Goal: Task Accomplishment & Management: Use online tool/utility

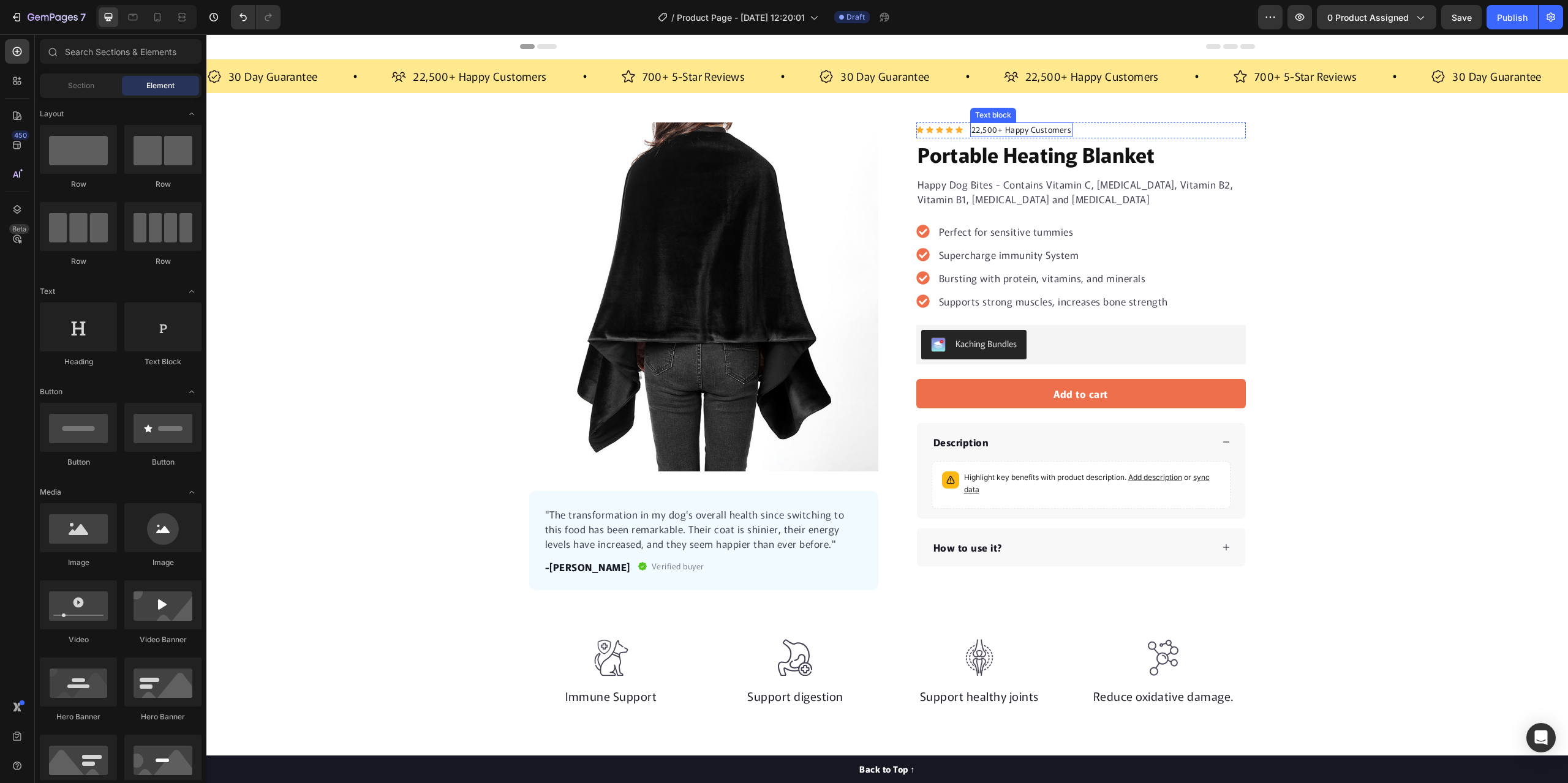
click at [980, 128] on p "22,500+ Happy Customers" at bounding box center [1021, 129] width 101 height 12
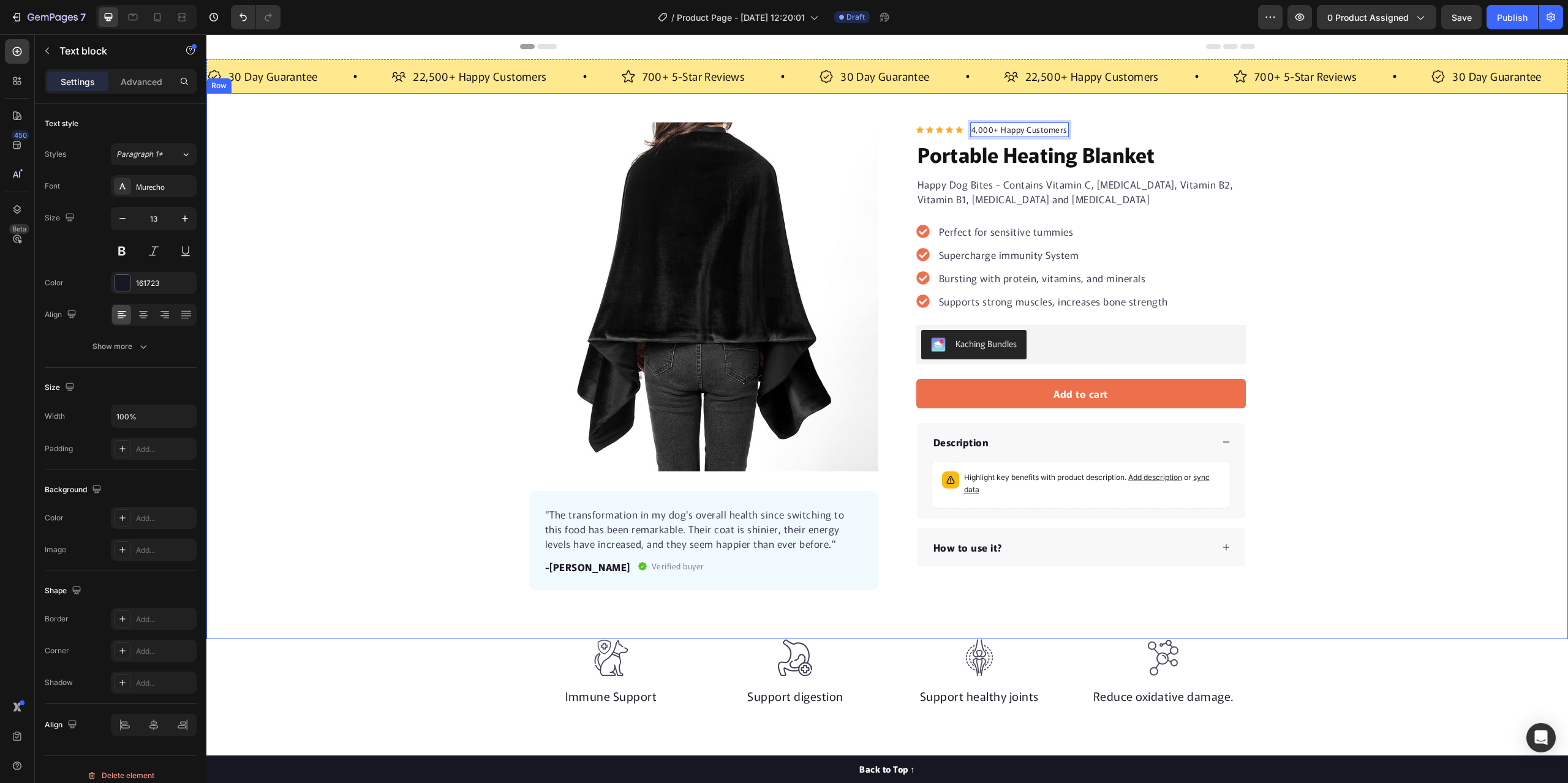
click at [1304, 146] on div "Product Images "The transformation in my dog's overall health since switching t…" at bounding box center [887, 357] width 1362 height 468
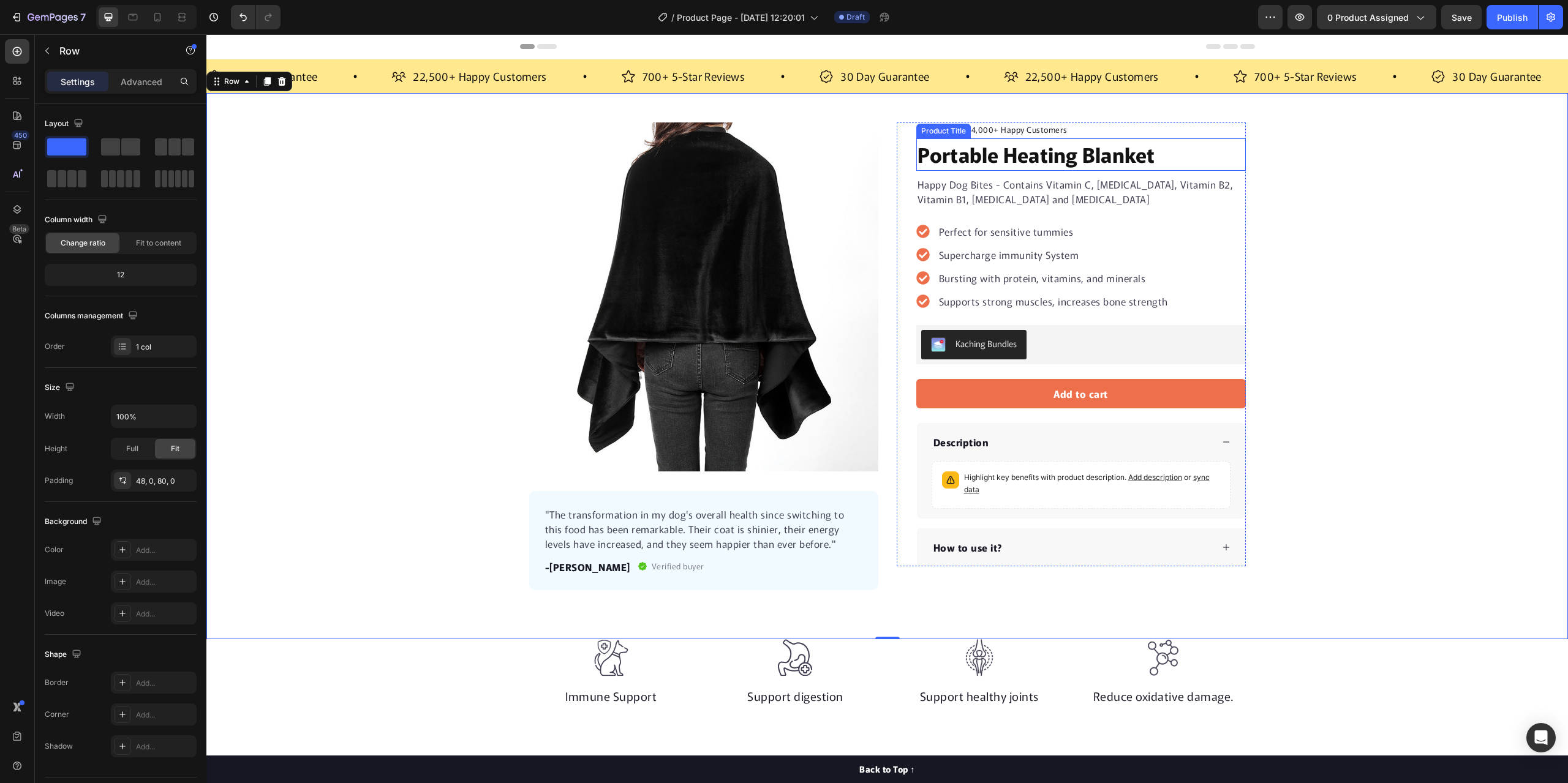
click at [1165, 155] on h1 "Portable Heating Blanket" at bounding box center [1081, 155] width 330 height 33
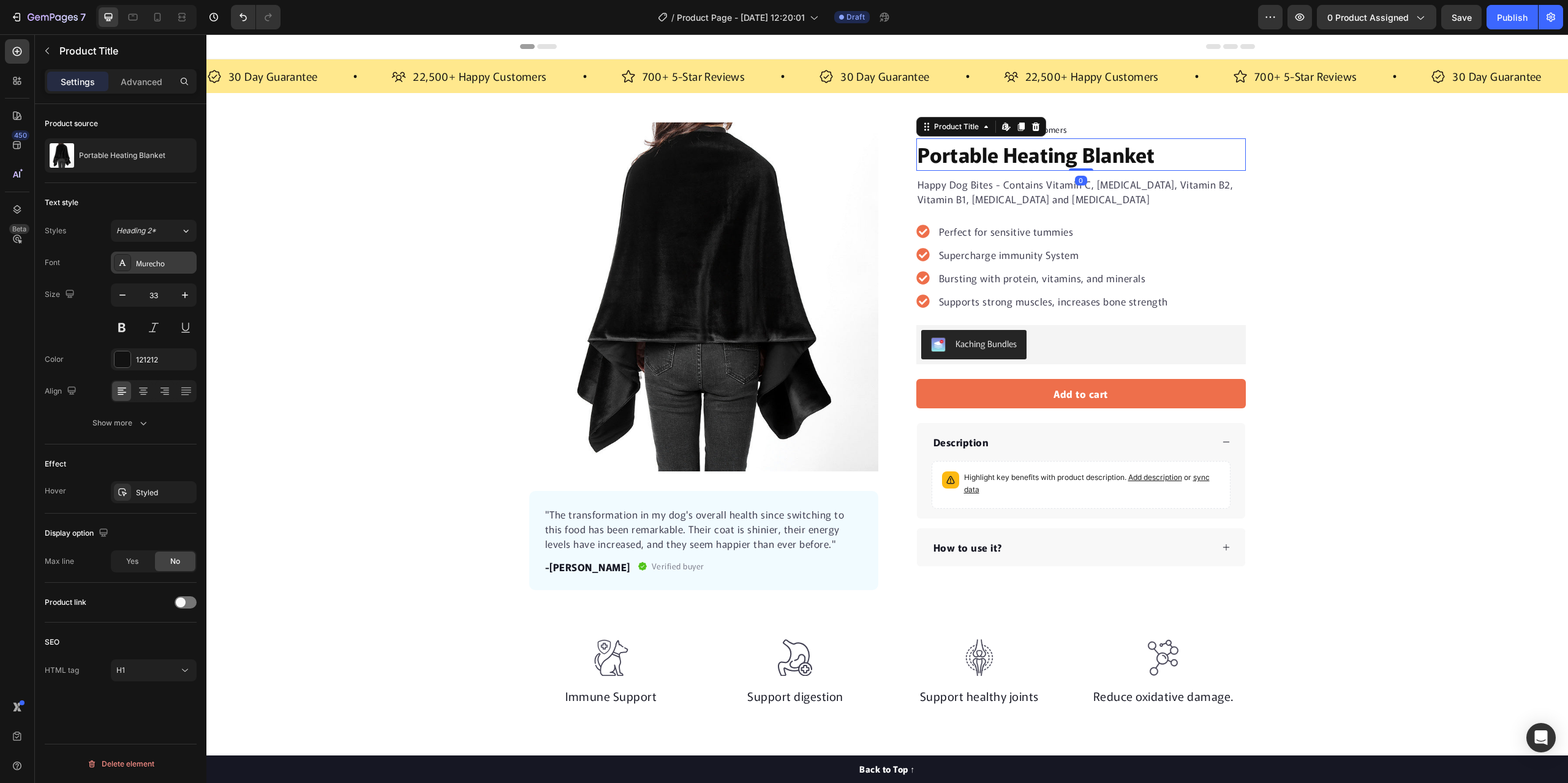
click at [140, 268] on div "Murecho" at bounding box center [164, 263] width 57 height 11
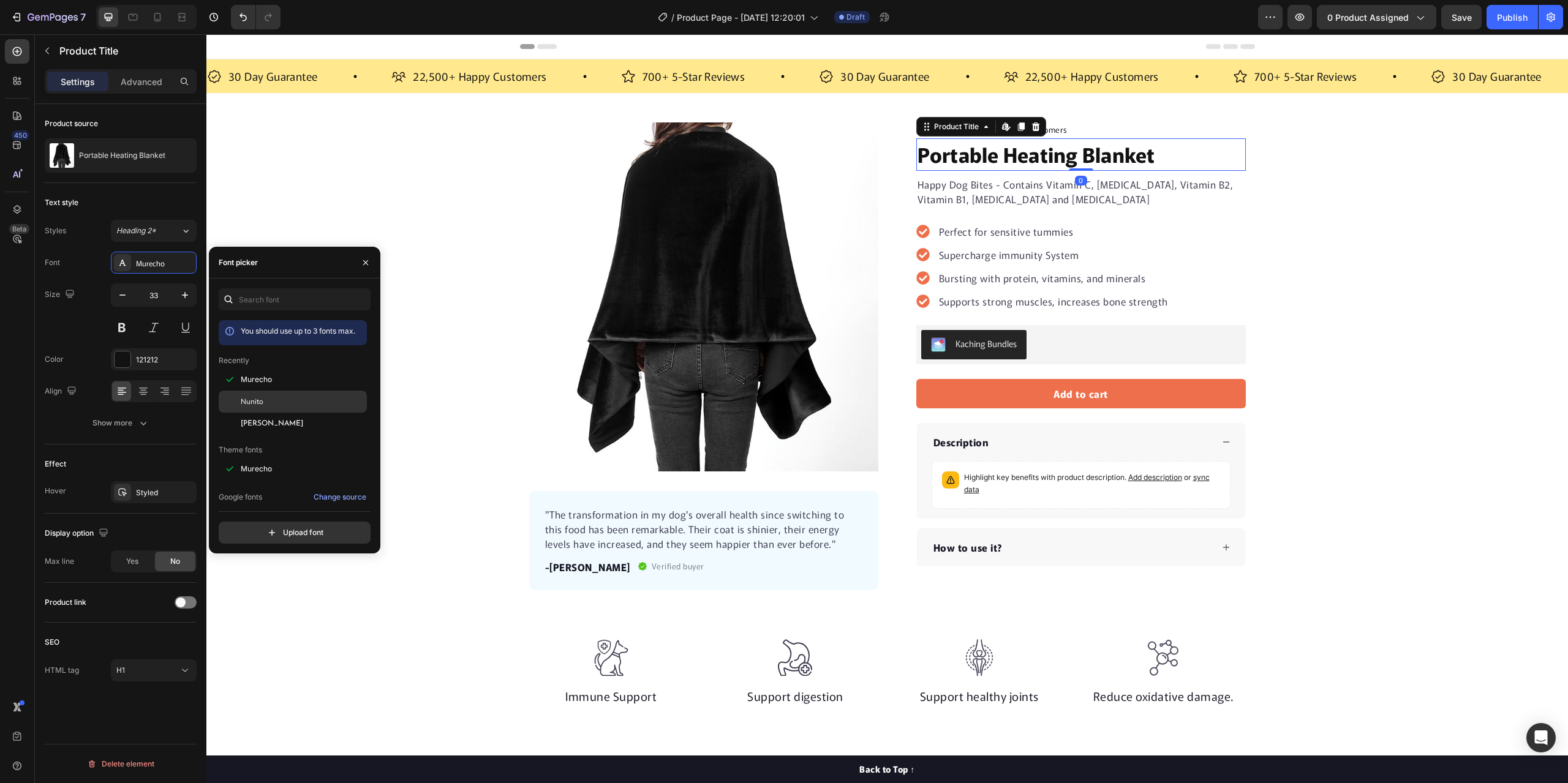
click at [265, 401] on div "Nunito" at bounding box center [302, 401] width 124 height 11
click at [362, 205] on div "Product Images "The transformation in my dog's overall health since switching t…" at bounding box center [887, 357] width 1362 height 468
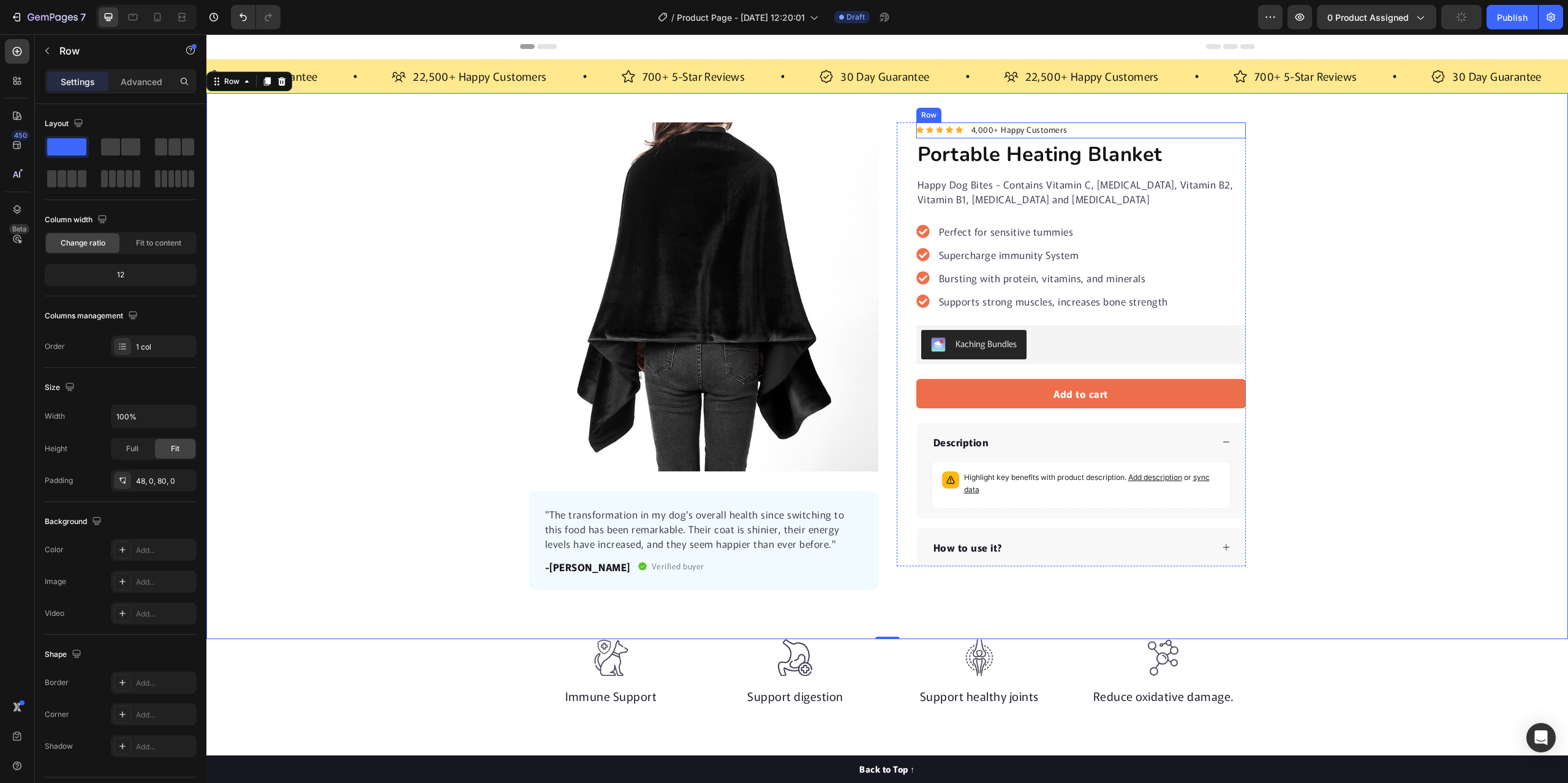
click at [1061, 131] on div "Icon Icon Icon Icon Icon Icon List Hoz 4,000+ Happy Customers Text block Row" at bounding box center [1081, 130] width 330 height 16
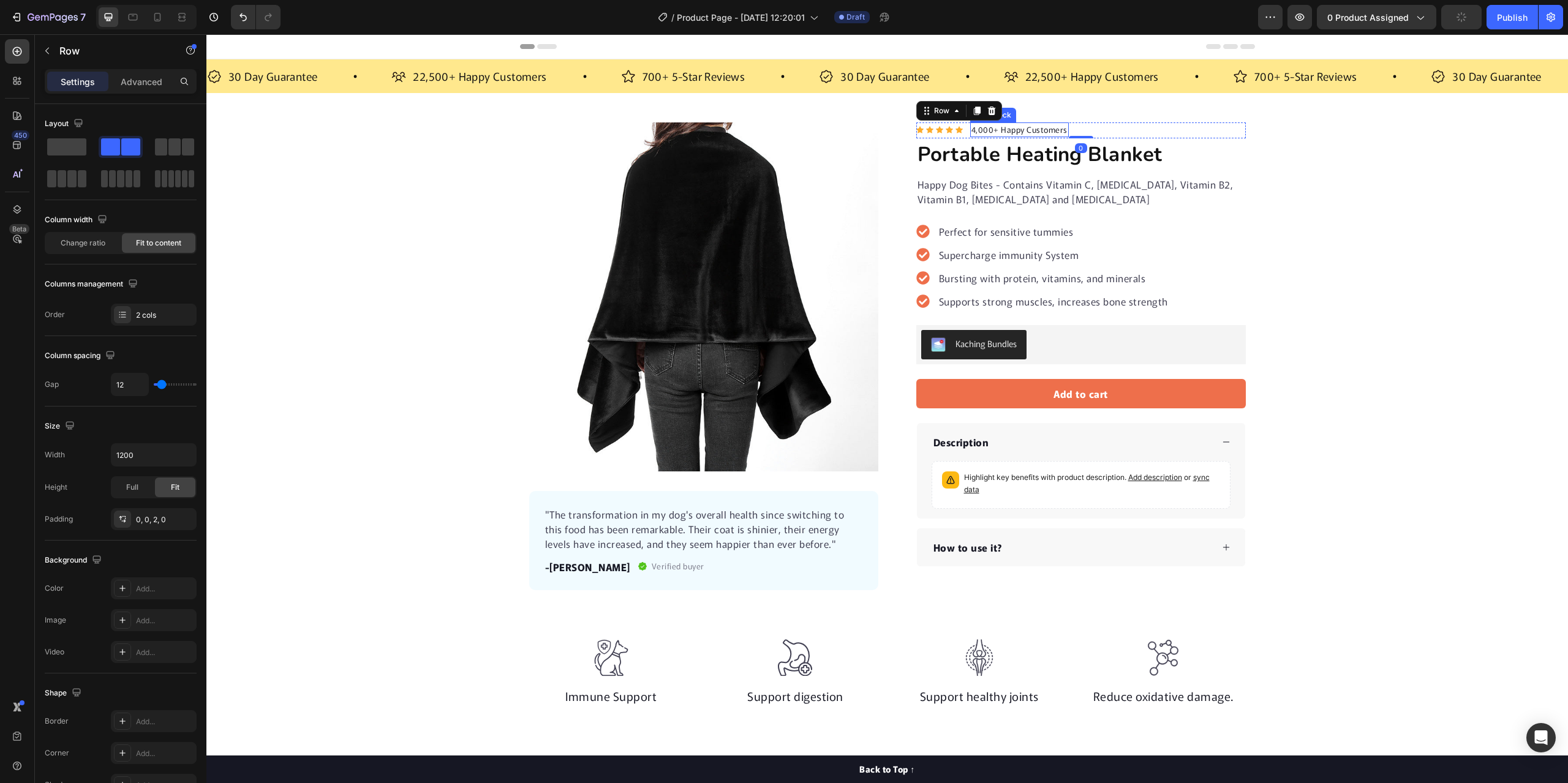
click at [1061, 130] on p "4,000+ Happy Customers" at bounding box center [1019, 129] width 96 height 12
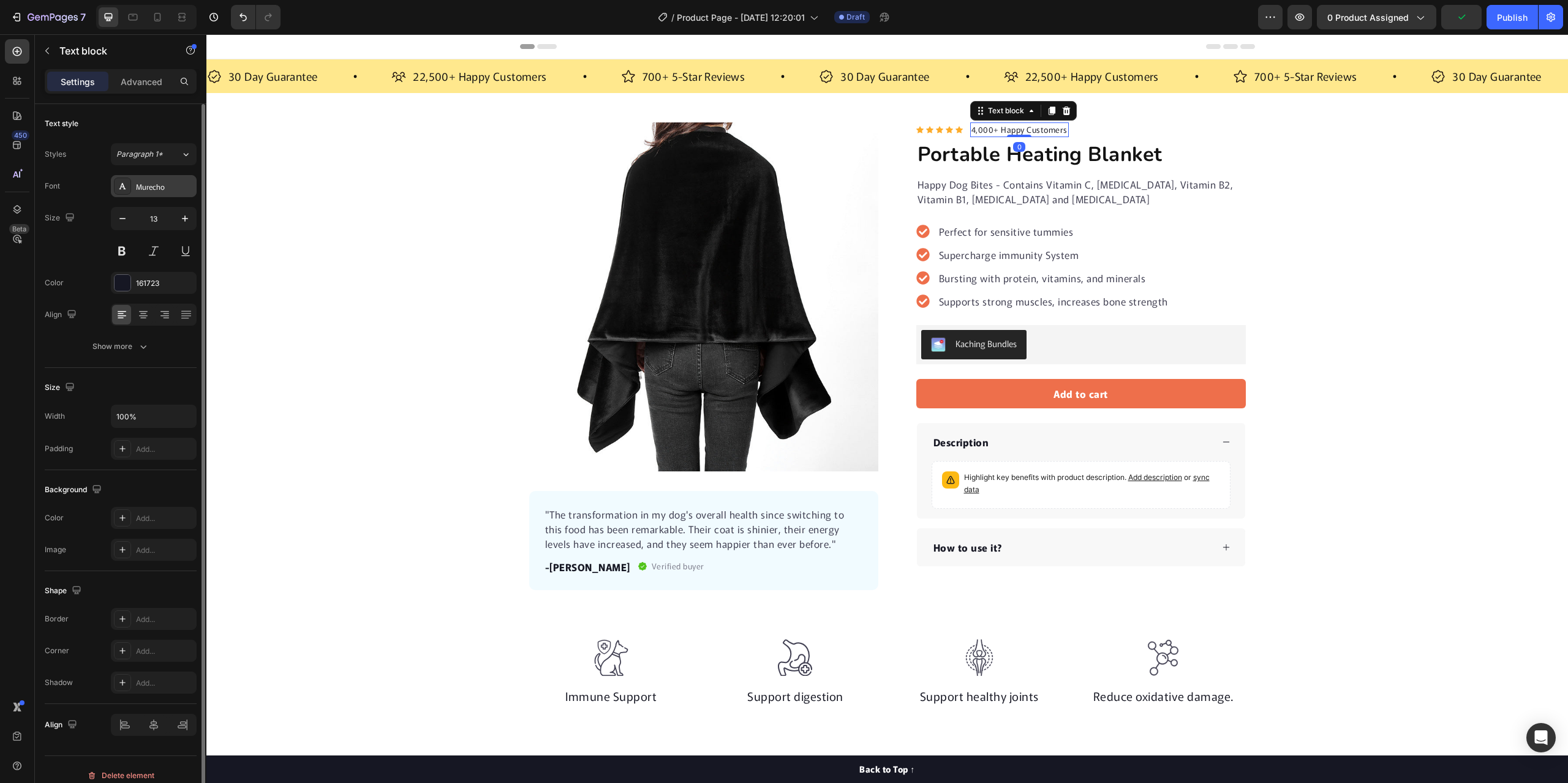
click at [151, 187] on div "Murecho" at bounding box center [164, 187] width 57 height 11
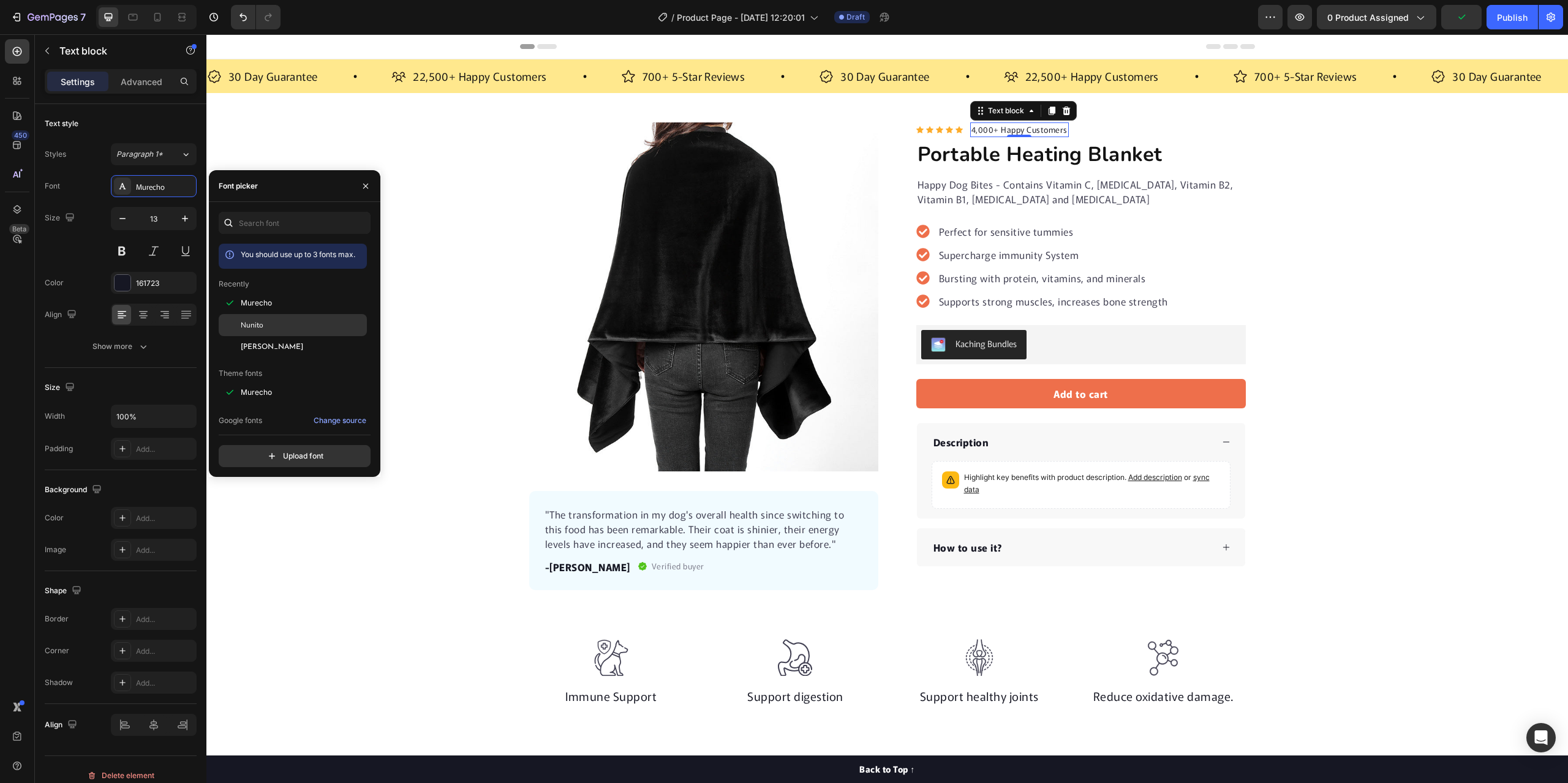
drag, startPoint x: 260, startPoint y: 327, endPoint x: 235, endPoint y: 169, distance: 160.0
click at [260, 327] on span "Nunito" at bounding box center [252, 325] width 23 height 11
click at [425, 167] on div "Product Images "The transformation in my dog's overall health since switching t…" at bounding box center [887, 357] width 1362 height 468
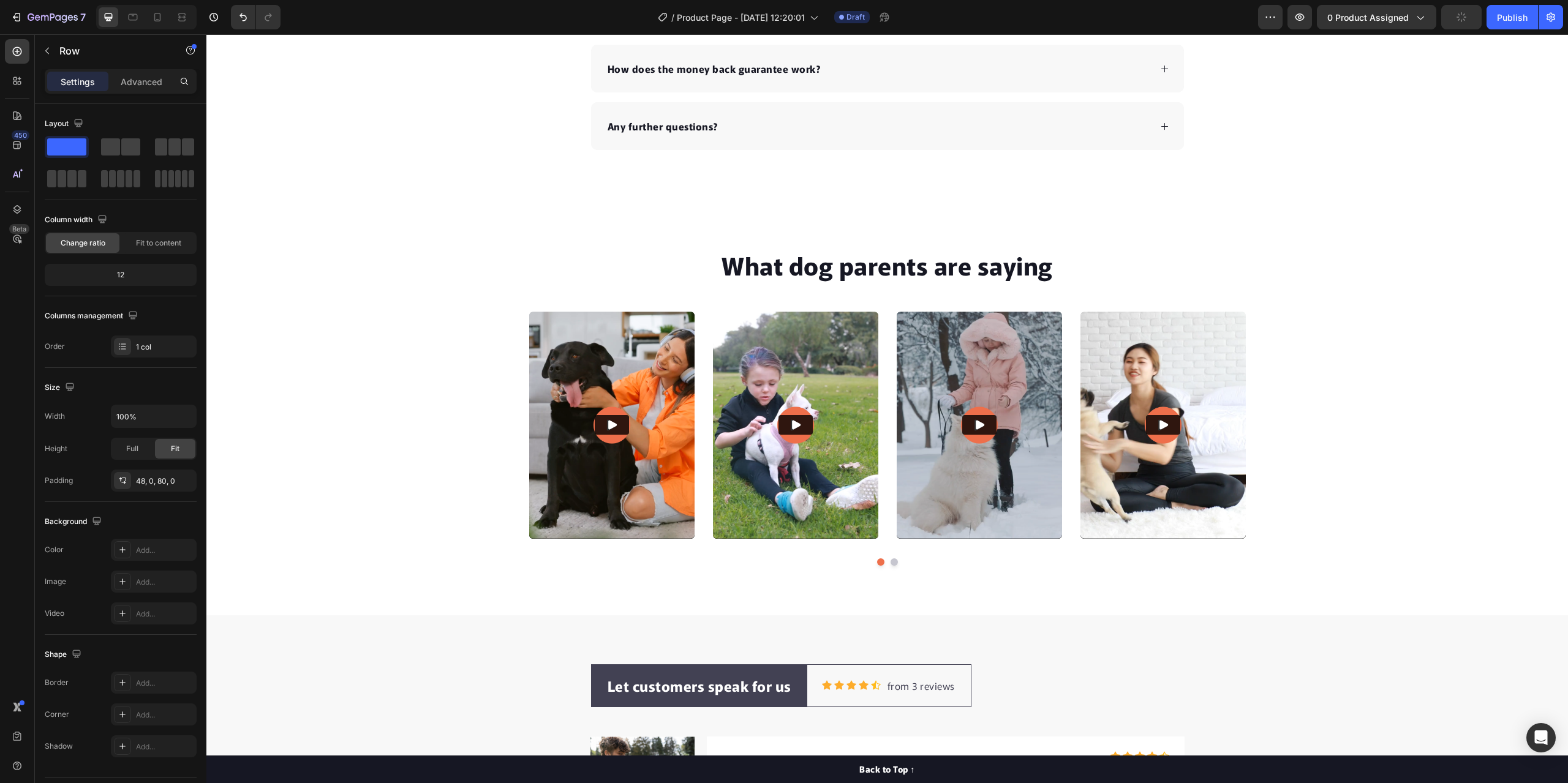
scroll to position [3476, 0]
click at [608, 427] on icon "Play" at bounding box center [612, 424] width 8 height 9
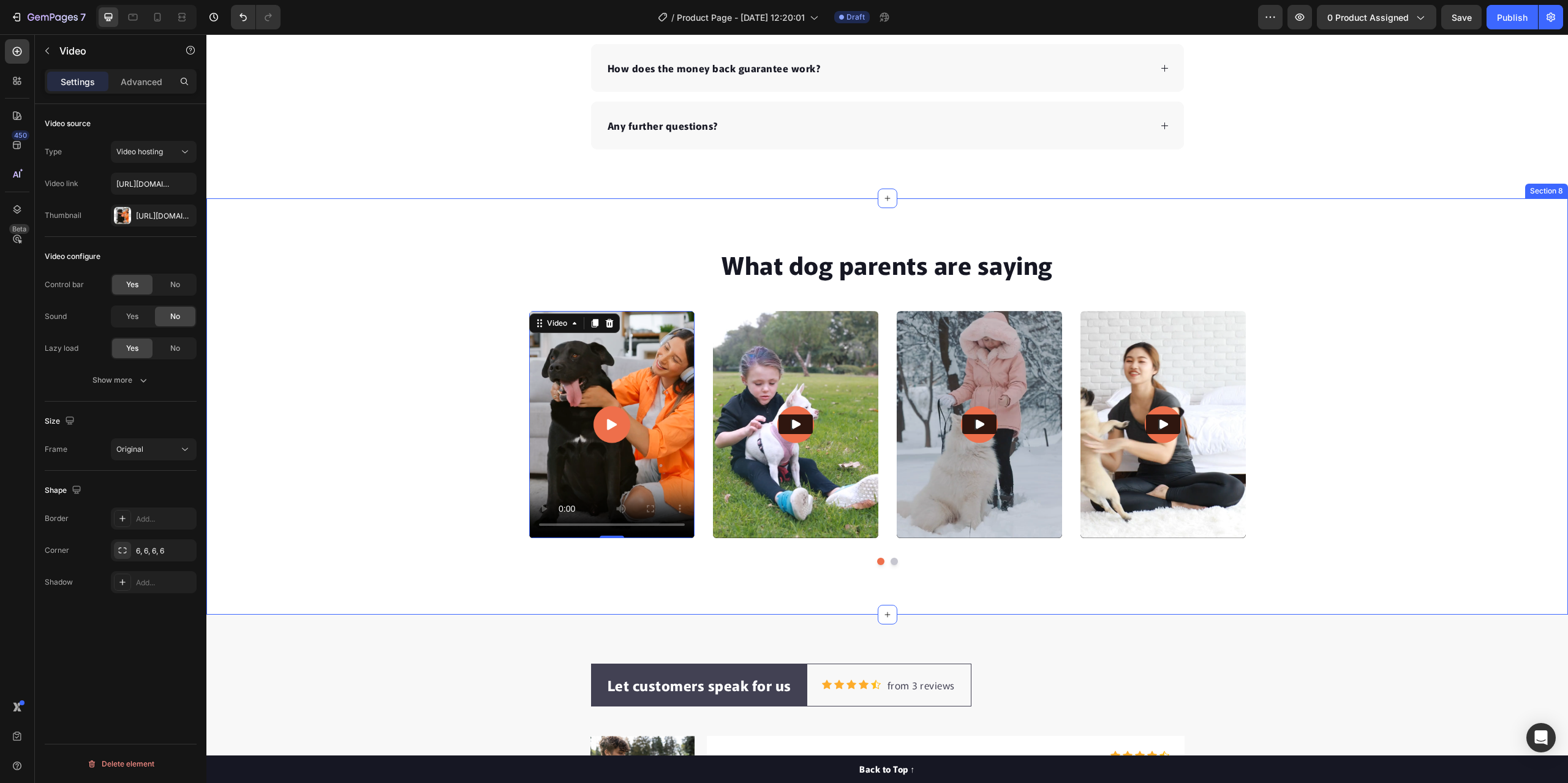
click at [390, 328] on div "What dog parents are saying Heading Video 0 Video Video Video Video Carousel Row" at bounding box center [887, 411] width 1362 height 327
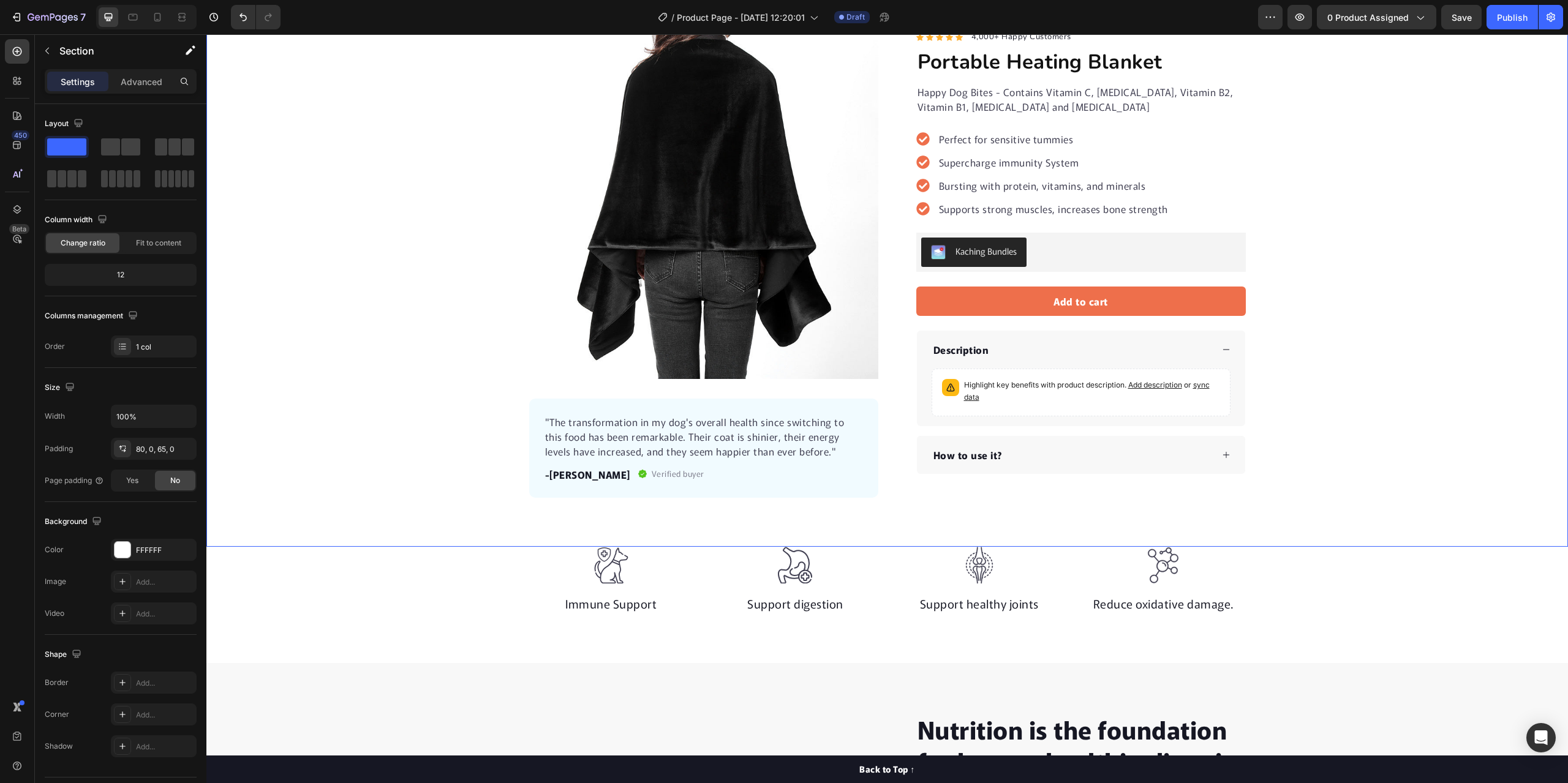
scroll to position [0, 0]
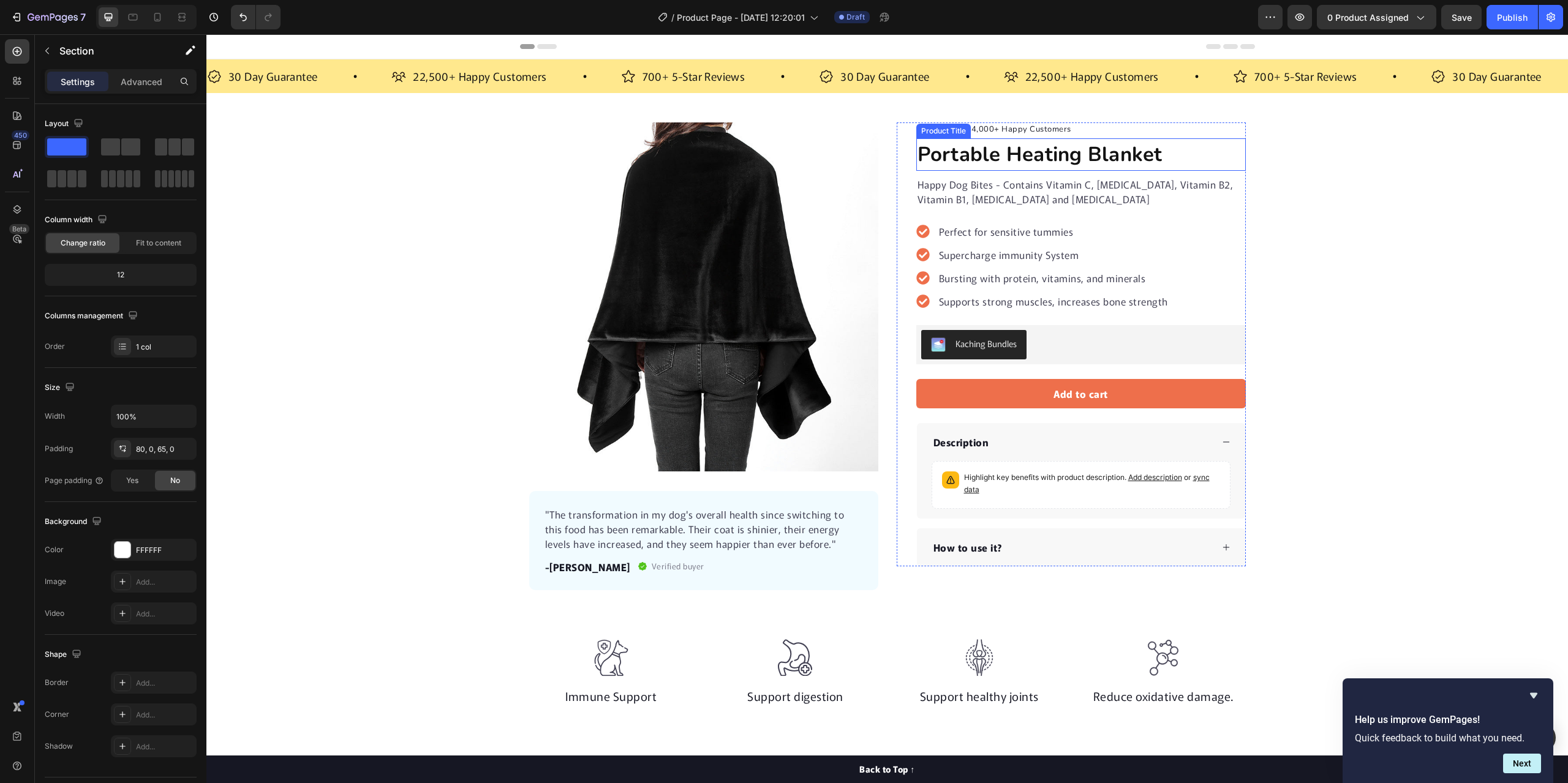
click at [1152, 154] on h1 "Portable Heating Blanket" at bounding box center [1081, 155] width 330 height 33
click at [1155, 152] on h1 "Portable Heating Blanket" at bounding box center [1081, 155] width 330 height 33
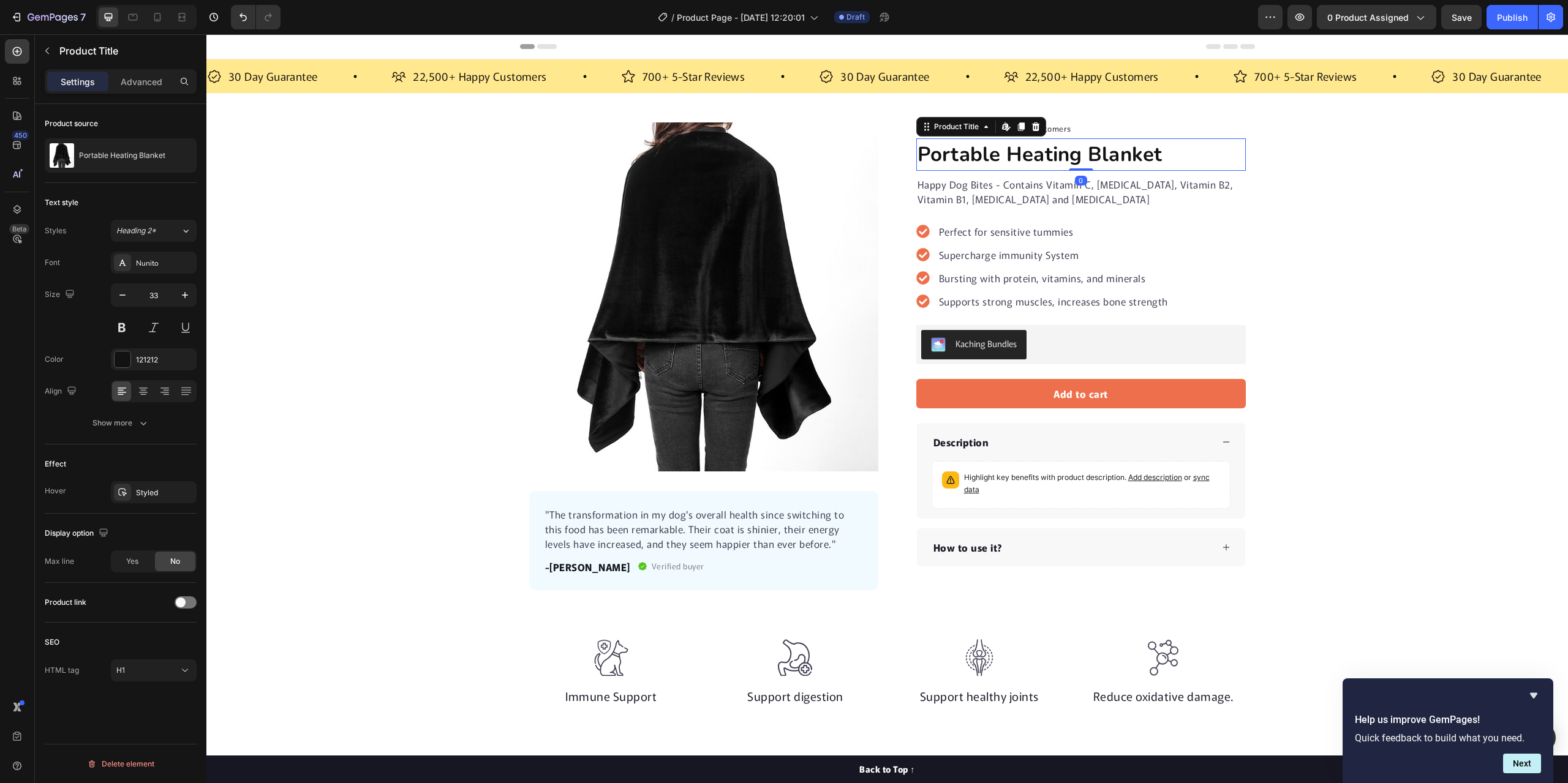
click at [1157, 152] on h1 "Portable Heating Blanket" at bounding box center [1081, 155] width 330 height 33
click at [1156, 152] on h1 "Portable Heating Blanket" at bounding box center [1081, 155] width 330 height 33
click at [1155, 154] on h1 "Portable Heating Blanket" at bounding box center [1081, 155] width 330 height 33
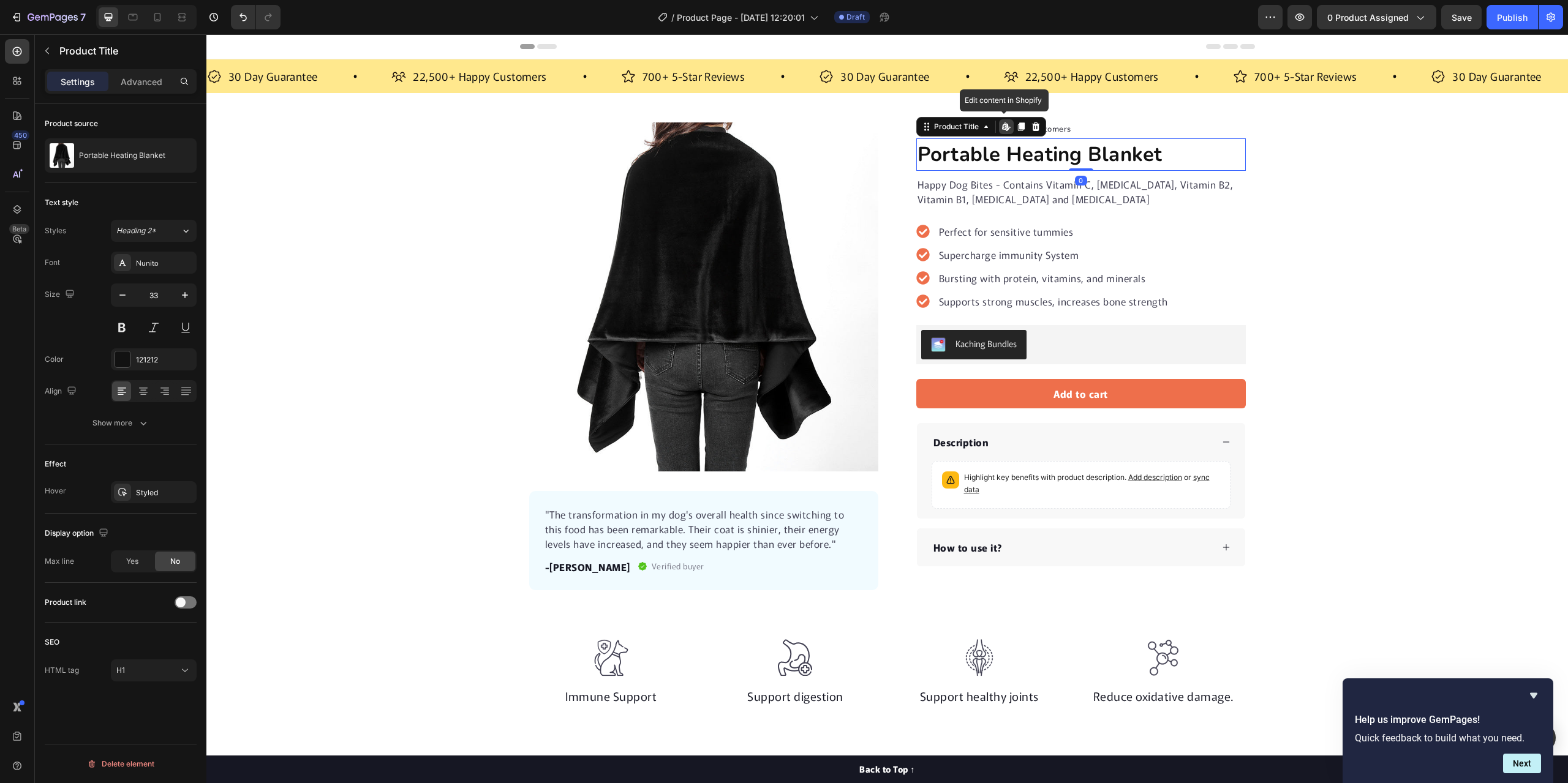
click at [1160, 155] on h1 "Portable Heating Blanket" at bounding box center [1081, 155] width 330 height 33
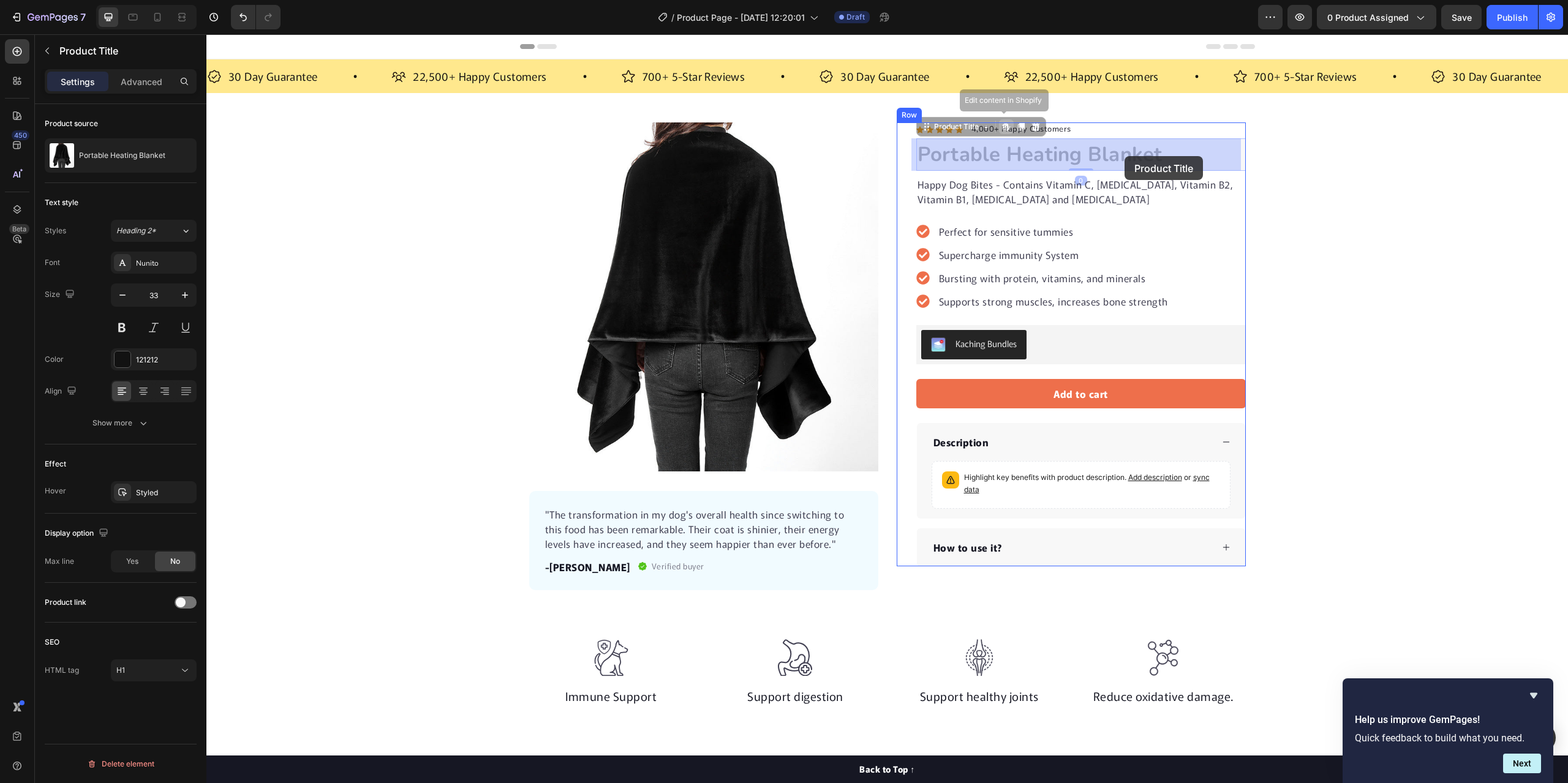
drag, startPoint x: 1160, startPoint y: 155, endPoint x: 1147, endPoint y: 155, distance: 13.0
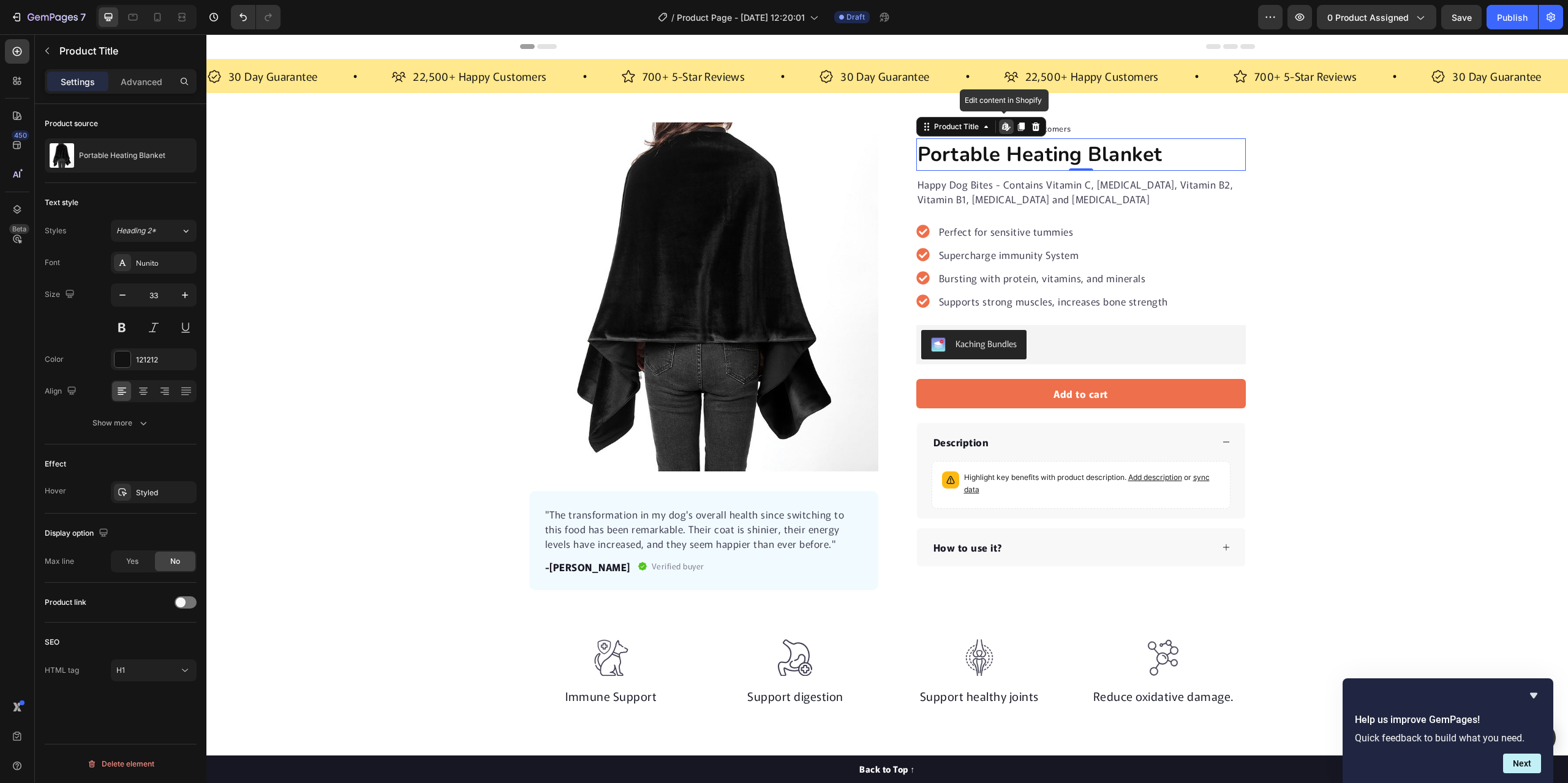
click at [1157, 155] on h1 "Portable Heating Blanket" at bounding box center [1081, 155] width 330 height 33
click at [1165, 150] on h1 "Portable Heating Blanket" at bounding box center [1081, 155] width 330 height 33
click at [1167, 152] on h1 "Portable Heating Blanket" at bounding box center [1081, 155] width 330 height 33
click at [1350, 179] on div "Product Images "The transformation in my dog's overall health since switching t…" at bounding box center [887, 357] width 1362 height 468
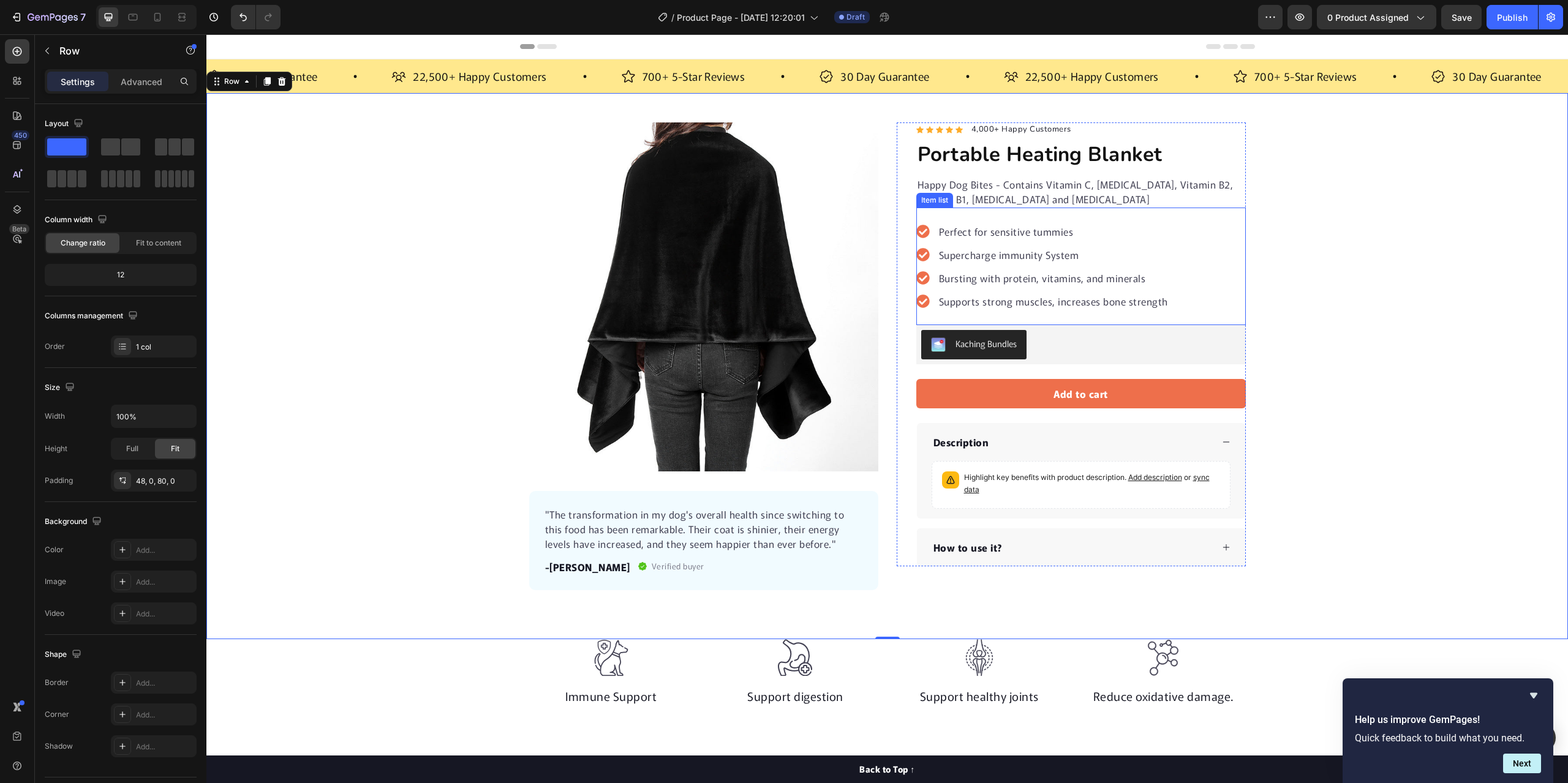
click at [1070, 232] on p "Perfect for sensitive tummies" at bounding box center [1053, 232] width 229 height 15
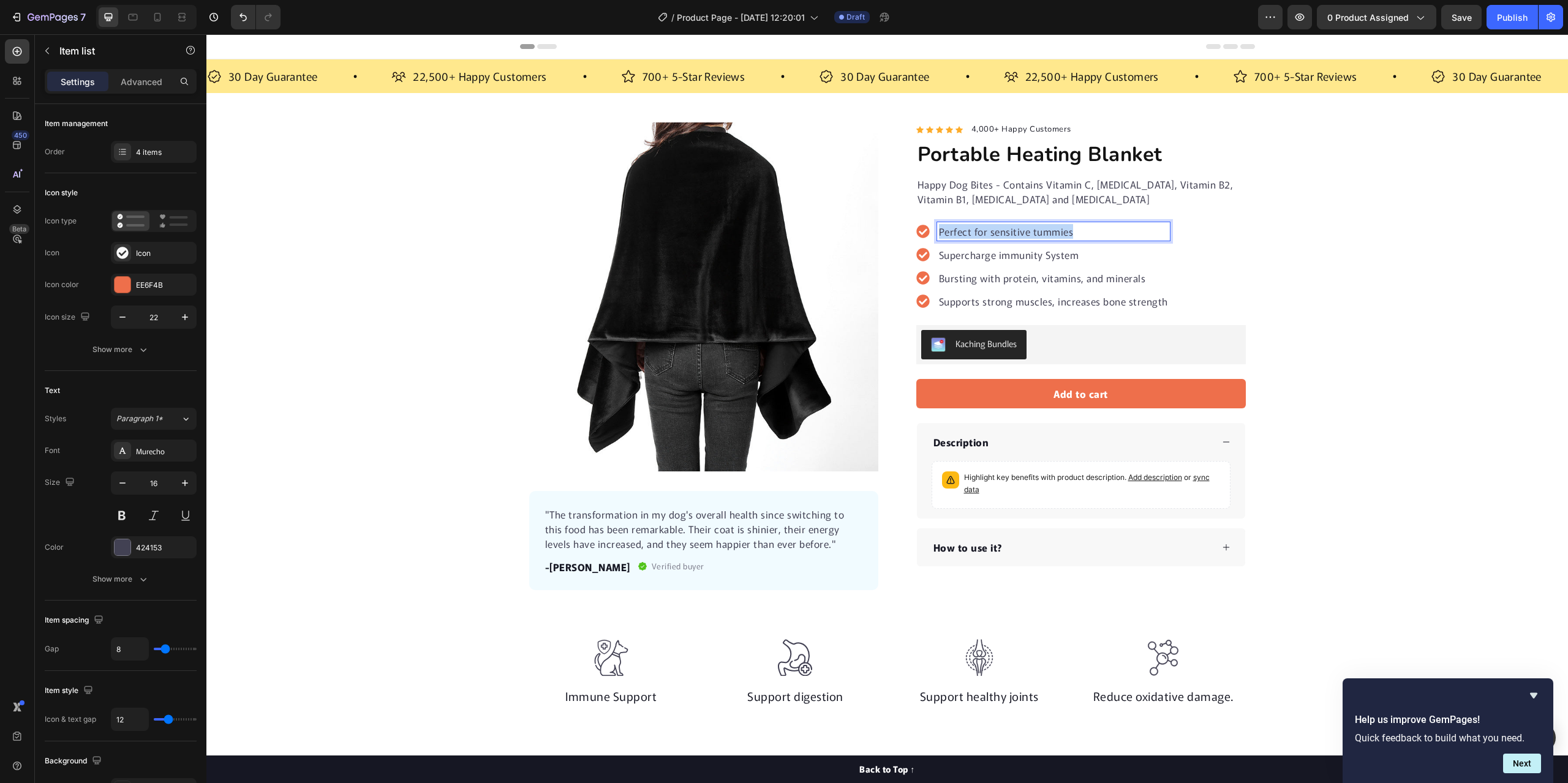
click at [1070, 232] on p "Perfect for sensitive tummies" at bounding box center [1053, 232] width 229 height 15
click at [1077, 254] on p "Supercharge immunity System" at bounding box center [1053, 254] width 229 height 15
click at [1142, 280] on p "Bursting with protein, vitamins, and minerals" at bounding box center [1062, 278] width 247 height 15
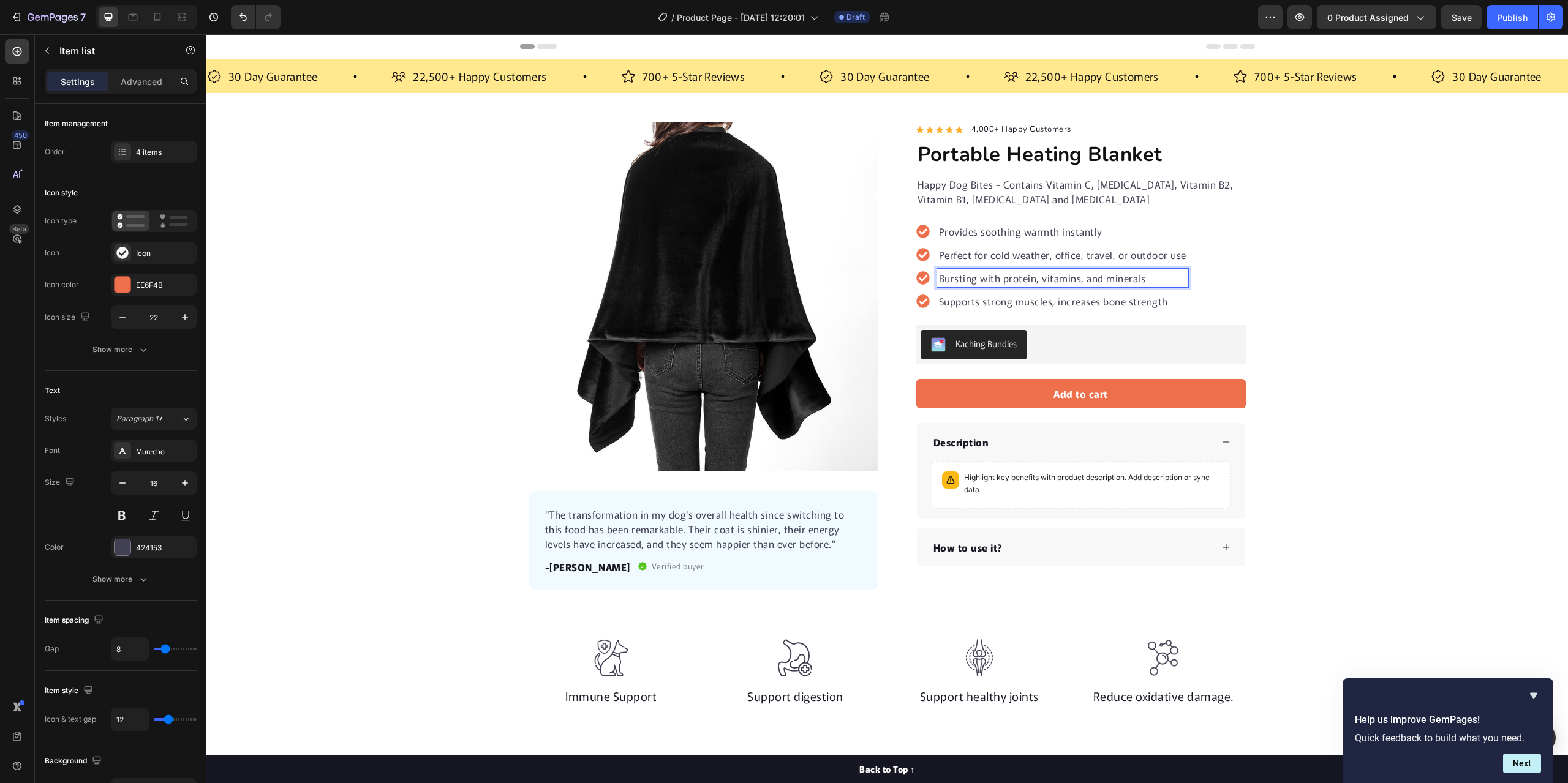
click at [1140, 279] on p "Bursting with protein, vitamins, and minerals" at bounding box center [1062, 278] width 247 height 15
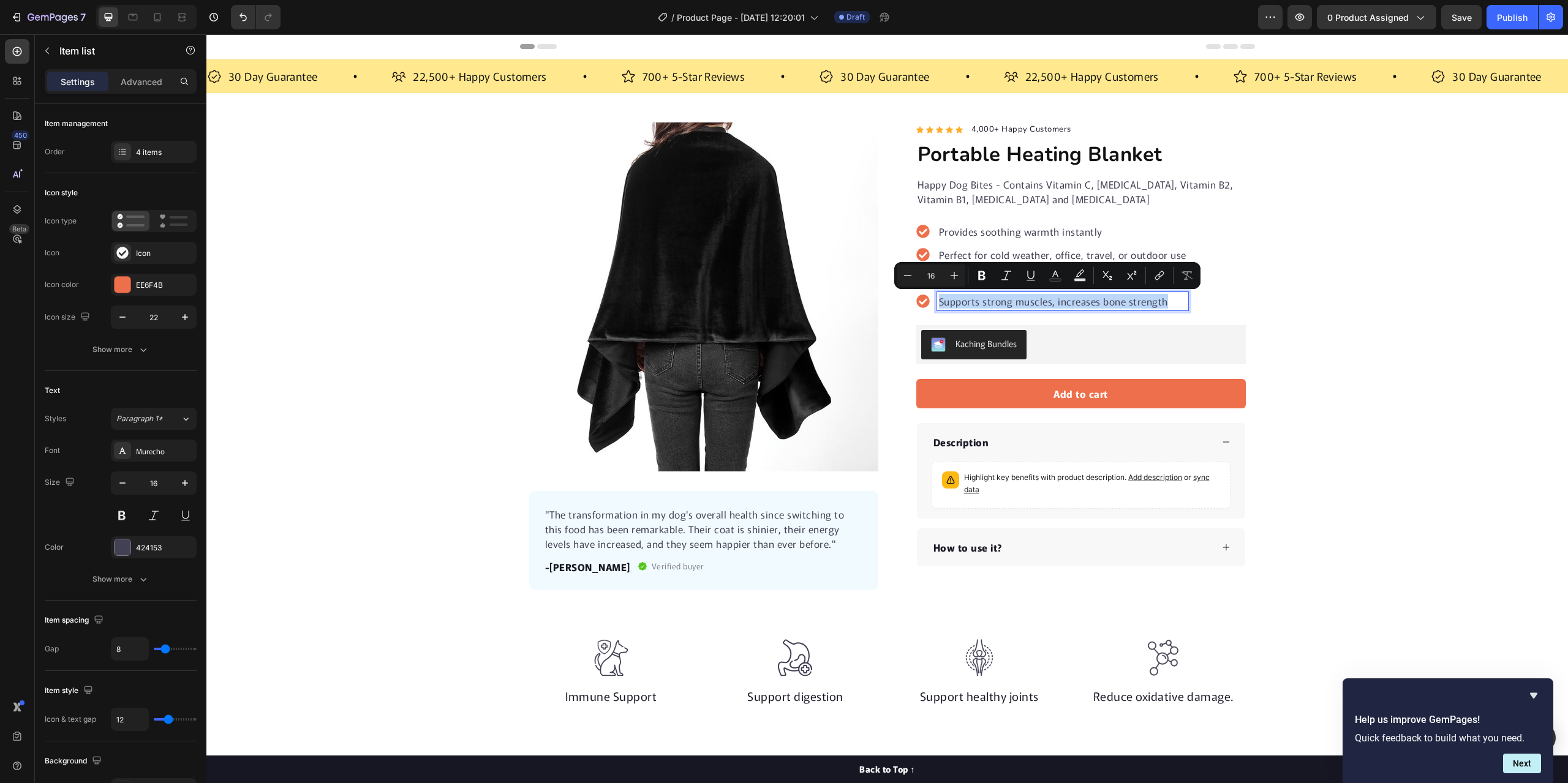
drag, startPoint x: 1162, startPoint y: 301, endPoint x: 931, endPoint y: 298, distance: 231.0
click at [931, 298] on div "Supports strong muscles, increases bone strength" at bounding box center [1052, 301] width 272 height 18
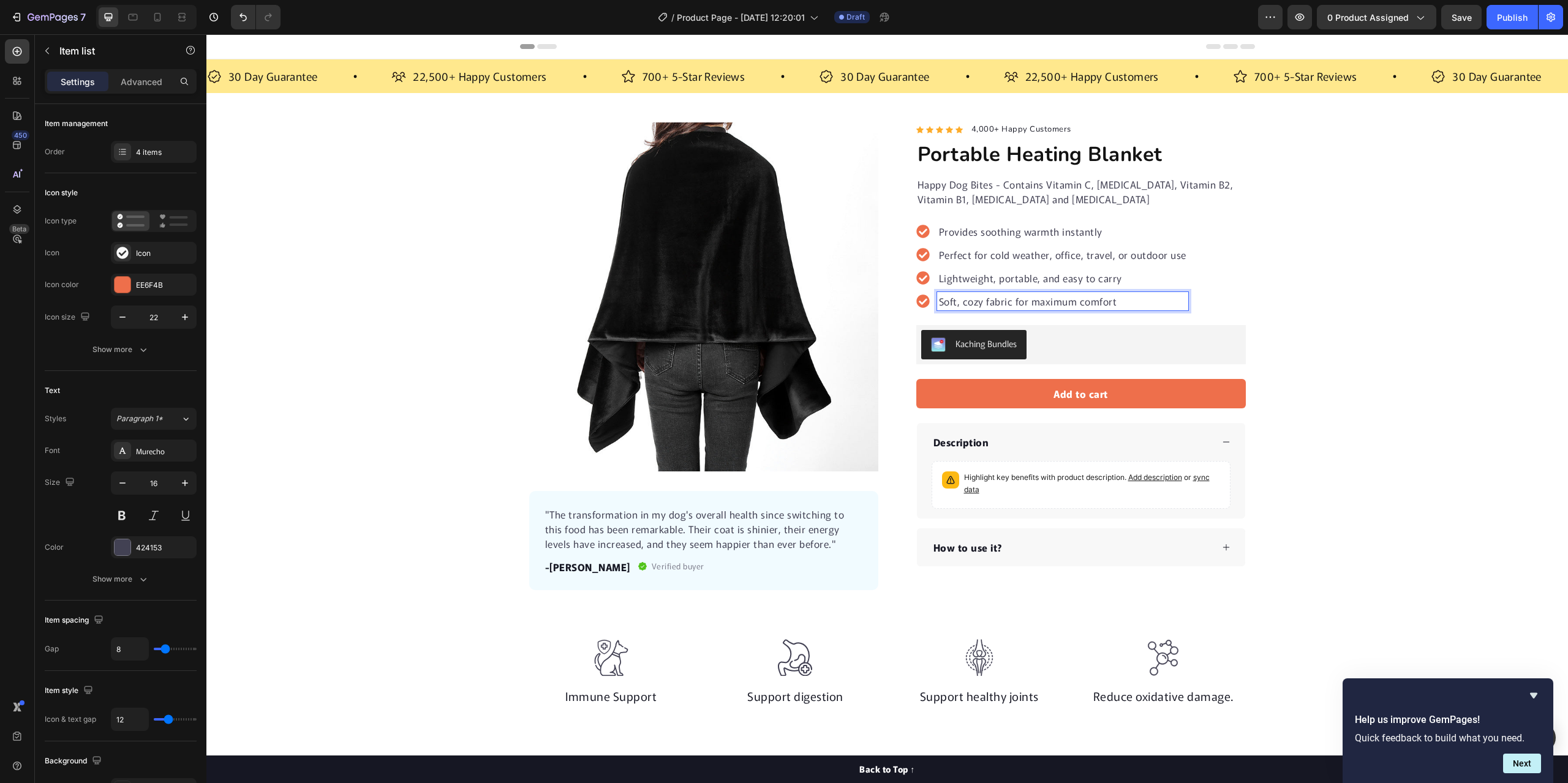
click at [1209, 303] on div "Provides soothing warmth instantly Perfect for cold weather, office, travel, or…" at bounding box center [1081, 267] width 330 height 118
click at [1215, 293] on div "Provides soothing warmth instantly Perfect for cold weather, office, travel, or…" at bounding box center [1081, 267] width 330 height 118
click at [155, 148] on div "4 items" at bounding box center [164, 152] width 57 height 11
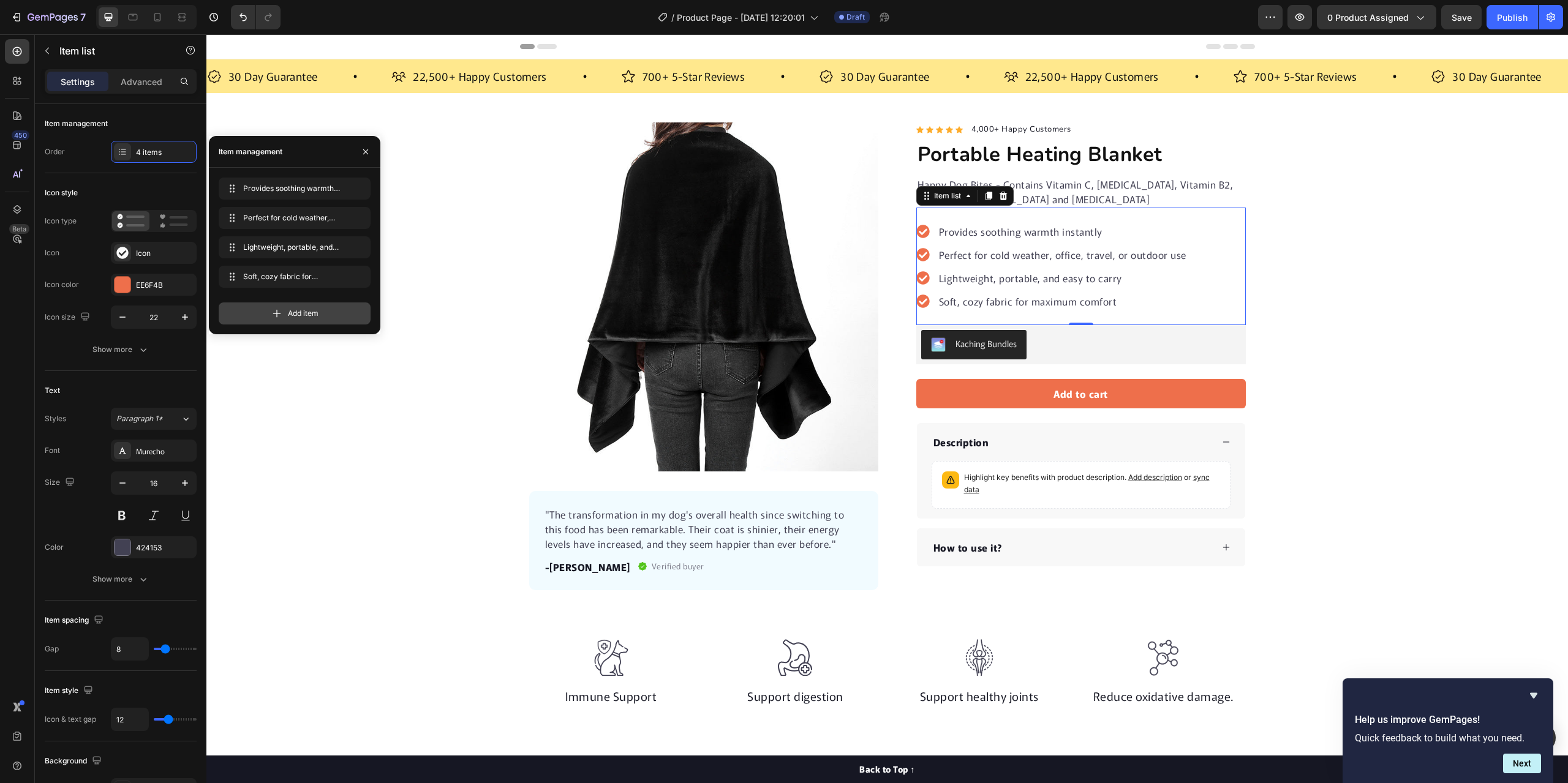
click at [286, 315] on div "Add item" at bounding box center [295, 313] width 152 height 22
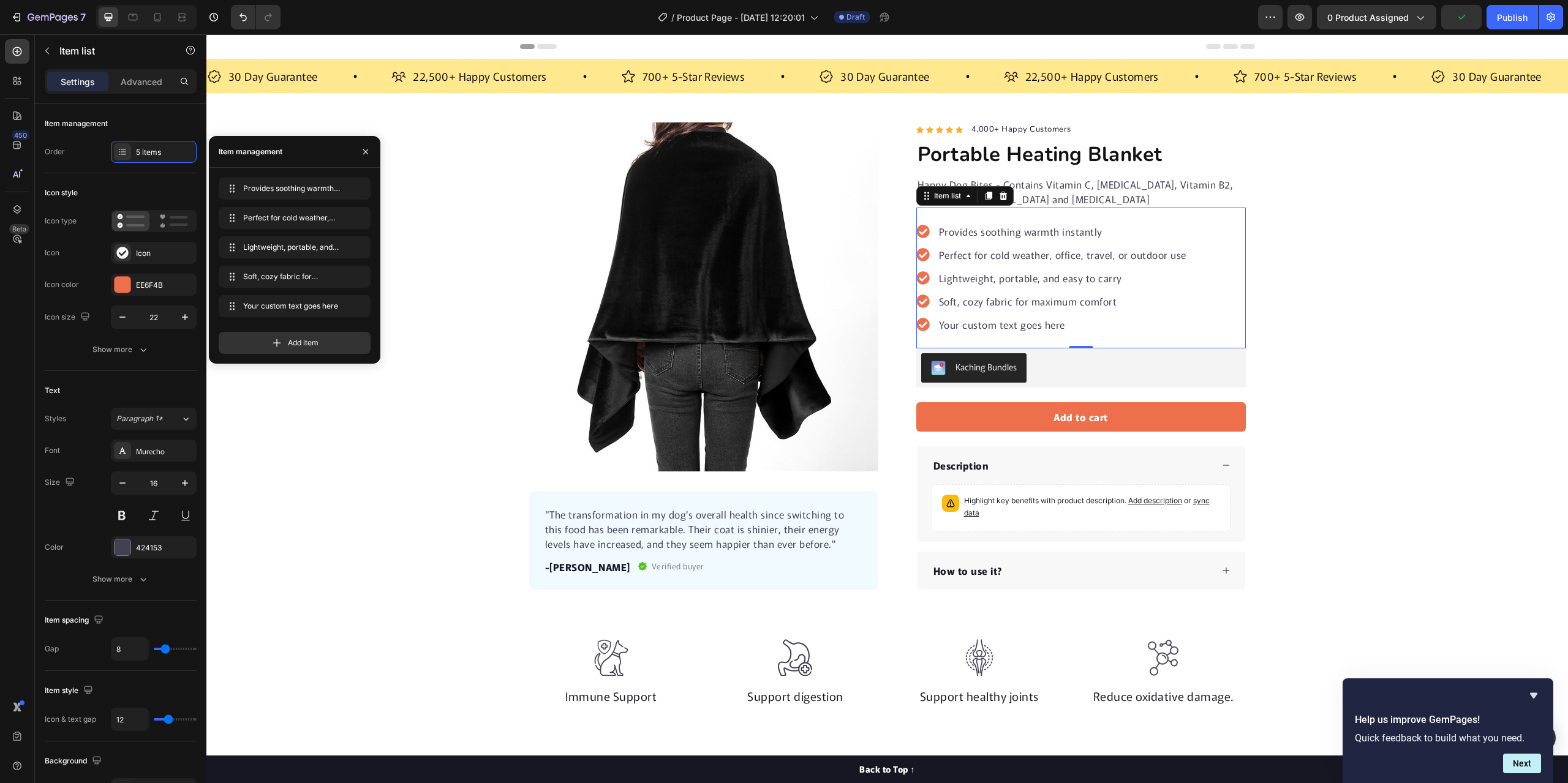
click at [1069, 322] on div "Your custom text goes here" at bounding box center [1062, 324] width 251 height 18
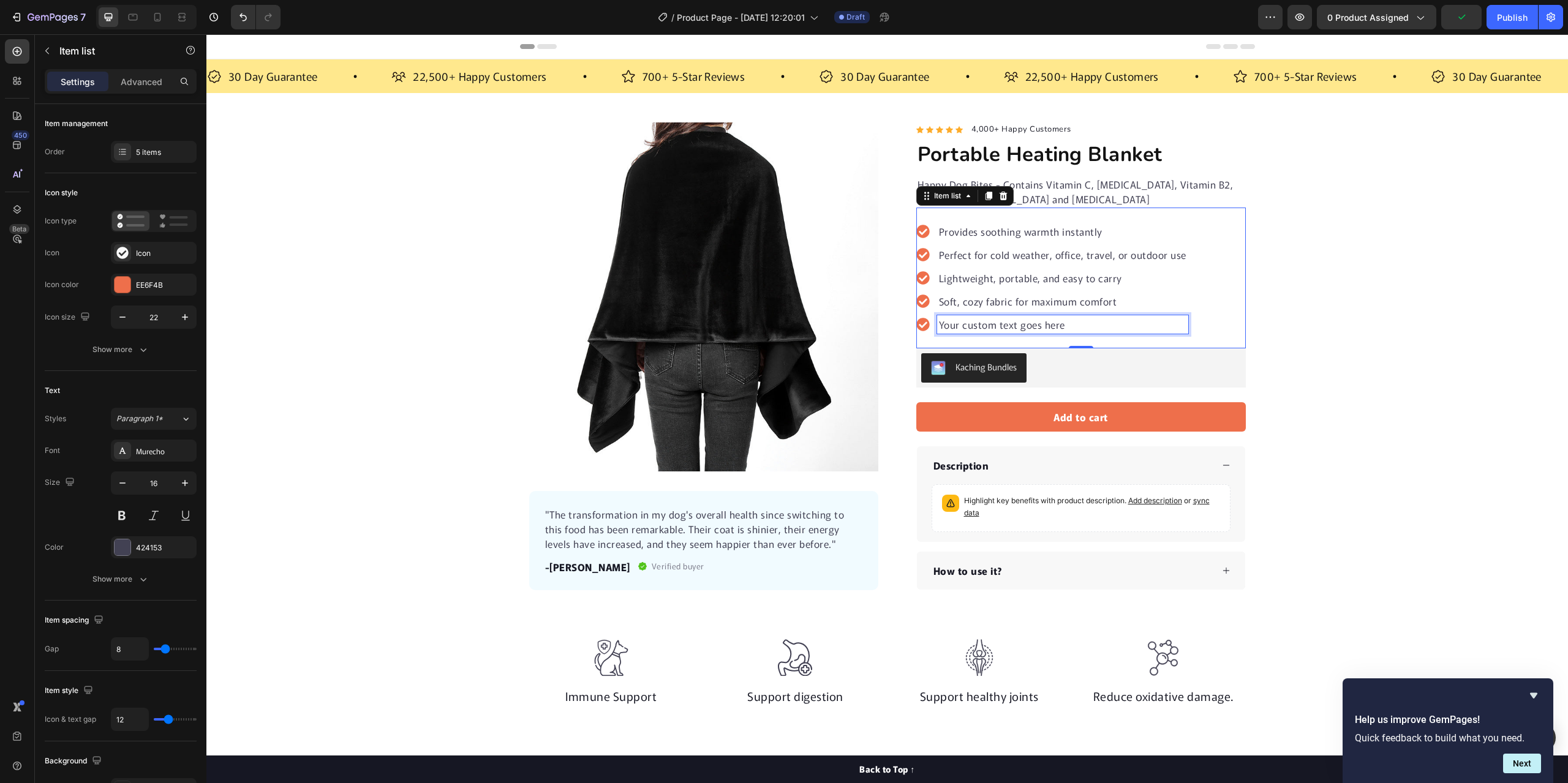
click at [1060, 325] on p "Your custom text goes here" at bounding box center [1062, 325] width 247 height 15
click at [1059, 324] on p "Your custom text goes here" at bounding box center [1062, 325] width 247 height 15
click at [1432, 300] on div "Product Images "The transformation in my dog's overall health since switching t…" at bounding box center [887, 357] width 1362 height 468
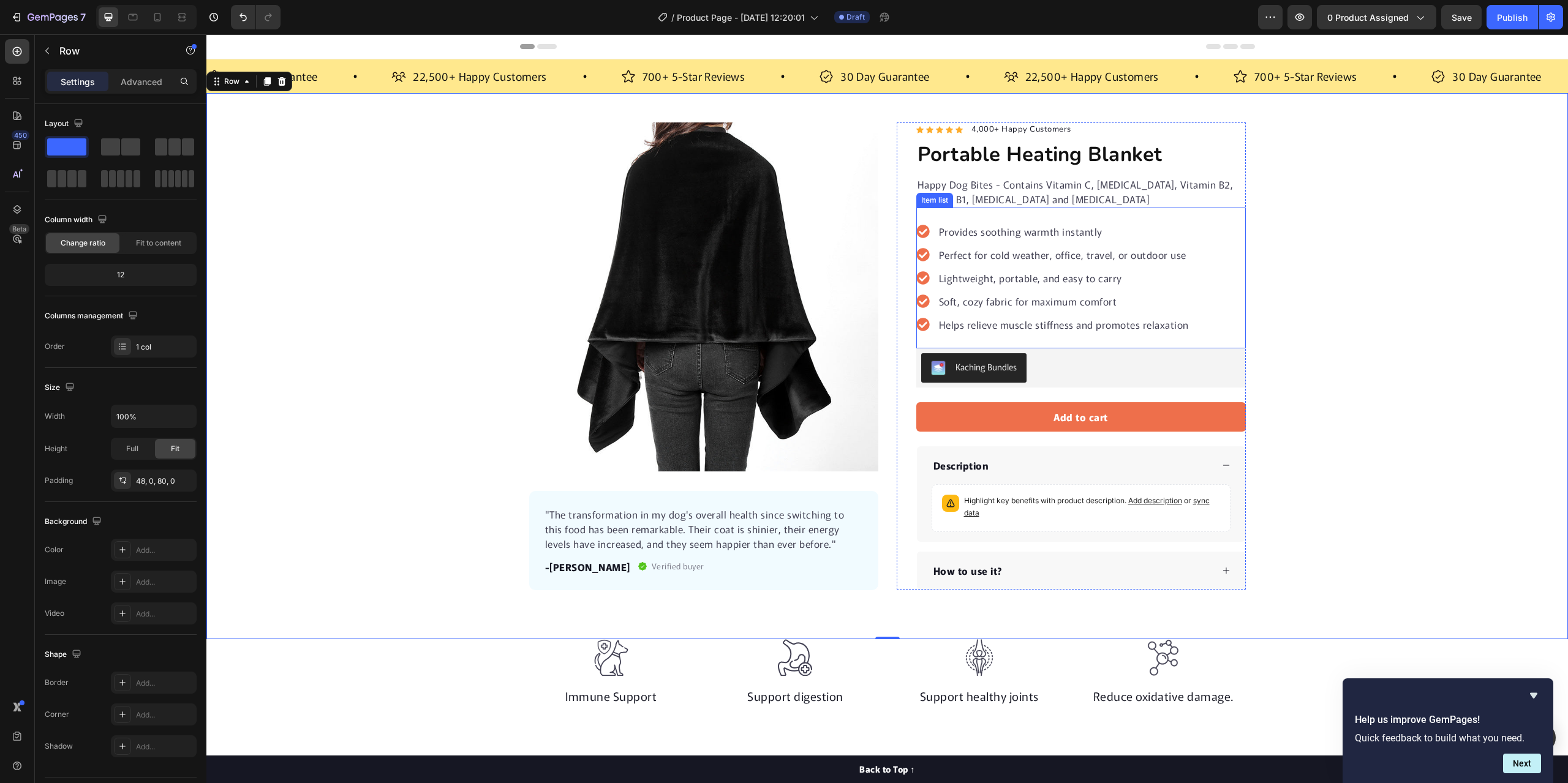
click at [1215, 247] on div "Provides soothing warmth instantly Perfect for cold weather, office, travel, or…" at bounding box center [1081, 278] width 330 height 141
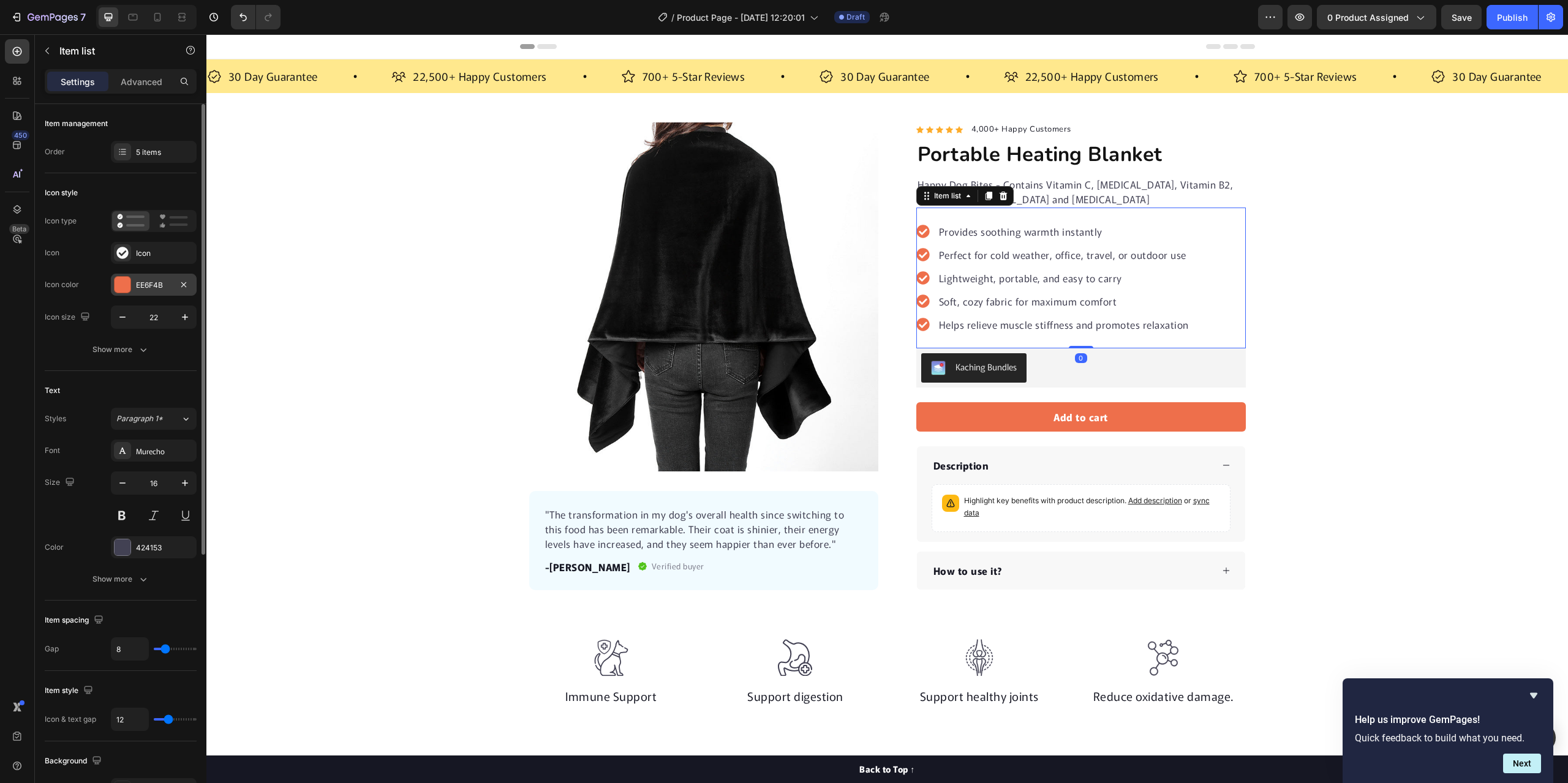
click at [128, 283] on div at bounding box center [122, 284] width 16 height 16
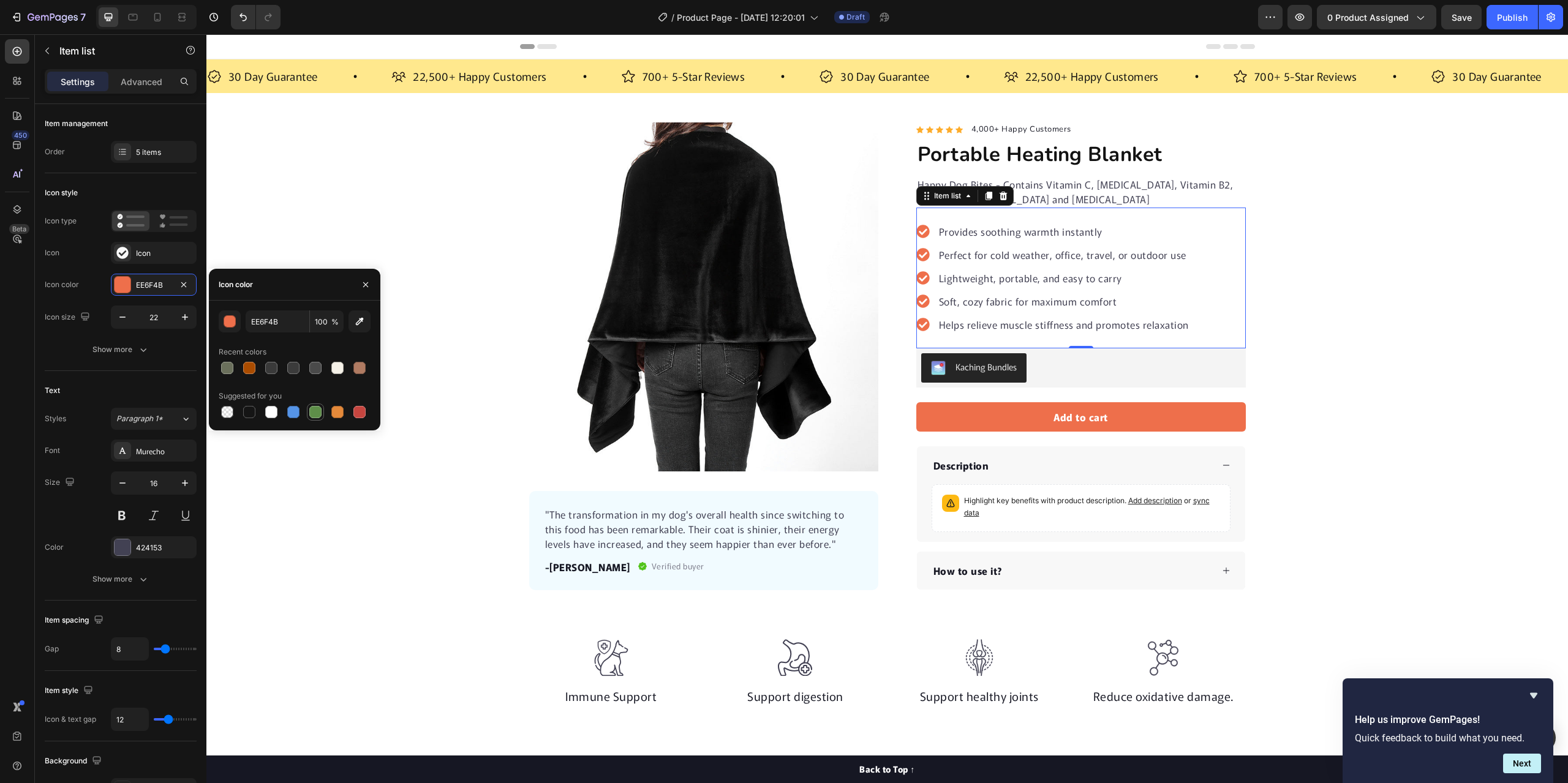
click at [313, 407] on div at bounding box center [315, 412] width 12 height 12
type input "5E8E49"
click at [308, 226] on div "Product Images "The transformation in my dog's overall health since switching t…" at bounding box center [887, 357] width 1362 height 468
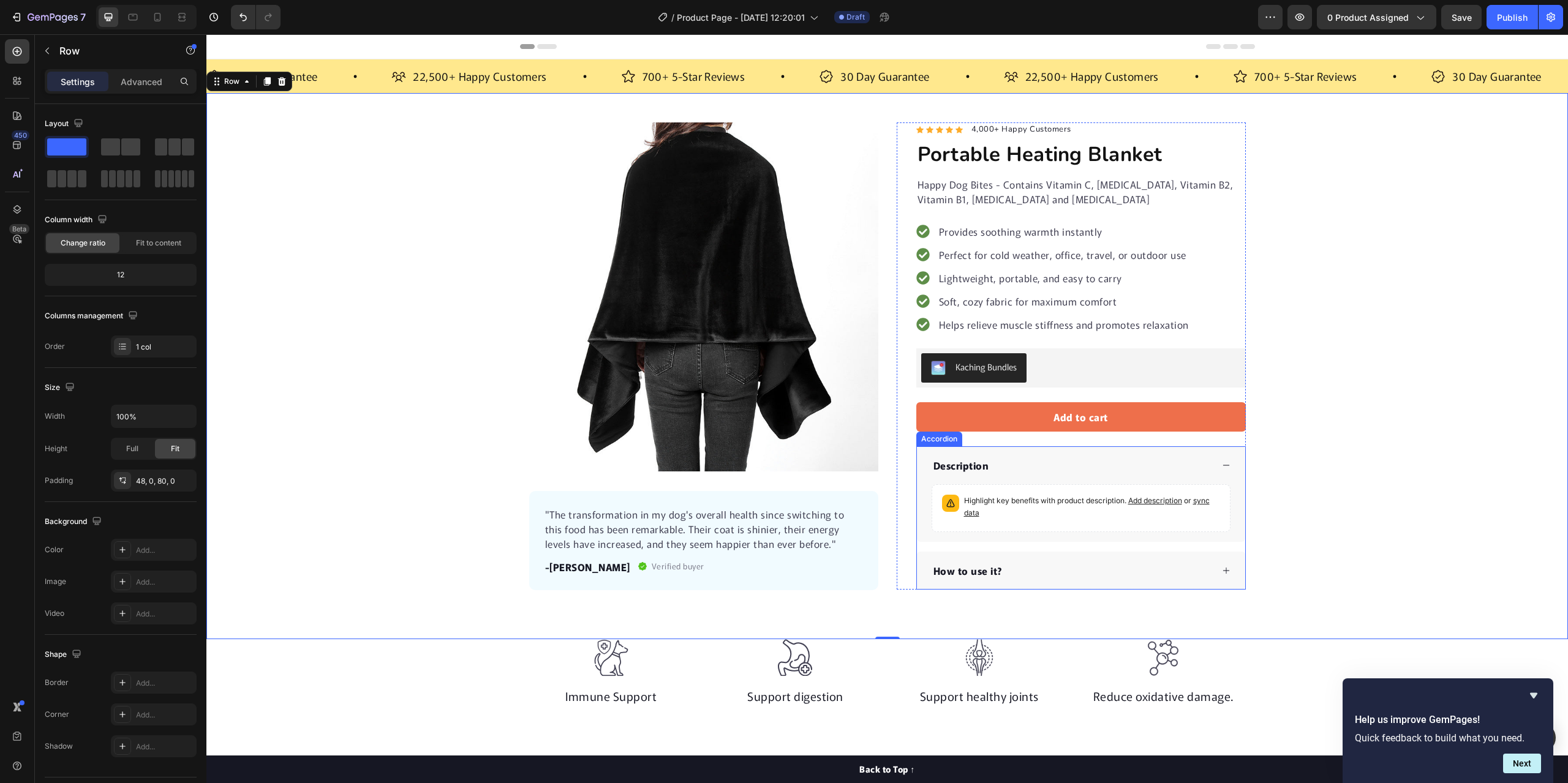
click at [1222, 466] on icon at bounding box center [1226, 465] width 8 height 8
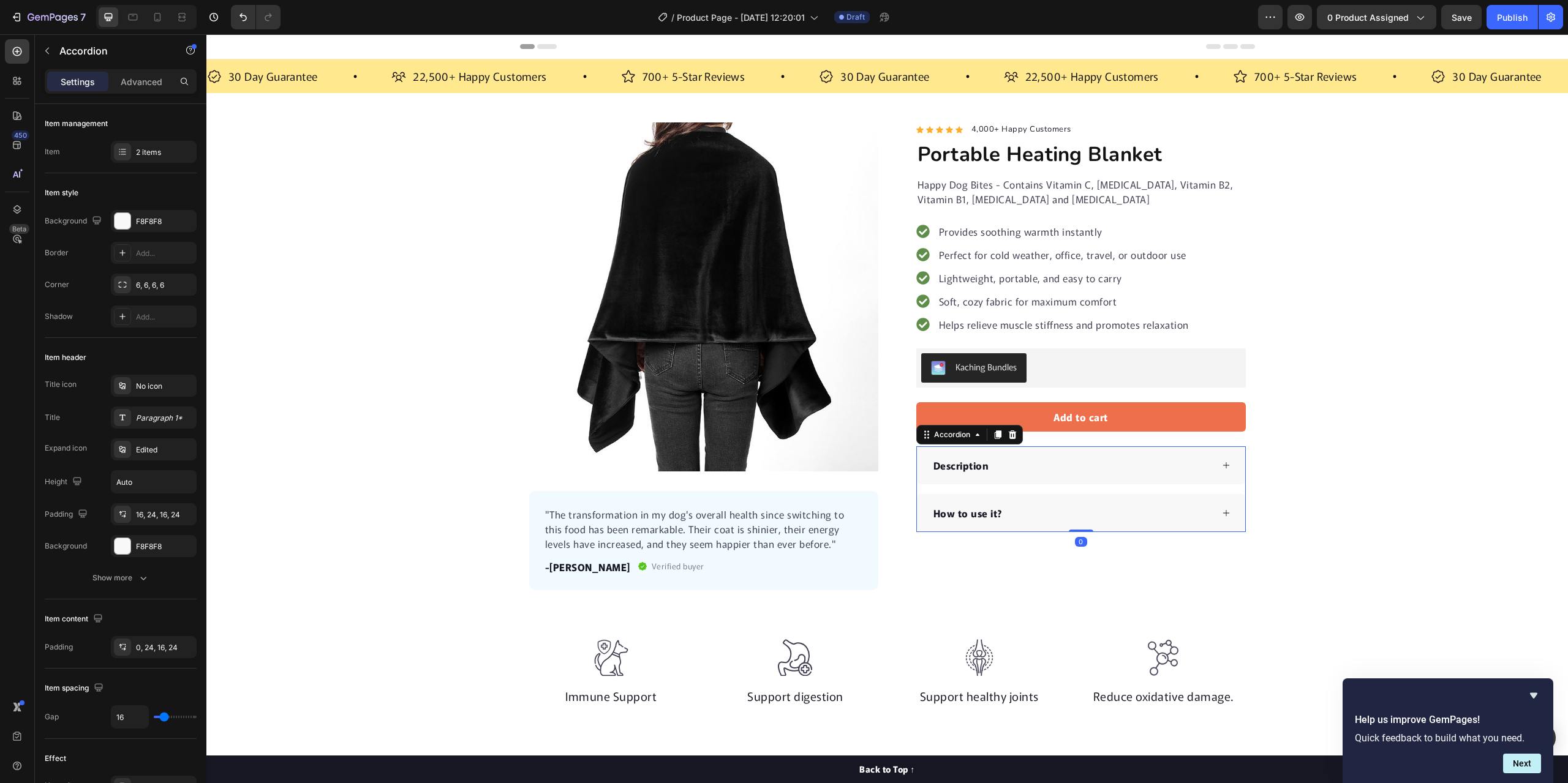
click at [1225, 461] on icon at bounding box center [1226, 465] width 8 height 8
click at [1074, 521] on div "Highlight key benefits with product description. Add description or sync data" at bounding box center [1092, 508] width 256 height 27
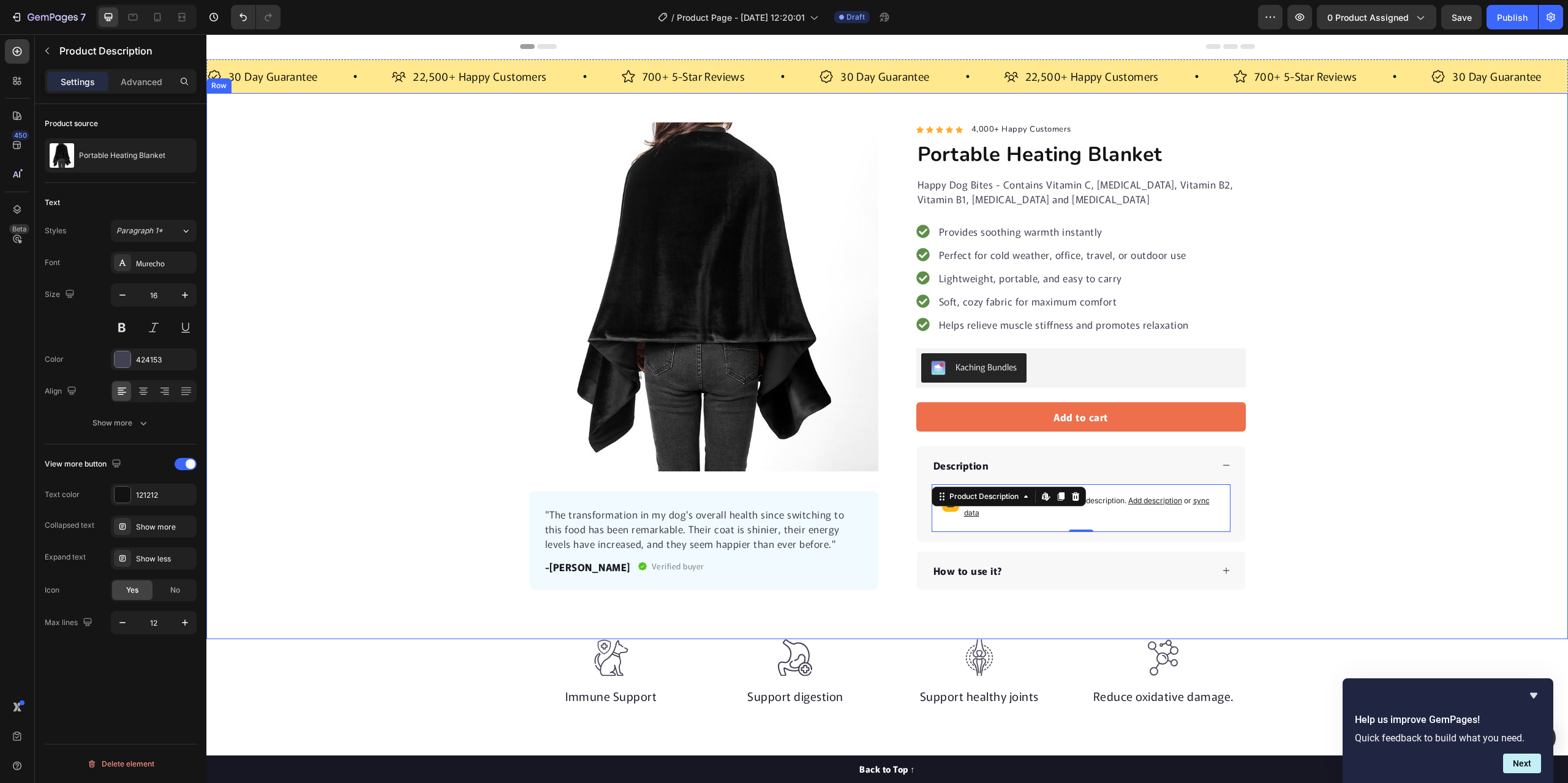
click at [1363, 513] on div "Product Images "The transformation in my dog's overall health since switching t…" at bounding box center [887, 357] width 1362 height 468
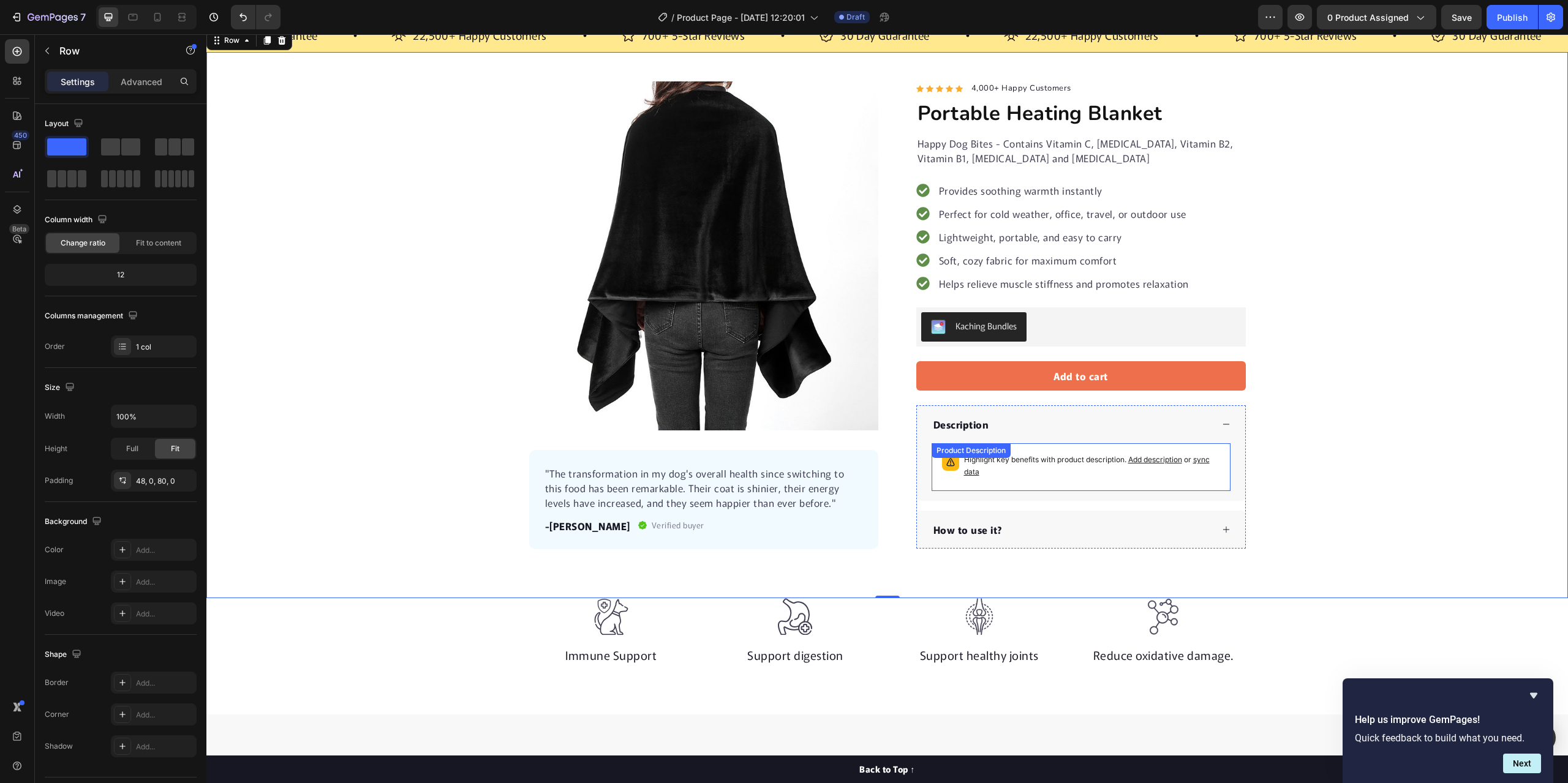
scroll to position [61, 0]
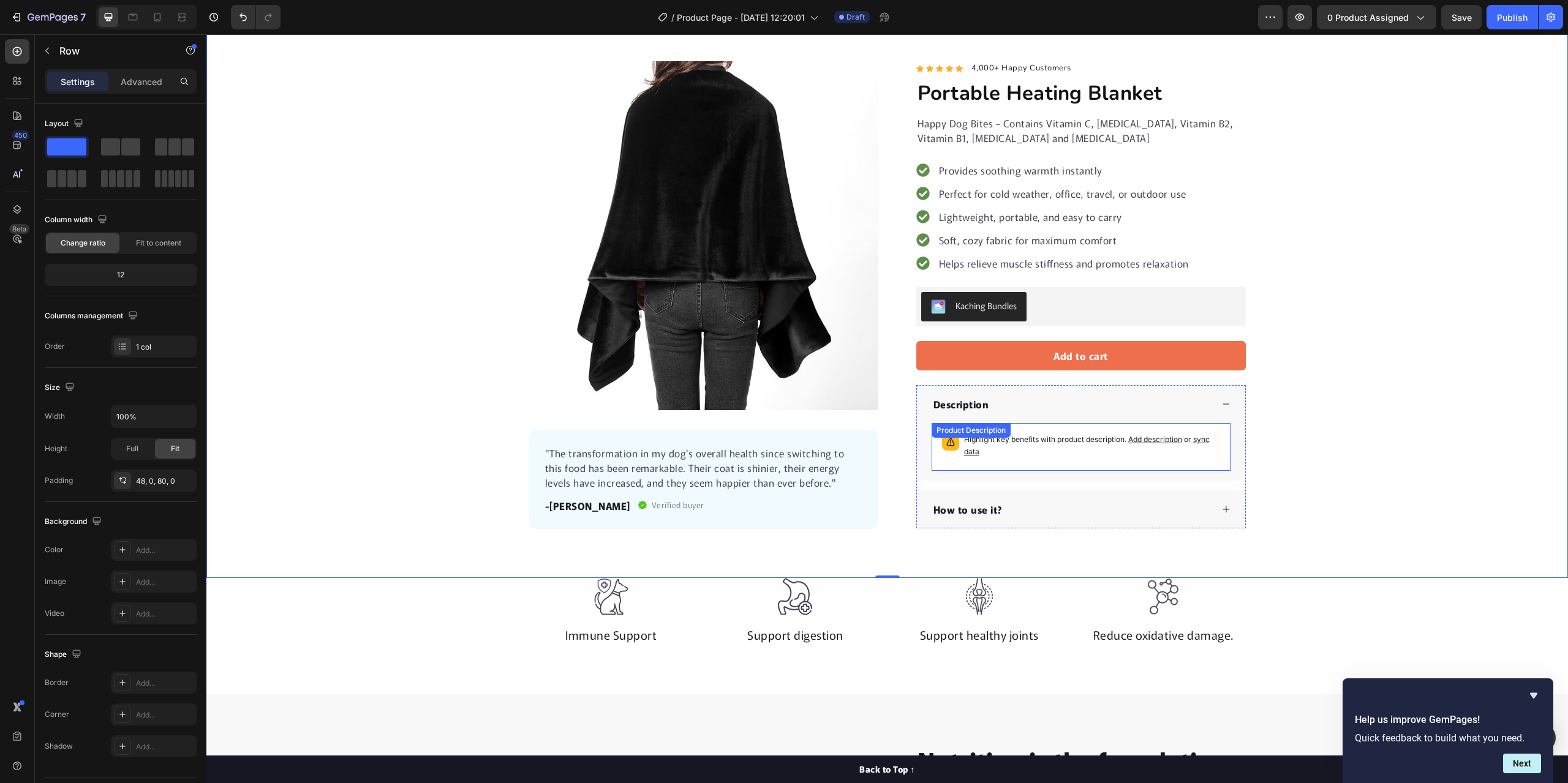
click at [1016, 454] on p "Highlight key benefits with product description. Add description or sync data" at bounding box center [1092, 446] width 256 height 25
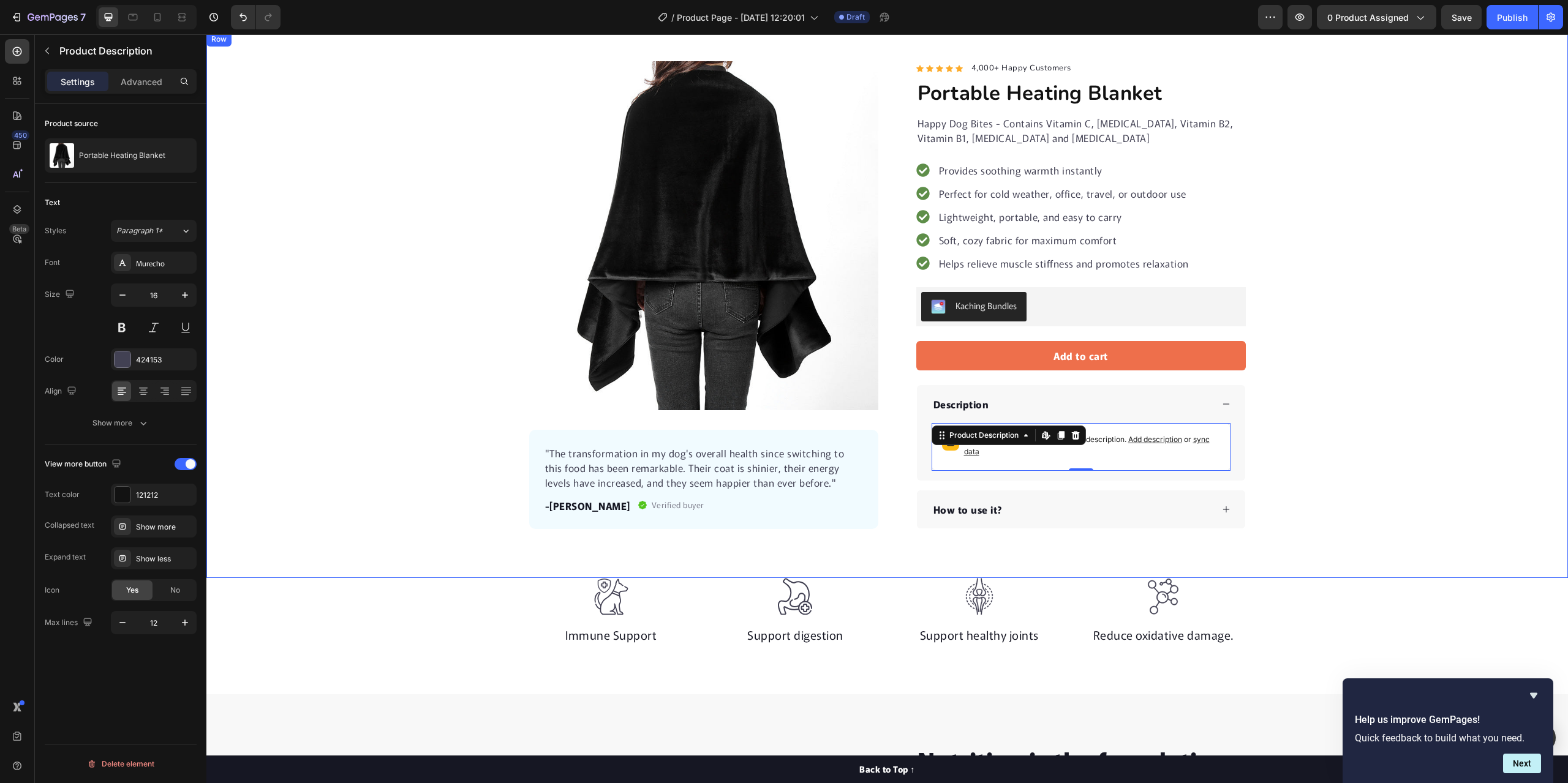
click at [274, 274] on div "Product Images "The transformation in my dog's overall health since switching t…" at bounding box center [887, 295] width 1362 height 468
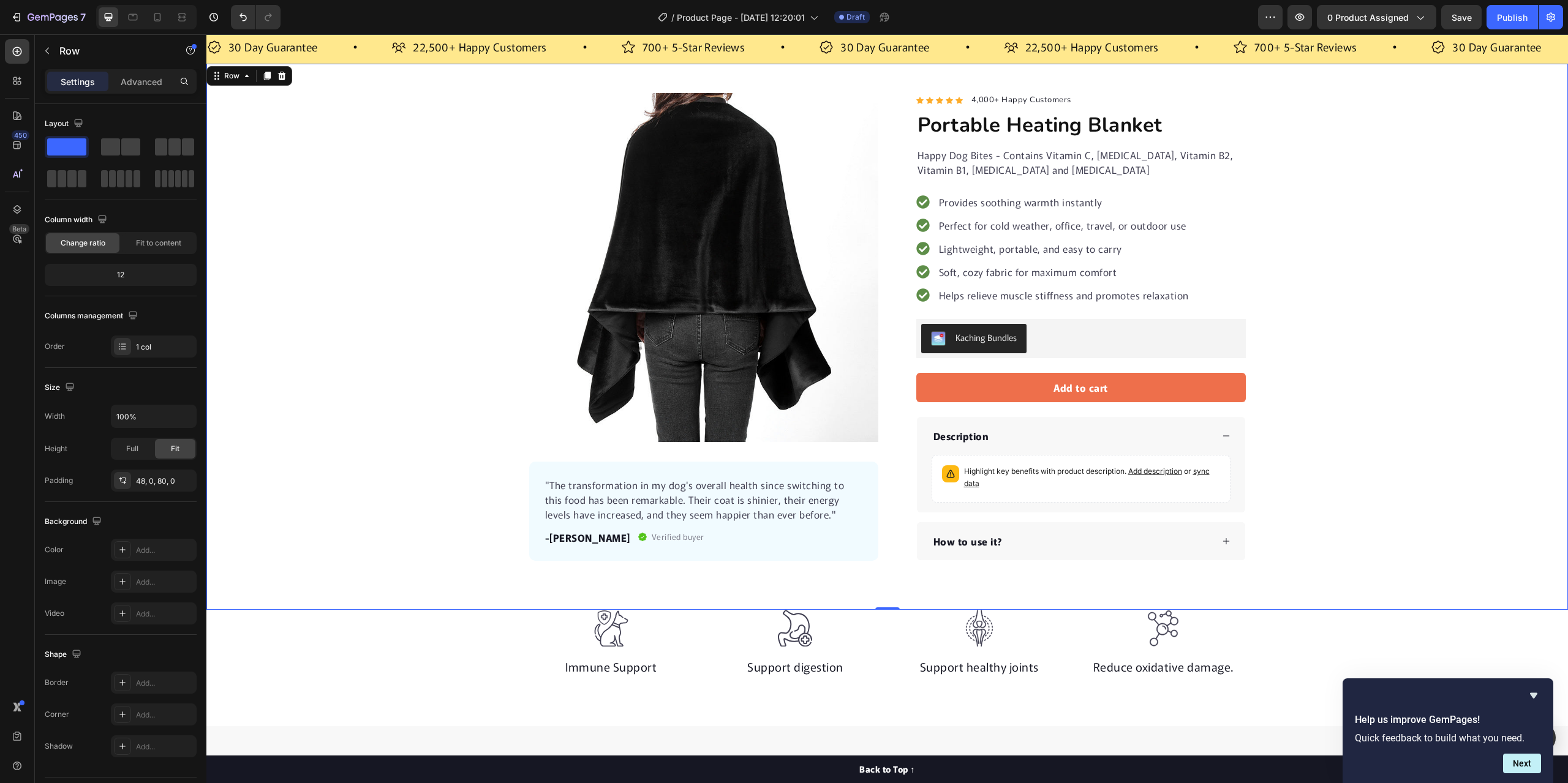
scroll to position [0, 0]
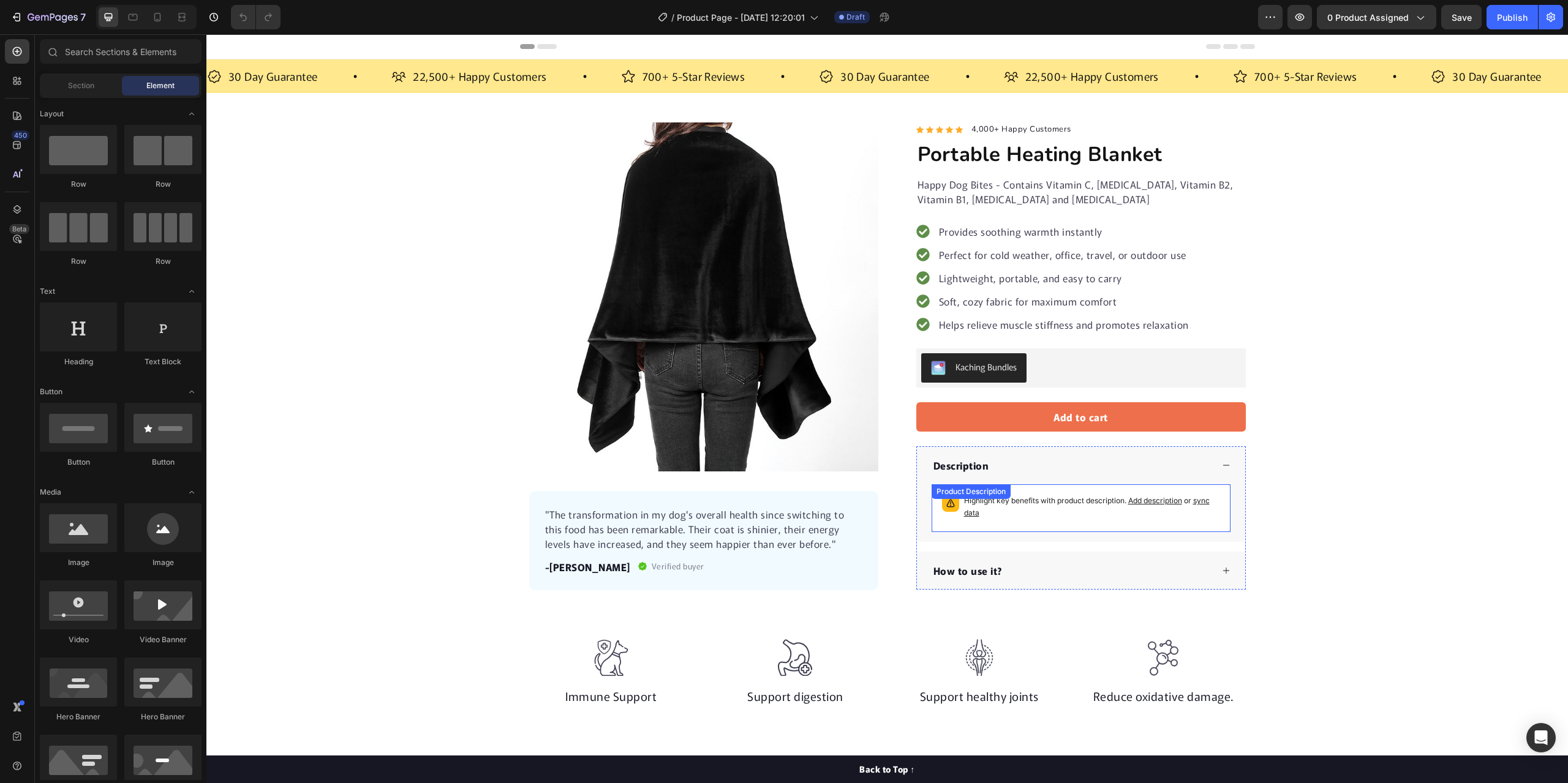
click at [1024, 507] on p "Highlight key benefits with product description. Add description or sync data" at bounding box center [1092, 507] width 256 height 25
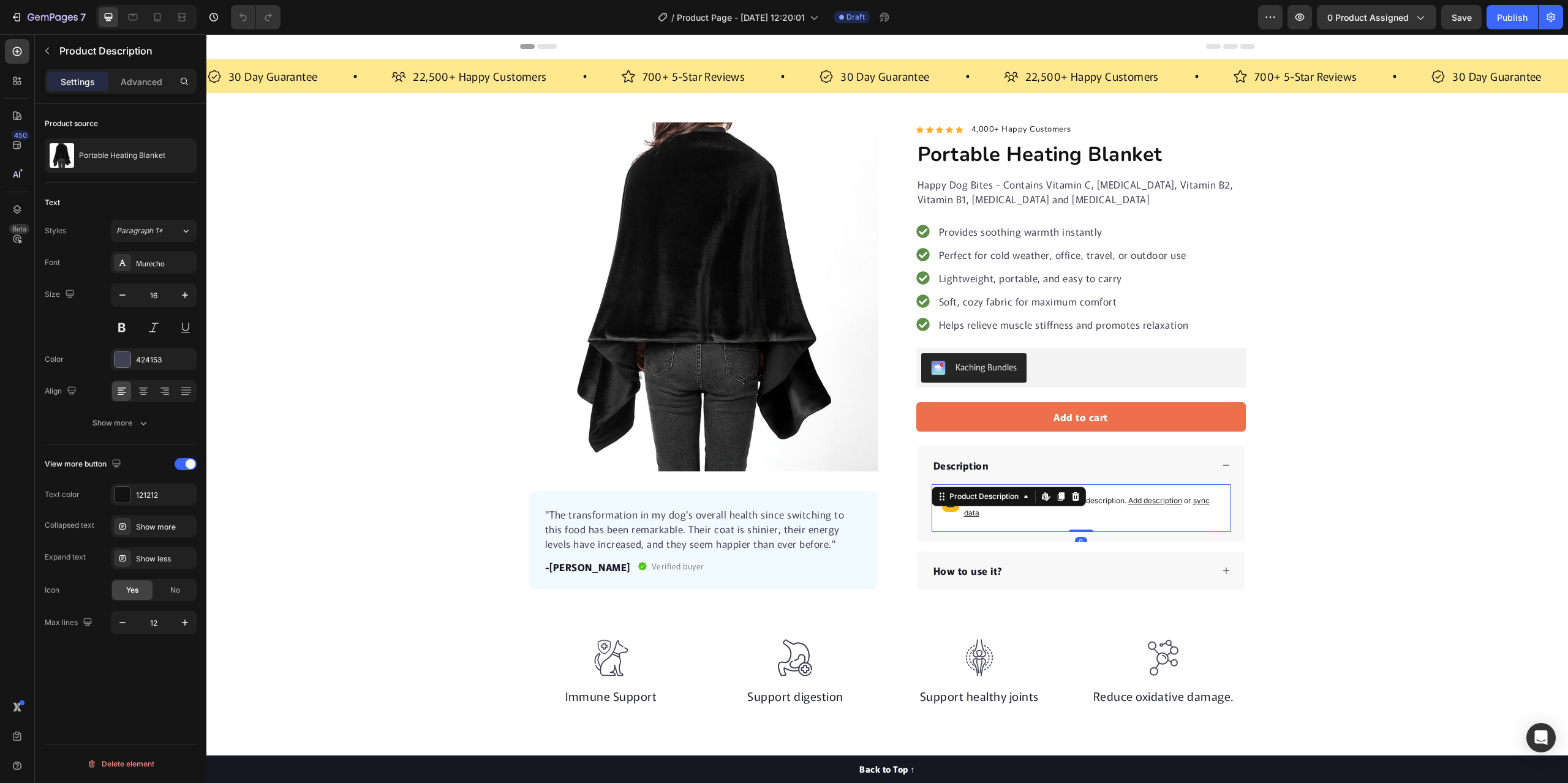
click at [1204, 500] on span "sync data" at bounding box center [1087, 506] width 246 height 21
click at [1204, 502] on span "sync data" at bounding box center [1087, 506] width 246 height 21
click at [1467, 469] on div "Product Images "The transformation in my dog's overall health since switching t…" at bounding box center [887, 357] width 1362 height 468
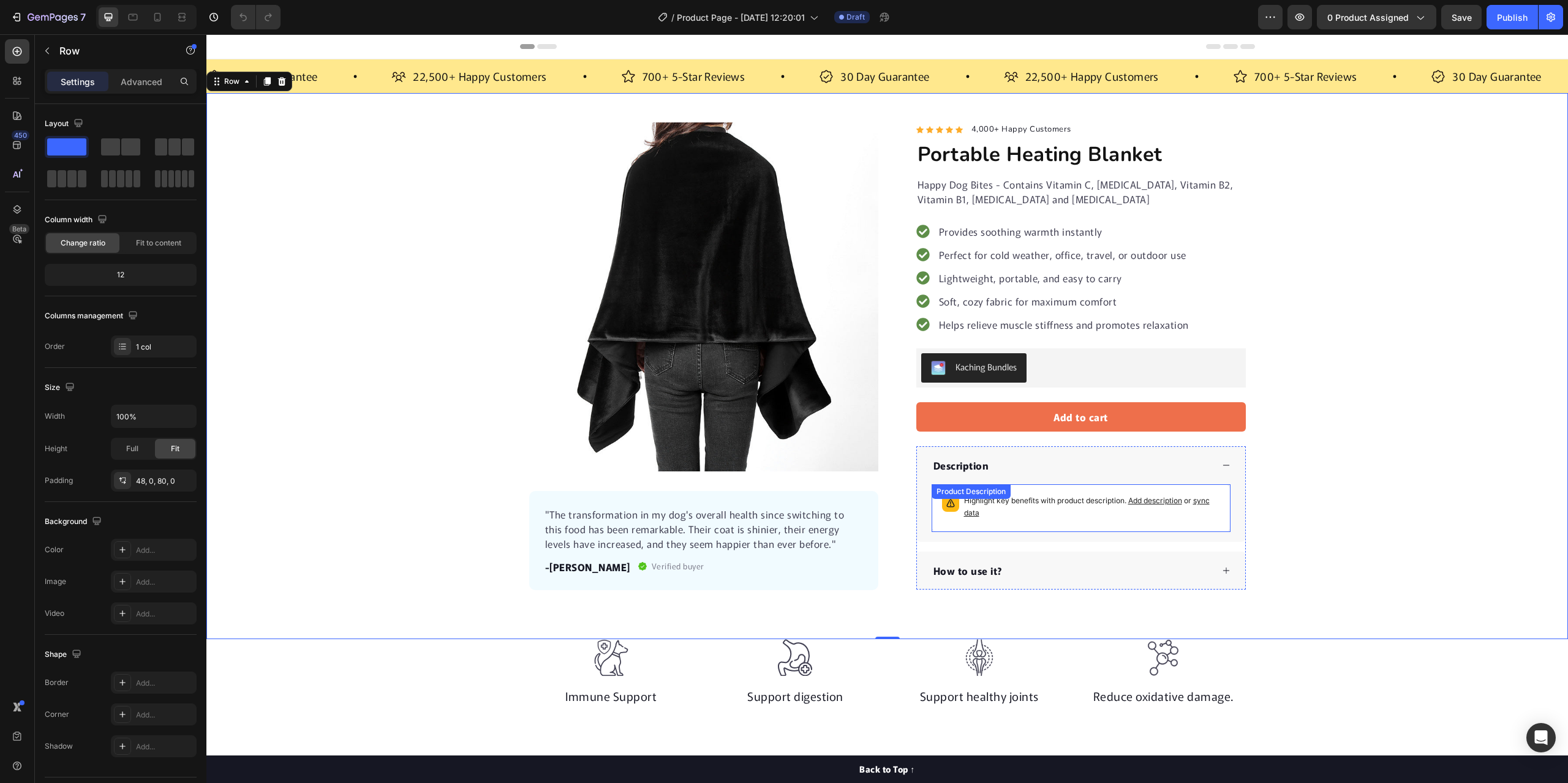
click at [1201, 504] on span "sync data" at bounding box center [1087, 506] width 246 height 21
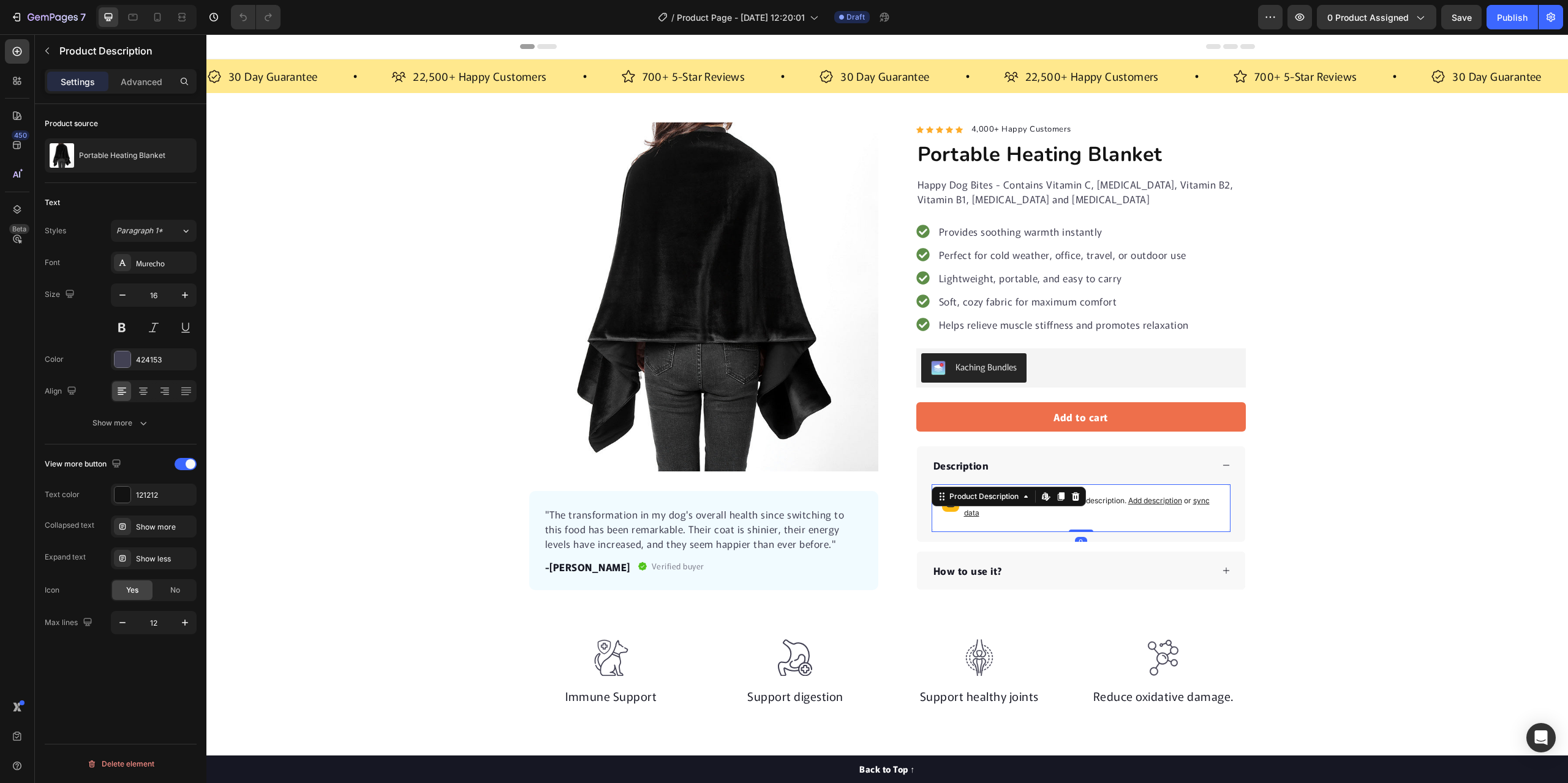
click at [1197, 502] on span "sync data" at bounding box center [1087, 506] width 246 height 21
click at [1196, 502] on span "sync data" at bounding box center [1087, 506] width 246 height 21
click at [1042, 497] on icon at bounding box center [1044, 496] width 5 height 7
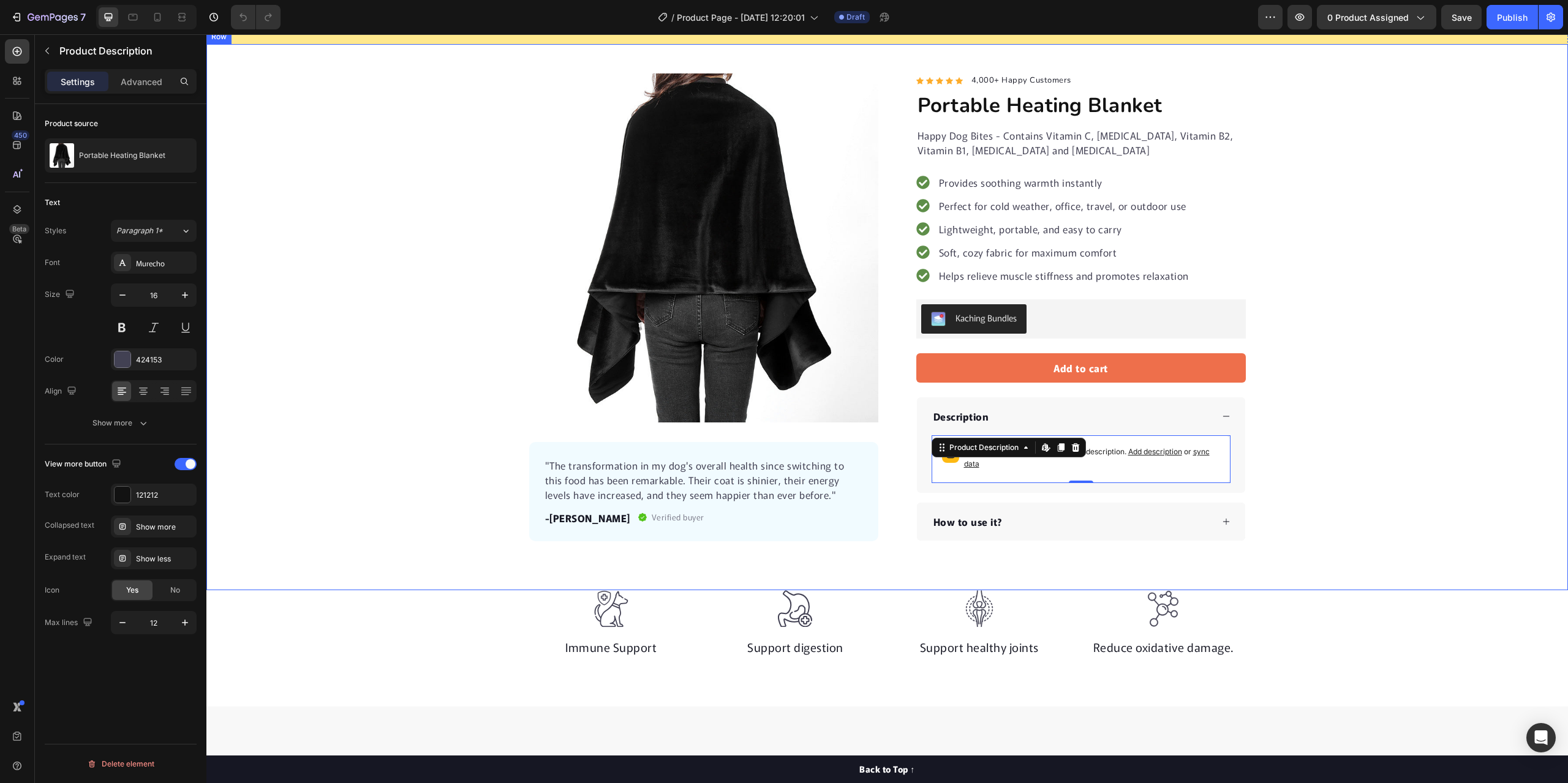
scroll to position [61, 0]
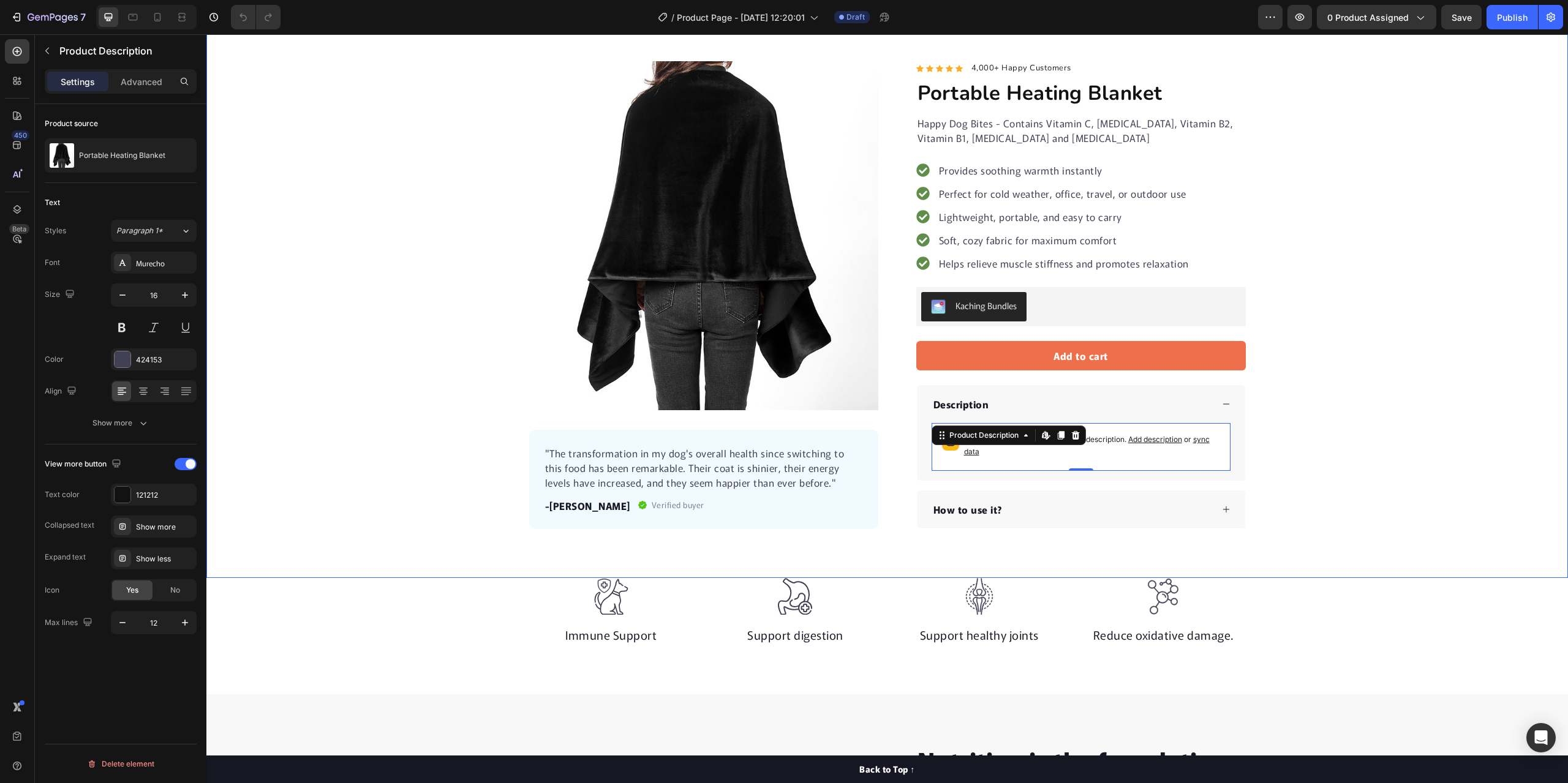
click at [372, 341] on div "Product Images "The transformation in my dog's overall health since switching t…" at bounding box center [887, 295] width 1362 height 468
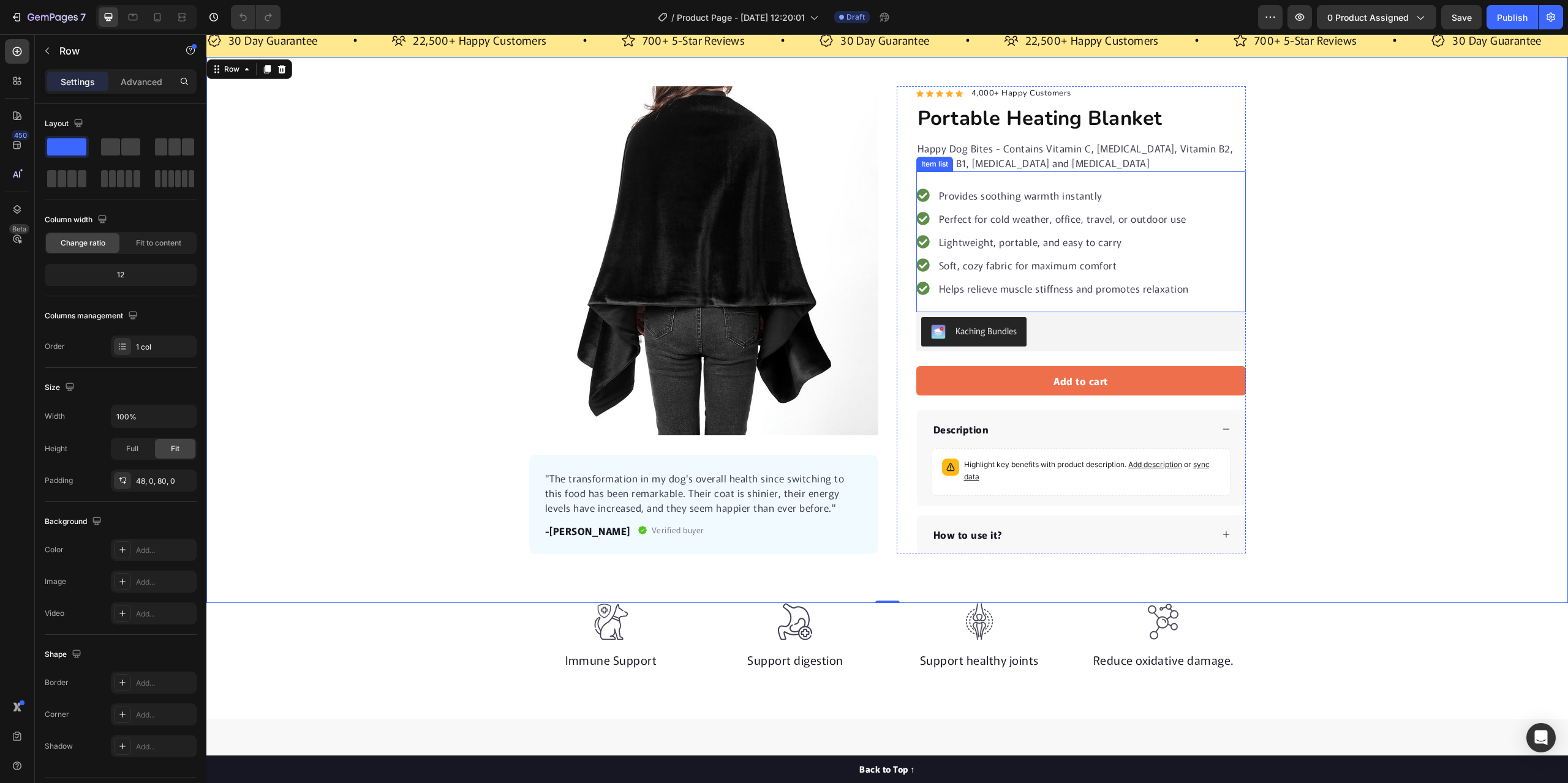
scroll to position [0, 0]
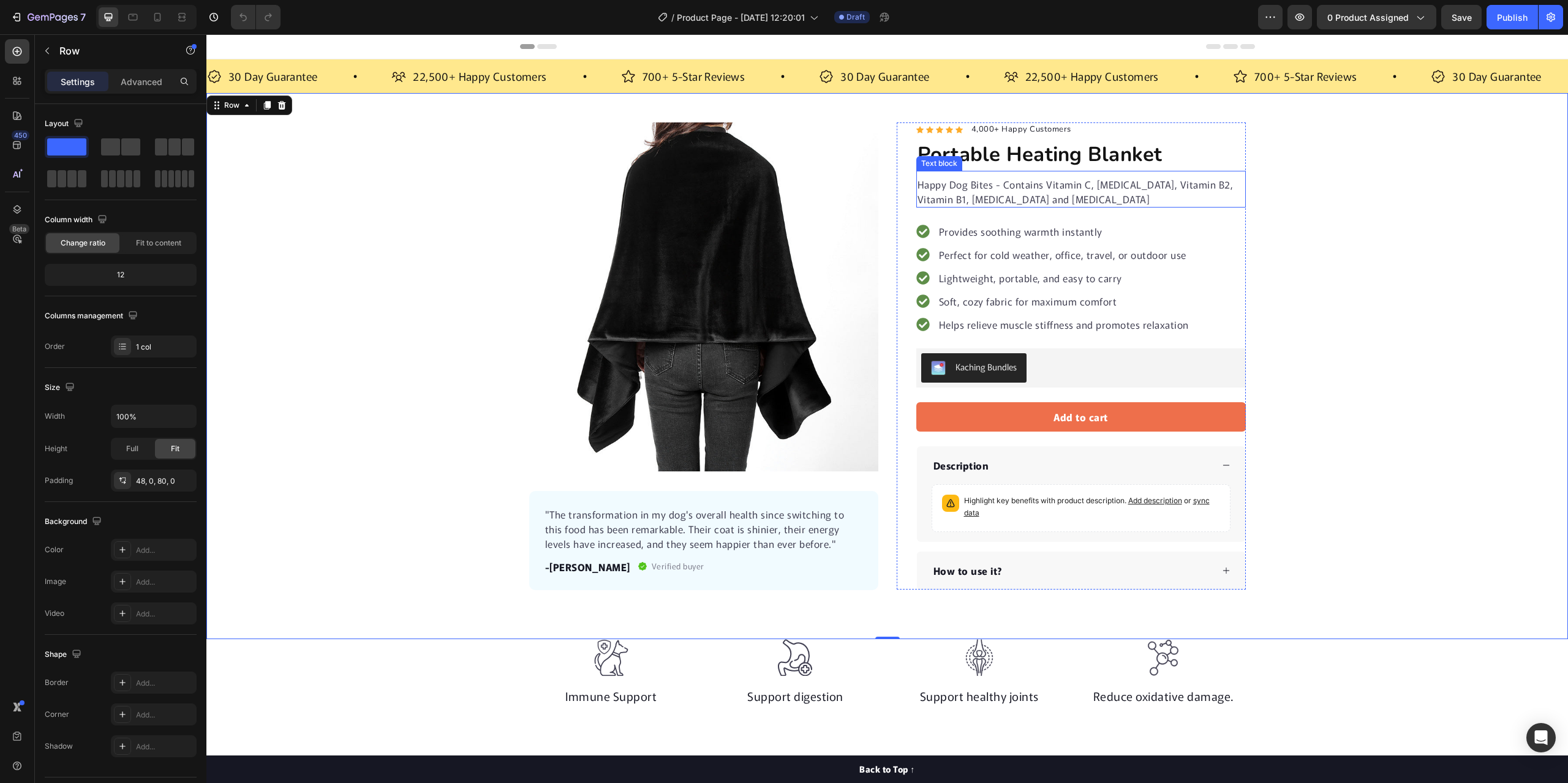
click at [1047, 198] on p "Happy Dog Bites - Contains Vitamin C, Vitamin E, Vitamin B2, Vitamin B1, Vitami…" at bounding box center [1081, 191] width 327 height 29
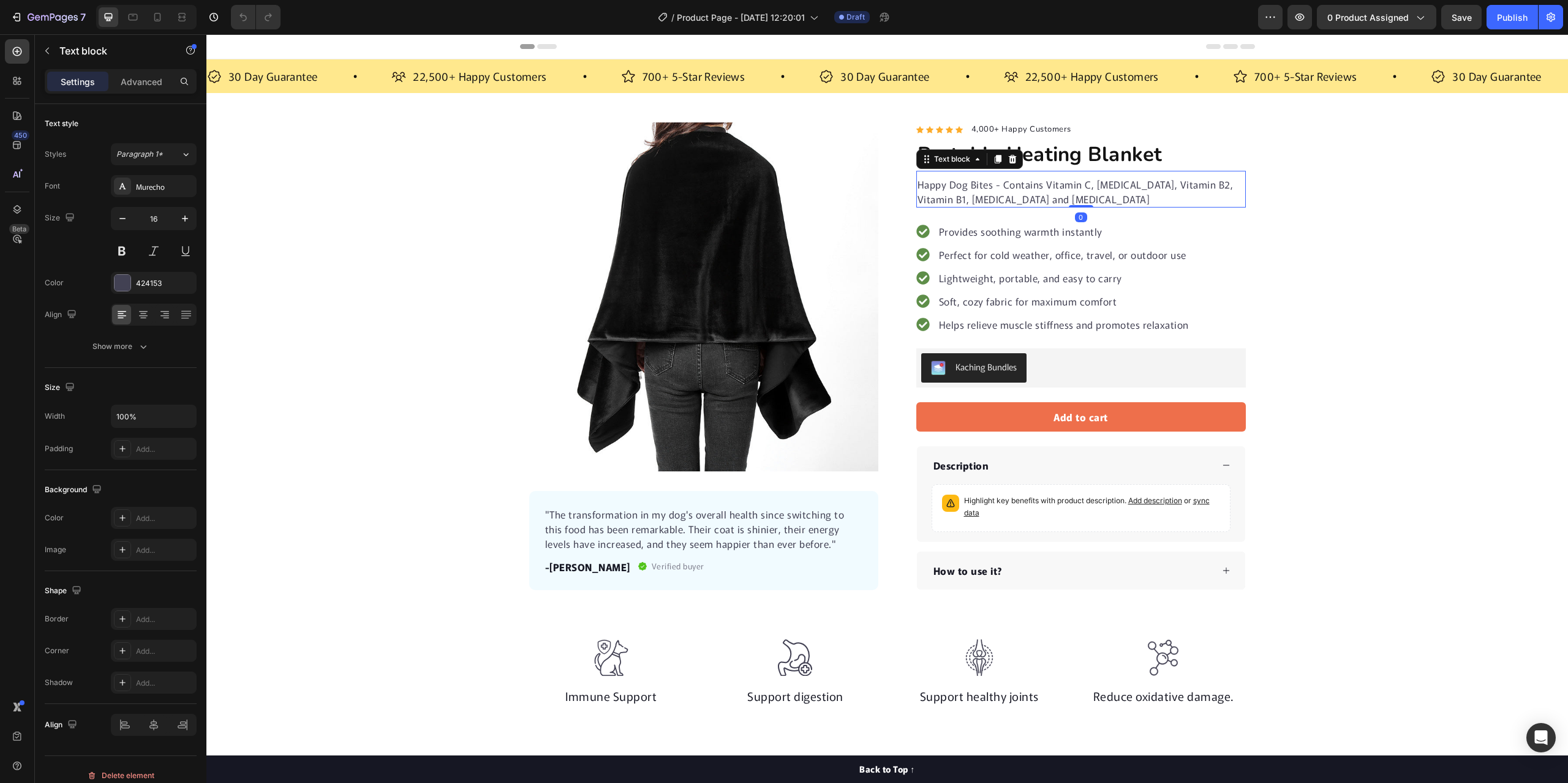
click at [1043, 198] on p "Happy Dog Bites - Contains Vitamin C, Vitamin E, Vitamin B2, Vitamin B1, Vitami…" at bounding box center [1081, 191] width 327 height 29
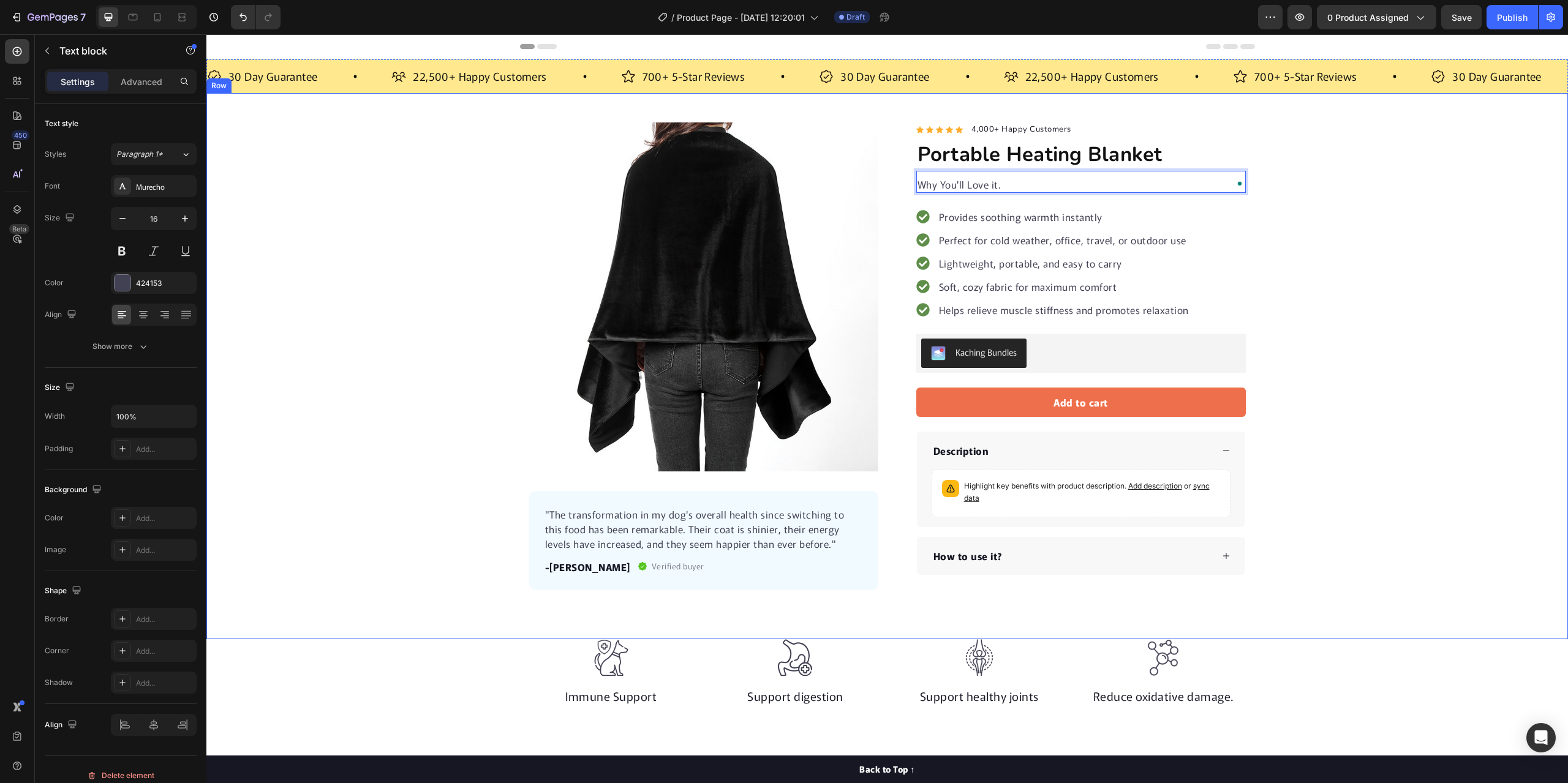
click at [1351, 218] on div "Product Images "The transformation in my dog's overall health since switching t…" at bounding box center [887, 357] width 1362 height 468
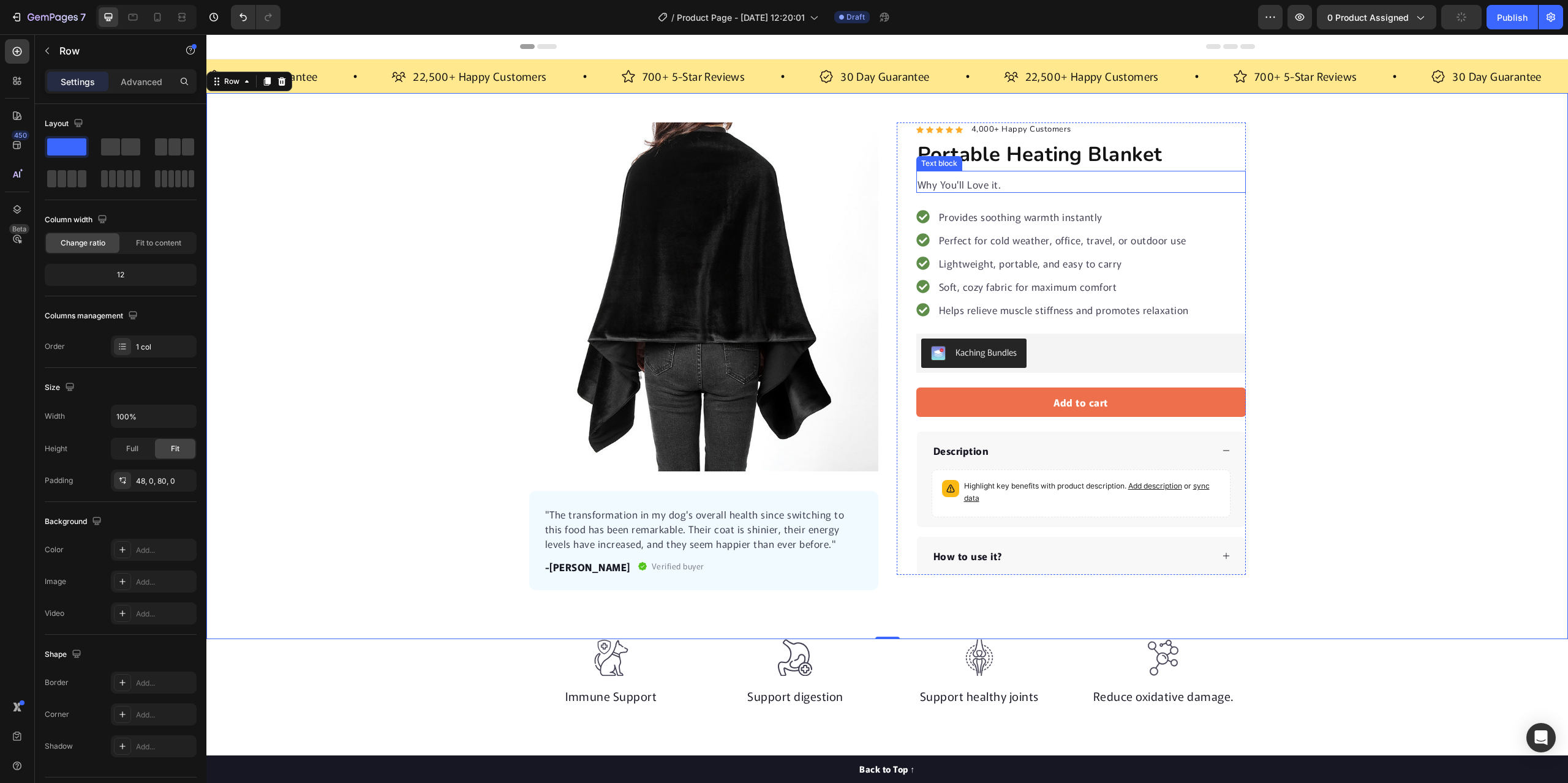
click at [1000, 188] on p "Why You'll Love it." at bounding box center [1081, 184] width 327 height 15
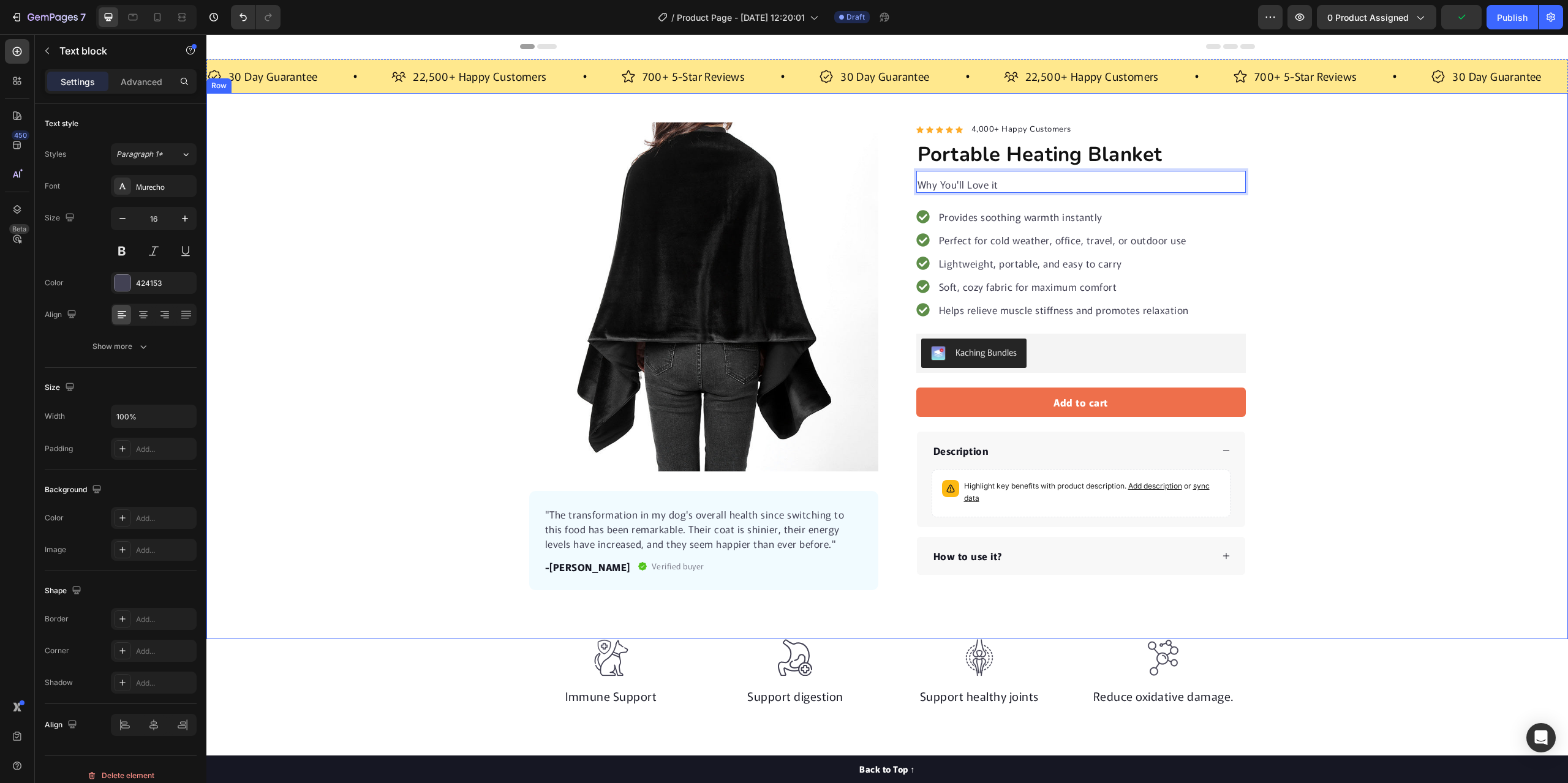
click at [1353, 238] on div "Product Images "The transformation in my dog's overall health since switching t…" at bounding box center [887, 357] width 1362 height 468
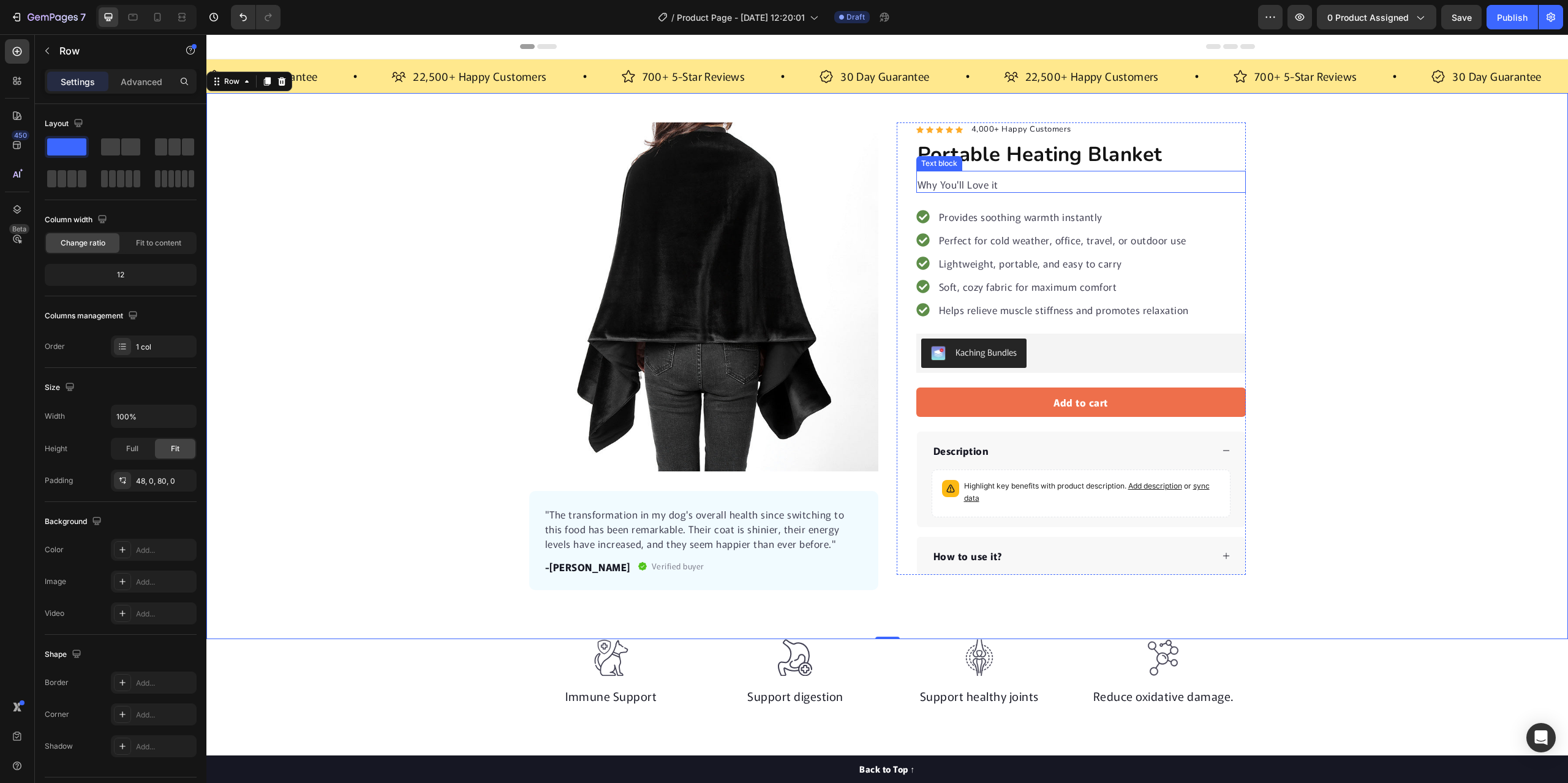
click at [994, 184] on p "Why You'll Love it" at bounding box center [1081, 184] width 327 height 15
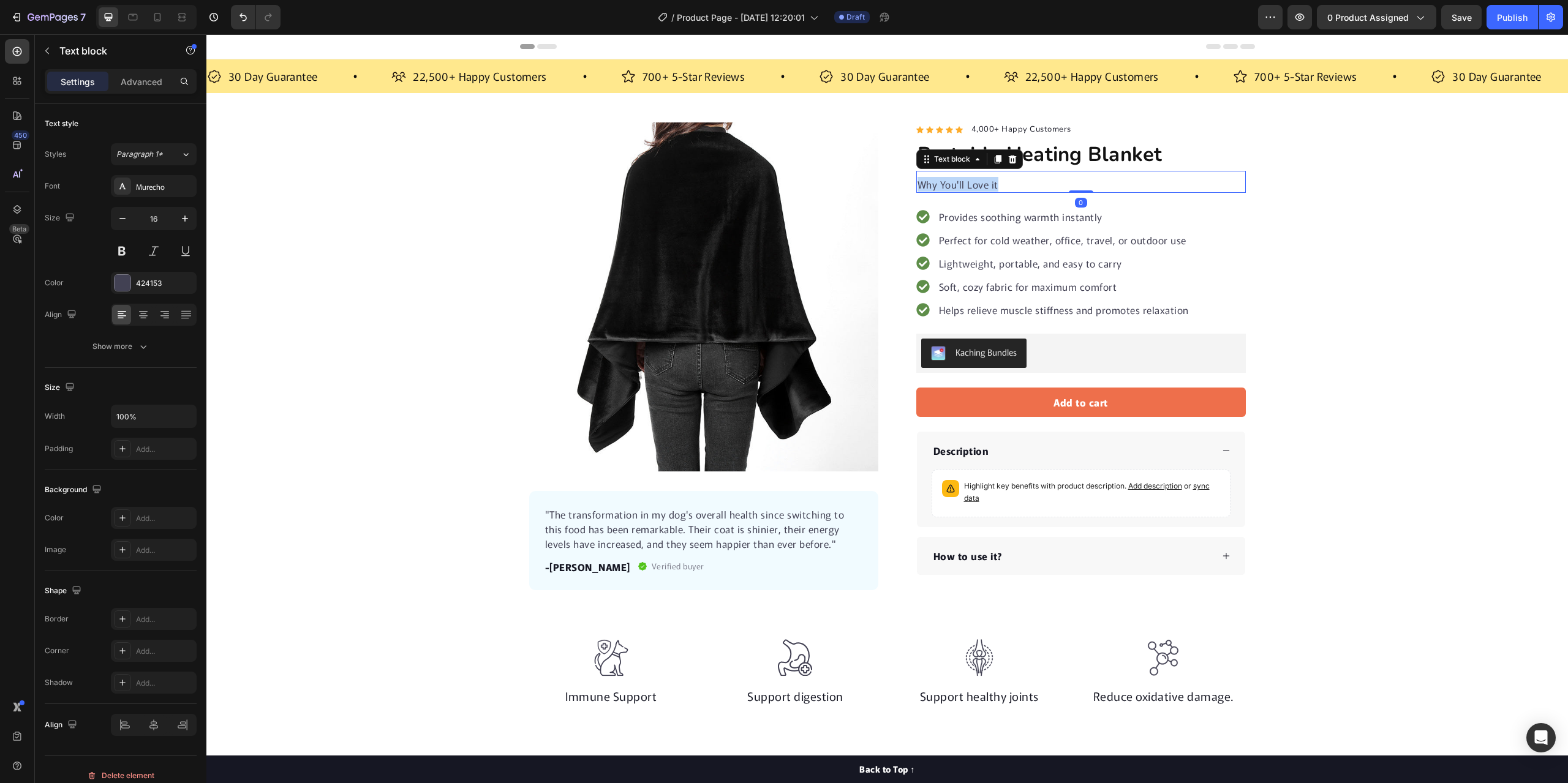
click at [994, 184] on p "Why You'll Love it" at bounding box center [1081, 184] width 327 height 15
click at [1317, 198] on div "Product Images "The transformation in my dog's overall health since switching t…" at bounding box center [887, 357] width 1362 height 468
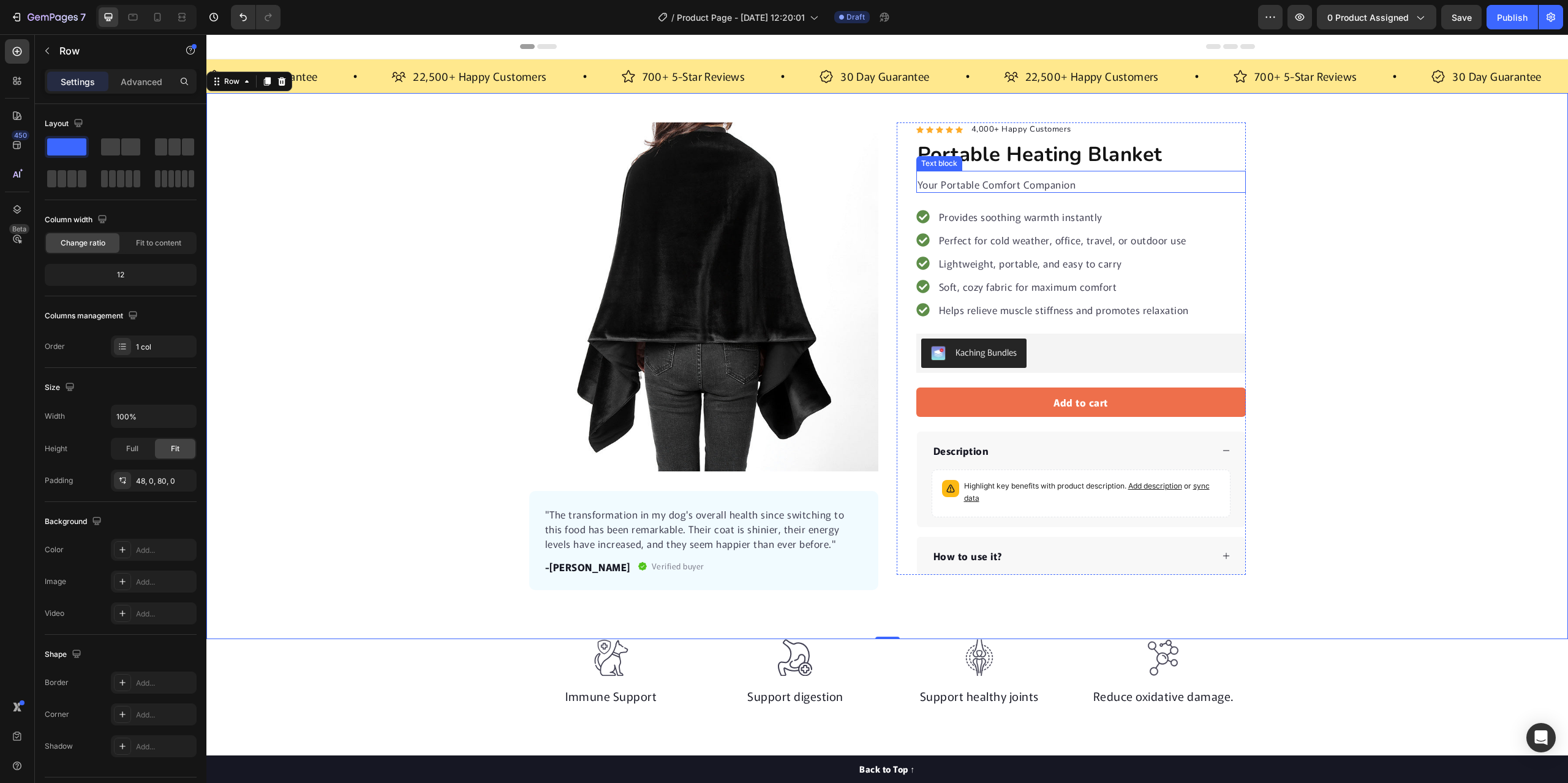
click at [1073, 184] on p "Your Portable Comfort Companion" at bounding box center [1081, 184] width 327 height 15
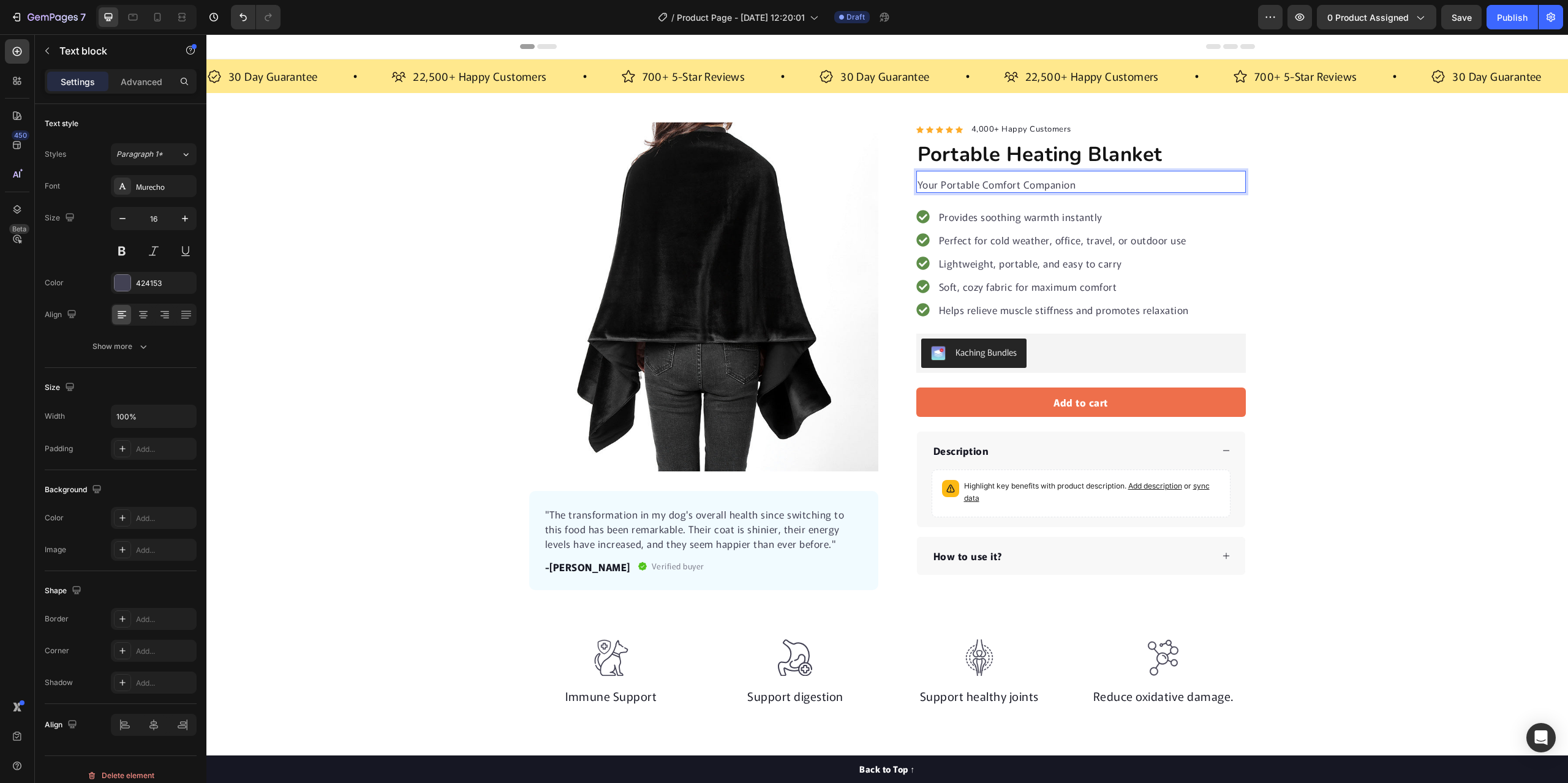
click at [1069, 186] on p "Your Portable Comfort Companion" at bounding box center [1081, 184] width 327 height 15
click at [1384, 209] on div "Product Images "The transformation in my dog's overall health since switching t…" at bounding box center [887, 357] width 1362 height 468
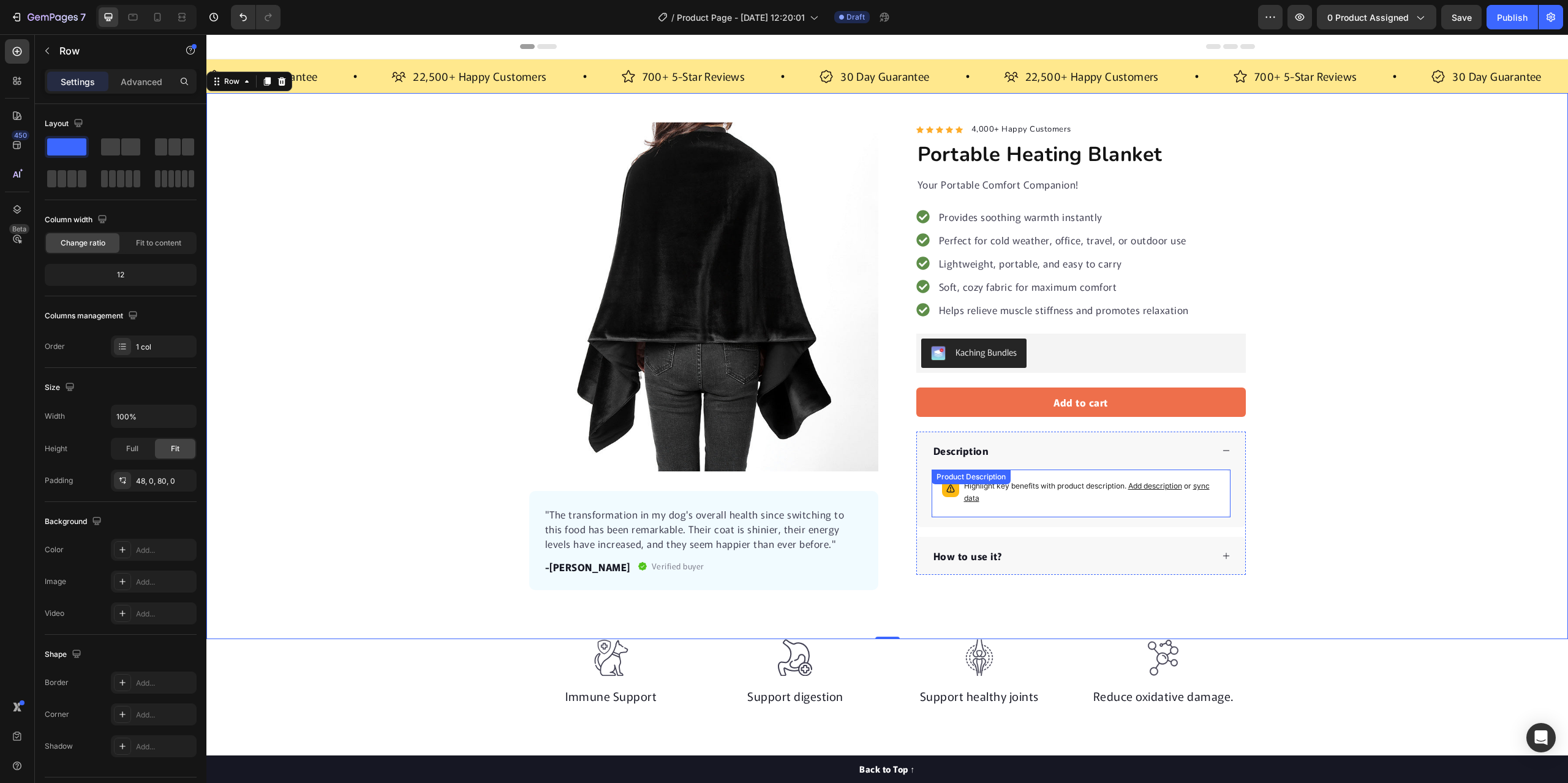
click at [1196, 488] on span "sync data" at bounding box center [1087, 492] width 246 height 21
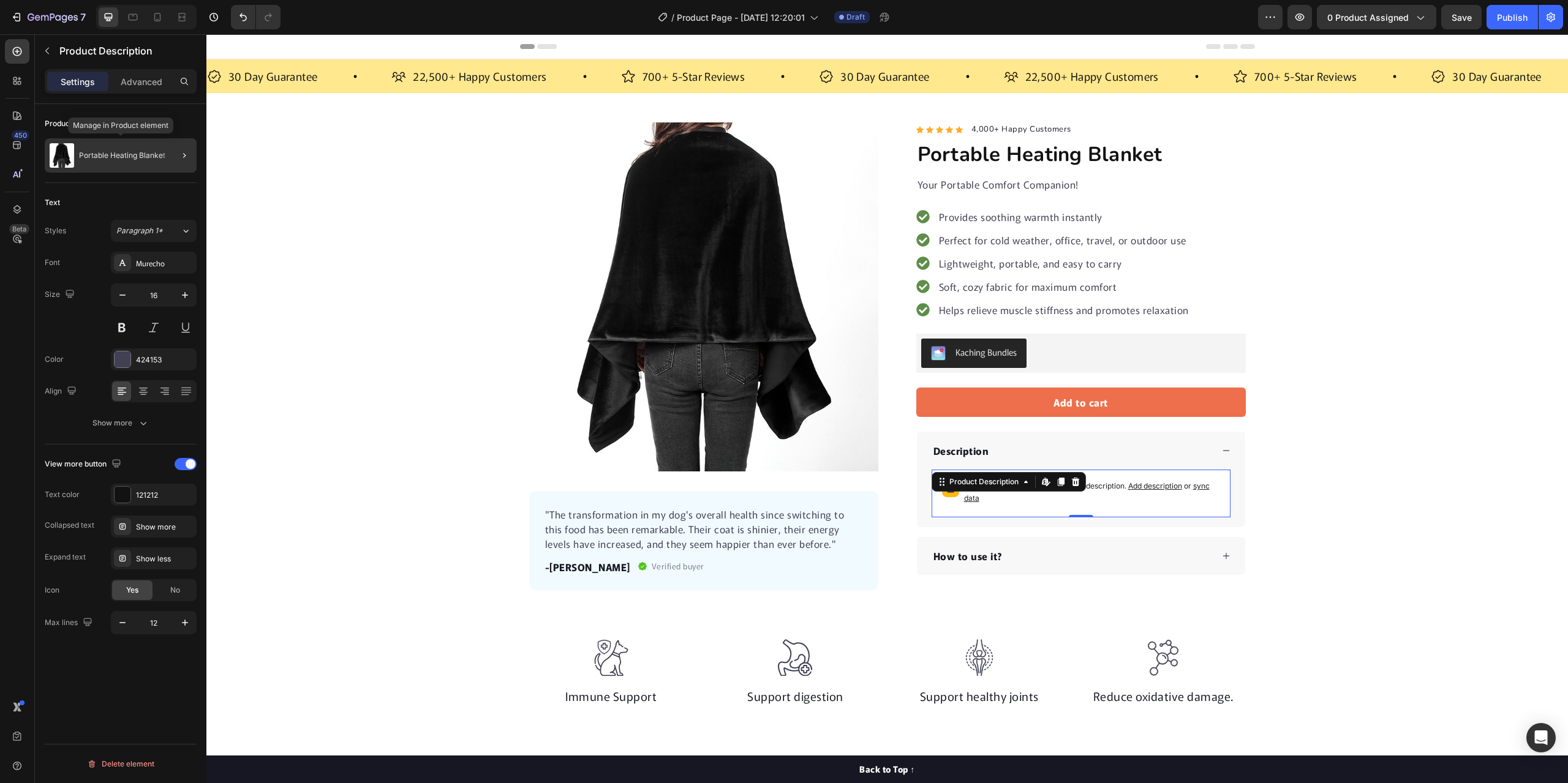
click at [112, 155] on p "Portable Heating Blanket" at bounding box center [123, 155] width 87 height 8
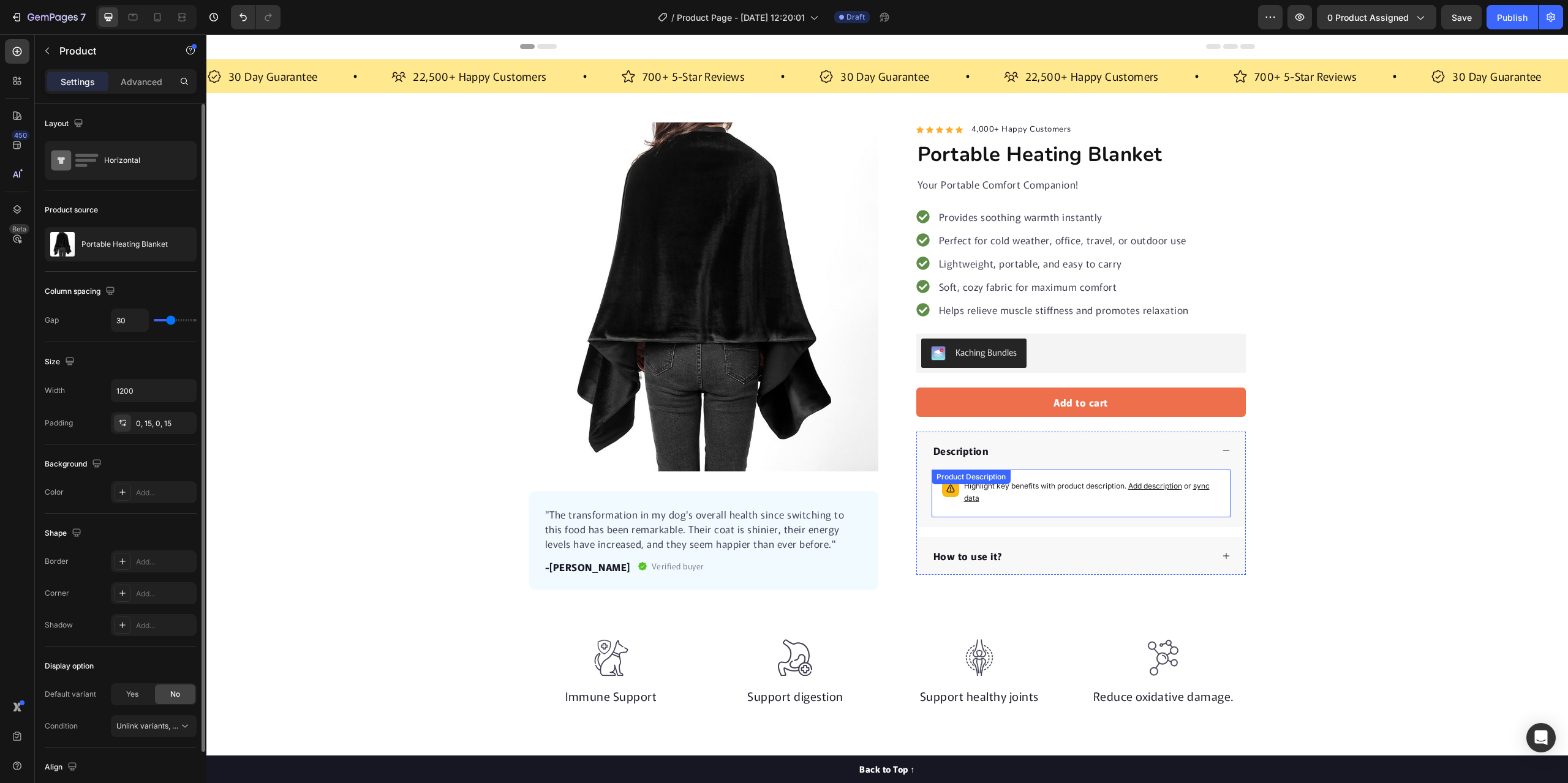
click at [1162, 486] on span "Add description" at bounding box center [1155, 485] width 54 height 9
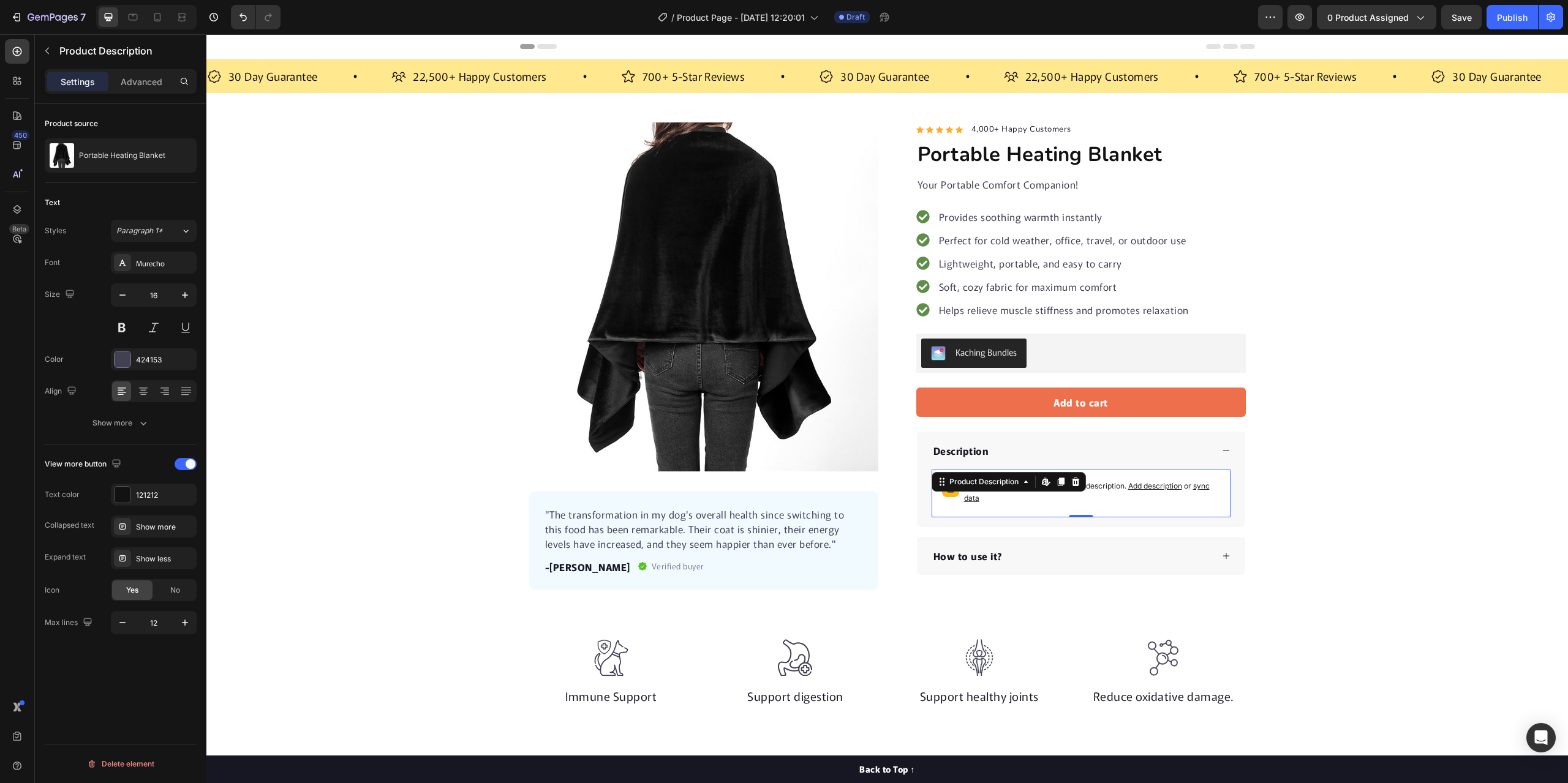
click at [1169, 501] on p "Highlight key benefits with product description. Add description or sync data" at bounding box center [1092, 493] width 256 height 25
drag, startPoint x: 1463, startPoint y: 25, endPoint x: 1253, endPoint y: 25, distance: 210.0
click at [1463, 25] on button "Save" at bounding box center [1461, 17] width 40 height 25
click at [1390, 367] on div "Product Images "The transformation in my dog's overall health since switching t…" at bounding box center [887, 357] width 1362 height 468
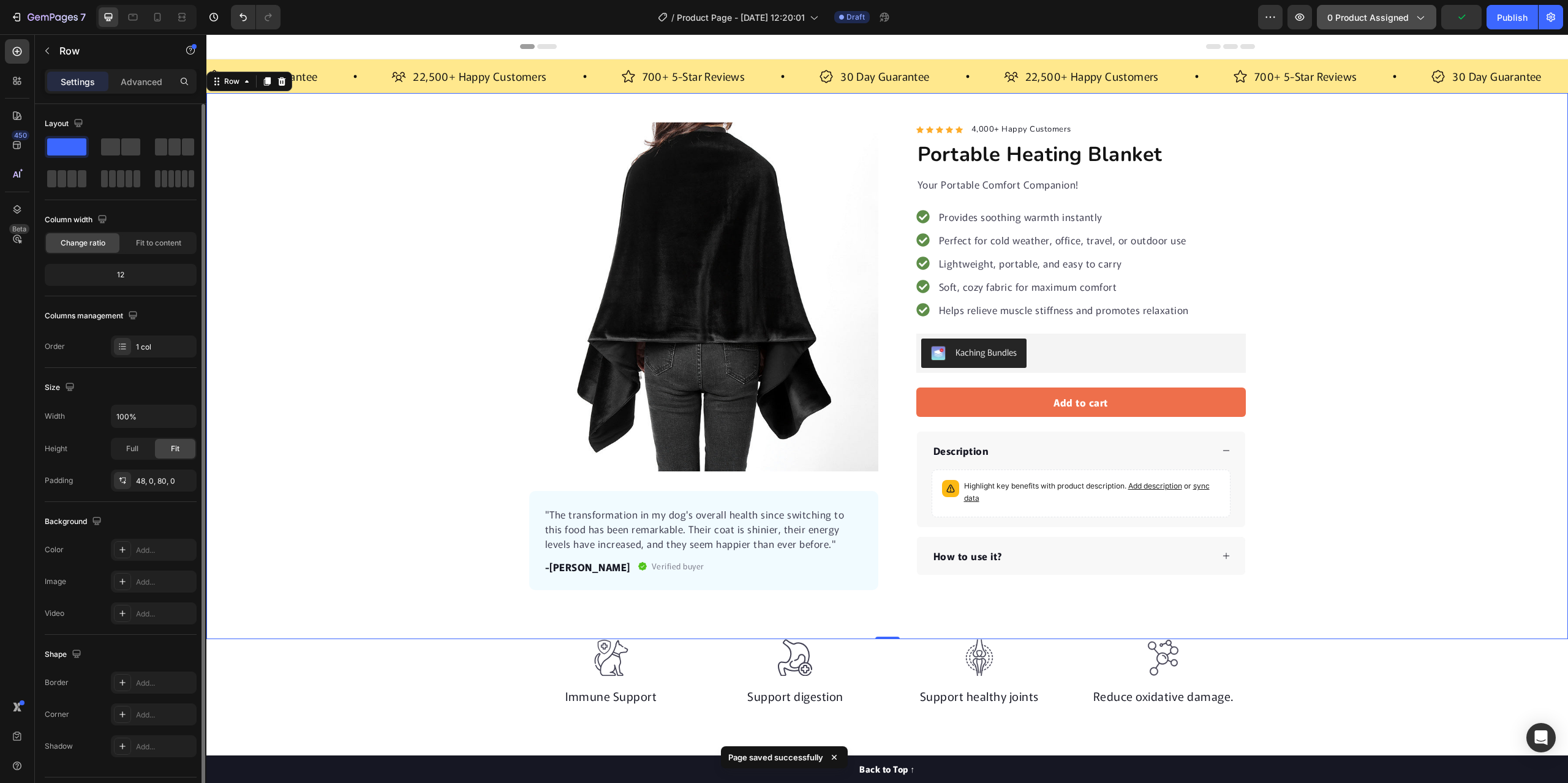
click at [1420, 19] on icon "button" at bounding box center [1419, 16] width 12 height 12
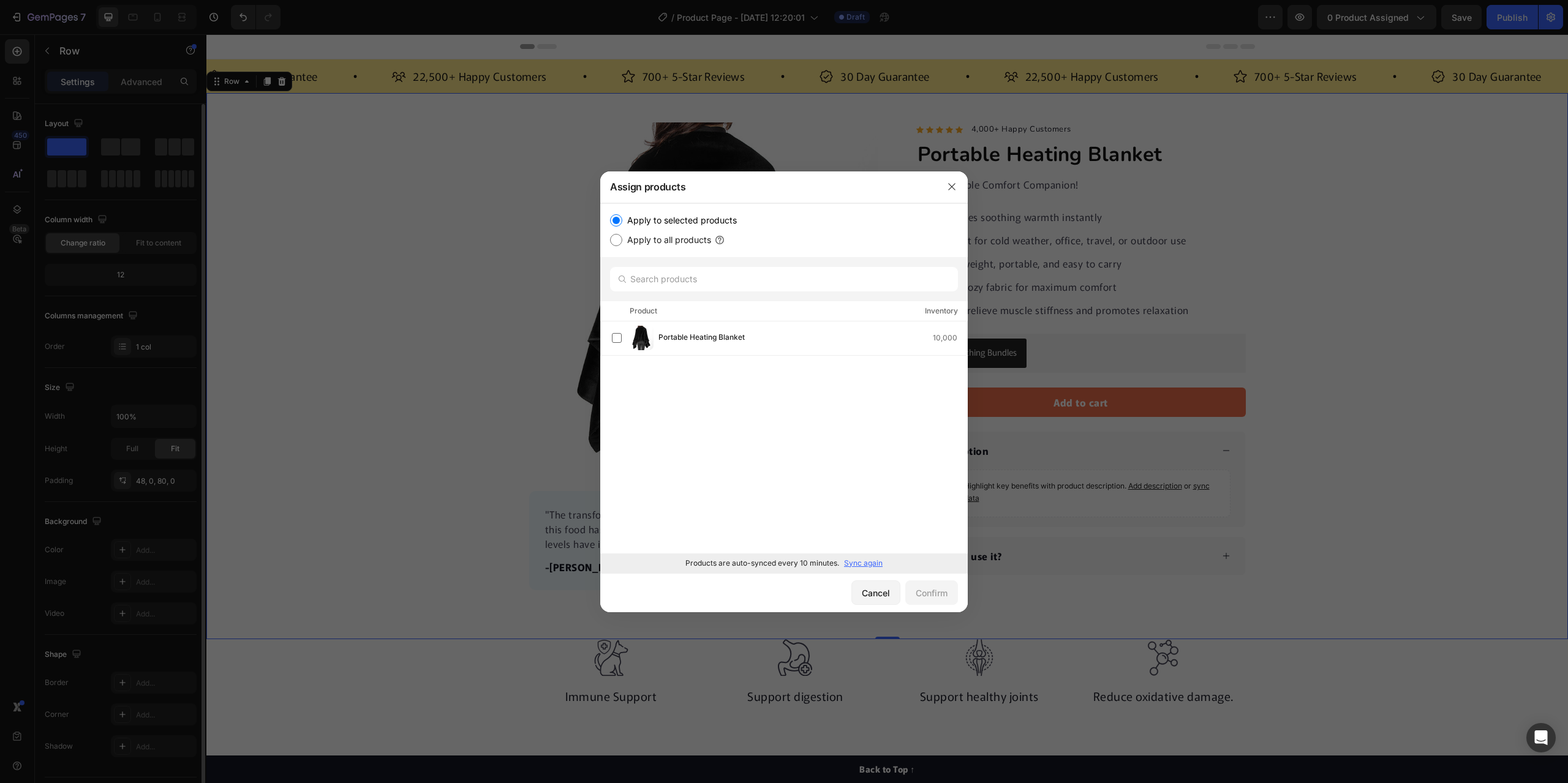
click at [615, 239] on input "Apply to all products" at bounding box center [615, 240] width 12 height 12
radio input "true"
click at [926, 592] on div "Confirm" at bounding box center [931, 593] width 32 height 13
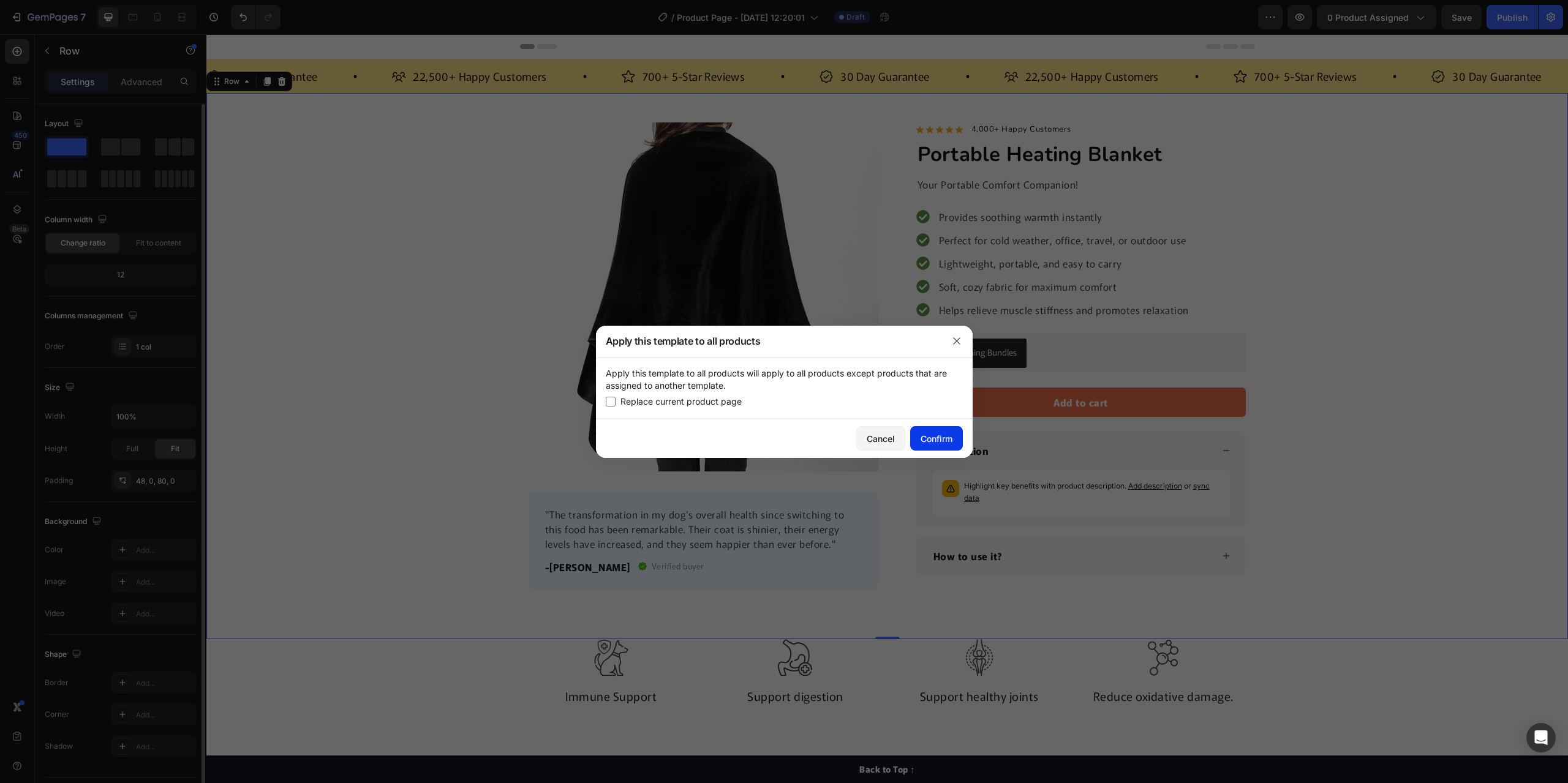
click at [942, 438] on div "Confirm" at bounding box center [936, 439] width 32 height 13
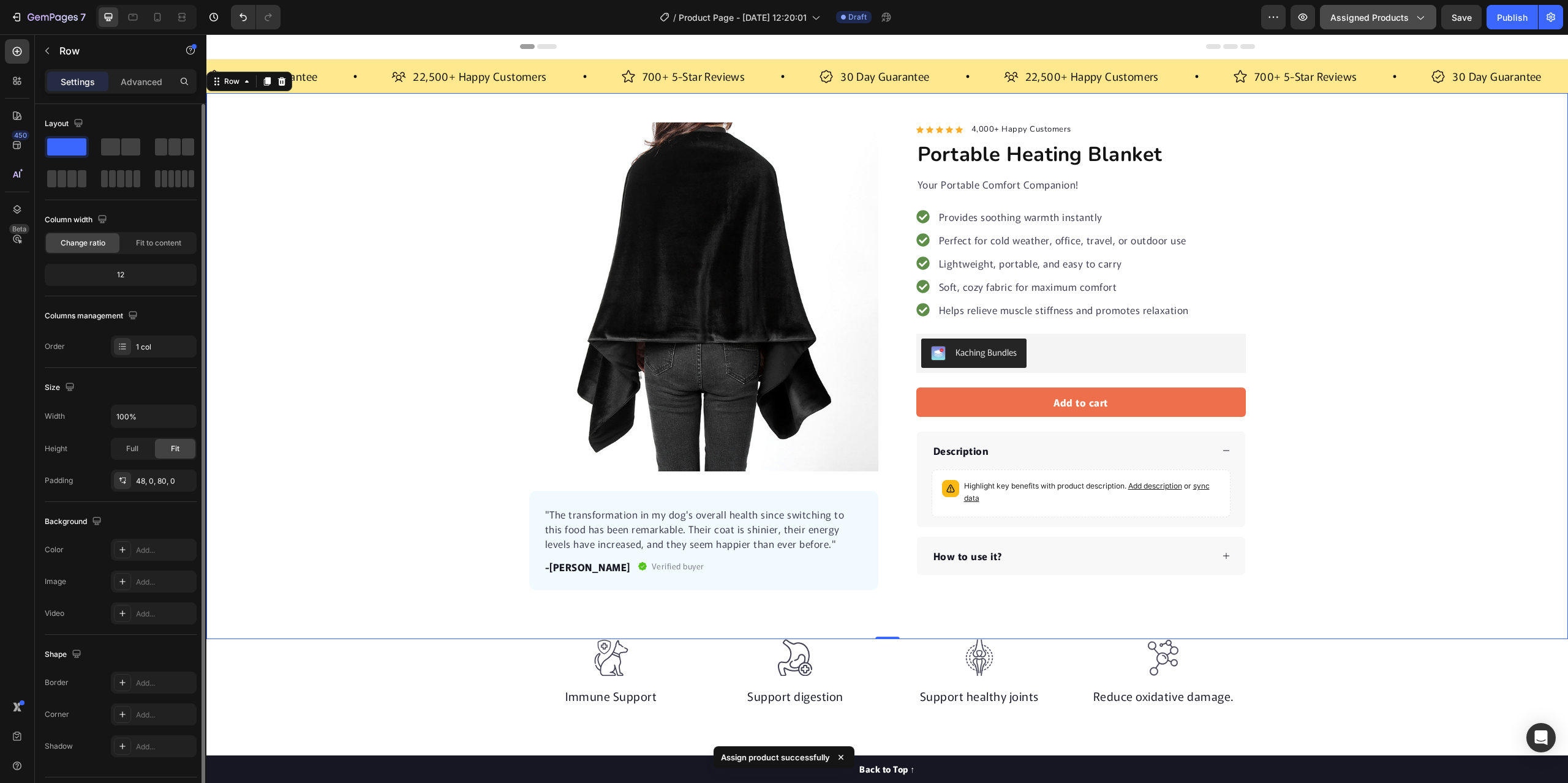
click at [1425, 20] on button "Assigned Products" at bounding box center [1378, 17] width 116 height 25
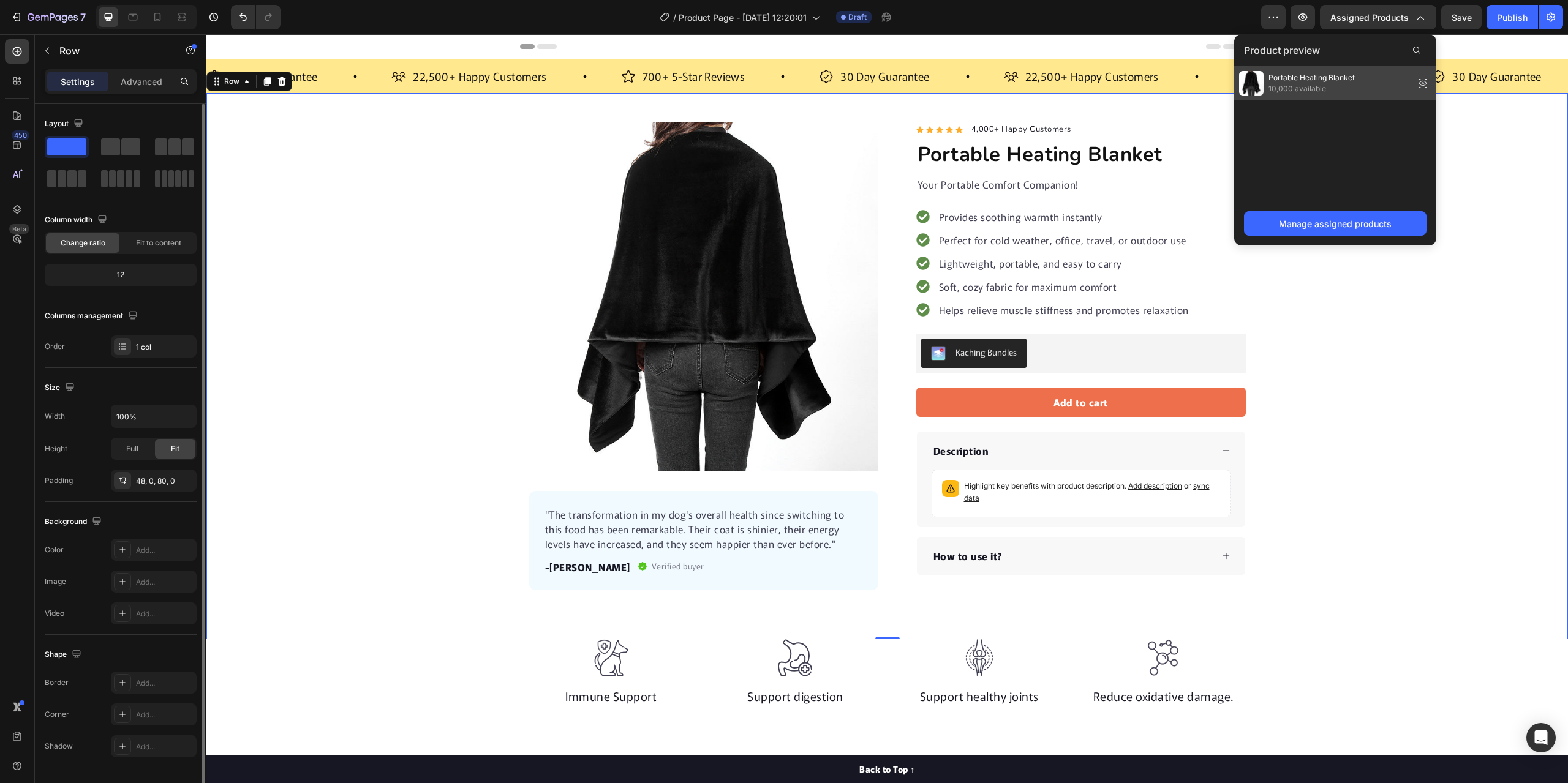
click at [1295, 74] on span "Portable Heating Blanket" at bounding box center [1312, 77] width 87 height 11
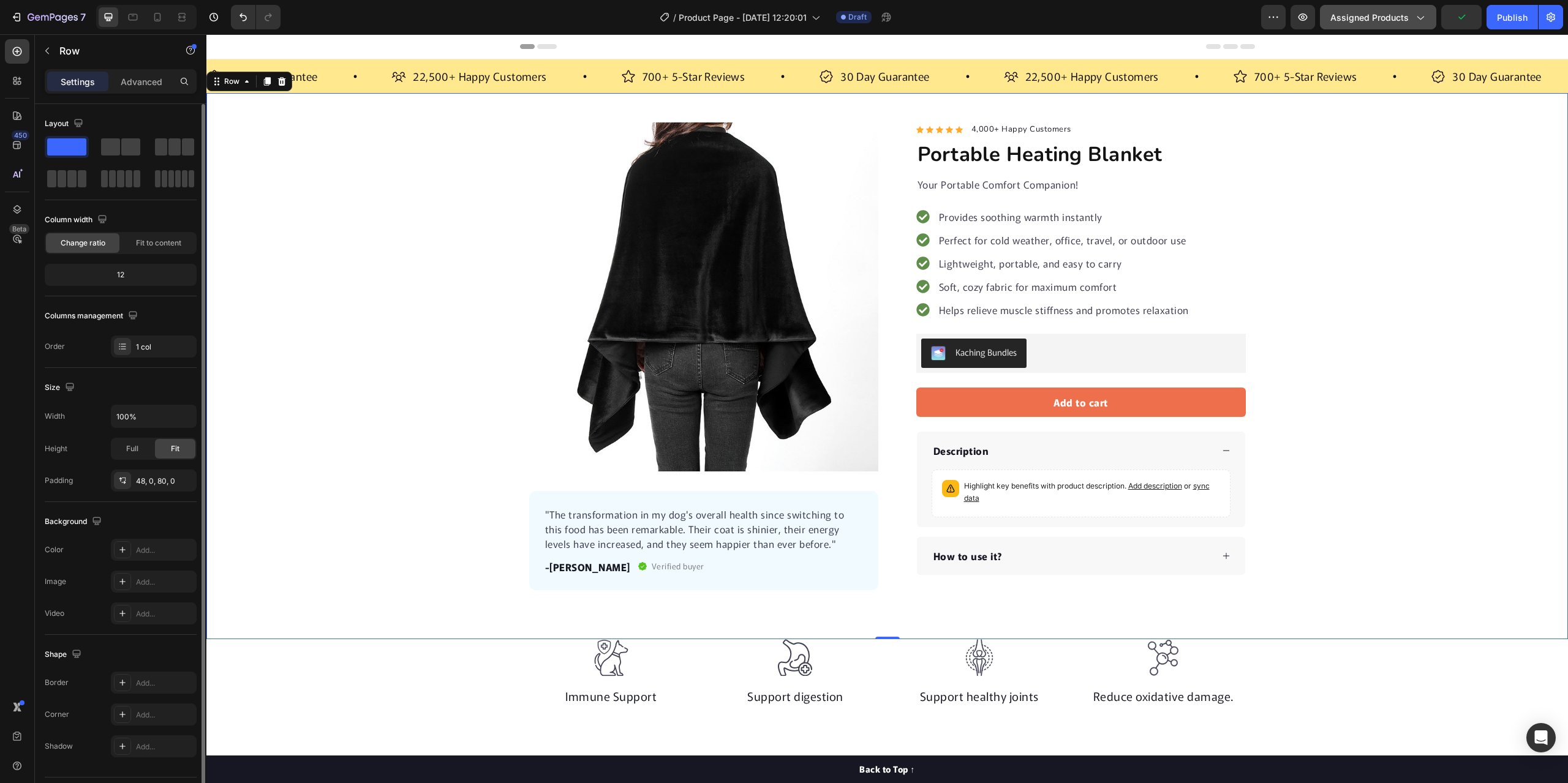
click at [1416, 16] on icon "button" at bounding box center [1419, 16] width 12 height 12
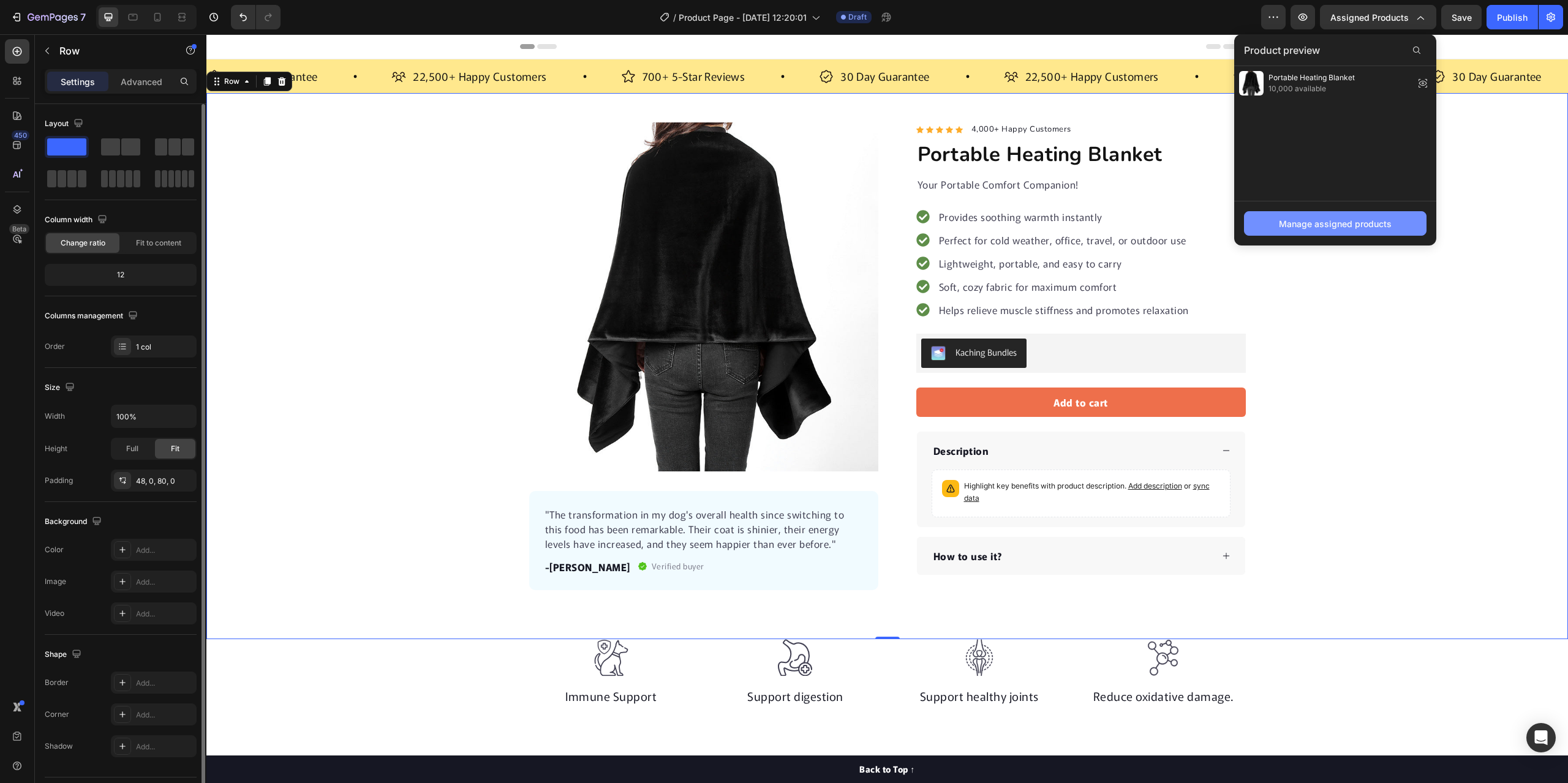
click at [1345, 225] on div "Manage assigned products" at bounding box center [1336, 224] width 113 height 13
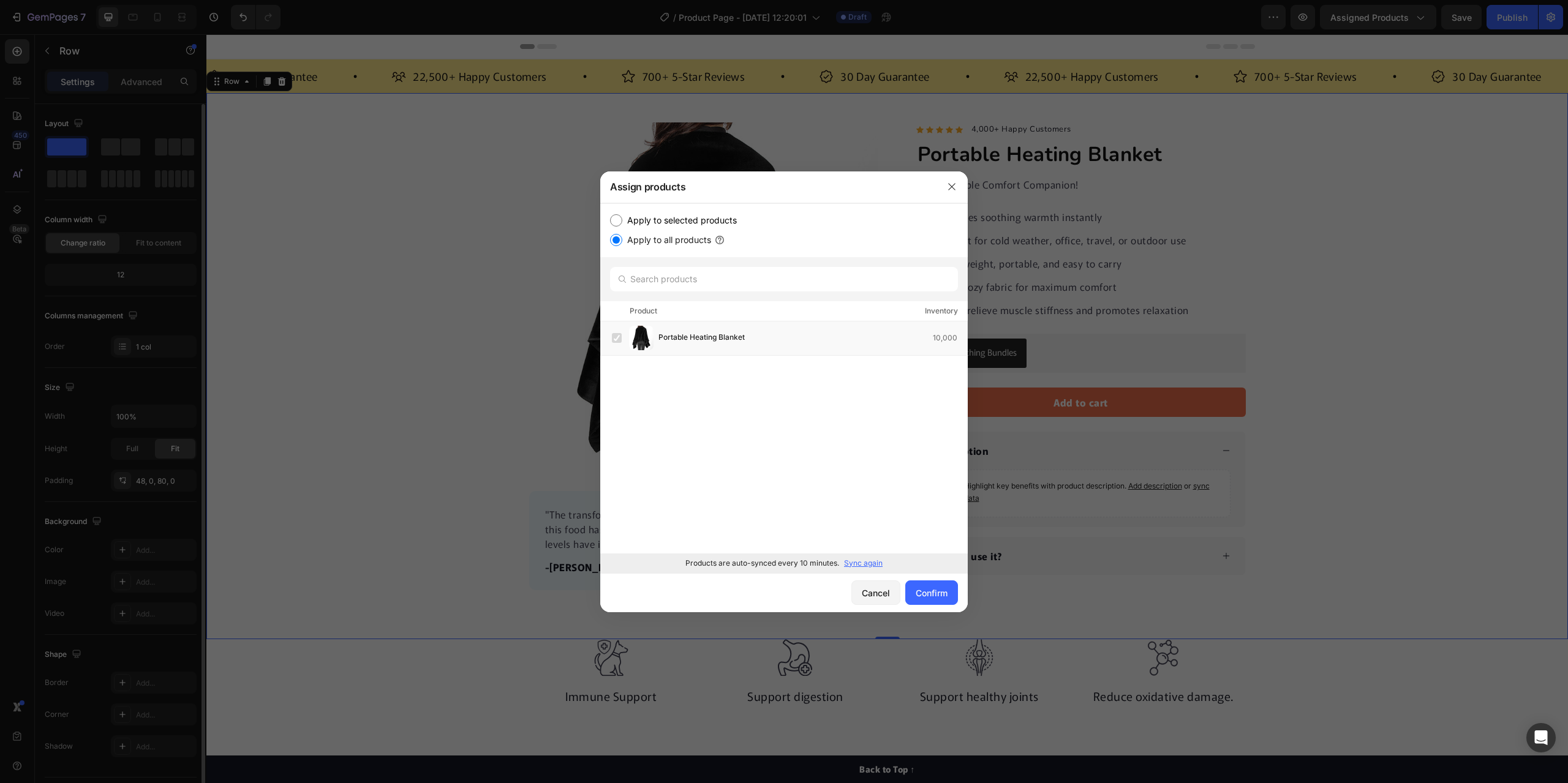
click at [854, 564] on p "Sync again" at bounding box center [863, 563] width 38 height 11
click at [930, 592] on div "Confirm" at bounding box center [931, 593] width 32 height 13
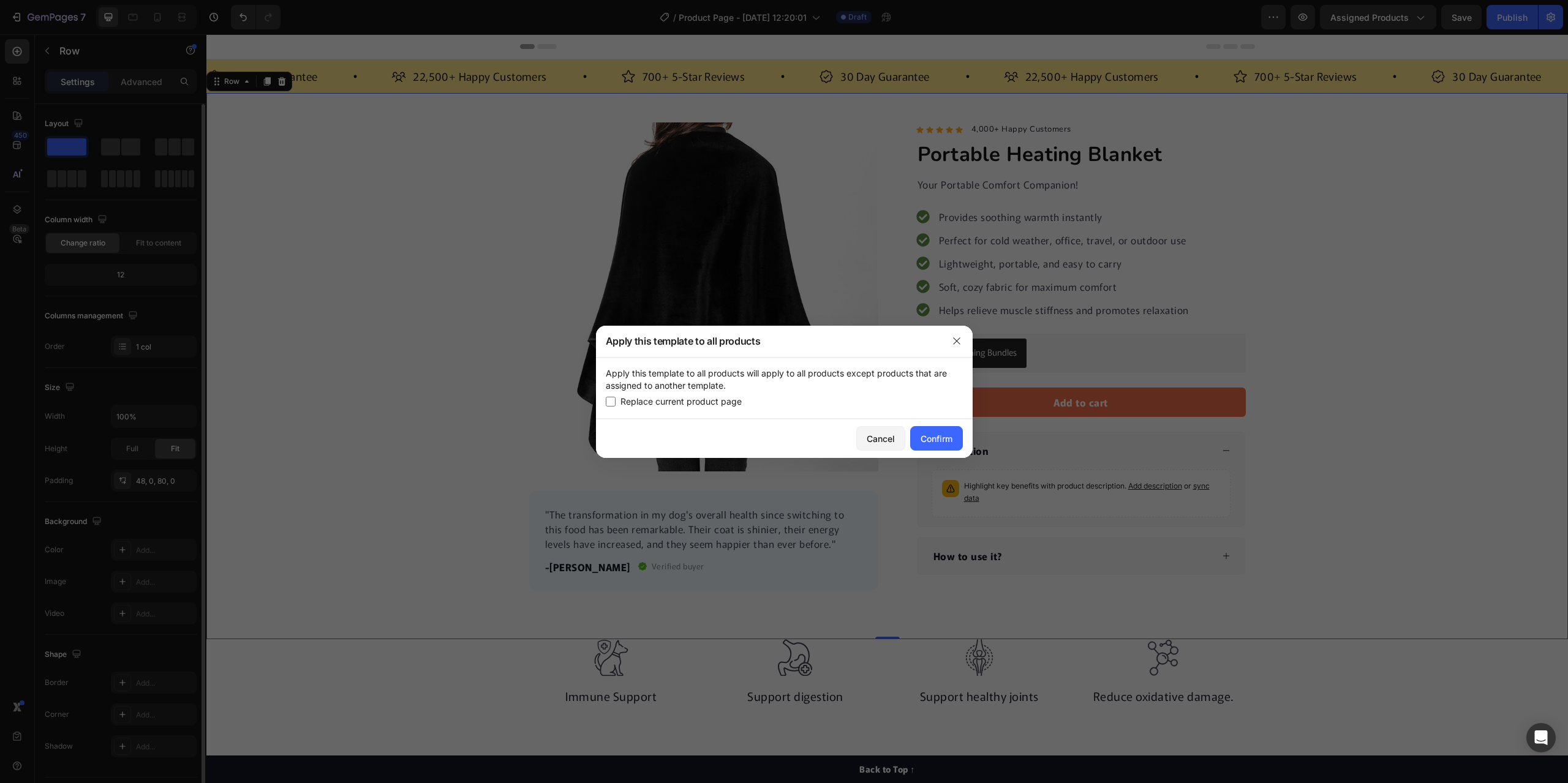
click at [610, 404] on input "checkbox" at bounding box center [611, 402] width 10 height 10
checkbox input "true"
drag, startPoint x: 921, startPoint y: 436, endPoint x: 912, endPoint y: 437, distance: 9.1
click at [921, 437] on div "Confirm" at bounding box center [936, 439] width 32 height 13
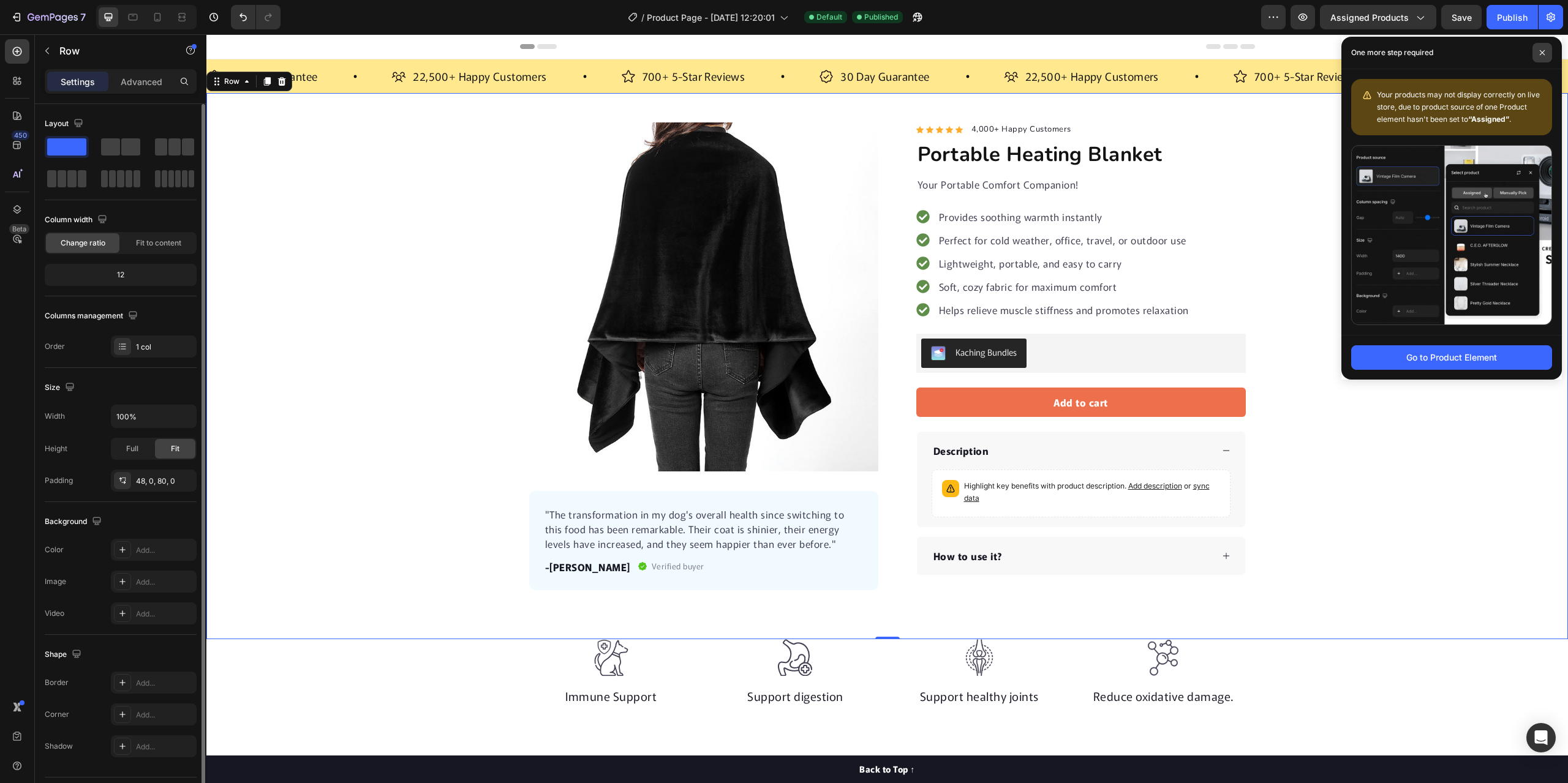
click at [1542, 52] on icon at bounding box center [1542, 52] width 5 height 5
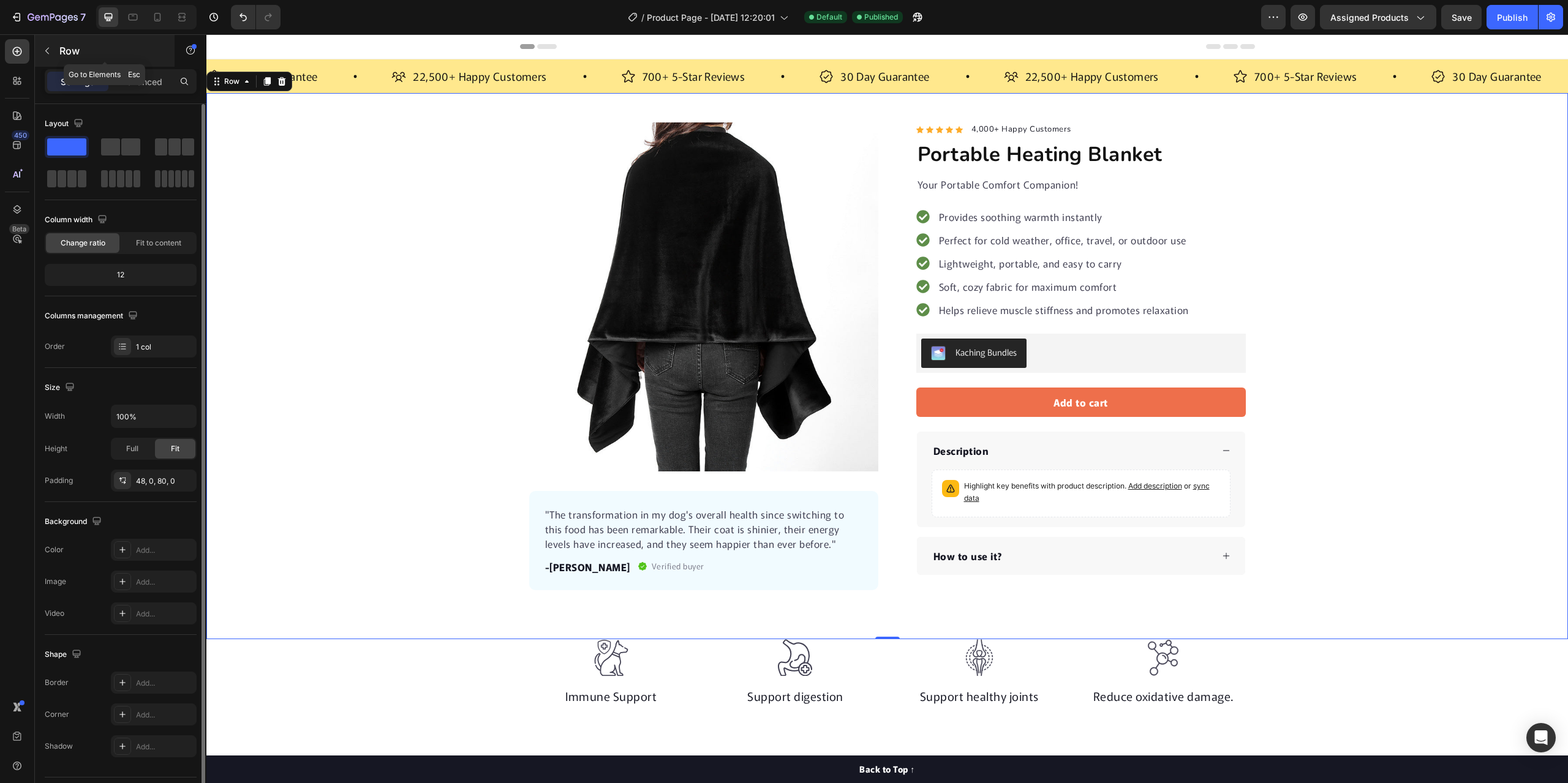
click at [50, 47] on icon "button" at bounding box center [47, 51] width 10 height 10
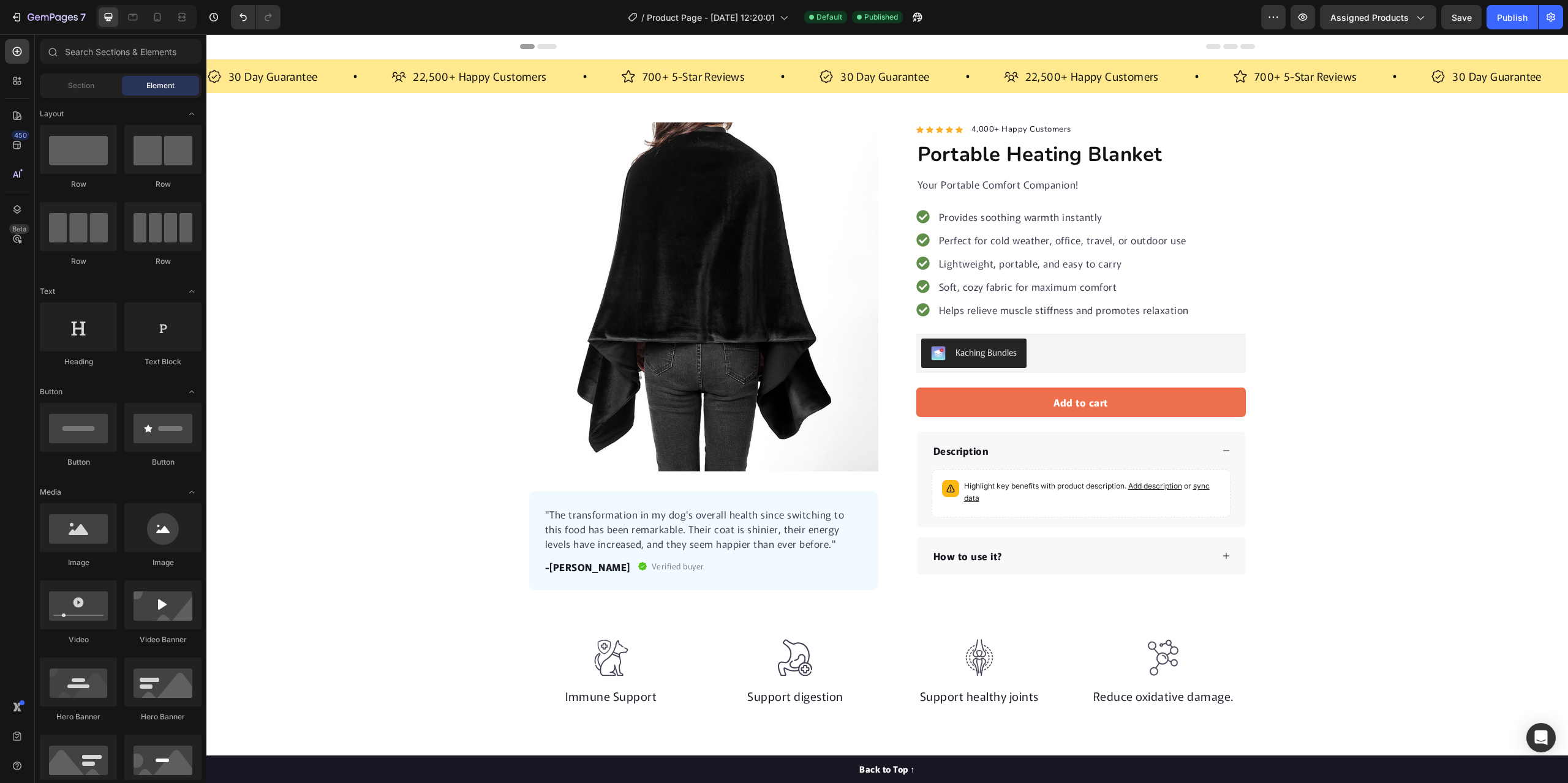
click at [295, 208] on div "Product Images "The transformation in my dog's overall health since switching t…" at bounding box center [887, 357] width 1362 height 468
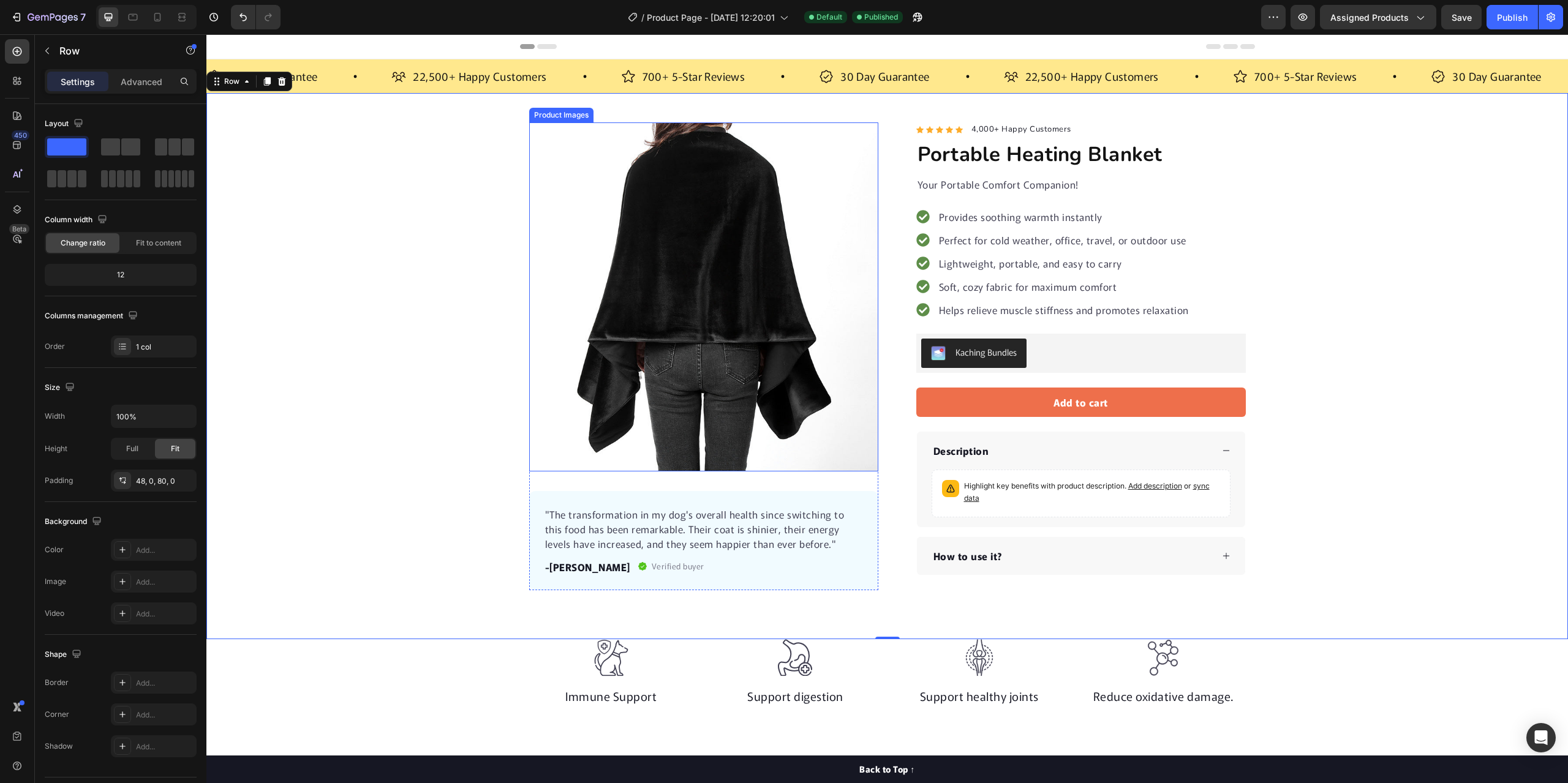
click at [712, 233] on img at bounding box center [704, 297] width 349 height 349
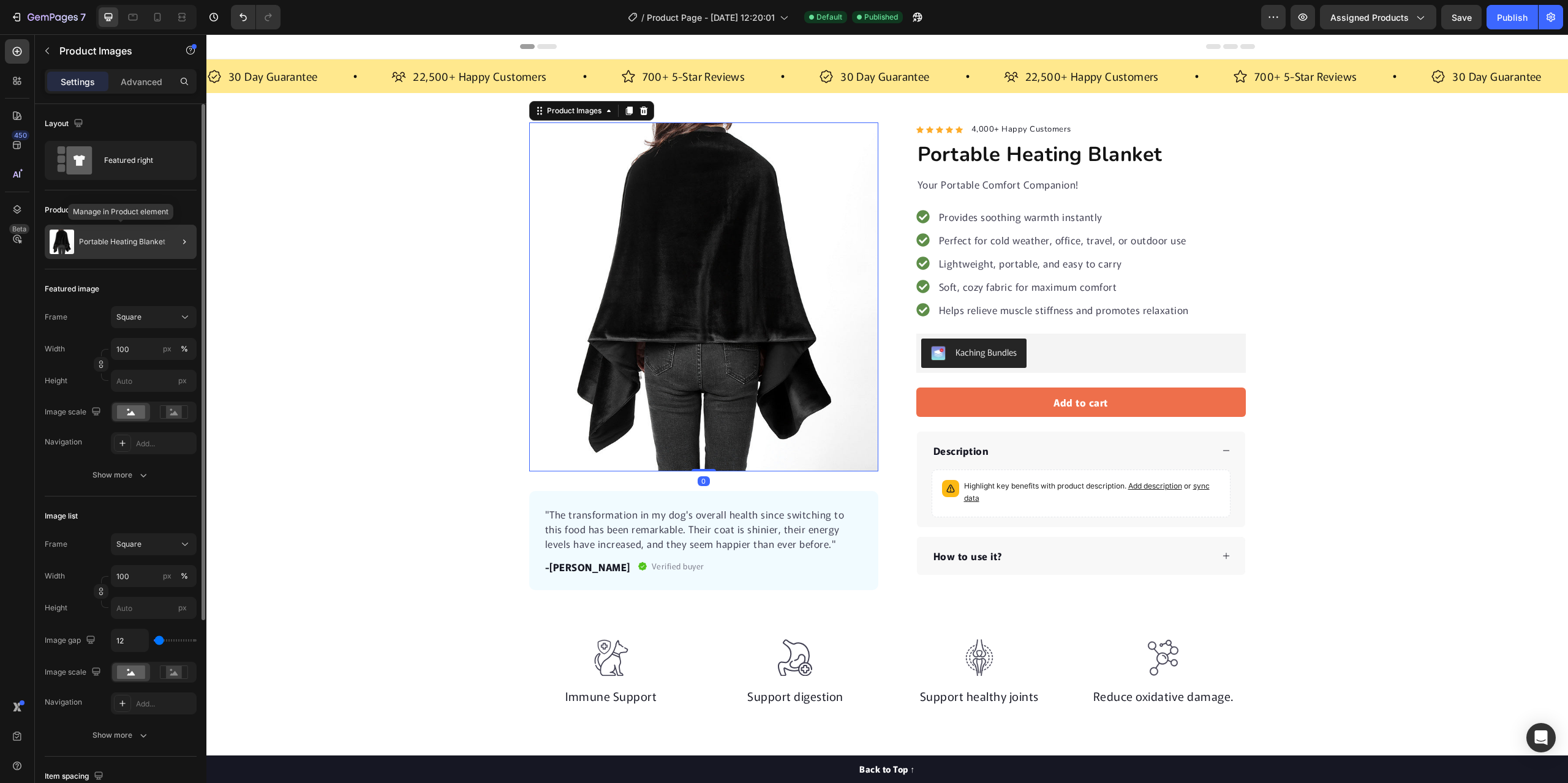
click at [109, 240] on p "Portable Heating Blanket" at bounding box center [123, 241] width 87 height 8
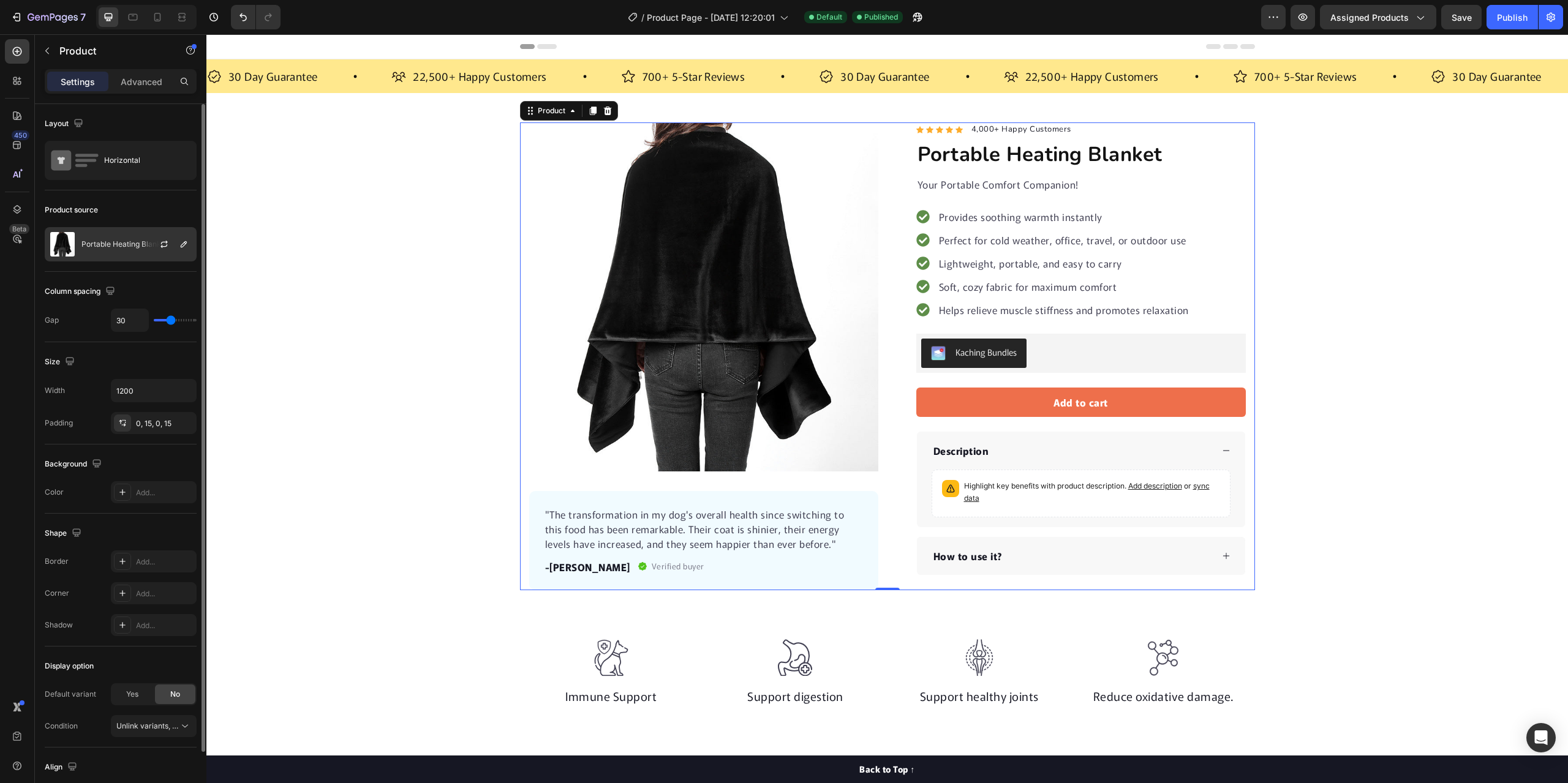
click at [93, 250] on div "Portable Heating Blanket" at bounding box center [121, 245] width 152 height 34
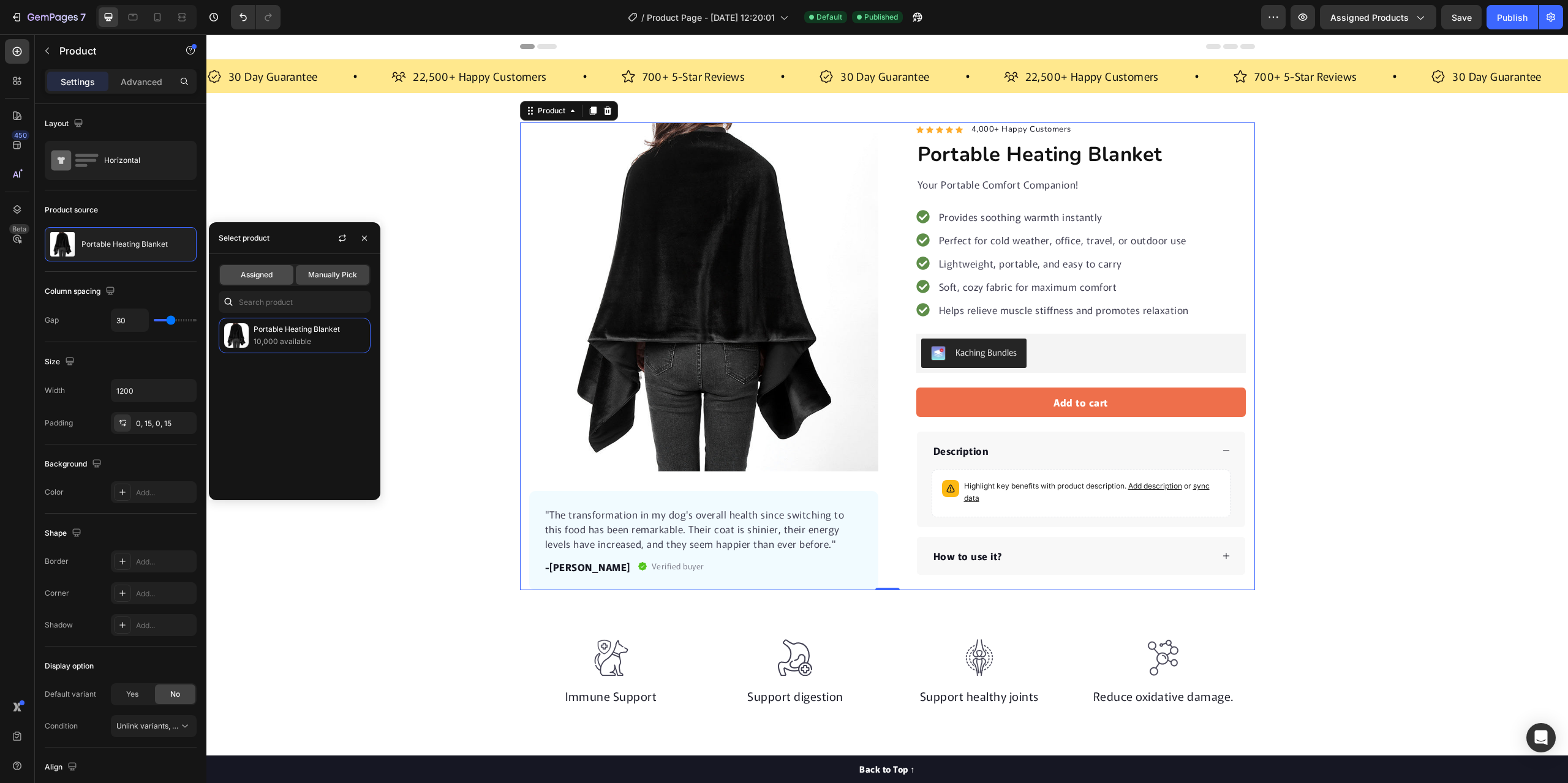
click at [268, 274] on span "Assigned" at bounding box center [256, 274] width 32 height 11
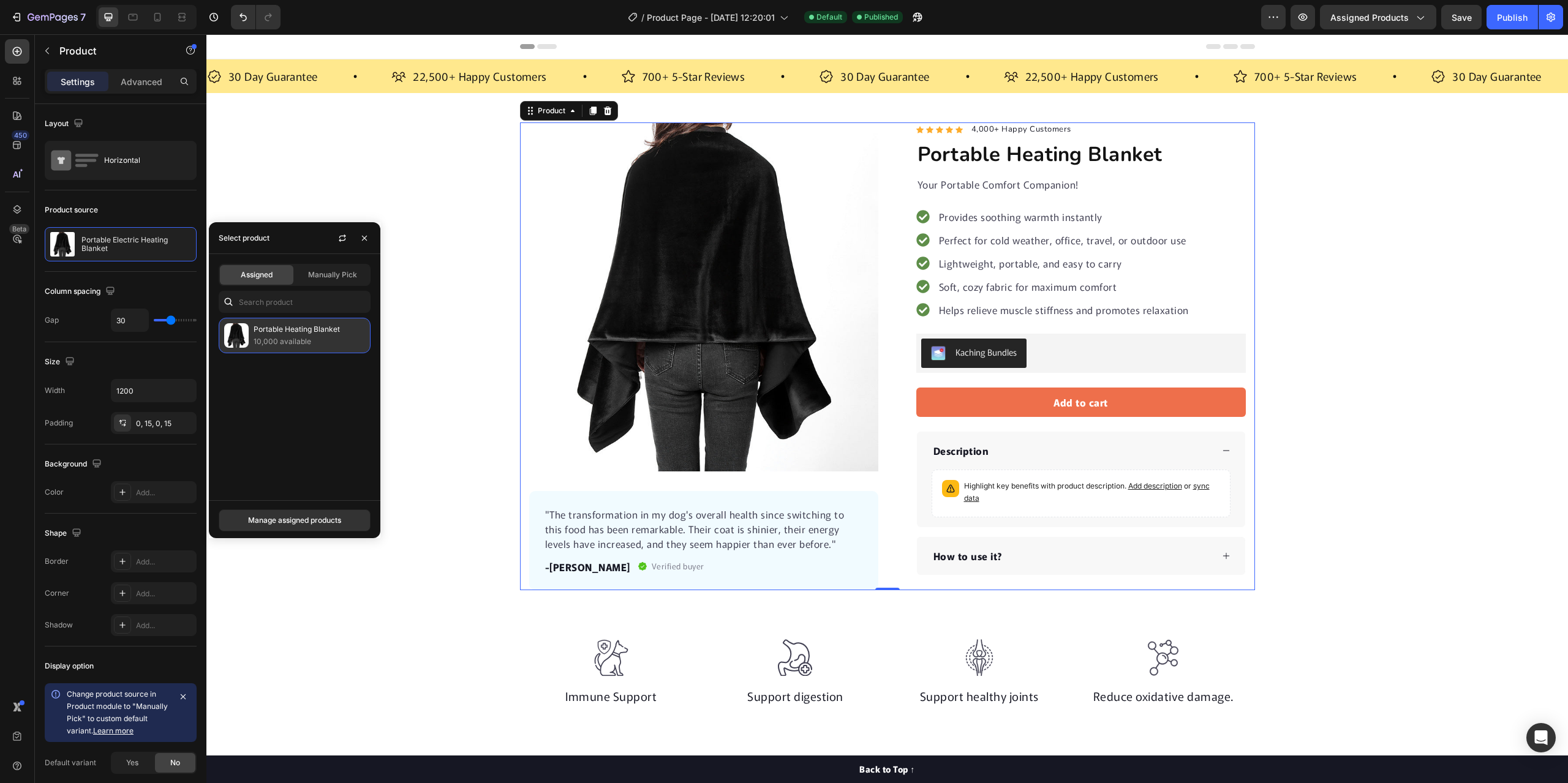
click at [277, 340] on p "10,000 available" at bounding box center [309, 341] width 111 height 12
drag, startPoint x: 123, startPoint y: 759, endPoint x: 150, endPoint y: 757, distance: 27.1
click at [123, 760] on div "Yes" at bounding box center [132, 763] width 40 height 20
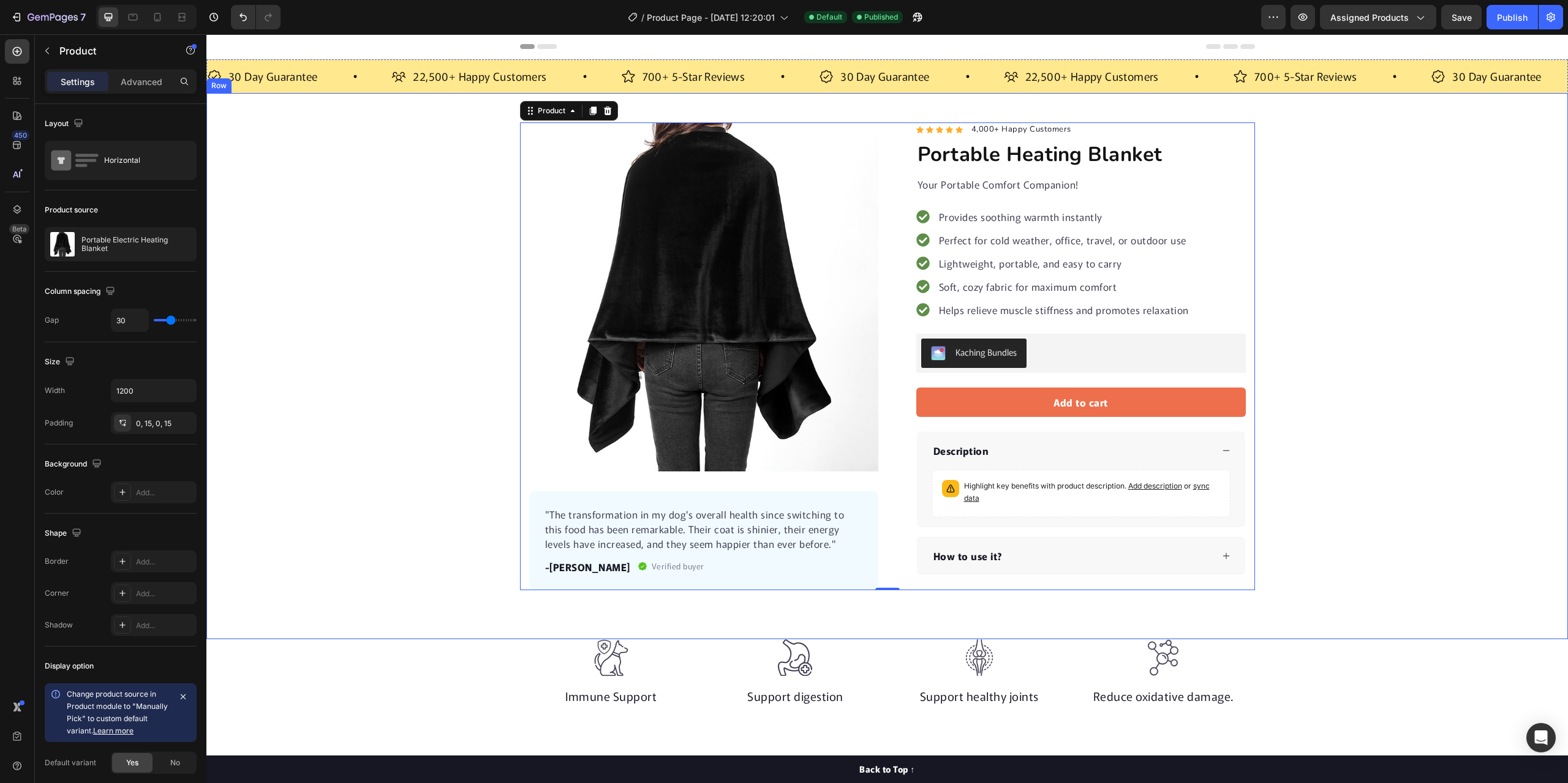
click at [327, 473] on div "Product Images "The transformation in my dog's overall health since switching t…" at bounding box center [887, 357] width 1362 height 468
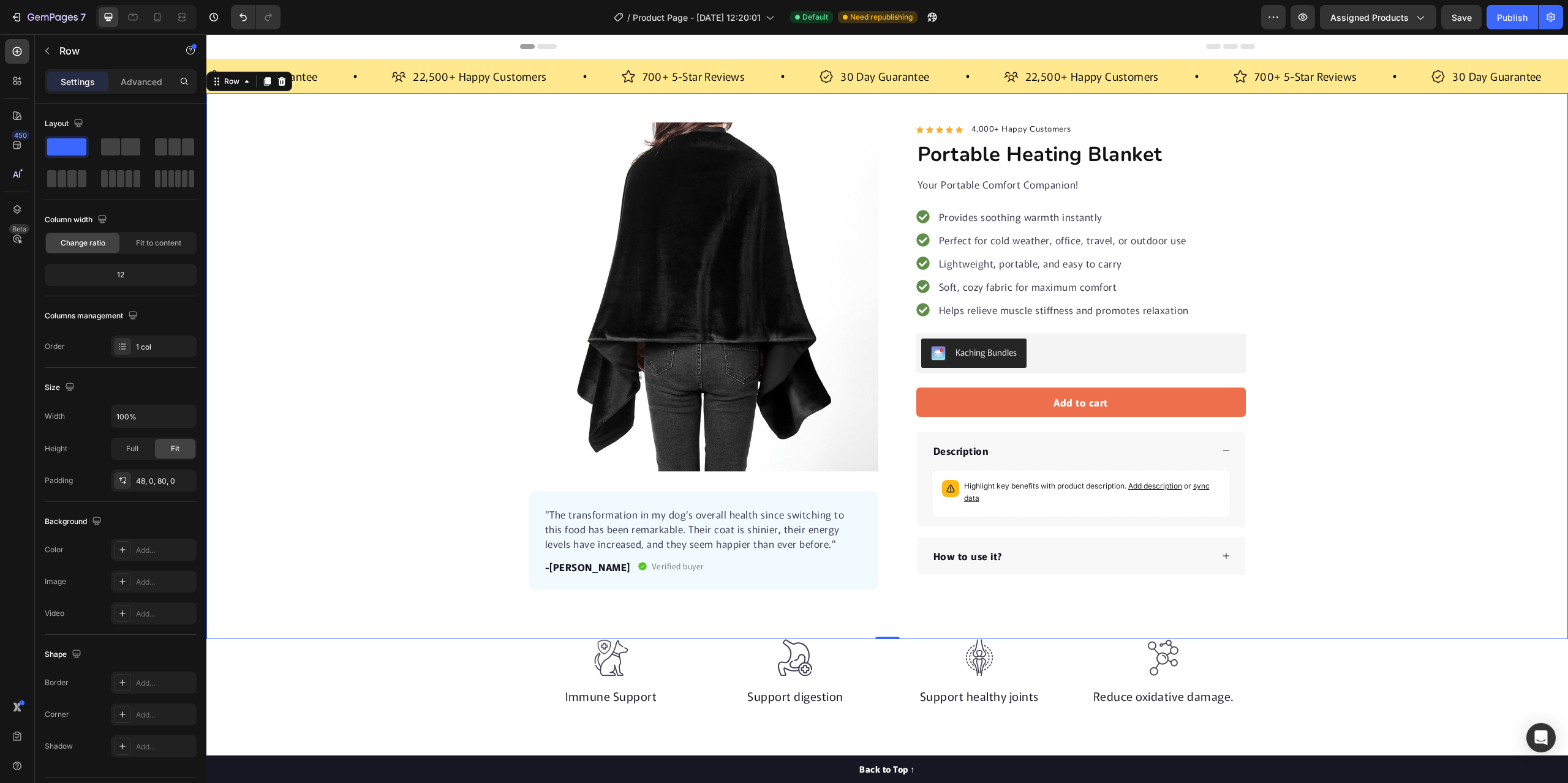
click at [376, 381] on div "Product Images "The transformation in my dog's overall health since switching t…" at bounding box center [887, 357] width 1362 height 468
click at [362, 235] on div "Product Images "The transformation in my dog's overall health since switching t…" at bounding box center [887, 357] width 1362 height 468
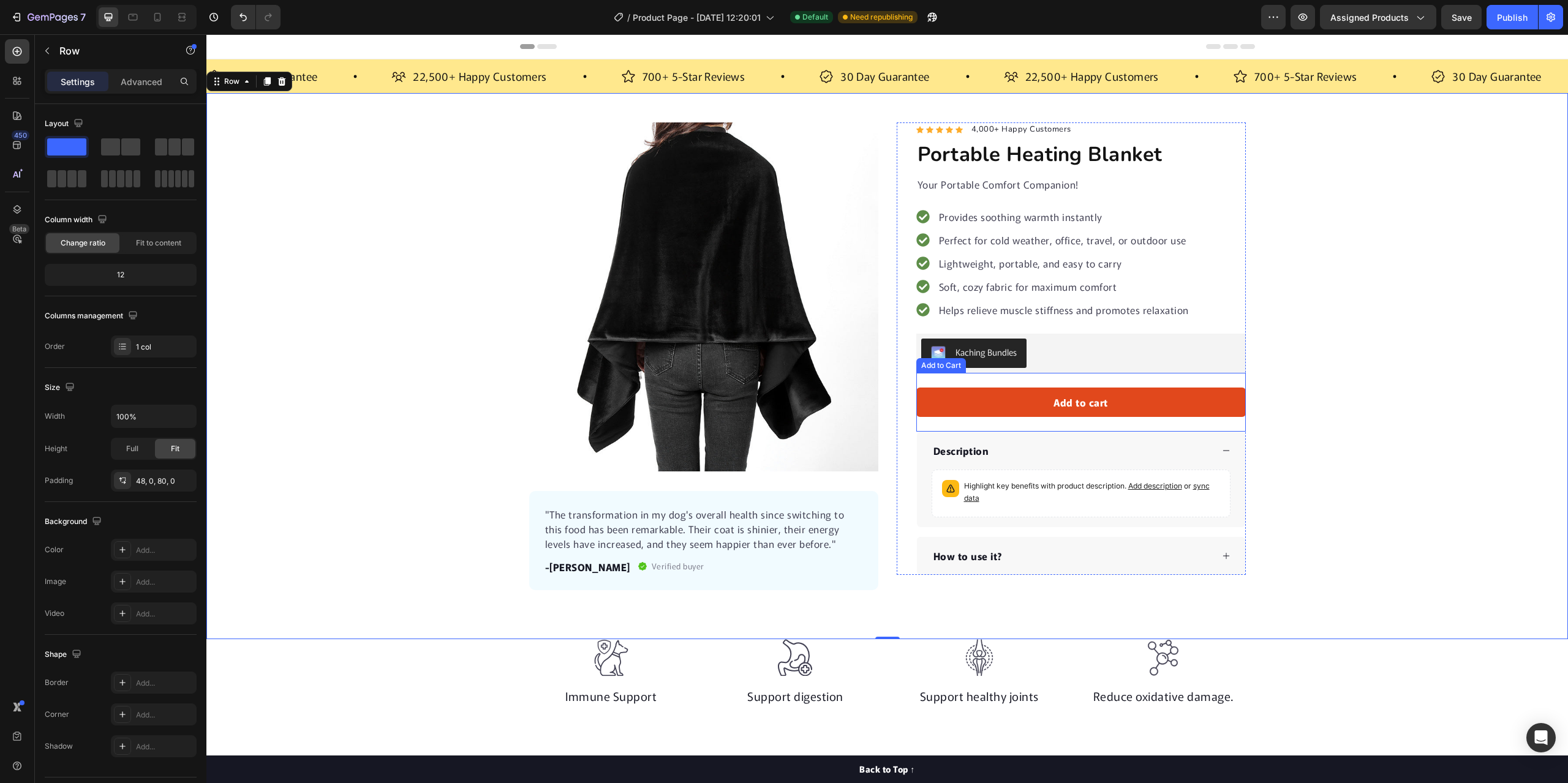
click at [1134, 403] on button "Add to cart" at bounding box center [1081, 403] width 330 height 29
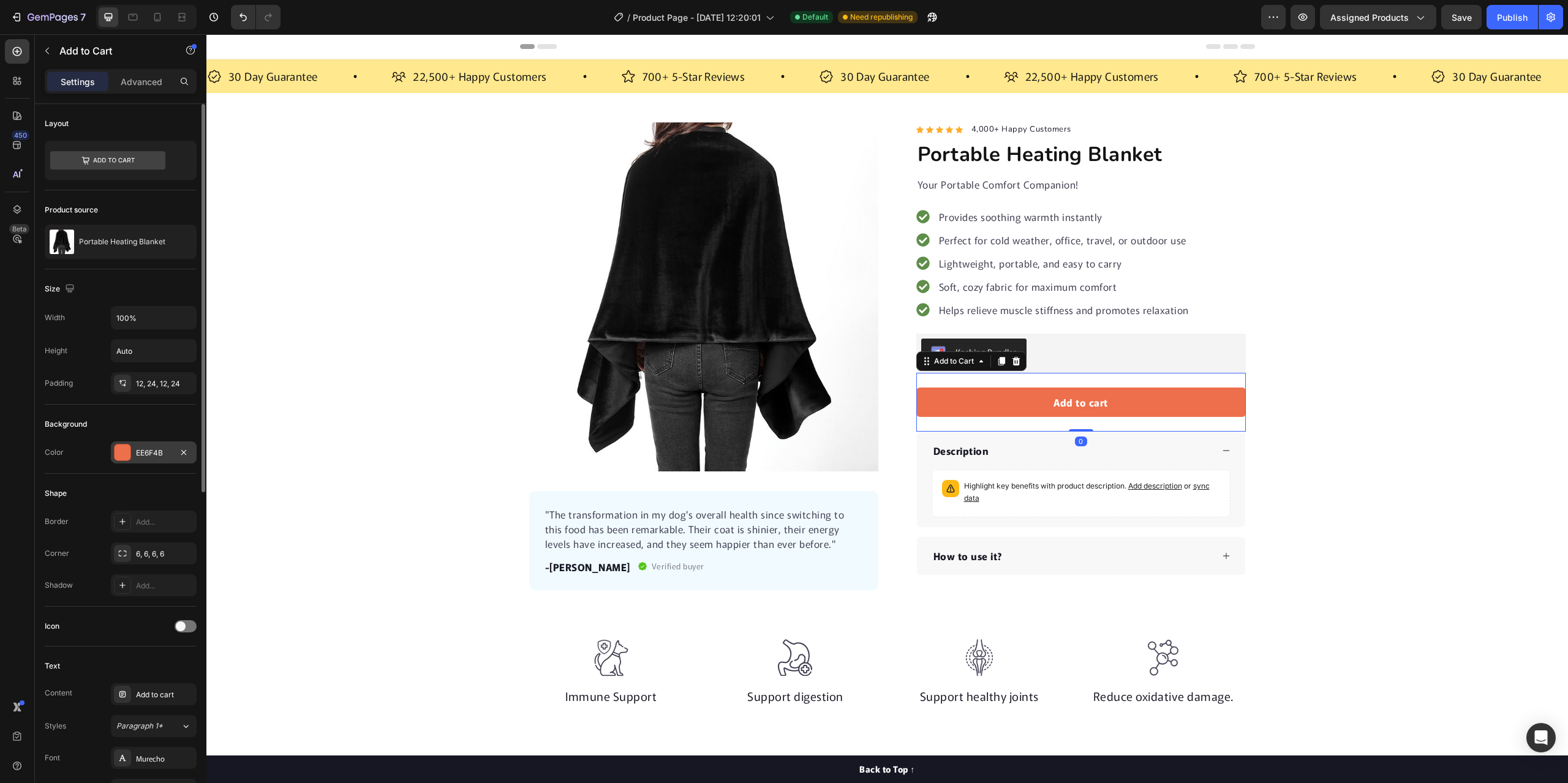
click at [130, 451] on div at bounding box center [122, 452] width 17 height 17
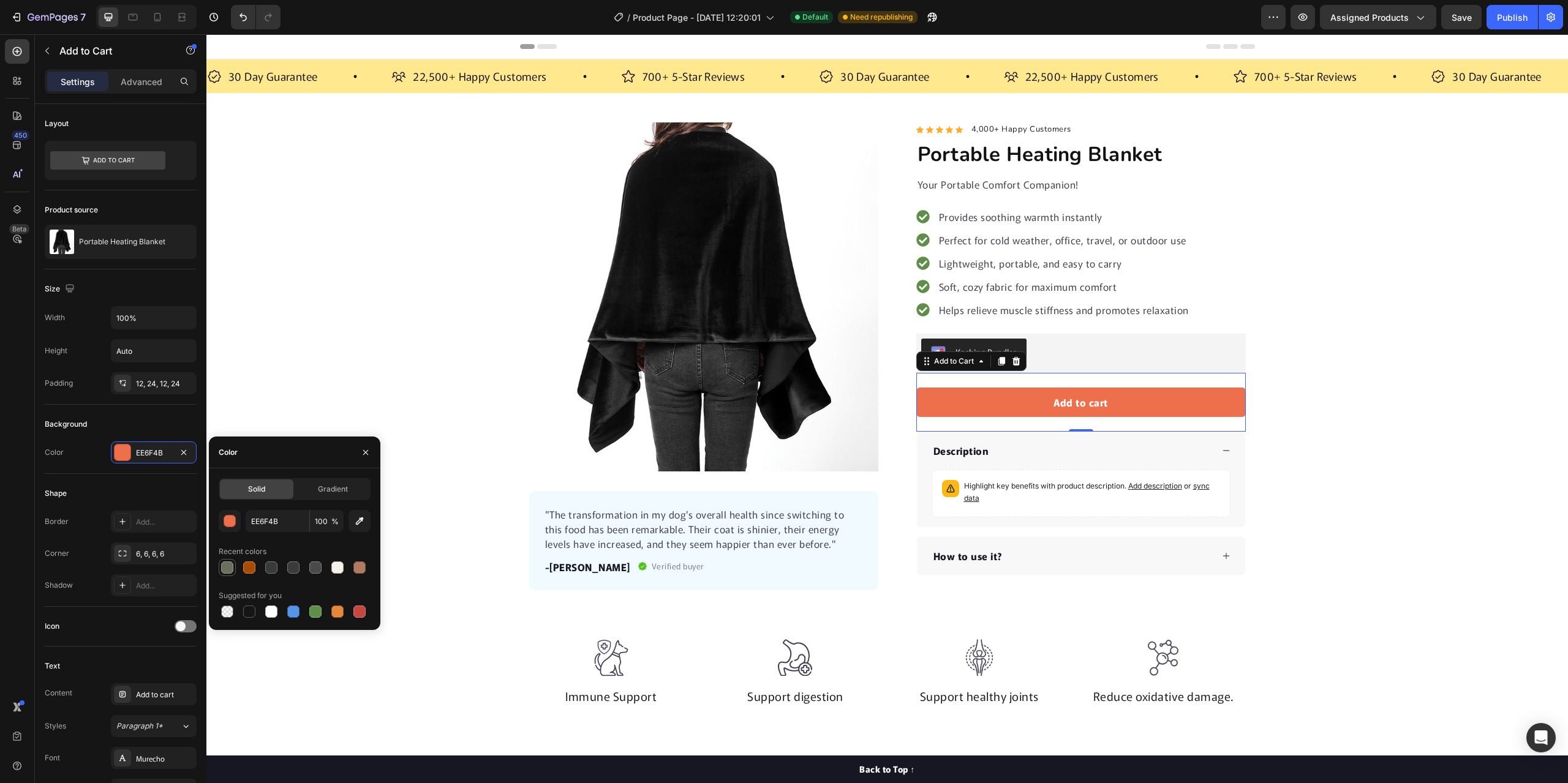
click at [227, 568] on div at bounding box center [227, 567] width 12 height 12
type input "6B705C"
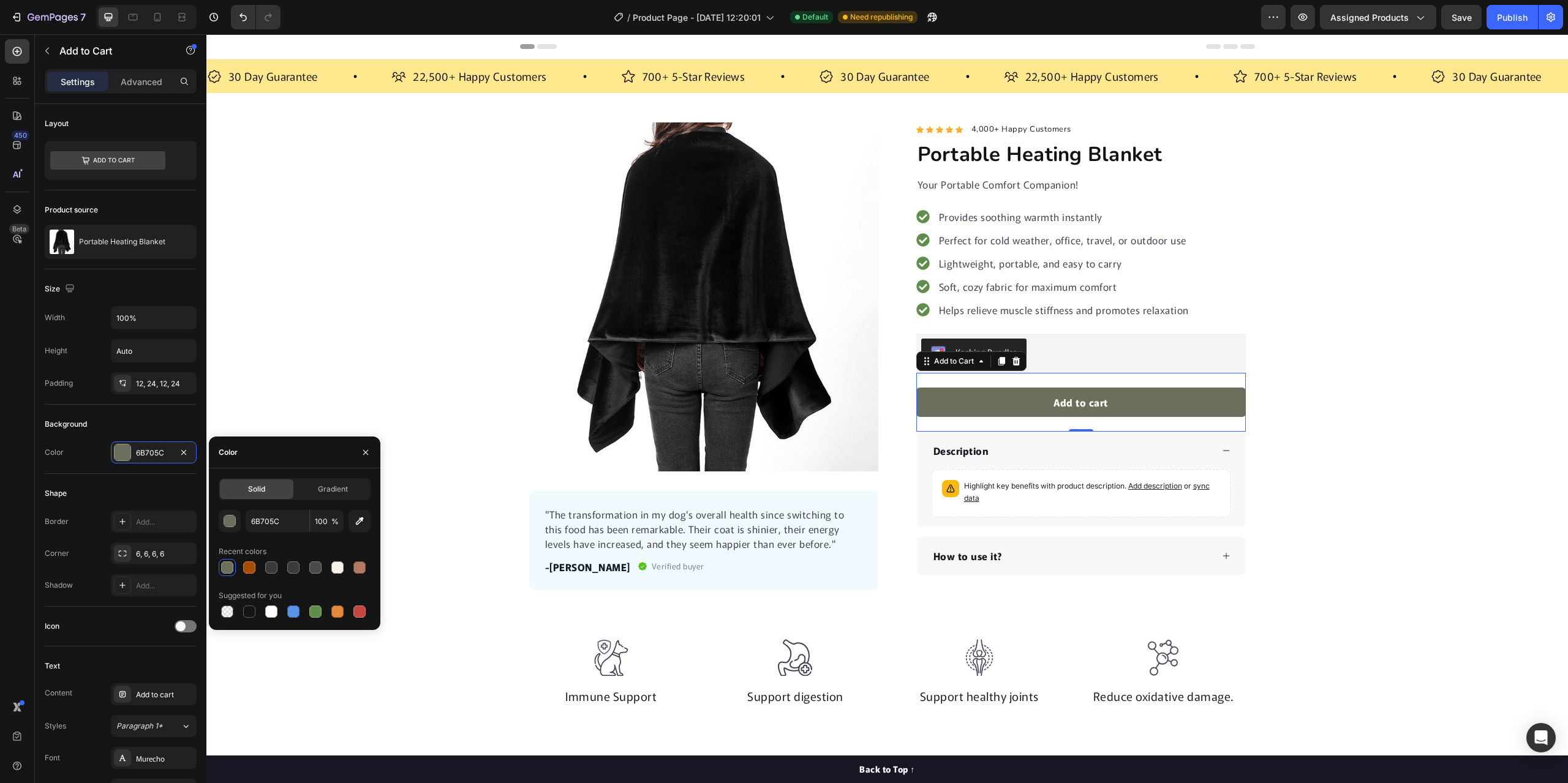
click at [325, 269] on div "Product Images "The transformation in my dog's overall health since switching t…" at bounding box center [887, 357] width 1362 height 468
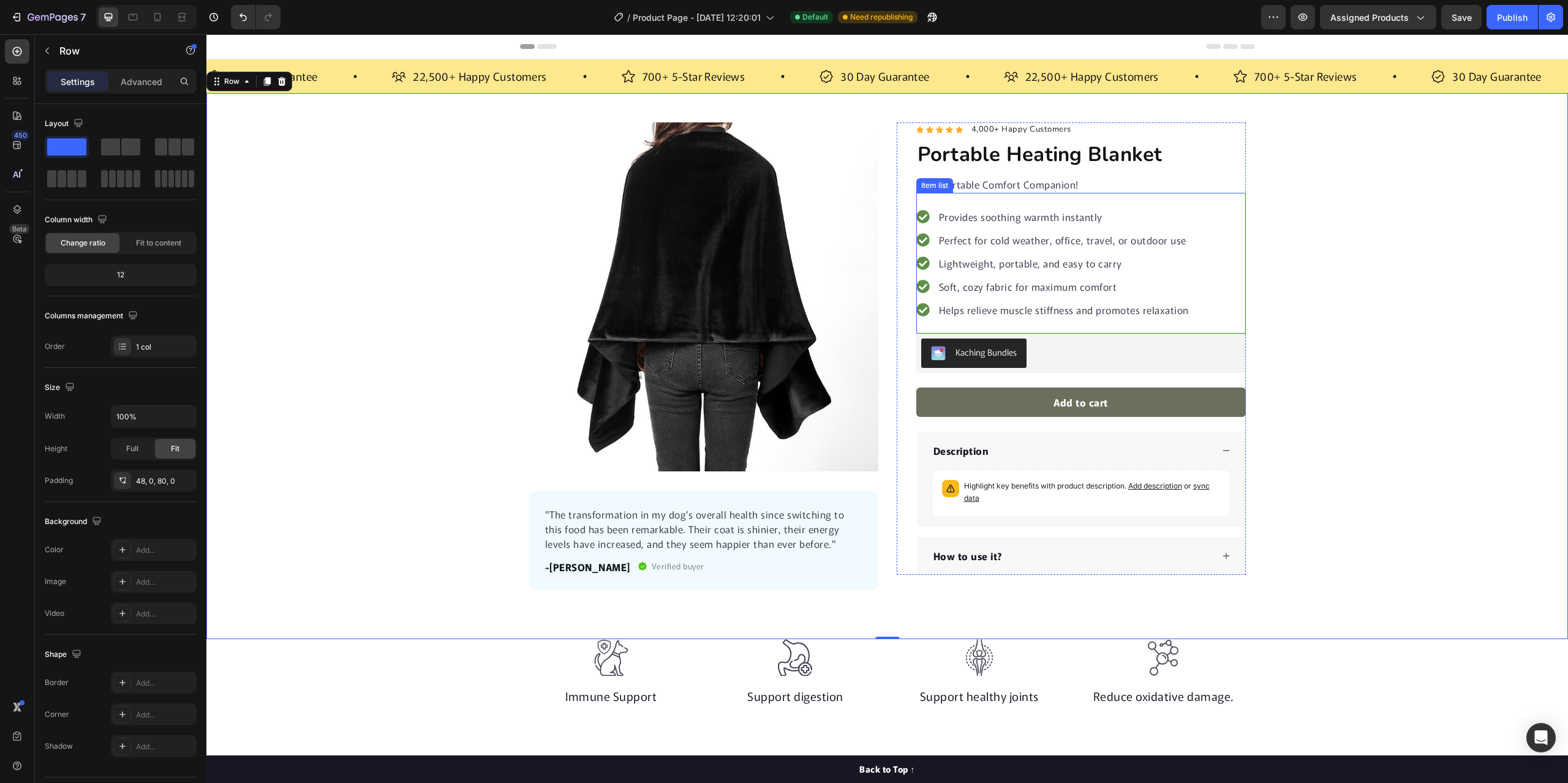
click at [917, 201] on div "Provides soothing warmth instantly Perfect for cold weather, office, travel, or…" at bounding box center [1081, 263] width 330 height 141
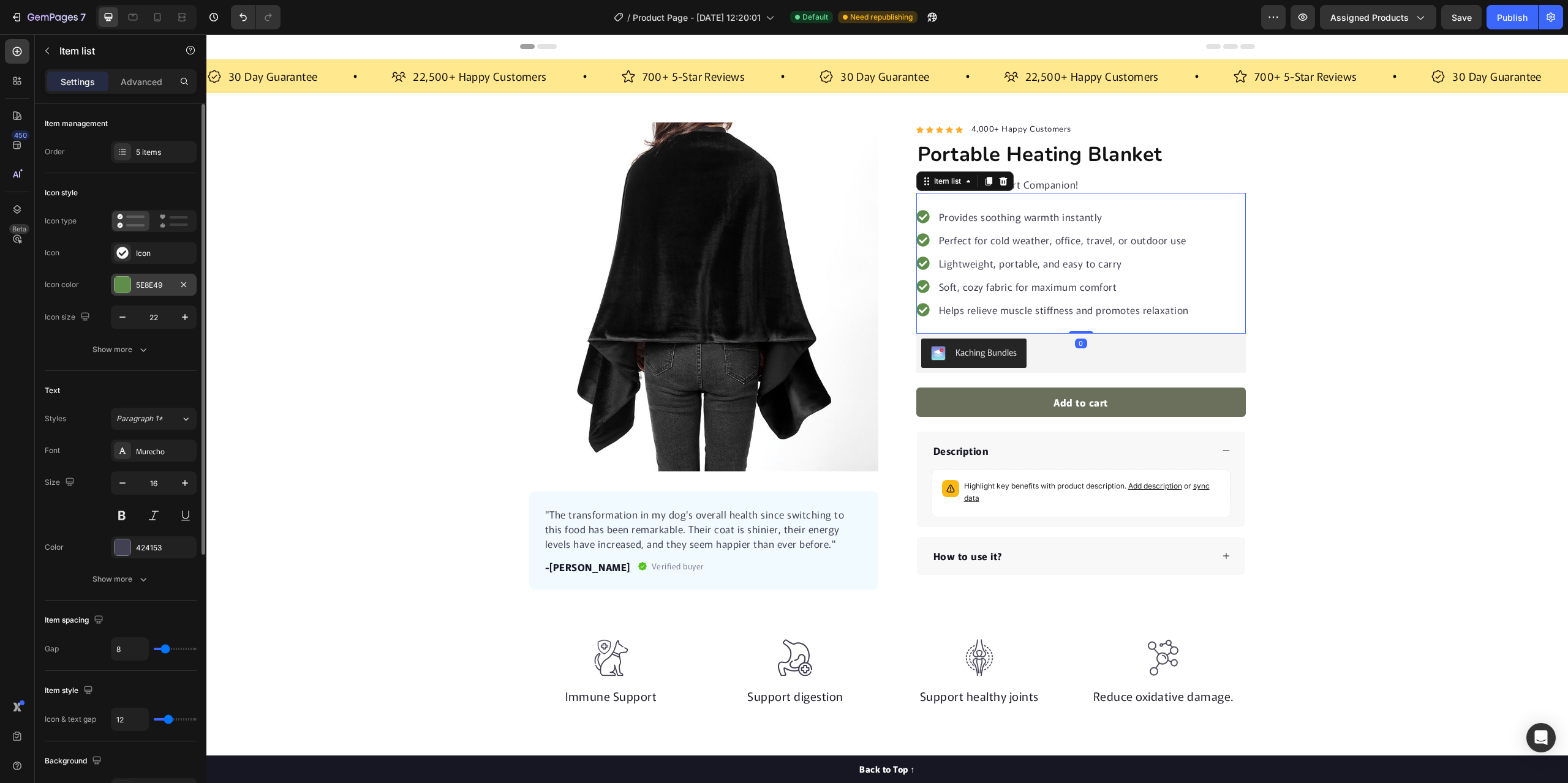
click at [124, 283] on div at bounding box center [122, 284] width 16 height 16
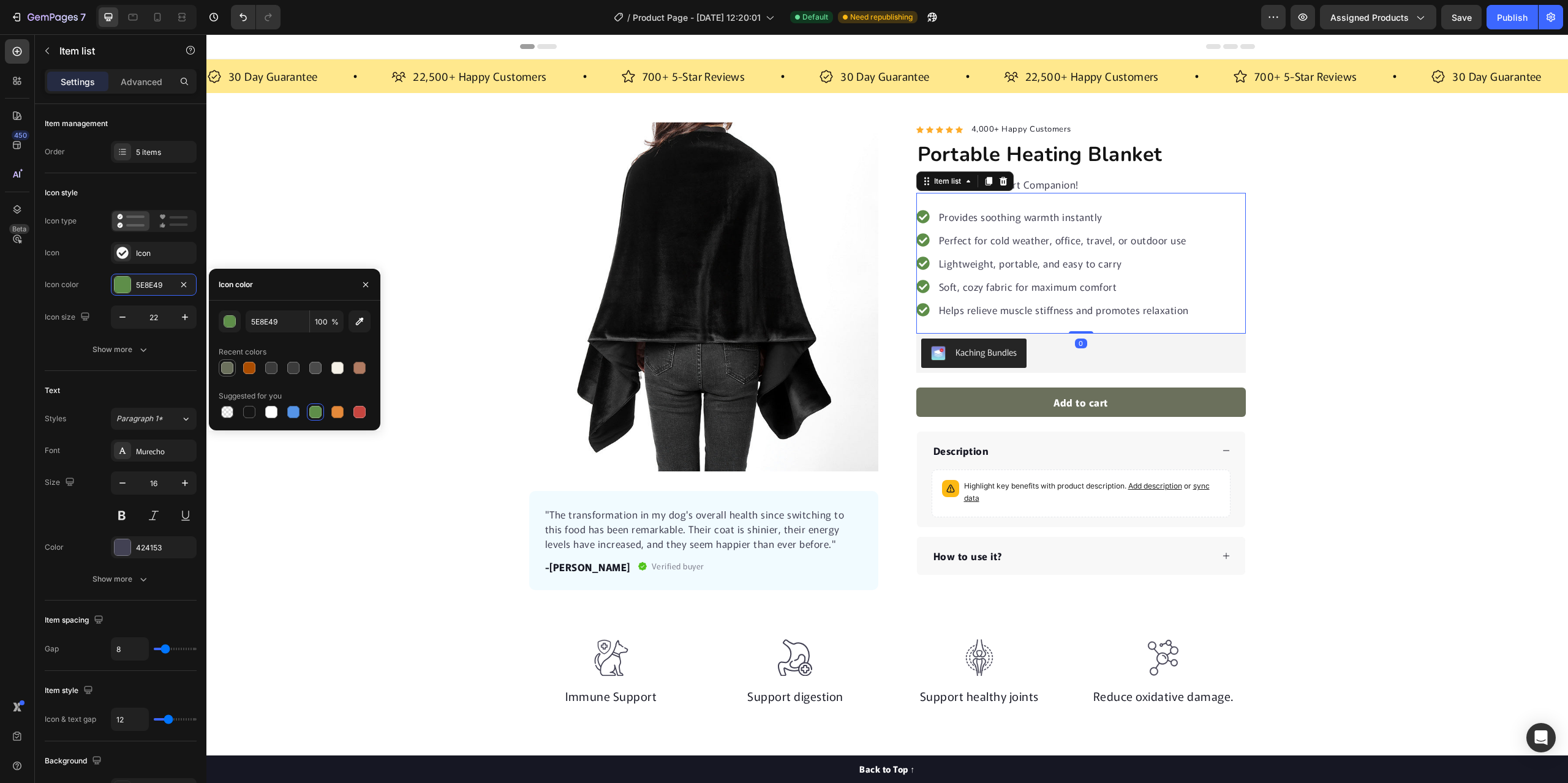
click at [224, 367] on div at bounding box center [227, 367] width 12 height 12
type input "6B705C"
click at [261, 189] on div "Product Images "The transformation in my dog's overall health since switching t…" at bounding box center [887, 357] width 1362 height 468
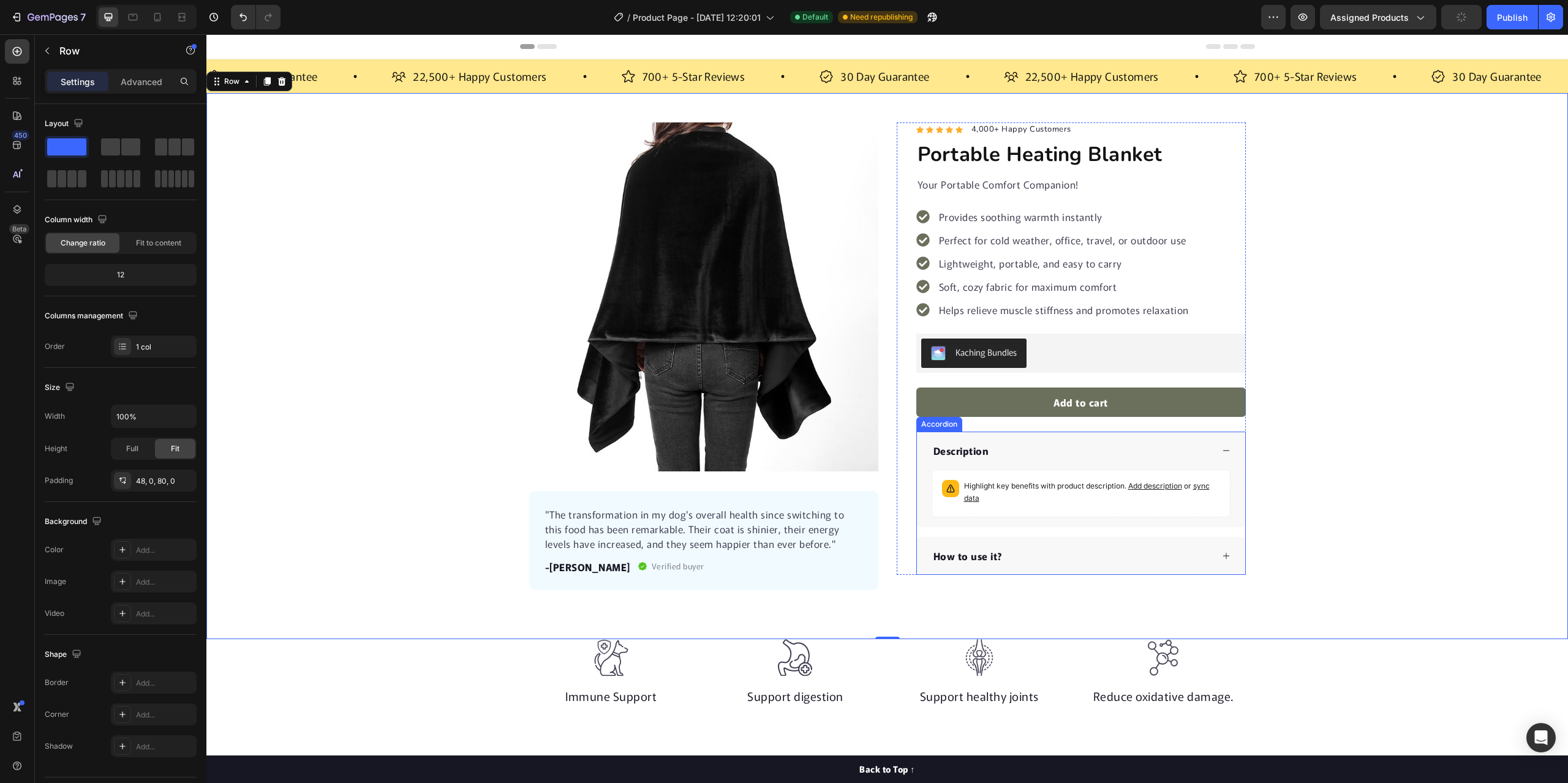
click at [1222, 556] on icon at bounding box center [1226, 556] width 8 height 8
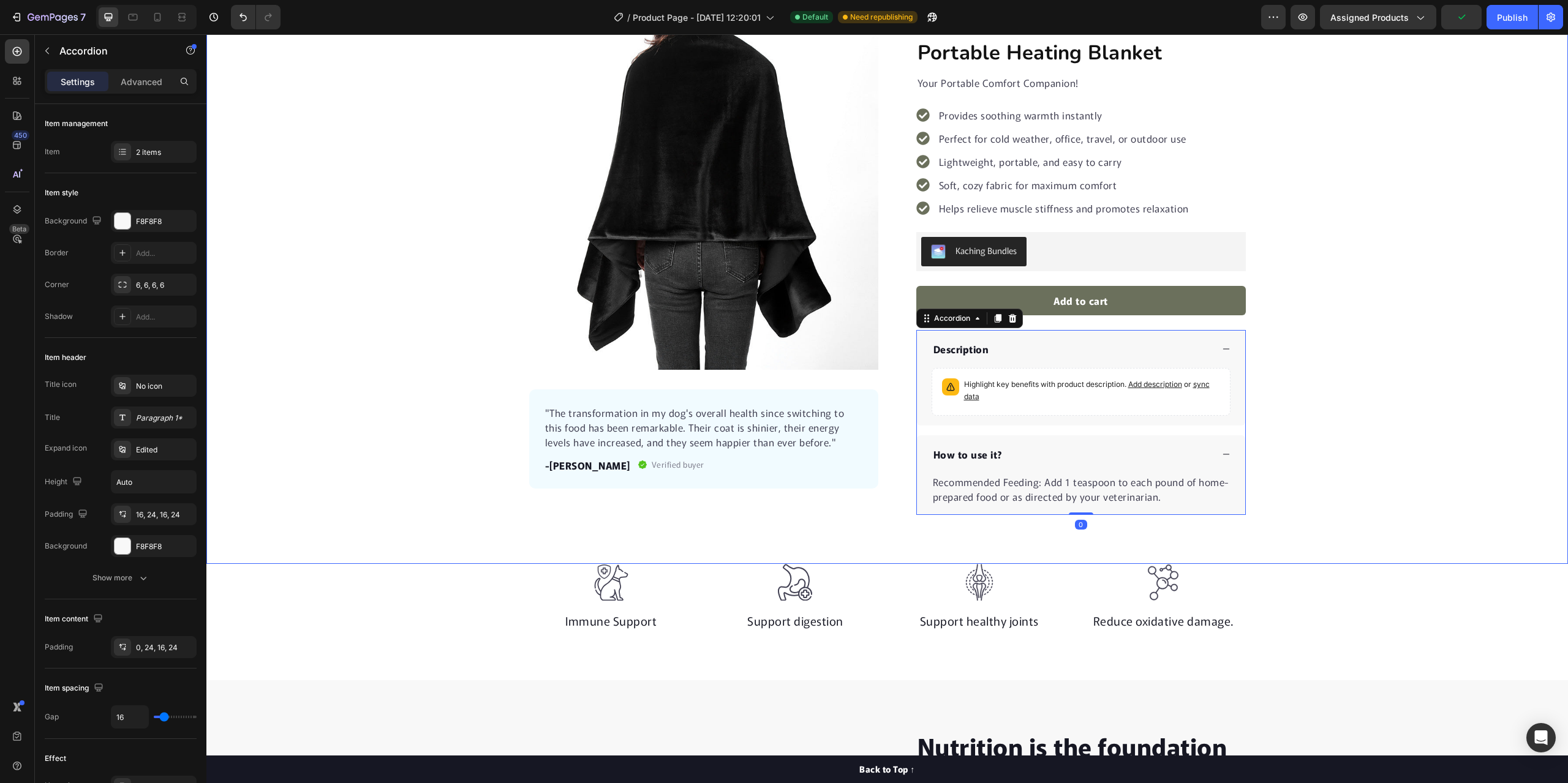
scroll to position [123, 0]
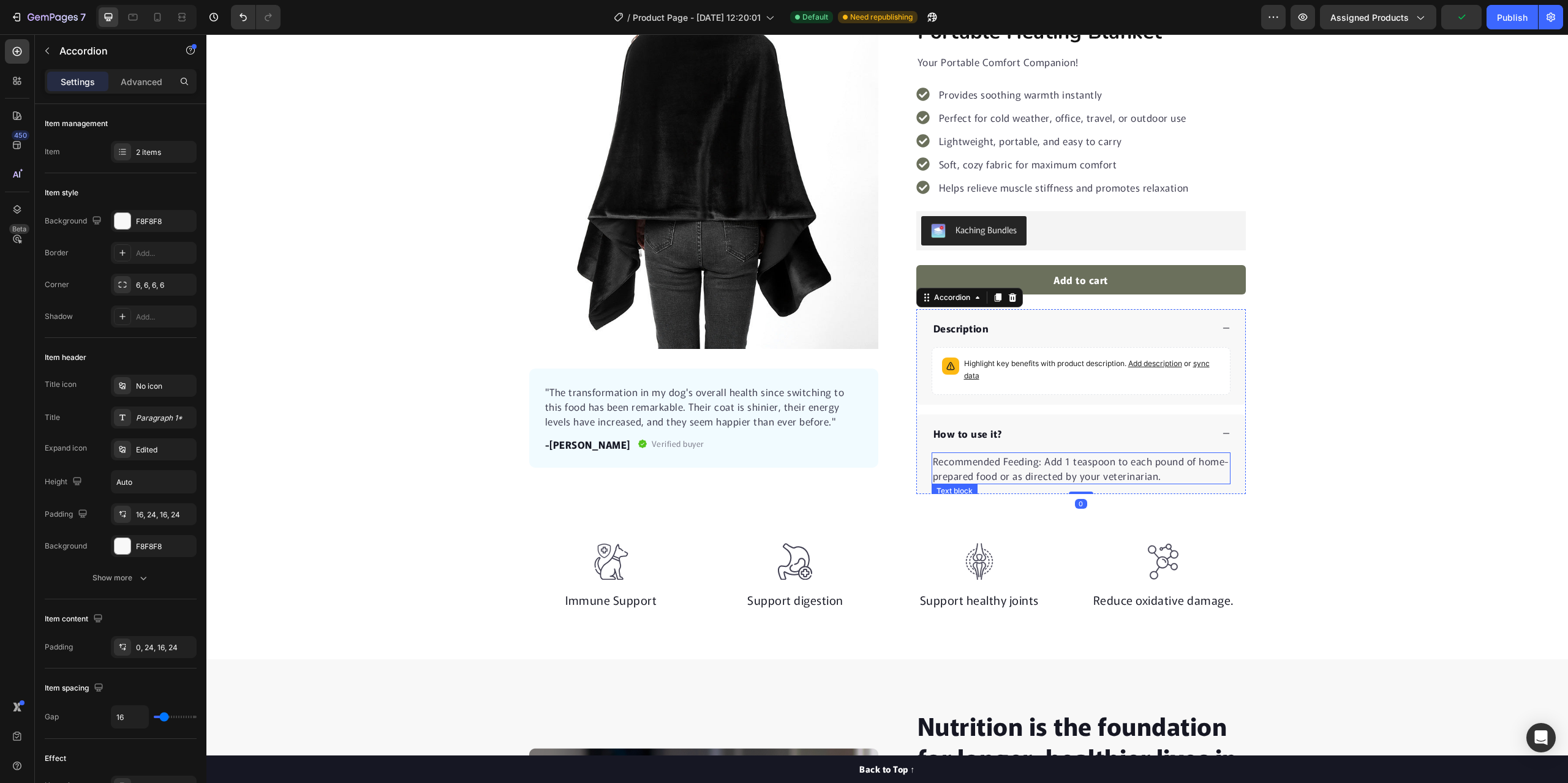
click at [1160, 479] on p "Recommended Feeding: Add 1 teaspoon to each pound of home-prepared food or as d…" at bounding box center [1081, 469] width 296 height 29
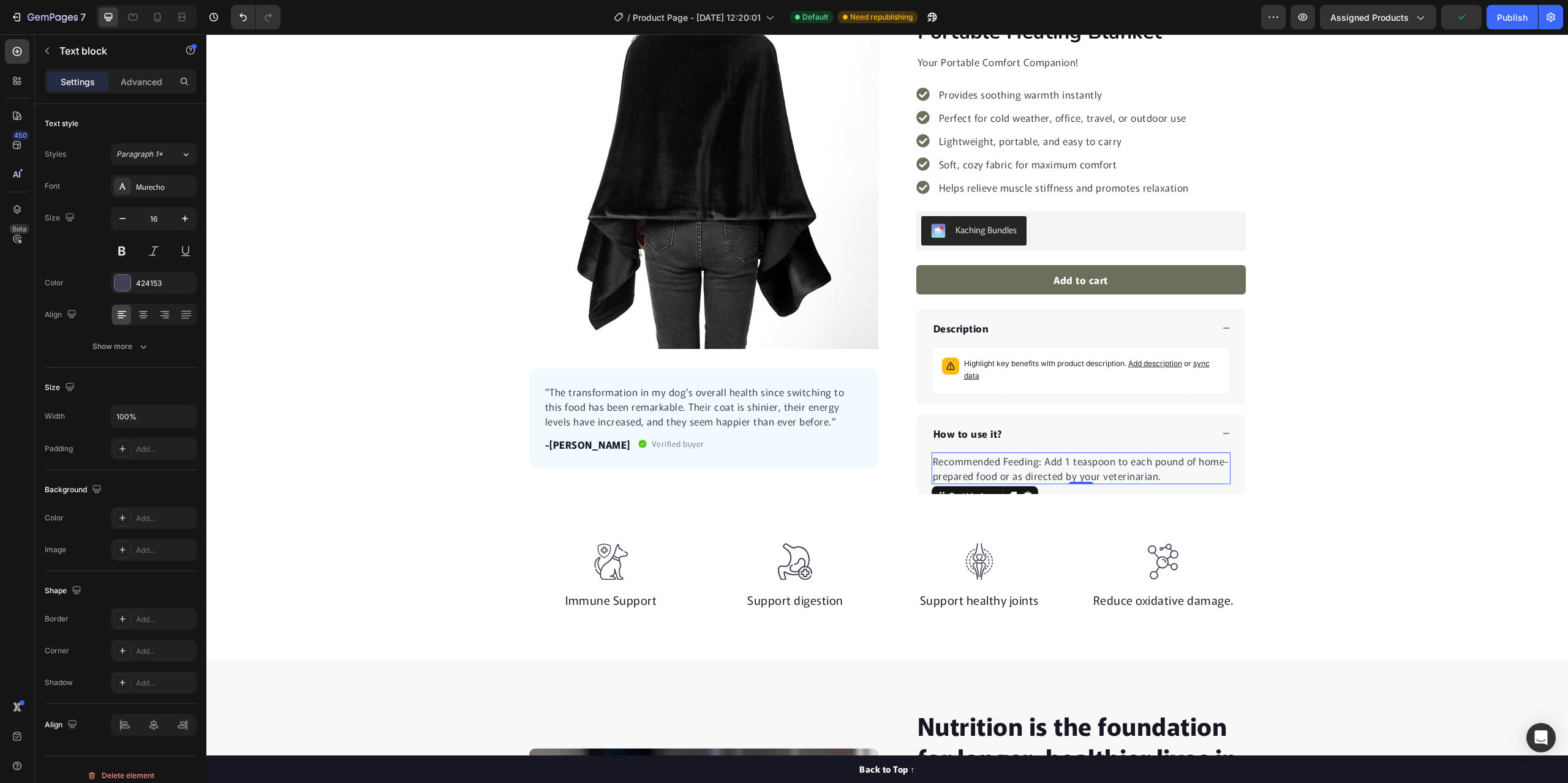
click at [1152, 477] on p "Recommended Feeding: Add 1 teaspoon to each pound of home-prepared food or as d…" at bounding box center [1081, 469] width 296 height 29
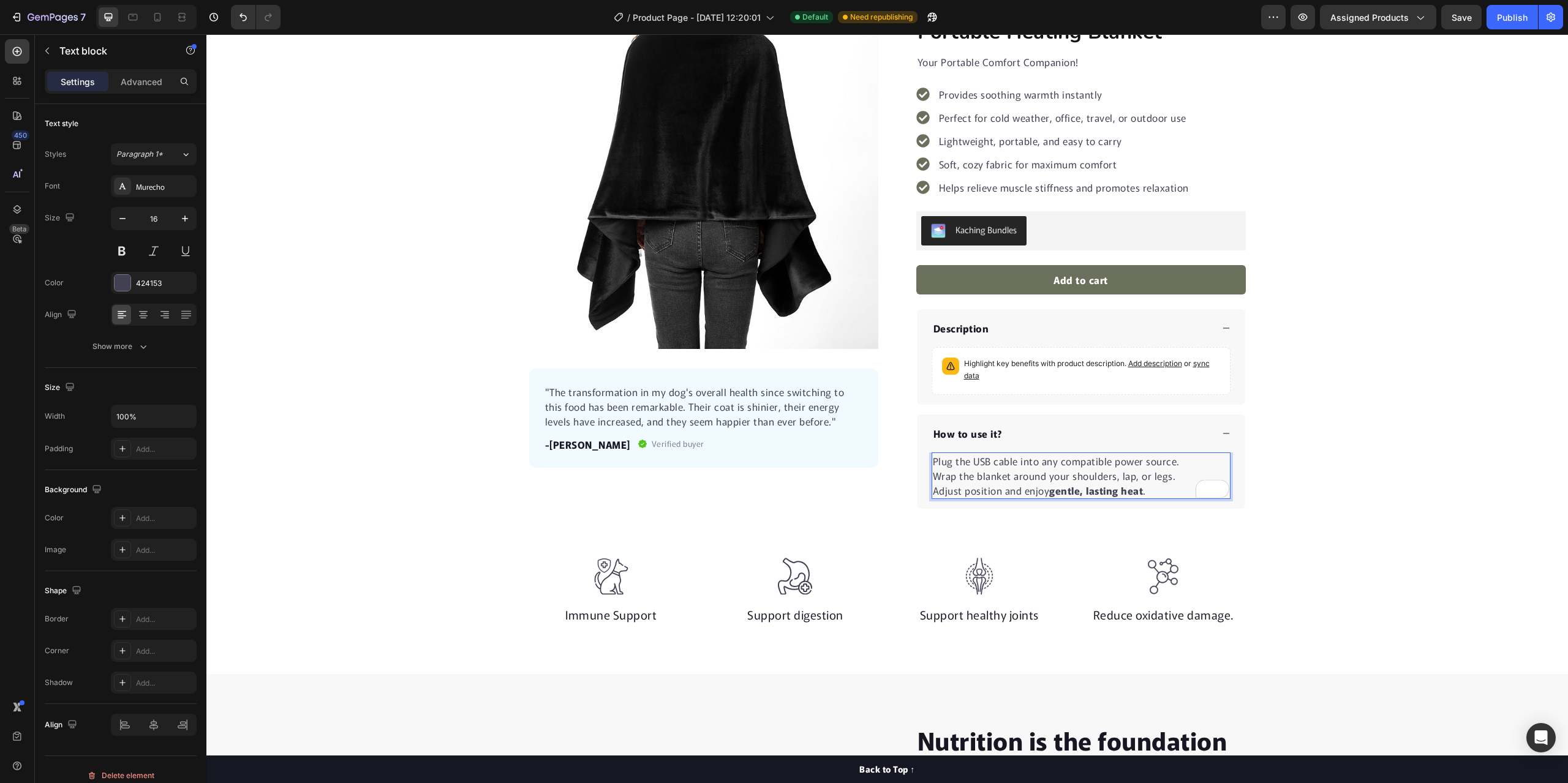
click at [933, 463] on p "Plug the USB cable into any compatible power source." at bounding box center [1081, 461] width 296 height 15
click at [933, 479] on p "Wrap the blanket around your shoulders, lap, or legs." at bounding box center [1081, 475] width 296 height 15
click at [933, 490] on p "Adjust position and enjoy gentle, lasting heat ." at bounding box center [1081, 490] width 296 height 15
drag, startPoint x: 1153, startPoint y: 491, endPoint x: 1057, endPoint y: 488, distance: 96.0
click at [1057, 488] on p "3. Adjust position and enjoy gentle, lasting heat ." at bounding box center [1081, 490] width 296 height 15
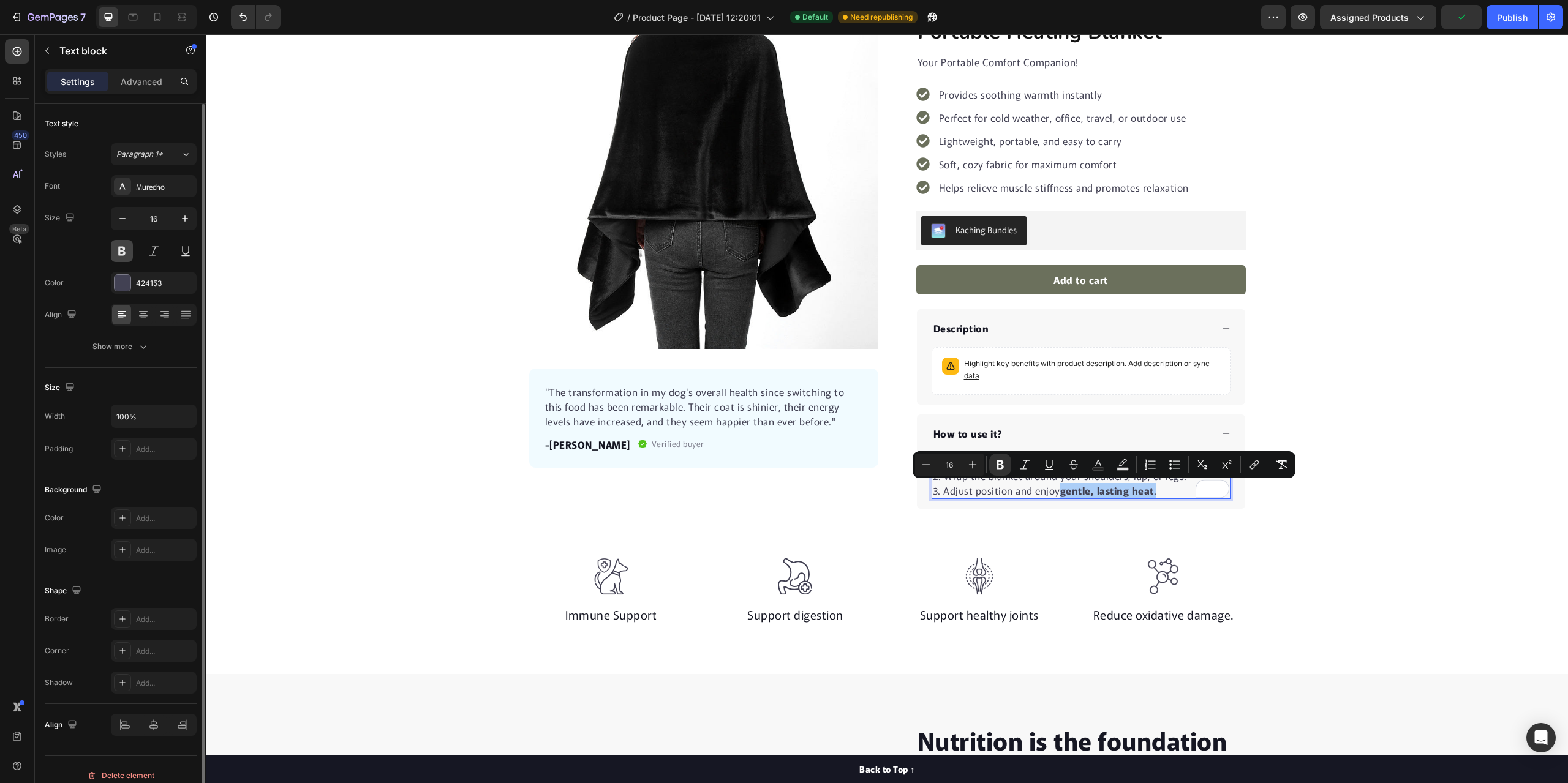
click at [113, 247] on button at bounding box center [121, 250] width 22 height 22
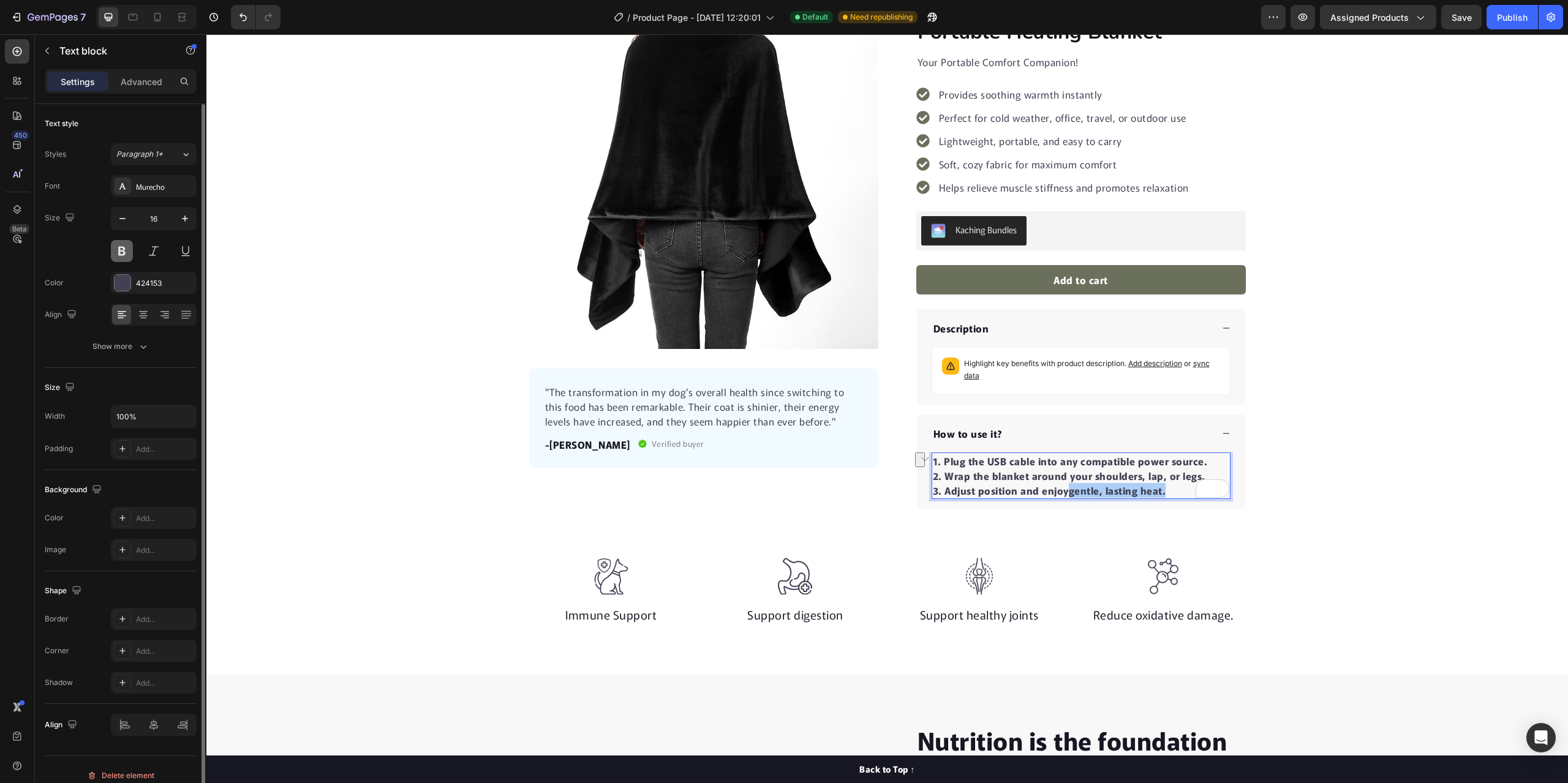
click at [115, 248] on button at bounding box center [121, 250] width 22 height 22
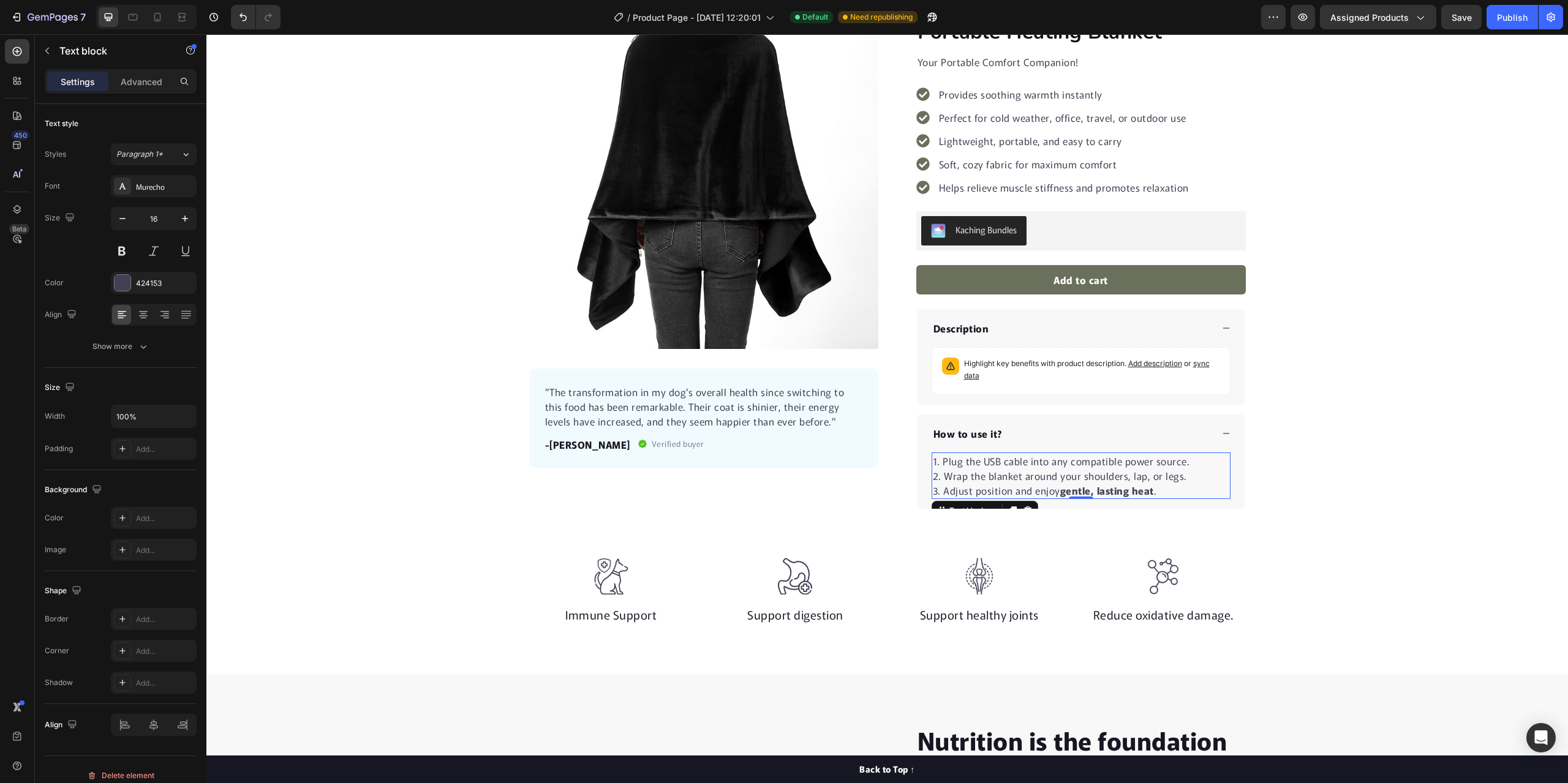
click at [1151, 488] on p "3. Adjust position and enjoy gentle, lasting heat ." at bounding box center [1081, 490] width 296 height 15
click at [1134, 493] on strong "gentle, lasting heat" at bounding box center [1106, 490] width 93 height 15
click at [1154, 490] on p "3. Adjust position and enjoy gentle, lasting heat ." at bounding box center [1081, 490] width 296 height 15
click at [1185, 463] on p "1. Plug the USB cable into any compatible power source." at bounding box center [1081, 461] width 296 height 15
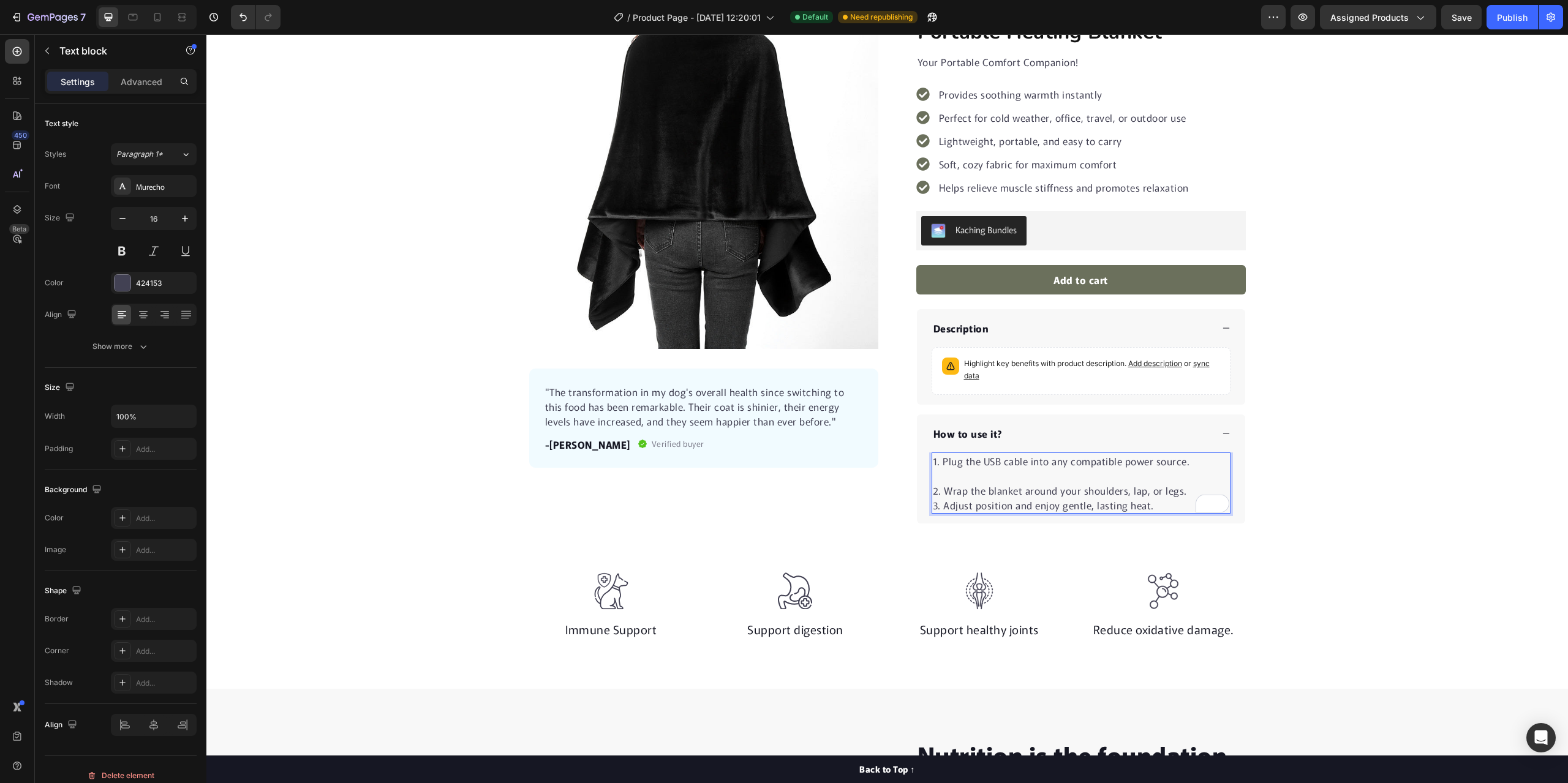
click at [1180, 490] on p "2. Wrap the blanket around your shoulders, lap, or legs." at bounding box center [1081, 490] width 296 height 15
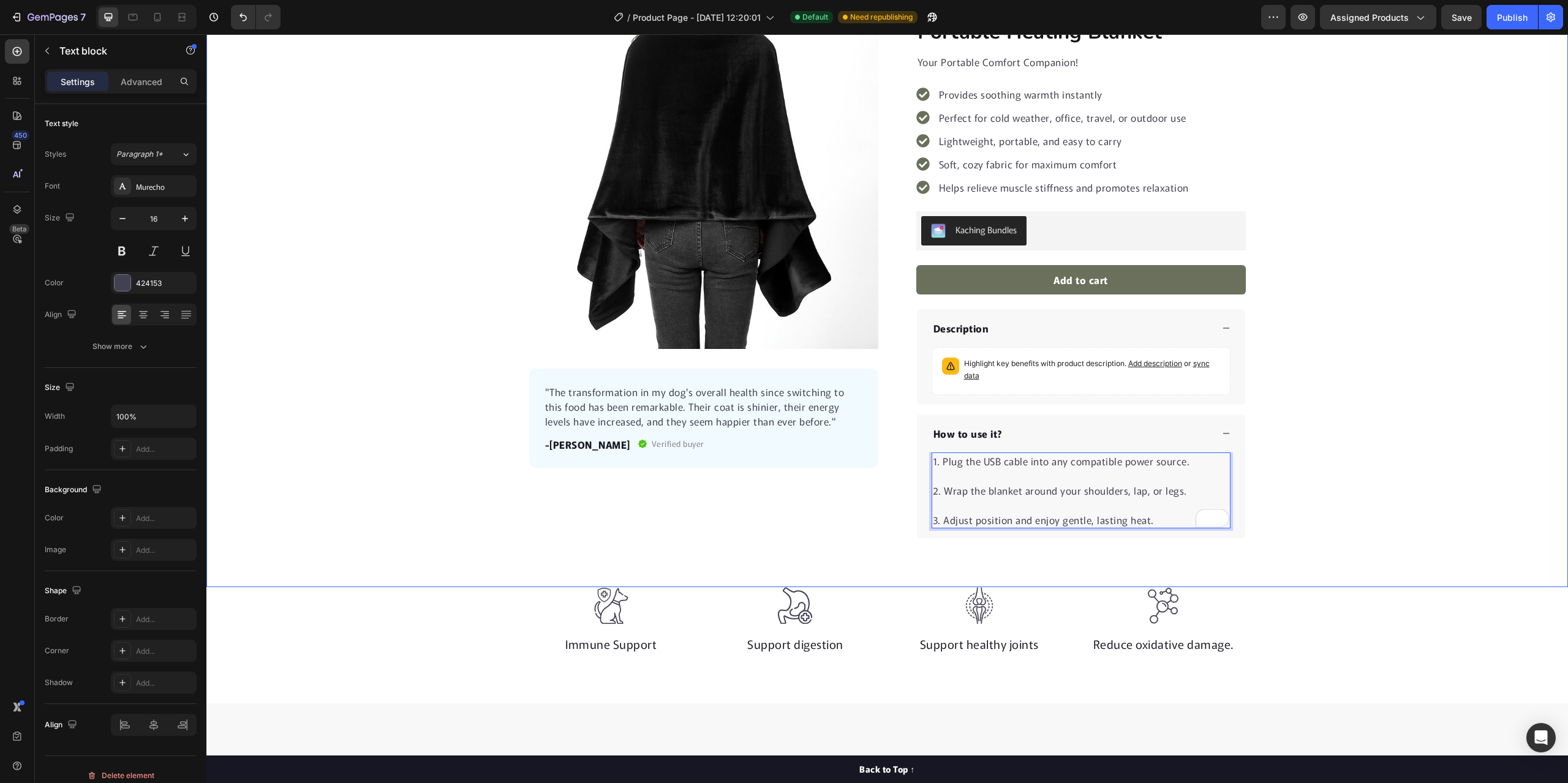
click at [1426, 459] on div "Product Images "The transformation in my dog's overall health since switching t…" at bounding box center [887, 269] width 1362 height 538
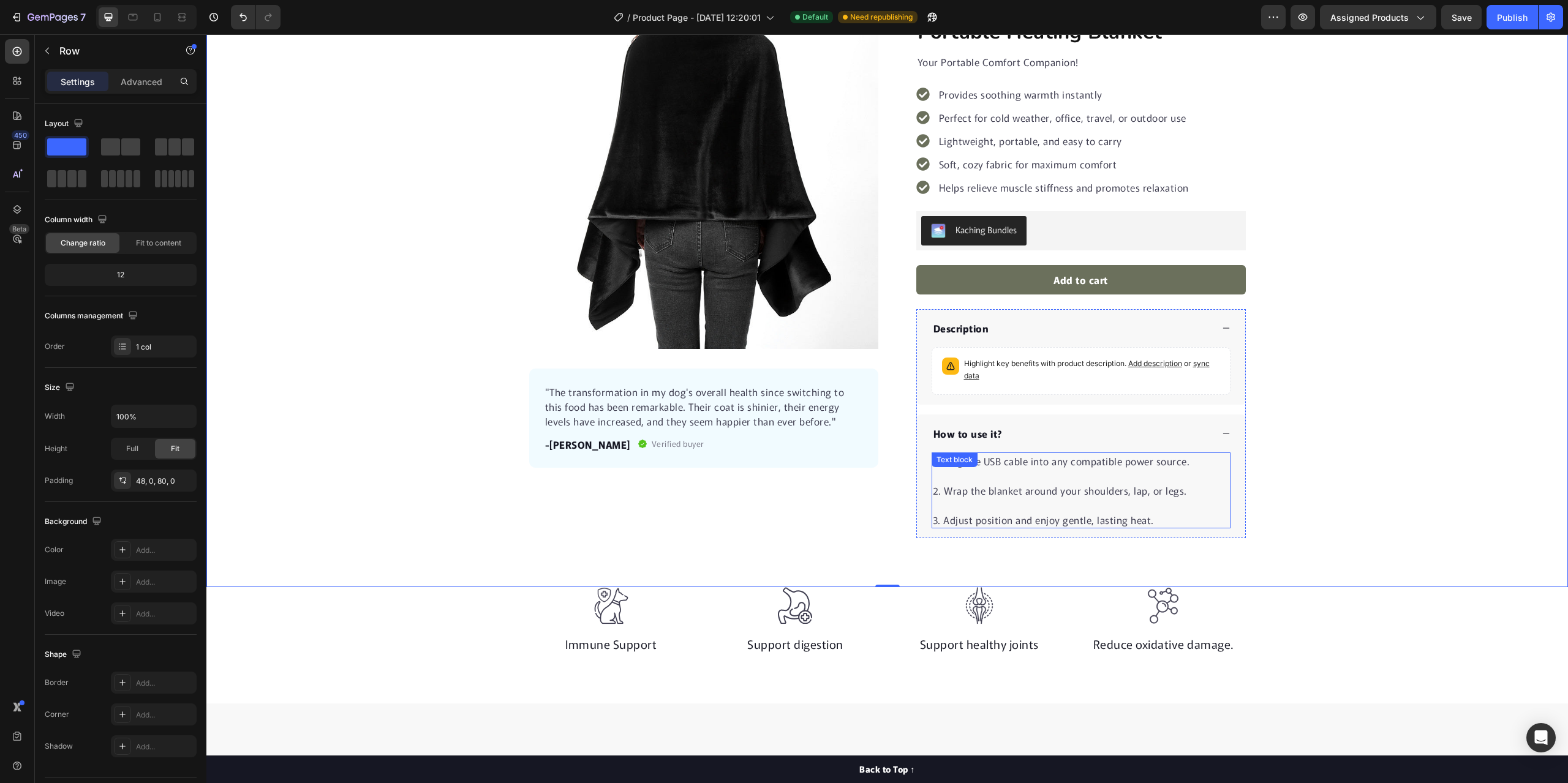
click at [1183, 488] on p "2. Wrap the blanket around your shoulders, lap, or legs." at bounding box center [1081, 490] width 296 height 15
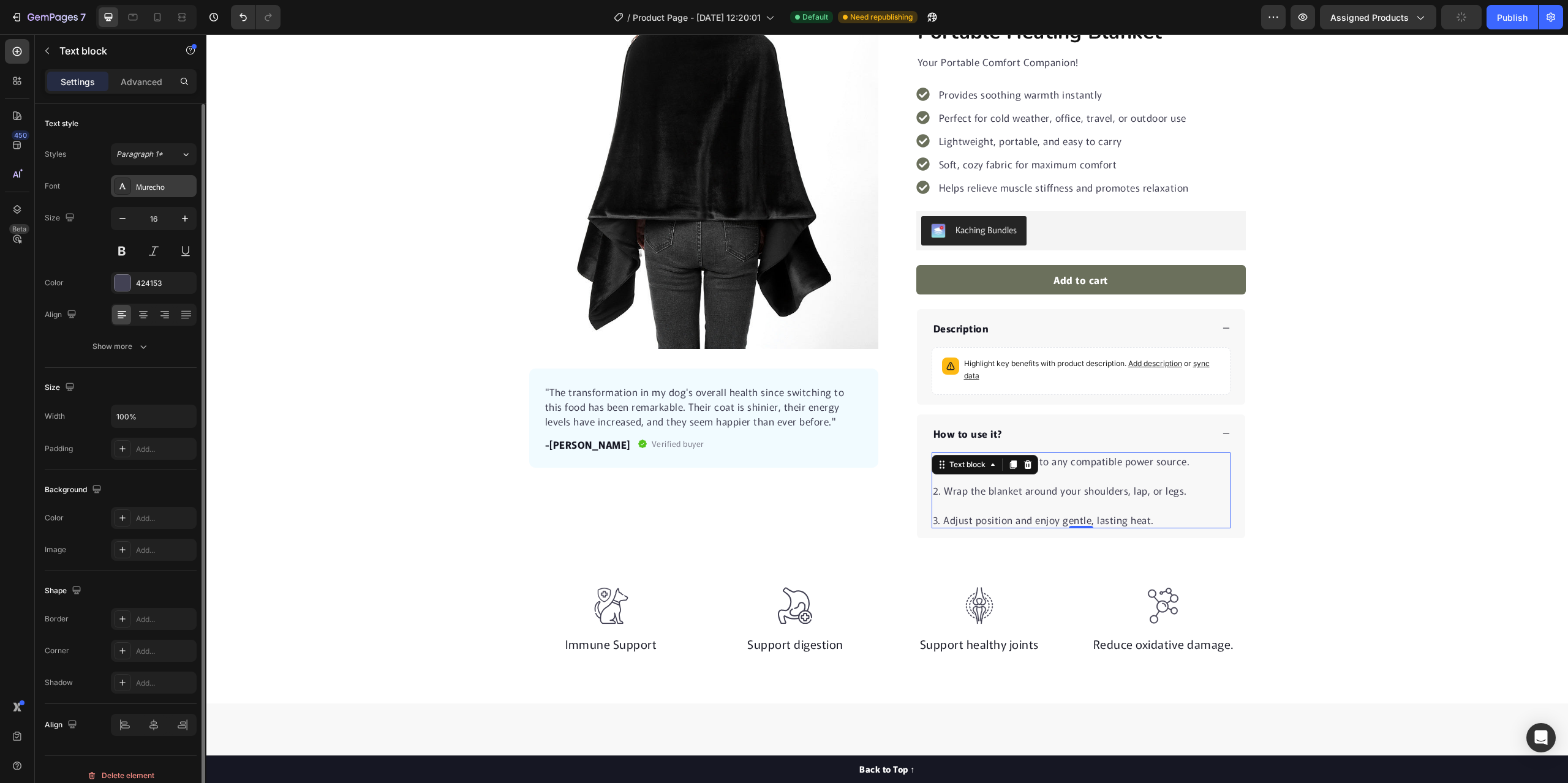
click at [138, 193] on div "Murecho" at bounding box center [153, 186] width 86 height 22
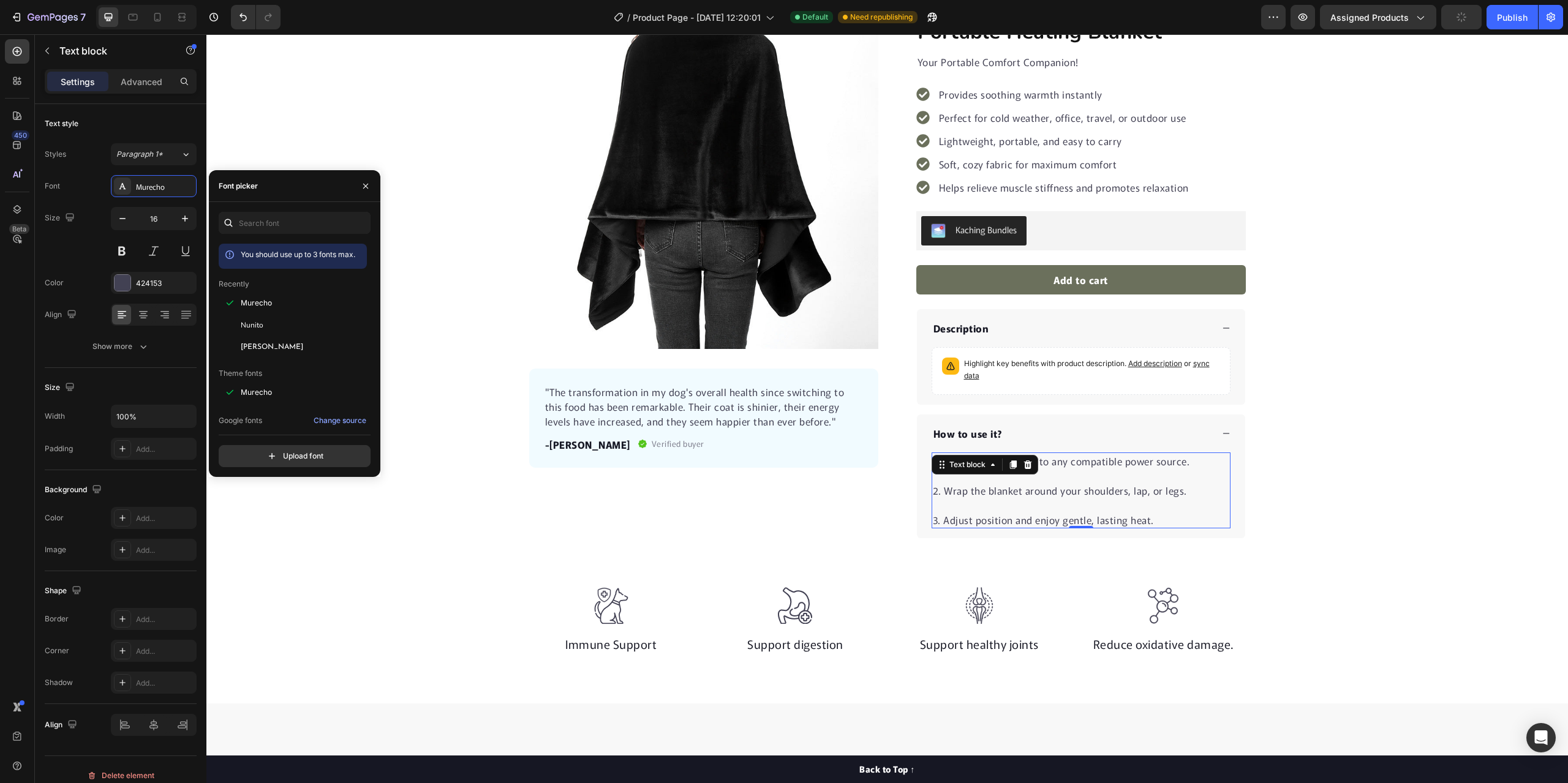
click at [255, 320] on span "Nunito" at bounding box center [252, 325] width 23 height 11
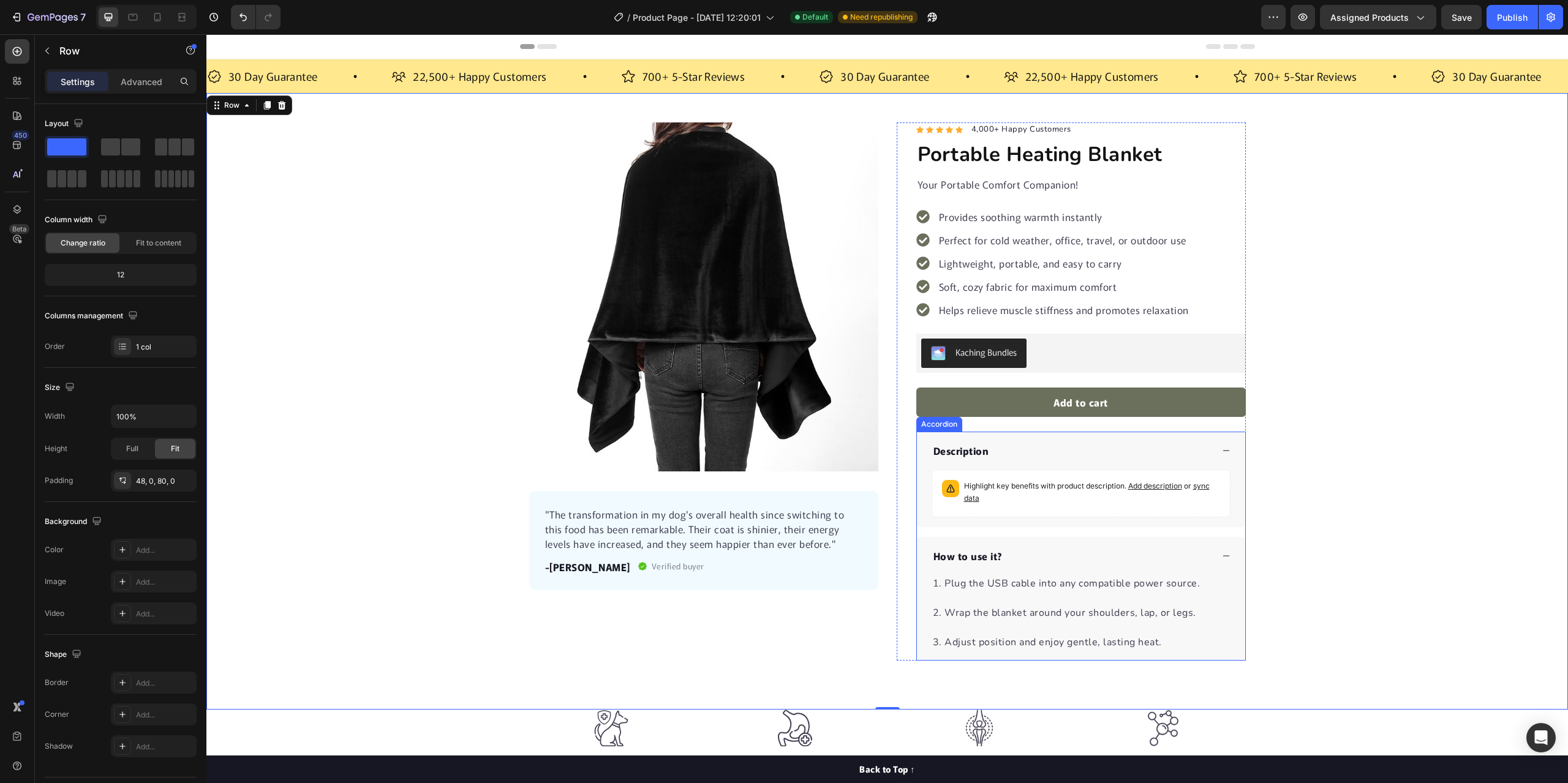
scroll to position [123, 0]
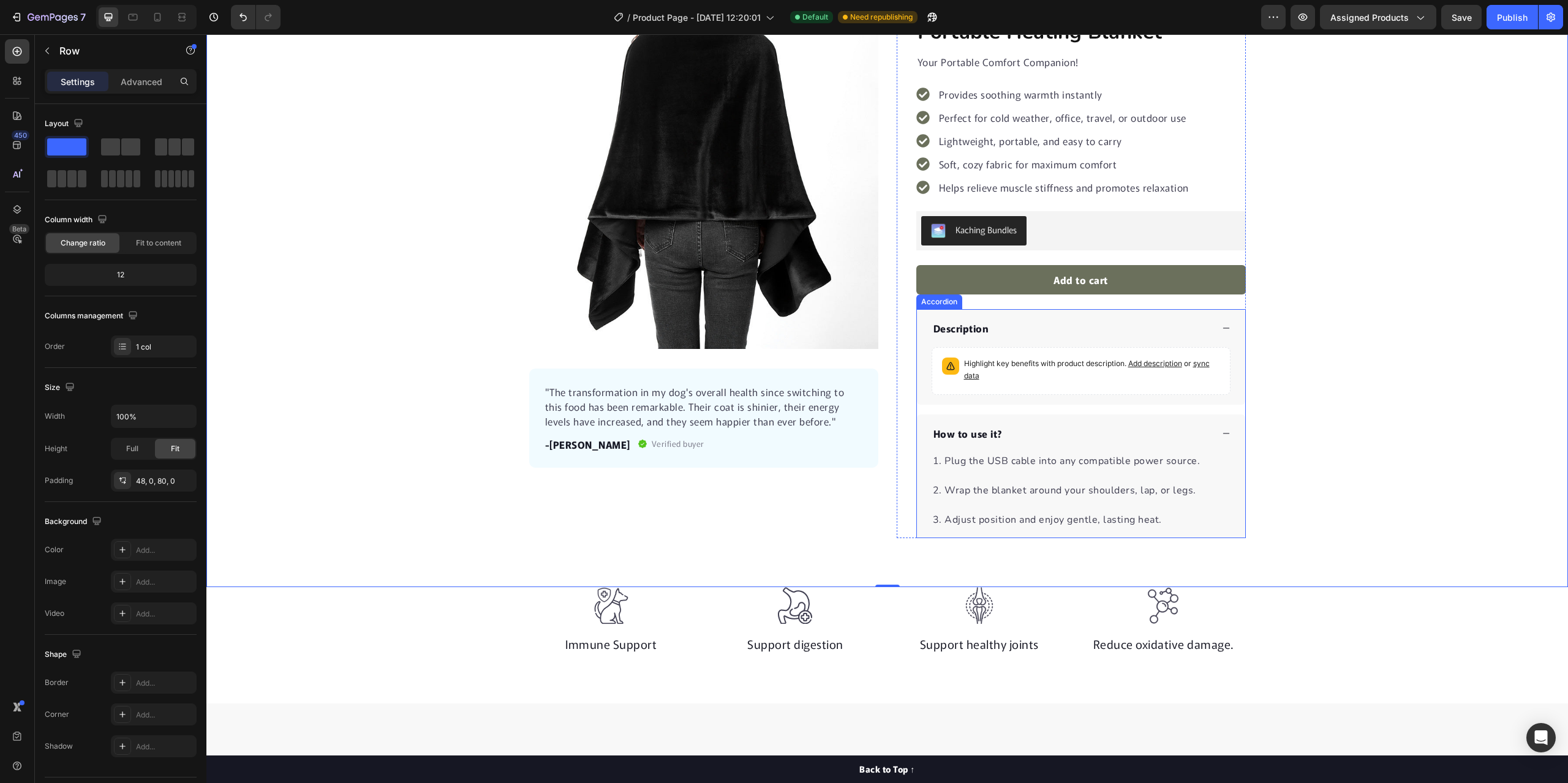
click at [1220, 429] on div "How to use it?" at bounding box center [1080, 434] width 328 height 38
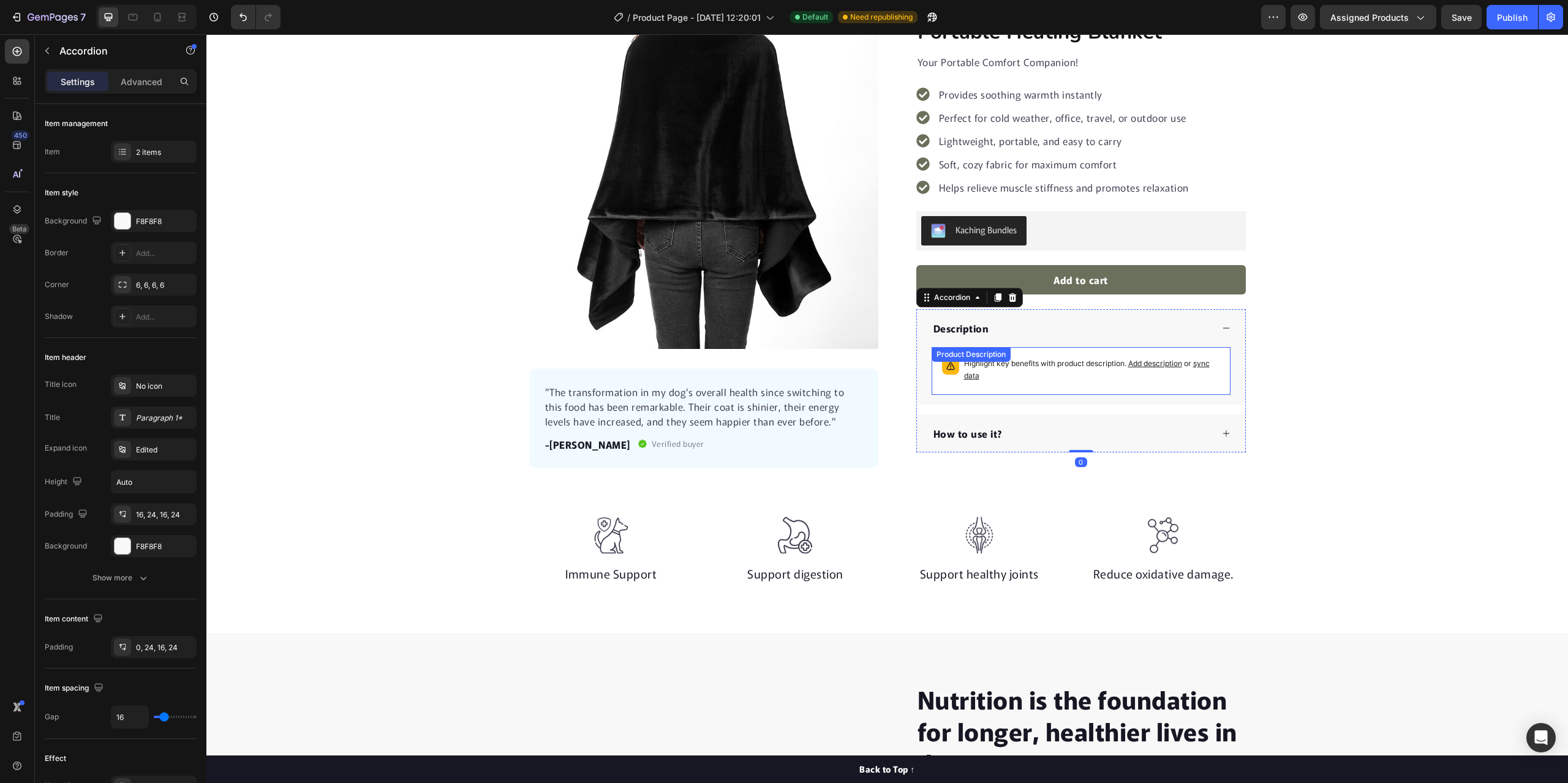
click at [1097, 379] on p "Highlight key benefits with product description. Add description or sync data" at bounding box center [1092, 370] width 256 height 25
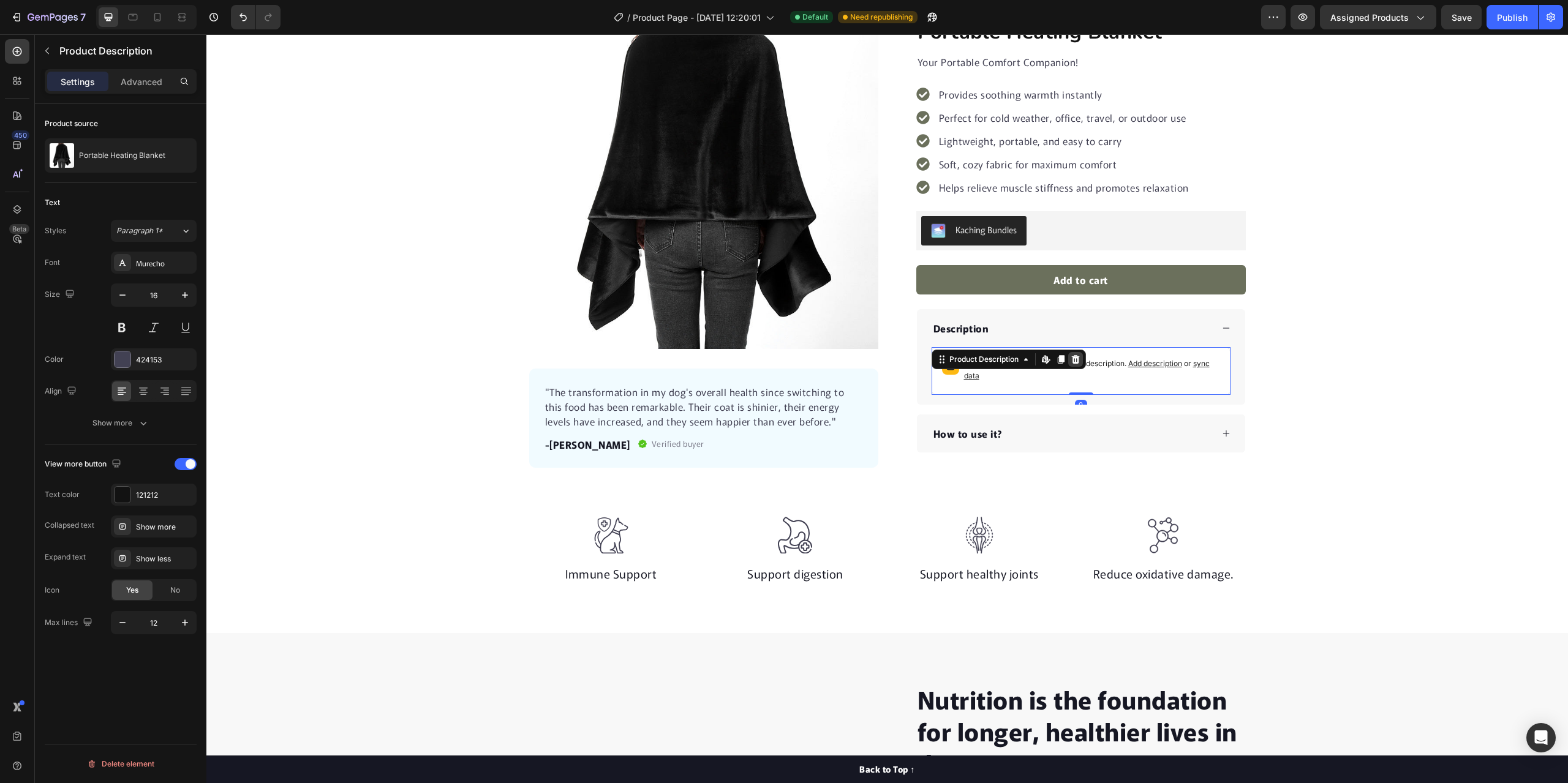
click at [1068, 359] on div at bounding box center [1075, 359] width 15 height 15
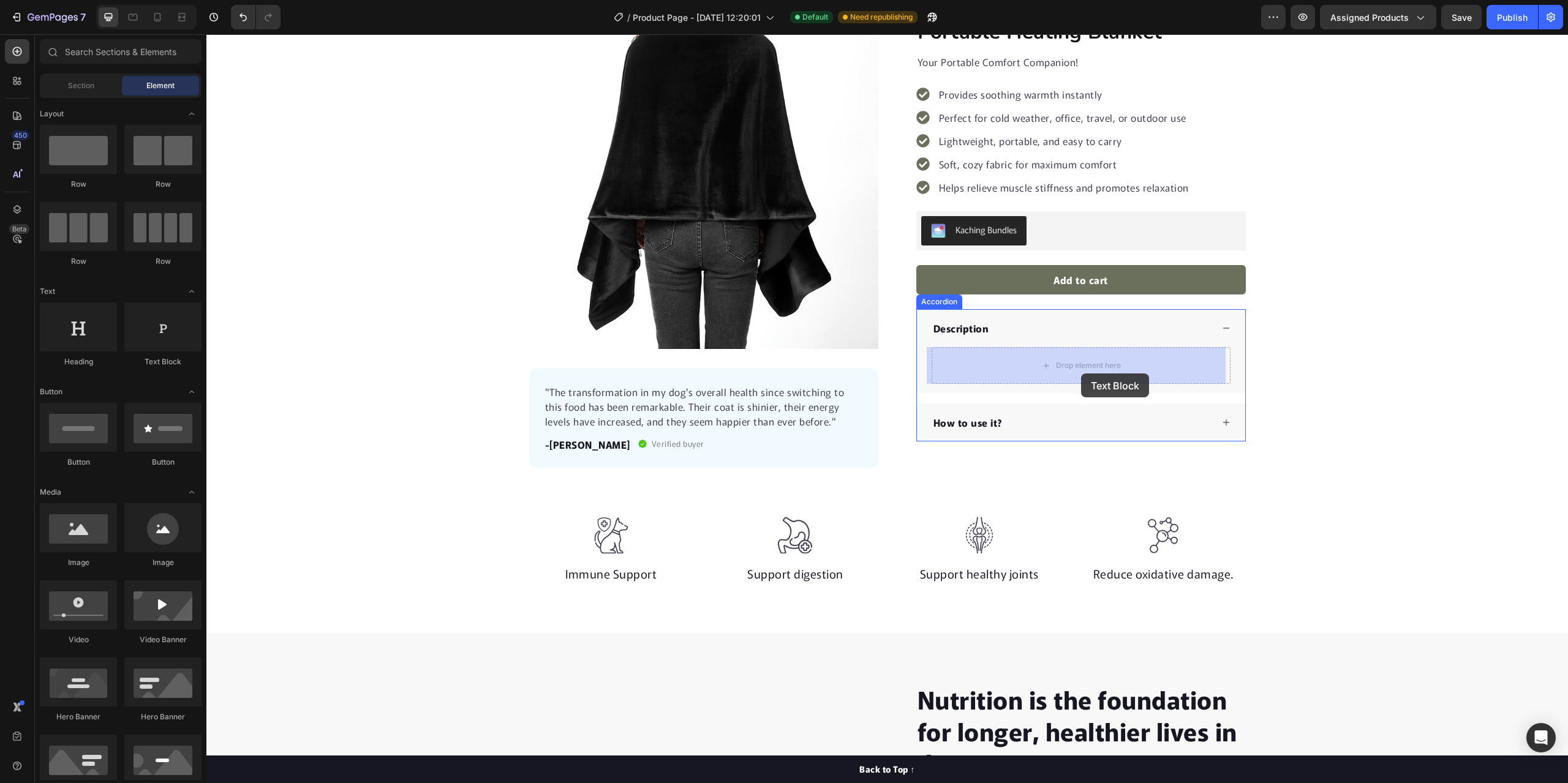
drag, startPoint x: 355, startPoint y: 367, endPoint x: 1081, endPoint y: 373, distance: 726.0
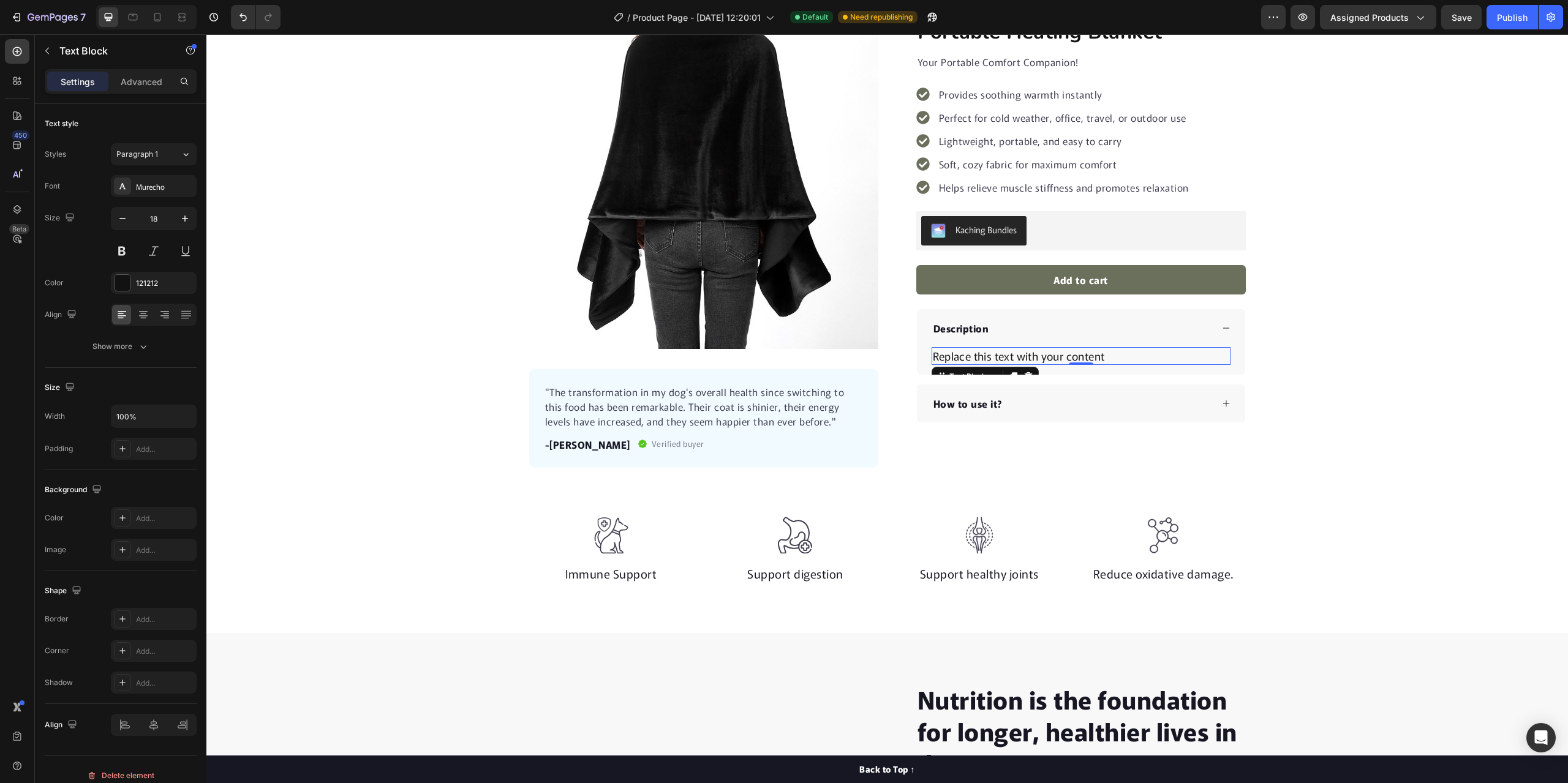
click at [1119, 357] on div "Replace this text with your content" at bounding box center [1080, 356] width 299 height 18
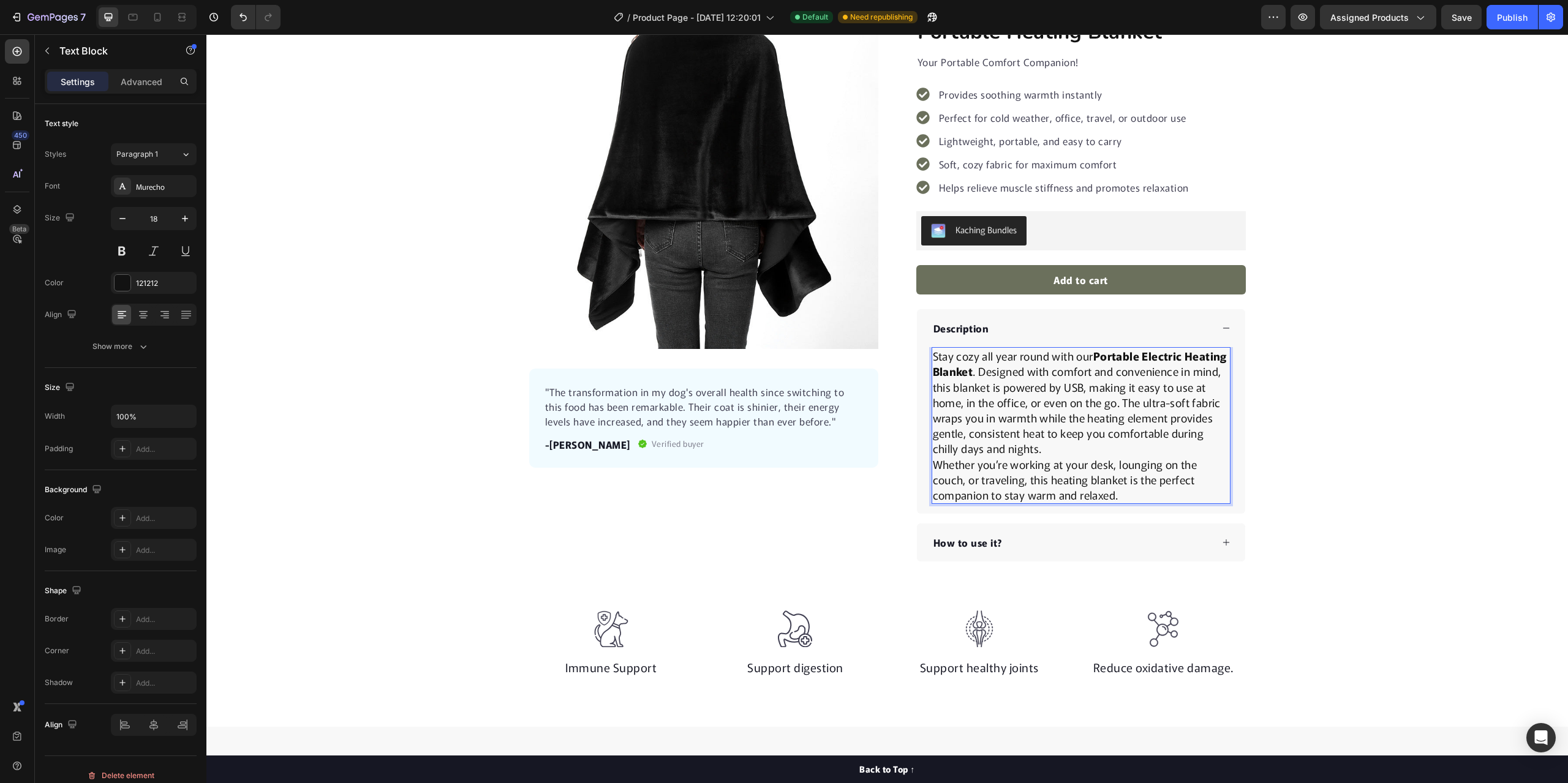
click at [1016, 373] on p "Stay cozy all year round with our Portable Electric Heating Blanket . Designed …" at bounding box center [1081, 403] width 296 height 108
click at [344, 313] on div "Product Images "The transformation in my dog's overall health since switching t…" at bounding box center [887, 281] width 1362 height 561
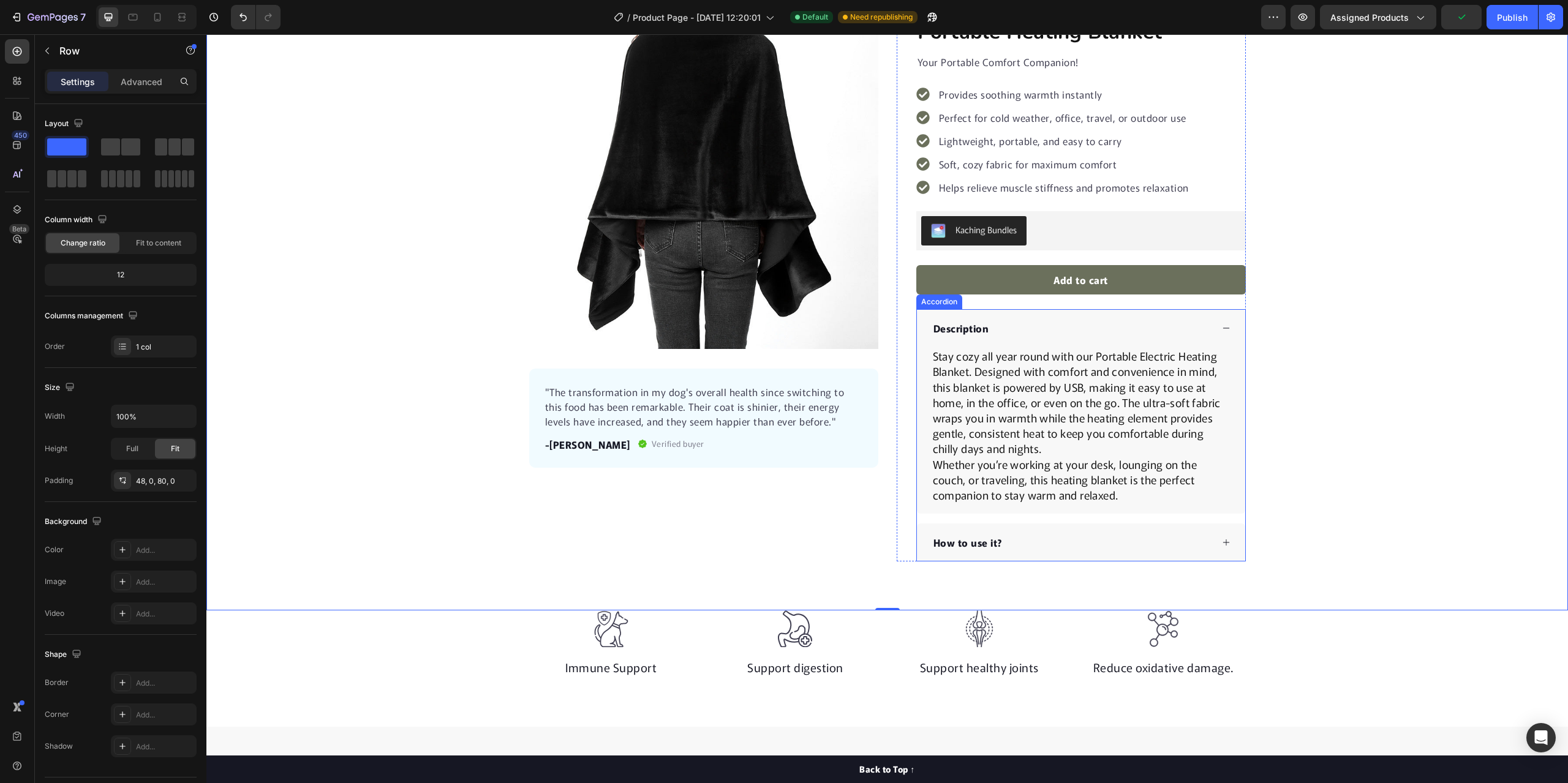
click at [1128, 544] on div "How to use it?" at bounding box center [1071, 542] width 281 height 18
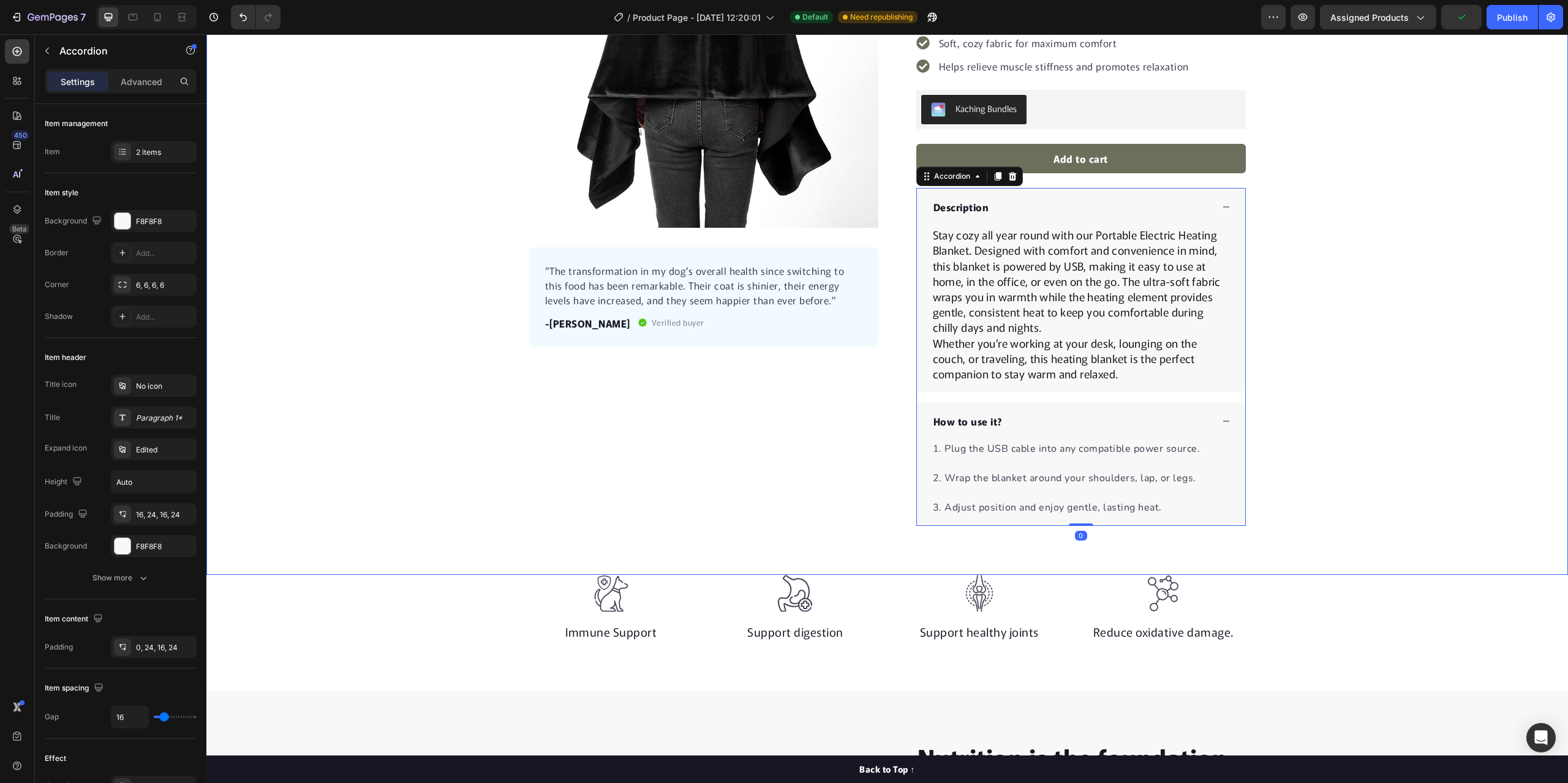
scroll to position [245, 0]
click at [1192, 485] on p at bounding box center [1081, 492] width 296 height 15
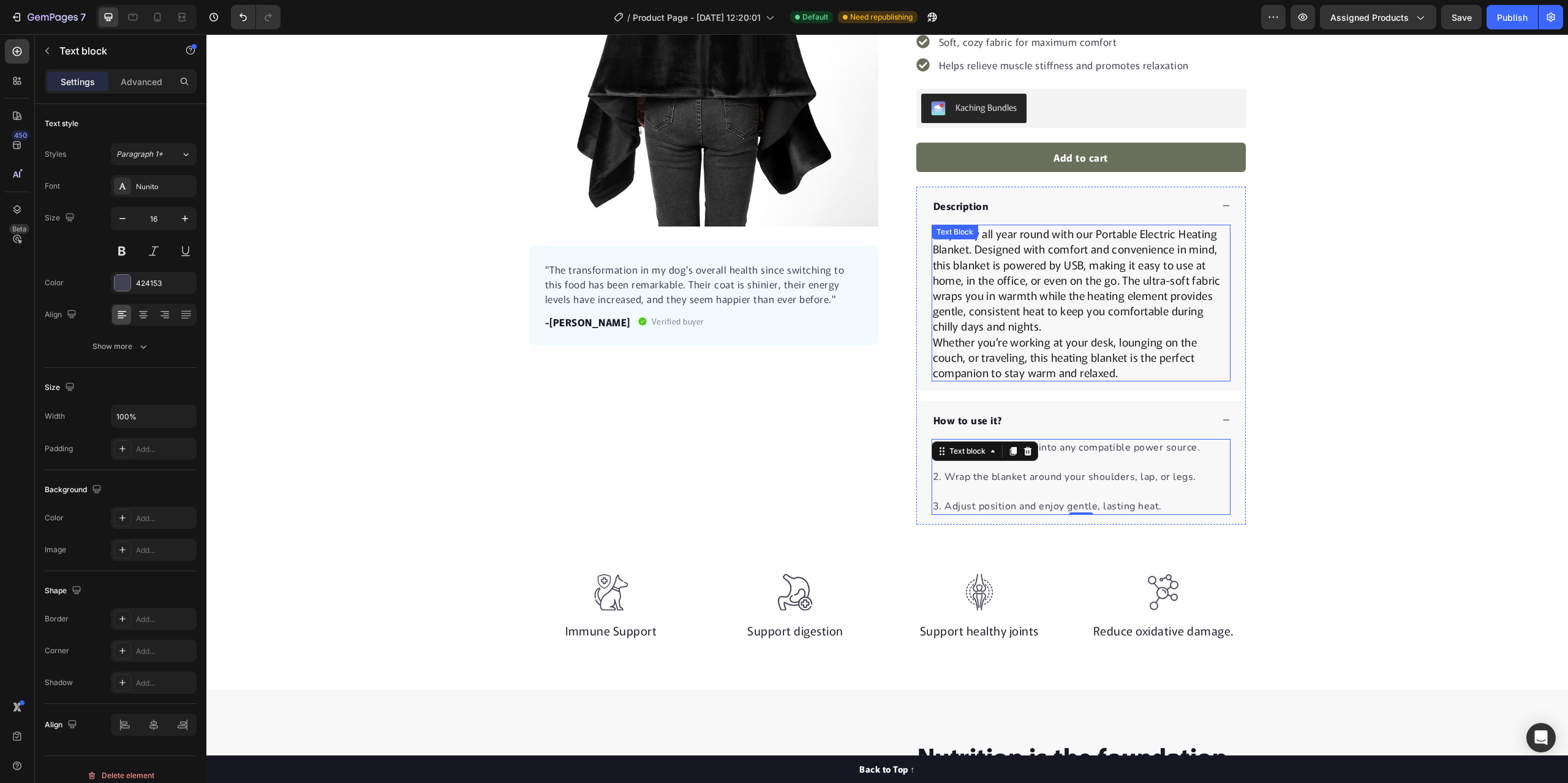
click at [1209, 342] on p "Whether you’re working at your desk, lounging on the couch, or traveling, this …" at bounding box center [1081, 358] width 296 height 47
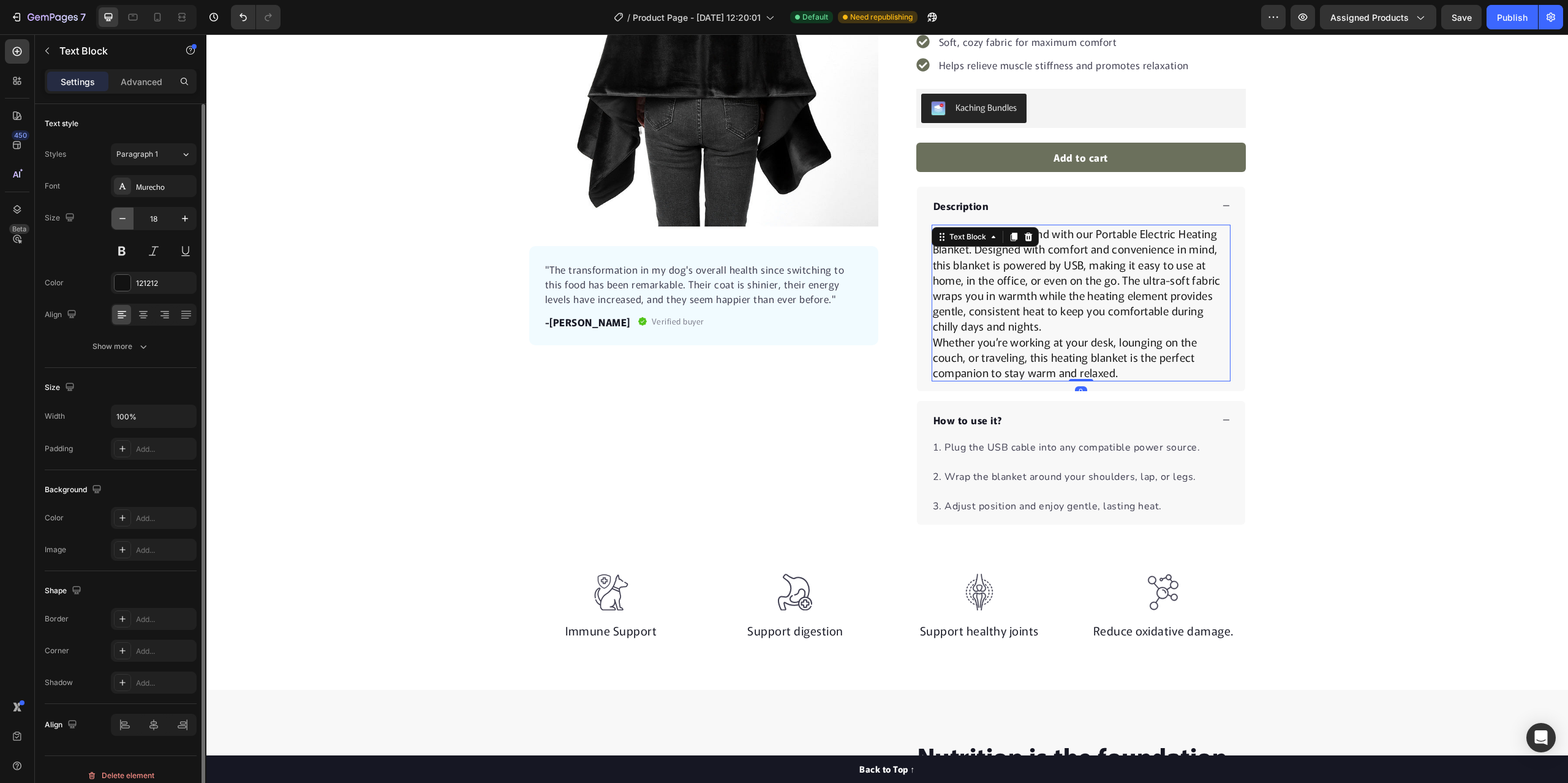
click at [115, 219] on button "button" at bounding box center [122, 218] width 22 height 22
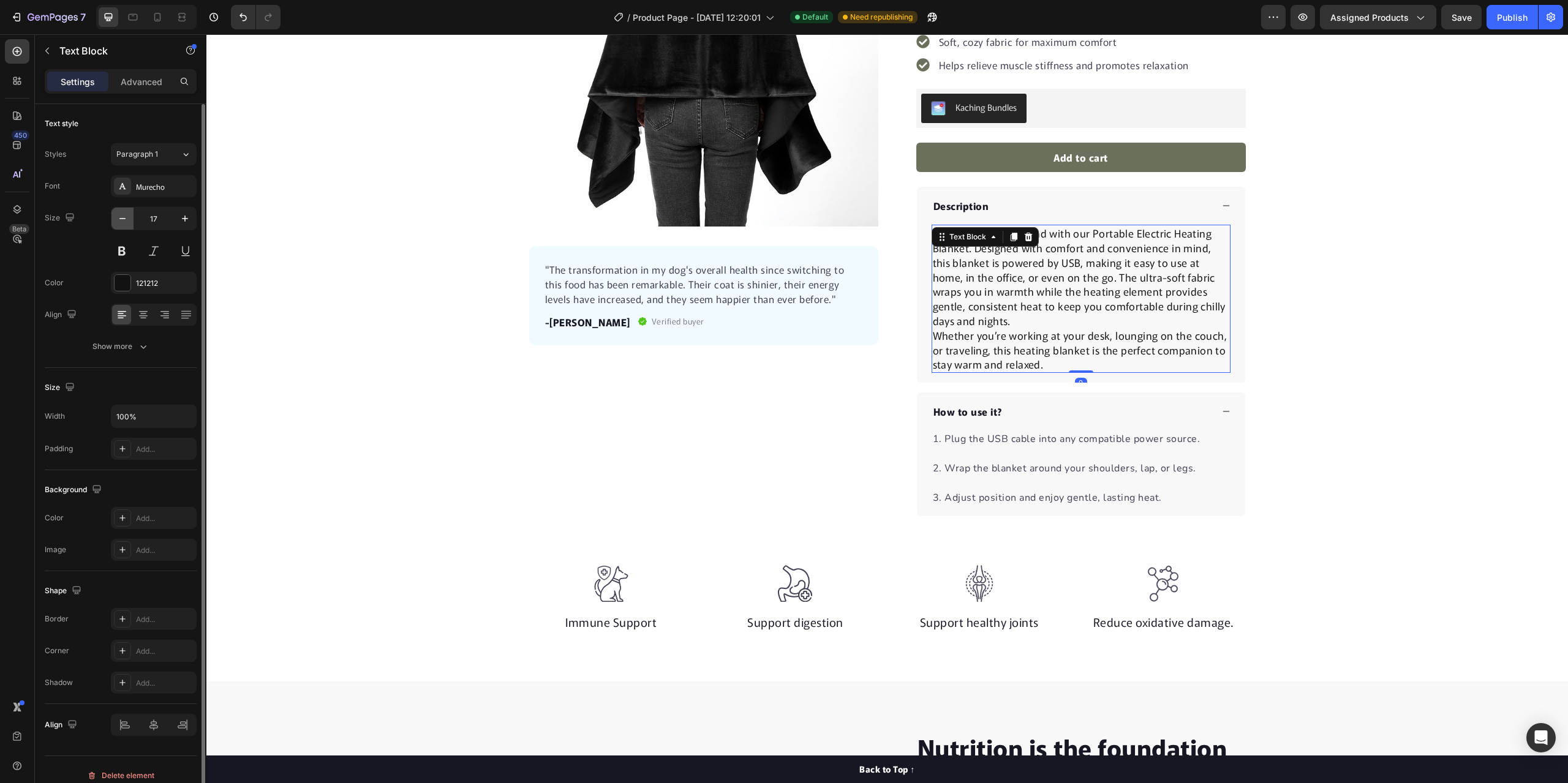
type input "16"
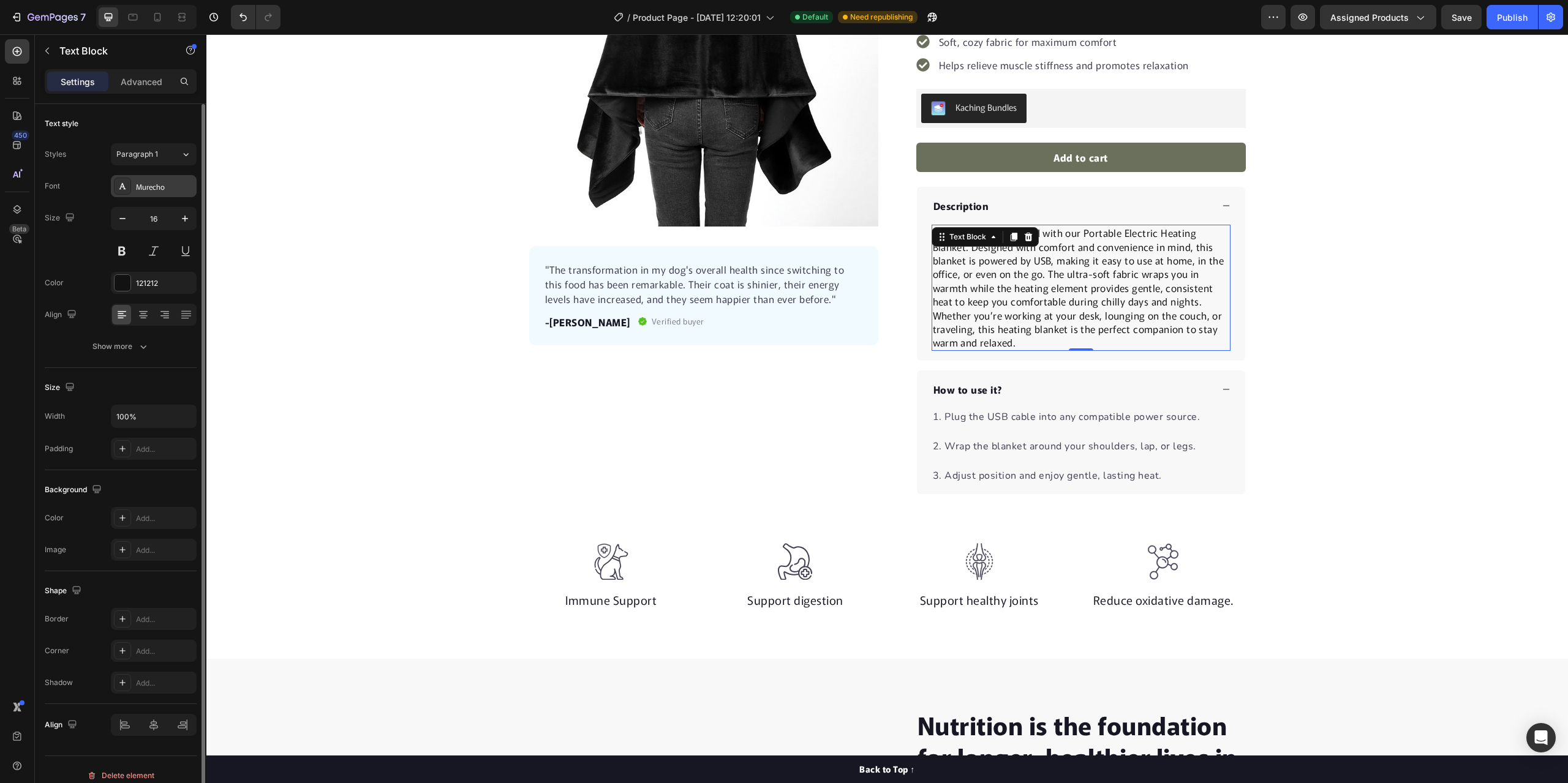
click at [147, 190] on div "Murecho" at bounding box center [164, 187] width 57 height 11
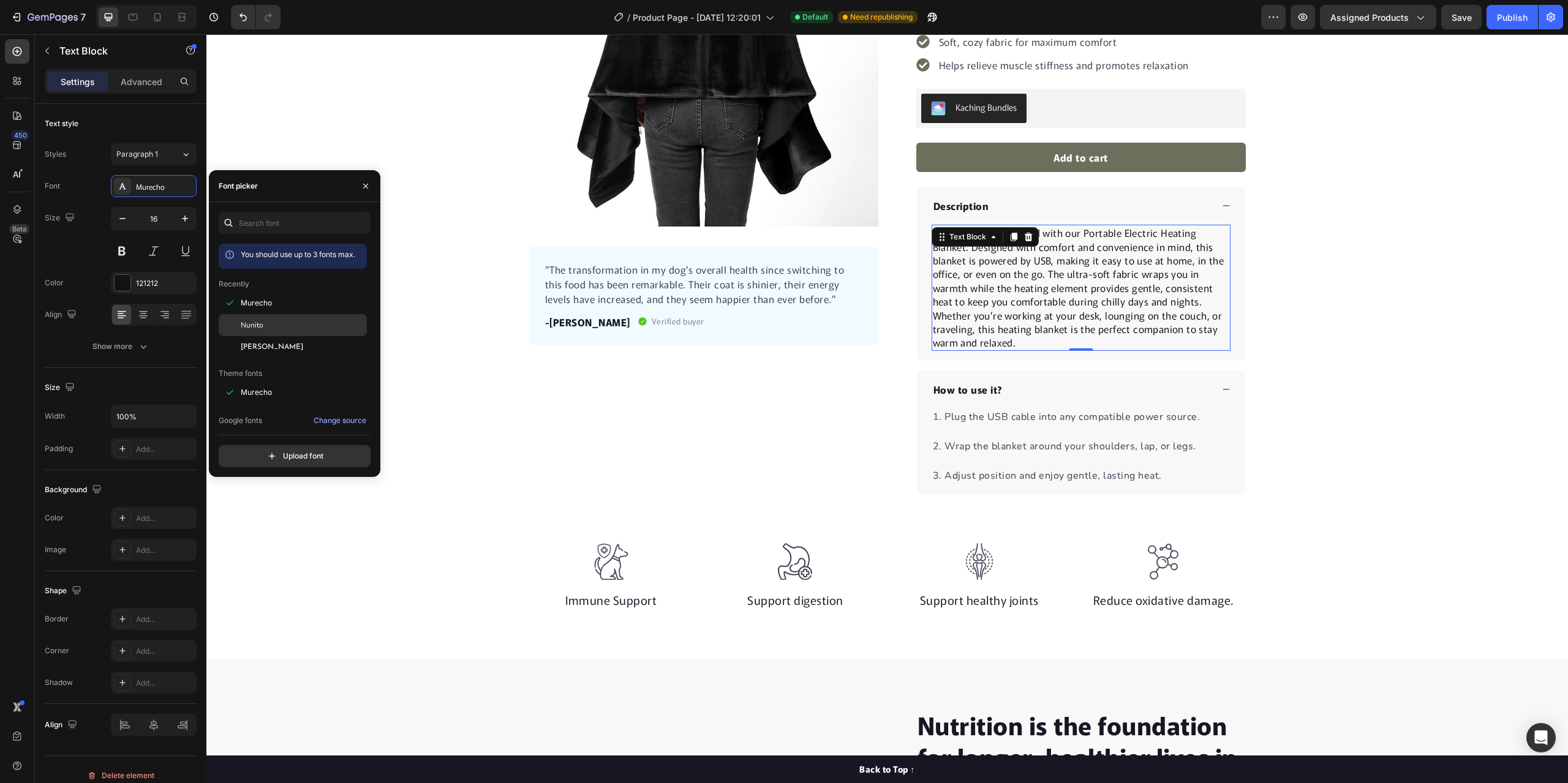
click at [266, 331] on div "Nunito" at bounding box center [292, 325] width 148 height 22
click at [257, 106] on div "Product Images "The transformation in my dog's overall health since switching t…" at bounding box center [887, 186] width 1362 height 617
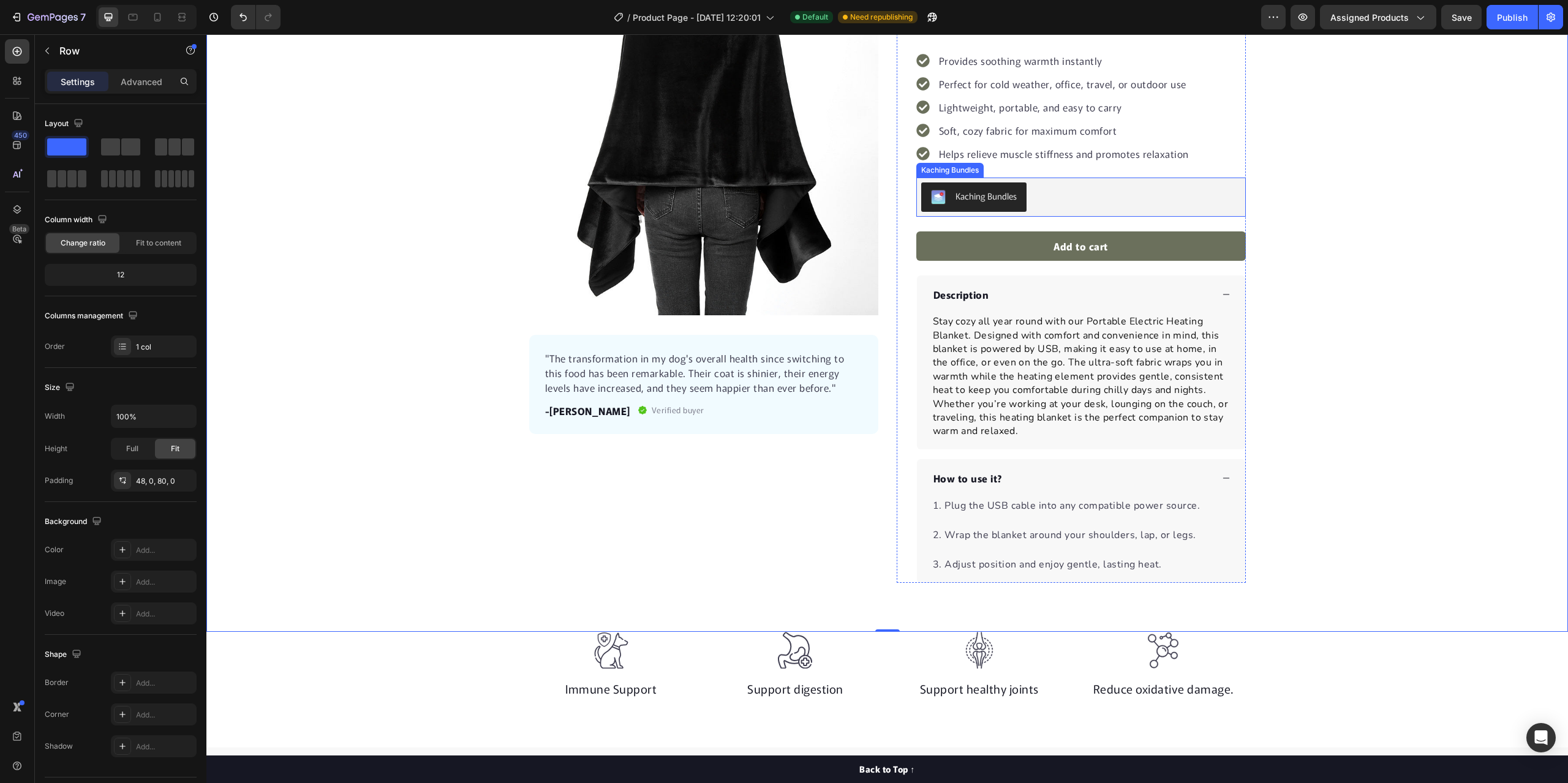
scroll to position [61, 0]
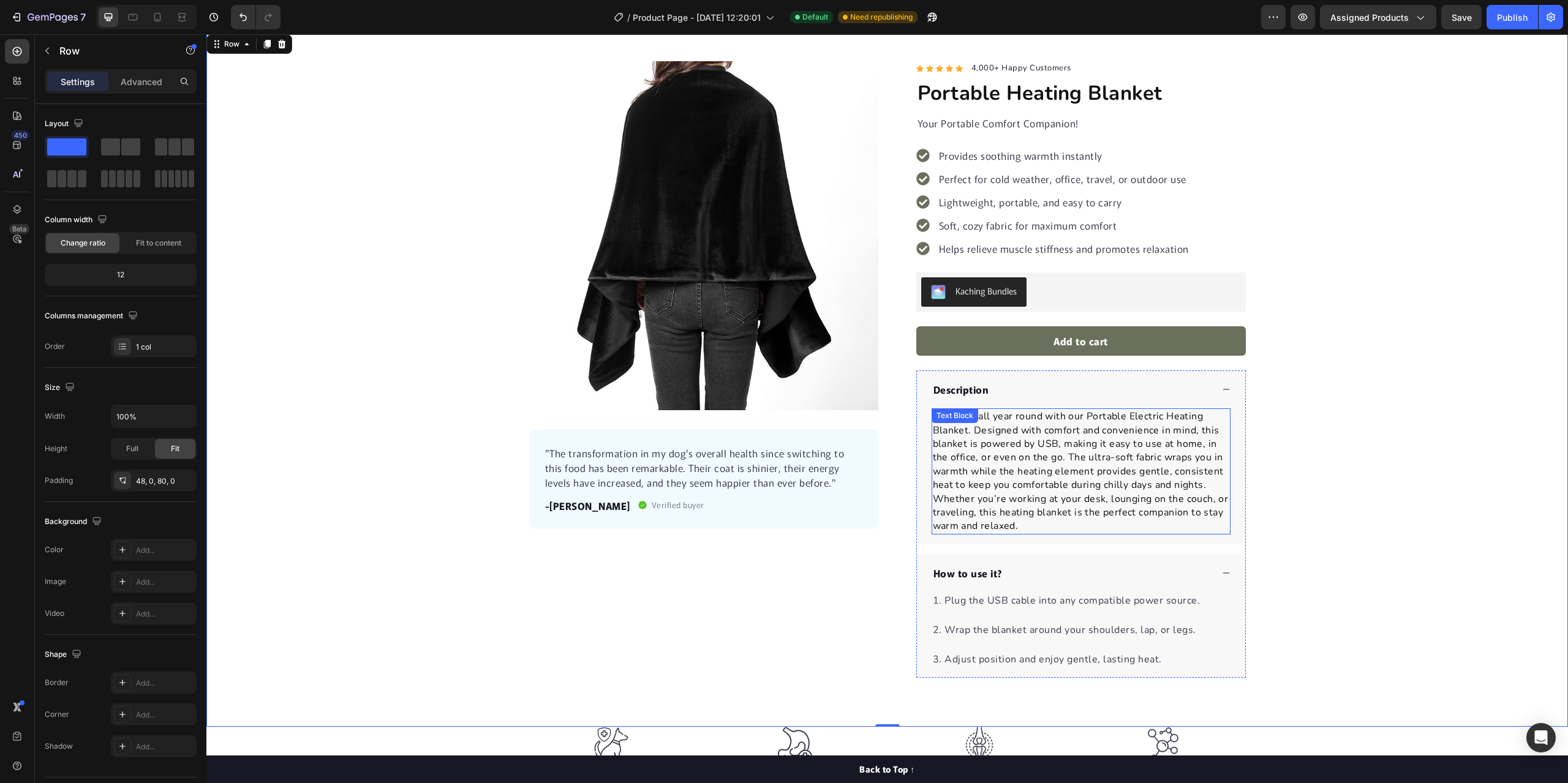
click at [1202, 484] on p "Stay cozy all year round with our Portable Electric Heating Blanket. Designed w…" at bounding box center [1081, 451] width 296 height 82
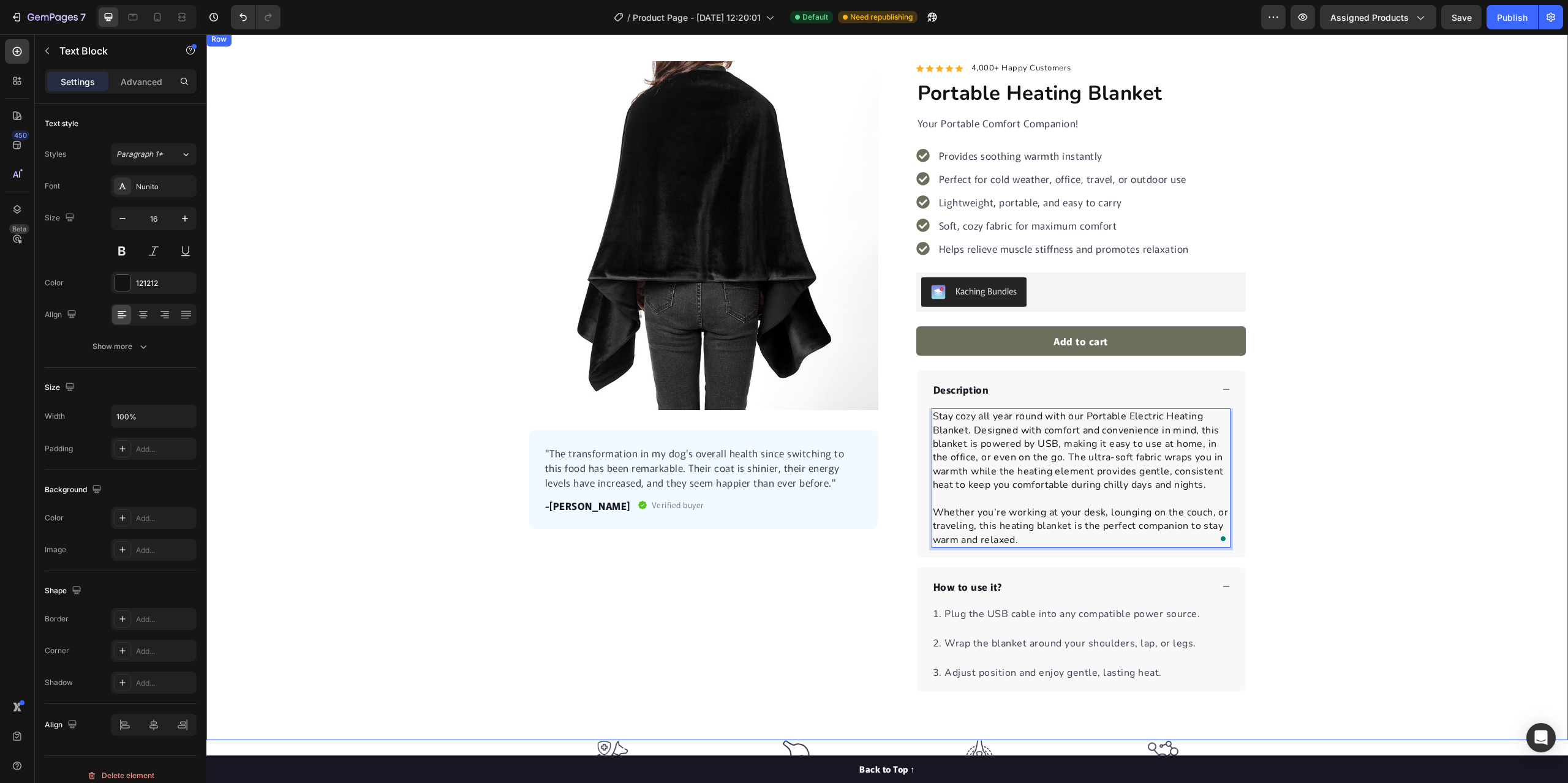
click at [1377, 480] on div "Product Images "The transformation in my dog's overall health since switching t…" at bounding box center [887, 376] width 1362 height 630
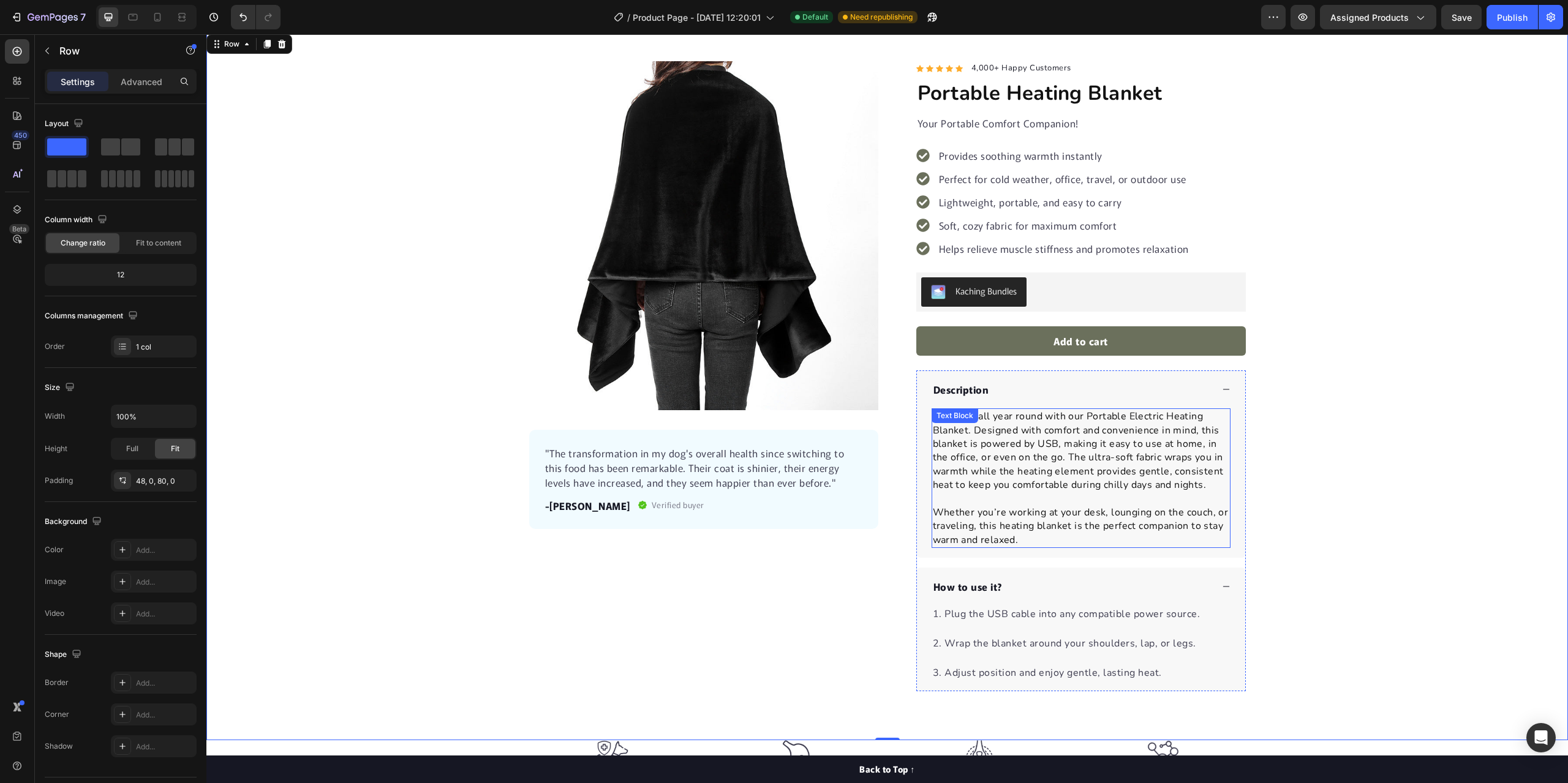
click at [1063, 460] on p "Stay cozy all year round with our Portable Electric Heating Blanket. Designed w…" at bounding box center [1081, 451] width 296 height 82
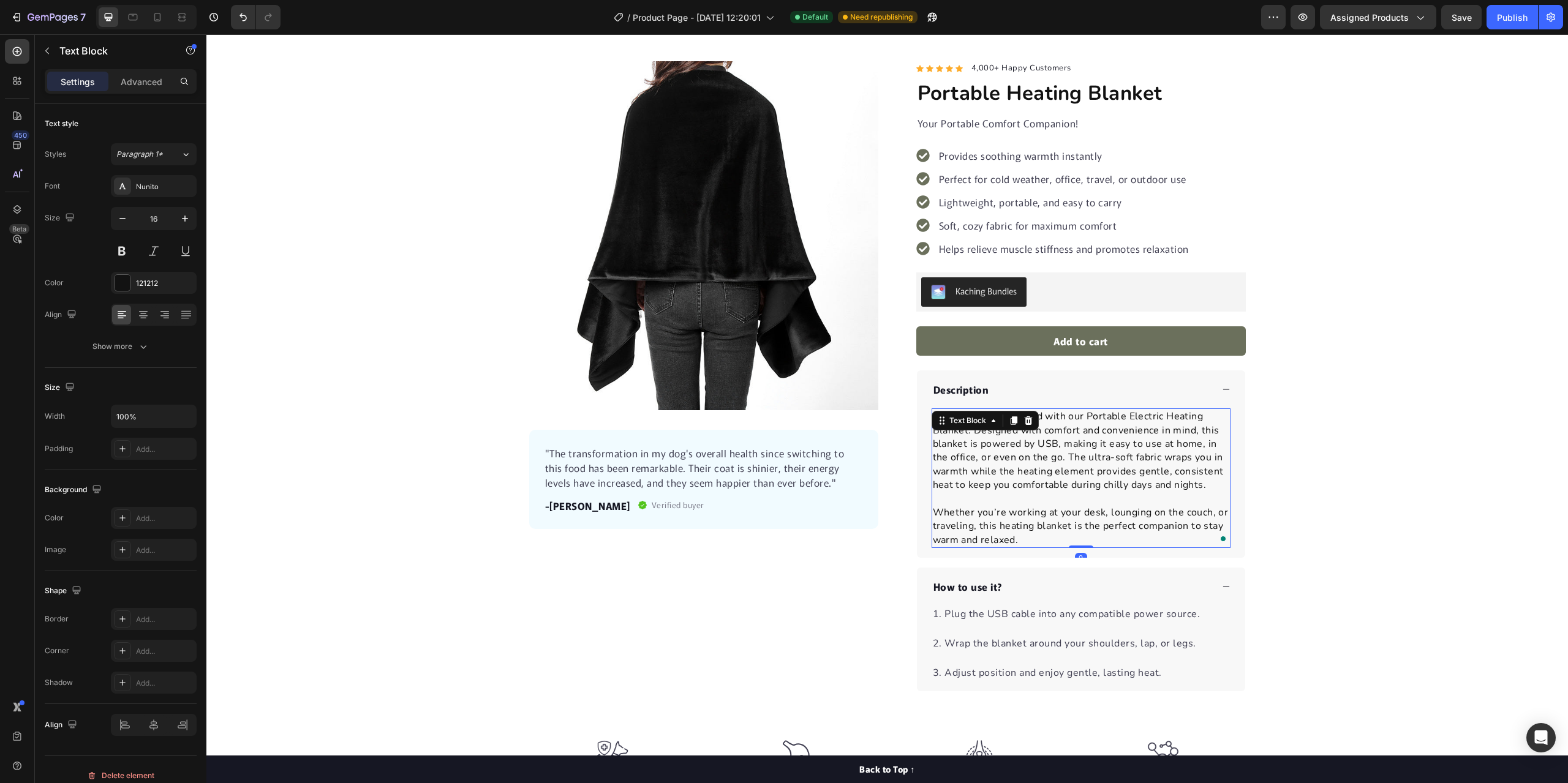
click at [1062, 458] on p "Stay cozy all year round with our Portable Electric Heating Blanket. Designed w…" at bounding box center [1081, 451] width 296 height 82
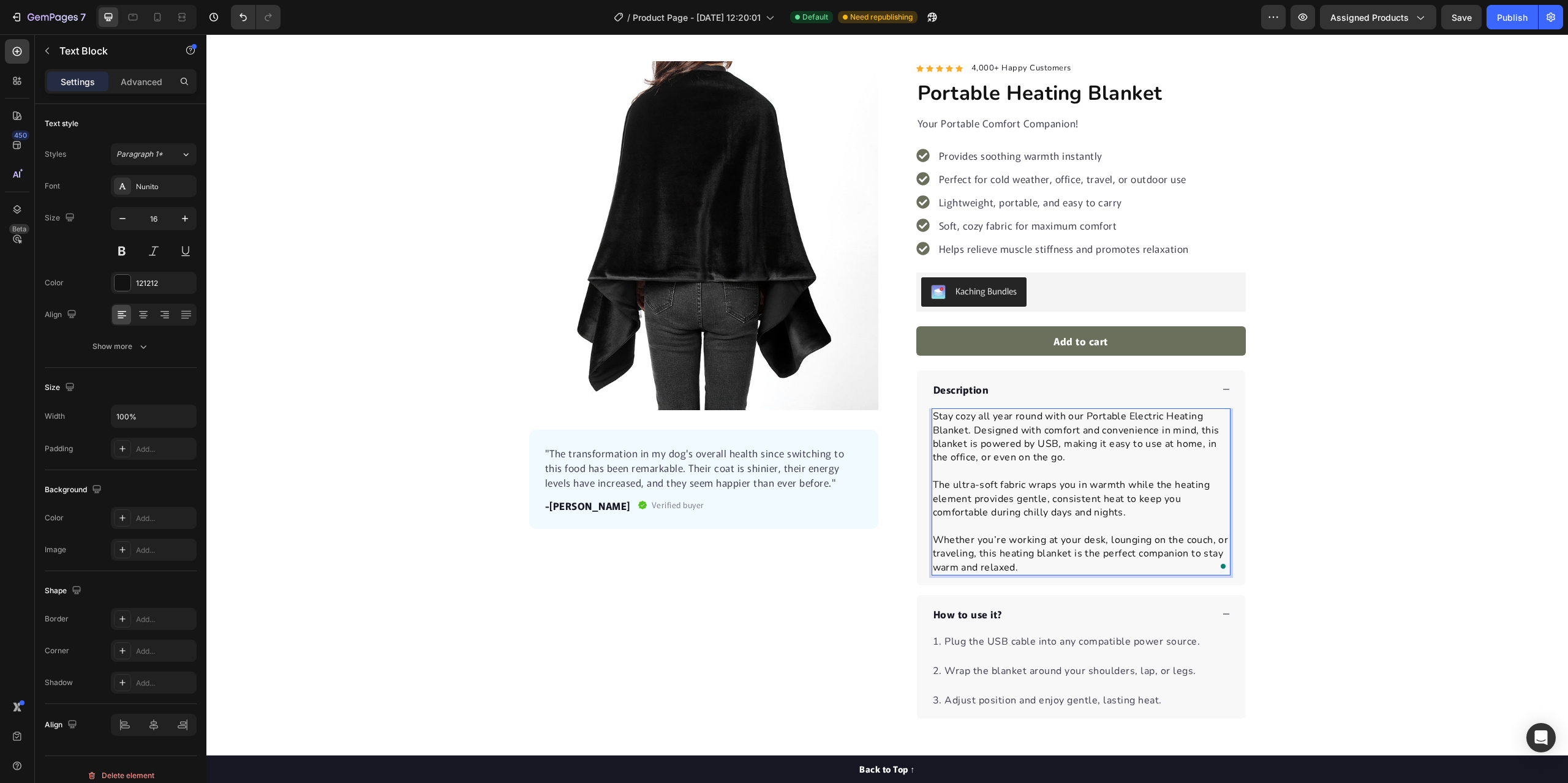
click at [1415, 474] on div "Product Images "The transformation in my dog's overall health since switching t…" at bounding box center [887, 390] width 1362 height 658
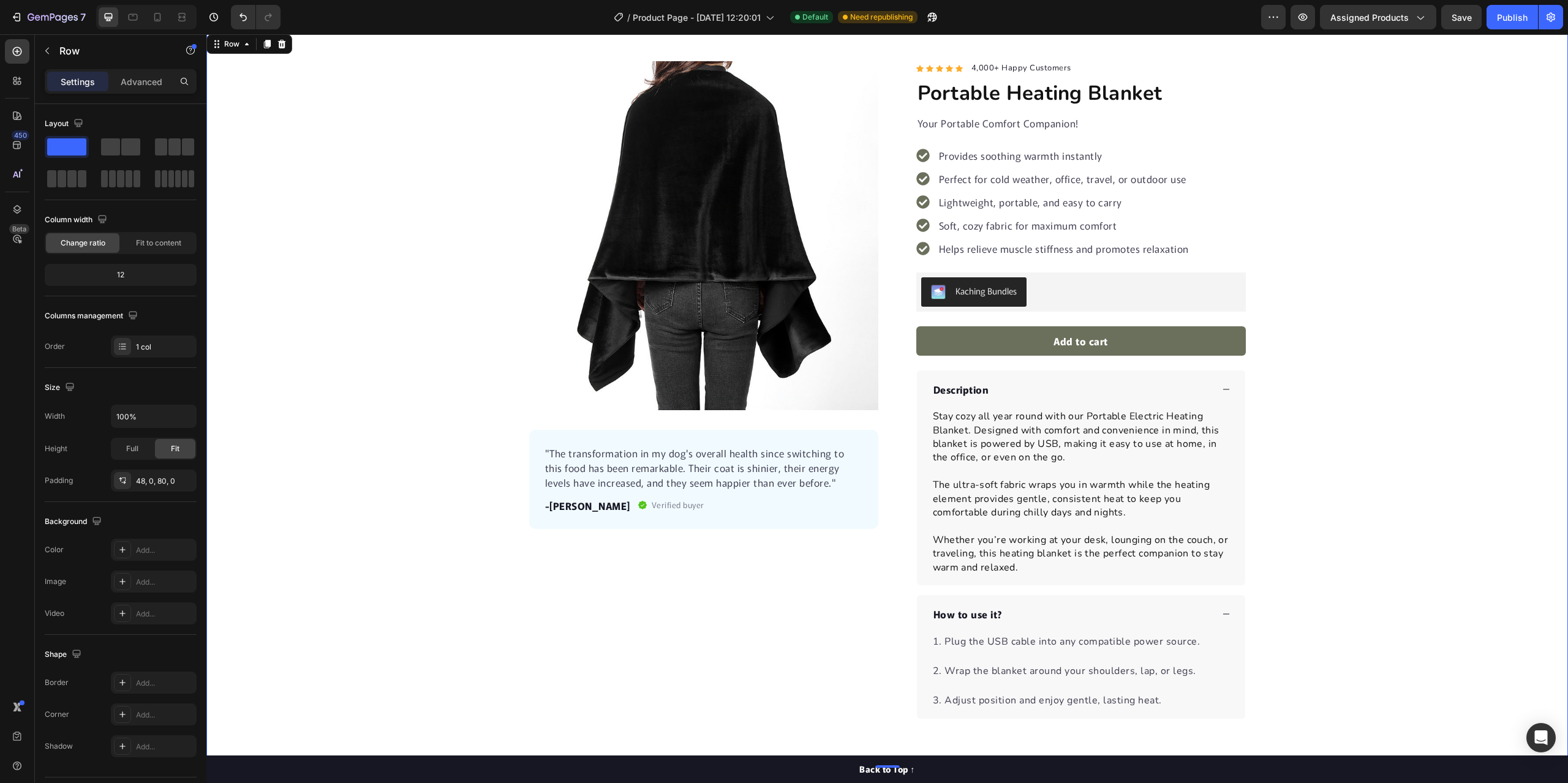
scroll to position [0, 0]
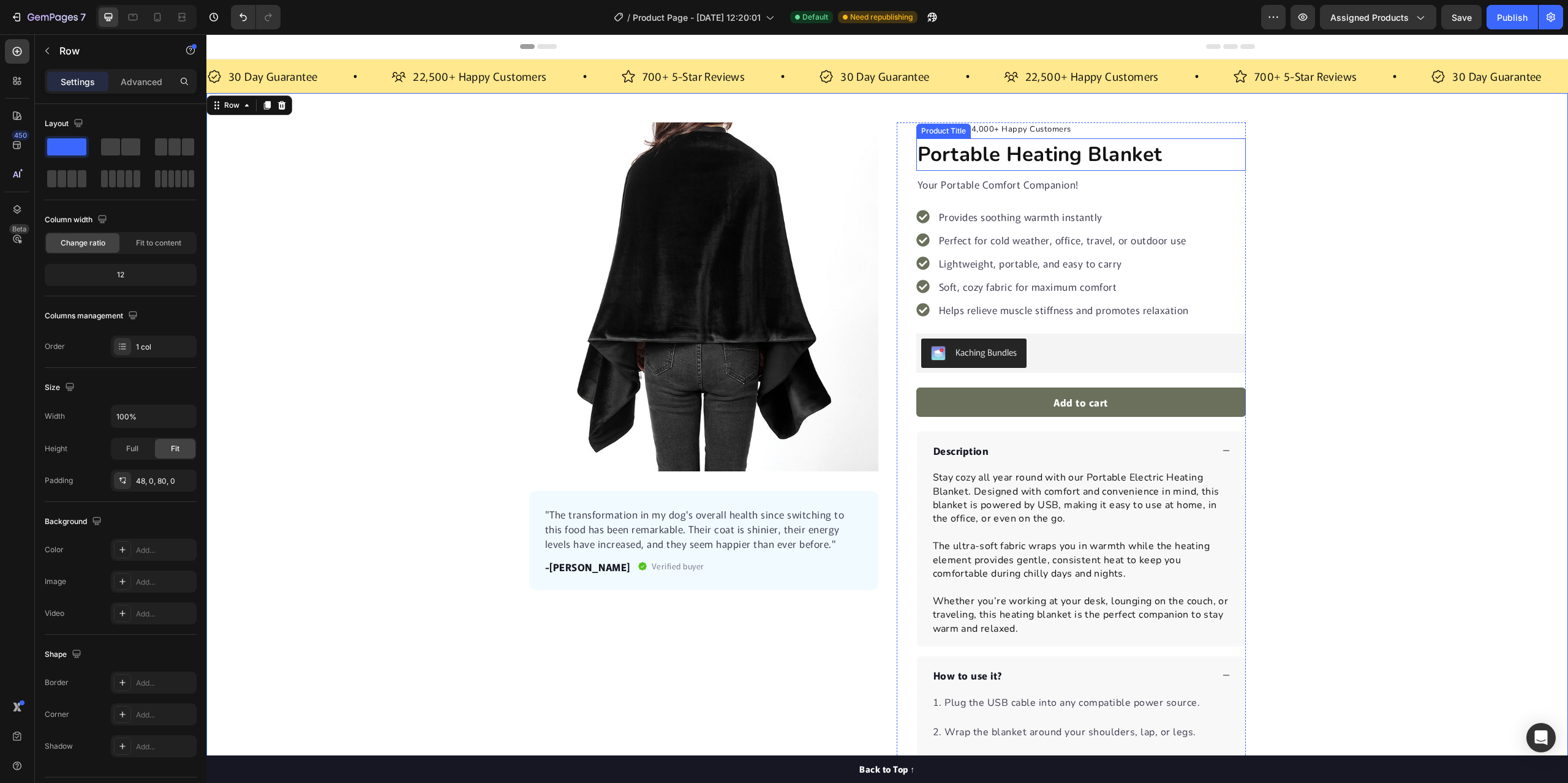
click at [1162, 160] on h1 "Portable Heating Blanket" at bounding box center [1081, 155] width 330 height 33
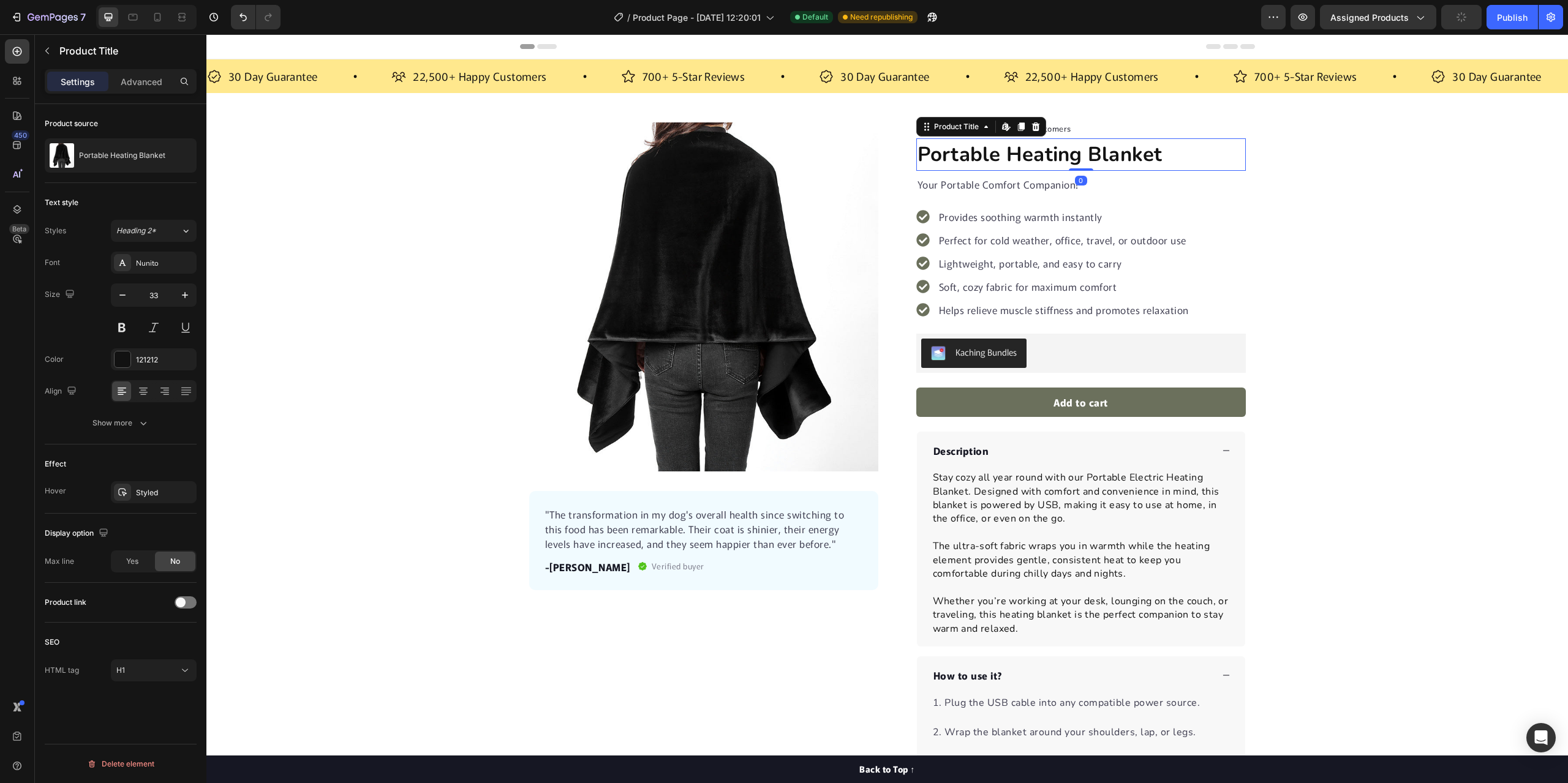
click at [1000, 156] on h1 "Portable Heating Blanket" at bounding box center [1081, 155] width 330 height 33
click at [1001, 157] on h1 "Portable Heating Blanket" at bounding box center [1081, 155] width 330 height 33
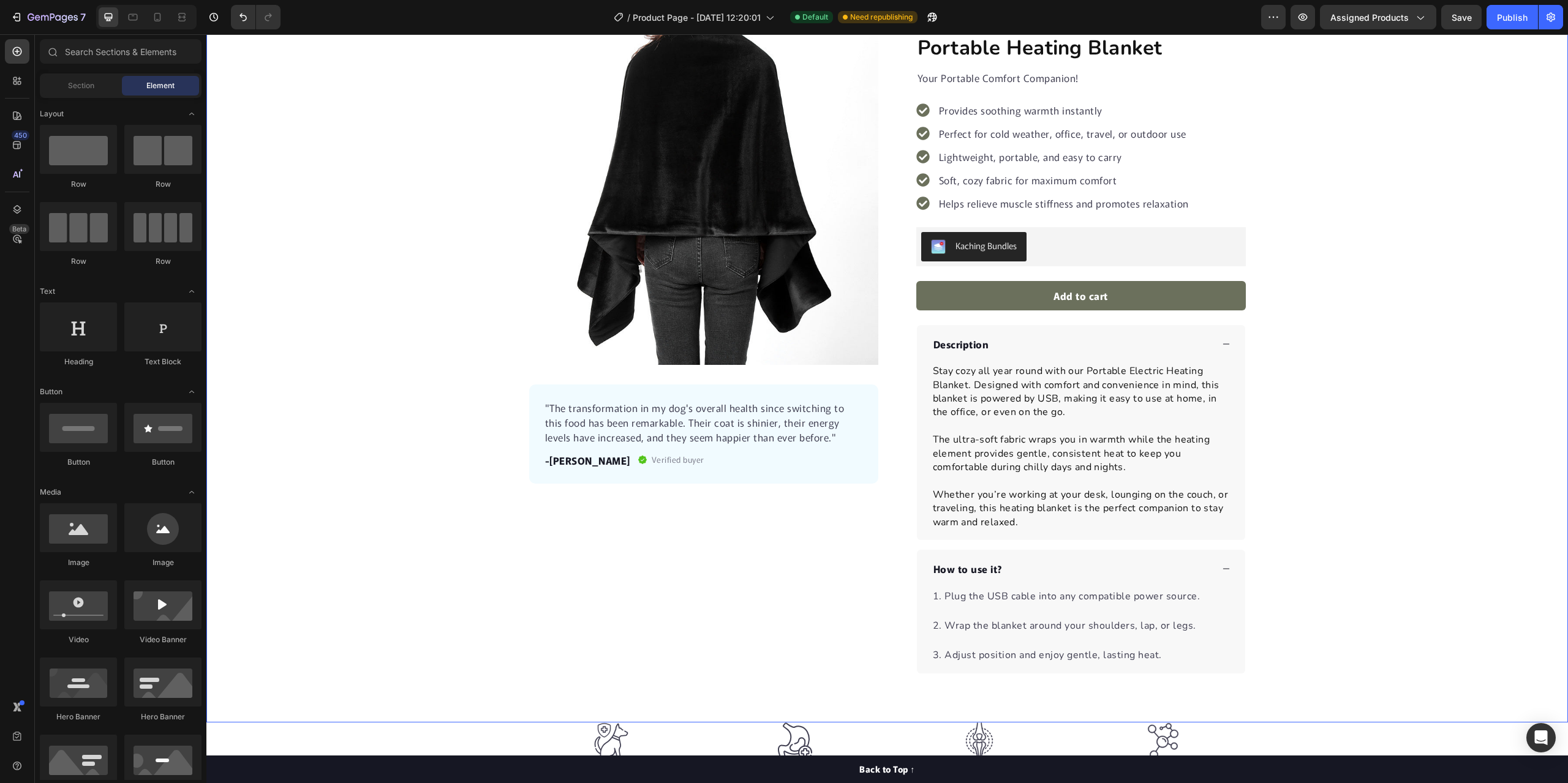
scroll to position [245, 0]
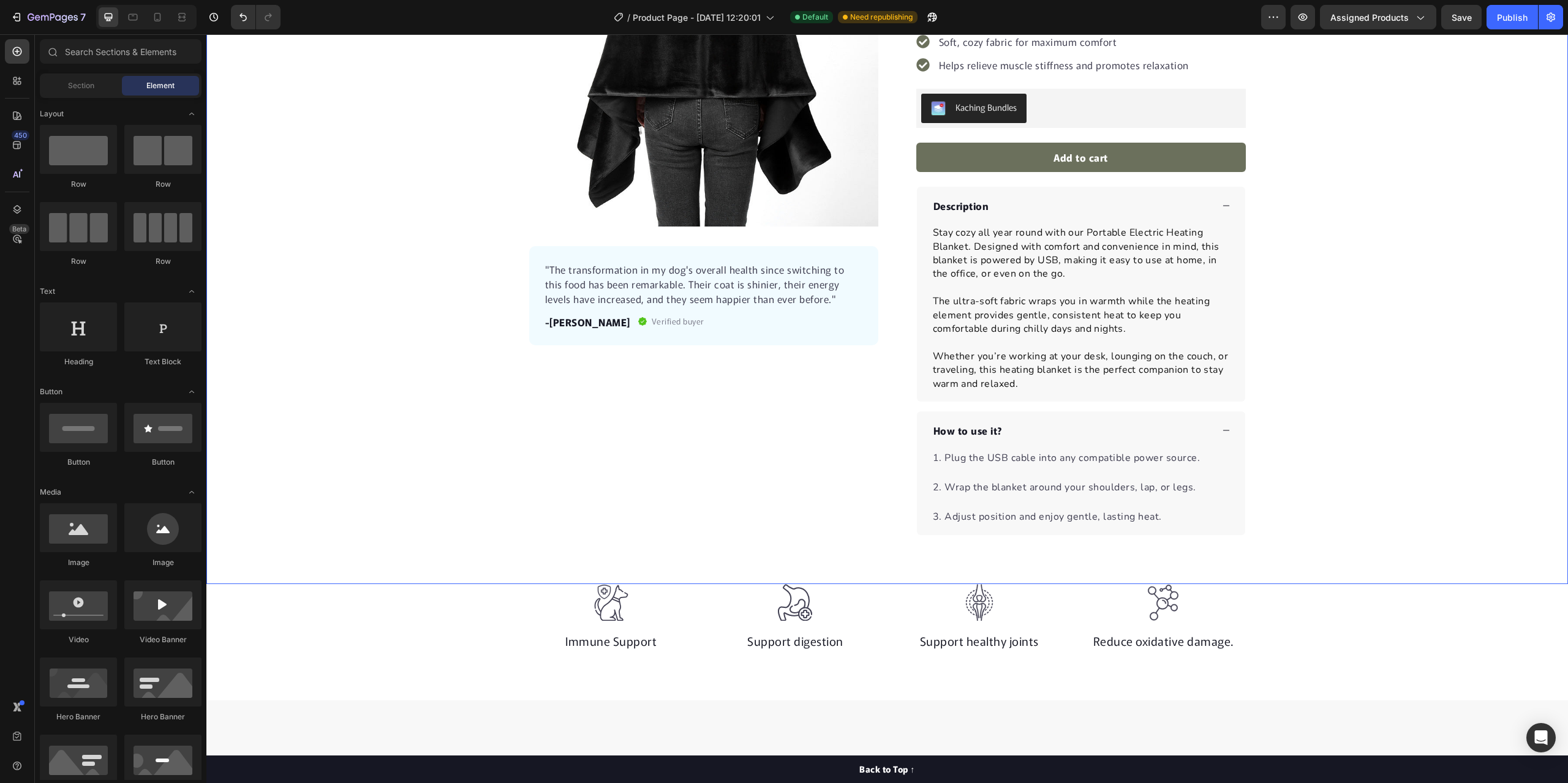
click at [1225, 429] on icon at bounding box center [1226, 430] width 8 height 8
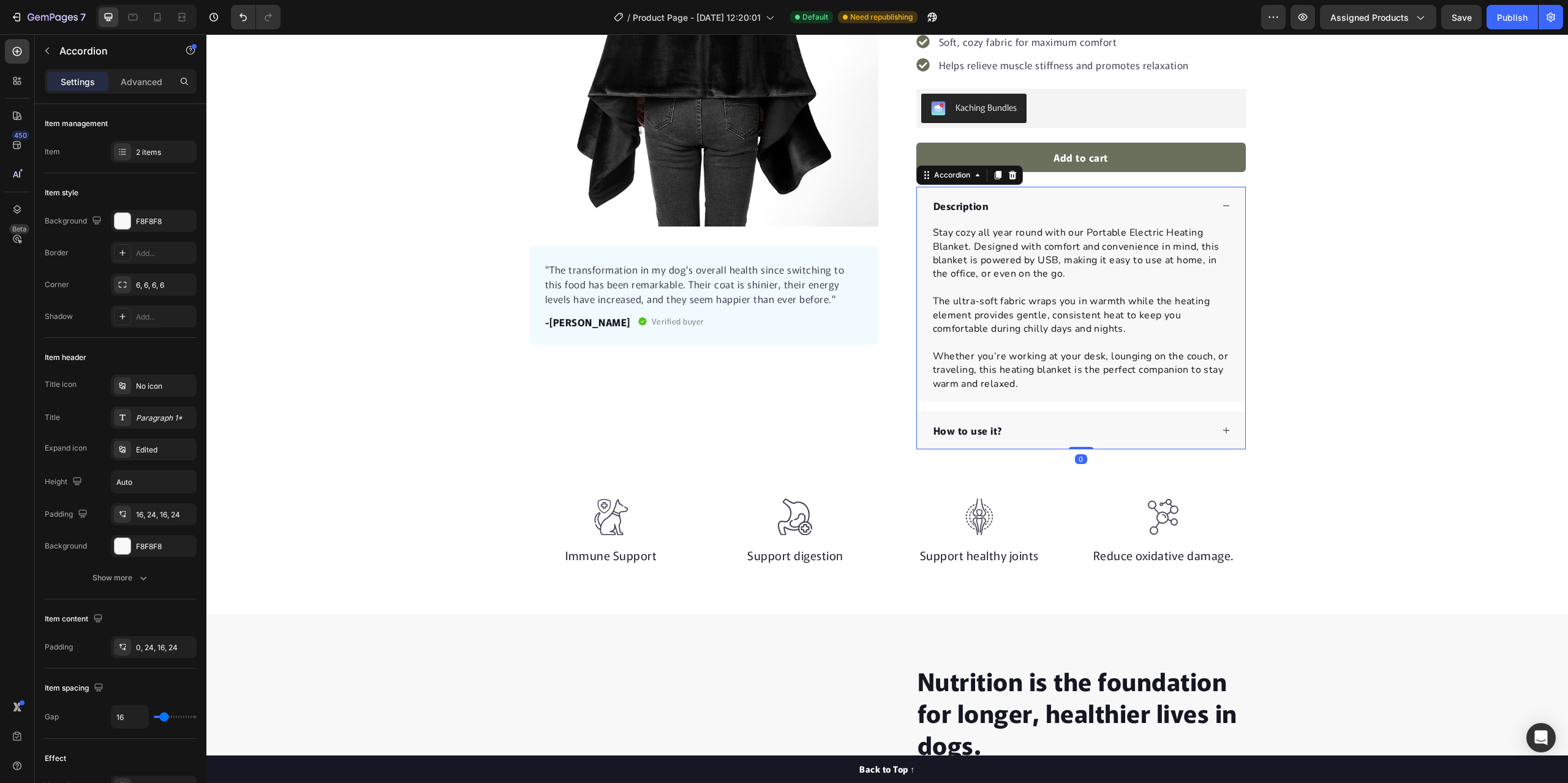
click at [1223, 205] on icon at bounding box center [1226, 205] width 7 height 1
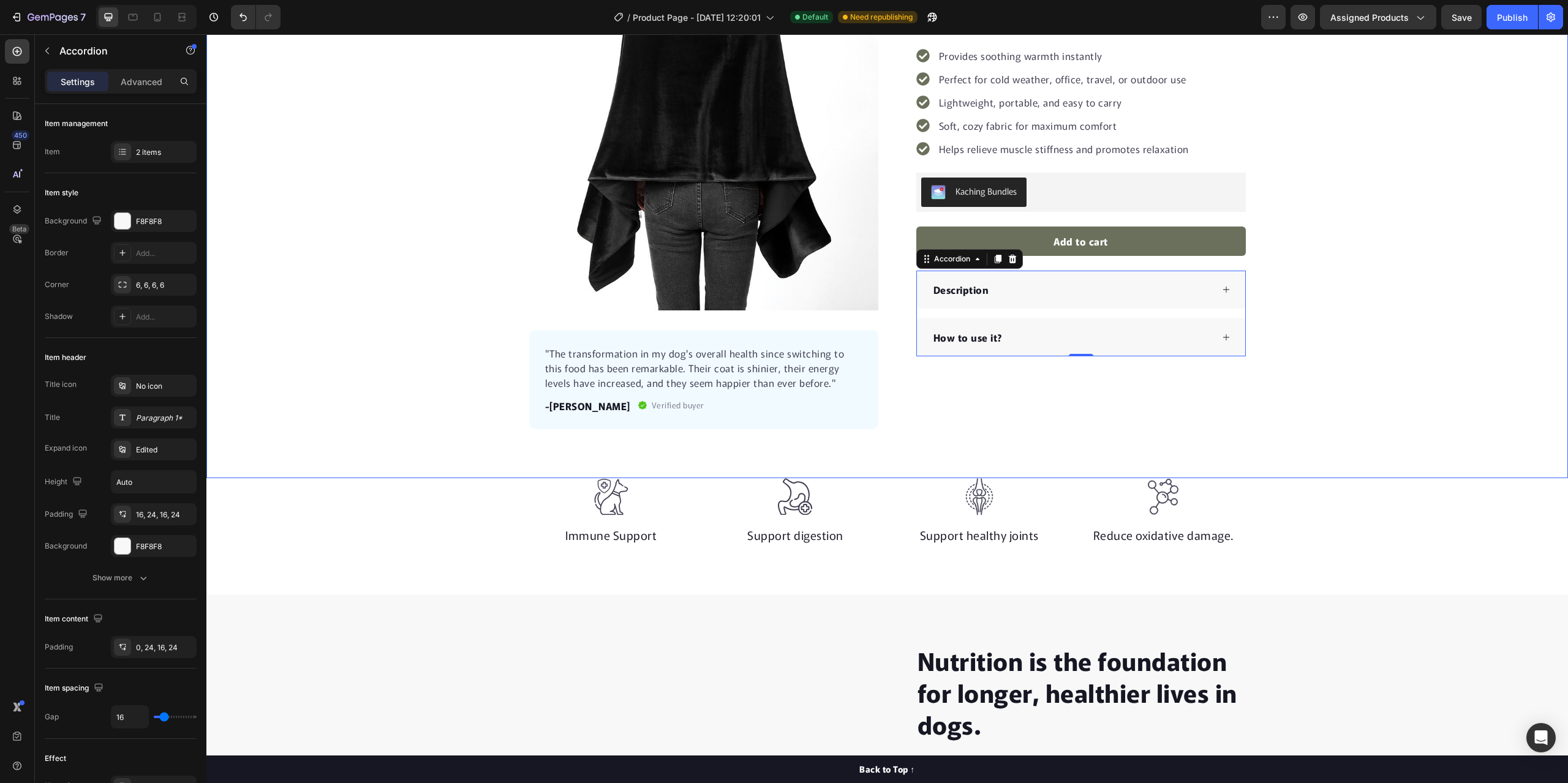
scroll to position [184, 0]
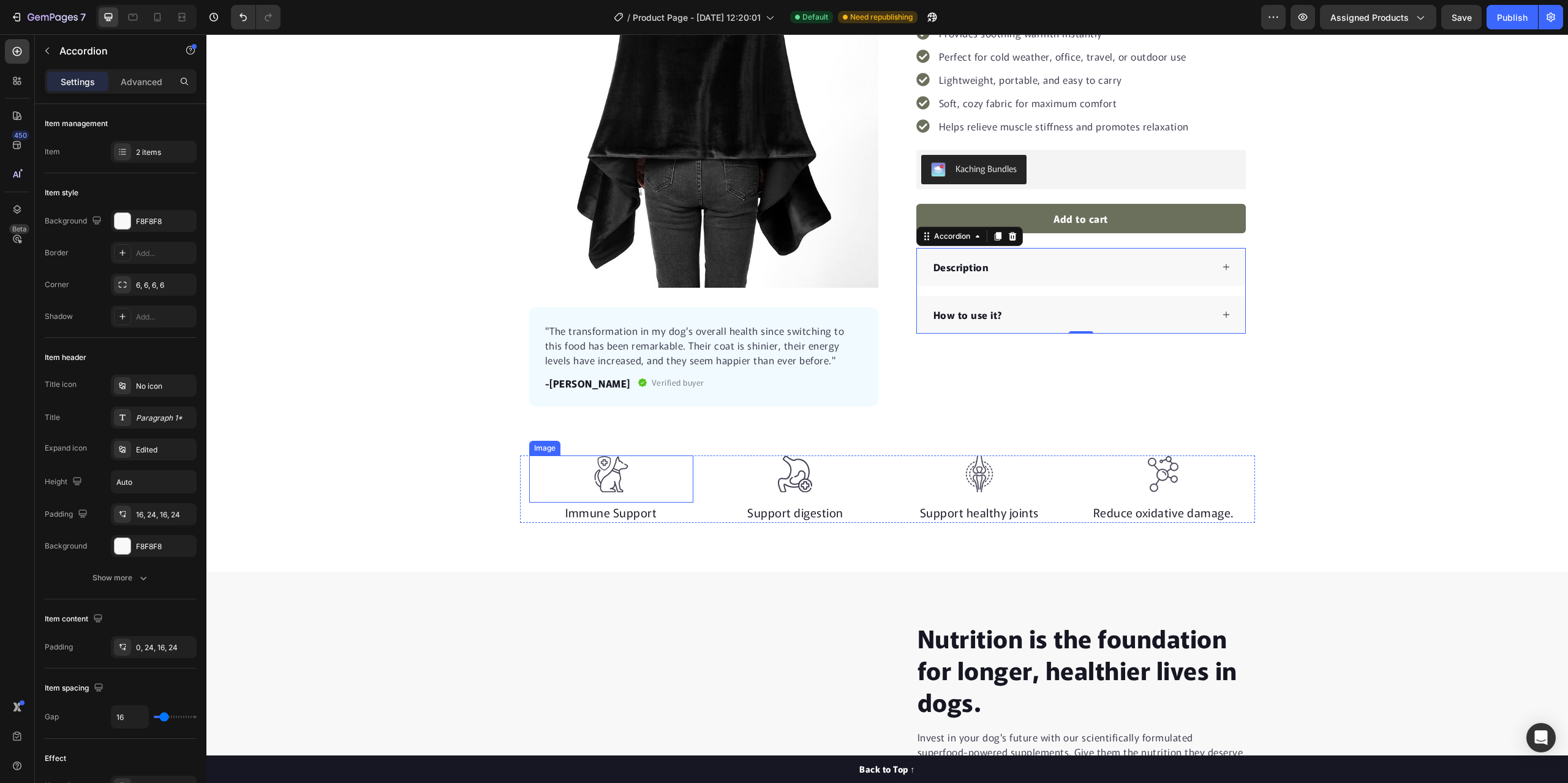
click at [631, 482] on div at bounding box center [611, 475] width 164 height 38
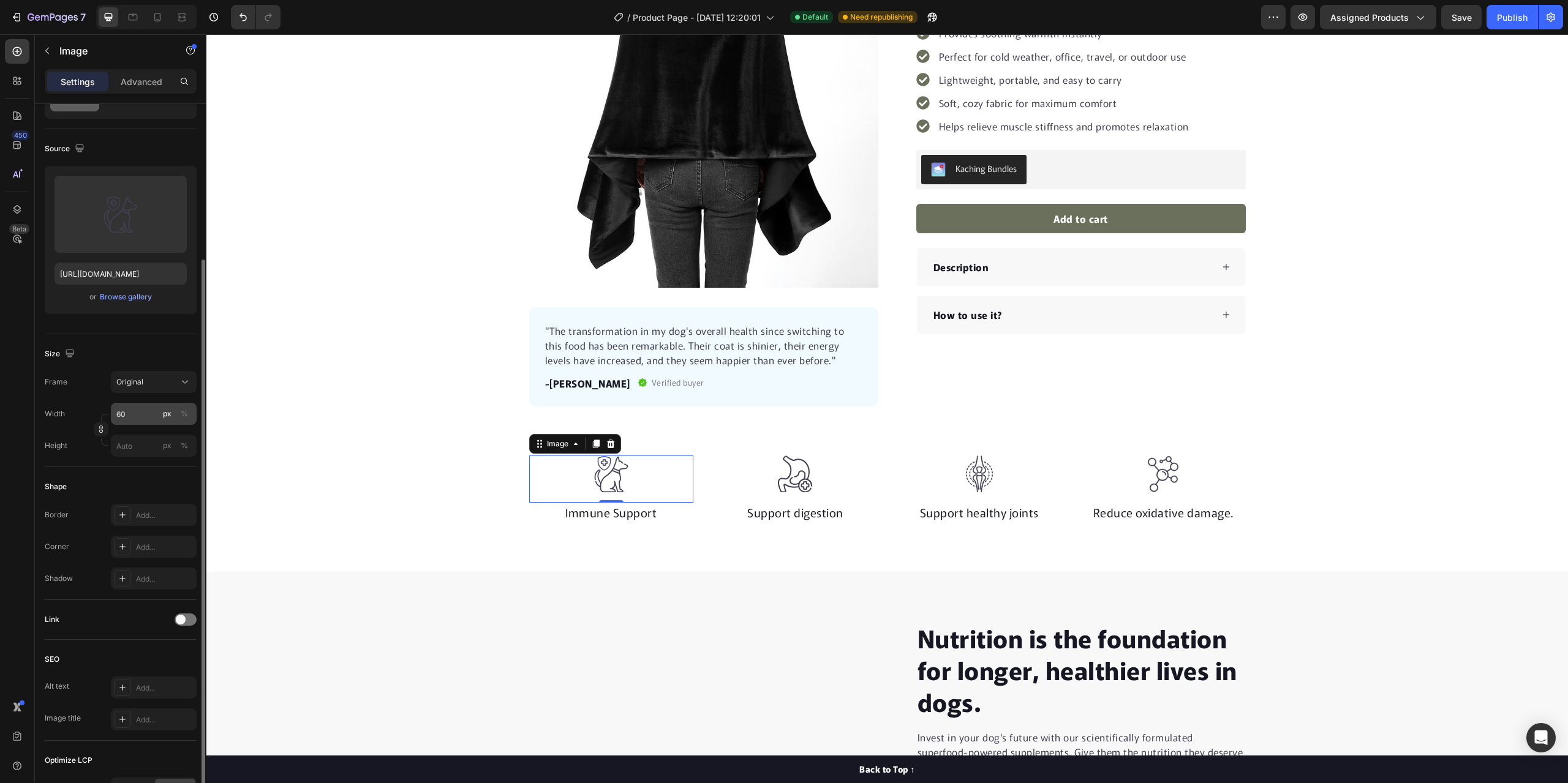
scroll to position [123, 0]
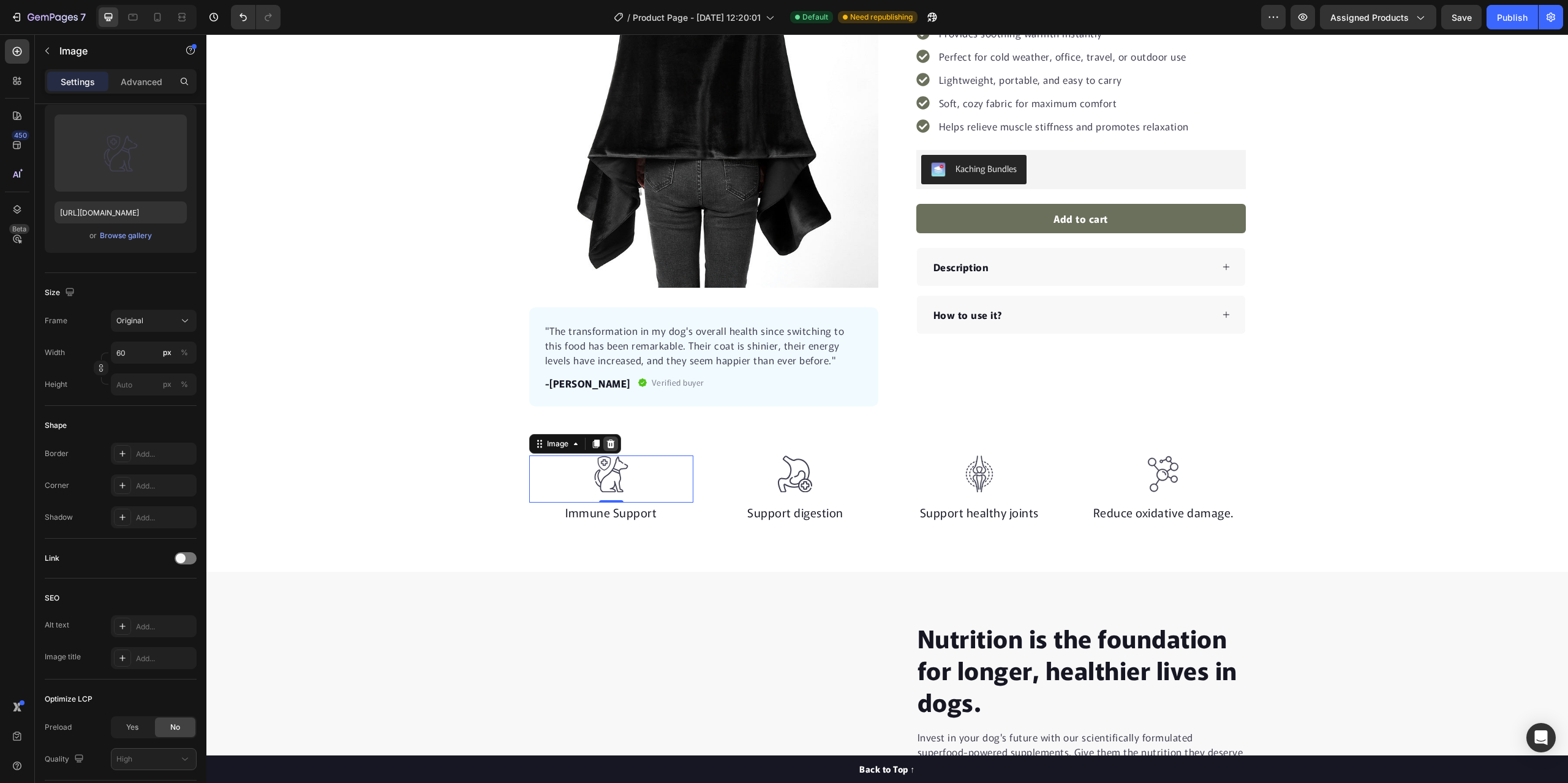
click at [606, 442] on icon at bounding box center [611, 443] width 8 height 8
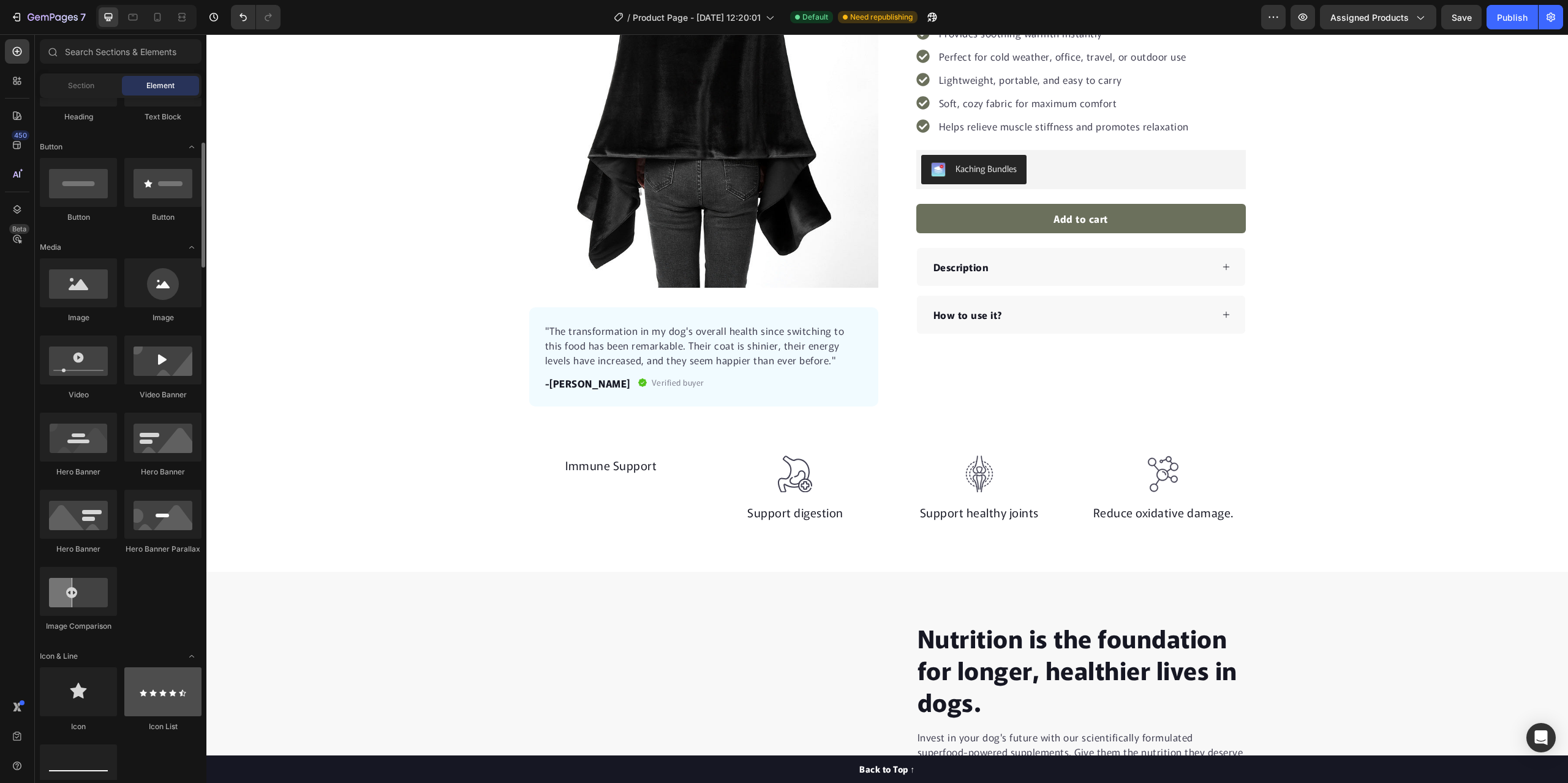
scroll to position [306, 0]
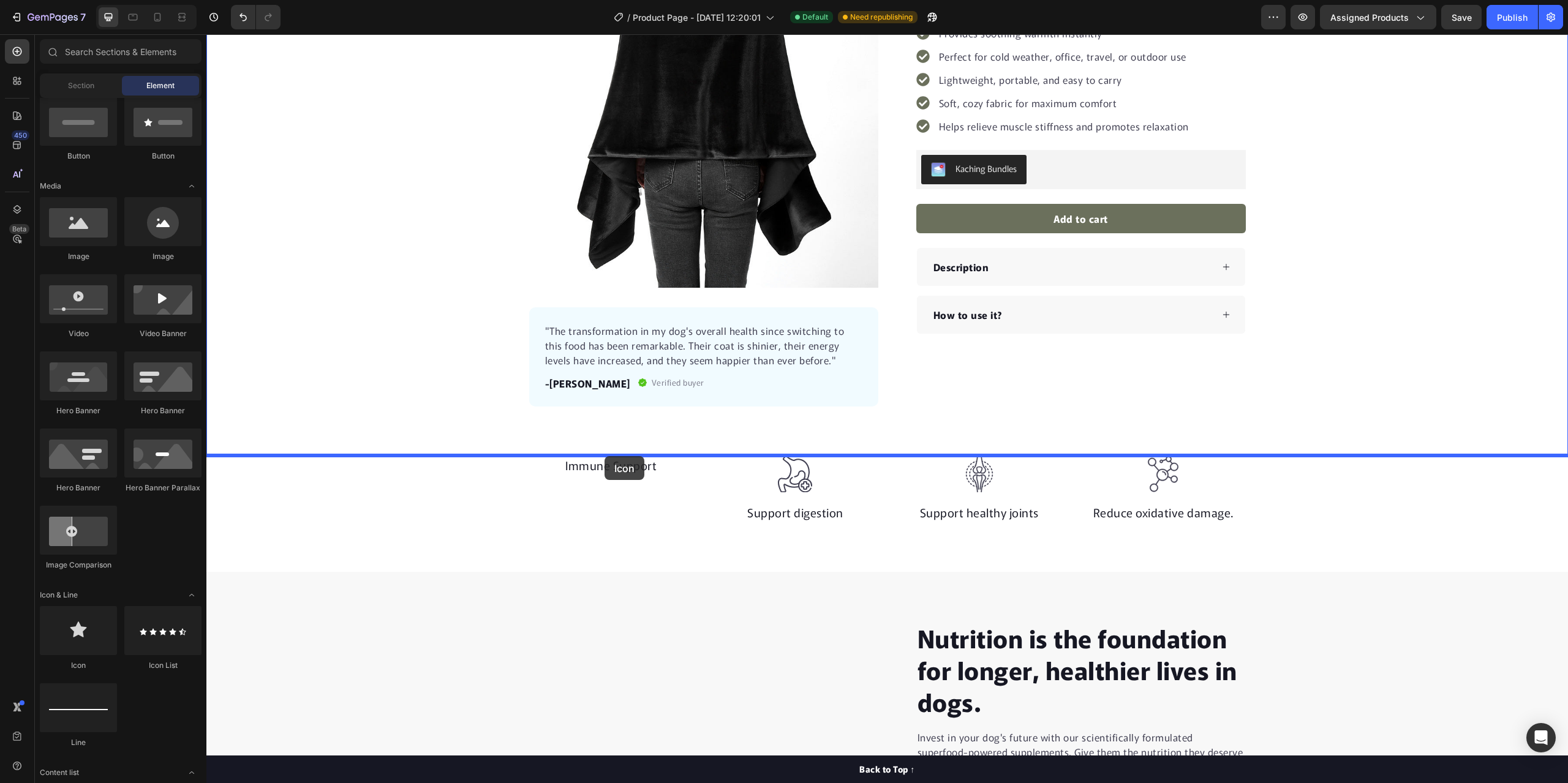
drag, startPoint x: 274, startPoint y: 673, endPoint x: 587, endPoint y: 555, distance: 334.5
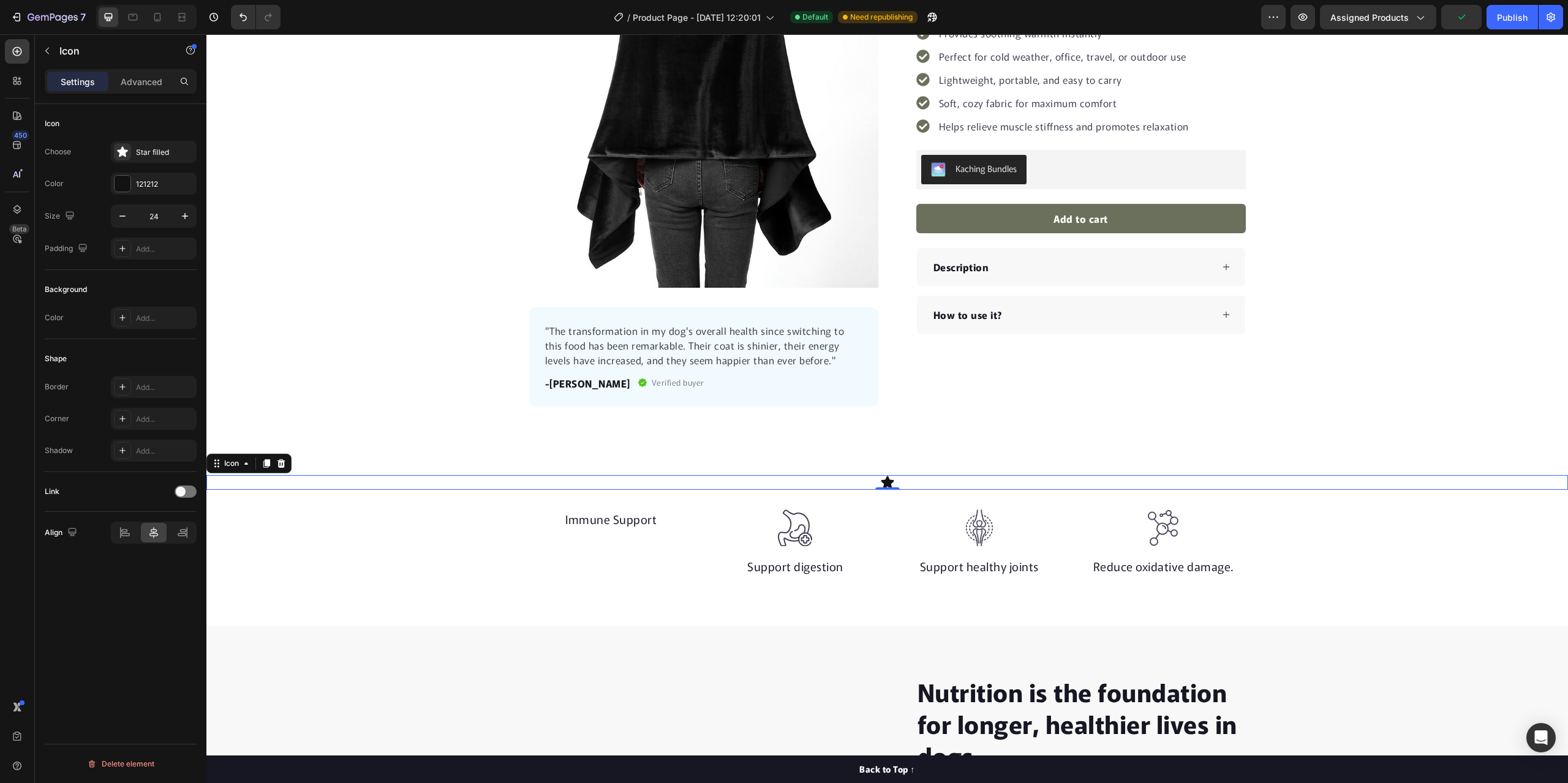
drag, startPoint x: 283, startPoint y: 461, endPoint x: 338, endPoint y: 466, distance: 55.2
click at [282, 461] on icon at bounding box center [282, 463] width 8 height 8
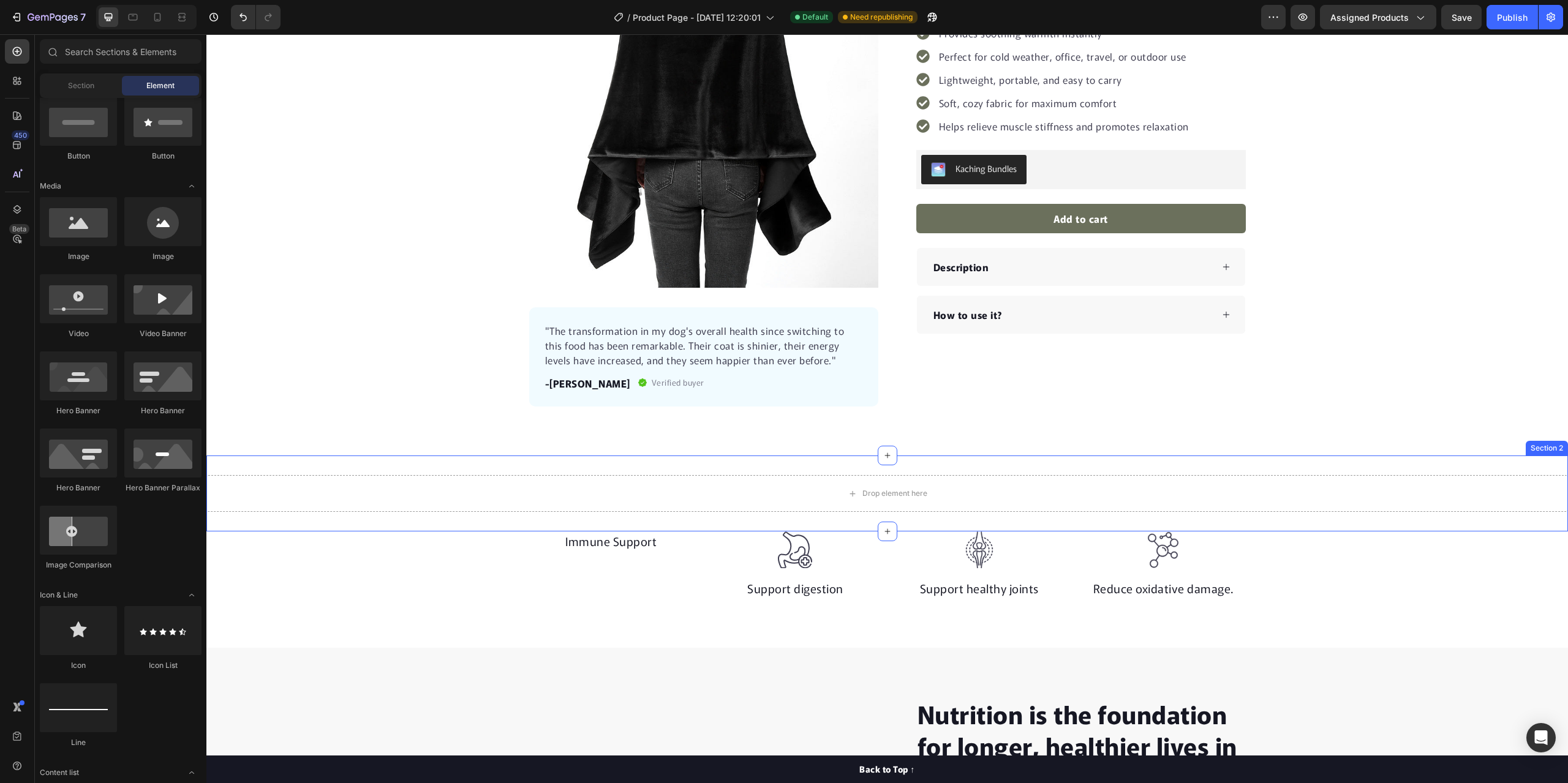
click at [497, 473] on div "Drop element here Section 2" at bounding box center [887, 493] width 1362 height 76
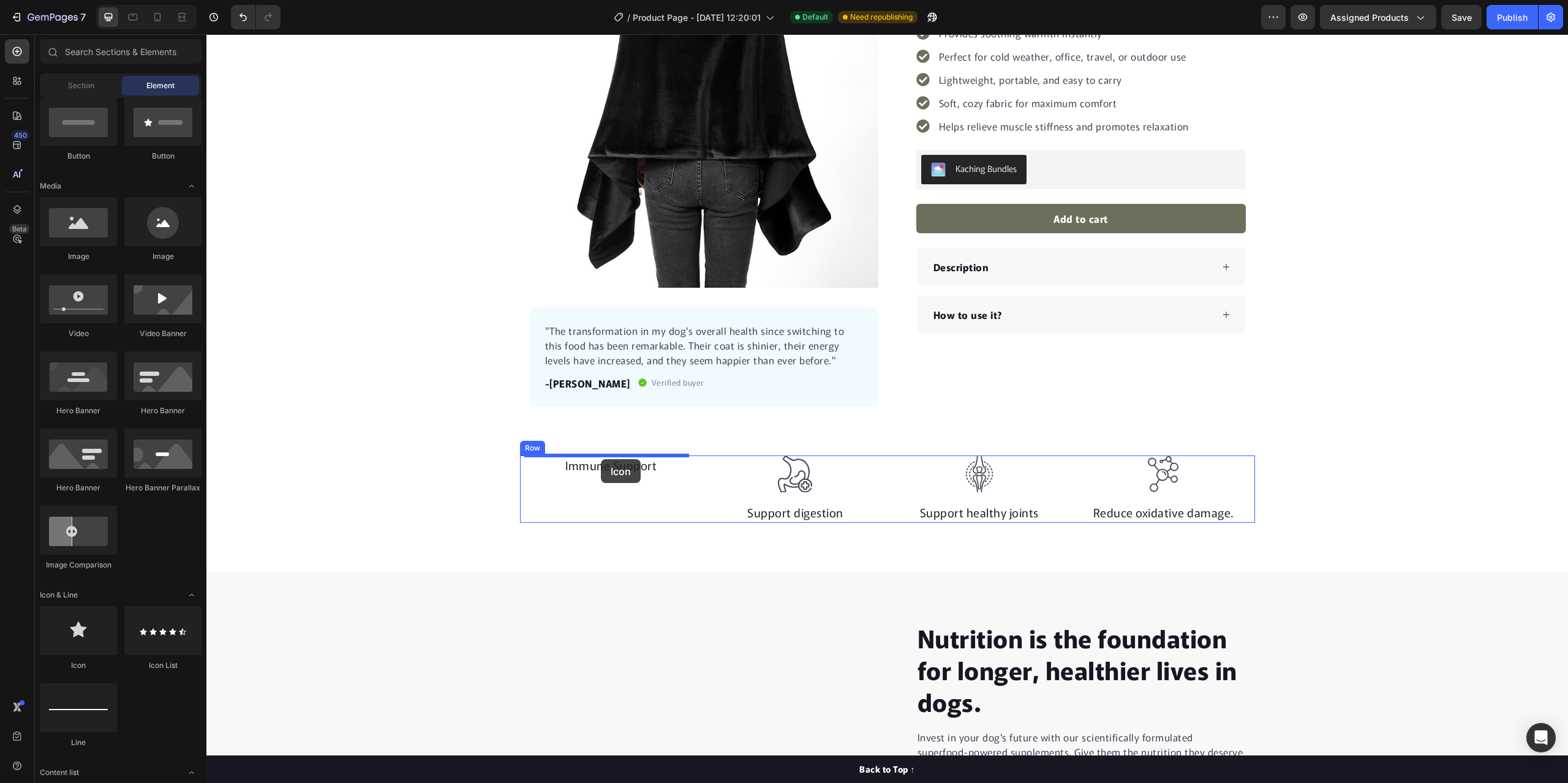
drag, startPoint x: 274, startPoint y: 663, endPoint x: 601, endPoint y: 459, distance: 385.4
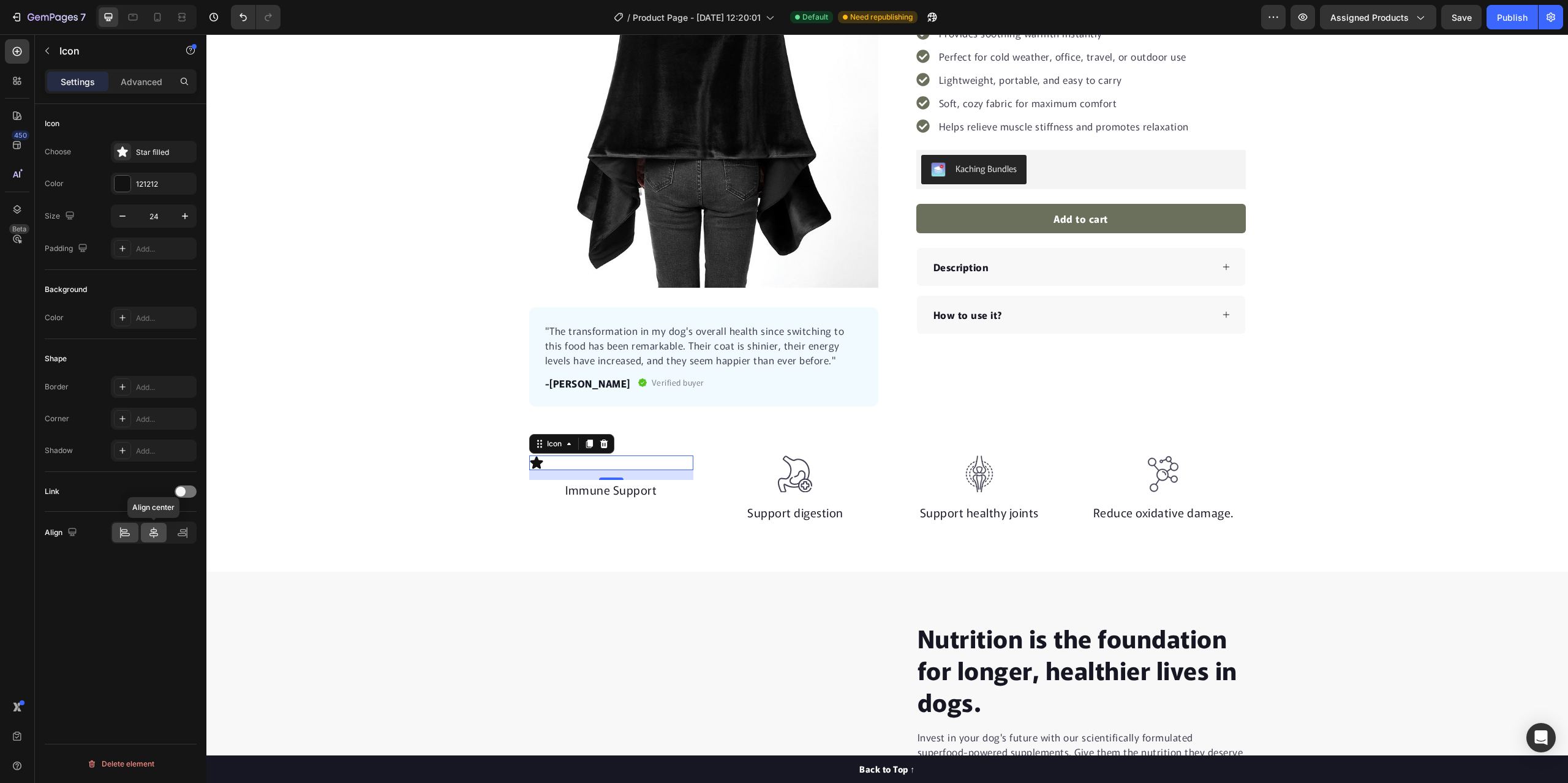
click at [150, 532] on icon at bounding box center [153, 533] width 12 height 12
click at [145, 151] on div "Star filled" at bounding box center [164, 152] width 57 height 11
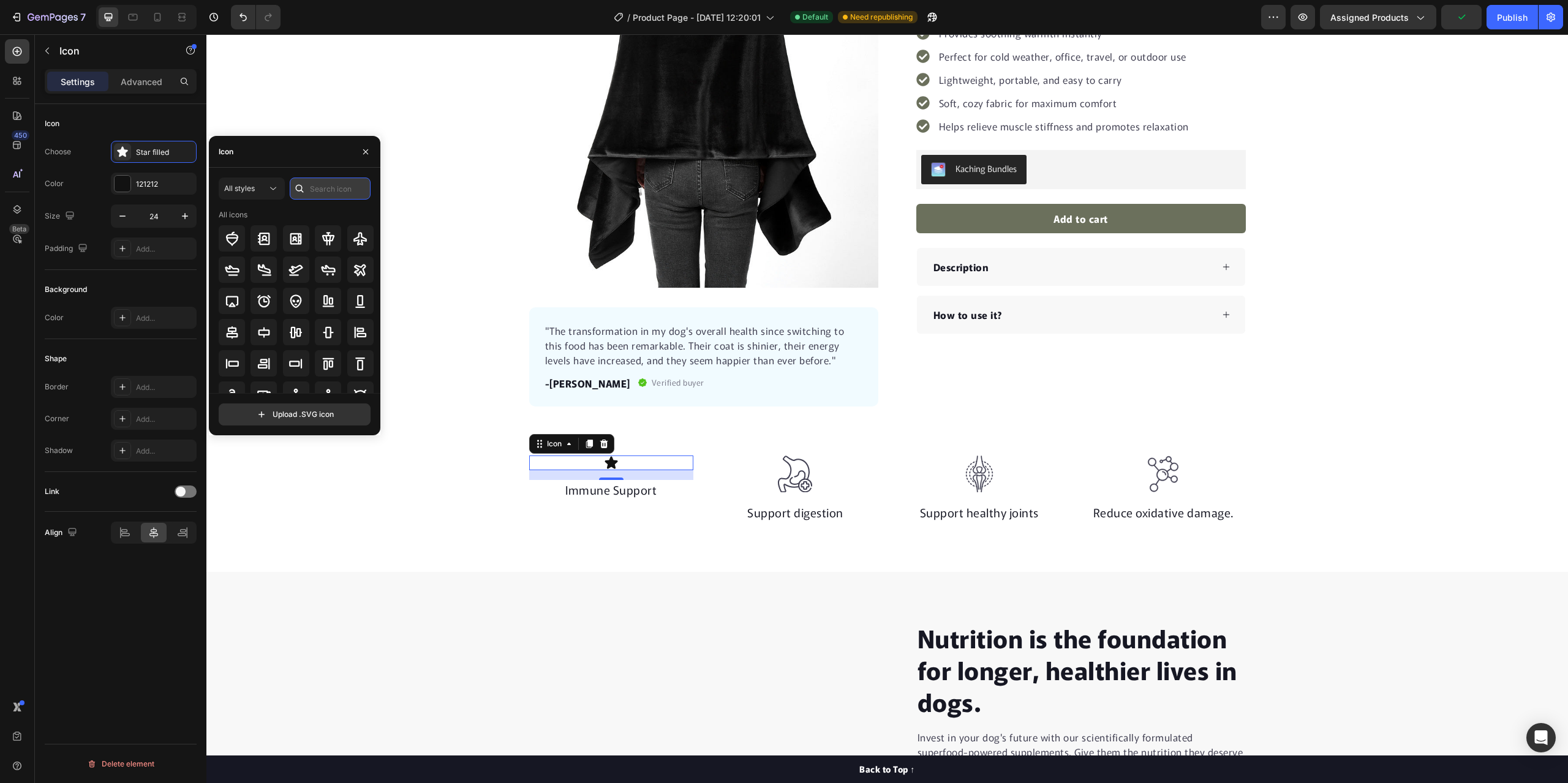
click at [327, 188] on input "text" at bounding box center [330, 188] width 81 height 22
type input "Fire"
click at [322, 234] on icon at bounding box center [328, 239] width 15 height 15
click at [327, 298] on icon at bounding box center [328, 301] width 15 height 15
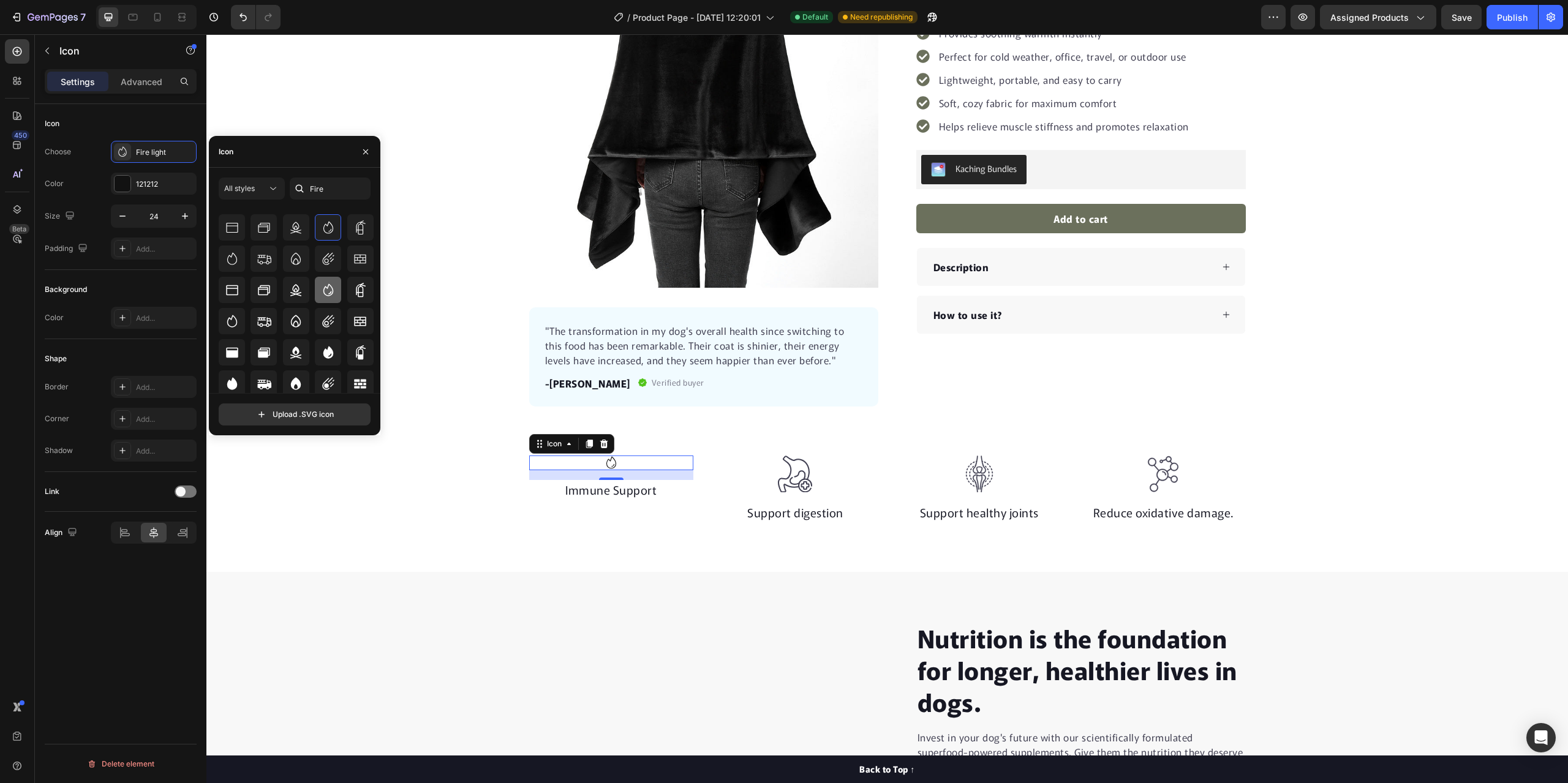
scroll to position [77, 0]
click at [288, 352] on icon at bounding box center [295, 349] width 15 height 15
click at [295, 300] on icon at bounding box center [295, 302] width 11 height 11
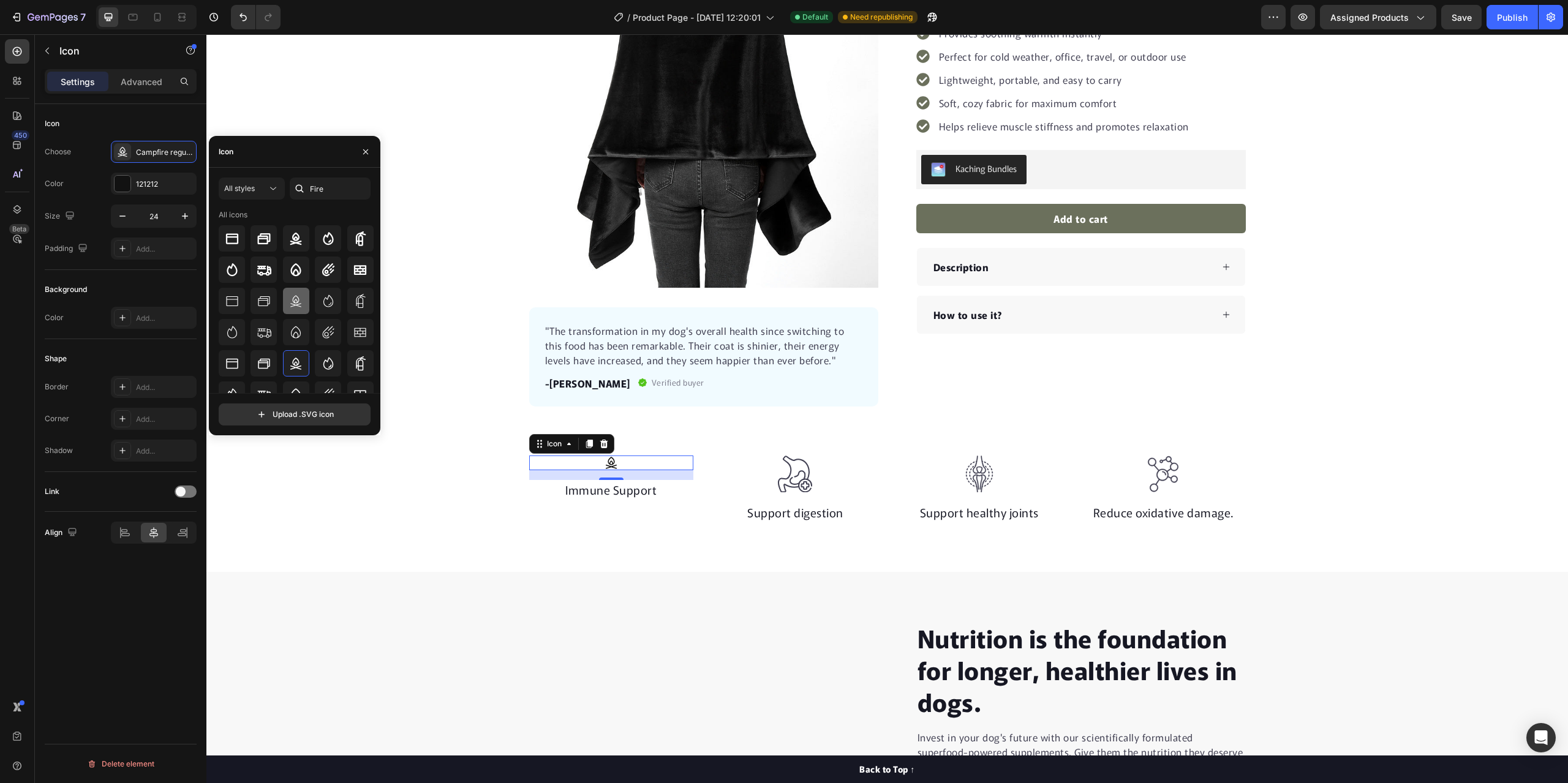
click at [289, 300] on icon at bounding box center [295, 301] width 15 height 15
click at [187, 214] on icon "button" at bounding box center [185, 216] width 12 height 12
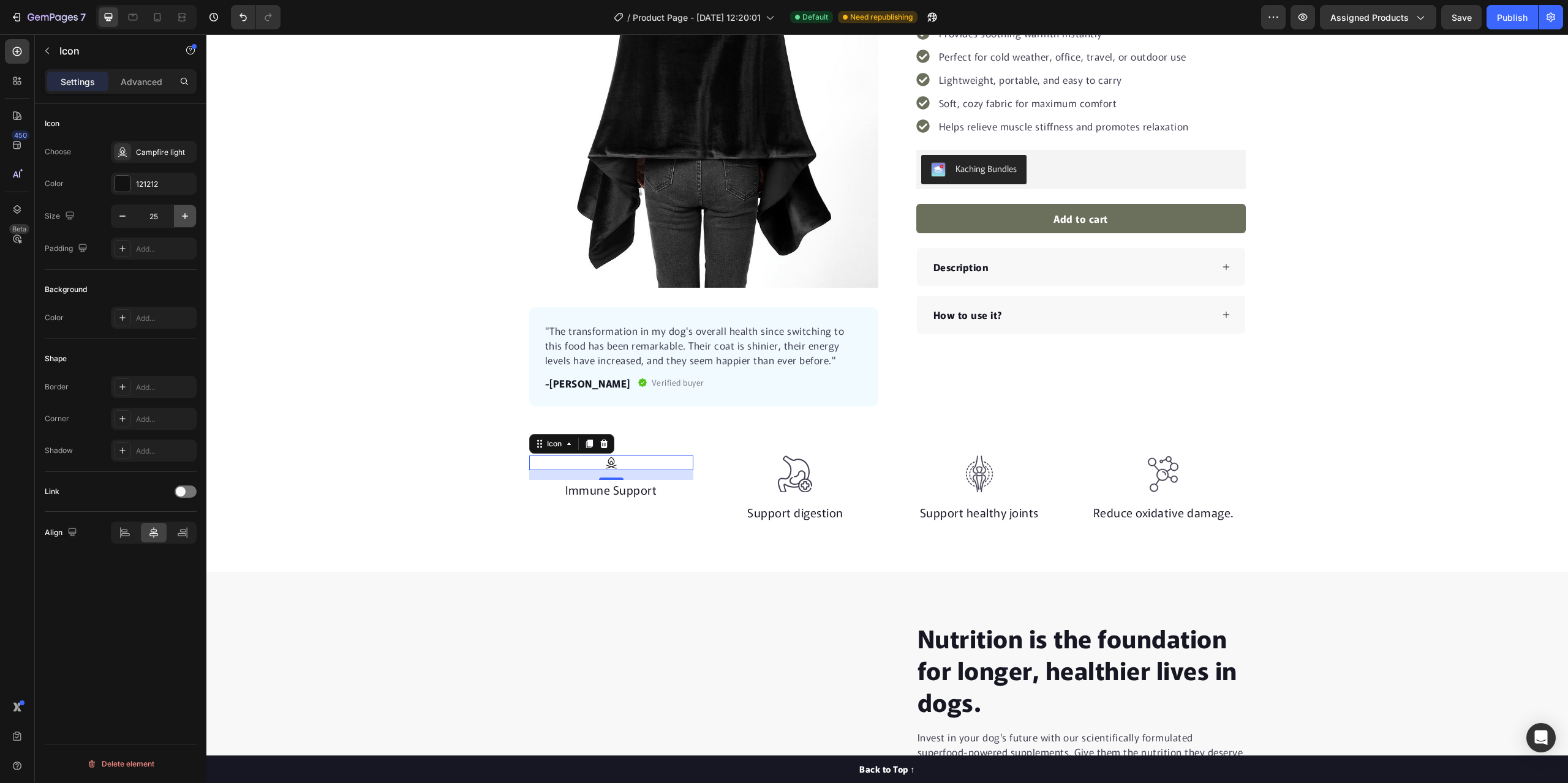
click at [187, 214] on icon "button" at bounding box center [185, 216] width 12 height 12
click at [187, 213] on icon "button" at bounding box center [185, 216] width 12 height 12
click at [186, 211] on icon "button" at bounding box center [185, 216] width 12 height 12
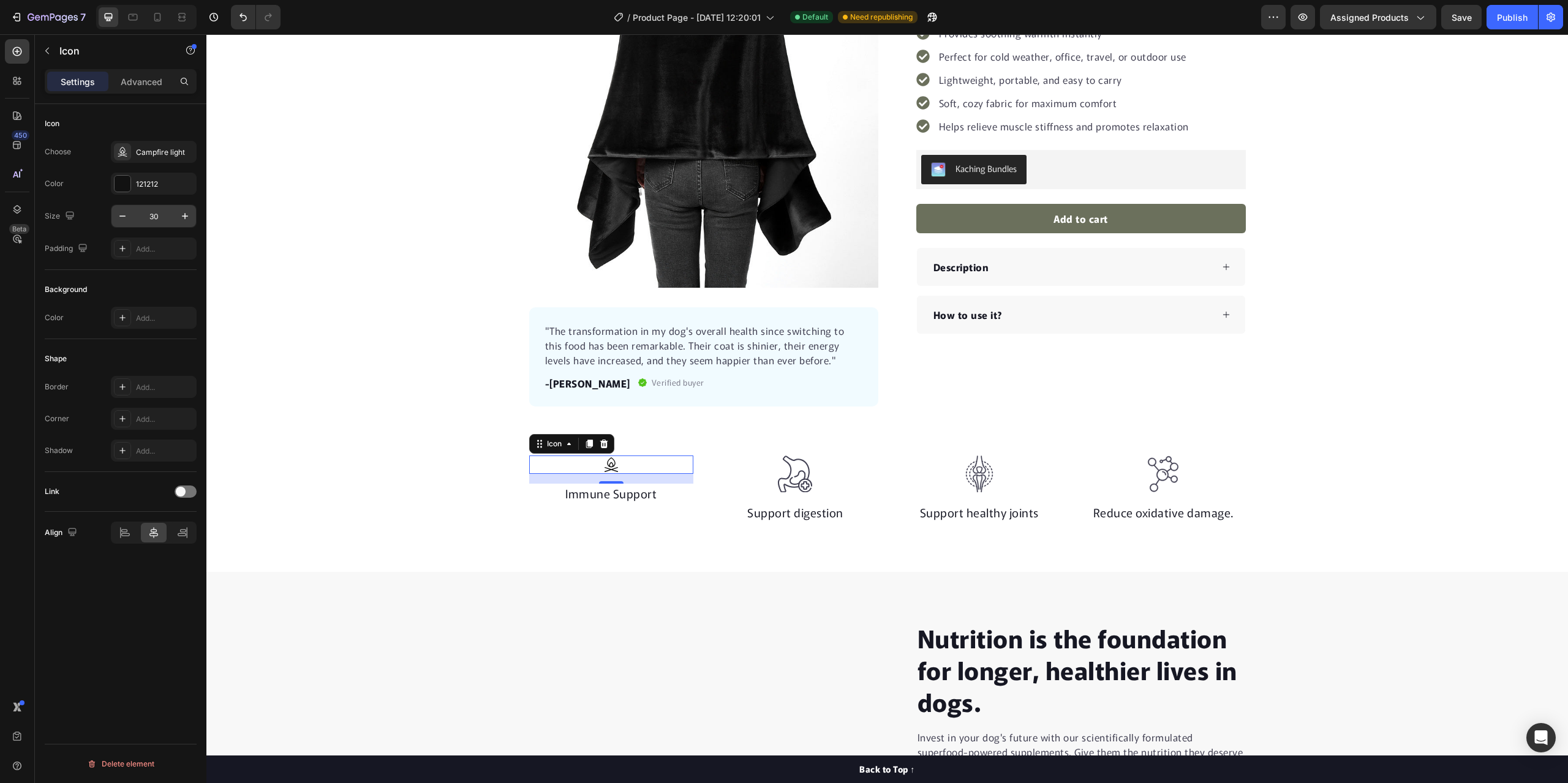
click at [156, 211] on input "30" at bounding box center [153, 216] width 40 height 22
click at [633, 474] on div "Icon 16" at bounding box center [611, 474] width 164 height 37
click at [164, 213] on input "60" at bounding box center [153, 216] width 40 height 22
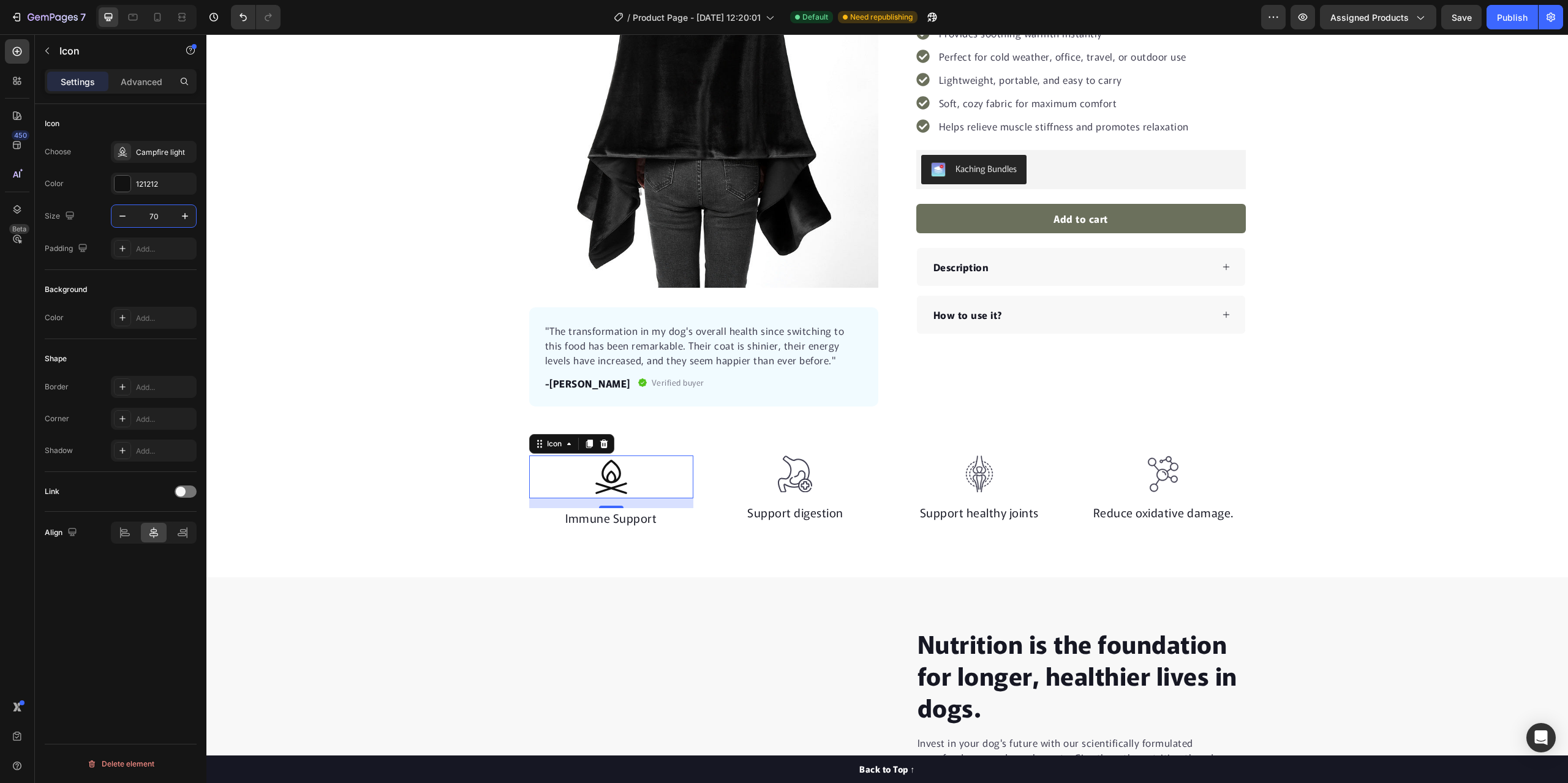
type input "70"
click at [630, 485] on div "Icon 16" at bounding box center [611, 477] width 164 height 43
click at [140, 145] on div "Campfire light" at bounding box center [153, 151] width 86 height 22
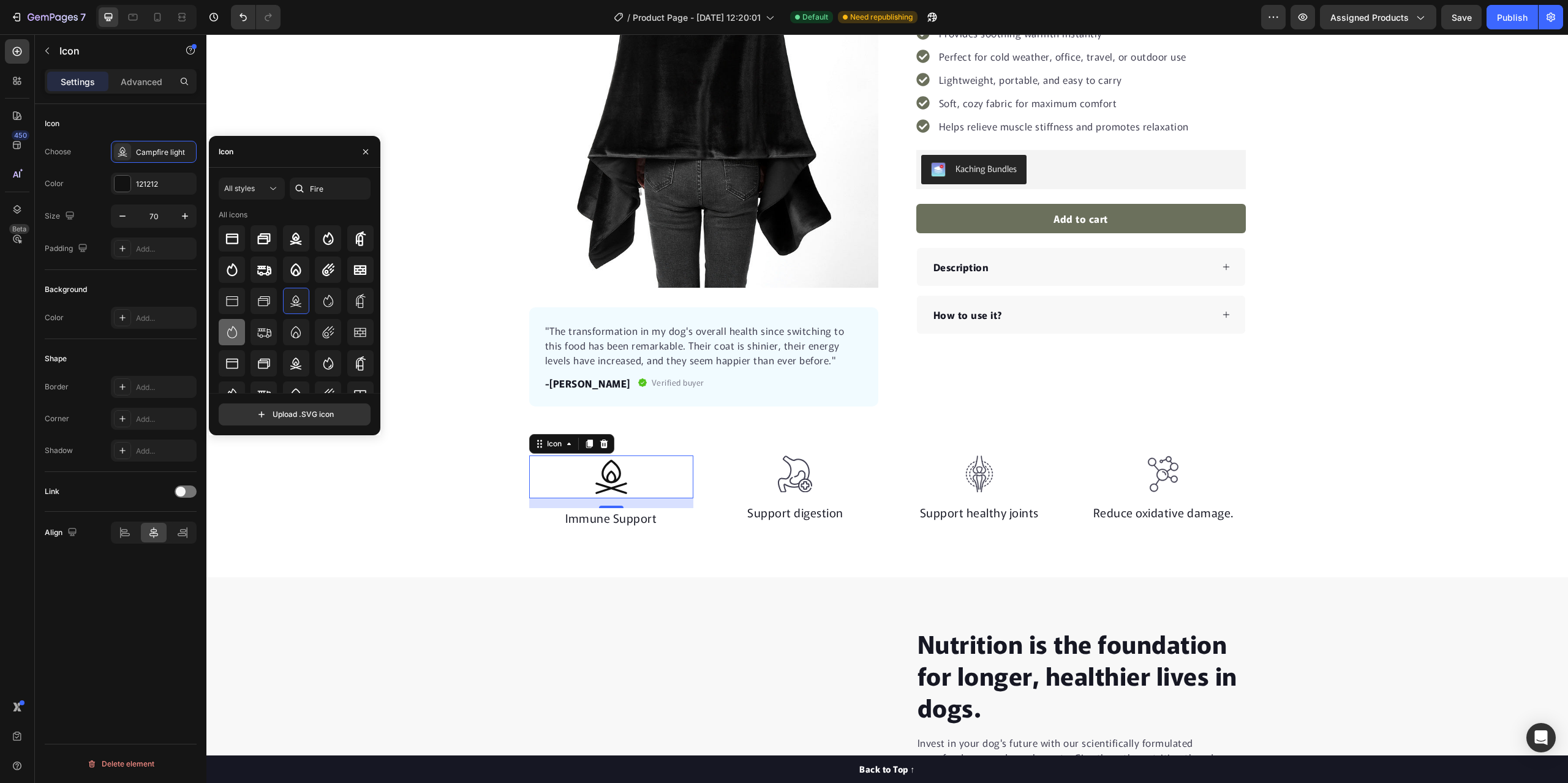
click at [228, 331] on icon at bounding box center [232, 331] width 10 height 12
click at [326, 295] on icon at bounding box center [328, 301] width 15 height 15
click at [330, 236] on icon at bounding box center [327, 239] width 11 height 13
click at [288, 240] on icon at bounding box center [295, 239] width 15 height 15
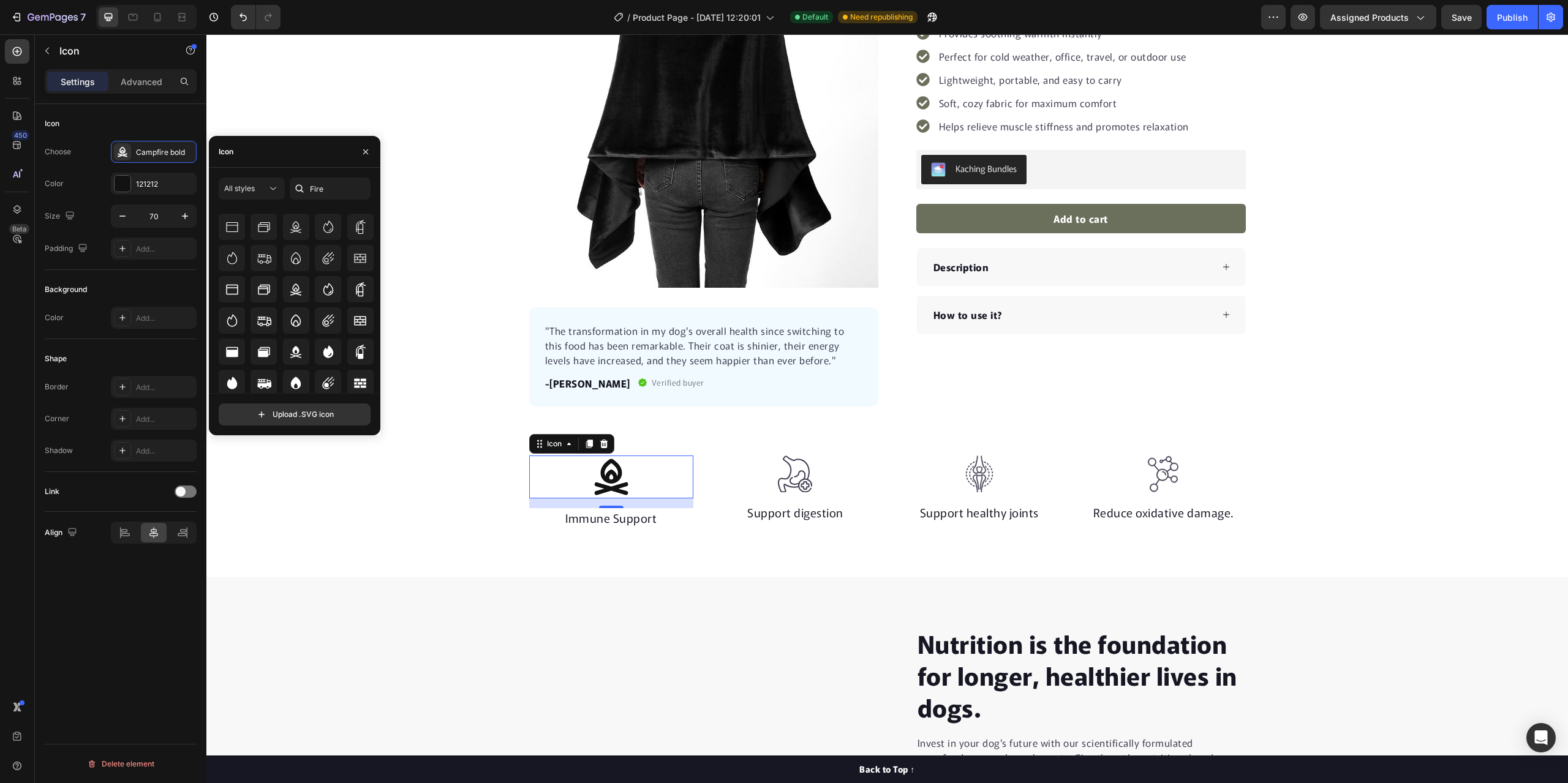
scroll to position [77, 0]
click at [291, 292] on icon at bounding box center [295, 286] width 15 height 15
click at [298, 347] on icon at bounding box center [295, 349] width 15 height 15
click at [238, 382] on icon at bounding box center [232, 380] width 15 height 15
click at [322, 344] on icon at bounding box center [328, 349] width 15 height 15
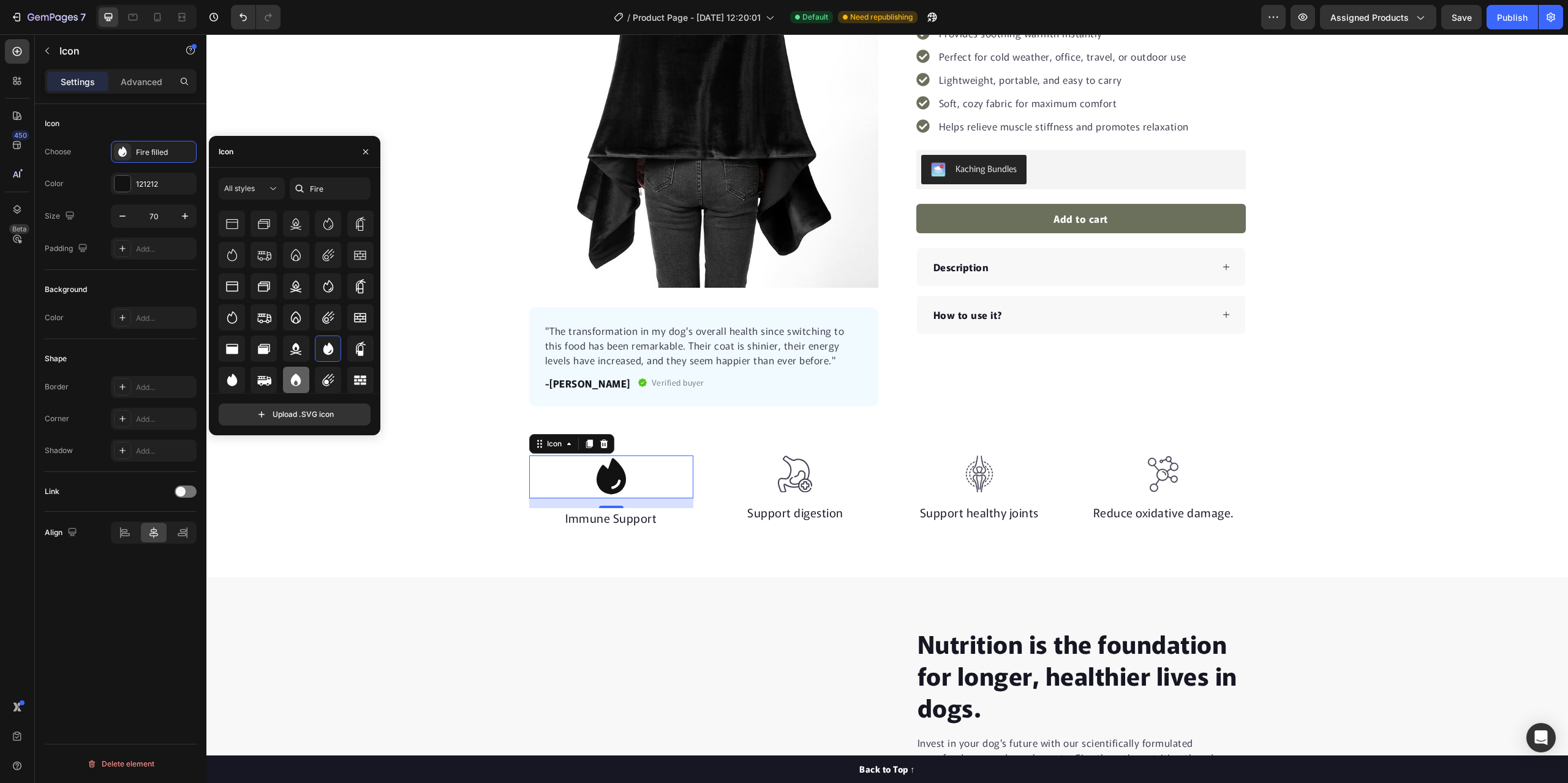
click at [302, 380] on div at bounding box center [296, 380] width 26 height 26
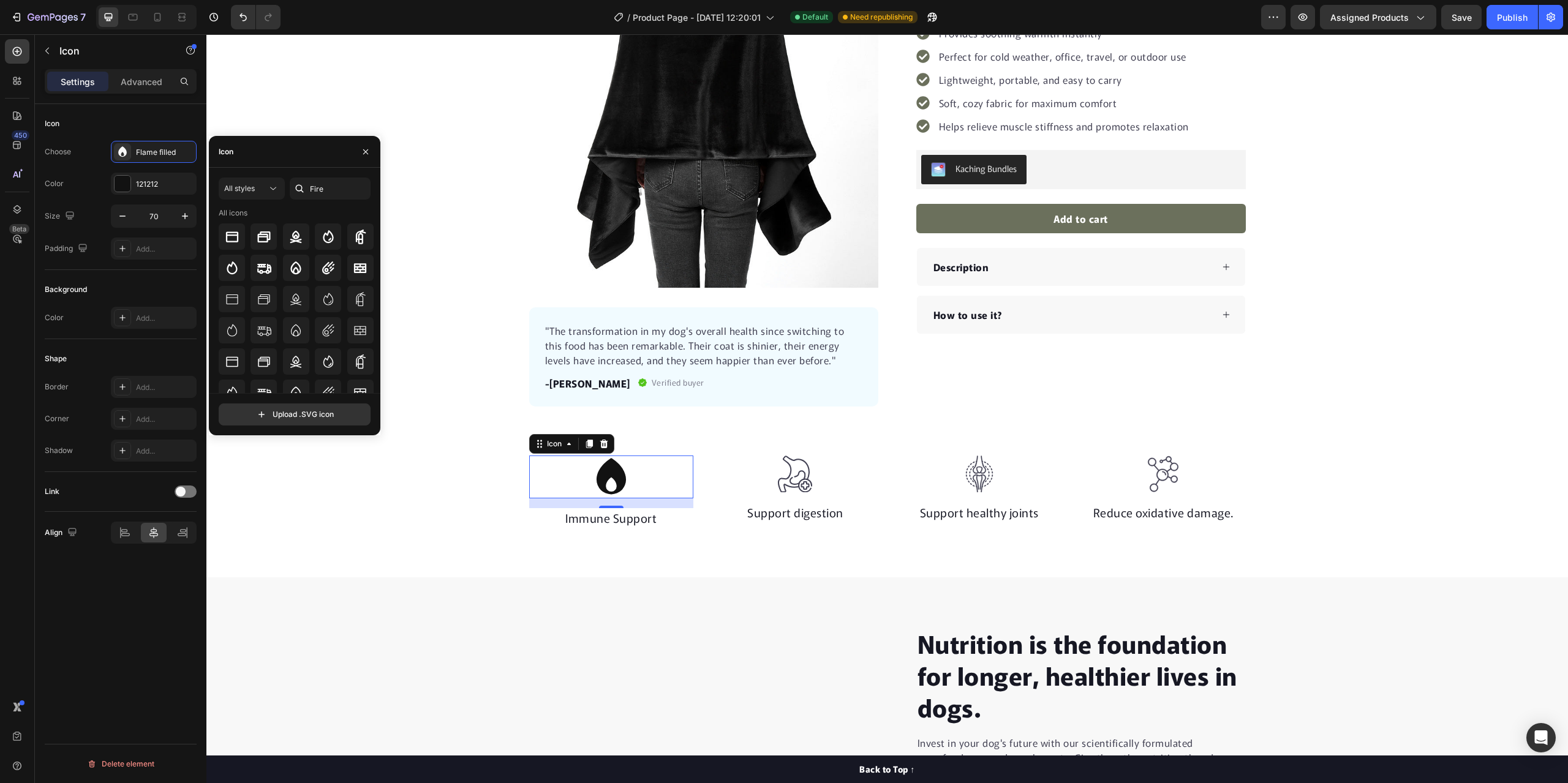
scroll to position [0, 0]
click at [283, 326] on div at bounding box center [296, 332] width 26 height 26
click at [331, 300] on icon at bounding box center [328, 301] width 15 height 15
click at [444, 491] on div "Icon 16 Immune Support Text block Image Support digestion Text block Image Supp…" at bounding box center [887, 492] width 1362 height 73
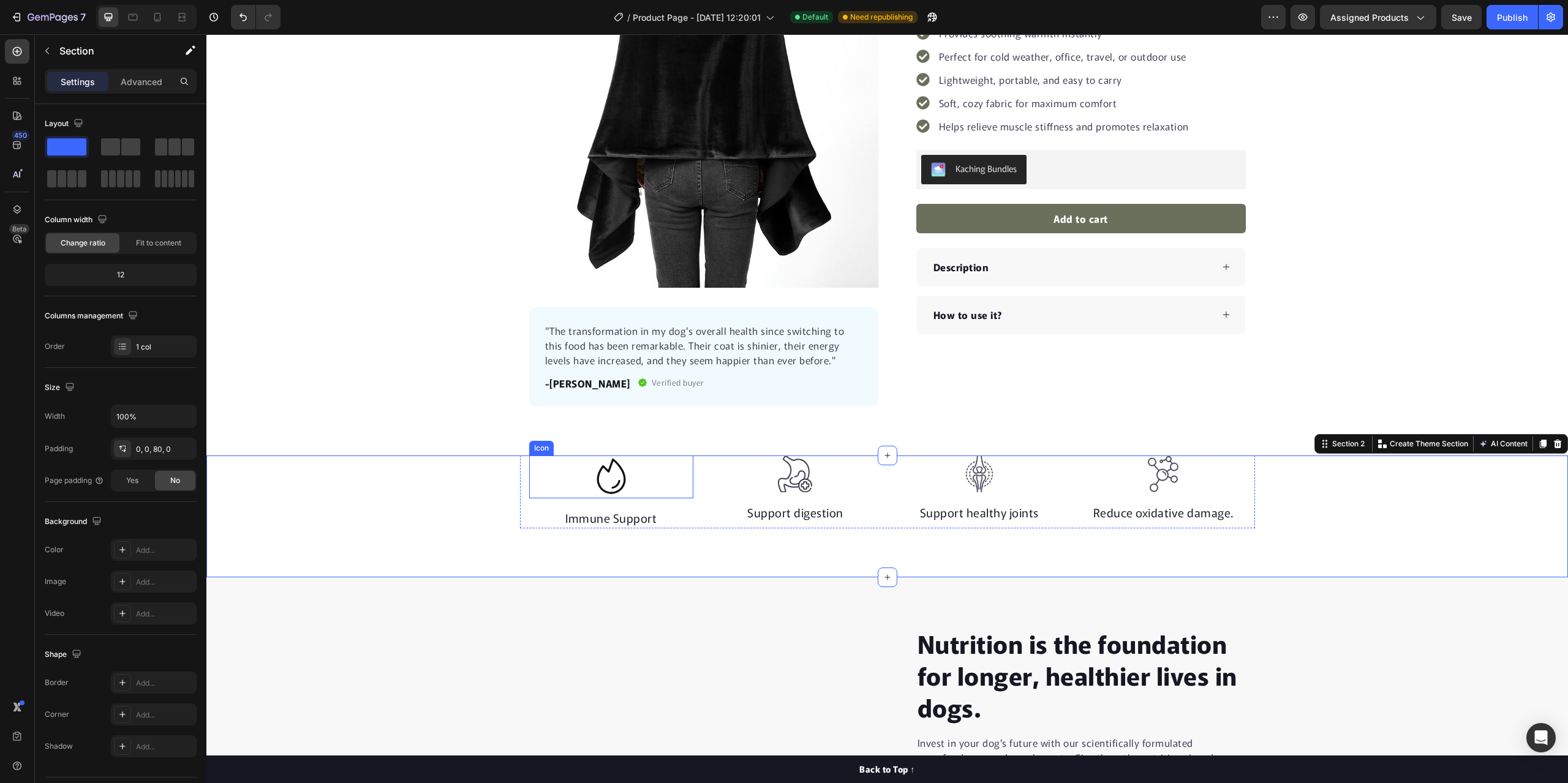
click at [624, 484] on icon at bounding box center [611, 477] width 43 height 43
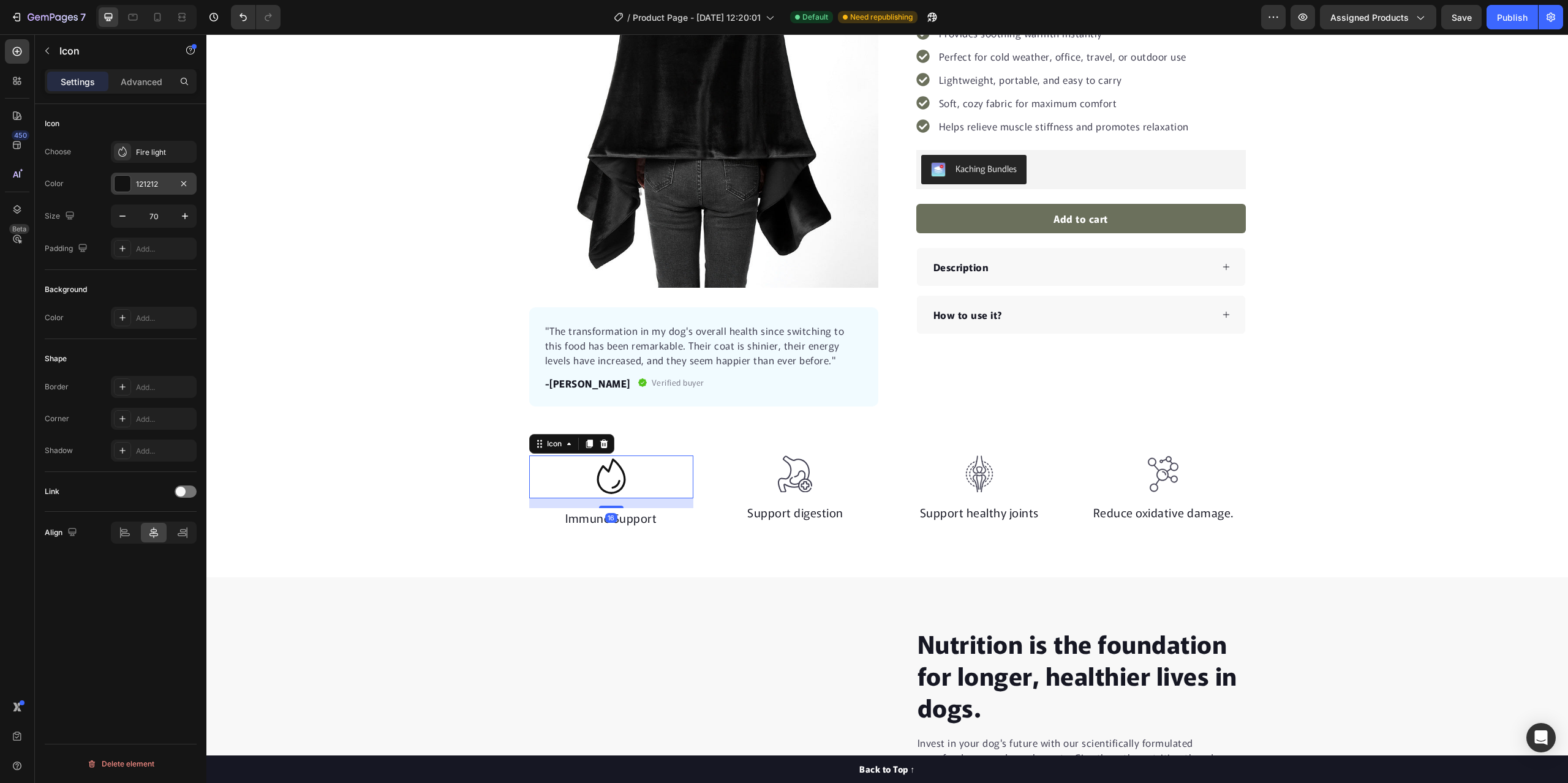
click at [154, 182] on div "121212" at bounding box center [153, 184] width 35 height 11
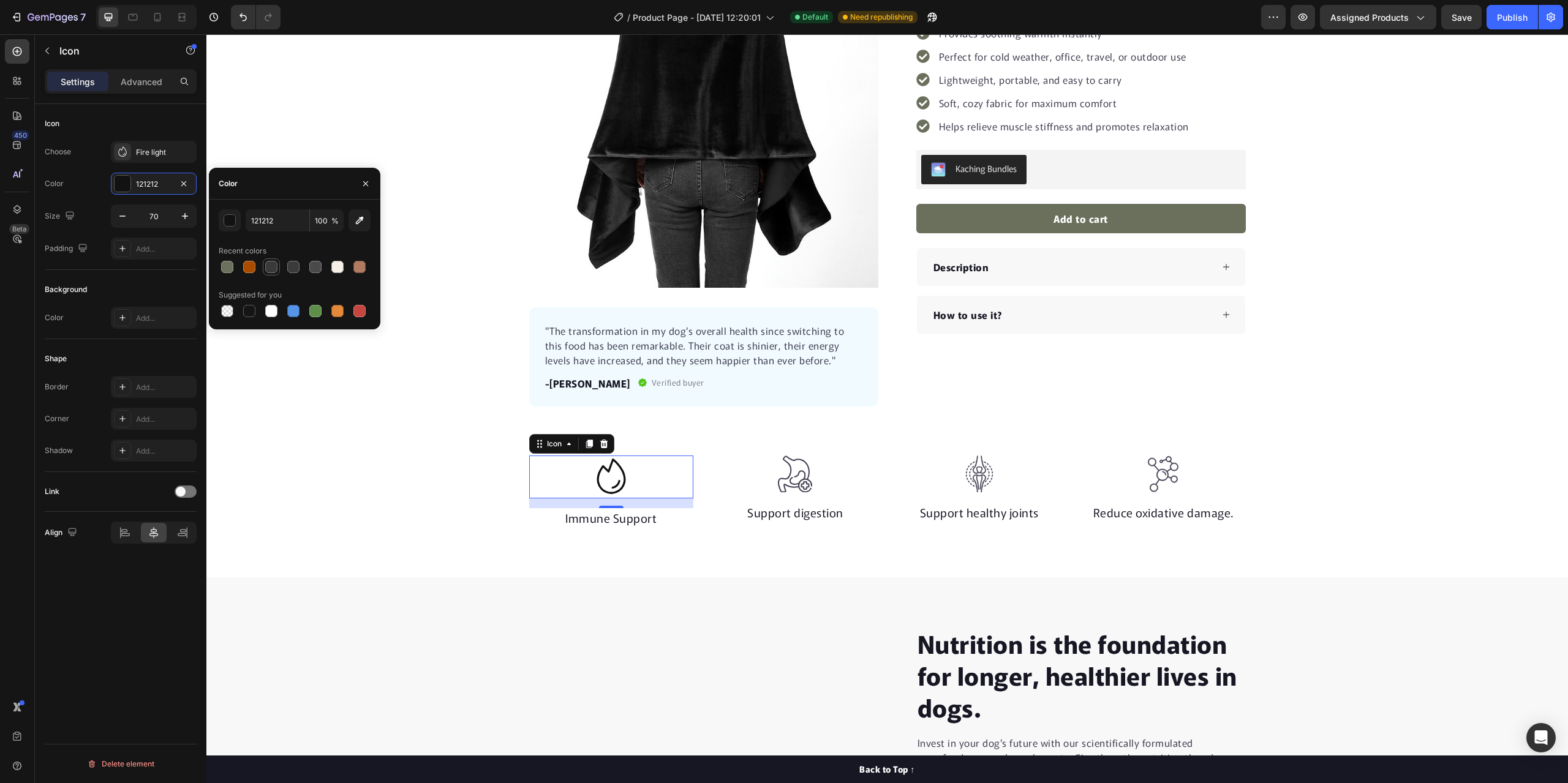
click at [268, 271] on div at bounding box center [271, 267] width 12 height 12
click at [314, 263] on div at bounding box center [315, 267] width 12 height 12
click at [265, 311] on div at bounding box center [272, 311] width 15 height 15
click at [318, 268] on div at bounding box center [315, 267] width 12 height 12
type input "4A4A4A"
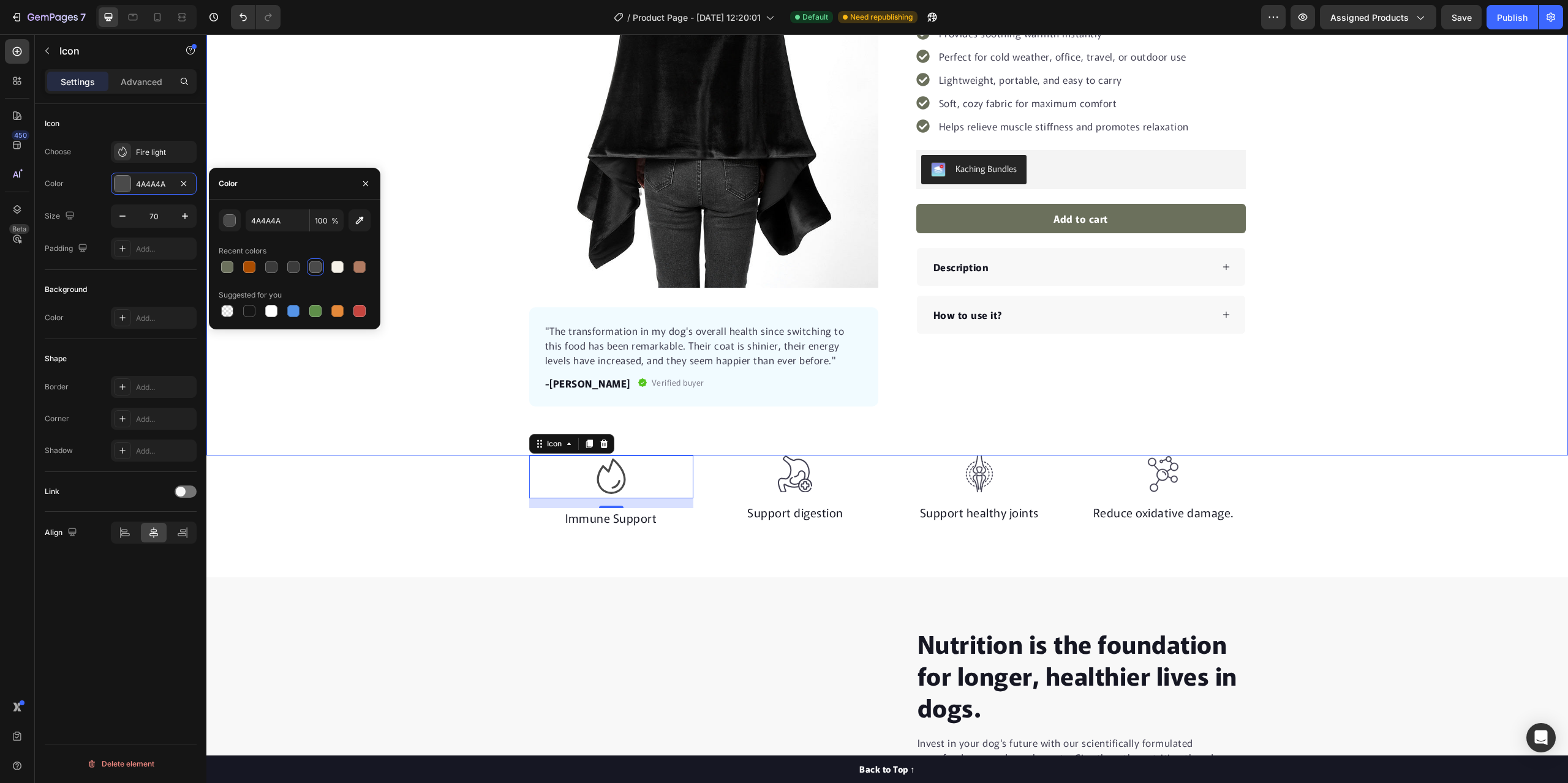
click at [251, 376] on div "Product Images "The transformation in my dog's overall health since switching t…" at bounding box center [887, 173] width 1362 height 468
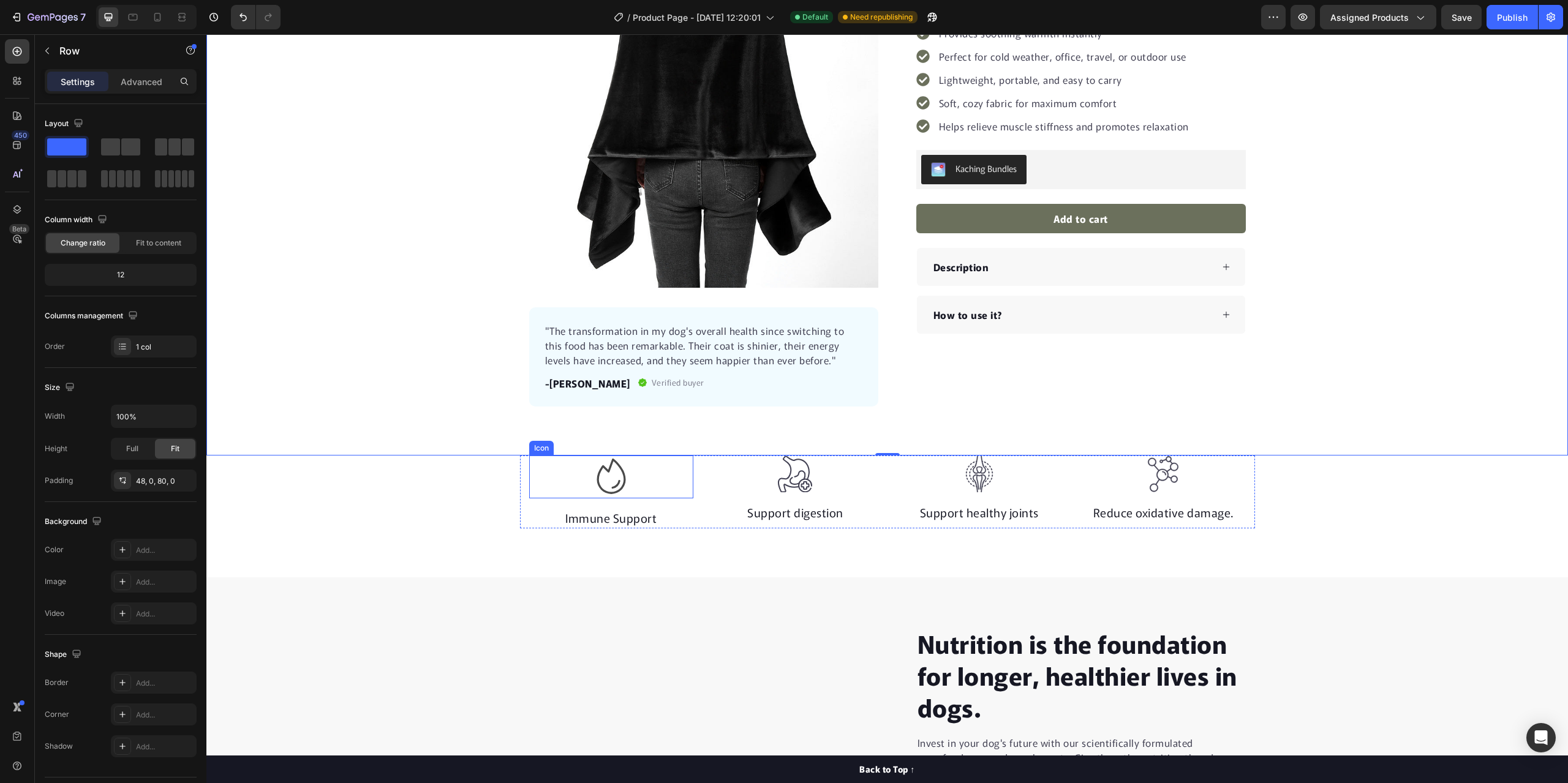
click at [553, 473] on div "Icon" at bounding box center [611, 477] width 164 height 43
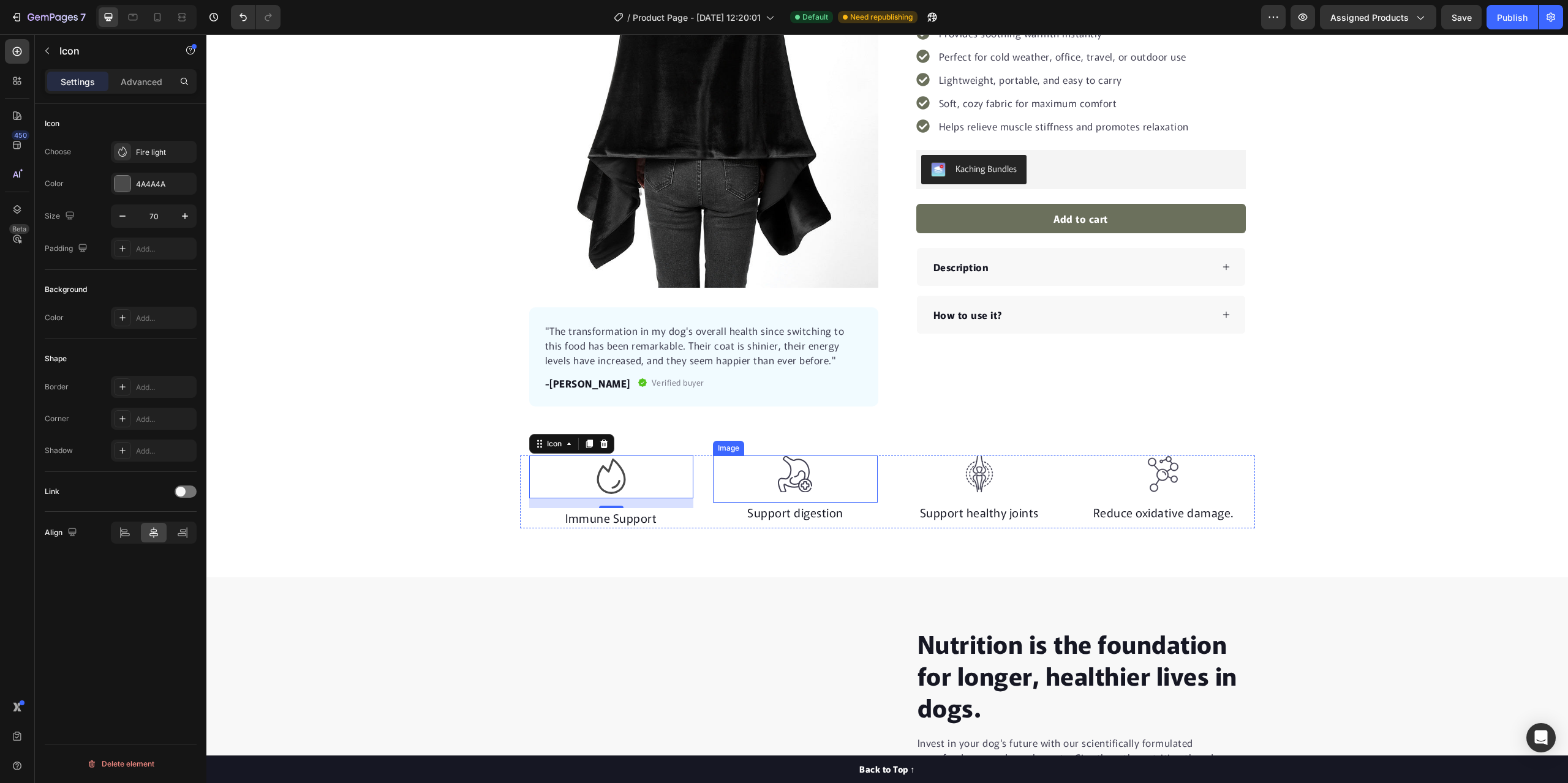
click at [836, 473] on div at bounding box center [795, 475] width 164 height 38
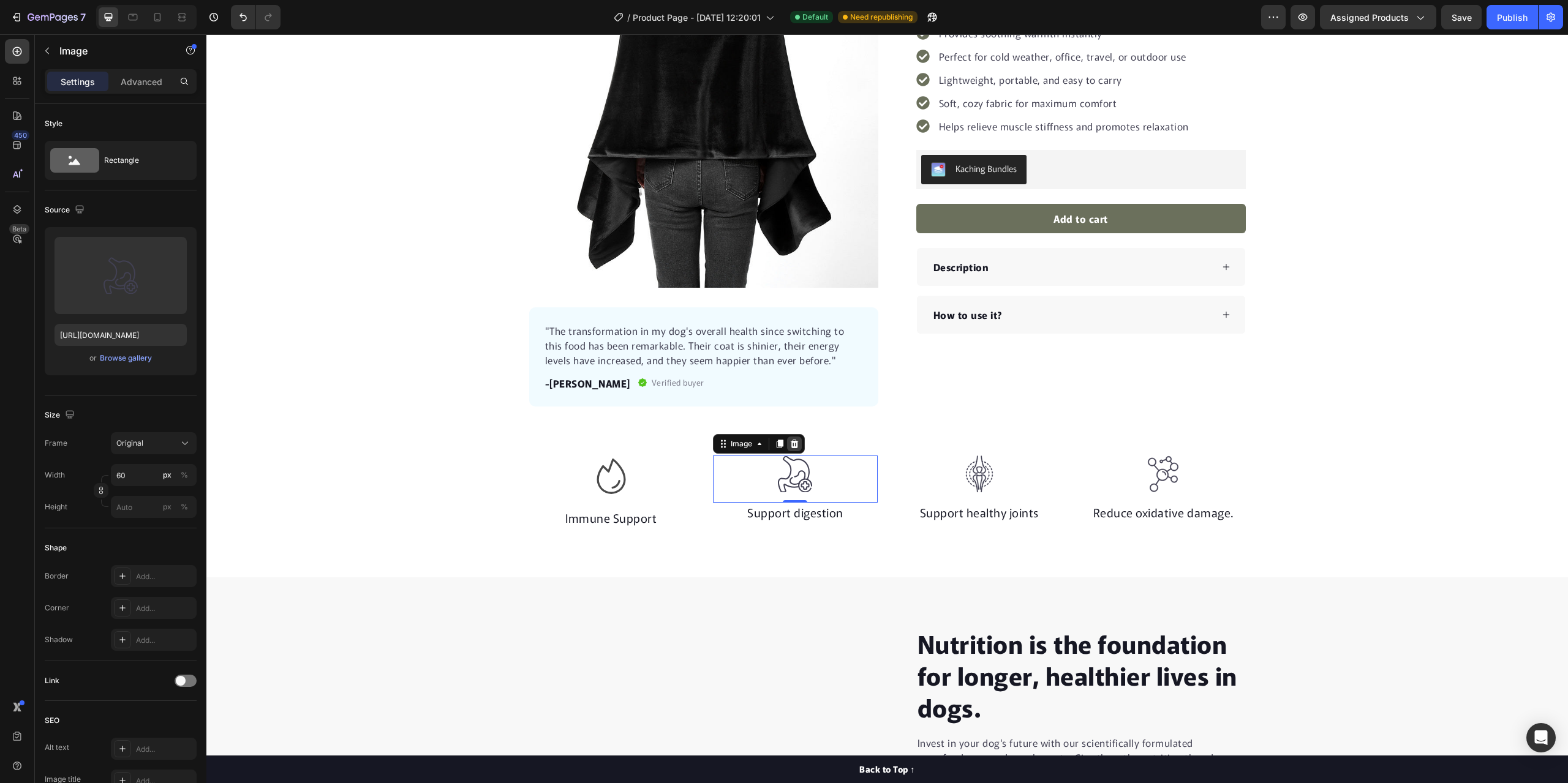
click at [791, 443] on icon at bounding box center [795, 443] width 8 height 8
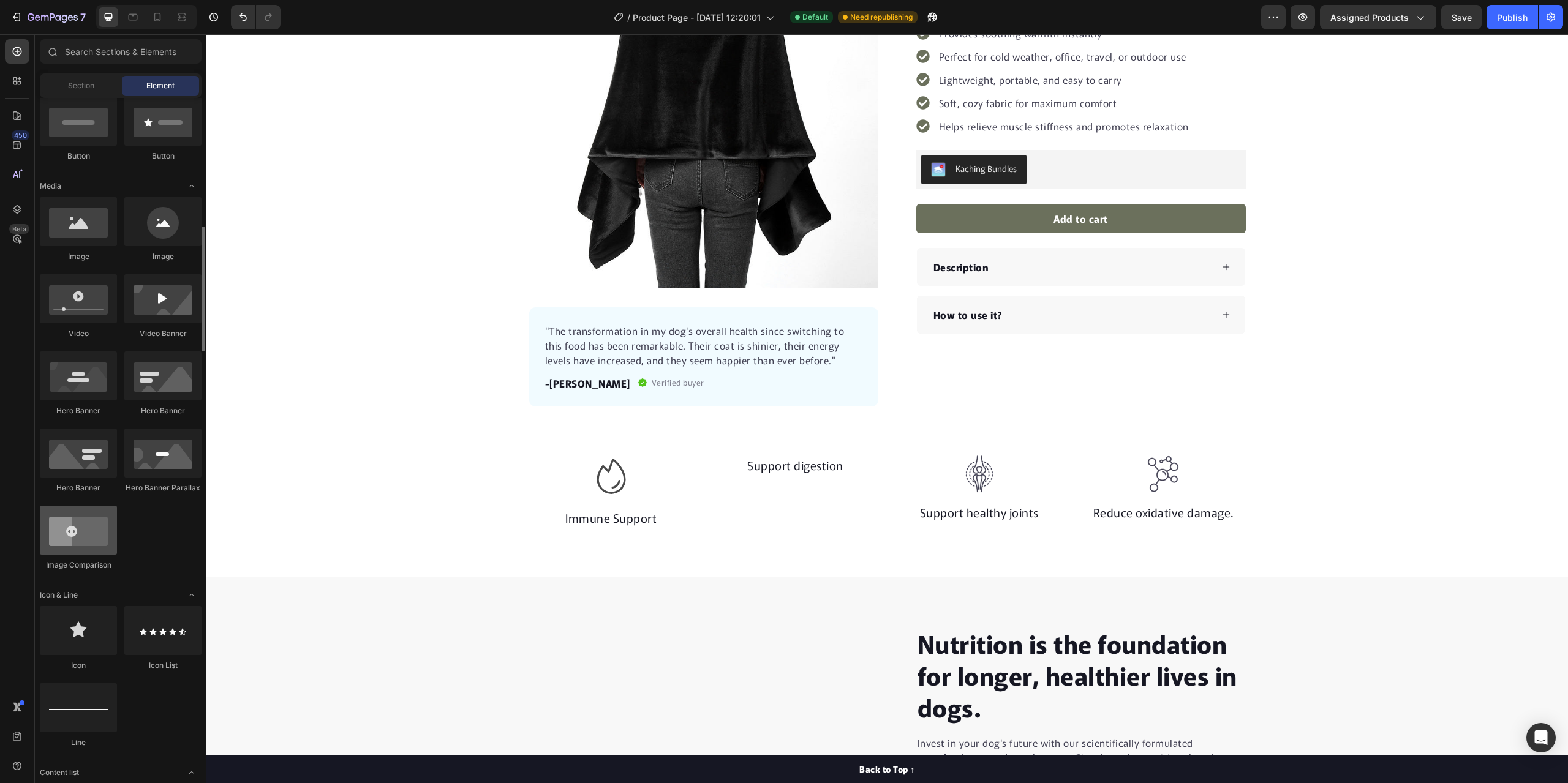
scroll to position [367, 0]
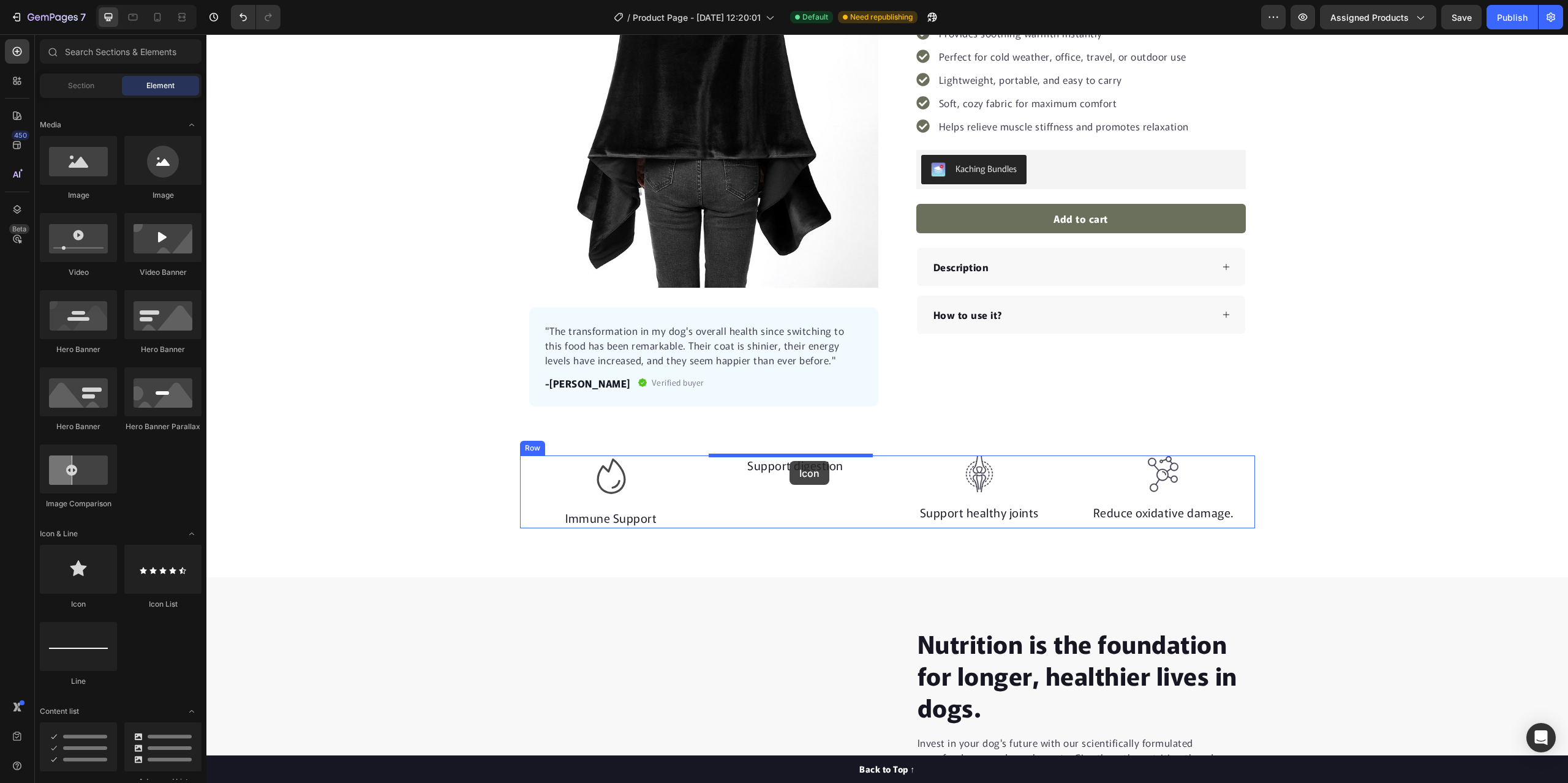
drag, startPoint x: 311, startPoint y: 605, endPoint x: 790, endPoint y: 461, distance: 500.2
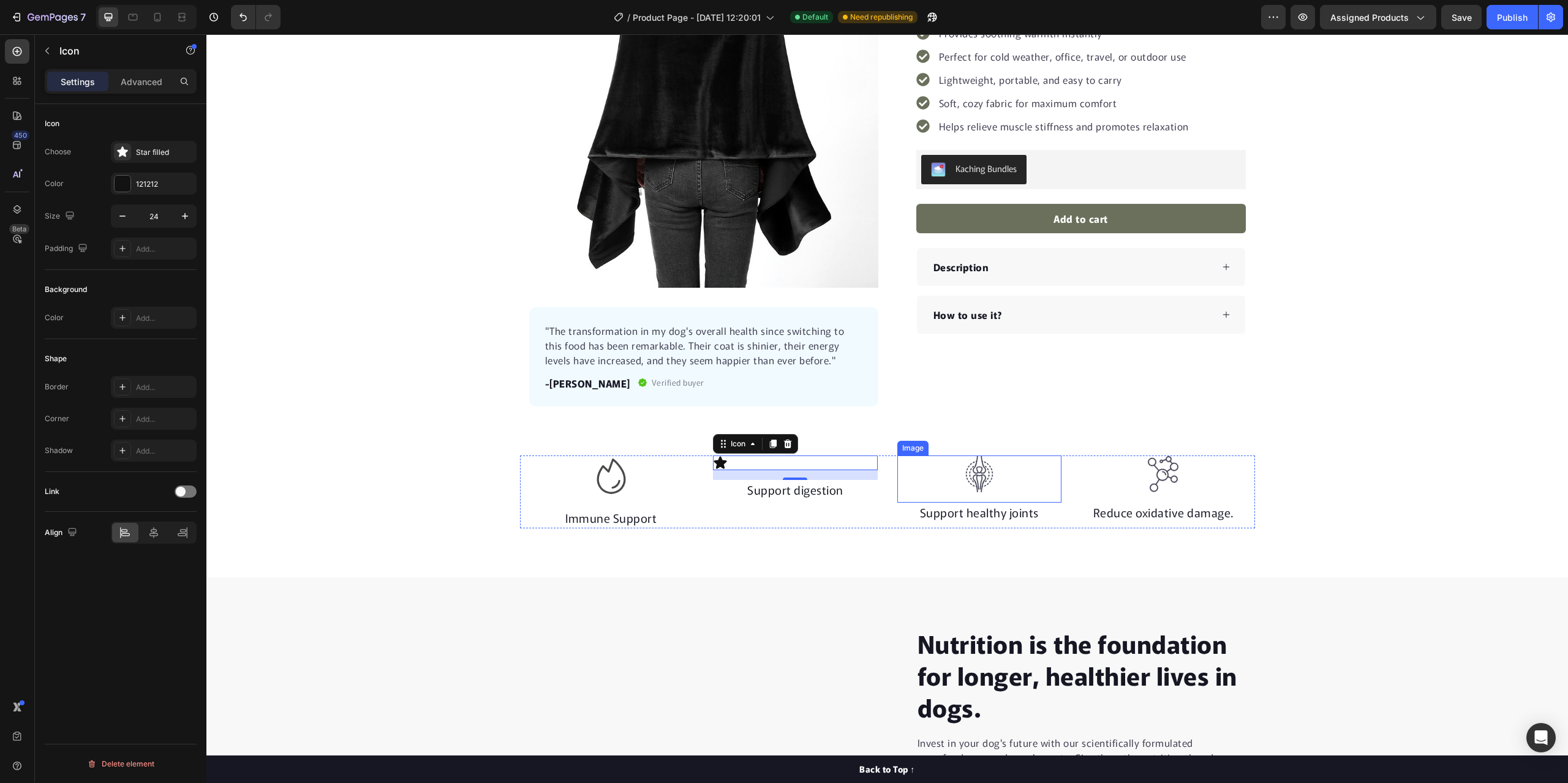
click at [1018, 480] on div at bounding box center [979, 475] width 164 height 38
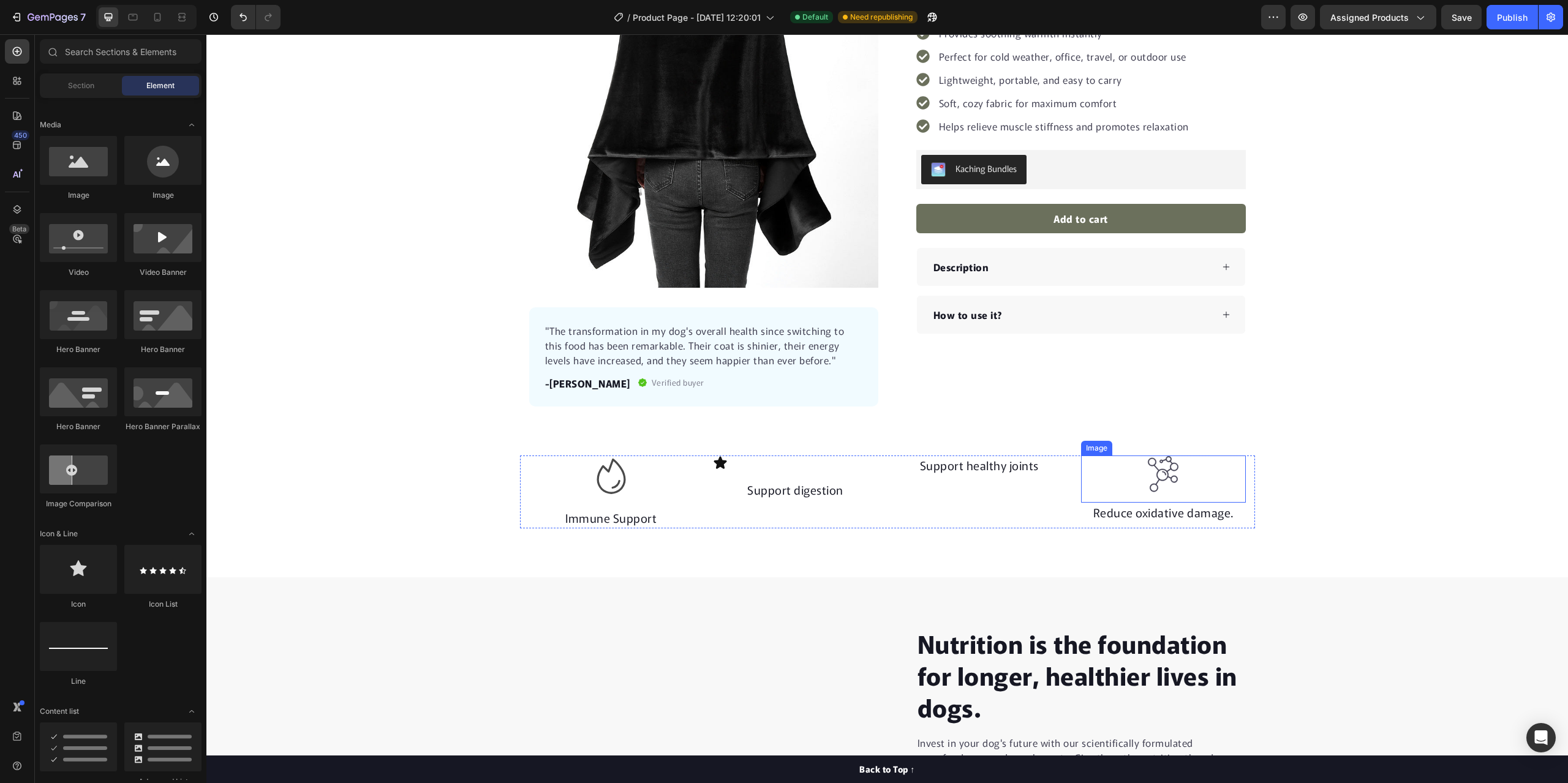
click at [1202, 479] on div at bounding box center [1163, 475] width 164 height 38
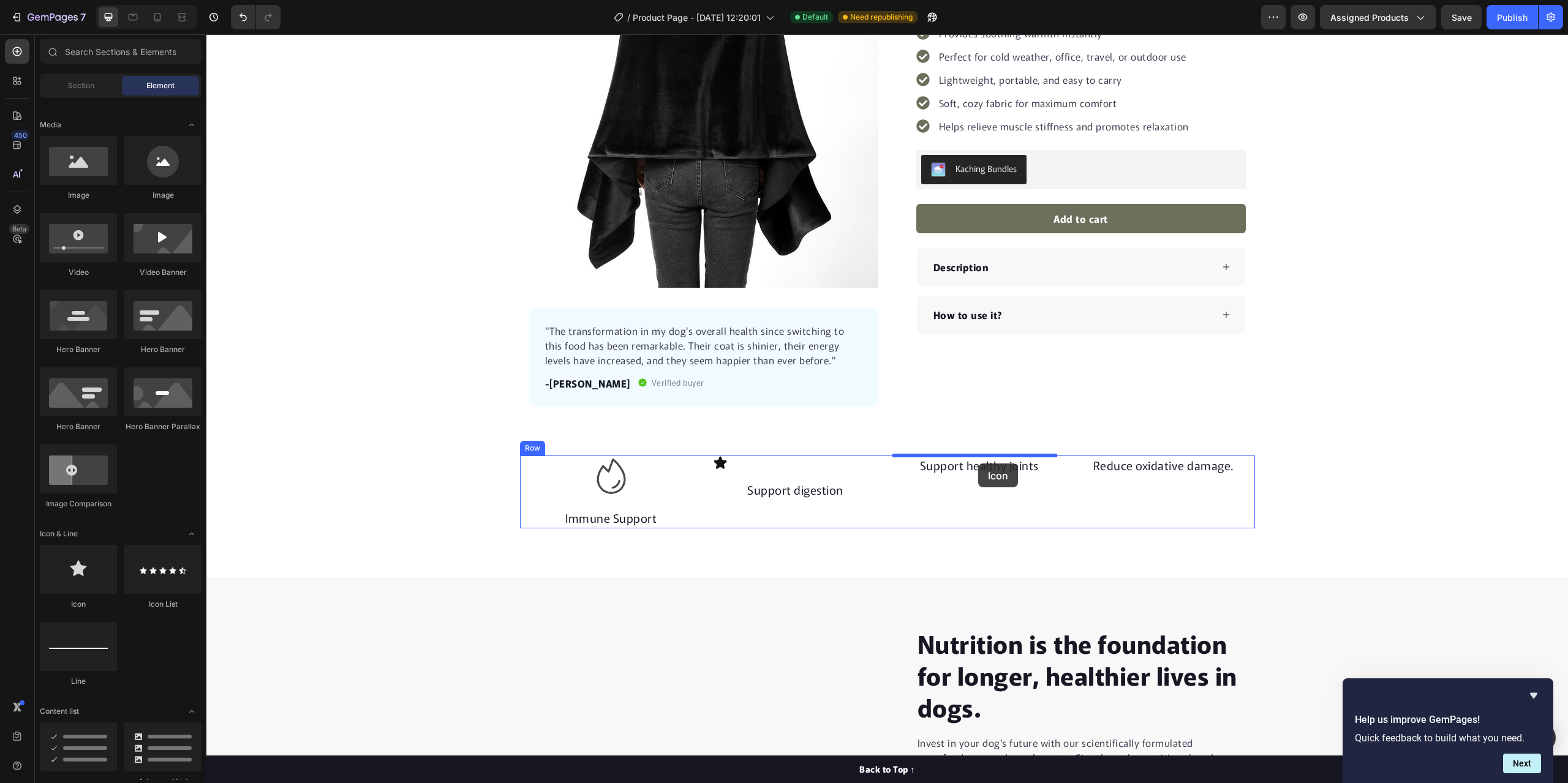
drag, startPoint x: 283, startPoint y: 607, endPoint x: 977, endPoint y: 463, distance: 708.8
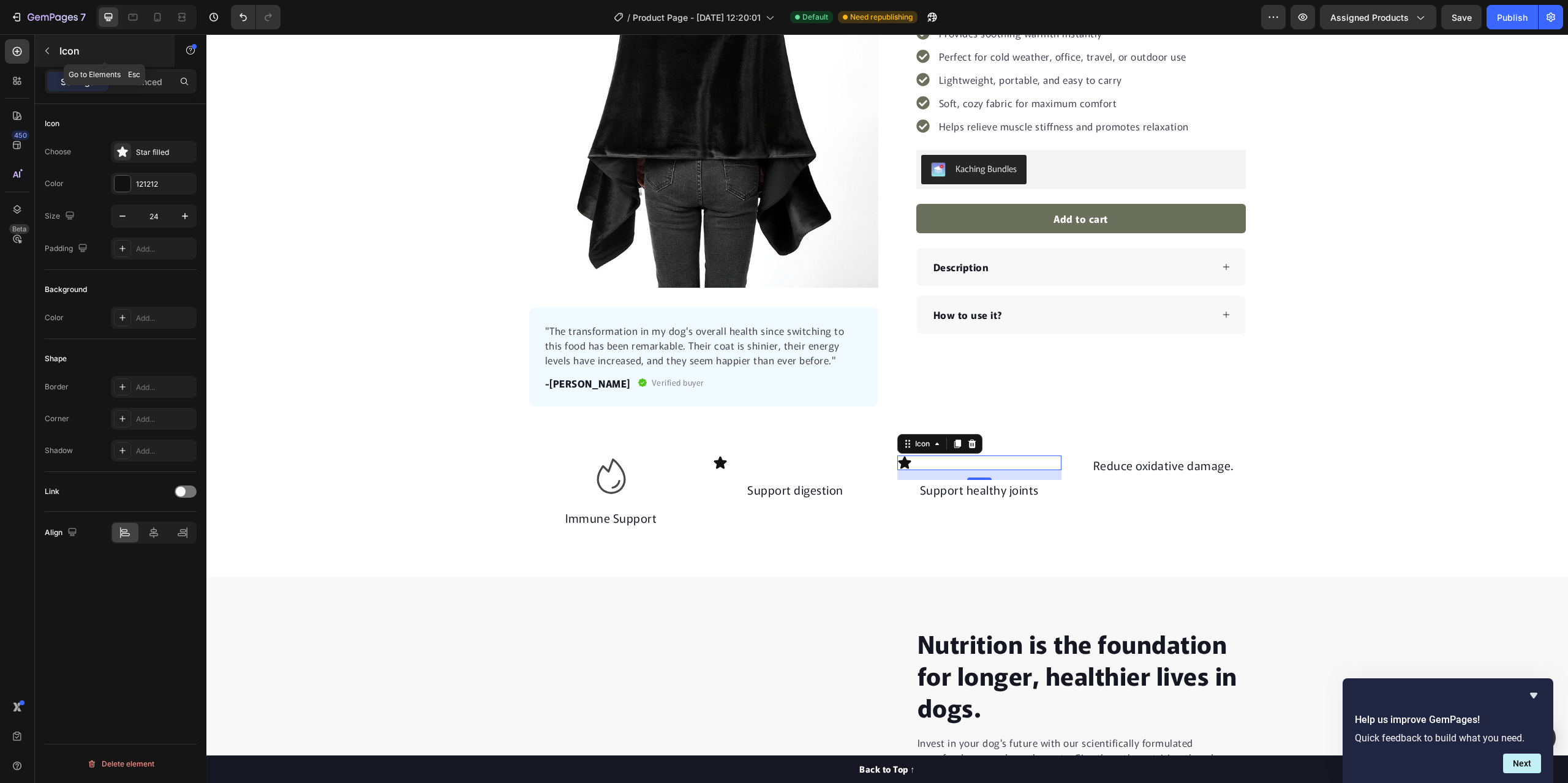
click at [46, 45] on button "button" at bounding box center [47, 51] width 20 height 20
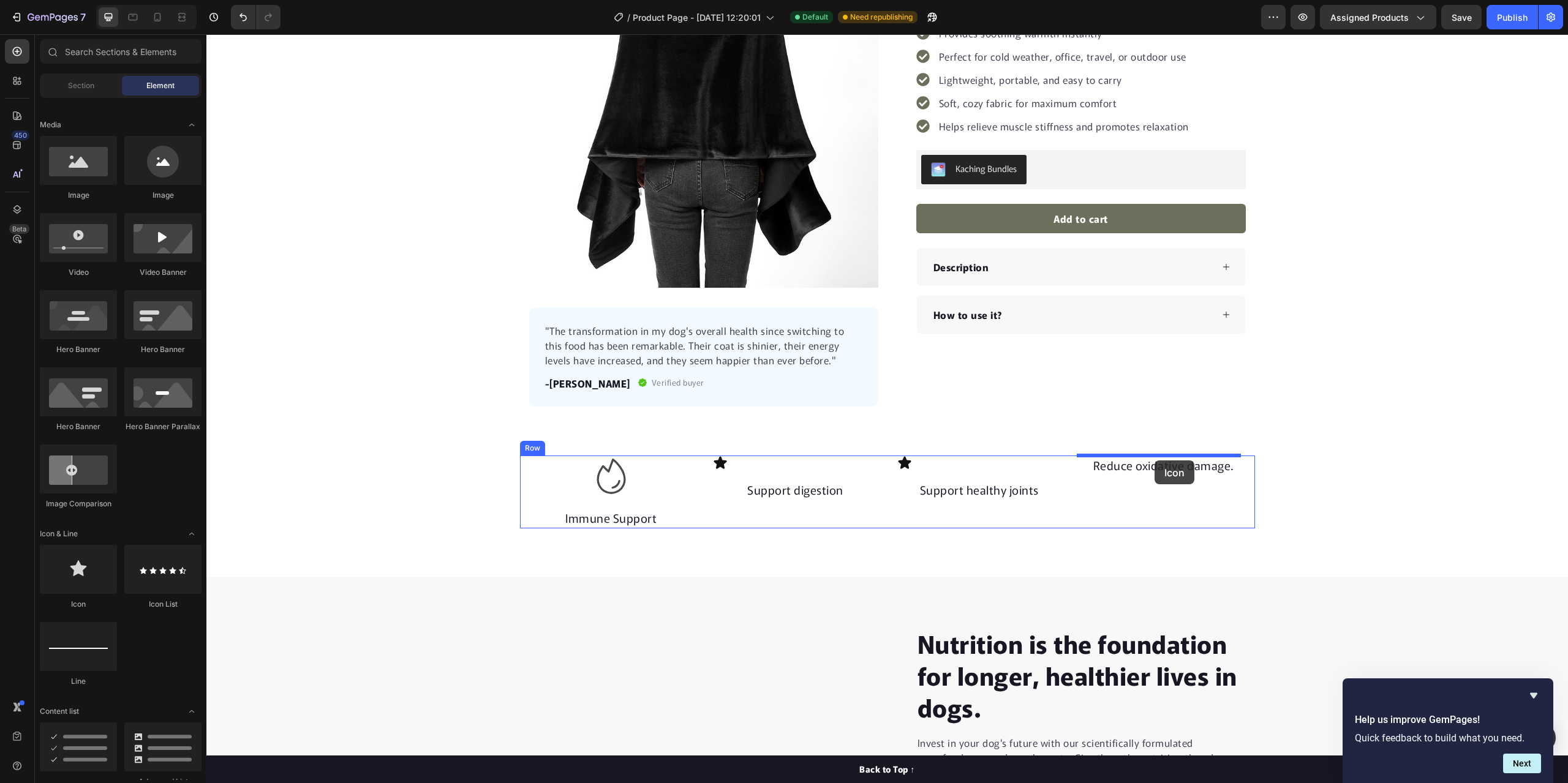
drag, startPoint x: 264, startPoint y: 605, endPoint x: 1155, endPoint y: 461, distance: 902.6
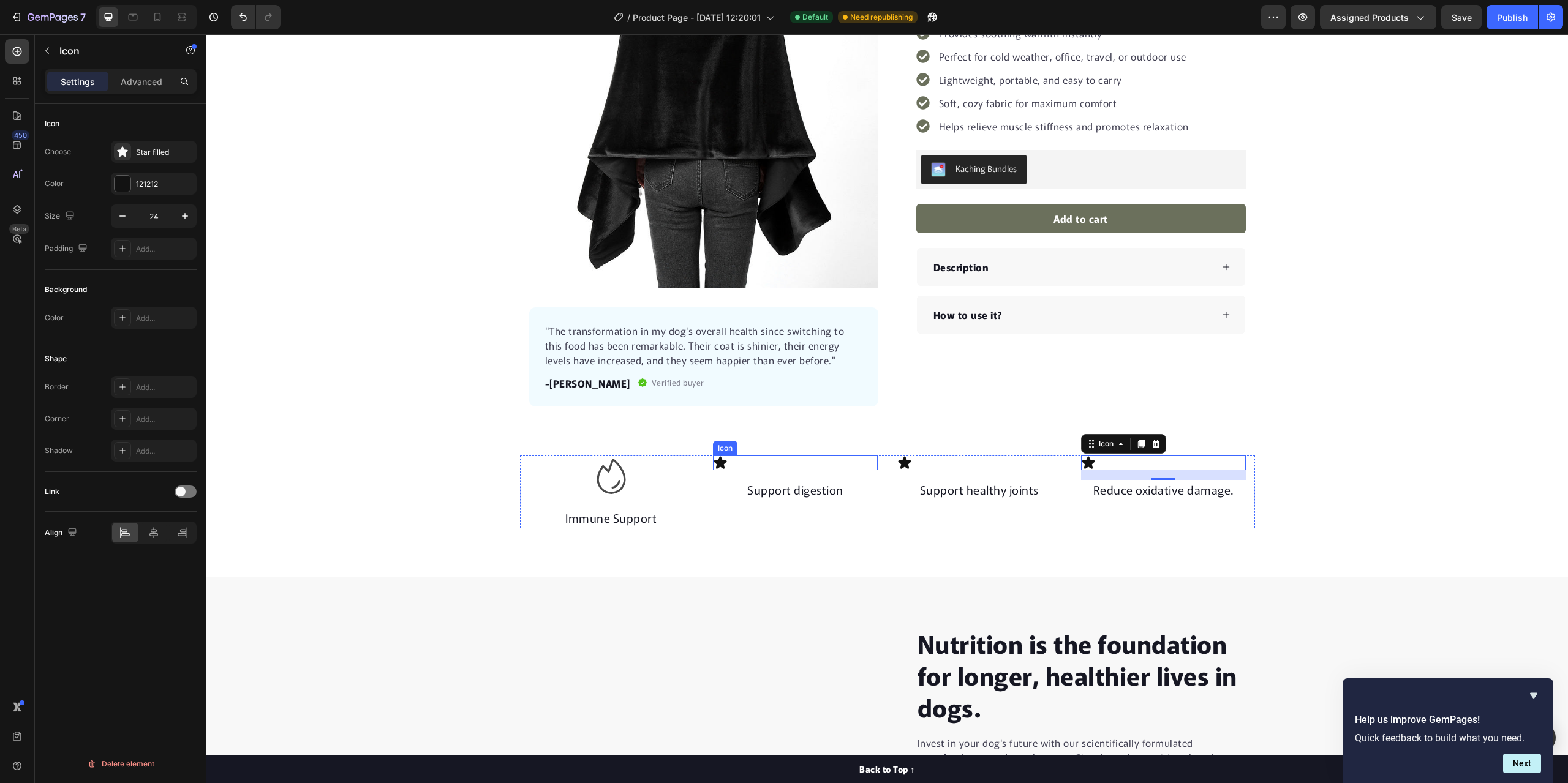
click at [752, 464] on div "Icon" at bounding box center [795, 463] width 164 height 15
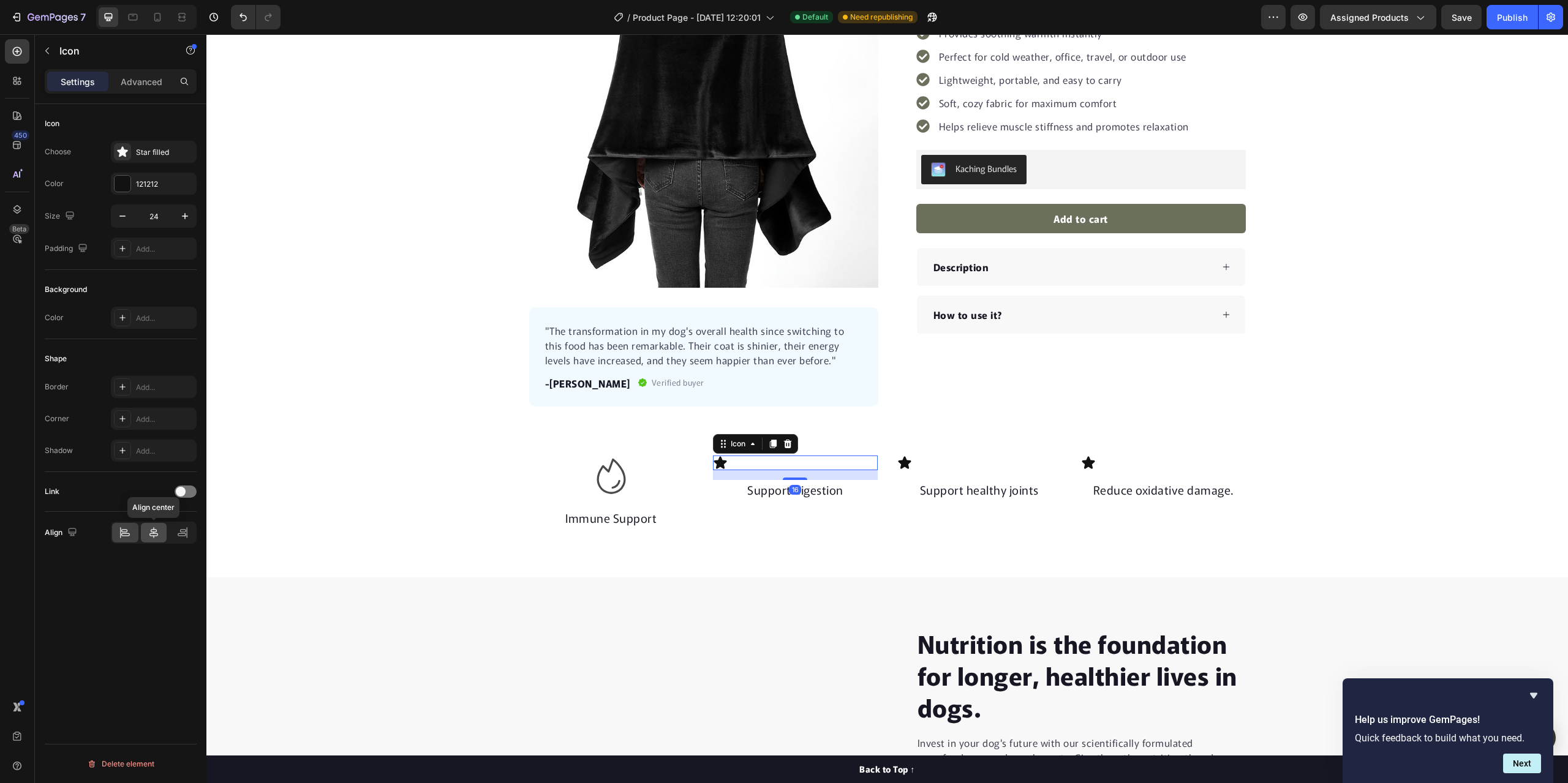
click at [151, 537] on icon at bounding box center [153, 533] width 12 height 12
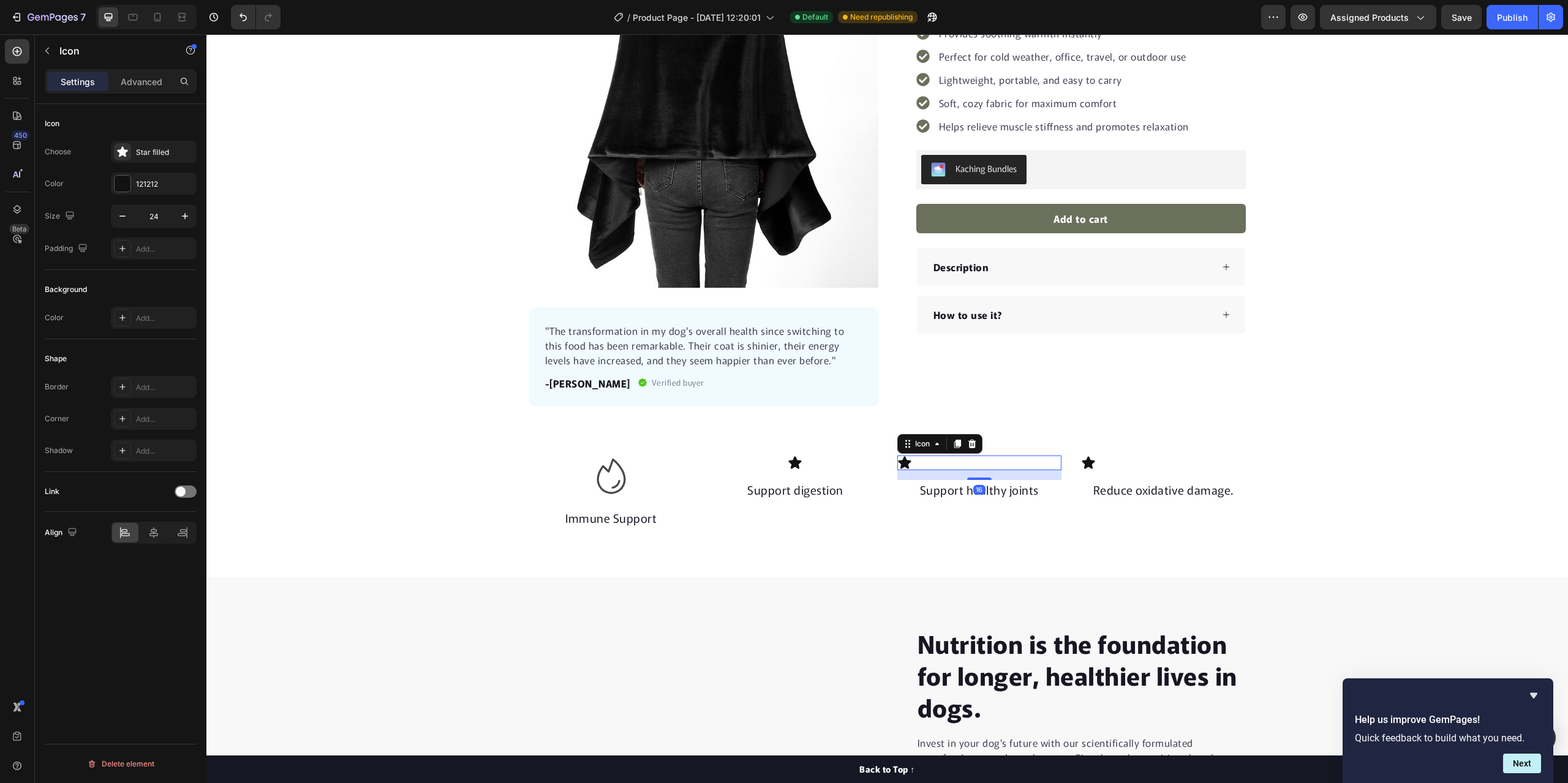
click at [980, 464] on div "Icon 16" at bounding box center [979, 463] width 164 height 15
click at [152, 532] on icon at bounding box center [153, 533] width 12 height 12
click at [1145, 467] on div "Icon" at bounding box center [1163, 463] width 164 height 15
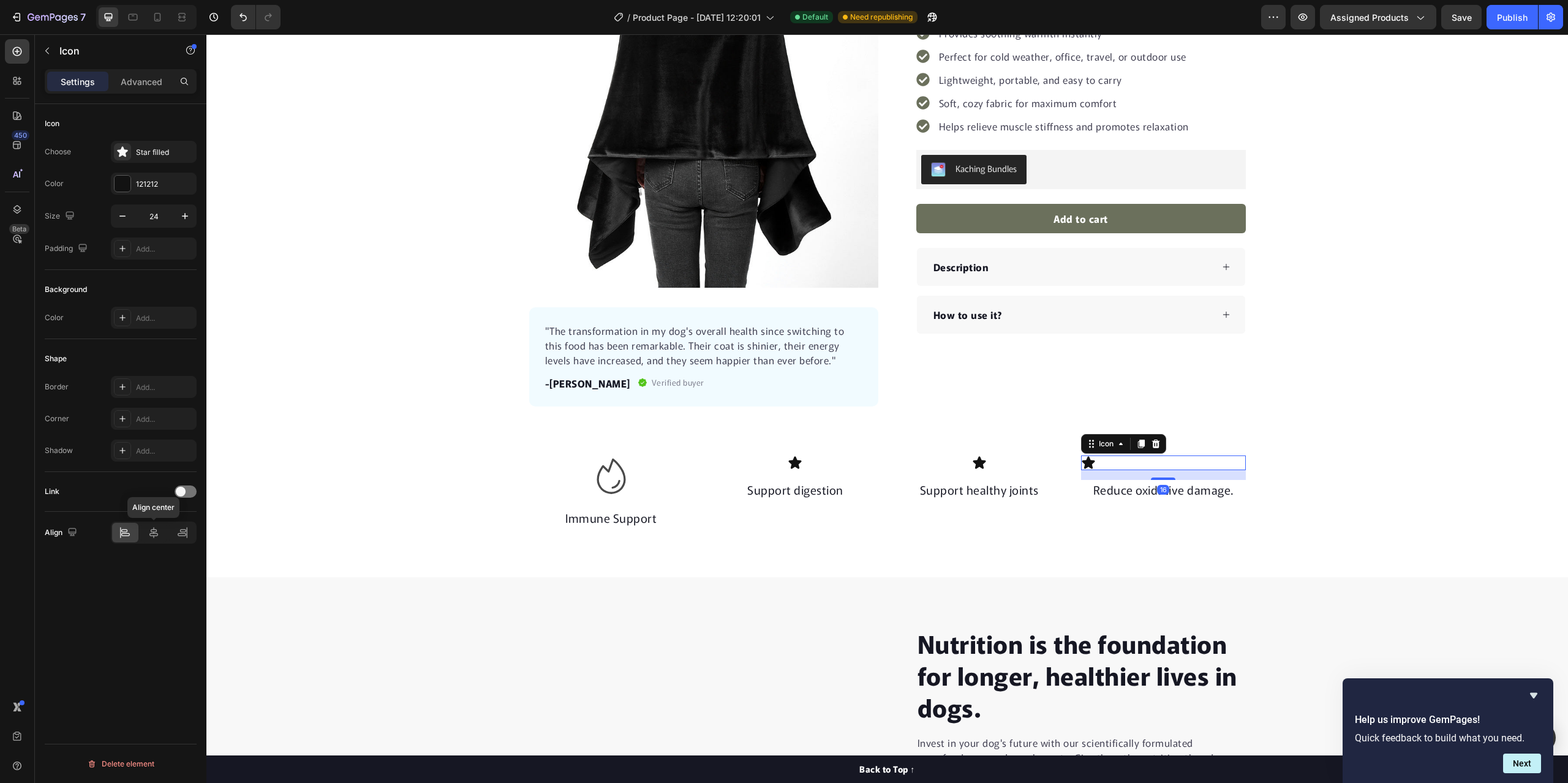
drag, startPoint x: 151, startPoint y: 527, endPoint x: 202, endPoint y: 524, distance: 51.1
click at [152, 527] on icon at bounding box center [153, 533] width 12 height 12
click at [806, 463] on div "Icon" at bounding box center [795, 463] width 164 height 15
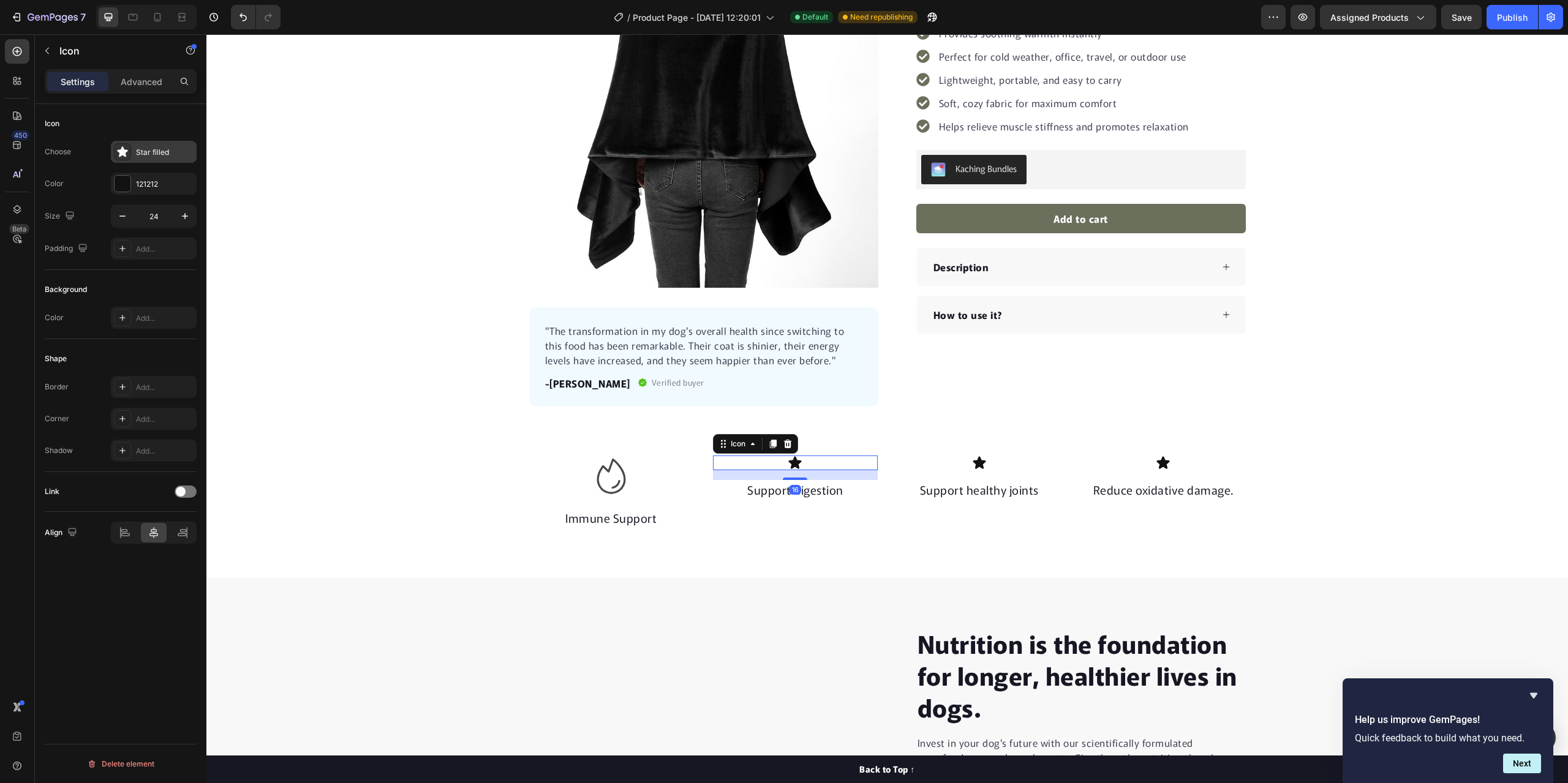
click at [122, 154] on icon at bounding box center [122, 151] width 11 height 11
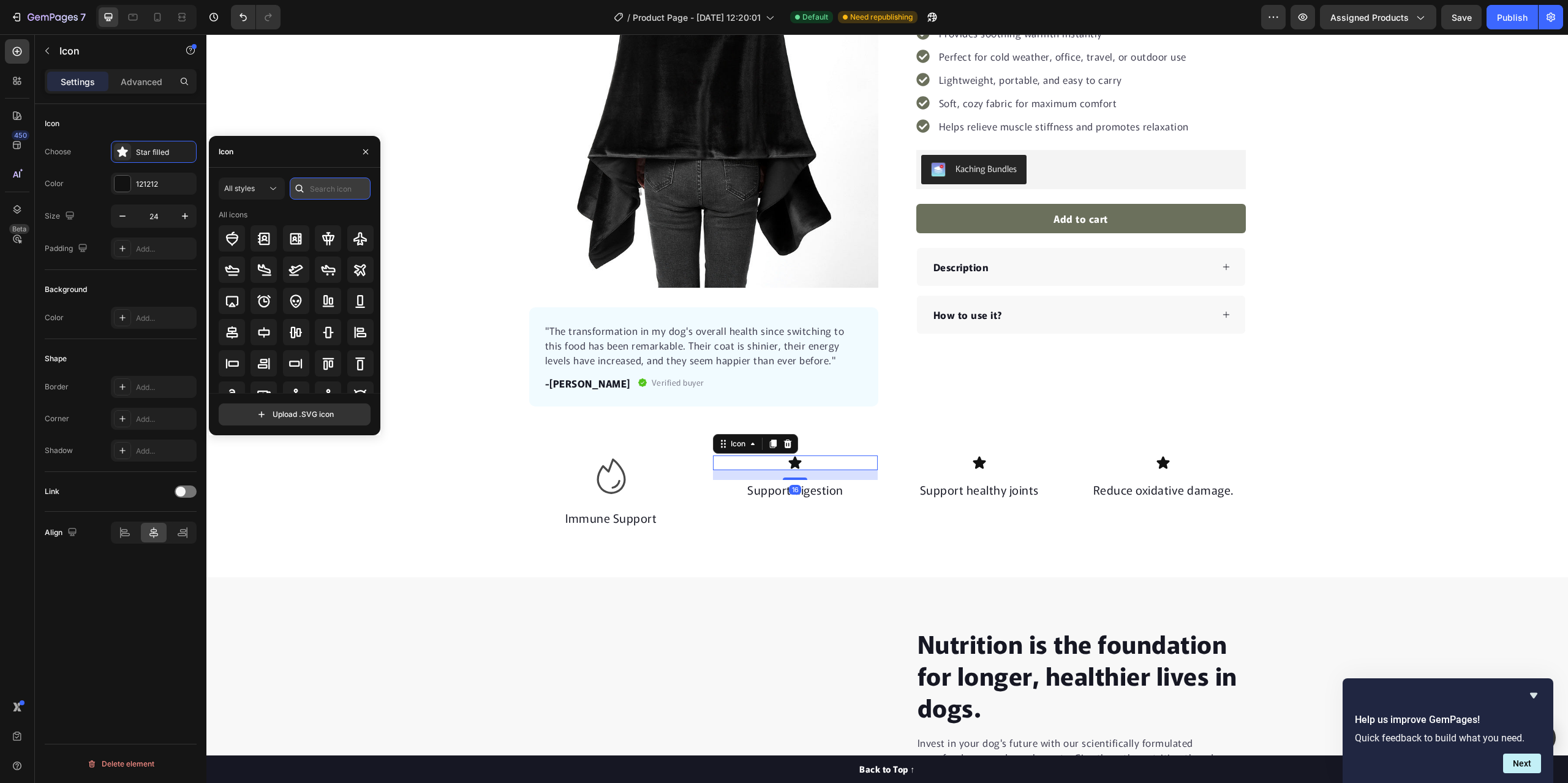
click at [320, 184] on input "text" at bounding box center [330, 188] width 81 height 22
type input "C"
type input "S"
type input "Cloud"
click at [327, 327] on icon at bounding box center [328, 332] width 13 height 10
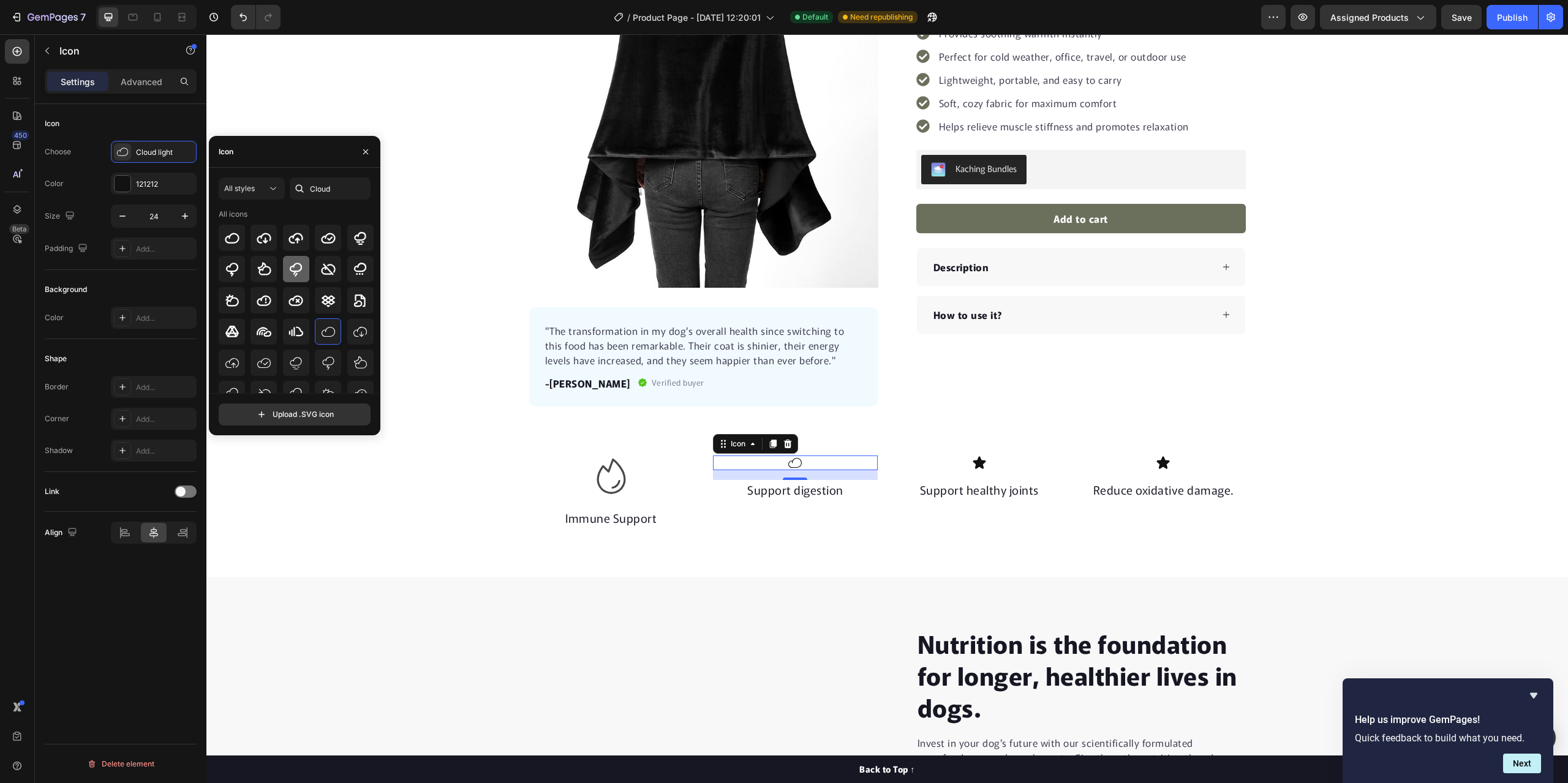
scroll to position [0, 0]
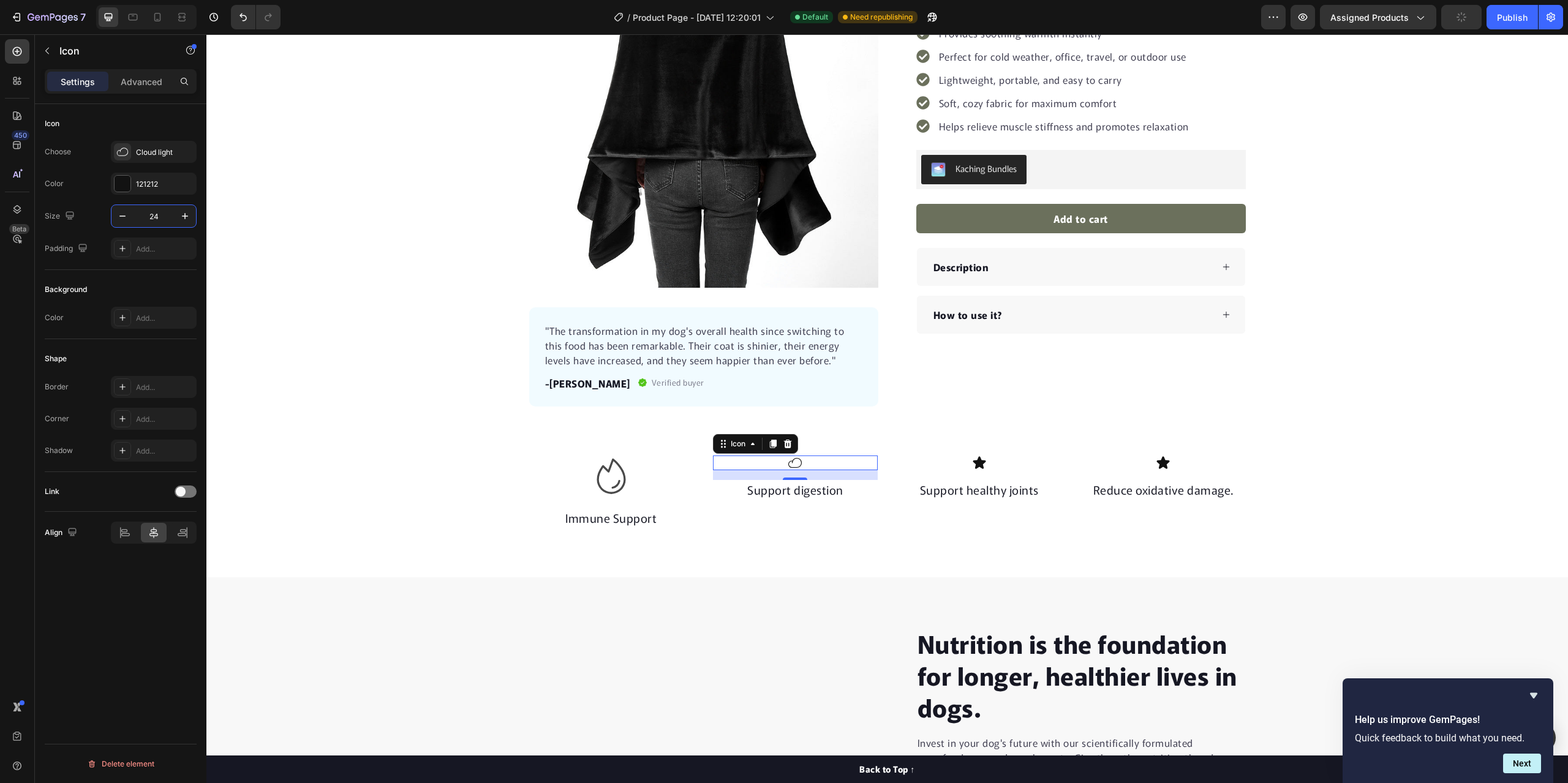
click at [158, 215] on input "24" at bounding box center [153, 216] width 40 height 22
type input "60"
click at [633, 479] on div "Icon" at bounding box center [611, 477] width 164 height 43
click at [840, 476] on div "Icon 0" at bounding box center [795, 474] width 164 height 37
click at [156, 212] on input "60" at bounding box center [153, 216] width 40 height 22
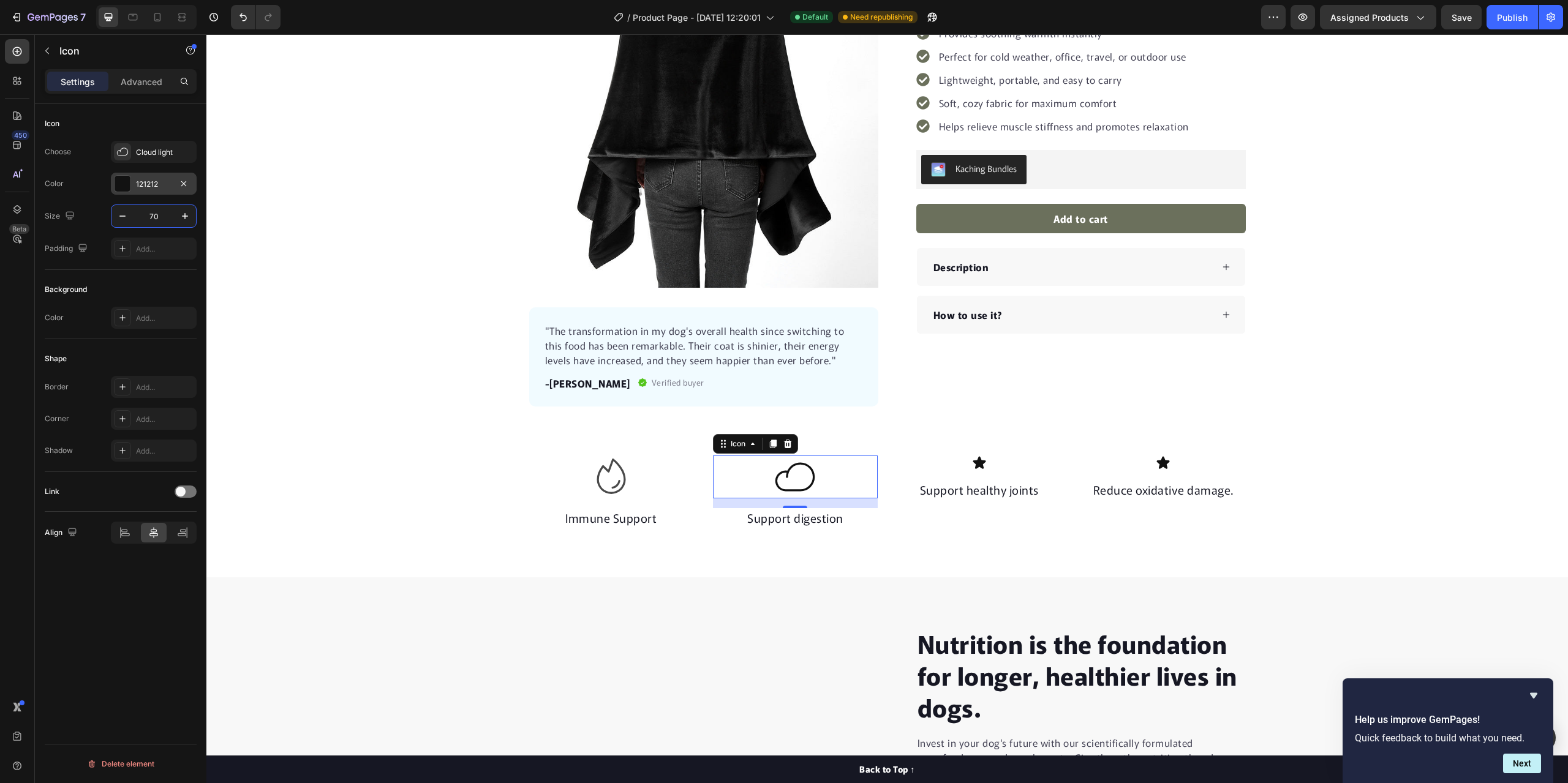
type input "70"
click at [142, 185] on div "121212" at bounding box center [153, 184] width 35 height 11
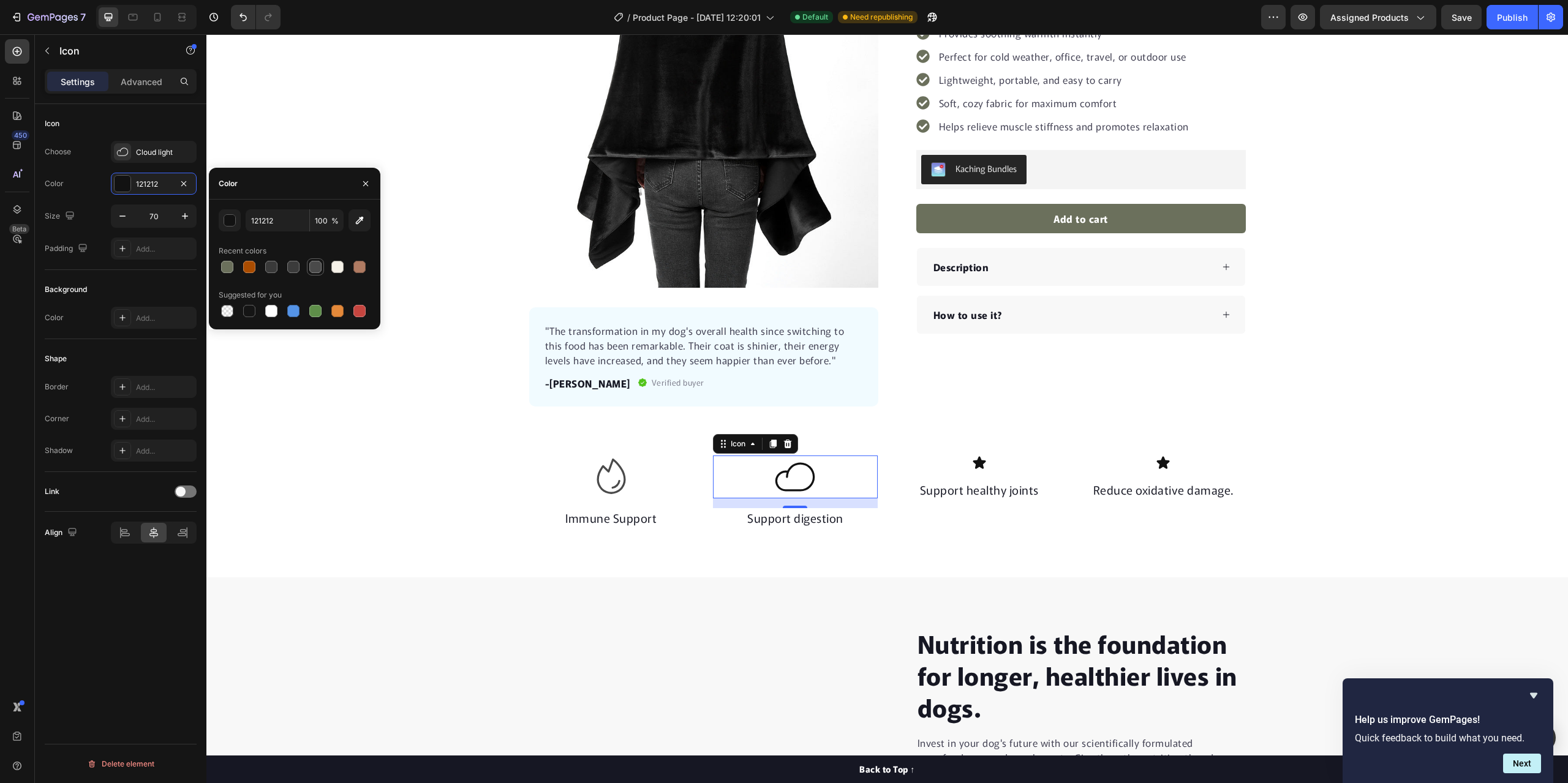
click at [311, 266] on div at bounding box center [315, 267] width 12 height 12
type input "4A4A4A"
click at [390, 475] on div "Icon Immune Support Text block Icon 16 Support digestion Text block Icon Suppor…" at bounding box center [887, 492] width 1362 height 73
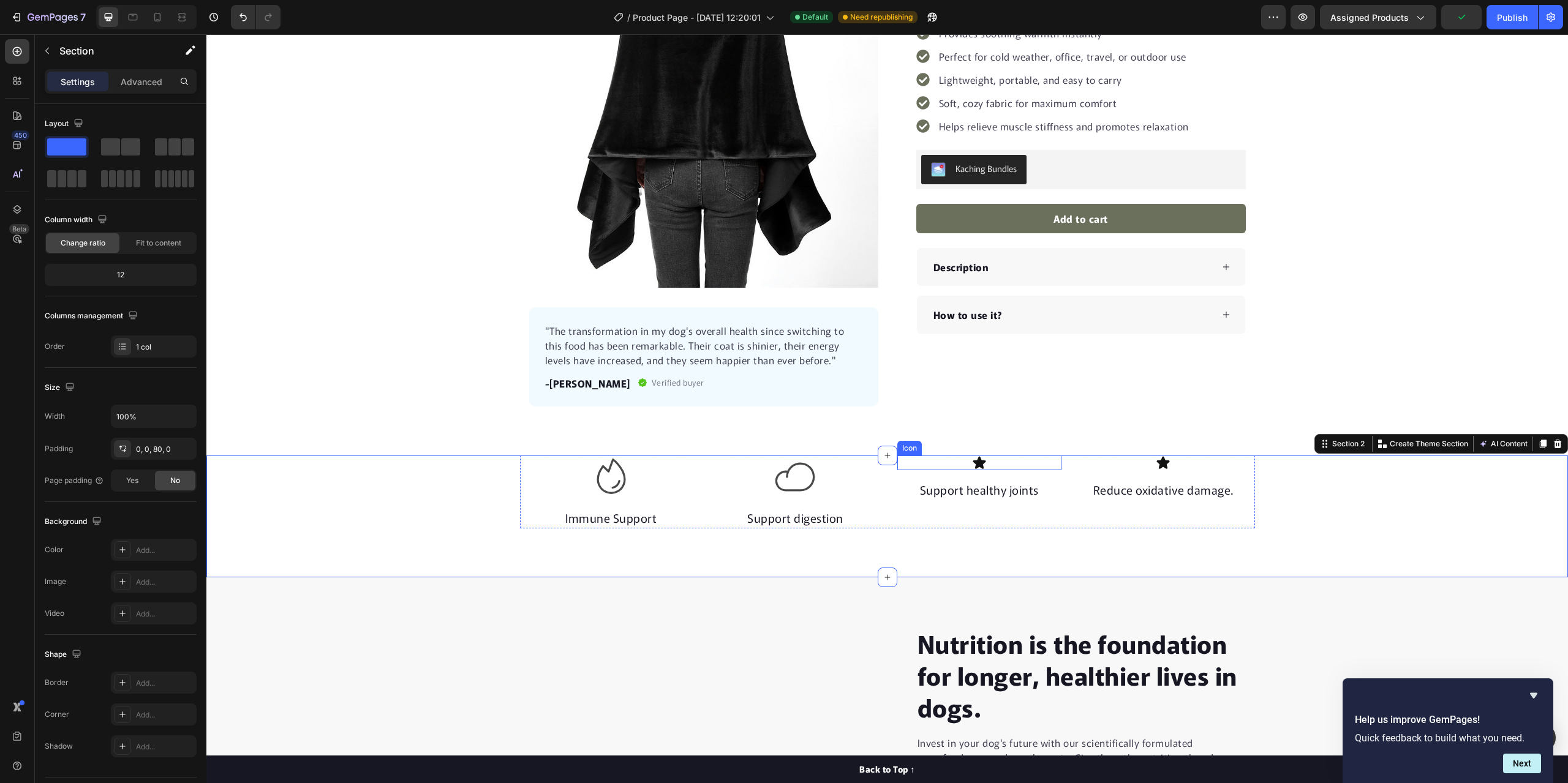
click at [989, 463] on div "Icon" at bounding box center [979, 463] width 164 height 15
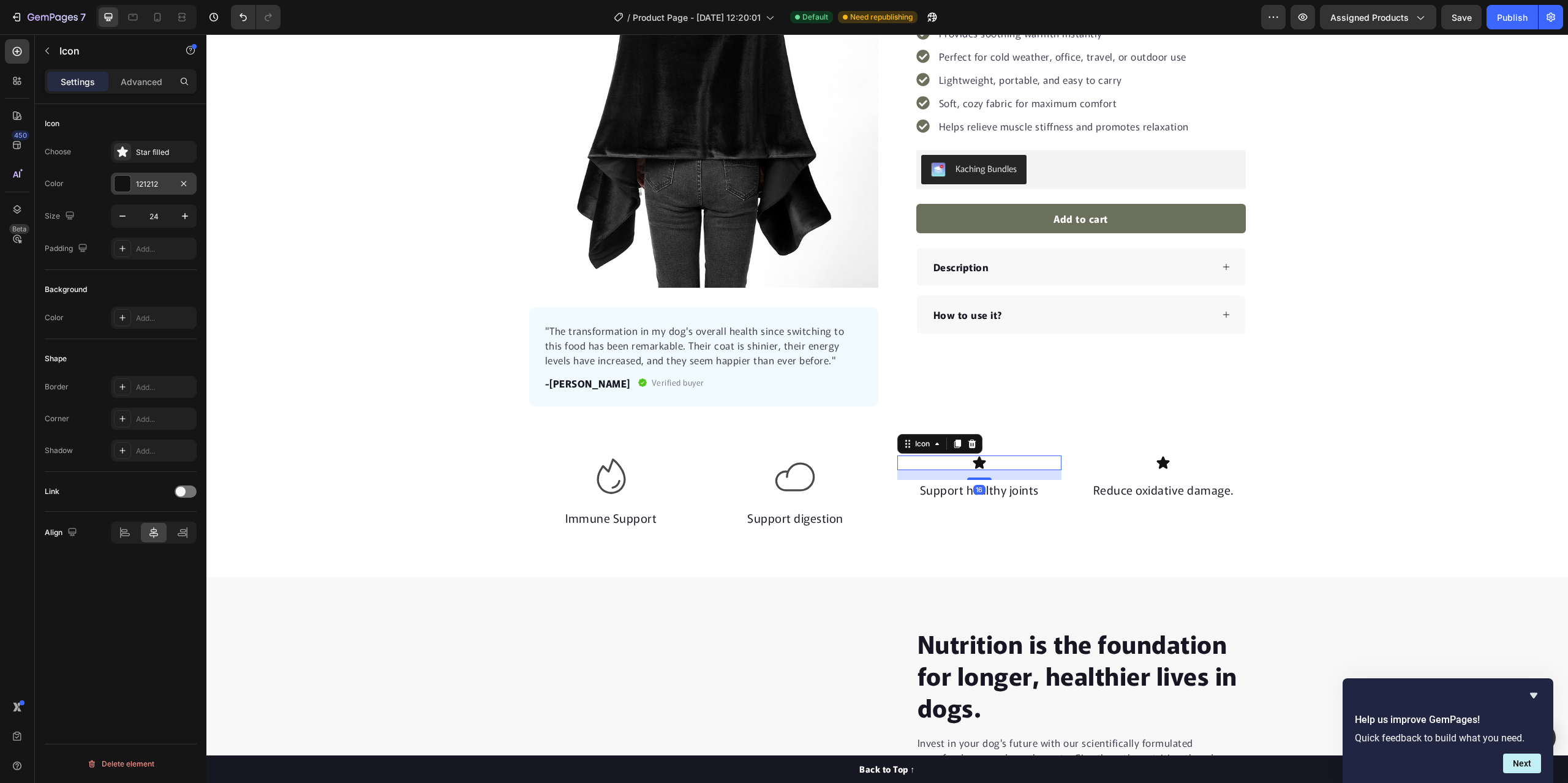
click at [142, 182] on div "121212" at bounding box center [153, 184] width 35 height 11
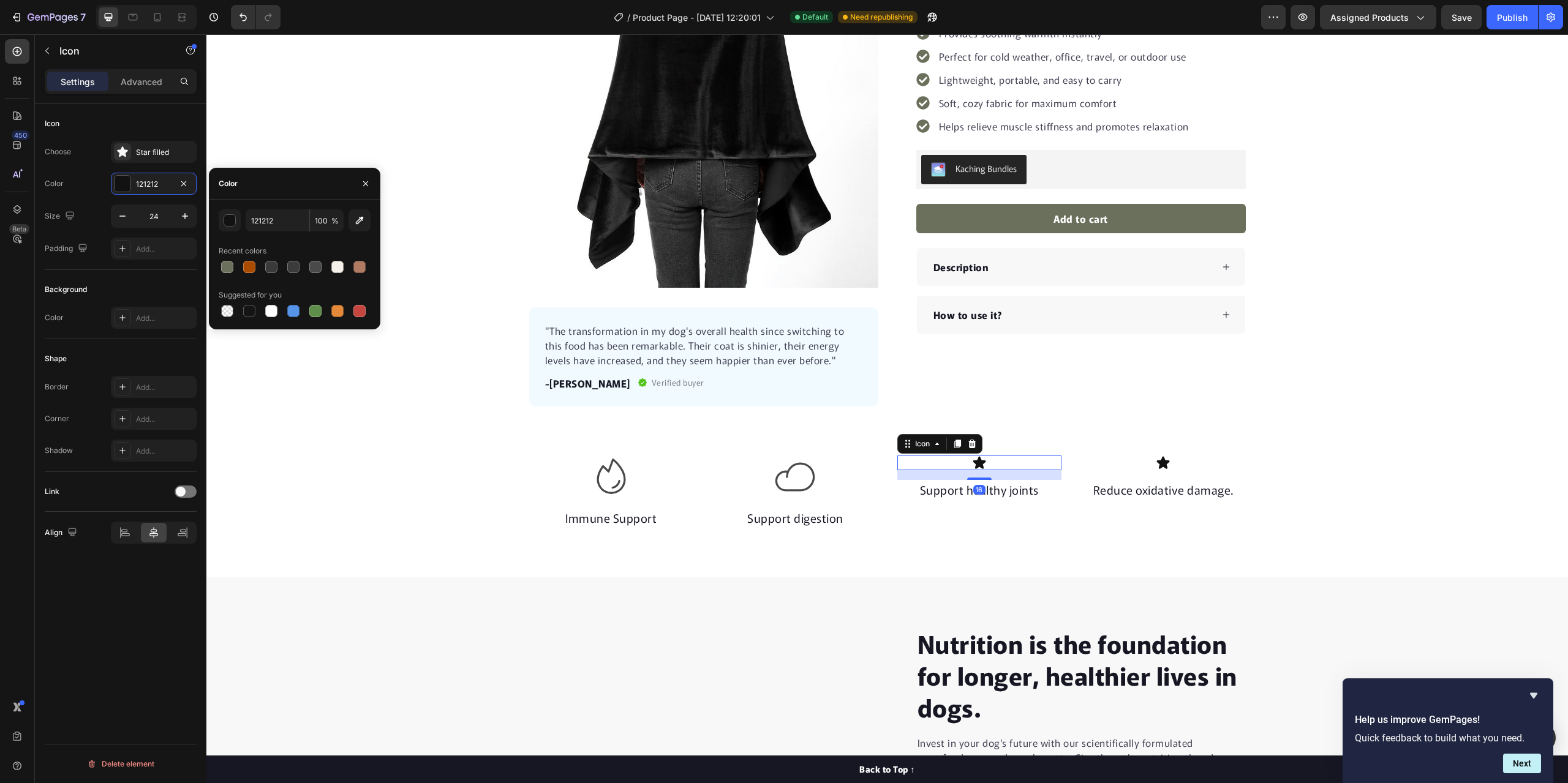
click at [313, 269] on div at bounding box center [315, 267] width 12 height 12
type input "4A4A4A"
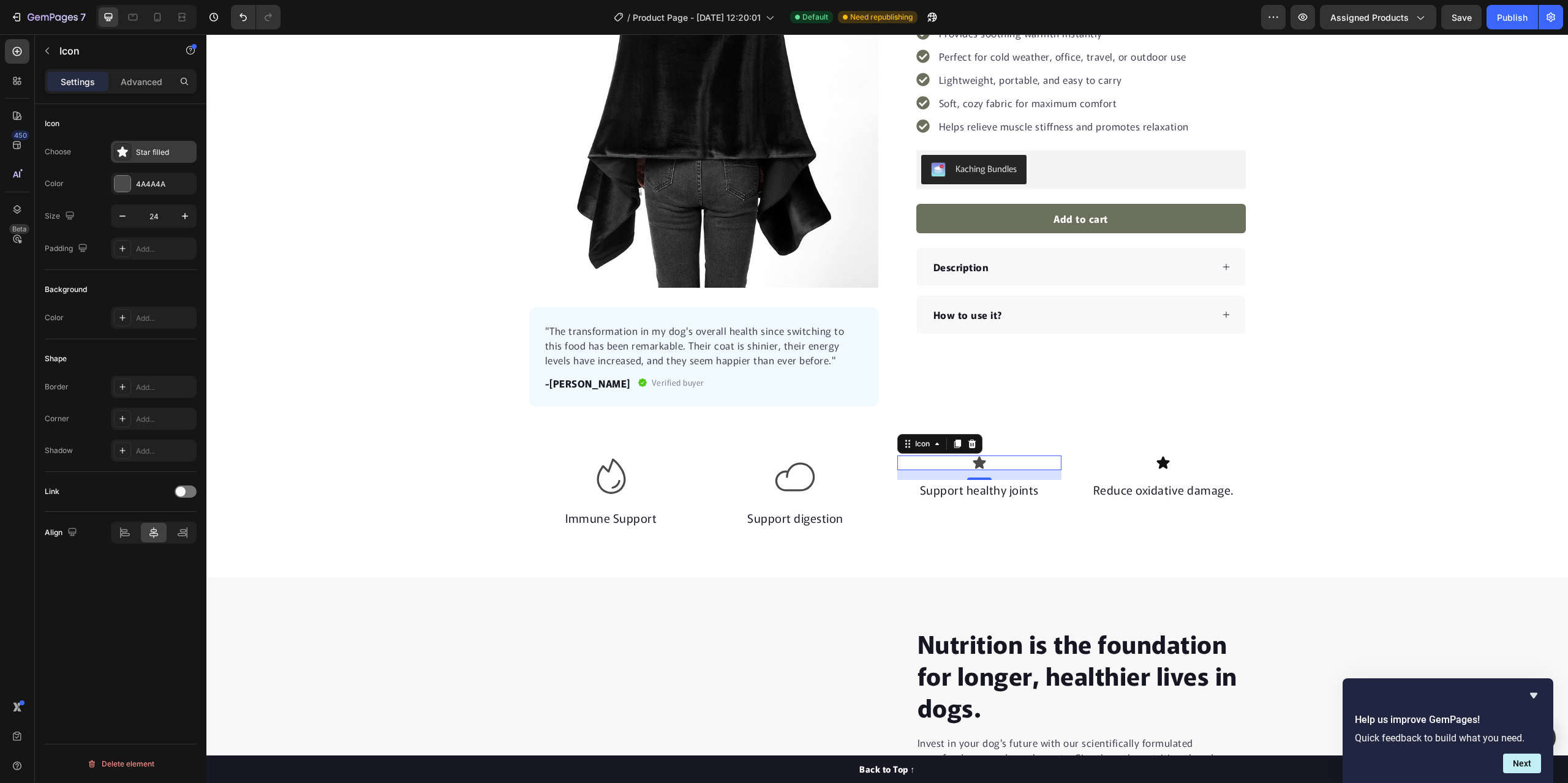
drag, startPoint x: 158, startPoint y: 148, endPoint x: 183, endPoint y: 153, distance: 25.5
click at [157, 148] on div "Star filled" at bounding box center [164, 152] width 57 height 11
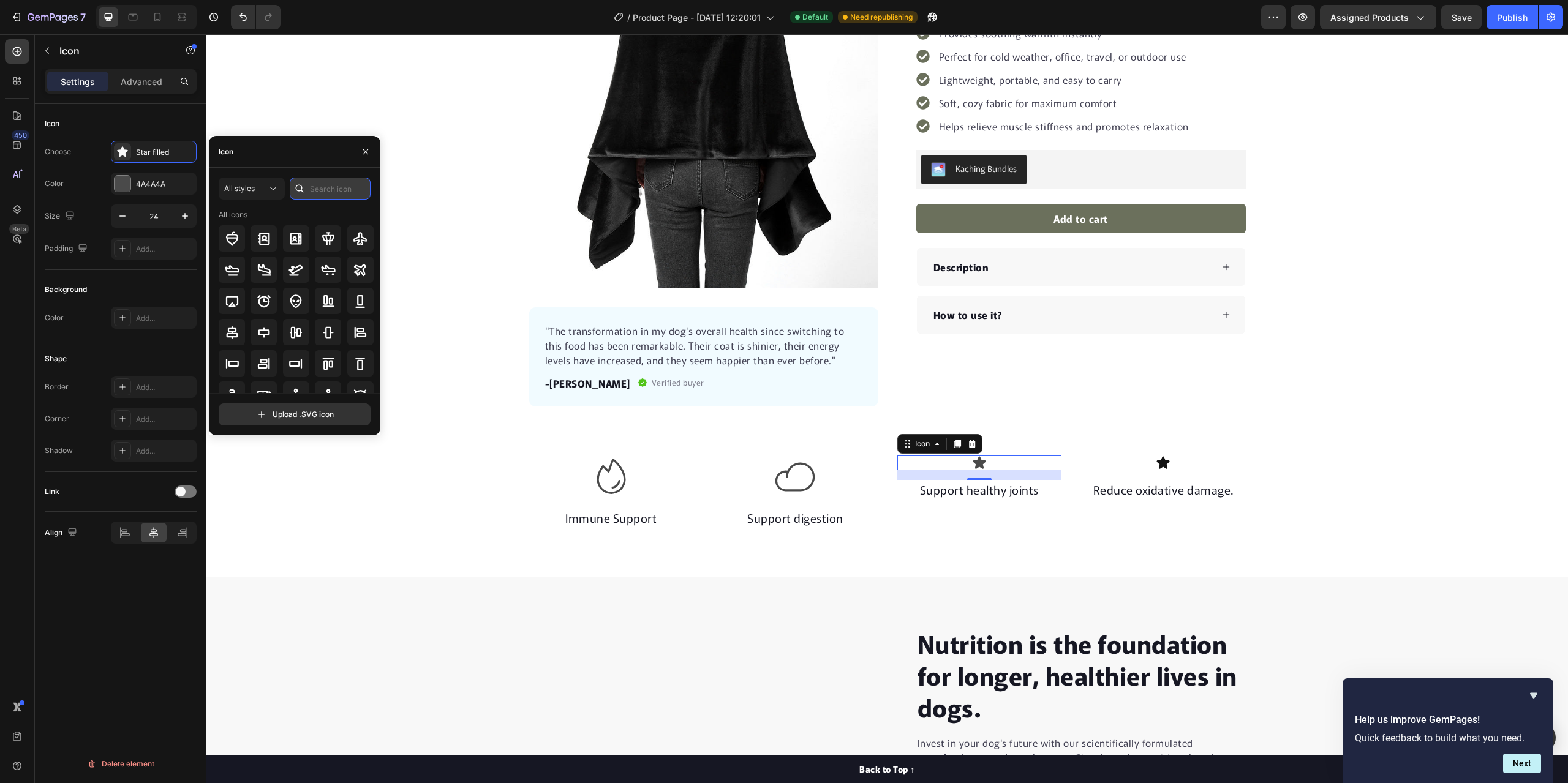
click at [310, 189] on input "text" at bounding box center [330, 188] width 81 height 22
type input "Lightning"
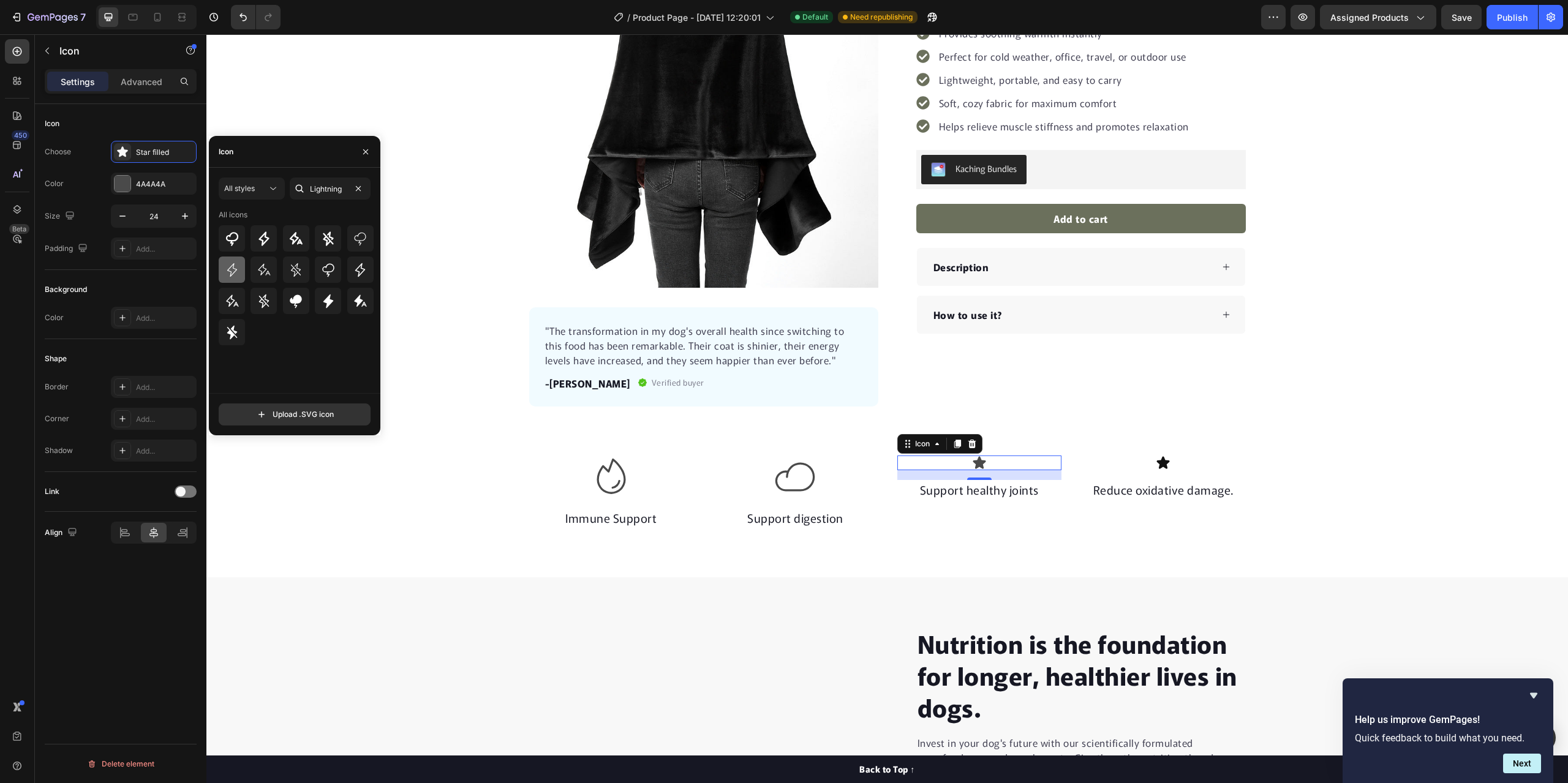
click at [231, 266] on icon at bounding box center [232, 269] width 10 height 13
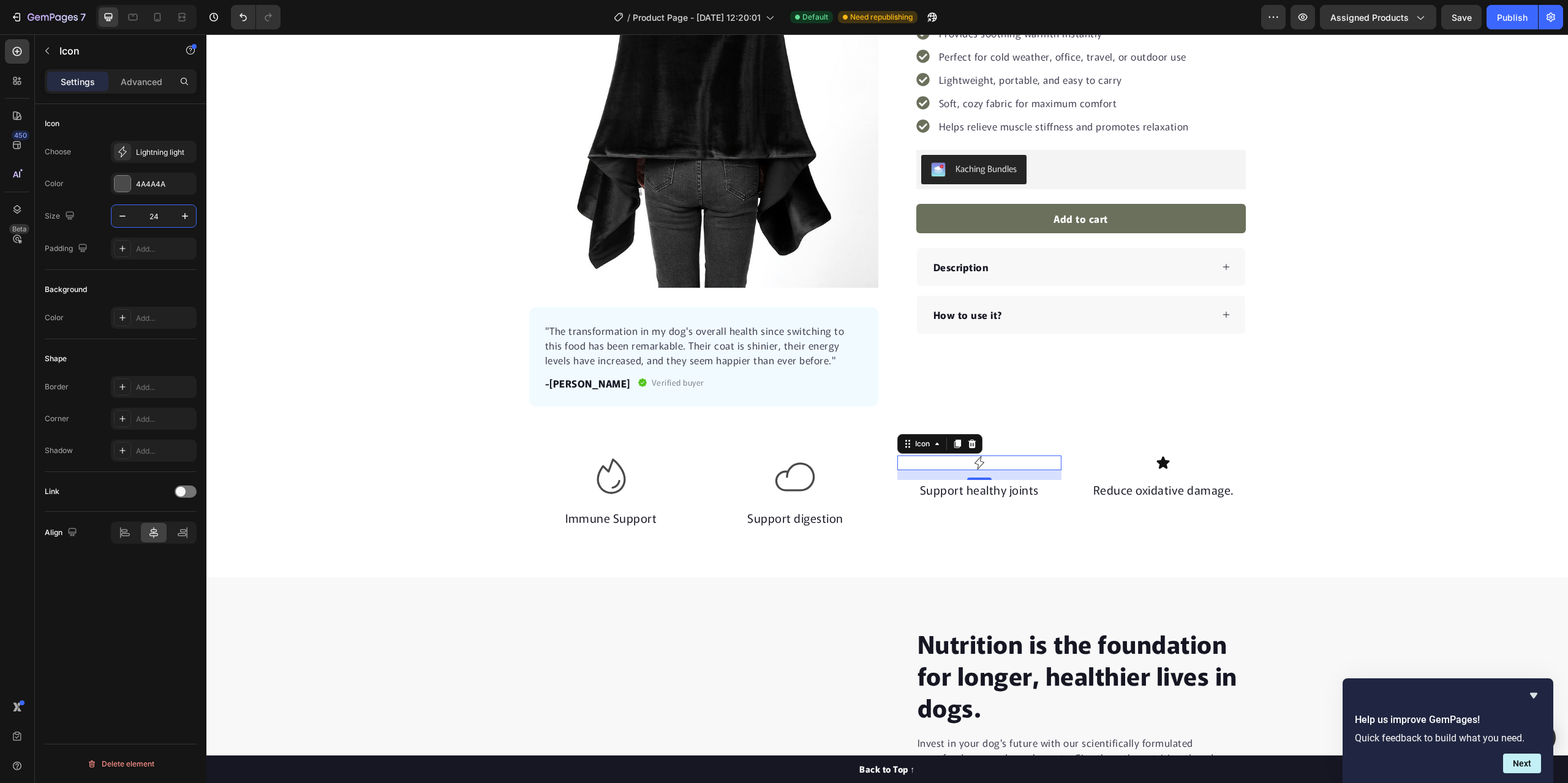
click at [168, 220] on input "24" at bounding box center [153, 216] width 40 height 22
type input "70"
click at [1178, 461] on div "Icon" at bounding box center [1163, 463] width 164 height 15
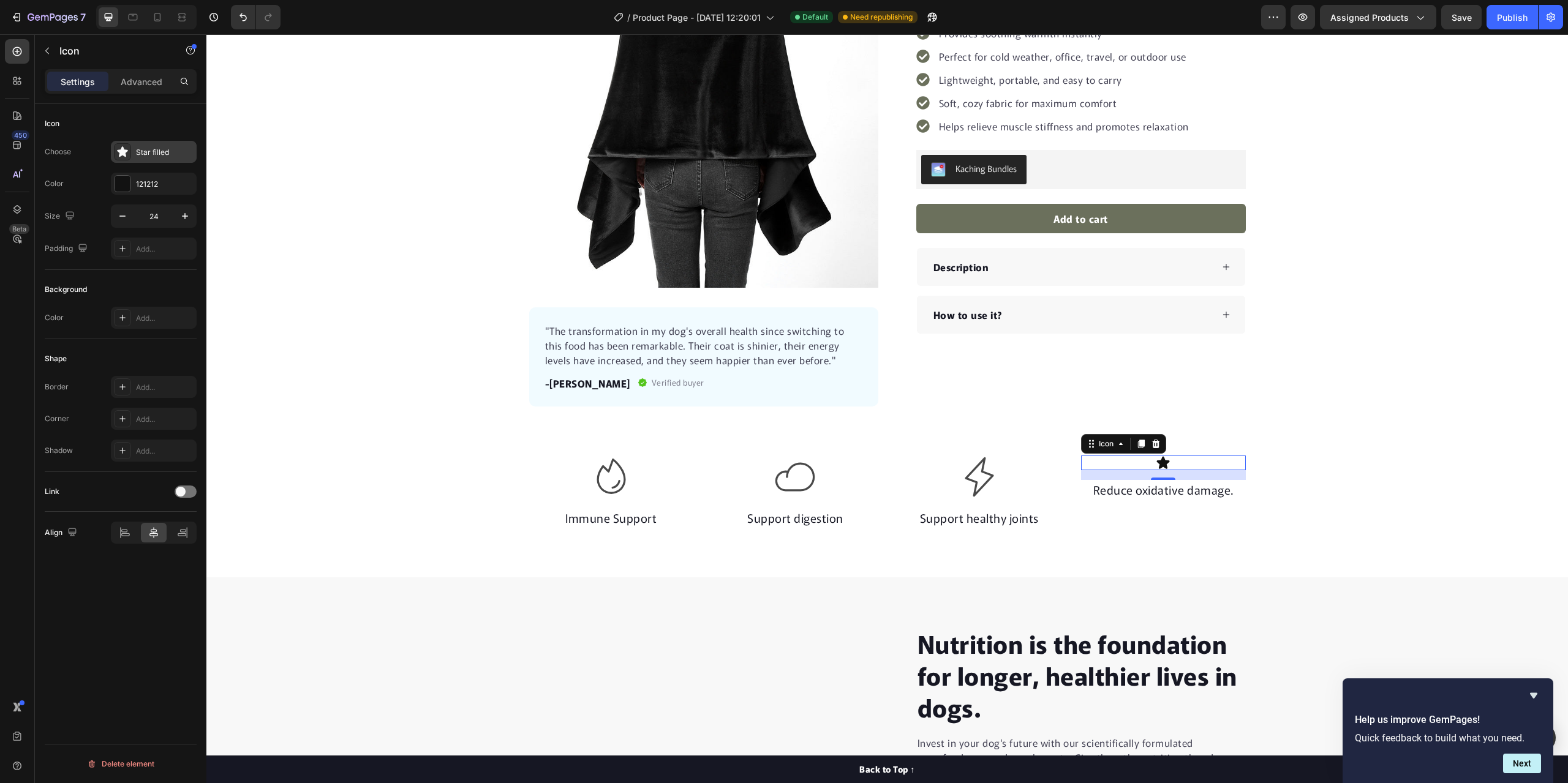
click at [174, 147] on div "Star filled" at bounding box center [164, 152] width 57 height 11
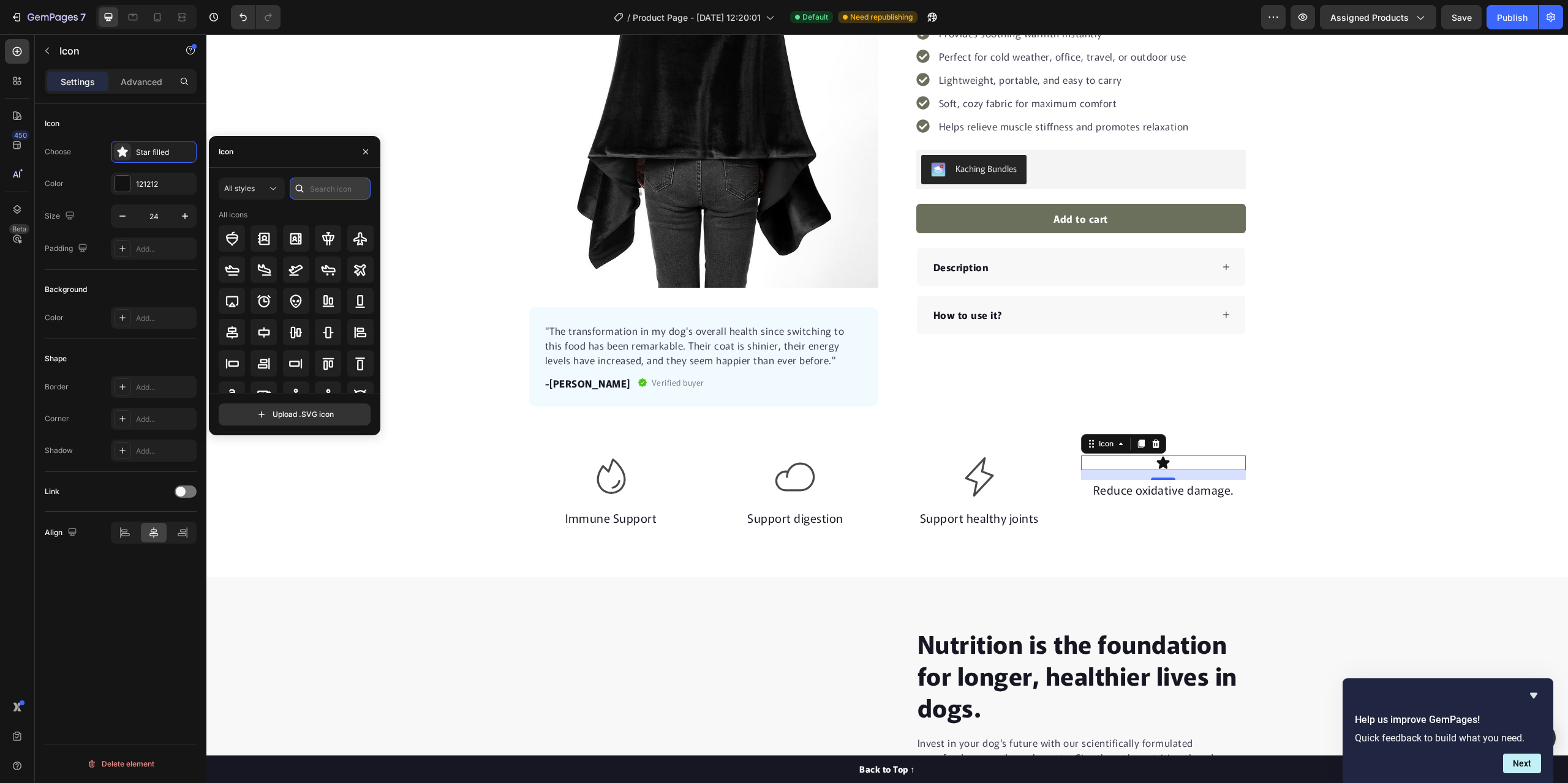
click at [315, 191] on input "text" at bounding box center [330, 188] width 81 height 22
type input "World"
click at [223, 300] on div at bounding box center [232, 301] width 26 height 26
drag, startPoint x: 155, startPoint y: 173, endPoint x: 178, endPoint y: 184, distance: 25.5
click at [154, 175] on div "121212" at bounding box center [153, 183] width 86 height 22
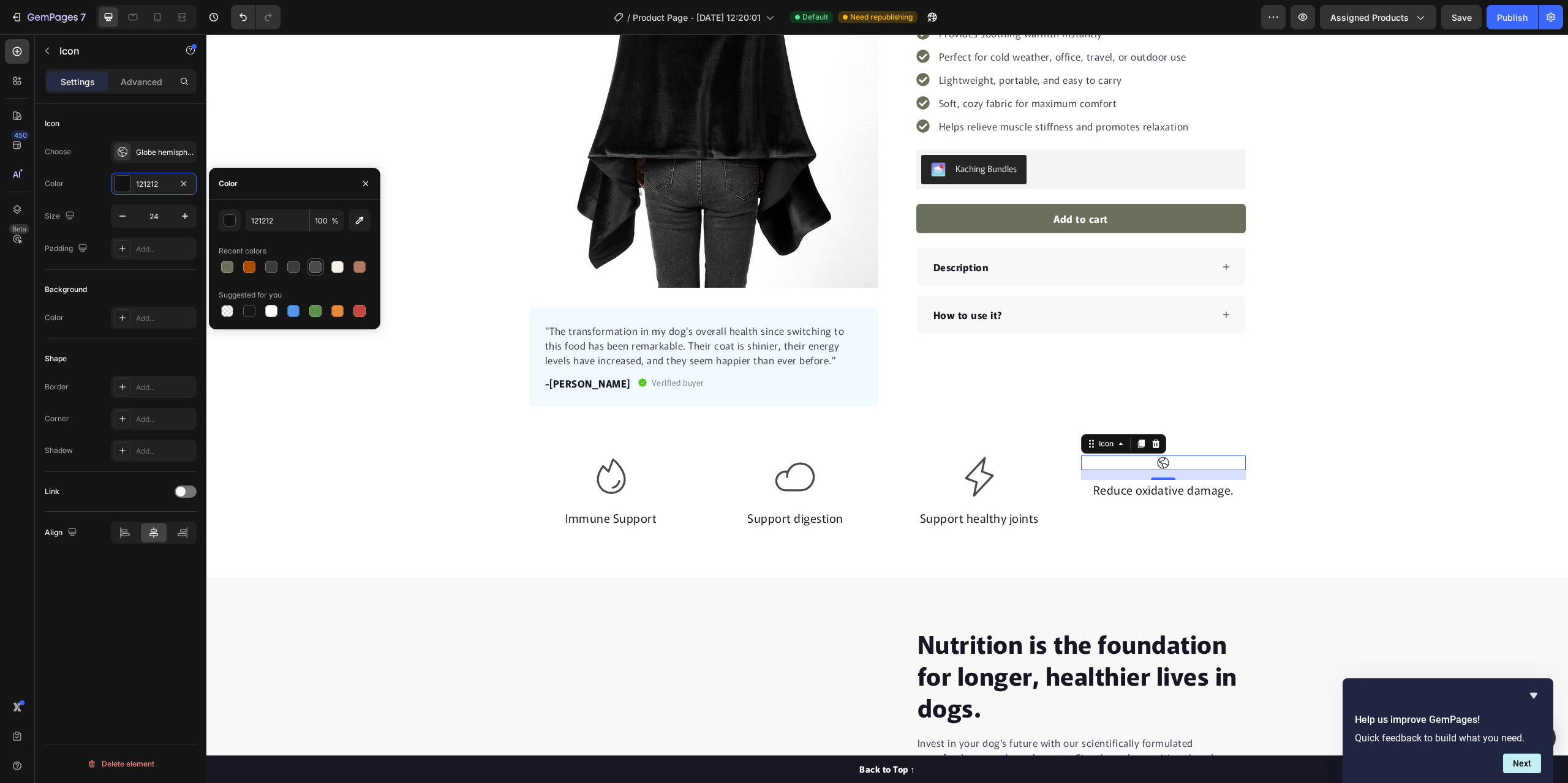
click at [318, 263] on div at bounding box center [315, 267] width 12 height 12
type input "4A4A4A"
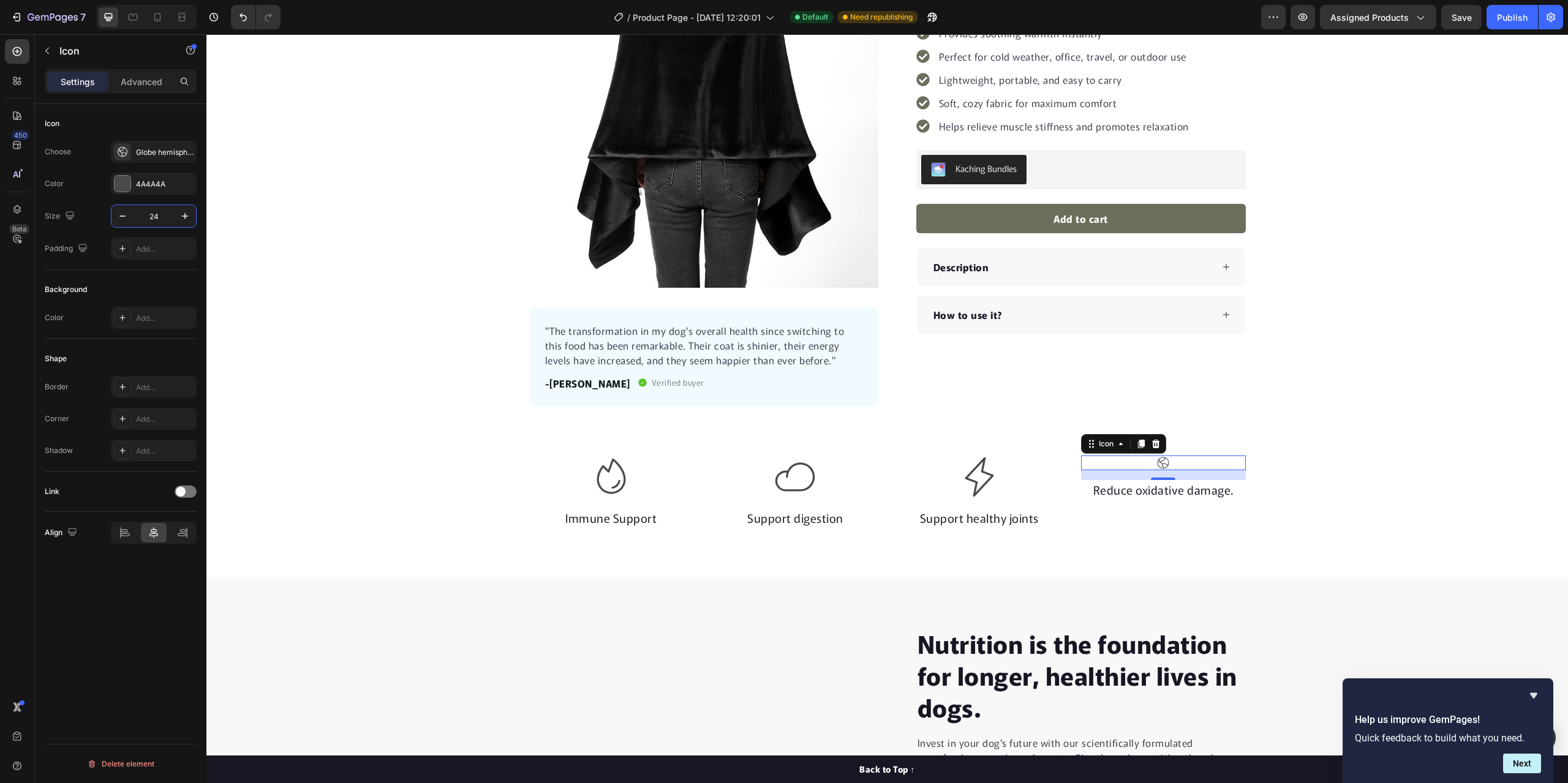
click at [162, 219] on input "24" at bounding box center [153, 216] width 40 height 22
type input "70"
drag, startPoint x: 370, startPoint y: 370, endPoint x: 356, endPoint y: 376, distance: 15.2
click at [368, 370] on div "Product Images "The transformation in my dog's overall health since switching t…" at bounding box center [887, 173] width 1362 height 468
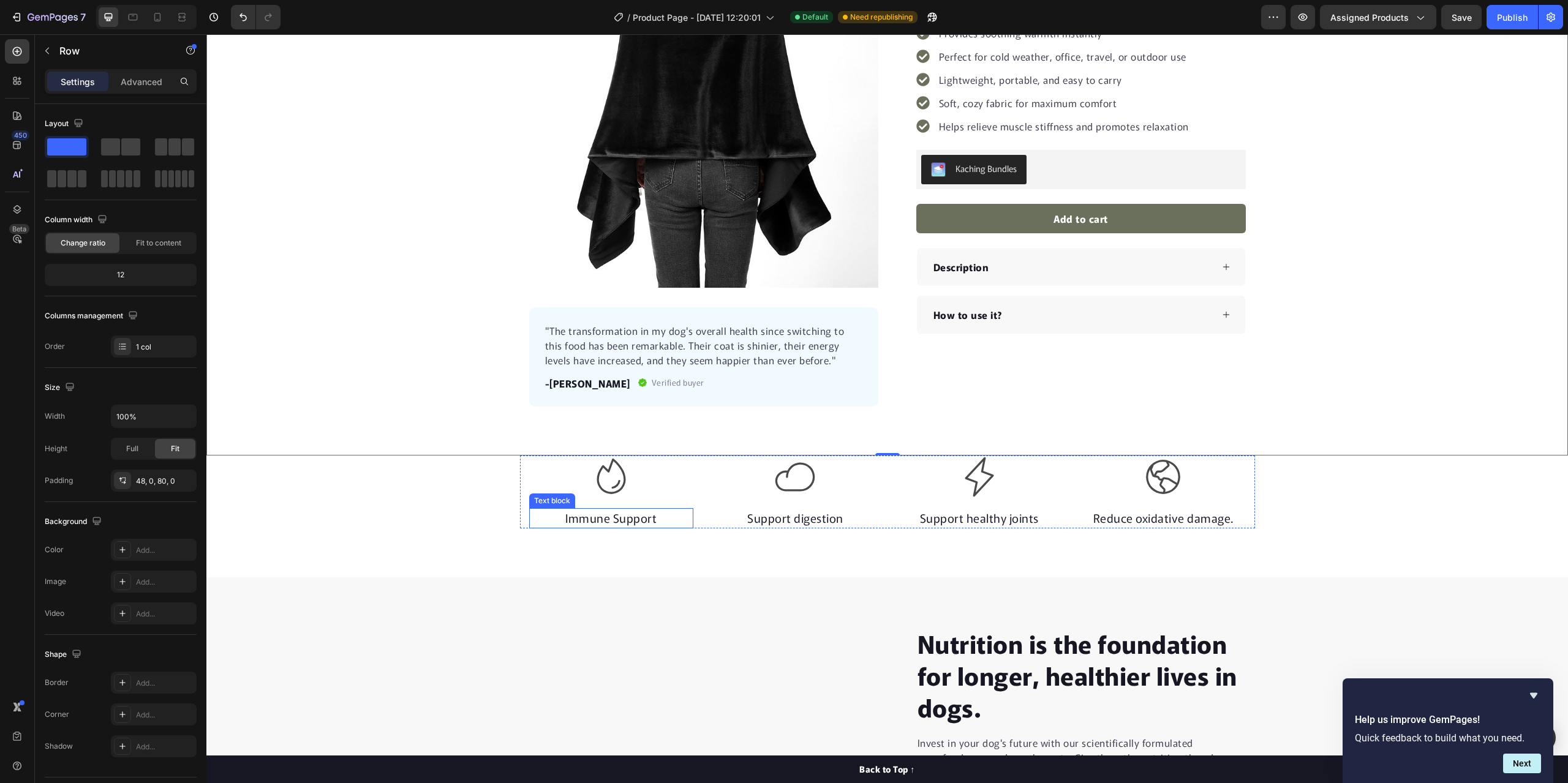
click at [656, 520] on p "Immune Support" at bounding box center [611, 519] width 162 height 18
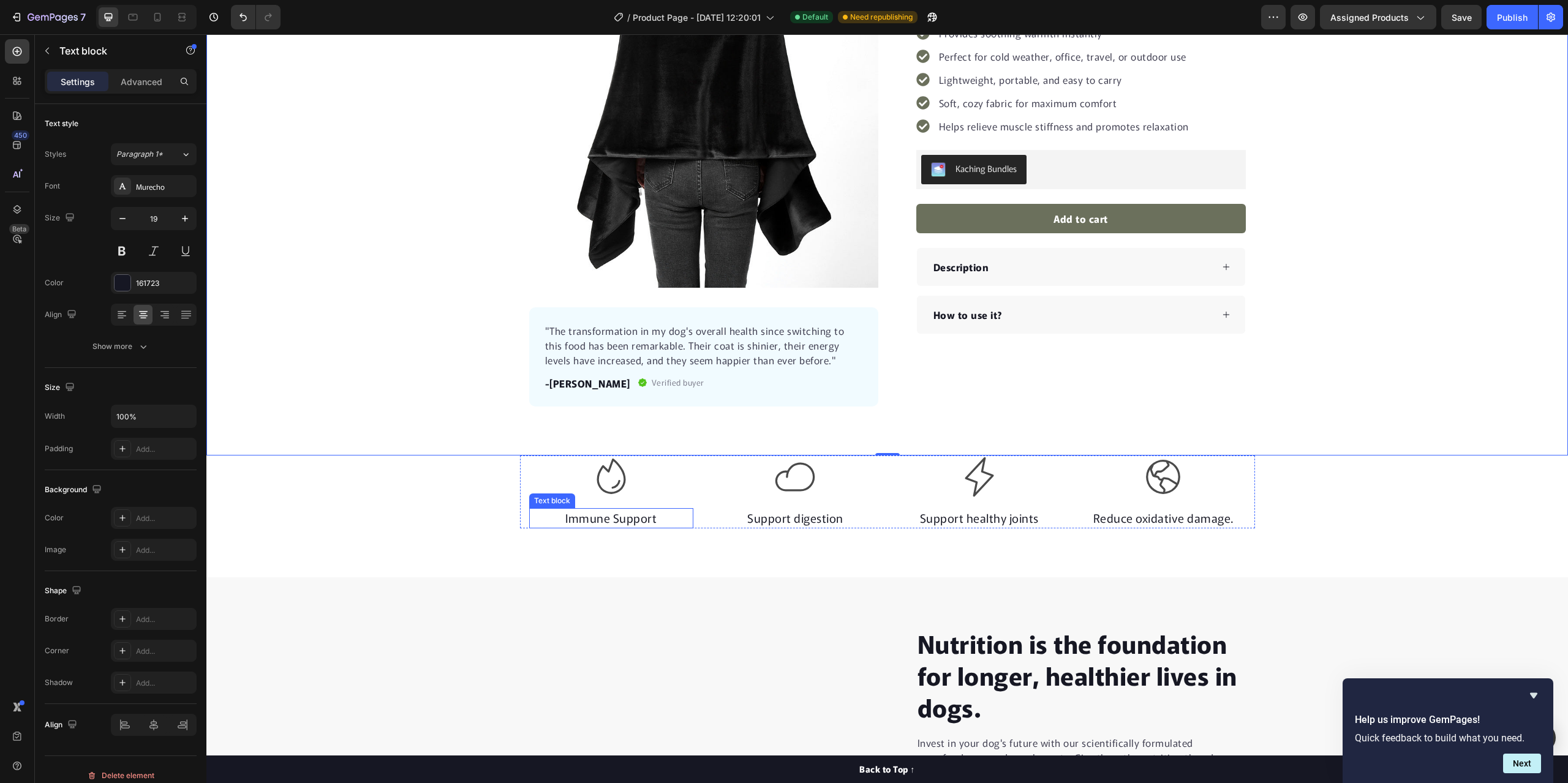
click at [656, 520] on p "Immune Support" at bounding box center [611, 519] width 162 height 18
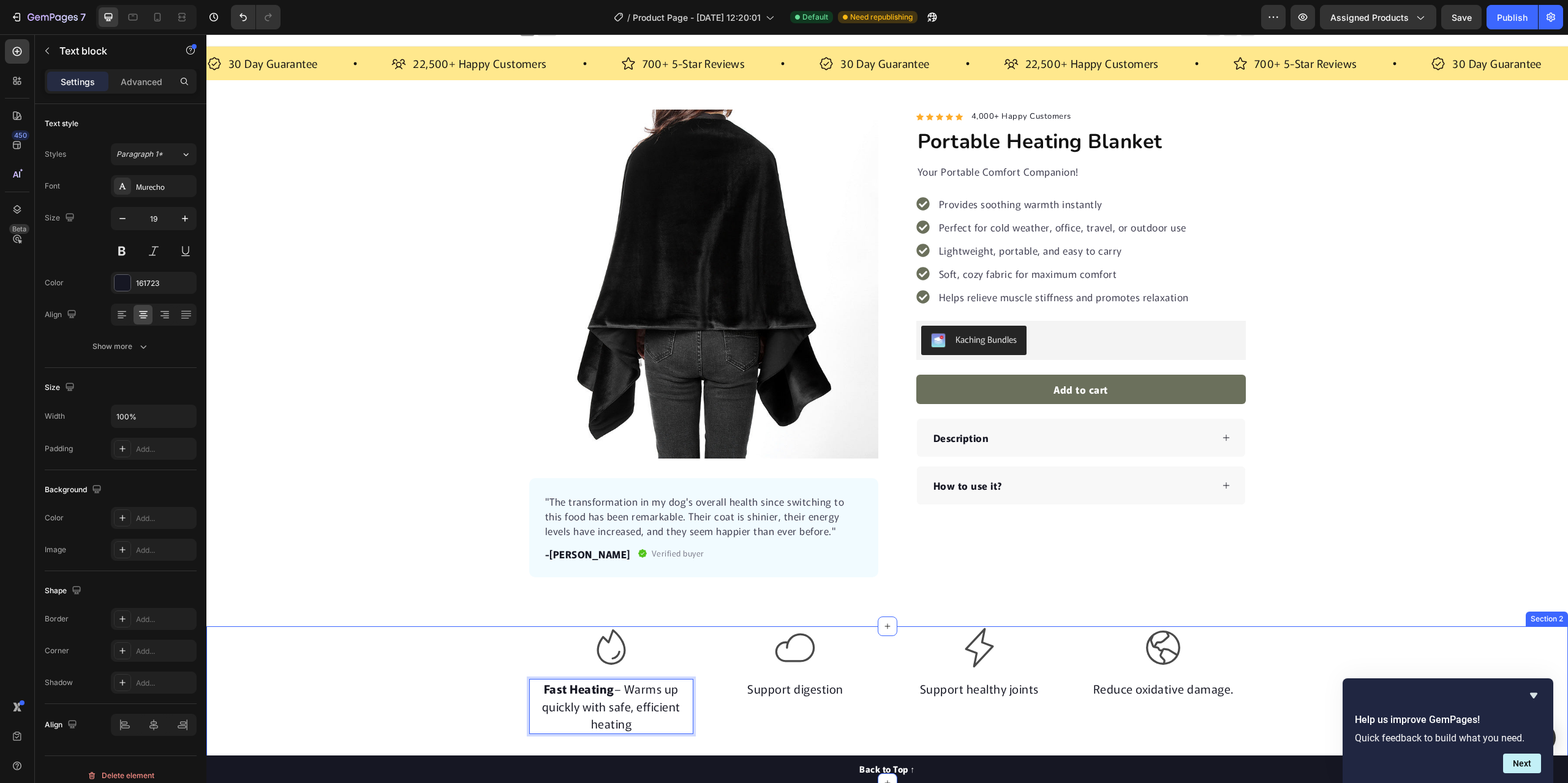
scroll to position [245, 0]
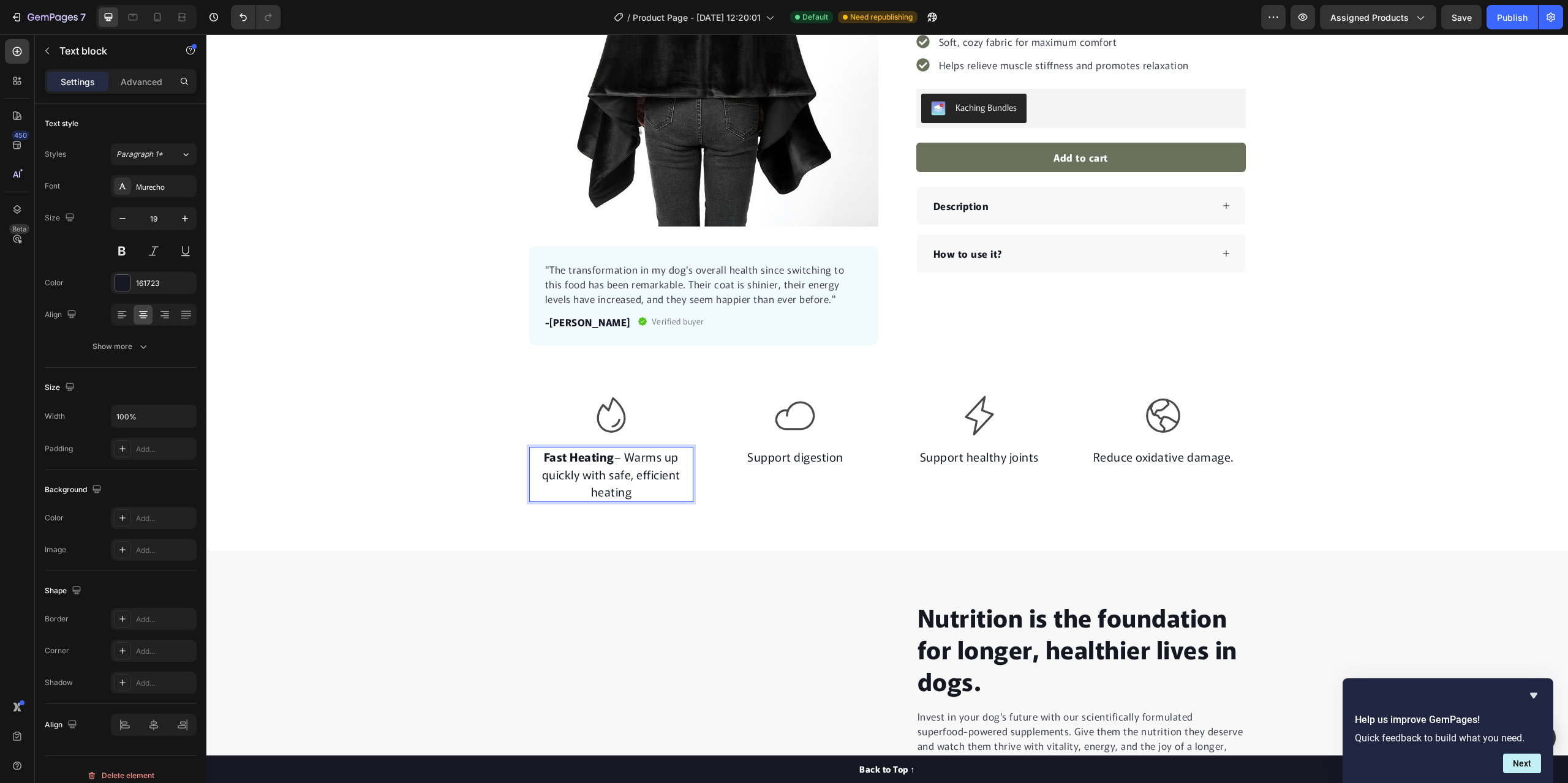
drag, startPoint x: 635, startPoint y: 493, endPoint x: 614, endPoint y: 458, distance: 40.8
click at [614, 458] on p "Fast Heating – Warms up quickly with safe, efficient heating" at bounding box center [611, 475] width 162 height 52
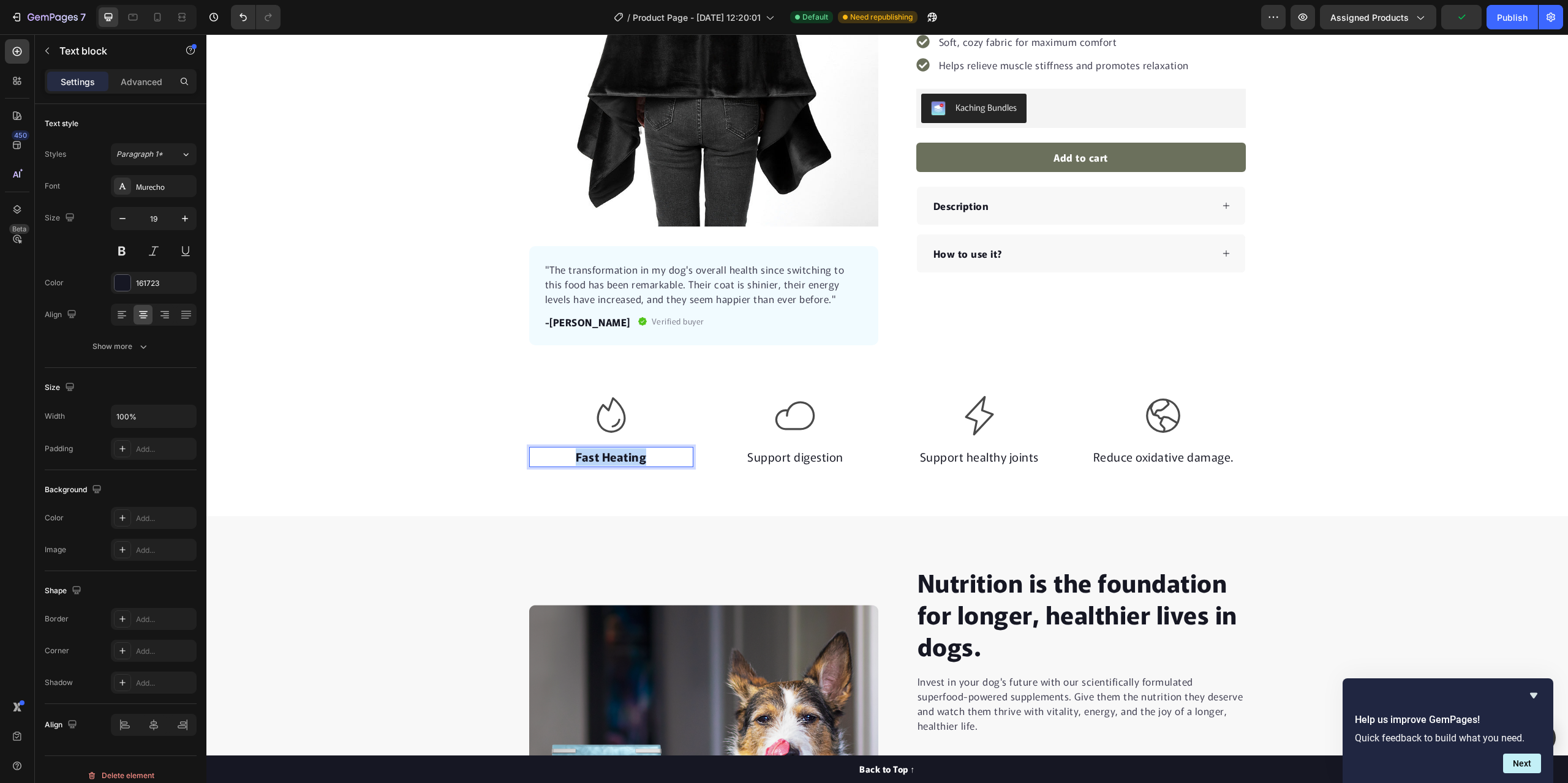
drag, startPoint x: 648, startPoint y: 457, endPoint x: 570, endPoint y: 461, distance: 78.1
click at [570, 461] on p "Fast Heating" at bounding box center [611, 457] width 162 height 18
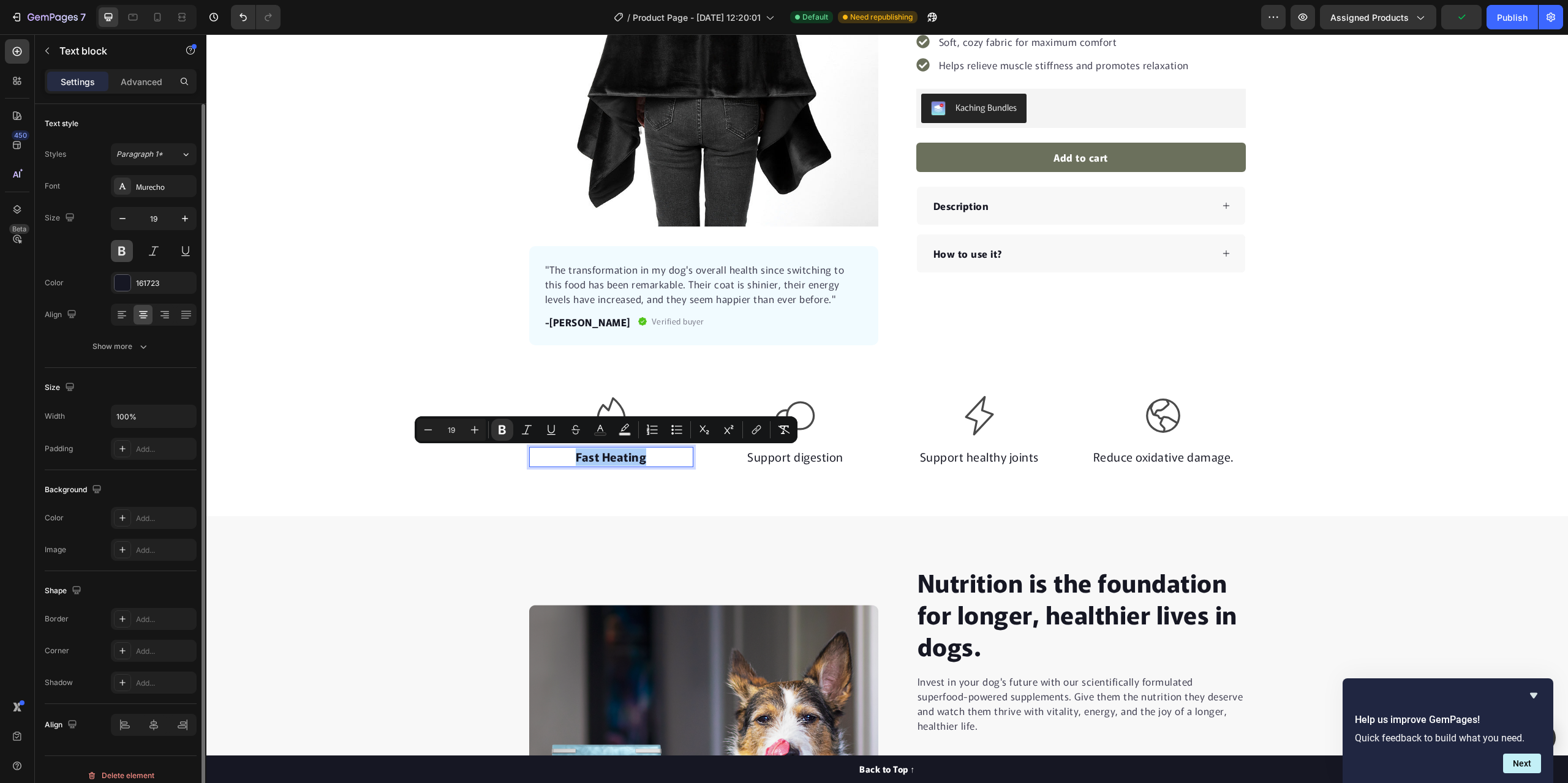
click at [119, 250] on button at bounding box center [121, 250] width 22 height 22
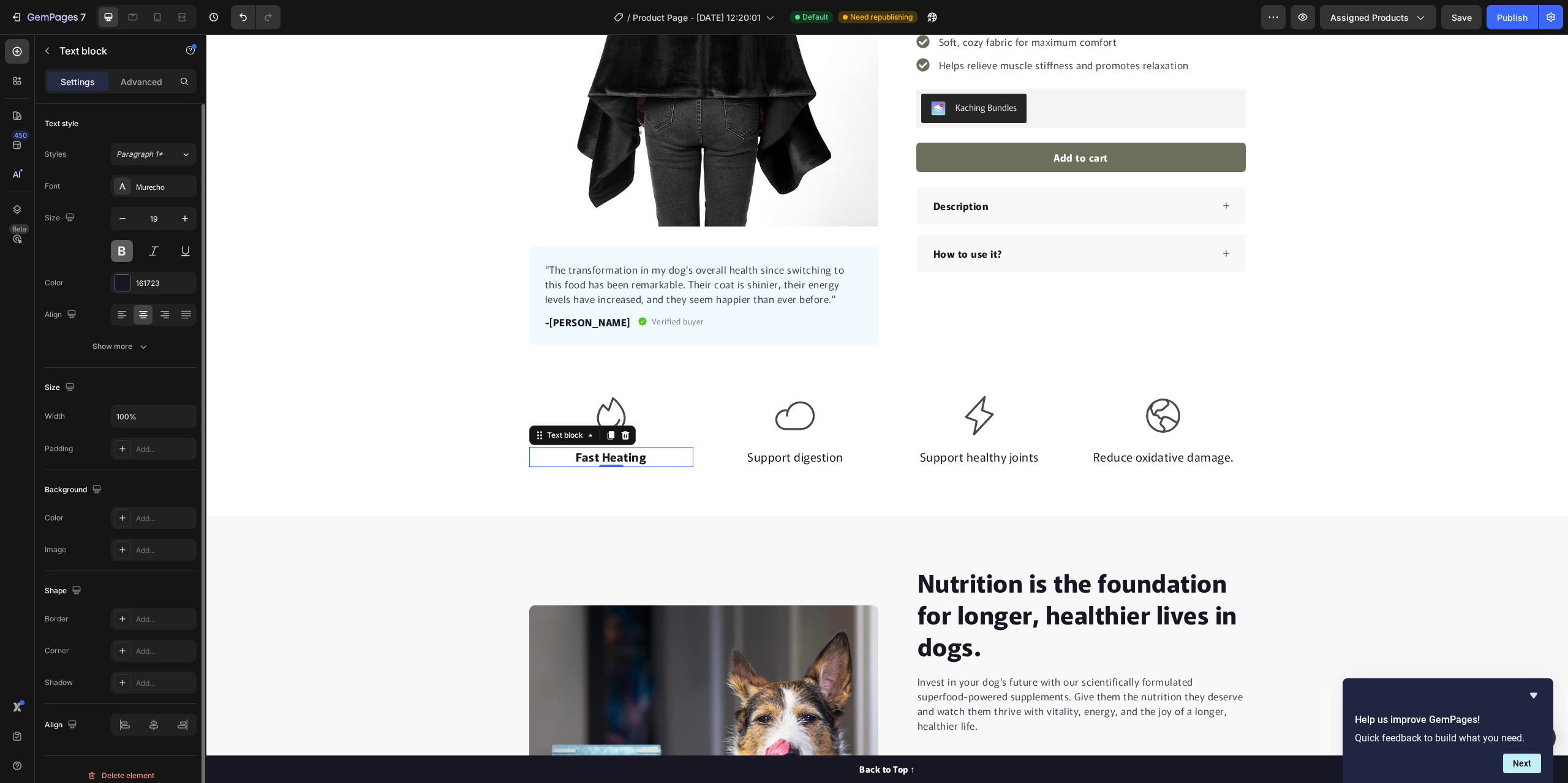
click at [111, 247] on button at bounding box center [121, 250] width 22 height 22
click at [645, 457] on p "Fast Heating" at bounding box center [611, 457] width 162 height 18
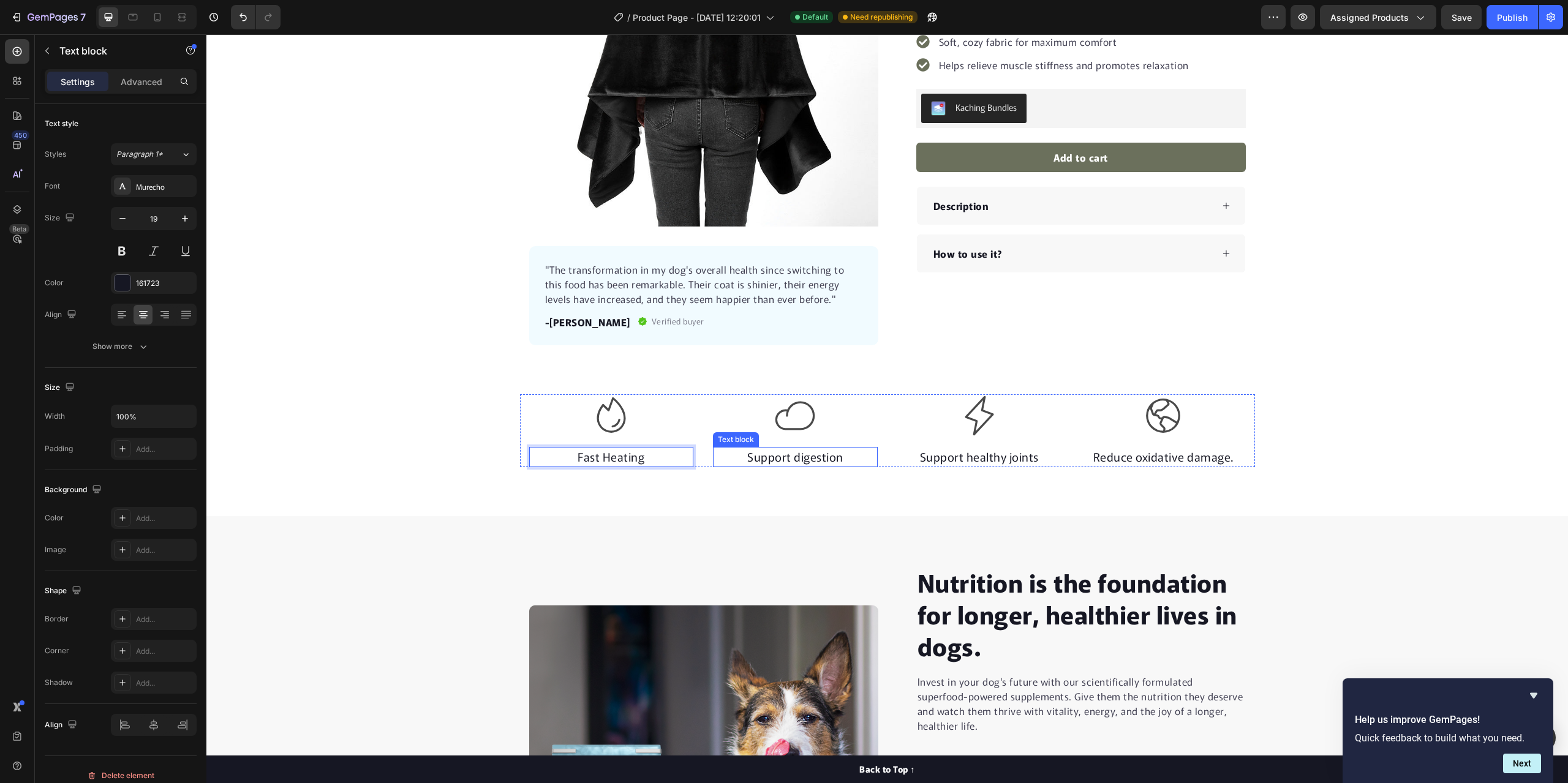
click at [840, 456] on p "Support digestion" at bounding box center [795, 457] width 162 height 18
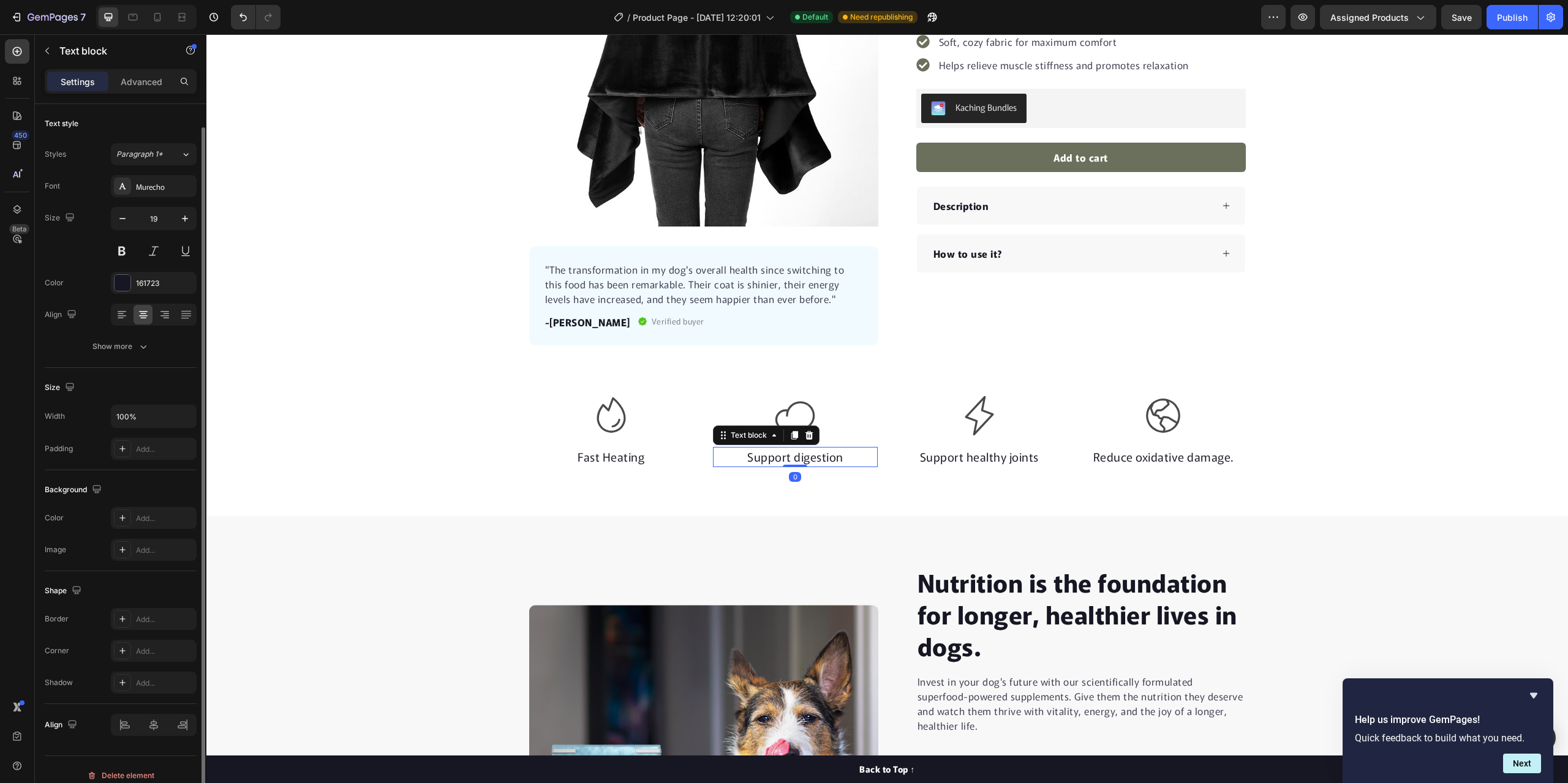
scroll to position [11, 0]
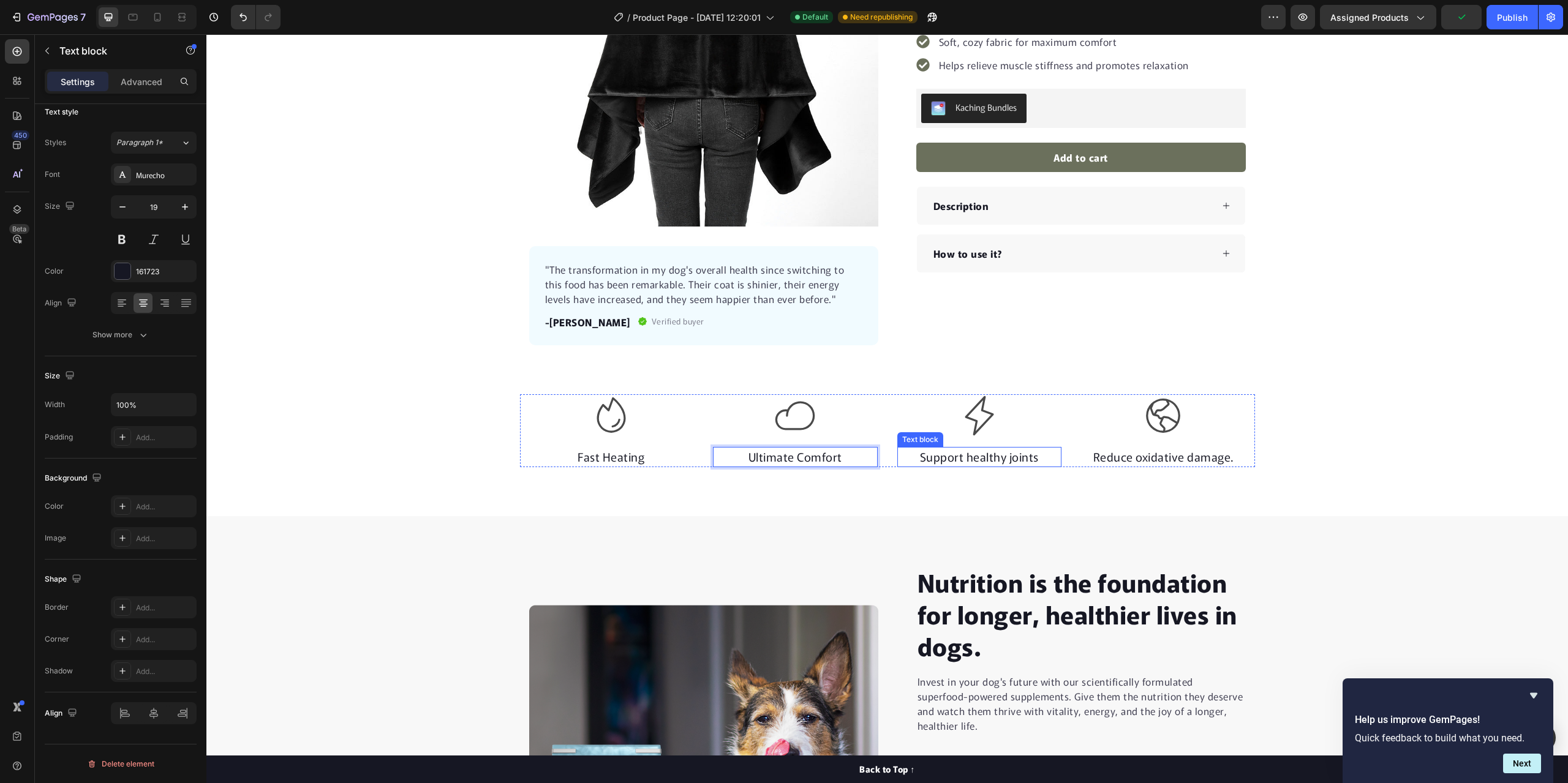
click at [1038, 458] on p "Support healthy joints" at bounding box center [980, 457] width 162 height 18
click at [1037, 460] on p "Support healthy joints" at bounding box center [980, 457] width 162 height 18
click at [1231, 462] on p "Reduce oxidative damage." at bounding box center [1163, 457] width 162 height 18
click at [1347, 457] on div "Icon Fast Heating Text block Icon Ultimate Comfort Text block Icon USB Powered …" at bounding box center [887, 430] width 1362 height 73
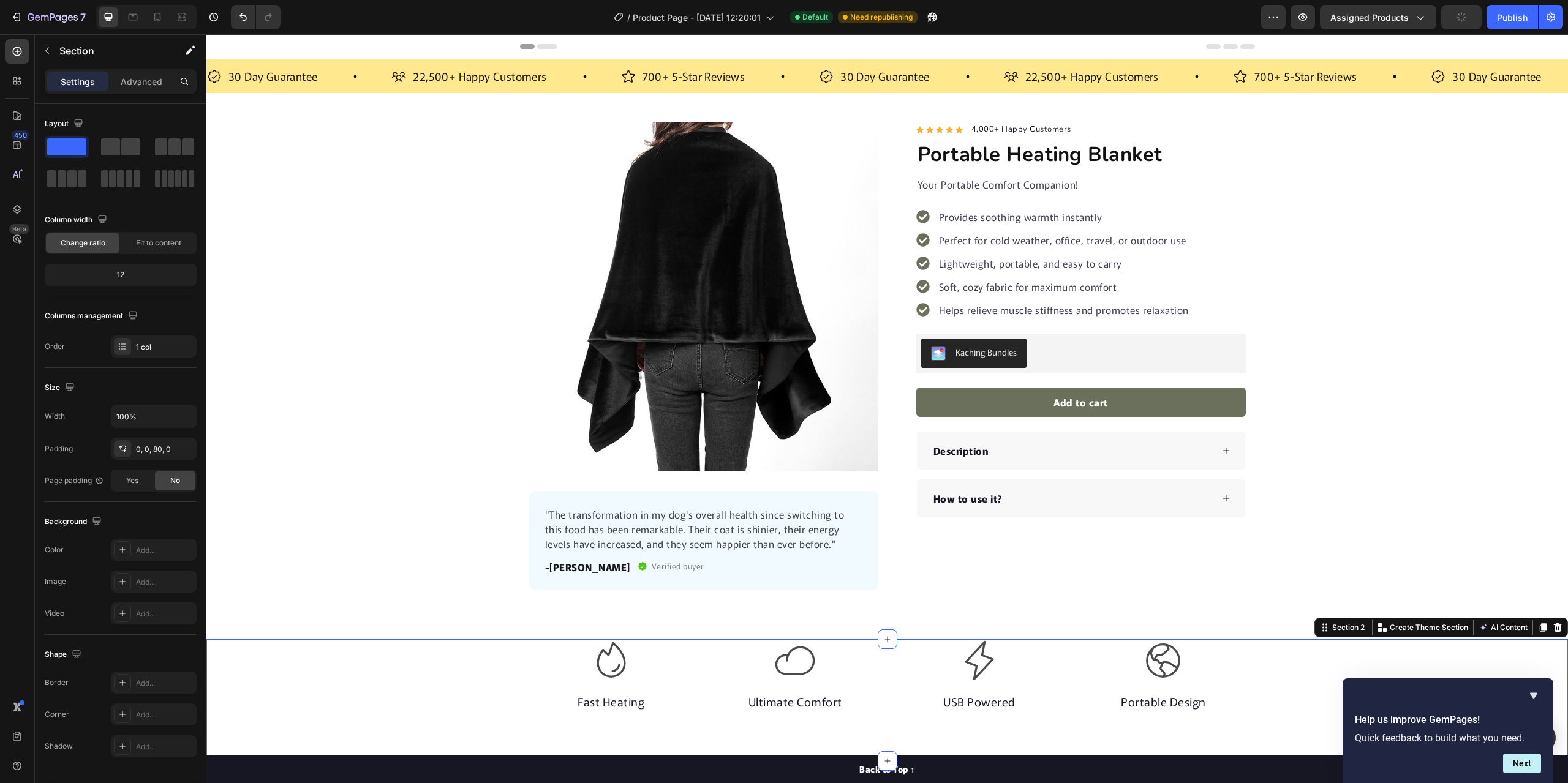
scroll to position [245, 0]
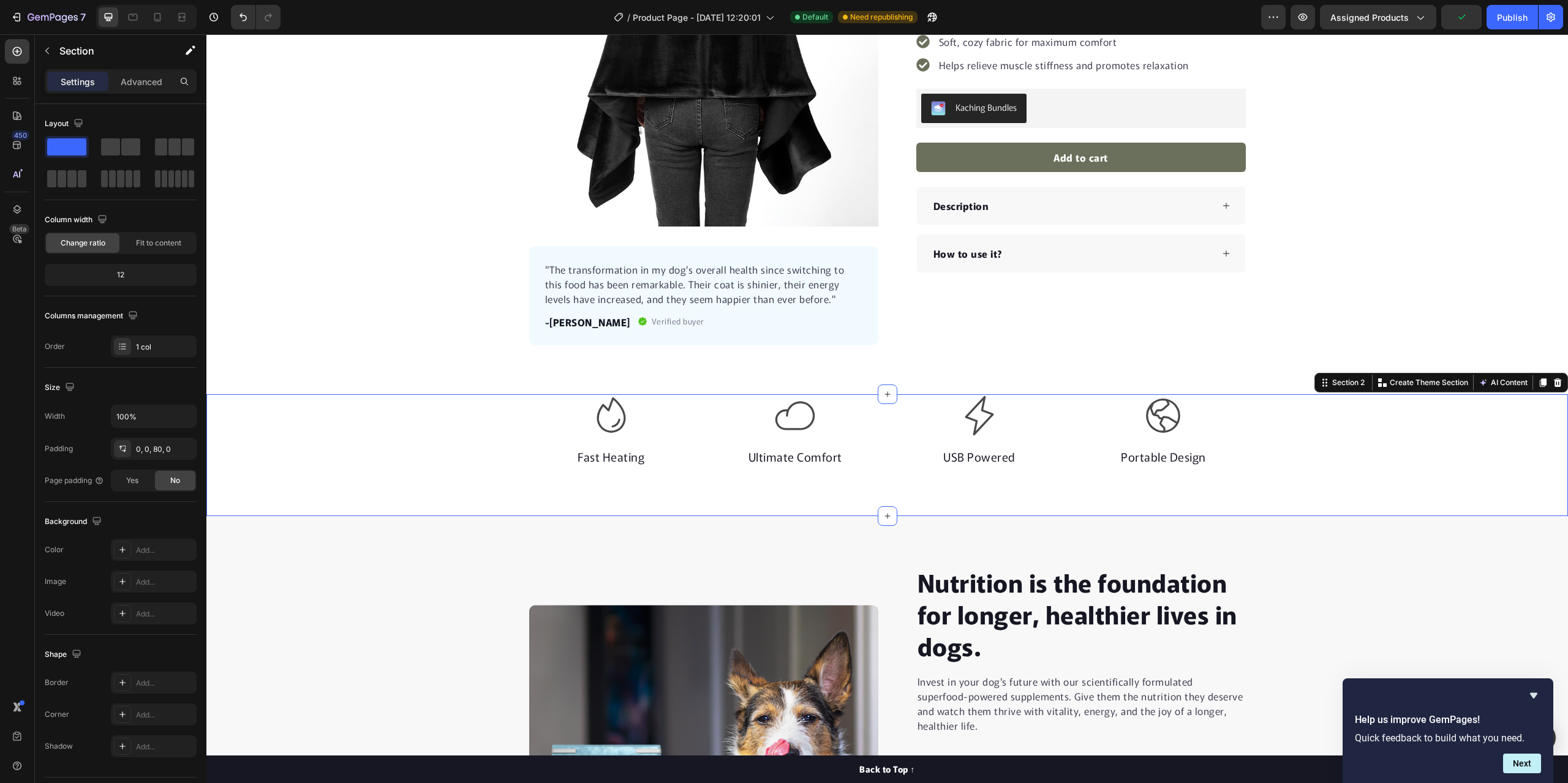
click at [495, 475] on div "Icon Fast Heating Text block Icon Ultimate Comfort Text block Icon USB Powered …" at bounding box center [887, 455] width 1362 height 122
click at [714, 457] on p "Ultimate Comfort" at bounding box center [795, 457] width 162 height 18
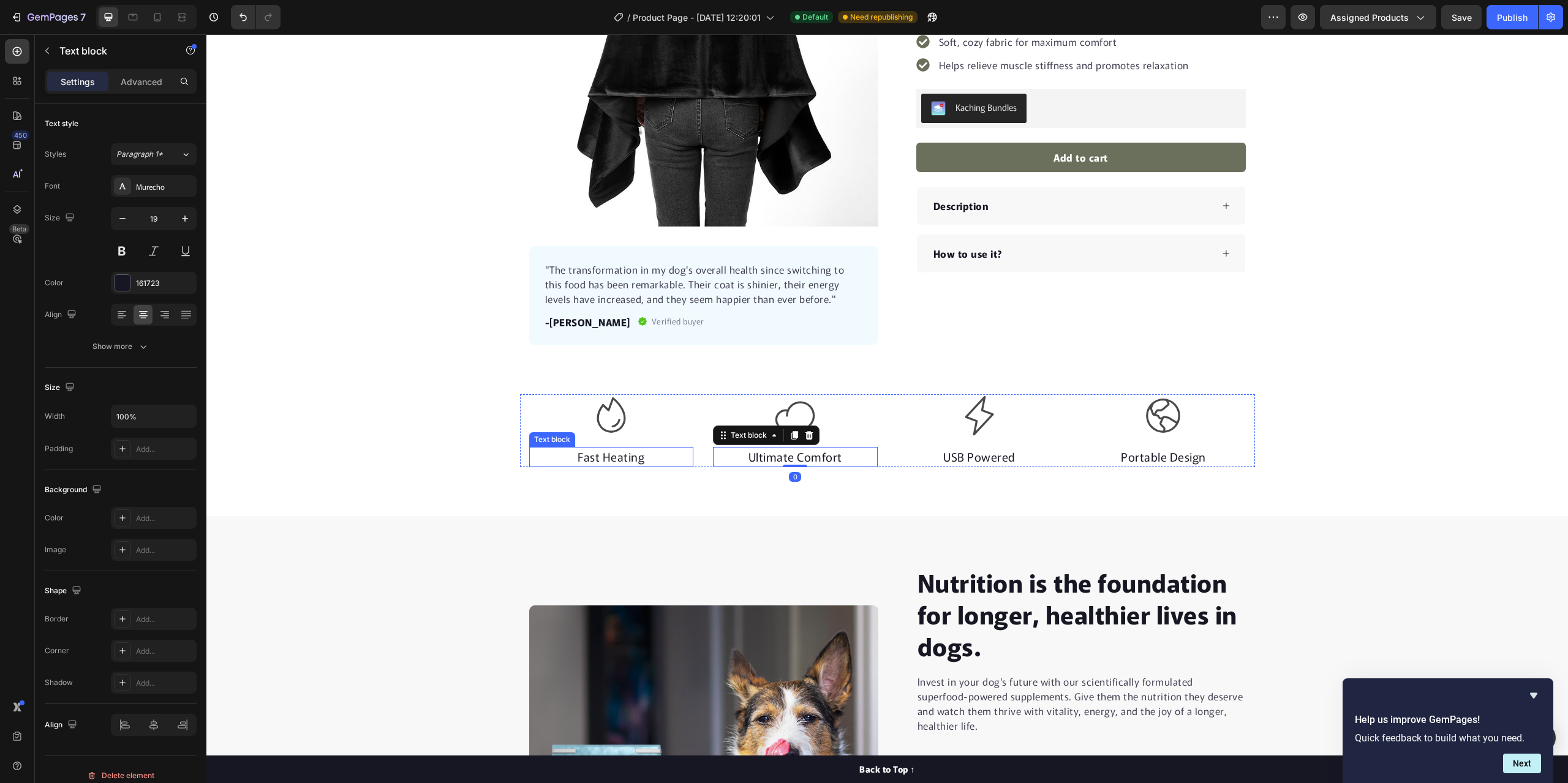
click at [675, 461] on p "Fast Heating" at bounding box center [611, 457] width 162 height 18
click at [680, 427] on div "Icon" at bounding box center [611, 416] width 164 height 43
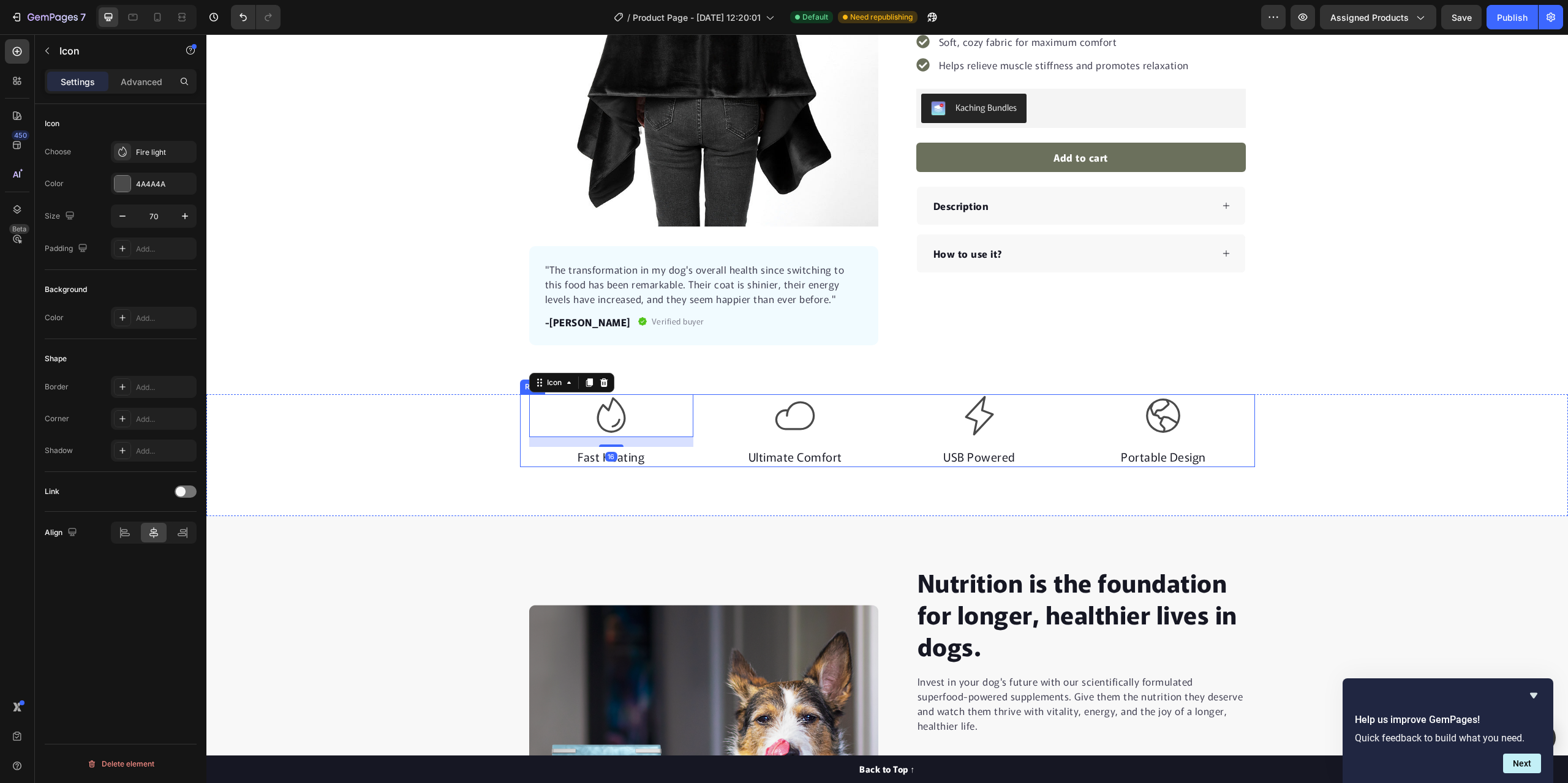
click at [692, 420] on div "Icon 16 Fast Heating Text block Icon Ultimate Comfort Text block Icon USB Power…" at bounding box center [887, 430] width 735 height 73
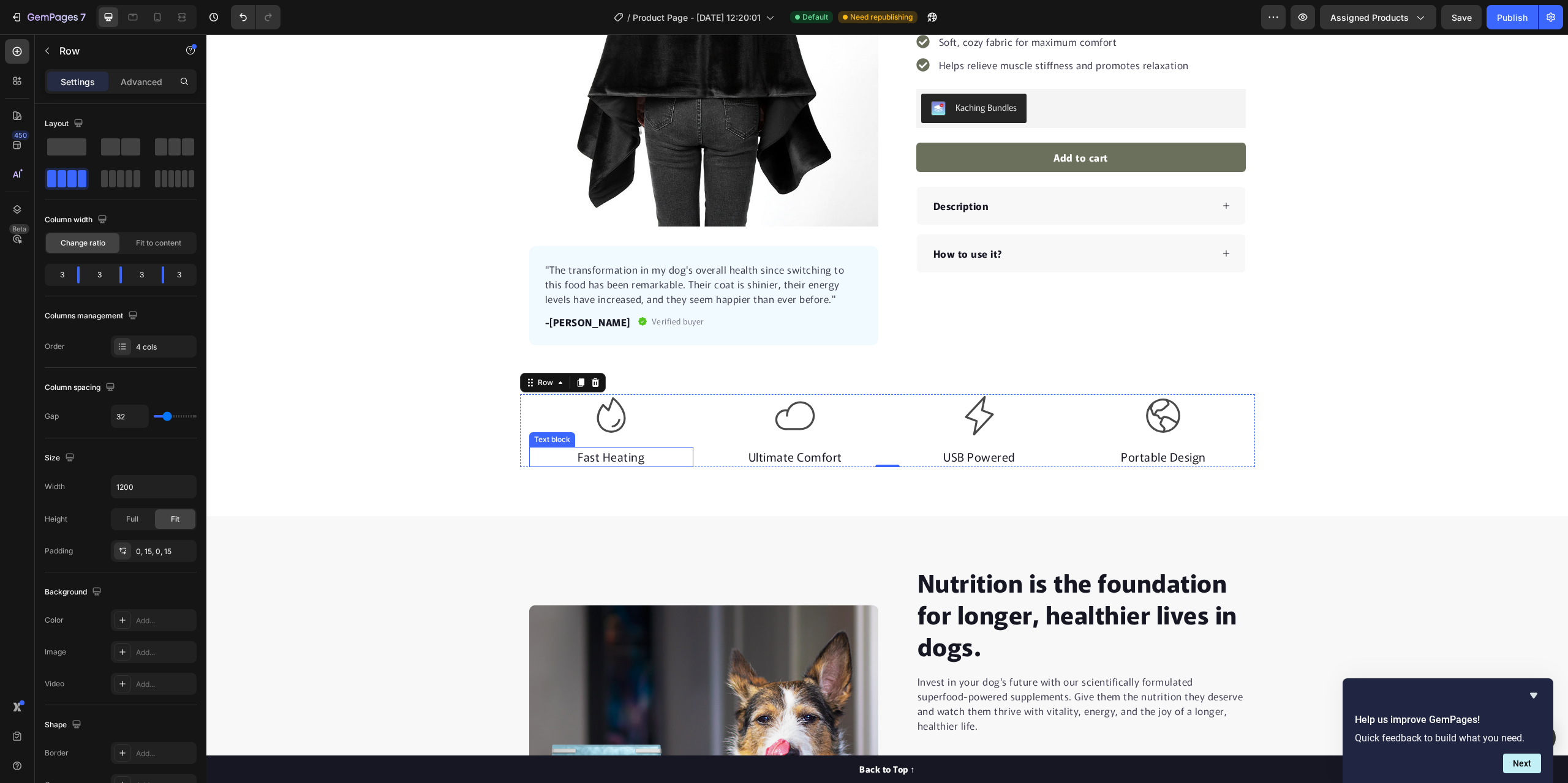
click at [669, 455] on p "Fast Heating" at bounding box center [611, 457] width 162 height 18
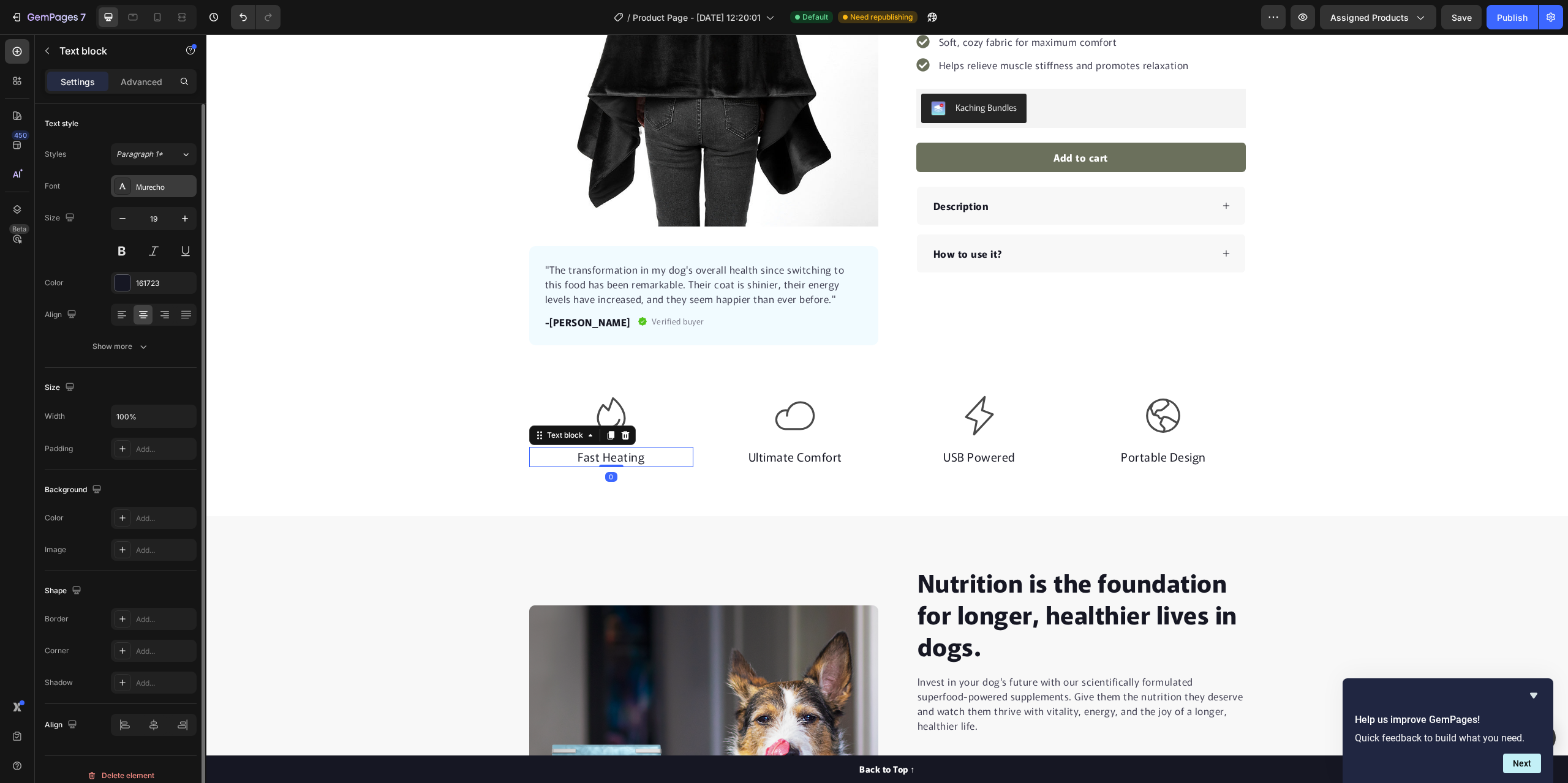
click at [148, 189] on div "Murecho" at bounding box center [164, 187] width 57 height 11
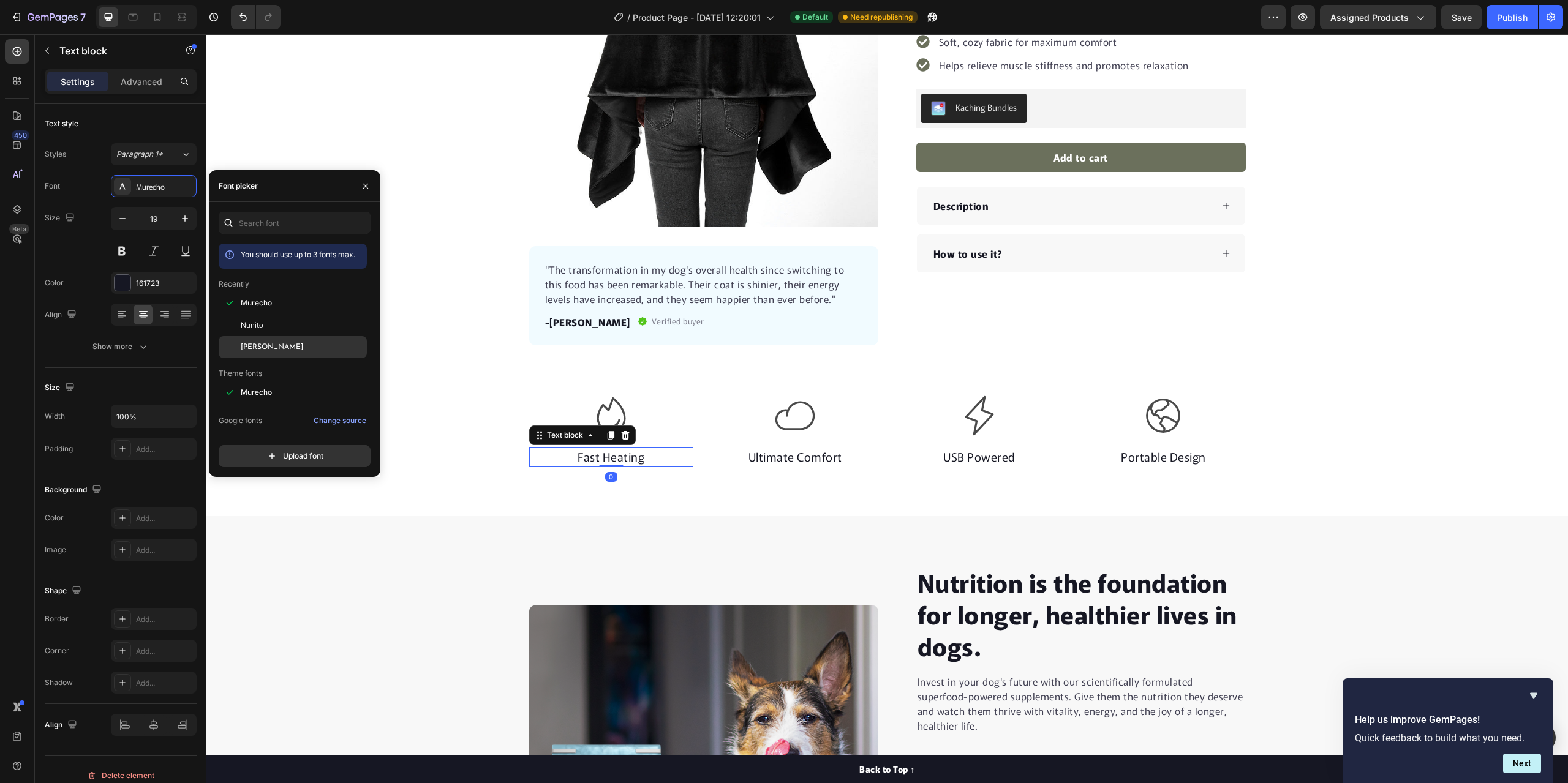
click at [267, 322] on div "Nunito" at bounding box center [302, 325] width 124 height 11
click at [836, 457] on p "Ultimate Comfort" at bounding box center [795, 457] width 162 height 18
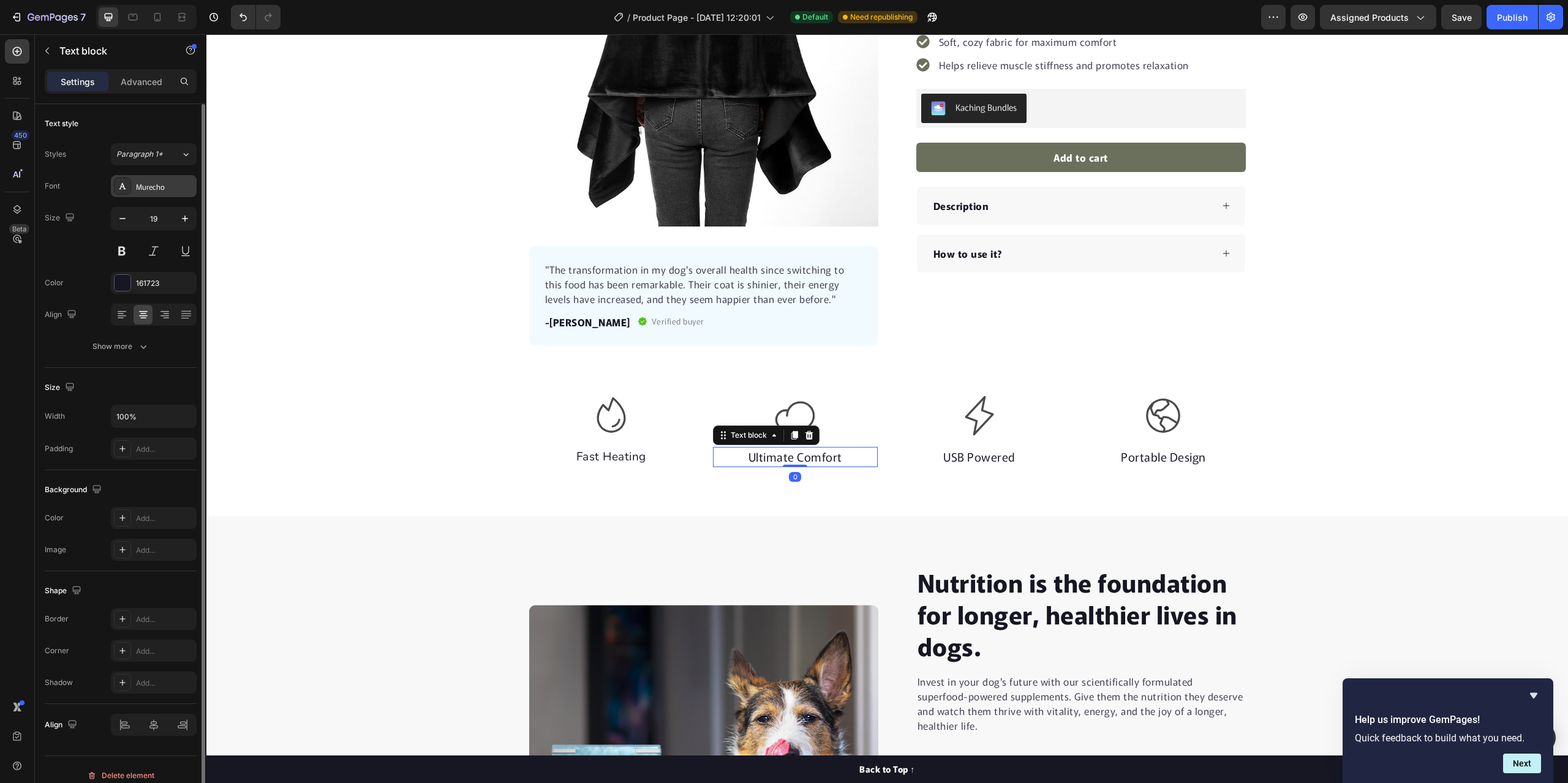
click at [174, 186] on div "Murecho" at bounding box center [164, 187] width 57 height 11
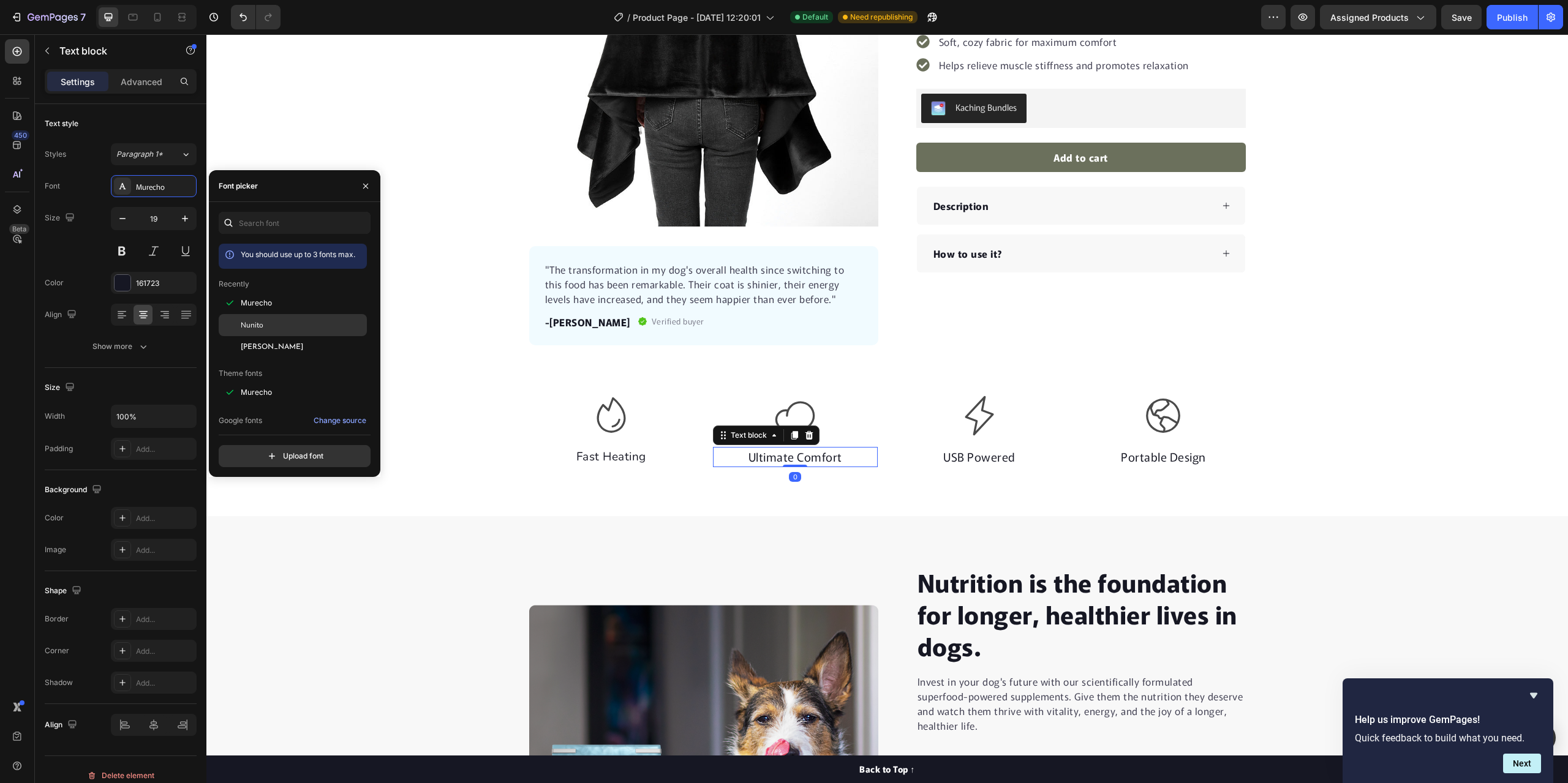
drag, startPoint x: 269, startPoint y: 322, endPoint x: 181, endPoint y: 313, distance: 88.5
click at [269, 322] on div "Nunito" at bounding box center [302, 325] width 124 height 11
click at [1016, 461] on p "USB Powered" at bounding box center [980, 457] width 162 height 18
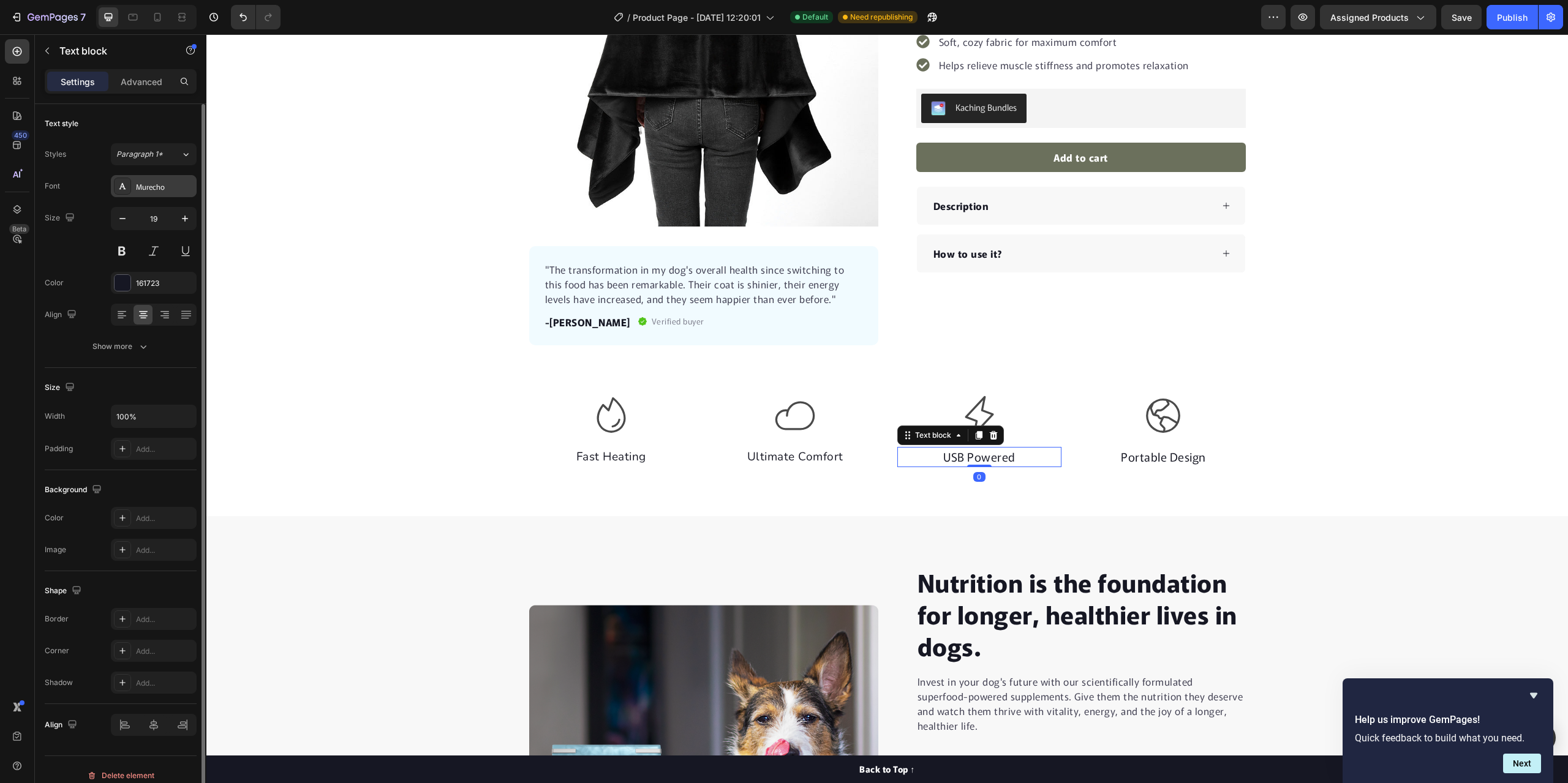
click at [146, 187] on div "Murecho" at bounding box center [164, 187] width 57 height 11
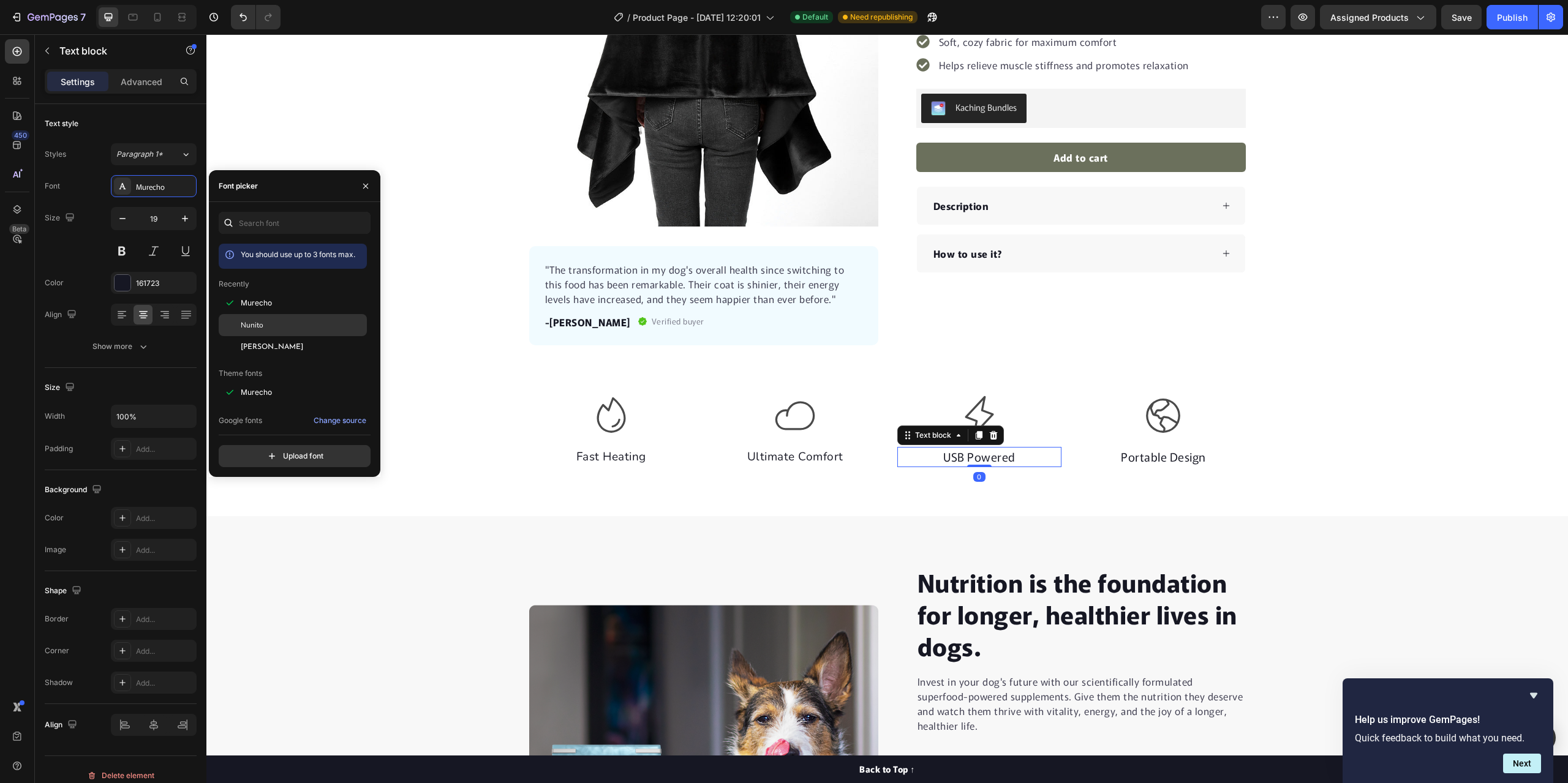
drag, startPoint x: 256, startPoint y: 317, endPoint x: 255, endPoint y: 325, distance: 8.1
click at [255, 319] on div "Nunito" at bounding box center [292, 325] width 148 height 22
click at [1209, 458] on p "Portable Design" at bounding box center [1163, 457] width 162 height 18
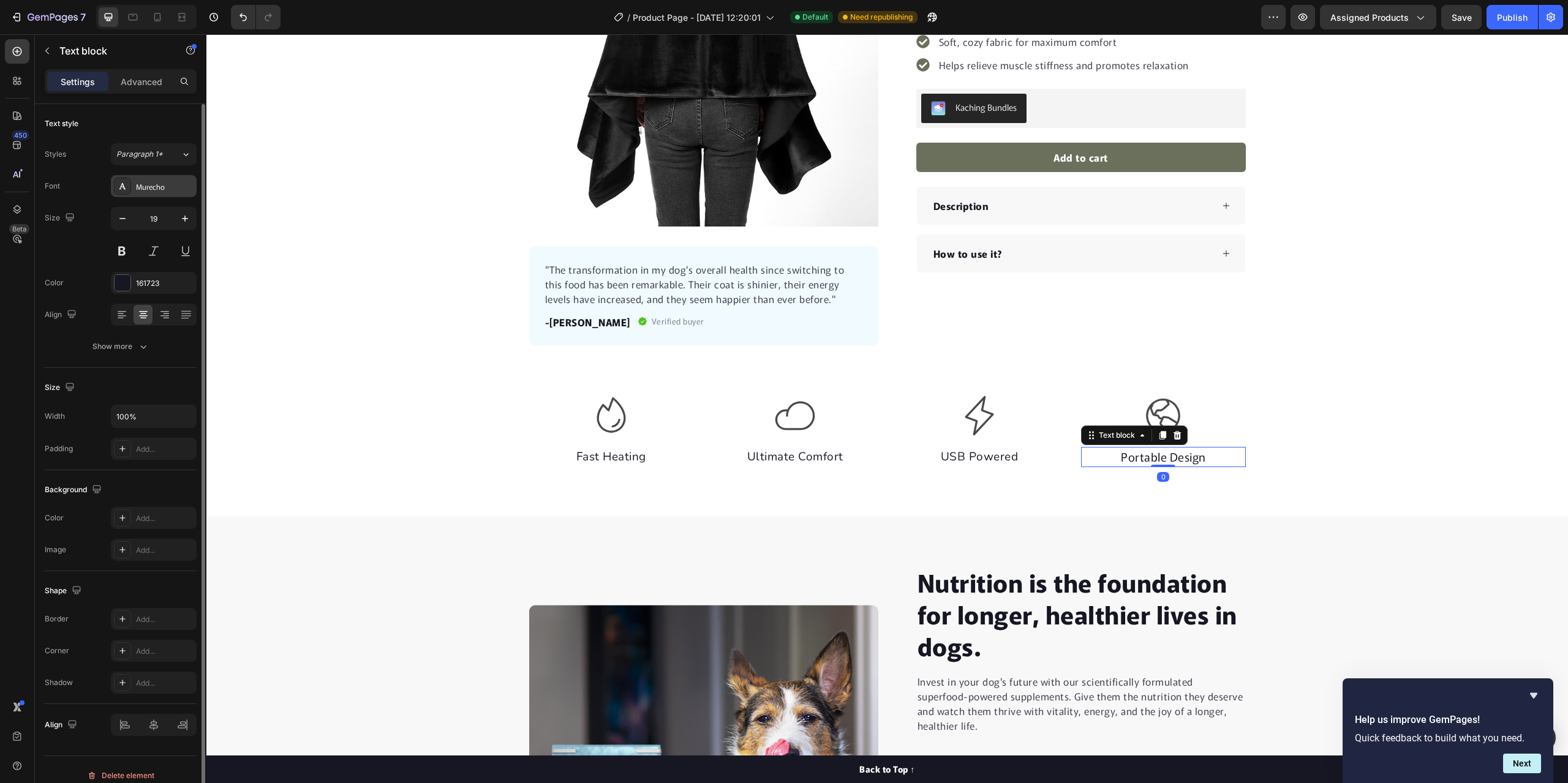
click at [164, 184] on div "Murecho" at bounding box center [164, 187] width 57 height 11
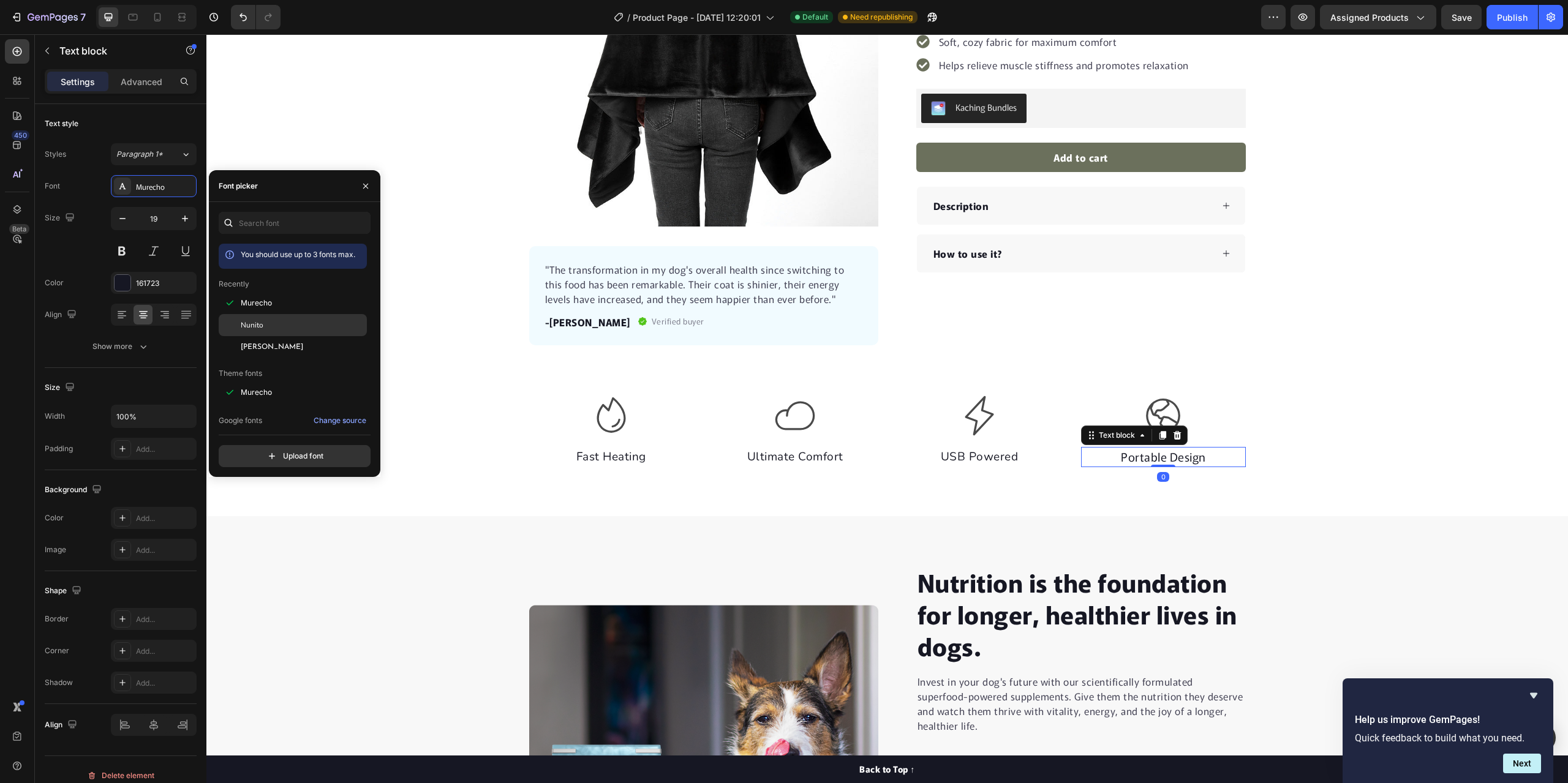
click at [268, 322] on div "Nunito" at bounding box center [302, 325] width 124 height 11
click at [367, 184] on icon "button" at bounding box center [366, 187] width 10 height 10
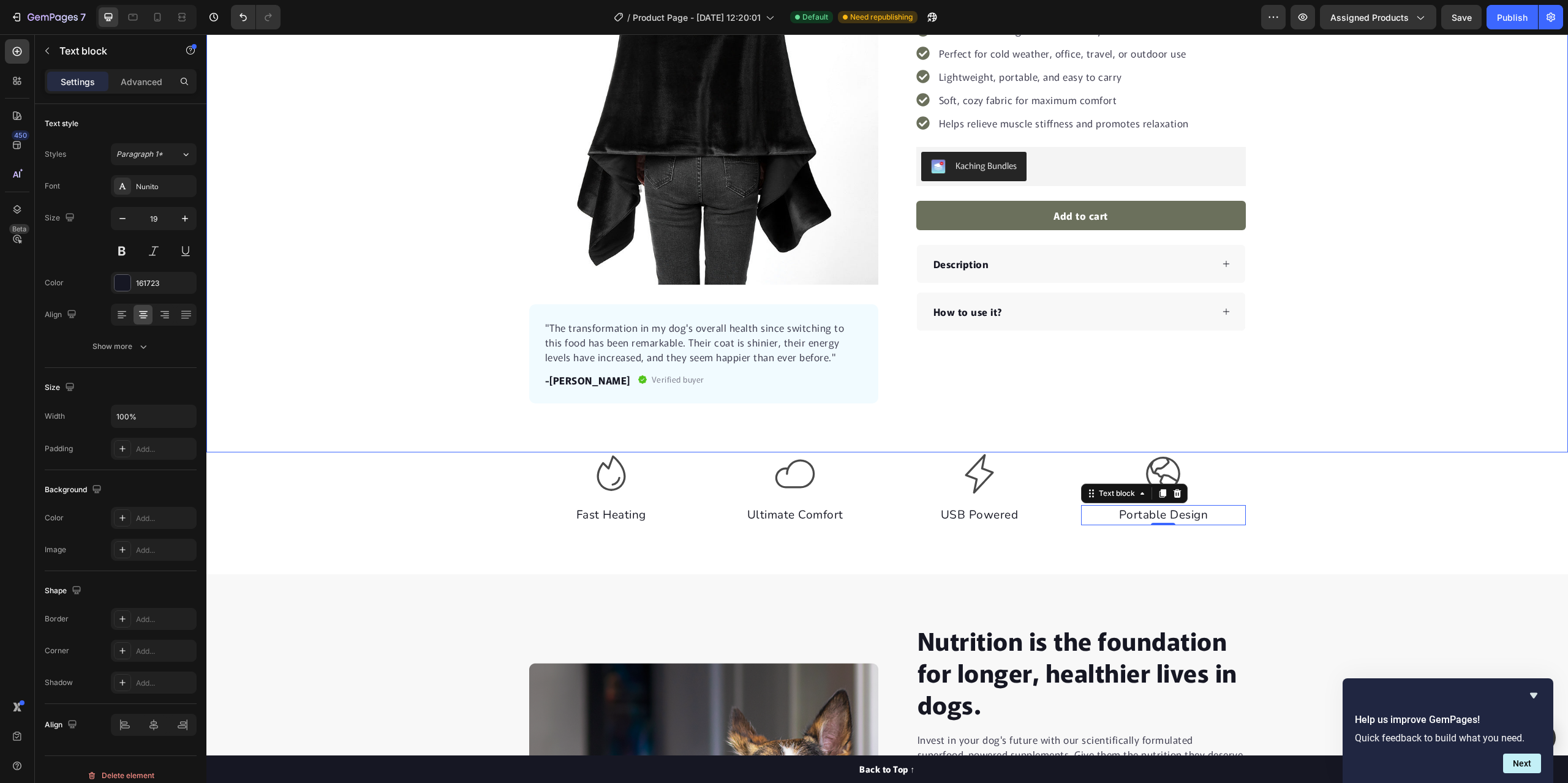
scroll to position [123, 0]
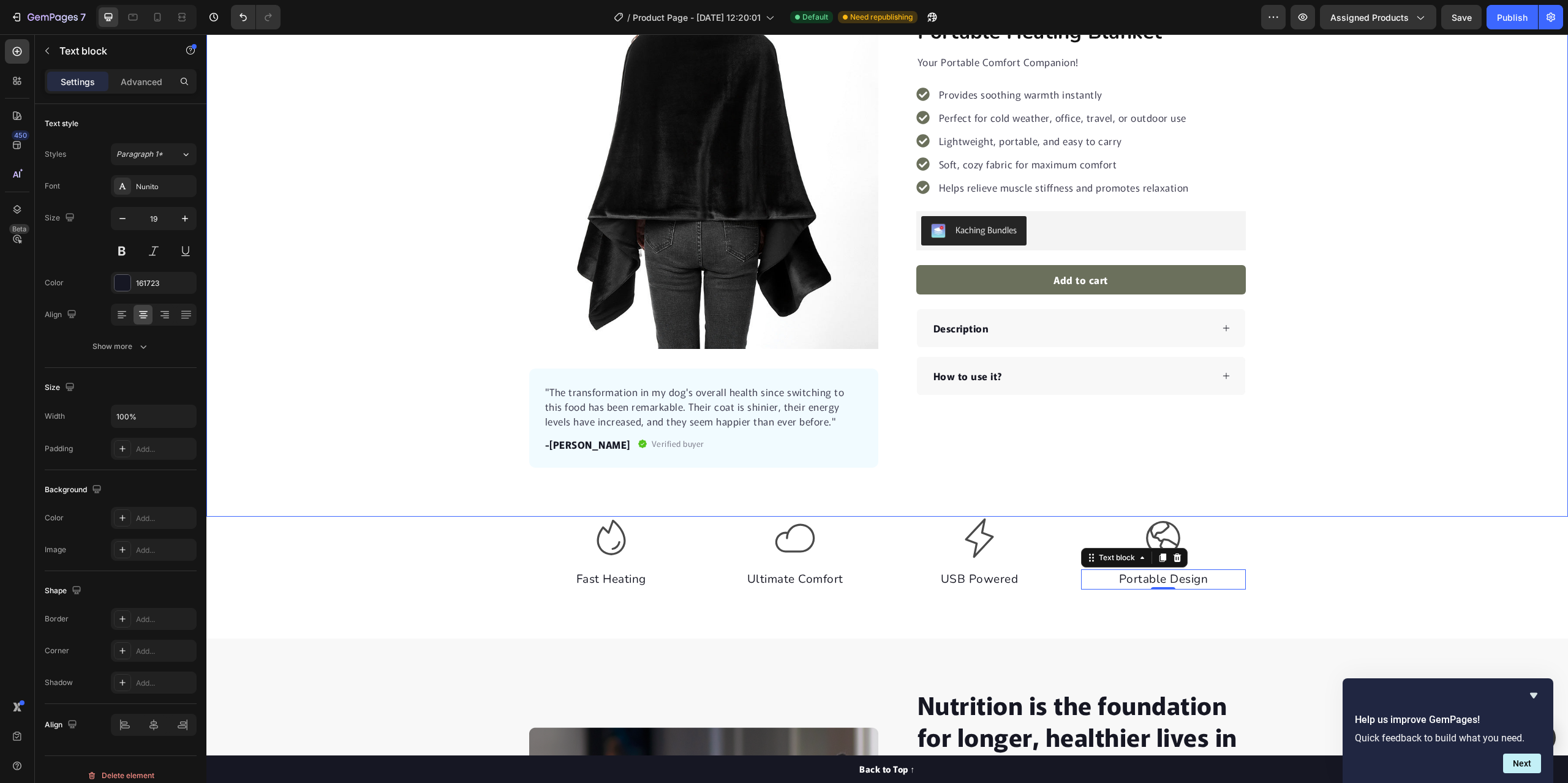
click at [323, 425] on div "Product Images "The transformation in my dog's overall health since switching t…" at bounding box center [887, 234] width 1362 height 468
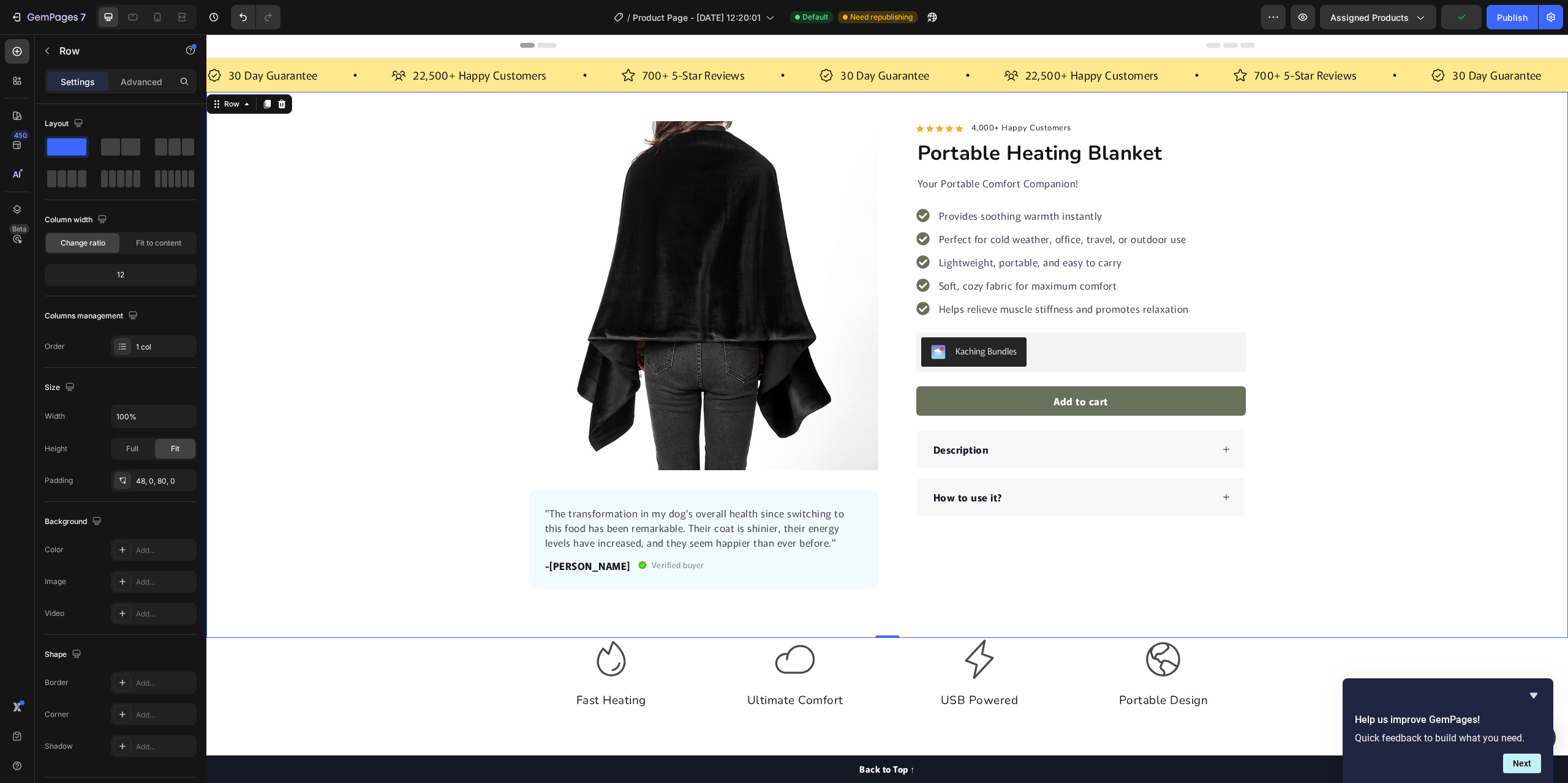
scroll to position [0, 0]
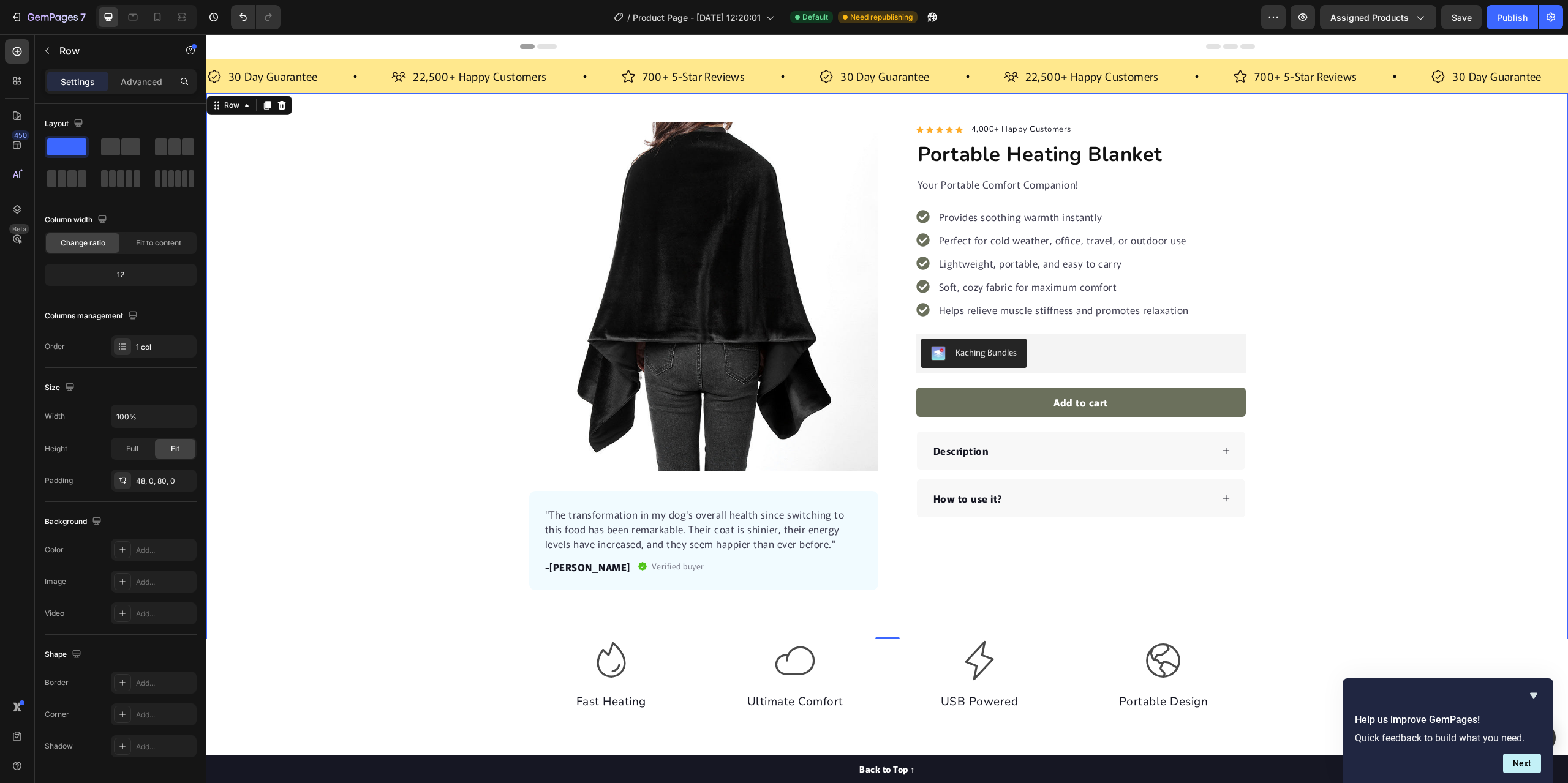
click at [1395, 272] on div "Product Images "The transformation in my dog's overall health since switching t…" at bounding box center [887, 357] width 1362 height 468
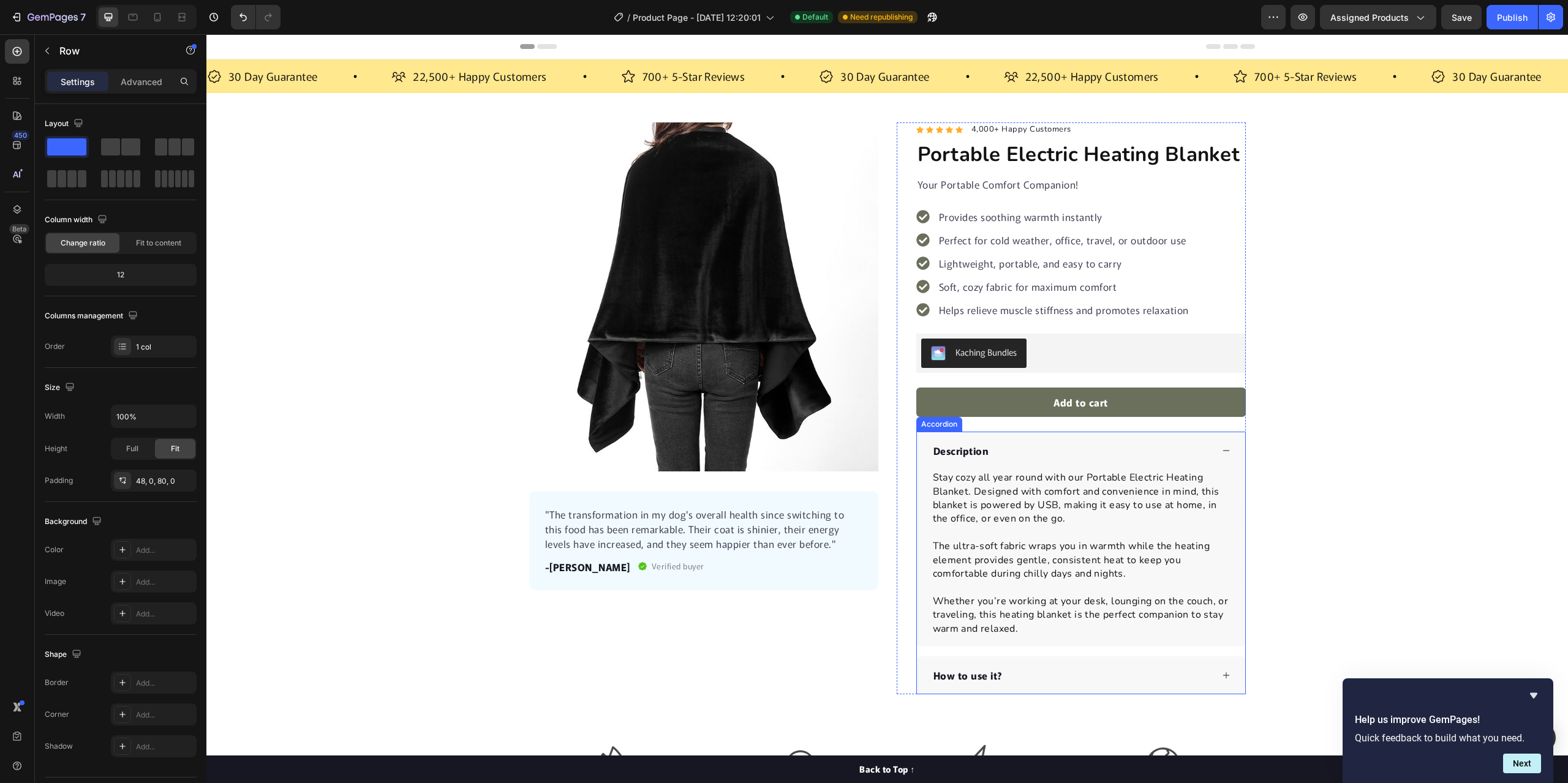
click at [1219, 445] on div "Description" at bounding box center [1080, 451] width 328 height 38
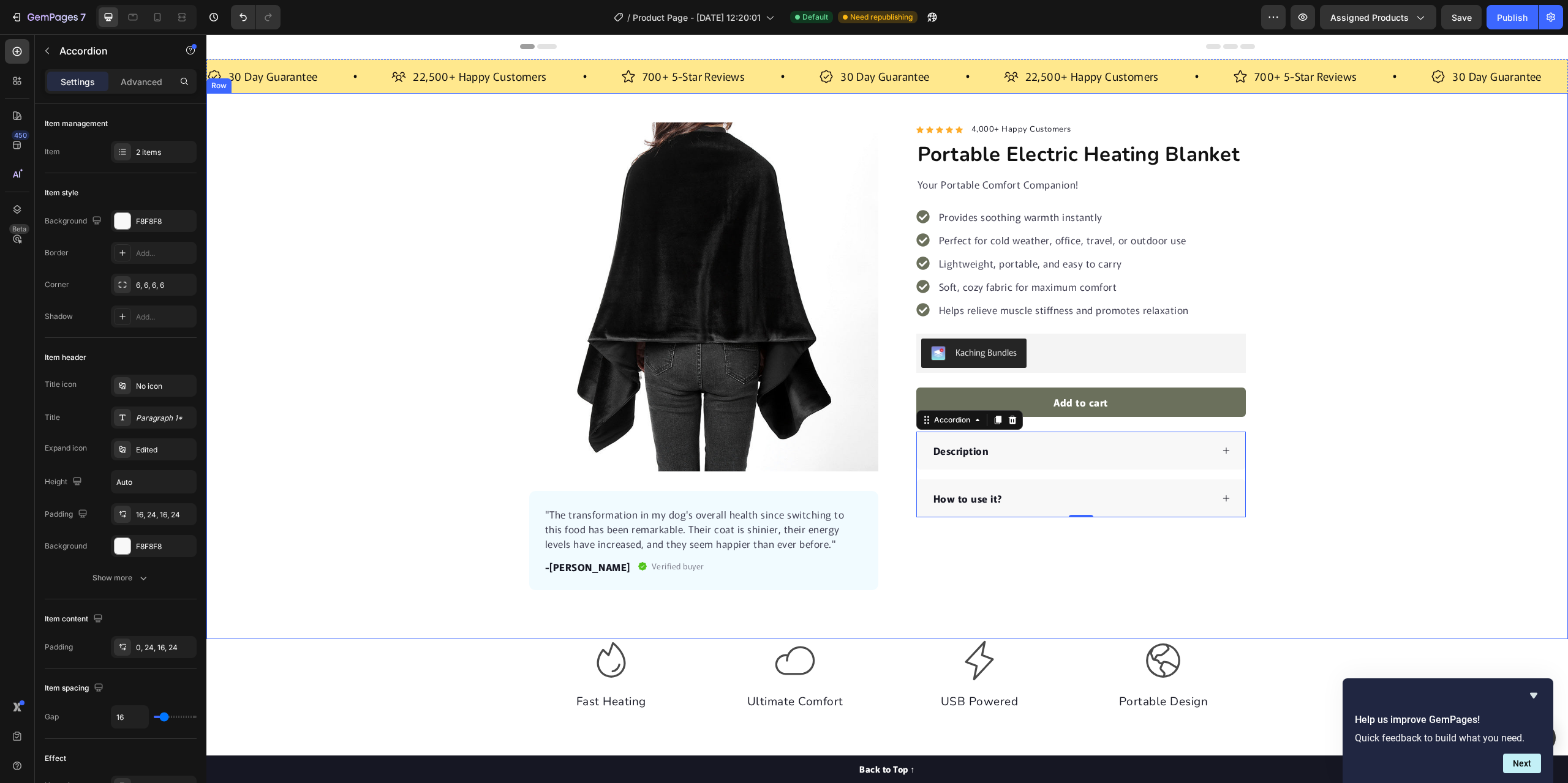
click at [406, 328] on div "Product Images "The transformation in my dog's overall health since switching t…" at bounding box center [887, 357] width 1362 height 468
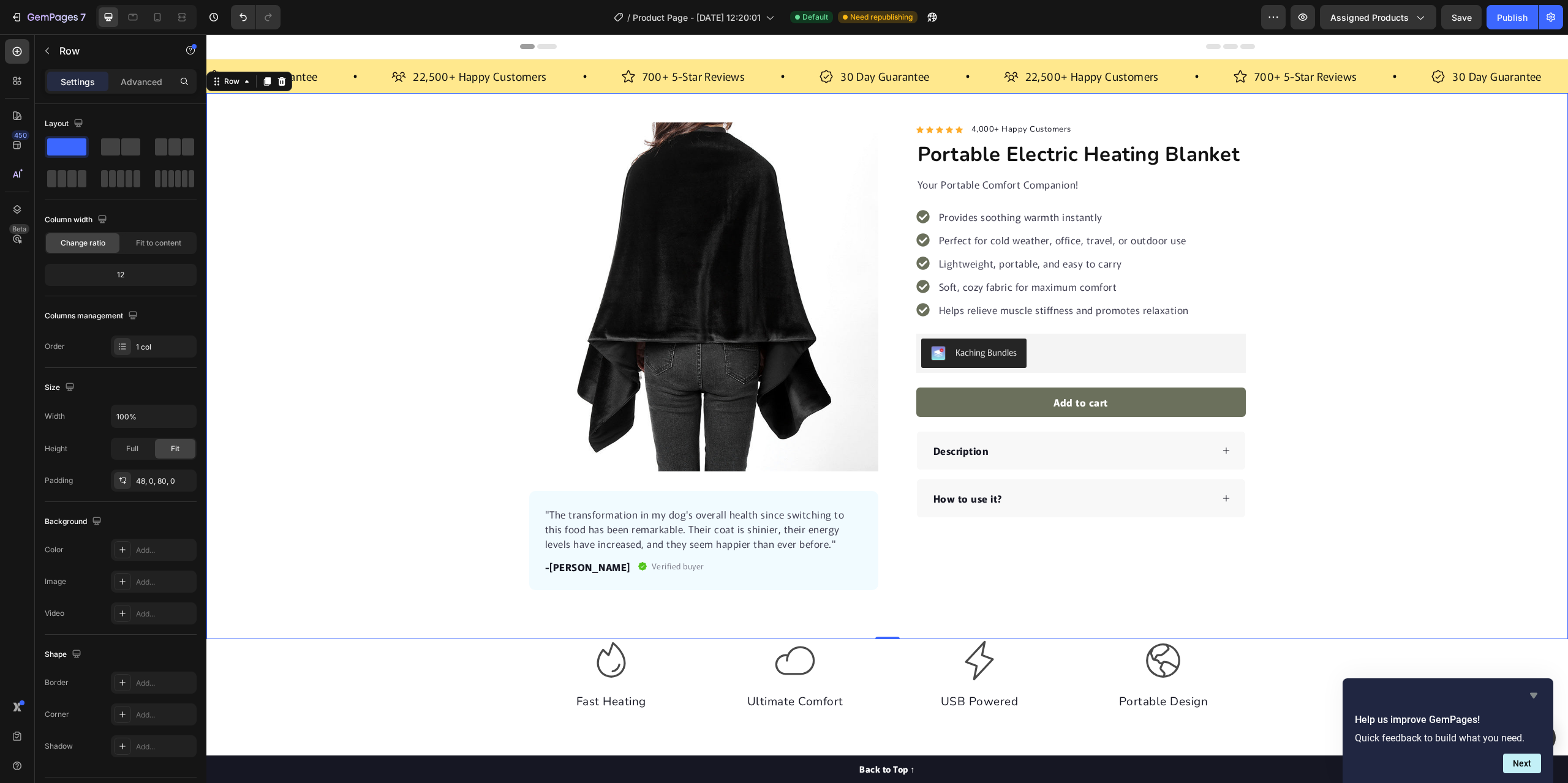
click at [1532, 691] on icon "Hide survey" at bounding box center [1534, 695] width 15 height 15
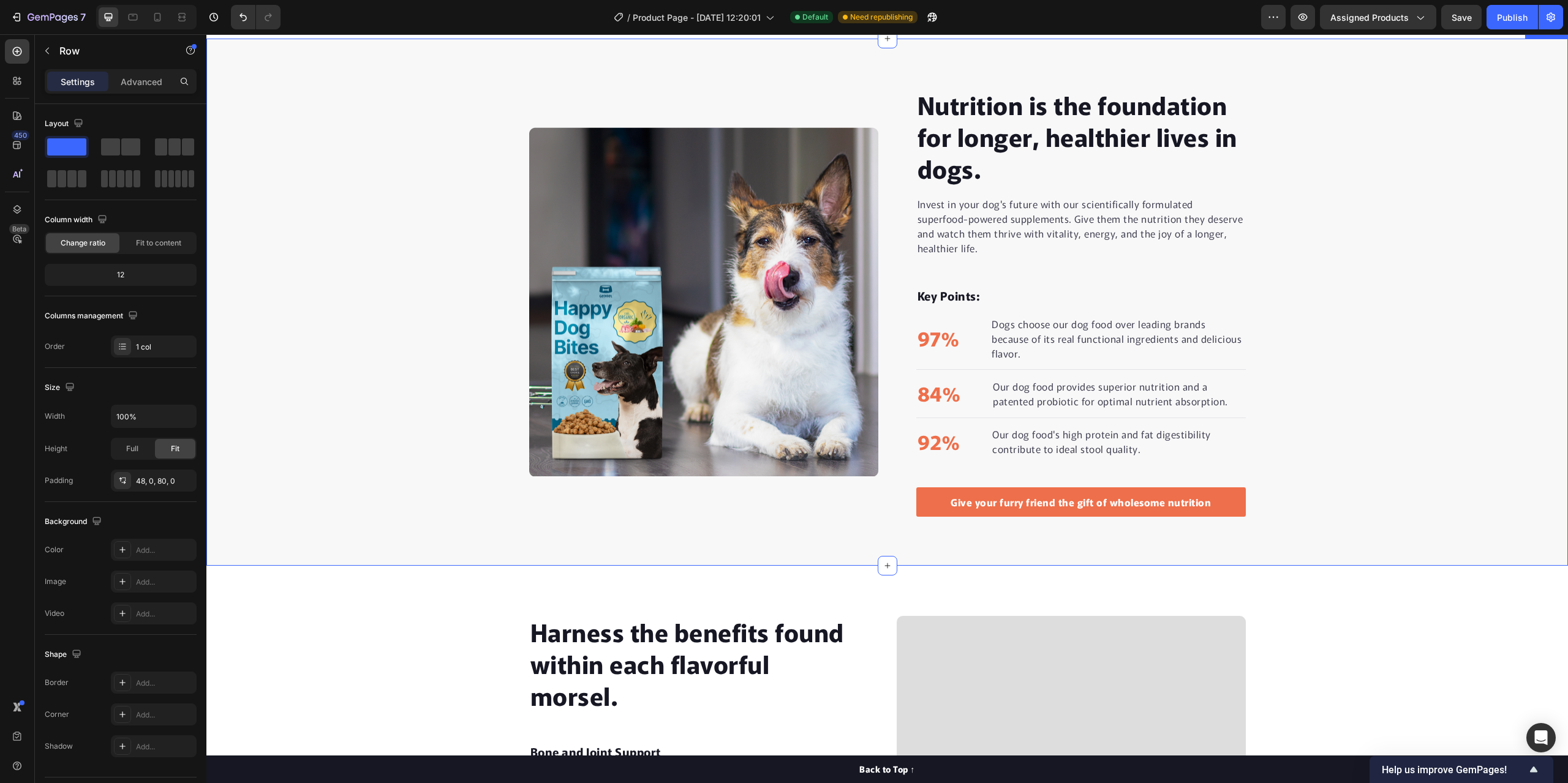
scroll to position [735, 0]
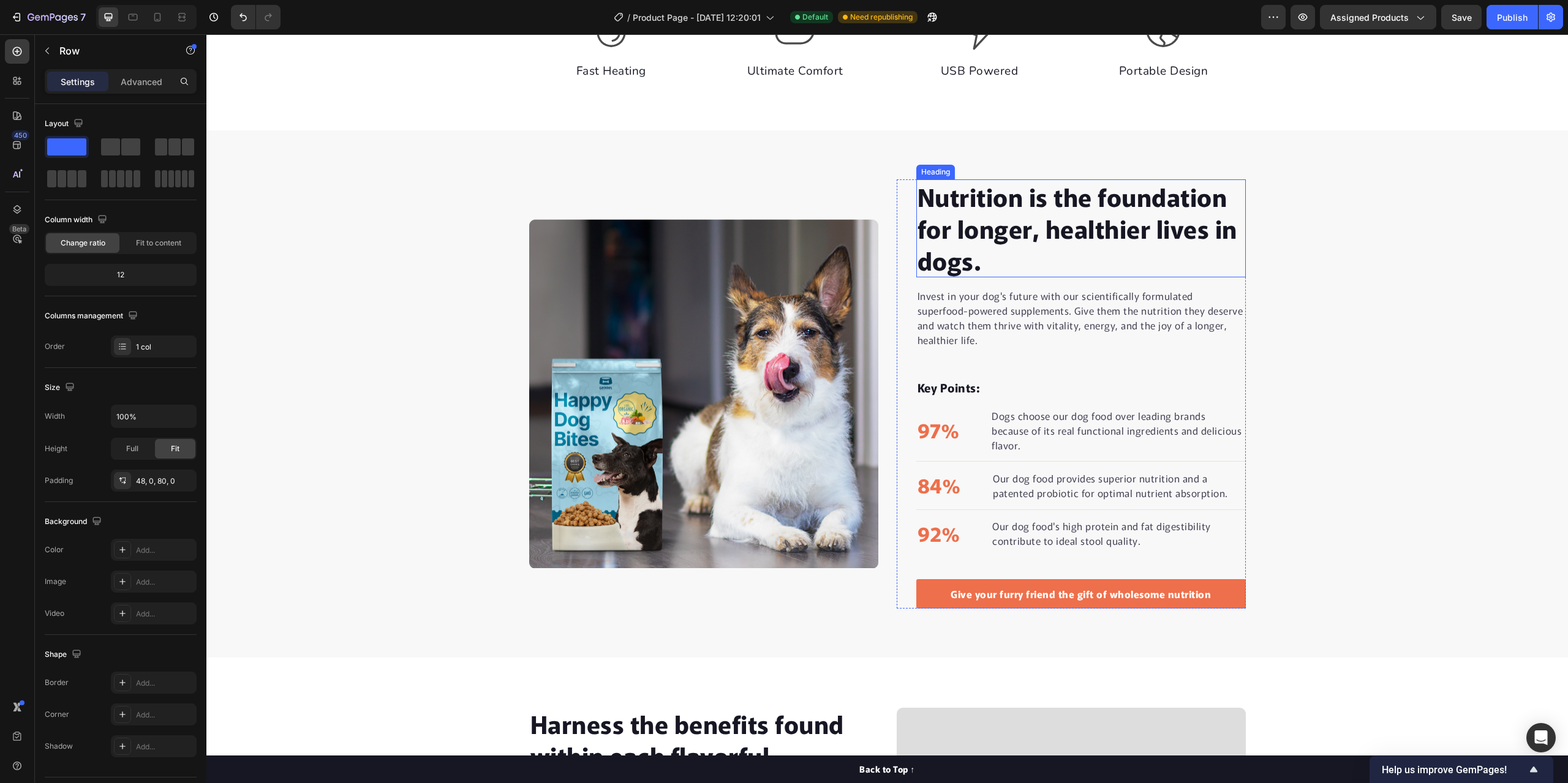
click at [994, 257] on p "Nutrition is the foundation for longer, healthier lives in dogs." at bounding box center [1081, 228] width 327 height 96
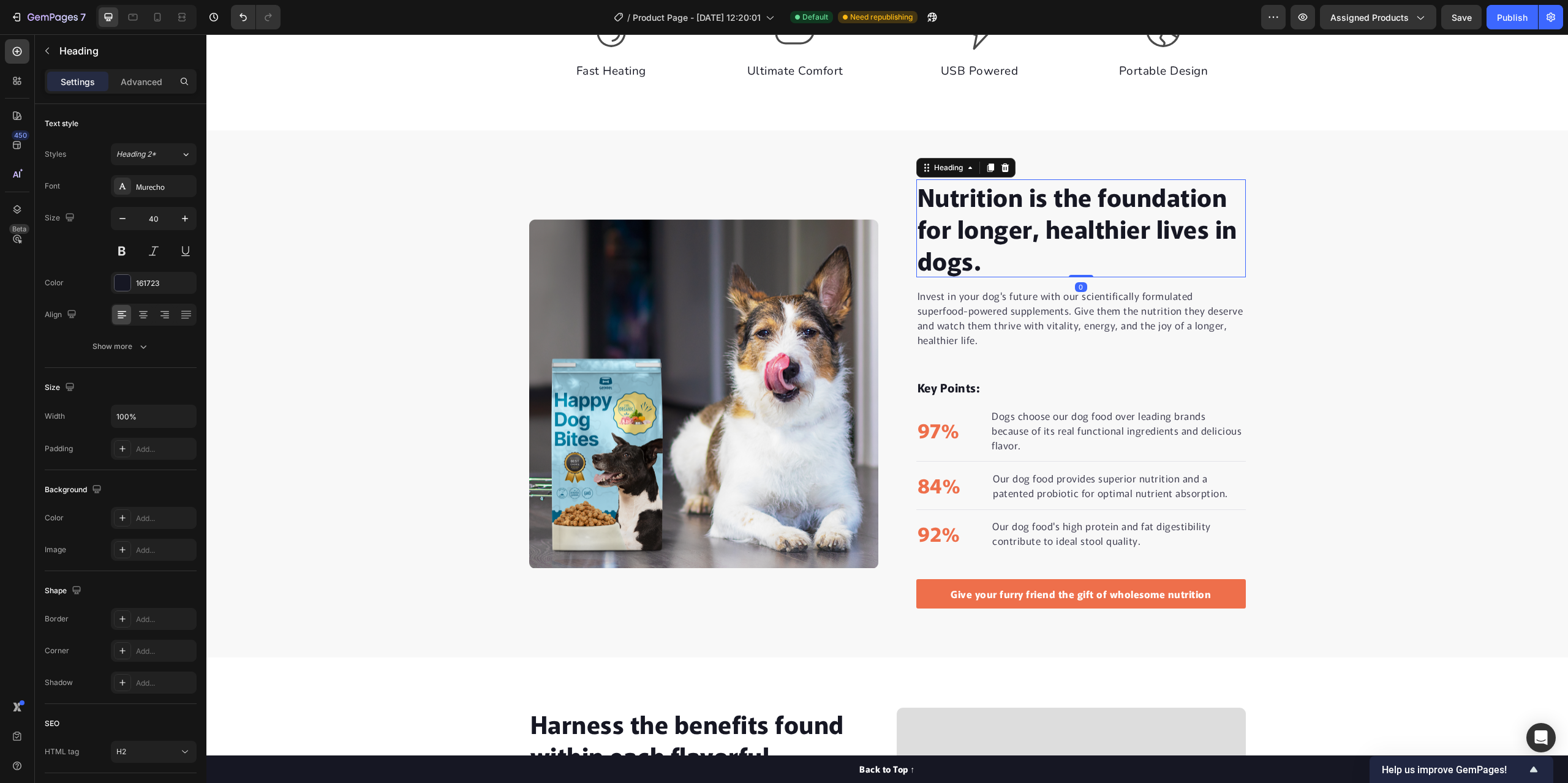
click at [986, 259] on p "Nutrition is the foundation for longer, healthier lives in dogs." at bounding box center [1081, 228] width 327 height 96
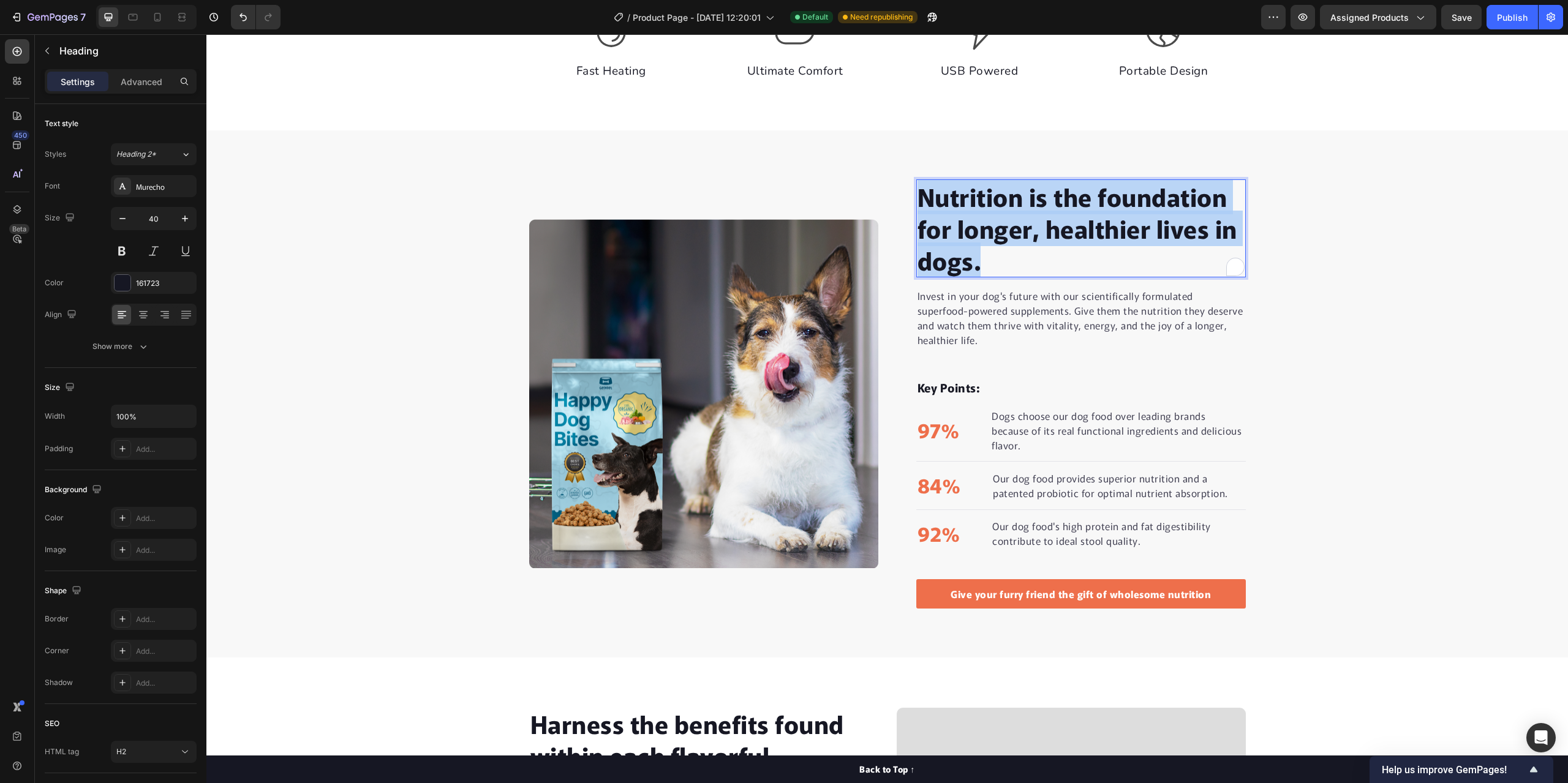
drag, startPoint x: 980, startPoint y: 262, endPoint x: 912, endPoint y: 192, distance: 97.6
click at [917, 192] on h2 "Nutrition is the foundation for longer, healthier lives in dogs." at bounding box center [1081, 228] width 330 height 98
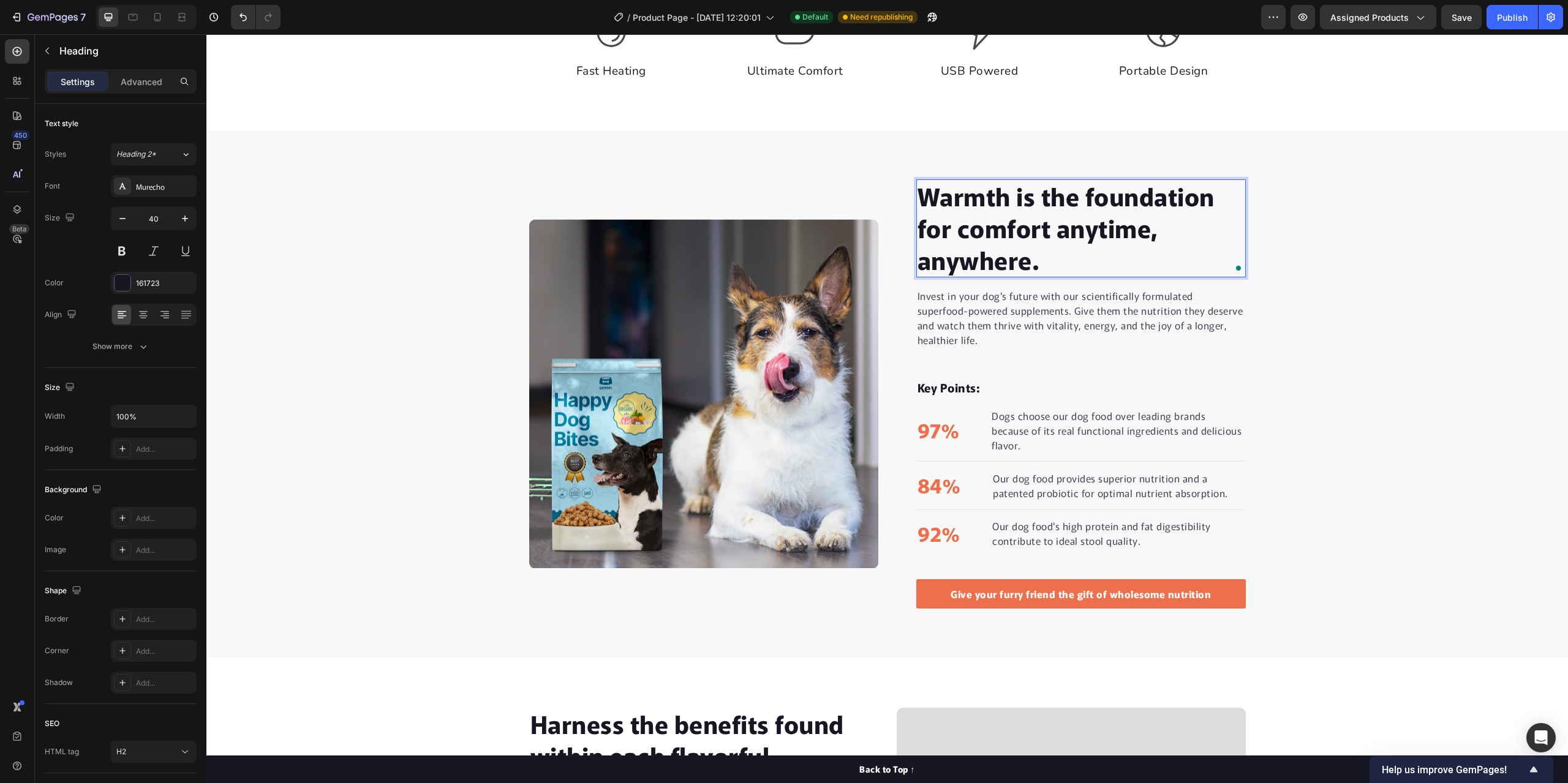
scroll to position [1, 0]
click at [123, 218] on icon "button" at bounding box center [122, 218] width 12 height 12
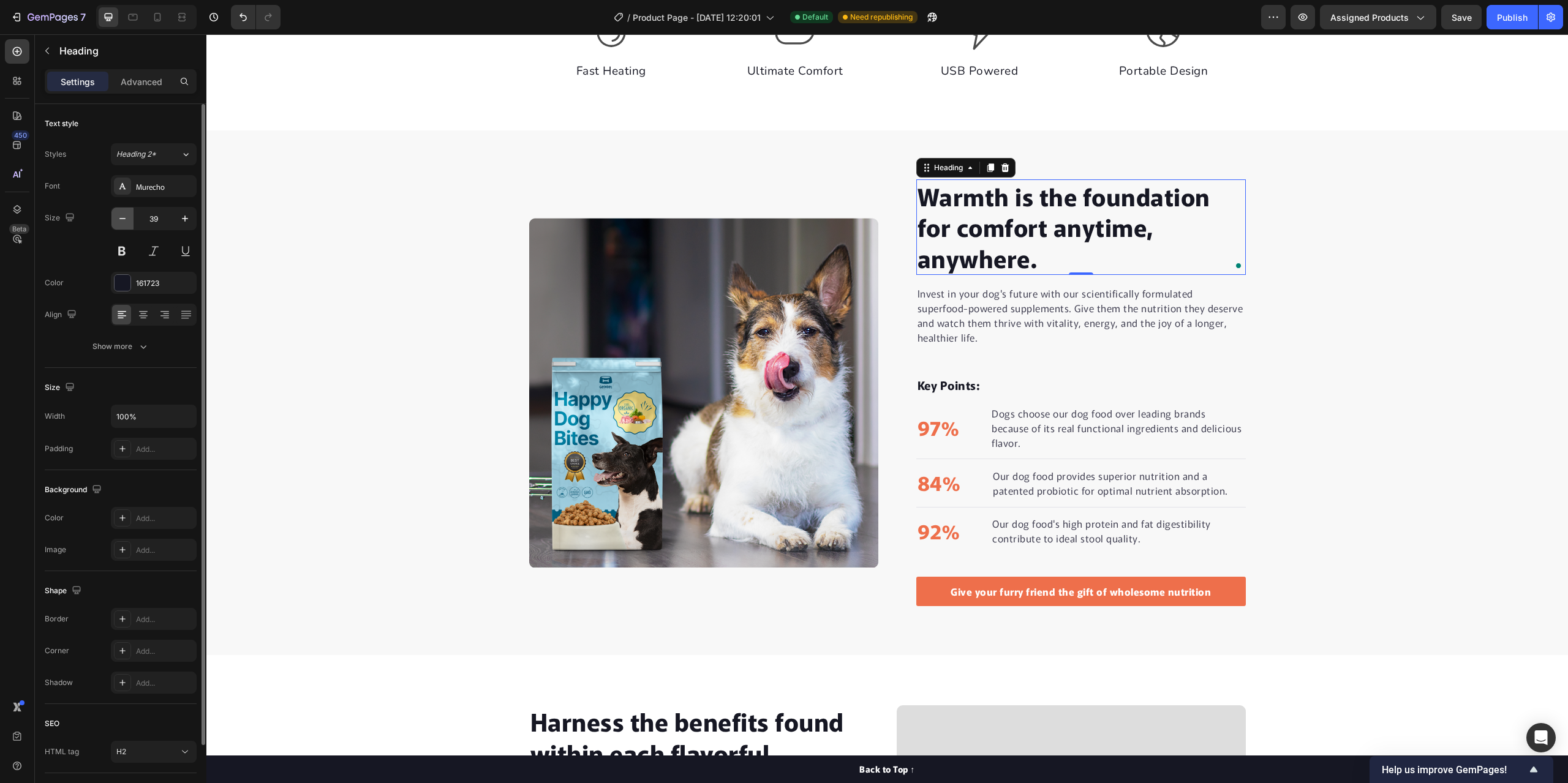
scroll to position [0, 0]
click at [123, 218] on icon "button" at bounding box center [122, 218] width 12 height 12
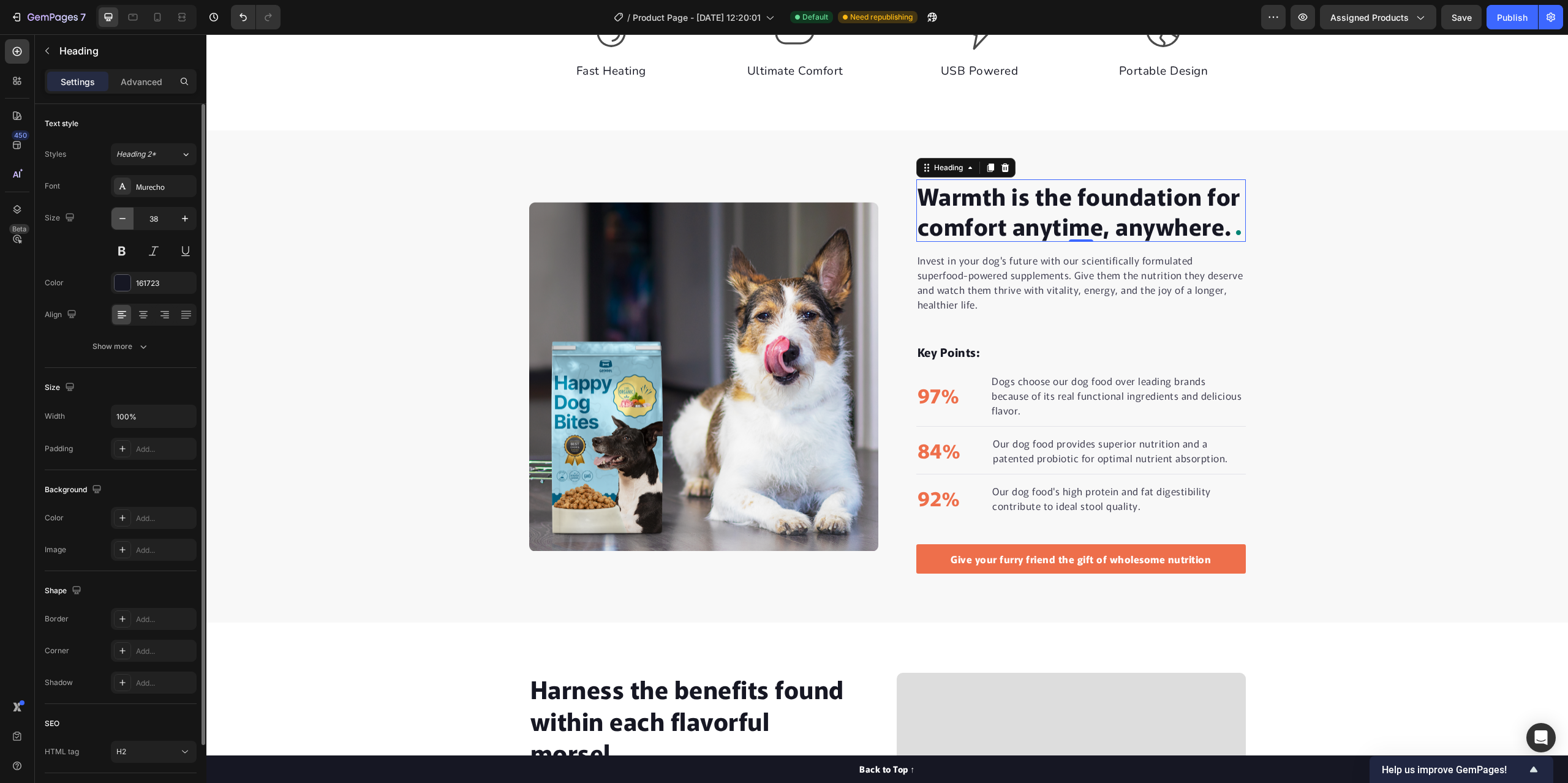
click at [123, 218] on icon "button" at bounding box center [122, 218] width 12 height 12
click at [122, 218] on icon "button" at bounding box center [122, 218] width 12 height 12
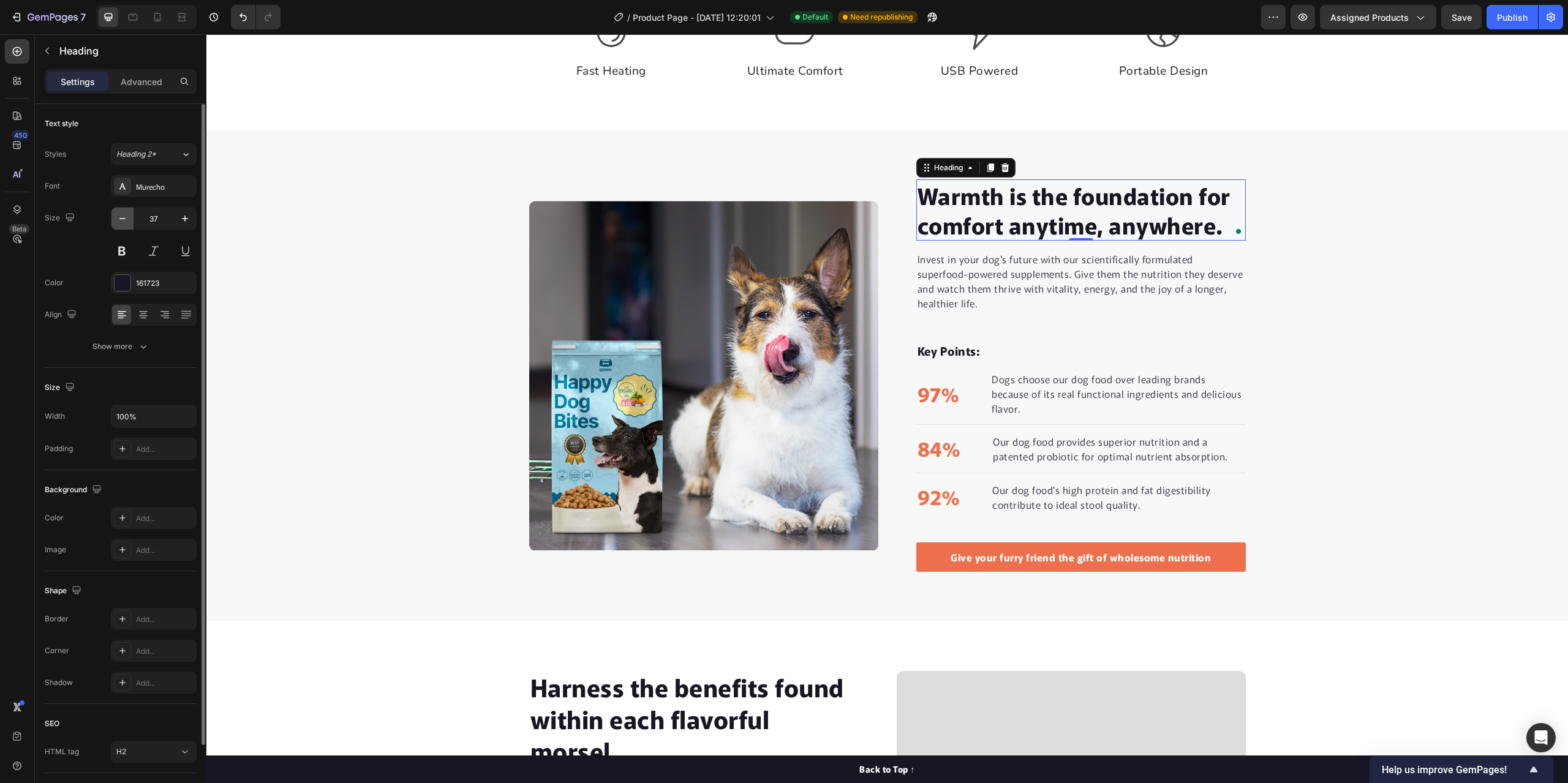
click at [122, 218] on icon "button" at bounding box center [122, 218] width 12 height 12
type input "36"
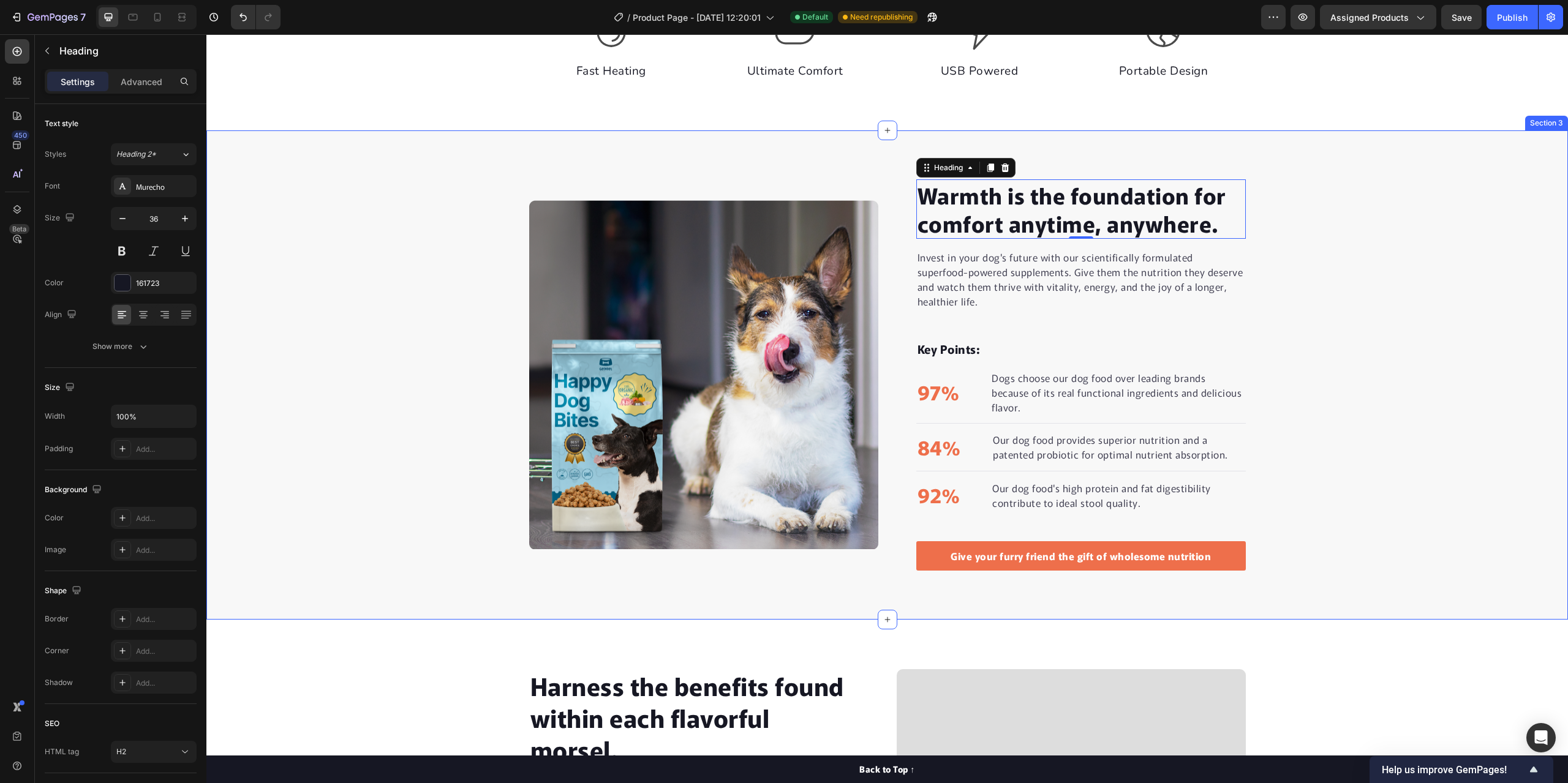
click at [362, 289] on div "Warmth is the foundation for comfort anytime, anywhere. Heading 0 Invest in you…" at bounding box center [887, 375] width 1362 height 391
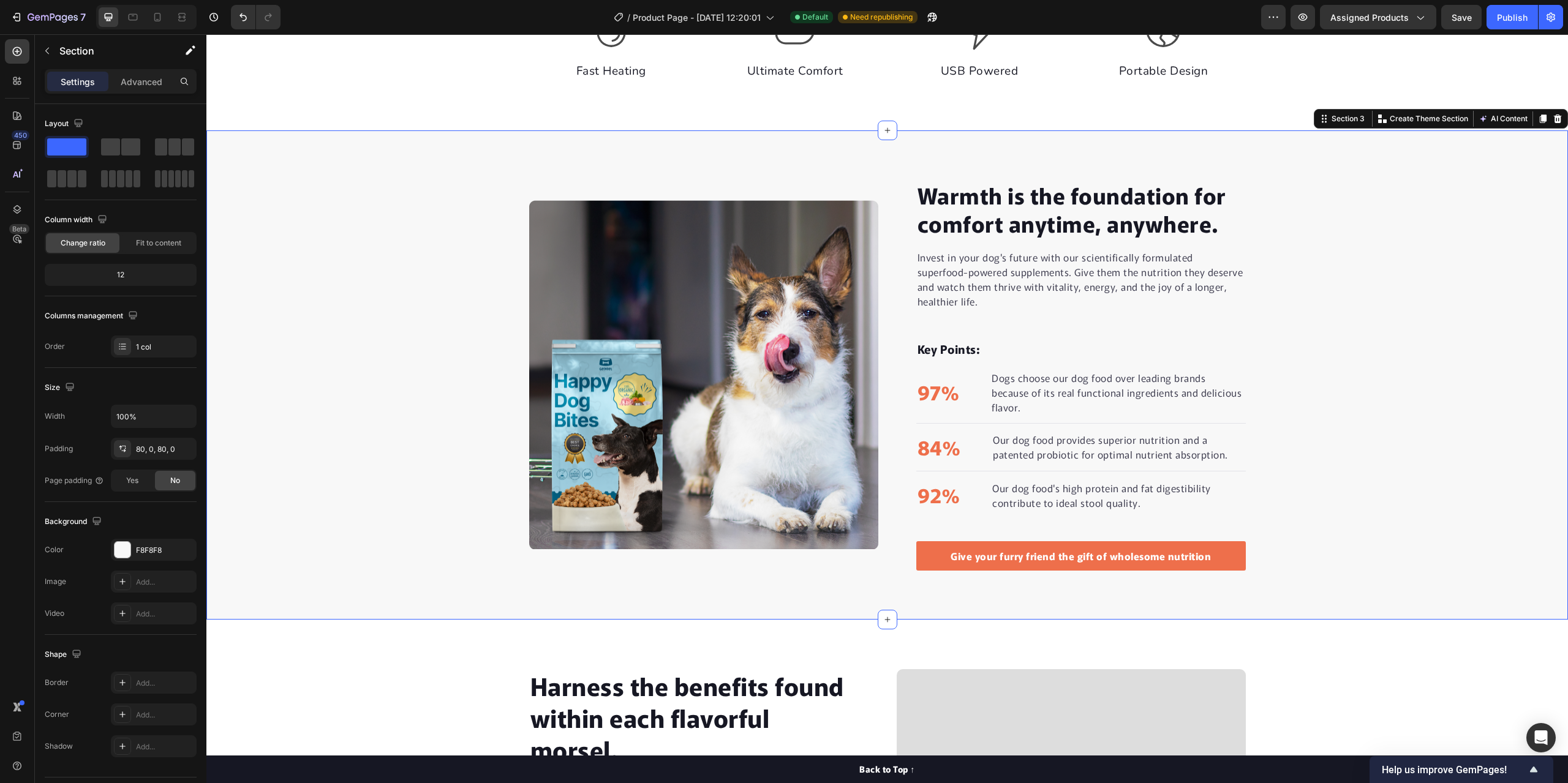
scroll to position [730, 0]
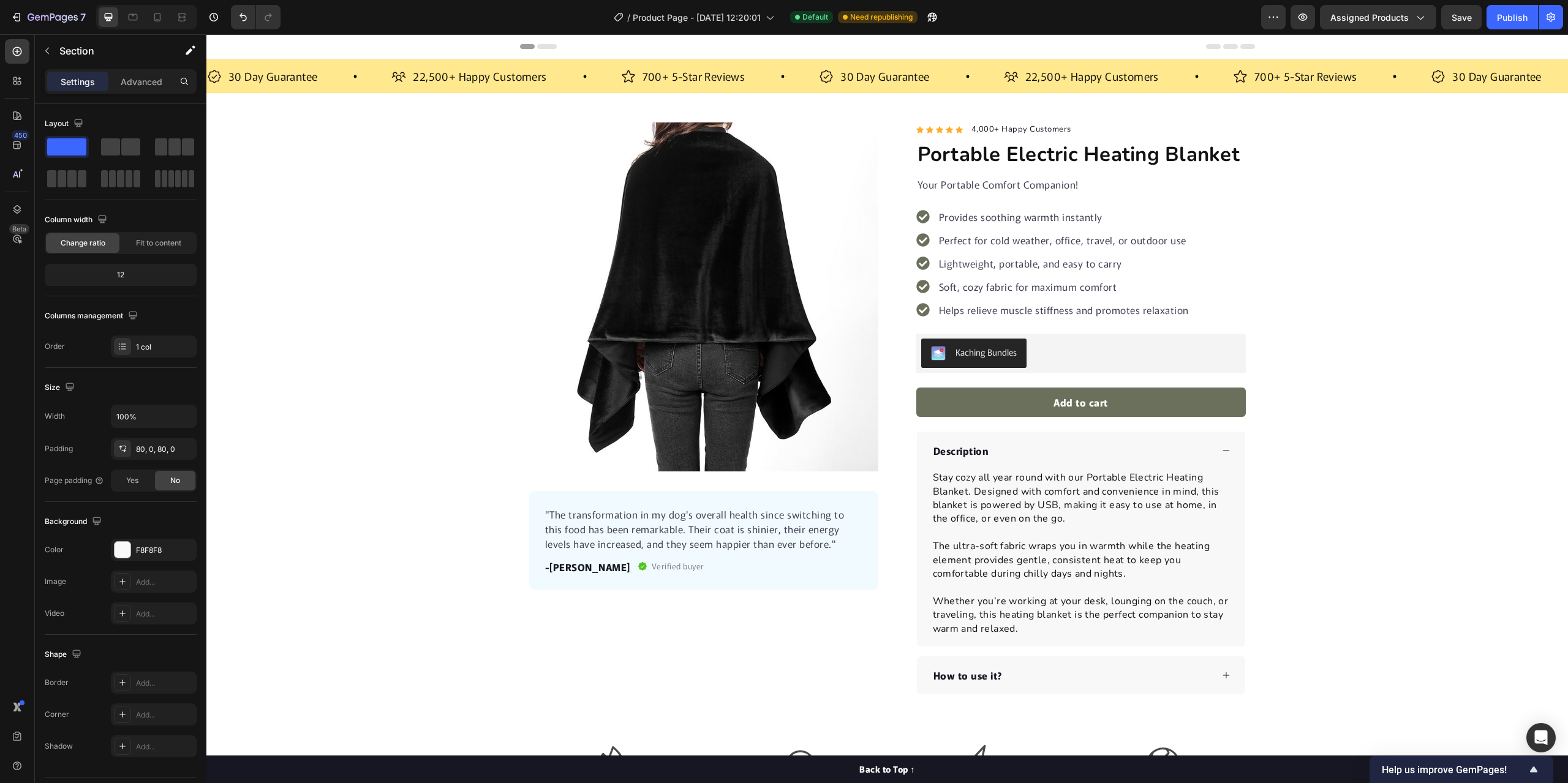
scroll to position [508, 0]
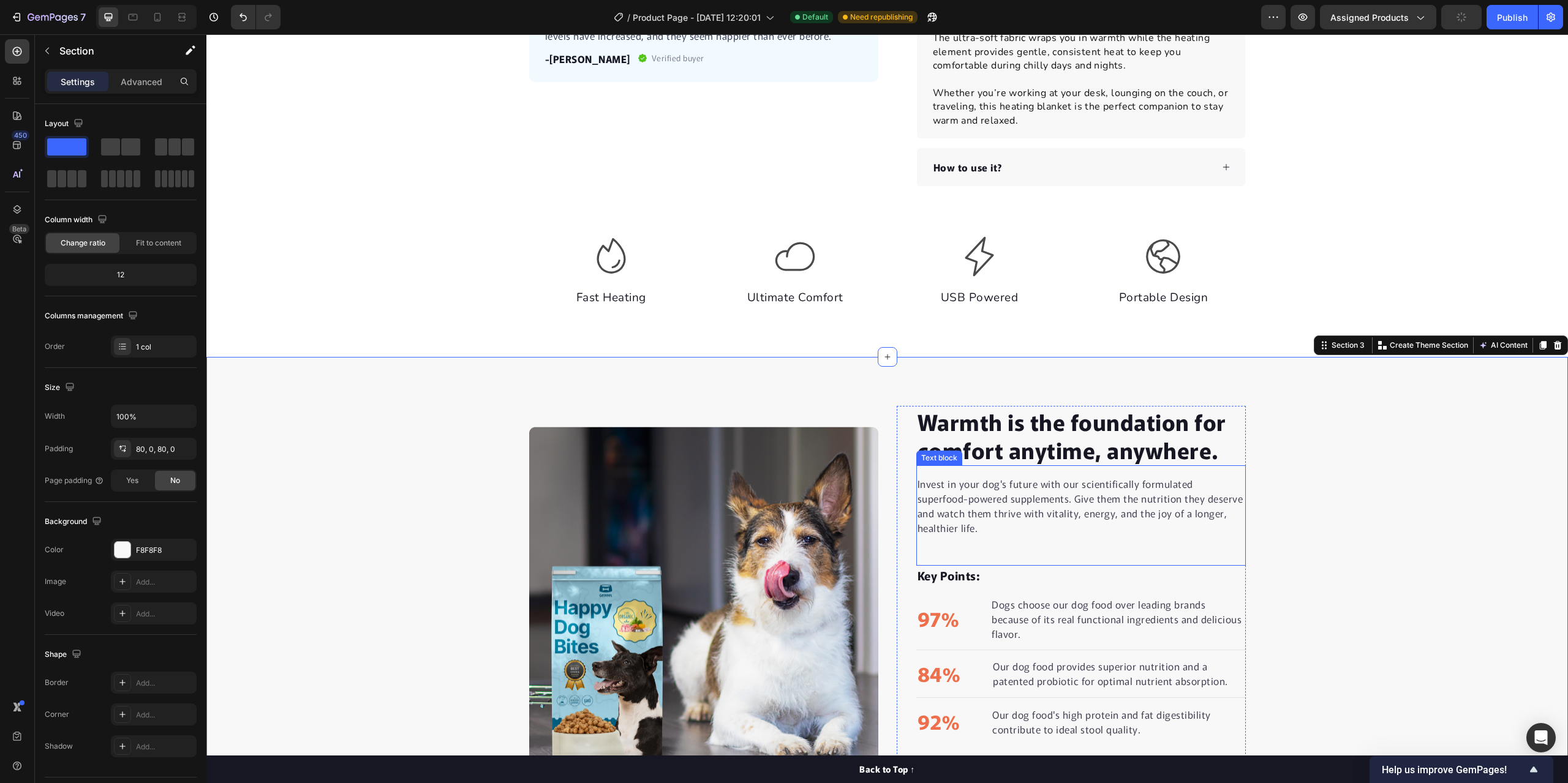
click at [1233, 511] on p "Invest in your dog's future with our scientifically formulated superfood-powere…" at bounding box center [1081, 506] width 327 height 59
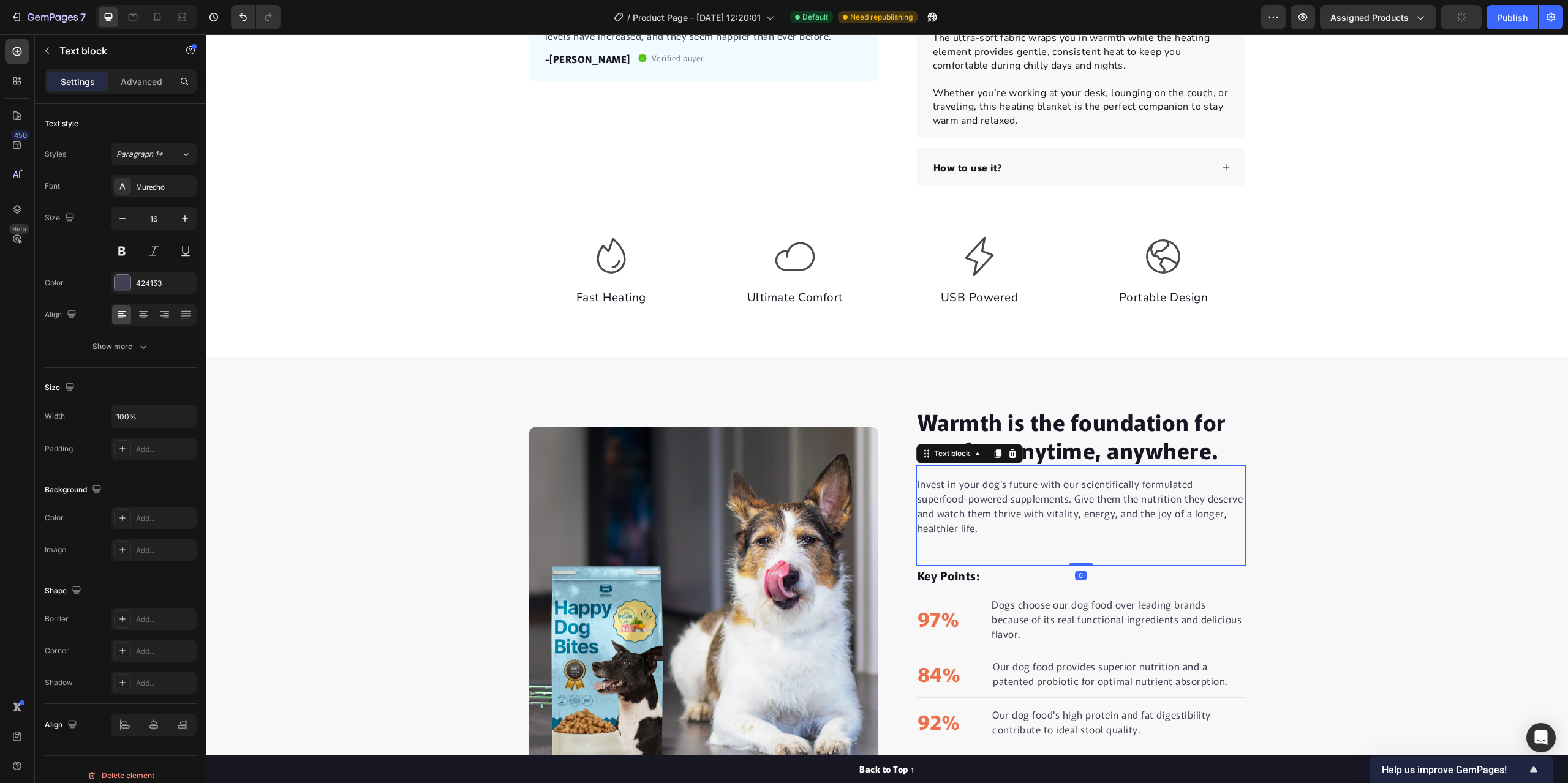
click at [1233, 515] on p "Invest in your dog's future with our scientifically formulated superfood-powere…" at bounding box center [1081, 506] width 327 height 59
drag, startPoint x: 1233, startPoint y: 515, endPoint x: 932, endPoint y: 493, distance: 301.8
click at [1164, 514] on p "Invest in your dog's future with our scientifically formulated superfood-powere…" at bounding box center [1081, 506] width 327 height 59
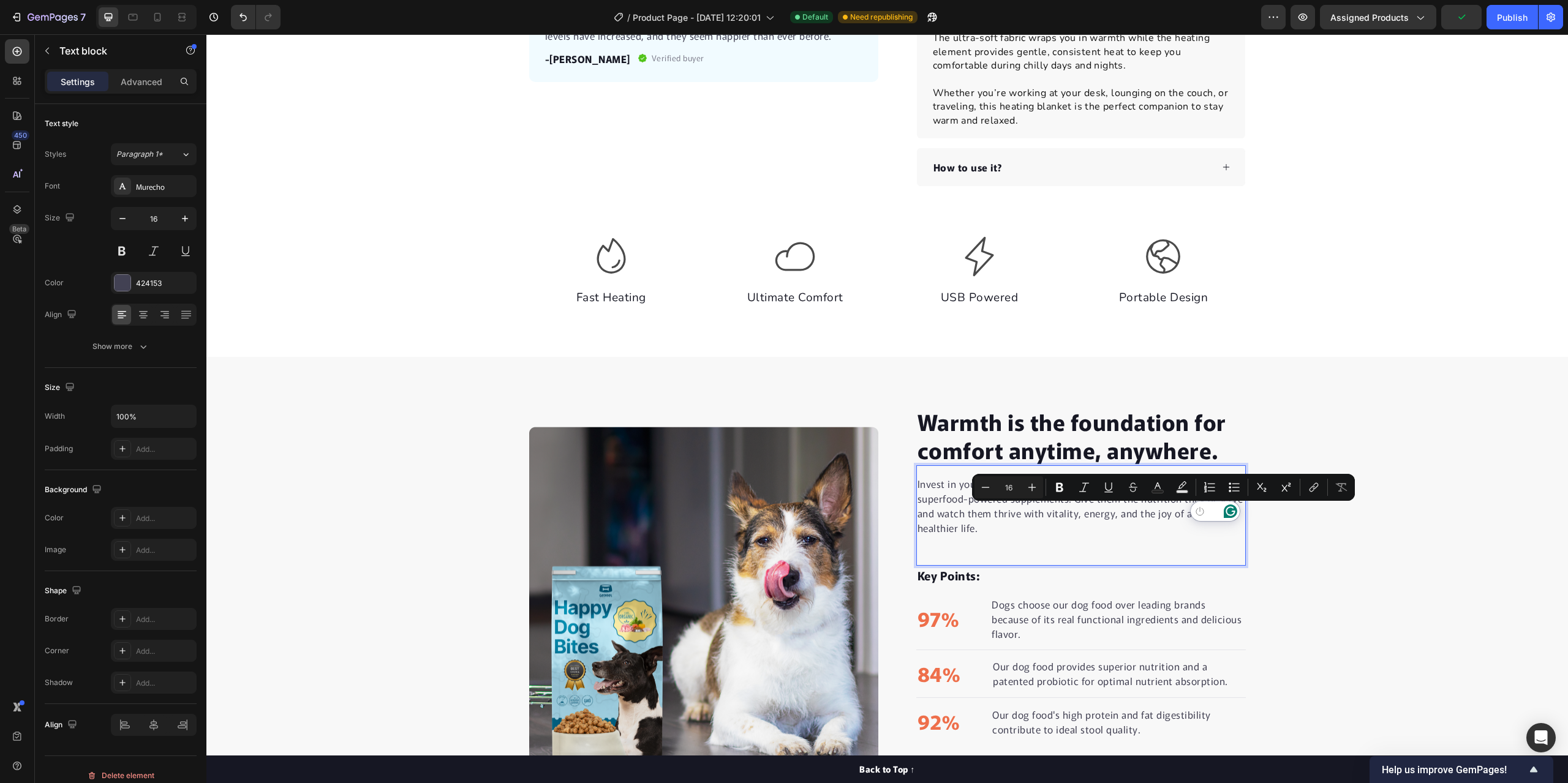
click at [1192, 524] on div at bounding box center [1219, 513] width 57 height 25
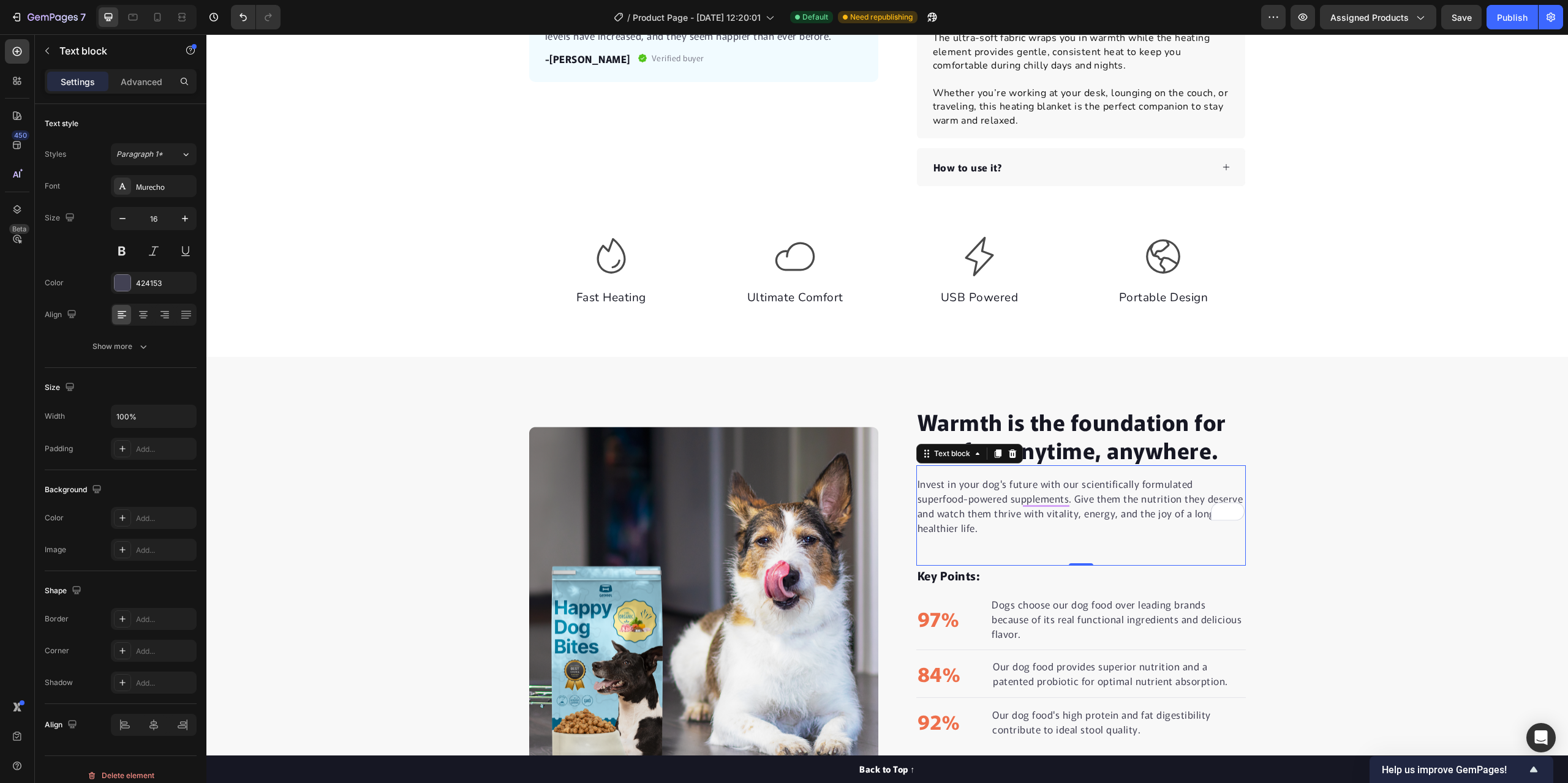
click at [1223, 527] on div "Invest in your dog's future with our scientifically formulated superfood-powere…" at bounding box center [1081, 515] width 330 height 101
click at [908, 484] on div "Warmth is the foundation for comfort anytime, anywhere. Heading Invest in your …" at bounding box center [1071, 601] width 349 height 391
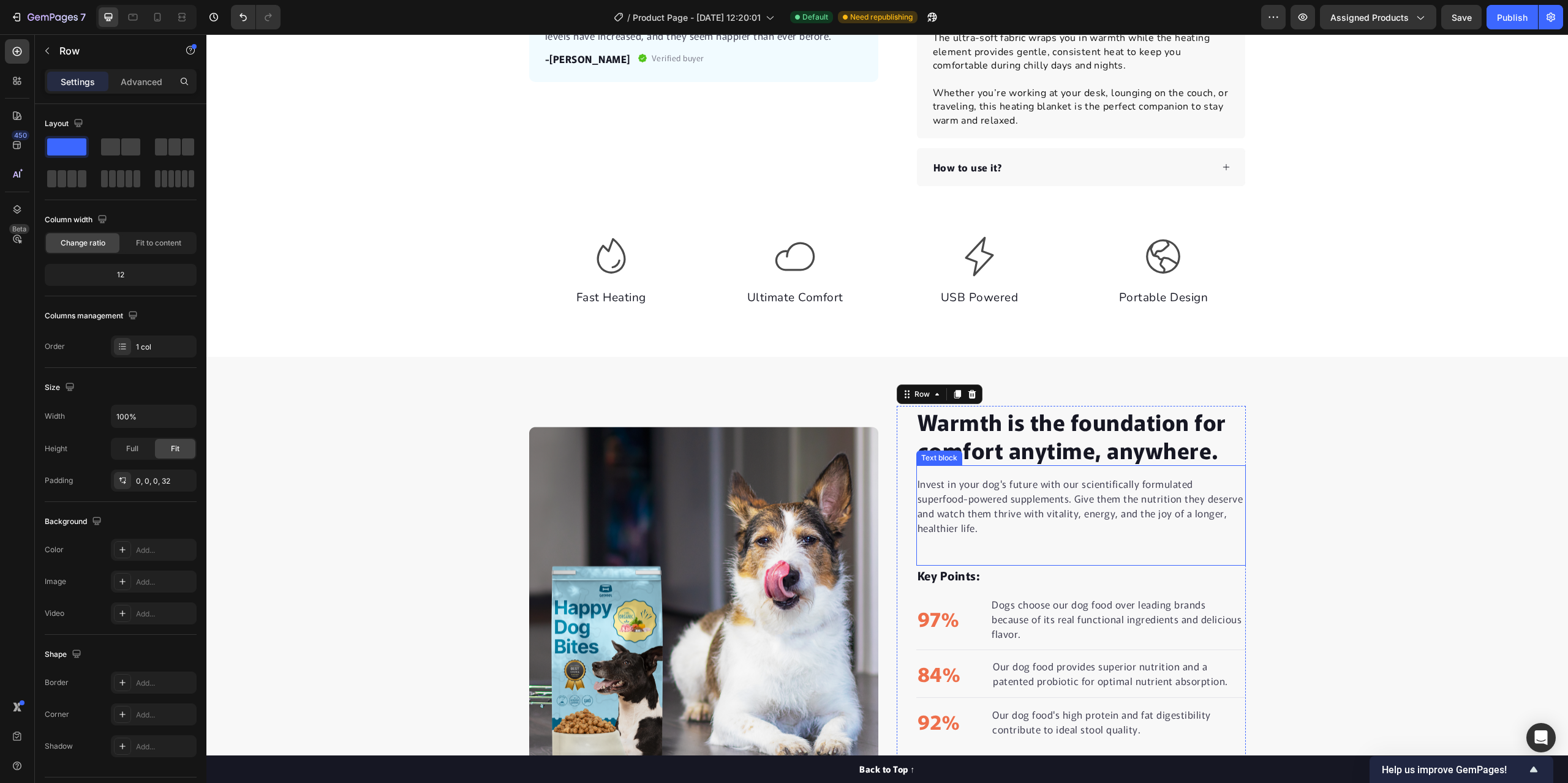
click at [917, 485] on p "Invest in your dog's future with our scientifically formulated superfood-powere…" at bounding box center [1081, 506] width 327 height 59
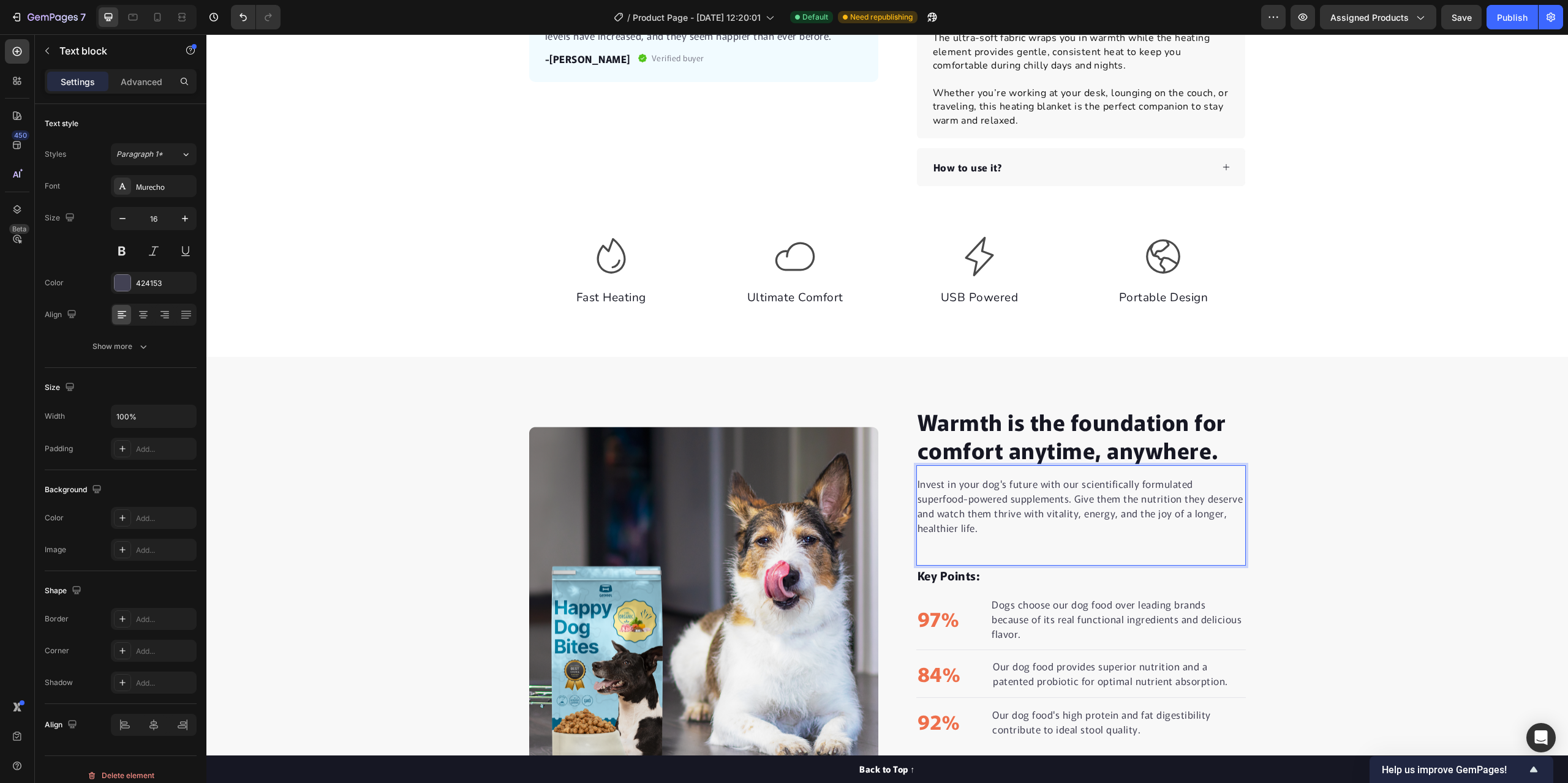
click at [1231, 516] on p "Invest in your dog's future with our scientifically formulated superfood-powere…" at bounding box center [1081, 506] width 327 height 59
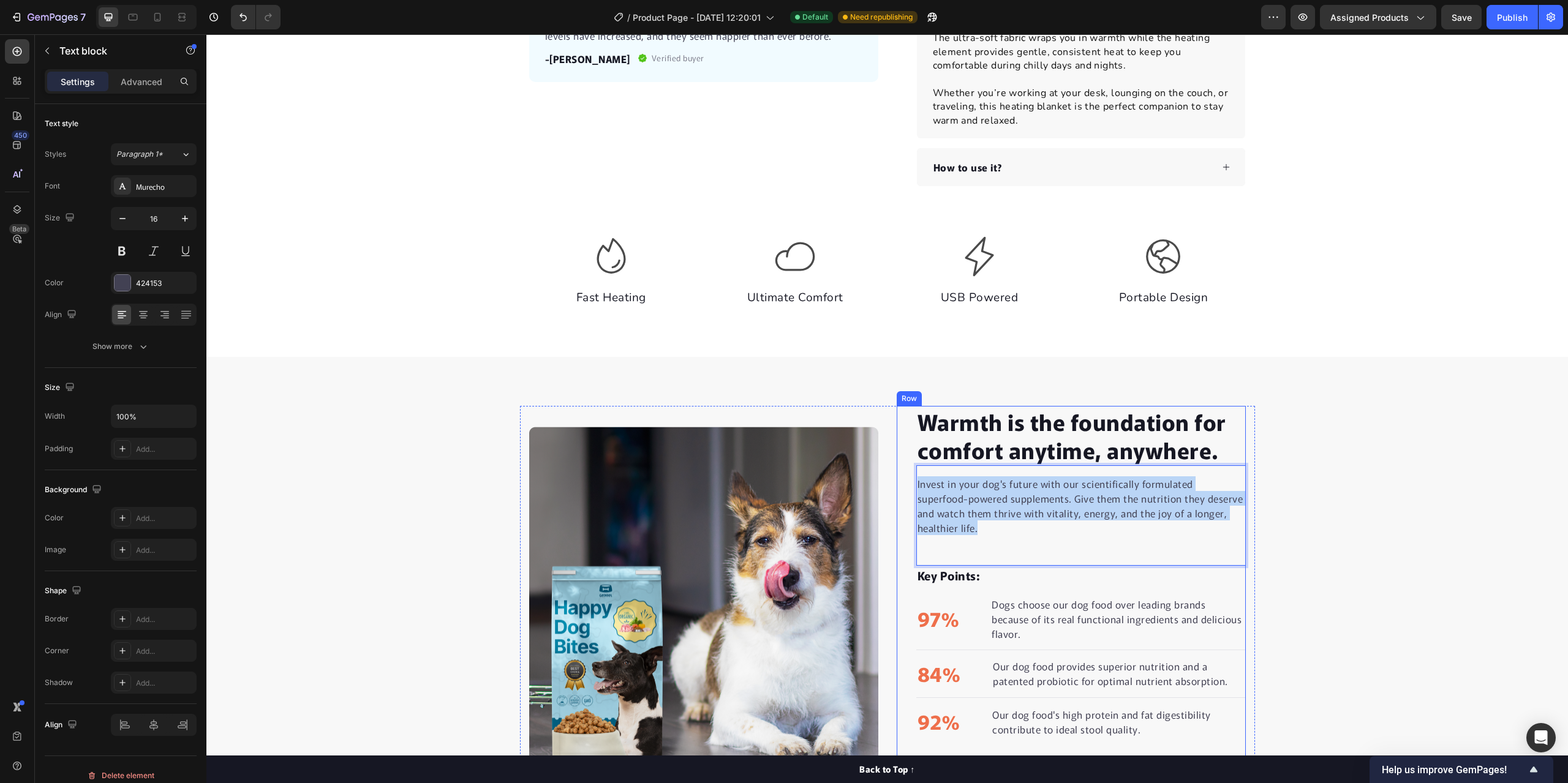
drag, startPoint x: 1228, startPoint y: 516, endPoint x: 910, endPoint y: 481, distance: 319.9
click at [910, 481] on div "Warmth is the foundation for comfort anytime, anywhere. Heading Invest in your …" at bounding box center [1071, 601] width 349 height 391
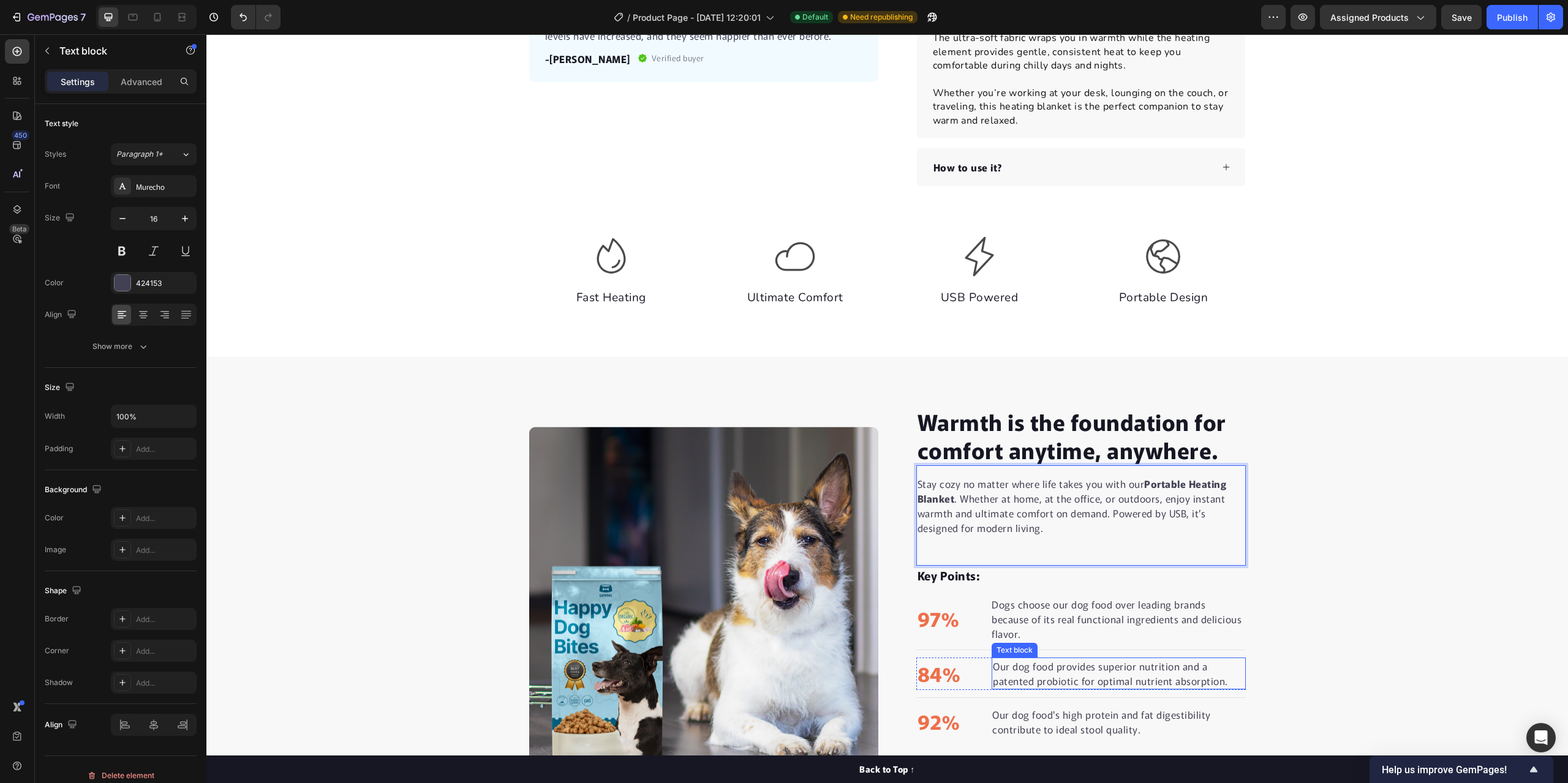
scroll to position [692, 0]
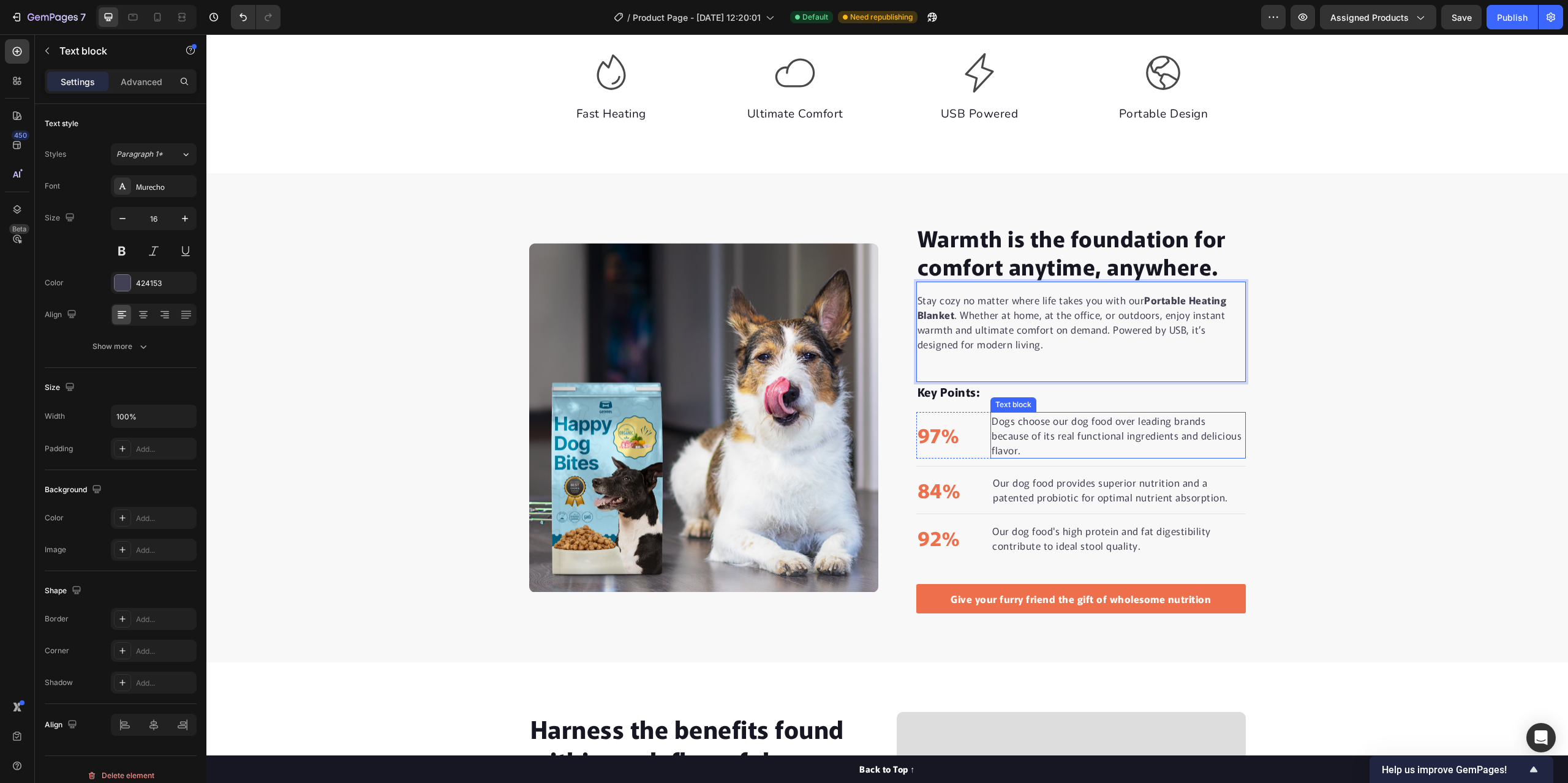
click at [1226, 436] on p "Dogs choose our dog food over leading brands because of its real functional ing…" at bounding box center [1118, 435] width 252 height 44
click at [1227, 437] on p "Dogs choose our dog food over leading brands because of its real functional ing…" at bounding box center [1118, 435] width 252 height 44
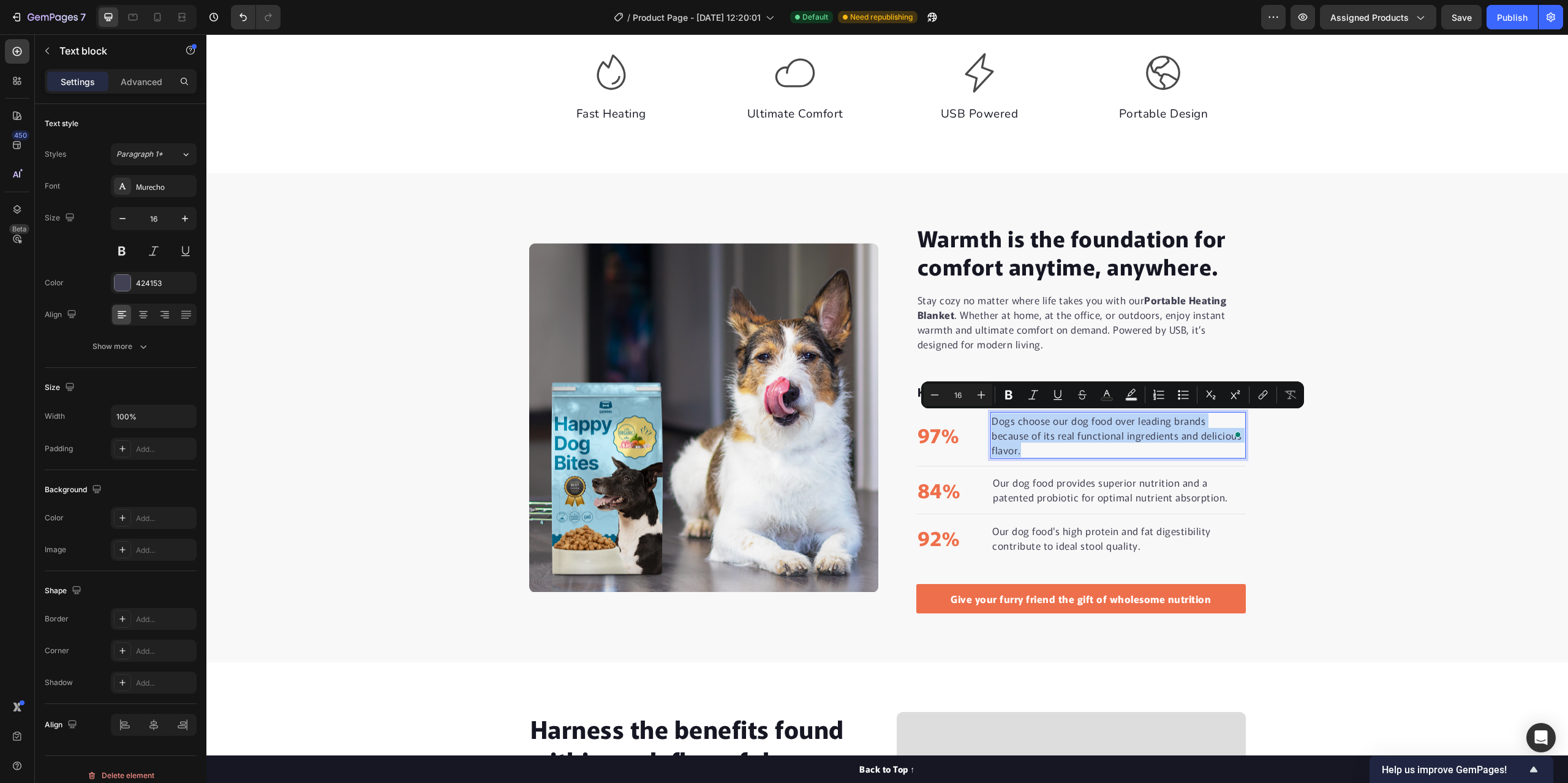
drag, startPoint x: 1227, startPoint y: 437, endPoint x: 1065, endPoint y: 421, distance: 162.8
click at [1065, 421] on p "Dogs choose our dog food over leading brands because of its real functional ing…" at bounding box center [1118, 435] width 252 height 44
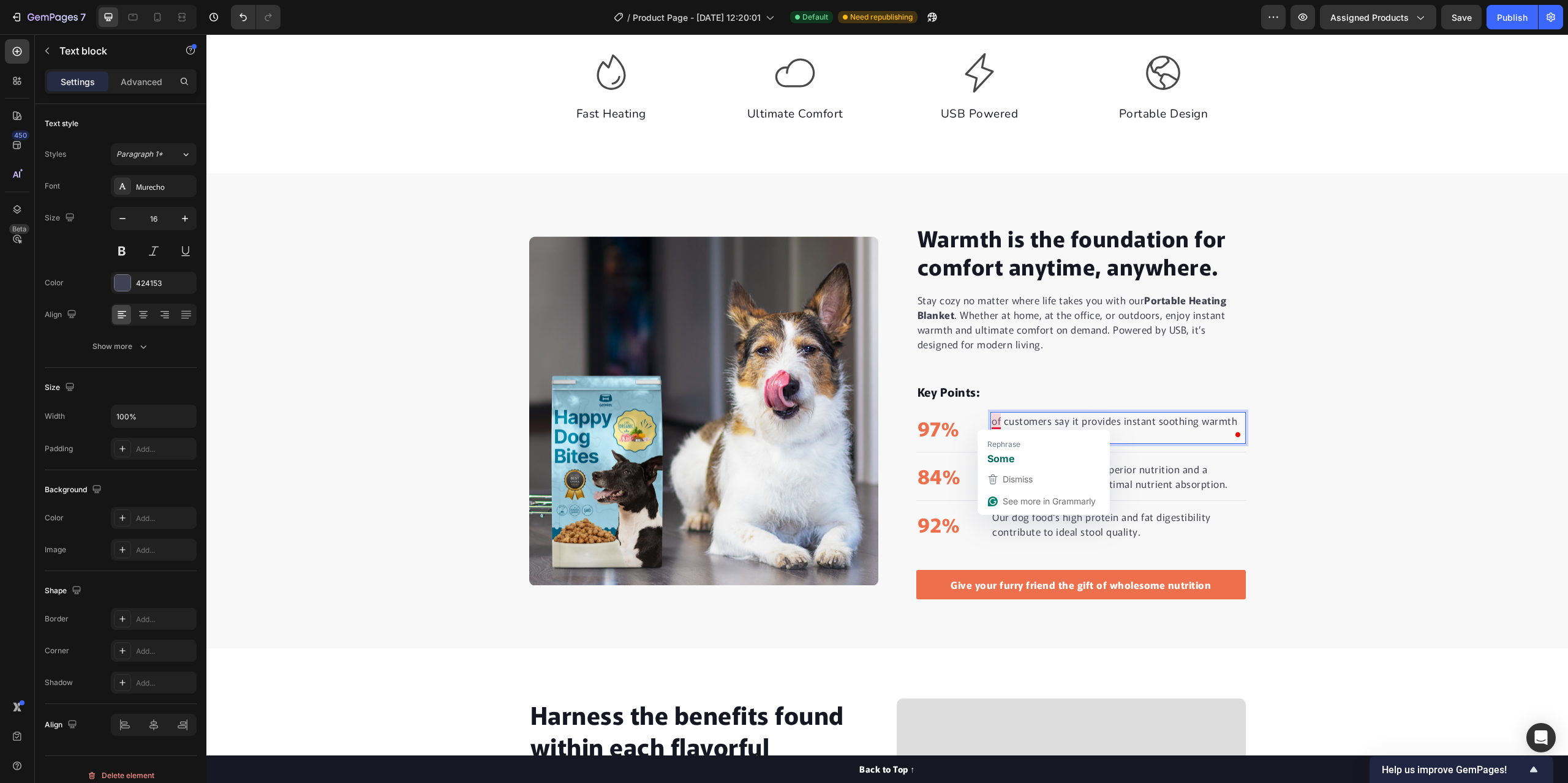
click at [994, 420] on p "of customers say it provides instant soothing warmth within minutes." at bounding box center [1118, 428] width 252 height 29
click at [1136, 437] on p "of customers say it provides instant soothing warmth within minutes." at bounding box center [1118, 428] width 252 height 29
click at [1147, 420] on p "of customers say it provides instant soothing warmth within minutes." at bounding box center [1118, 428] width 252 height 29
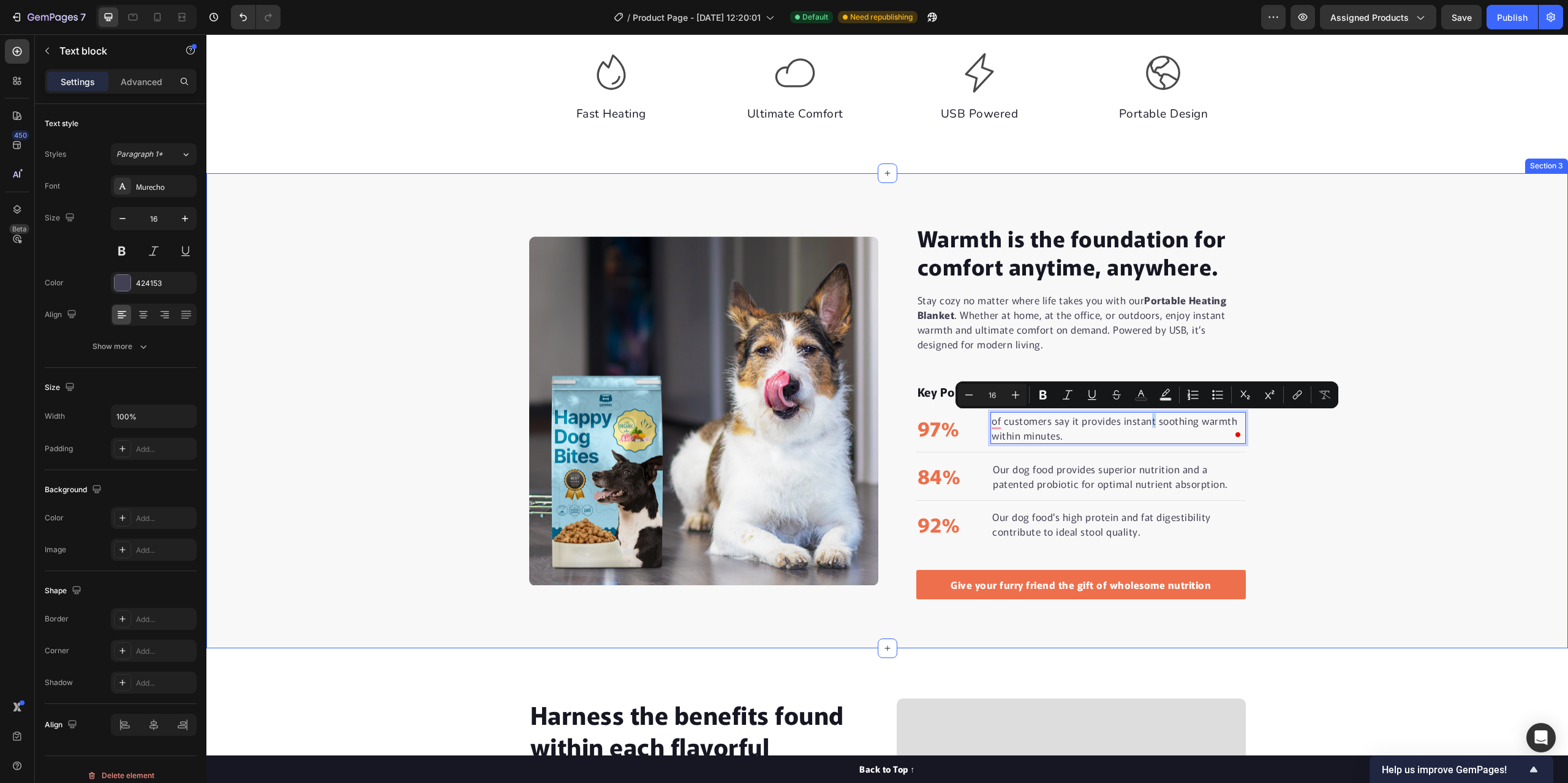
click at [1440, 408] on div "Warmth is the foundation for comfort anytime, anywhere. Heading Stay cozy no ma…" at bounding box center [887, 412] width 1362 height 378
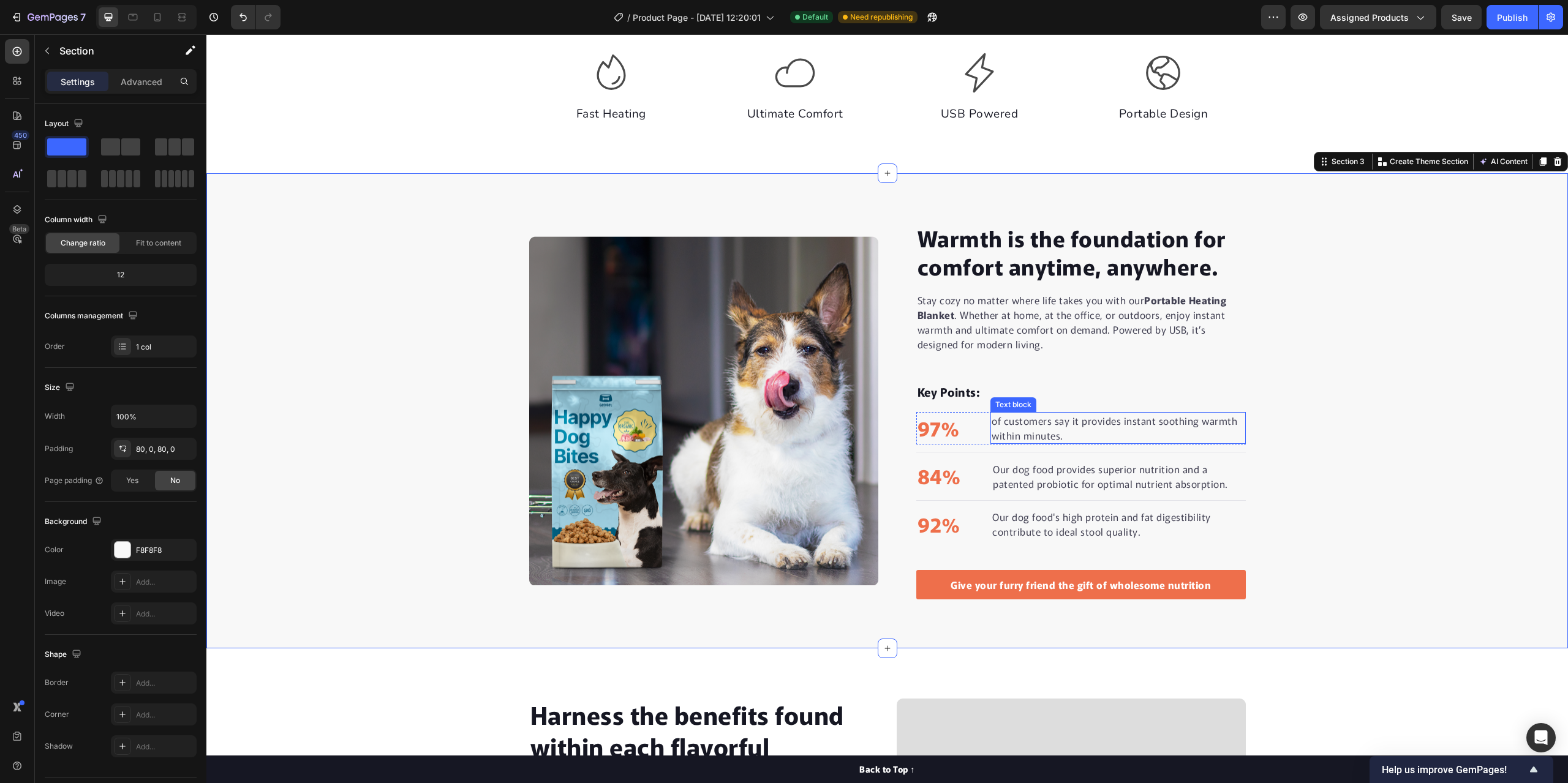
click at [994, 418] on p "of customers say it provides instant soothing warmth within minutes." at bounding box center [1118, 428] width 252 height 29
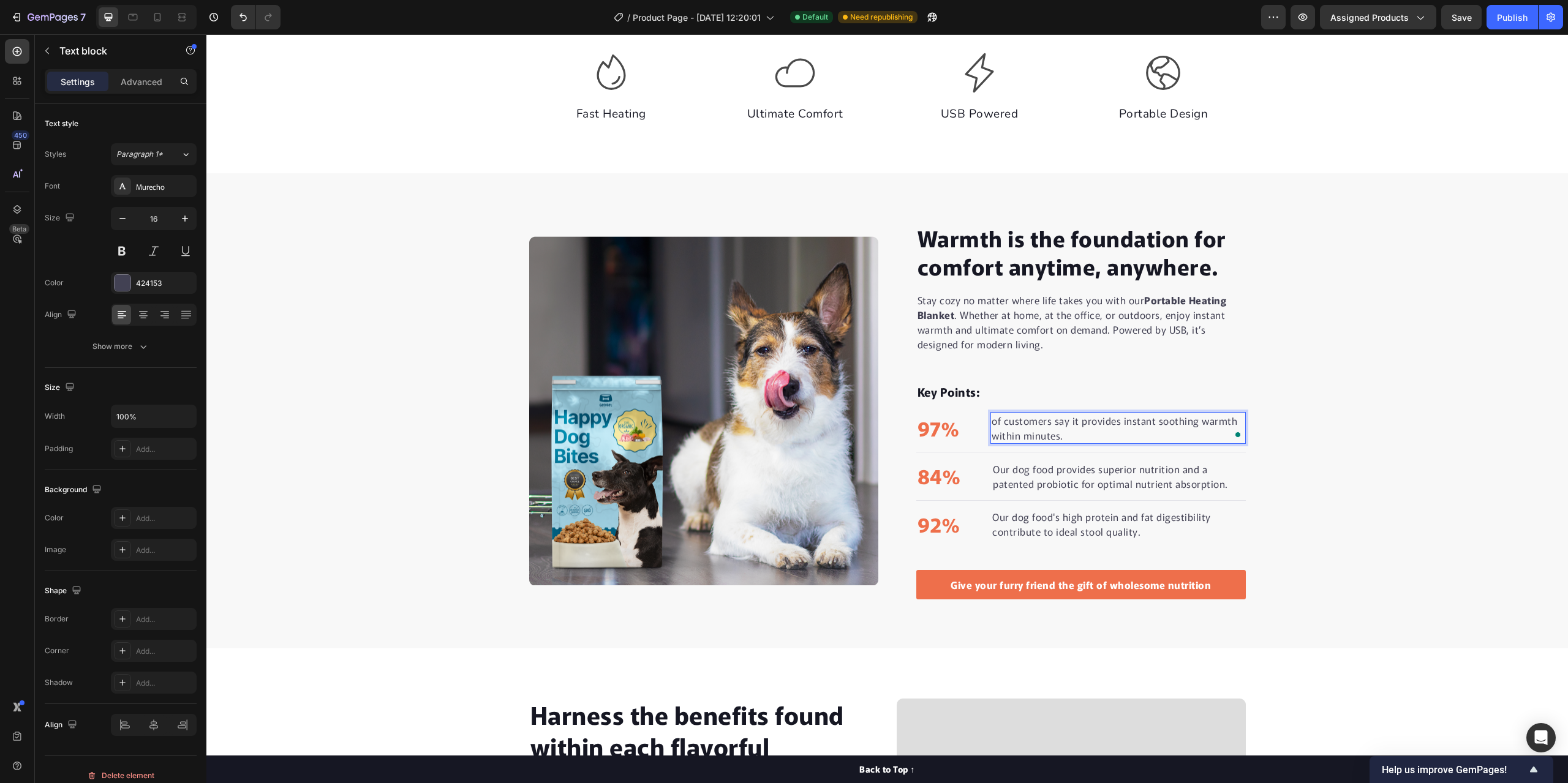
click at [993, 426] on p "of customers say it provides instant soothing warmth within minutes." at bounding box center [1118, 428] width 252 height 29
click at [1224, 483] on p "Our dog food provides superior nutrition and a patented probiotic for optimal n…" at bounding box center [1118, 476] width 251 height 29
click at [1221, 485] on p "Our dog food provides superior nutrition and a patented probiotic for optimal n…" at bounding box center [1118, 476] width 251 height 29
drag, startPoint x: 1221, startPoint y: 485, endPoint x: 1034, endPoint y: 475, distance: 187.3
click at [1034, 475] on div "Our dog food provides superior nutrition and a patented probiotic for optimal n…" at bounding box center [1119, 476] width 254 height 32
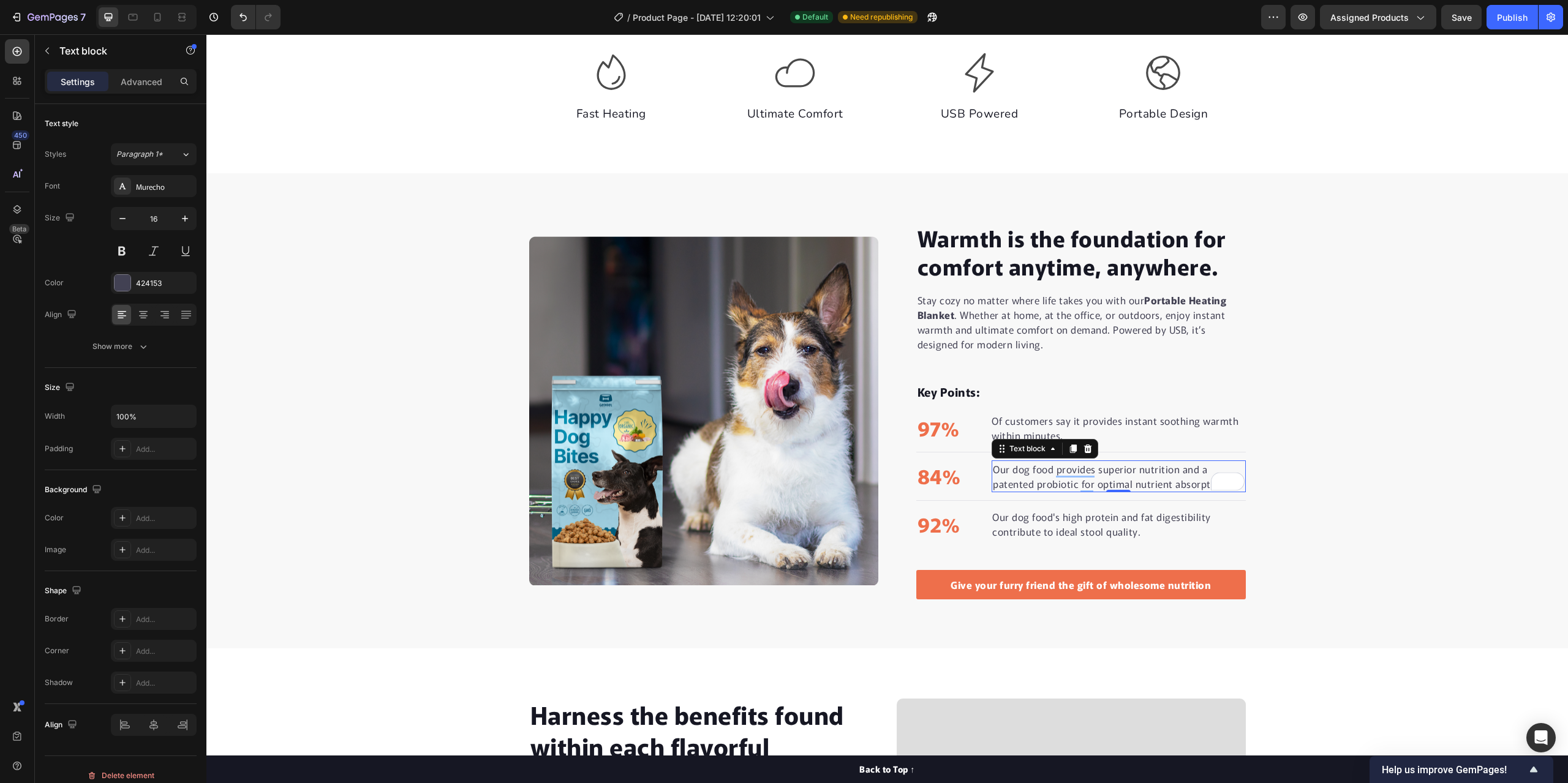
click at [1166, 479] on p "Our dog food provides superior nutrition and a patented probiotic for optimal n…" at bounding box center [1118, 476] width 251 height 29
drag, startPoint x: 1222, startPoint y: 485, endPoint x: 989, endPoint y: 470, distance: 233.5
click at [993, 470] on p "Our dog food provides superior nutrition and a patented probiotic for optimal n…" at bounding box center [1118, 476] width 251 height 29
click at [993, 478] on p "use it daily at home, in the office, or while traveling." at bounding box center [1112, 476] width 239 height 15
click at [996, 507] on strong "Use" at bounding box center [997, 514] width 19 height 16
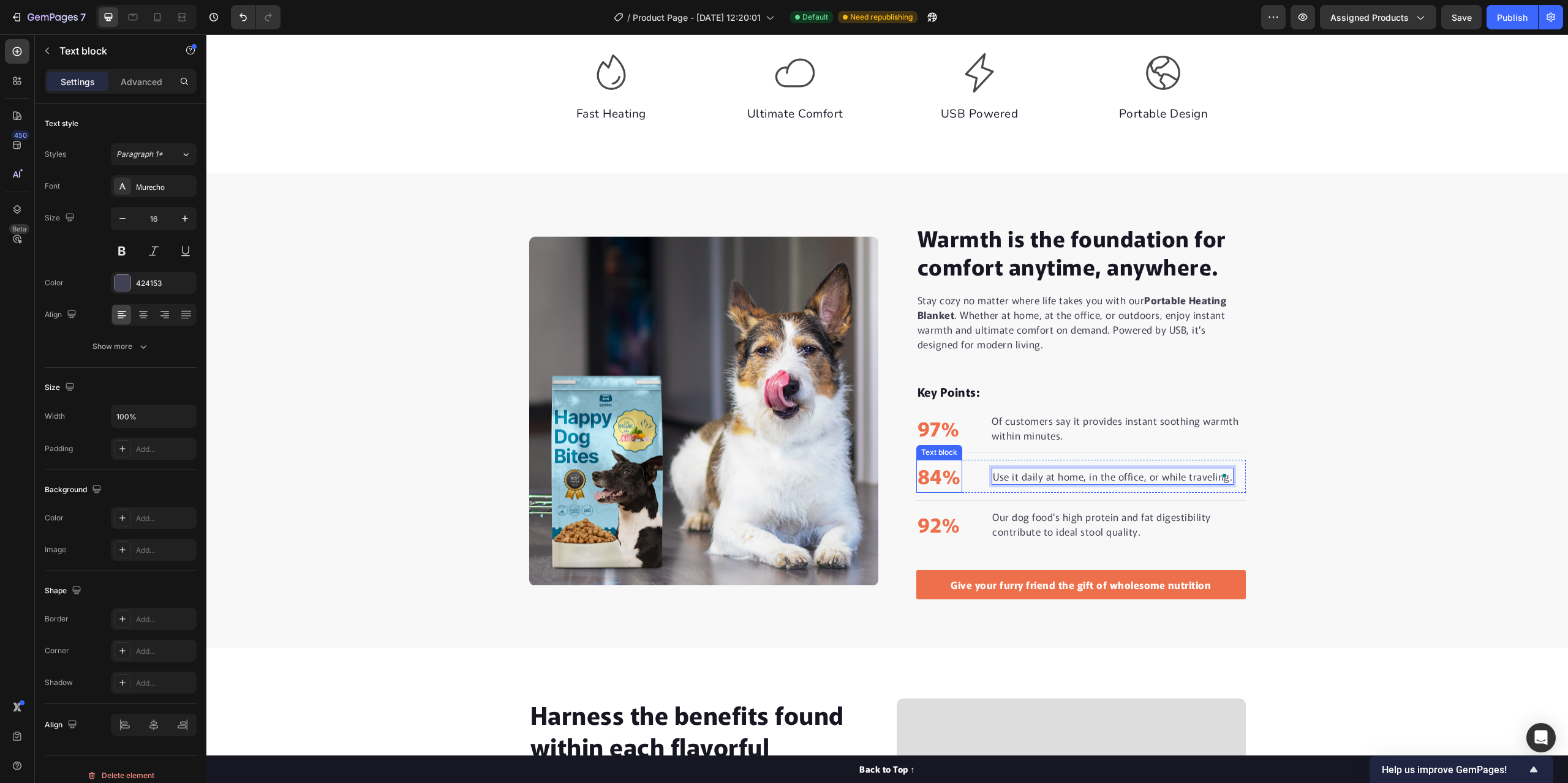
click at [935, 474] on p "84%" at bounding box center [939, 475] width 44 height 30
click at [935, 480] on p "84%" at bounding box center [939, 475] width 44 height 30
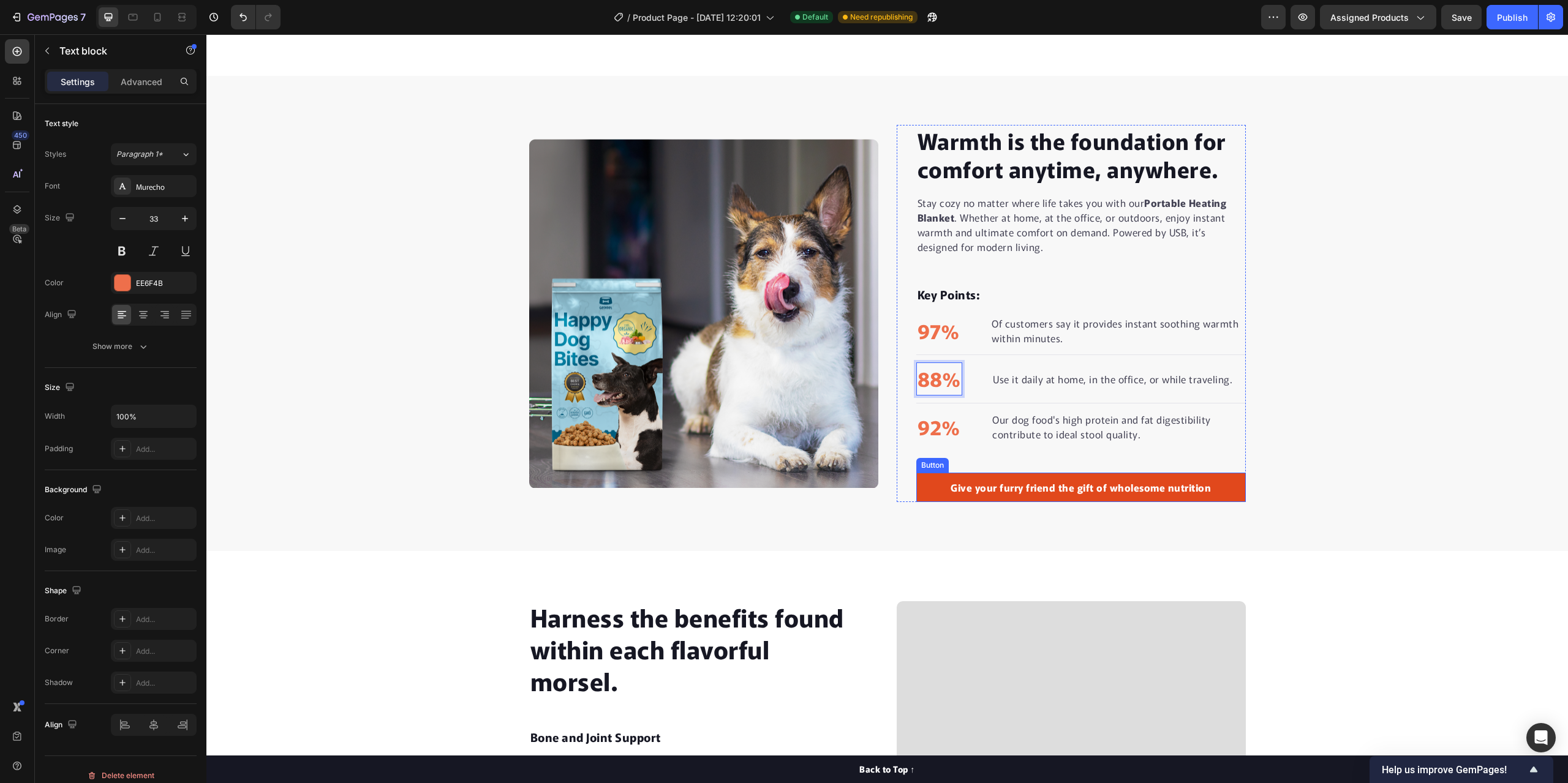
scroll to position [814, 0]
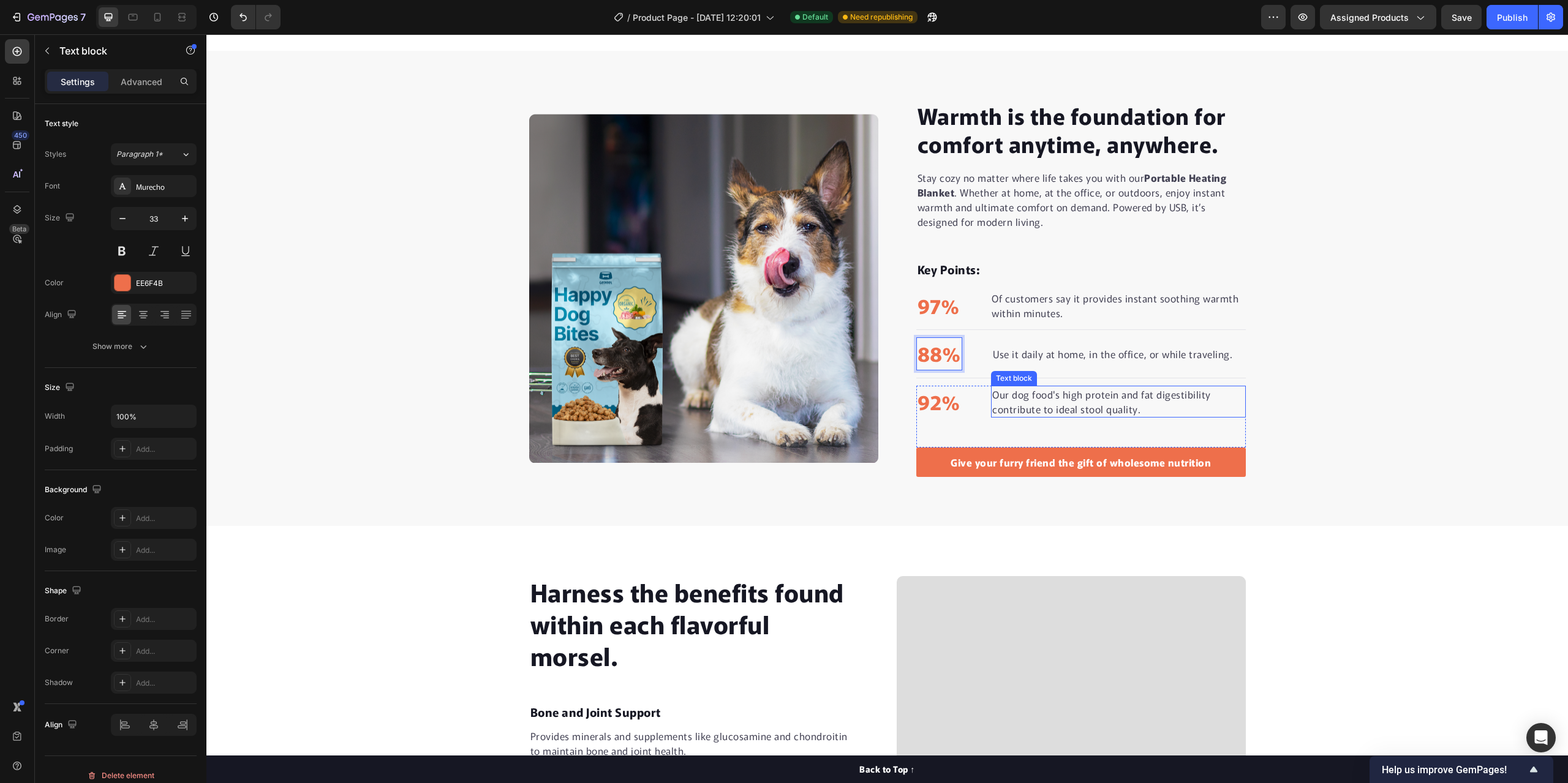
drag, startPoint x: 1134, startPoint y: 402, endPoint x: 1135, endPoint y: 412, distance: 10.0
click at [1134, 405] on p "Our dog food's high protein and fat digestibility contribute to ideal stool qua…" at bounding box center [1118, 402] width 252 height 29
click at [1135, 412] on p "Our dog food's high protein and fat digestibility contribute to ideal stool qua…" at bounding box center [1118, 402] width 252 height 29
drag, startPoint x: 1135, startPoint y: 412, endPoint x: 991, endPoint y: 398, distance: 144.7
click at [992, 398] on p "Our dog food's high protein and fat digestibility contribute to ideal stool qua…" at bounding box center [1118, 402] width 252 height 29
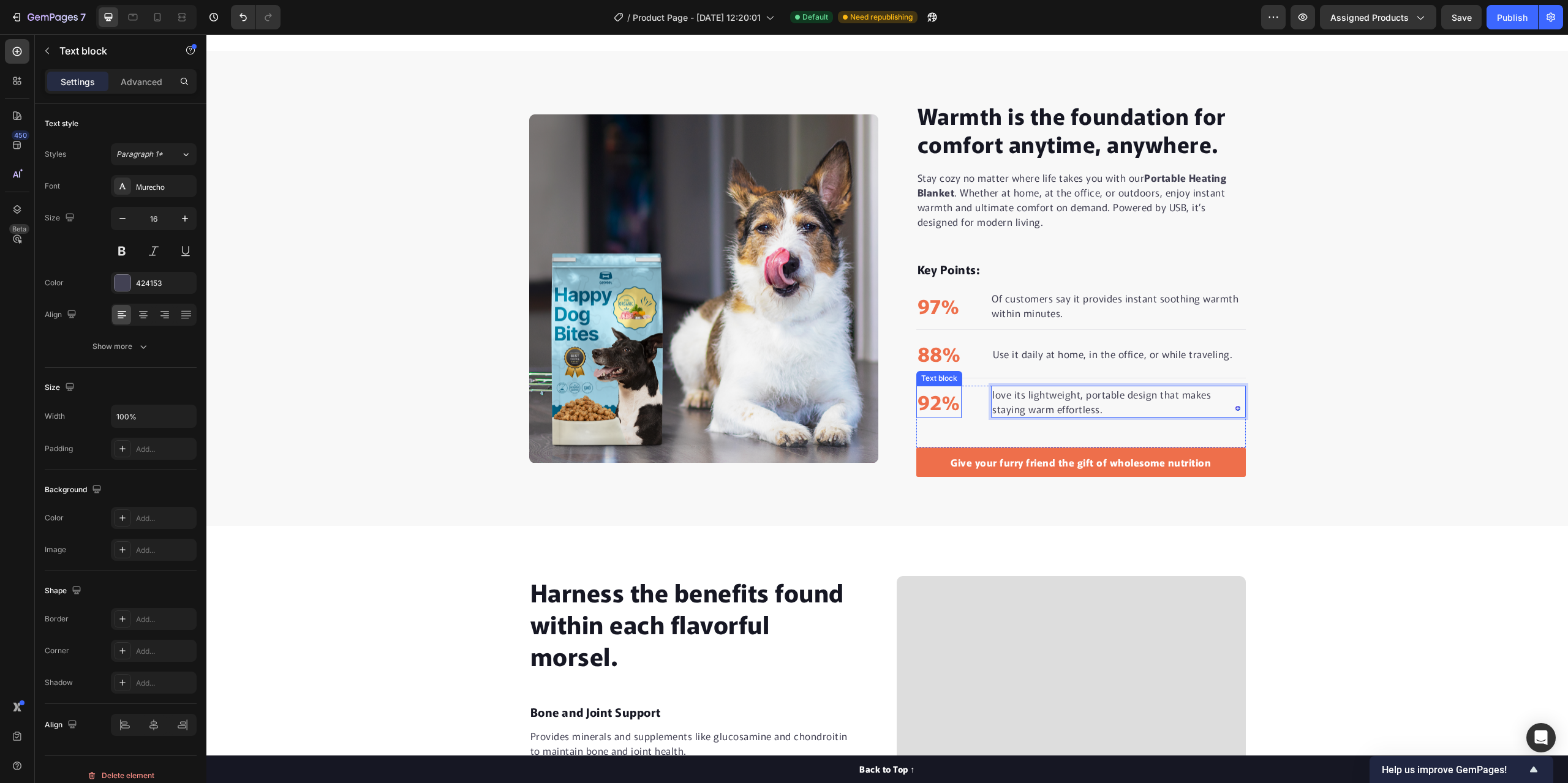
click at [938, 402] on p "92%" at bounding box center [939, 402] width 43 height 30
click at [935, 403] on p "92%" at bounding box center [939, 402] width 43 height 30
click at [1073, 407] on p "love its lightweight, portable design that makes staying warm effortless." at bounding box center [1118, 402] width 251 height 29
click at [953, 394] on p "98%" at bounding box center [939, 402] width 44 height 30
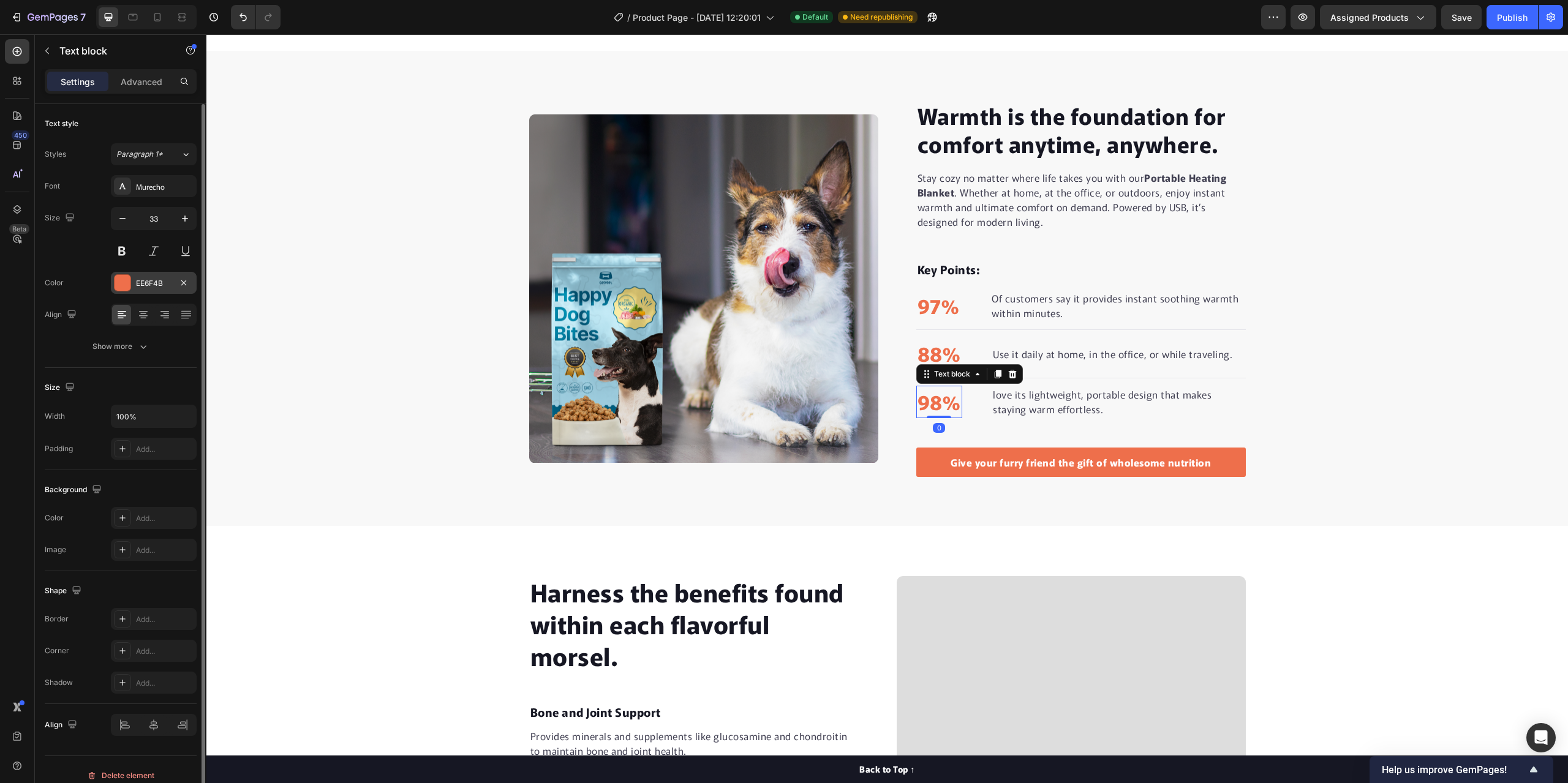
click at [142, 281] on div "EE6F4B" at bounding box center [153, 283] width 35 height 11
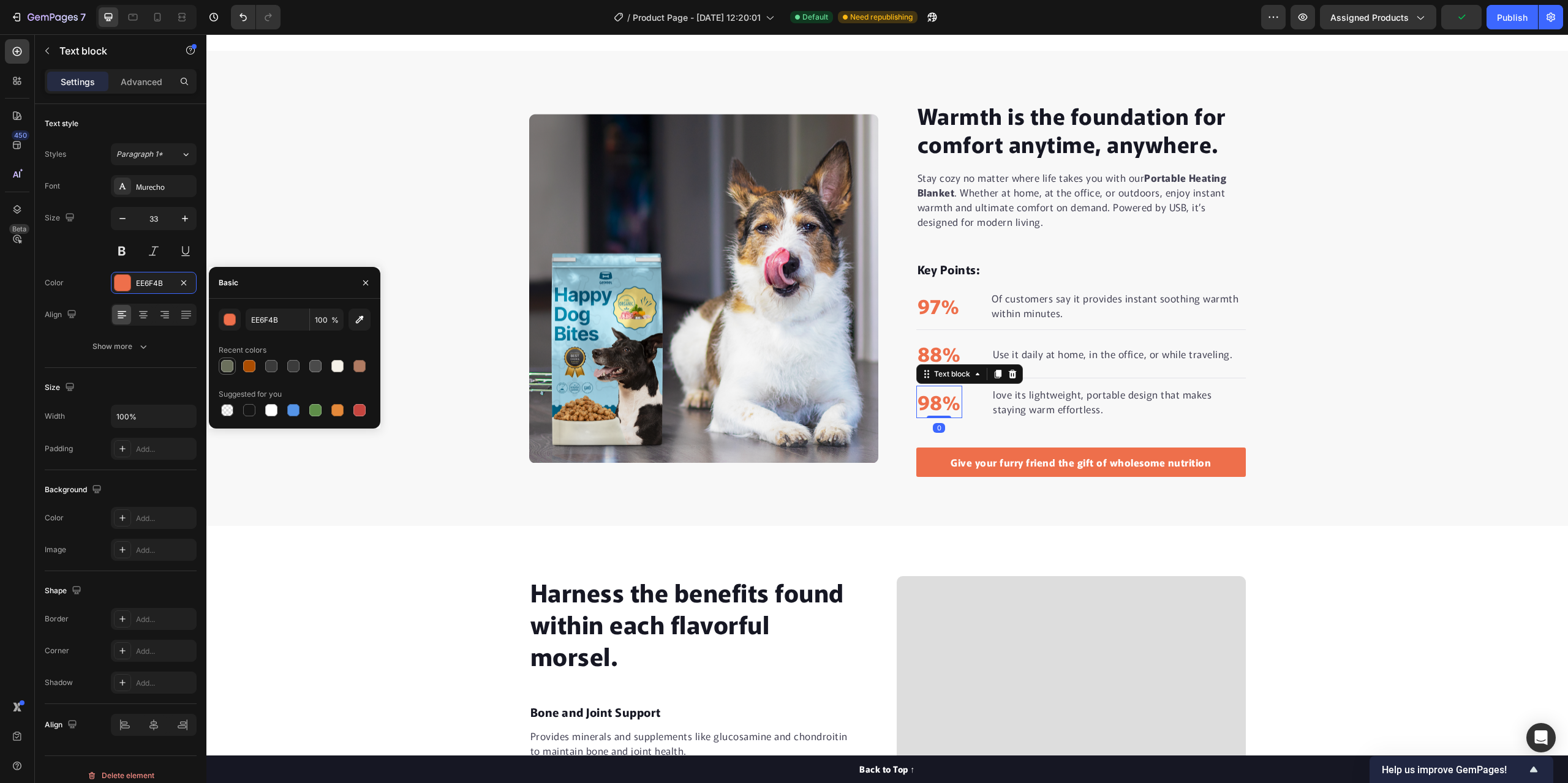
click at [224, 369] on div at bounding box center [227, 366] width 12 height 12
type input "6B705C"
click at [943, 344] on p "88%" at bounding box center [939, 353] width 44 height 30
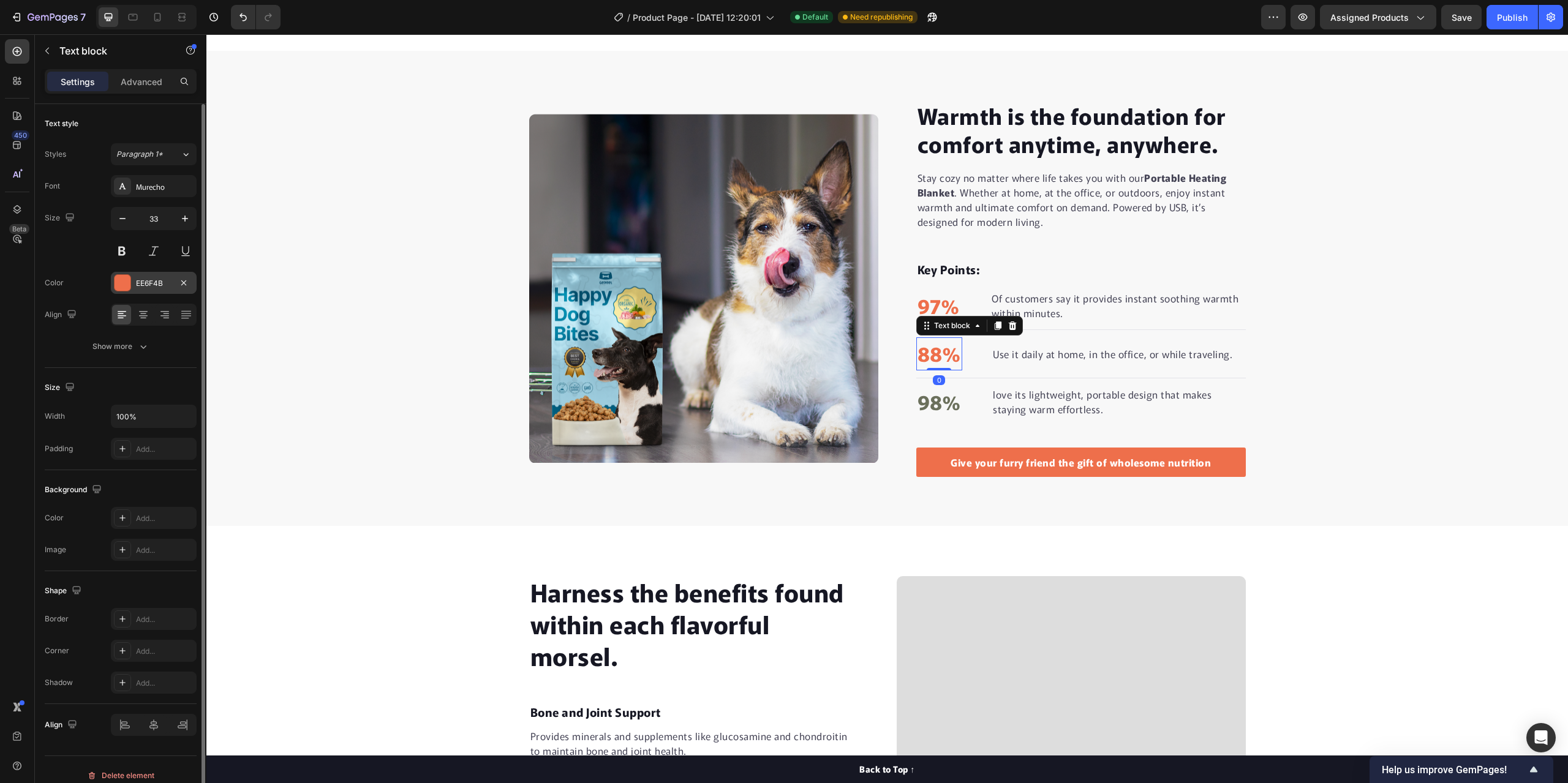
click at [133, 282] on div "EE6F4B" at bounding box center [153, 282] width 86 height 22
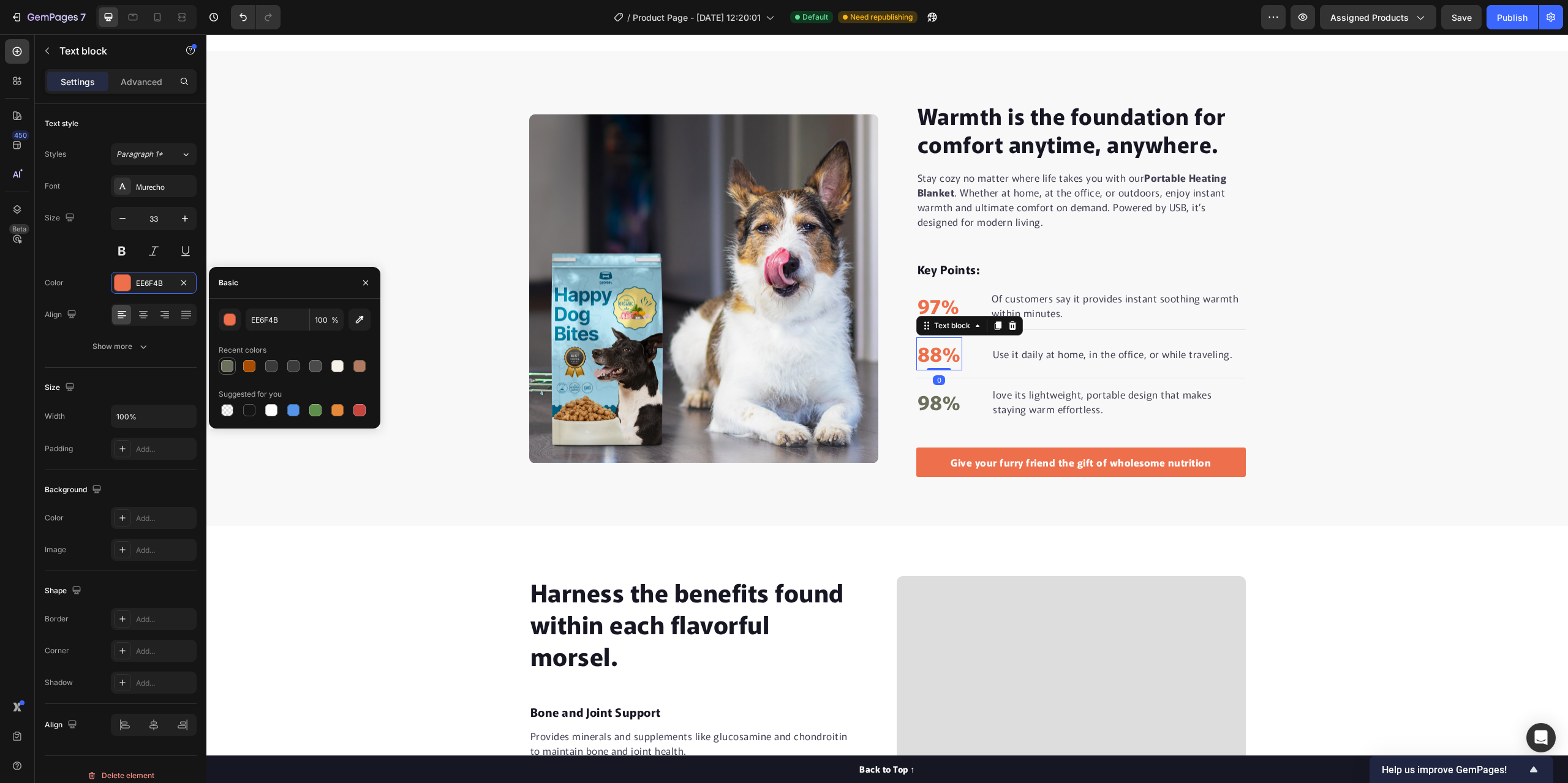
click at [225, 362] on div at bounding box center [227, 366] width 12 height 12
type input "6B705C"
click at [942, 296] on p "97%" at bounding box center [939, 305] width 43 height 30
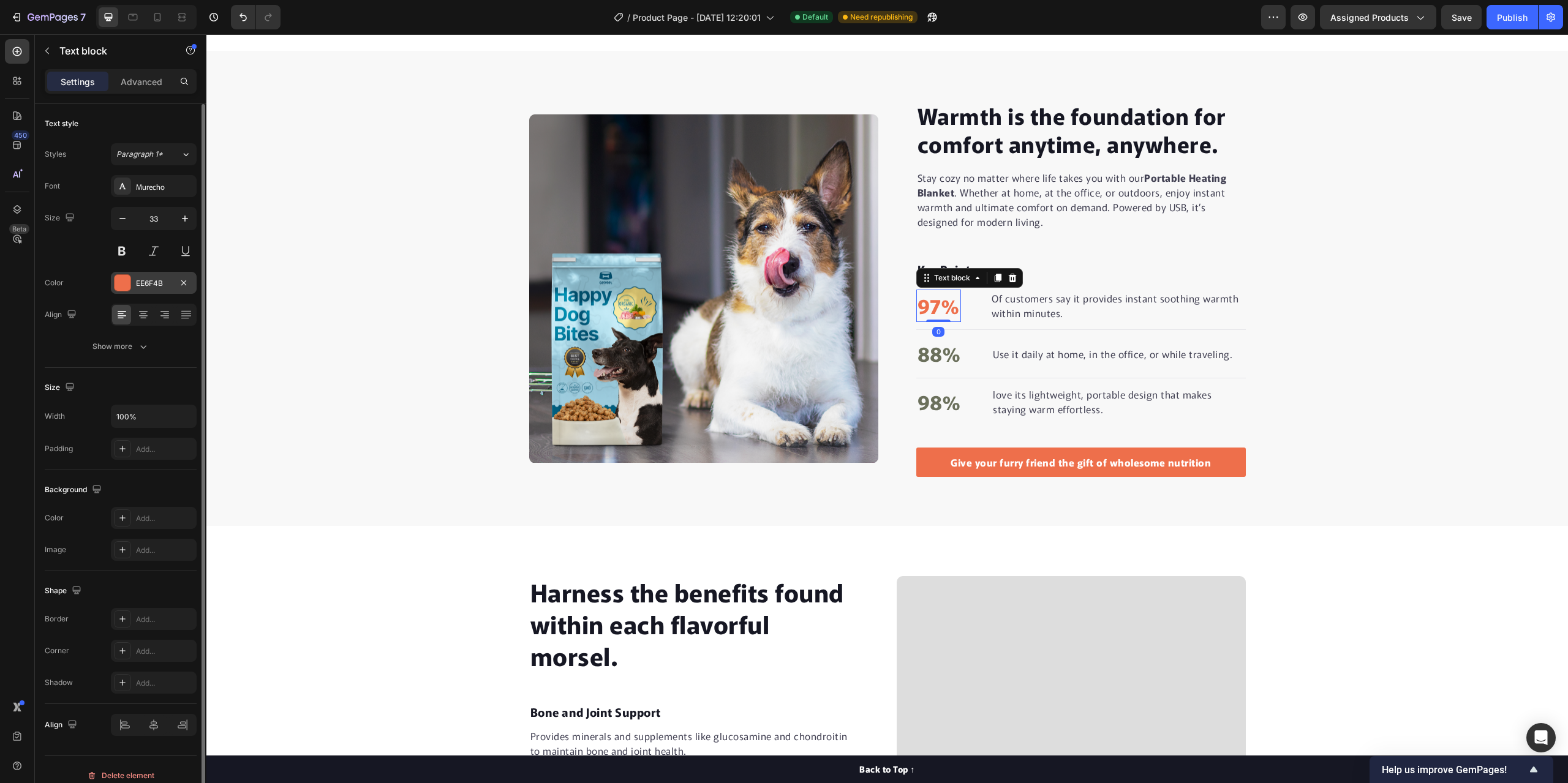
click at [125, 282] on div at bounding box center [122, 282] width 16 height 16
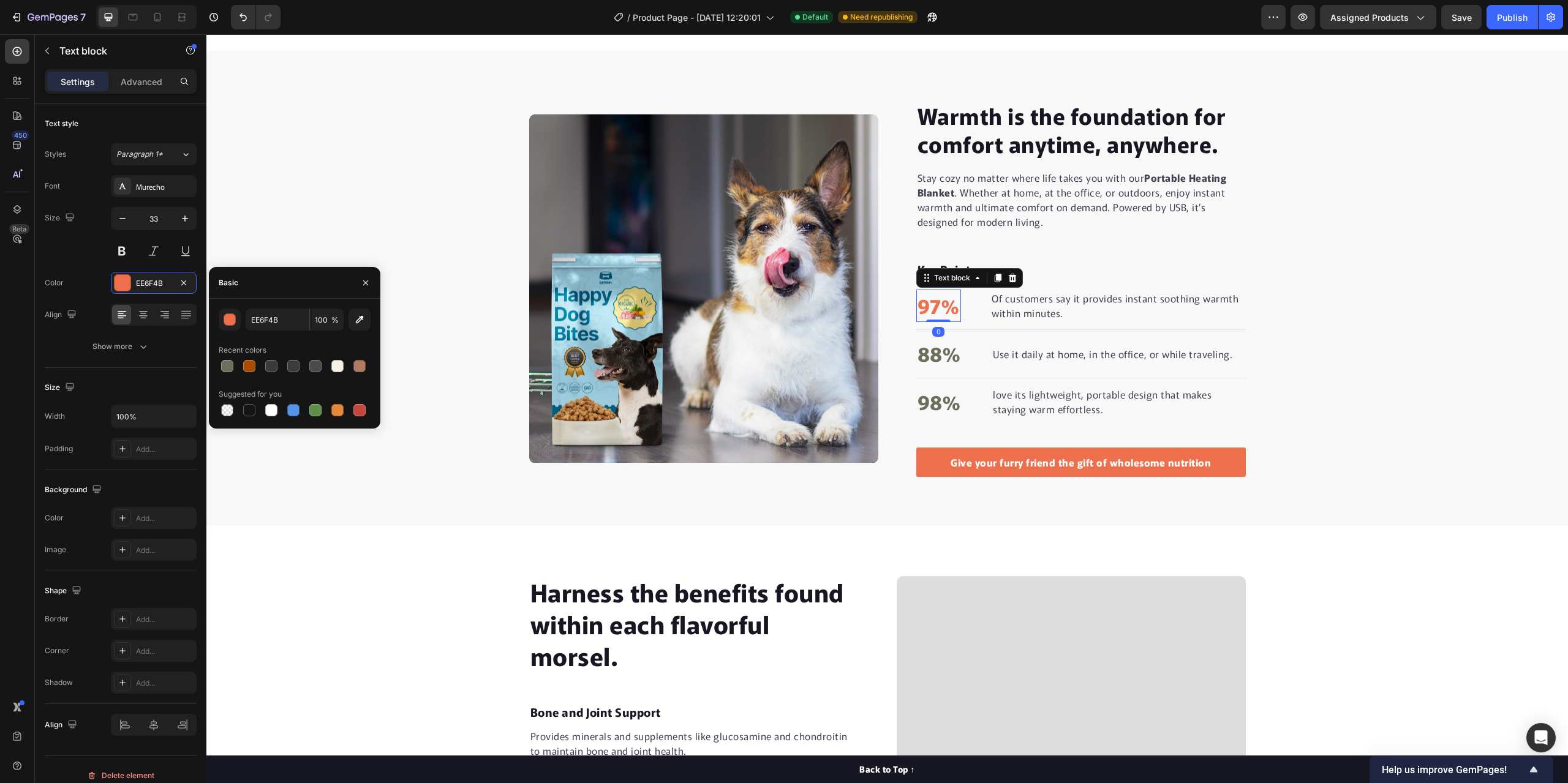
click at [227, 364] on div at bounding box center [227, 366] width 12 height 12
type input "6B705C"
click at [275, 206] on div "Warmth is the foundation for comfort anytime, anywhere. Heading Stay cozy no ma…" at bounding box center [887, 289] width 1362 height 378
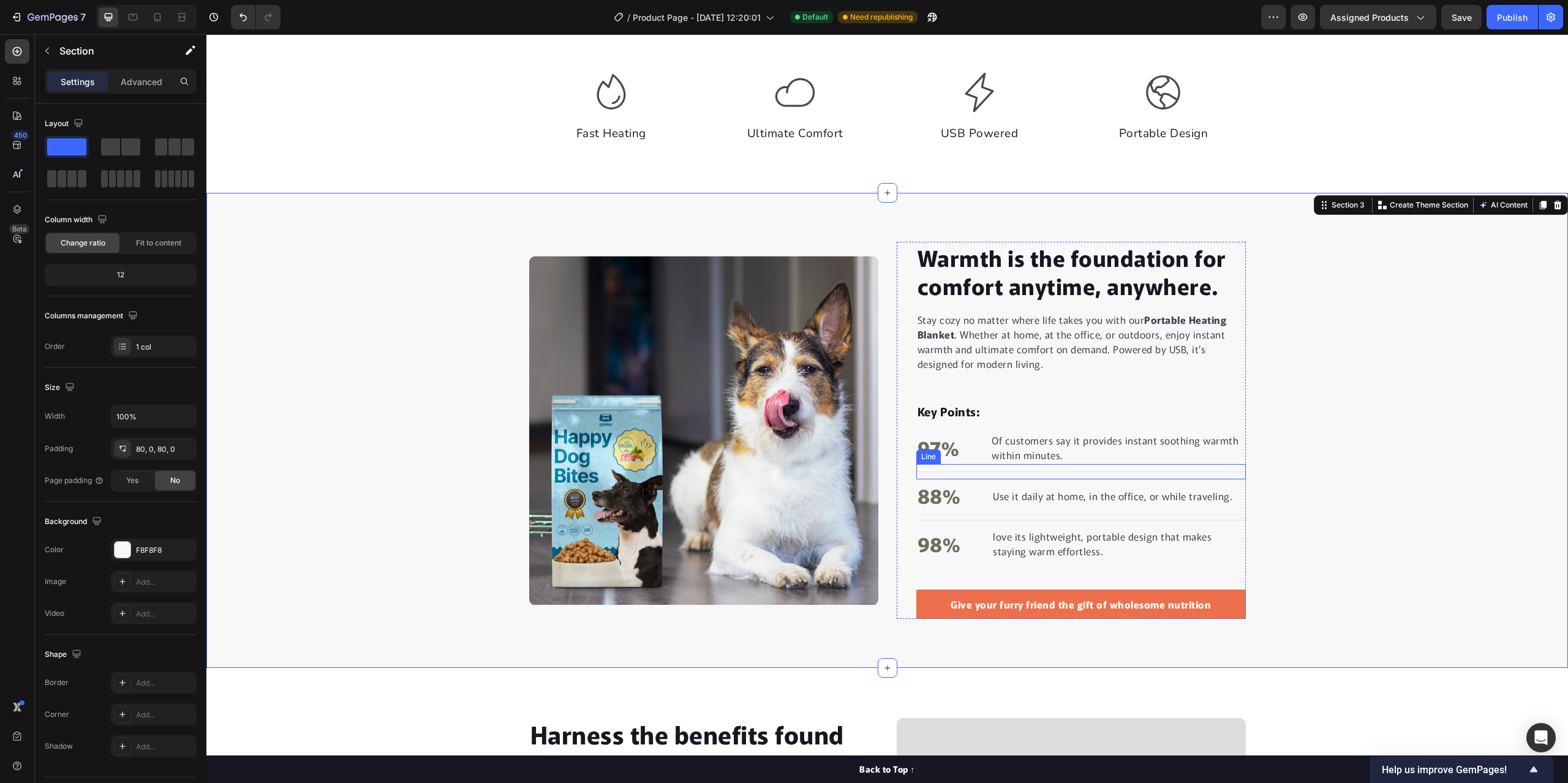
scroll to position [773, 0]
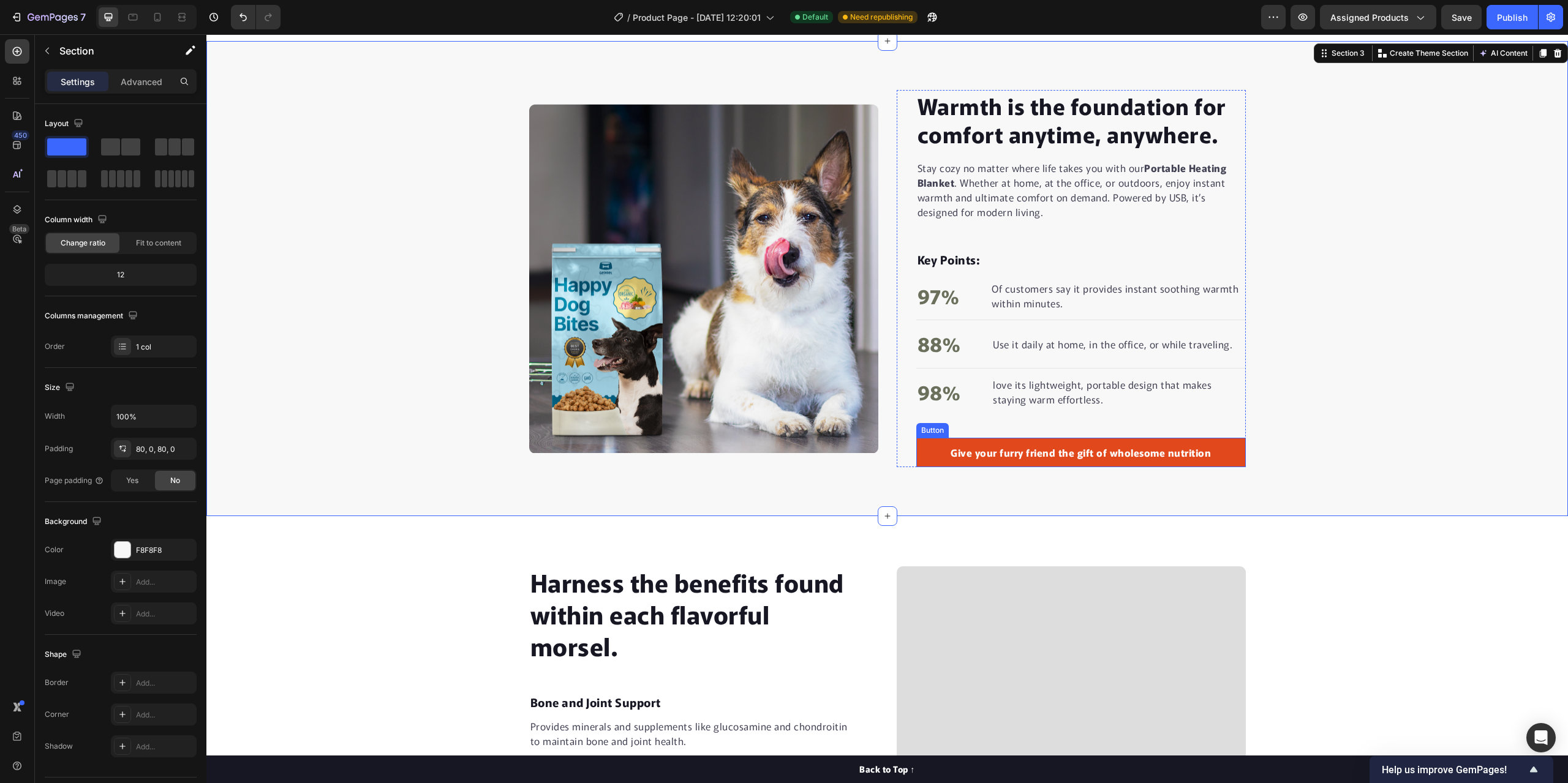
scroll to position [835, 0]
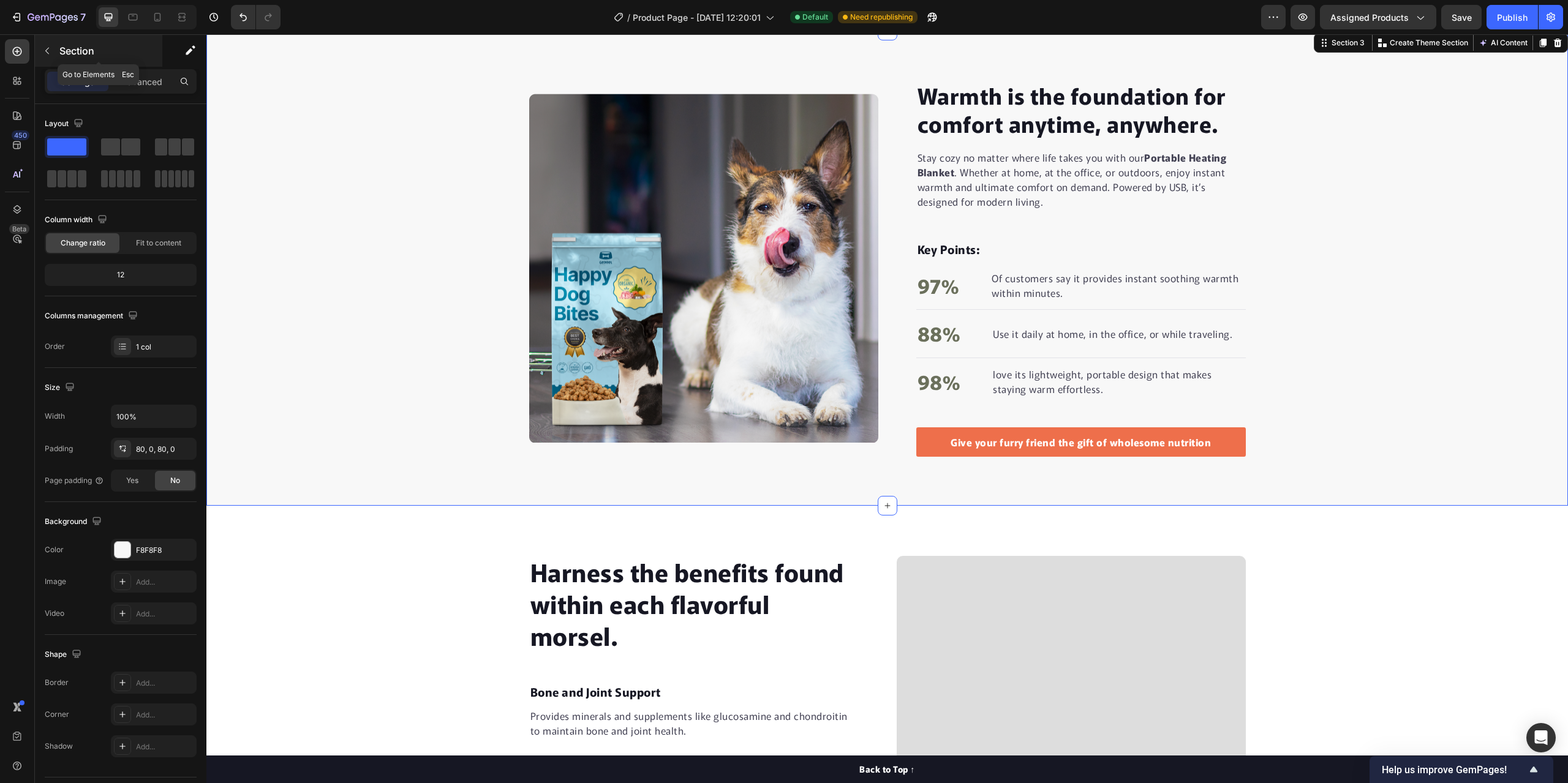
click at [78, 45] on p "Section" at bounding box center [110, 51] width 101 height 15
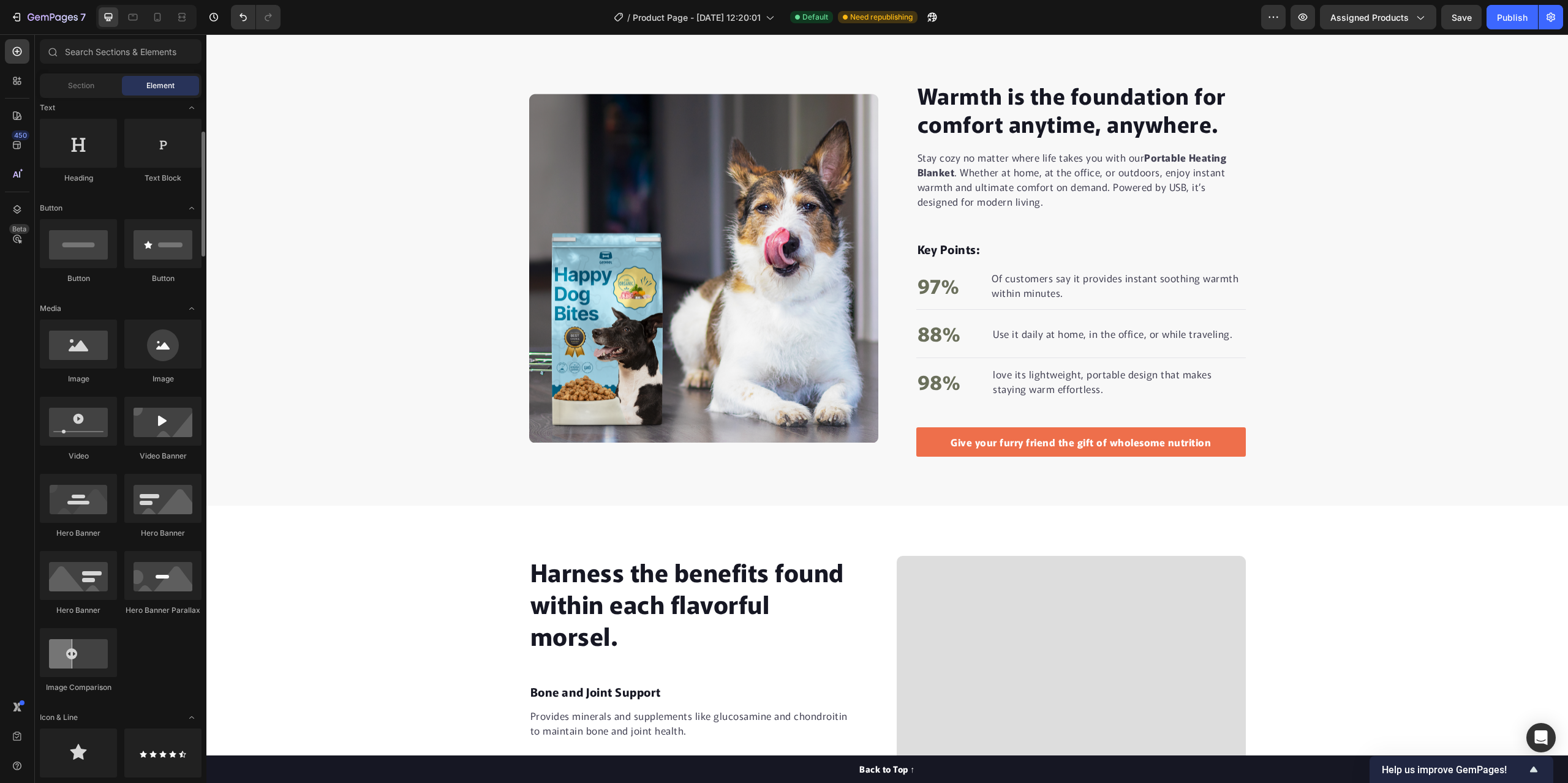
scroll to position [0, 0]
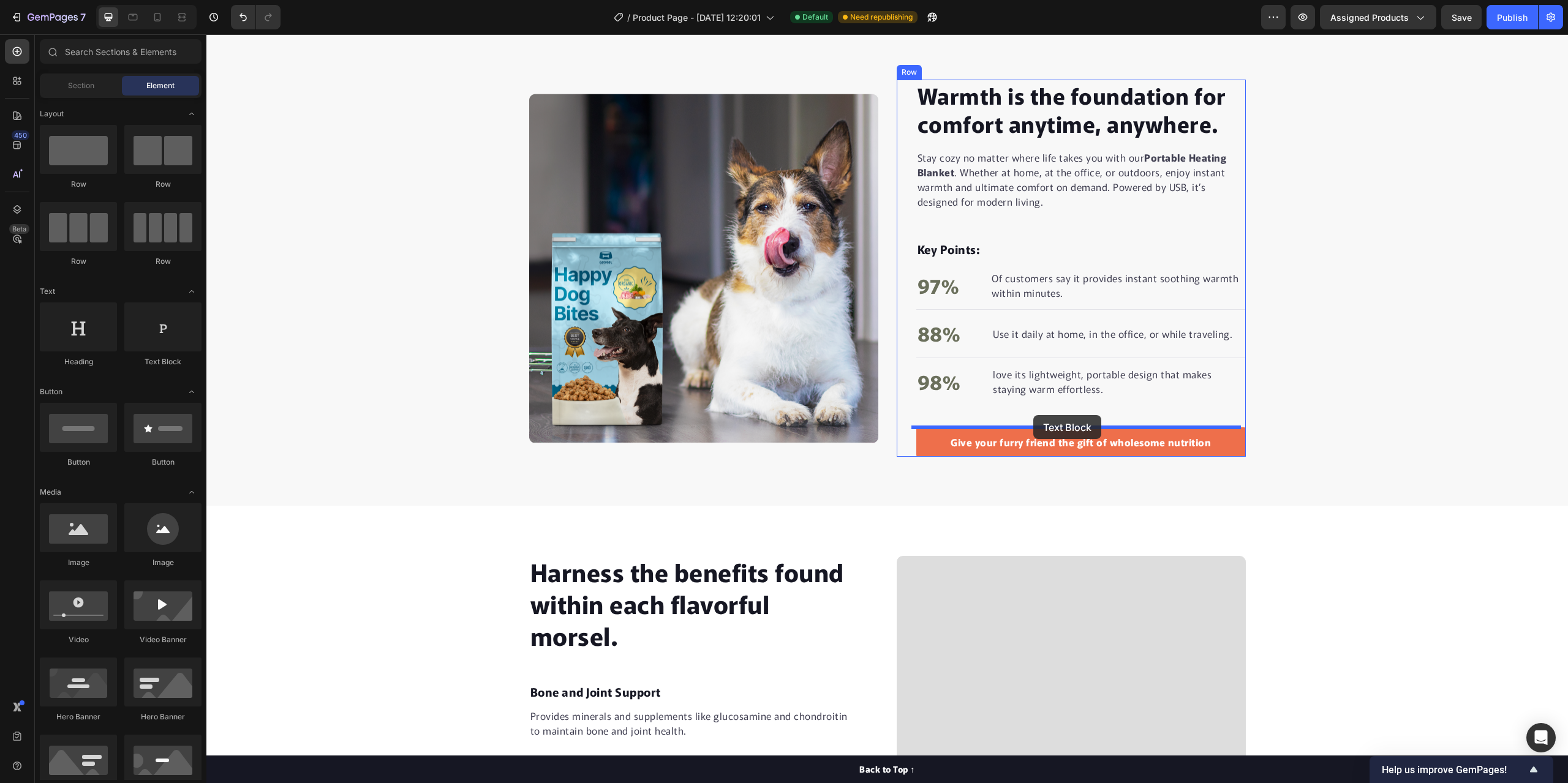
drag, startPoint x: 364, startPoint y: 371, endPoint x: 1033, endPoint y: 415, distance: 670.4
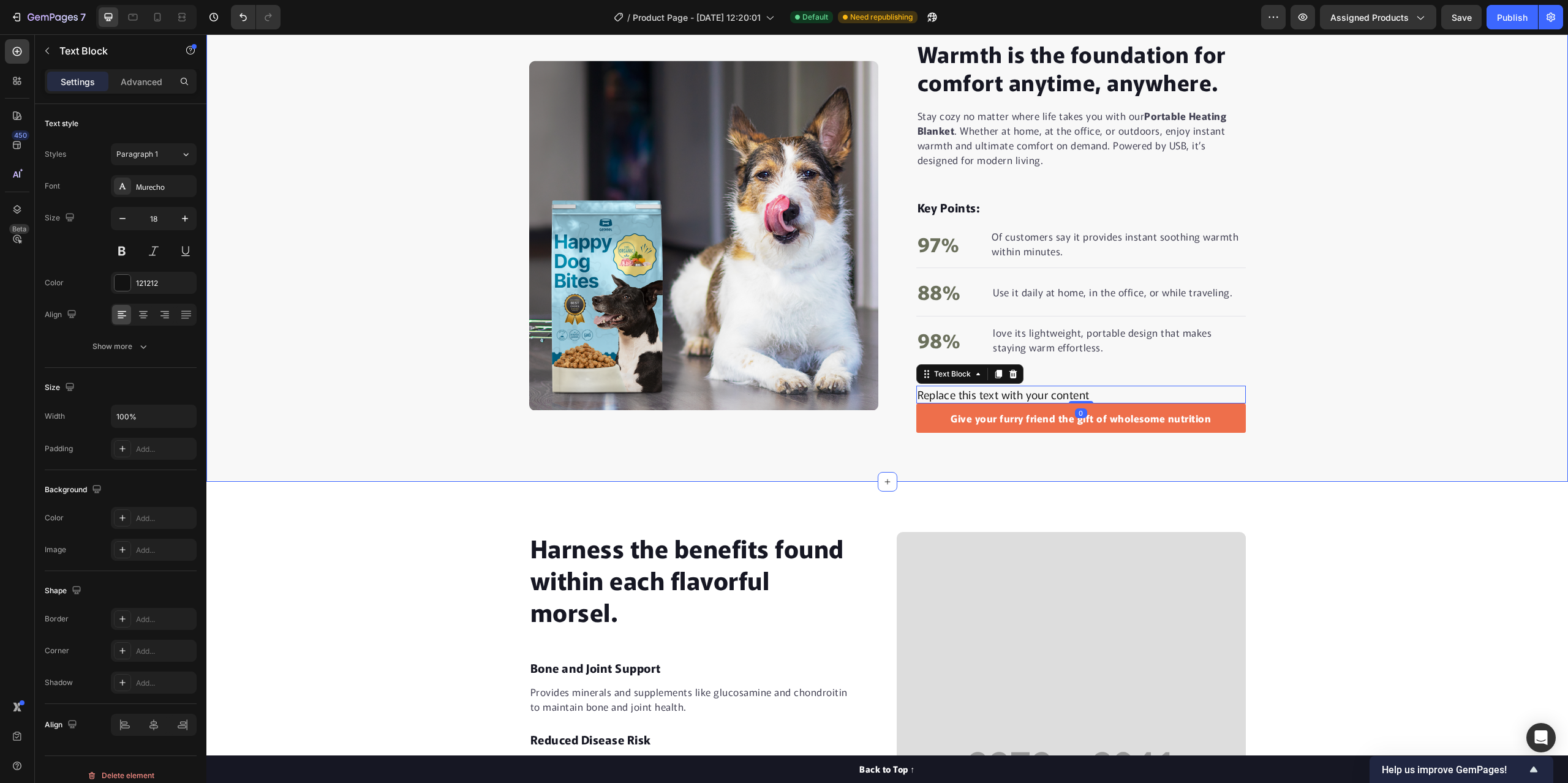
scroll to position [896, 0]
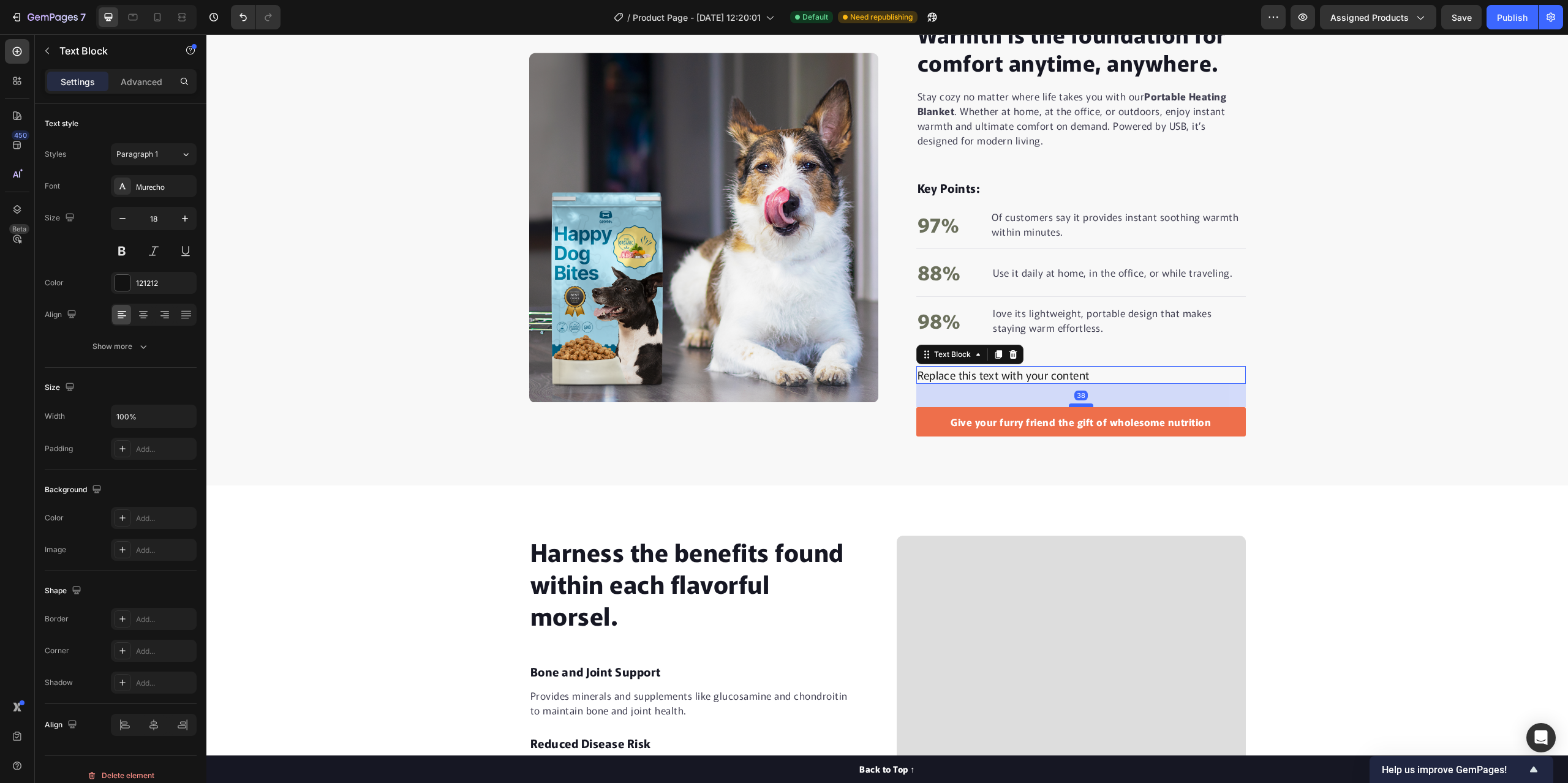
drag, startPoint x: 1075, startPoint y: 383, endPoint x: 1076, endPoint y: 407, distance: 24.0
click at [1076, 407] on div at bounding box center [1081, 405] width 25 height 3
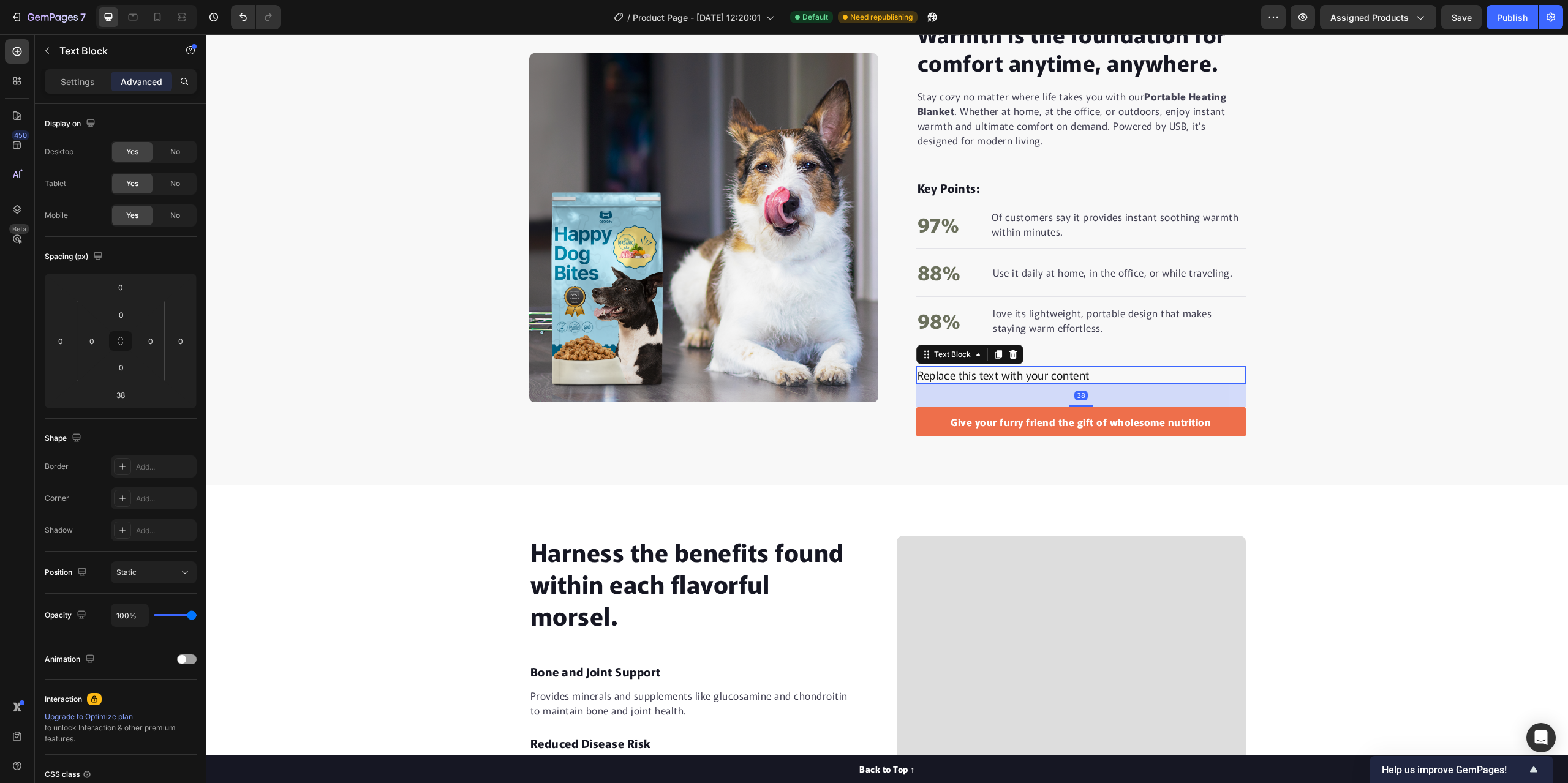
click at [1098, 378] on div "Replace this text with your content" at bounding box center [1081, 376] width 330 height 18
click at [1097, 374] on p "Replace this text with your content" at bounding box center [1081, 375] width 327 height 16
click at [917, 371] on p "Give yourself the gift of cozy comfort today." at bounding box center [1081, 375] width 327 height 16
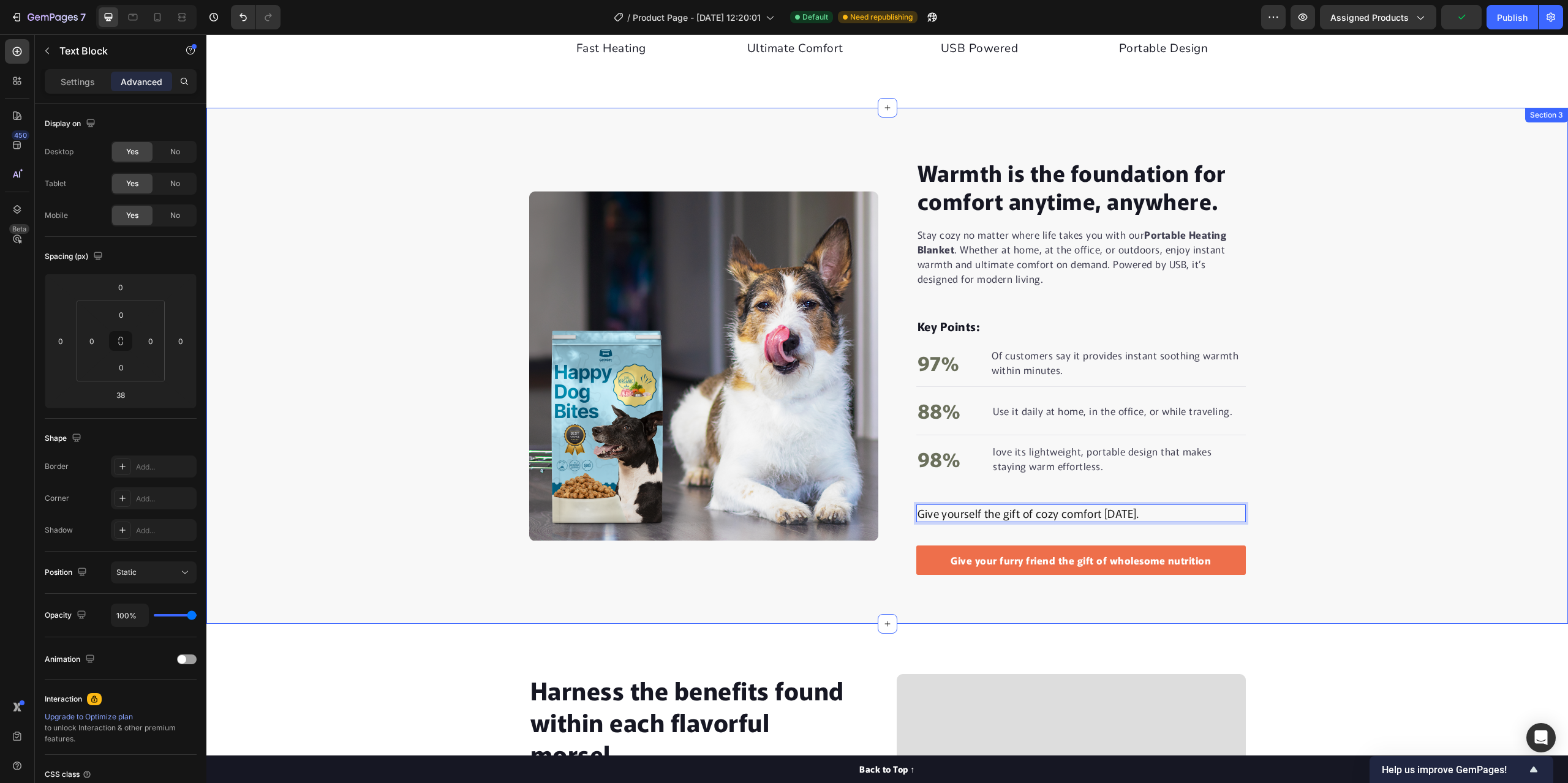
scroll to position [835, 0]
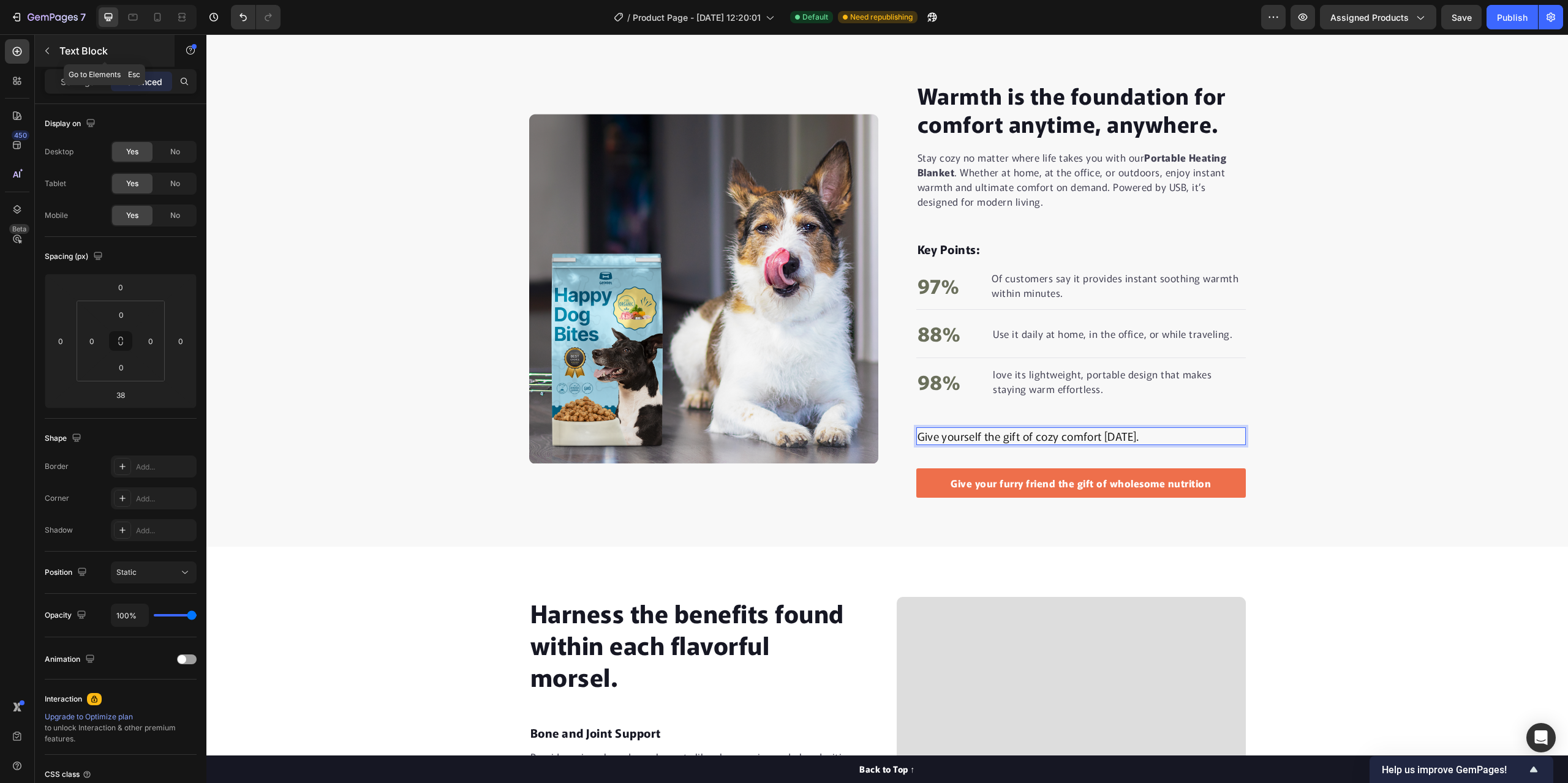
click at [59, 45] on div "Text Block" at bounding box center [105, 51] width 140 height 32
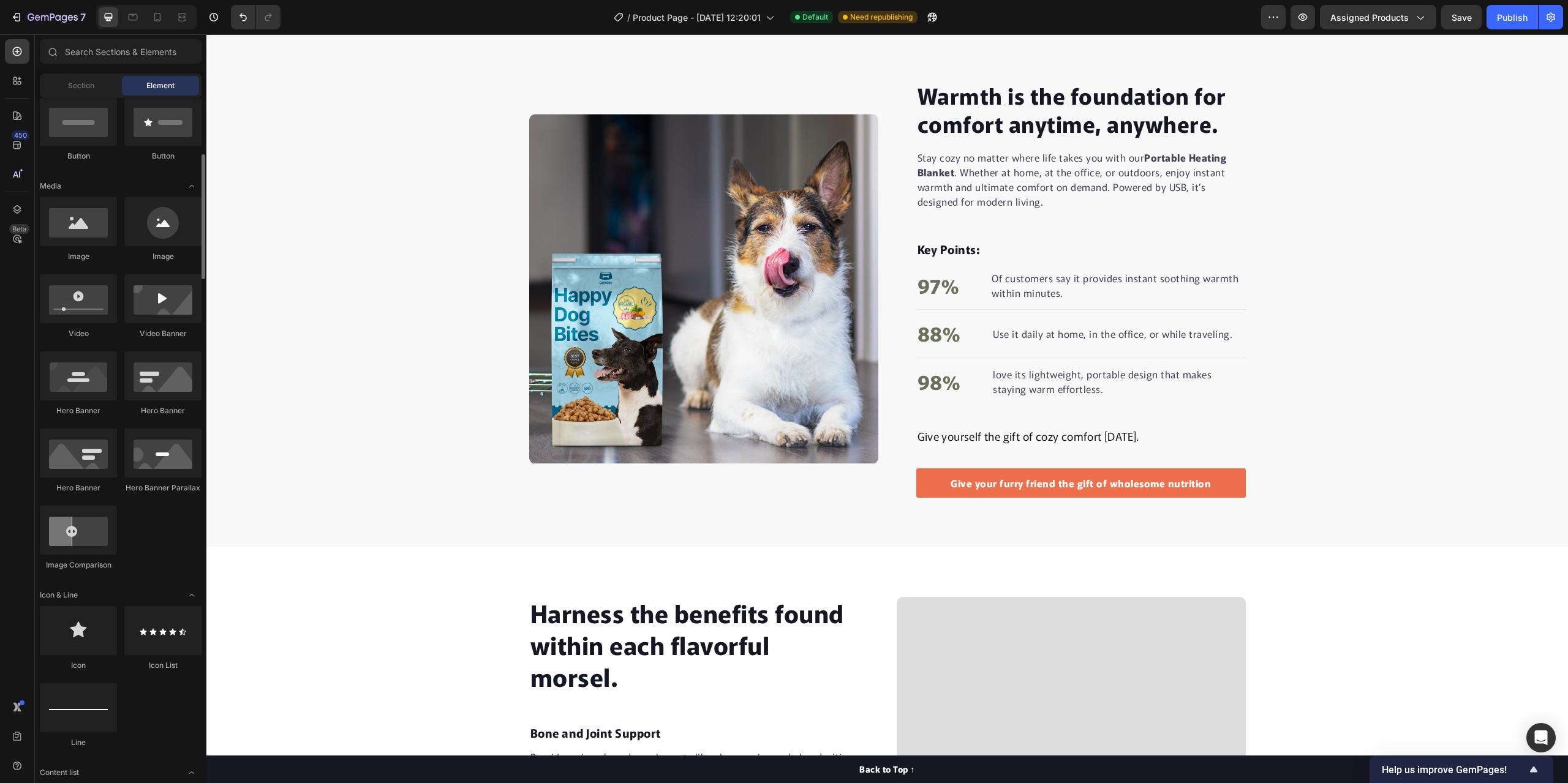
scroll to position [551, 0]
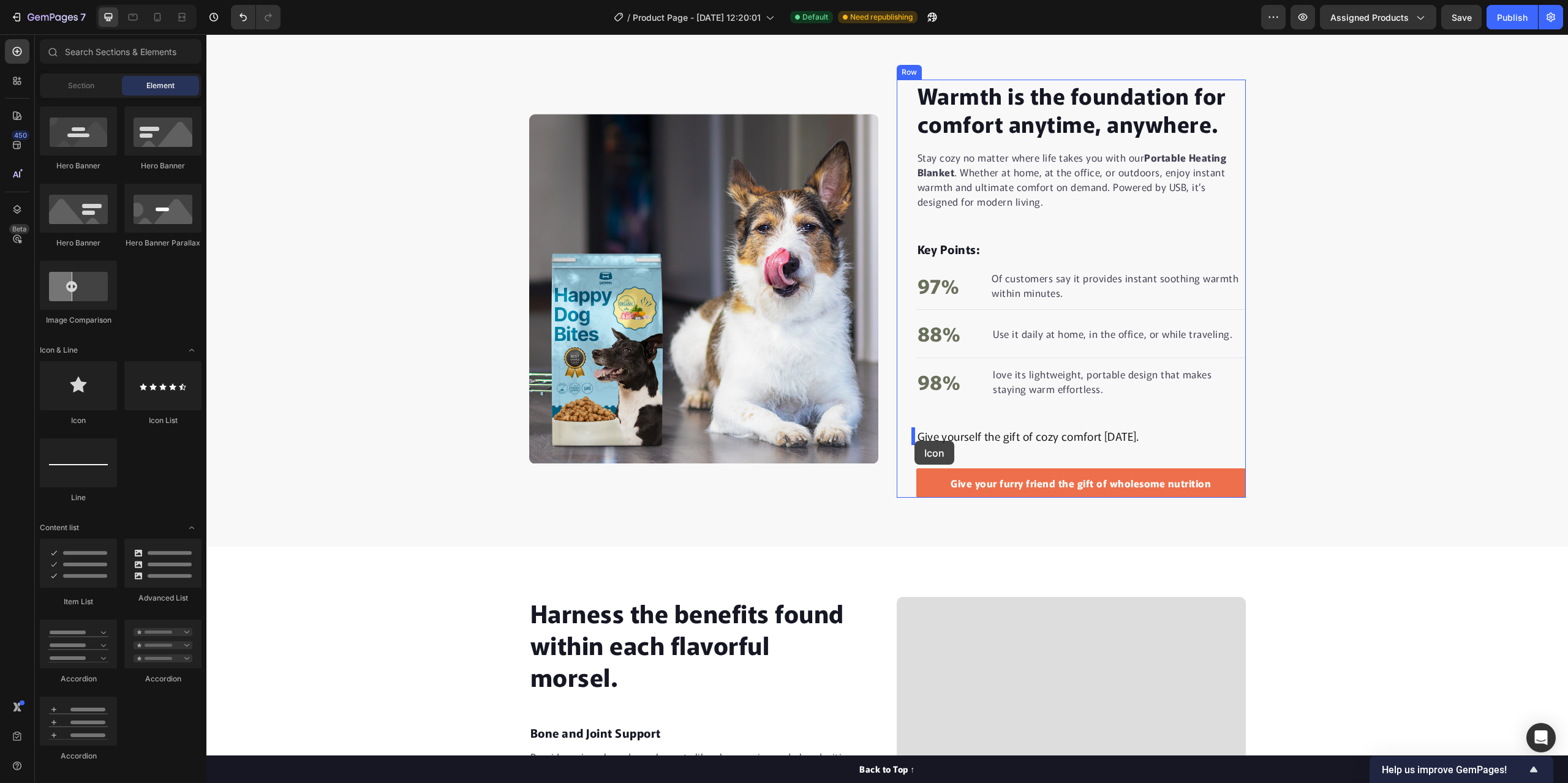
drag, startPoint x: 286, startPoint y: 430, endPoint x: 914, endPoint y: 441, distance: 628.1
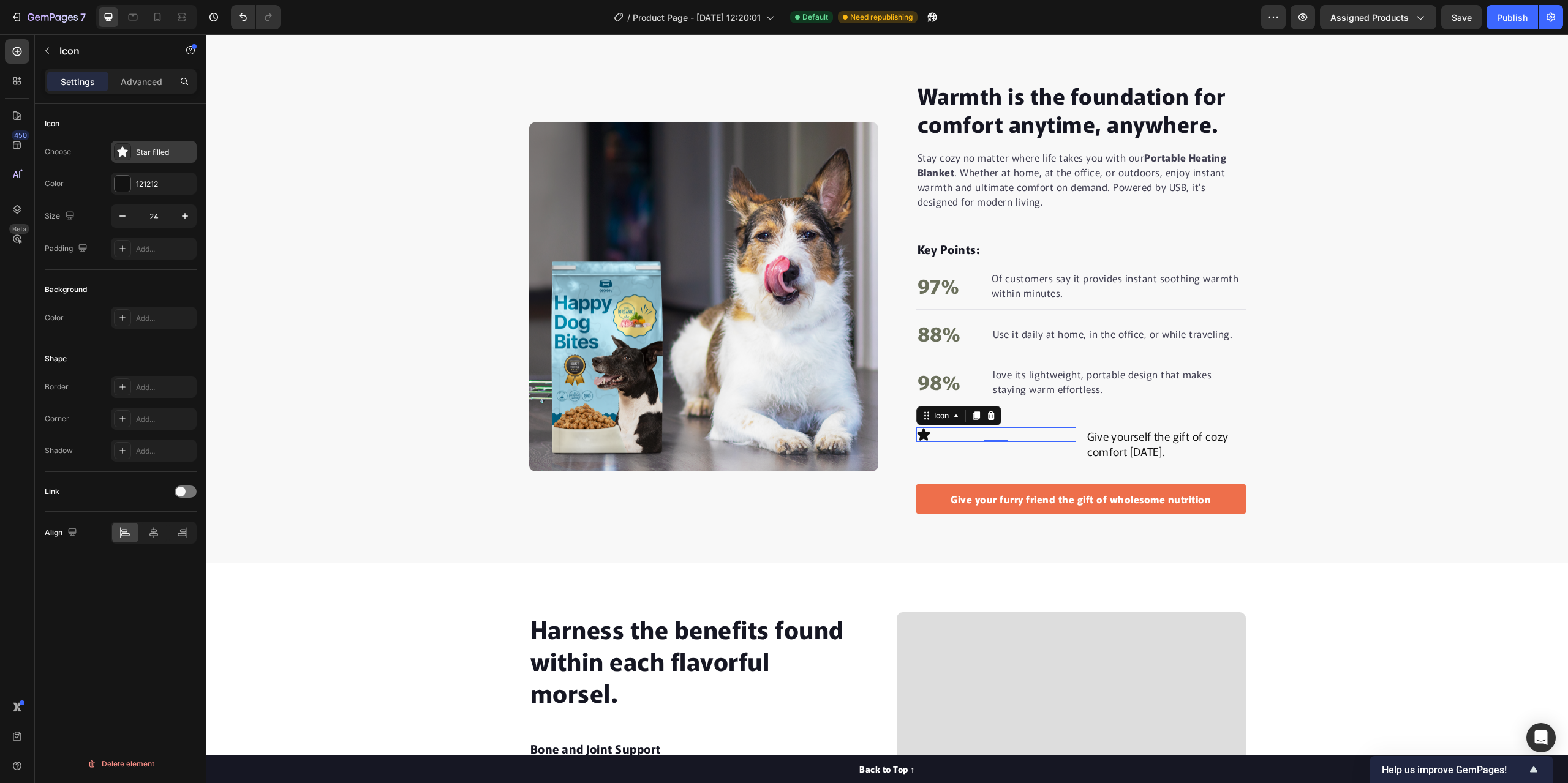
click at [145, 158] on div "Star filled" at bounding box center [153, 151] width 86 height 22
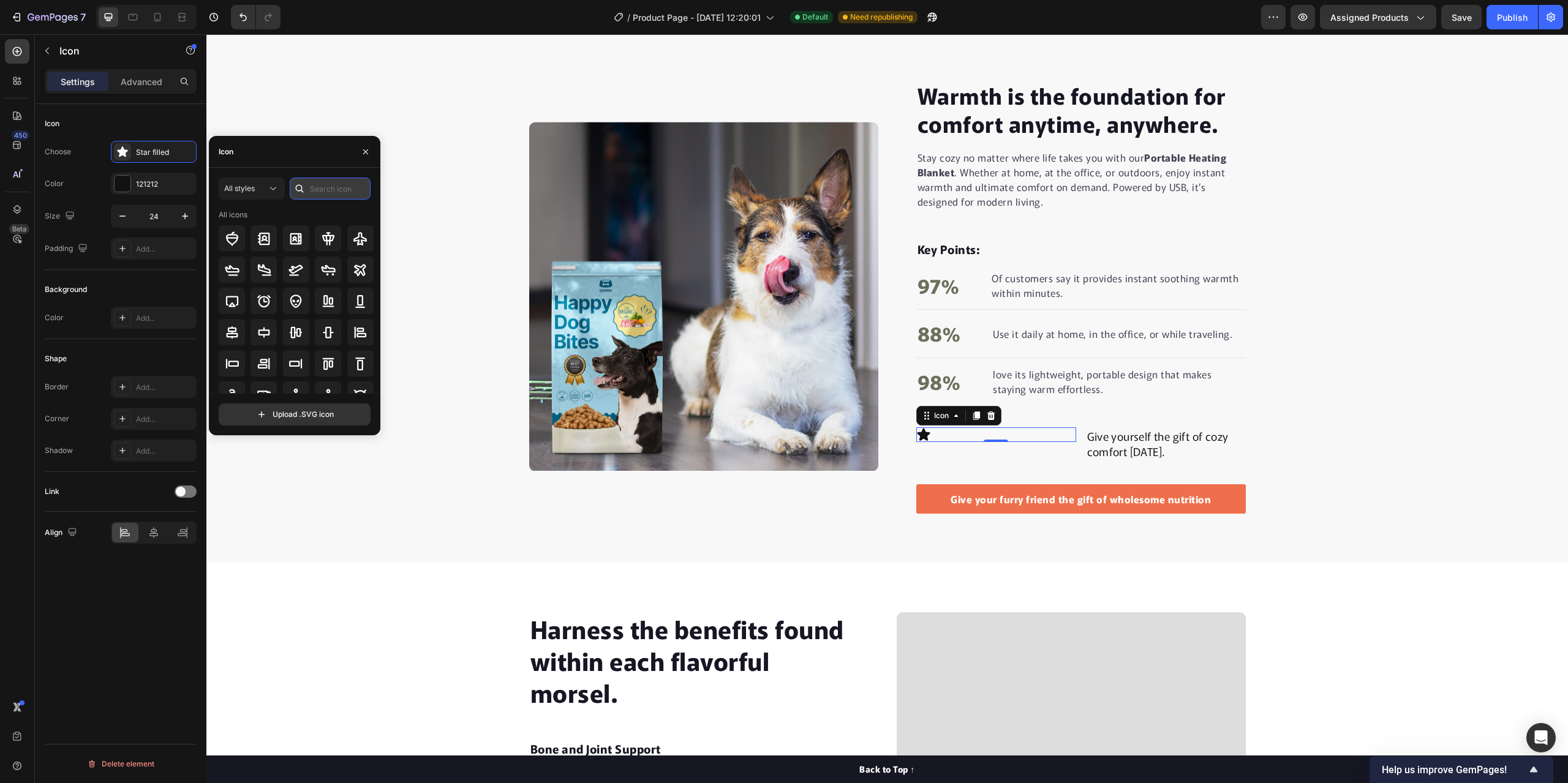
click at [323, 185] on input "text" at bounding box center [330, 188] width 81 height 22
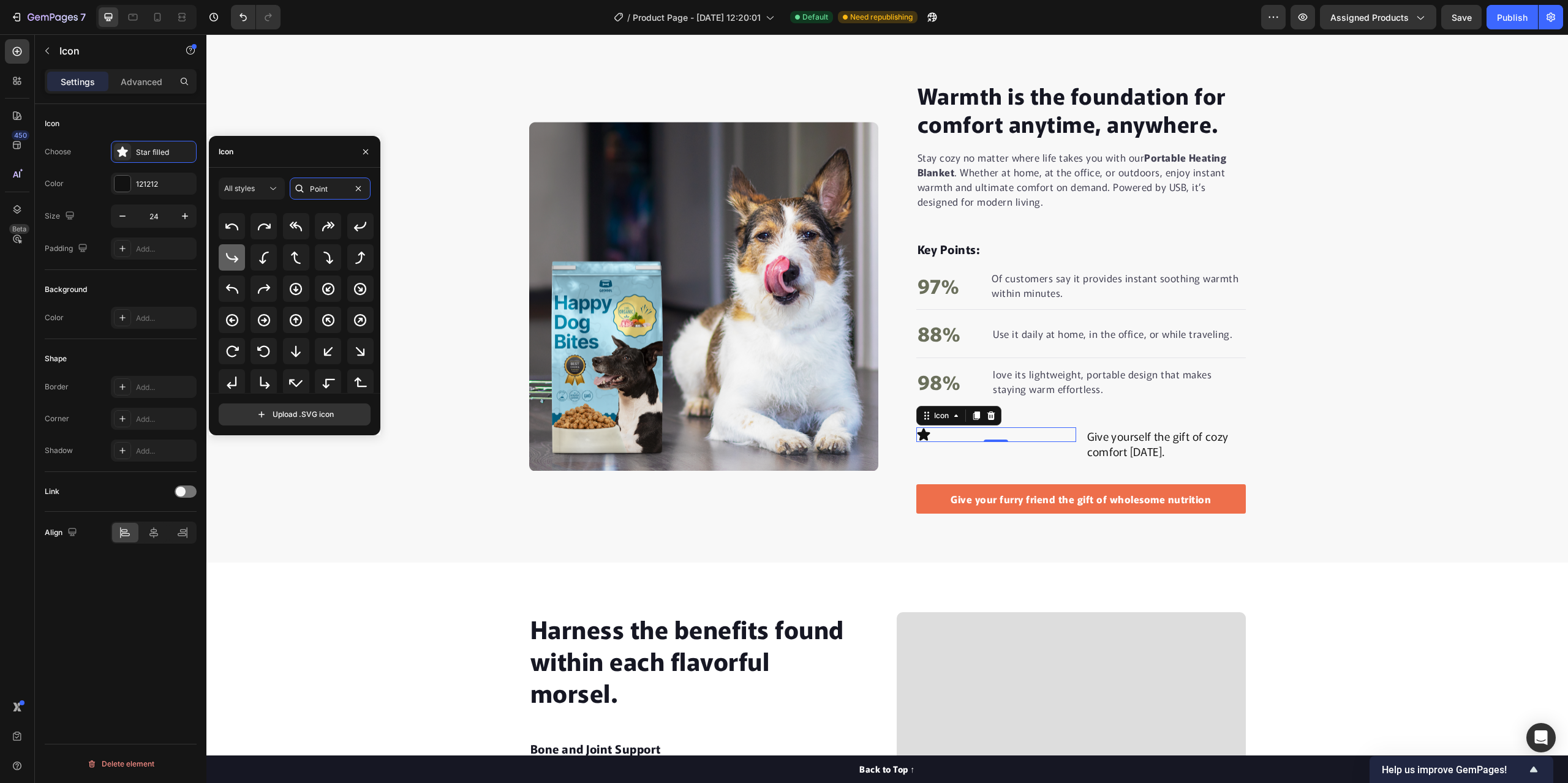
type input "Point"
click at [235, 259] on icon at bounding box center [231, 258] width 12 height 10
click at [260, 256] on icon at bounding box center [264, 259] width 15 height 15
click at [408, 500] on div "Warmth is the foundation for comfort anytime, anywhere. Heading Stay cozy no ma…" at bounding box center [887, 296] width 1362 height 434
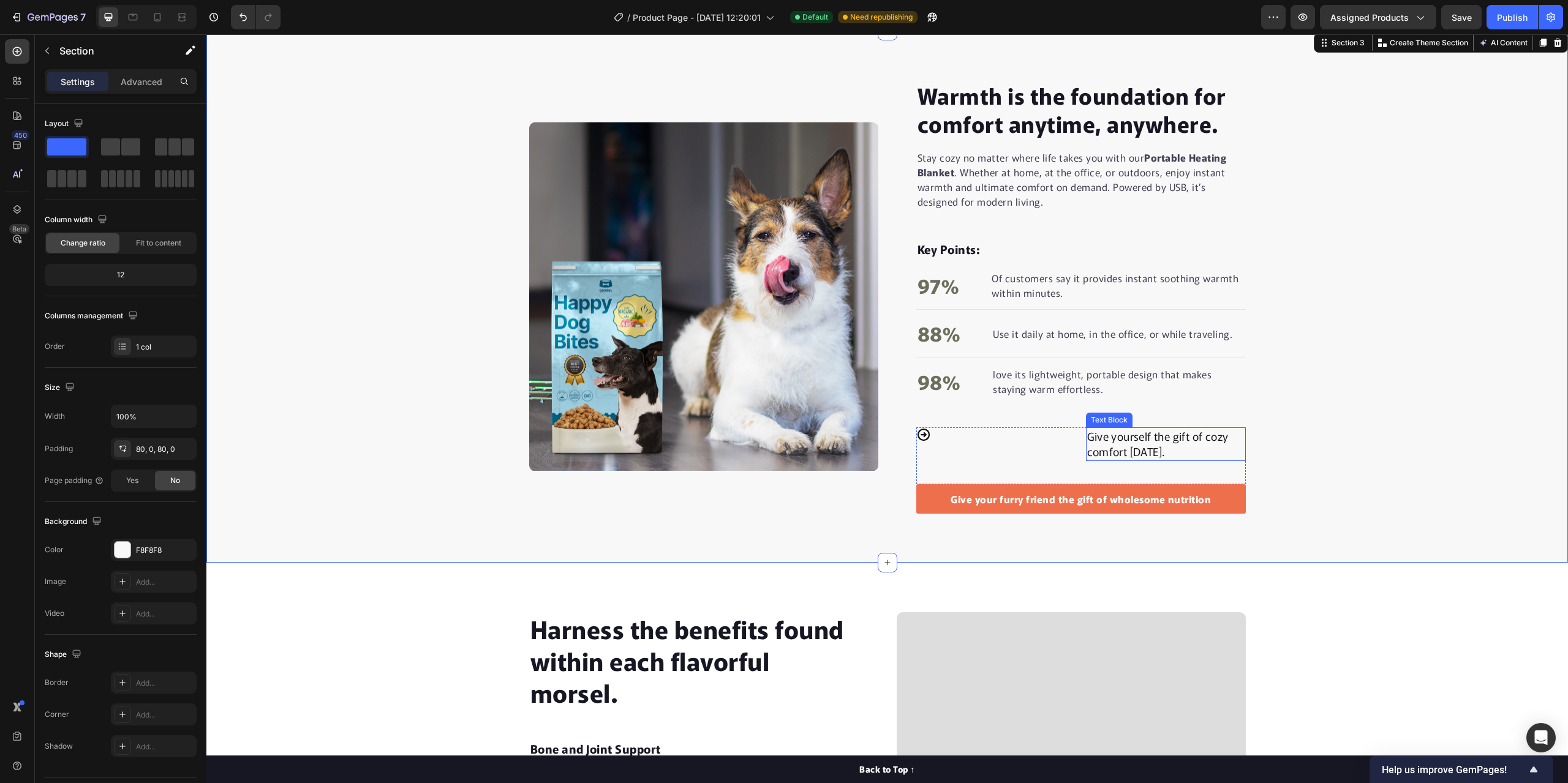
click at [1104, 446] on p "Give yourself the gift of cozy comfort today." at bounding box center [1165, 443] width 157 height 30
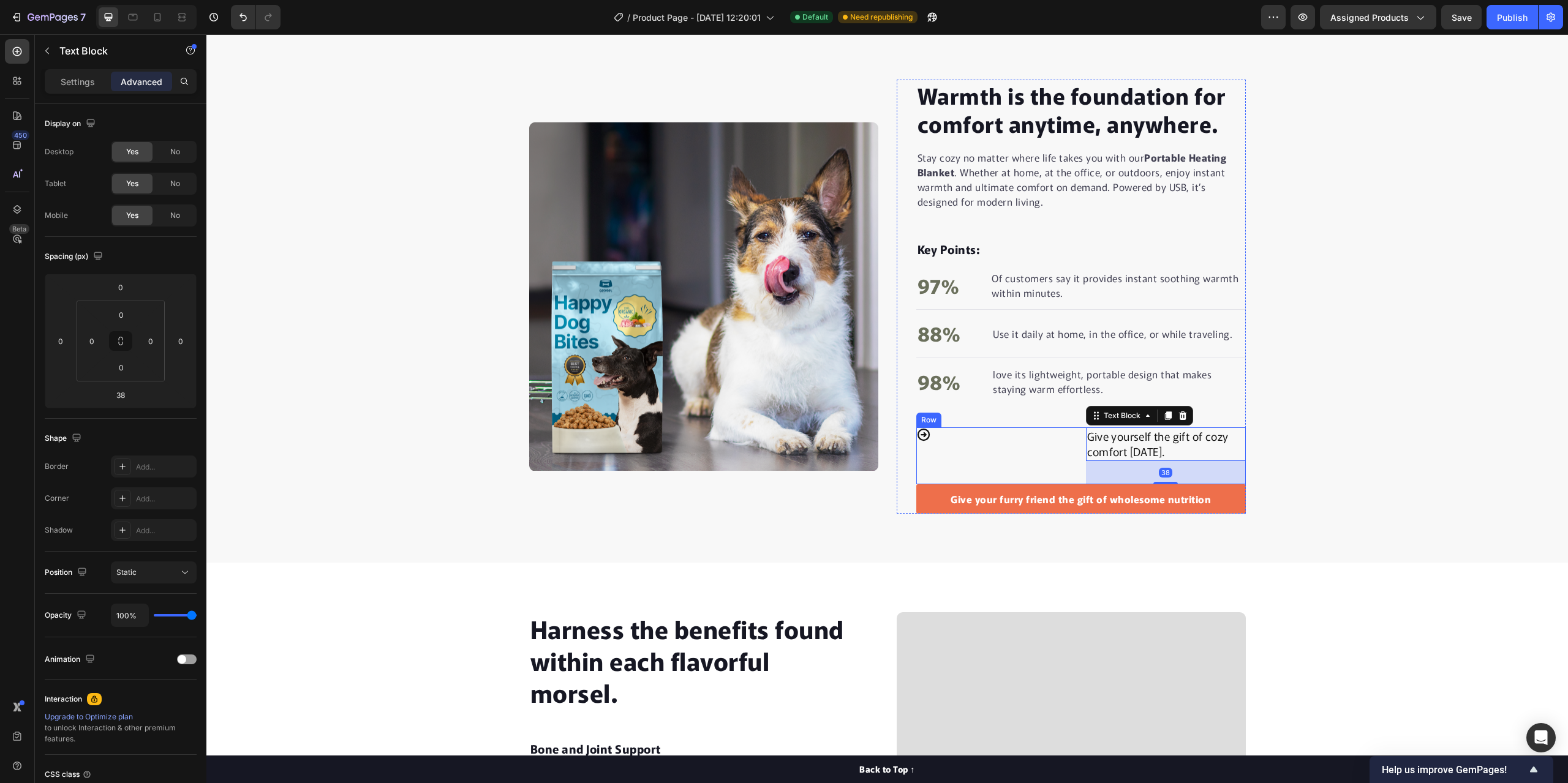
click at [1051, 444] on div "Icon" at bounding box center [996, 455] width 160 height 56
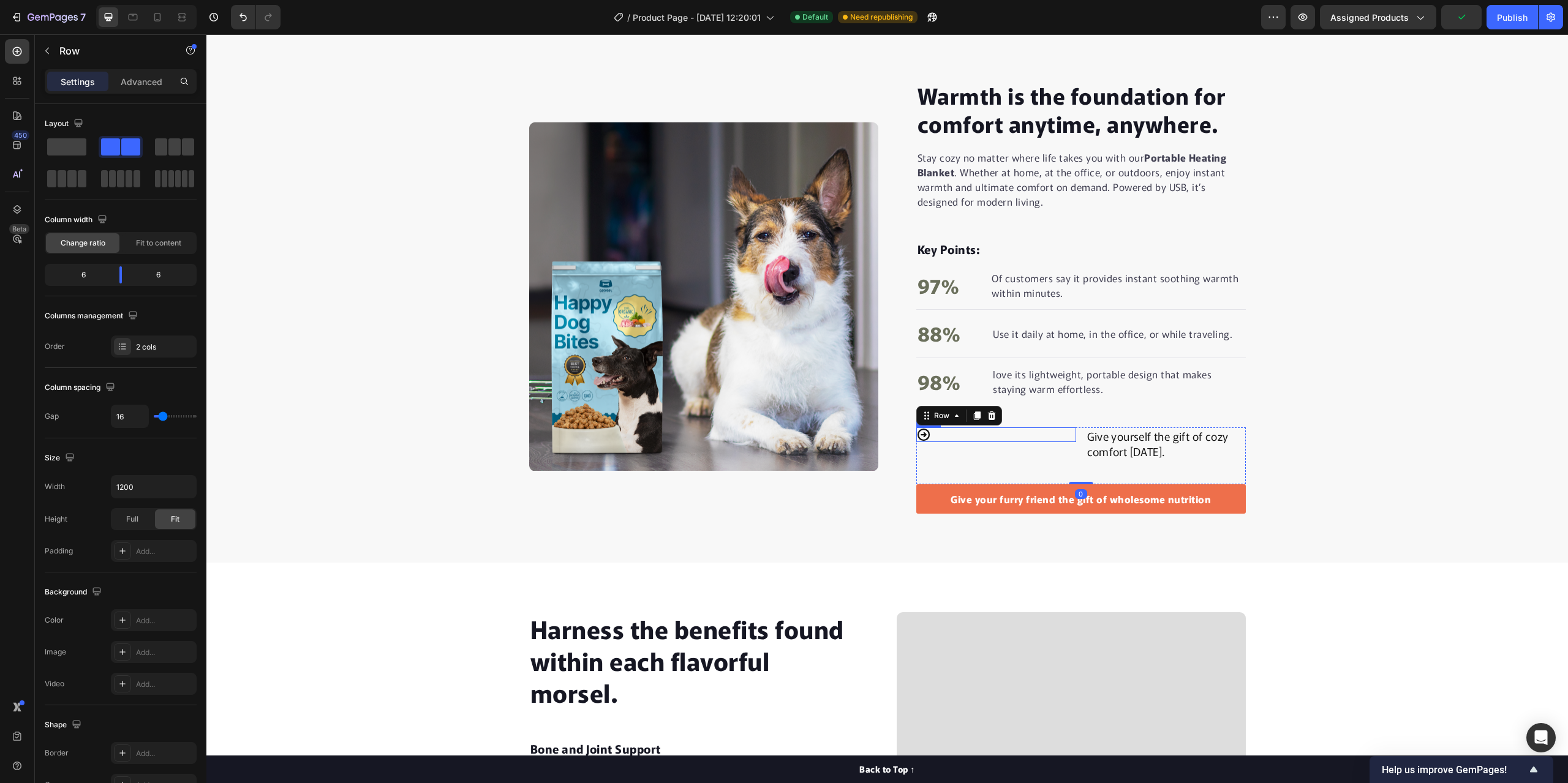
click at [1040, 433] on div "Icon" at bounding box center [996, 434] width 160 height 15
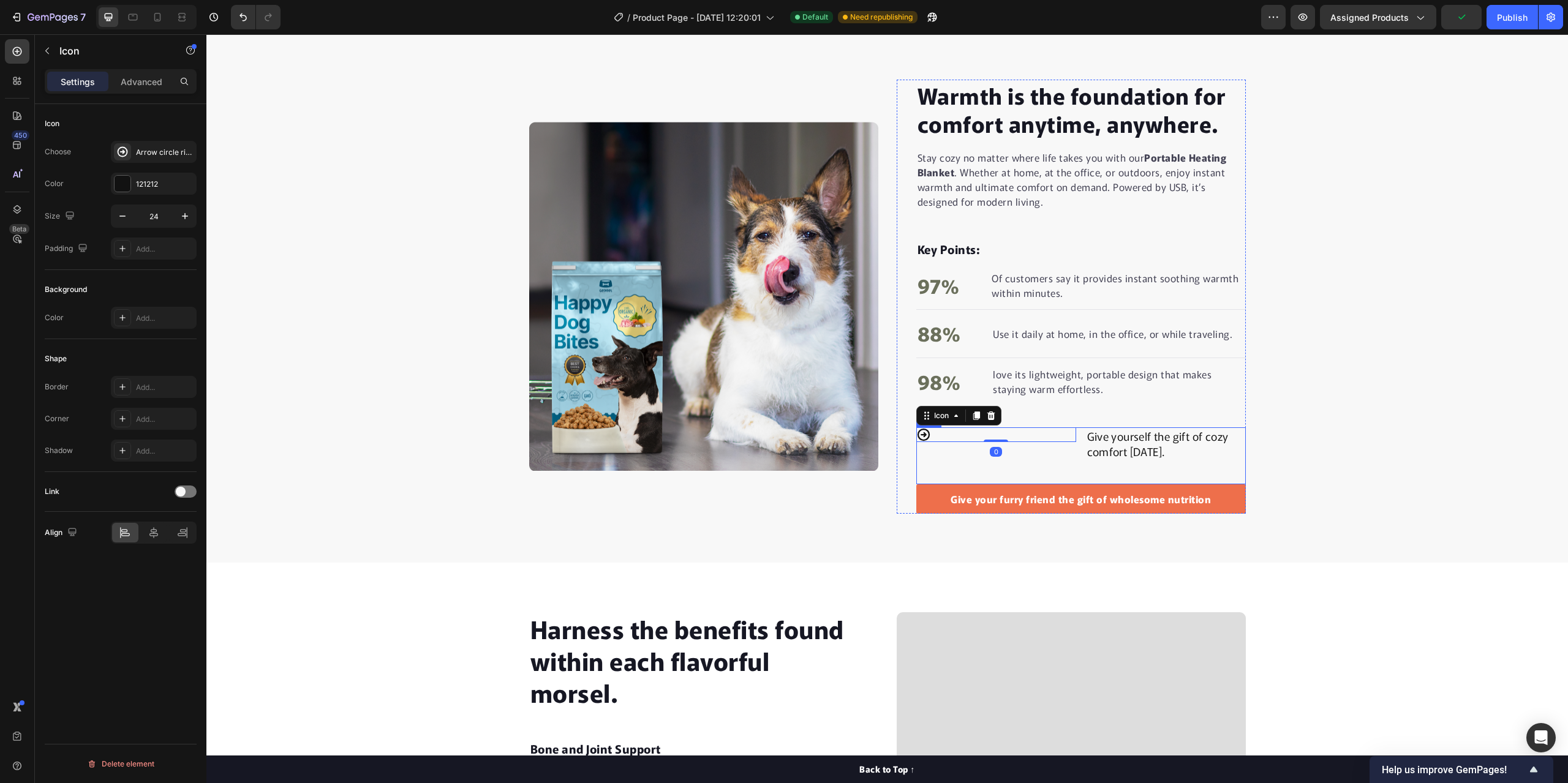
click at [1039, 457] on div "Icon 0" at bounding box center [996, 455] width 160 height 56
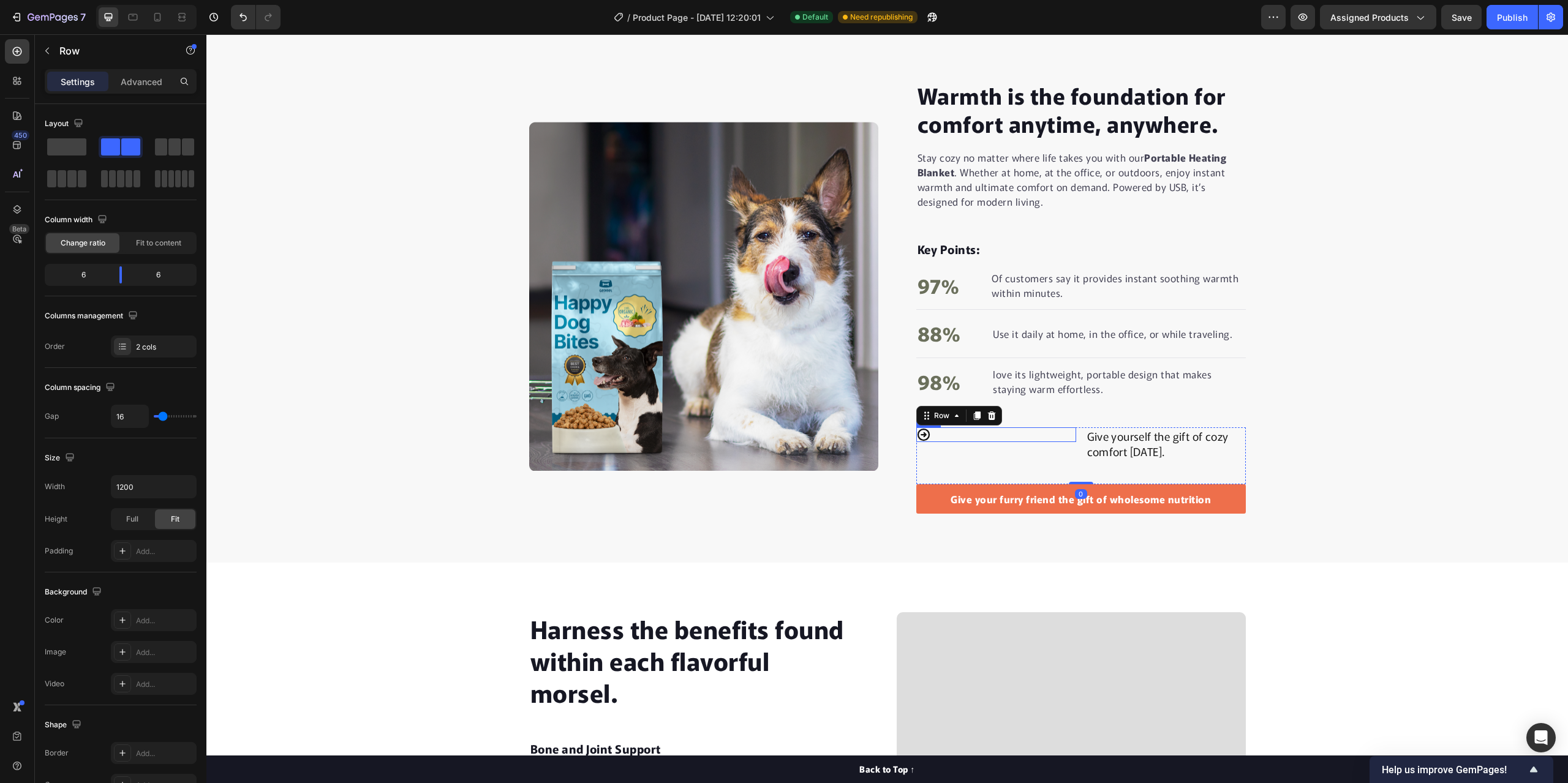
click at [1043, 434] on div "Icon" at bounding box center [996, 434] width 160 height 15
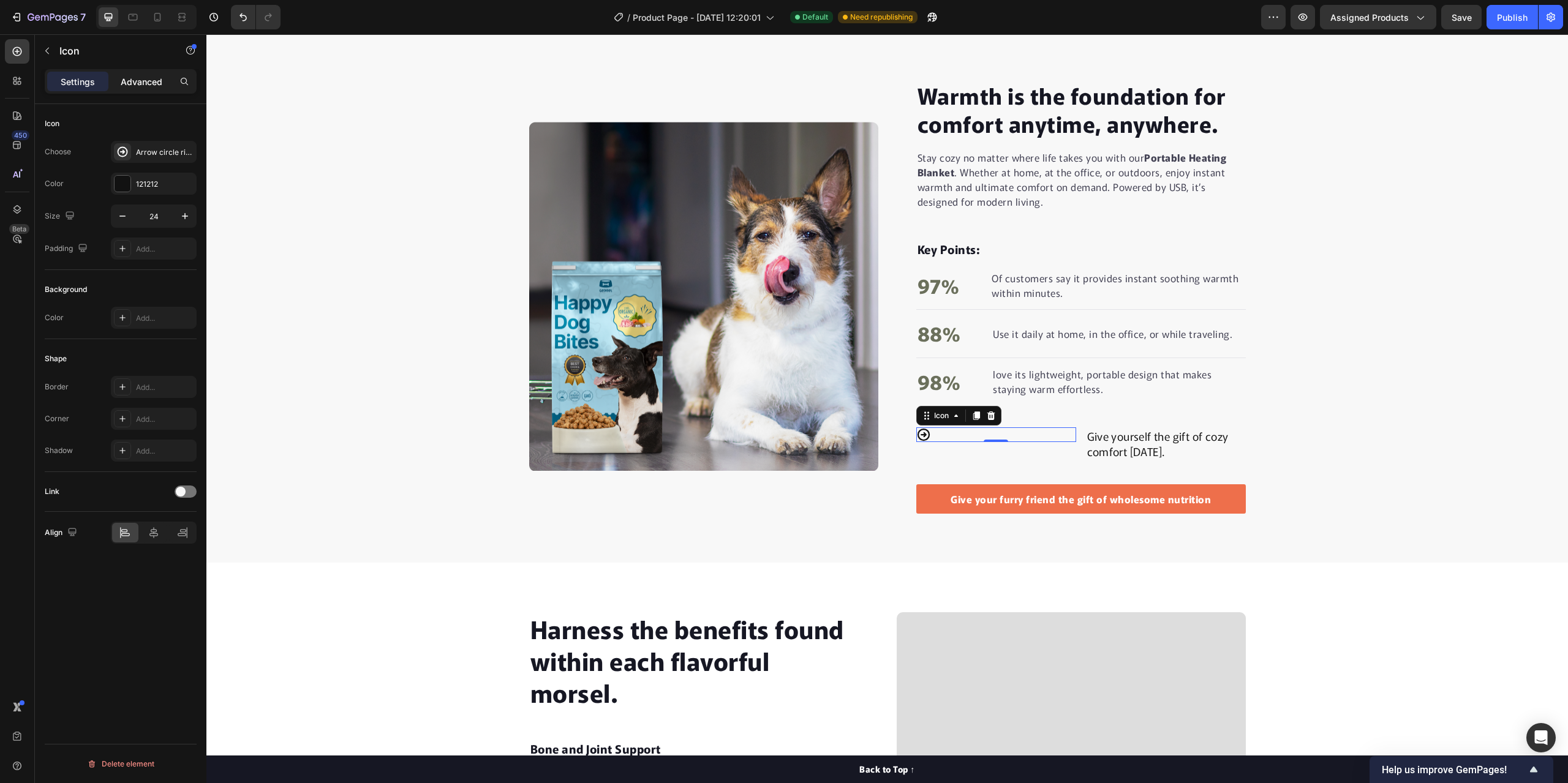
click at [135, 82] on p "Advanced" at bounding box center [141, 82] width 42 height 13
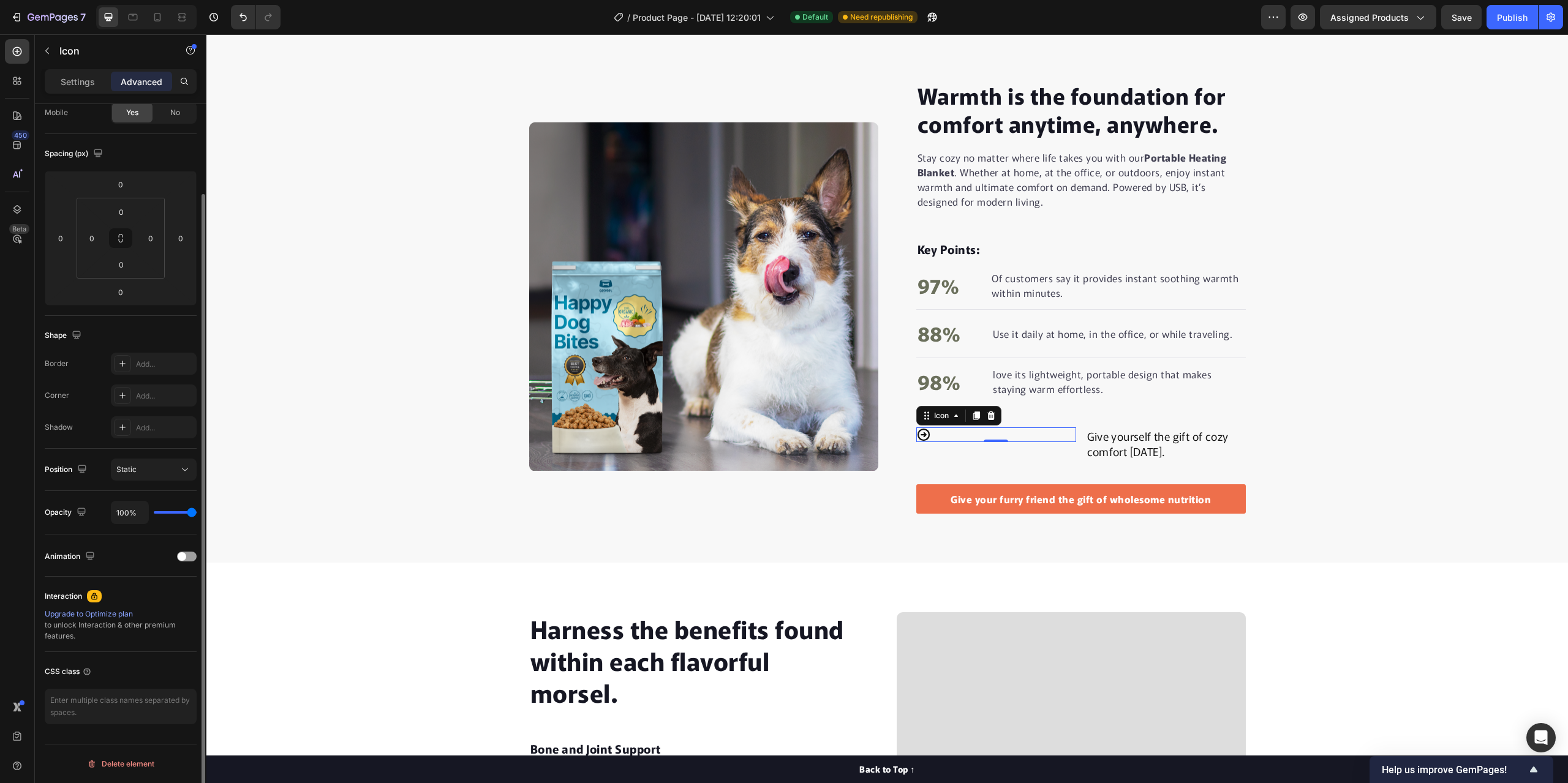
scroll to position [0, 0]
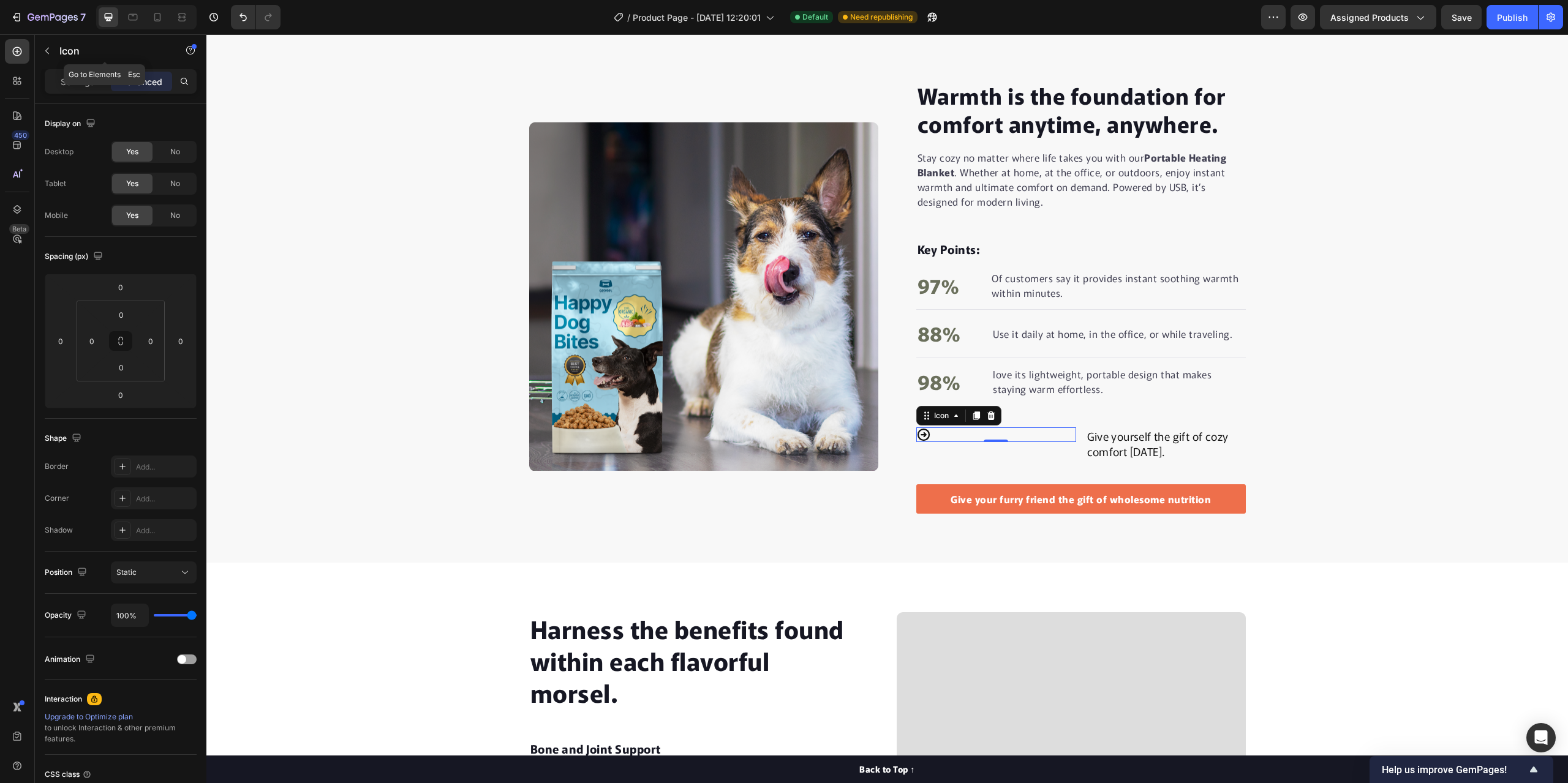
click at [52, 47] on icon "button" at bounding box center [47, 51] width 10 height 10
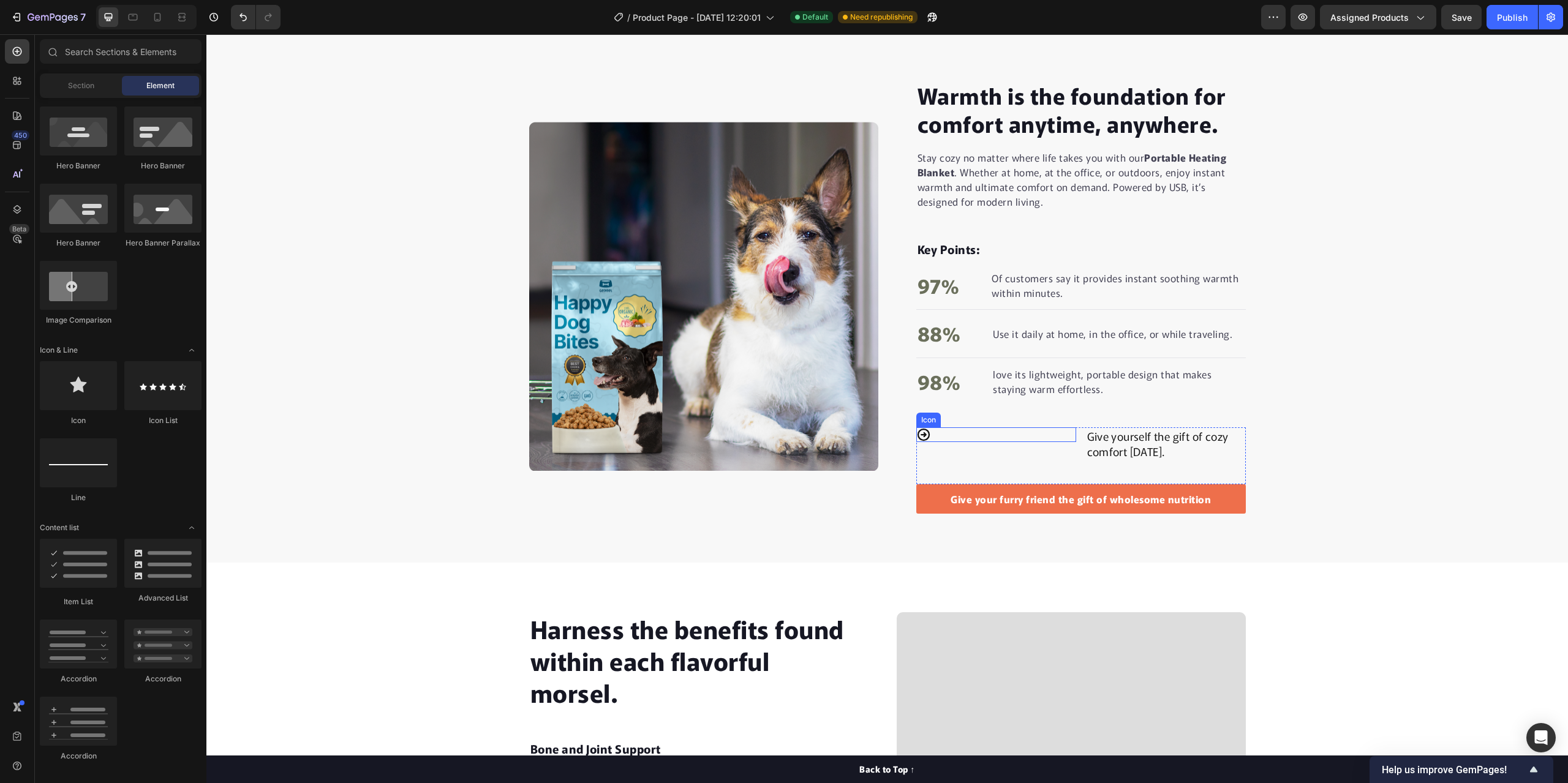
click at [1067, 435] on div "Icon" at bounding box center [996, 434] width 160 height 15
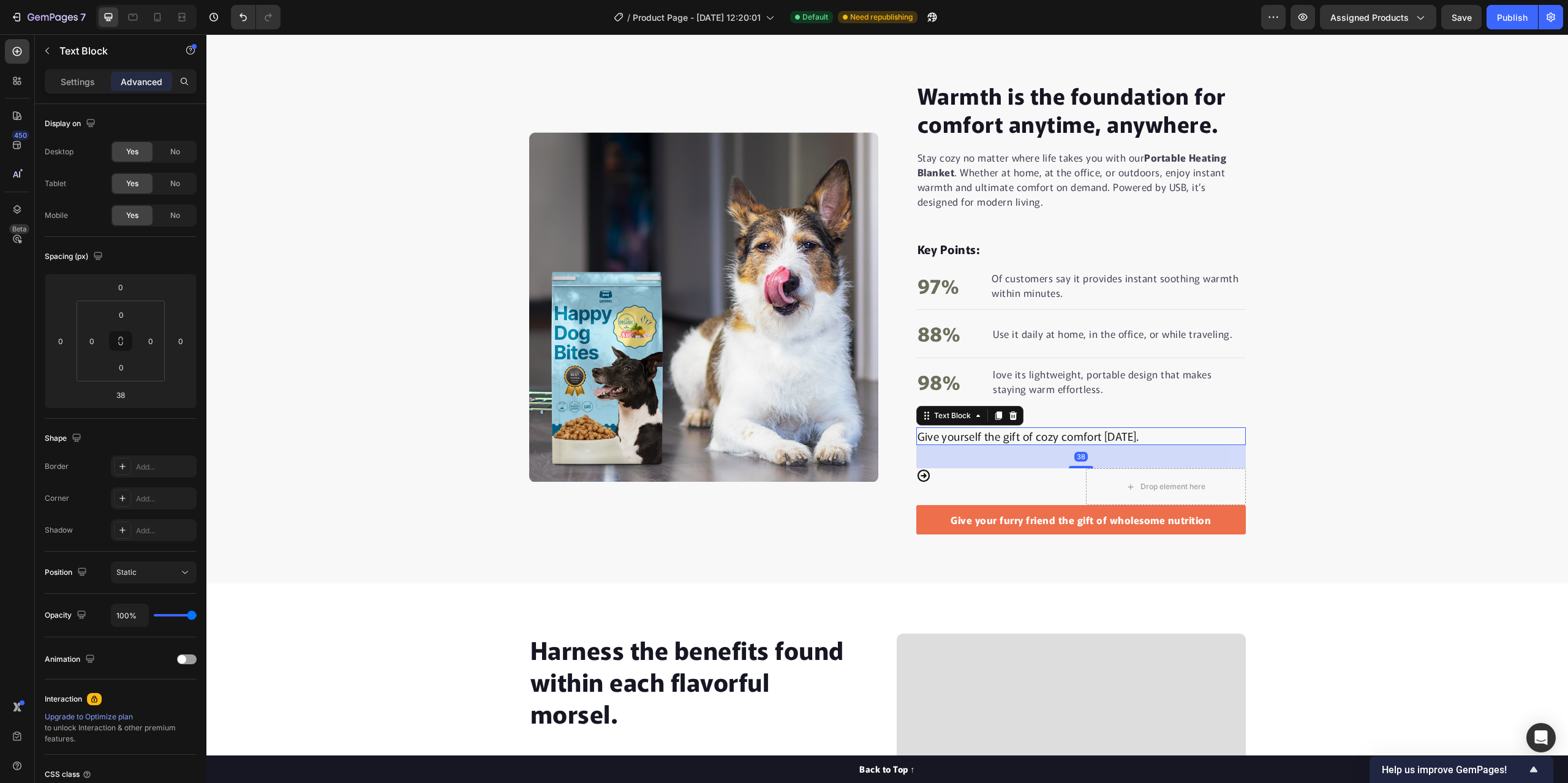
click at [1300, 447] on div "Warmth is the foundation for comfort anytime, anywhere. Heading Stay cozy no ma…" at bounding box center [887, 307] width 1362 height 456
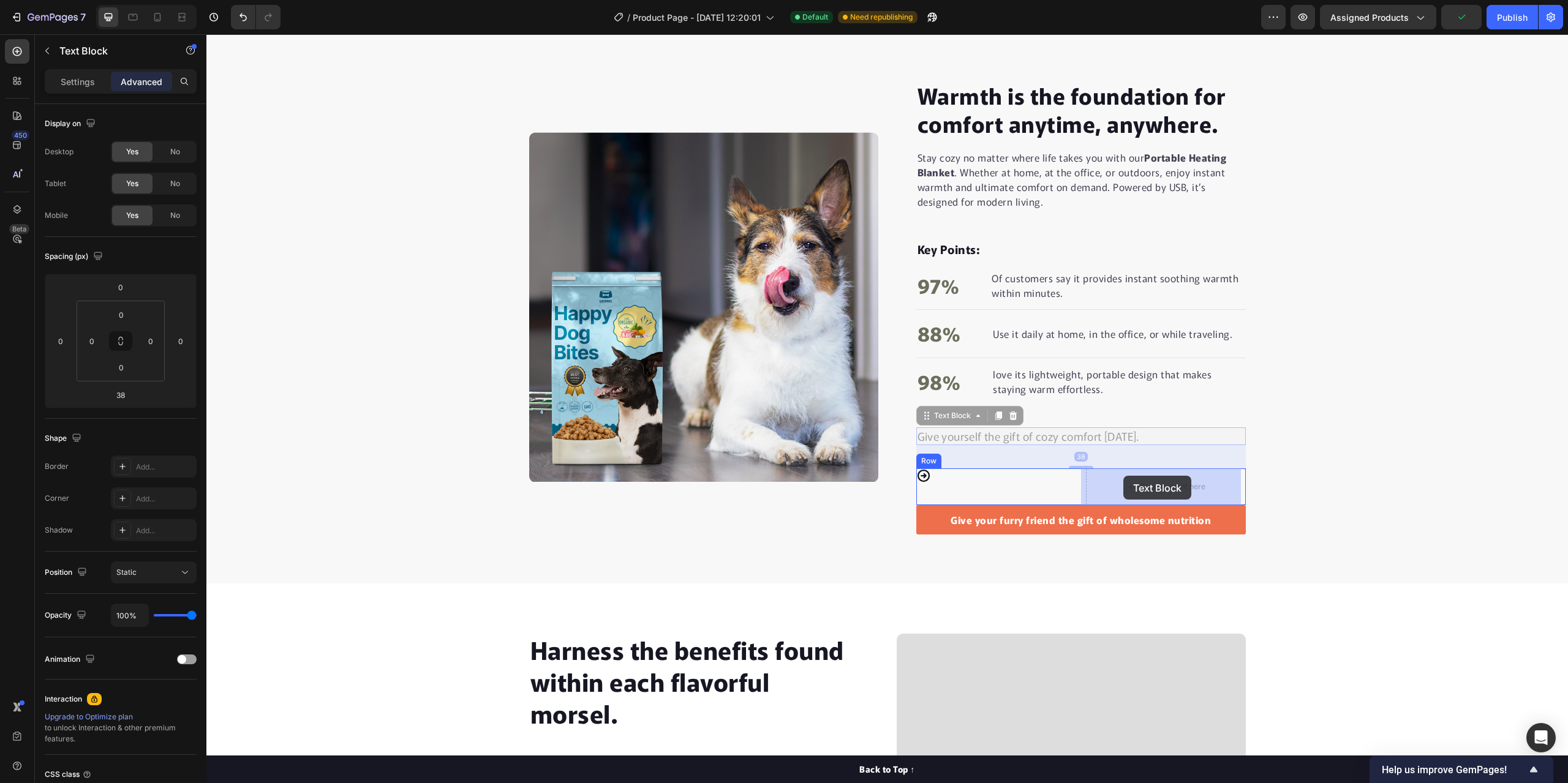
drag, startPoint x: 1143, startPoint y: 435, endPoint x: 1123, endPoint y: 476, distance: 45.6
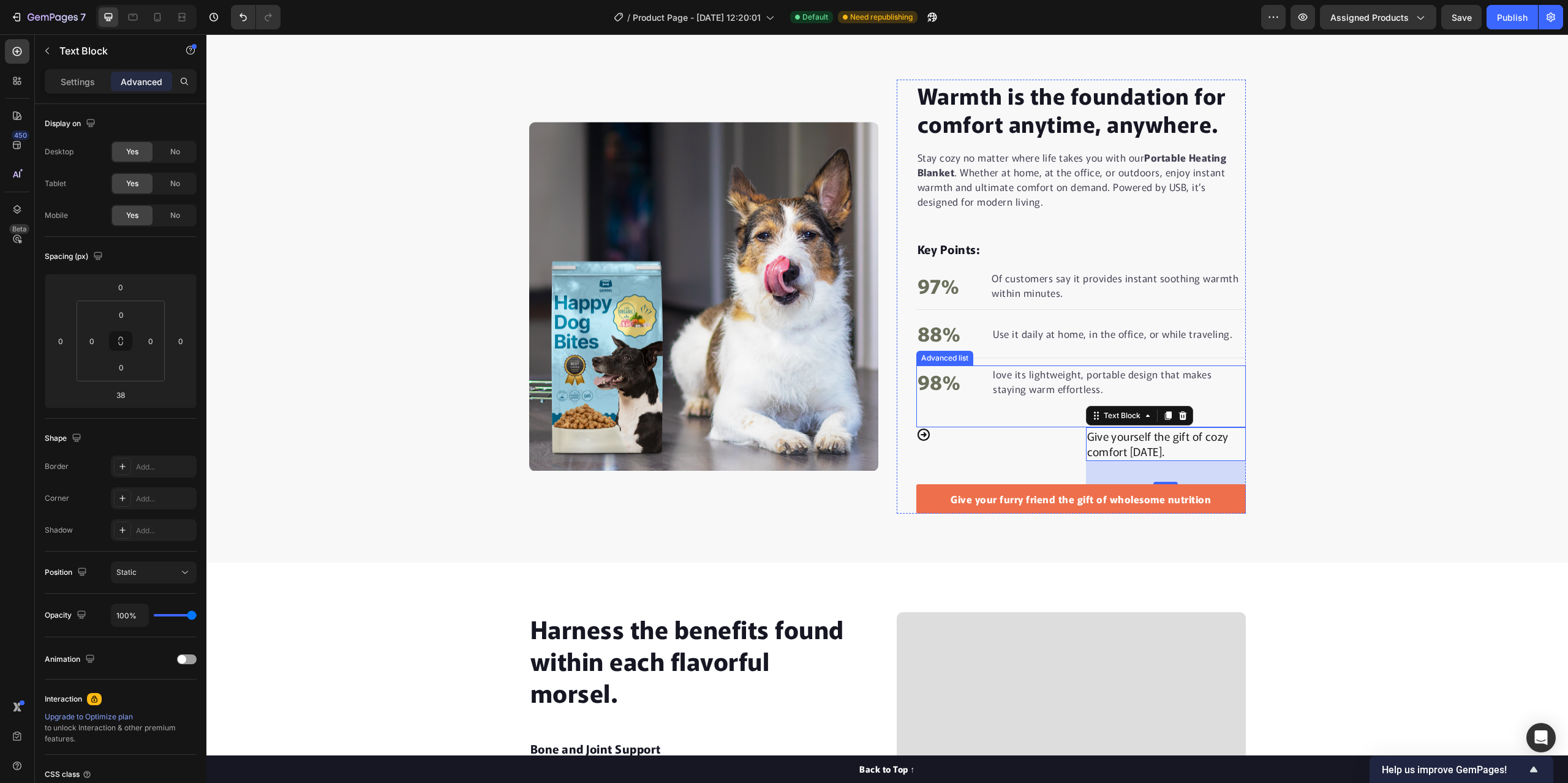
click at [991, 418] on div "98% Text block love its lightweight, portable design that makes staying warm ef…" at bounding box center [1081, 397] width 330 height 62
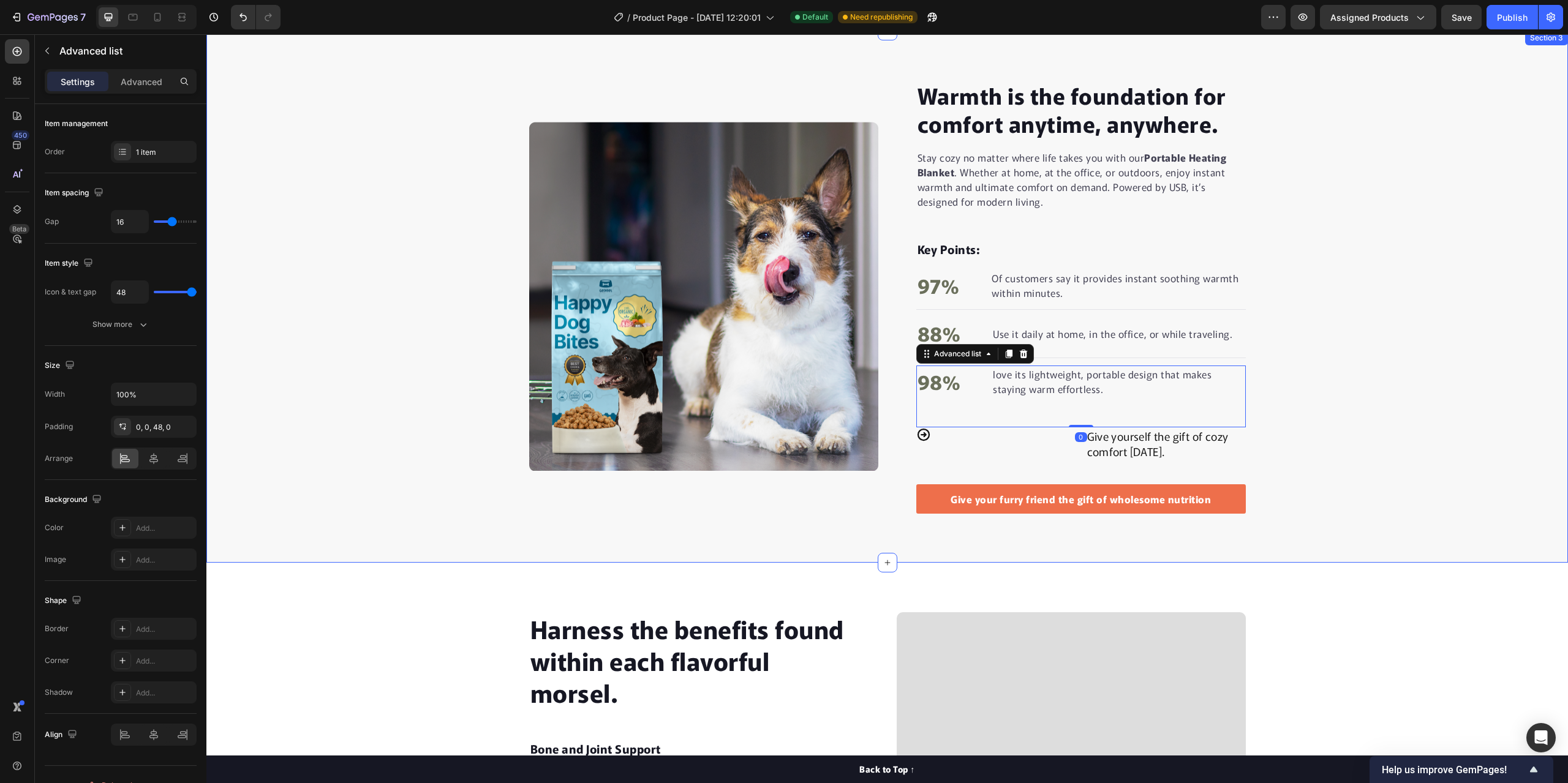
click at [1346, 388] on div "Warmth is the foundation for comfort anytime, anywhere. Heading Stay cozy no ma…" at bounding box center [887, 296] width 1362 height 434
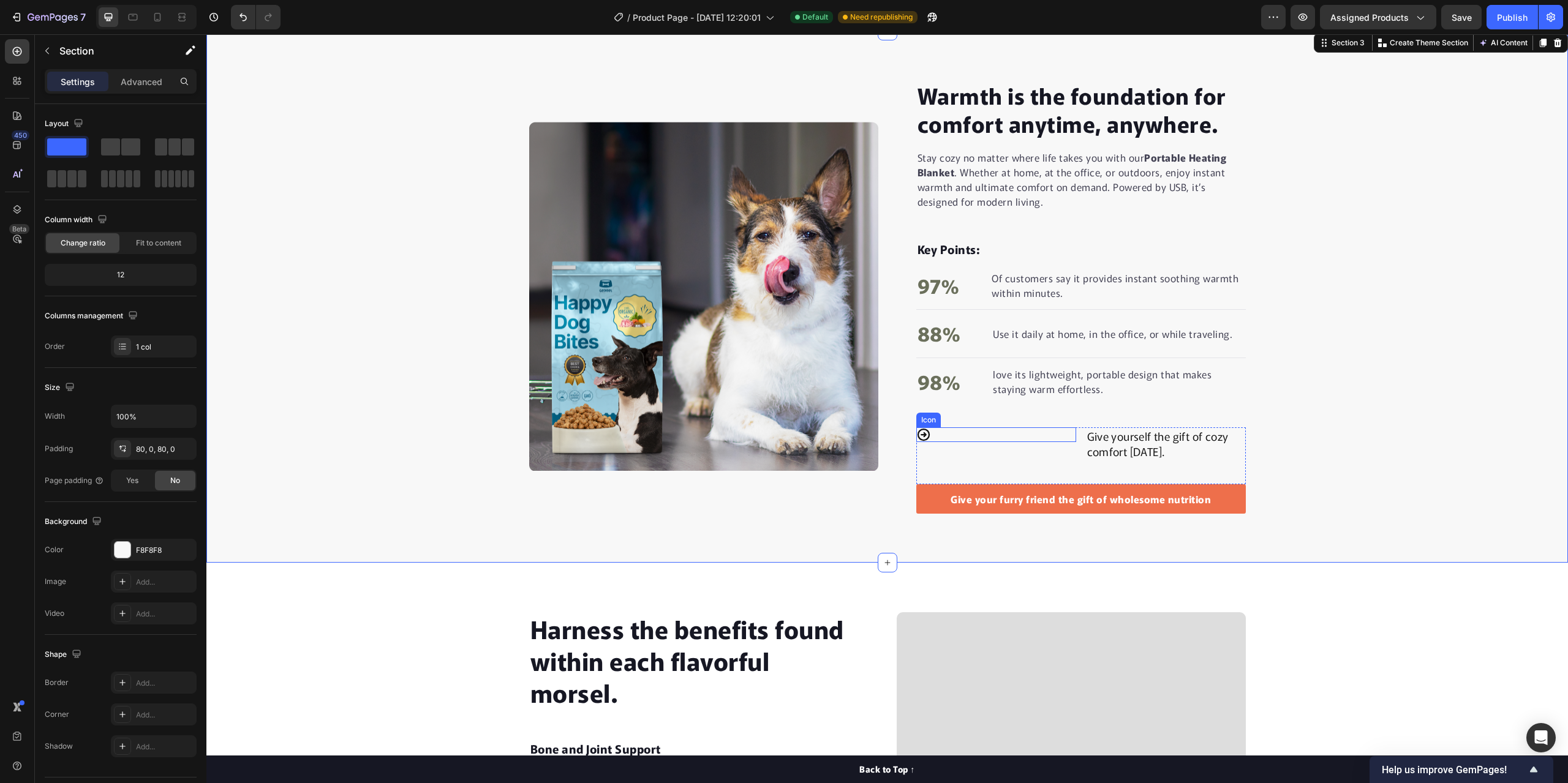
click at [1038, 439] on div "Icon" at bounding box center [996, 434] width 160 height 15
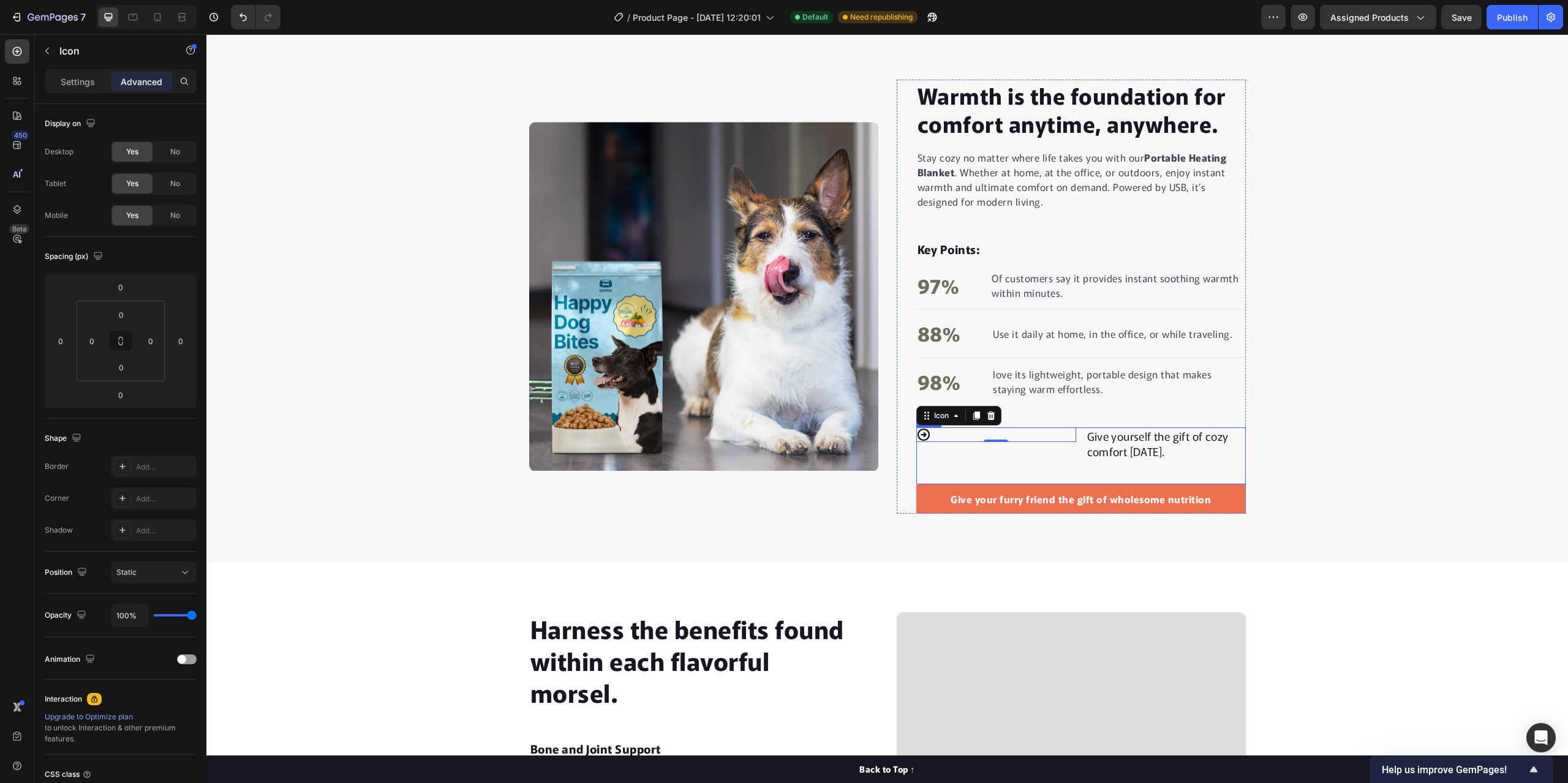
click at [1048, 458] on div "Icon 0" at bounding box center [996, 455] width 160 height 56
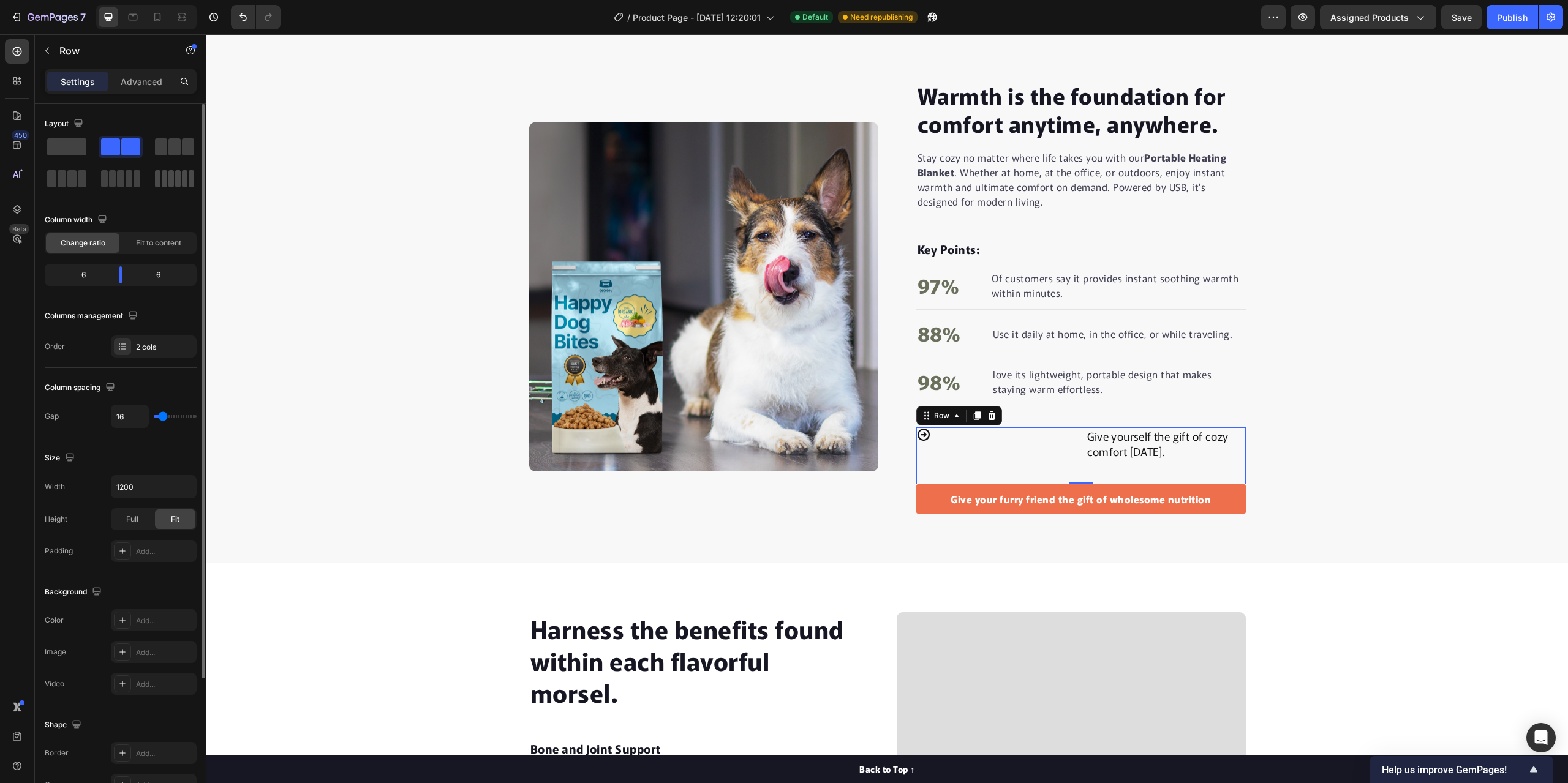
click at [167, 180] on span at bounding box center [164, 178] width 6 height 17
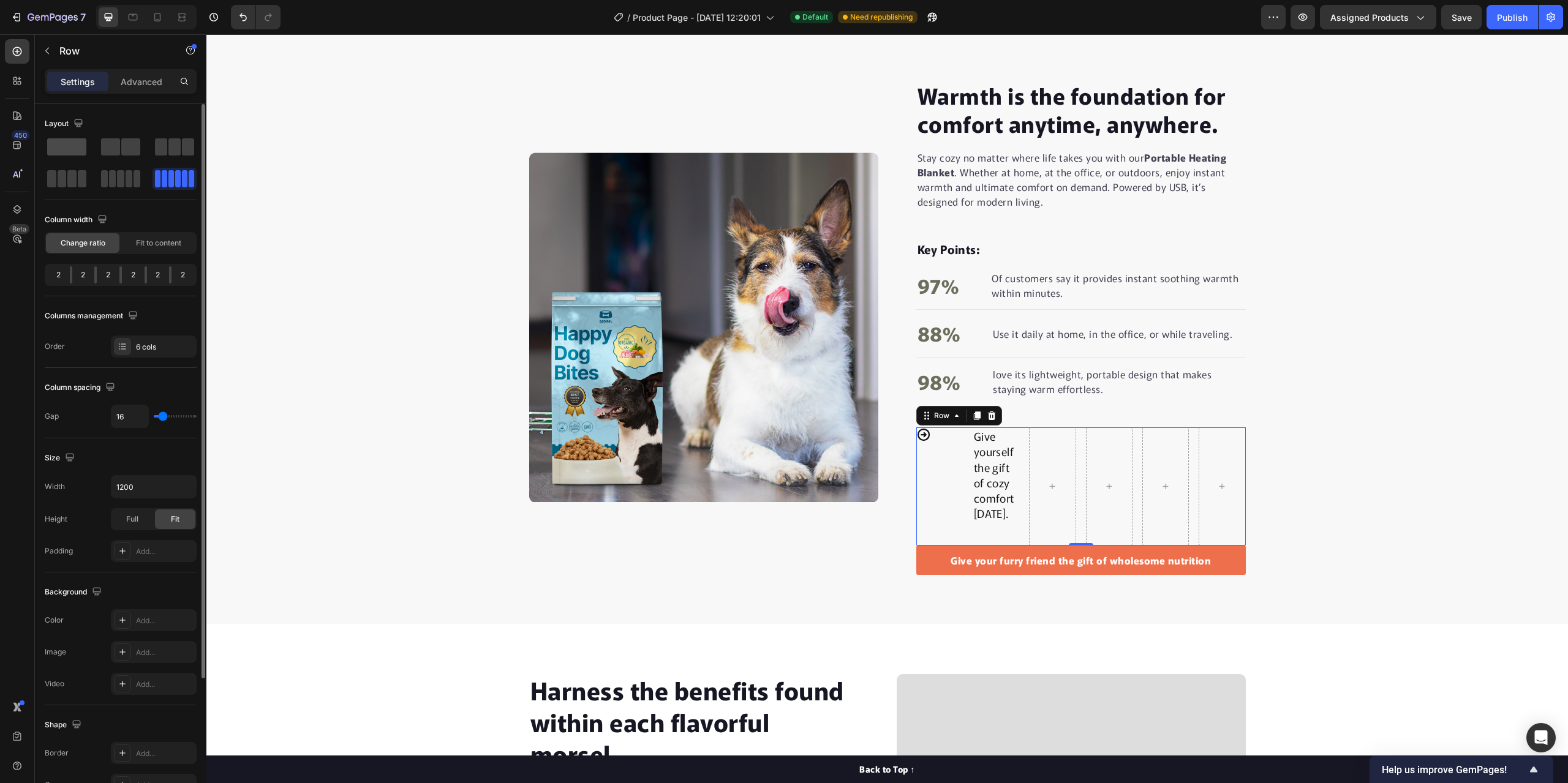
click at [70, 146] on span at bounding box center [67, 146] width 39 height 17
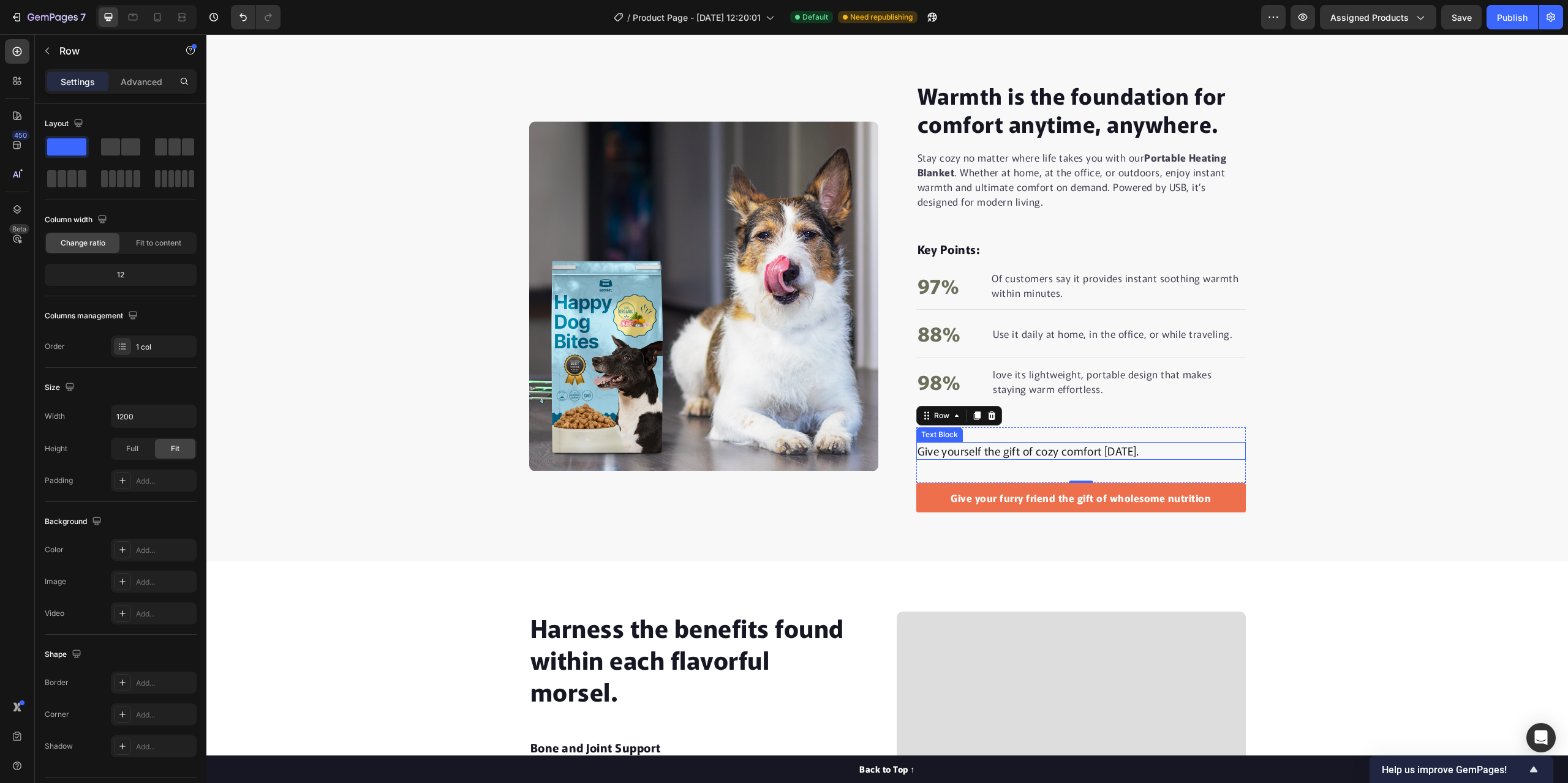
click at [917, 451] on p "Give yourself the gift of cozy comfort today." at bounding box center [1081, 451] width 327 height 16
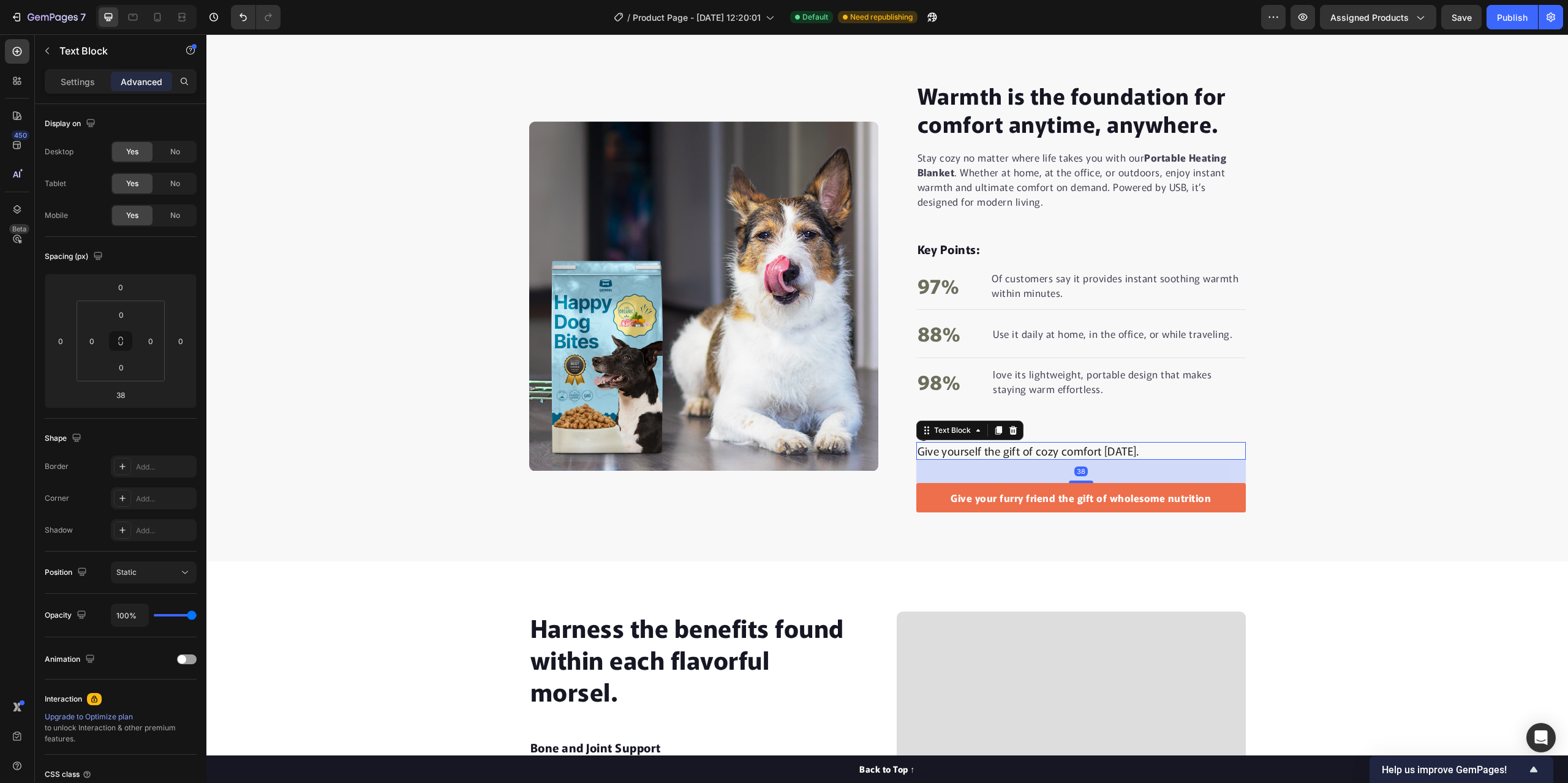
click at [917, 455] on p "Give yourself the gift of cozy comfort today." at bounding box center [1081, 451] width 327 height 16
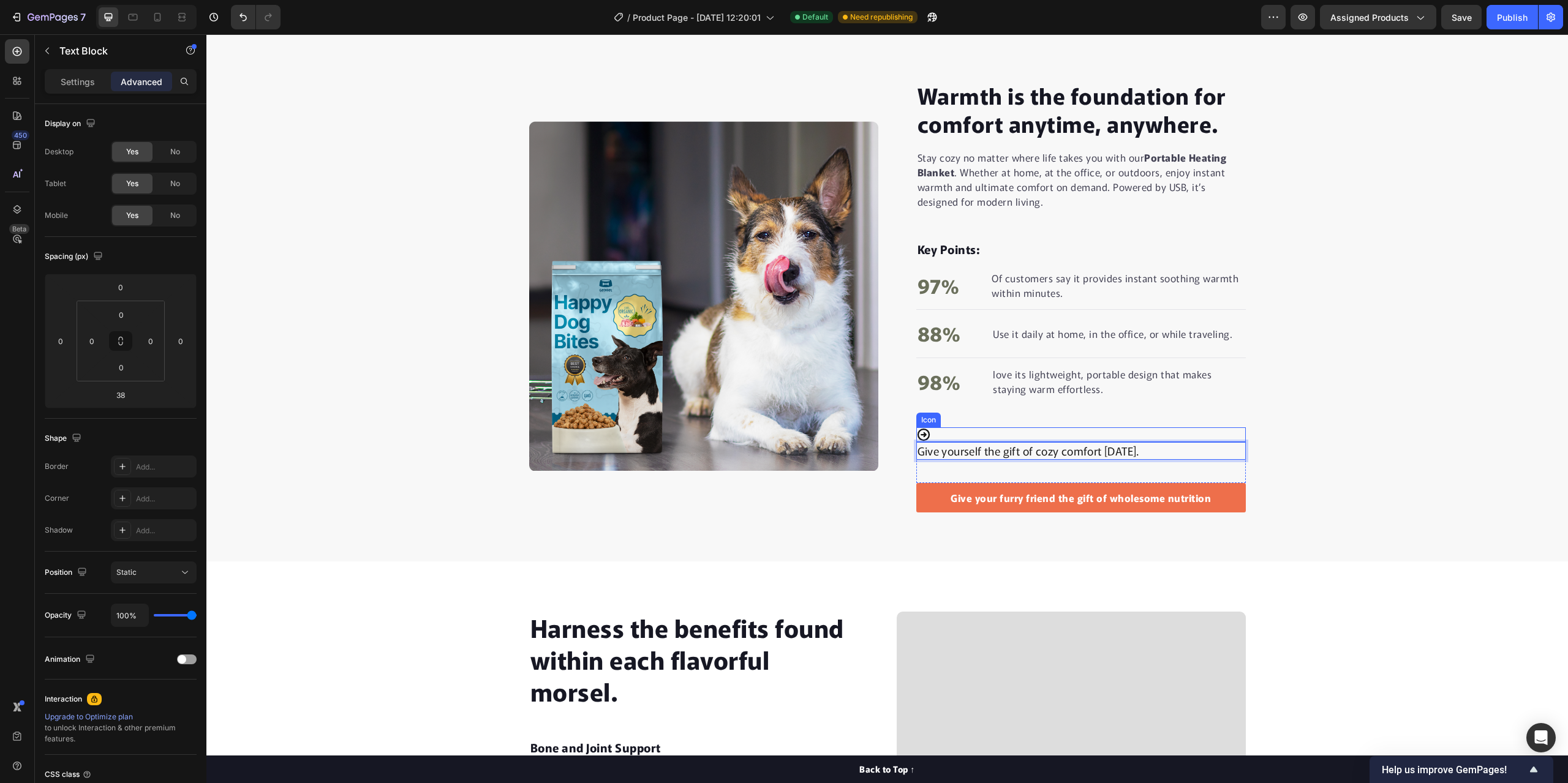
click at [928, 435] on div "Icon" at bounding box center [1081, 434] width 330 height 15
click at [1150, 451] on p "Give yourself the gift of cozy comfort today." at bounding box center [1081, 451] width 327 height 16
click at [1120, 439] on div "Icon" at bounding box center [1081, 434] width 330 height 15
drag, startPoint x: 925, startPoint y: 433, endPoint x: 914, endPoint y: 448, distance: 18.6
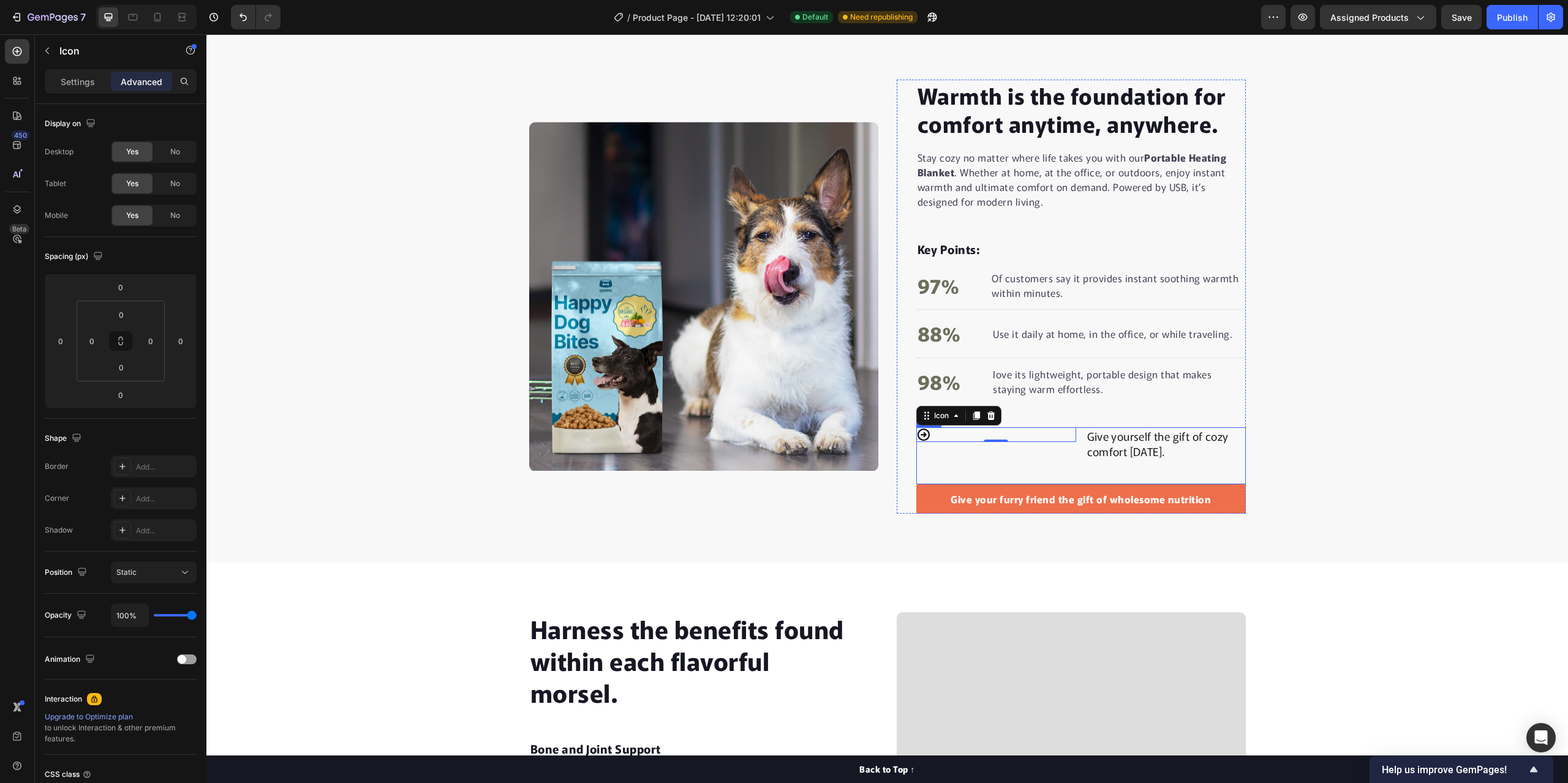
click at [1068, 456] on div "Icon 0" at bounding box center [996, 455] width 160 height 56
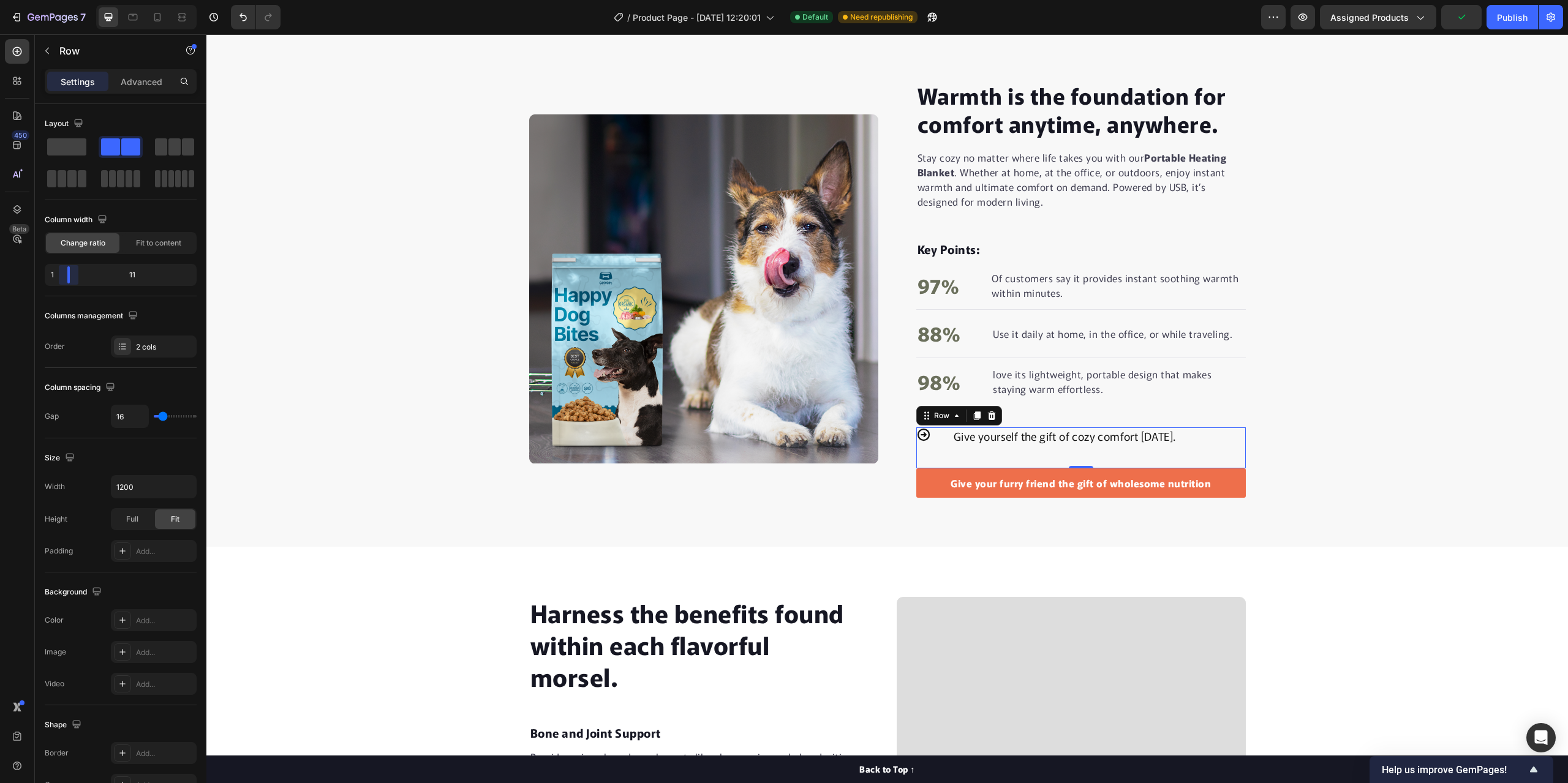
drag, startPoint x: 122, startPoint y: 276, endPoint x: 25, endPoint y: 278, distance: 97.0
click at [25, 0] on body "7 Version history / Product Page - Sep 29, 12:20:01 Default Need republishing P…" at bounding box center [784, 0] width 1568 height 0
click at [953, 434] on p "Give yourself the gift of cozy comfort today." at bounding box center [1098, 436] width 291 height 16
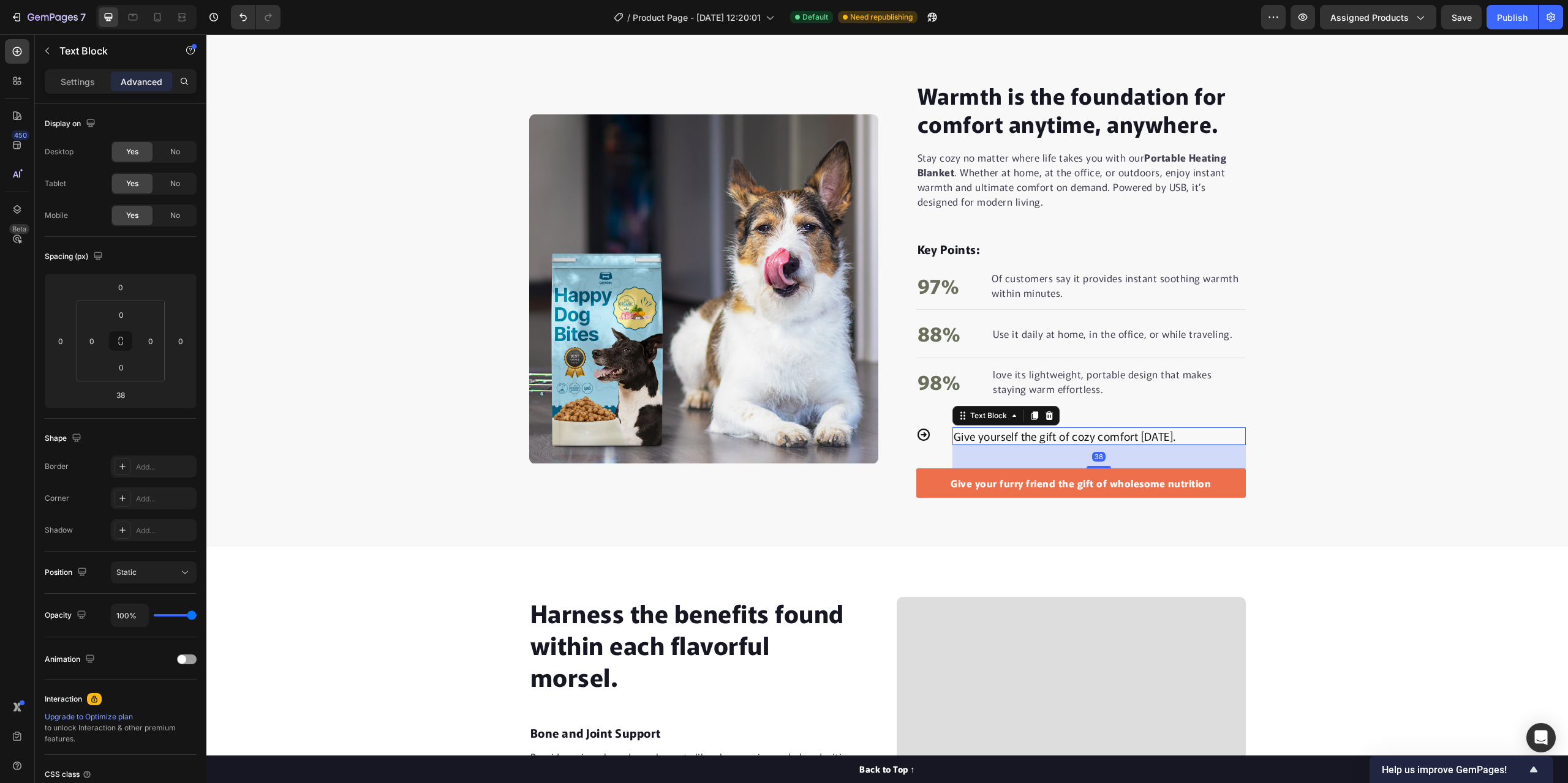
click at [934, 438] on div "Icon" at bounding box center [930, 434] width 27 height 15
click at [942, 438] on div "Icon 0 Give yourself the gift of cozy comfort today. Text Block Row" at bounding box center [1081, 448] width 330 height 41
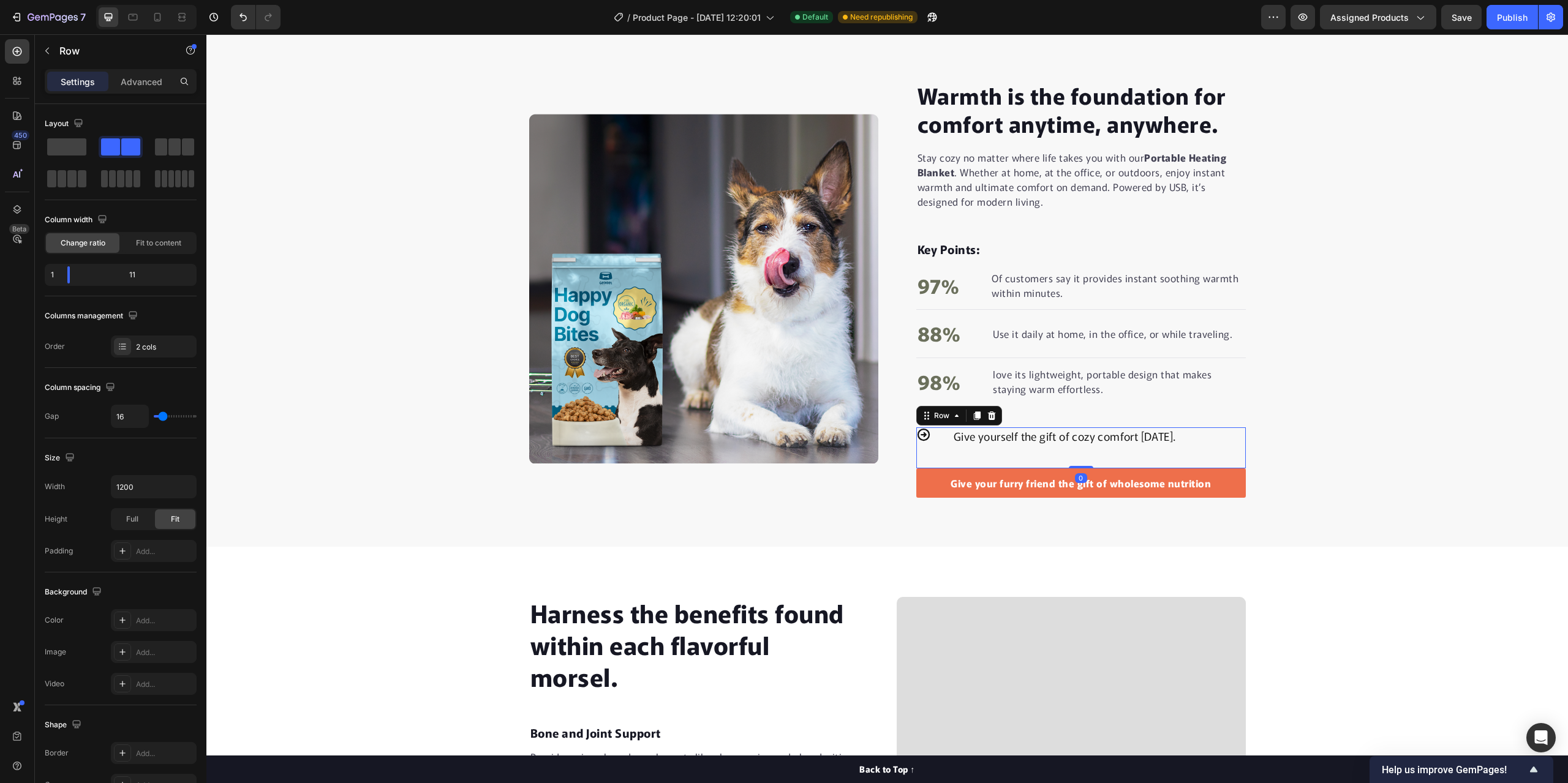
click at [945, 437] on div "Icon Give yourself the gift of cozy comfort today. Text Block Row 0" at bounding box center [1081, 448] width 330 height 41
click at [926, 434] on icon at bounding box center [924, 434] width 15 height 15
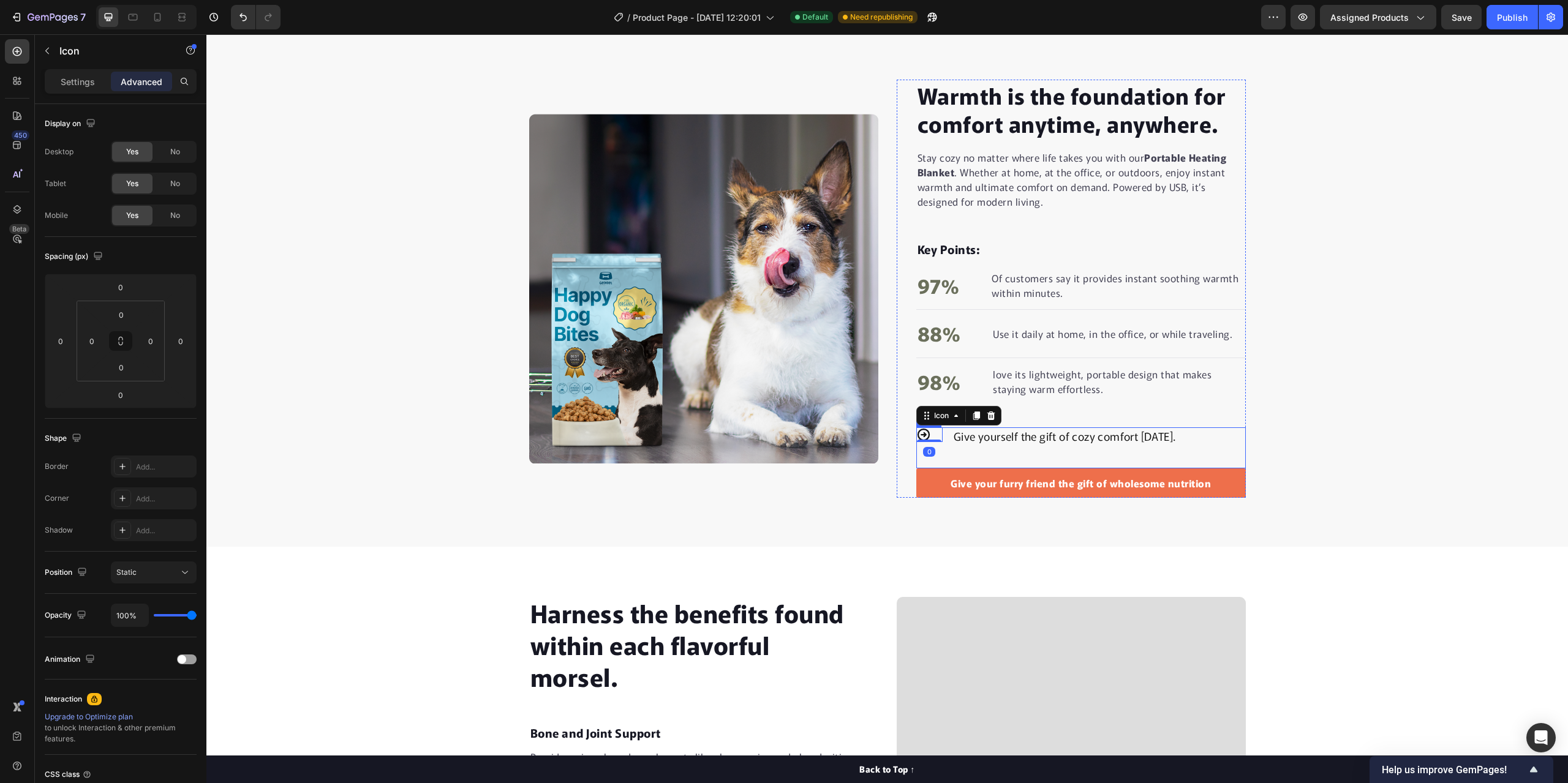
click at [997, 449] on div "Give yourself the gift of cozy comfort today. Text Block" at bounding box center [1099, 448] width 293 height 41
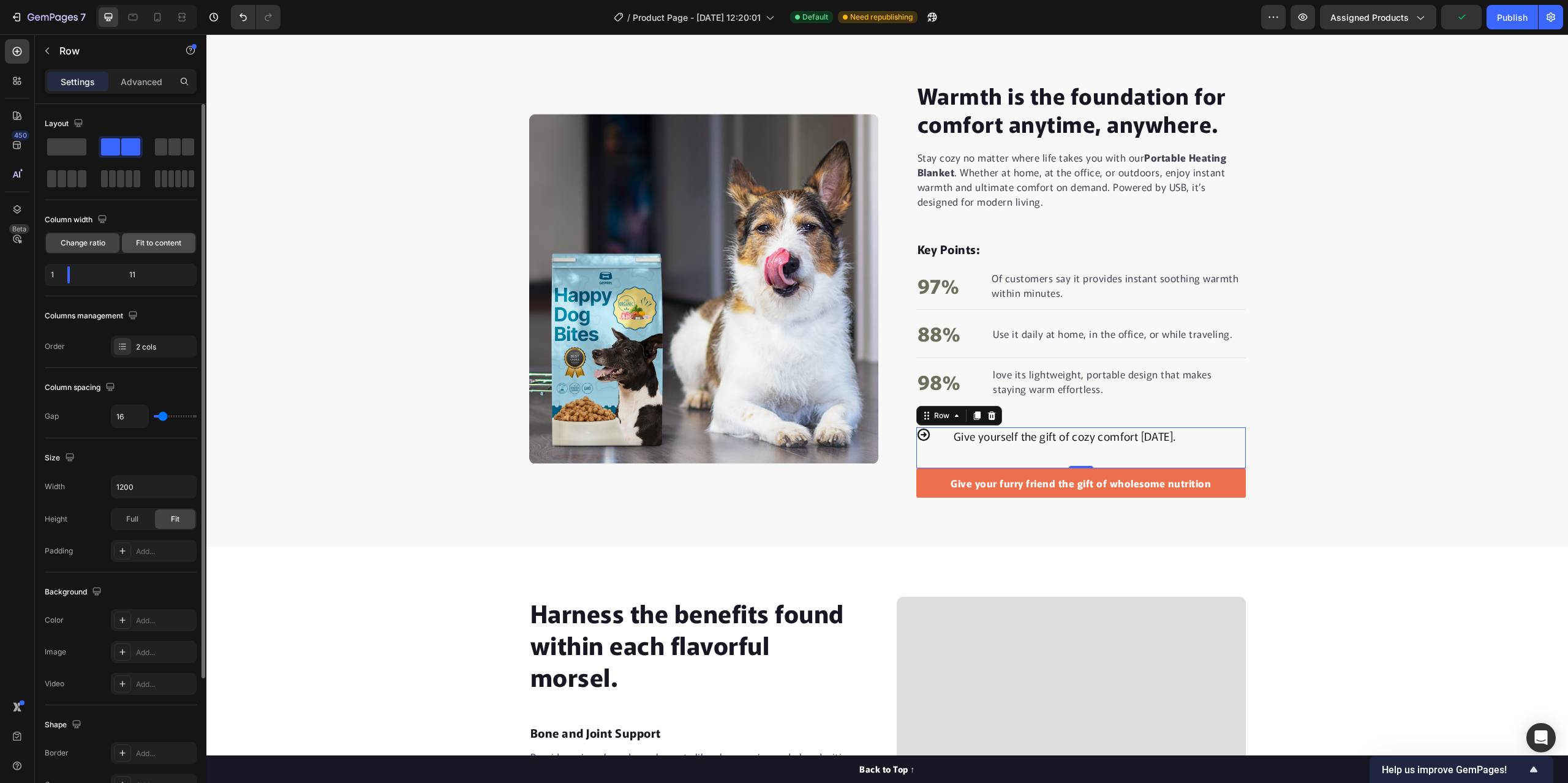
click at [155, 240] on span "Fit to content" at bounding box center [158, 242] width 45 height 11
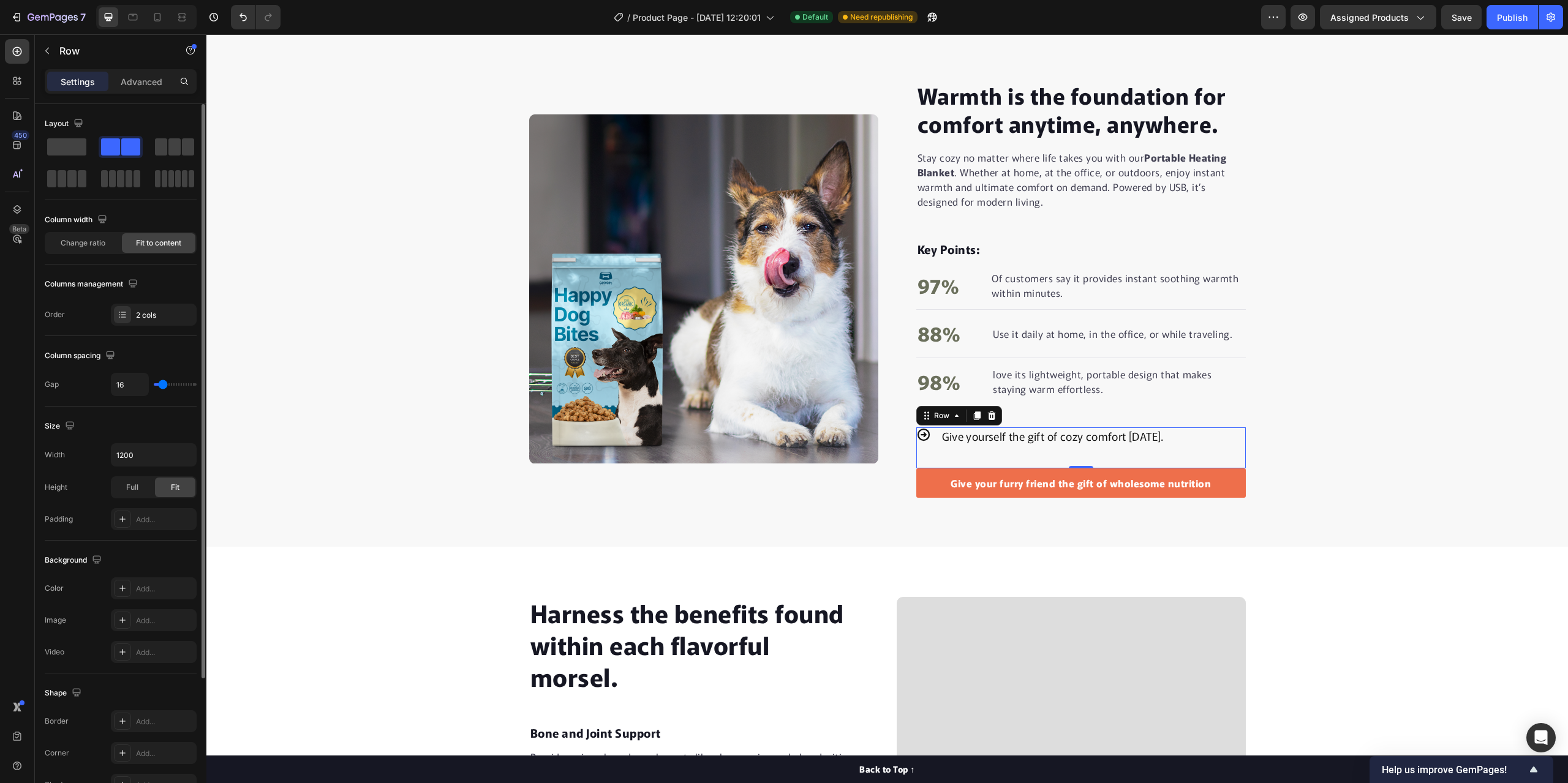
type input "11"
type input "9"
type input "7"
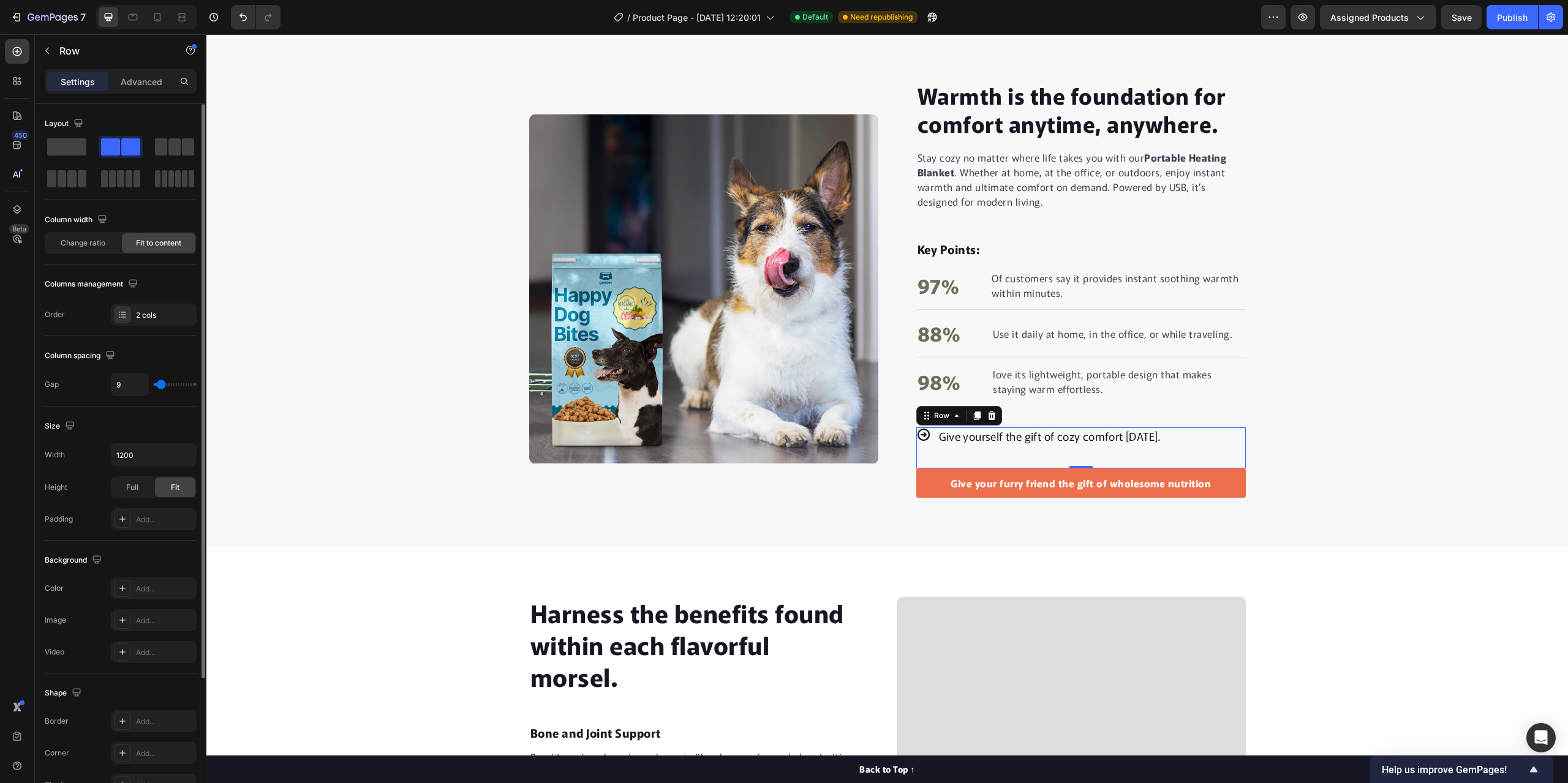
type input "7"
type input "4"
type input "7"
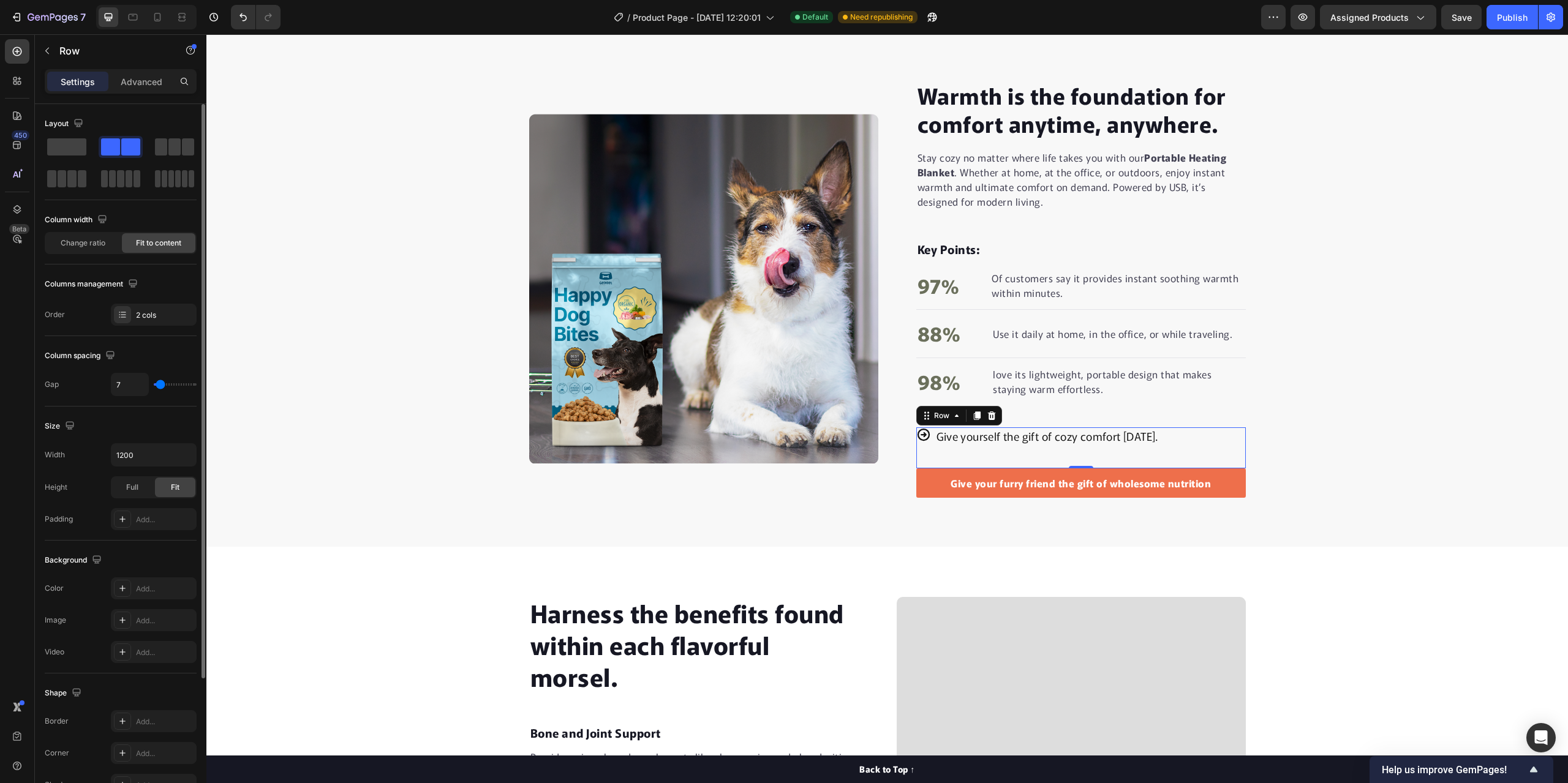
click at [160, 383] on input "range" at bounding box center [175, 384] width 43 height 2
click at [321, 400] on div "Warmth is the foundation for comfort anytime, anywhere. Heading Stay cozy no ma…" at bounding box center [887, 289] width 1362 height 419
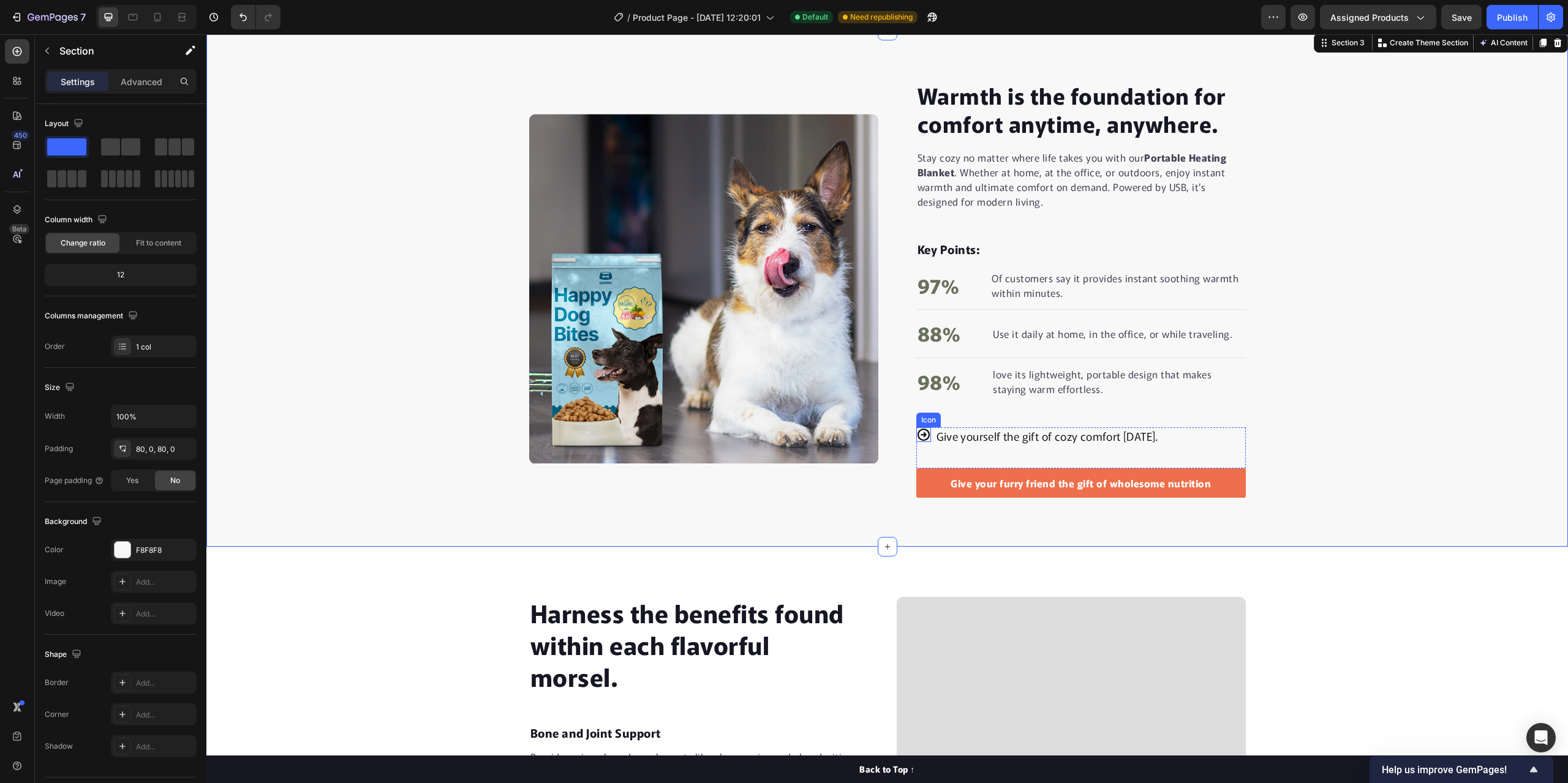
click at [921, 437] on icon at bounding box center [924, 434] width 15 height 15
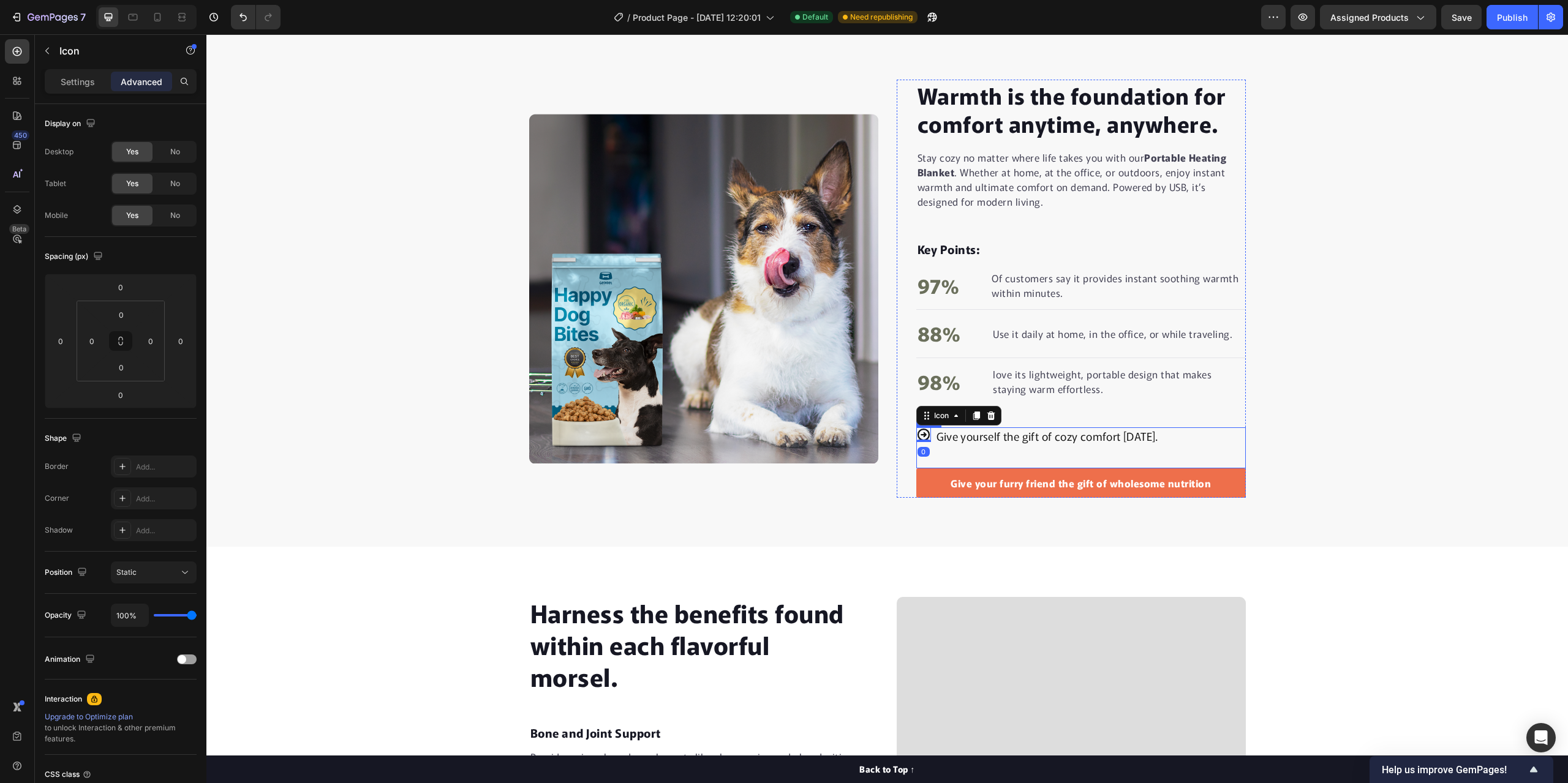
click at [935, 446] on div "Give yourself the gift of cozy comfort today. Text Block" at bounding box center [1048, 448] width 224 height 41
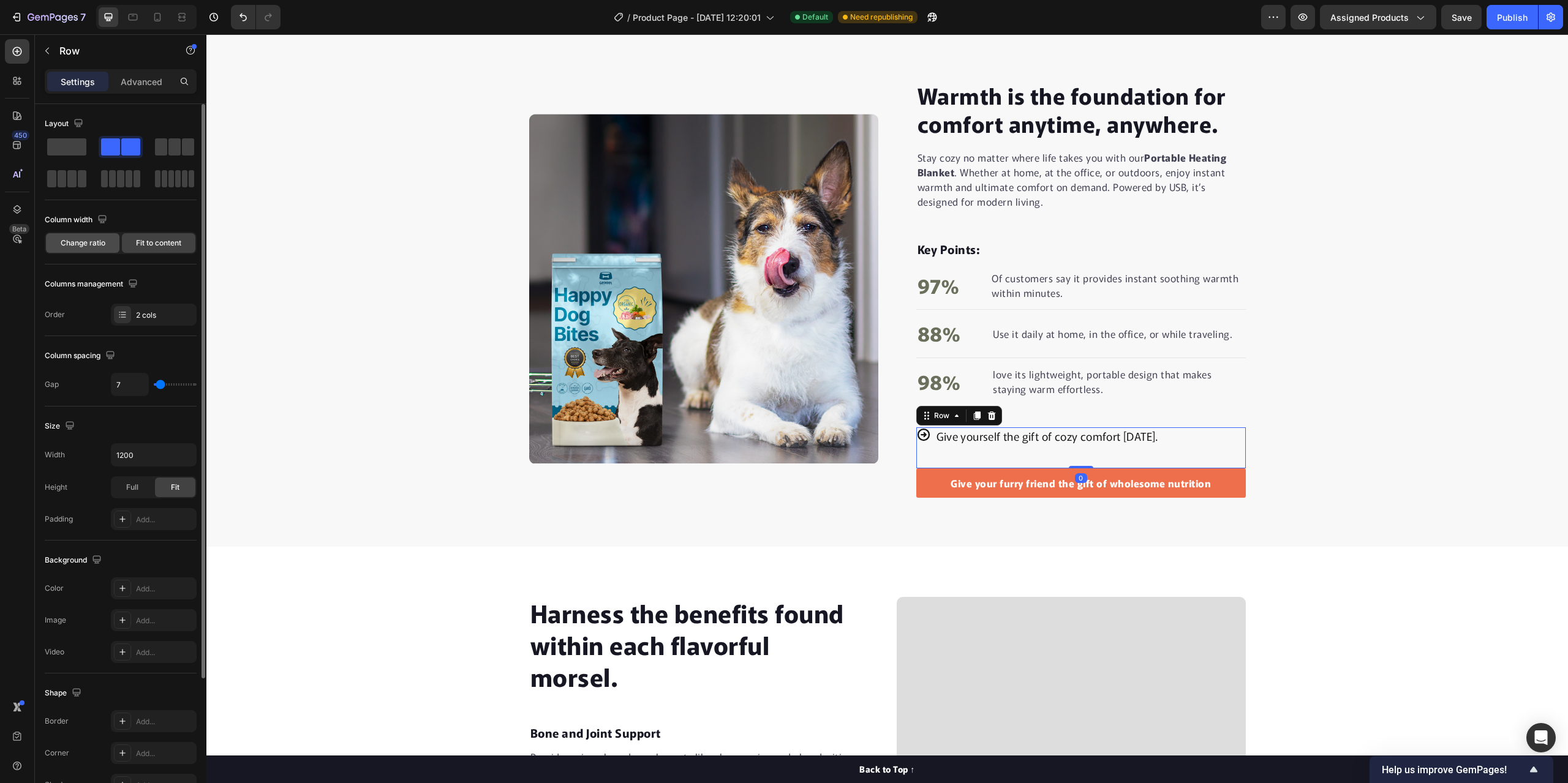
click at [69, 240] on span "Change ratio" at bounding box center [83, 242] width 45 height 11
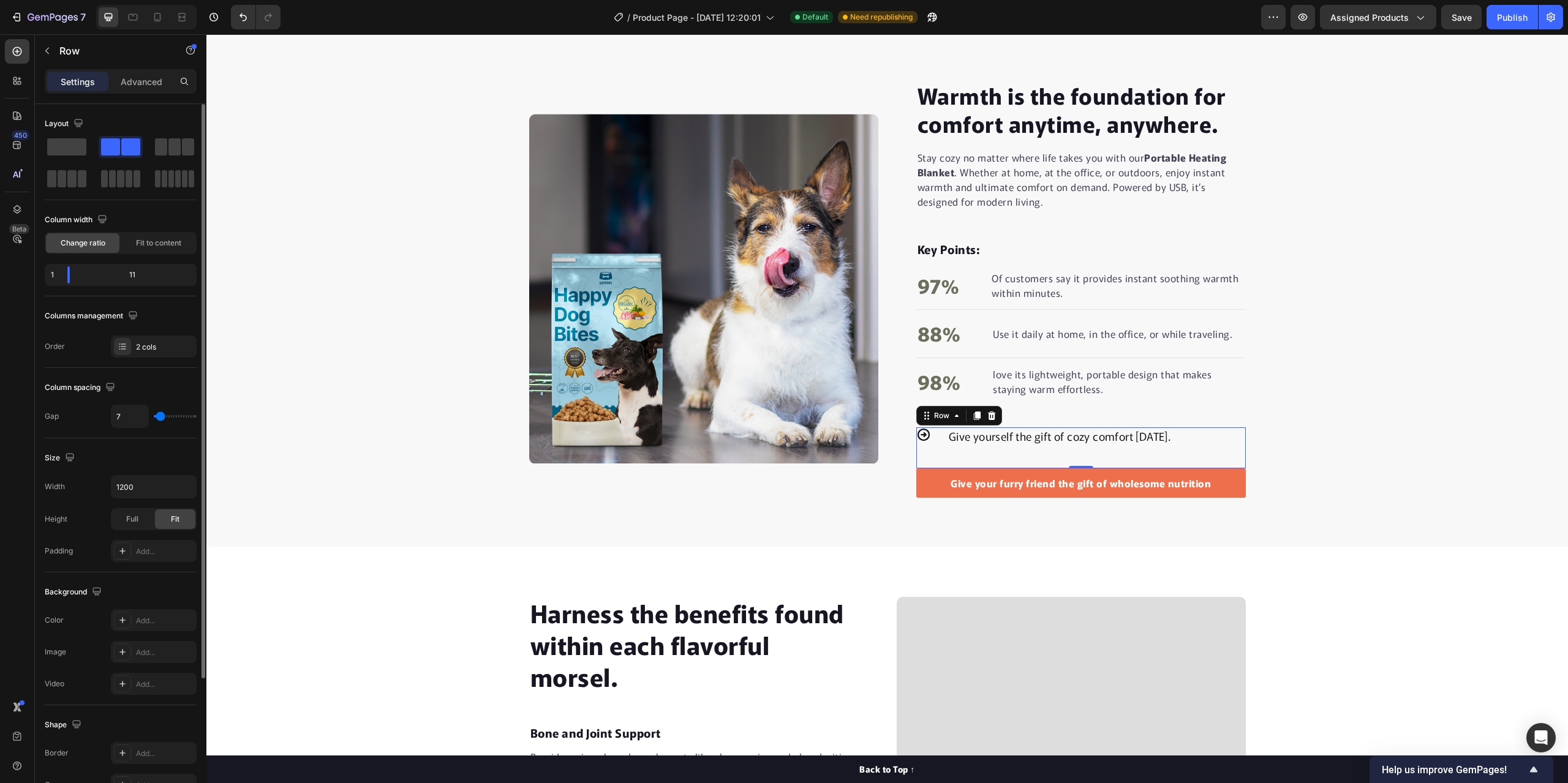
type input "4"
type input "2"
type input "0"
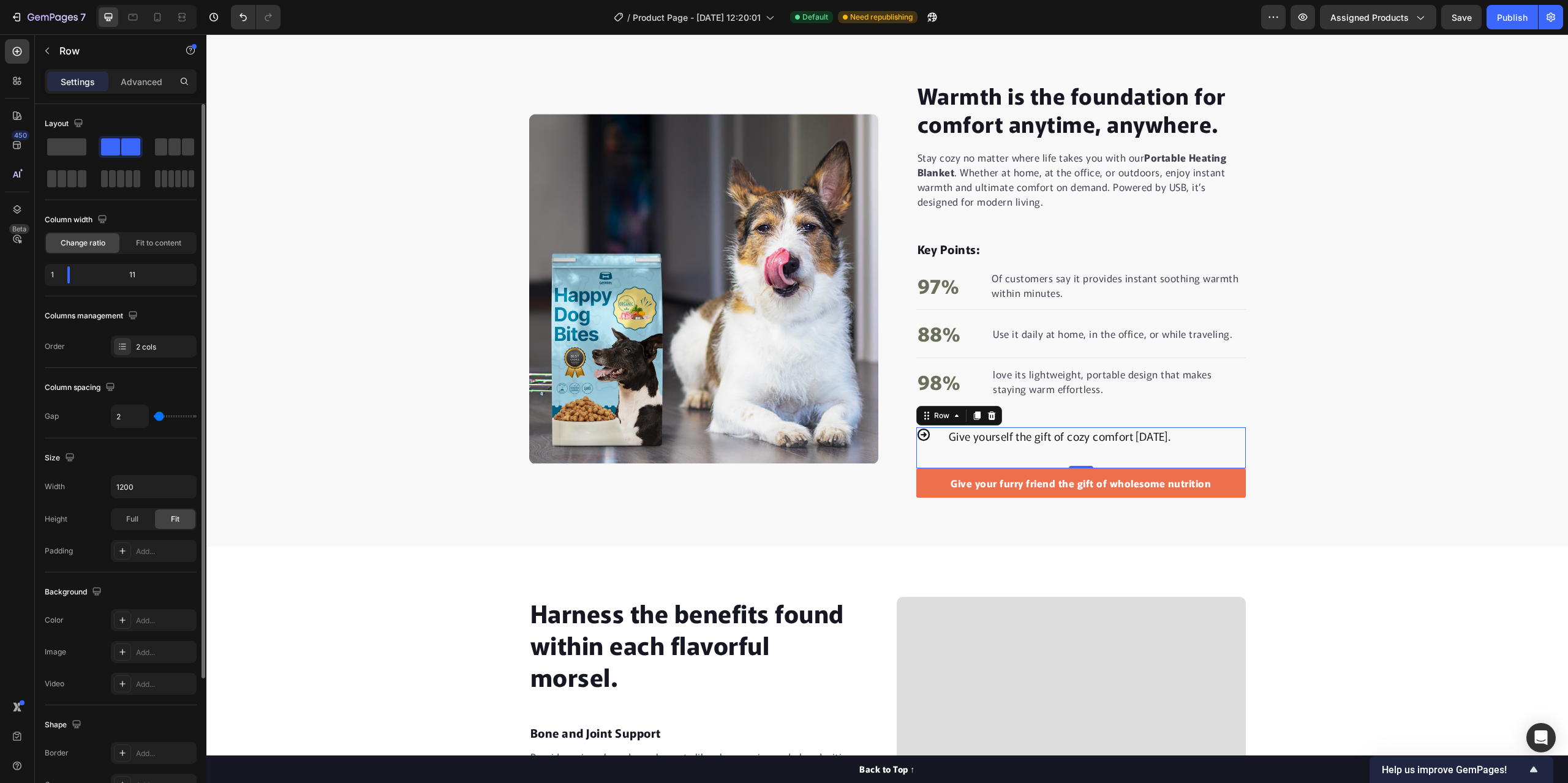
type input "0"
type input "2"
type input "4"
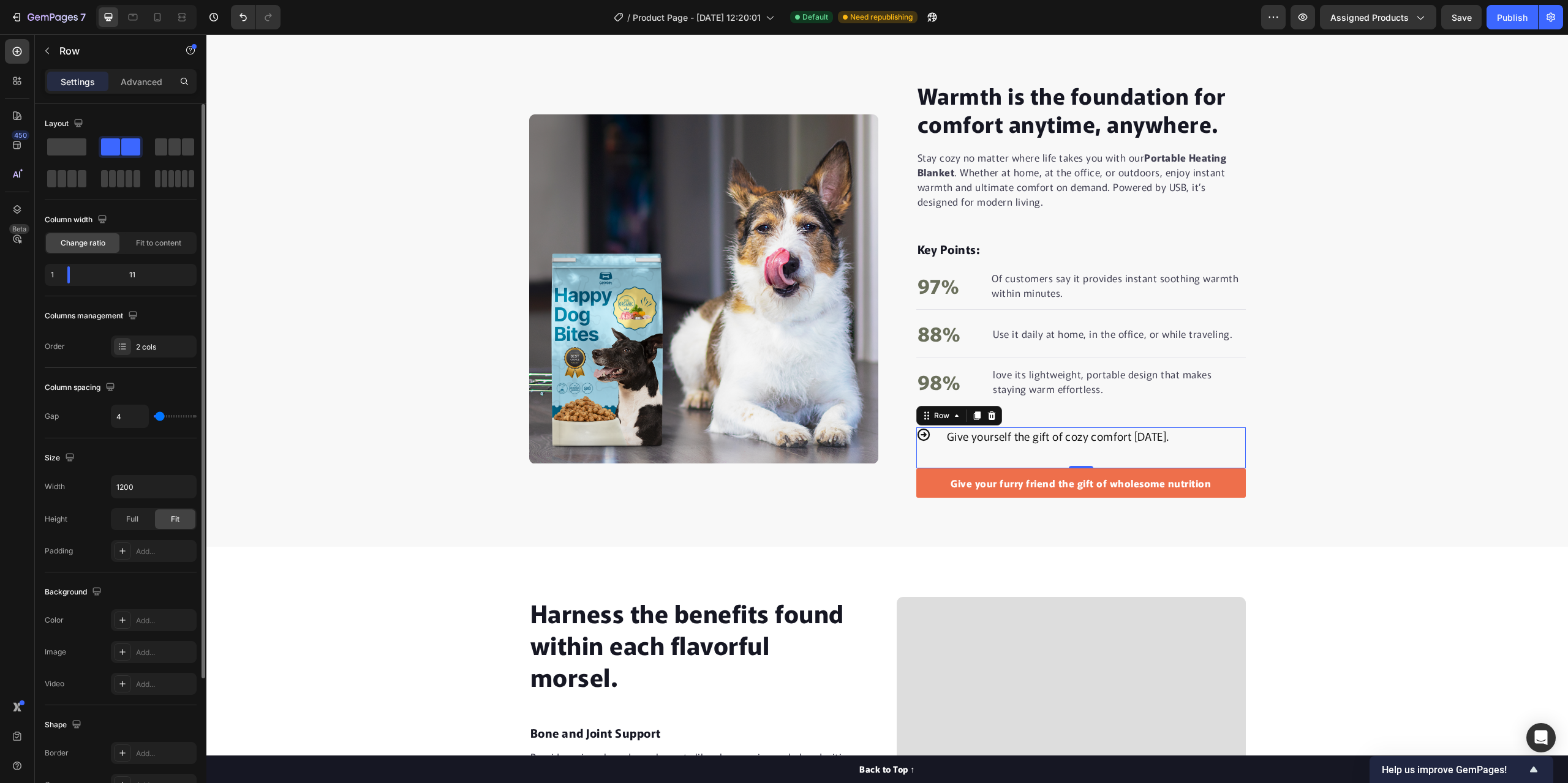
type input "7"
type input "9"
click at [161, 416] on input "range" at bounding box center [175, 416] width 43 height 2
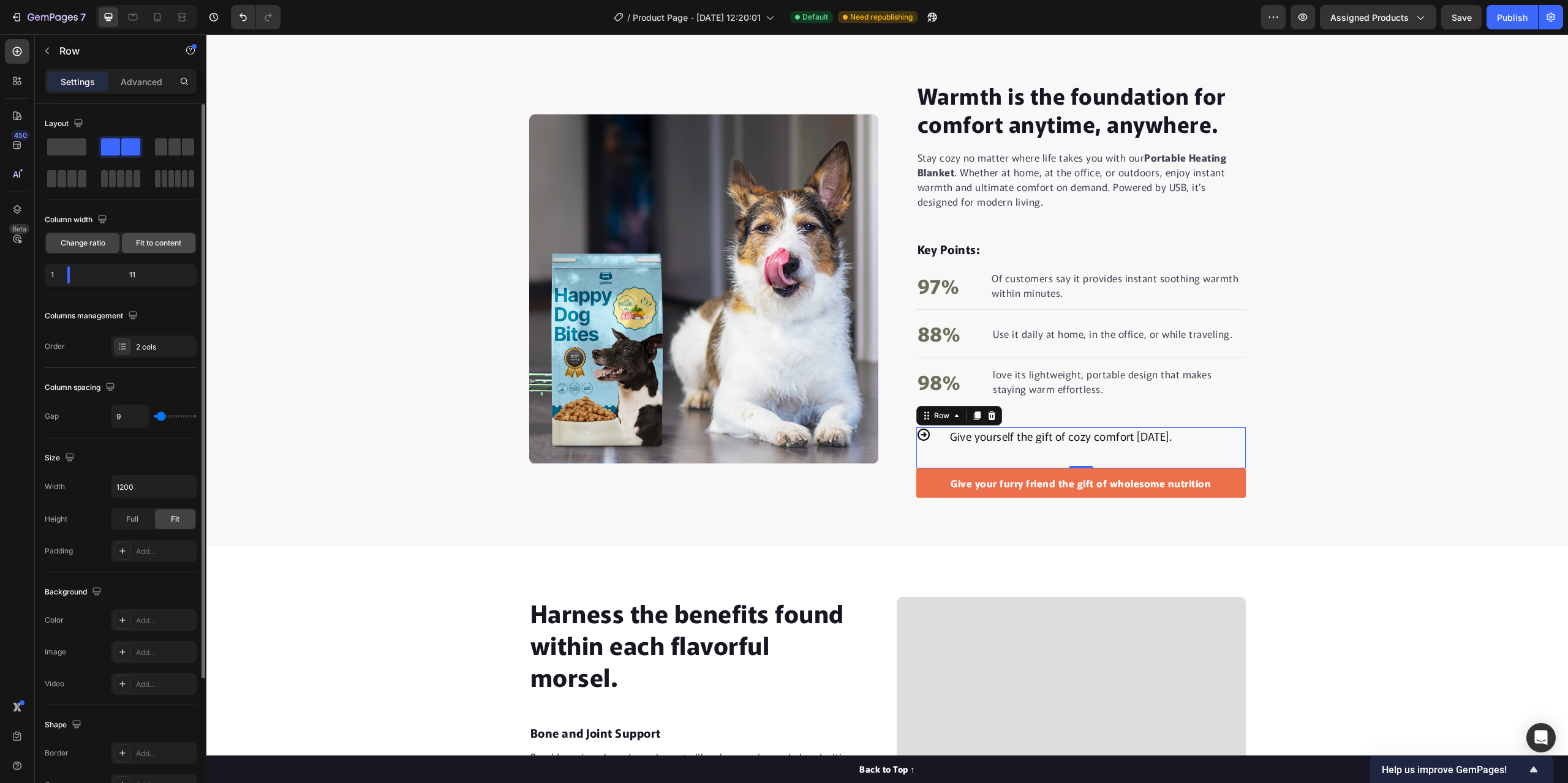
click at [145, 241] on span "Fit to content" at bounding box center [158, 242] width 45 height 11
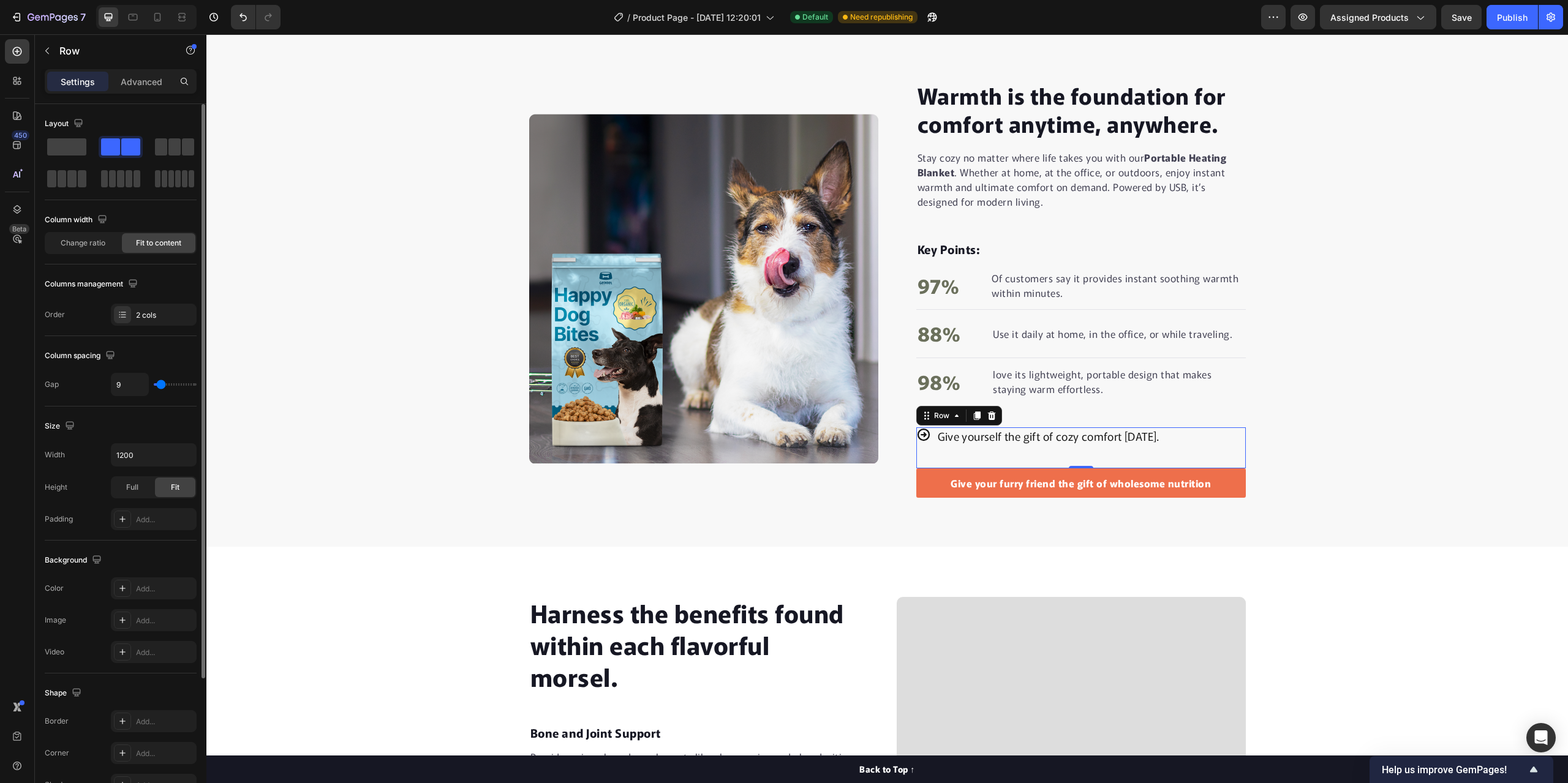
type input "7"
type input "9"
type input "11"
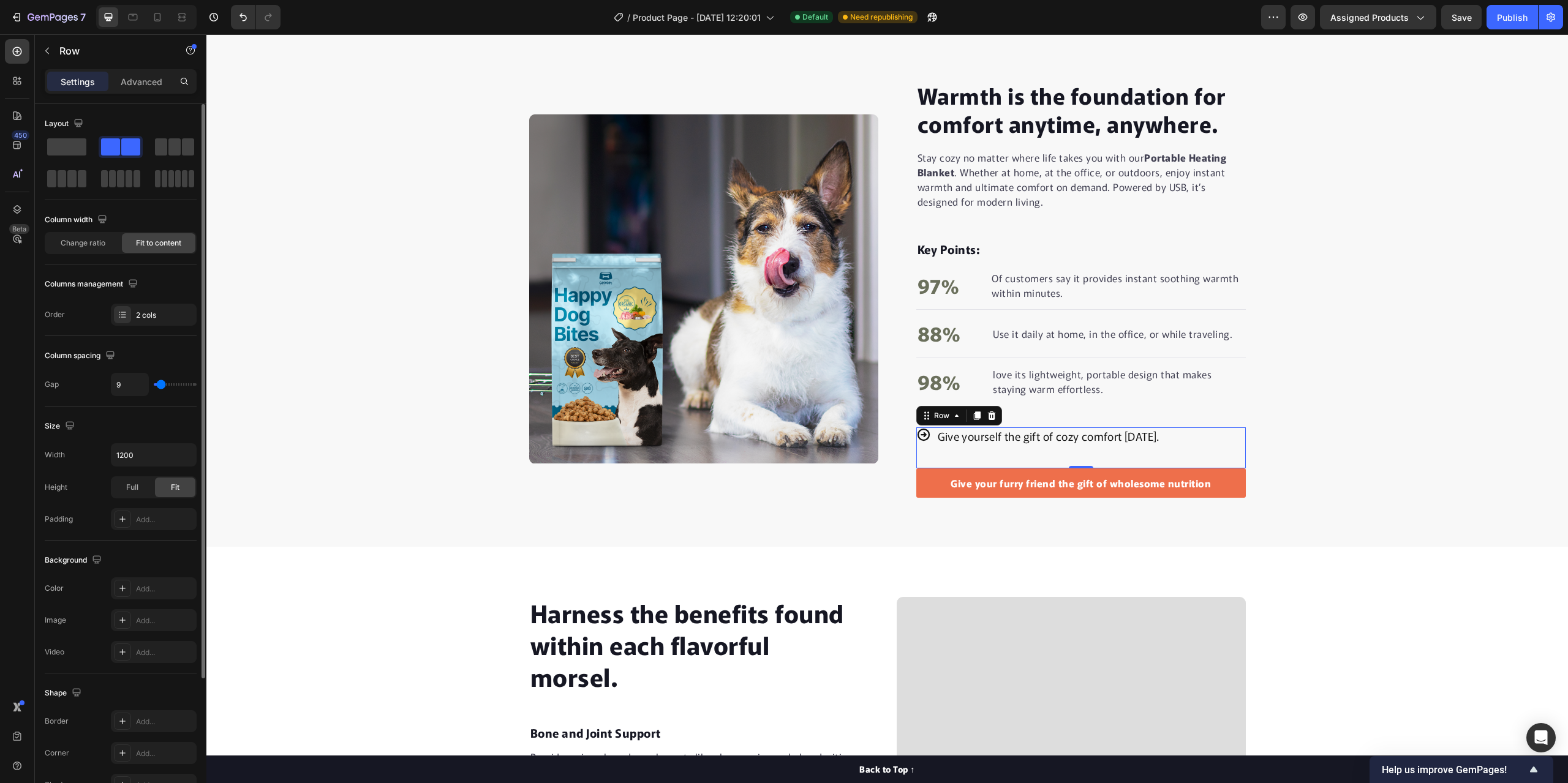
type input "11"
type input "13"
type input "16"
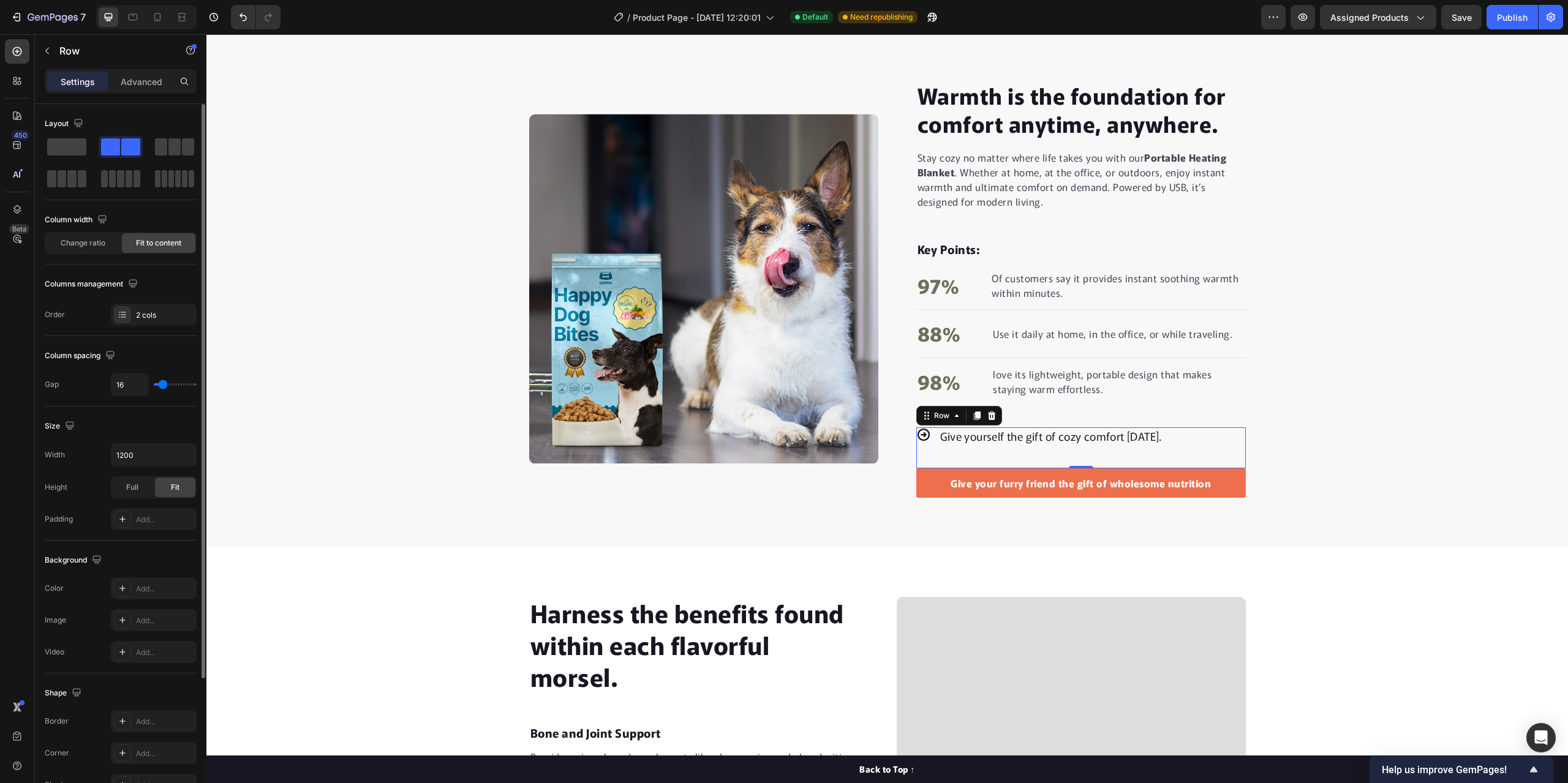
type input "18"
click at [164, 384] on input "range" at bounding box center [175, 384] width 43 height 2
click at [320, 449] on div "Warmth is the foundation for comfort anytime, anywhere. Heading Stay cozy no ma…" at bounding box center [887, 289] width 1362 height 419
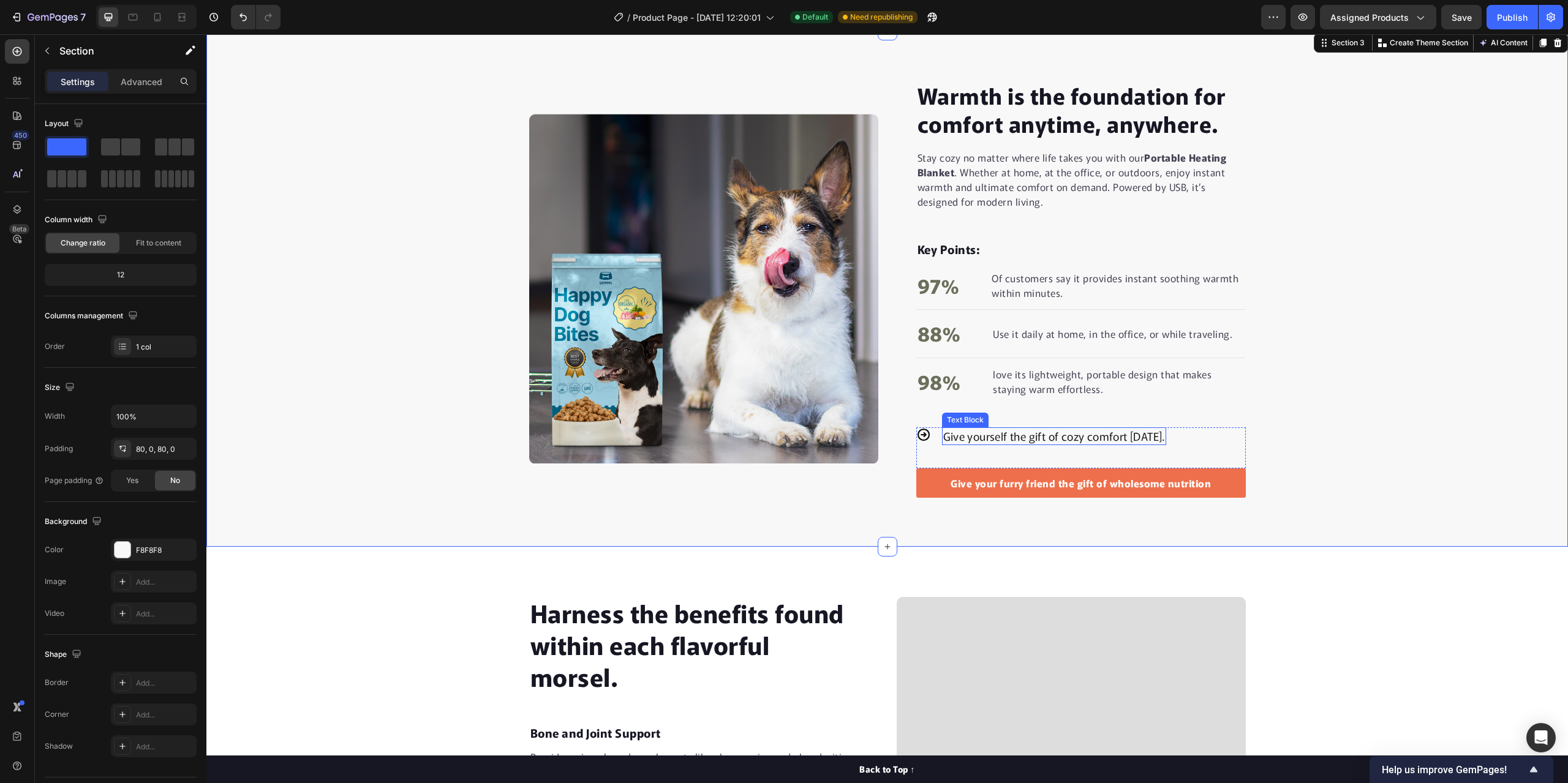
click at [1155, 434] on p "Give yourself the gift of cozy comfort today." at bounding box center [1053, 436] width 222 height 16
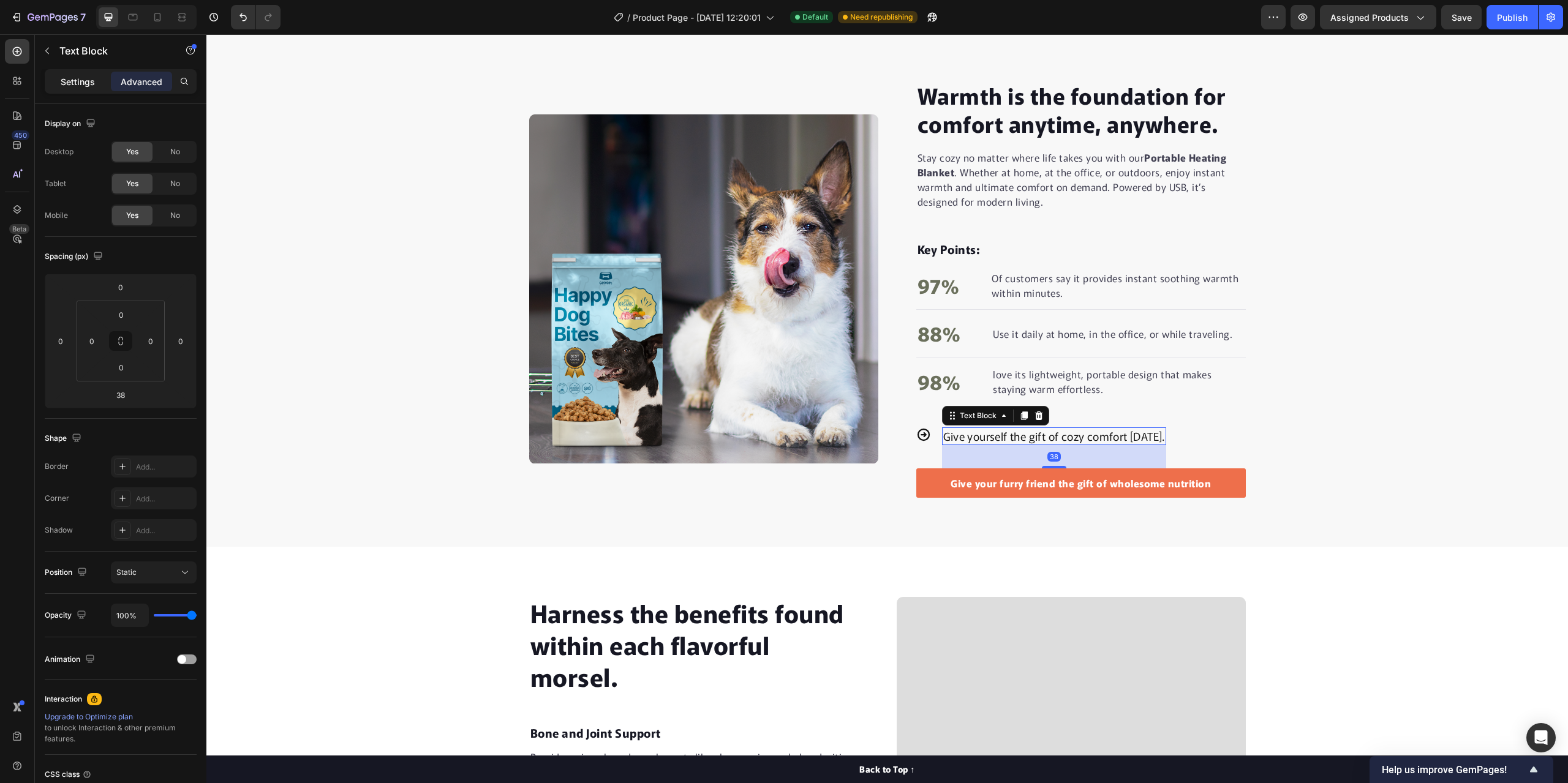
click at [80, 80] on p "Settings" at bounding box center [78, 82] width 34 height 13
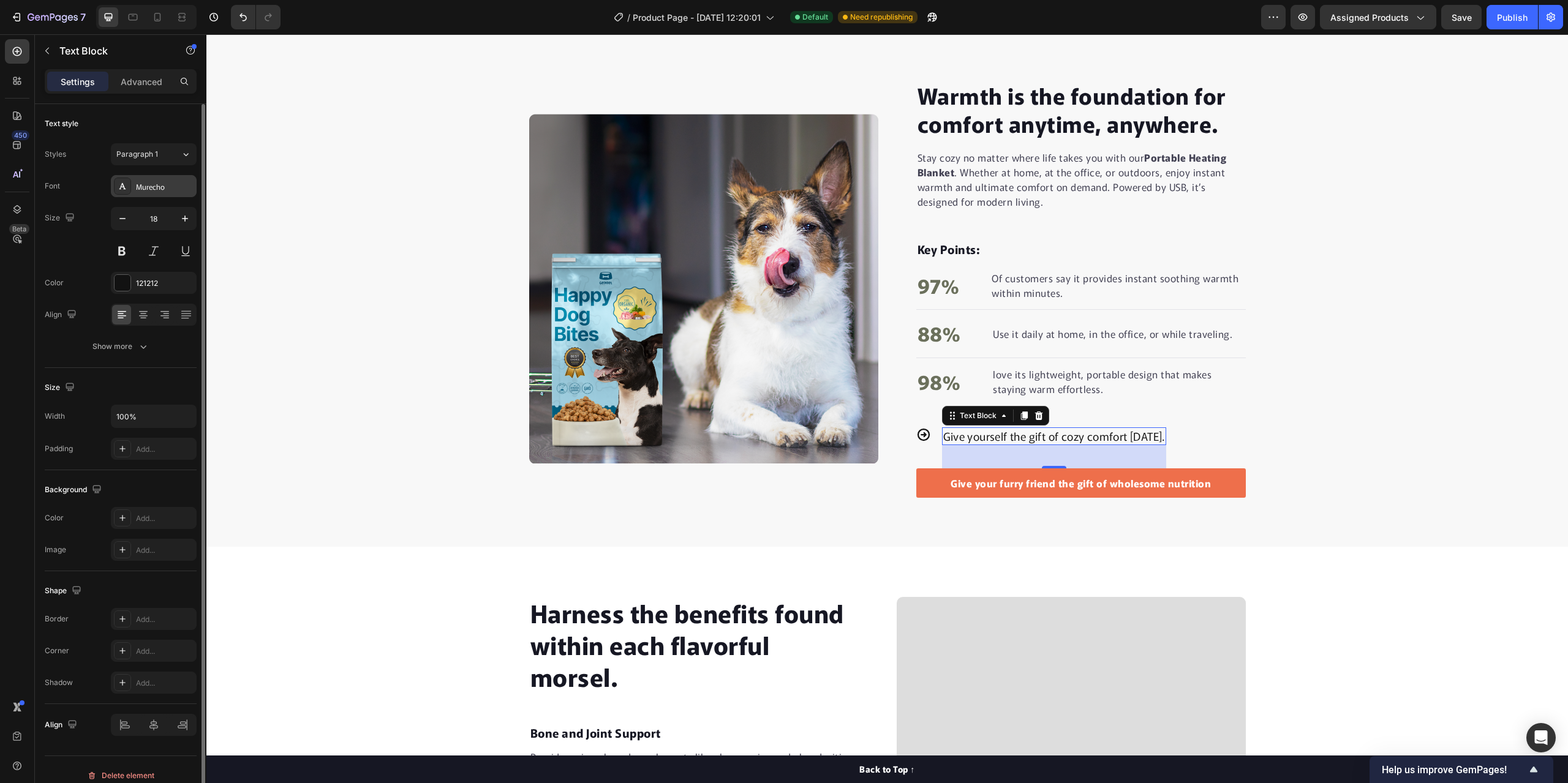
click at [157, 190] on div "Murecho" at bounding box center [164, 187] width 57 height 11
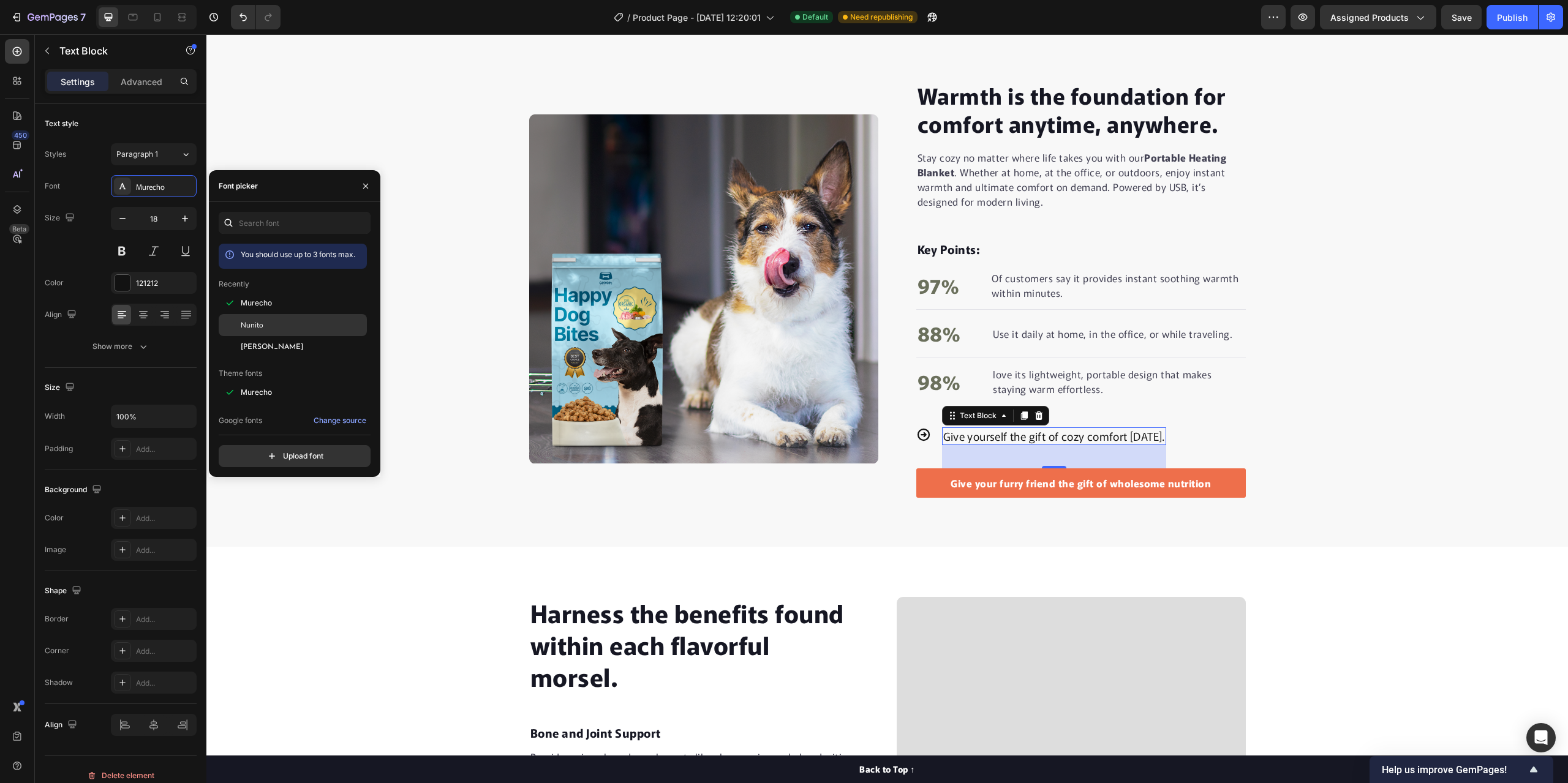
click at [272, 329] on div "Nunito" at bounding box center [302, 325] width 124 height 11
click at [402, 523] on div "Warmth is the foundation for comfort anytime, anywhere. Heading Stay cozy no ma…" at bounding box center [887, 289] width 1362 height 517
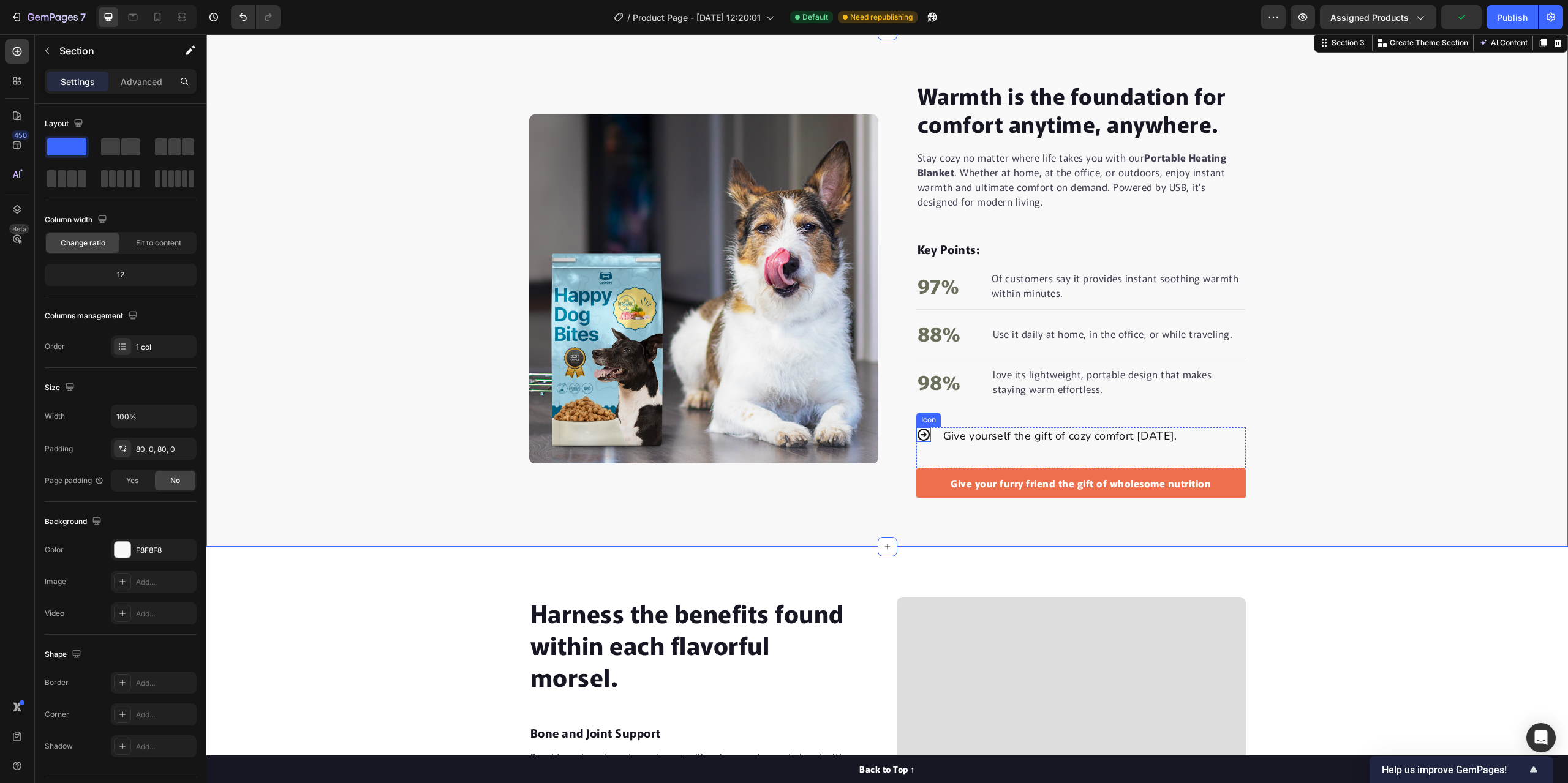
click at [922, 441] on icon at bounding box center [924, 434] width 15 height 15
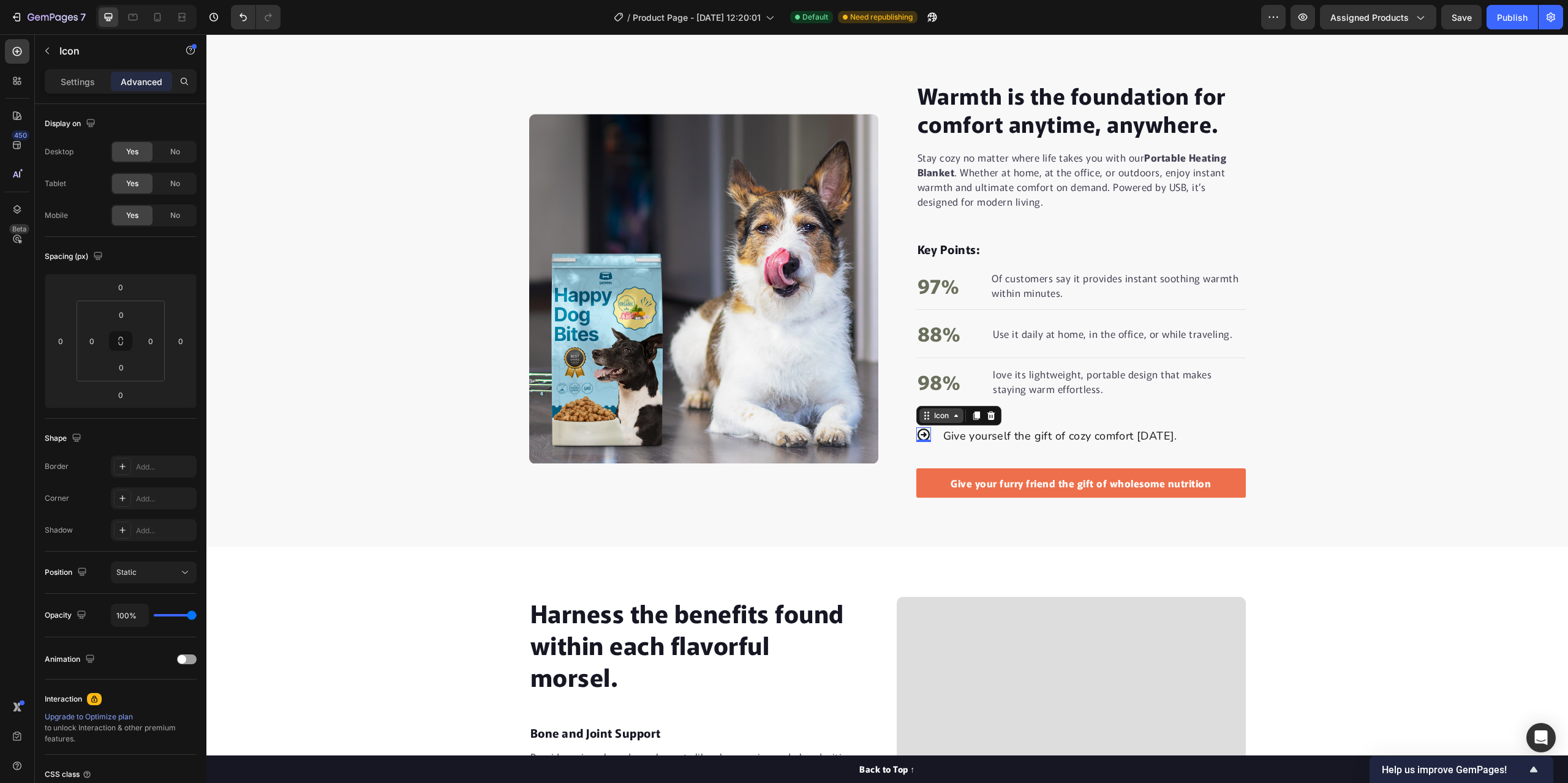
click at [945, 418] on div "Icon" at bounding box center [941, 416] width 44 height 15
click at [1377, 427] on div "Warmth is the foundation for comfort anytime, anywhere. Heading Stay cozy no ma…" at bounding box center [887, 289] width 1362 height 419
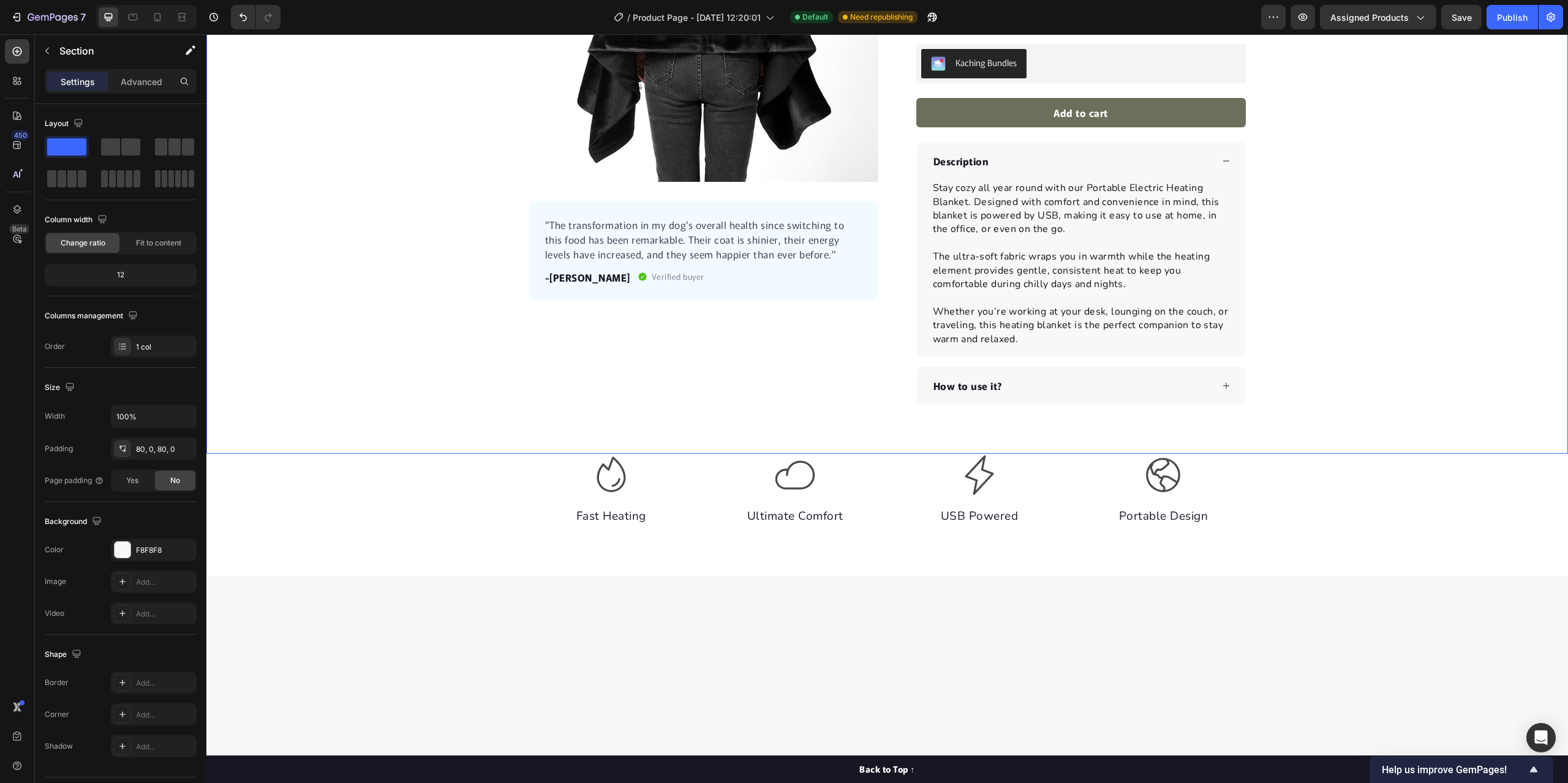
scroll to position [10, 0]
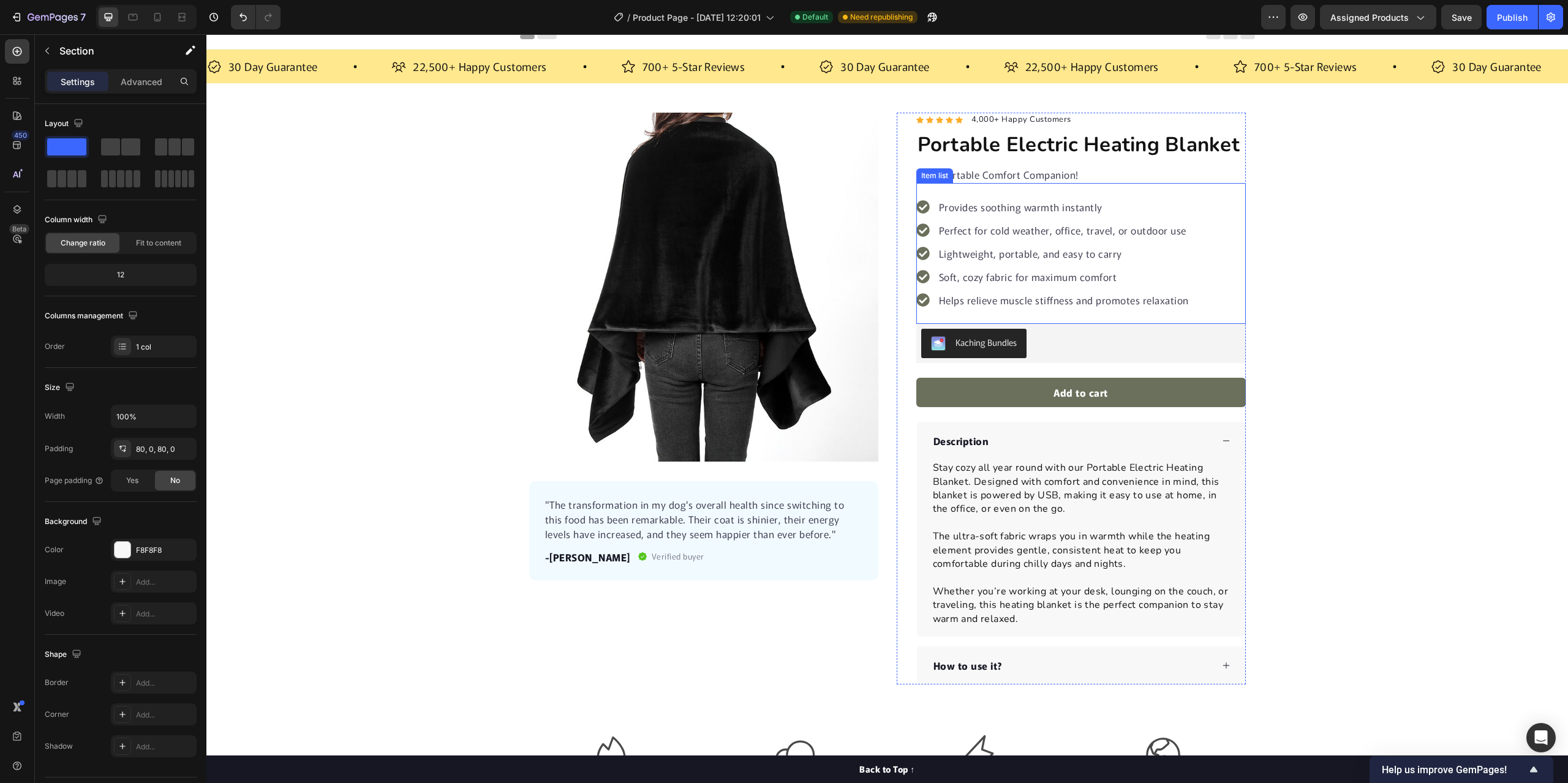
click at [1215, 199] on div "Provides soothing warmth instantly Perfect for cold weather, office, travel, or…" at bounding box center [1081, 254] width 330 height 141
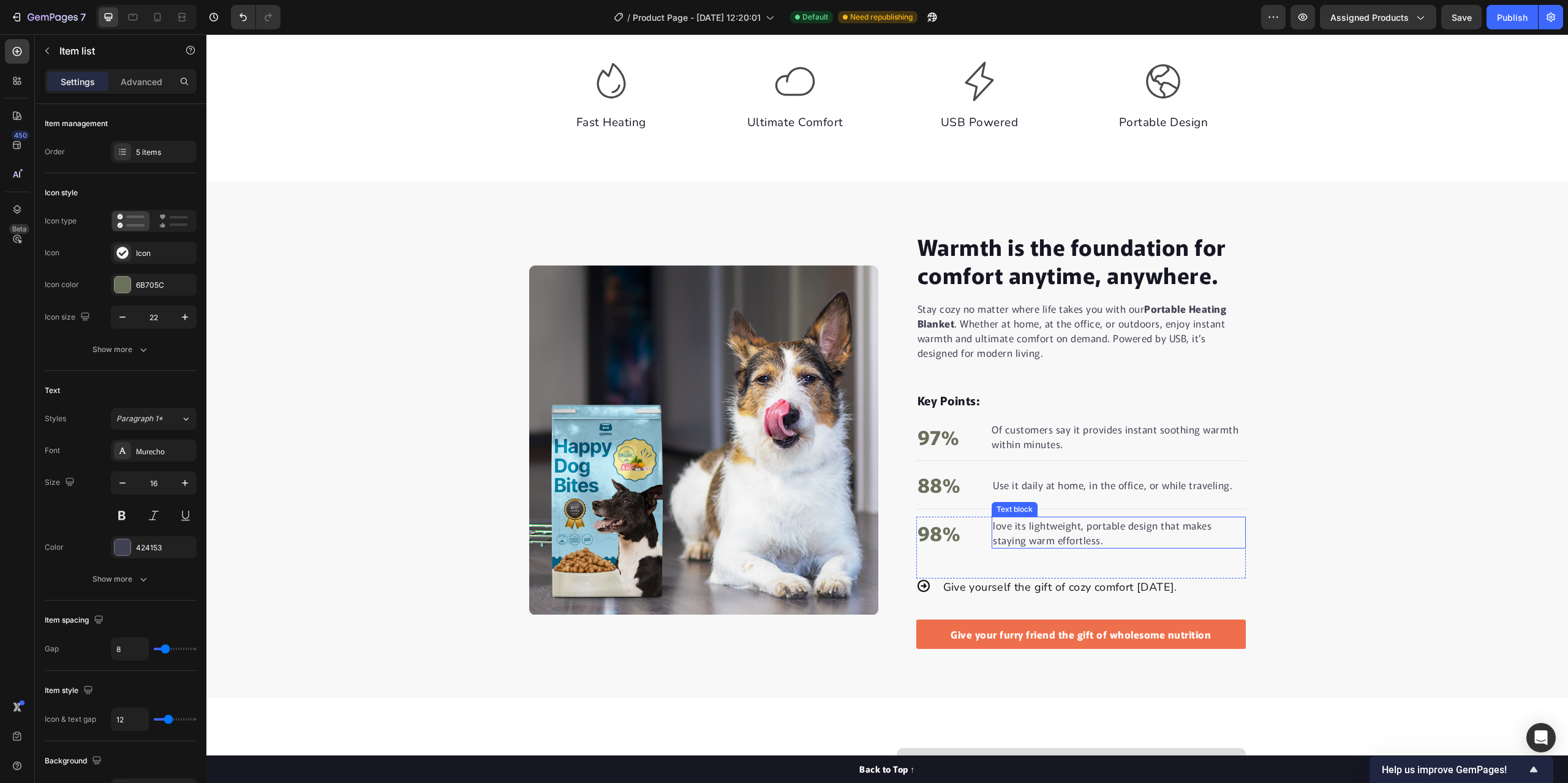
scroll to position [745, 0]
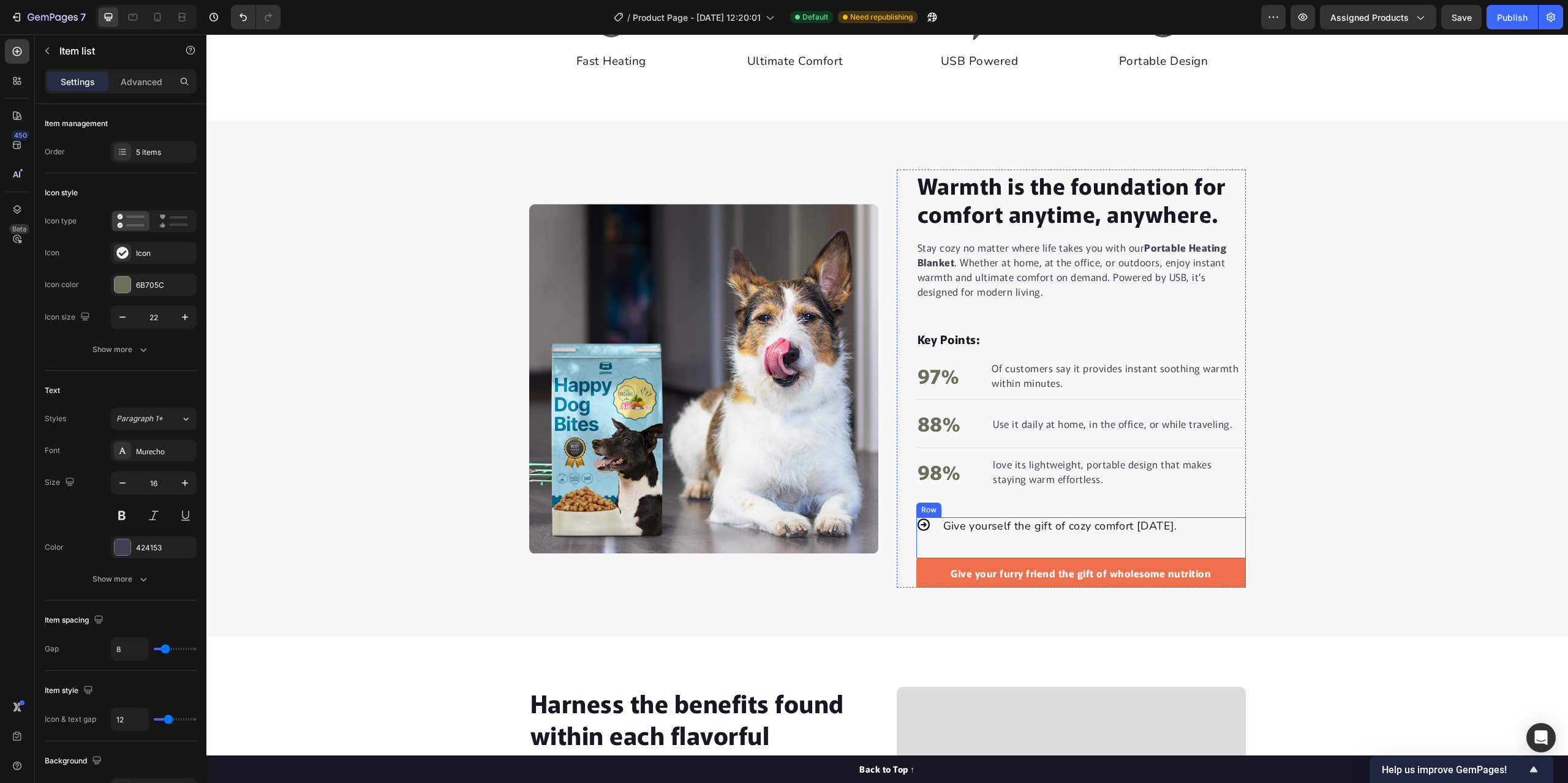
click at [1177, 525] on div "Icon Give yourself the gift of cozy comfort today. Text Block Row" at bounding box center [1081, 538] width 330 height 41
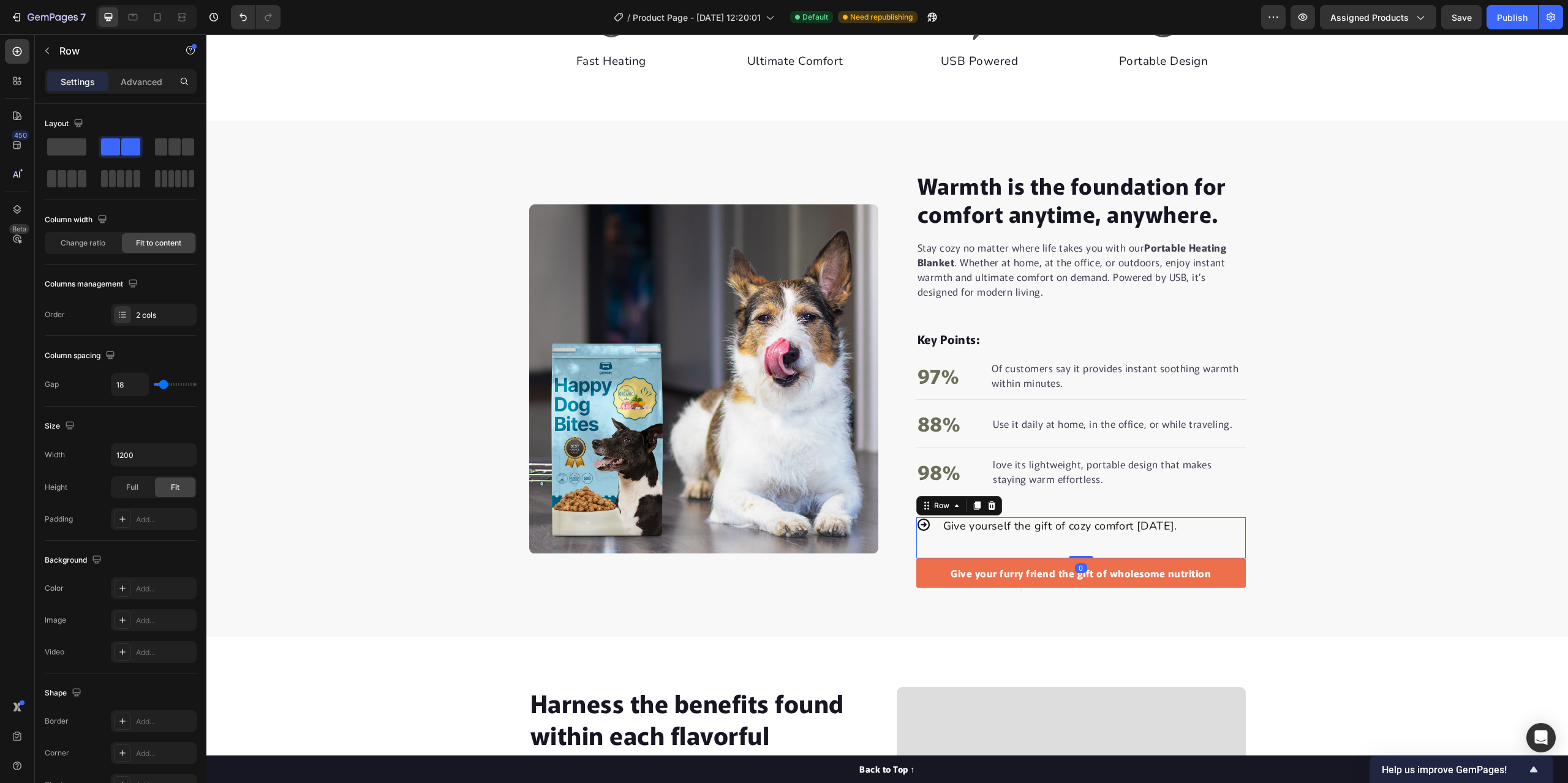
click at [987, 503] on icon at bounding box center [991, 506] width 8 height 8
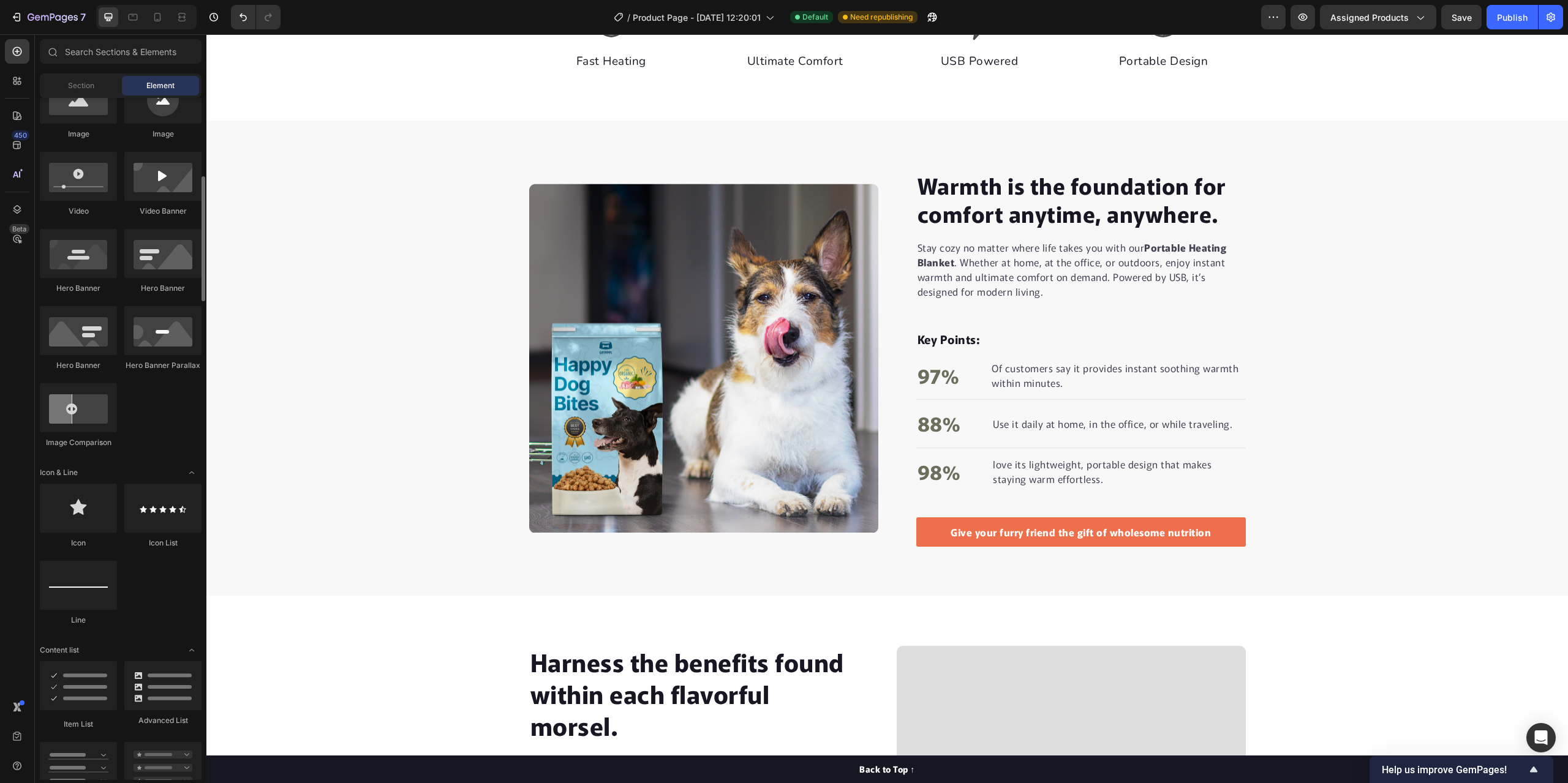
scroll to position [490, 0]
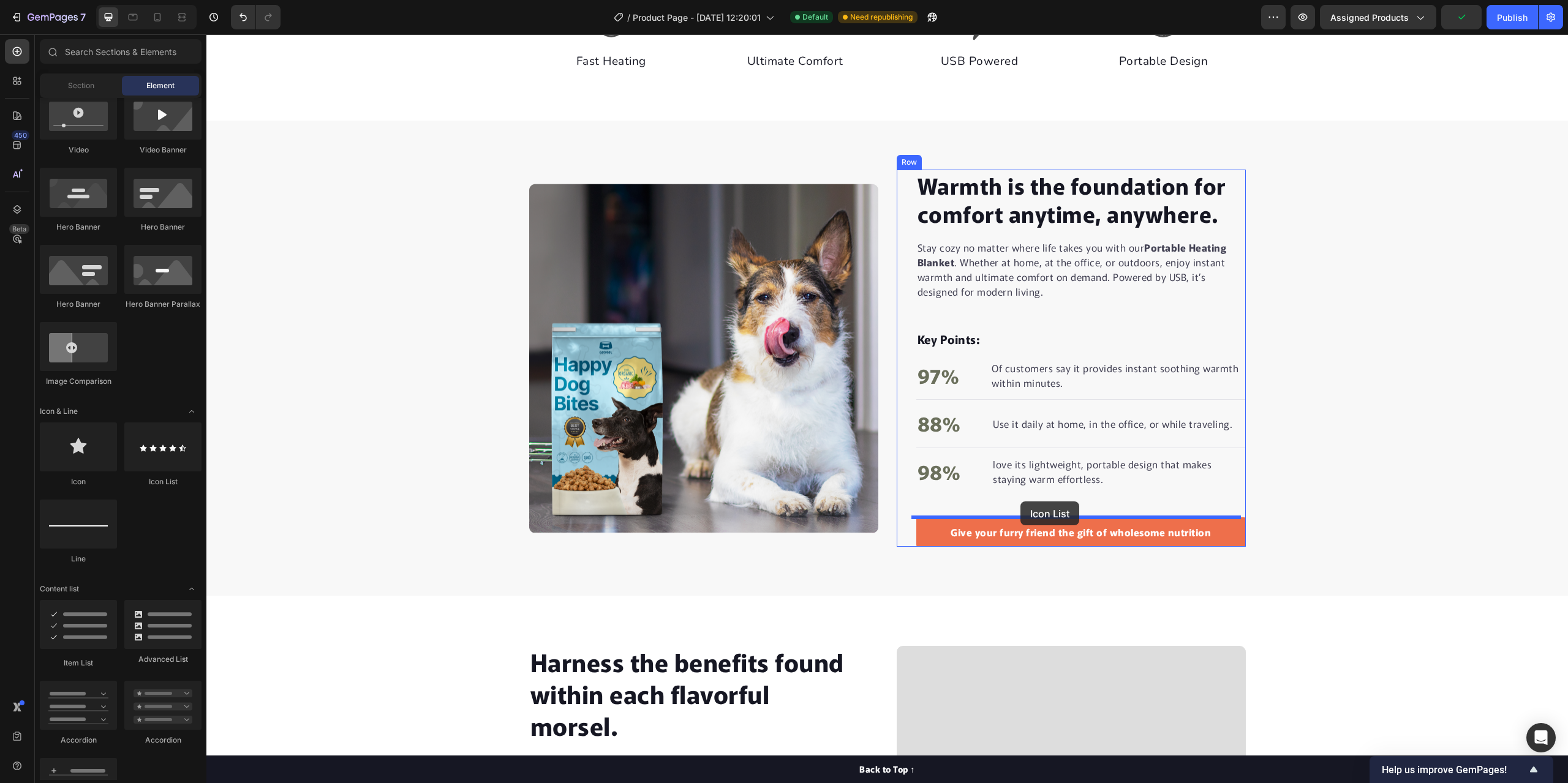
drag, startPoint x: 355, startPoint y: 484, endPoint x: 1021, endPoint y: 502, distance: 666.2
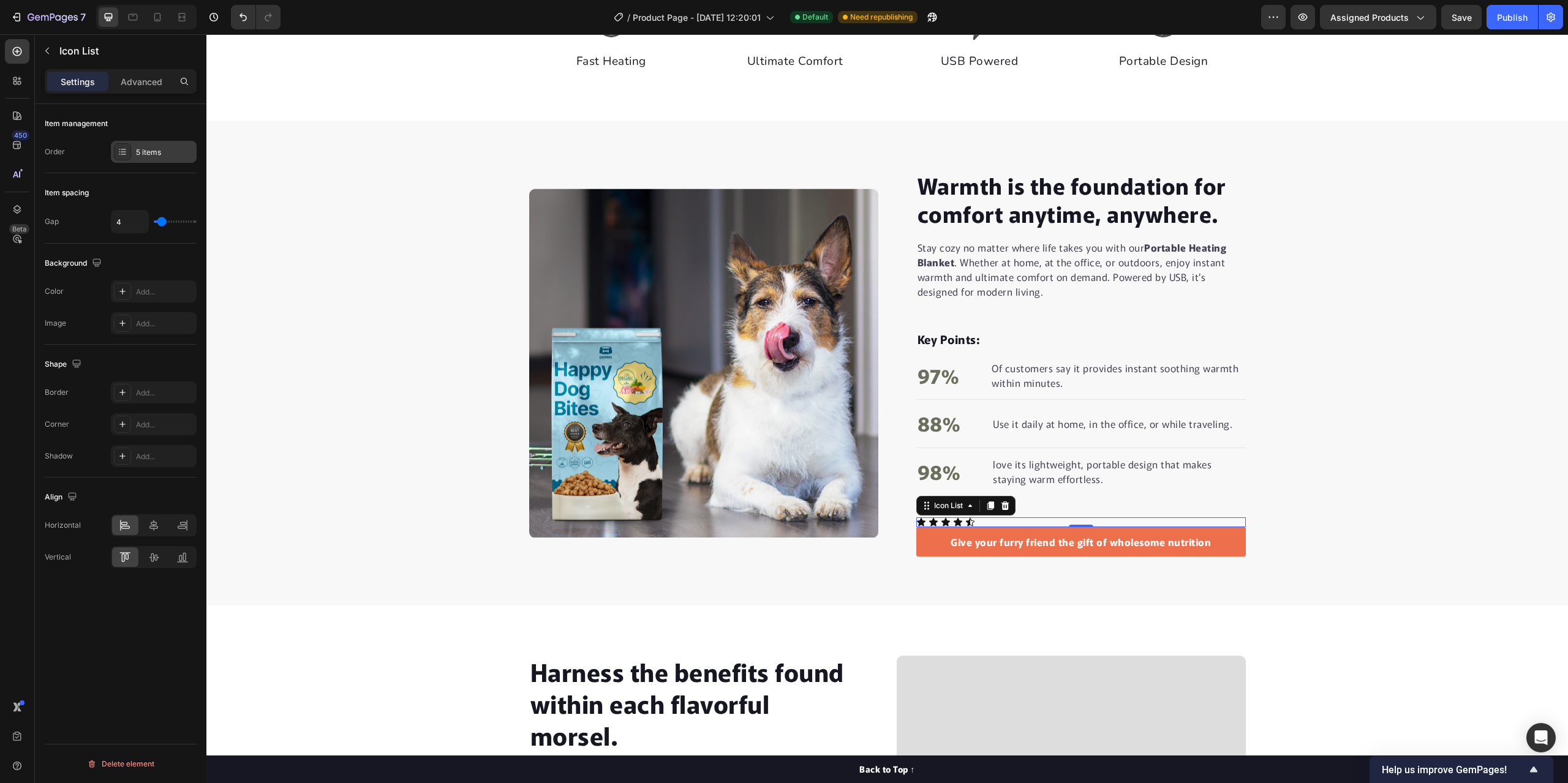
click at [130, 142] on div "5 items" at bounding box center [153, 151] width 86 height 22
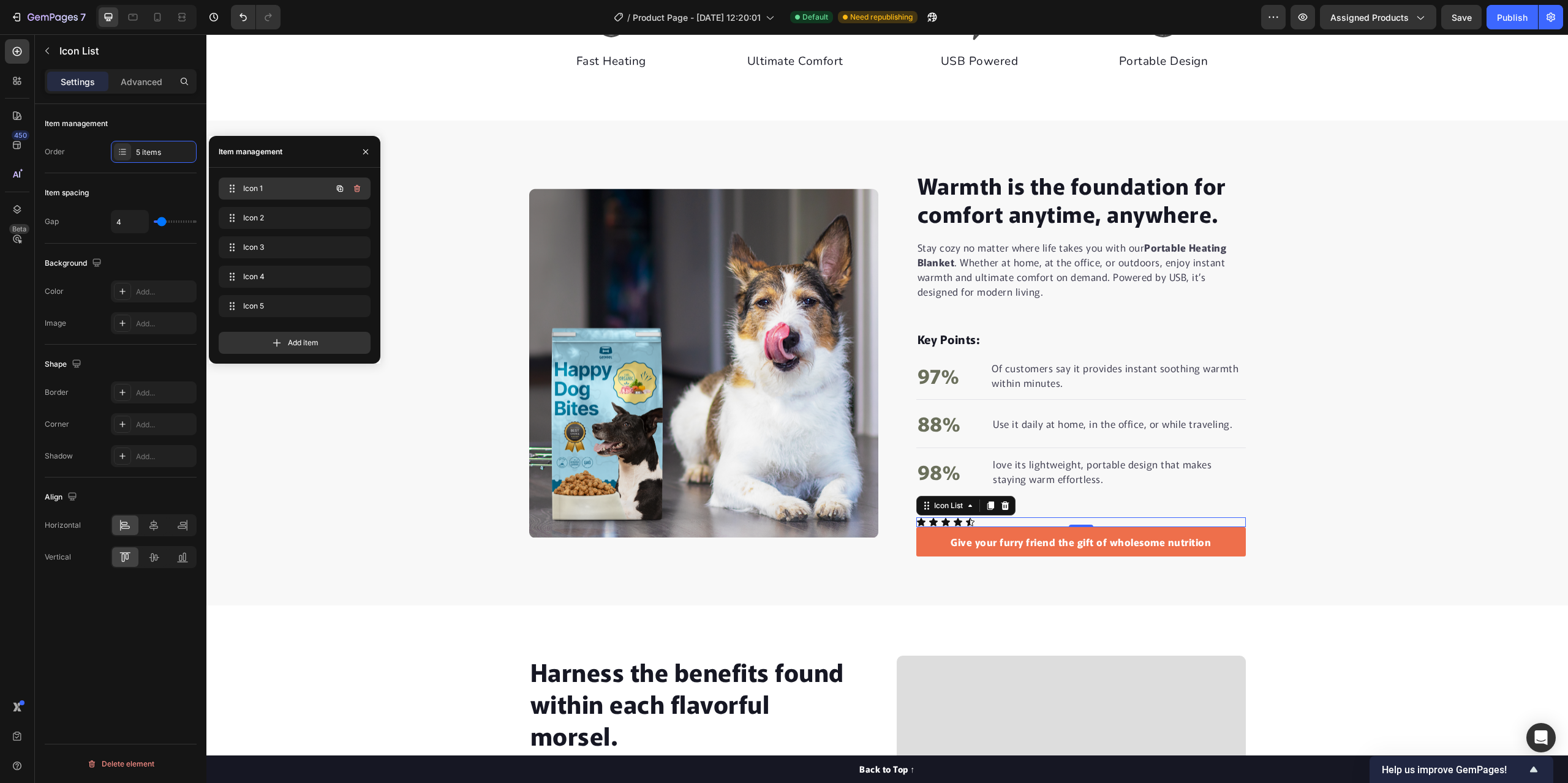
click at [246, 186] on span "Icon 1" at bounding box center [277, 188] width 70 height 11
click at [354, 307] on icon "button" at bounding box center [357, 306] width 10 height 10
click at [354, 304] on div "Delete" at bounding box center [349, 305] width 23 height 11
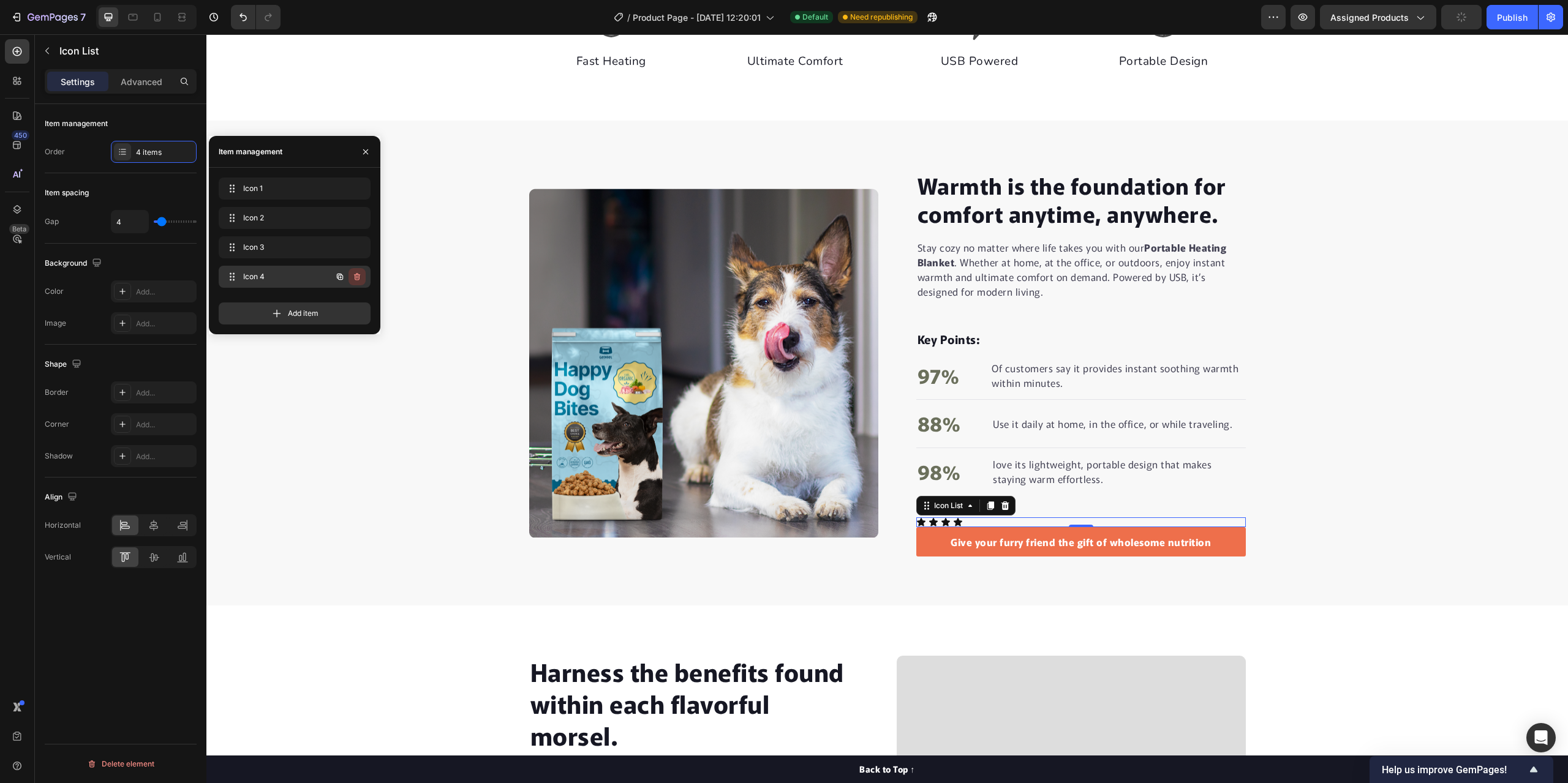
click at [358, 275] on icon "button" at bounding box center [357, 277] width 6 height 7
click at [351, 273] on div "Delete" at bounding box center [349, 277] width 23 height 11
click at [358, 247] on icon "button" at bounding box center [357, 247] width 10 height 10
click at [353, 247] on div "Delete" at bounding box center [349, 247] width 23 height 11
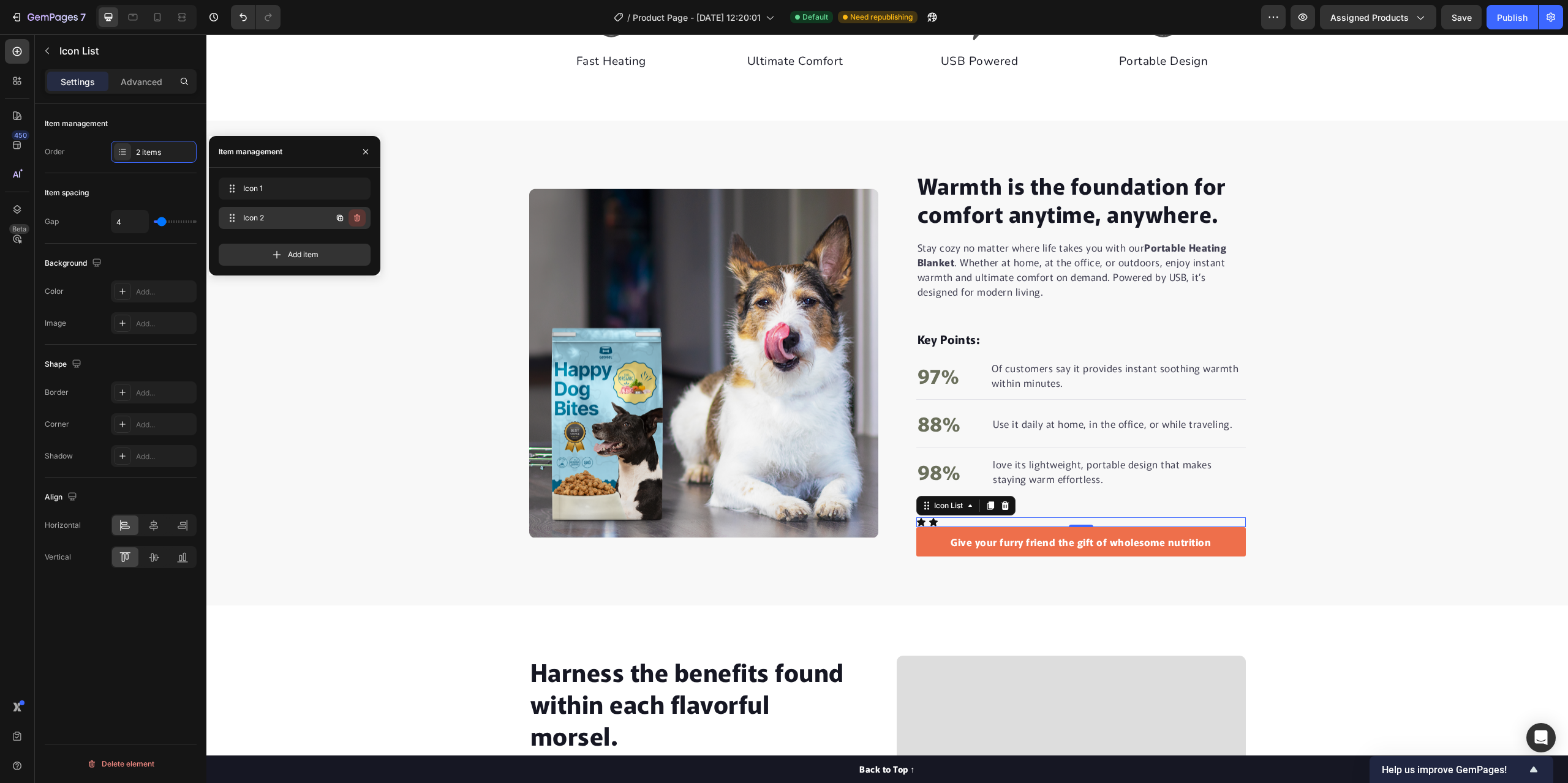
click at [356, 215] on icon "button" at bounding box center [357, 218] width 6 height 7
click at [353, 218] on div "Delete" at bounding box center [349, 218] width 23 height 11
click at [917, 522] on div "Icon" at bounding box center [921, 522] width 10 height 10
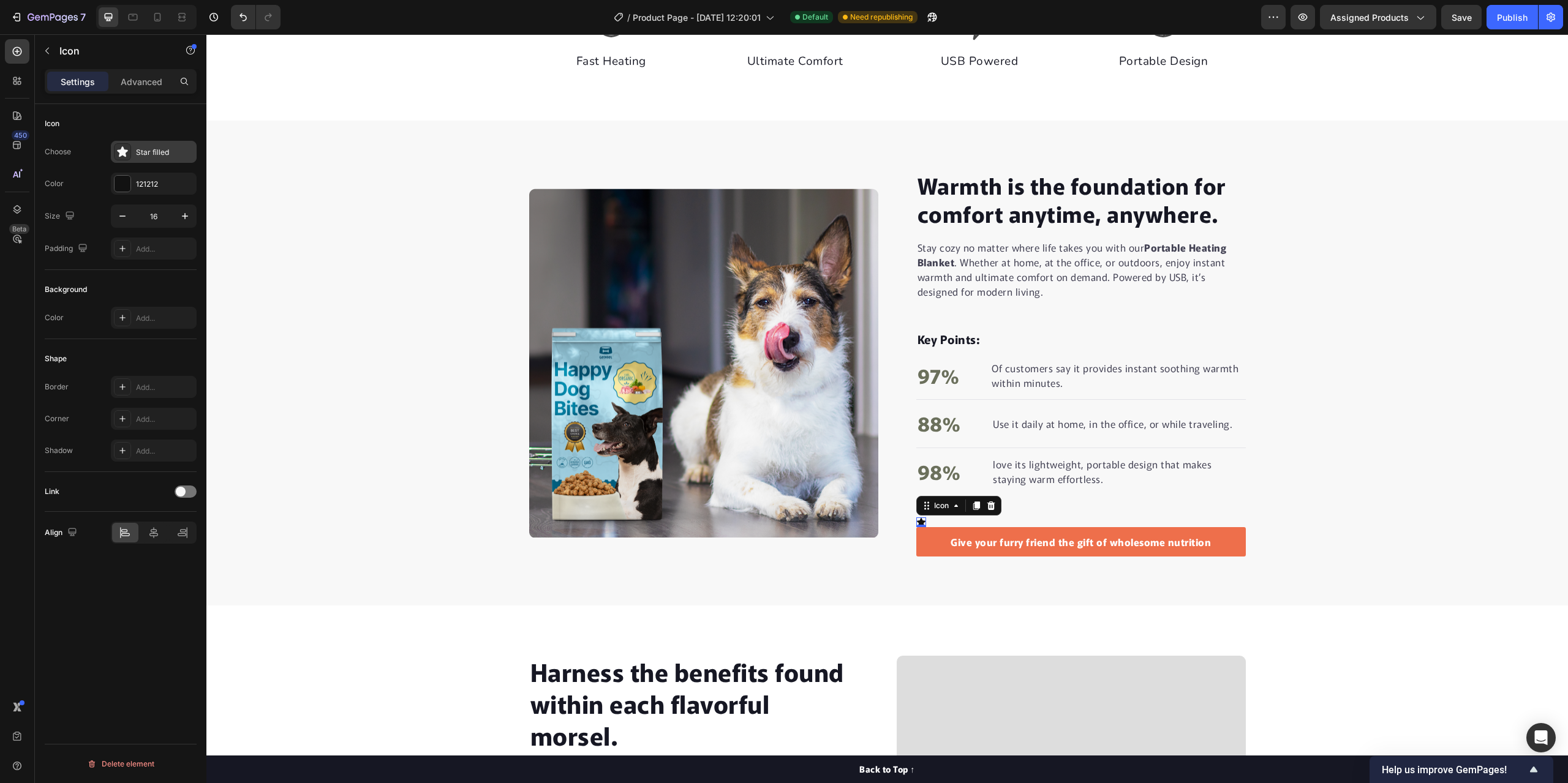
click at [134, 153] on div "Star filled" at bounding box center [153, 151] width 86 height 22
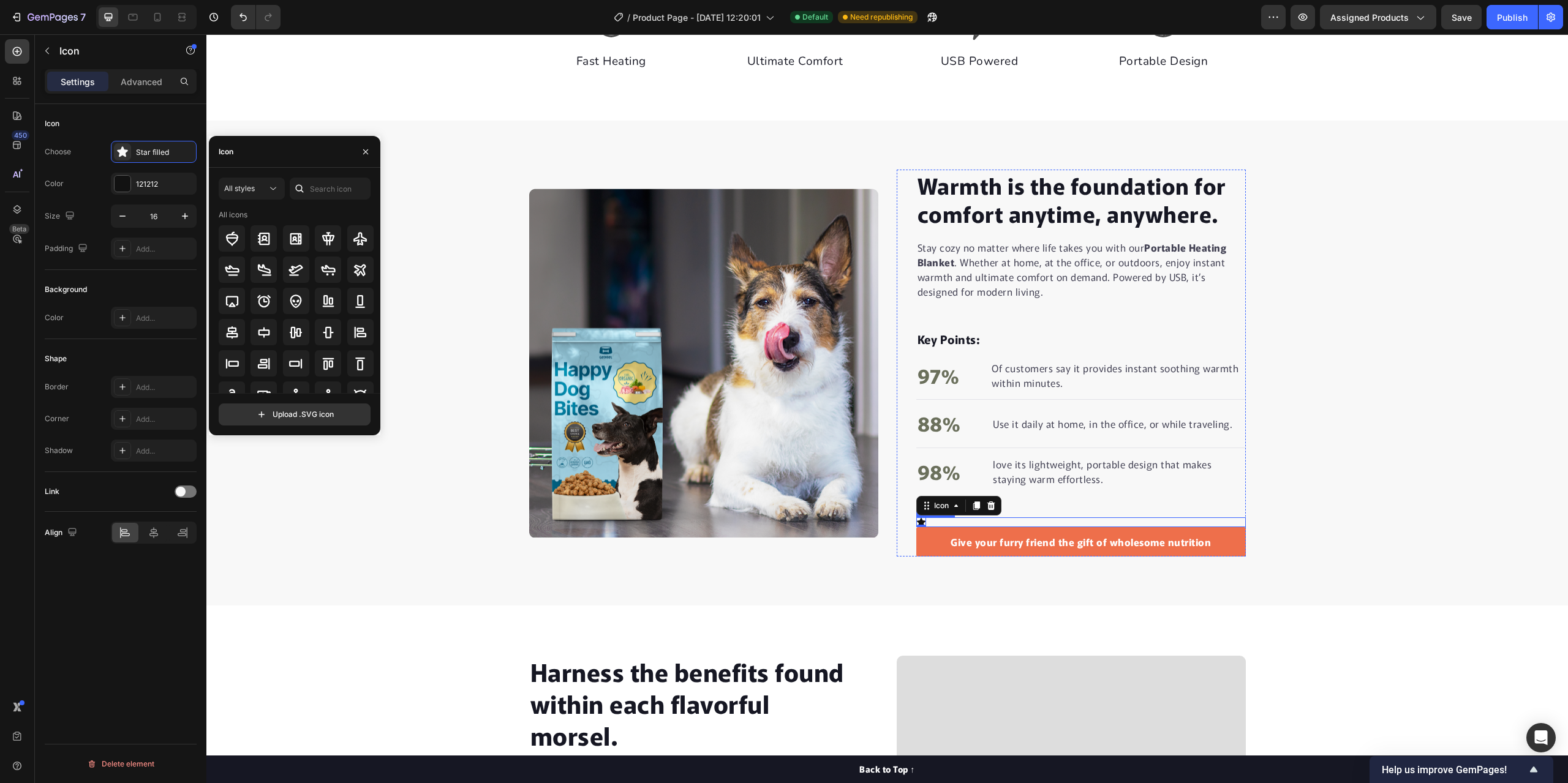
click at [953, 524] on div "Icon 0" at bounding box center [1081, 522] width 330 height 10
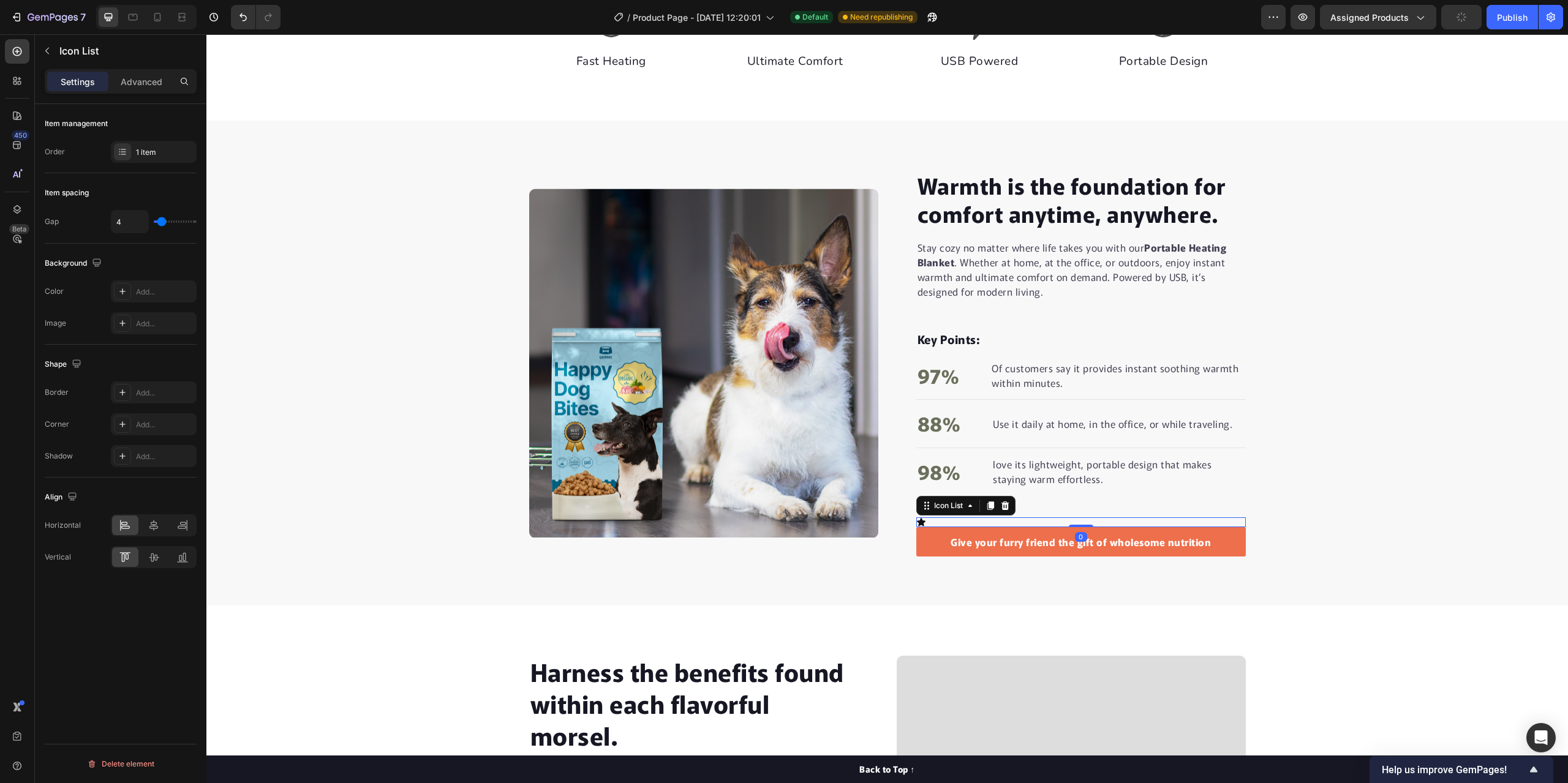
click at [938, 518] on div "Icon" at bounding box center [1081, 522] width 330 height 10
click at [930, 521] on div "Icon" at bounding box center [1081, 522] width 330 height 10
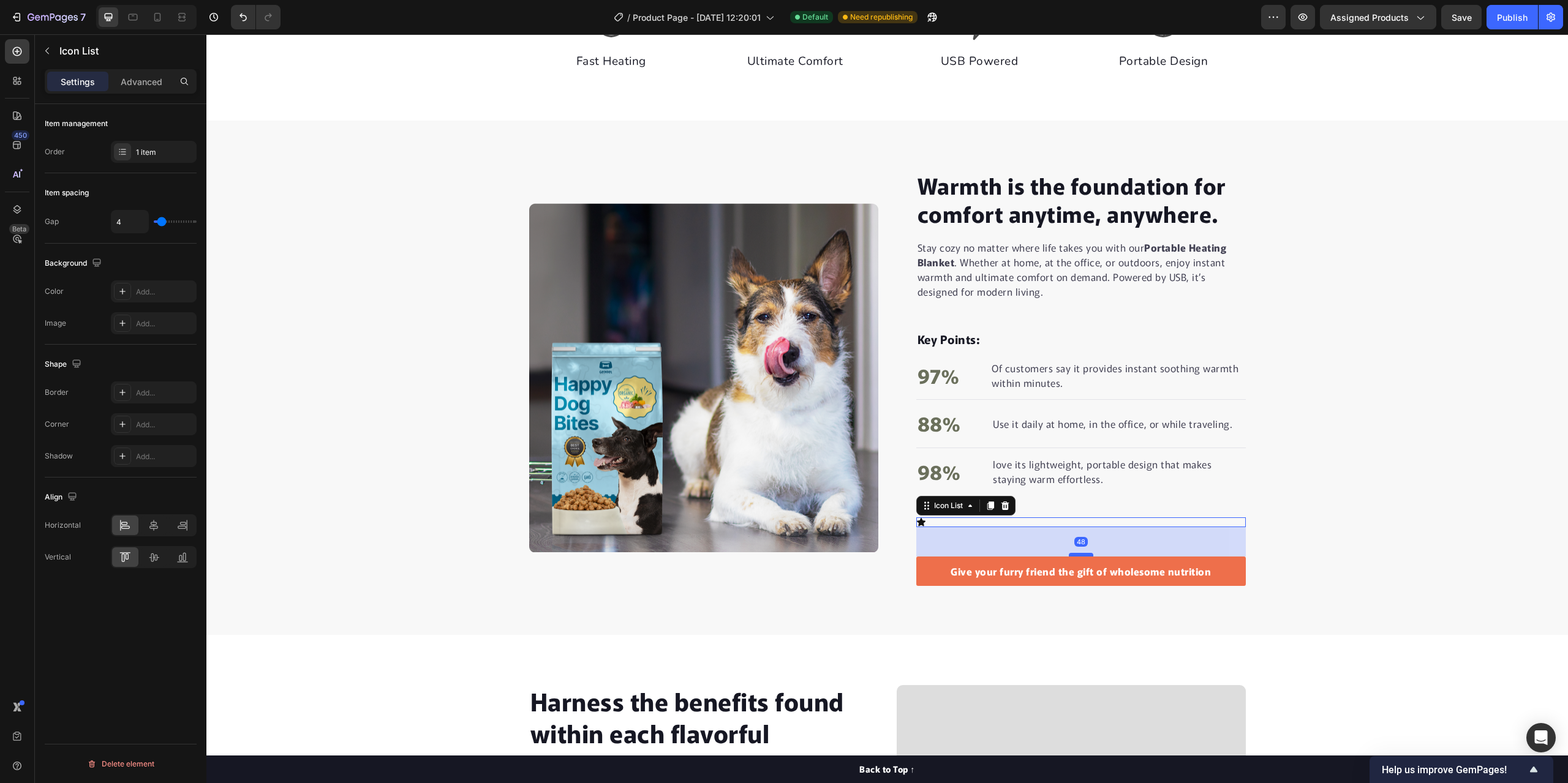
drag, startPoint x: 1079, startPoint y: 525, endPoint x: 1071, endPoint y: 555, distance: 31.0
click at [1071, 555] on div at bounding box center [1081, 555] width 25 height 3
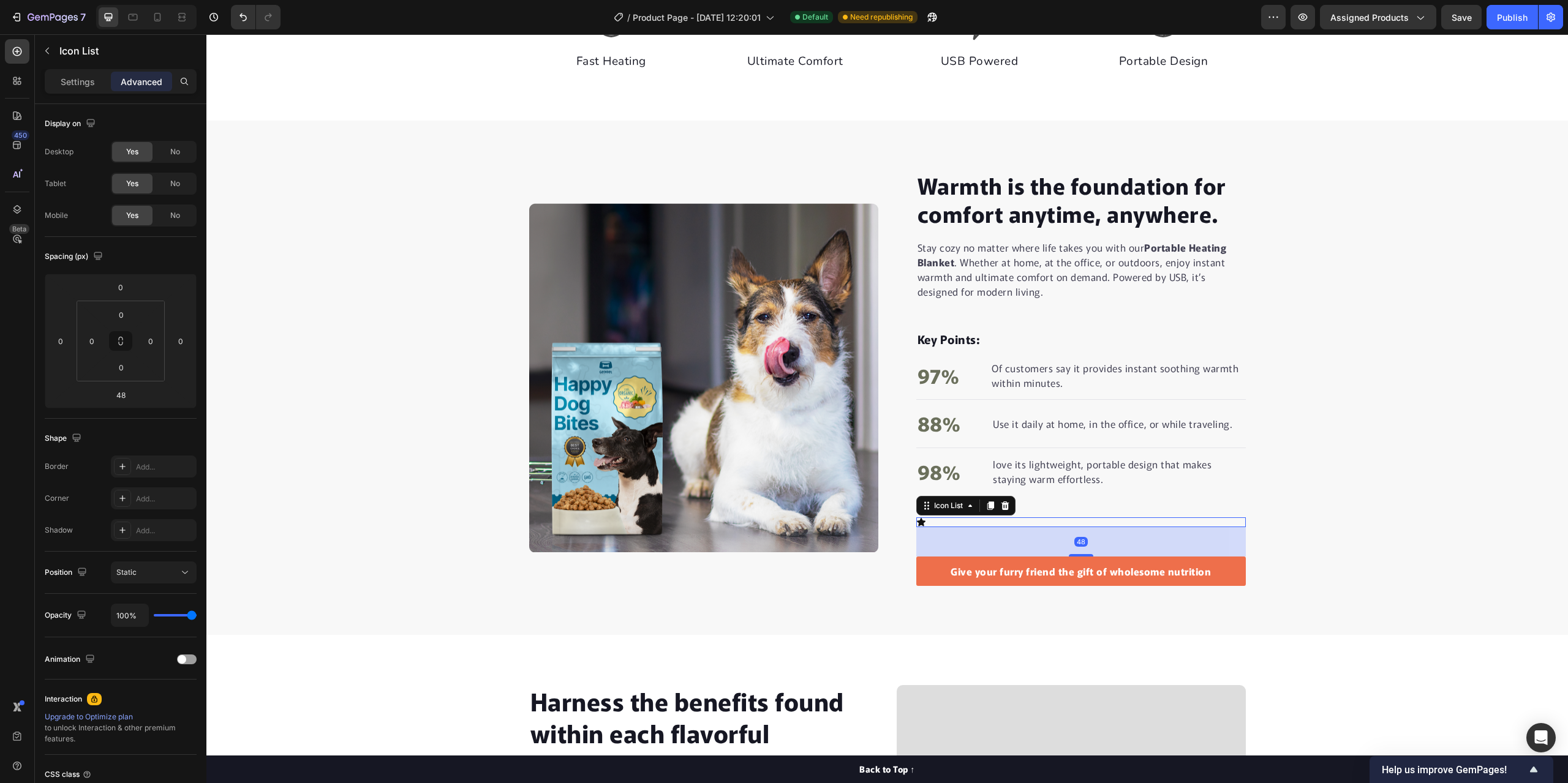
click at [947, 520] on div "Icon" at bounding box center [1081, 522] width 330 height 10
click at [938, 522] on div "Icon" at bounding box center [1081, 522] width 330 height 10
click at [936, 522] on div "Icon" at bounding box center [1081, 522] width 330 height 10
click at [70, 83] on p "Settings" at bounding box center [78, 82] width 34 height 13
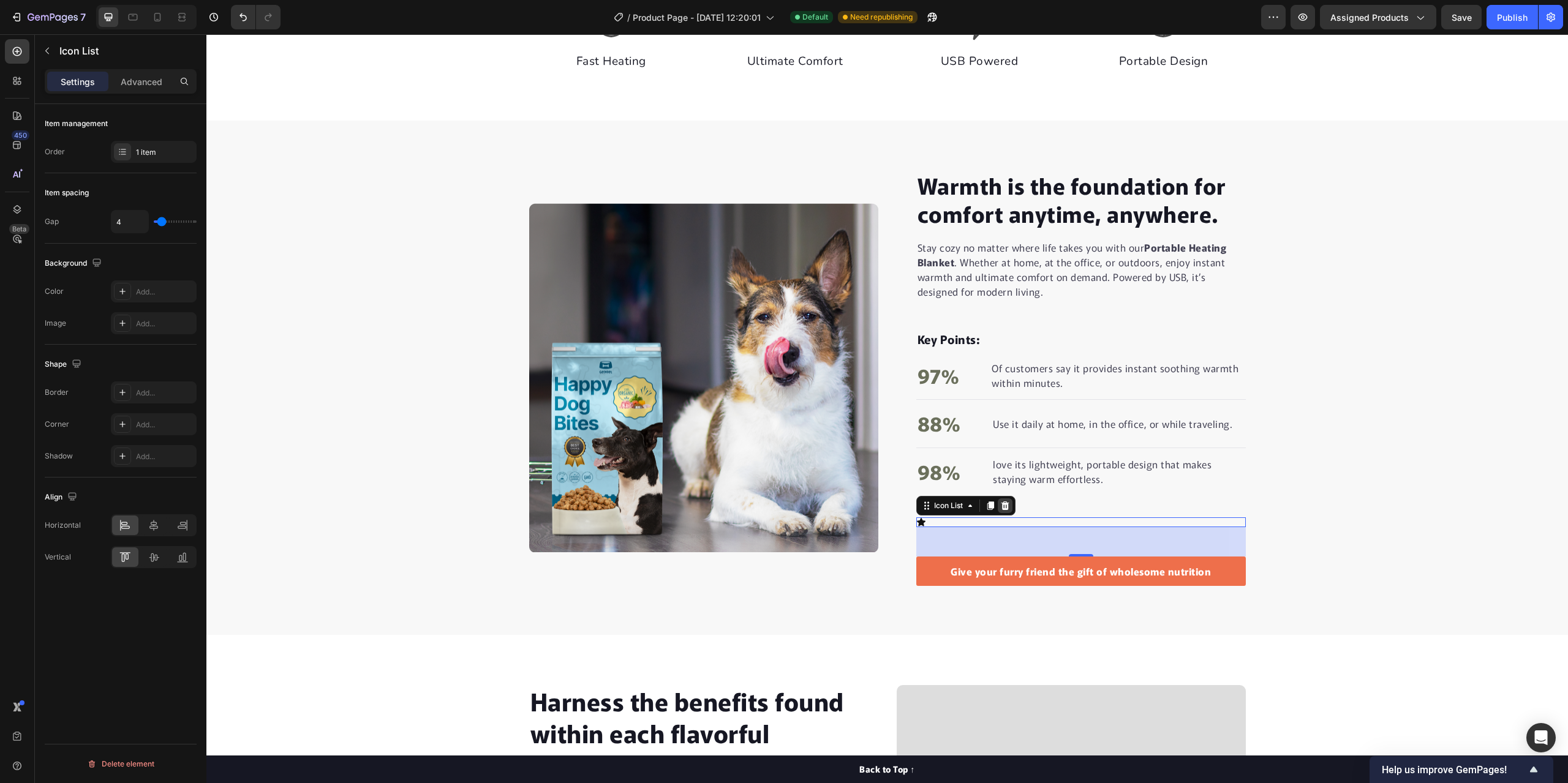
click at [1003, 503] on icon at bounding box center [1005, 506] width 8 height 8
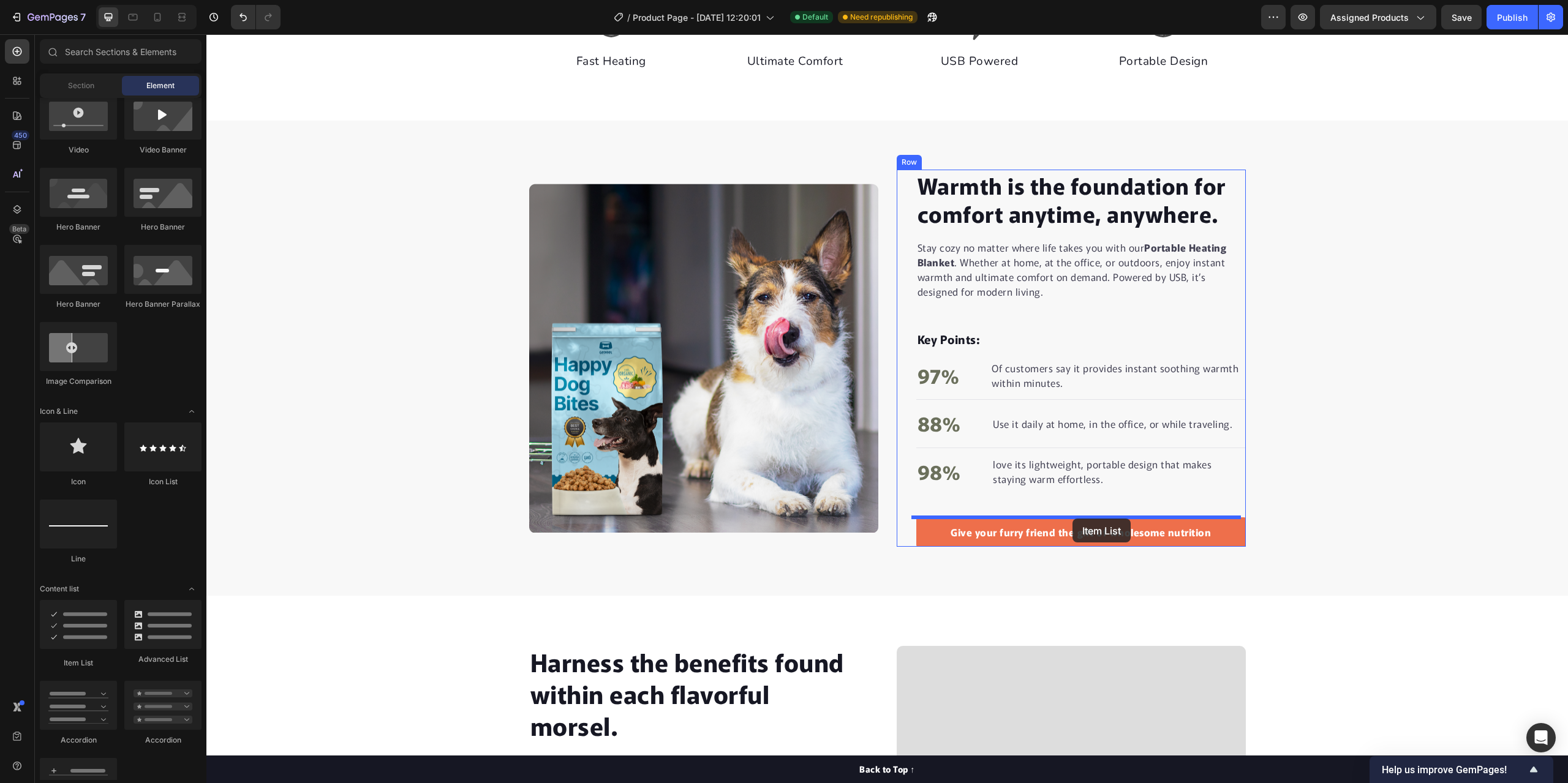
drag, startPoint x: 277, startPoint y: 666, endPoint x: 1055, endPoint y: 444, distance: 809.1
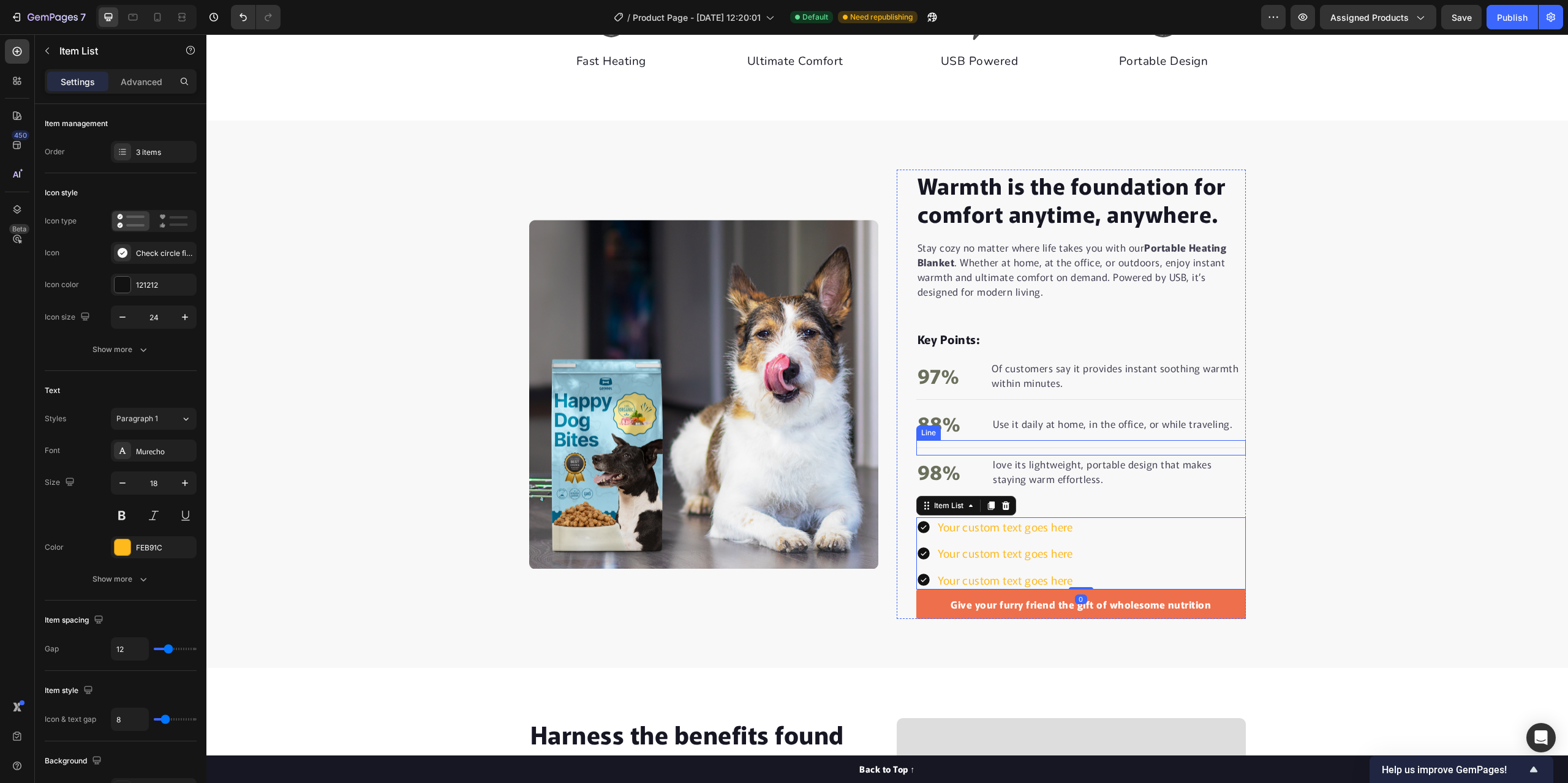
scroll to position [806, 0]
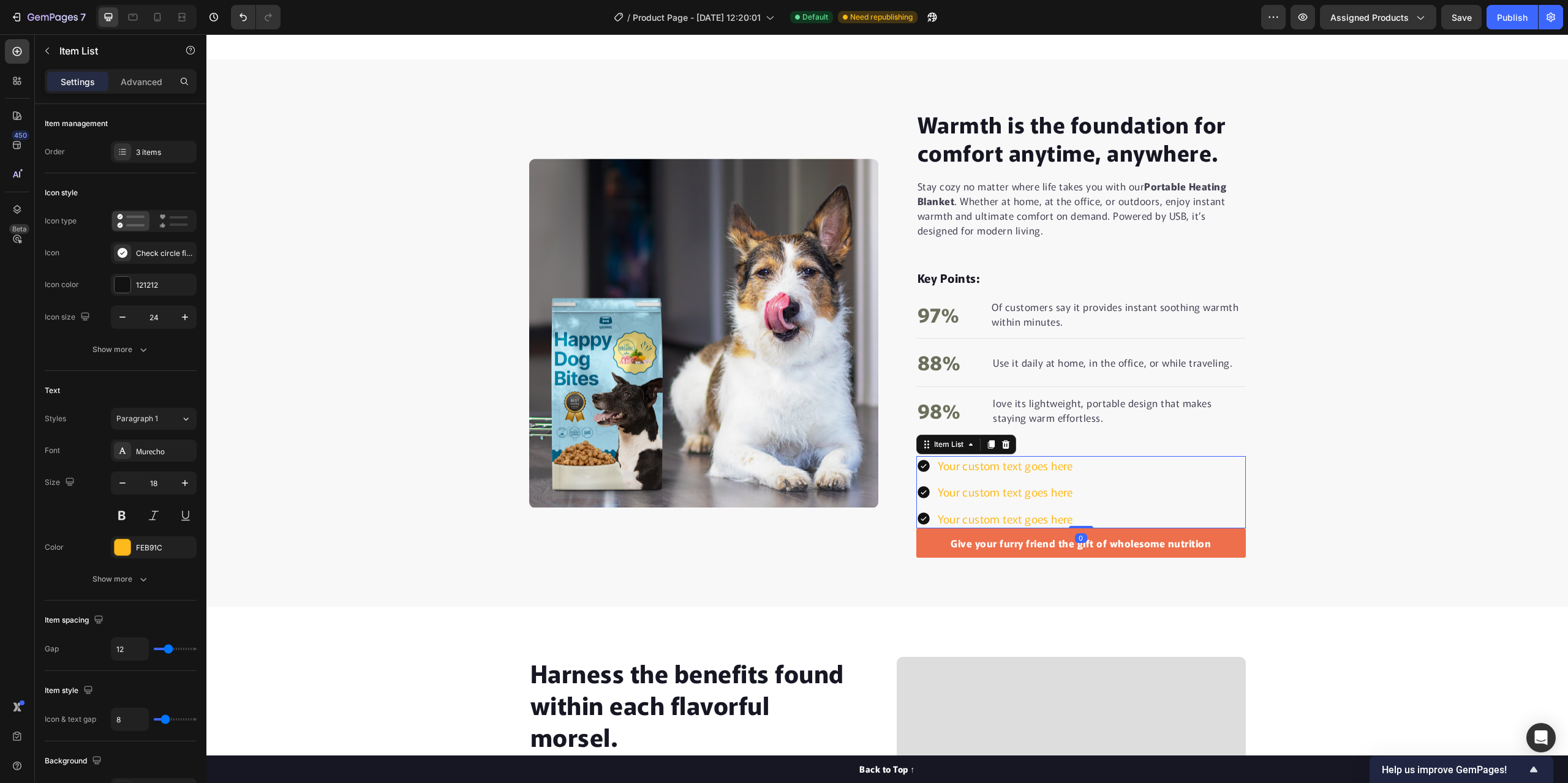
click at [1087, 520] on div "Your custom text goes here Your custom text goes here Your custom text goes here" at bounding box center [1081, 493] width 330 height 72
click at [160, 150] on div "3 items" at bounding box center [164, 152] width 57 height 11
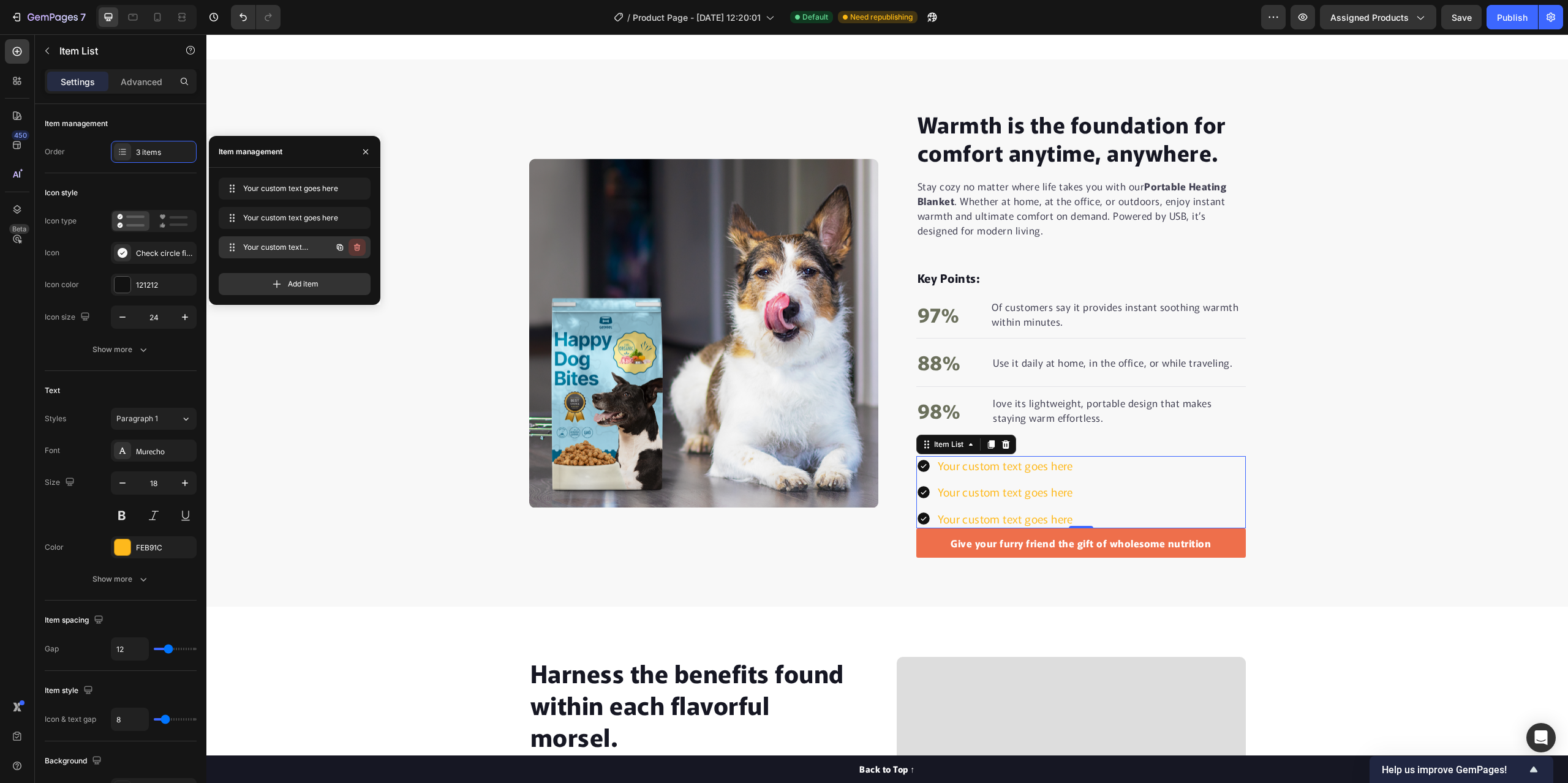
click at [358, 250] on icon "button" at bounding box center [357, 247] width 6 height 7
click at [353, 246] on div "Delete" at bounding box center [349, 247] width 23 height 11
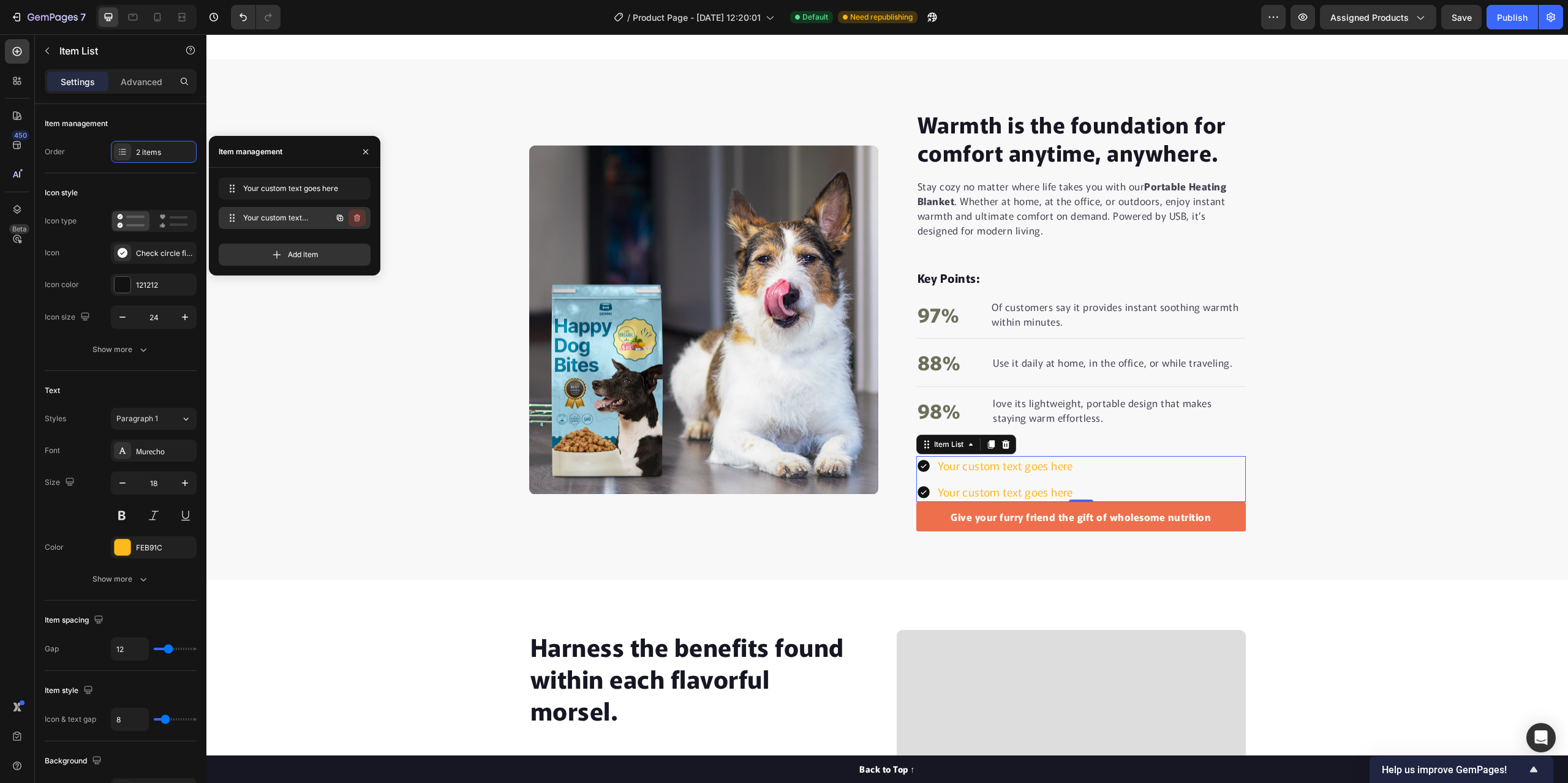
click at [357, 220] on icon "button" at bounding box center [357, 218] width 10 height 10
click at [354, 218] on div "Delete" at bounding box center [349, 218] width 23 height 11
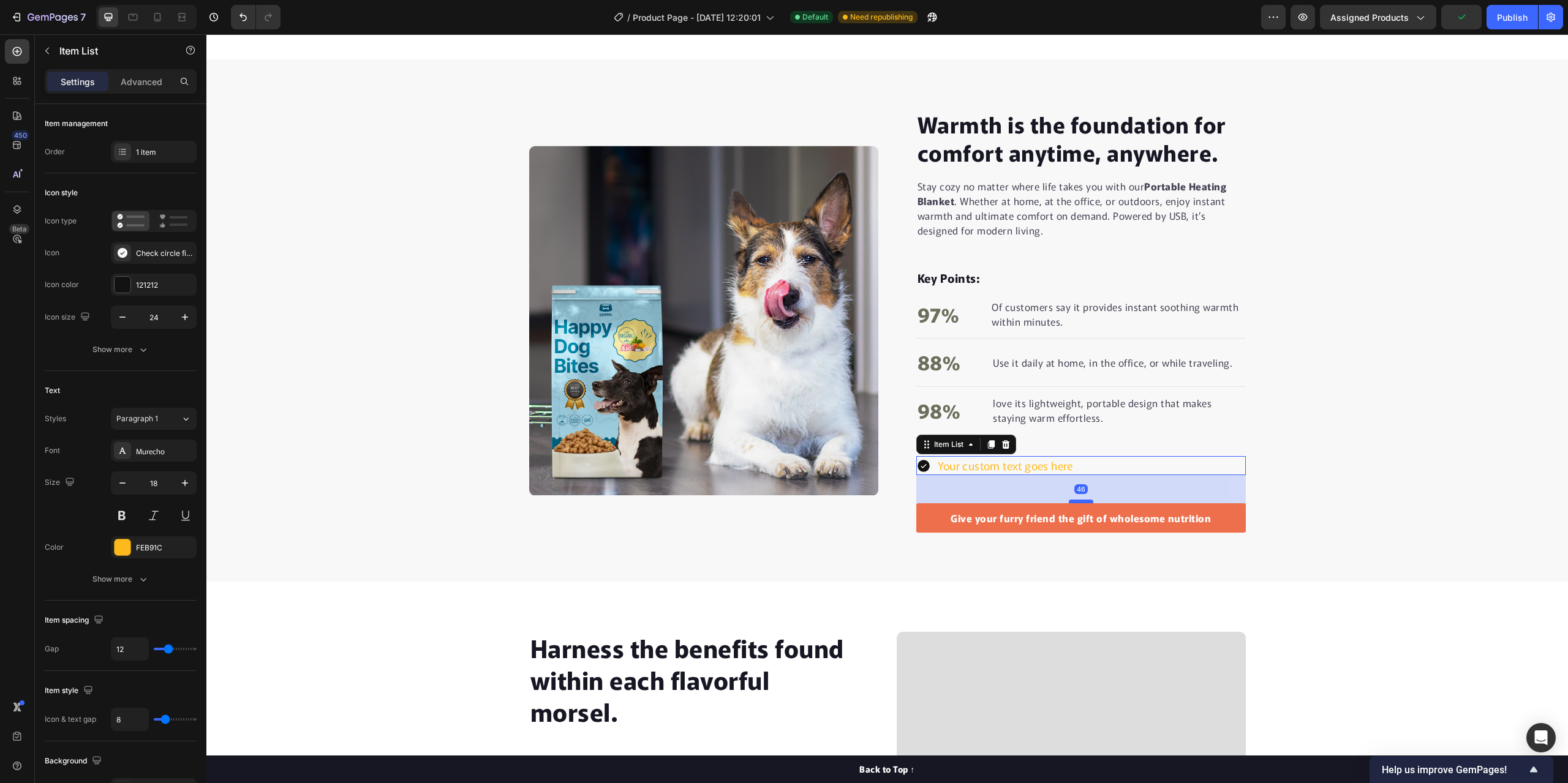
drag, startPoint x: 1070, startPoint y: 472, endPoint x: 1065, endPoint y: 500, distance: 28.4
click at [1069, 500] on div at bounding box center [1081, 502] width 25 height 3
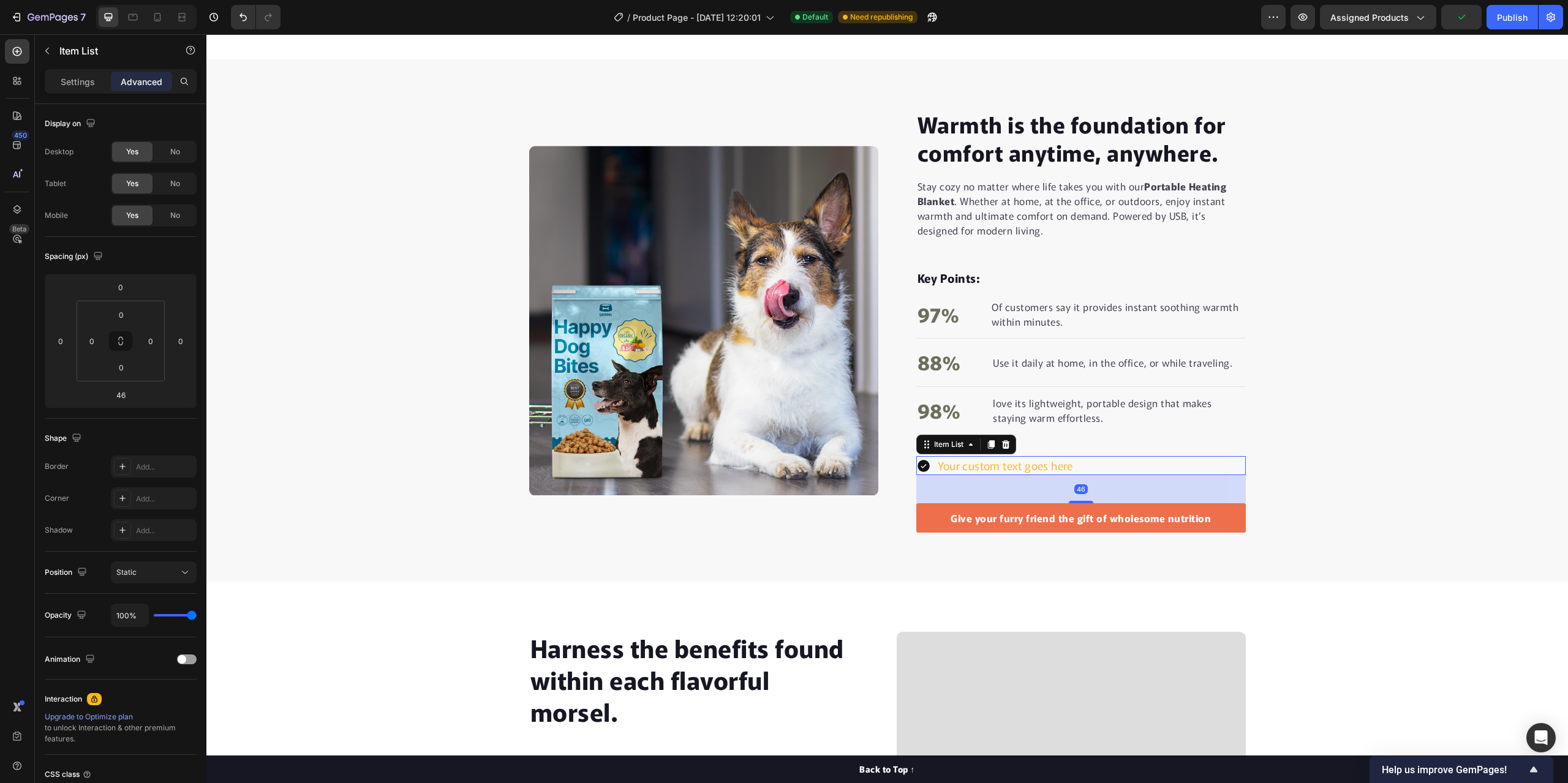
click at [1073, 463] on div "Your custom text goes here" at bounding box center [1081, 466] width 330 height 19
click at [1075, 467] on div "Your custom text goes here" at bounding box center [1081, 466] width 330 height 19
click at [1069, 466] on div "Your custom text goes here" at bounding box center [1005, 466] width 139 height 19
click at [1069, 466] on p "Your custom text goes here" at bounding box center [1005, 466] width 135 height 16
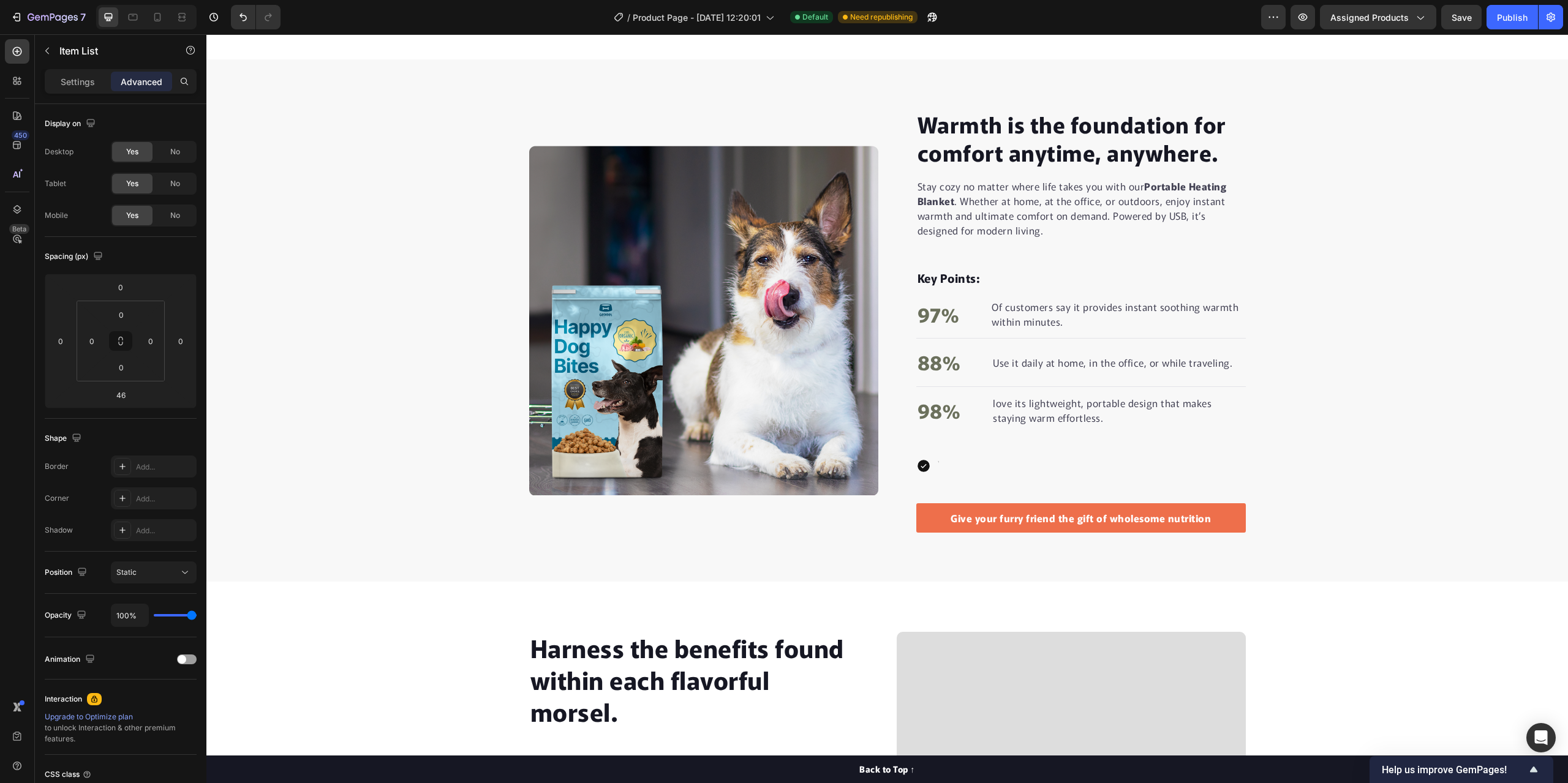
scroll to position [800, 0]
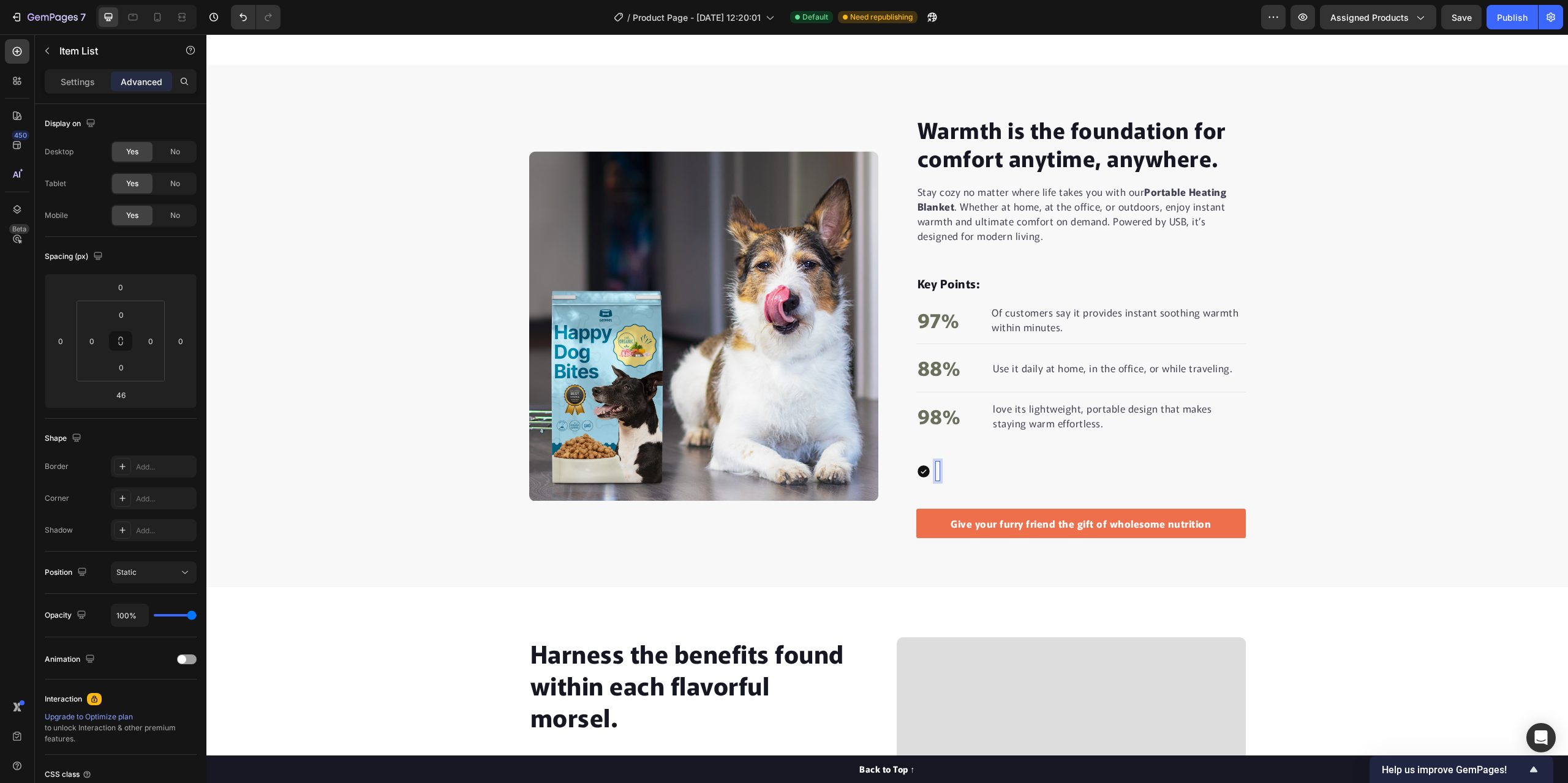
click at [935, 470] on div "Rich Text Editor. Editing area: main" at bounding box center [937, 470] width 3 height 19
drag, startPoint x: 1155, startPoint y: 471, endPoint x: 935, endPoint y: 466, distance: 220.1
click at [935, 466] on div "Give yourself the gift of cozy comfort today." at bounding box center [1048, 470] width 225 height 19
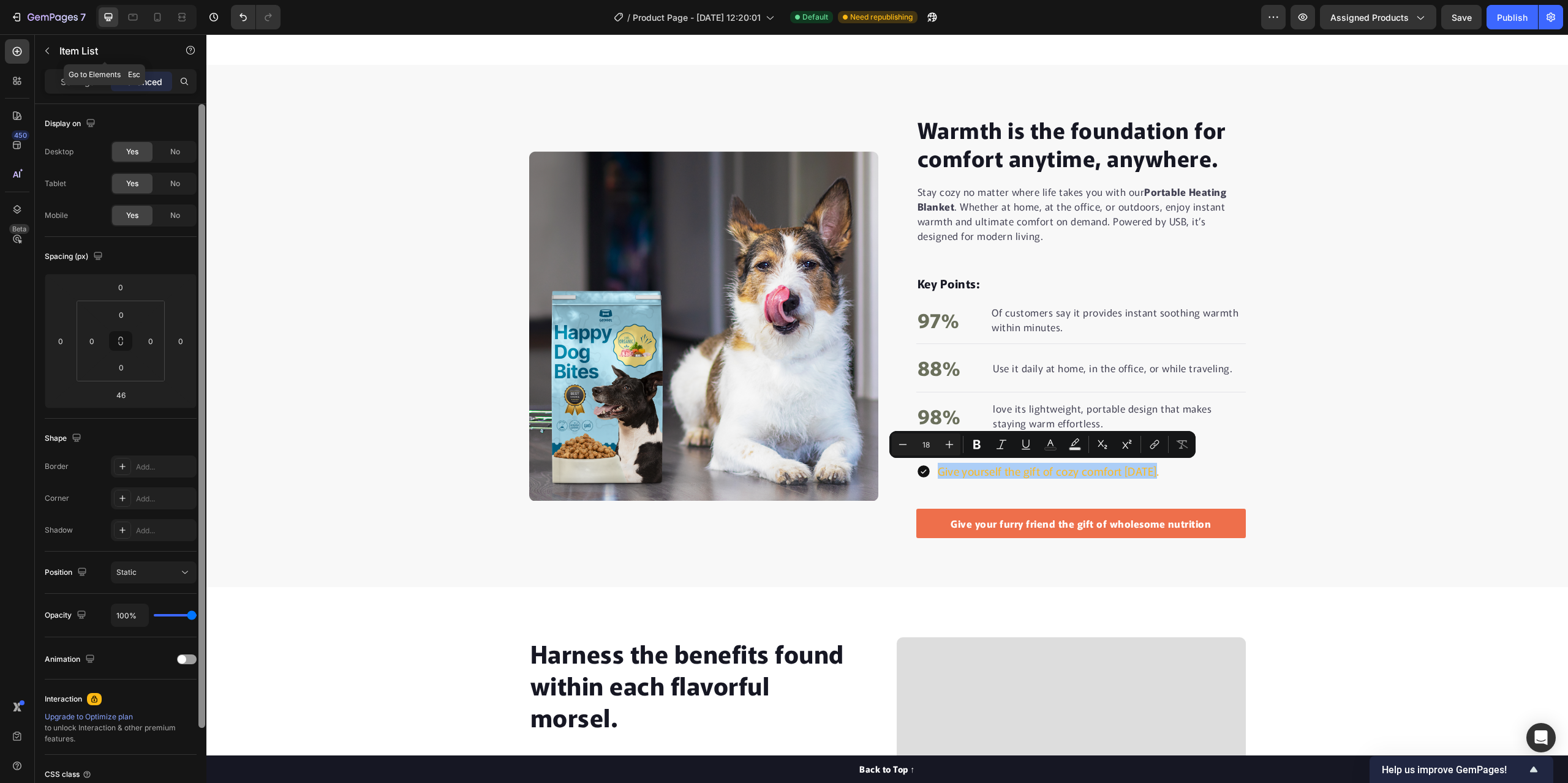
click at [69, 79] on p "Settings" at bounding box center [78, 82] width 34 height 13
type input "8"
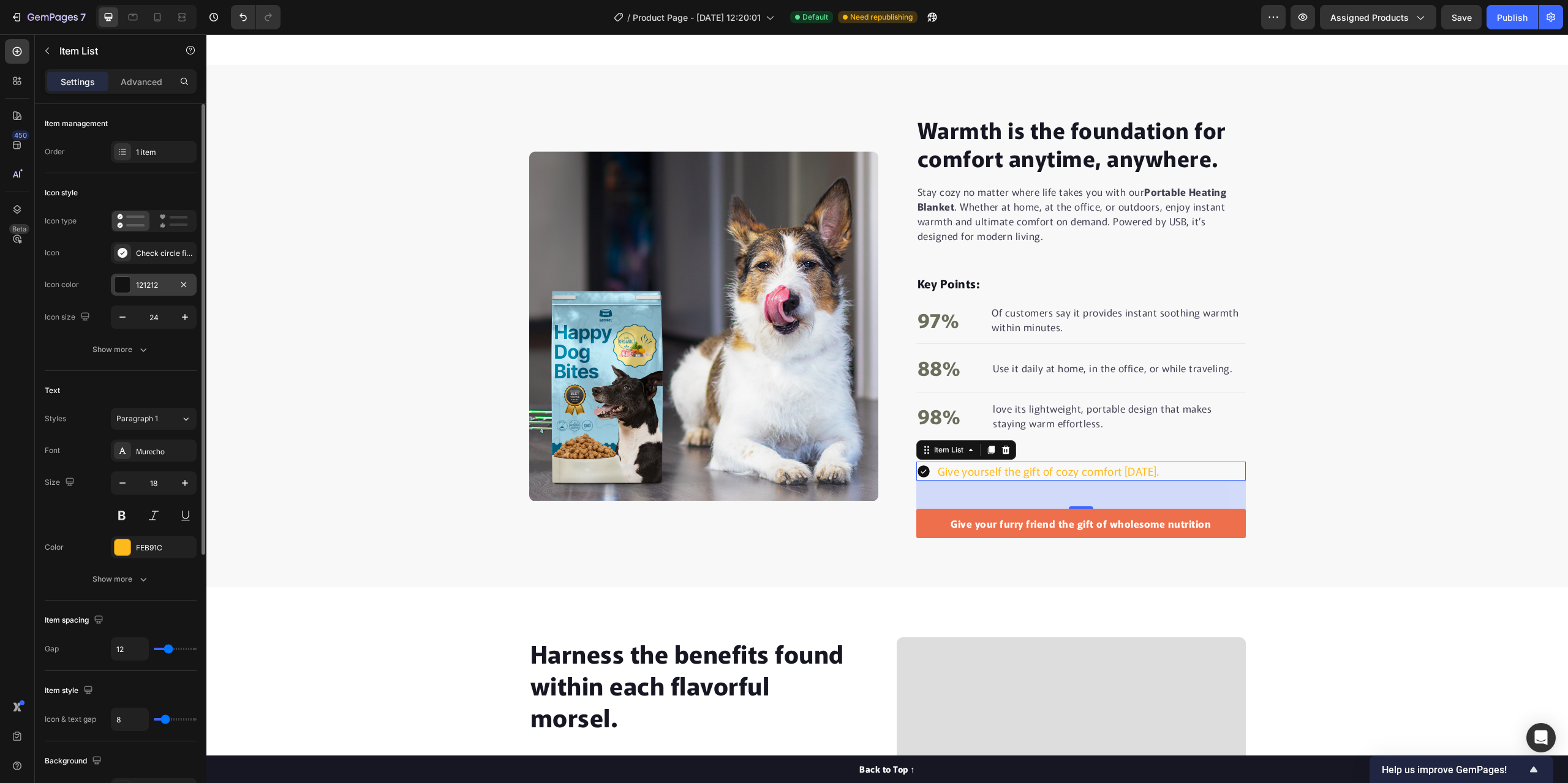
click at [146, 292] on div "121212" at bounding box center [153, 285] width 86 height 22
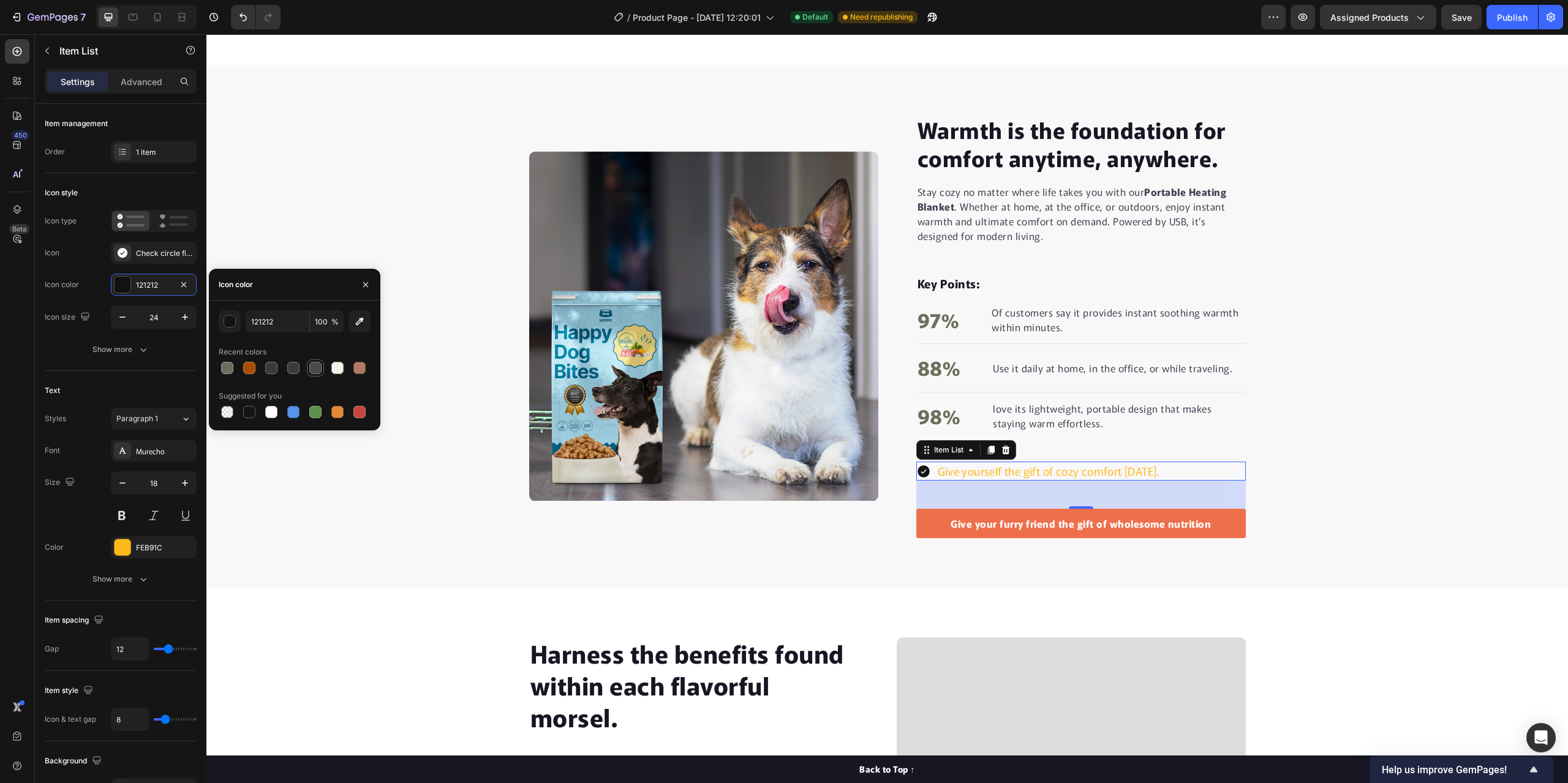
click at [313, 371] on div at bounding box center [315, 367] width 12 height 12
type input "4A4A4A"
click at [158, 246] on div "Check circle filled" at bounding box center [153, 253] width 86 height 22
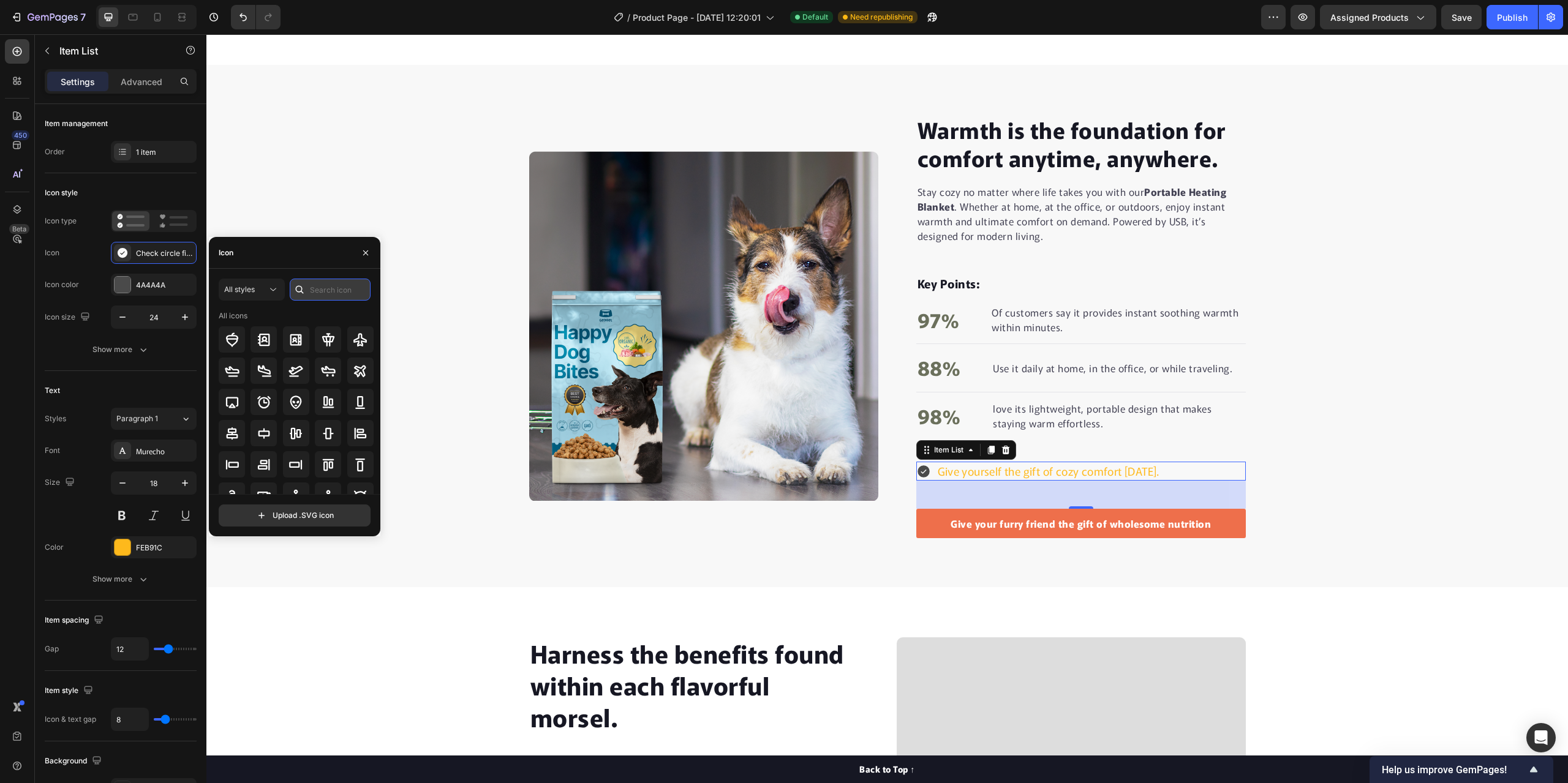
click at [313, 290] on input "text" at bounding box center [330, 289] width 81 height 22
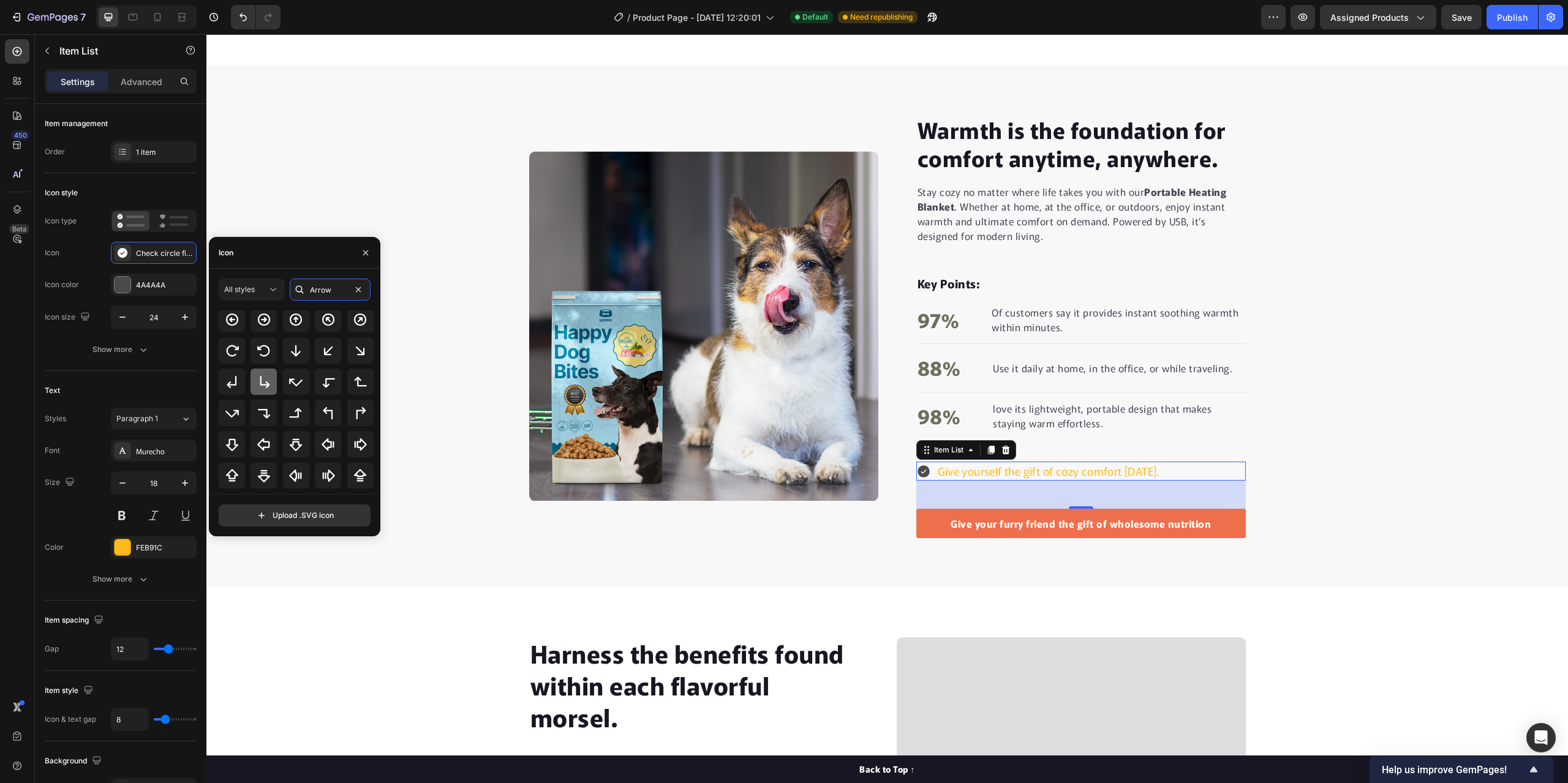
type input "Arrow"
click at [261, 383] on icon at bounding box center [264, 382] width 15 height 15
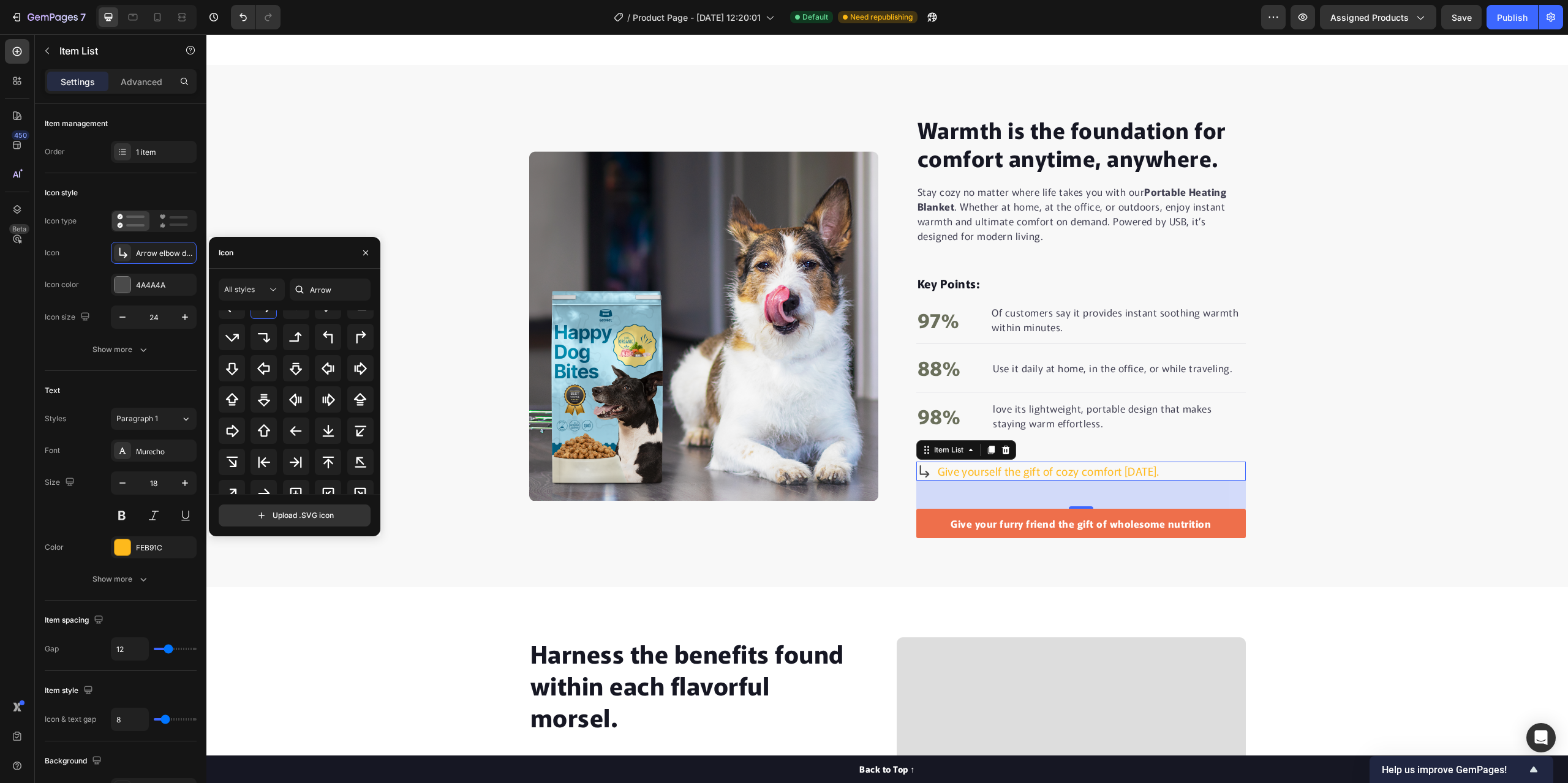
scroll to position [236, 0]
click at [264, 423] on icon at bounding box center [264, 427] width 11 height 10
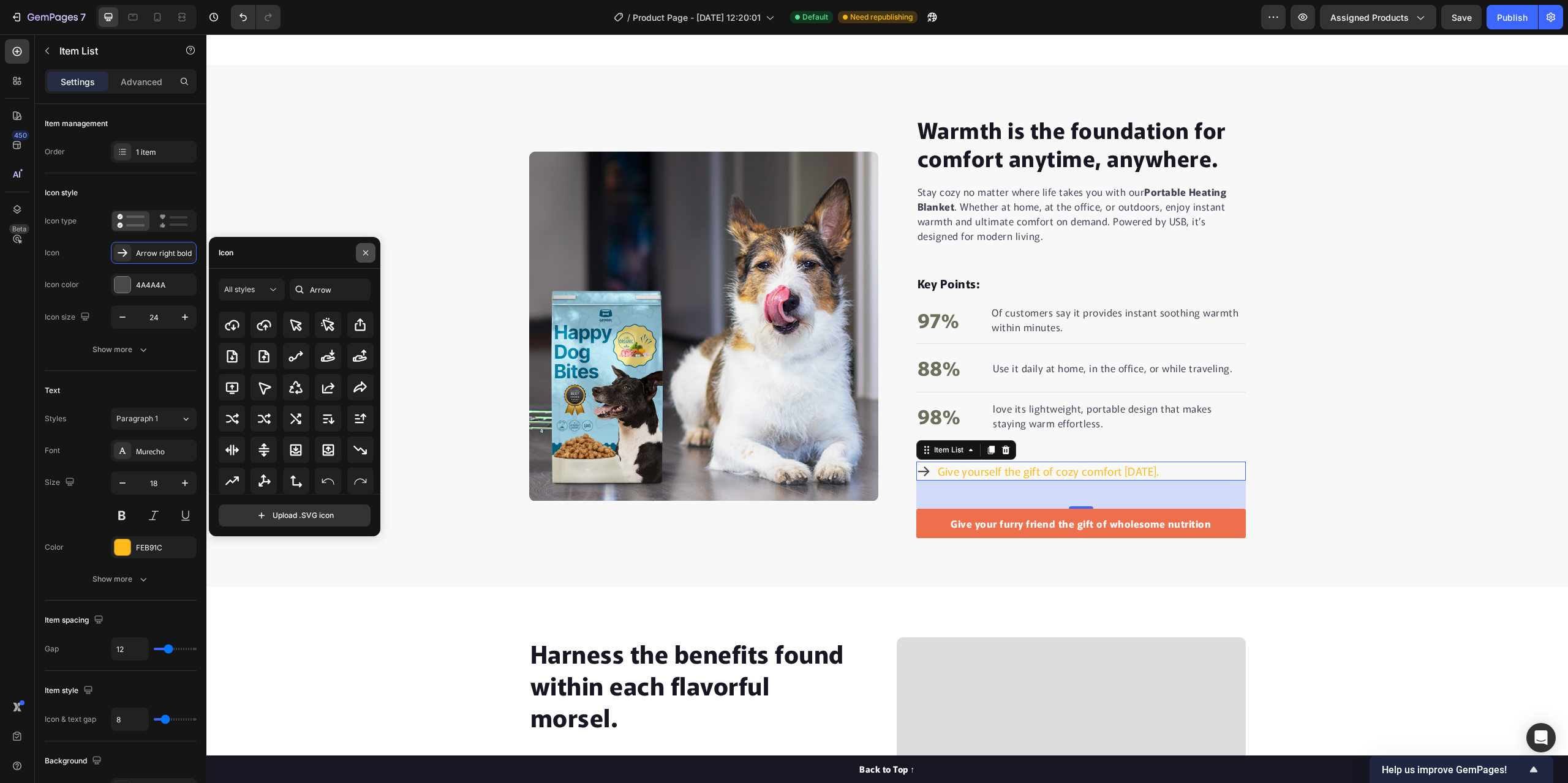
click at [362, 252] on icon "button" at bounding box center [366, 253] width 10 height 10
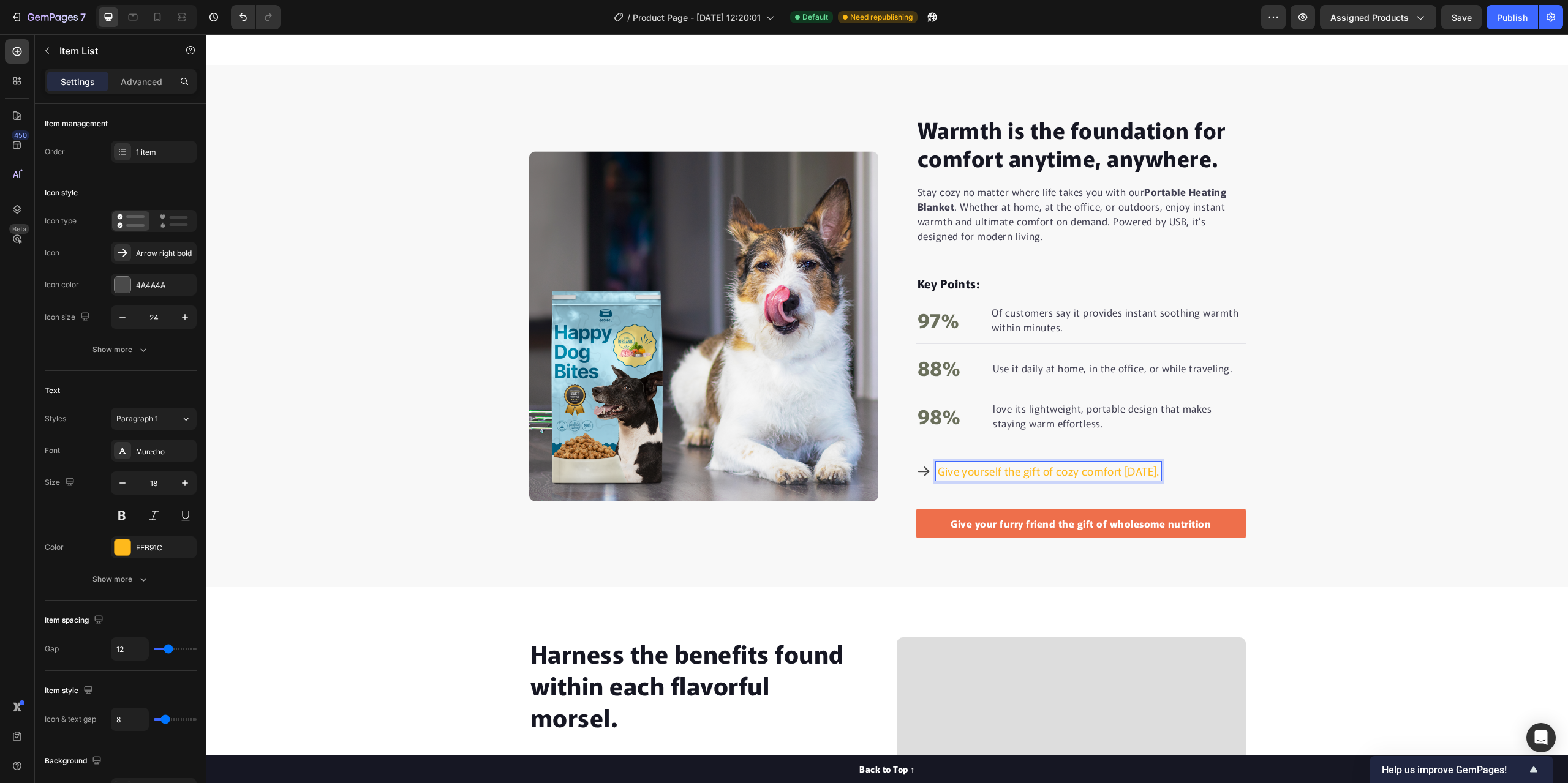
click at [1152, 472] on p "Give yourself the gift of cozy comfort today." at bounding box center [1048, 470] width 222 height 16
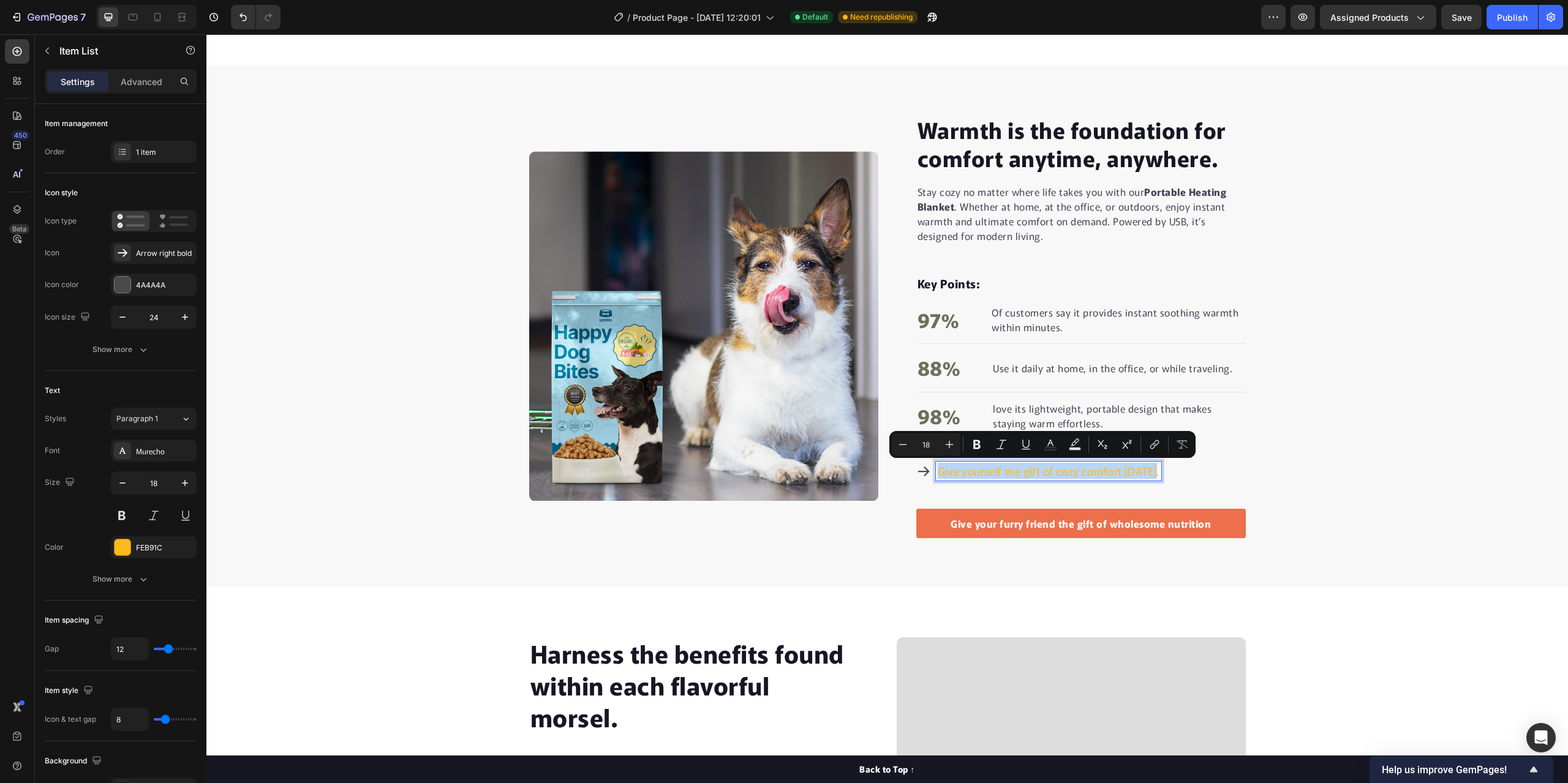
drag, startPoint x: 1154, startPoint y: 477, endPoint x: 932, endPoint y: 467, distance: 222.2
click at [935, 467] on div "Give yourself the gift of cozy comfort today." at bounding box center [1048, 470] width 225 height 19
click at [137, 544] on div "FEB91C" at bounding box center [153, 547] width 35 height 11
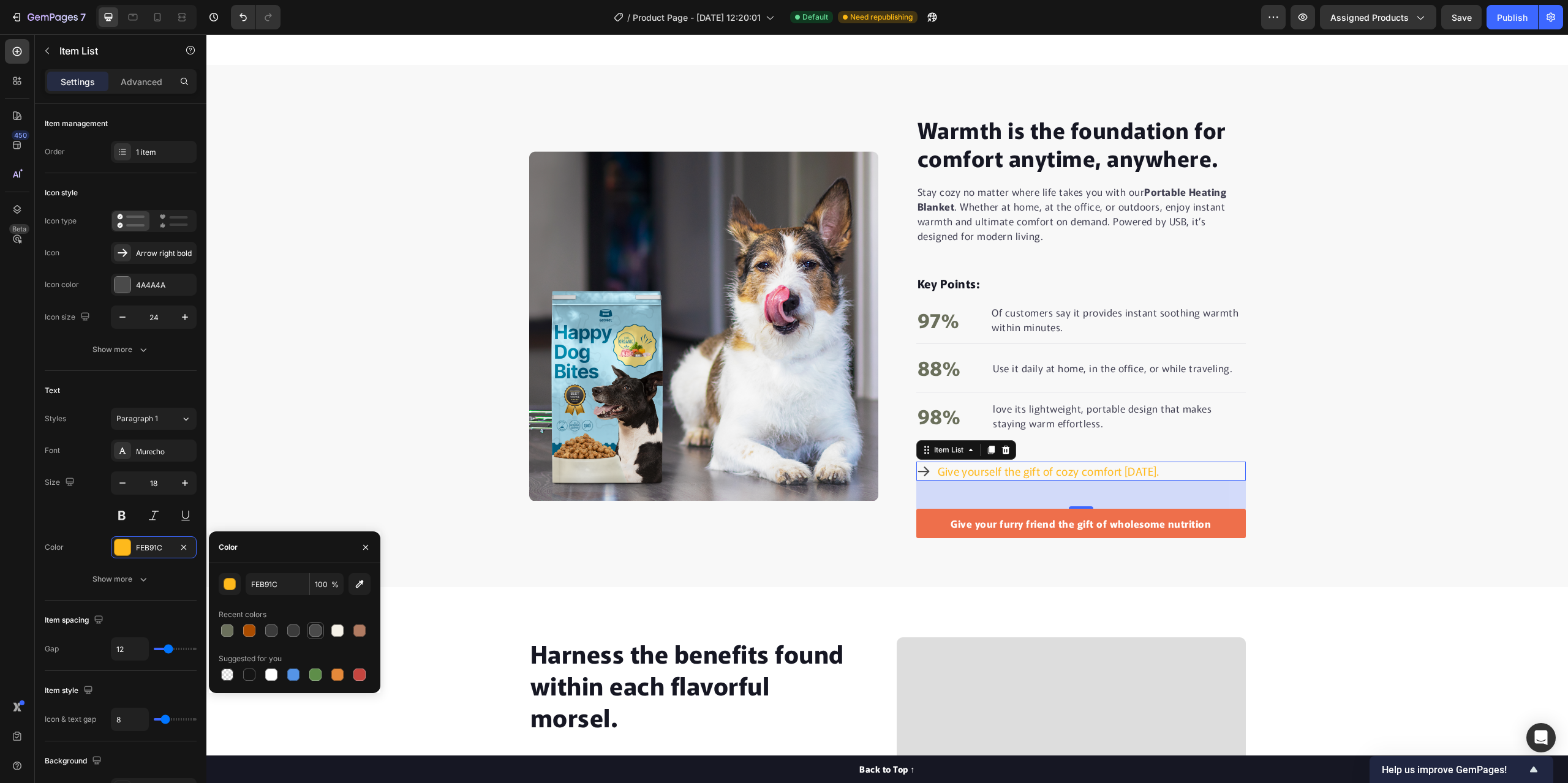
click at [317, 628] on div at bounding box center [315, 630] width 12 height 12
type input "4A4A4A"
click at [357, 343] on div "Warmth is the foundation for comfort anytime, anywhere. Heading Stay cozy no ma…" at bounding box center [887, 326] width 1362 height 425
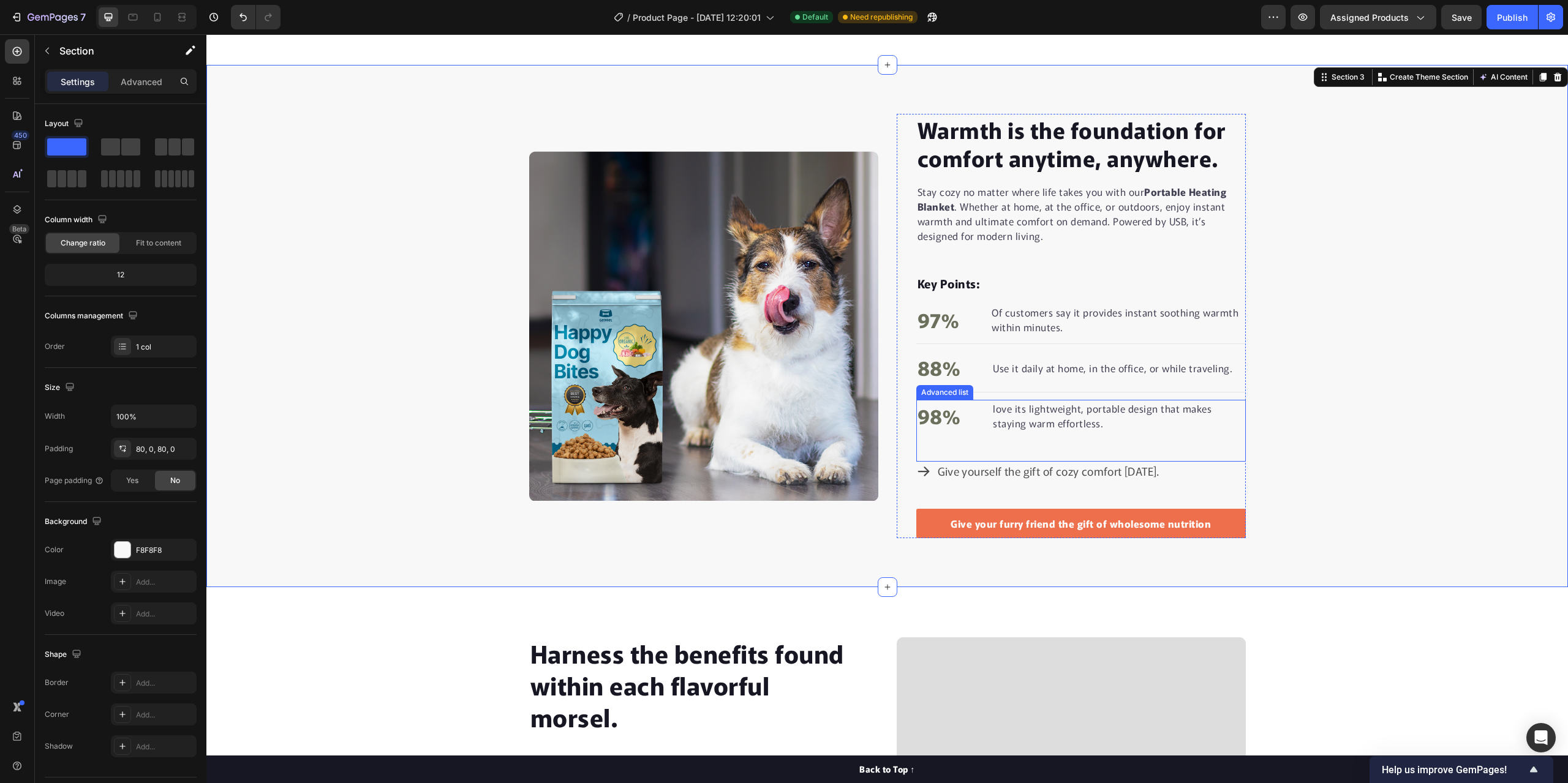
click at [1124, 448] on div "98% Text block love its lightweight, portable design that makes staying warm ef…" at bounding box center [1081, 431] width 330 height 62
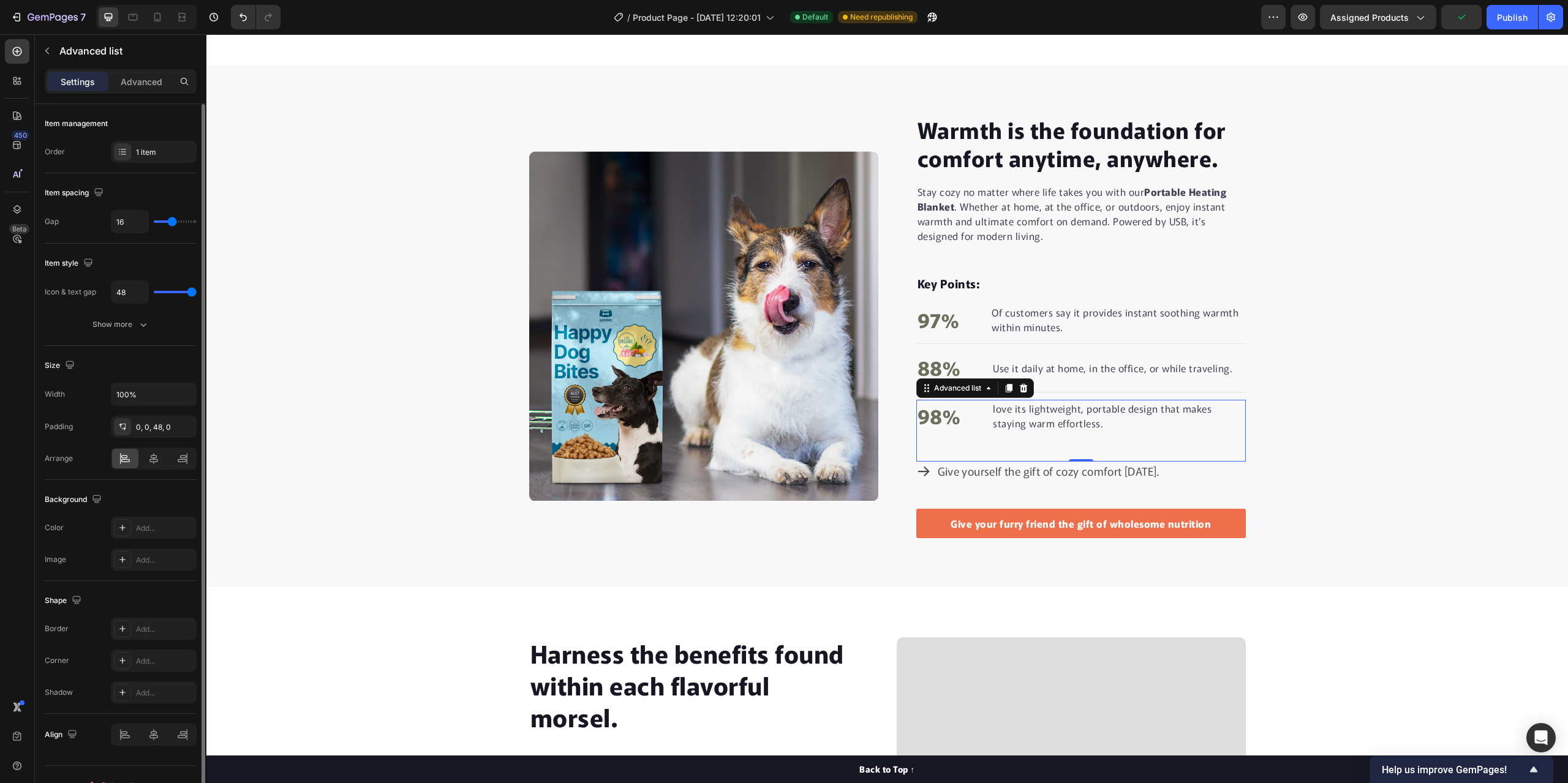
type input "15"
type input "14"
type input "13"
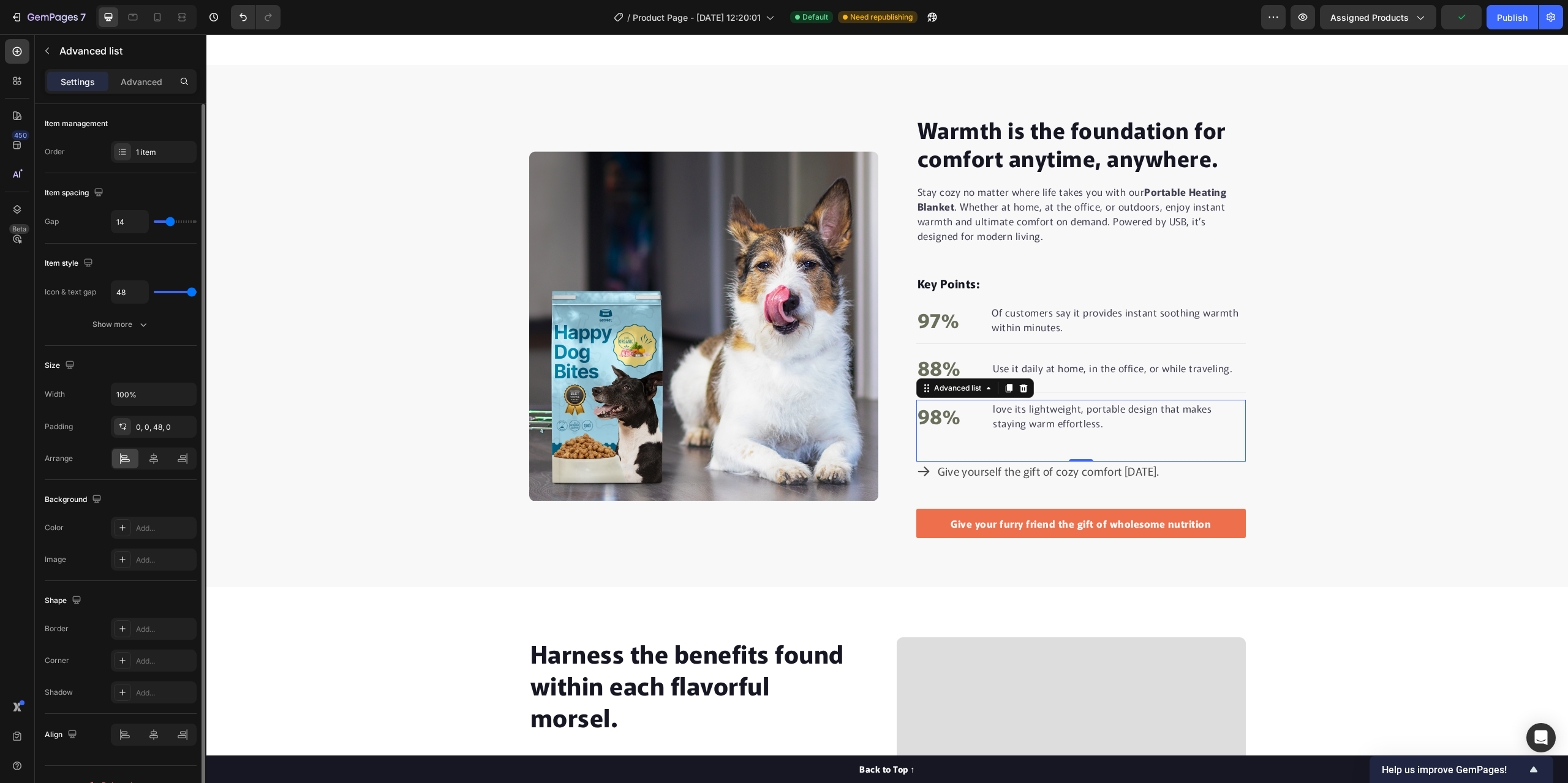
type input "13"
type input "12"
type input "11"
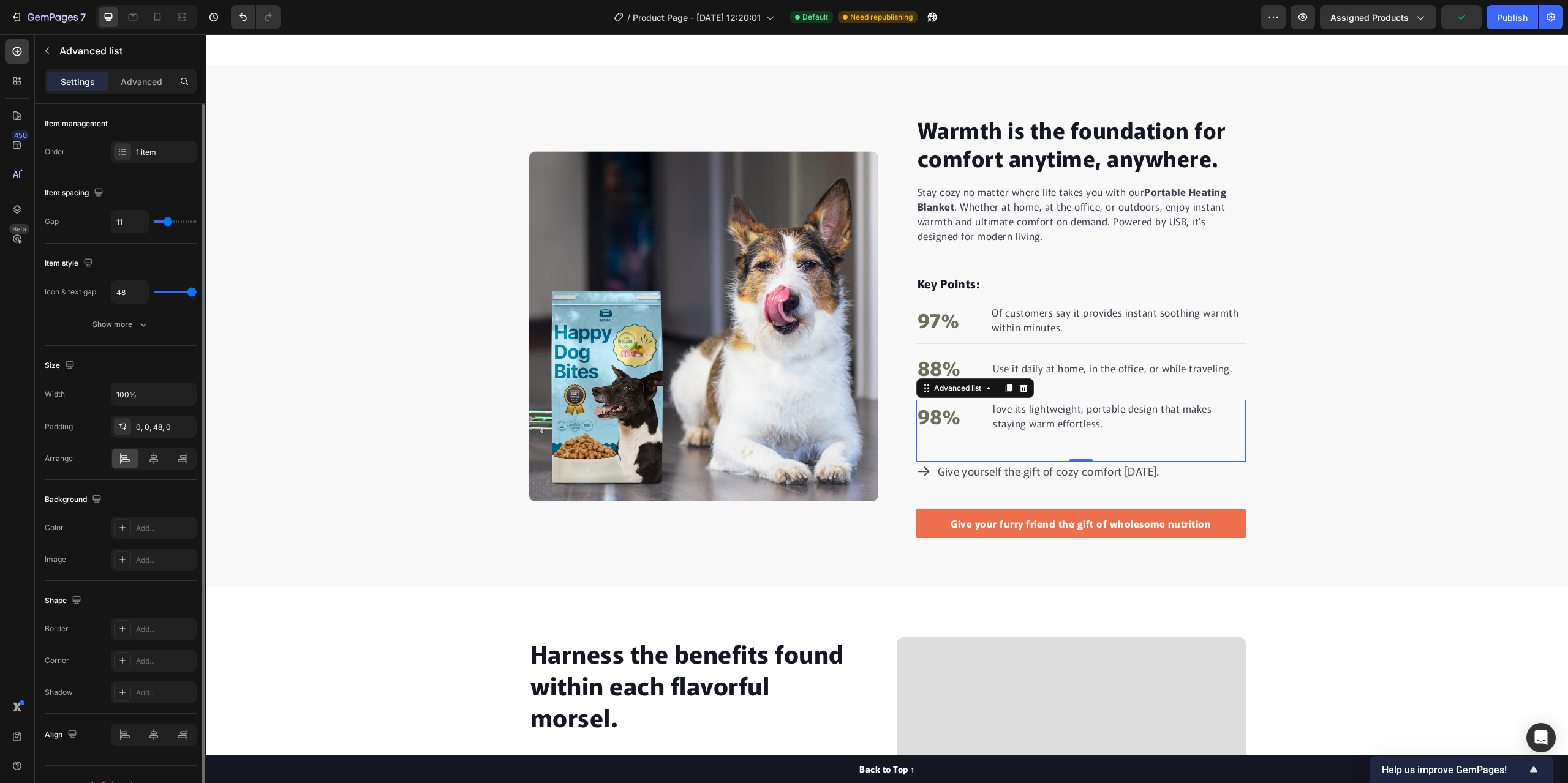
type input "10"
type input "9"
type input "8"
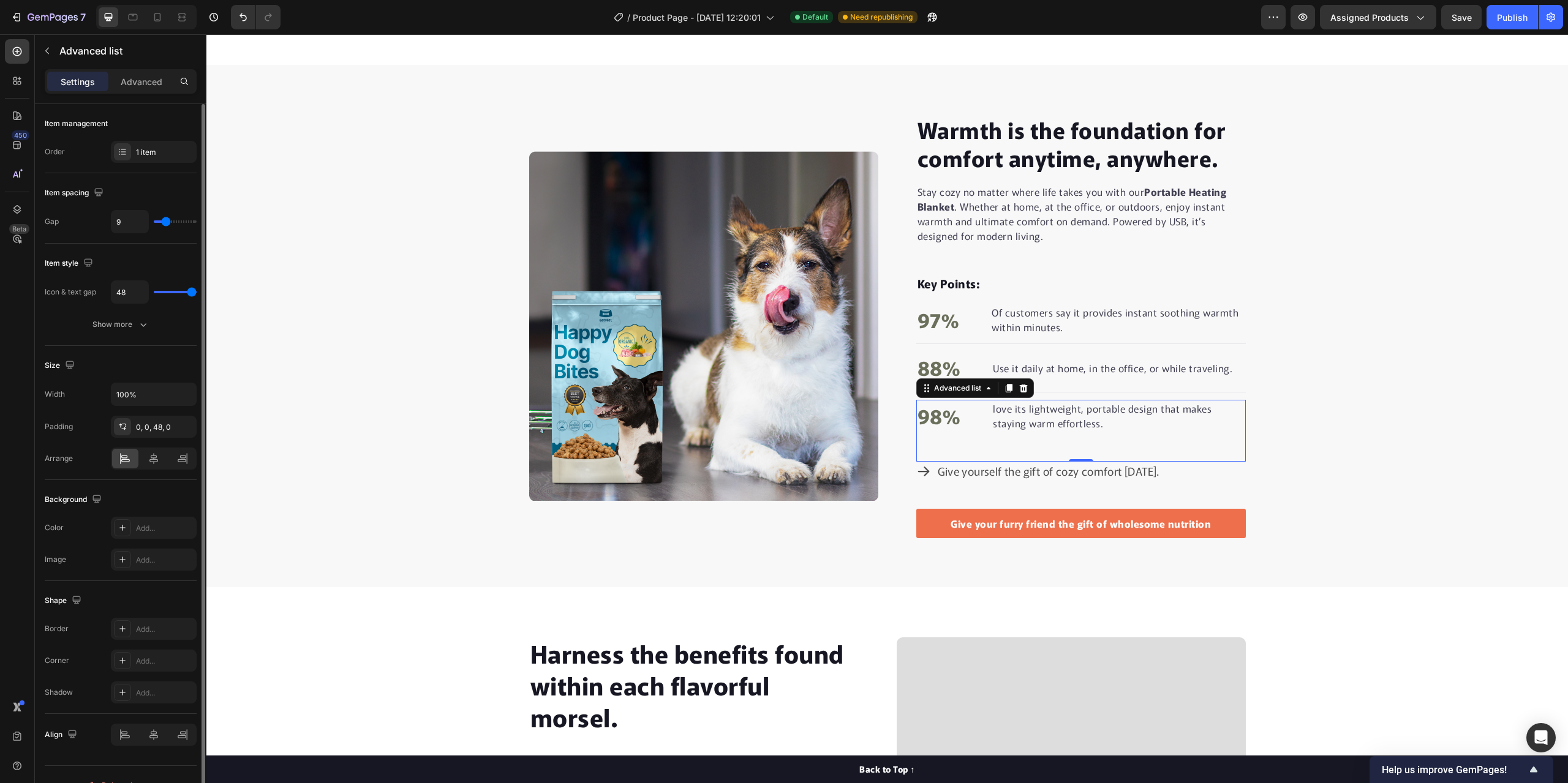
type input "8"
type input "7"
type input "6"
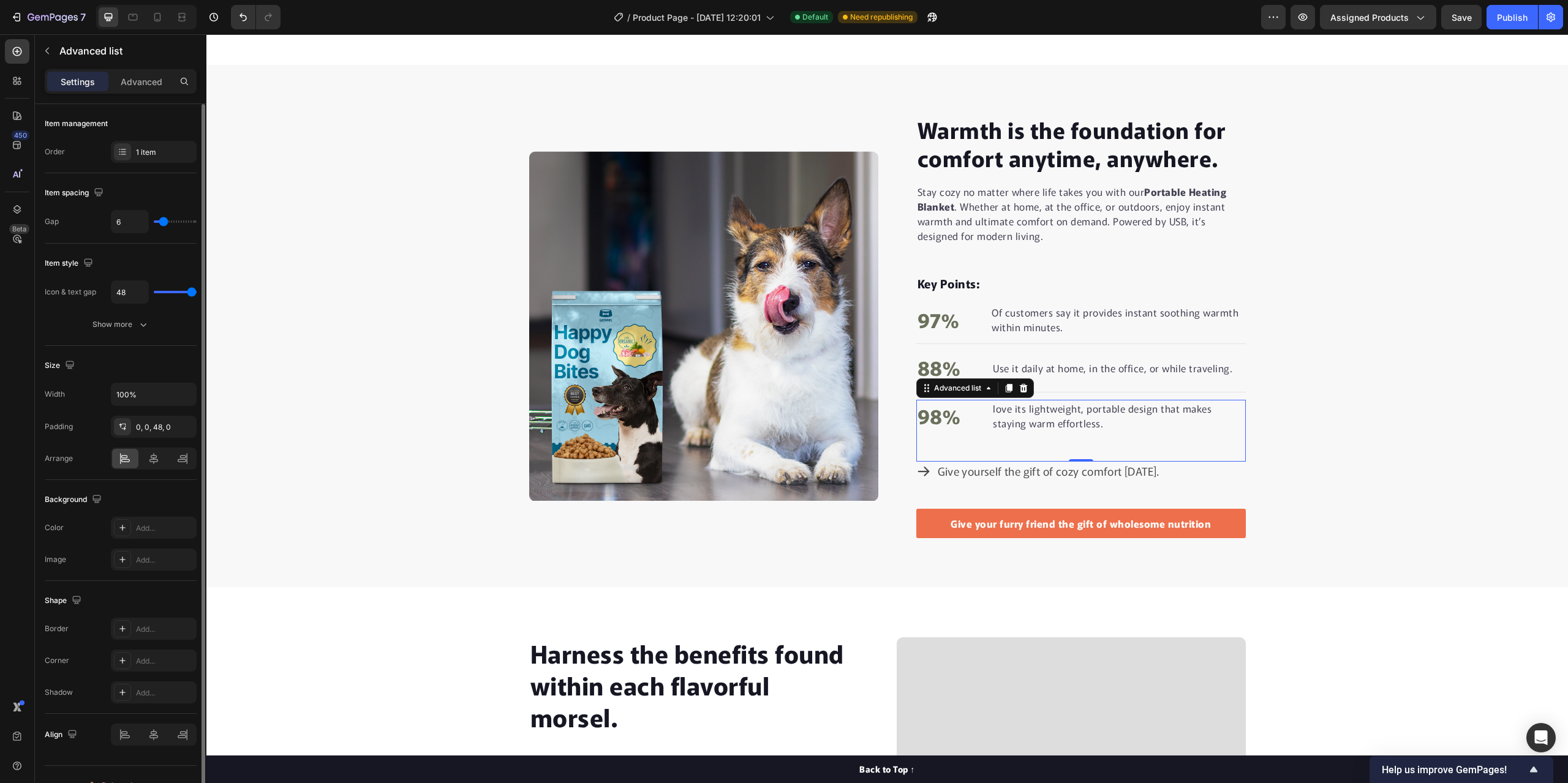
type input "5"
type input "4"
type input "3"
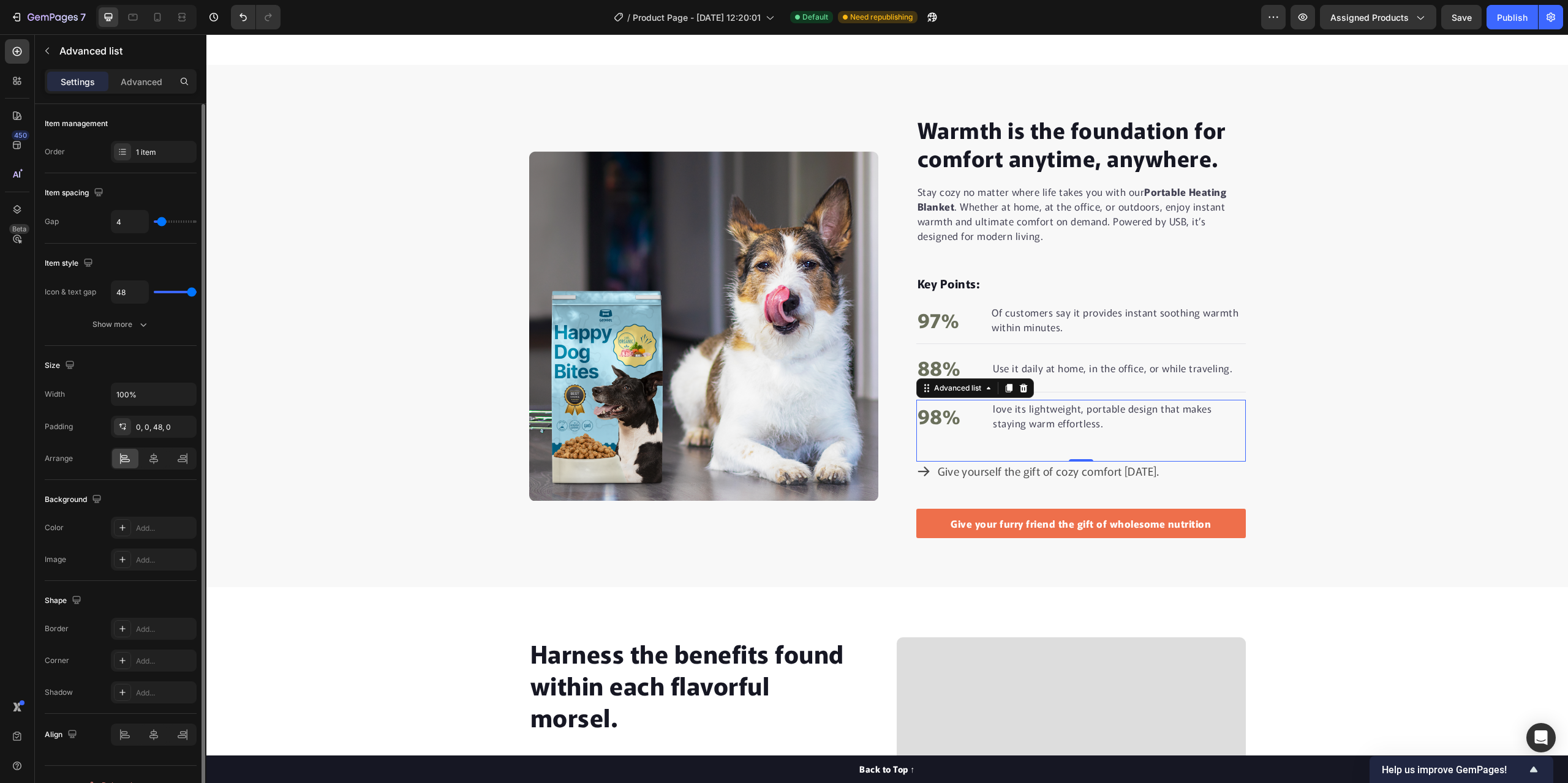
type input "3"
type input "2"
type input "1"
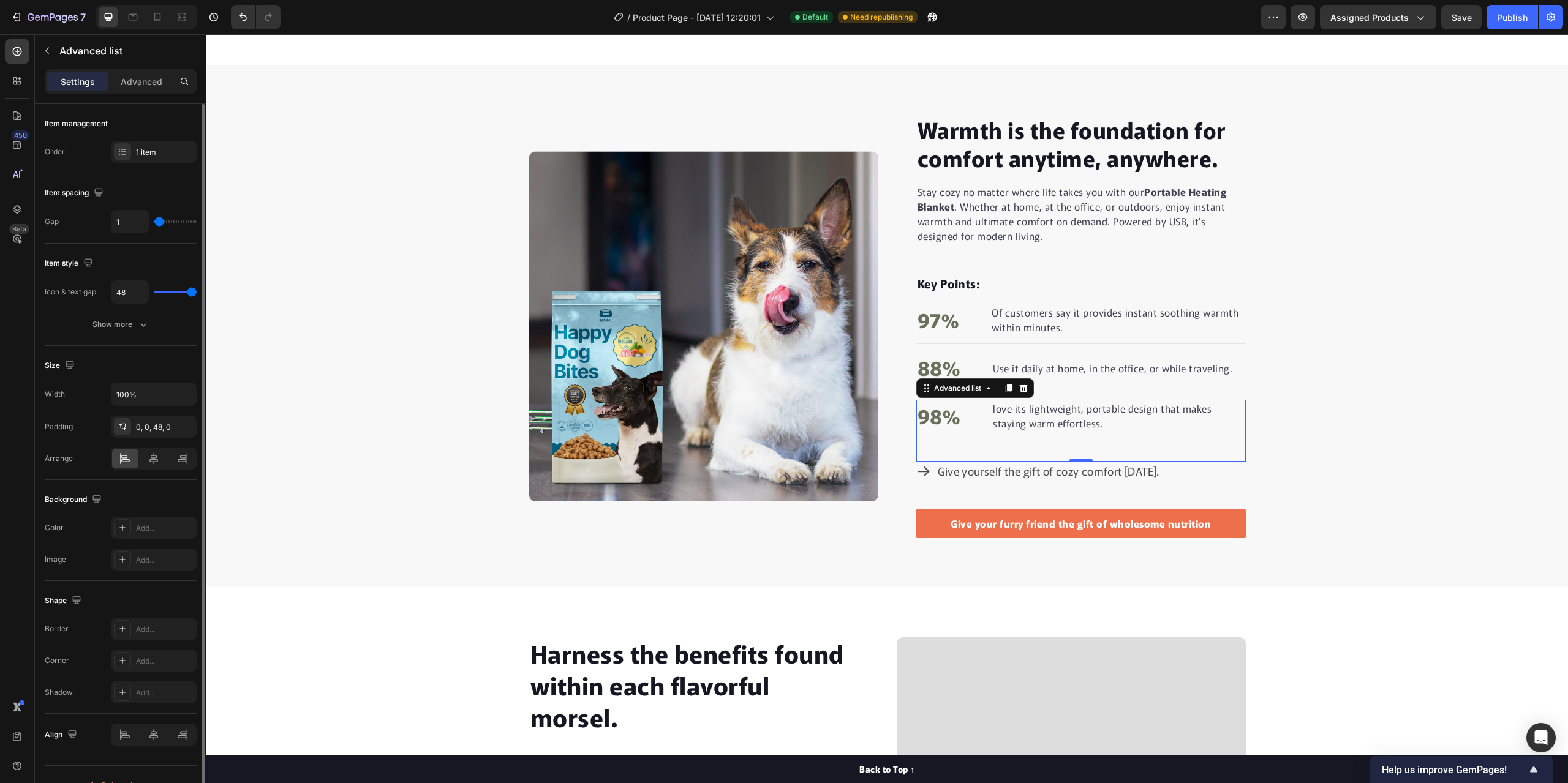
type input "2"
type input "3"
type input "4"
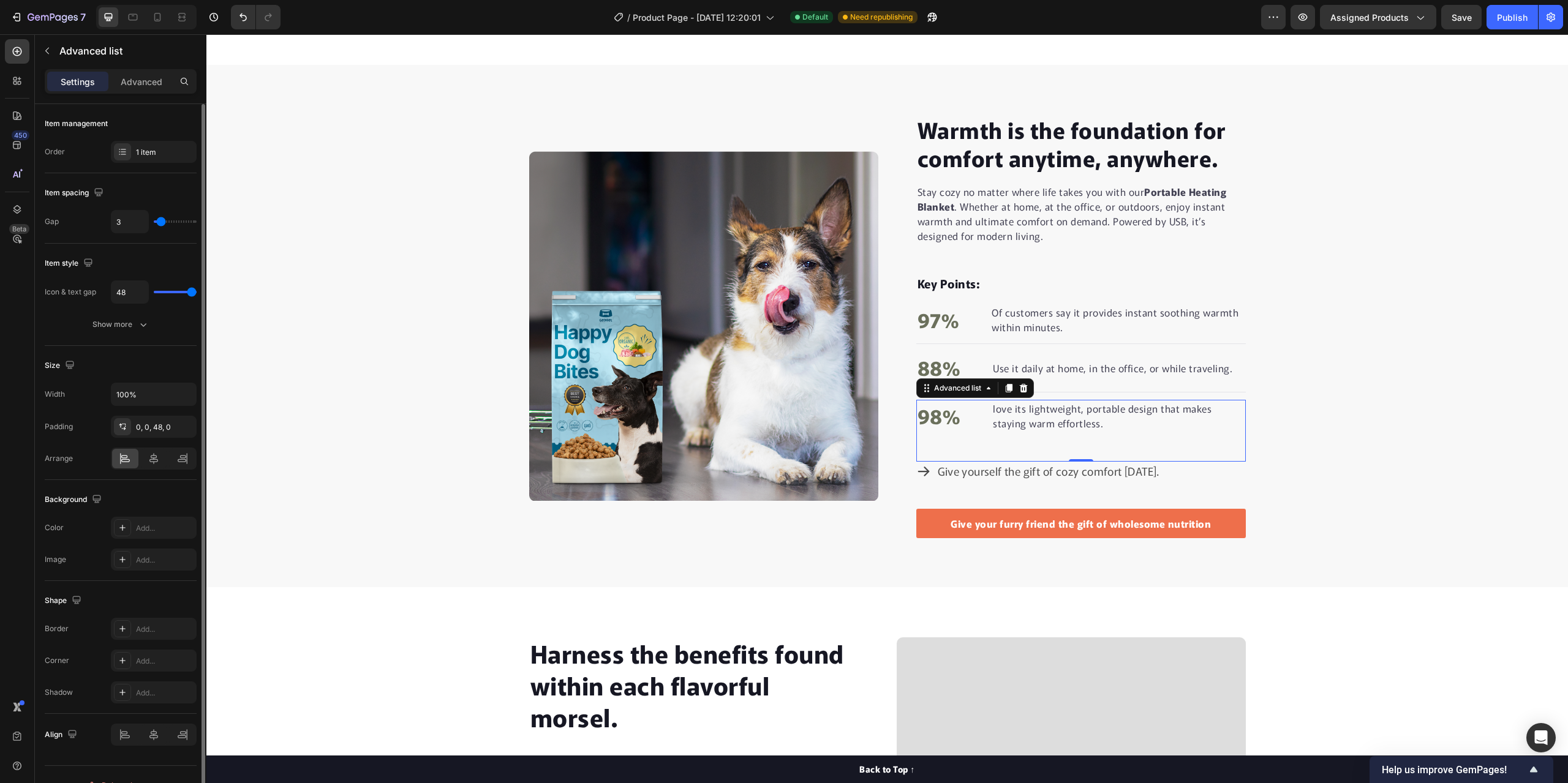
type input "4"
type input "5"
type input "6"
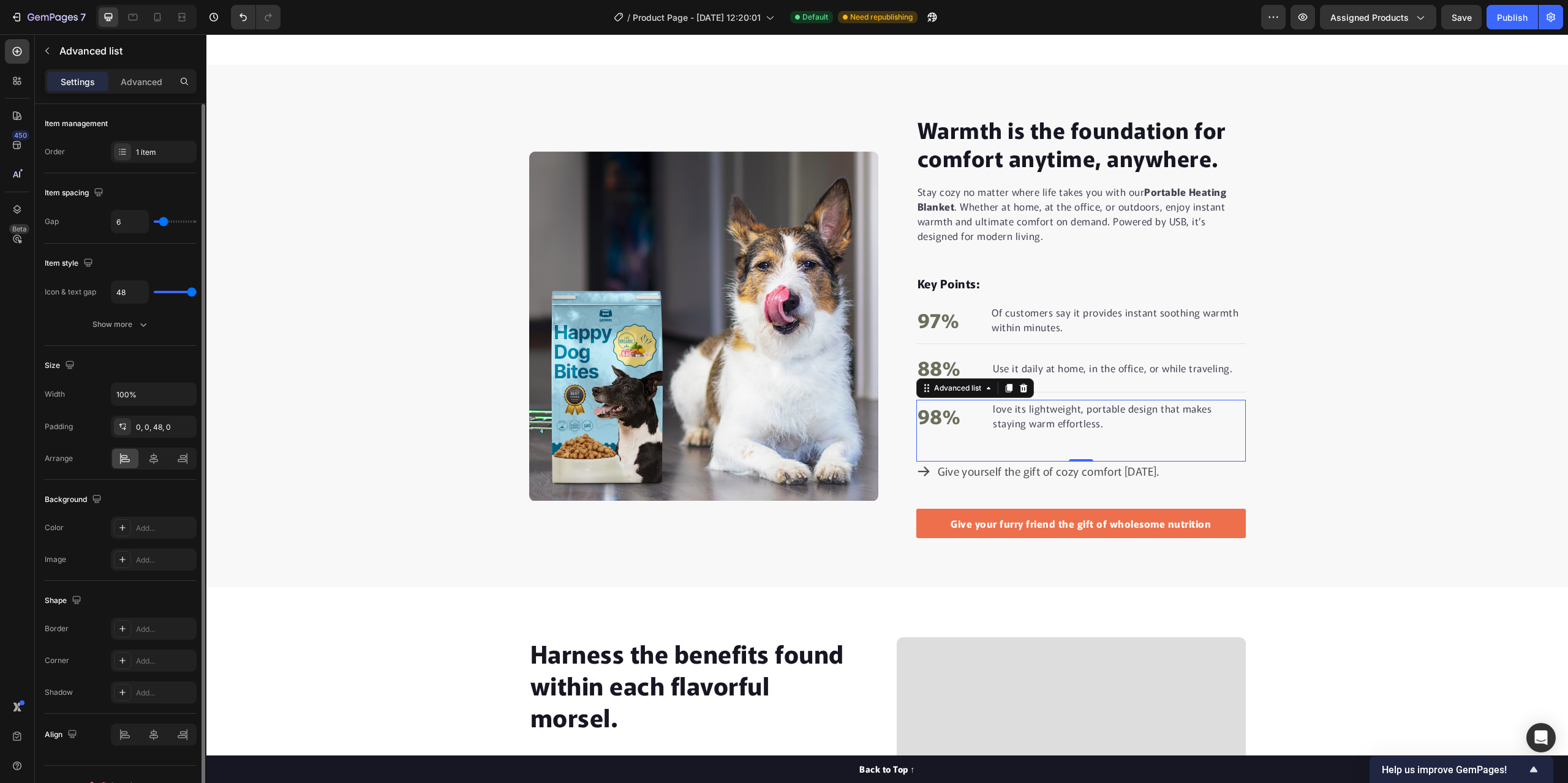
type input "7"
type input "8"
type input "9"
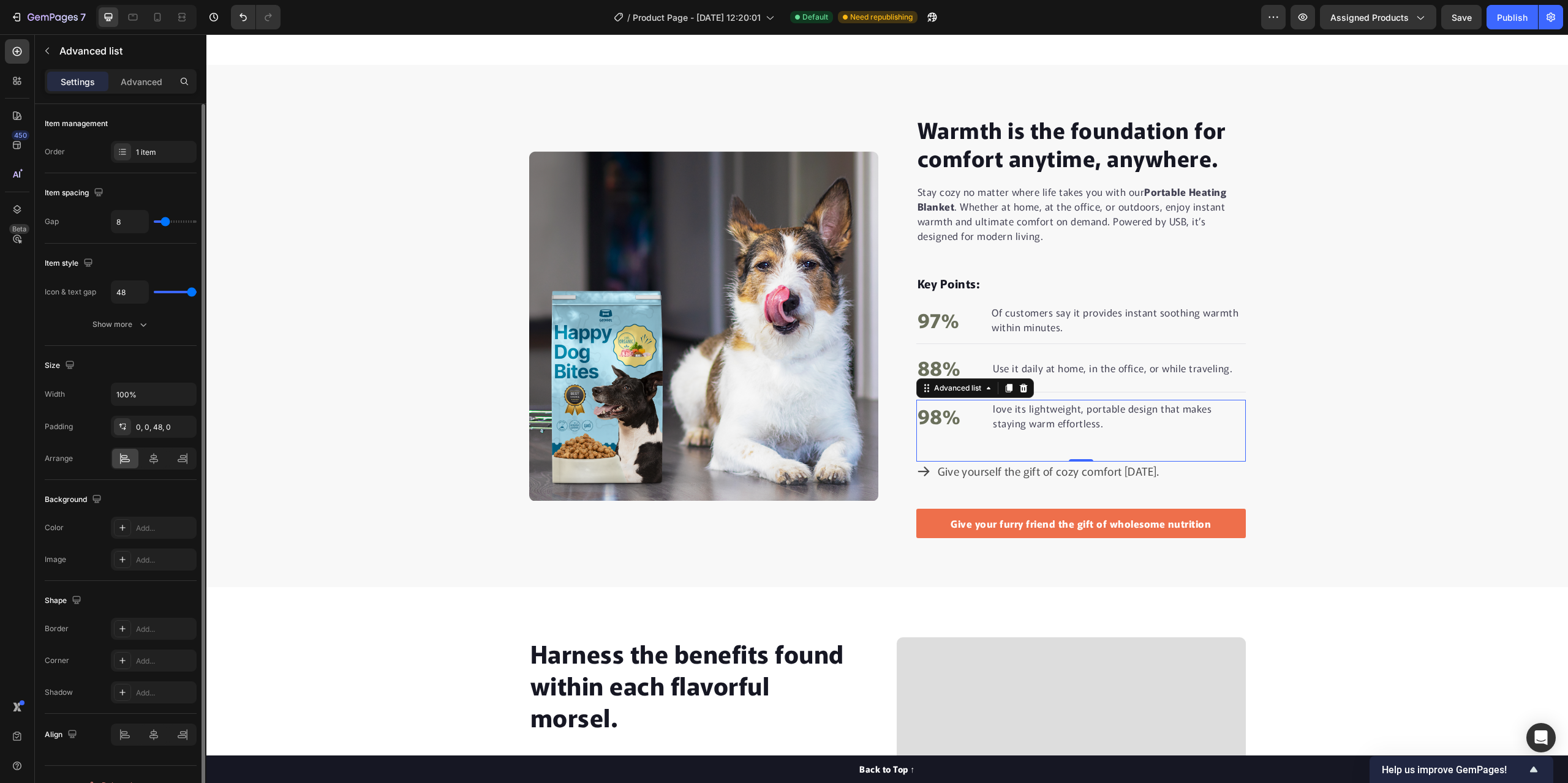
type input "9"
type input "10"
type input "11"
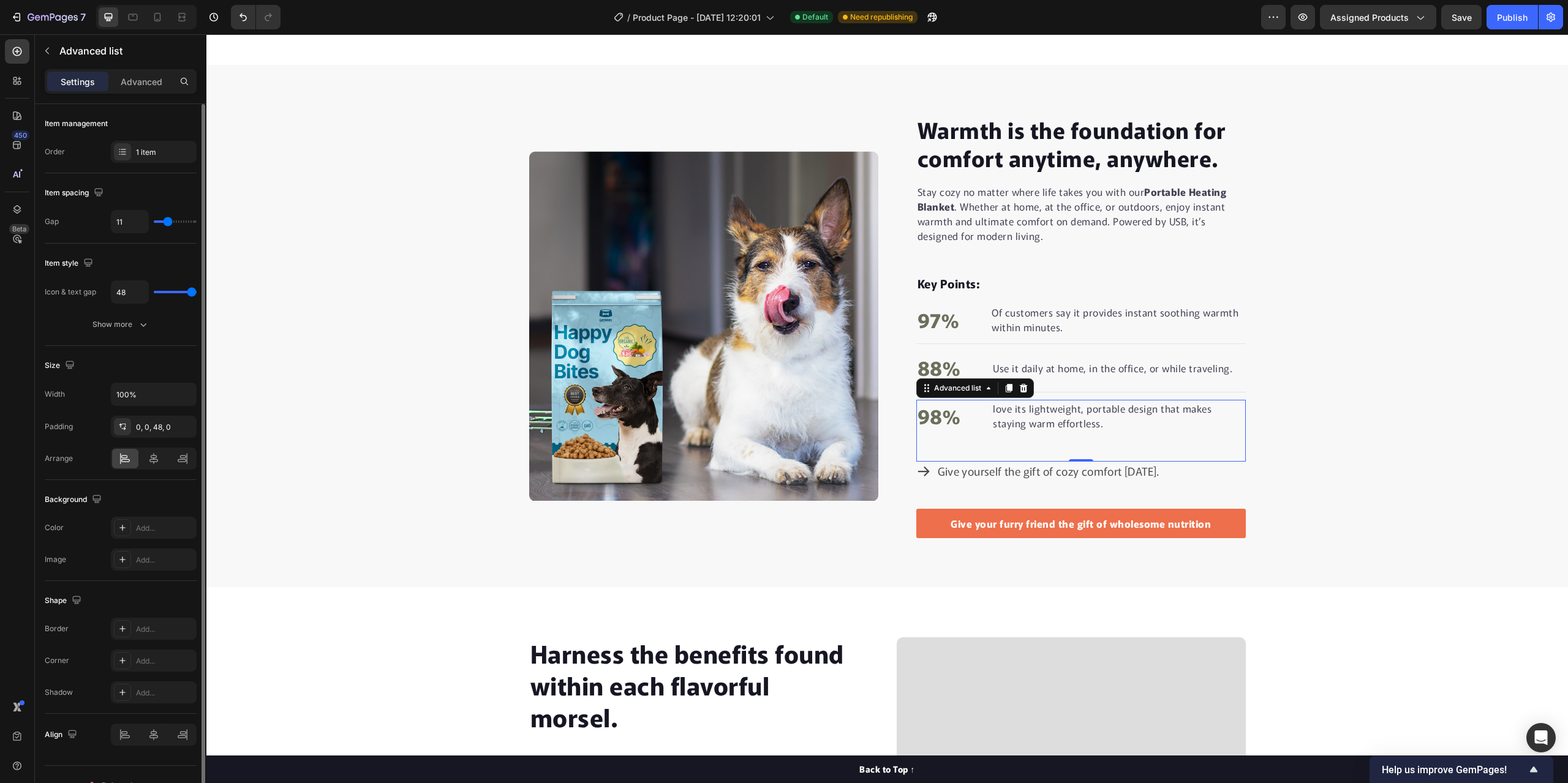
type input "12"
type input "13"
type input "14"
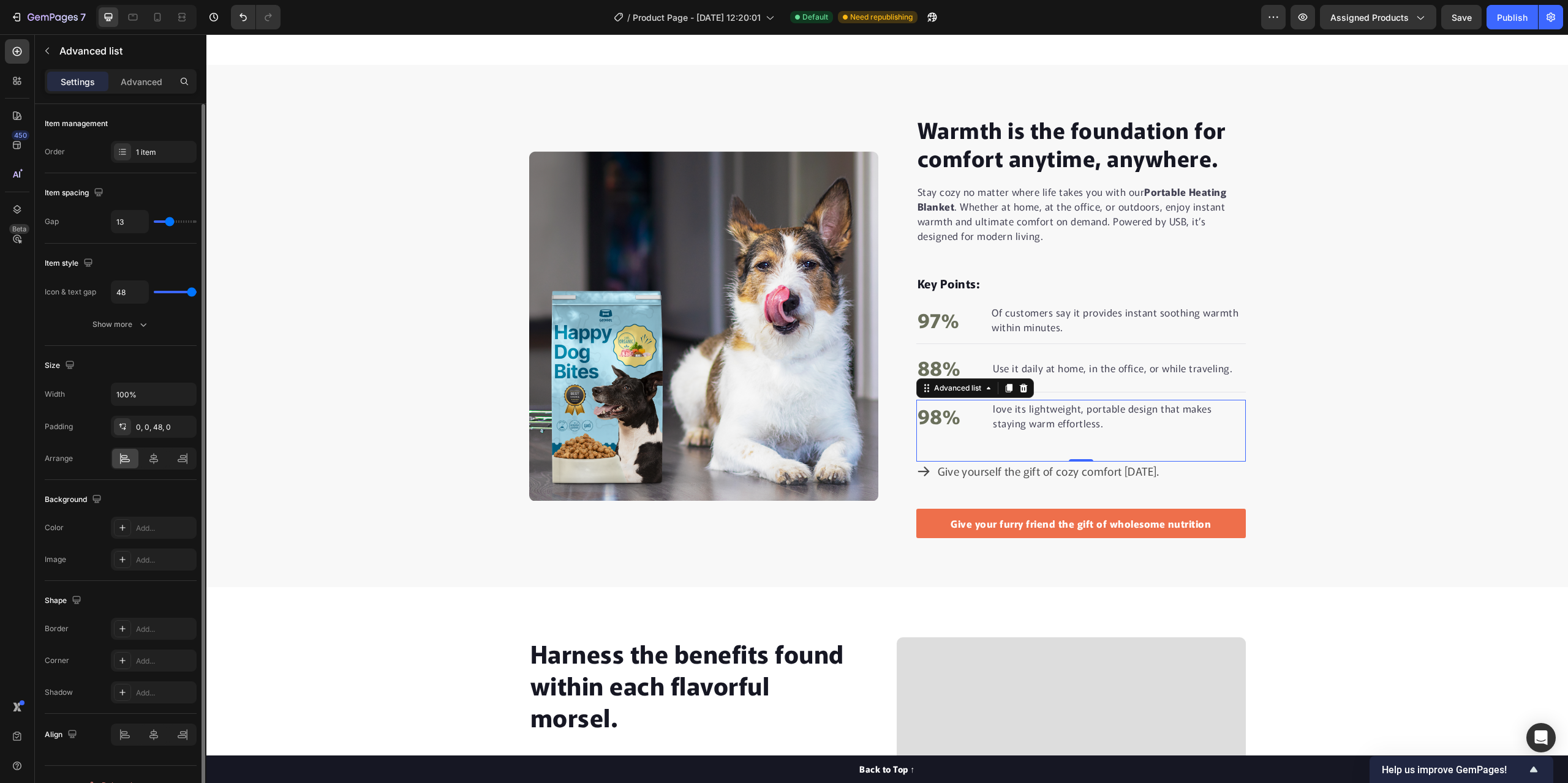
type input "14"
type input "15"
click at [171, 220] on input "range" at bounding box center [175, 221] width 43 height 2
type input "16"
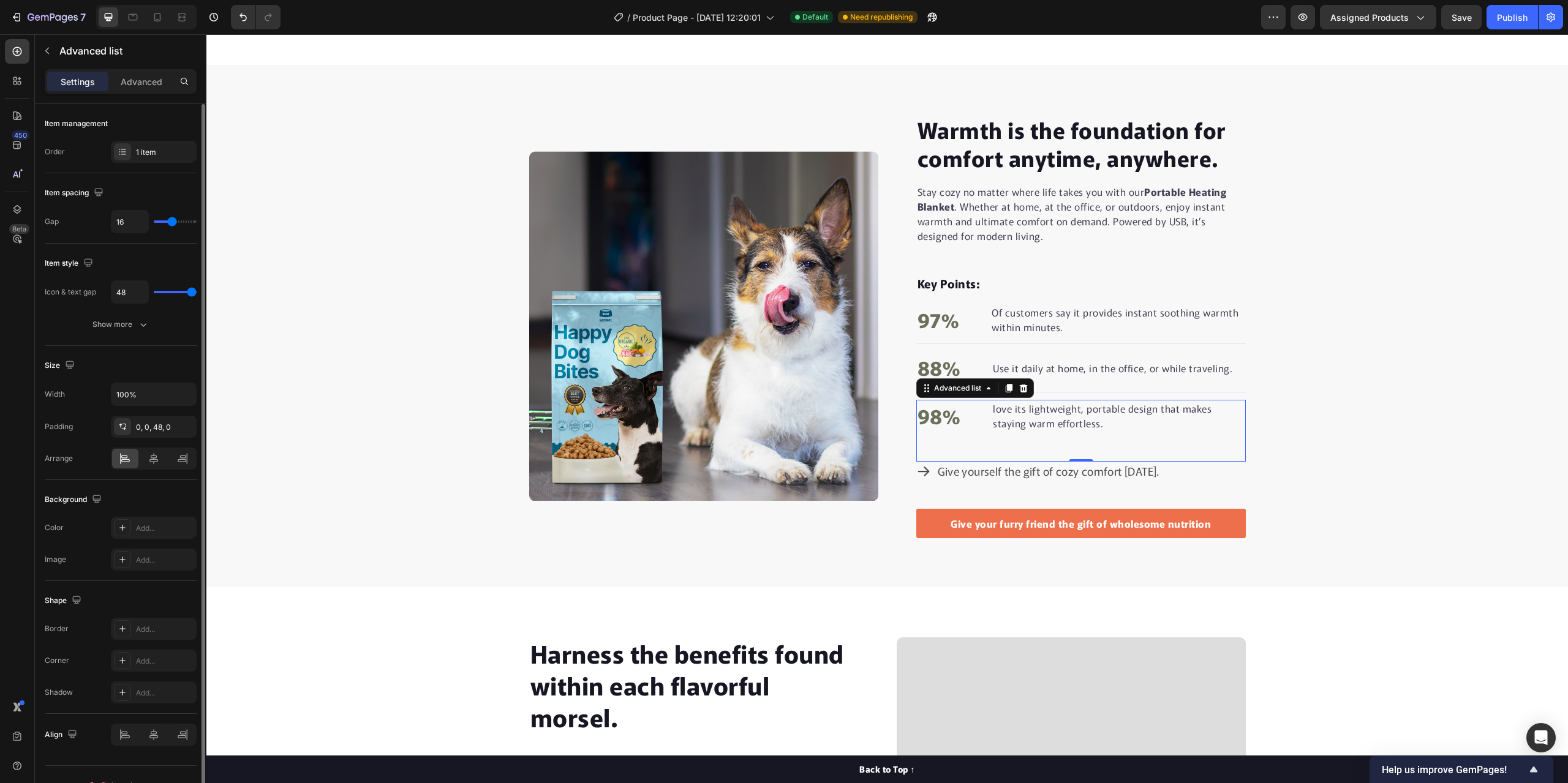
type input "16"
click at [172, 220] on input "range" at bounding box center [175, 221] width 43 height 2
click at [164, 427] on div "0, 0, 48, 0" at bounding box center [153, 427] width 35 height 11
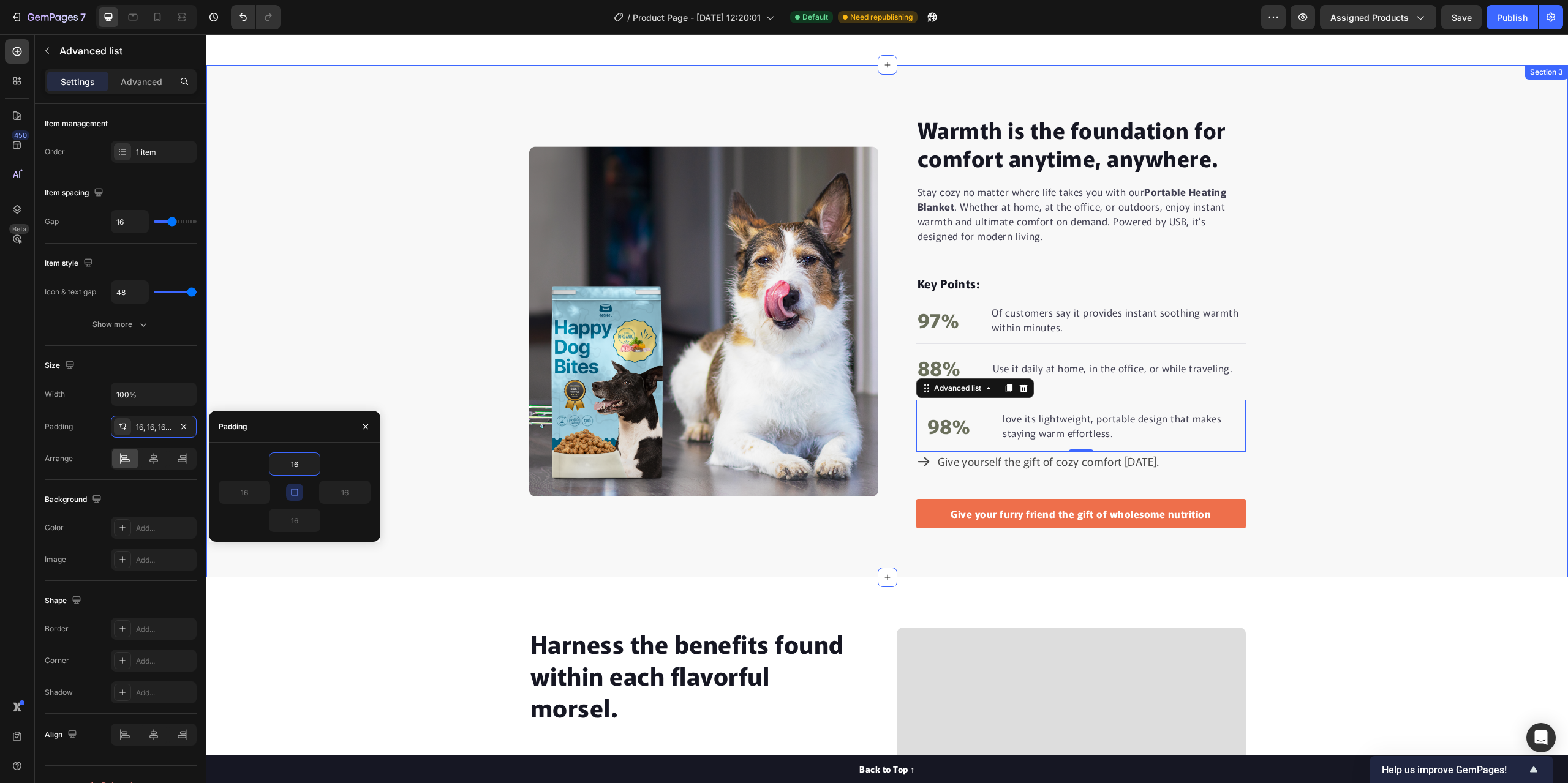
click at [367, 307] on div "Warmth is the foundation for comfort anytime, anywhere. Heading Stay cozy no ma…" at bounding box center [887, 321] width 1362 height 415
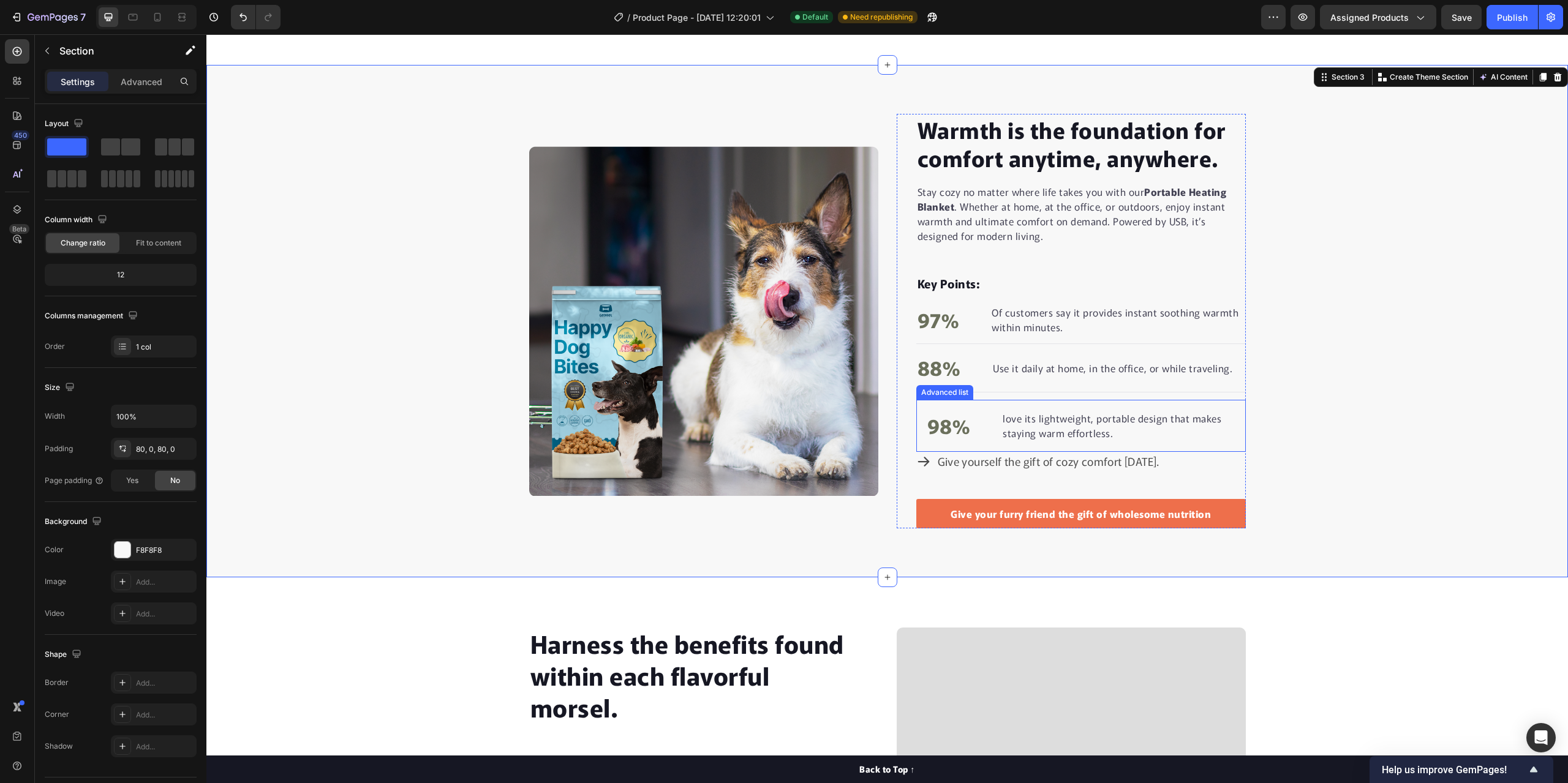
click at [1113, 449] on div "98% Text block love its lightweight, portable design that makes staying warm ef…" at bounding box center [1081, 426] width 330 height 52
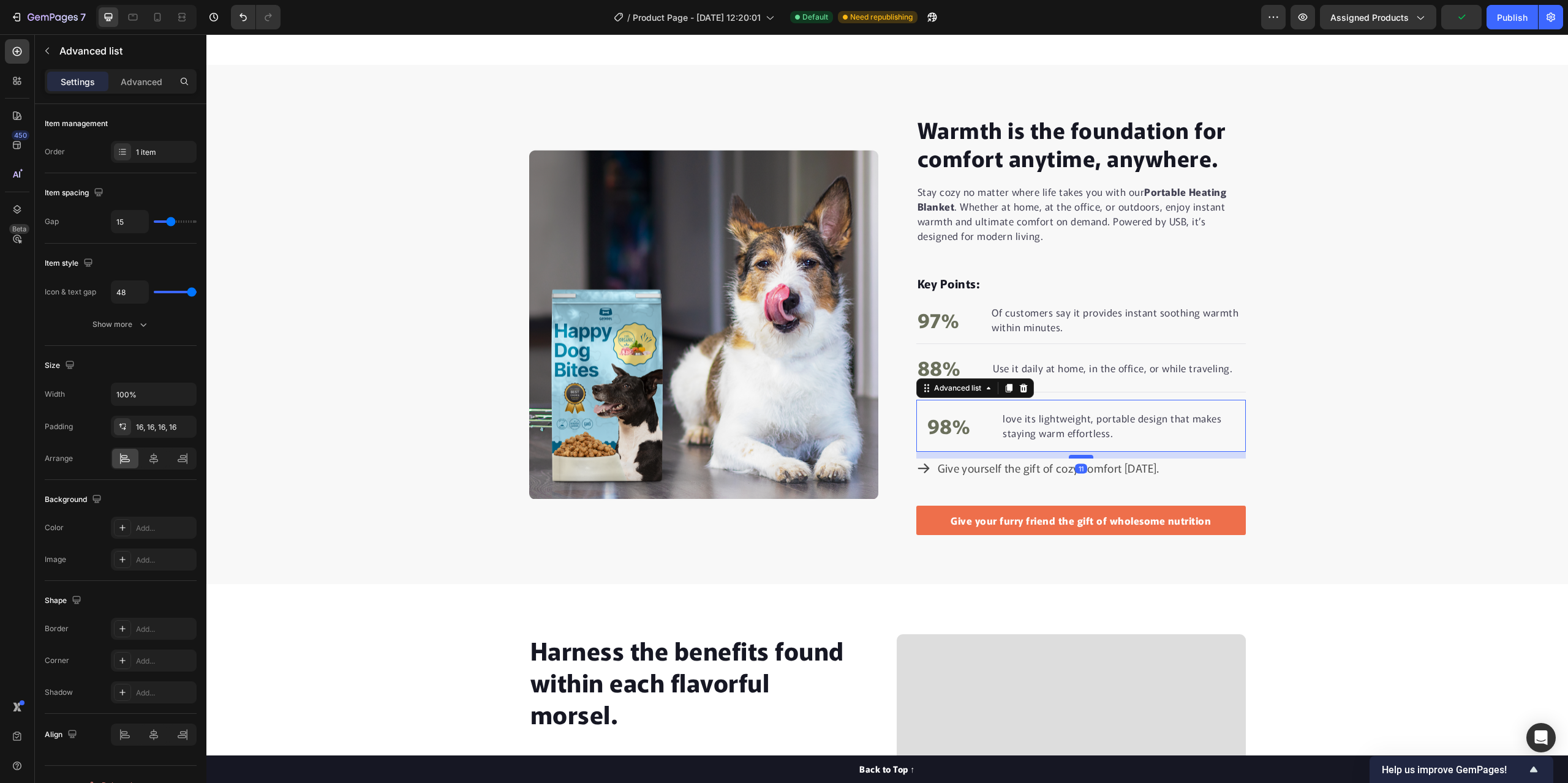
drag, startPoint x: 1079, startPoint y: 450, endPoint x: 1075, endPoint y: 457, distance: 8.1
click at [1075, 457] on div at bounding box center [1081, 457] width 25 height 3
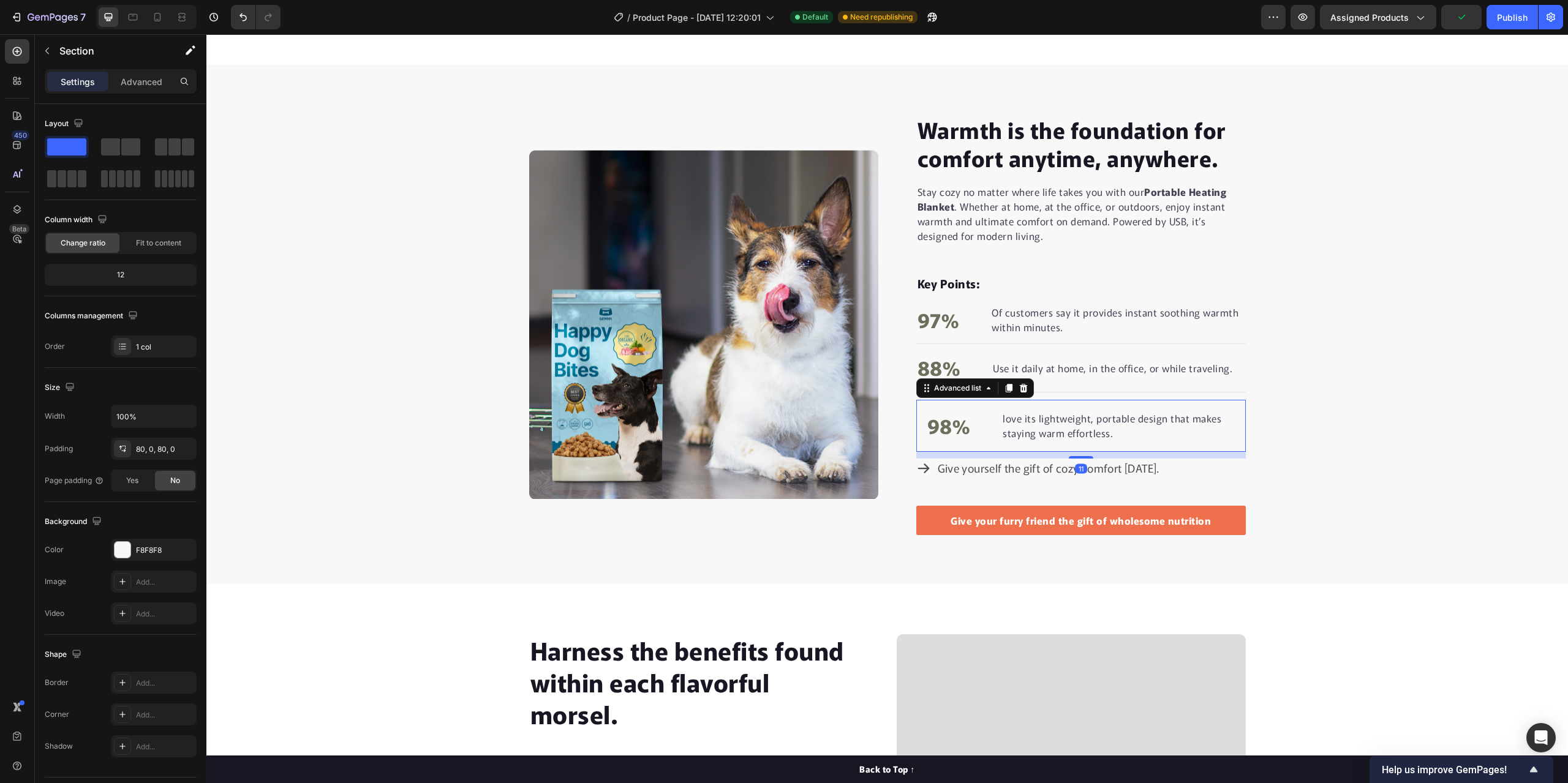
click at [1408, 417] on div "Warmth is the foundation for comfort anytime, anywhere. Heading Stay cozy no ma…" at bounding box center [887, 325] width 1362 height 422
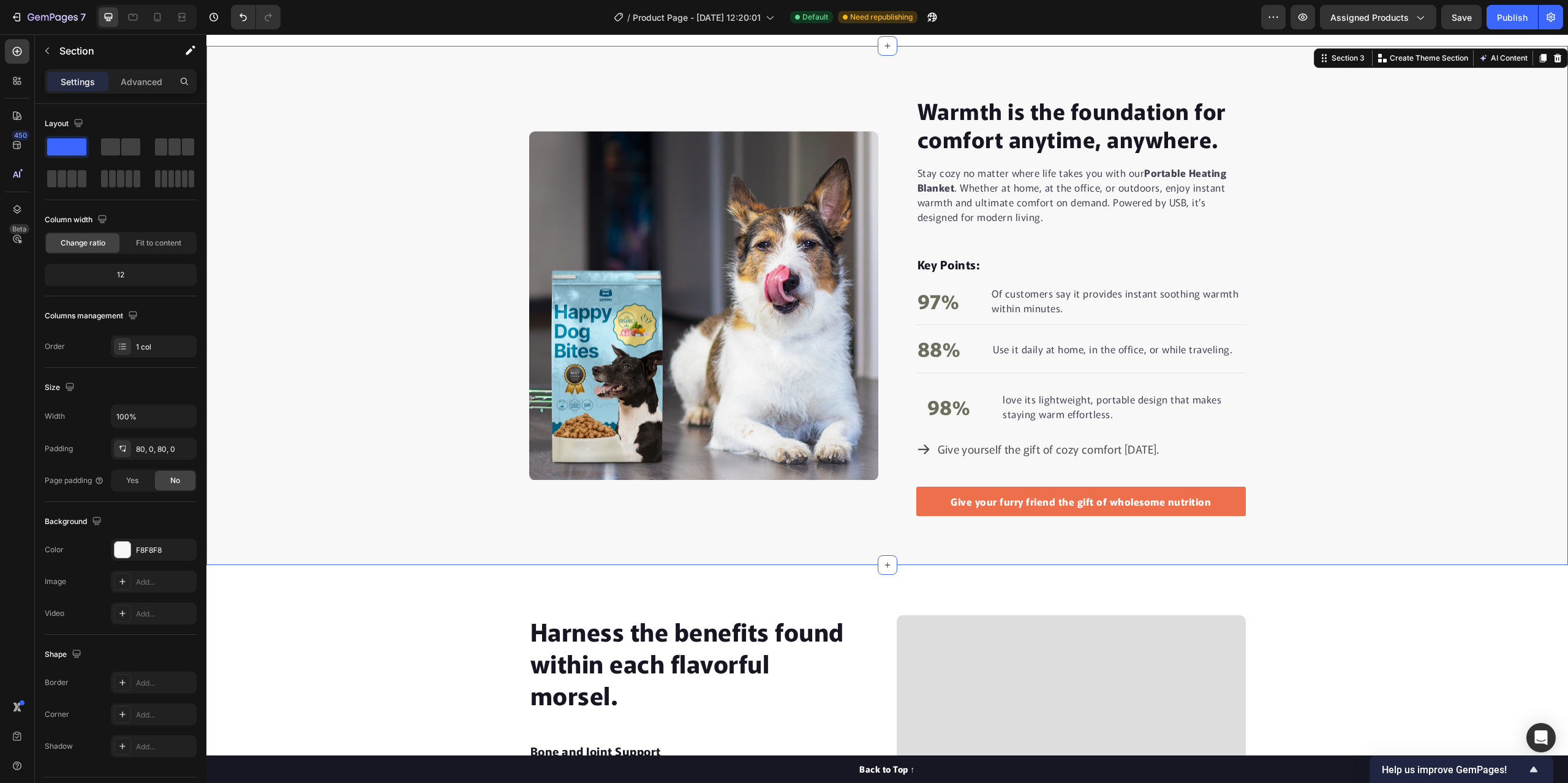
scroll to position [800, 0]
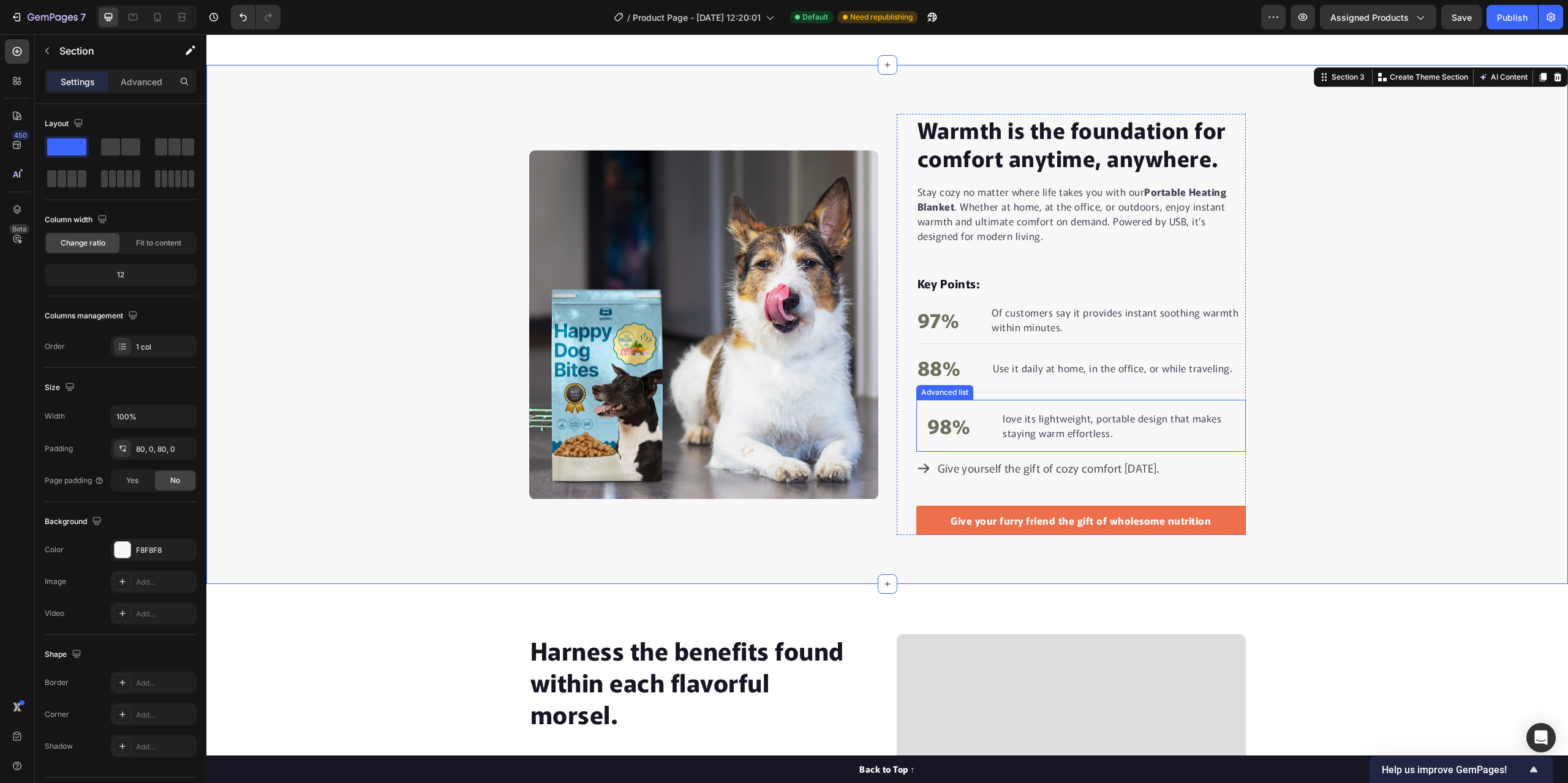
click at [974, 430] on li "98% Text block love its lightweight, portable design that makes staying warm ef…" at bounding box center [1080, 426] width 310 height 33
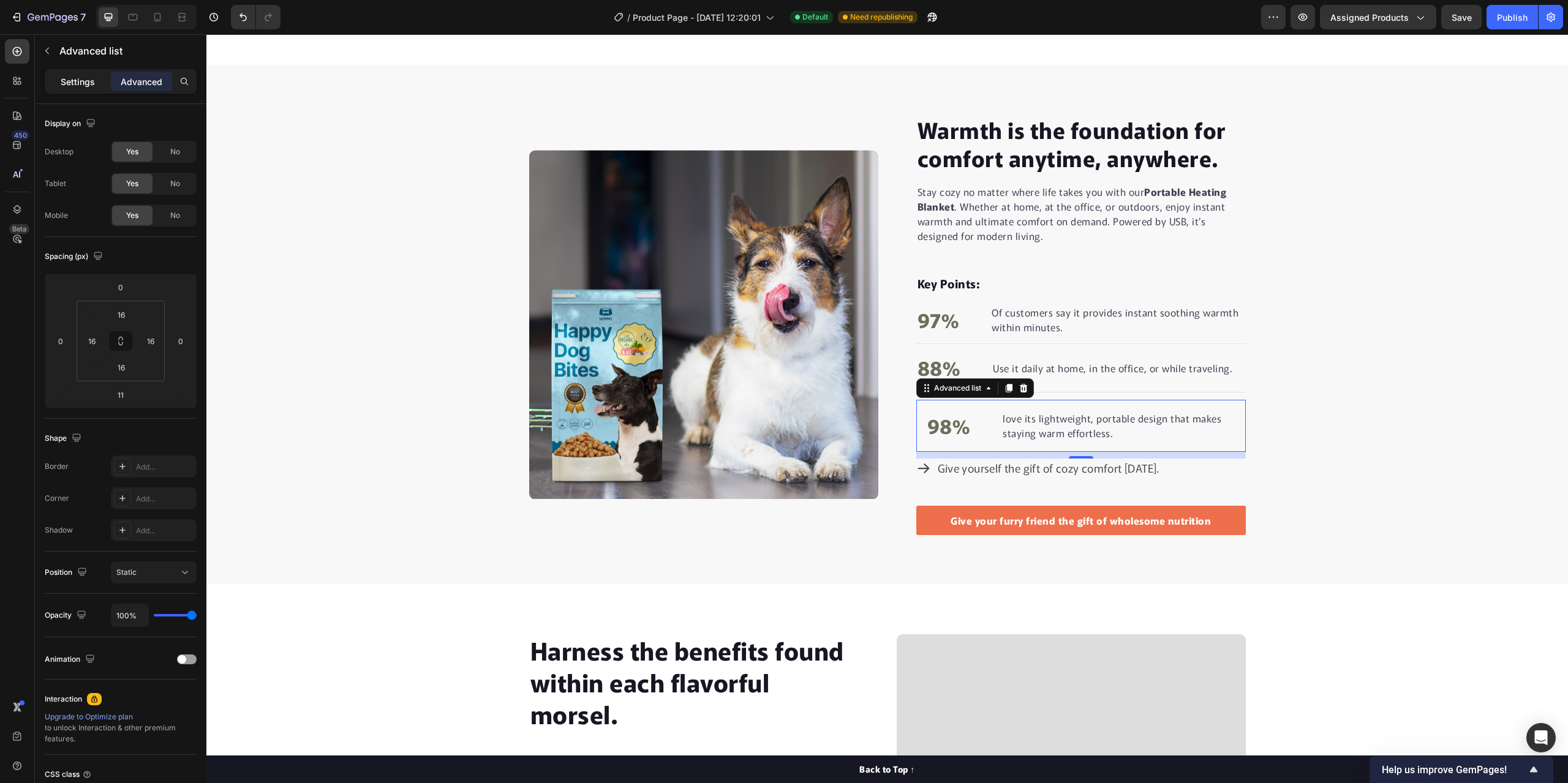
click at [63, 84] on p "Settings" at bounding box center [78, 82] width 34 height 13
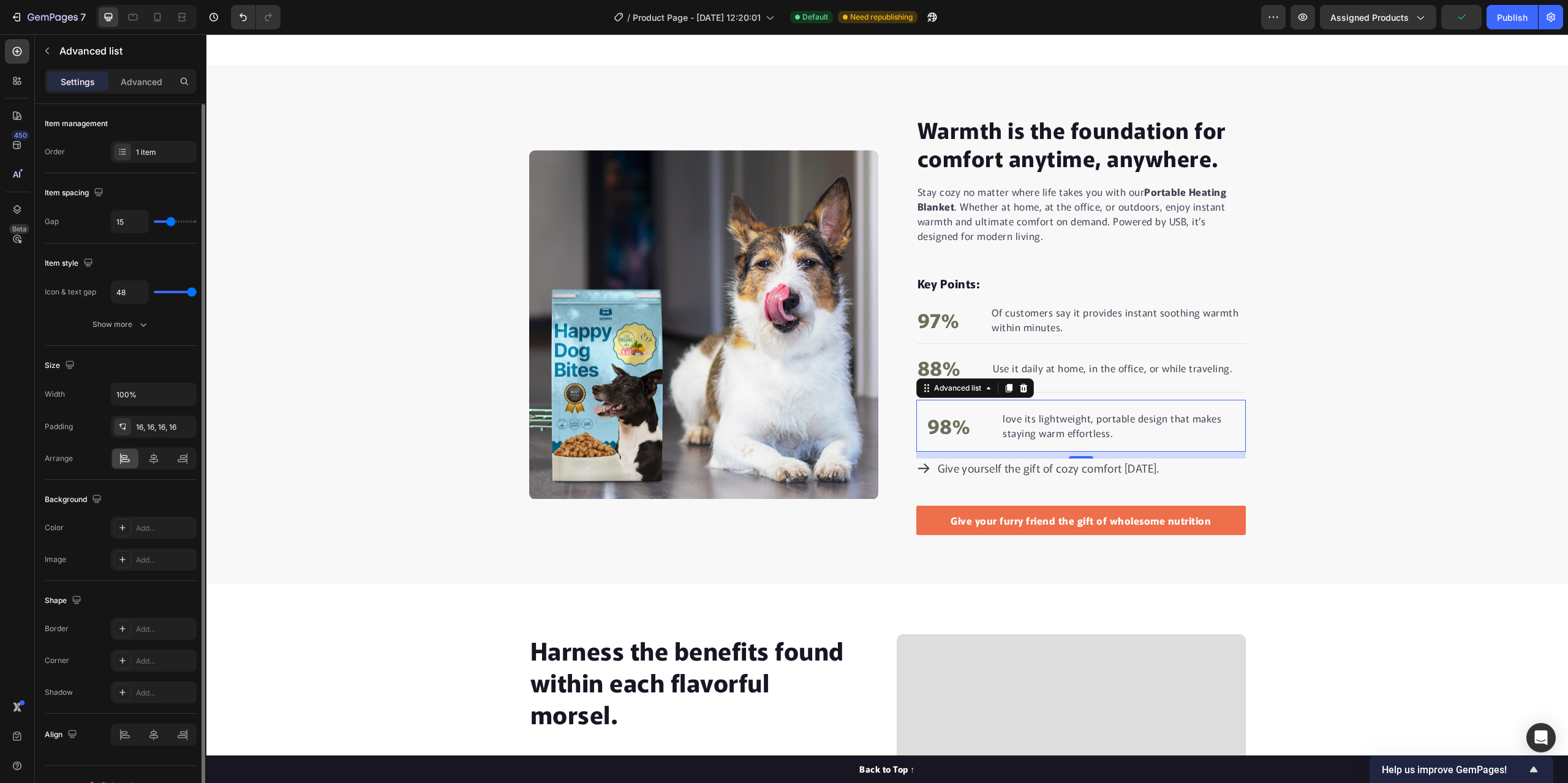
type input "13"
type input "14"
type input "15"
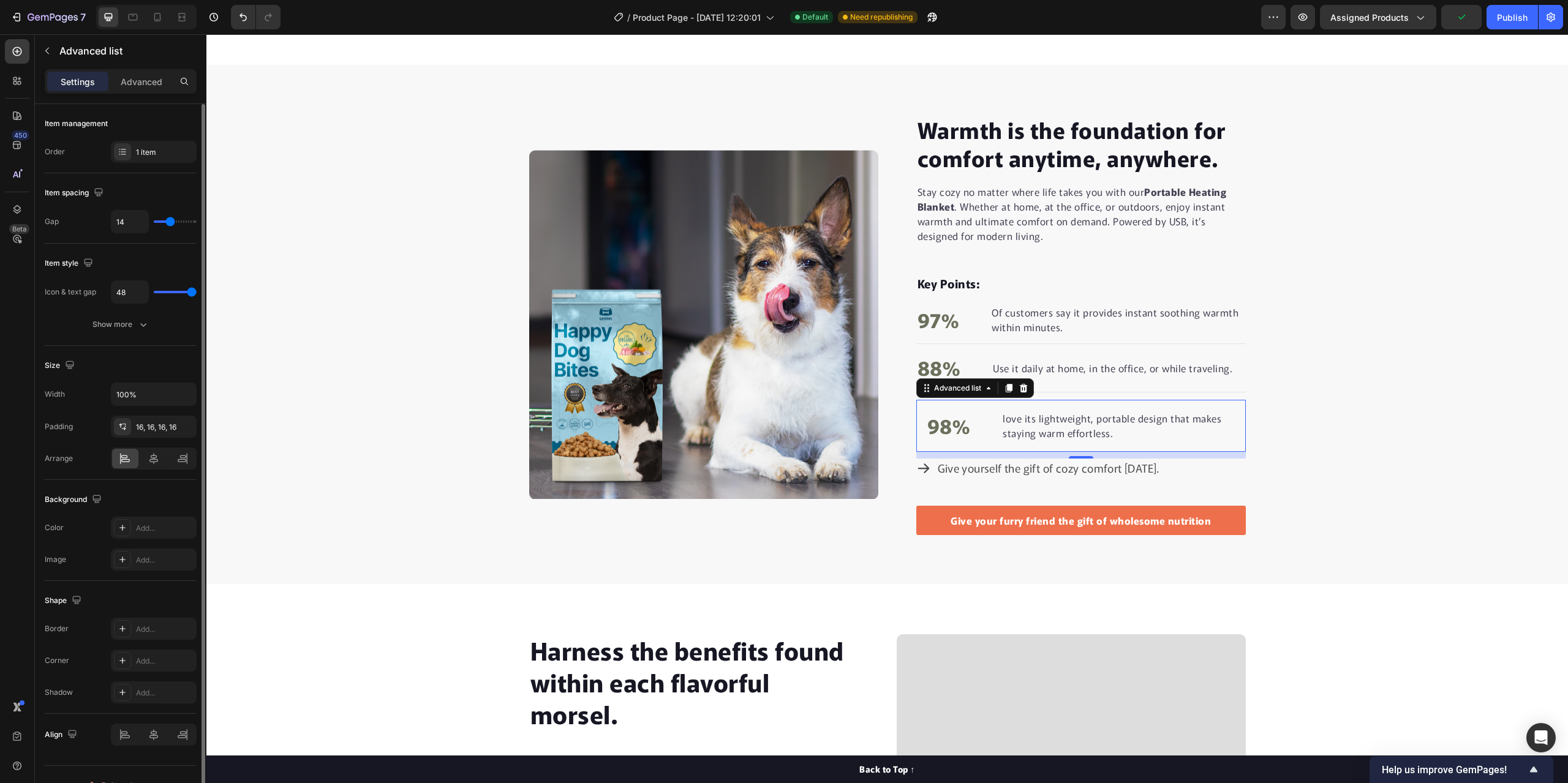
type input "15"
type input "16"
type input "17"
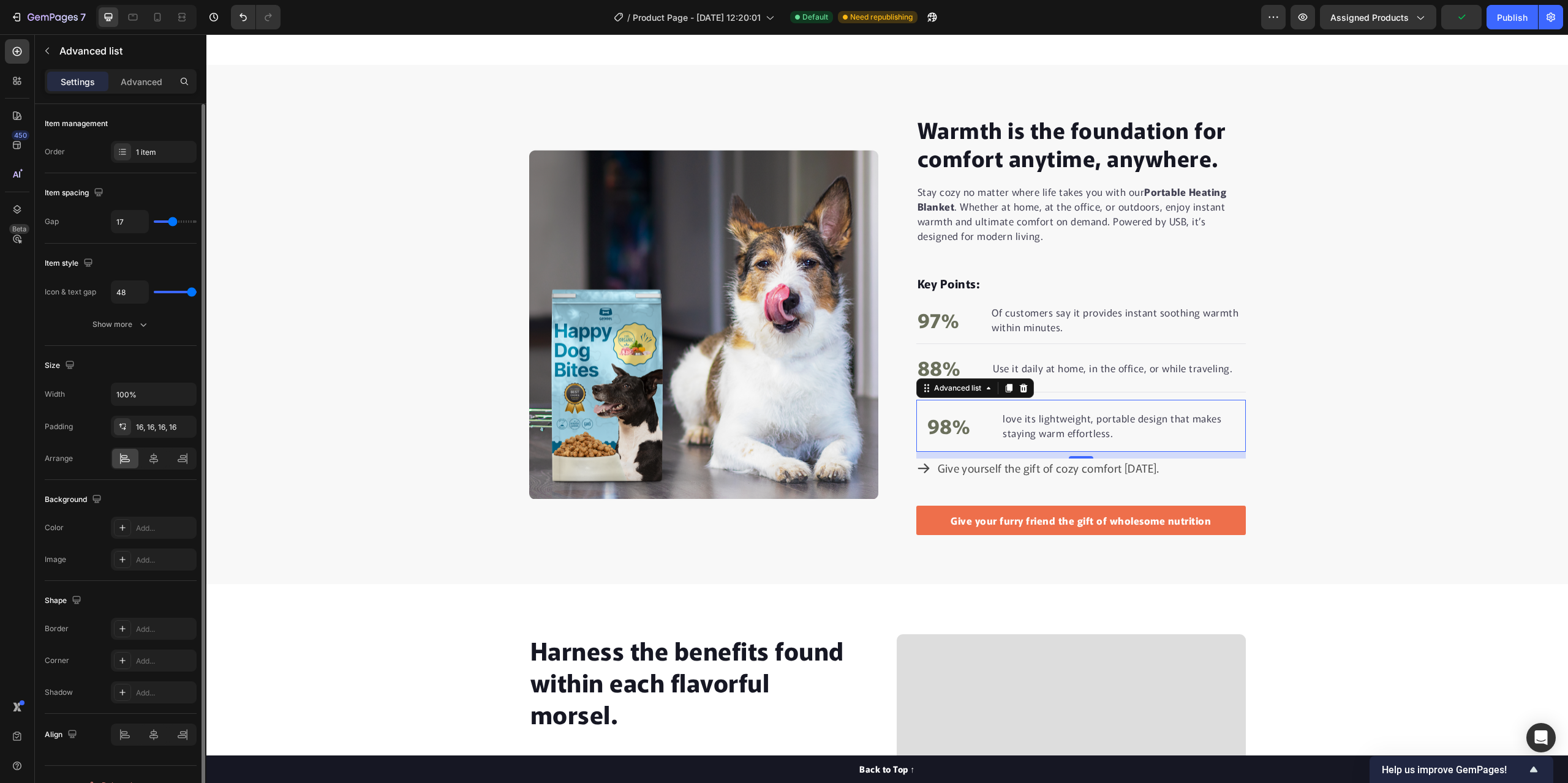
type input "18"
type input "19"
type input "18"
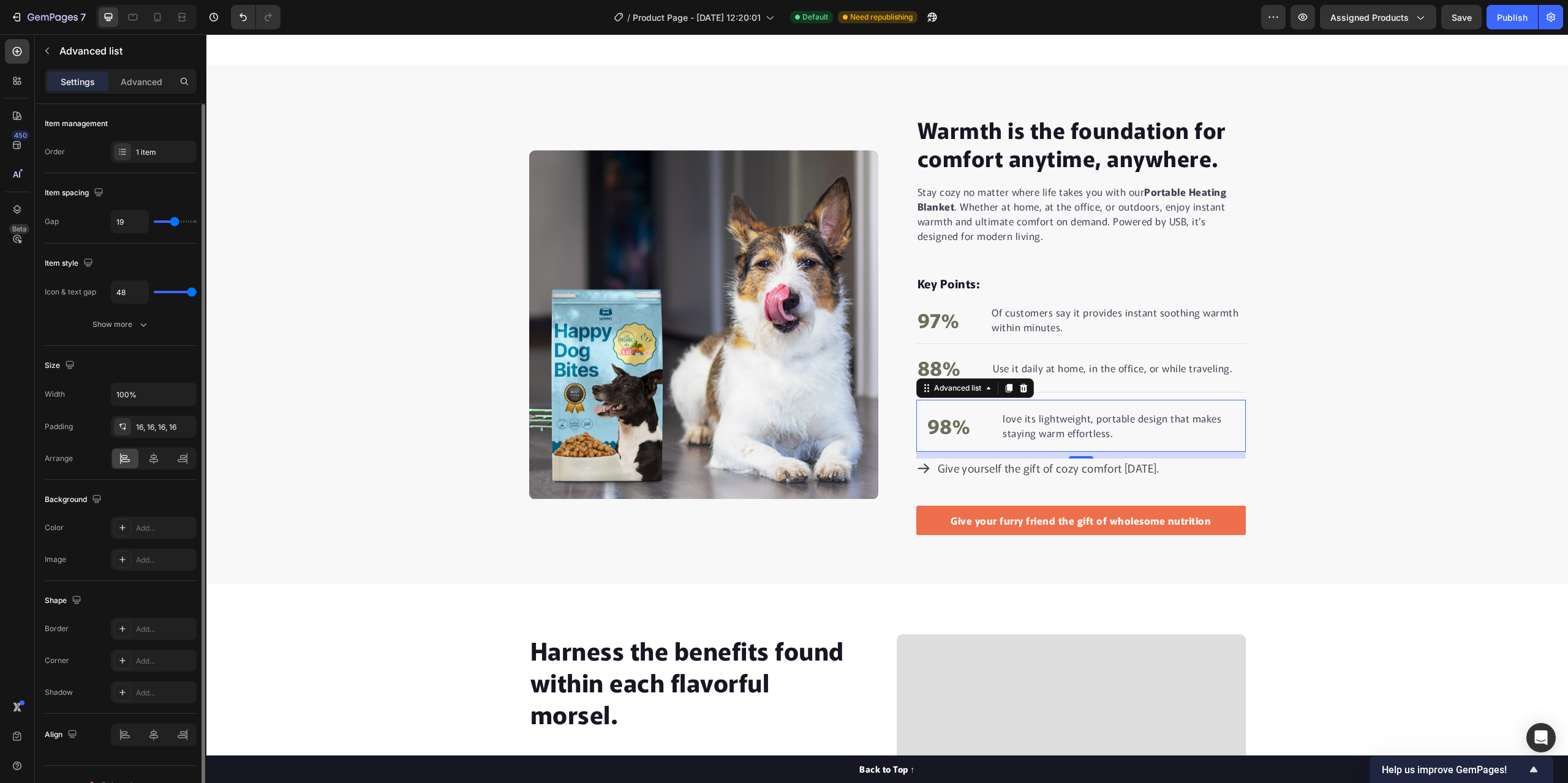
type input "18"
type input "16"
type input "15"
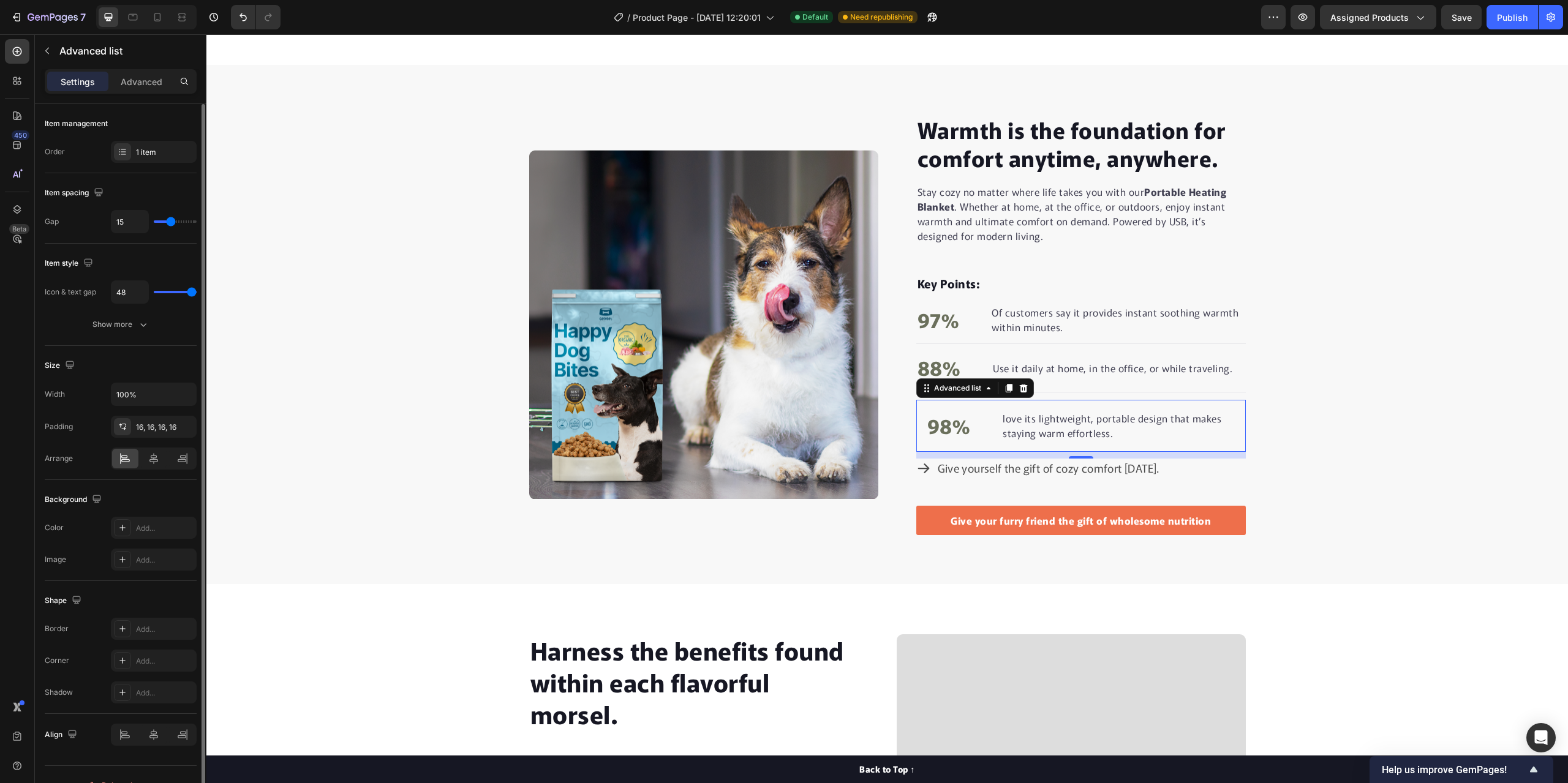
type input "16"
type input "17"
type input "18"
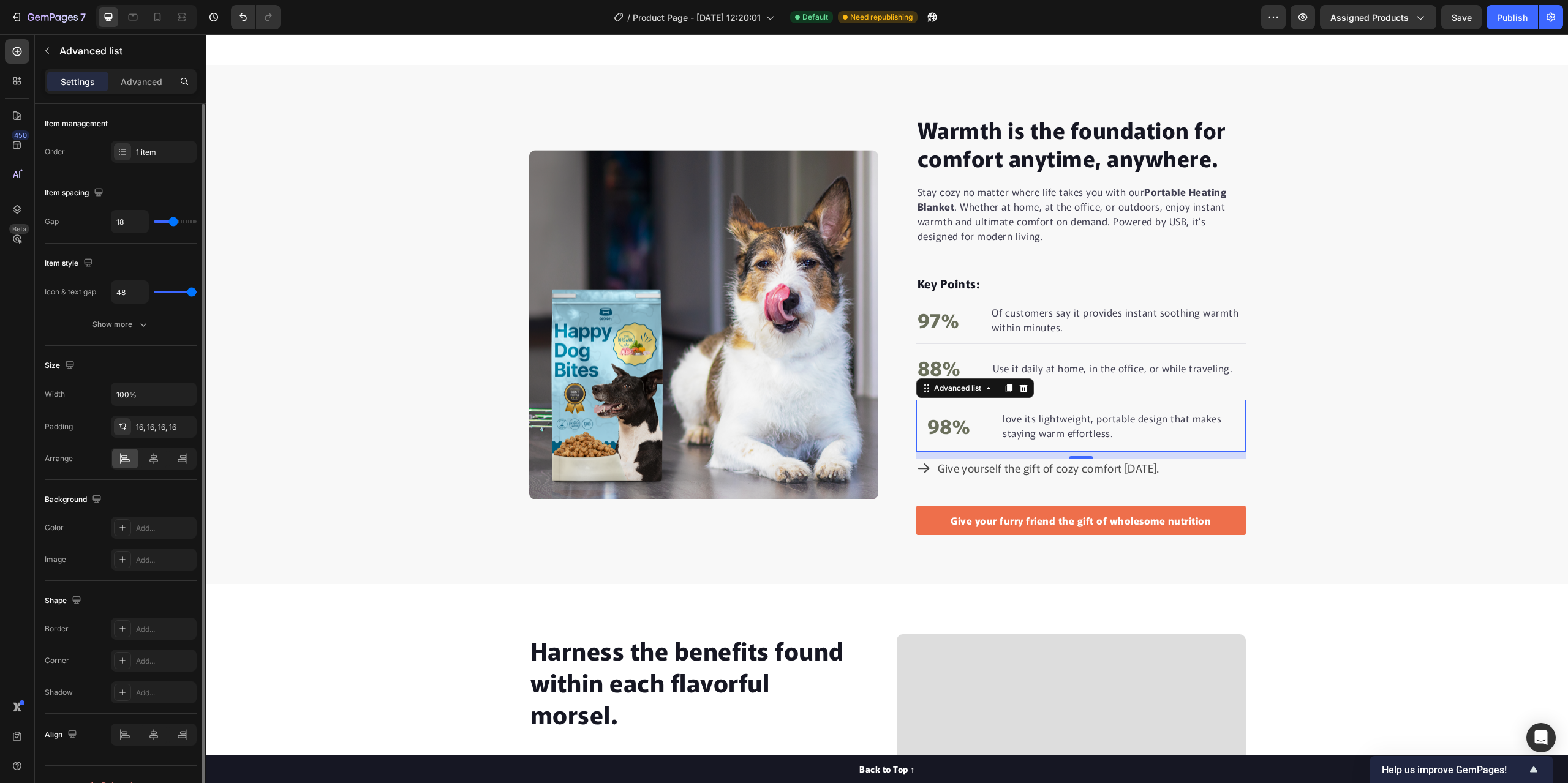
type input "18"
click at [173, 223] on input "range" at bounding box center [175, 221] width 43 height 2
click at [312, 304] on div "Warmth is the foundation for comfort anytime, anywhere. Heading Stay cozy no ma…" at bounding box center [887, 325] width 1362 height 422
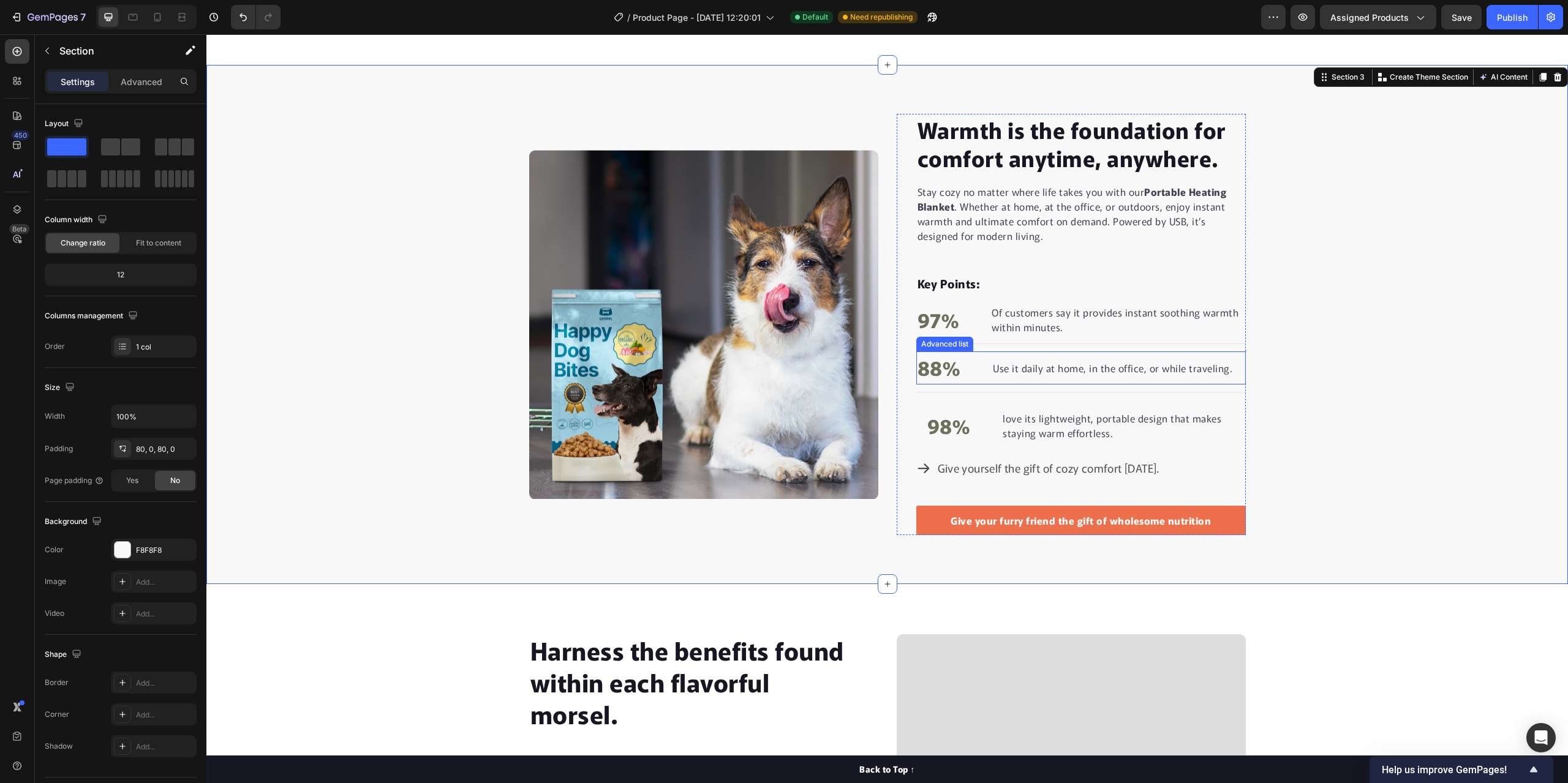
click at [965, 373] on li "88% Text block Use it daily at home, in the office, or while traveling. Text bl…" at bounding box center [1075, 368] width 318 height 33
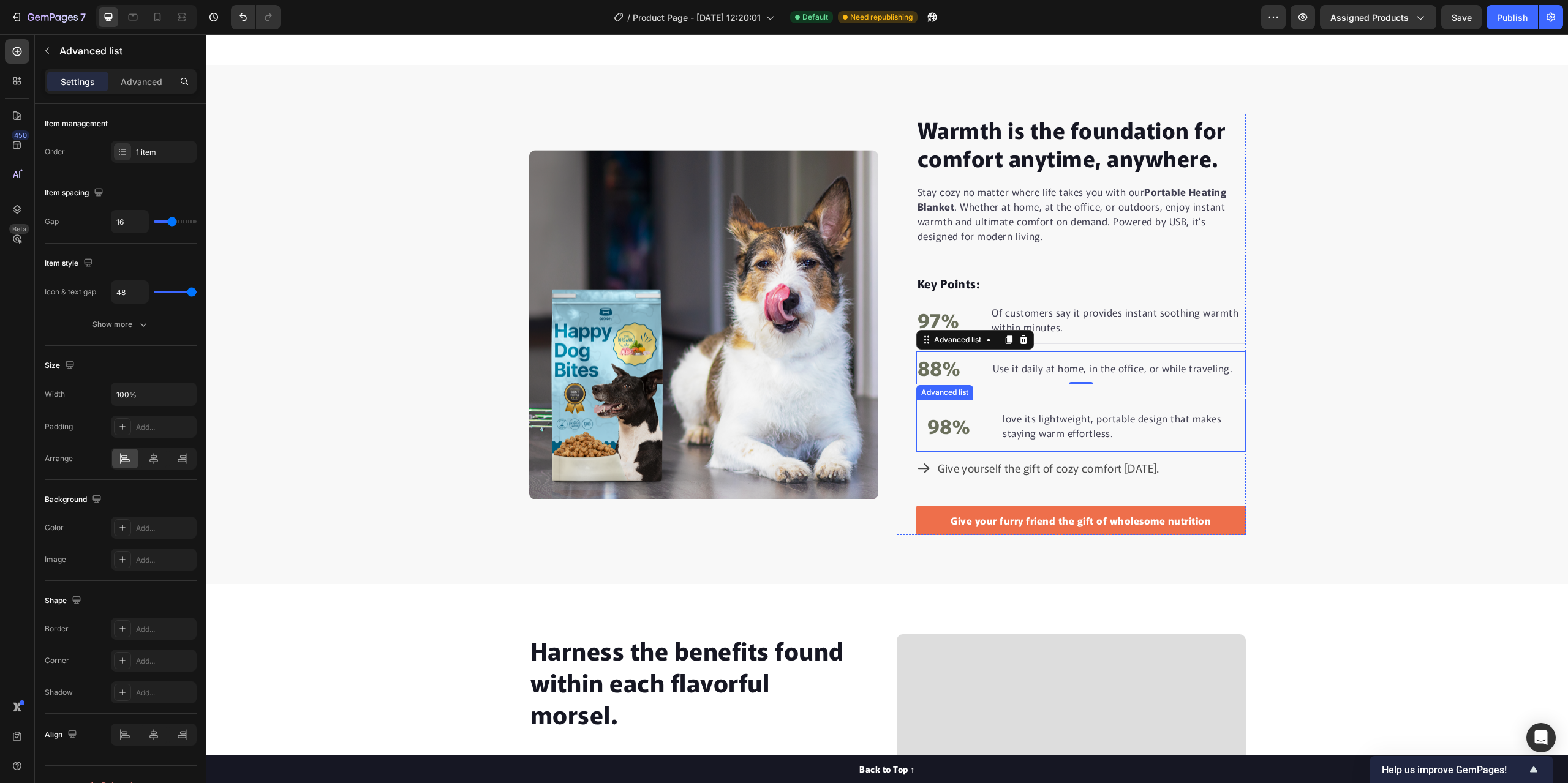
click at [972, 432] on li "98% Text block love its lightweight, portable design that makes staying warm ef…" at bounding box center [1080, 426] width 310 height 33
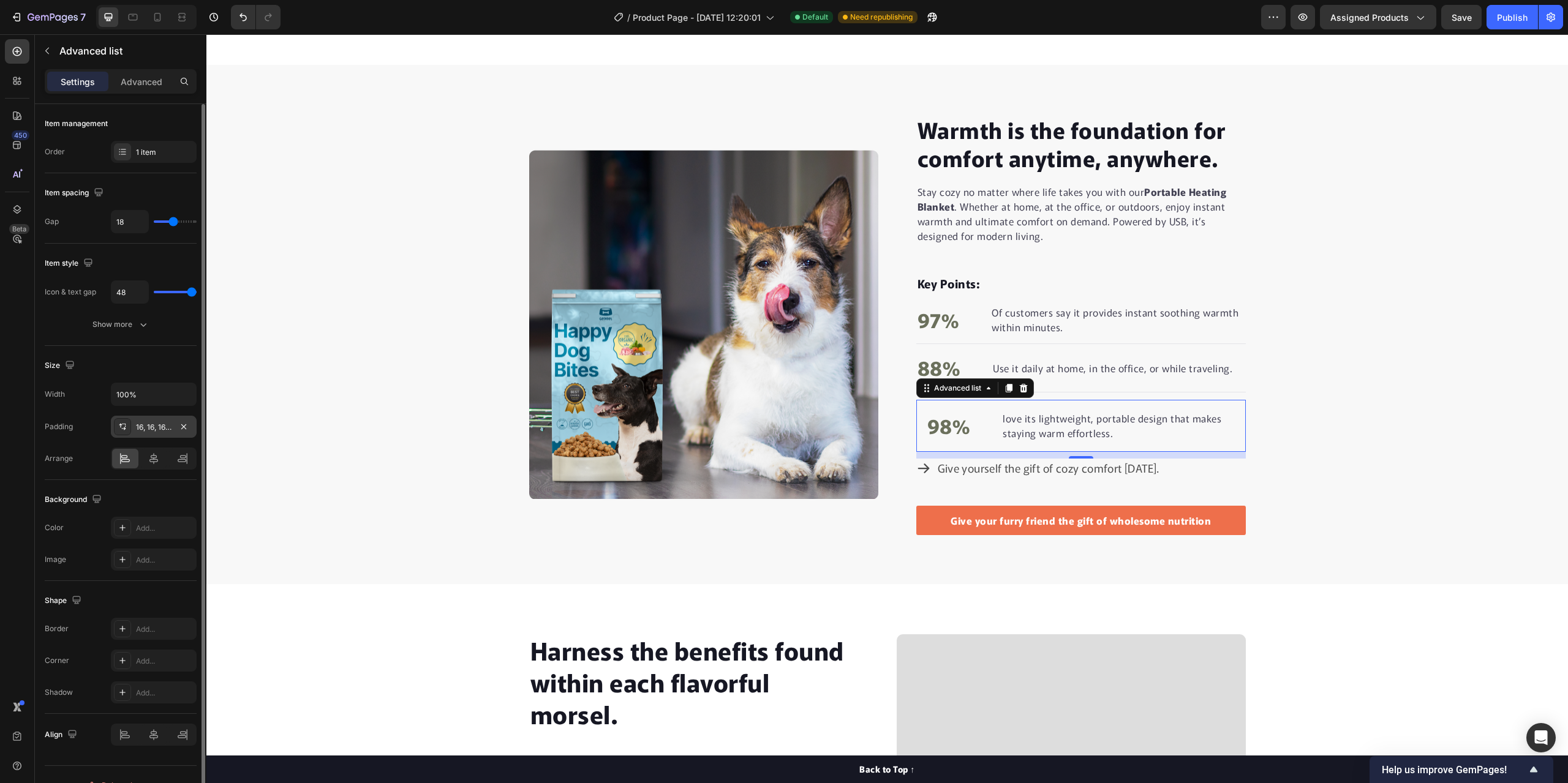
click at [138, 428] on div "16, 16, 16, 16" at bounding box center [153, 427] width 35 height 11
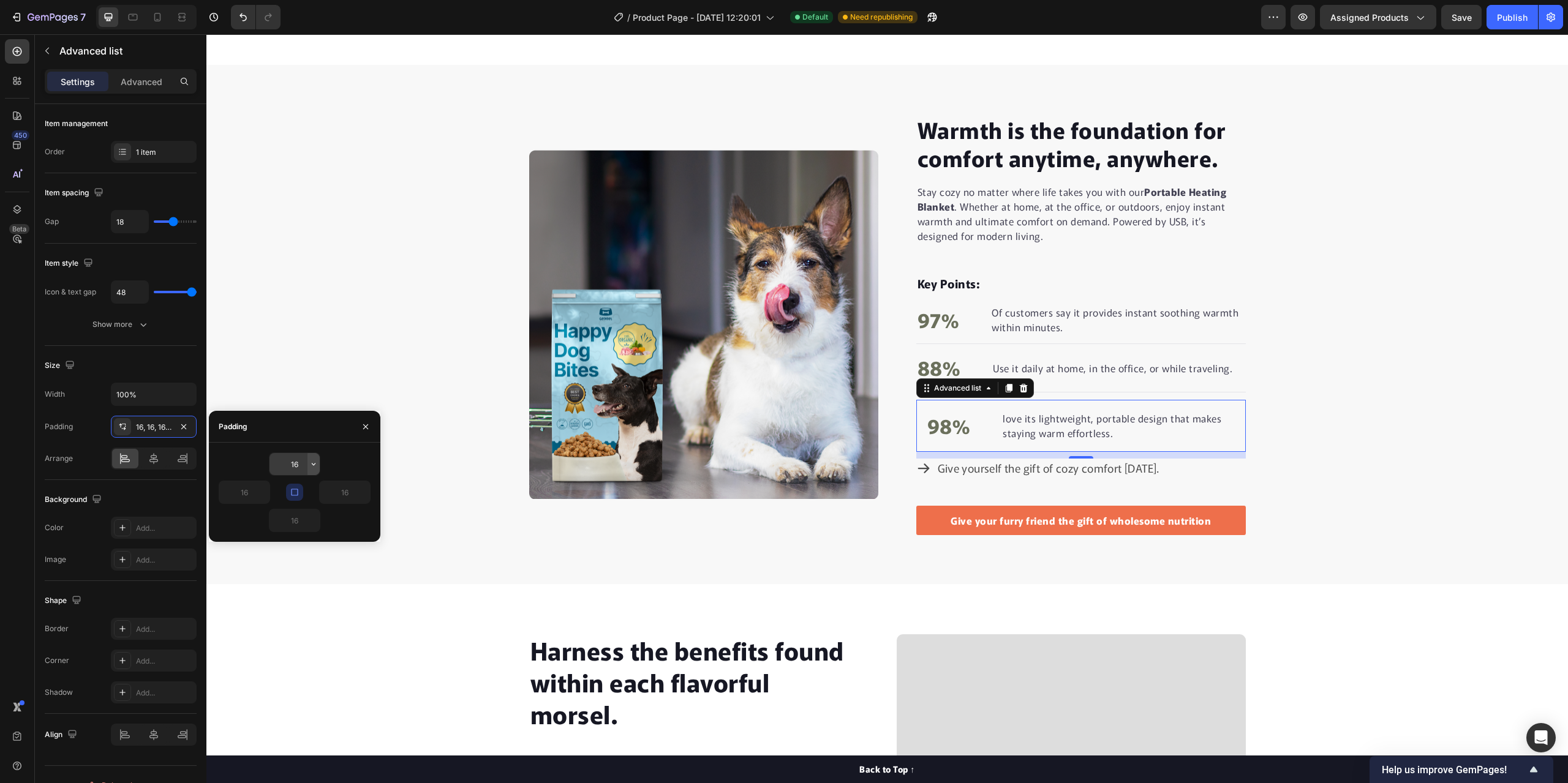
click at [313, 463] on icon "button" at bounding box center [313, 464] width 10 height 10
click at [278, 515] on p "XXS 2px" at bounding box center [272, 518] width 65 height 11
type input "2"
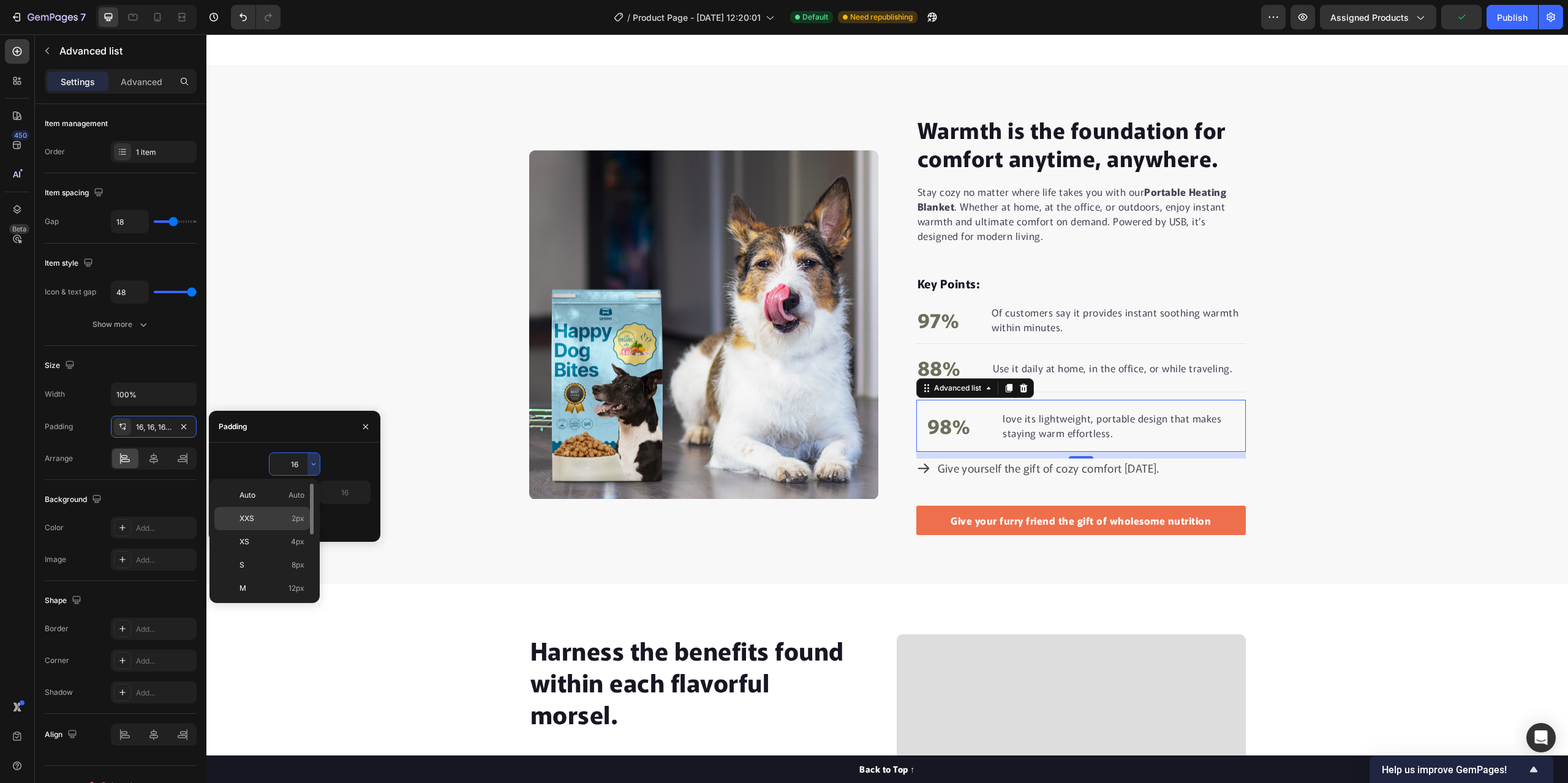
type input "2"
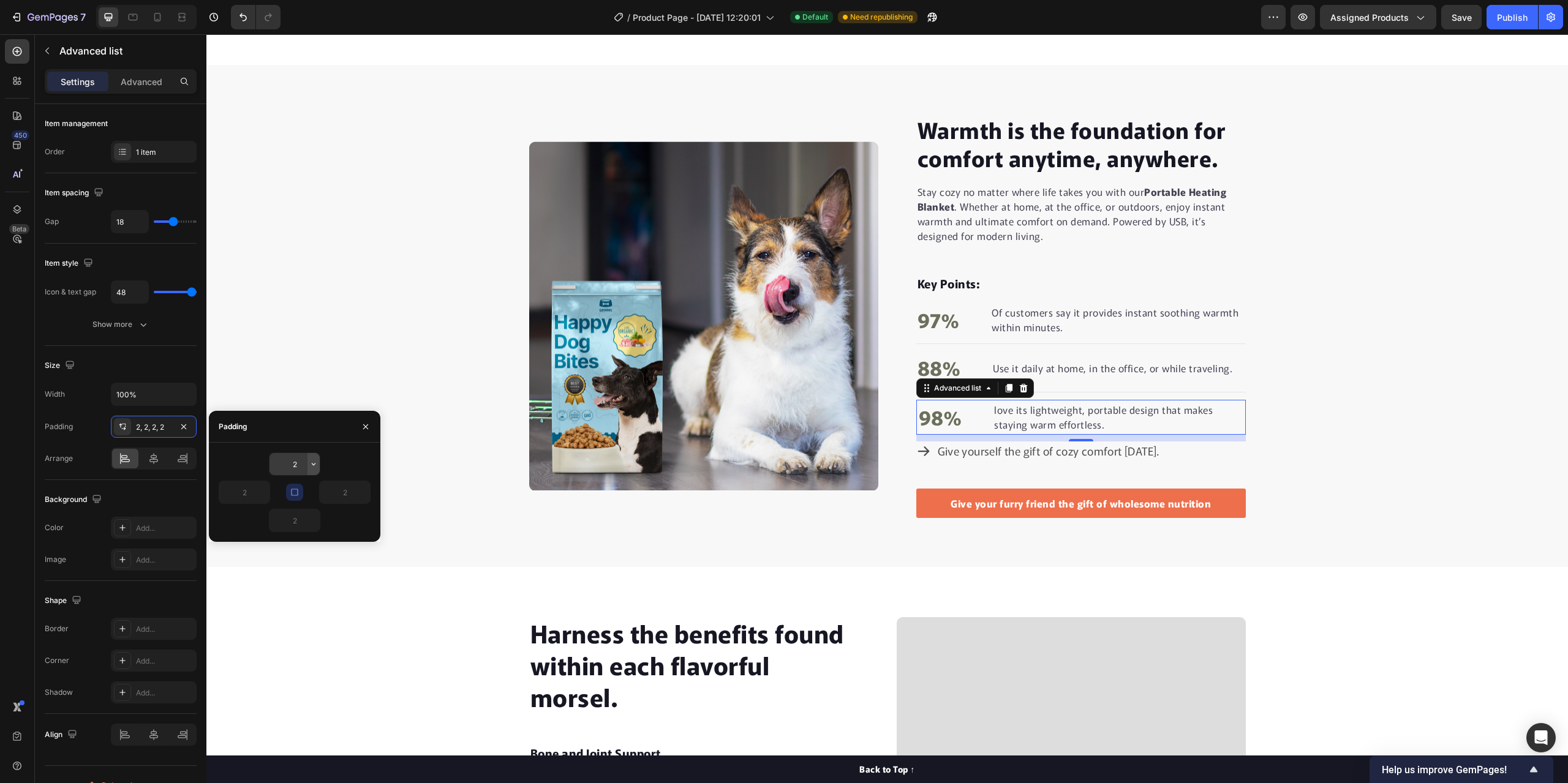
click at [311, 463] on icon "button" at bounding box center [313, 464] width 10 height 10
click at [295, 493] on span "Auto" at bounding box center [295, 495] width 16 height 11
type input "Auto"
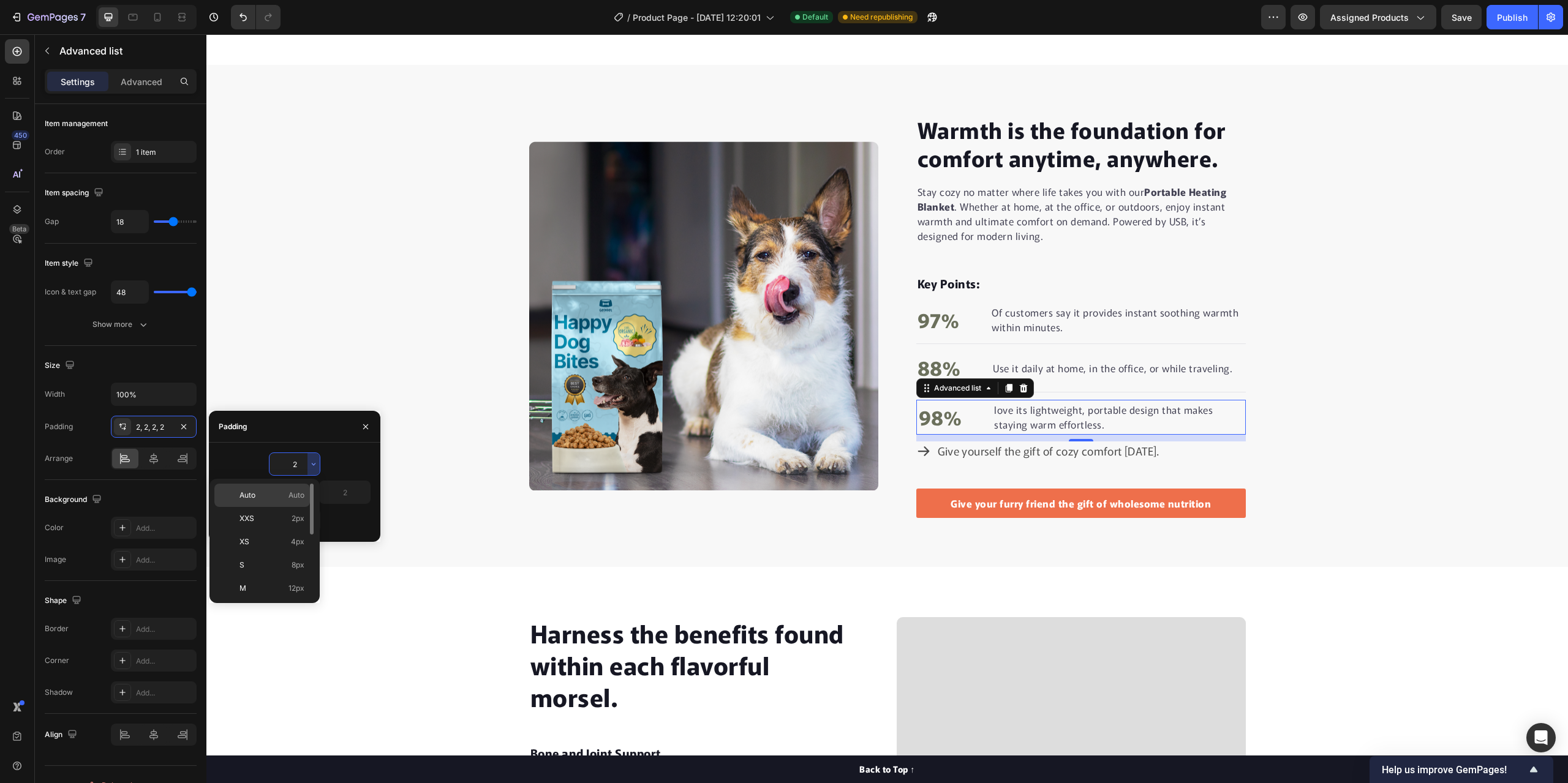
type input "Auto"
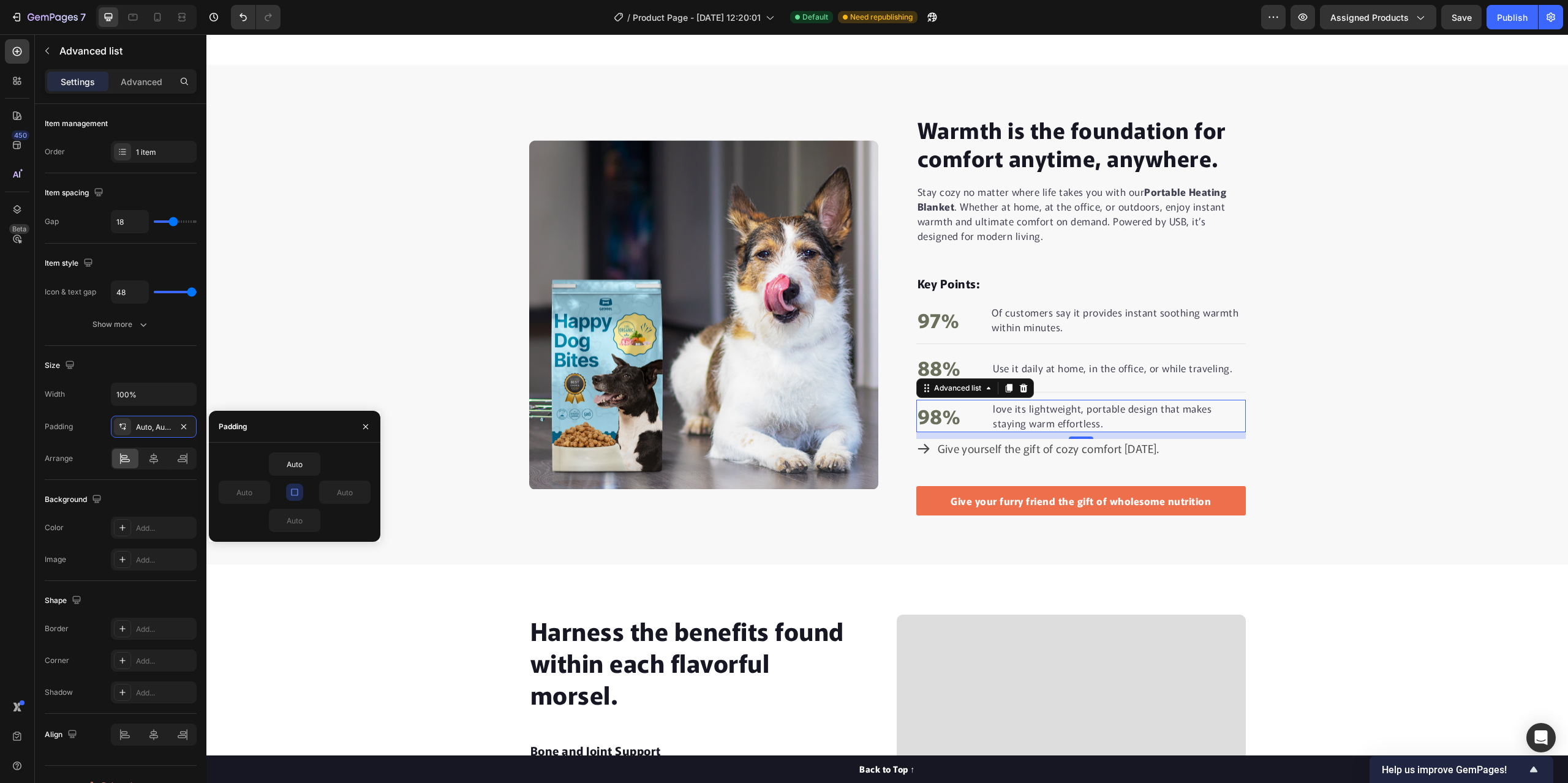
click at [386, 367] on div "Warmth is the foundation for comfort anytime, anywhere. Heading Stay cozy no ma…" at bounding box center [887, 315] width 1362 height 403
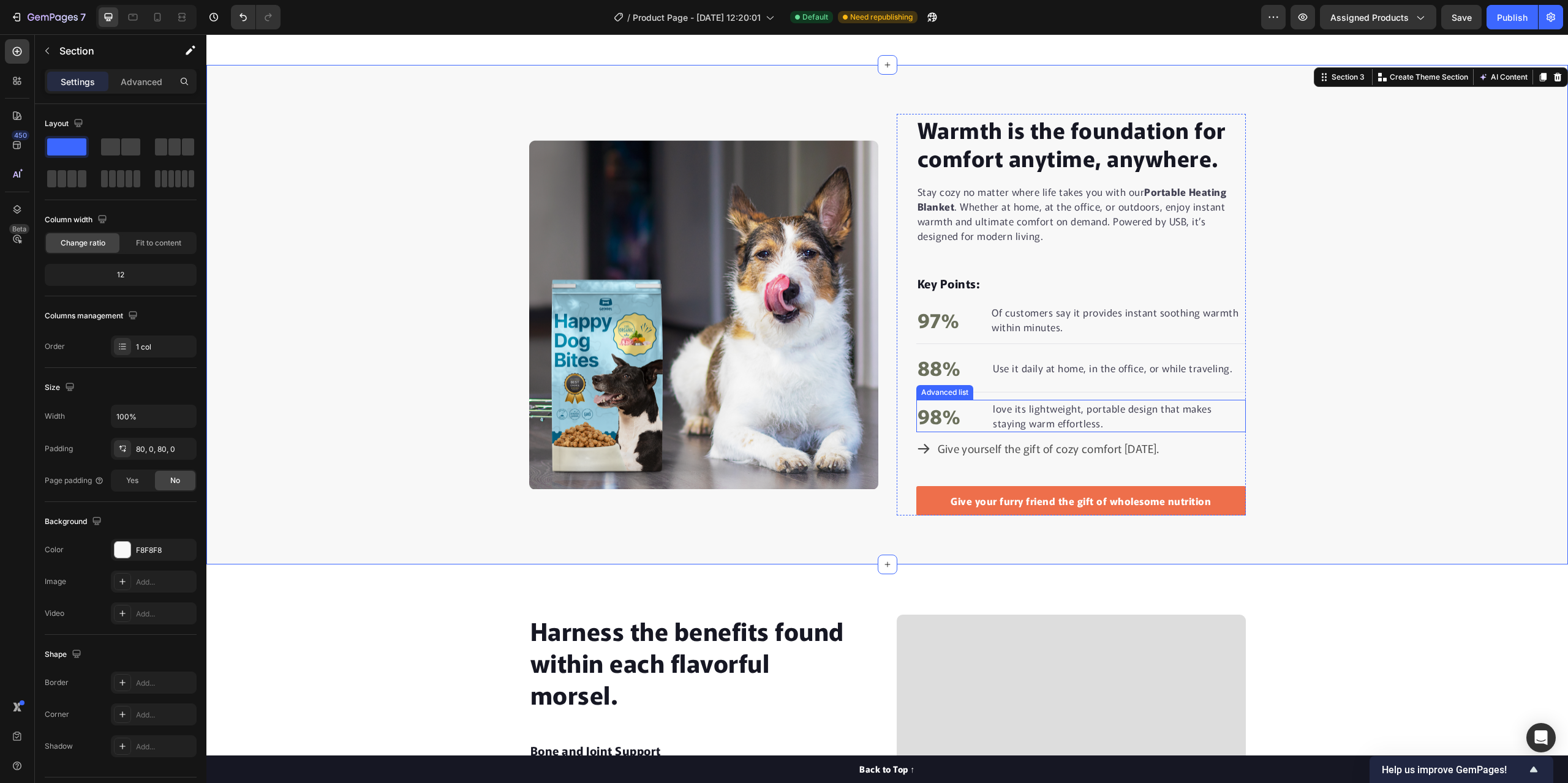
click at [1121, 432] on li "98% Text block love its lightweight, portable design that makes staying warm ef…" at bounding box center [1081, 416] width 330 height 33
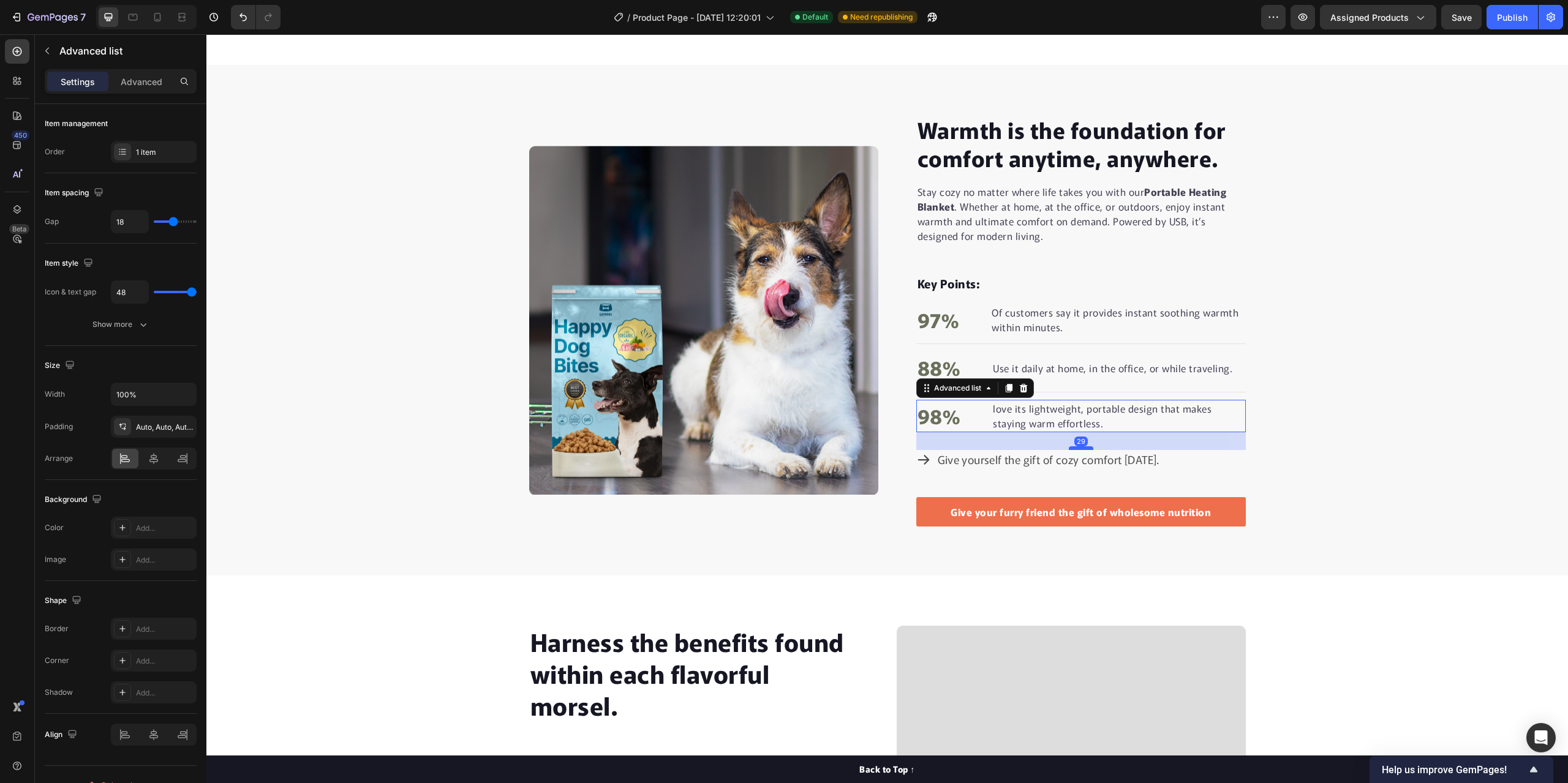
drag, startPoint x: 1075, startPoint y: 438, endPoint x: 1072, endPoint y: 449, distance: 11.4
click at [1072, 449] on div at bounding box center [1081, 448] width 25 height 3
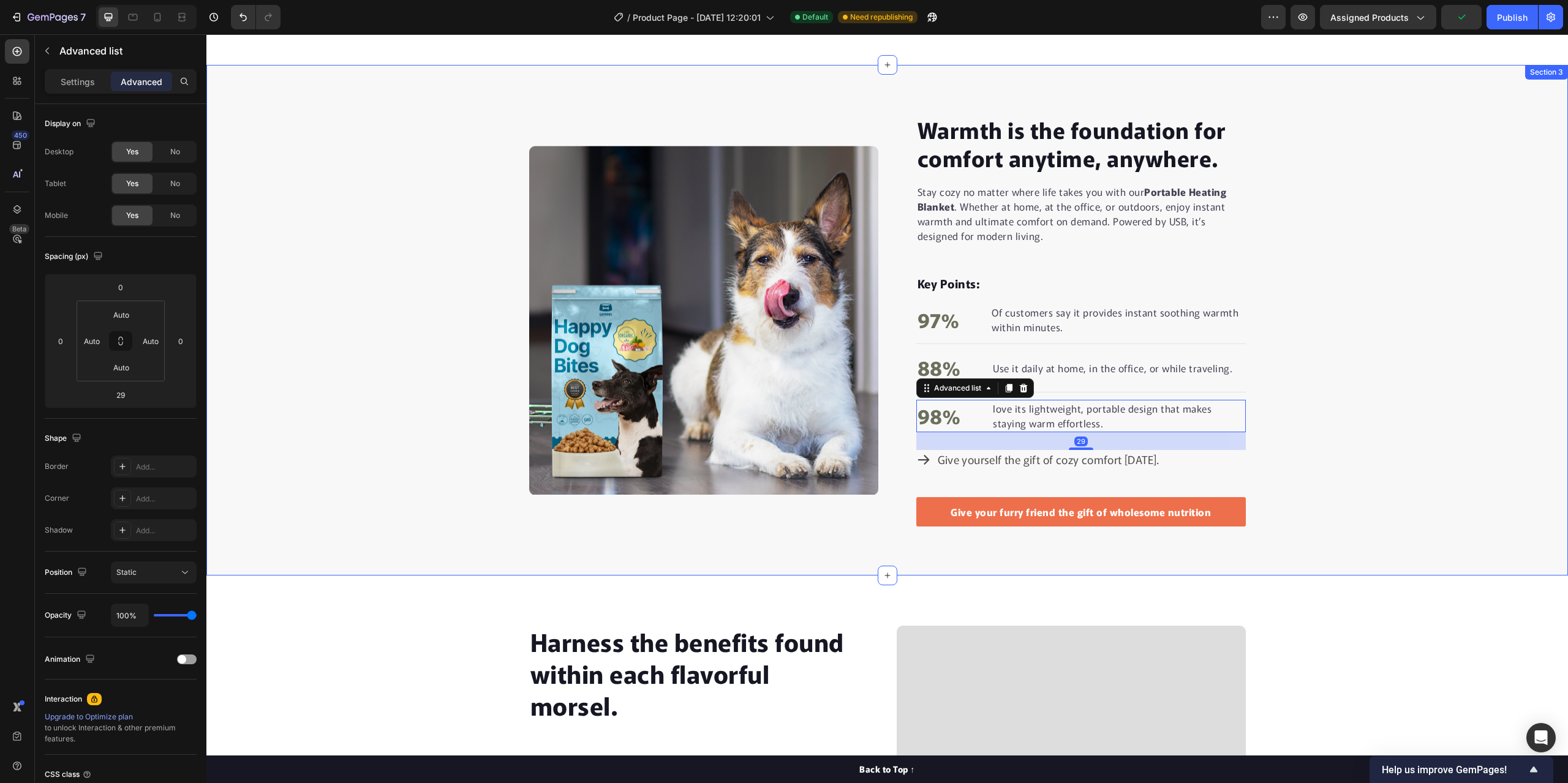
click at [1426, 395] on div "Warmth is the foundation for comfort anytime, anywhere. Heading Stay cozy no ma…" at bounding box center [887, 320] width 1362 height 413
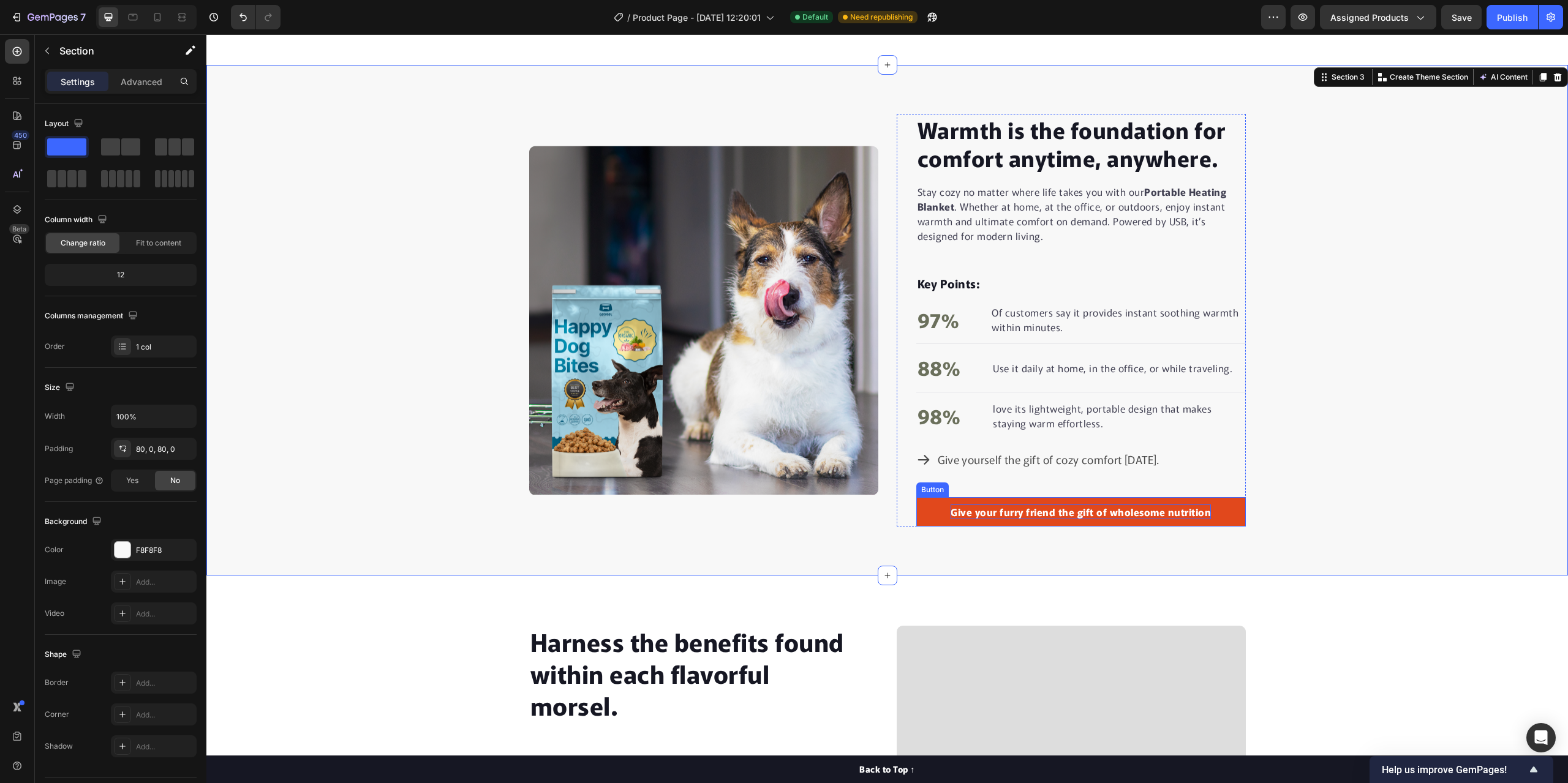
click at [1203, 511] on div "Give your furry friend the gift of wholesome nutrition" at bounding box center [1080, 512] width 260 height 15
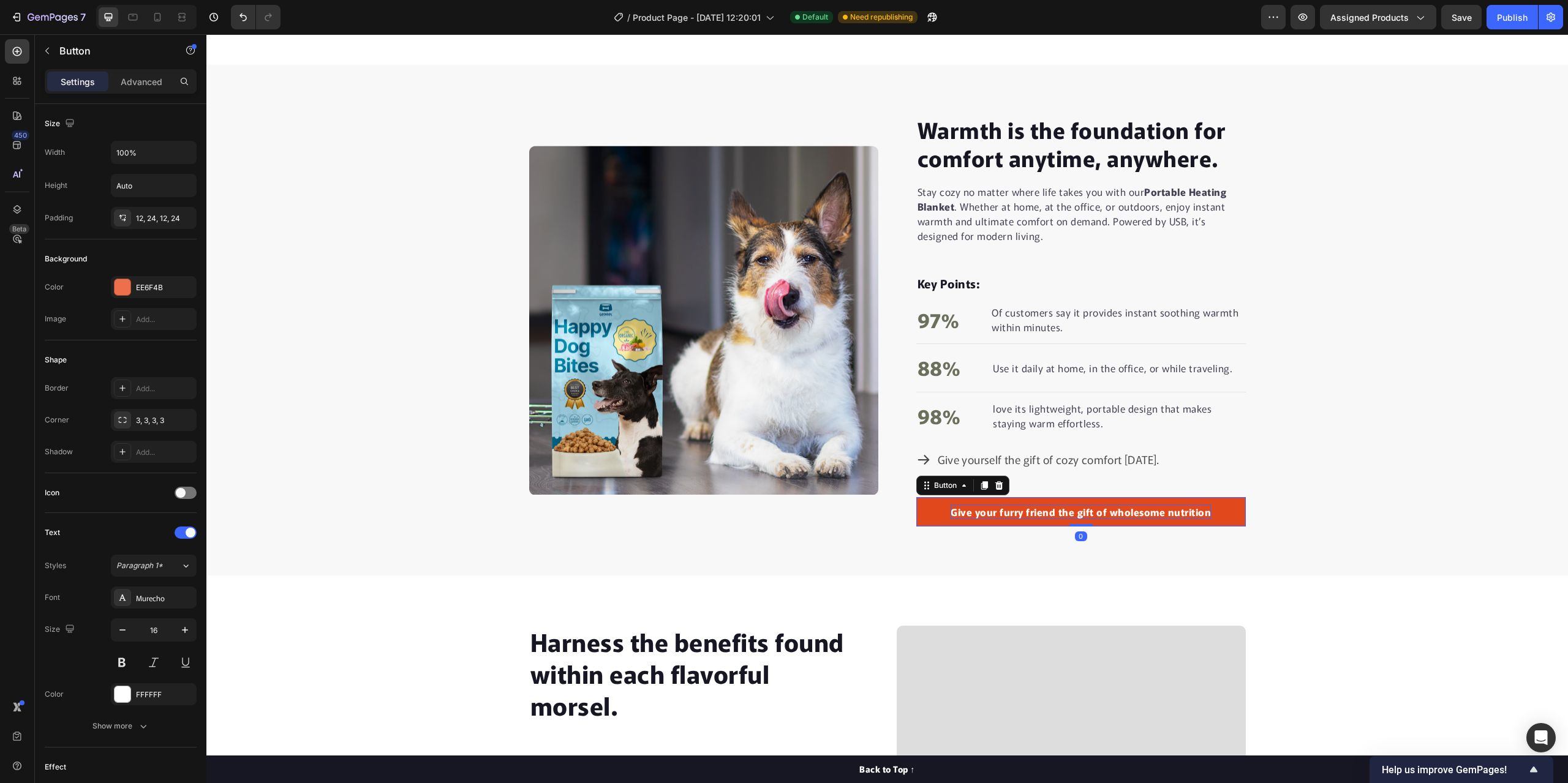
click at [1202, 512] on div "Give your furry friend the gift of wholesome nutrition" at bounding box center [1080, 512] width 260 height 15
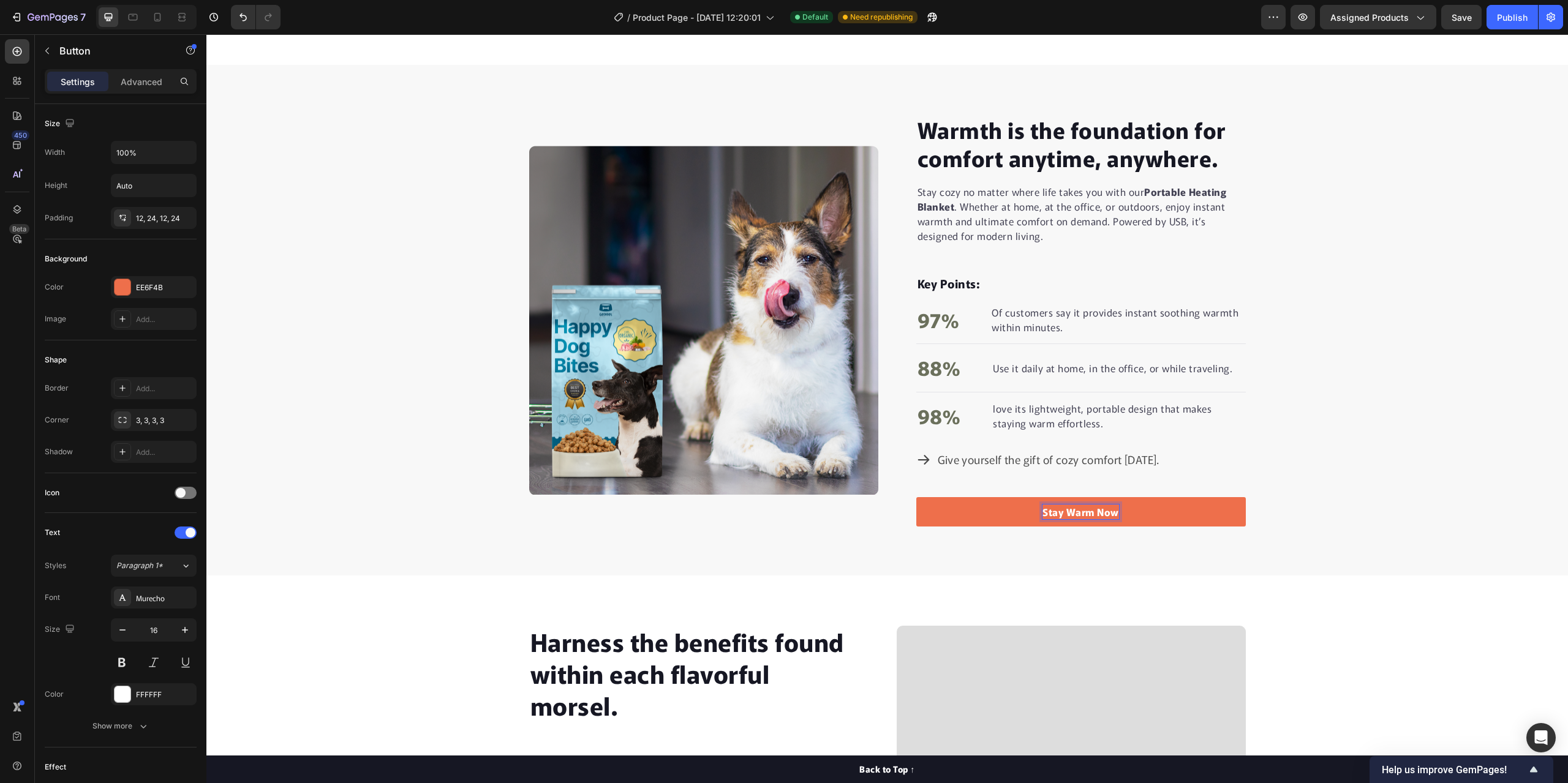
click at [1342, 501] on div "Warmth is the foundation for comfort anytime, anywhere. Heading Stay cozy no ma…" at bounding box center [887, 320] width 1362 height 413
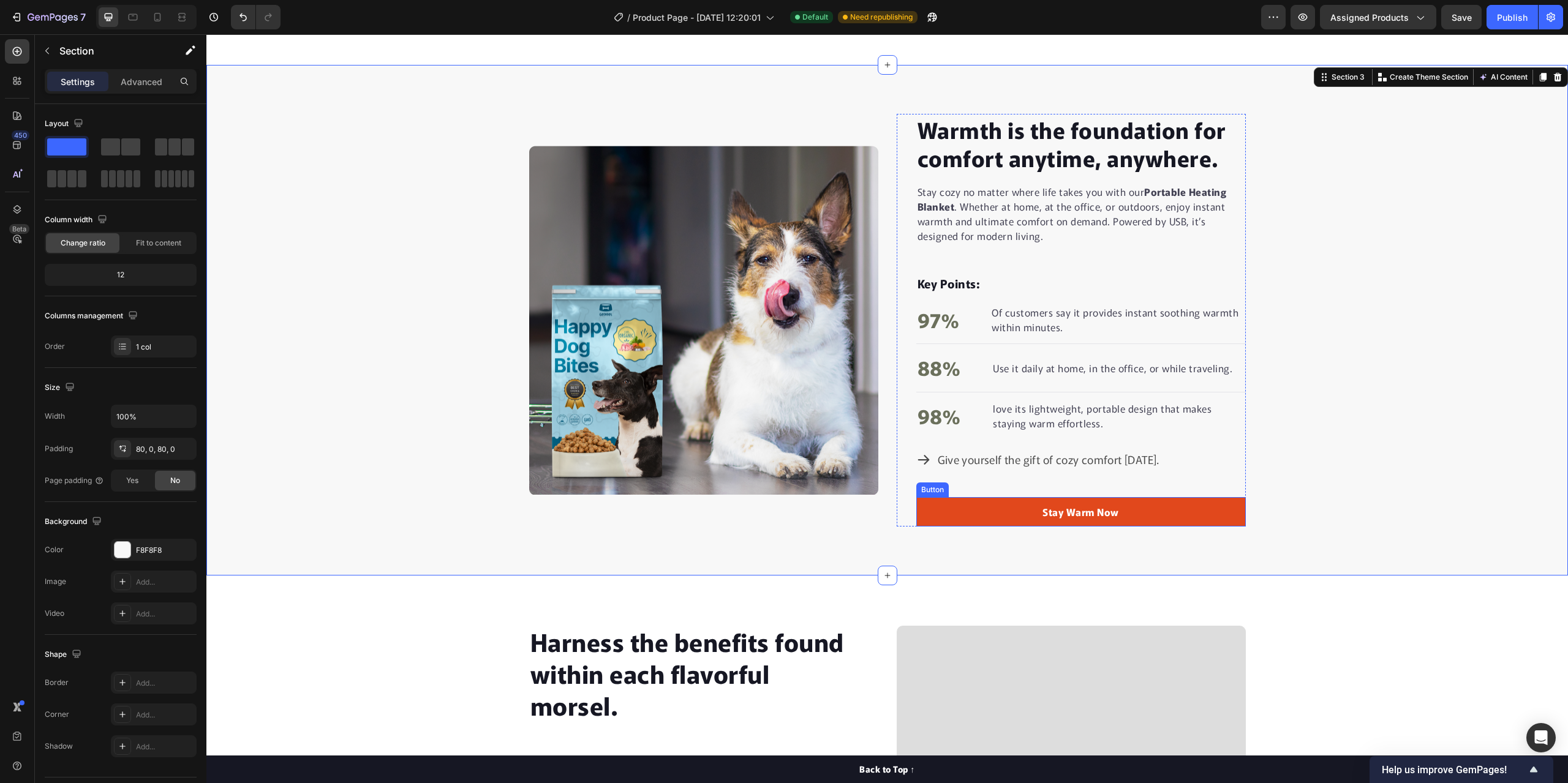
click at [1203, 518] on link "Stay Warm Now" at bounding box center [1081, 512] width 330 height 29
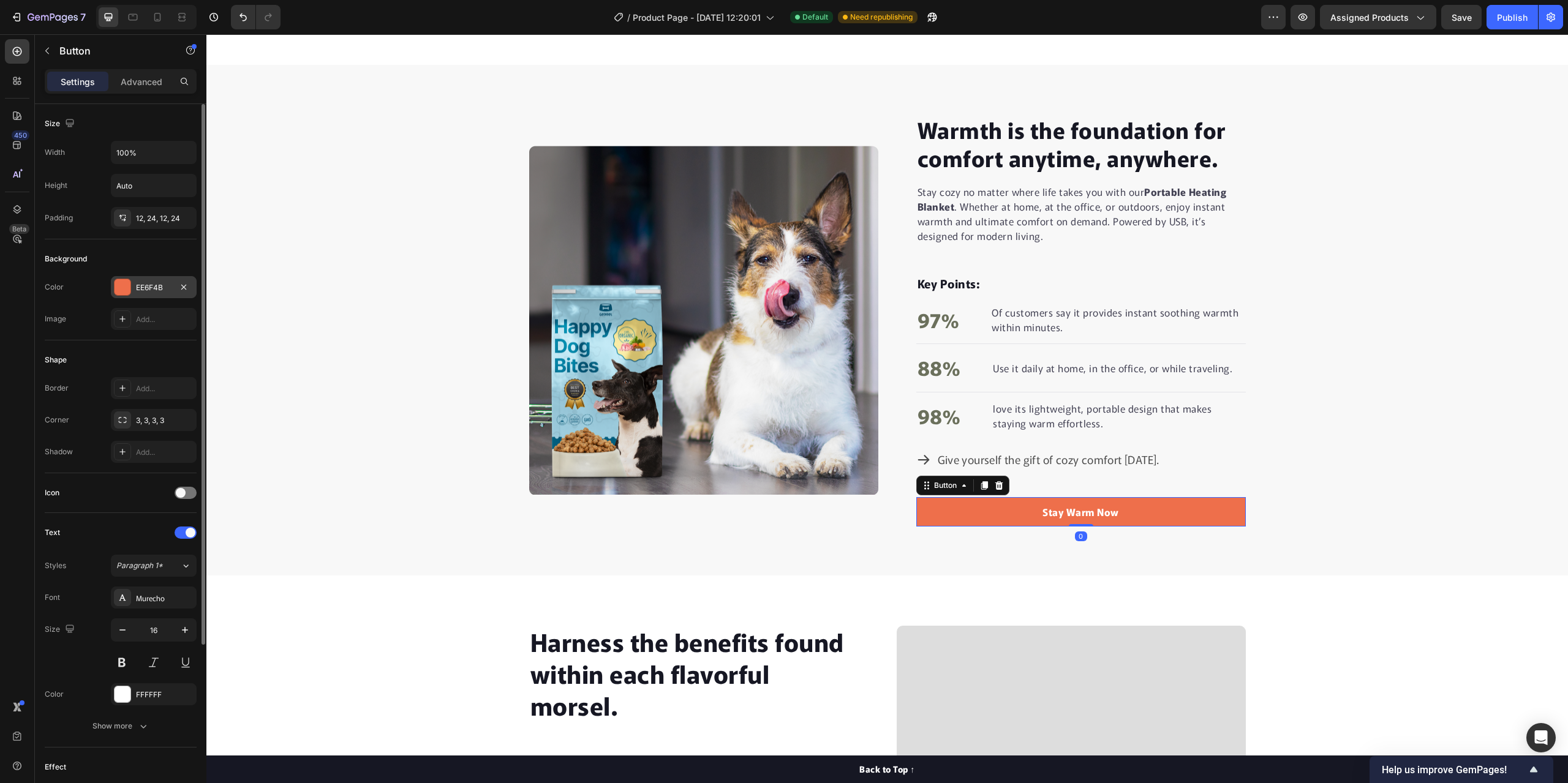
click at [152, 286] on div "EE6F4B" at bounding box center [153, 287] width 35 height 11
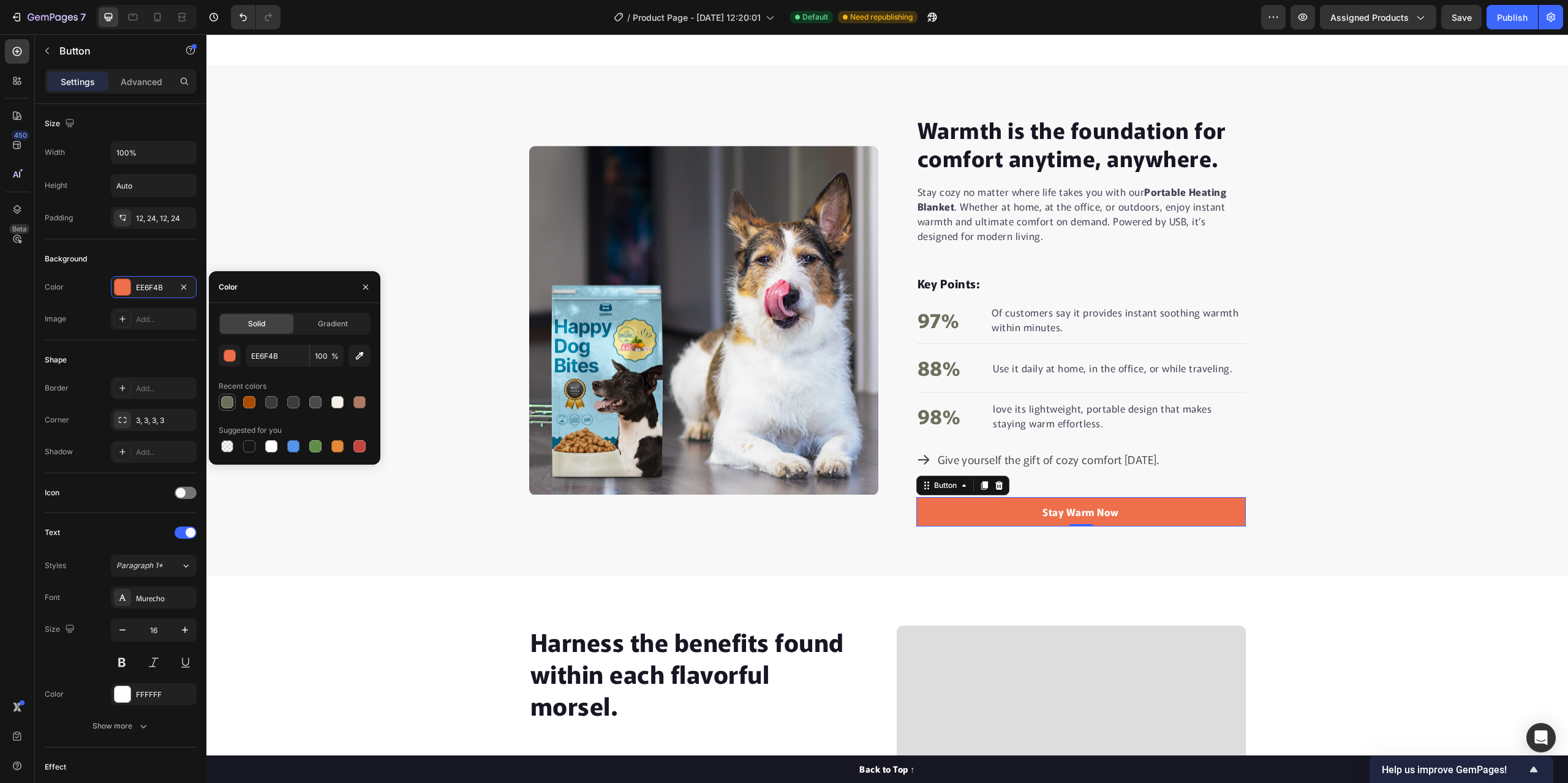
click at [226, 403] on div at bounding box center [227, 402] width 12 height 12
type input "6B705C"
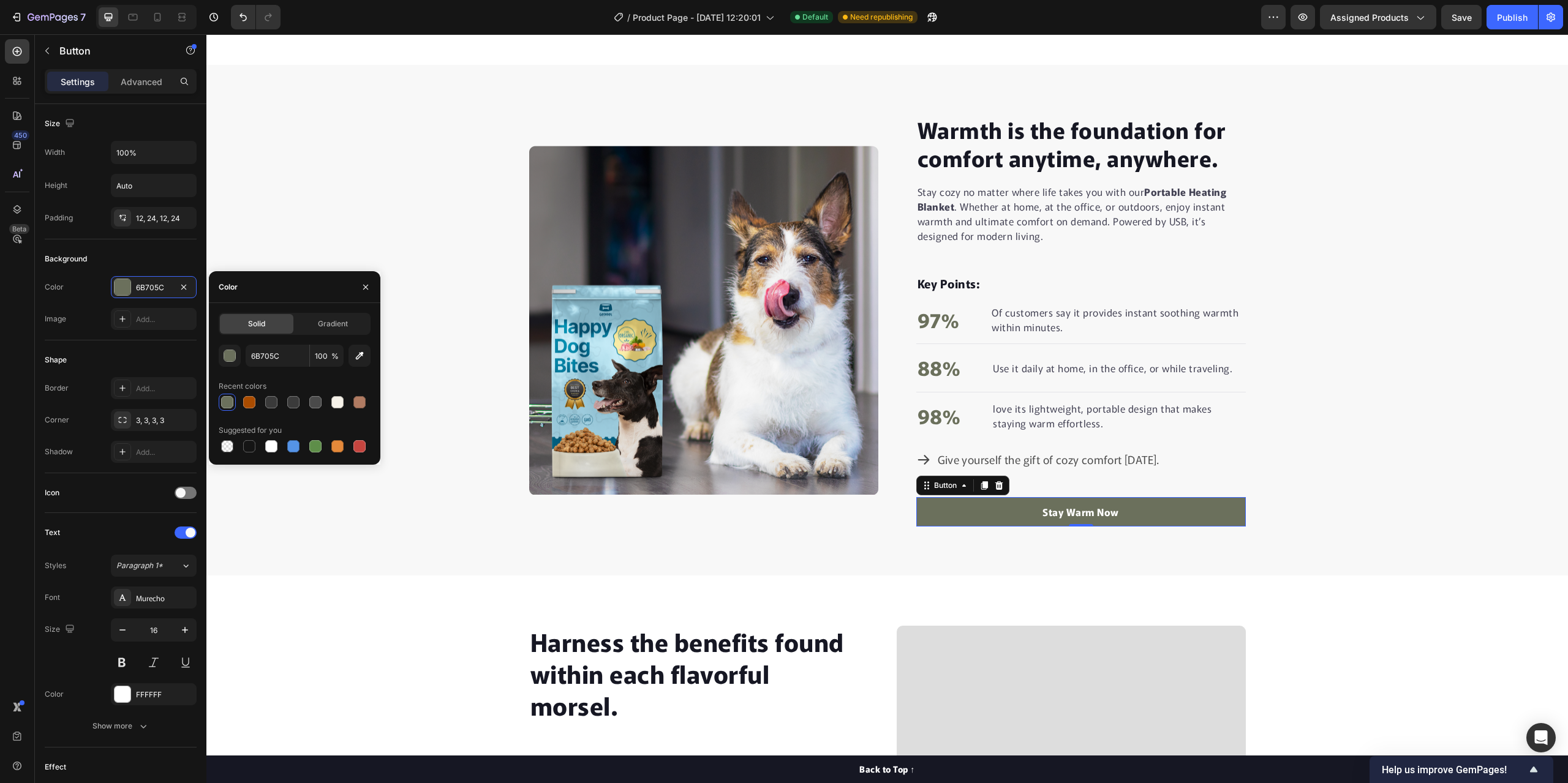
click at [259, 200] on div "Warmth is the foundation for comfort anytime, anywhere. Heading Stay cozy no ma…" at bounding box center [887, 320] width 1362 height 413
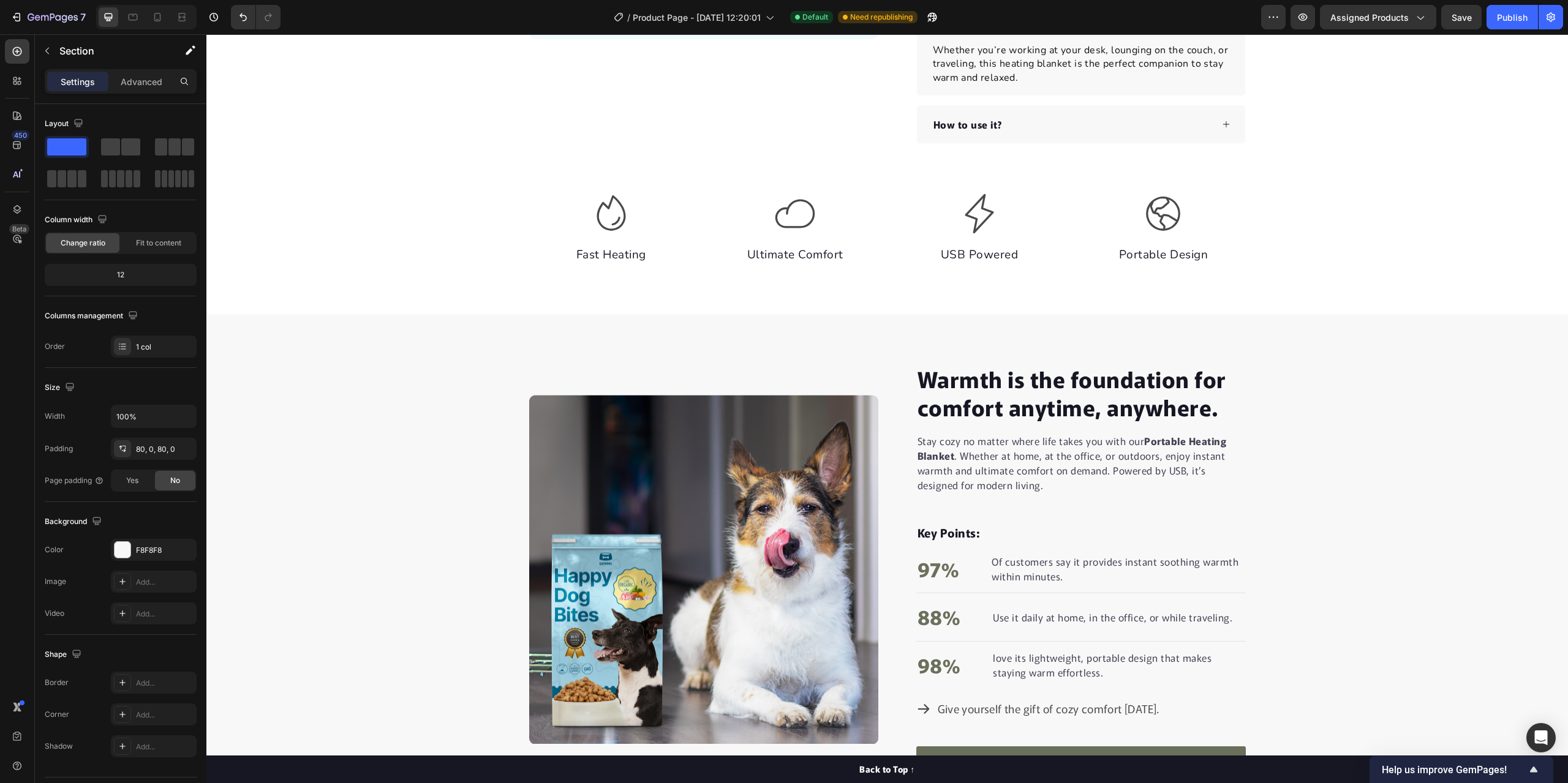
scroll to position [857, 0]
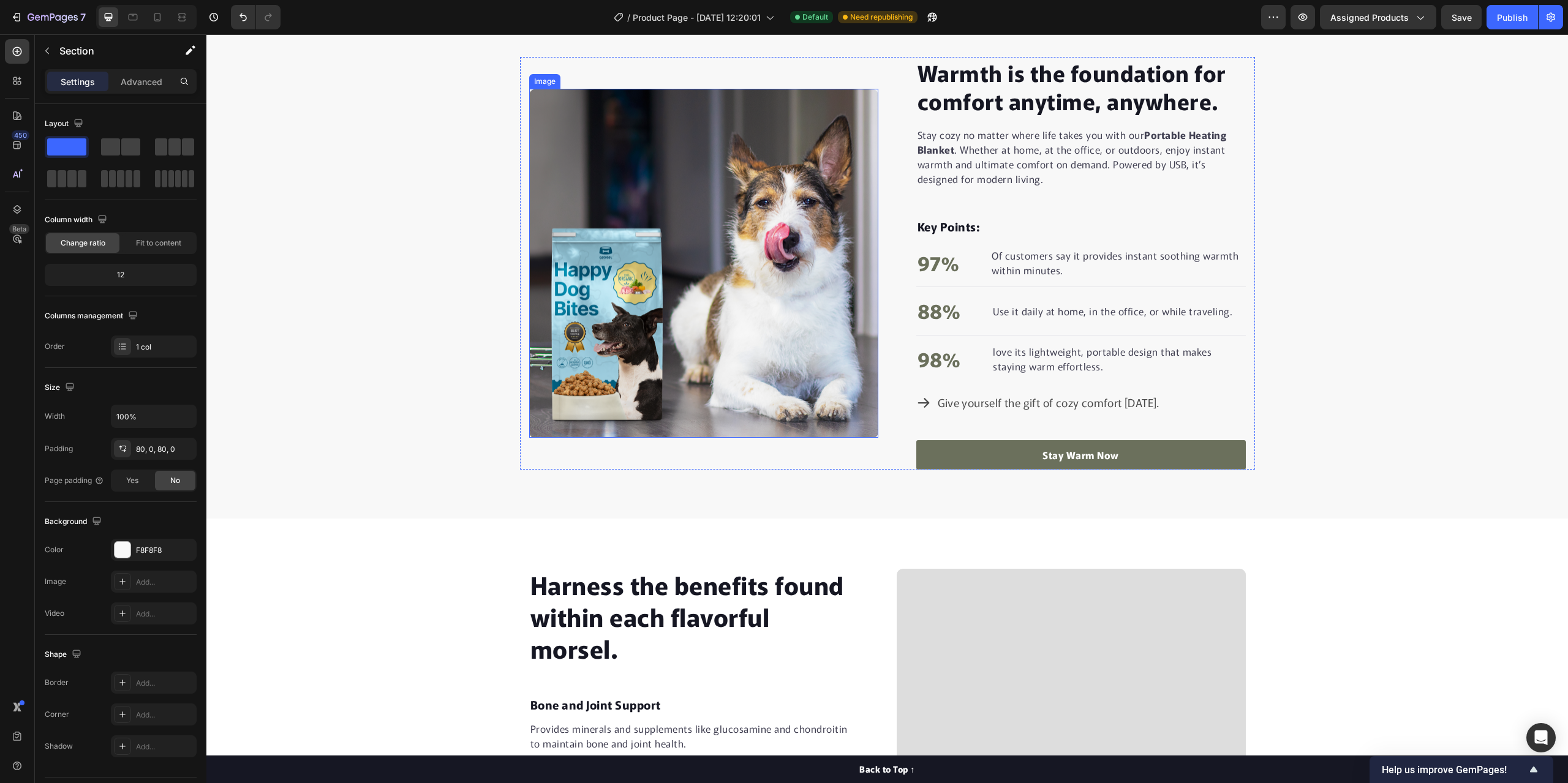
click at [641, 274] on img at bounding box center [704, 263] width 349 height 349
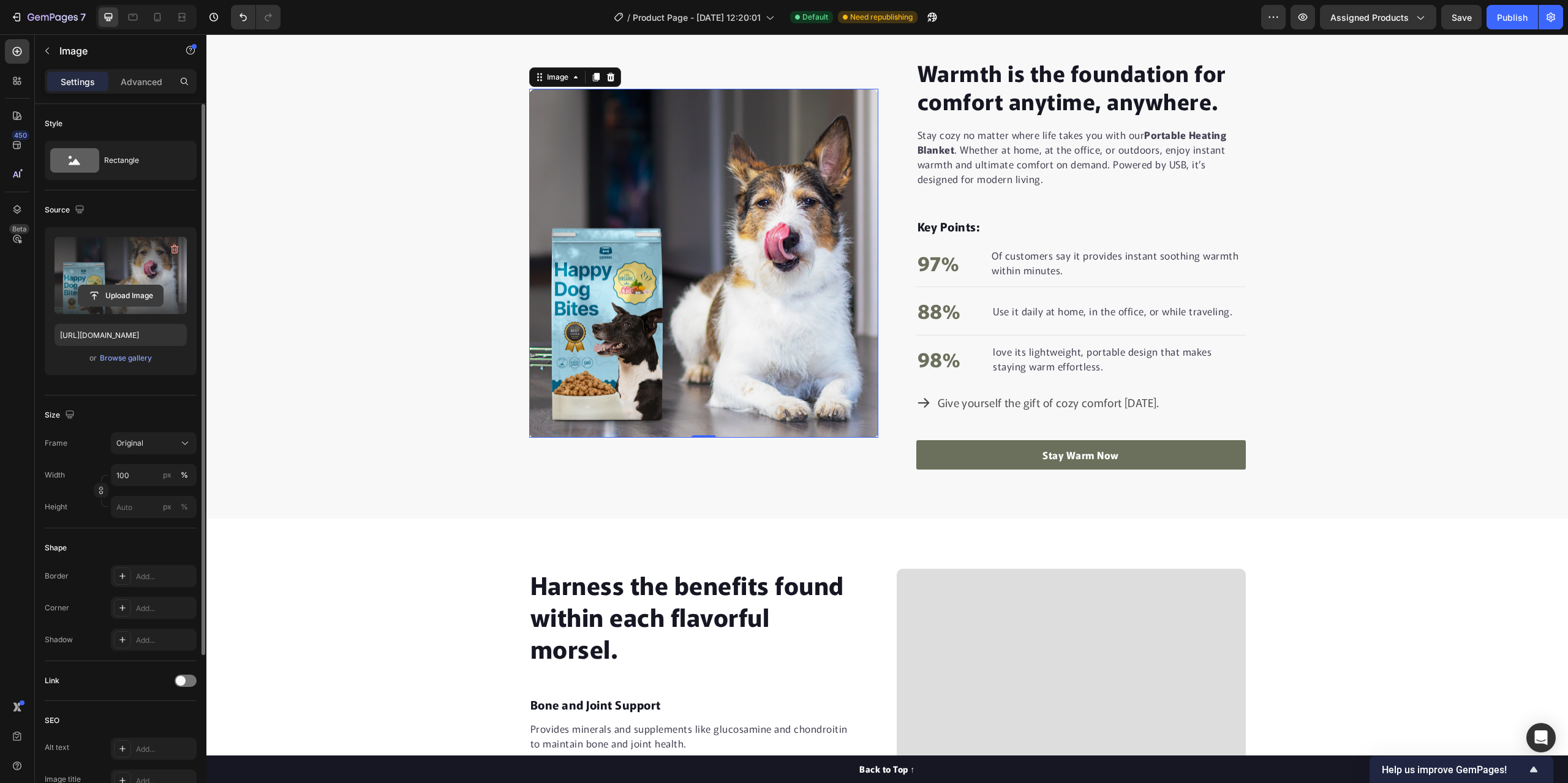
click at [117, 293] on input "file" at bounding box center [120, 295] width 84 height 20
type input "https://cdn.shopify.com/s/files/1/0744/9087/1844/files/gempages_584623182594441…"
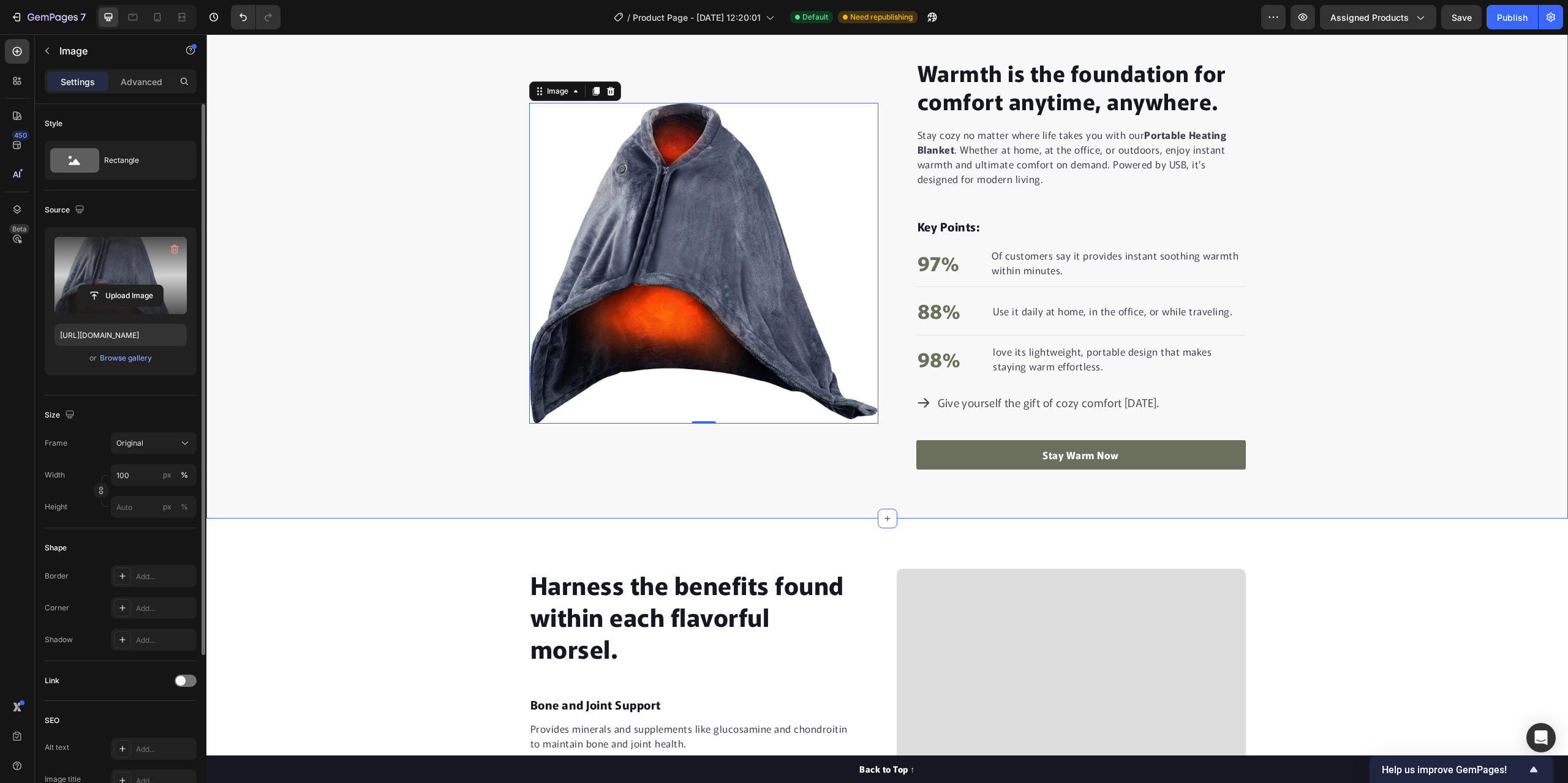
click at [335, 179] on div "Warmth is the foundation for comfort anytime, anywhere. Heading Stay cozy no ma…" at bounding box center [887, 263] width 1362 height 413
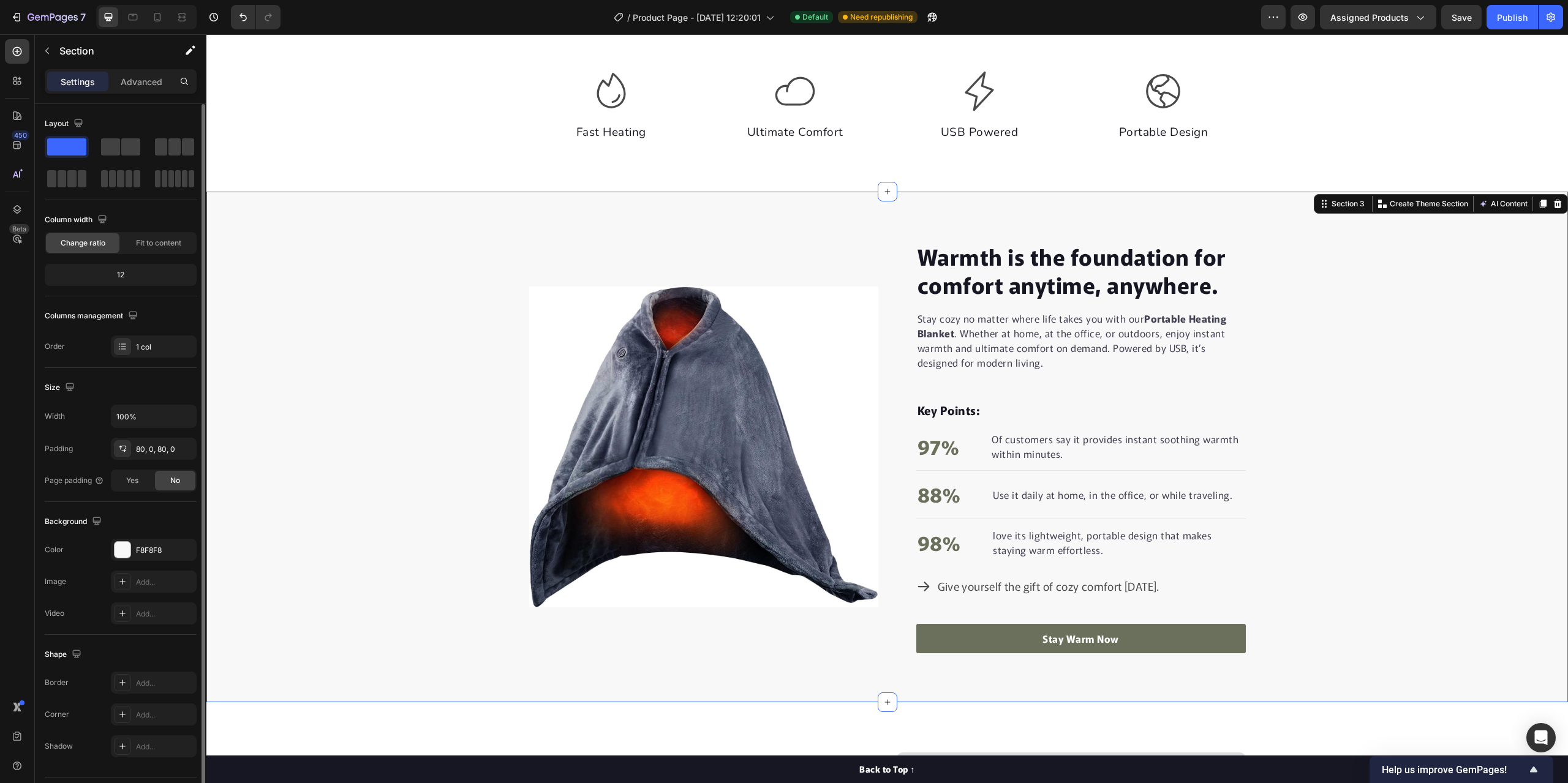
scroll to position [701, 0]
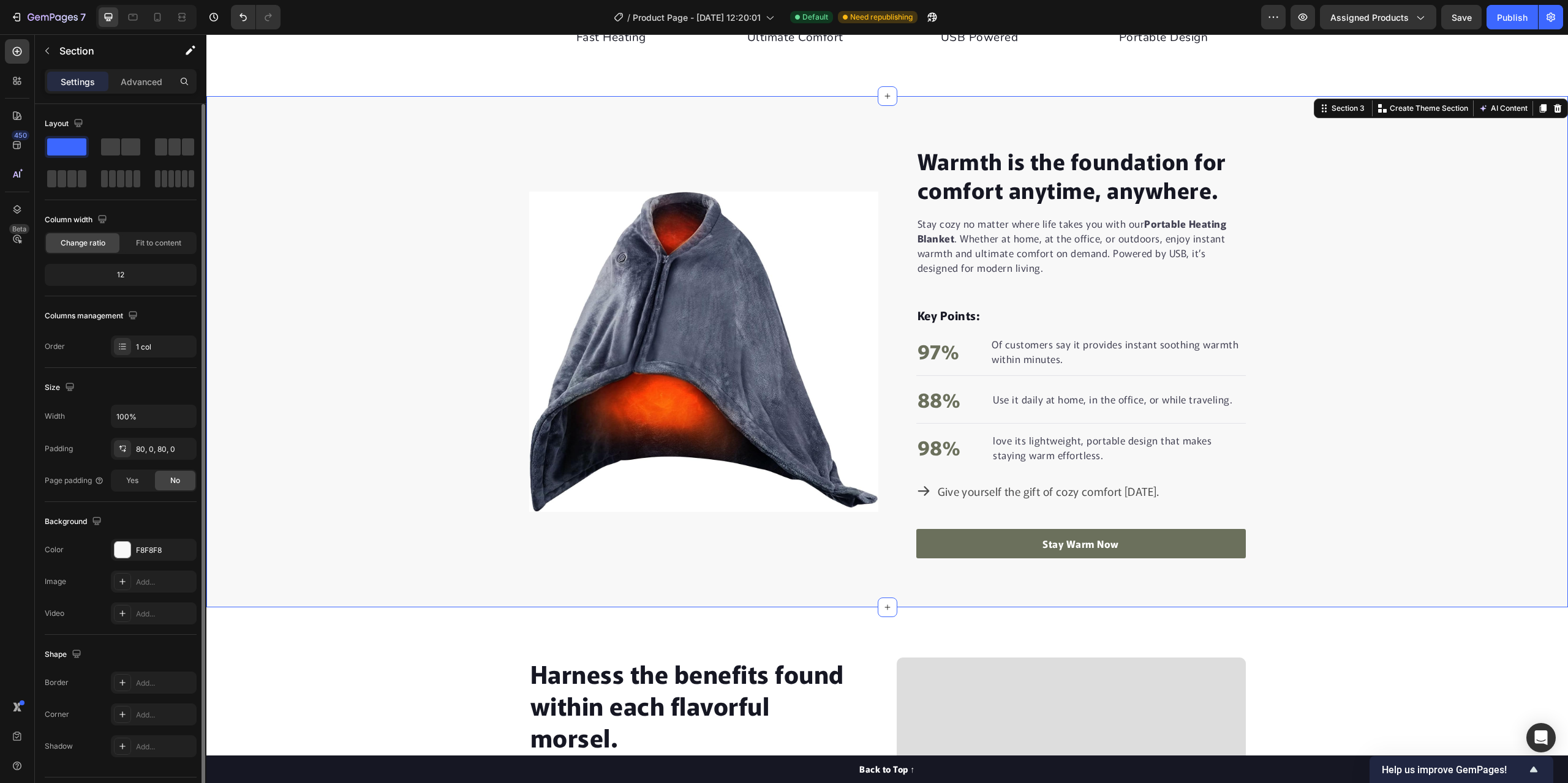
click at [364, 281] on div "Warmth is the foundation for comfort anytime, anywhere. Heading Stay cozy no ma…" at bounding box center [887, 351] width 1362 height 413
click at [140, 546] on div "F8F8F8" at bounding box center [153, 550] width 35 height 11
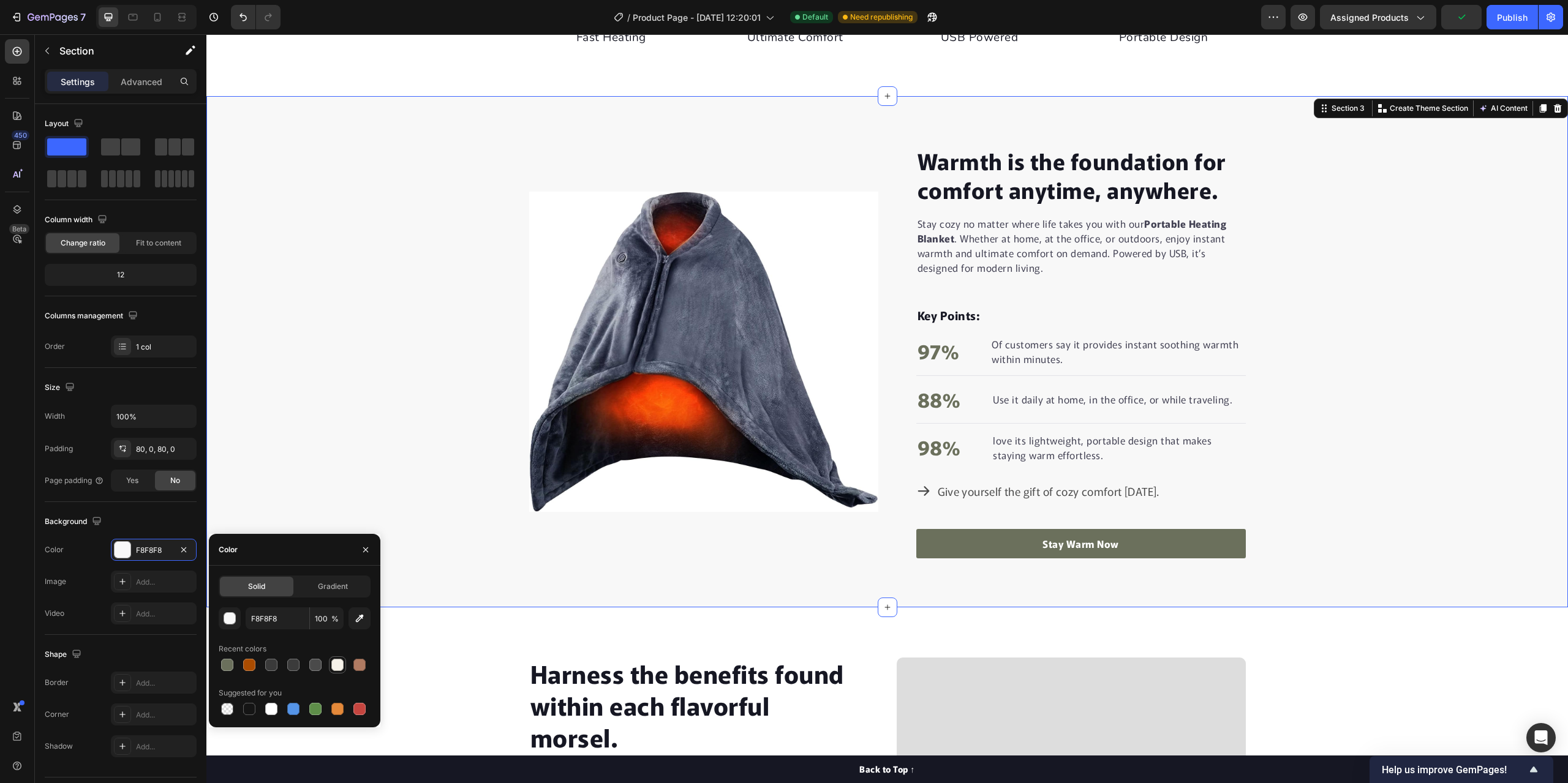
click at [340, 668] on div at bounding box center [337, 664] width 12 height 12
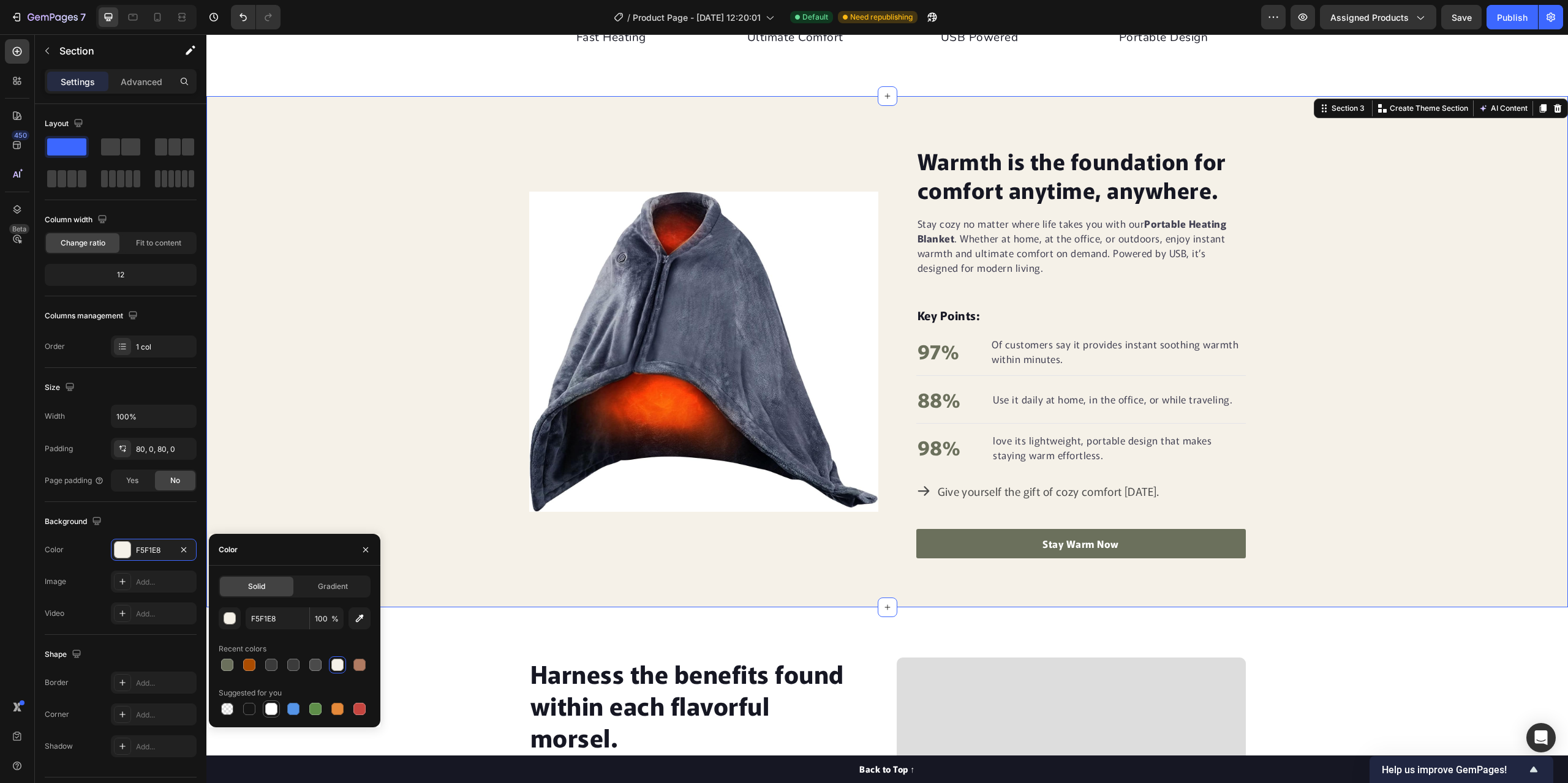
click at [270, 709] on div at bounding box center [271, 709] width 12 height 12
type input "FFFFFF"
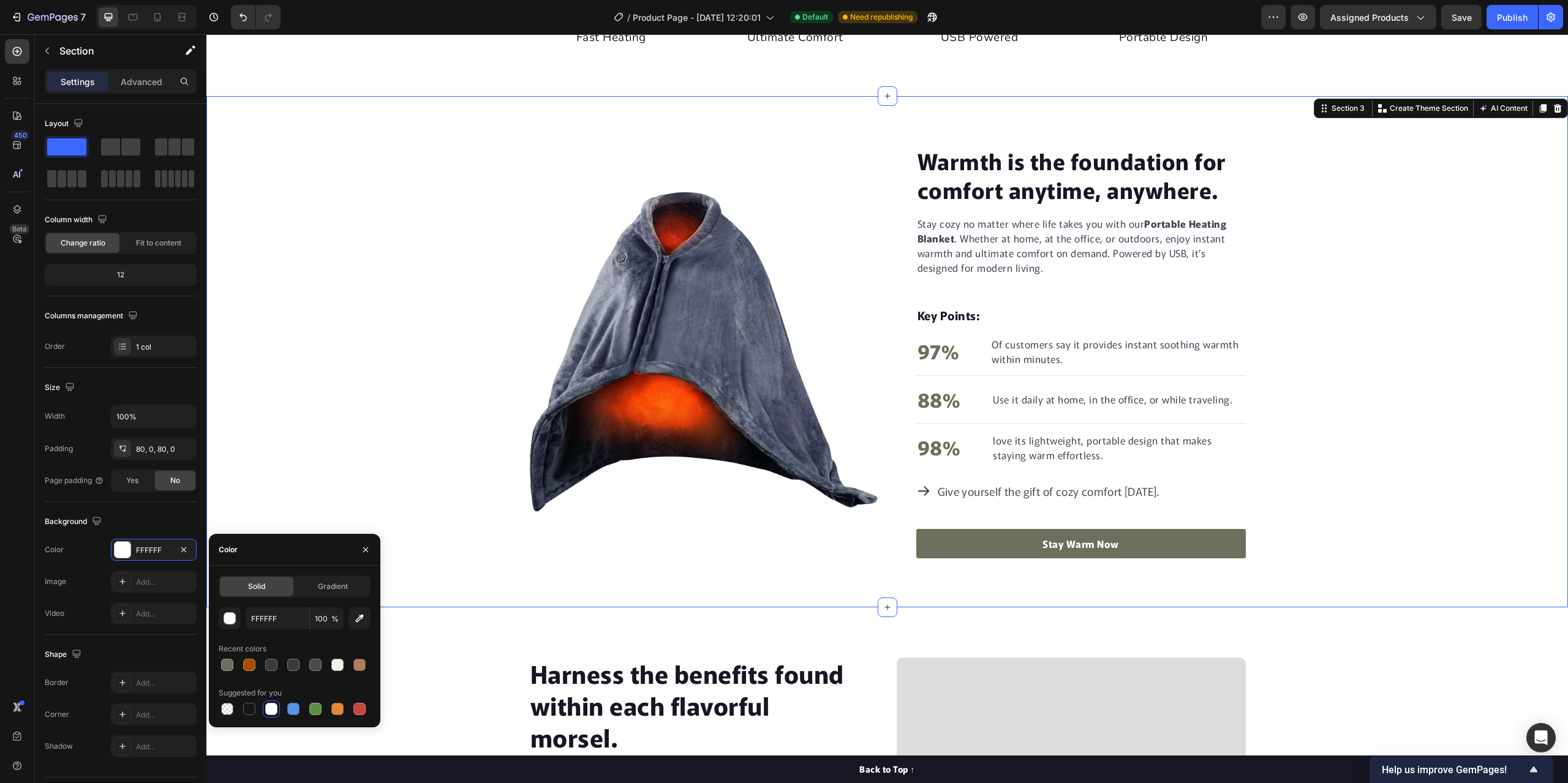
drag, startPoint x: 344, startPoint y: 367, endPoint x: 344, endPoint y: 359, distance: 8.0
click at [345, 366] on div "Warmth is the foundation for comfort anytime, anywhere. Heading Stay cozy no ma…" at bounding box center [887, 351] width 1362 height 413
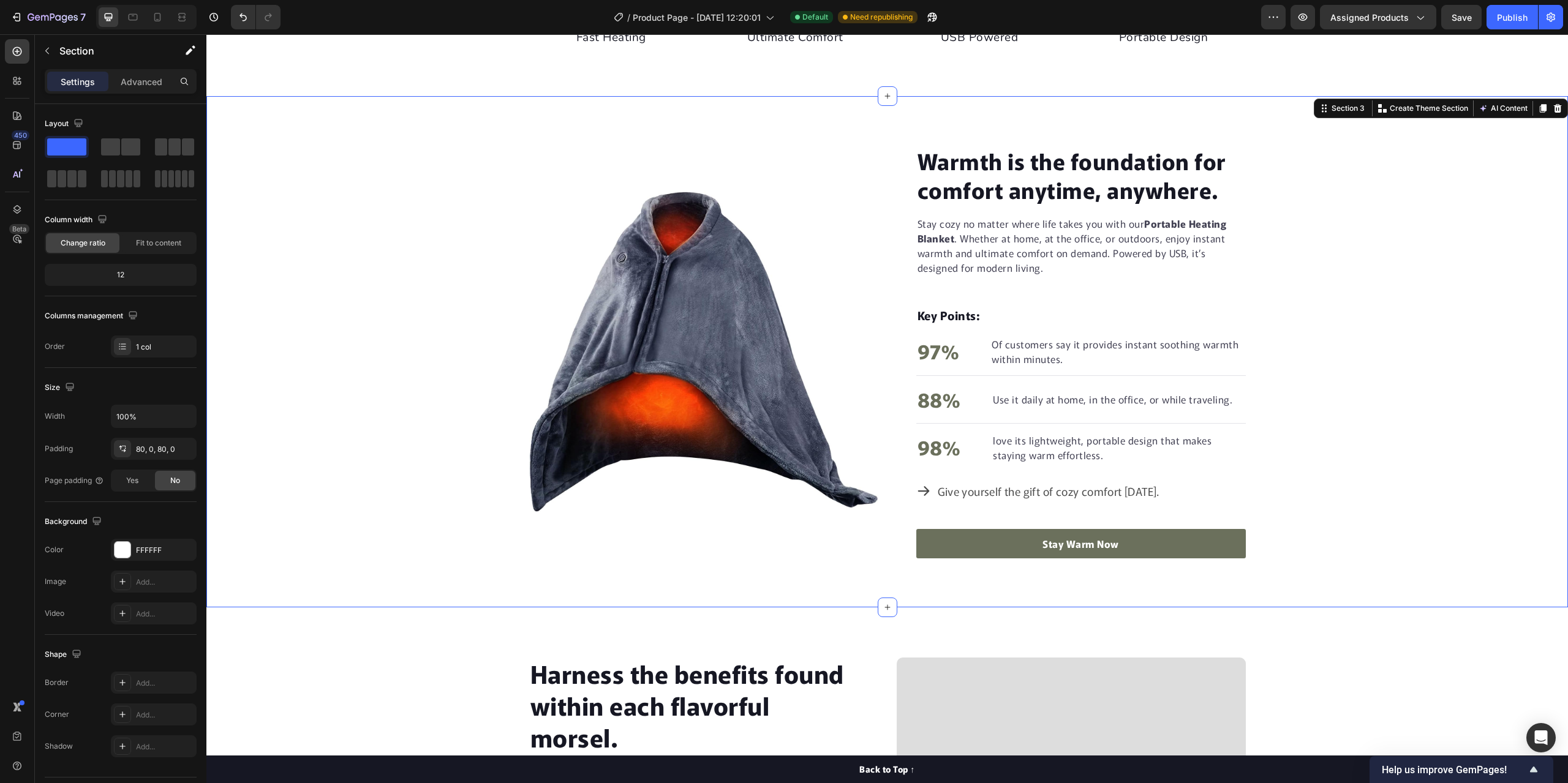
scroll to position [668, 0]
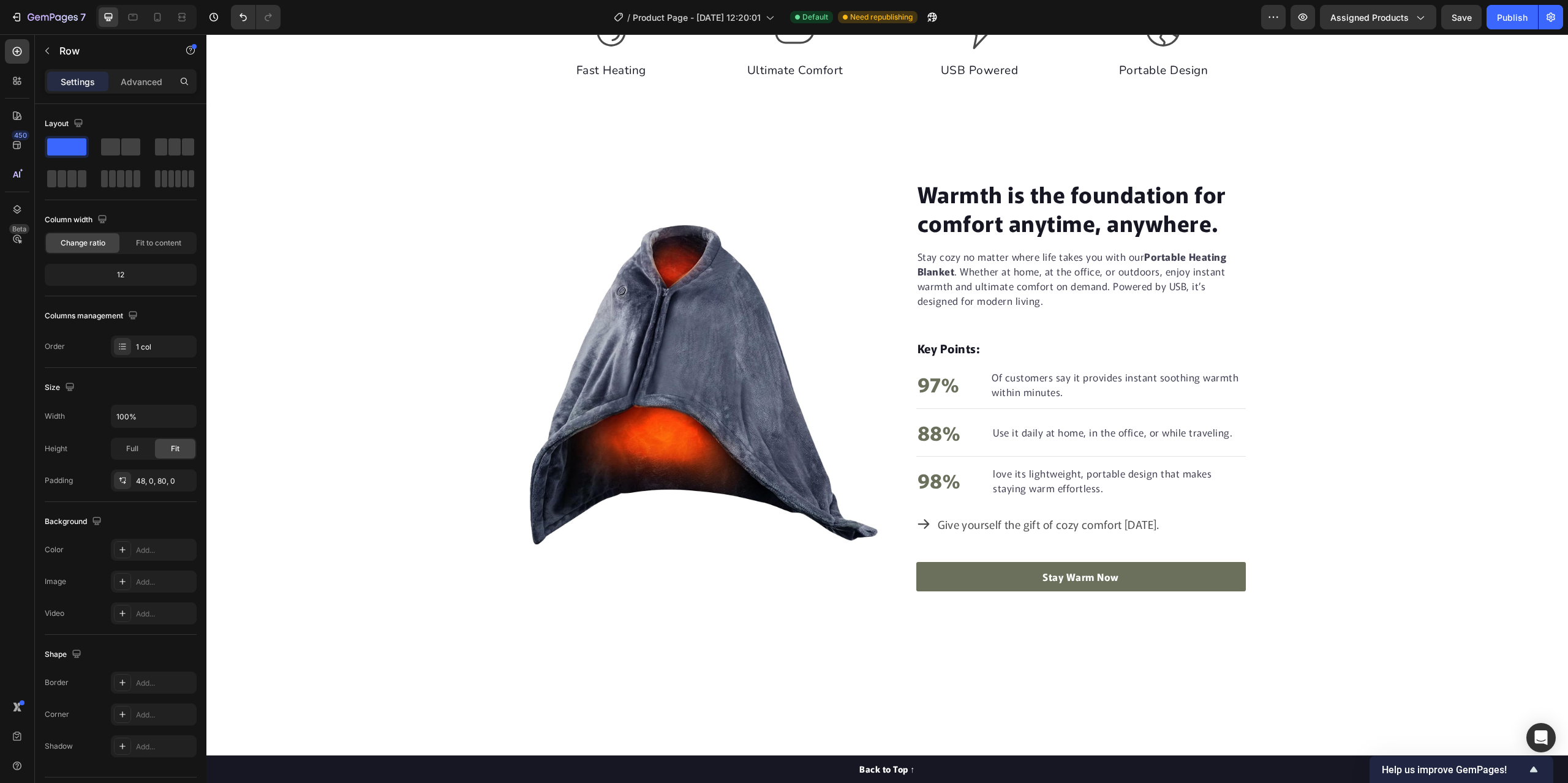
scroll to position [0, 0]
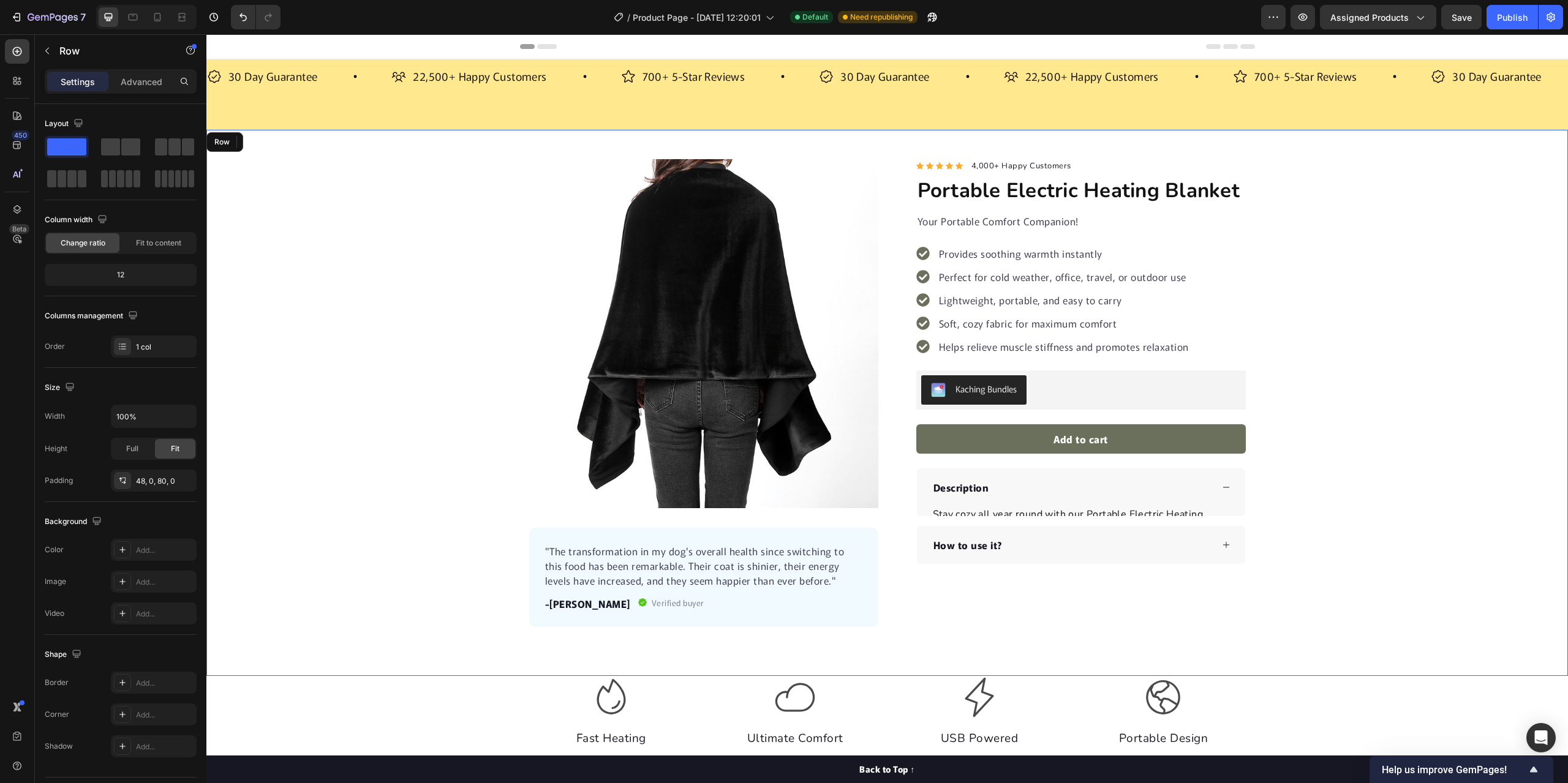
click at [331, 359] on div "Product Images "The transformation in my dog's overall health since switching t…" at bounding box center [887, 394] width 1362 height 468
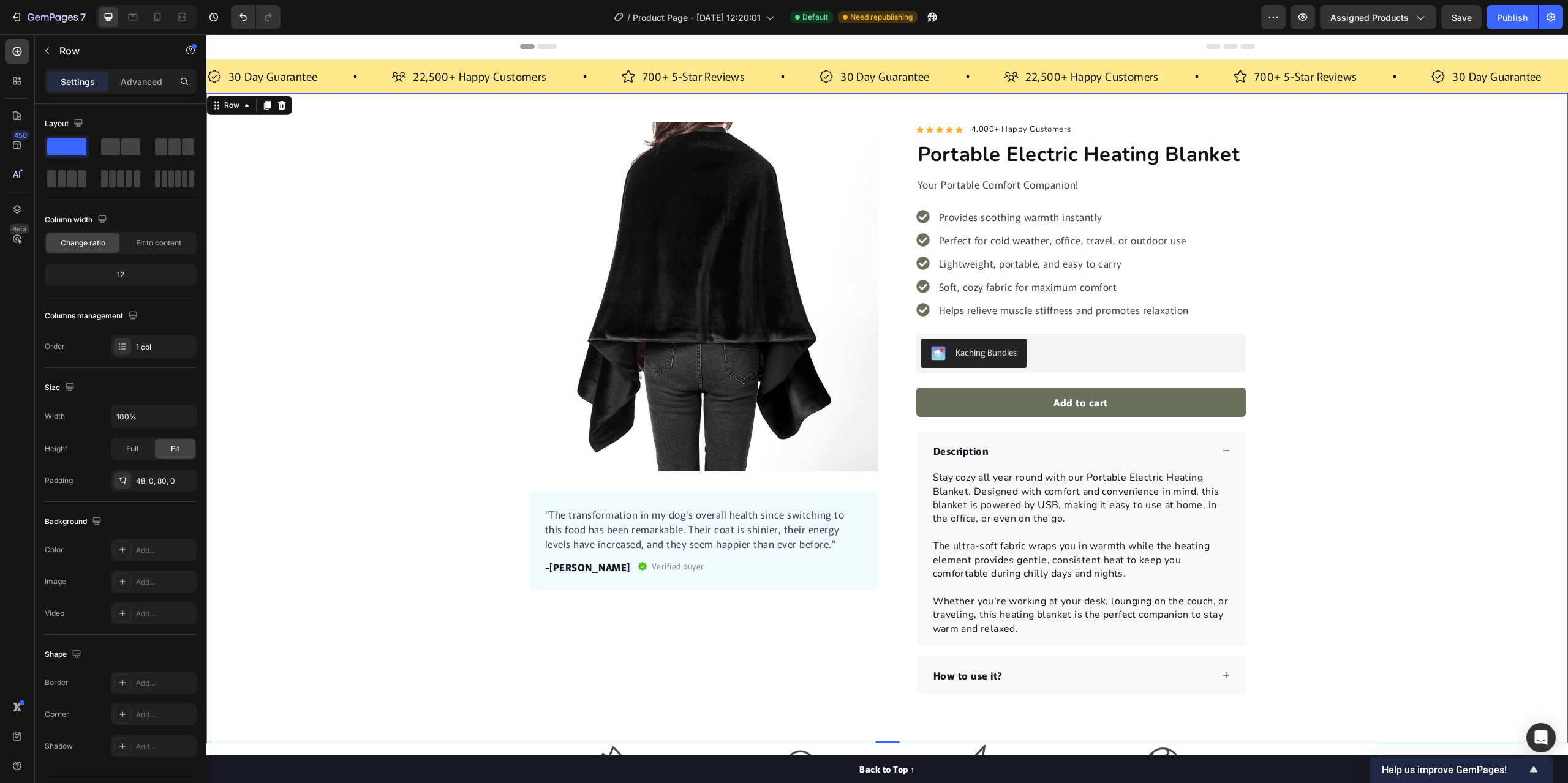
click at [327, 290] on div "Product Images "The transformation in my dog's overall health since switching t…" at bounding box center [887, 408] width 1362 height 572
click at [52, 45] on button "button" at bounding box center [47, 51] width 20 height 20
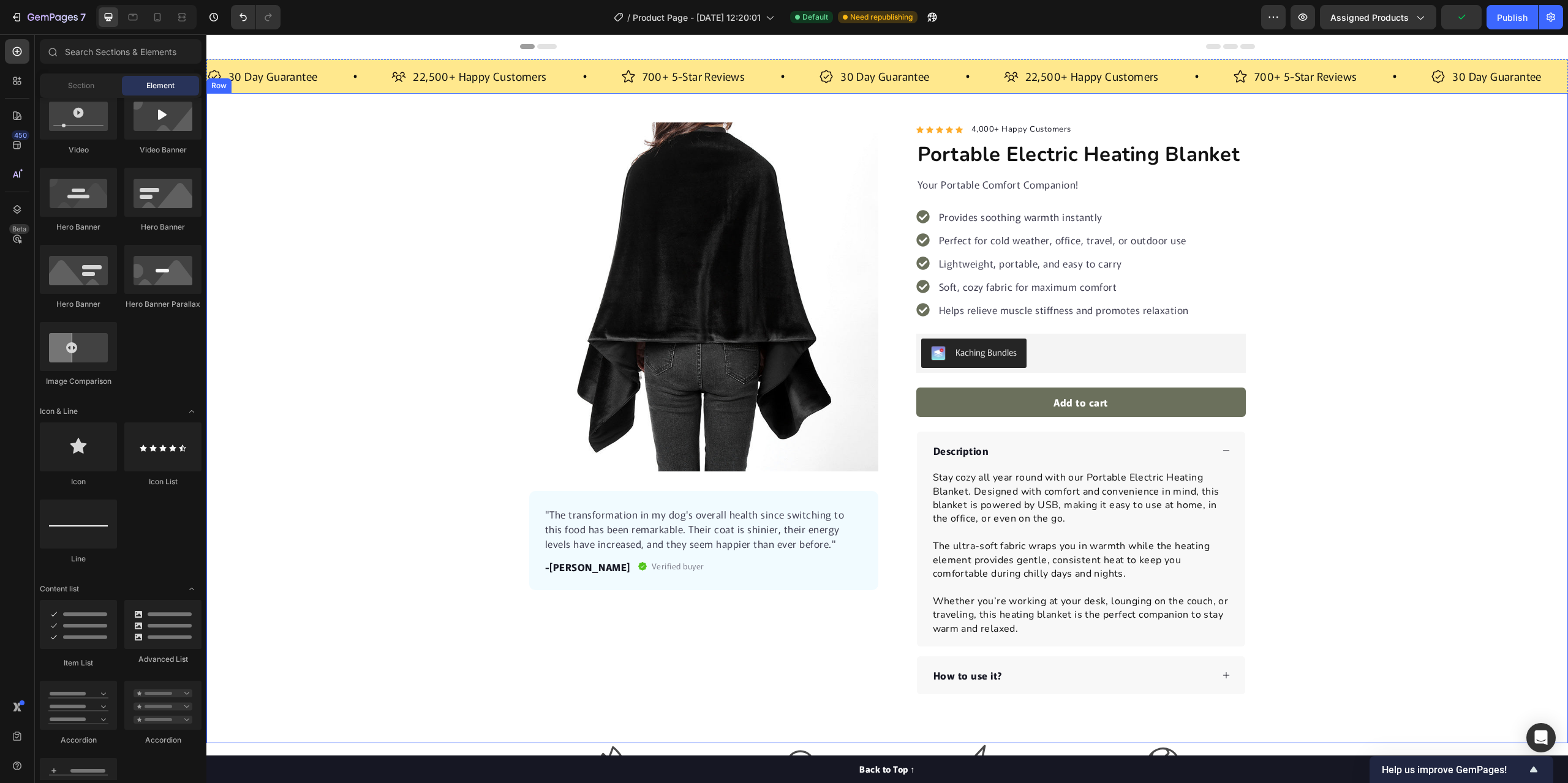
click at [369, 283] on div "Product Images "The transformation in my dog's overall health since switching t…" at bounding box center [887, 408] width 1362 height 572
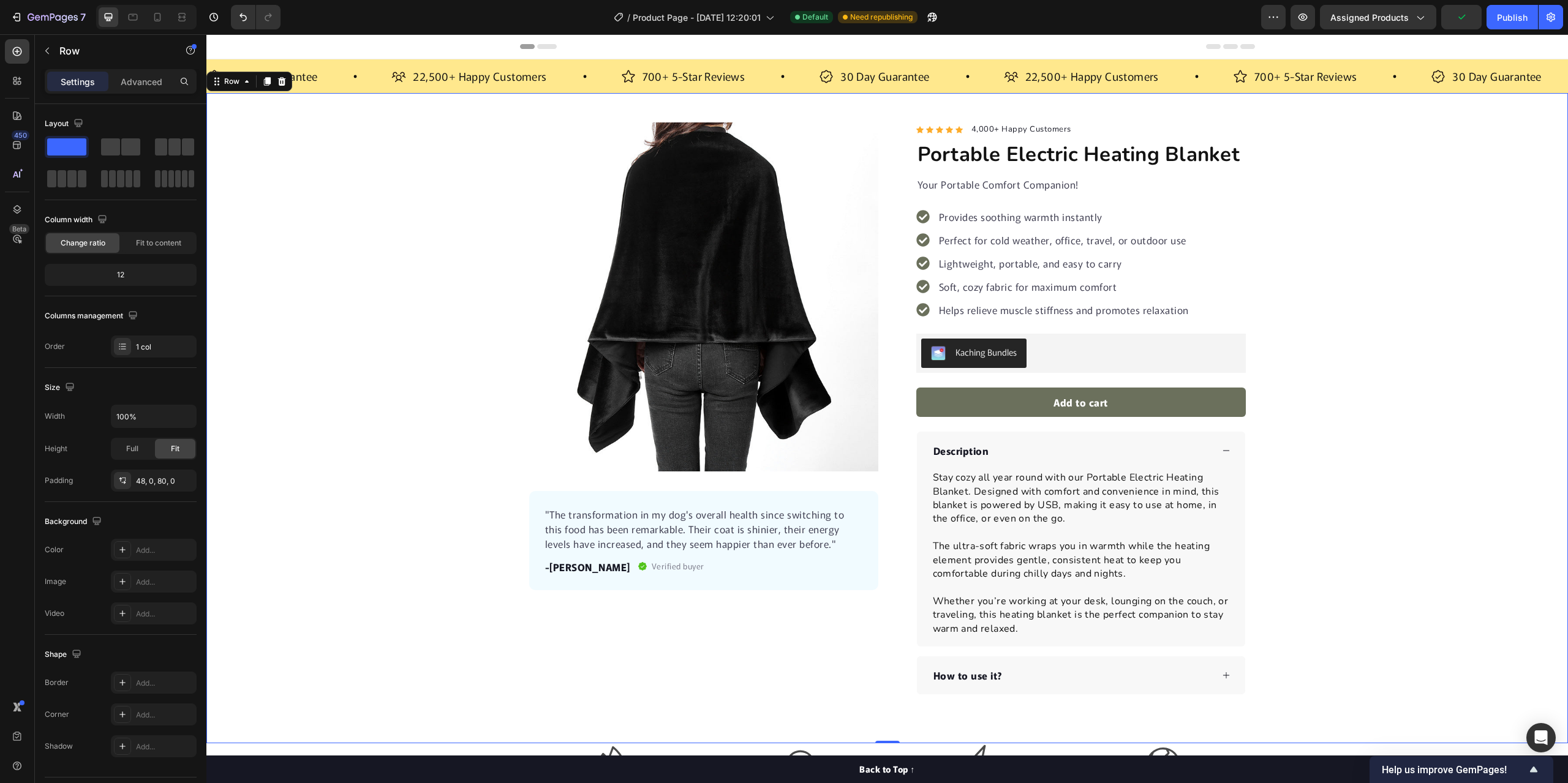
click at [295, 245] on div "Product Images "The transformation in my dog's overall health since switching t…" at bounding box center [887, 408] width 1362 height 572
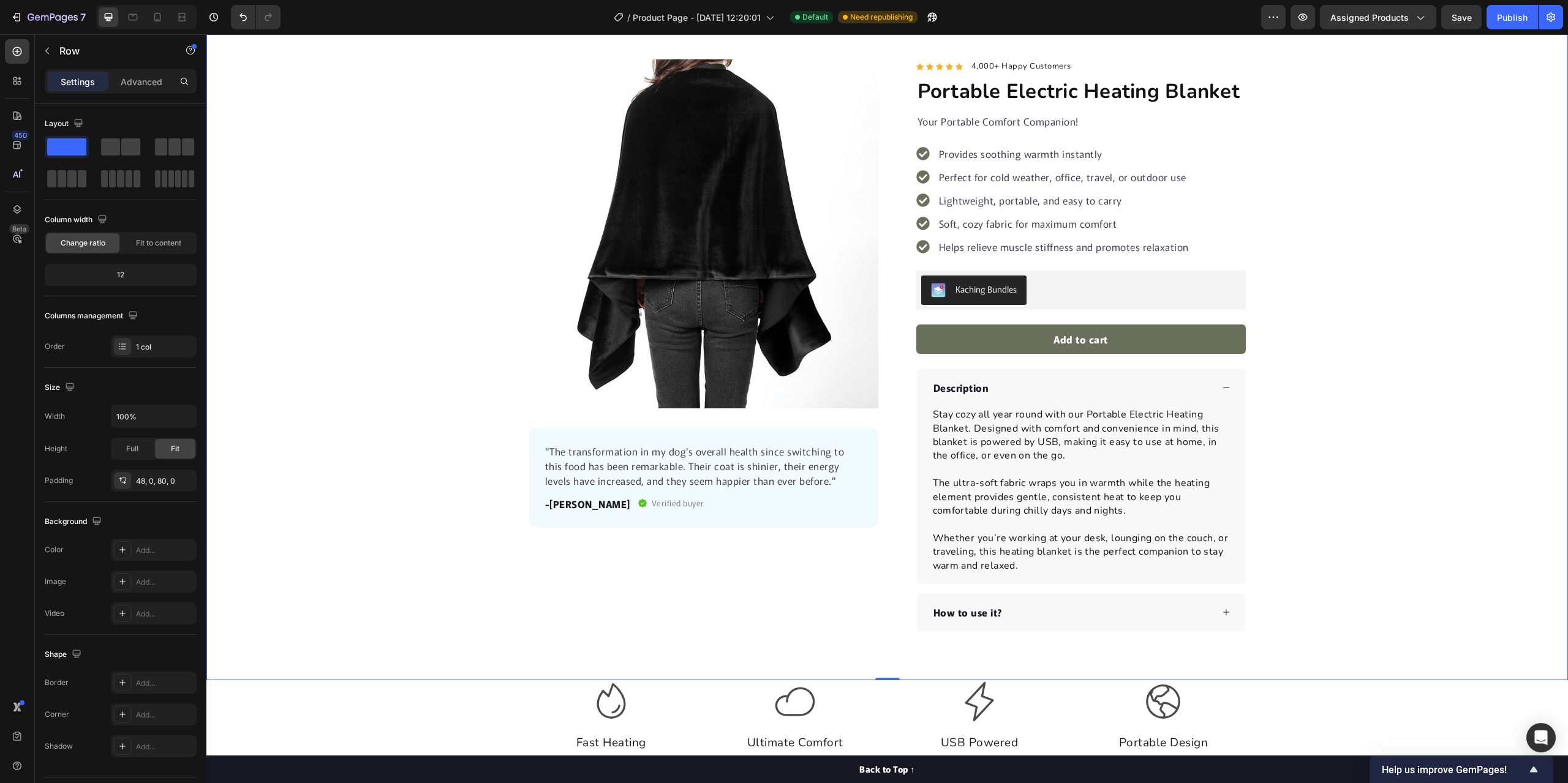
scroll to position [123, 0]
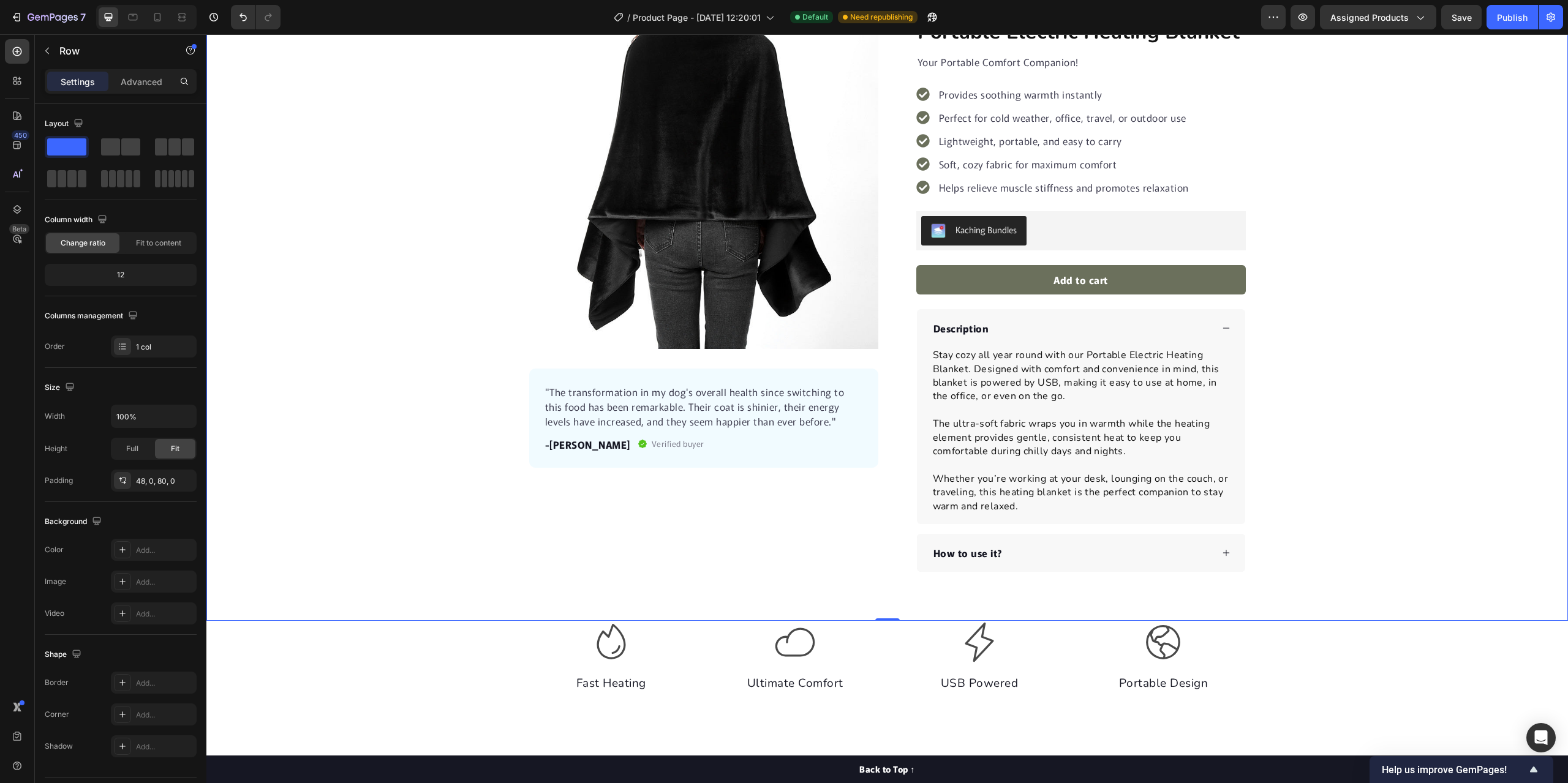
click at [299, 349] on div "Product Images "The transformation in my dog's overall health since switching t…" at bounding box center [887, 286] width 1362 height 572
click at [51, 53] on icon "button" at bounding box center [47, 51] width 10 height 10
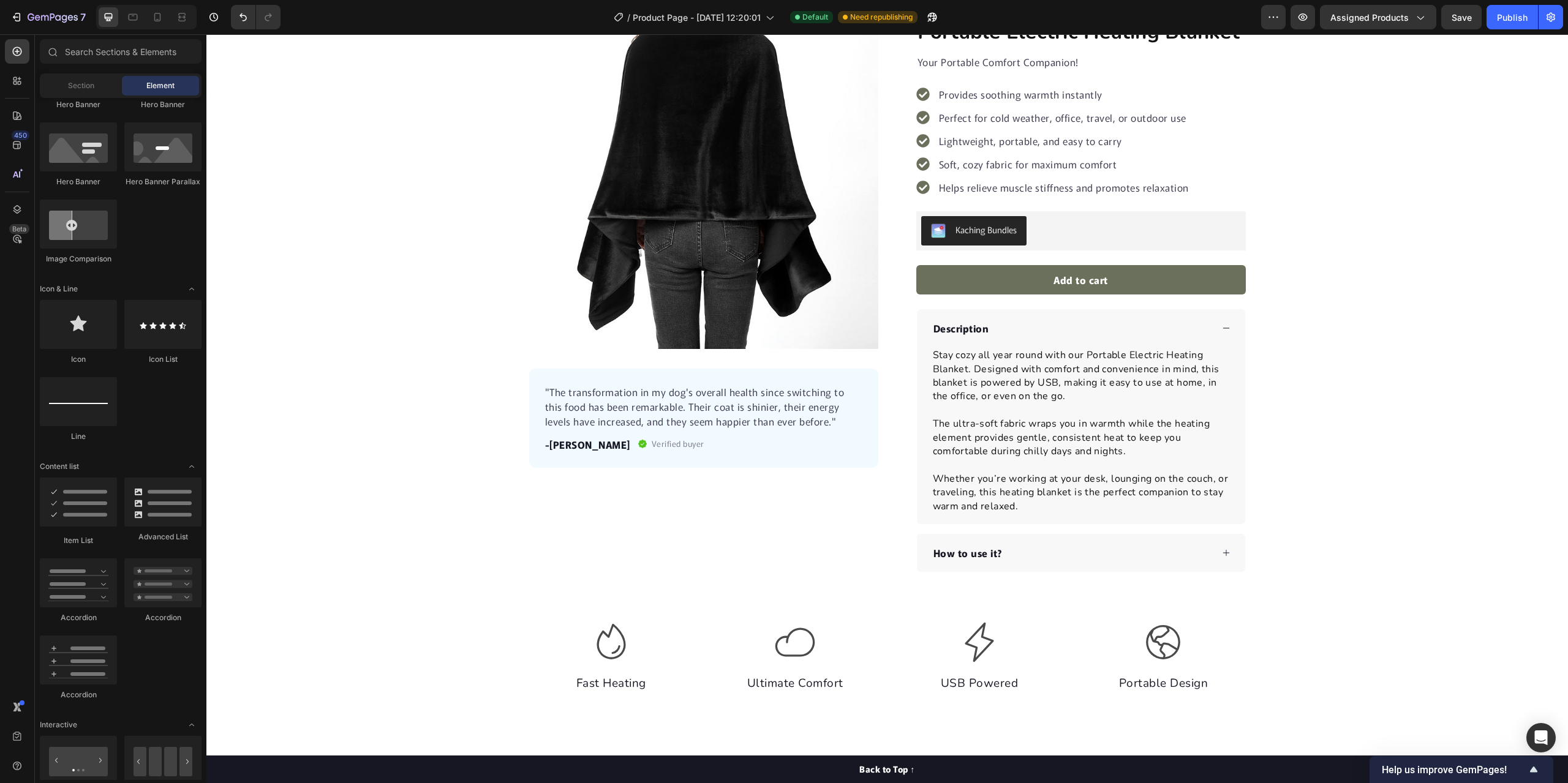
scroll to position [367, 0]
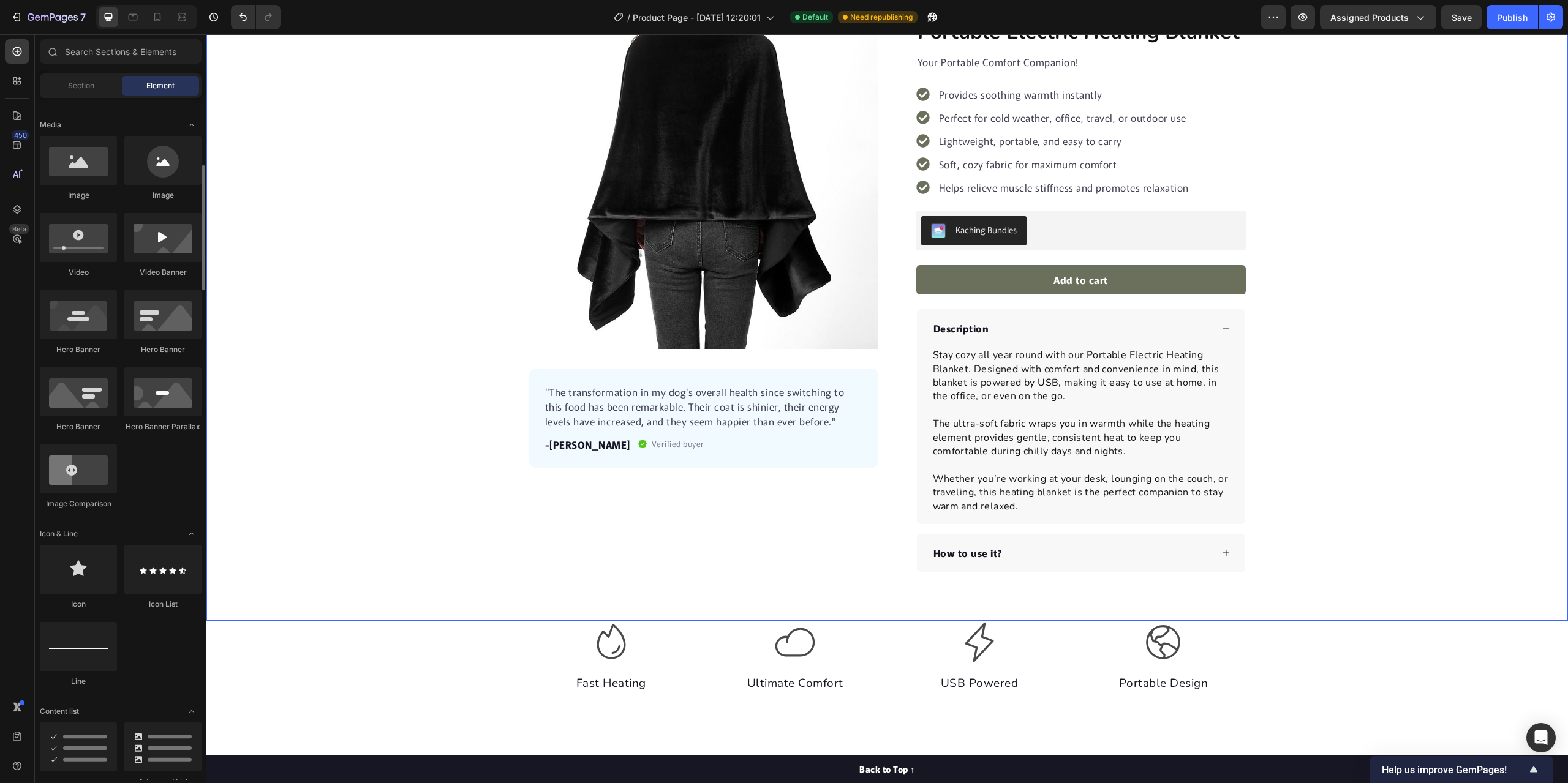
click at [363, 260] on div "Product Images "The transformation in my dog's overall health since switching t…" at bounding box center [887, 286] width 1362 height 572
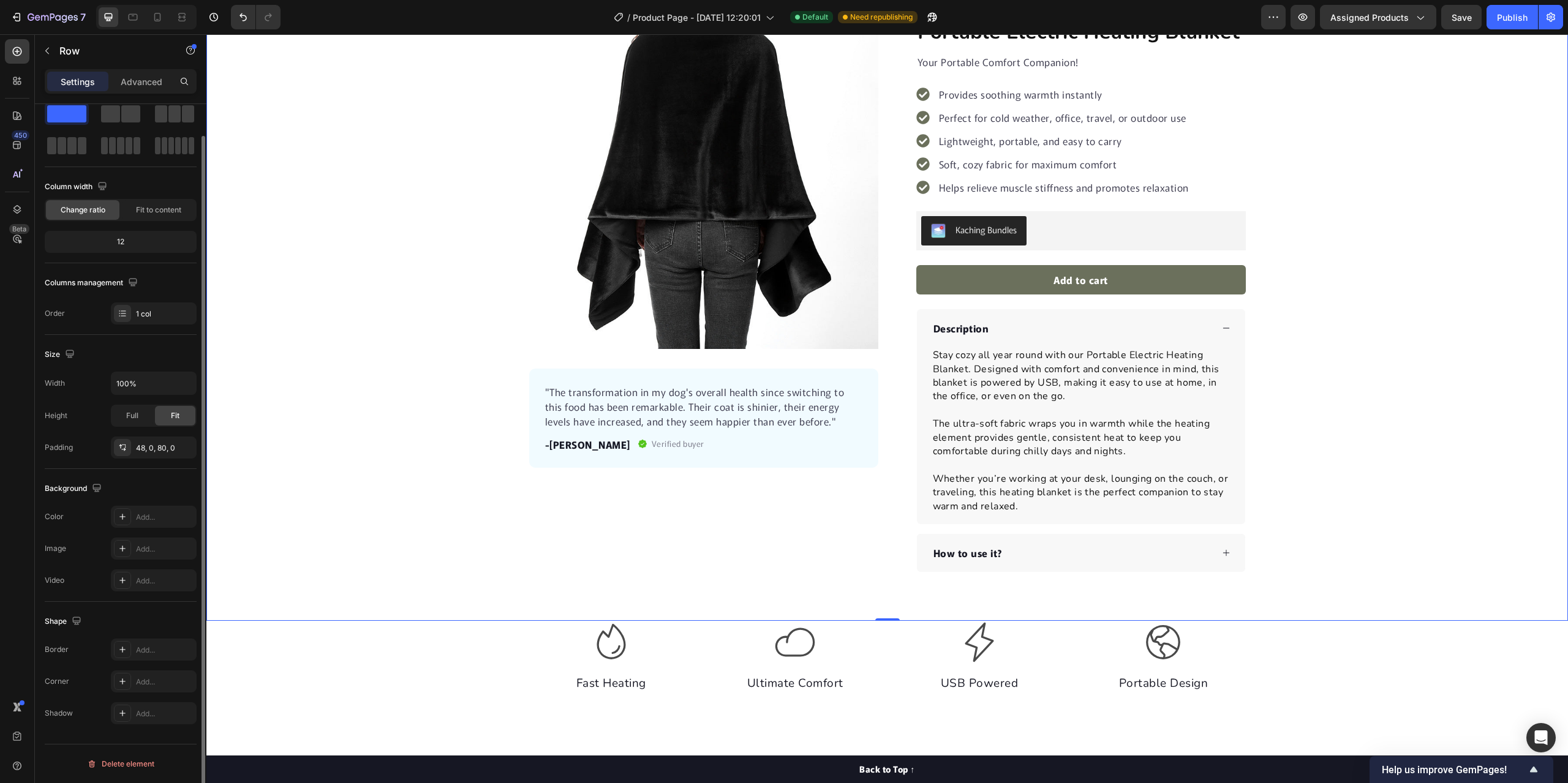
scroll to position [0, 0]
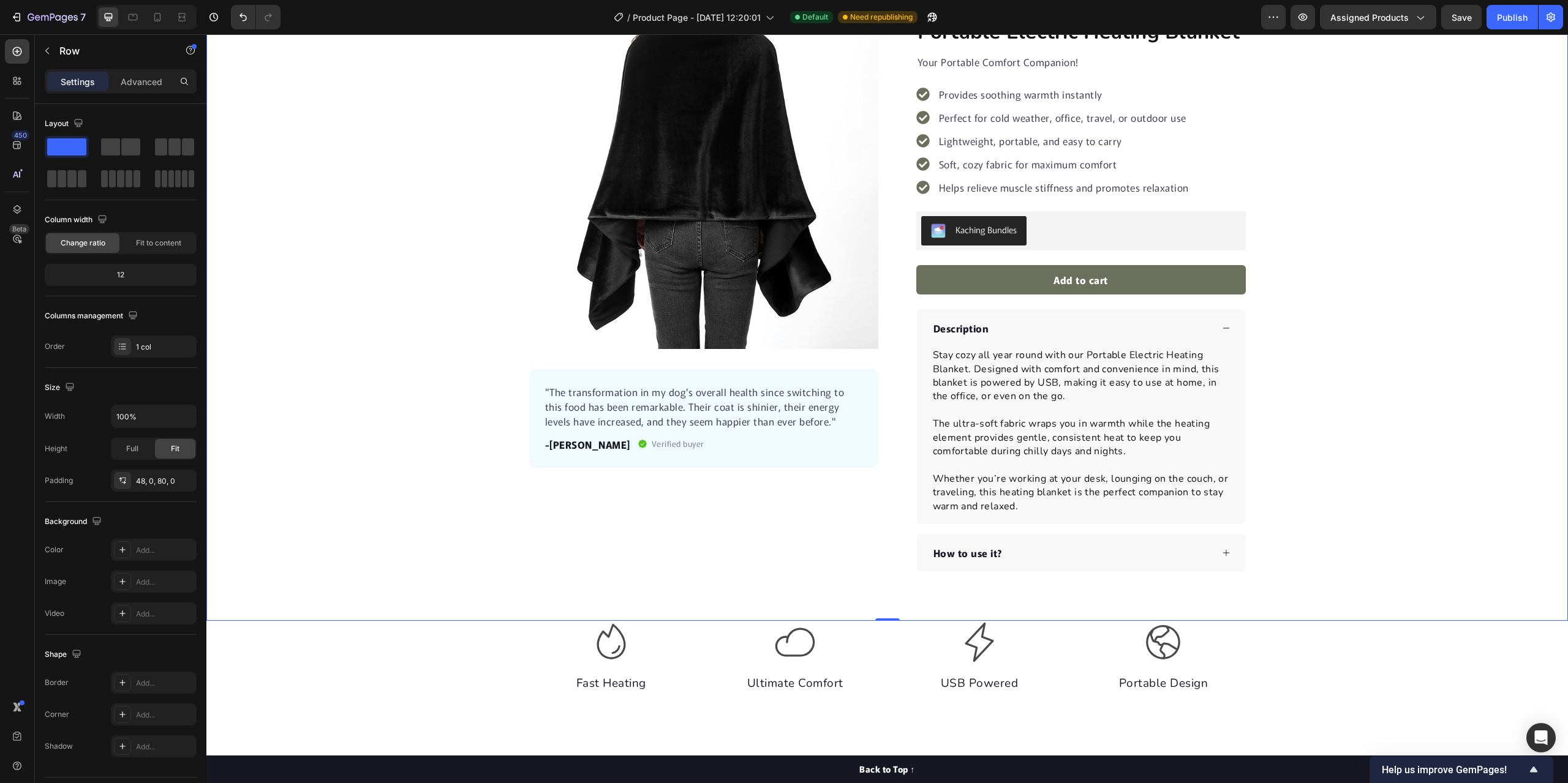
click at [304, 376] on div "Product Images "The transformation in my dog's overall health since switching t…" at bounding box center [887, 286] width 1362 height 572
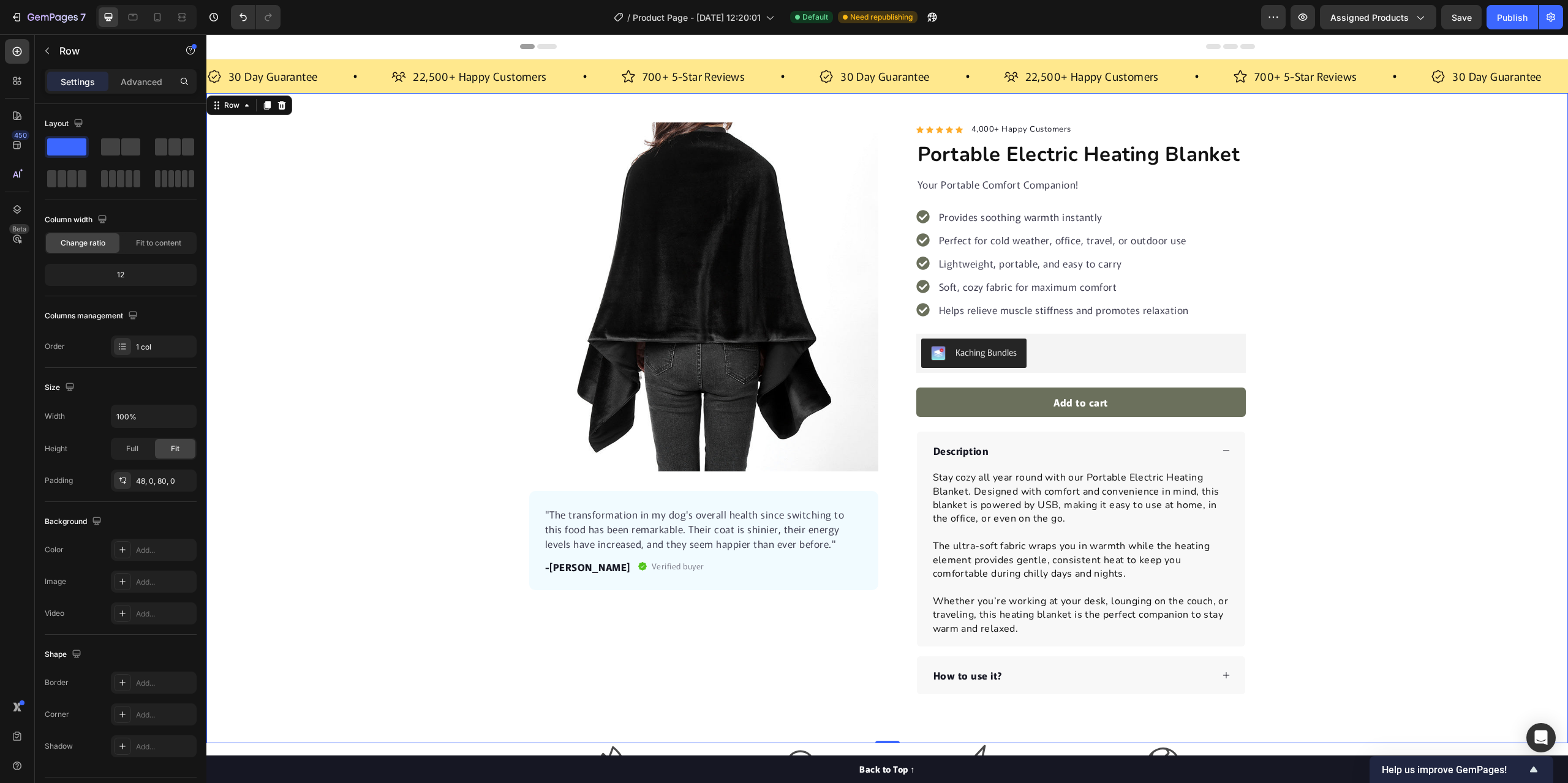
click at [275, 157] on div "Product Images "The transformation in my dog's overall health since switching t…" at bounding box center [887, 408] width 1362 height 572
click at [1452, 230] on div "Product Images "The transformation in my dog's overall health since switching t…" at bounding box center [887, 408] width 1362 height 572
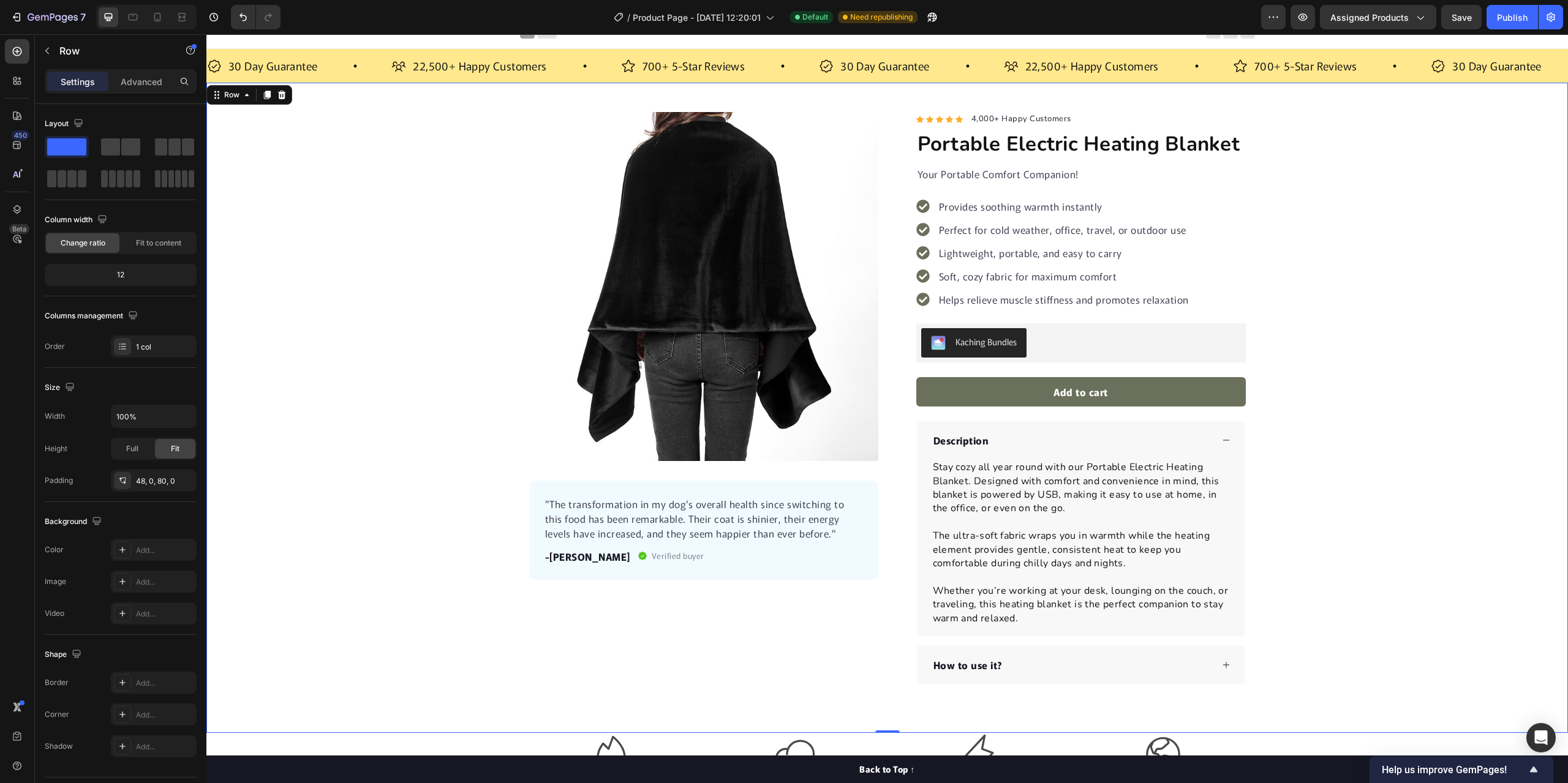
scroll to position [429, 0]
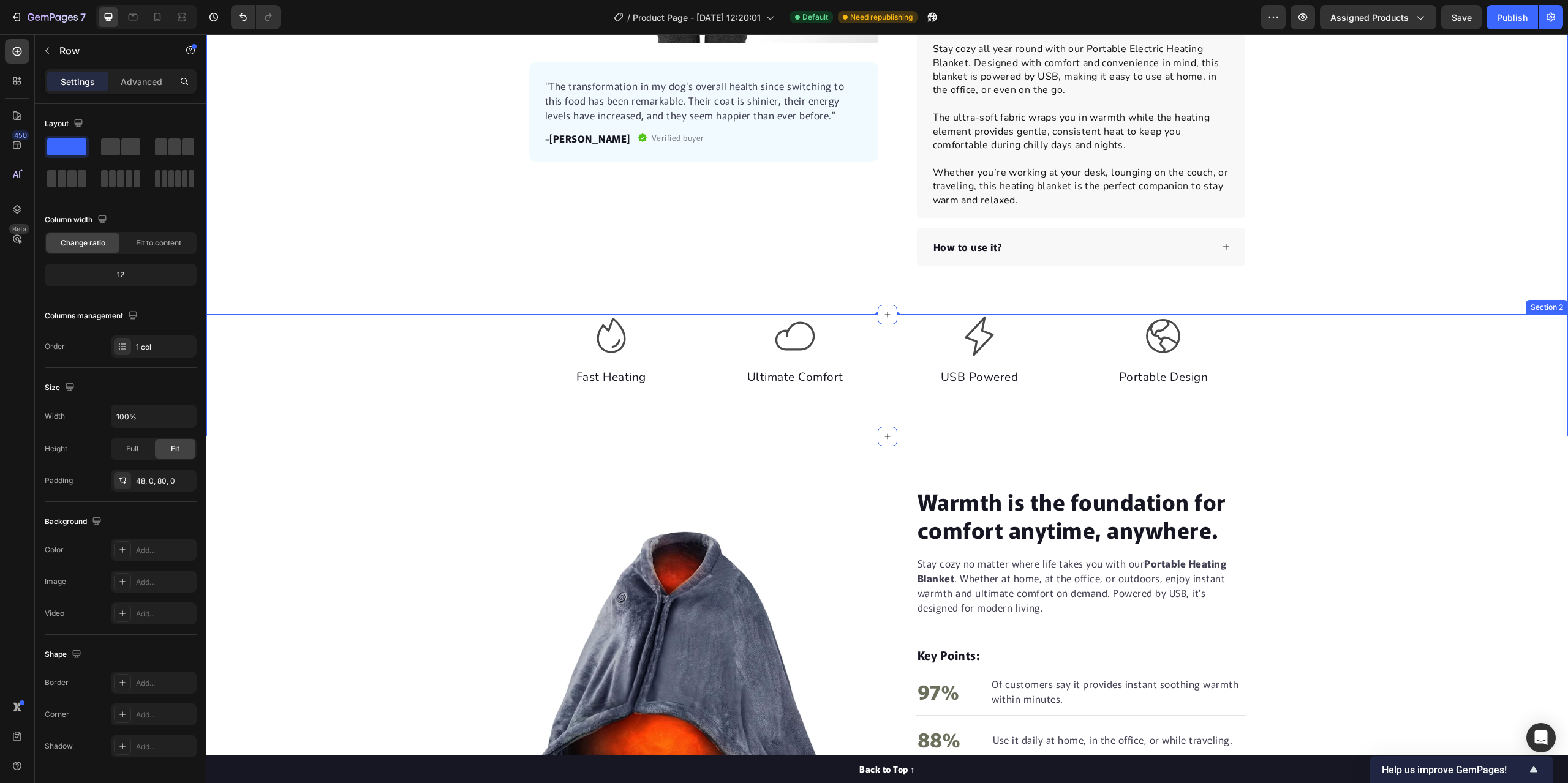
click at [352, 398] on div "Icon Fast Heating Text block Icon Ultimate Comfort Text block Icon USB Powered …" at bounding box center [887, 376] width 1362 height 122
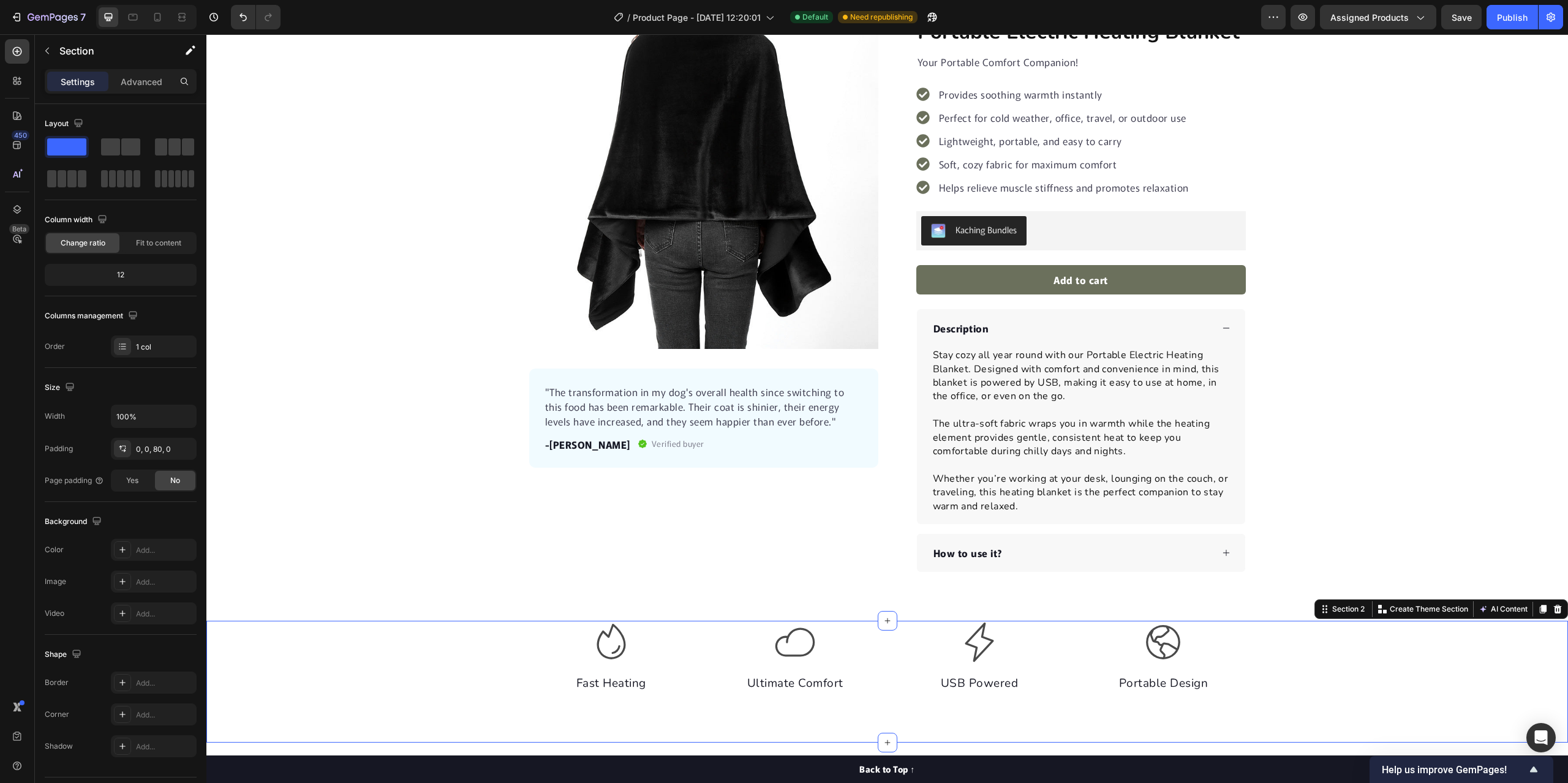
click at [291, 355] on div "Product Images "The transformation in my dog's overall health since switching t…" at bounding box center [887, 286] width 1362 height 572
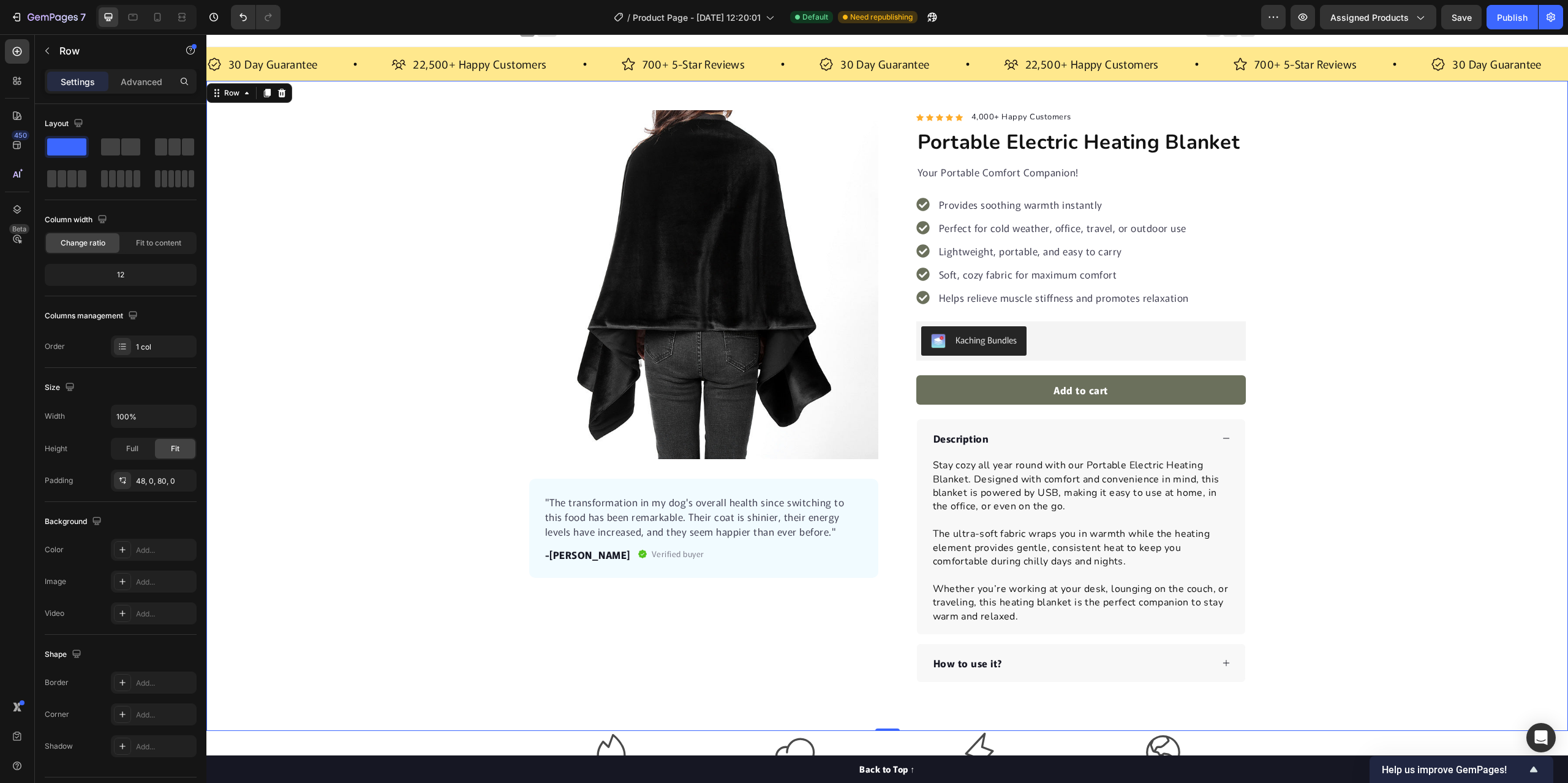
scroll to position [0, 0]
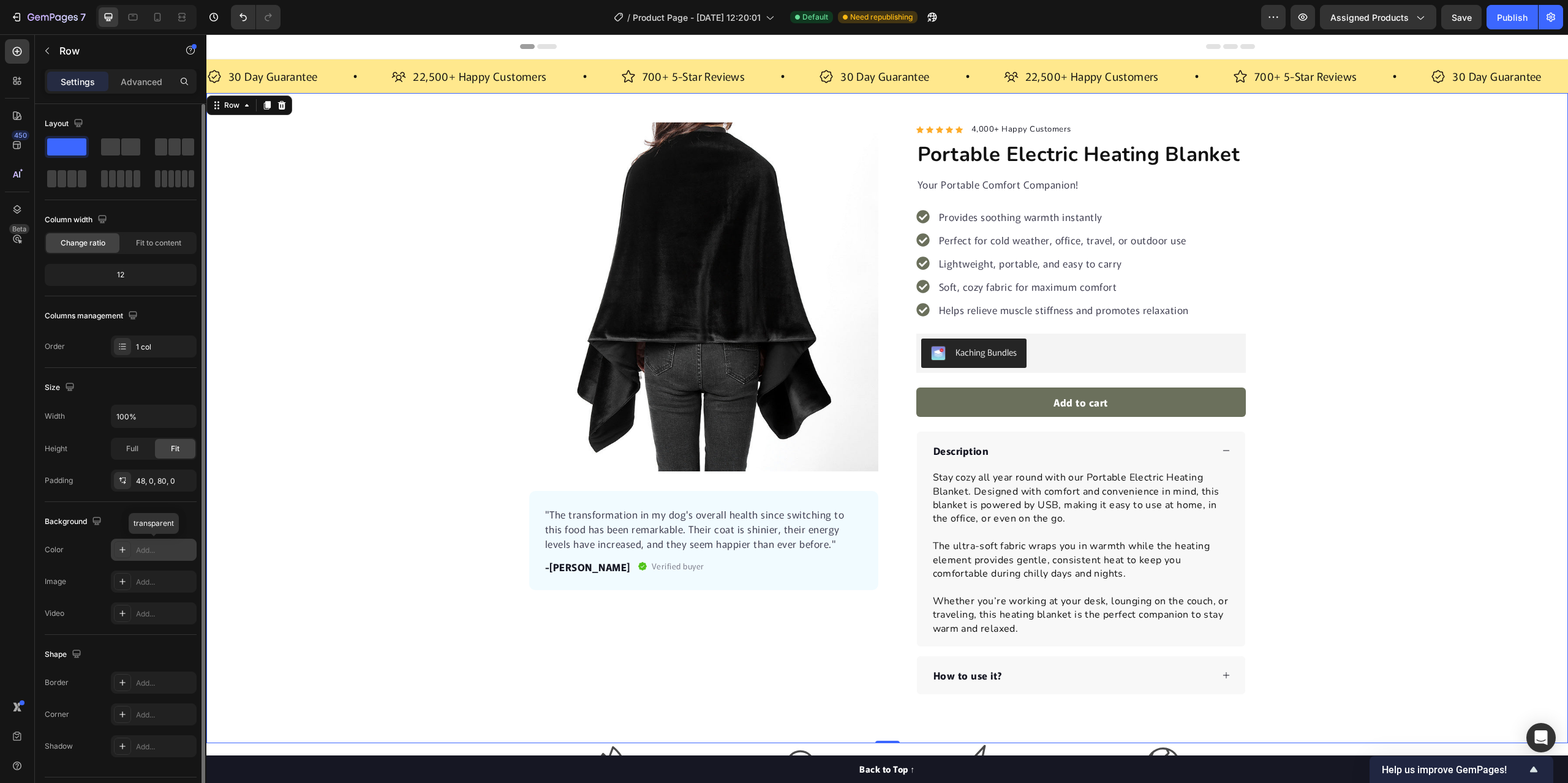
click at [128, 550] on div at bounding box center [122, 550] width 17 height 17
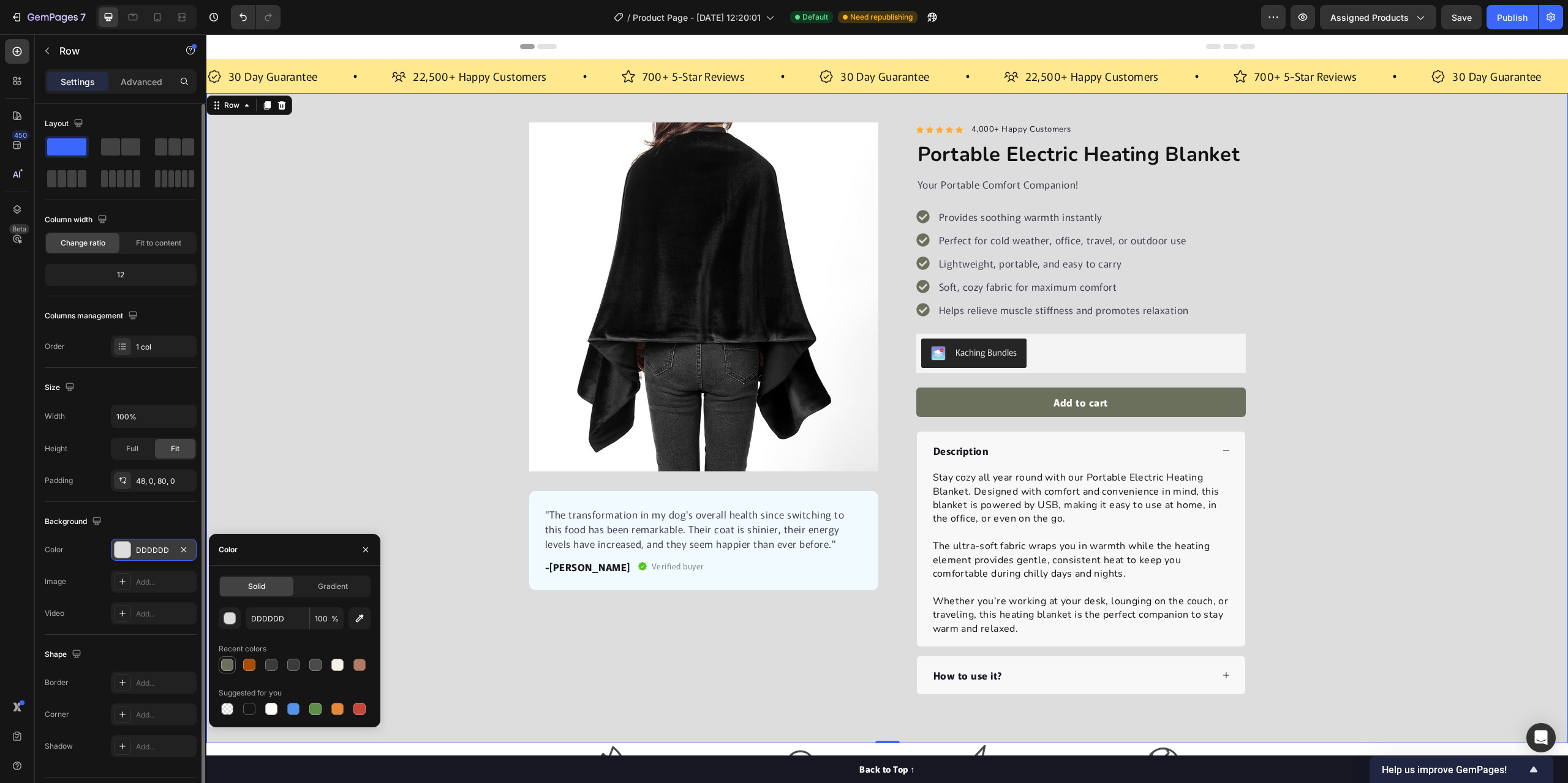
click at [223, 667] on div at bounding box center [227, 664] width 12 height 12
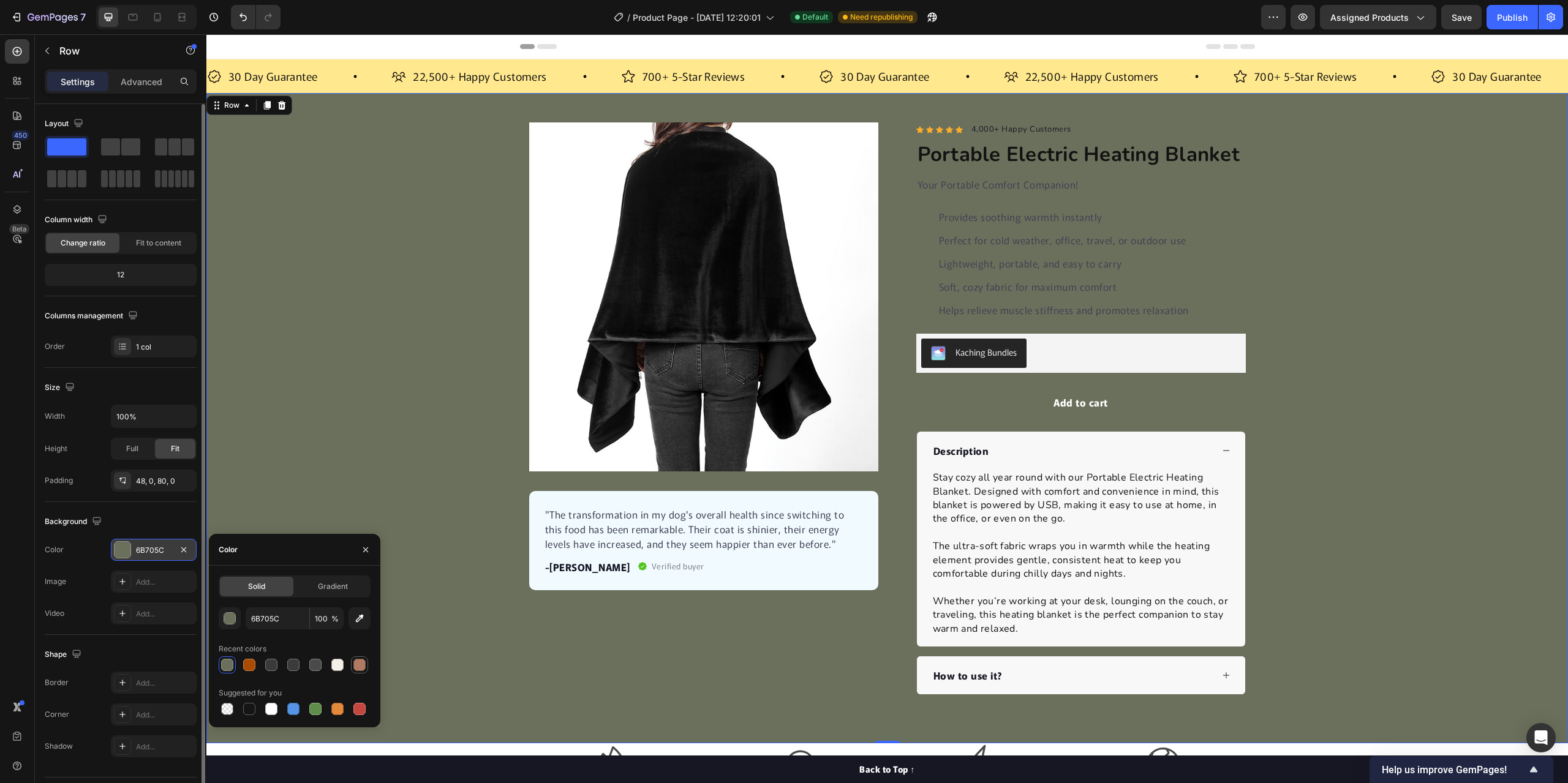
click at [364, 668] on div at bounding box center [359, 664] width 12 height 12
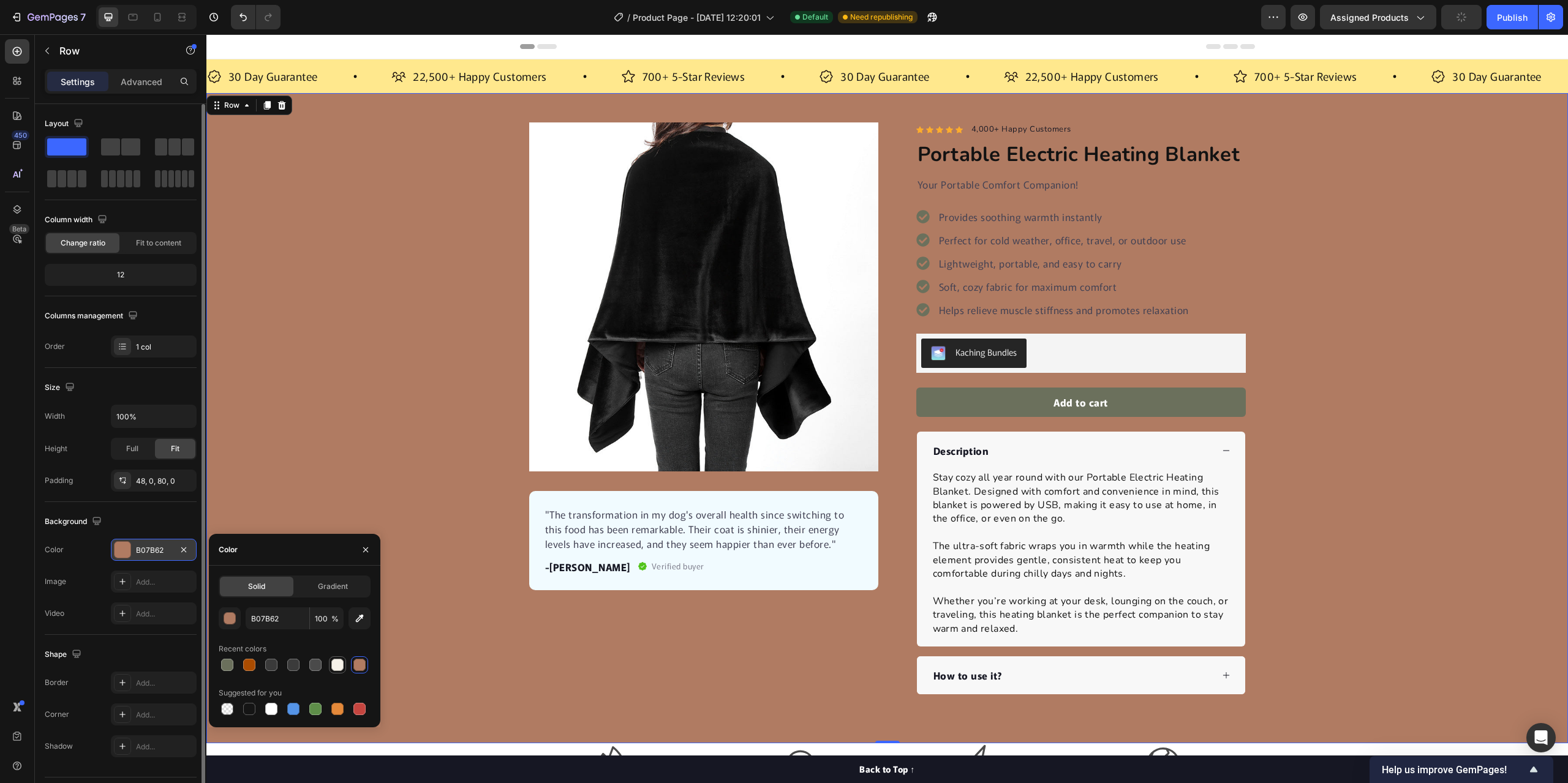
click at [330, 664] on div at bounding box center [337, 665] width 15 height 15
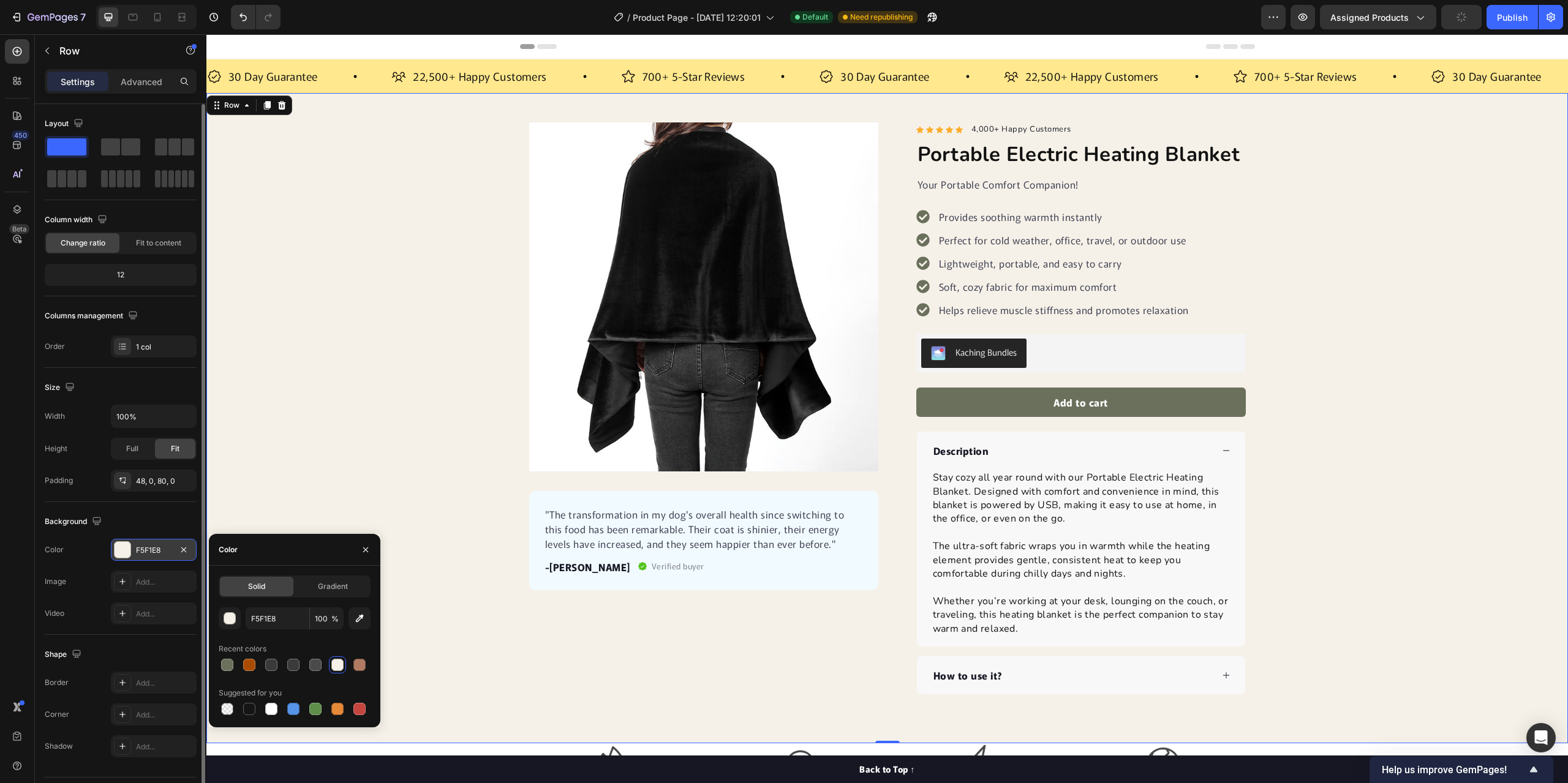
click at [335, 398] on div "Product Images "The transformation in my dog's overall health since switching t…" at bounding box center [887, 408] width 1362 height 572
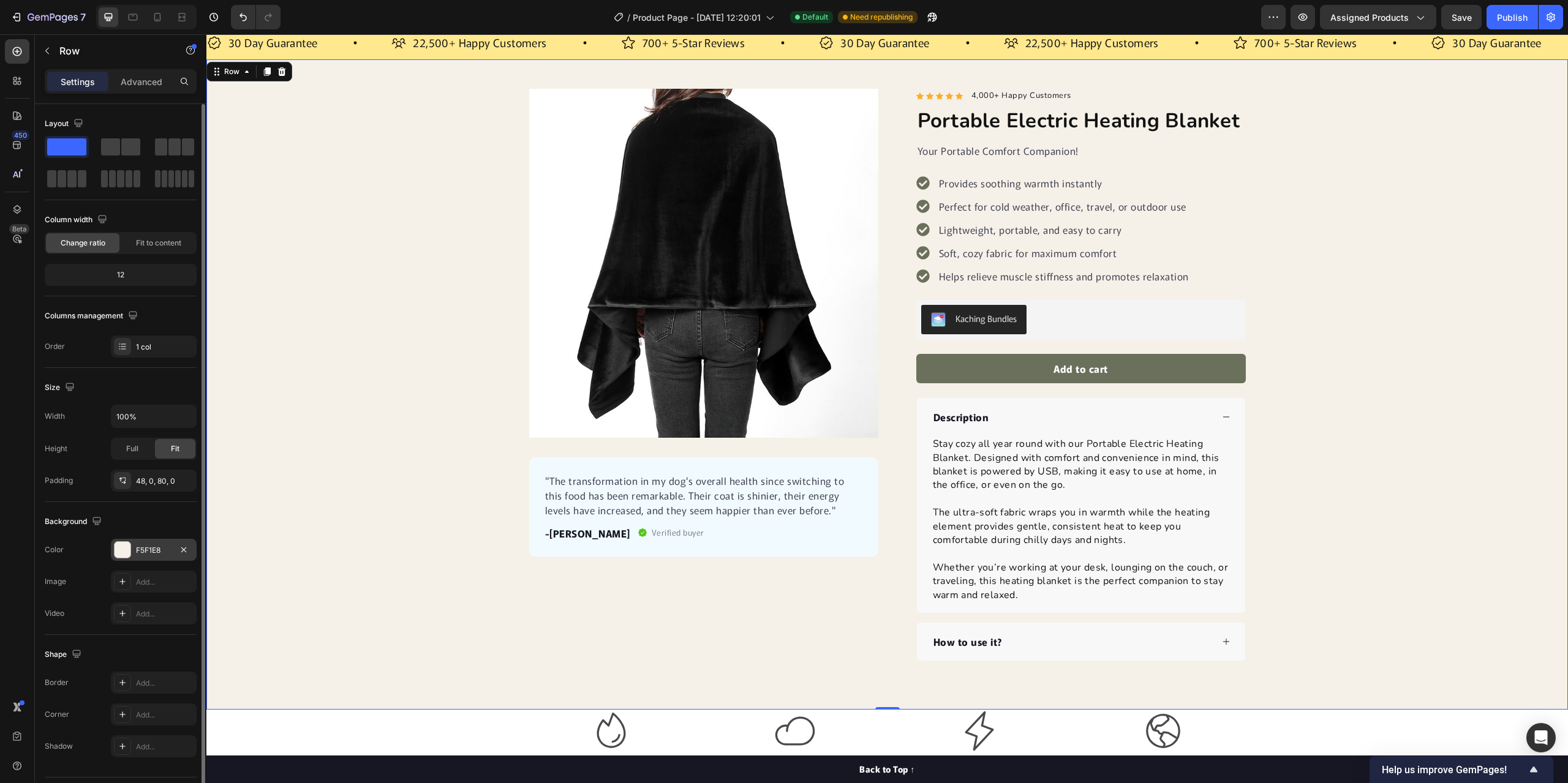
scroll to position [61, 0]
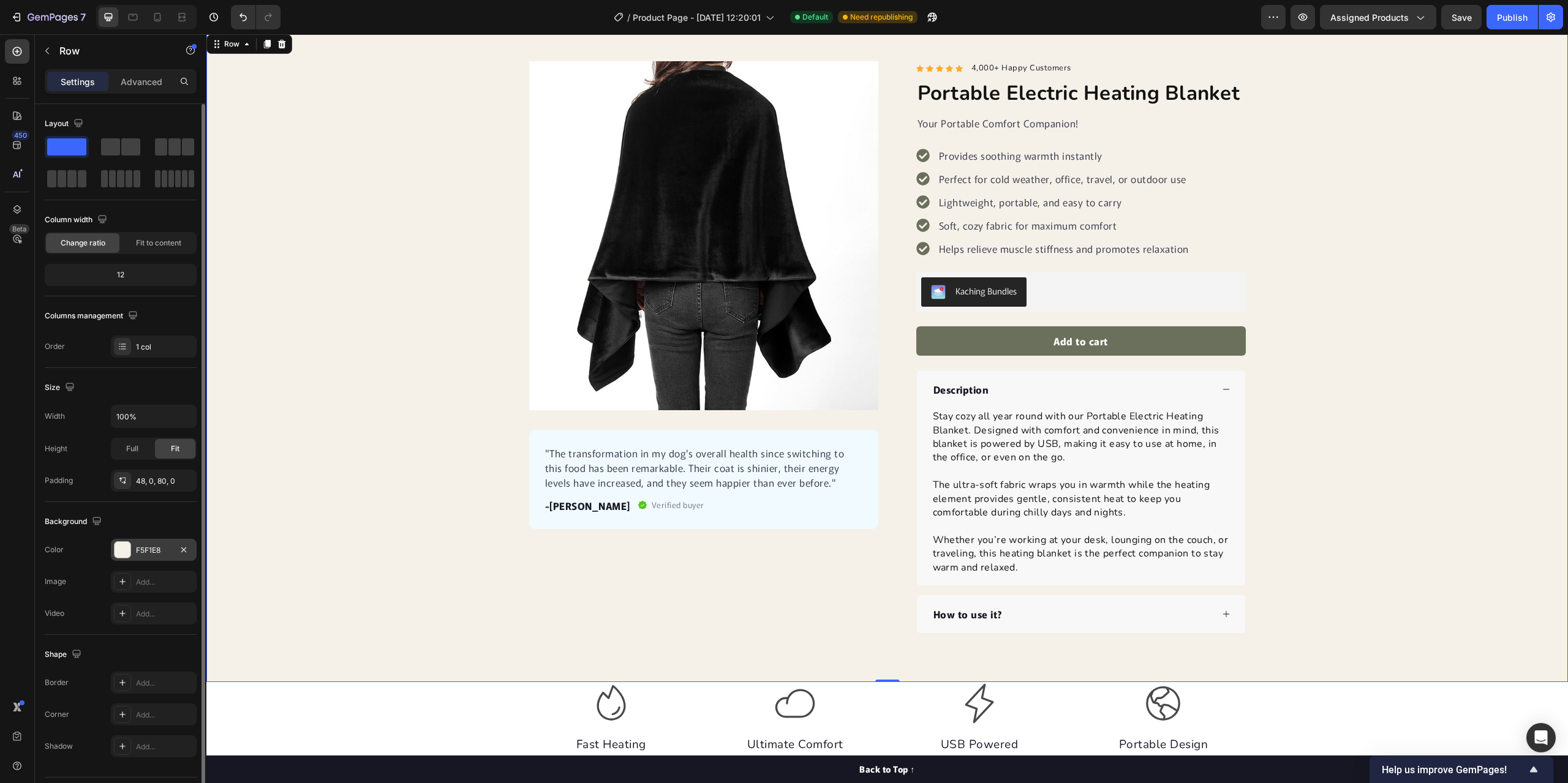
click at [141, 551] on div "F5F1E8" at bounding box center [153, 550] width 35 height 11
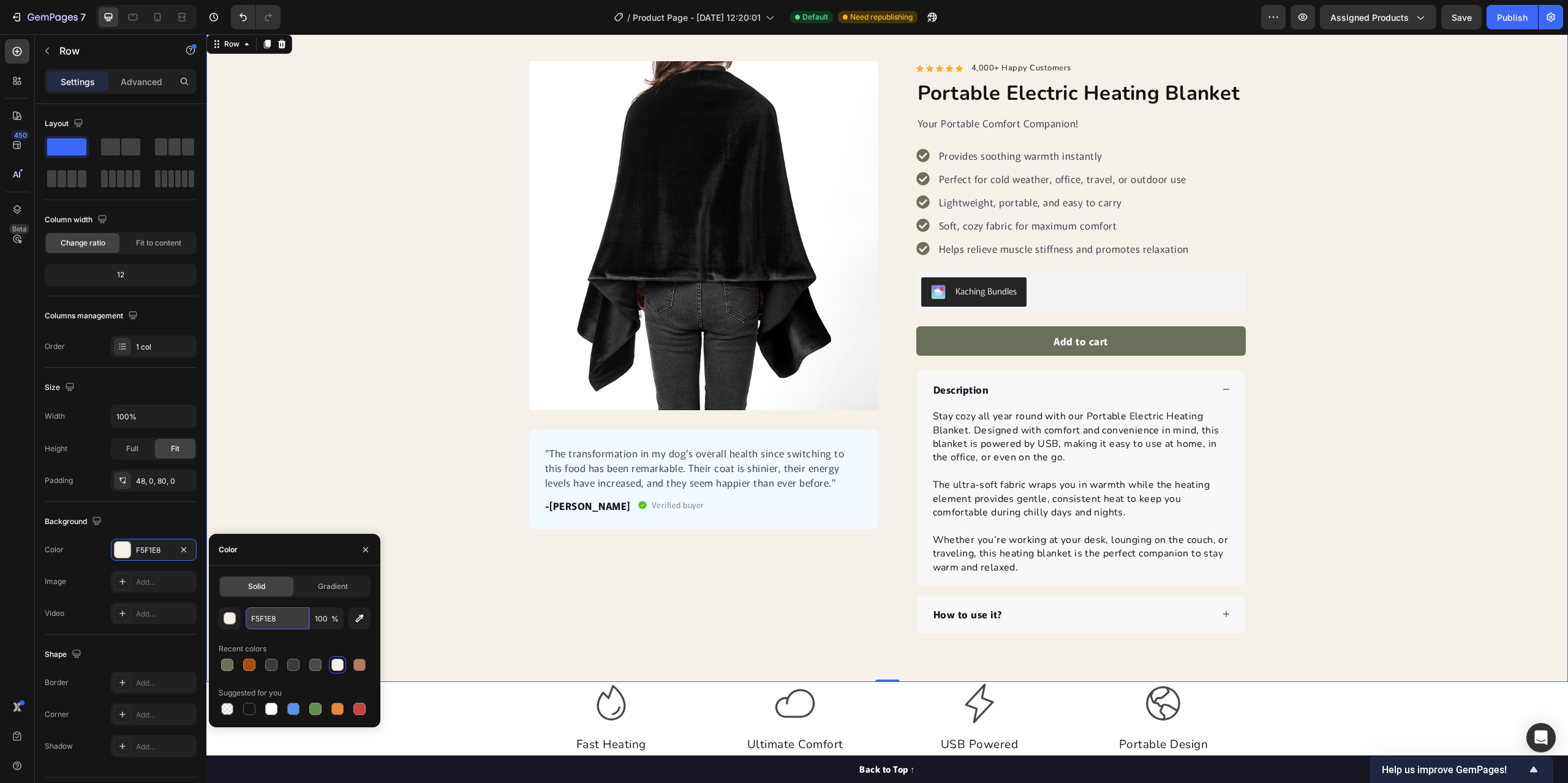
click at [286, 622] on input "F5F1E8" at bounding box center [277, 618] width 64 height 22
paste input "#E8DCC"
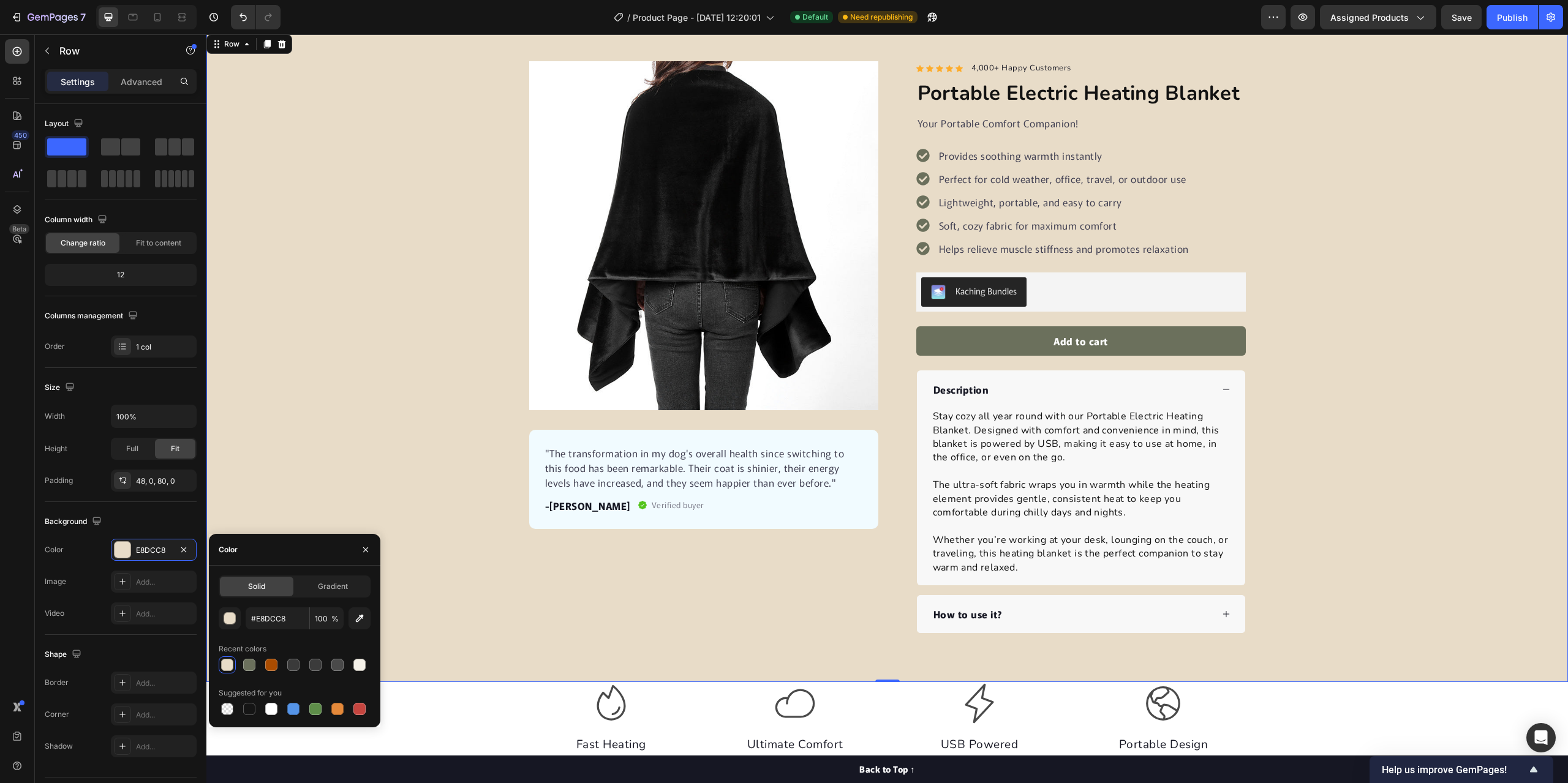
type input "E8DCC8"
paste input "#FAF7F2"
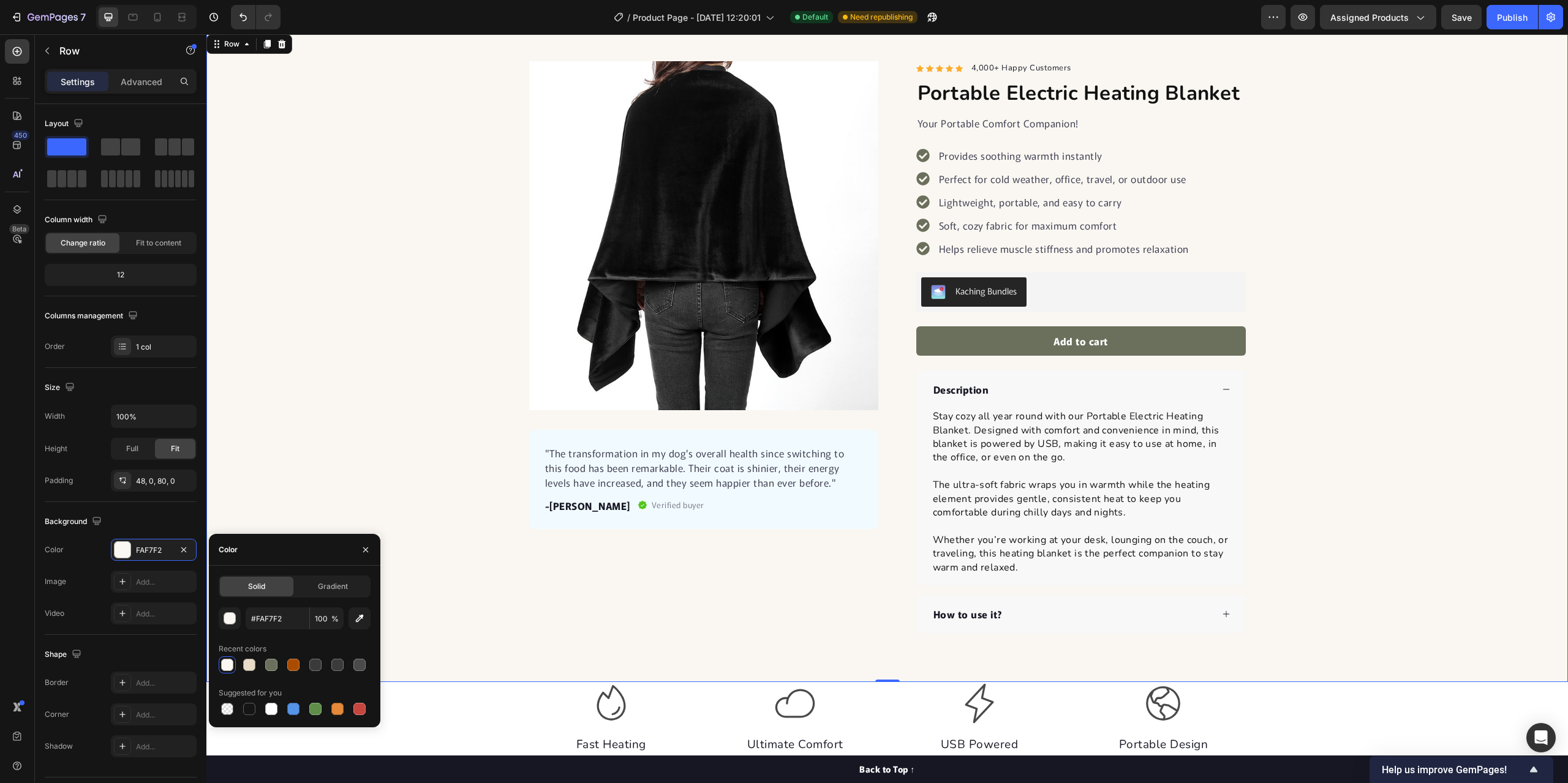
type input "FAF7F2"
paste input "#F6E6E0"
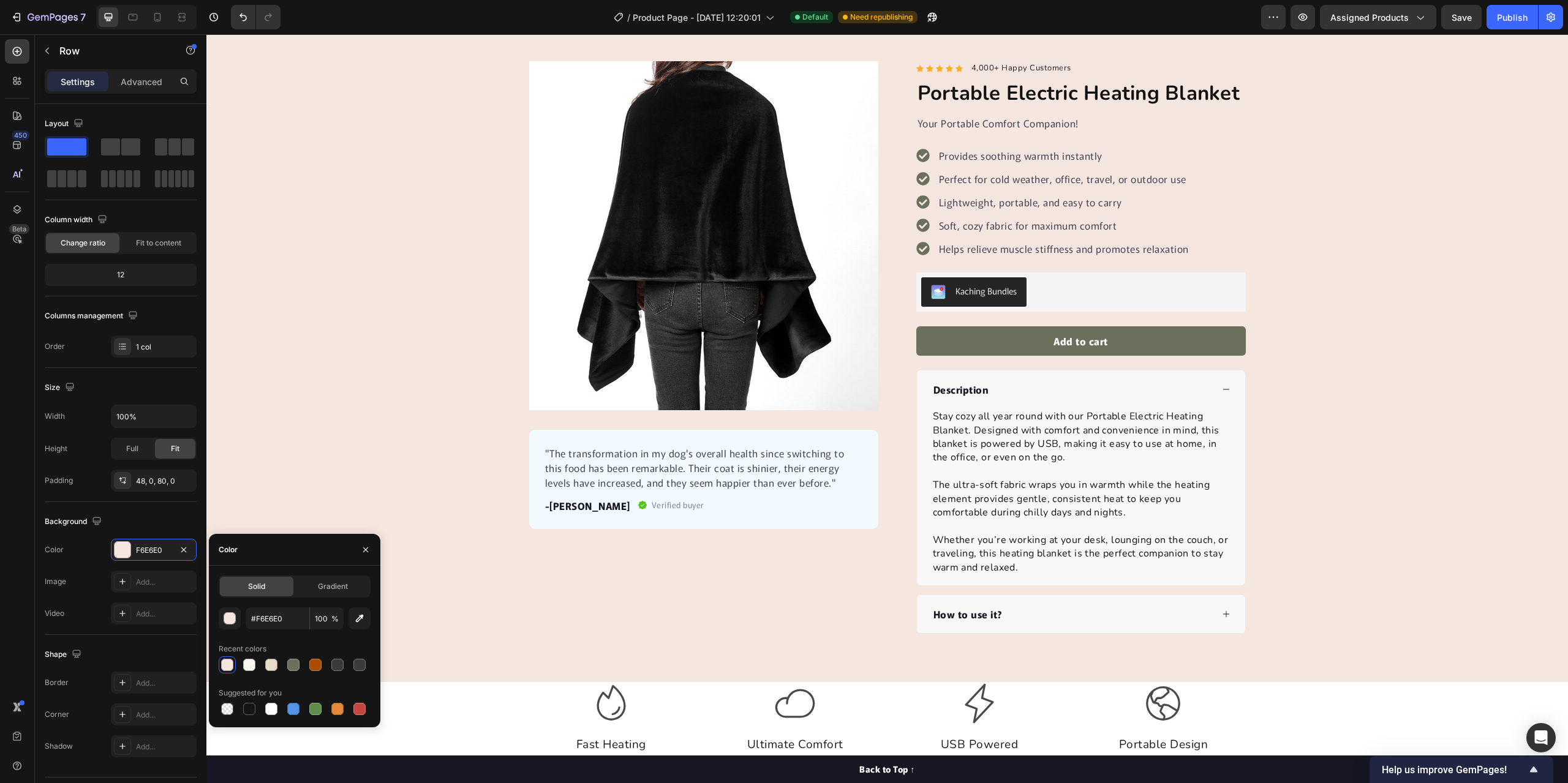
type input "F6E6E0"
paste input "#2E2E2E"
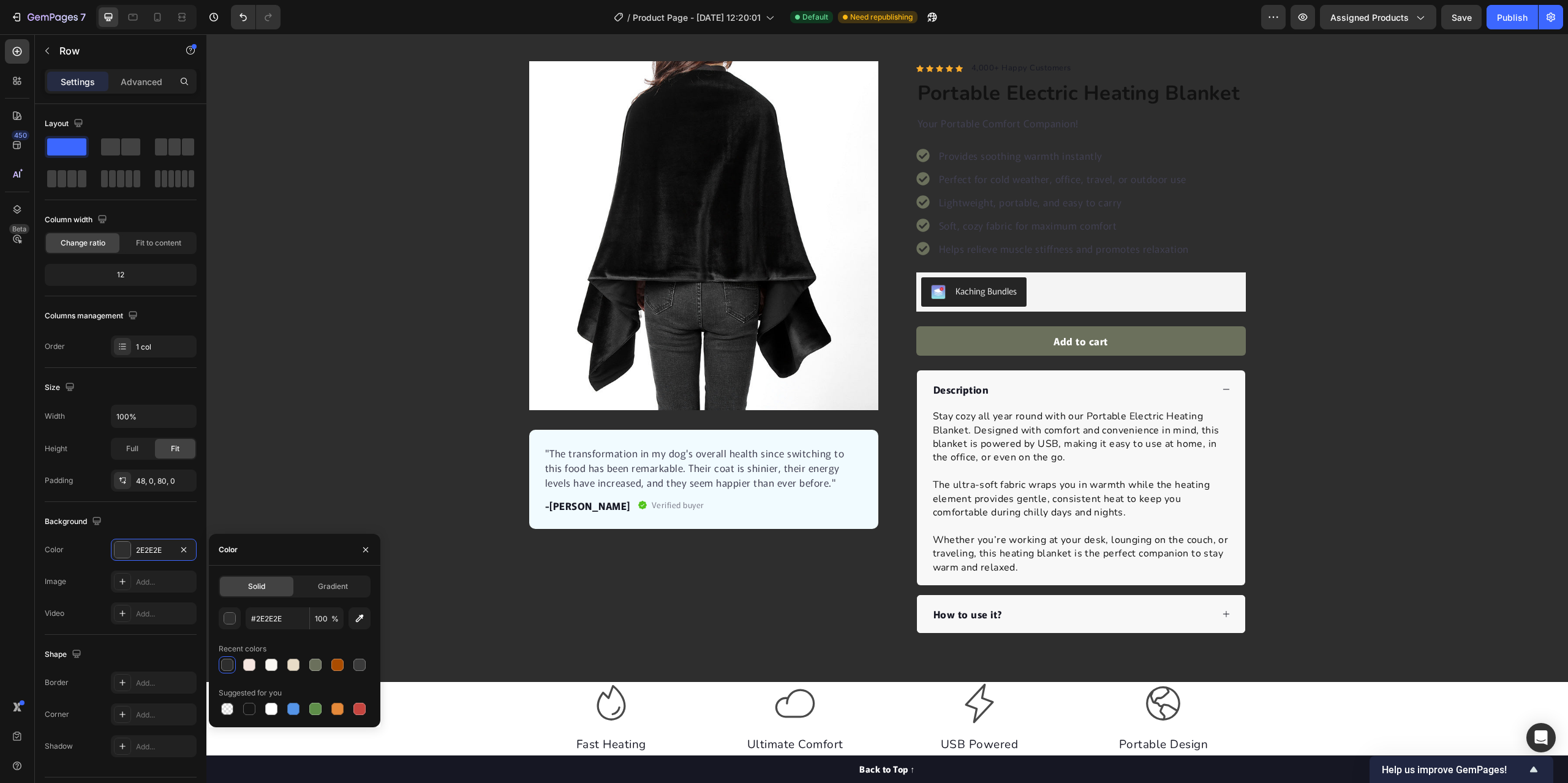
type input "2E2E2E"
paste input "#3A4A40"
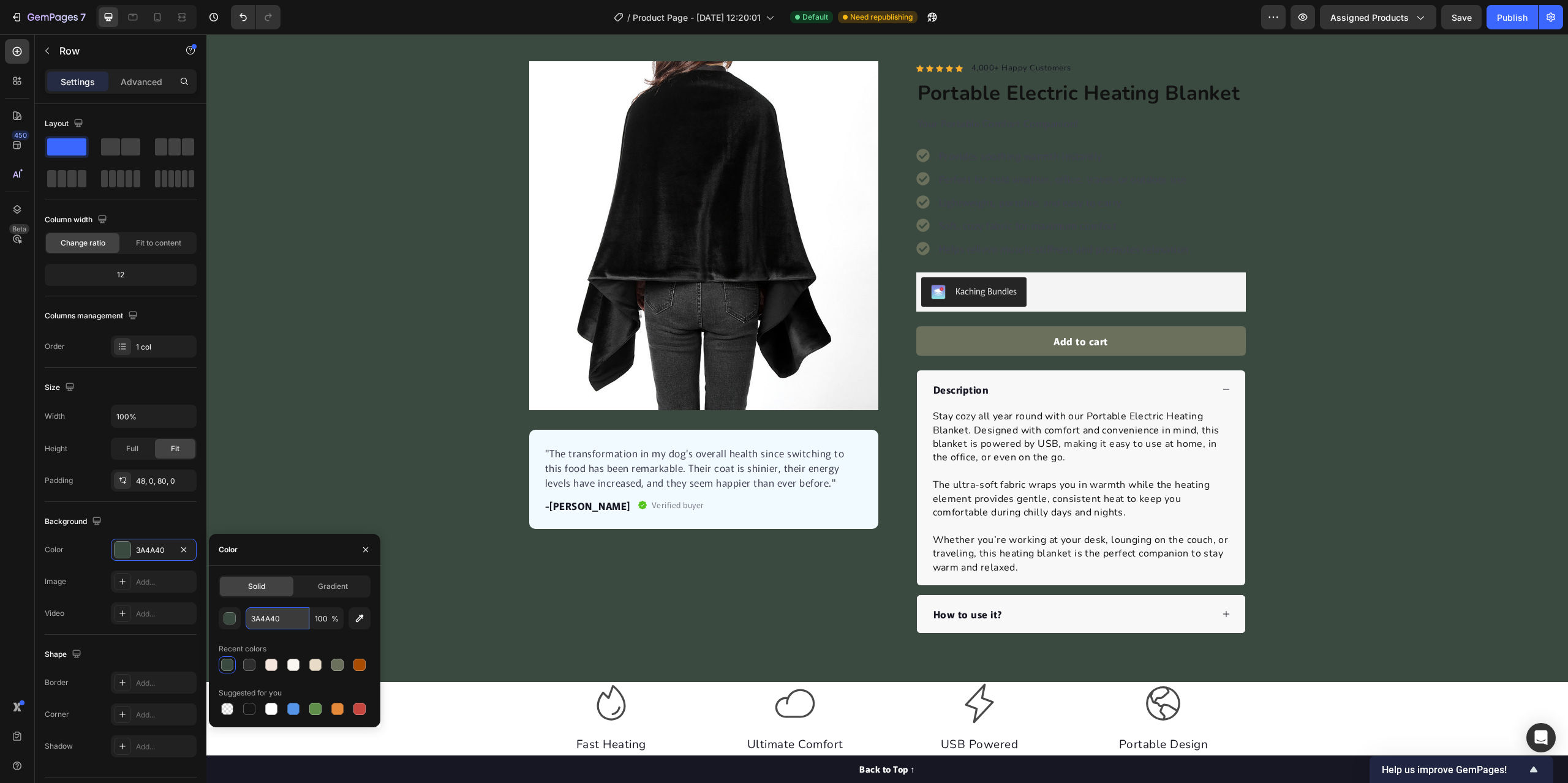
paste input "#1E2A38"
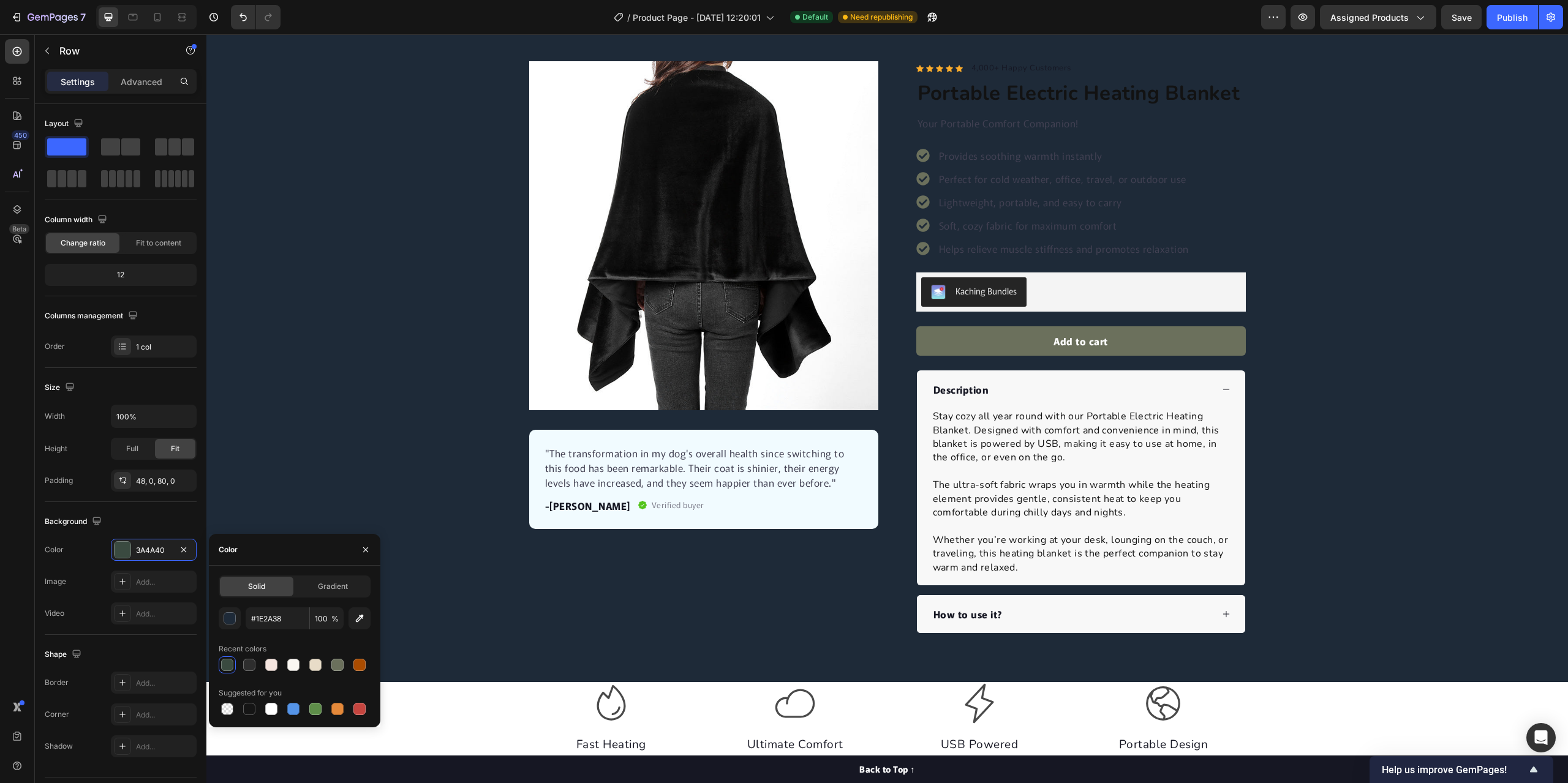
click at [381, 313] on div "Product Images "The transformation in my dog's overall health since switching t…" at bounding box center [887, 347] width 1362 height 572
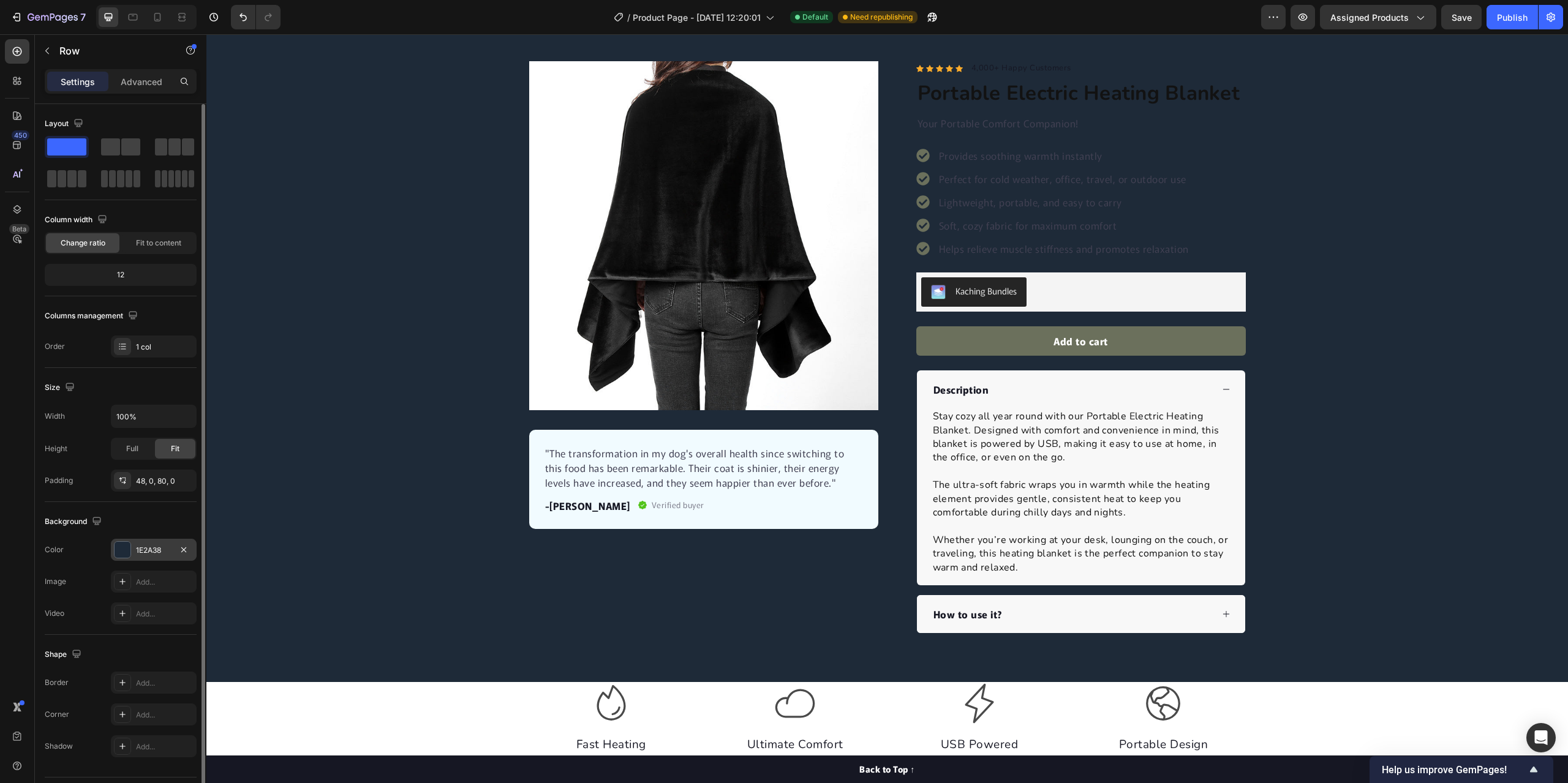
drag, startPoint x: 157, startPoint y: 548, endPoint x: 164, endPoint y: 549, distance: 7.1
click at [157, 549] on div "1E2A38" at bounding box center [153, 550] width 35 height 11
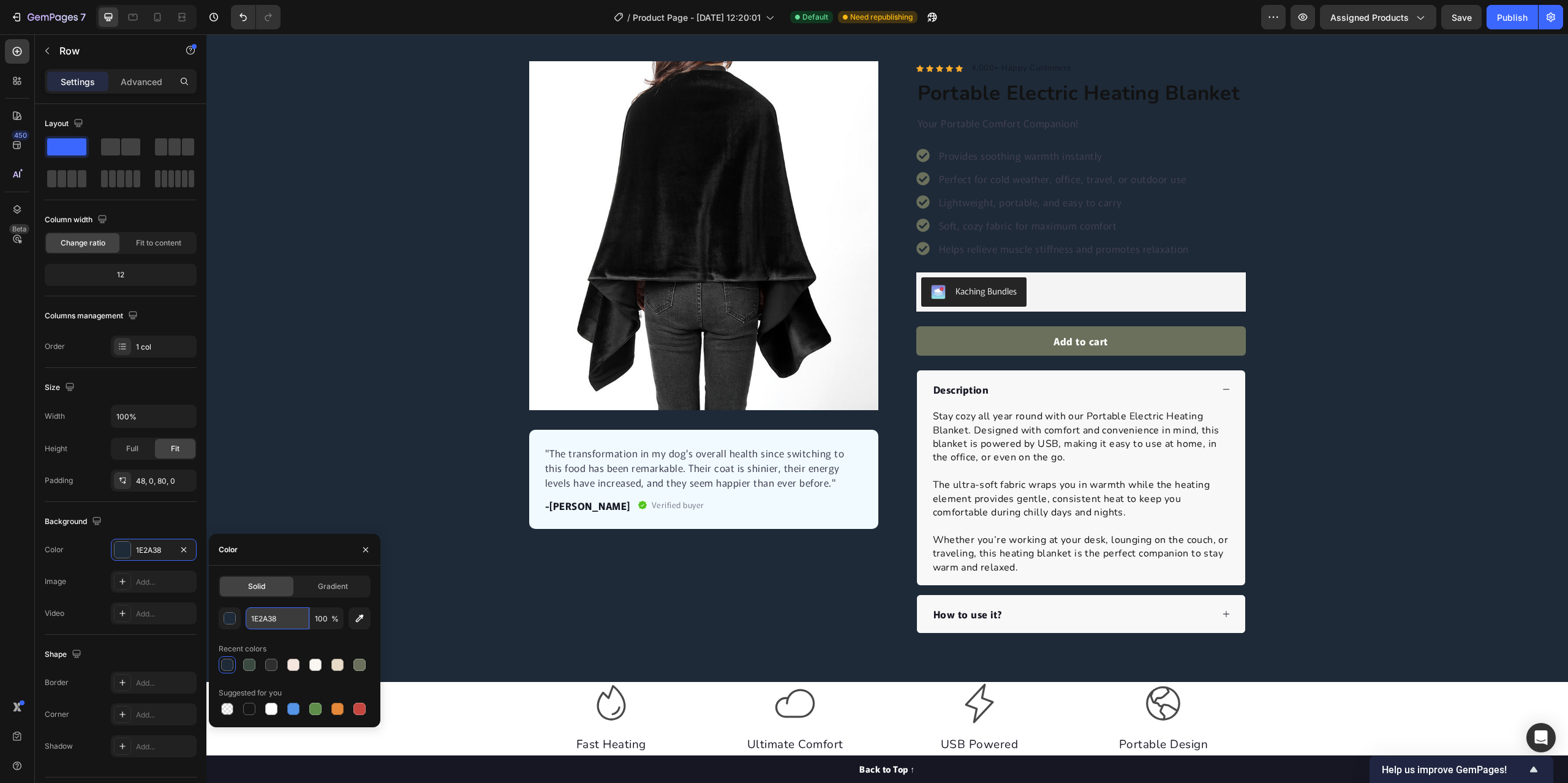
click at [295, 619] on input "1E2A38" at bounding box center [277, 618] width 64 height 22
paste input "#D9C5A5"
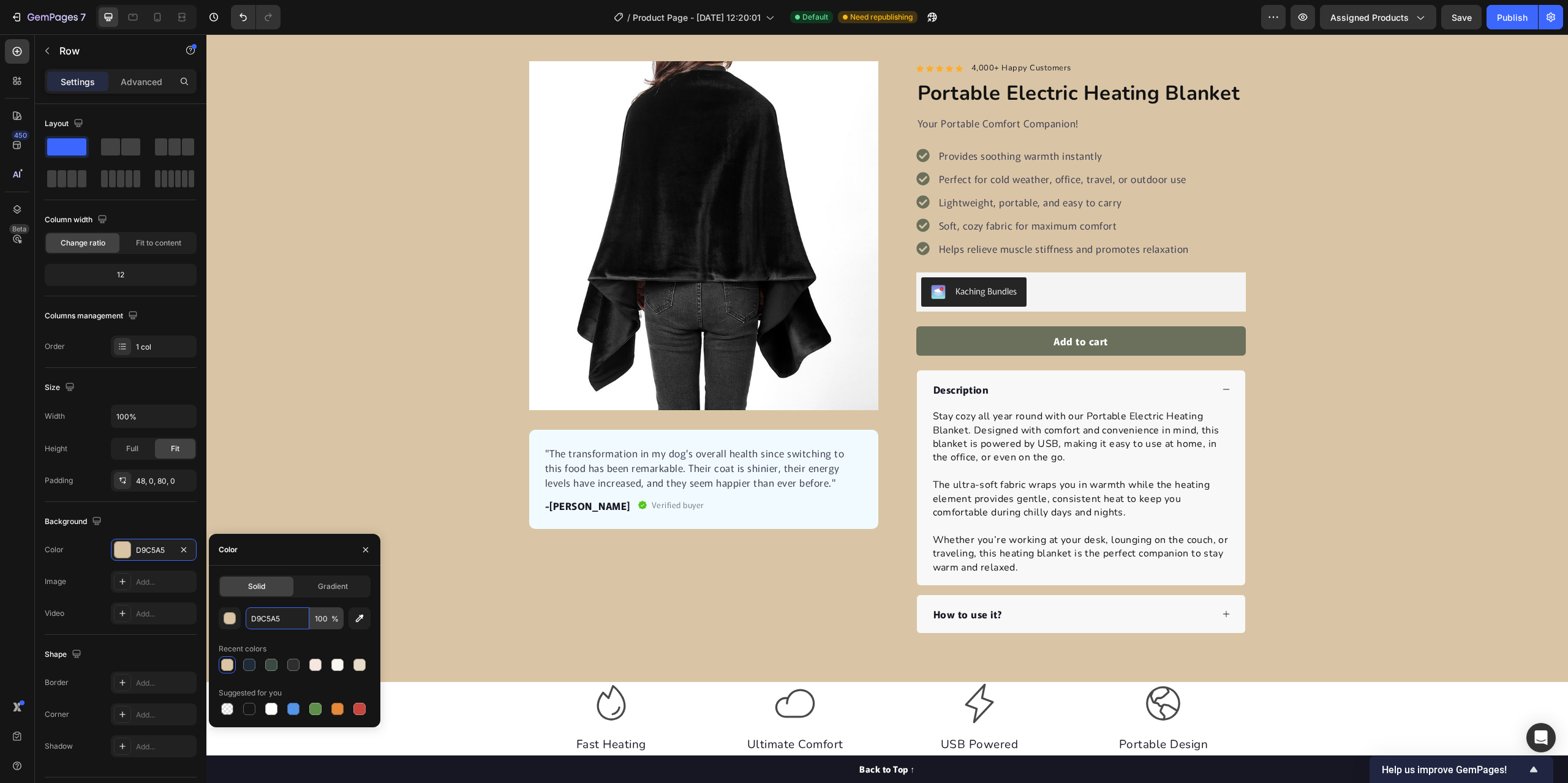
paste input "#C9B29B"
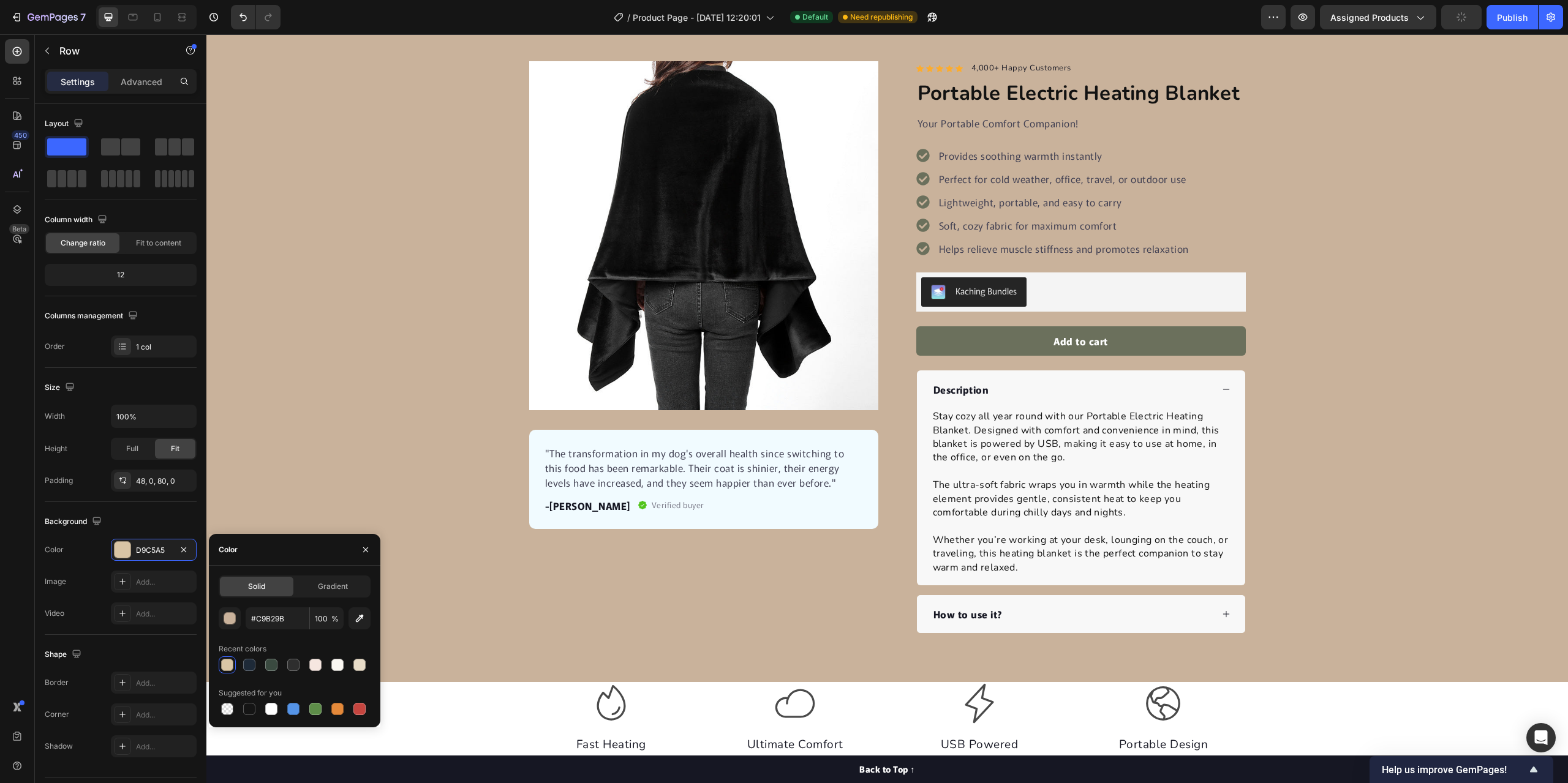
drag, startPoint x: 336, startPoint y: 351, endPoint x: 352, endPoint y: 372, distance: 26.4
click at [337, 351] on div "Product Images "The transformation in my dog's overall health since switching t…" at bounding box center [887, 347] width 1362 height 572
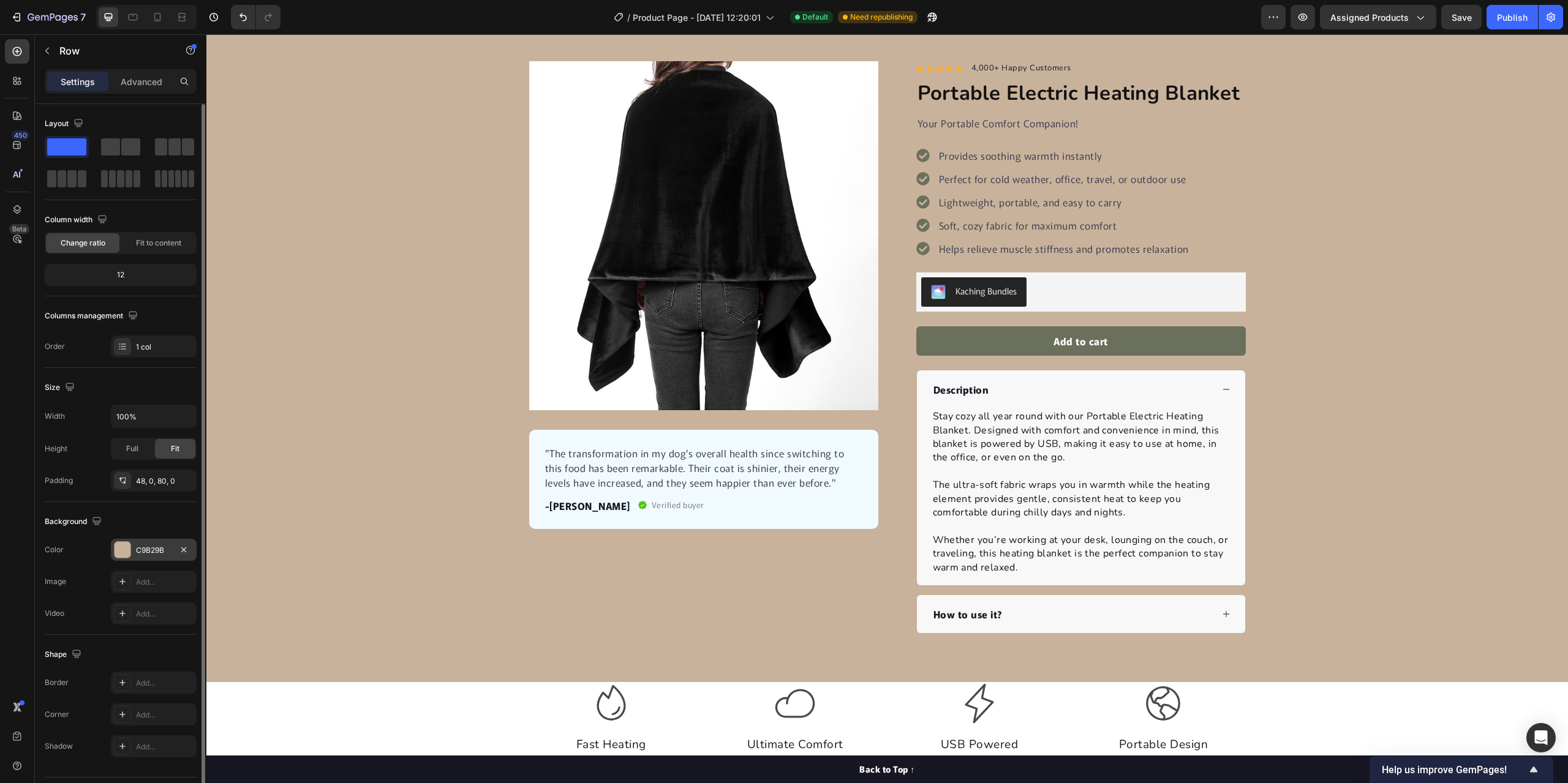
click at [138, 550] on div "C9B29B" at bounding box center [153, 550] width 35 height 11
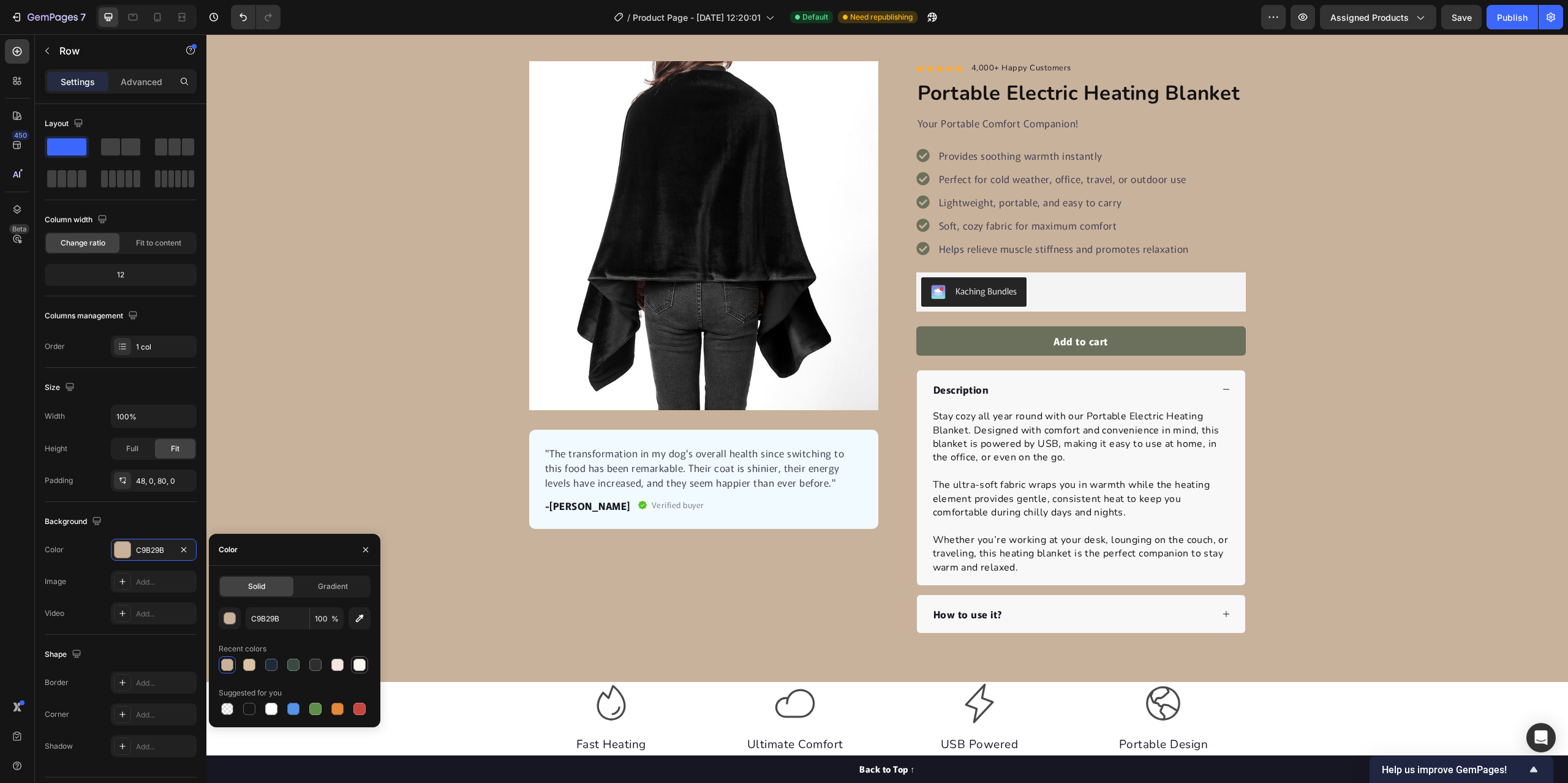
click at [361, 669] on div at bounding box center [359, 664] width 12 height 12
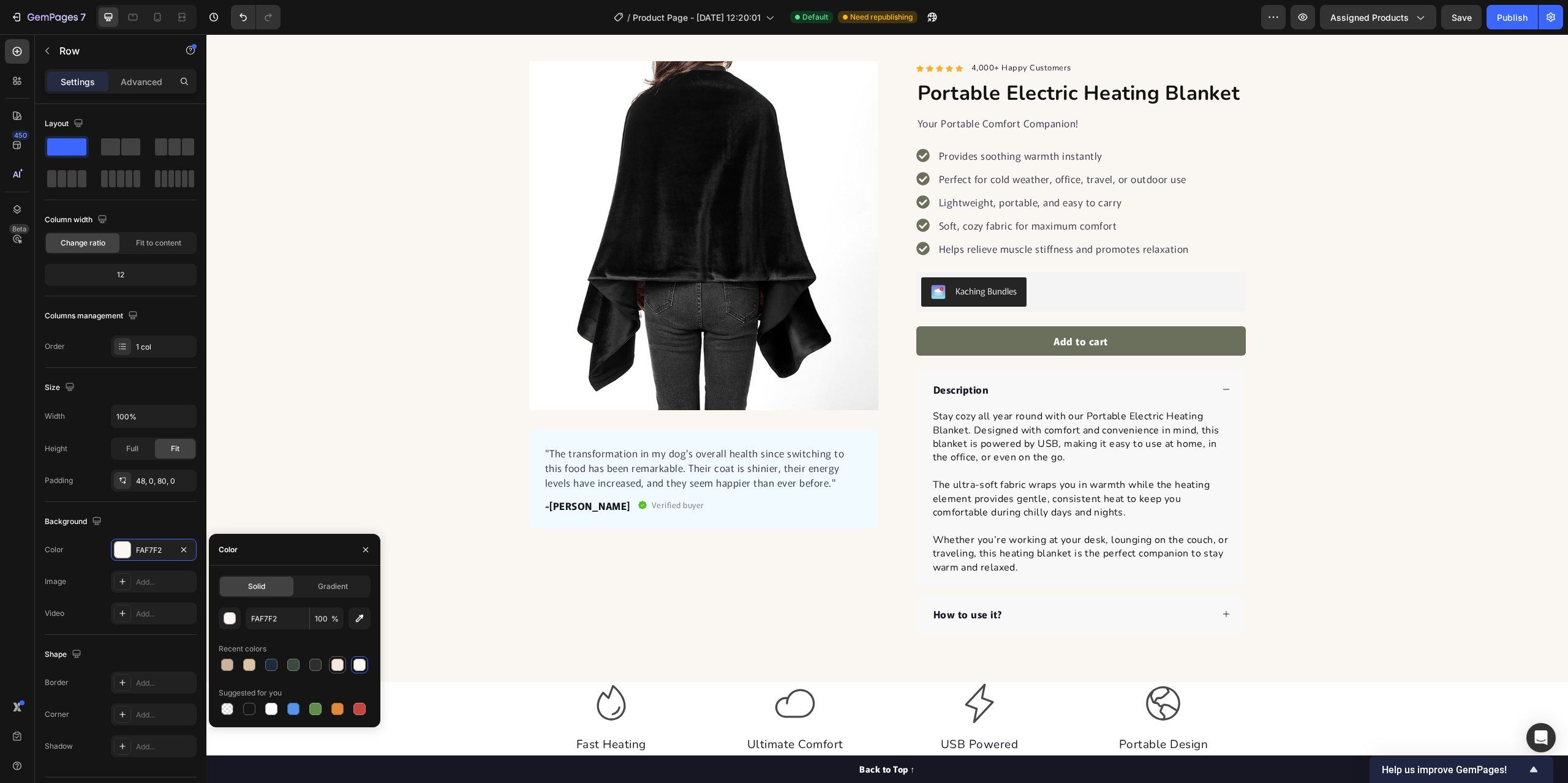
click at [338, 661] on div at bounding box center [337, 664] width 12 height 12
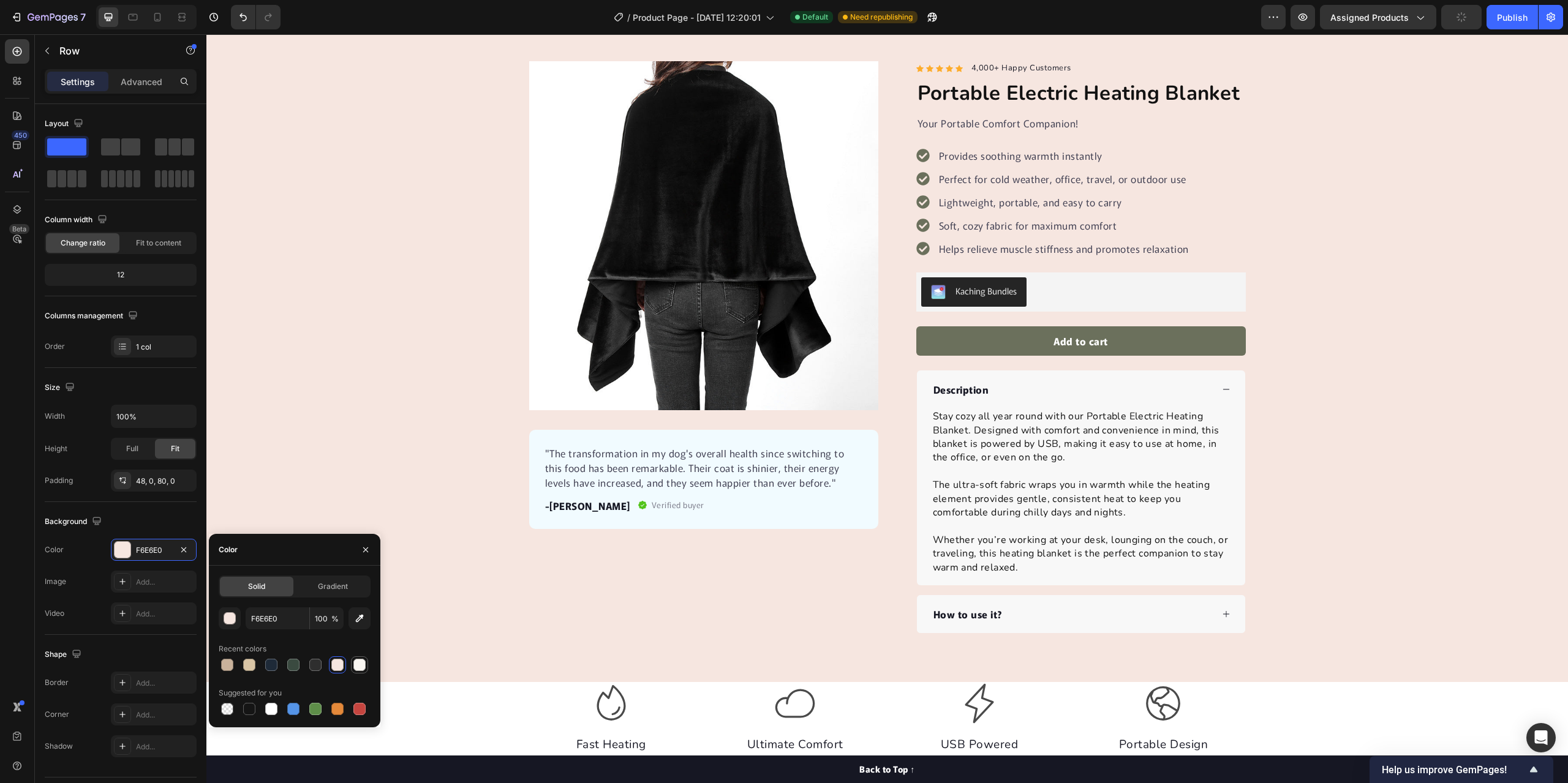
click at [357, 665] on div at bounding box center [359, 664] width 12 height 12
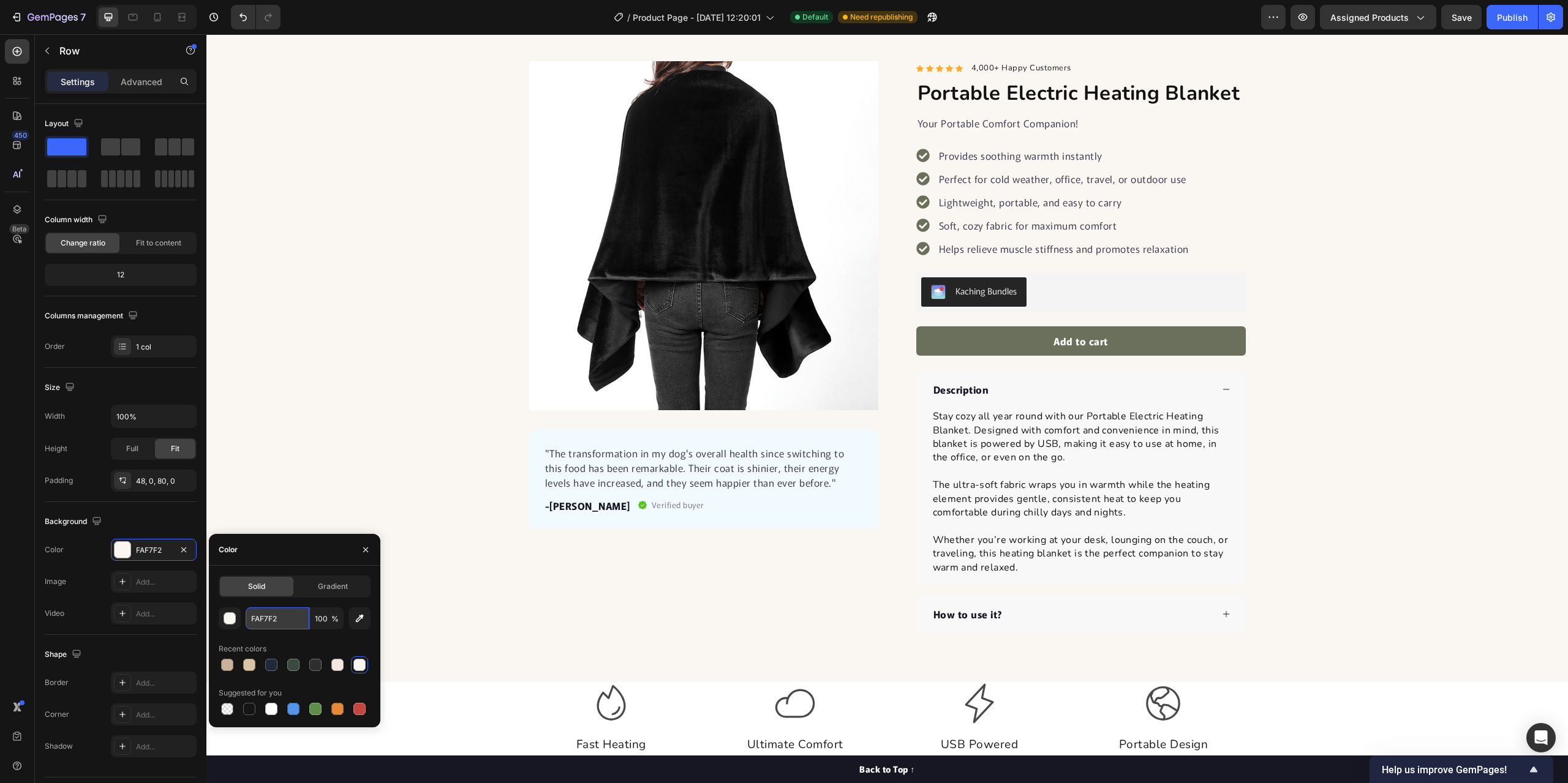
click at [285, 619] on input "FAF7F2" at bounding box center [277, 618] width 64 height 22
paste input "#E8DCC8"
type input "#E8DCC8"
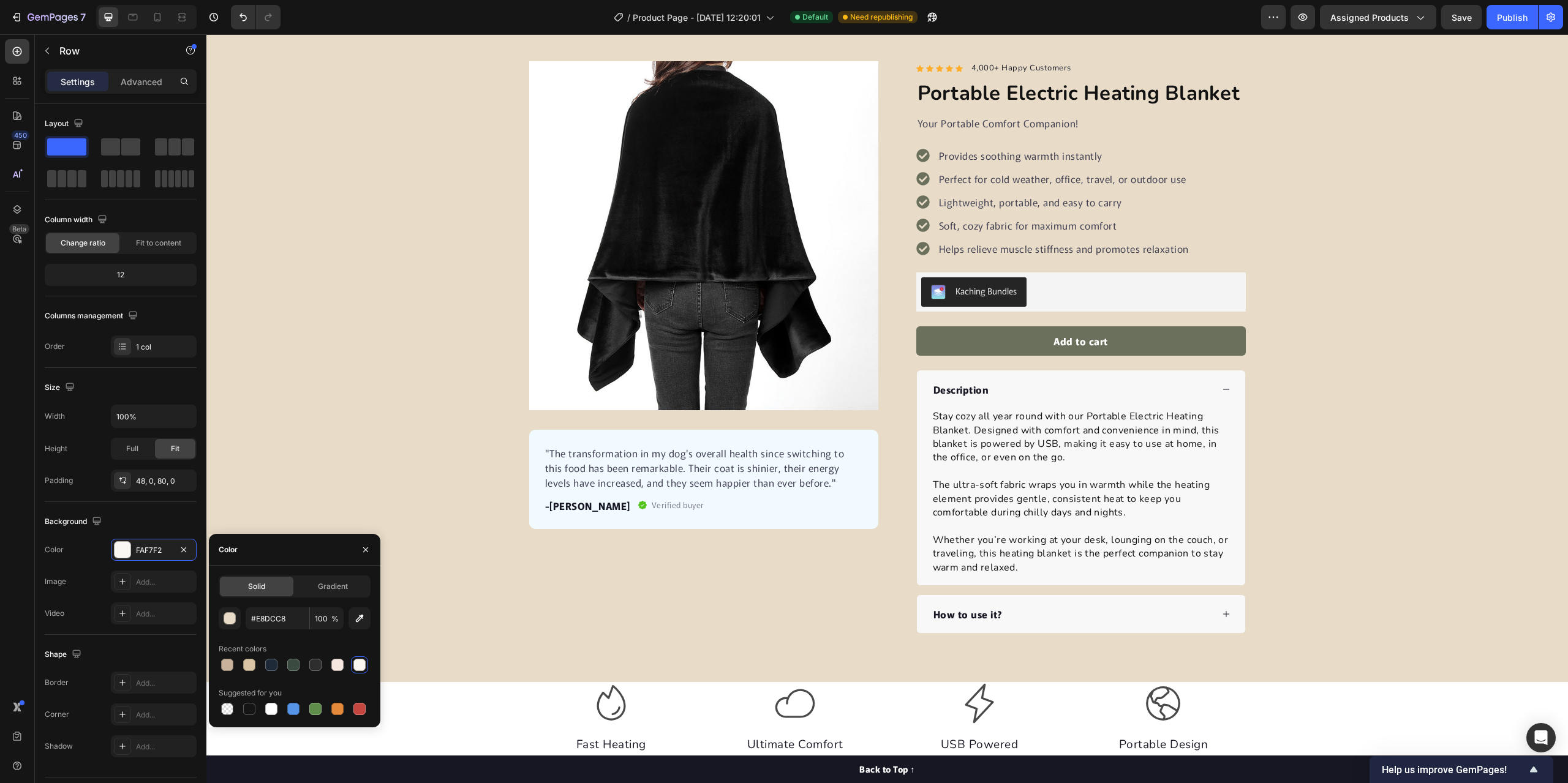
click at [349, 349] on div "Product Images "The transformation in my dog's overall health since switching t…" at bounding box center [887, 347] width 1362 height 572
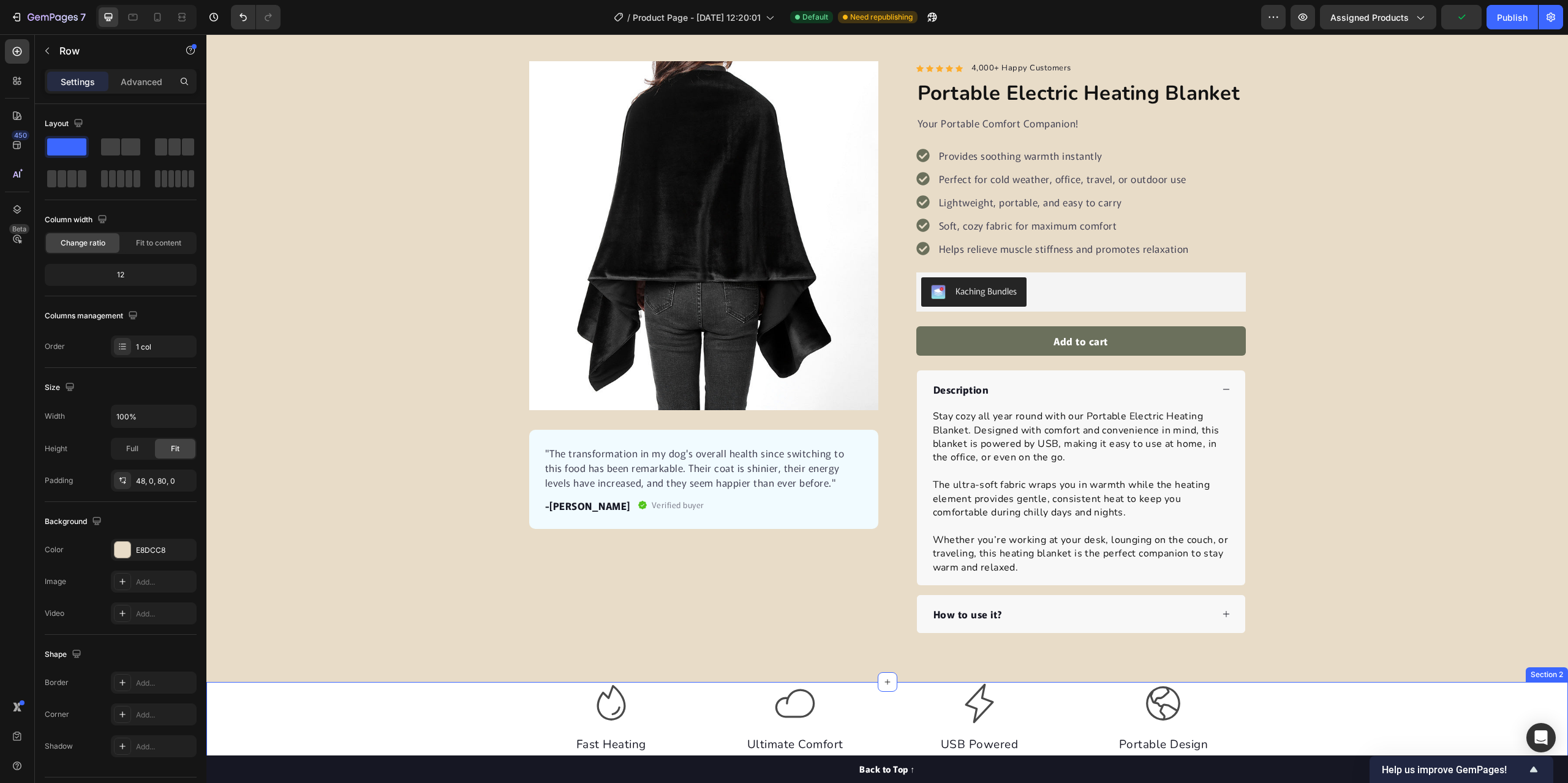
scroll to position [367, 0]
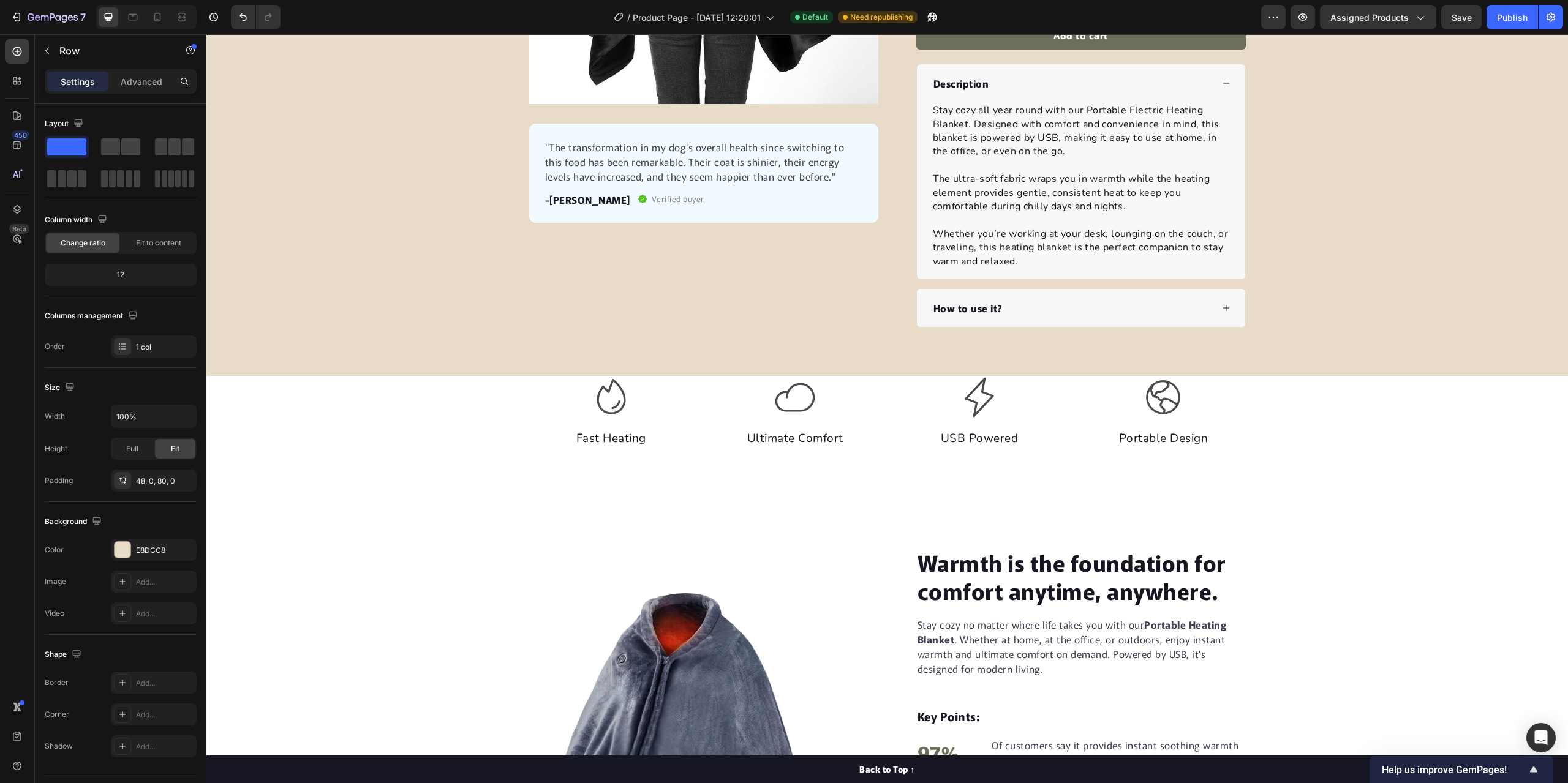
drag, startPoint x: 488, startPoint y: 299, endPoint x: 493, endPoint y: 313, distance: 14.9
click at [487, 301] on div "Product Images "The transformation in my dog's overall health since switching t…" at bounding box center [887, 41] width 1362 height 572
click at [881, 358] on div "Product Images "The transformation in my dog's overall health since switching t…" at bounding box center [887, 51] width 1362 height 650
click at [876, 432] on div "Icon Fast Heating Text block Icon Ultimate Comfort Text block Icon USB Powered …" at bounding box center [887, 412] width 735 height 73
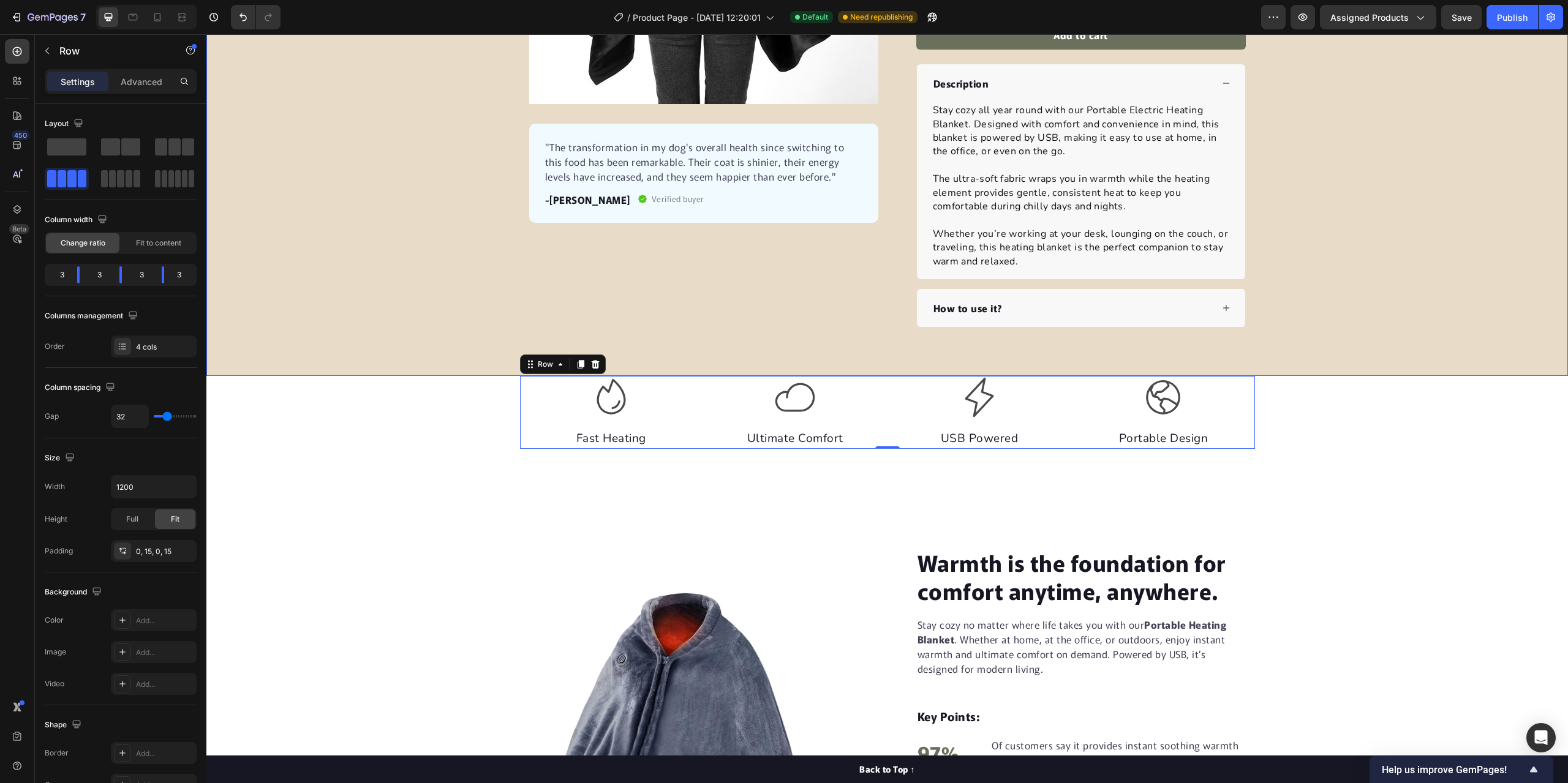
click at [890, 361] on div "Product Images "The transformation in my dog's overall health since switching t…" at bounding box center [887, 51] width 1362 height 650
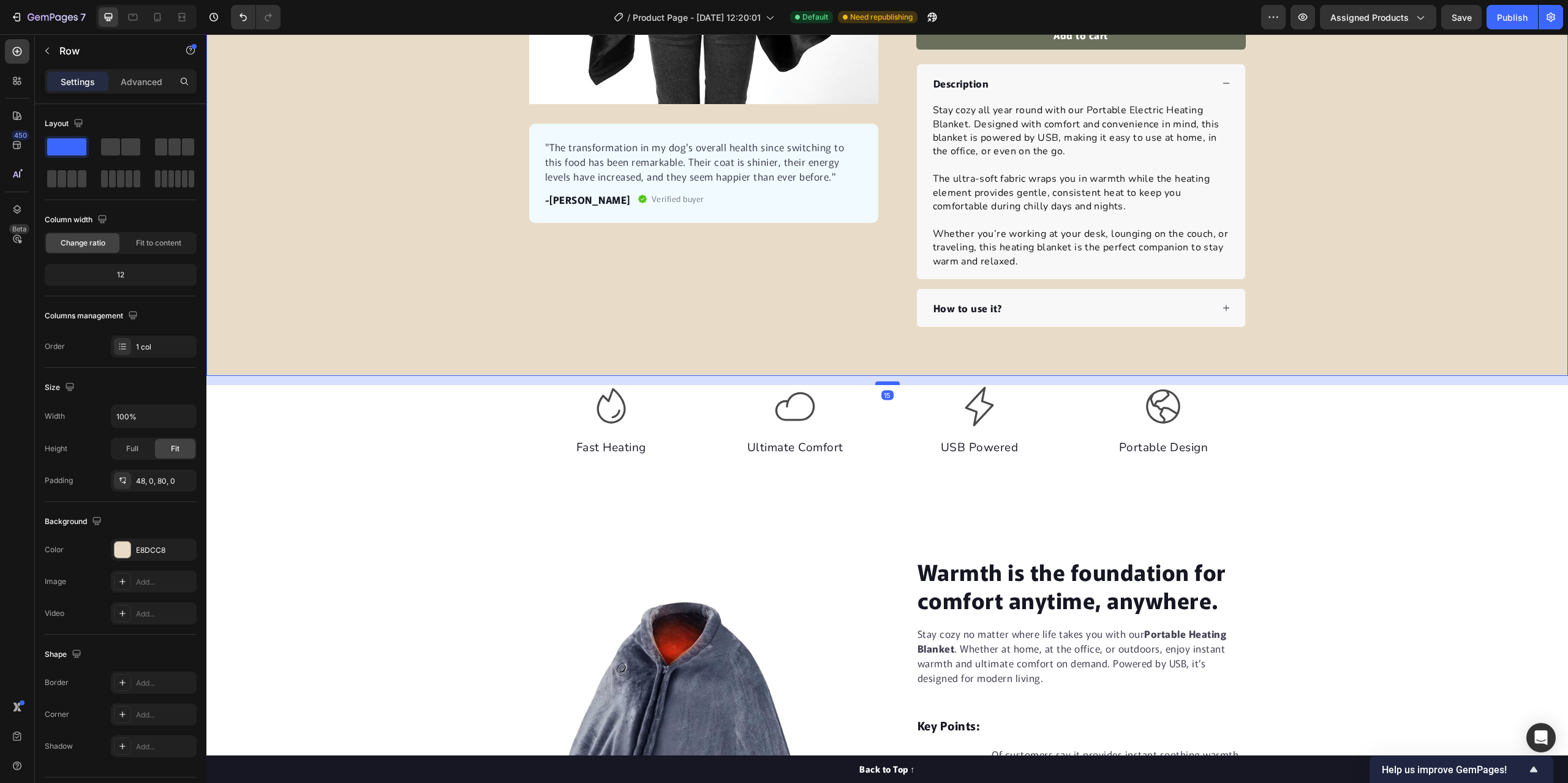
drag, startPoint x: 887, startPoint y: 375, endPoint x: 887, endPoint y: 384, distance: 9.0
click at [887, 384] on div at bounding box center [887, 383] width 25 height 3
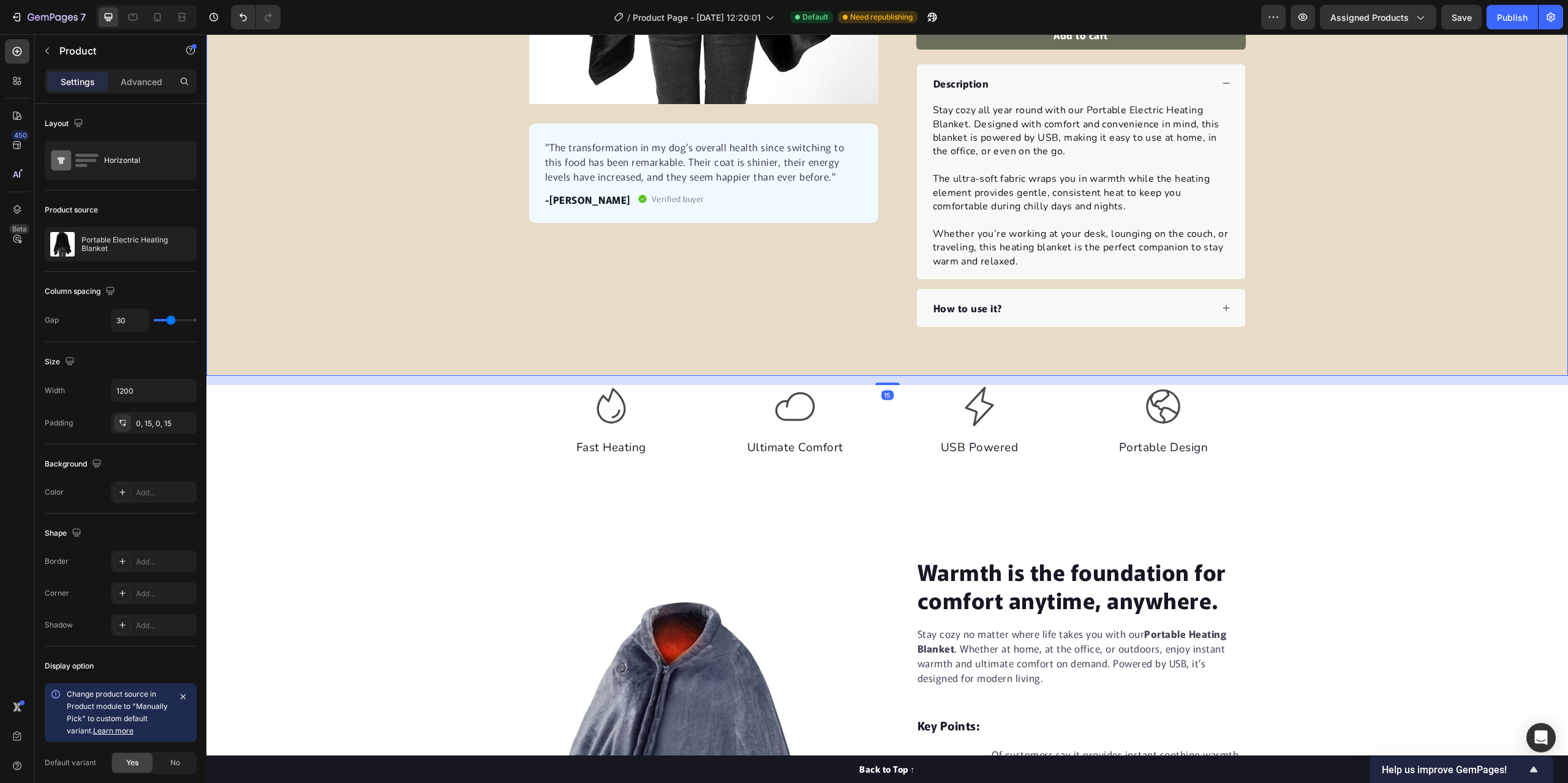
click at [743, 313] on div "Product Images "The transformation in my dog's overall health since switching t…" at bounding box center [704, 41] width 349 height 572
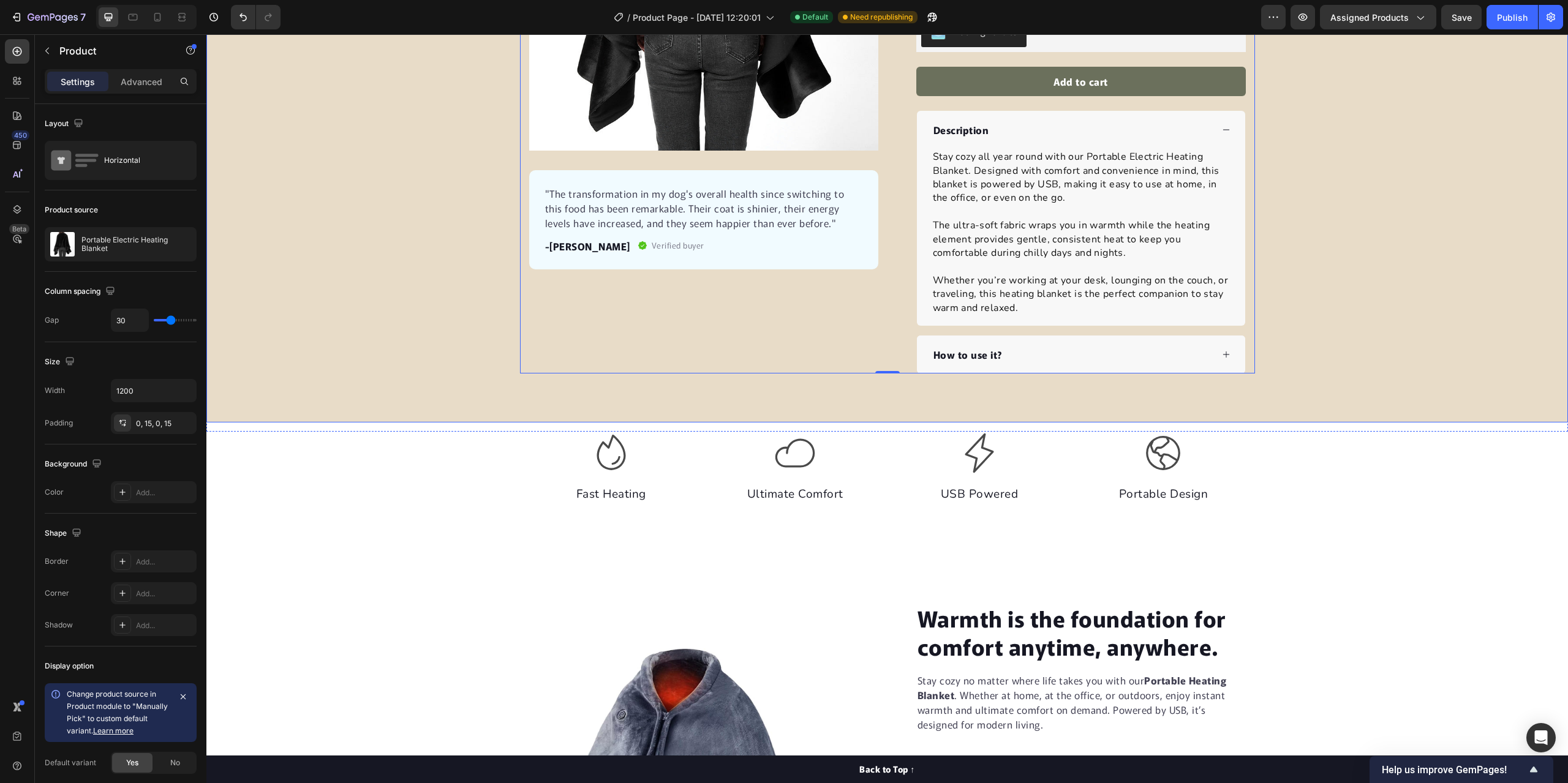
scroll to position [245, 0]
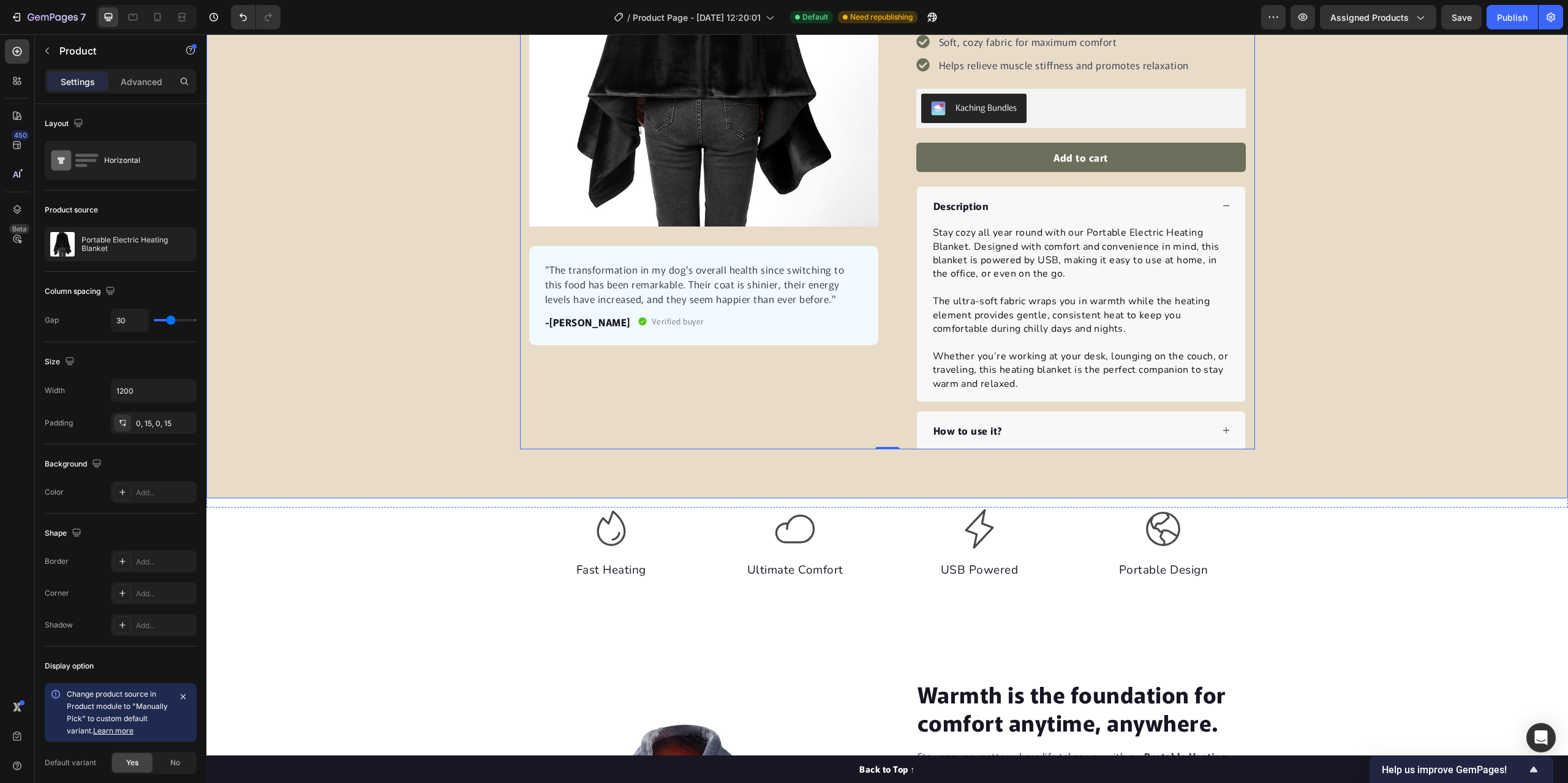
click at [360, 335] on div "Product Images "The transformation in my dog's overall health since switching t…" at bounding box center [887, 163] width 1362 height 572
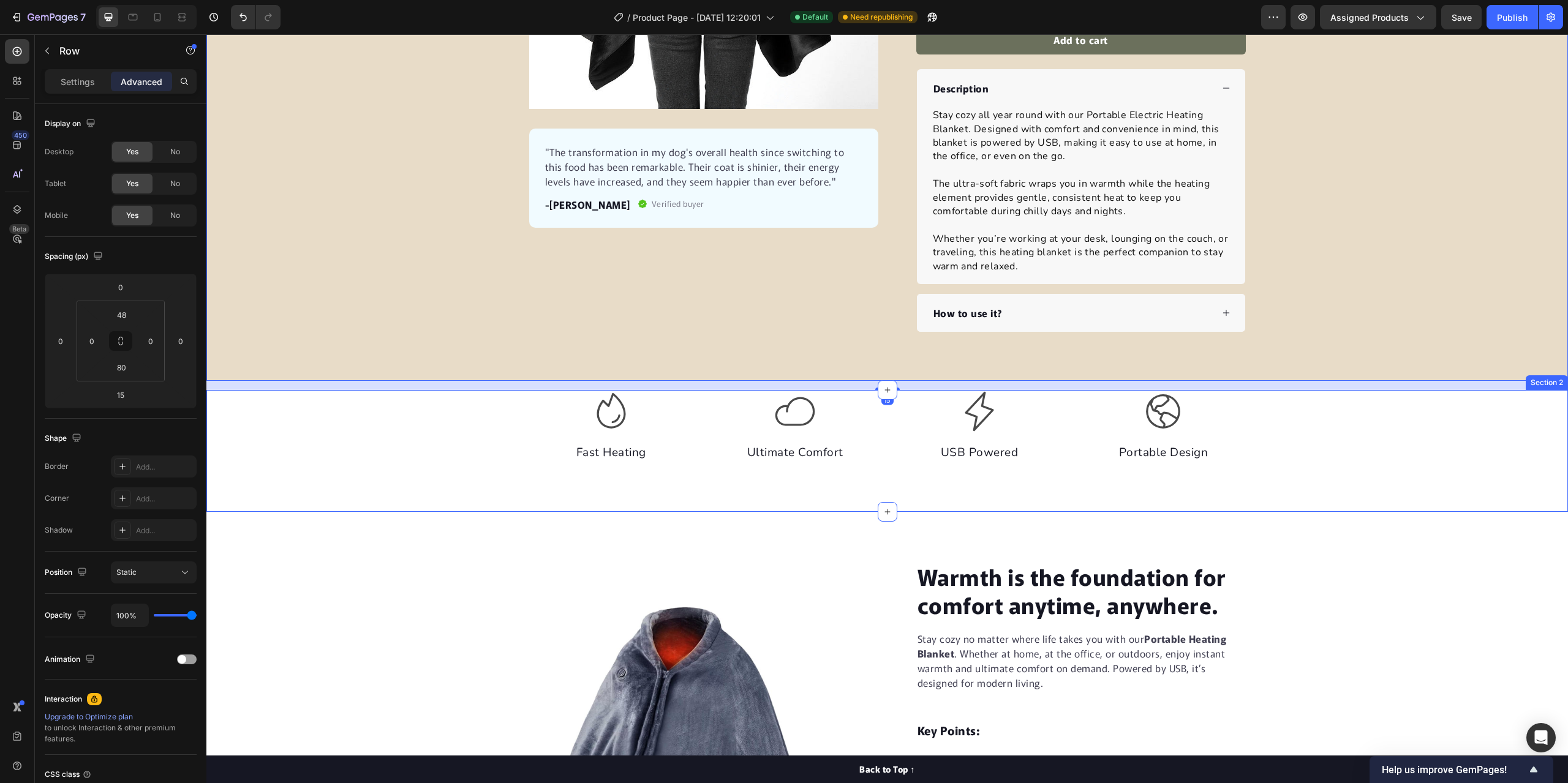
scroll to position [367, 0]
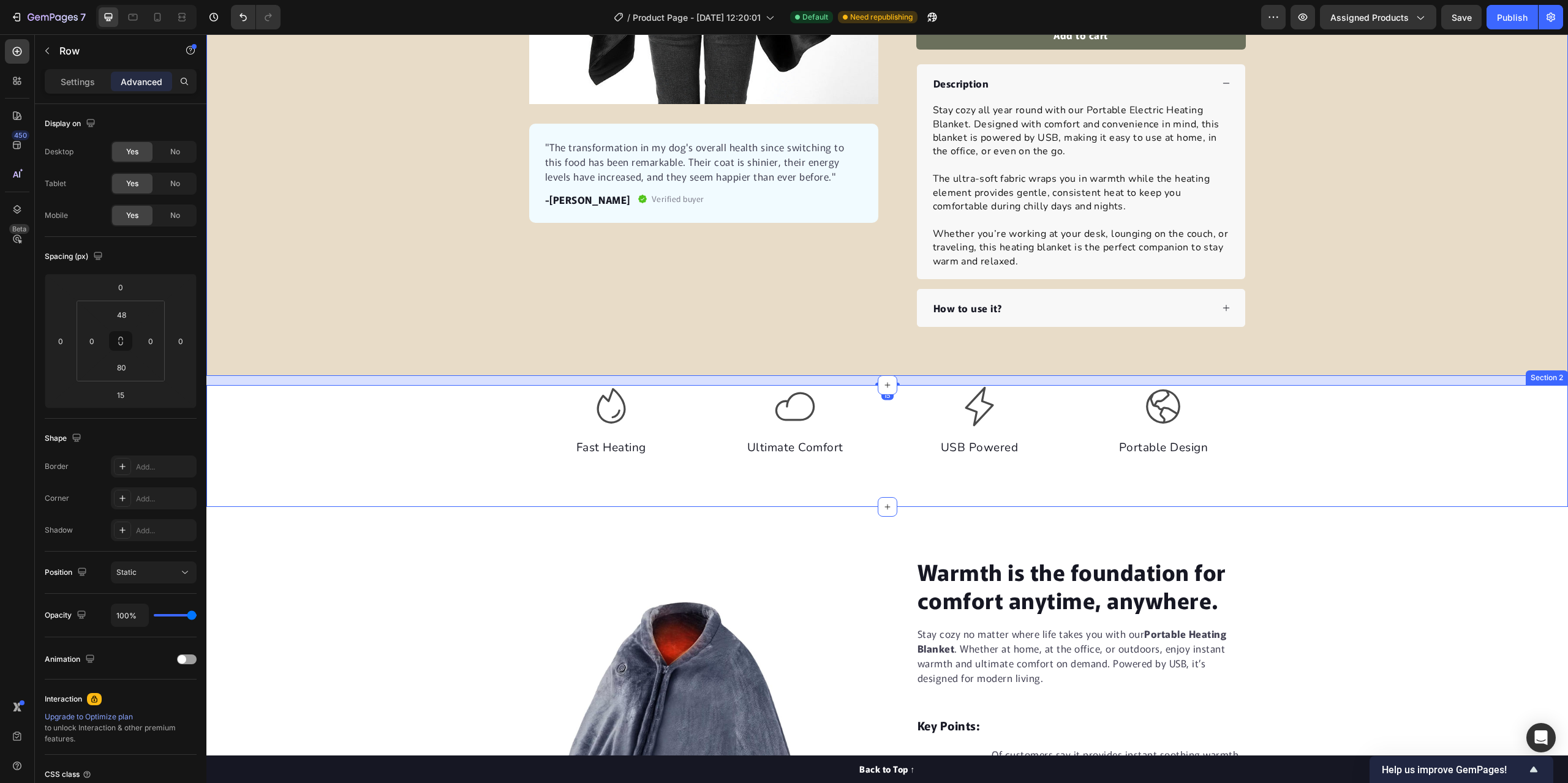
click at [472, 540] on div "Warmth is the foundation for comfort anytime, anywhere. Heading Stay cozy no ma…" at bounding box center [887, 763] width 1362 height 511
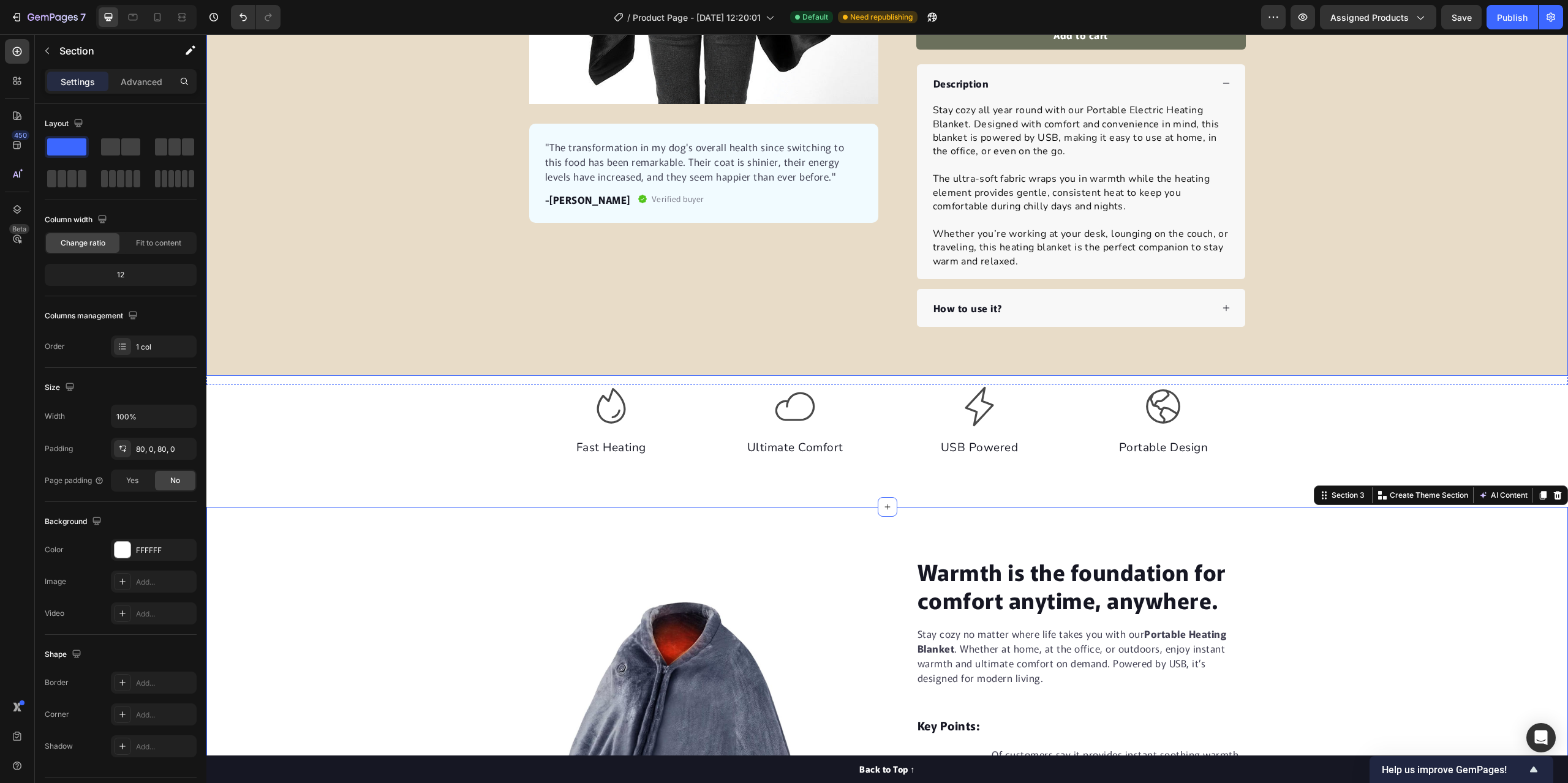
click at [854, 366] on div "Product Images "The transformation in my dog's overall health since switching t…" at bounding box center [887, 51] width 1362 height 650
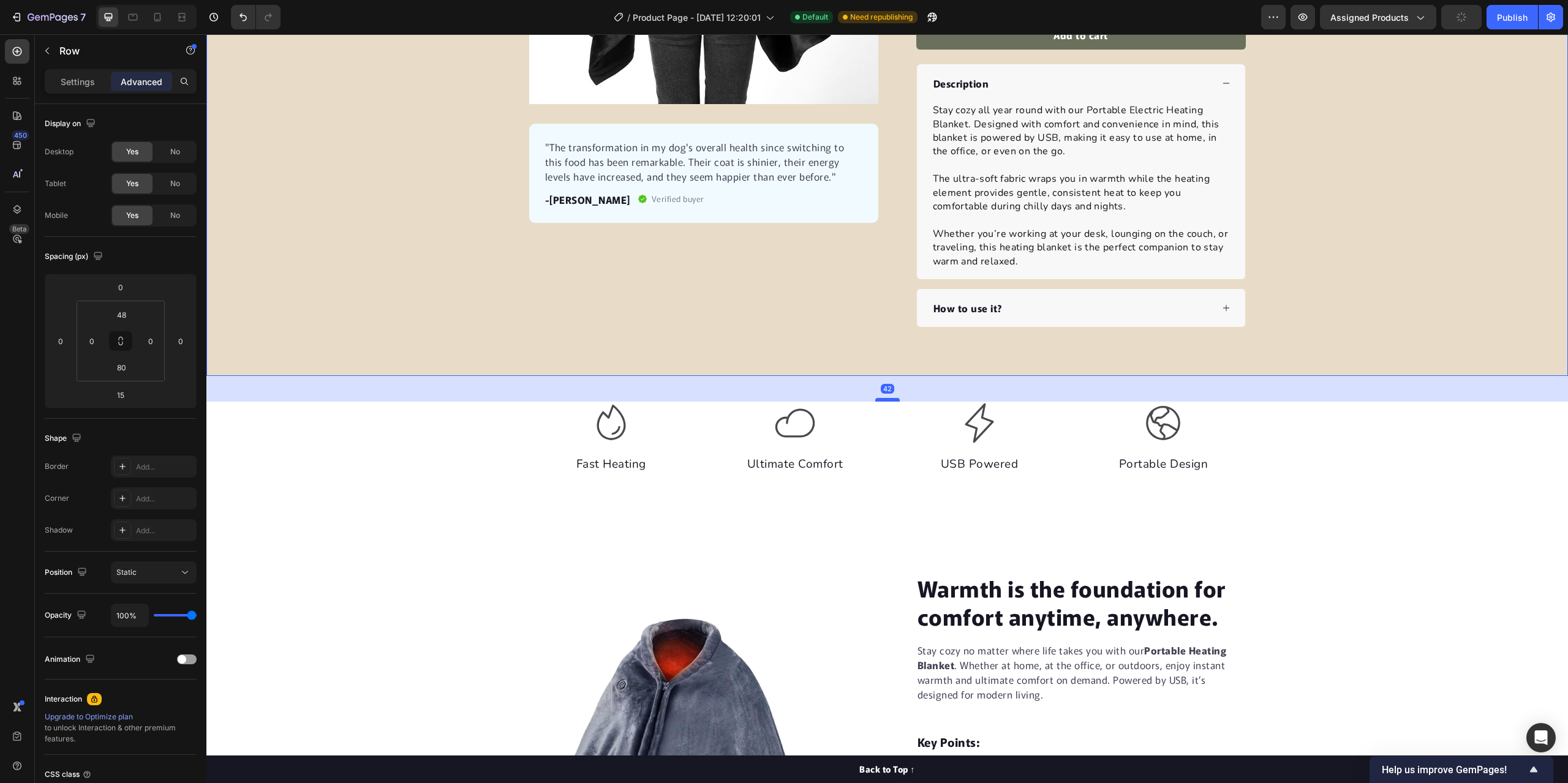
drag, startPoint x: 882, startPoint y: 383, endPoint x: 885, endPoint y: 400, distance: 17.3
click at [885, 400] on div at bounding box center [887, 399] width 25 height 3
type input "42"
click at [439, 258] on div "Product Images "The transformation in my dog's overall health since switching t…" at bounding box center [887, 41] width 1362 height 572
click at [353, 257] on div "Product Images "The transformation in my dog's overall health since switching t…" at bounding box center [887, 41] width 1362 height 572
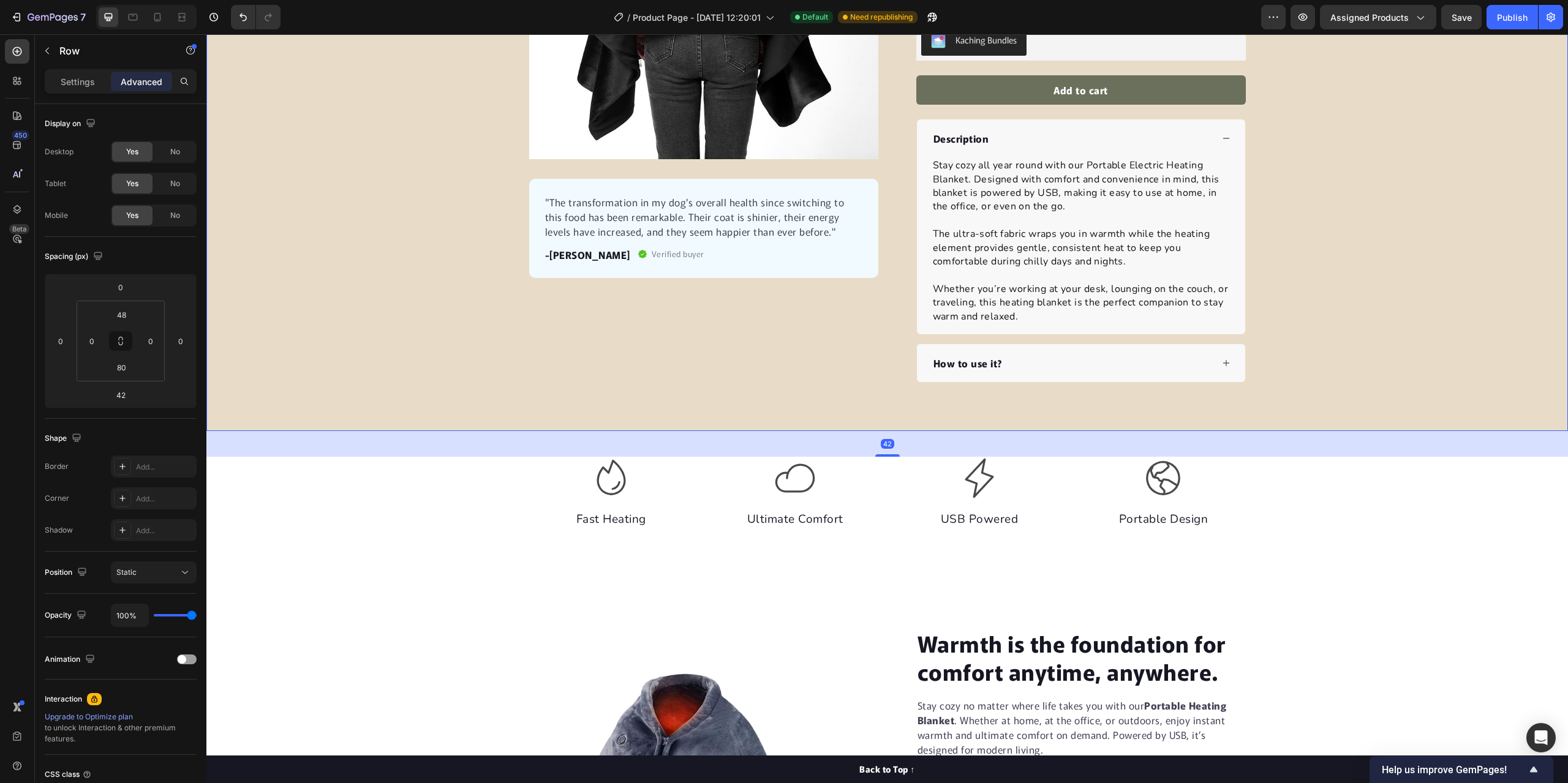
scroll to position [245, 0]
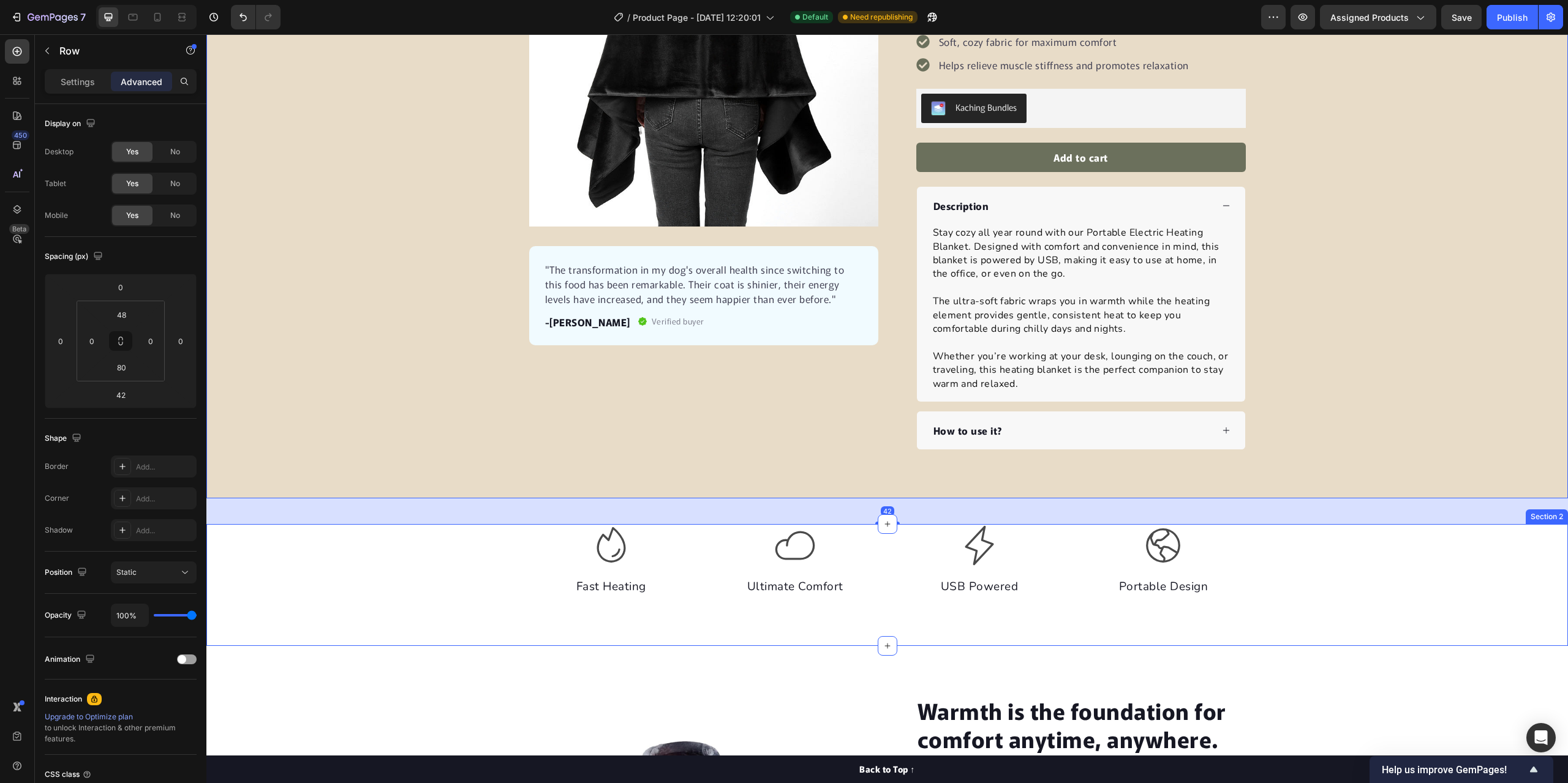
click at [404, 605] on div "Icon Fast Heating Text block Icon Ultimate Comfort Text block Icon USB Powered …" at bounding box center [887, 585] width 1362 height 122
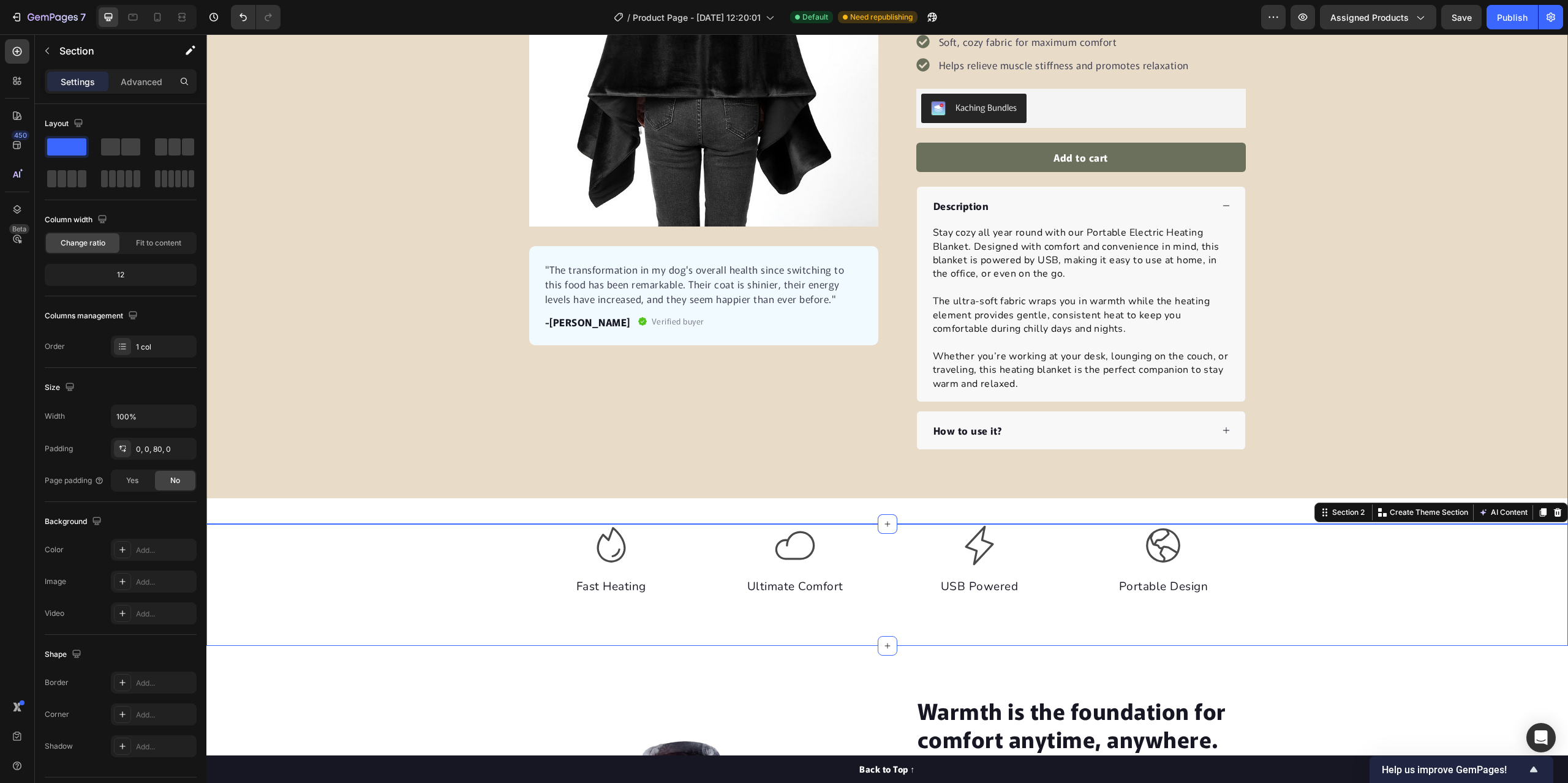
click at [340, 281] on div "Product Images "The transformation in my dog's overall health since switching t…" at bounding box center [887, 163] width 1362 height 572
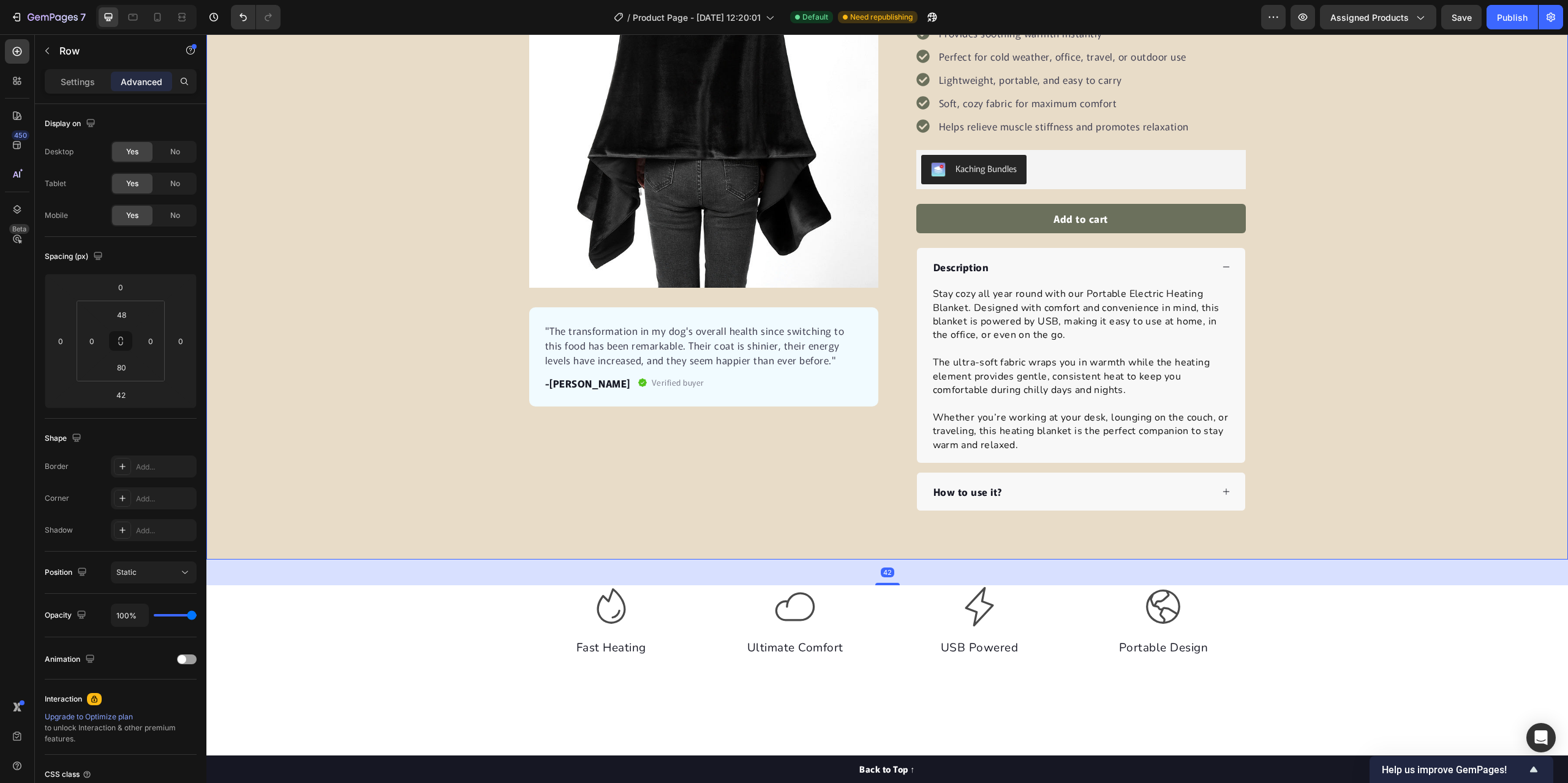
click at [313, 190] on div "Product Images "The transformation in my dog's overall health since switching t…" at bounding box center [887, 224] width 1362 height 572
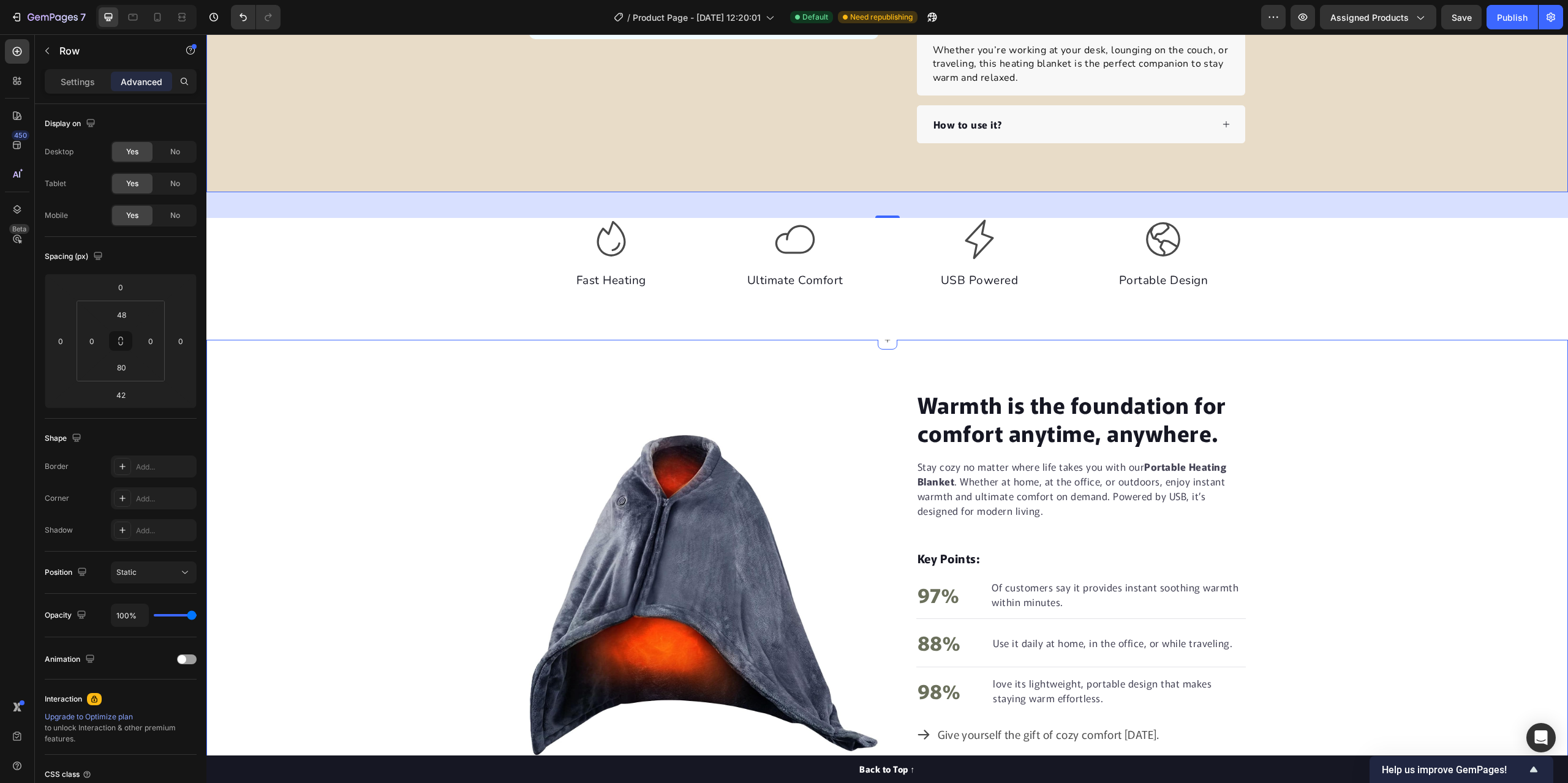
click at [385, 622] on div "Warmth is the foundation for comfort anytime, anywhere. Heading Stay cozy no ma…" at bounding box center [887, 595] width 1362 height 413
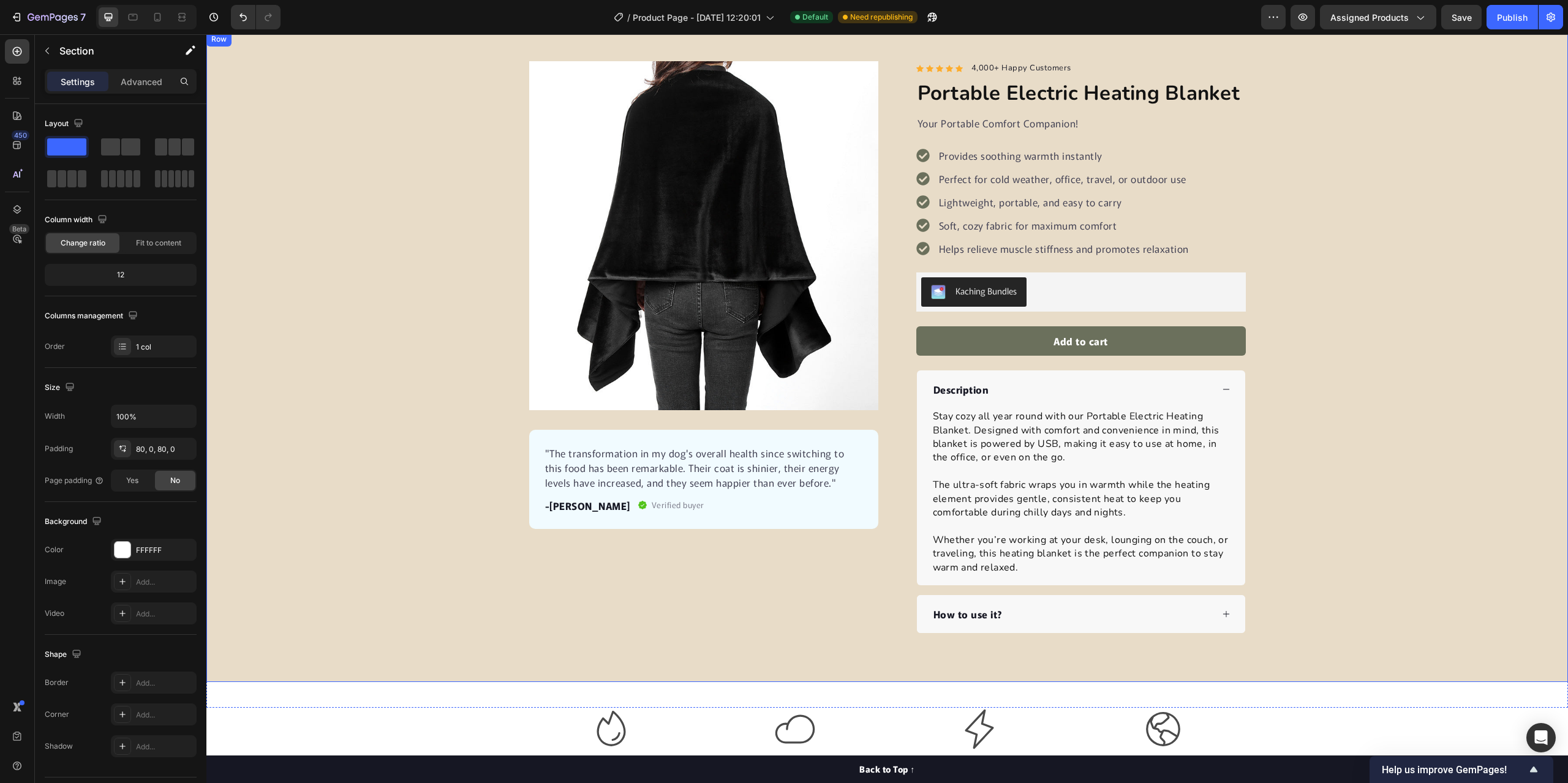
scroll to position [367, 0]
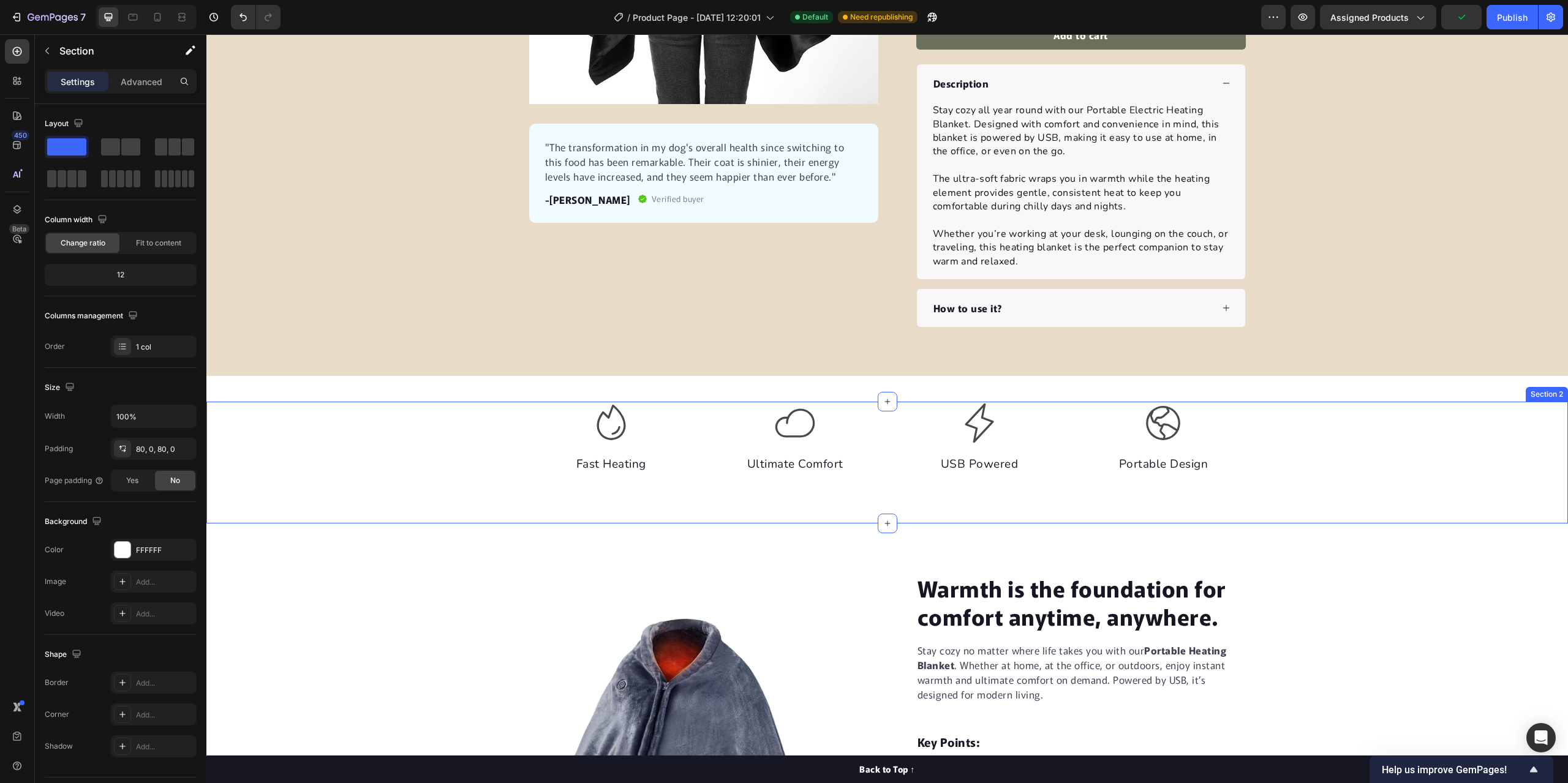
click at [882, 503] on div "Icon Fast Heating Text block Icon Ultimate Comfort Text block Icon USB Powered …" at bounding box center [887, 462] width 1362 height 122
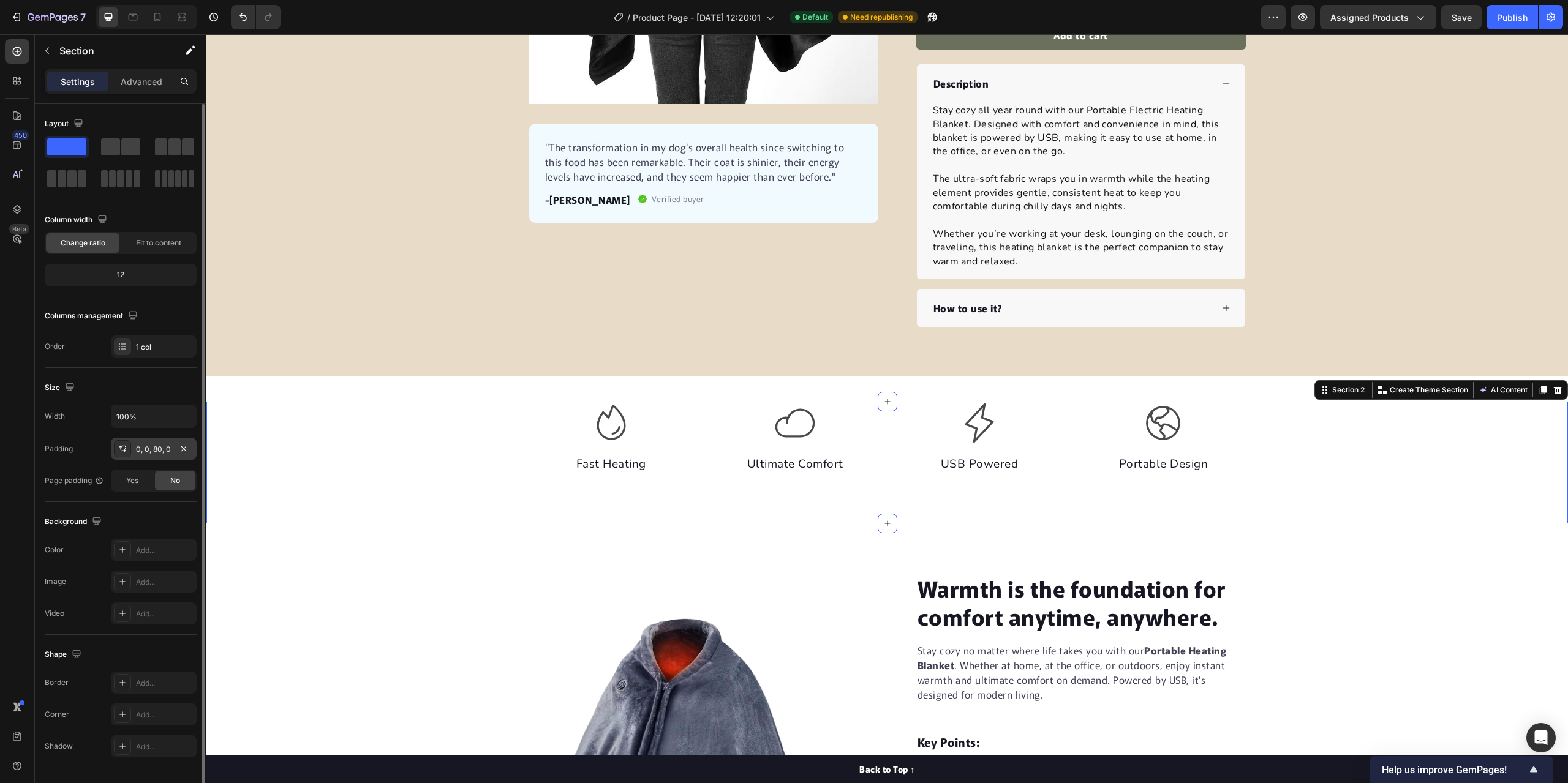
click at [158, 452] on div "0, 0, 80, 0" at bounding box center [153, 449] width 35 height 11
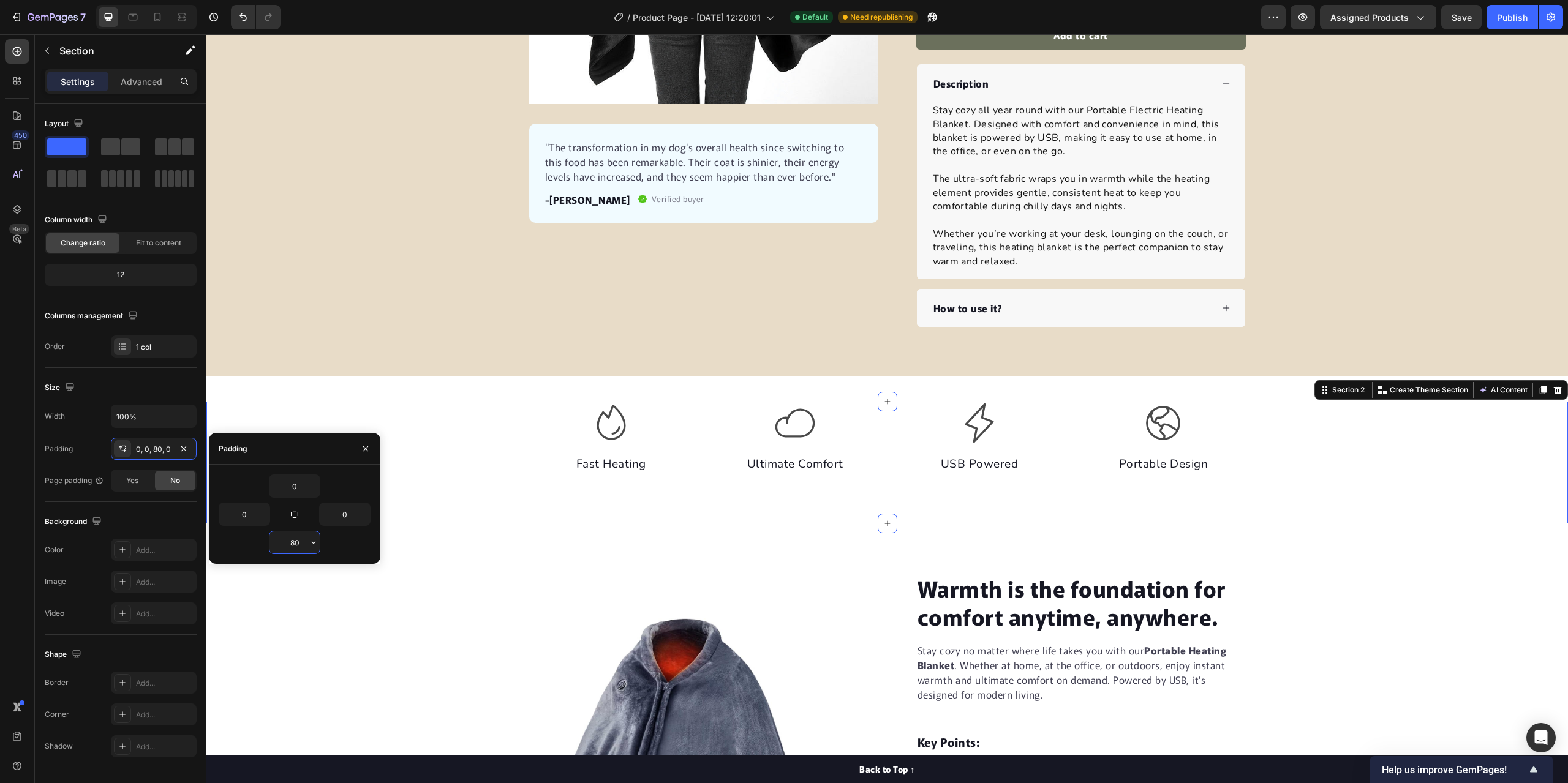
click at [303, 545] on input "80" at bounding box center [294, 542] width 50 height 22
type input "0"
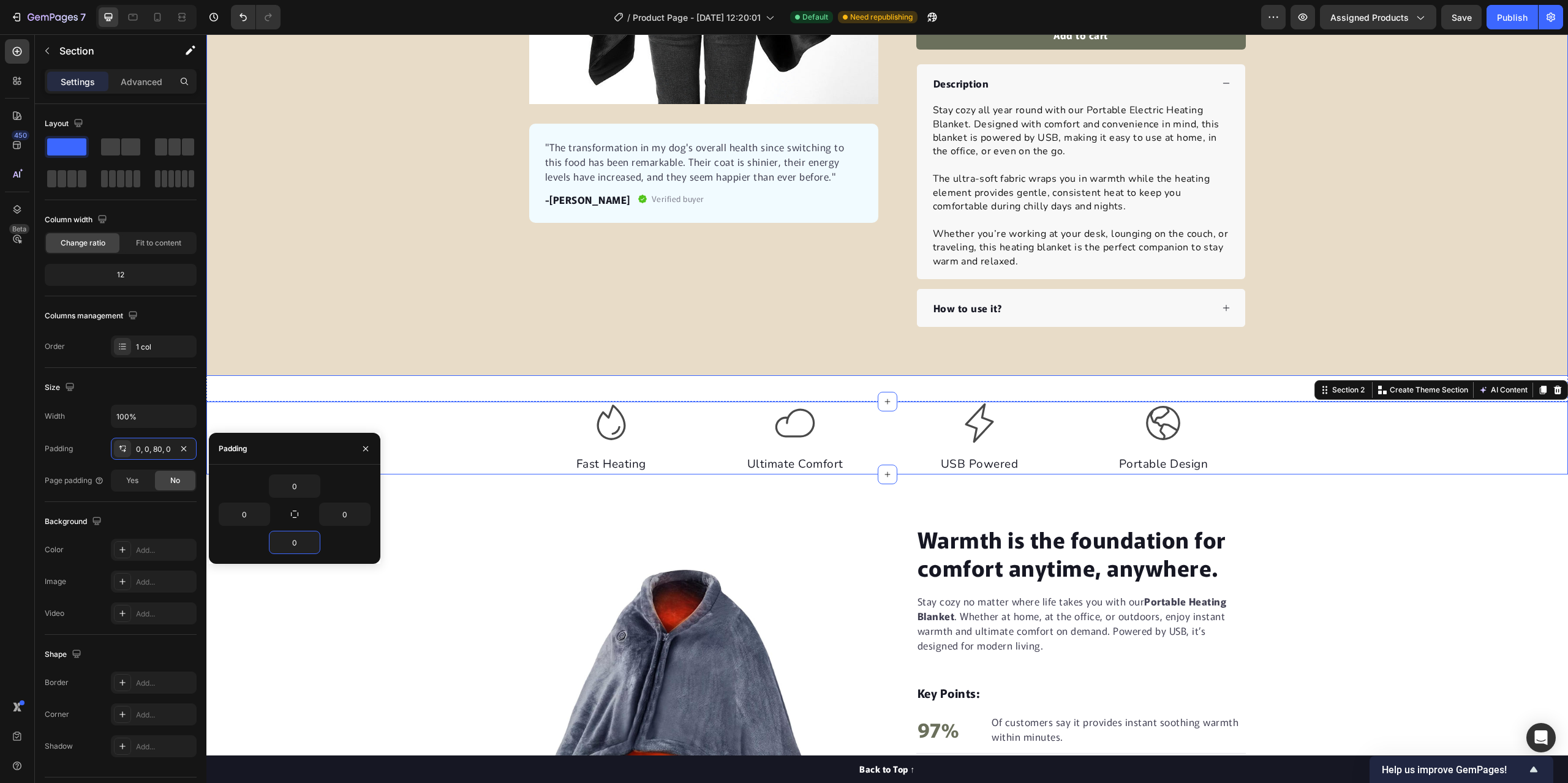
click at [444, 270] on div "Product Images "The transformation in my dog's overall health since switching t…" at bounding box center [887, 41] width 1362 height 572
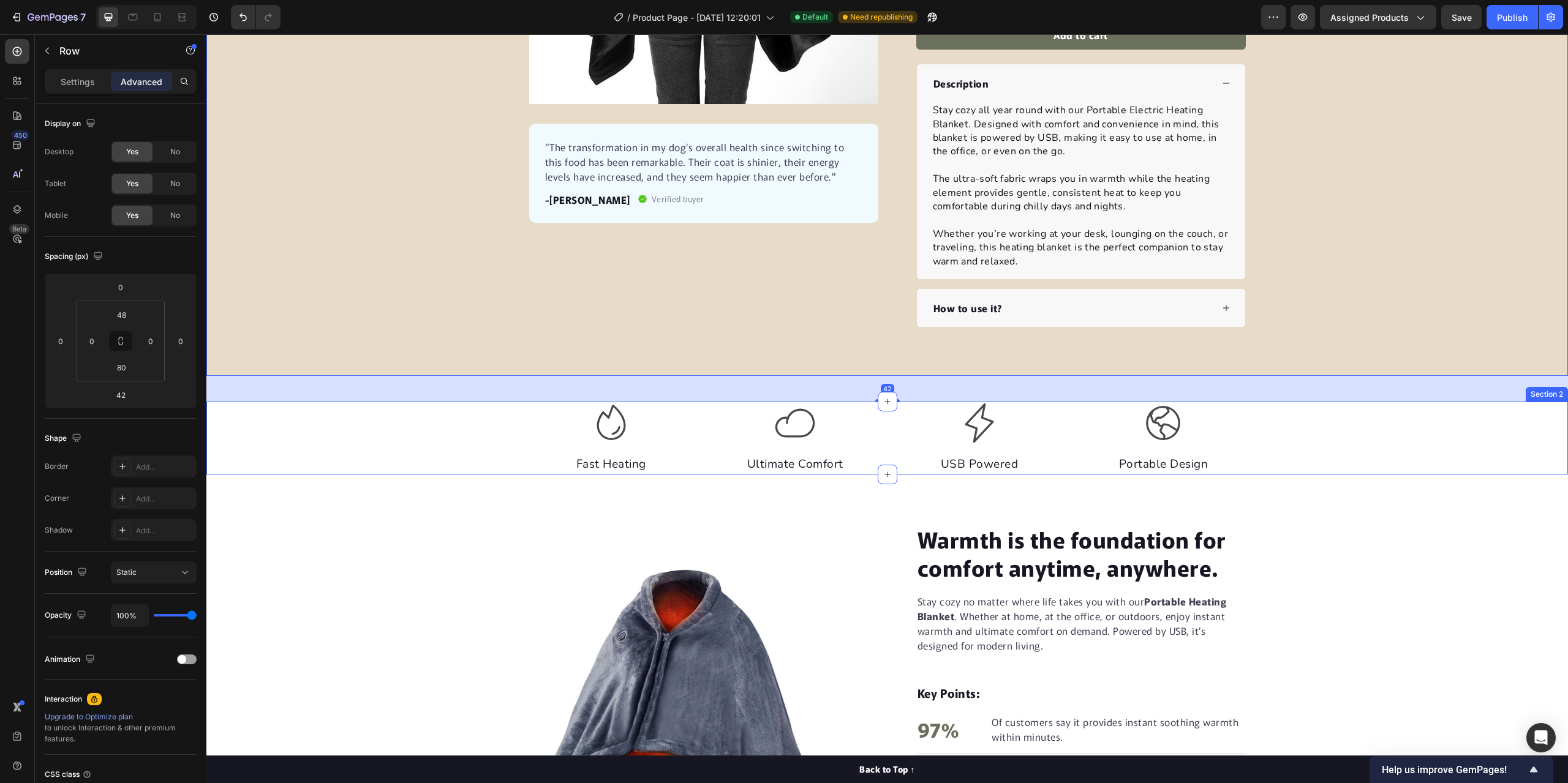
click at [414, 430] on div "Icon Fast Heating Text block Icon Ultimate Comfort Text block Icon USB Powered …" at bounding box center [887, 438] width 1362 height 73
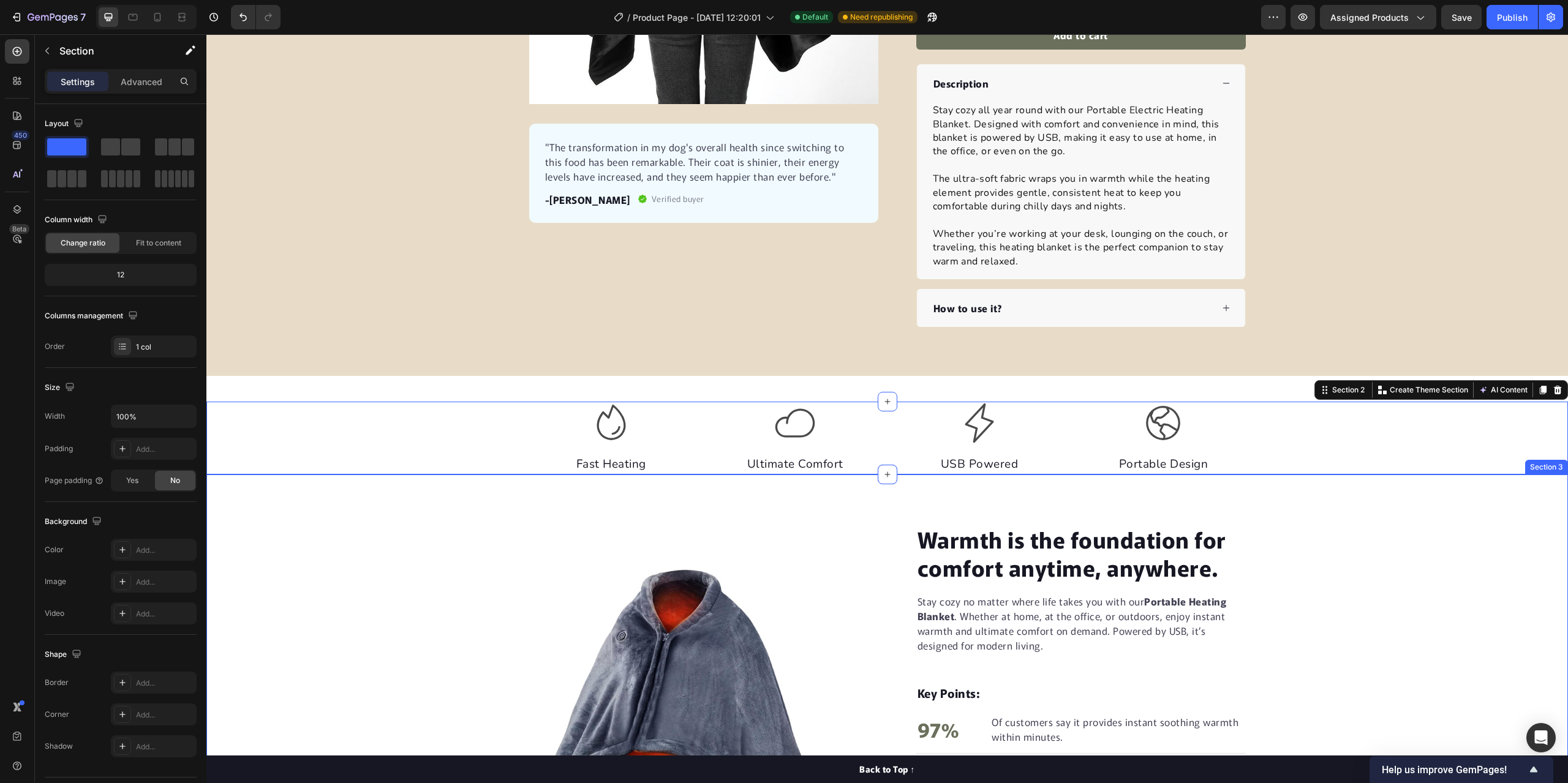
click at [894, 475] on div "Warmth is the foundation for comfort anytime, anywhere. Heading Stay cozy no ma…" at bounding box center [887, 730] width 1362 height 511
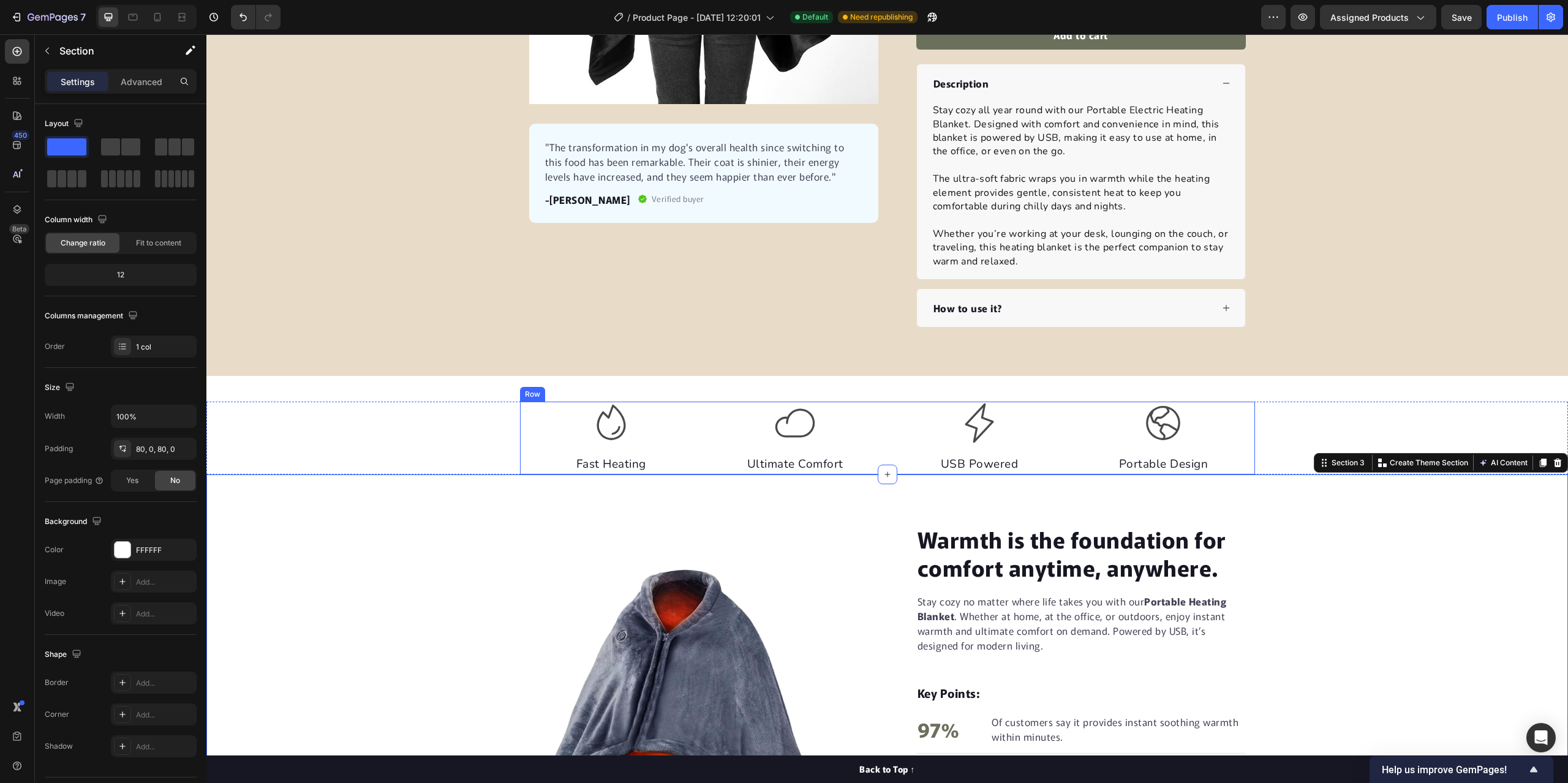
scroll to position [306, 0]
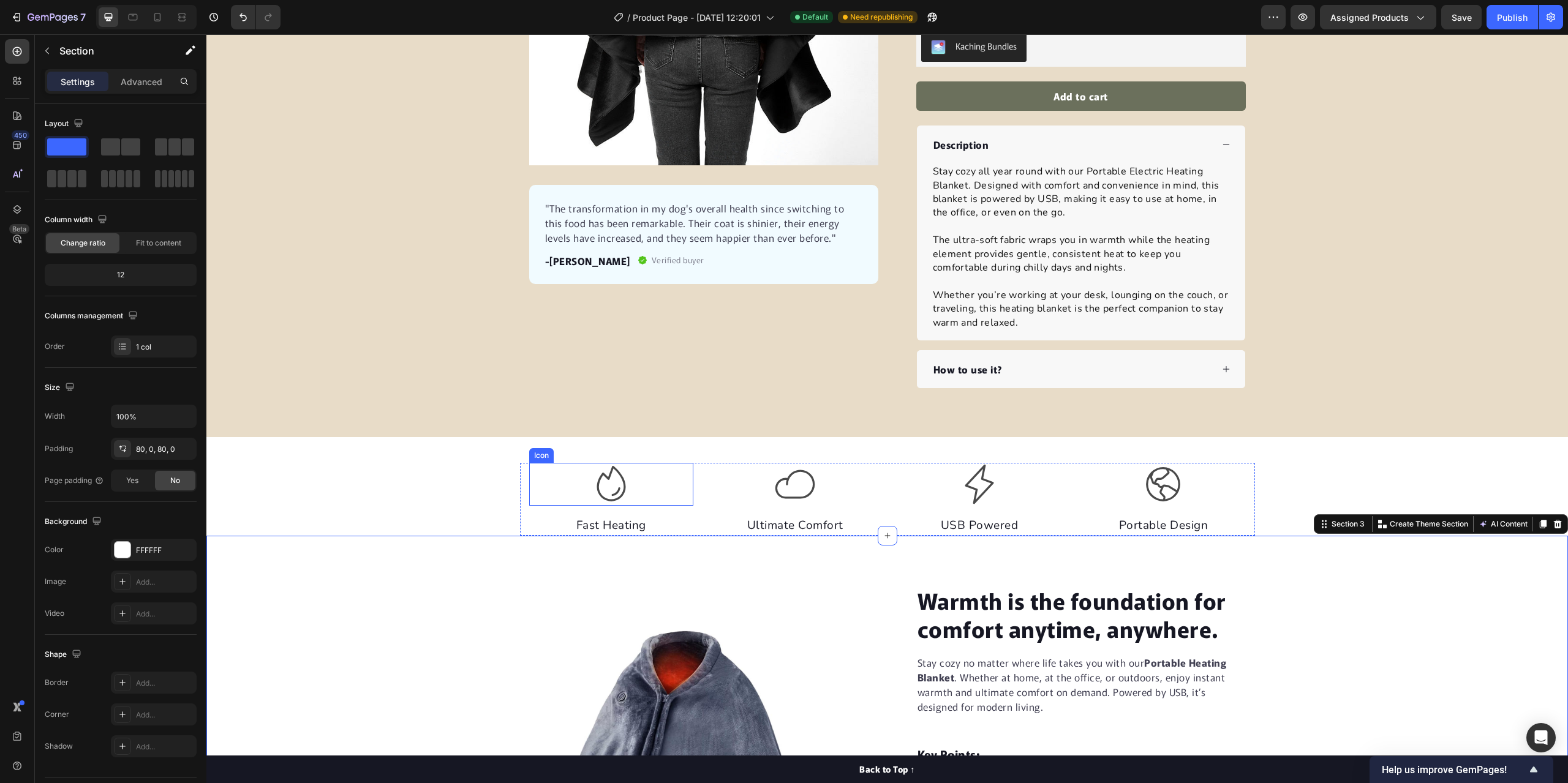
click at [483, 493] on div "Icon Fast Heating Text block Icon Ultimate Comfort Text block Icon USB Powered …" at bounding box center [887, 499] width 1362 height 73
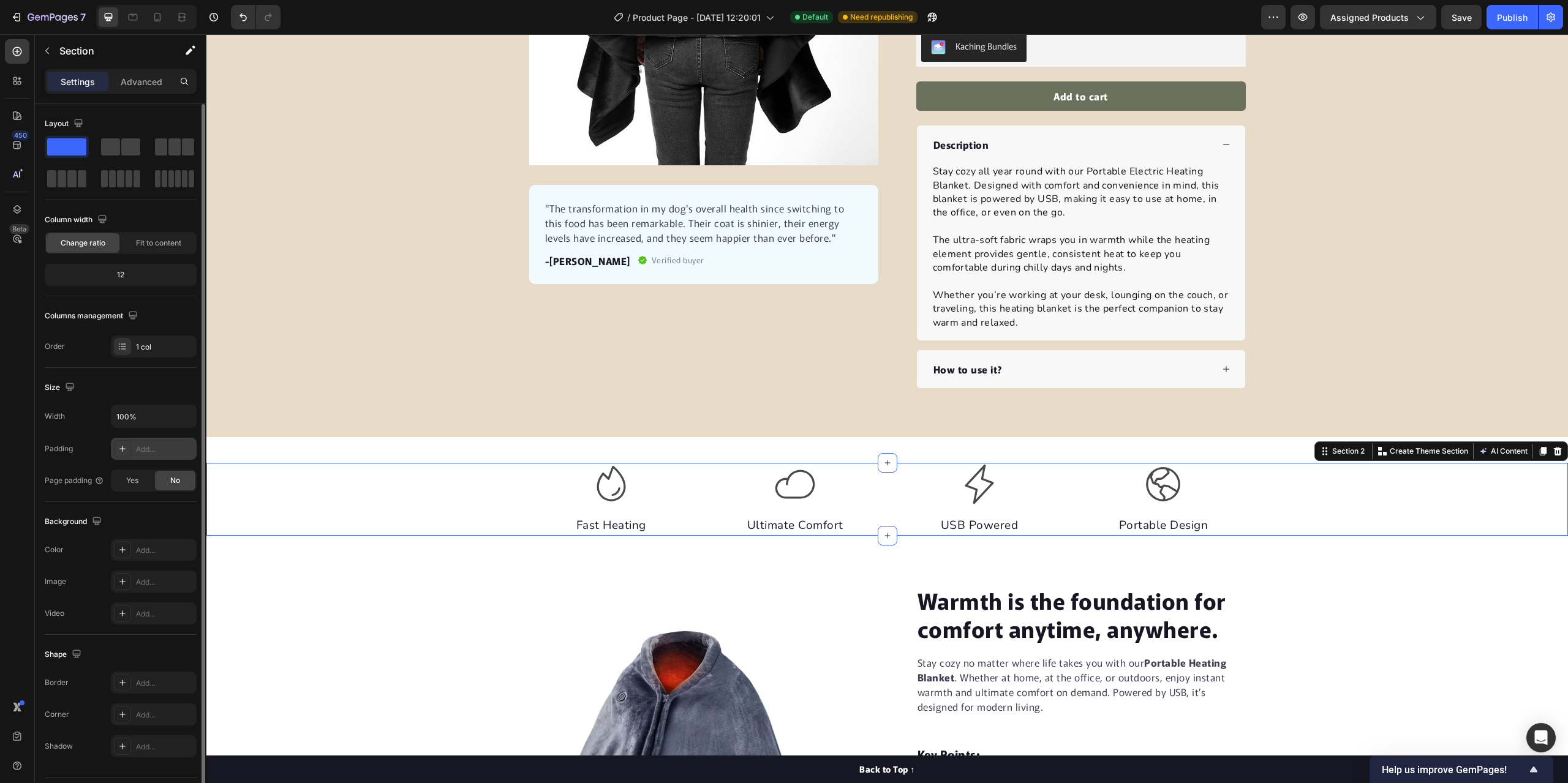
click at [147, 444] on div "Add..." at bounding box center [164, 449] width 57 height 11
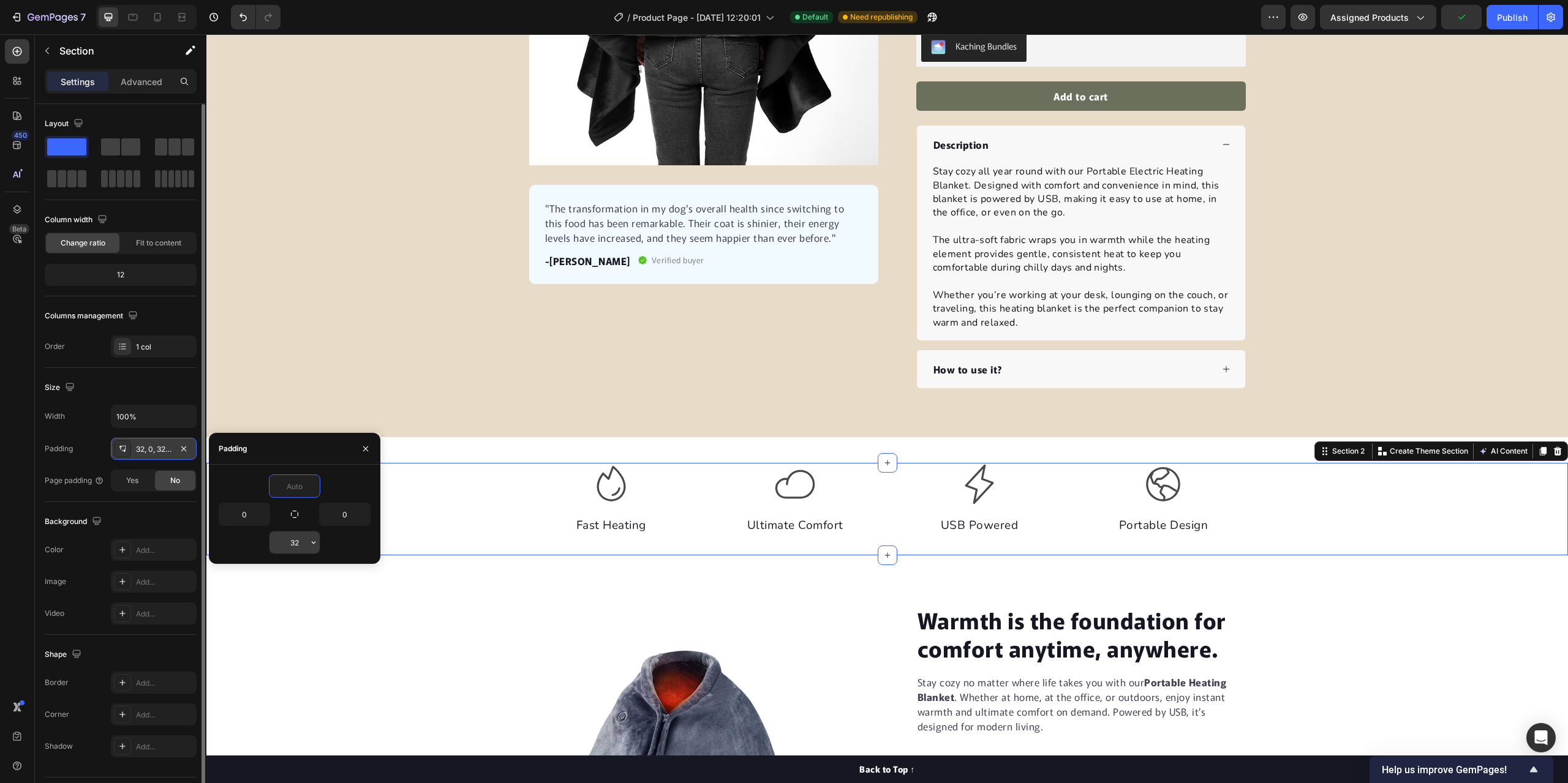
click at [300, 539] on input "32" at bounding box center [294, 542] width 50 height 22
type input "0"
click at [313, 335] on div "Product Images "The transformation in my dog's overall health since switching t…" at bounding box center [887, 101] width 1362 height 572
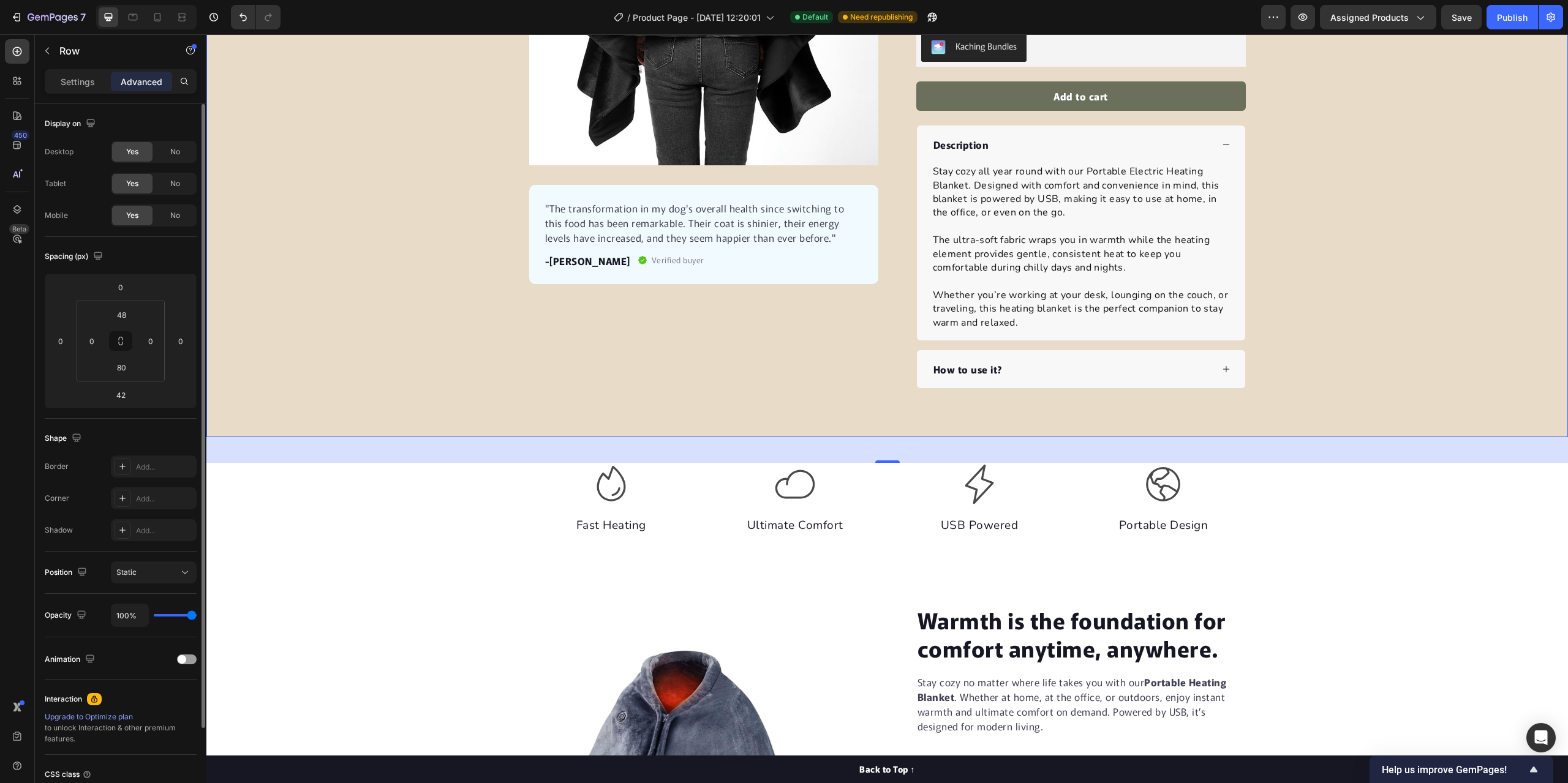
click at [318, 245] on div "Product Images "The transformation in my dog's overall health since switching t…" at bounding box center [887, 101] width 1362 height 572
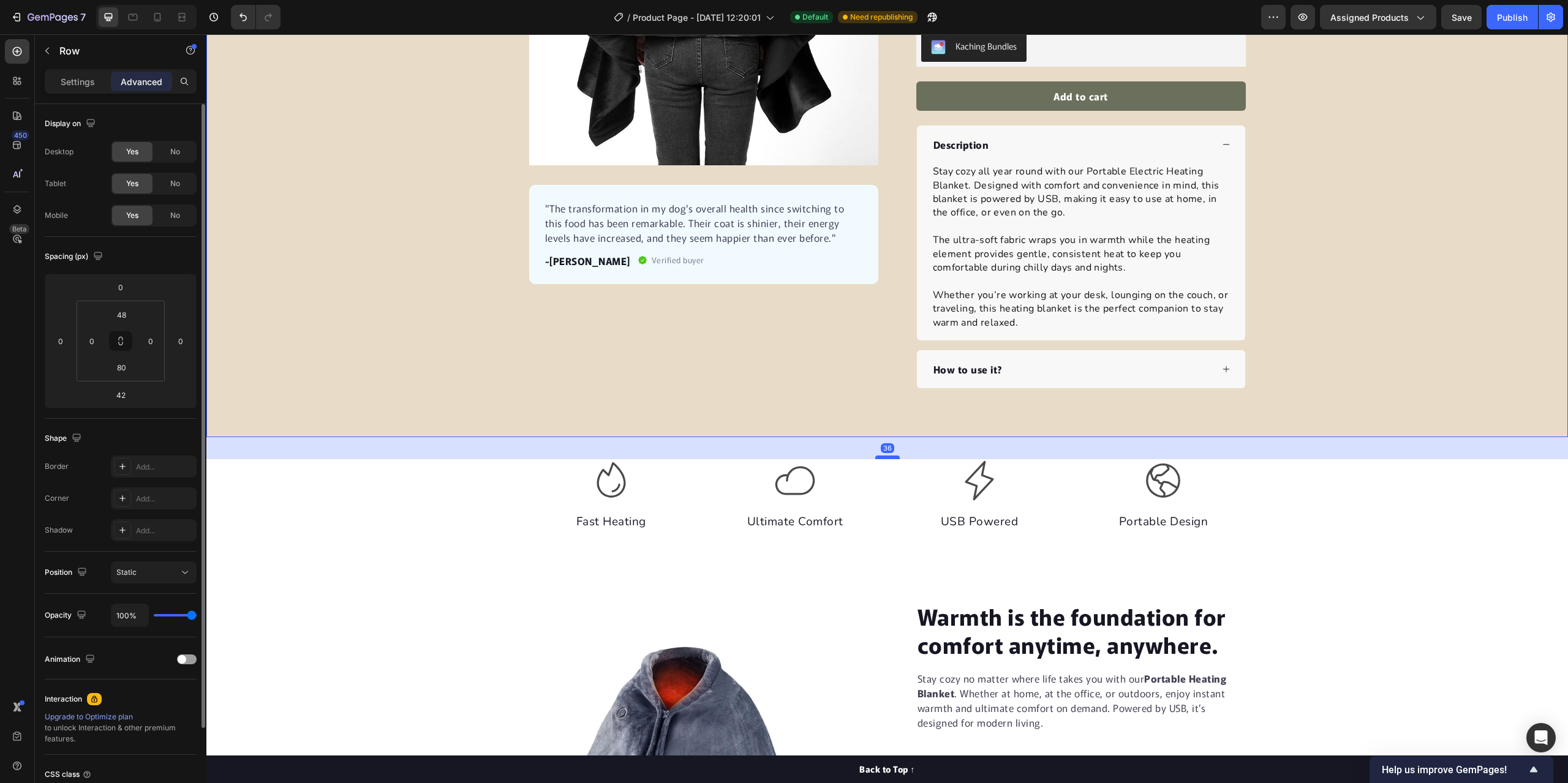
click at [877, 459] on div at bounding box center [887, 457] width 25 height 3
type input "36"
drag, startPoint x: 449, startPoint y: 295, endPoint x: 395, endPoint y: 290, distance: 54.2
click at [439, 290] on div "Product Images "The transformation in my dog's overall health since switching t…" at bounding box center [887, 101] width 1362 height 572
click at [334, 282] on div "Product Images "The transformation in my dog's overall health since switching t…" at bounding box center [887, 101] width 1362 height 572
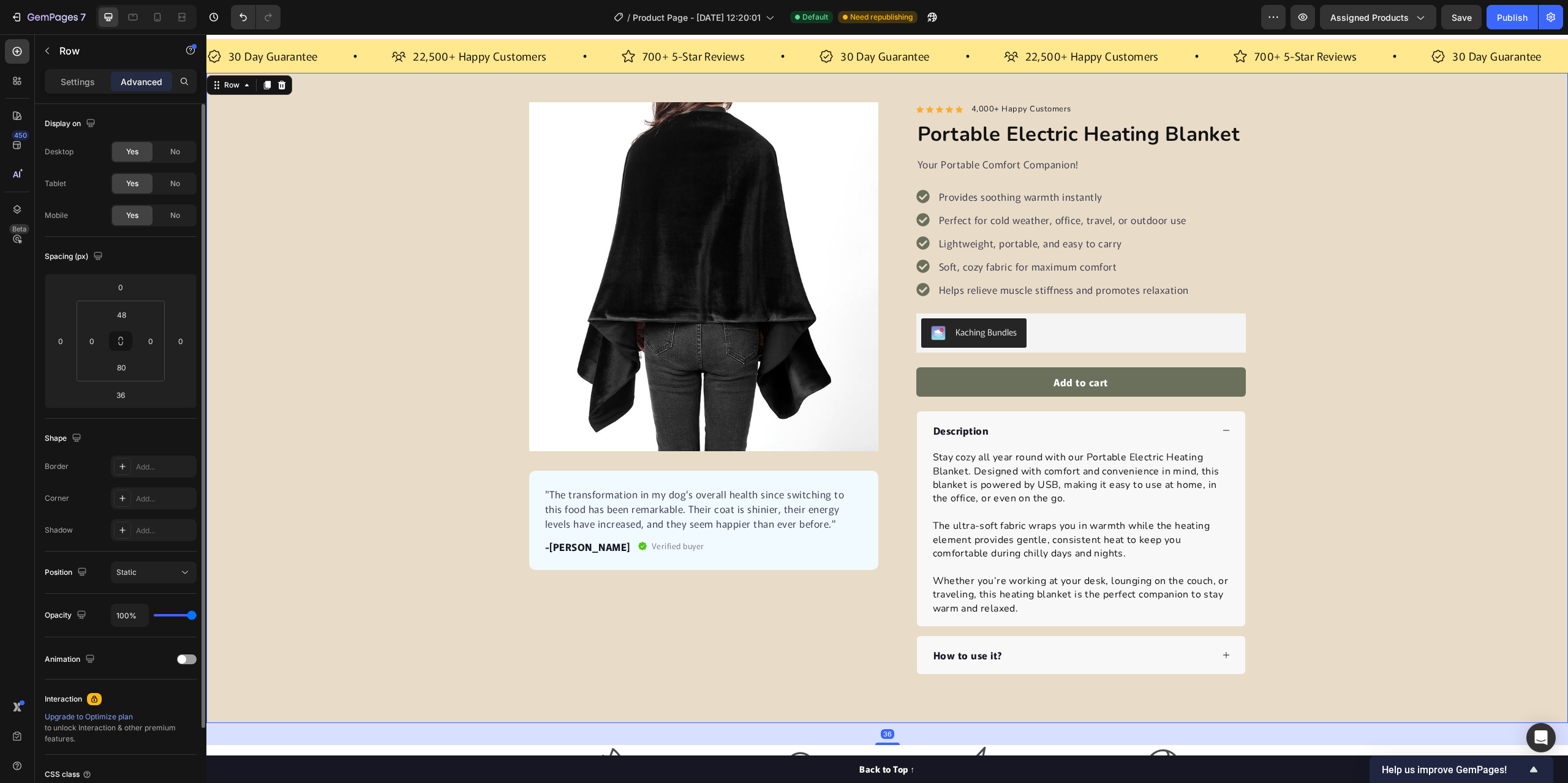
scroll to position [0, 0]
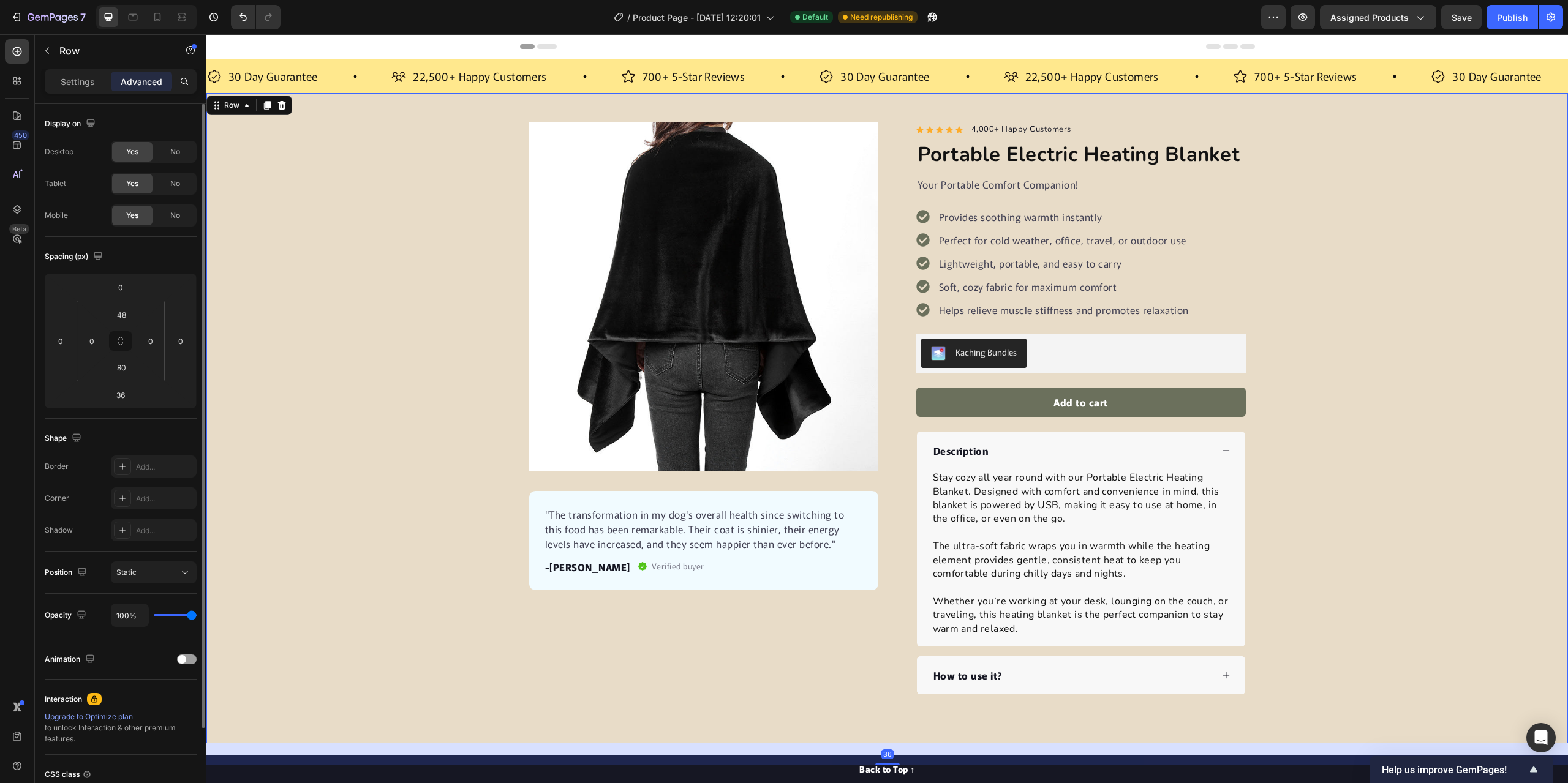
drag, startPoint x: 358, startPoint y: 290, endPoint x: 331, endPoint y: 256, distance: 43.4
click at [354, 286] on div "Product Images "The transformation in my dog's overall health since switching t…" at bounding box center [887, 408] width 1362 height 572
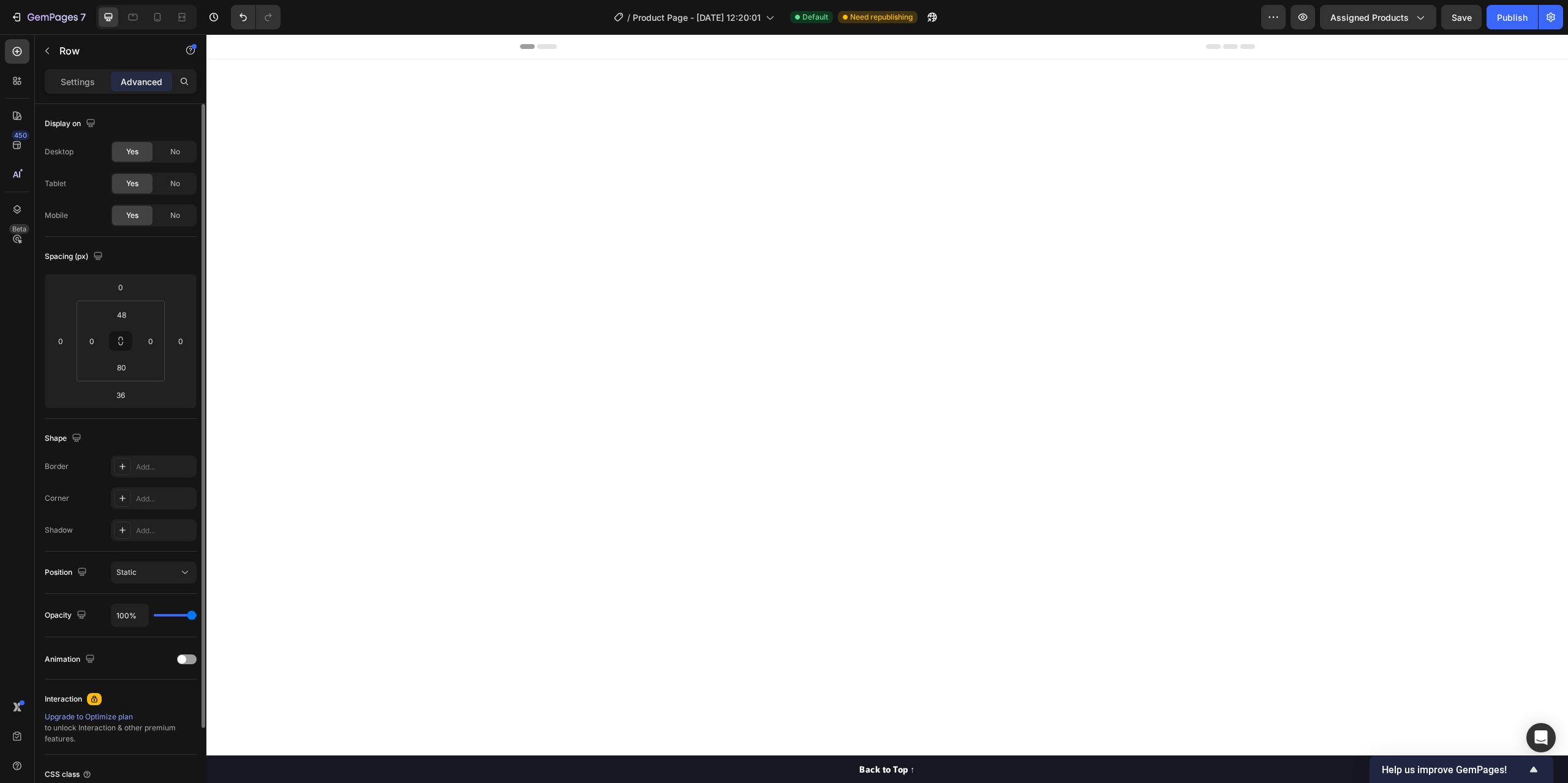
scroll to position [979, 0]
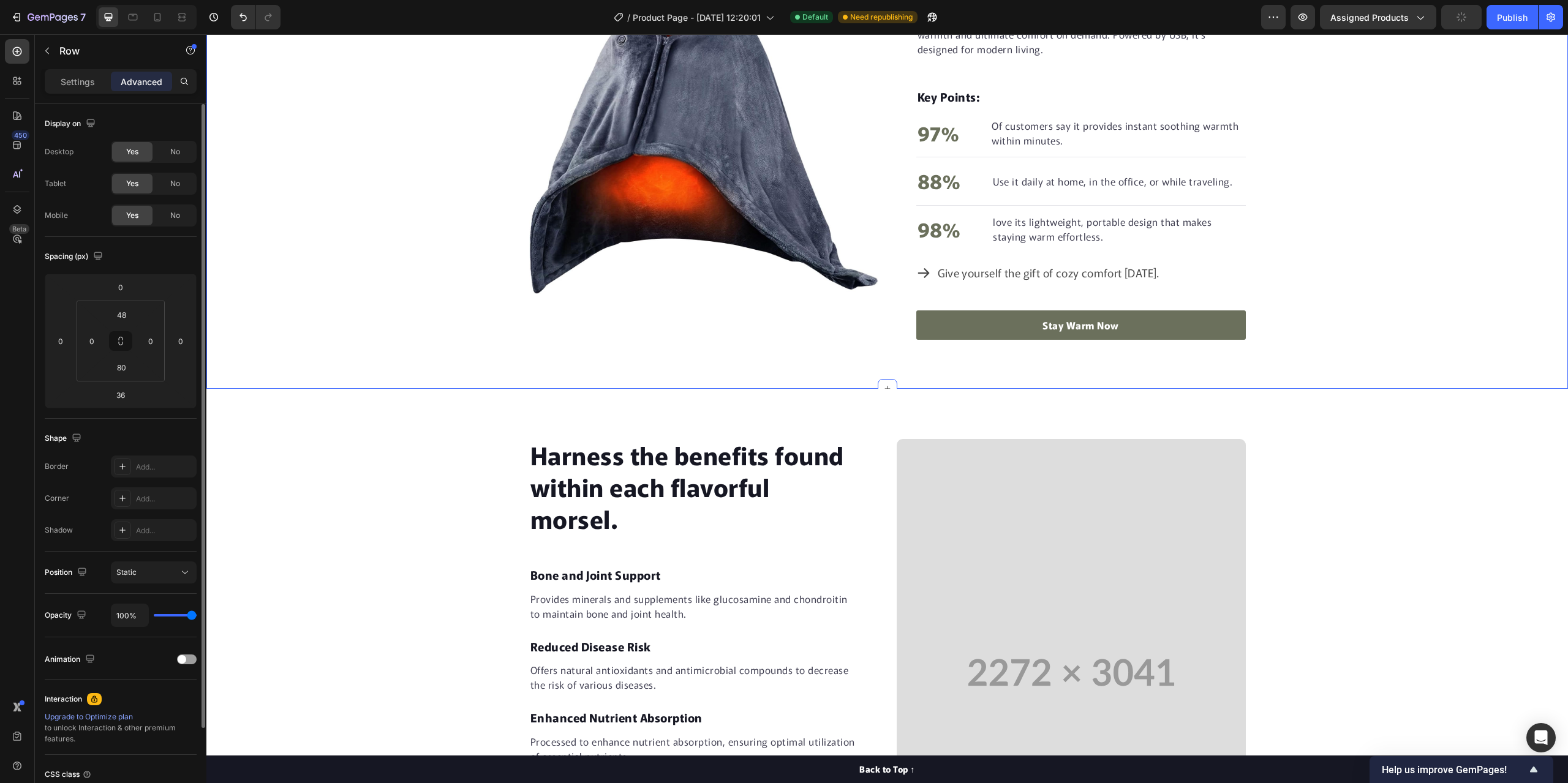
click at [350, 438] on div "Harness the benefits found within each flavorful morsel. Heading Bone and Joint…" at bounding box center [887, 673] width 1362 height 470
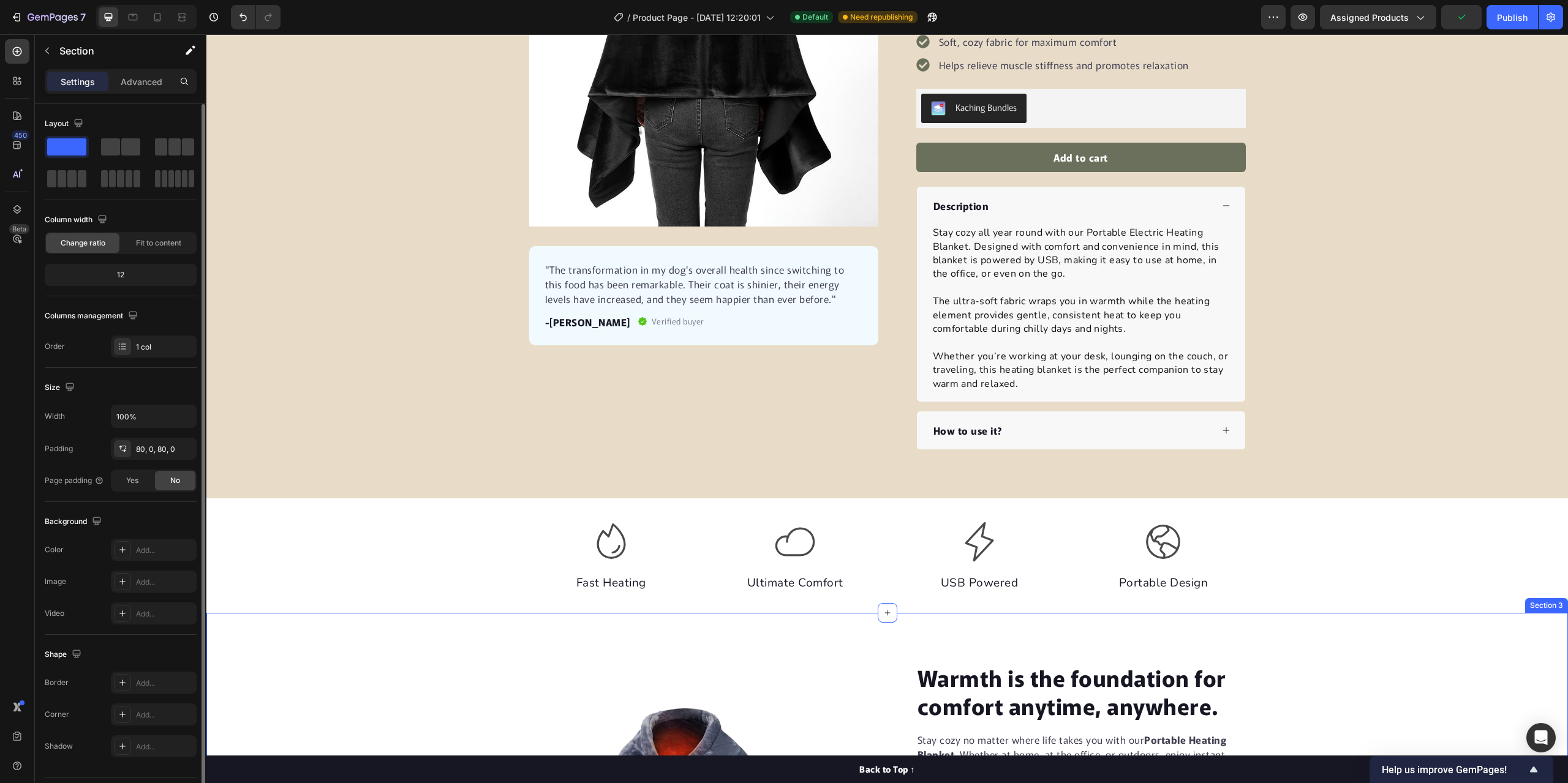
scroll to position [0, 0]
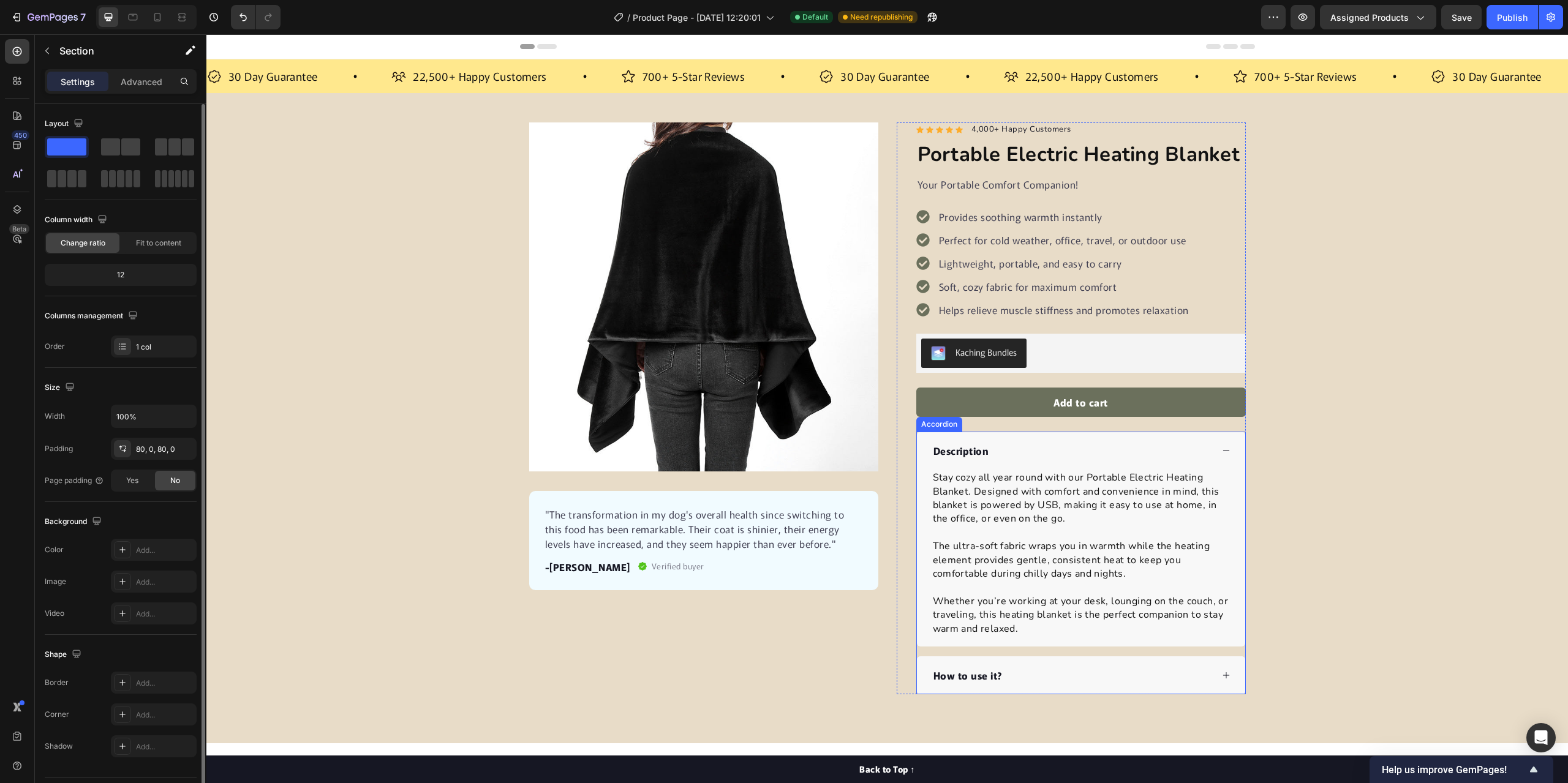
click at [1213, 454] on div "Description" at bounding box center [1080, 451] width 328 height 38
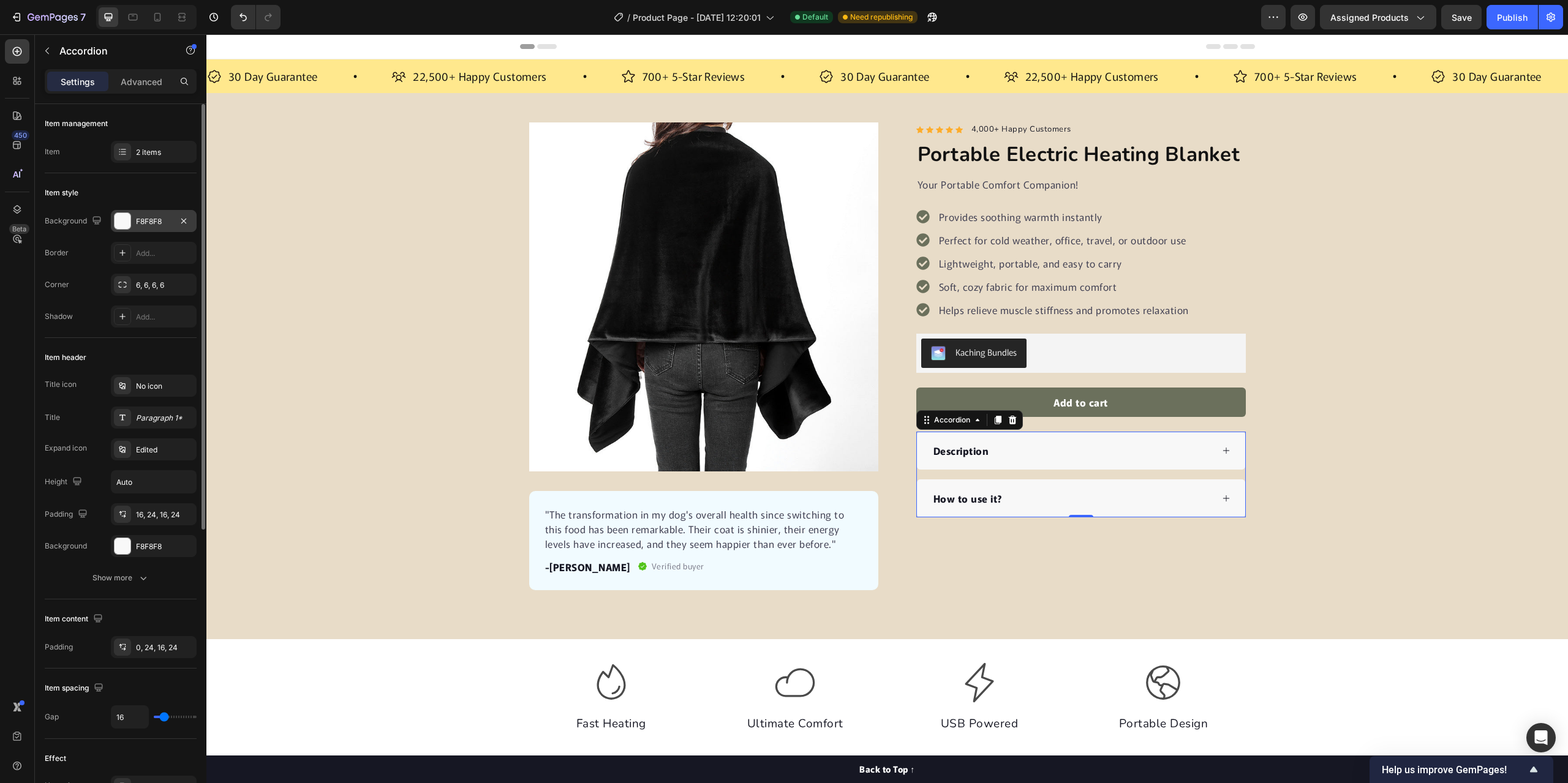
click at [146, 218] on div "F8F8F8" at bounding box center [153, 221] width 35 height 11
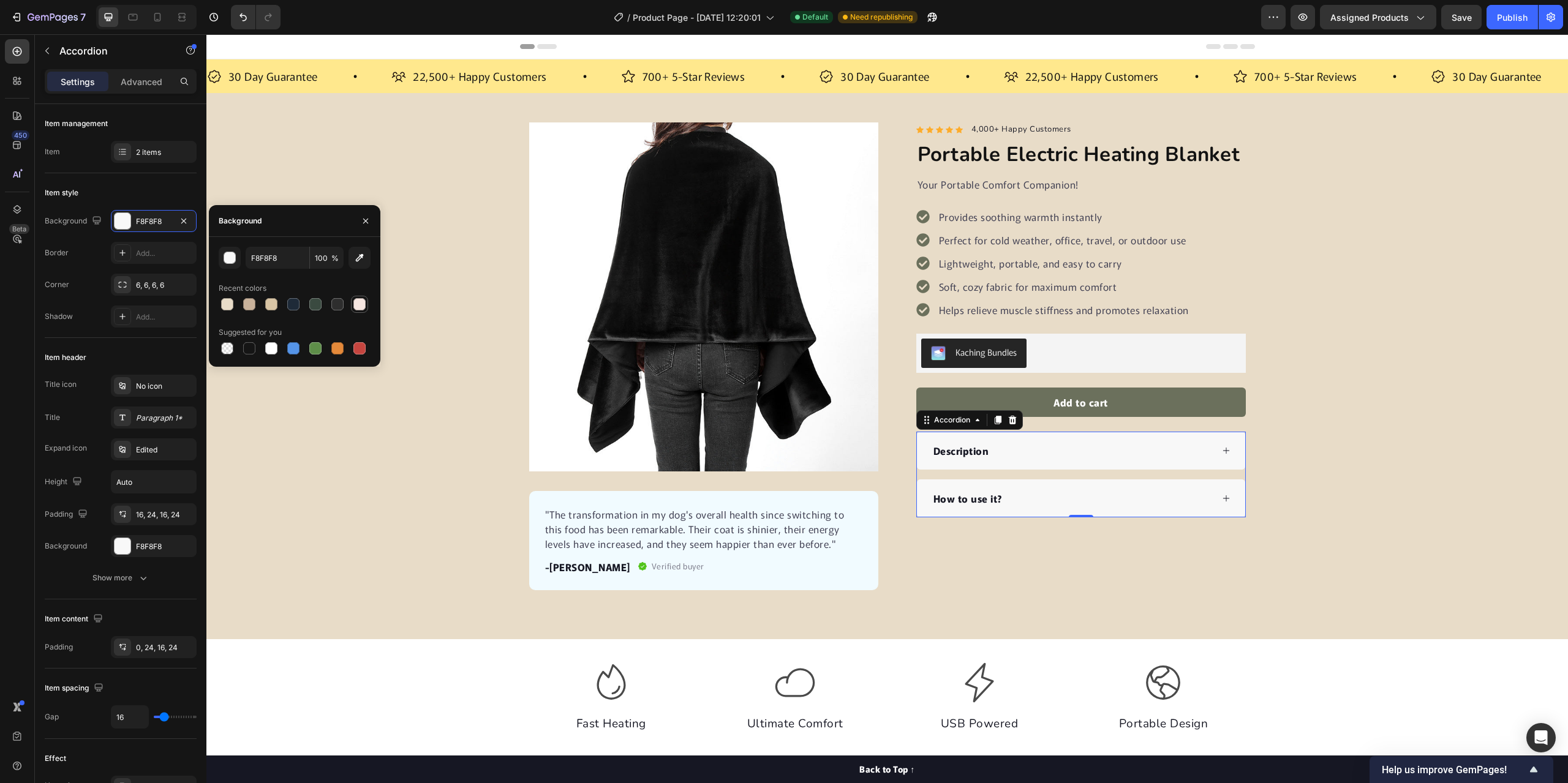
click at [359, 305] on div at bounding box center [359, 304] width 12 height 12
click at [277, 349] on div at bounding box center [271, 348] width 12 height 12
type input "FFFFFF"
click at [1222, 452] on icon at bounding box center [1226, 451] width 8 height 8
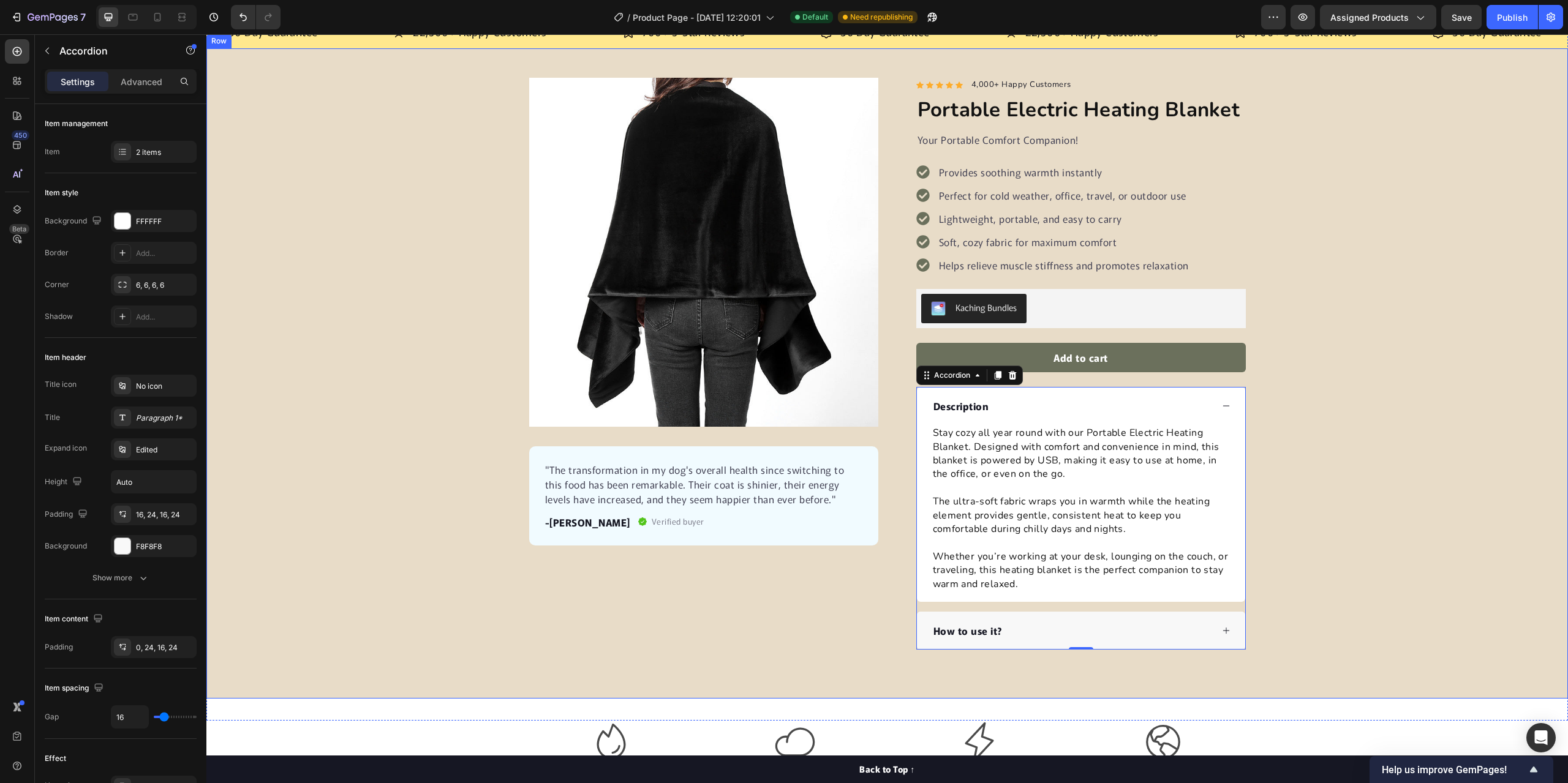
scroll to position [61, 0]
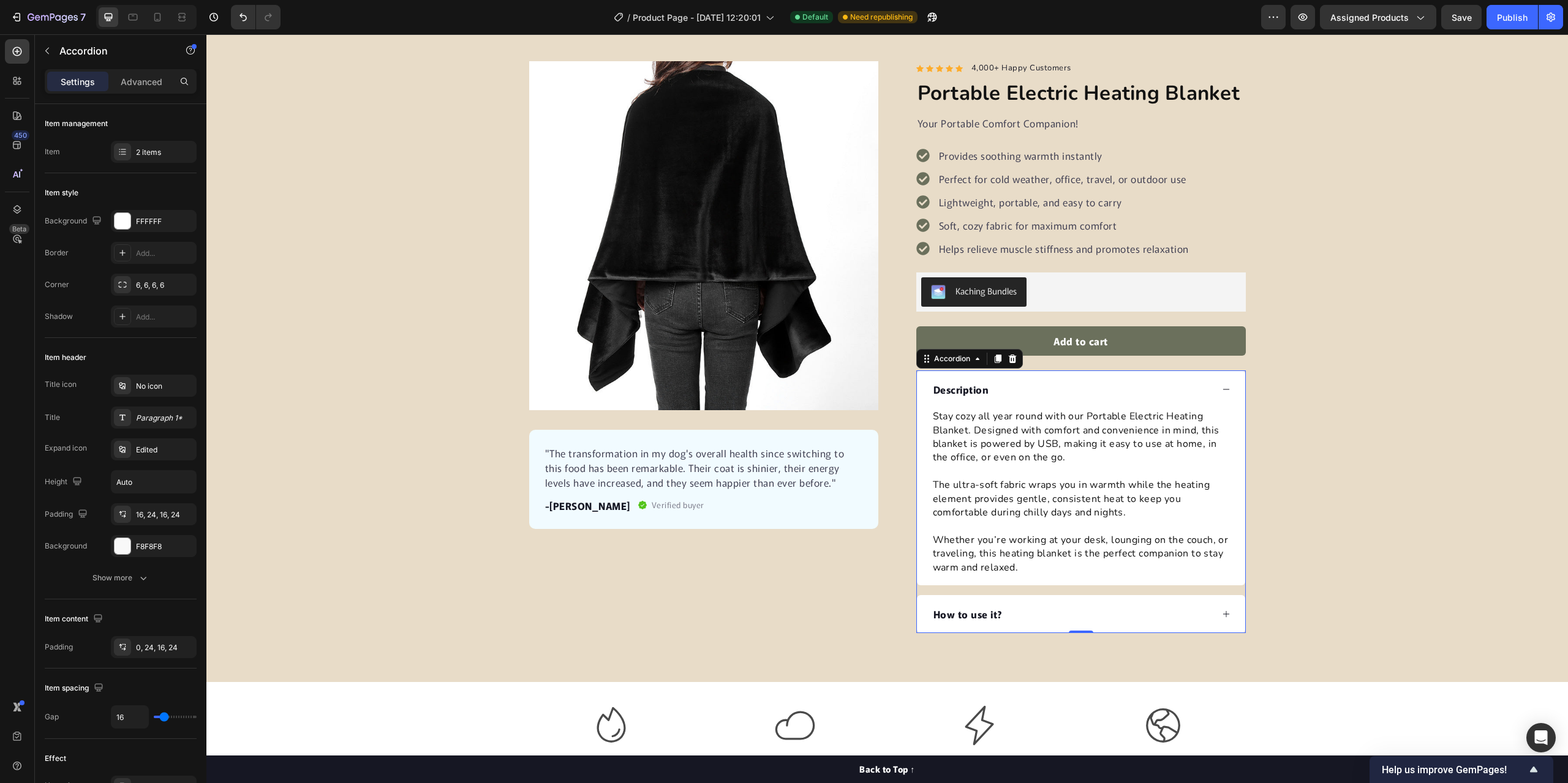
click at [1193, 605] on div "How to use it?" at bounding box center [1071, 614] width 281 height 18
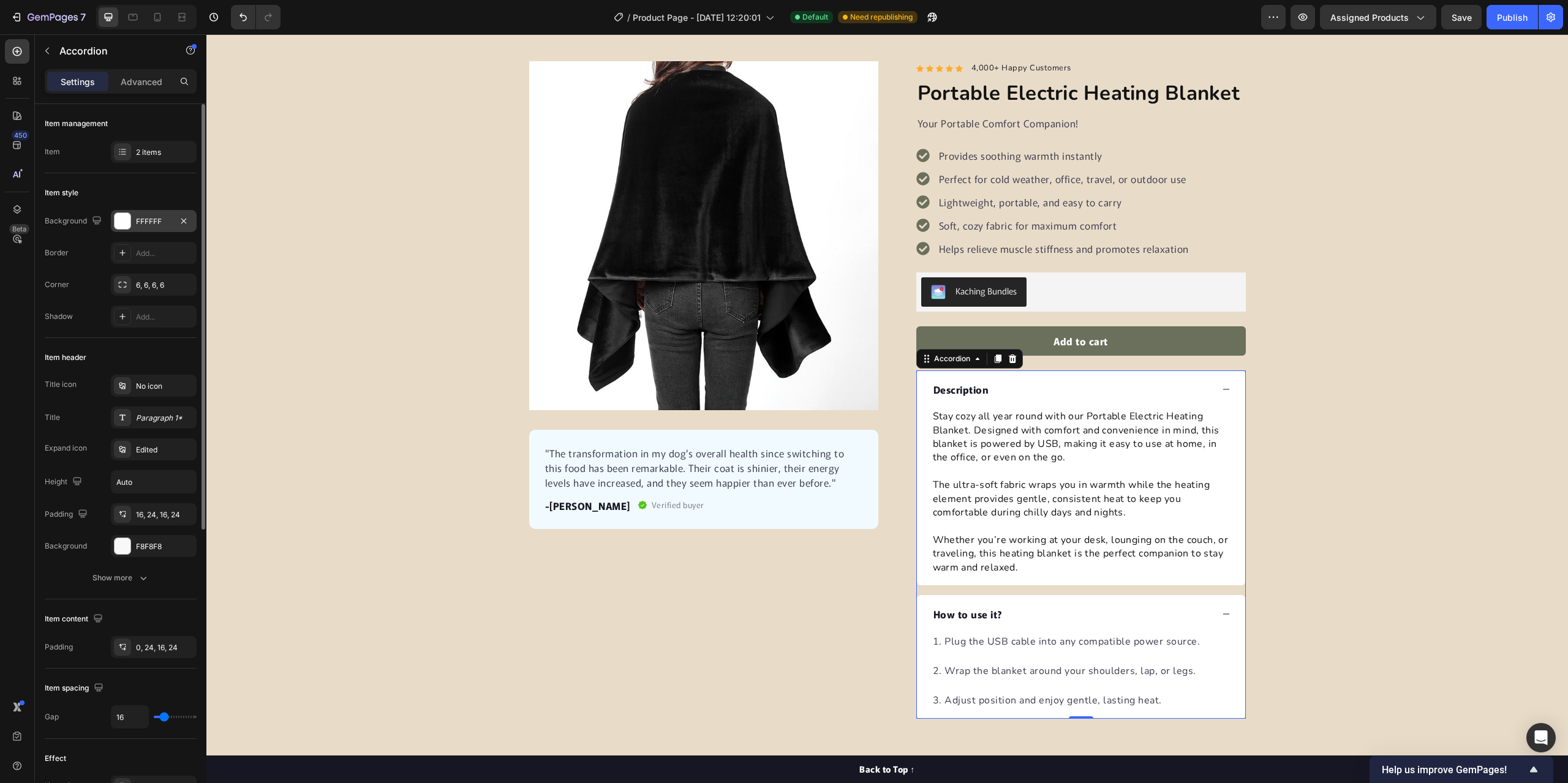
click at [142, 226] on div "FFFFFF" at bounding box center [153, 221] width 35 height 11
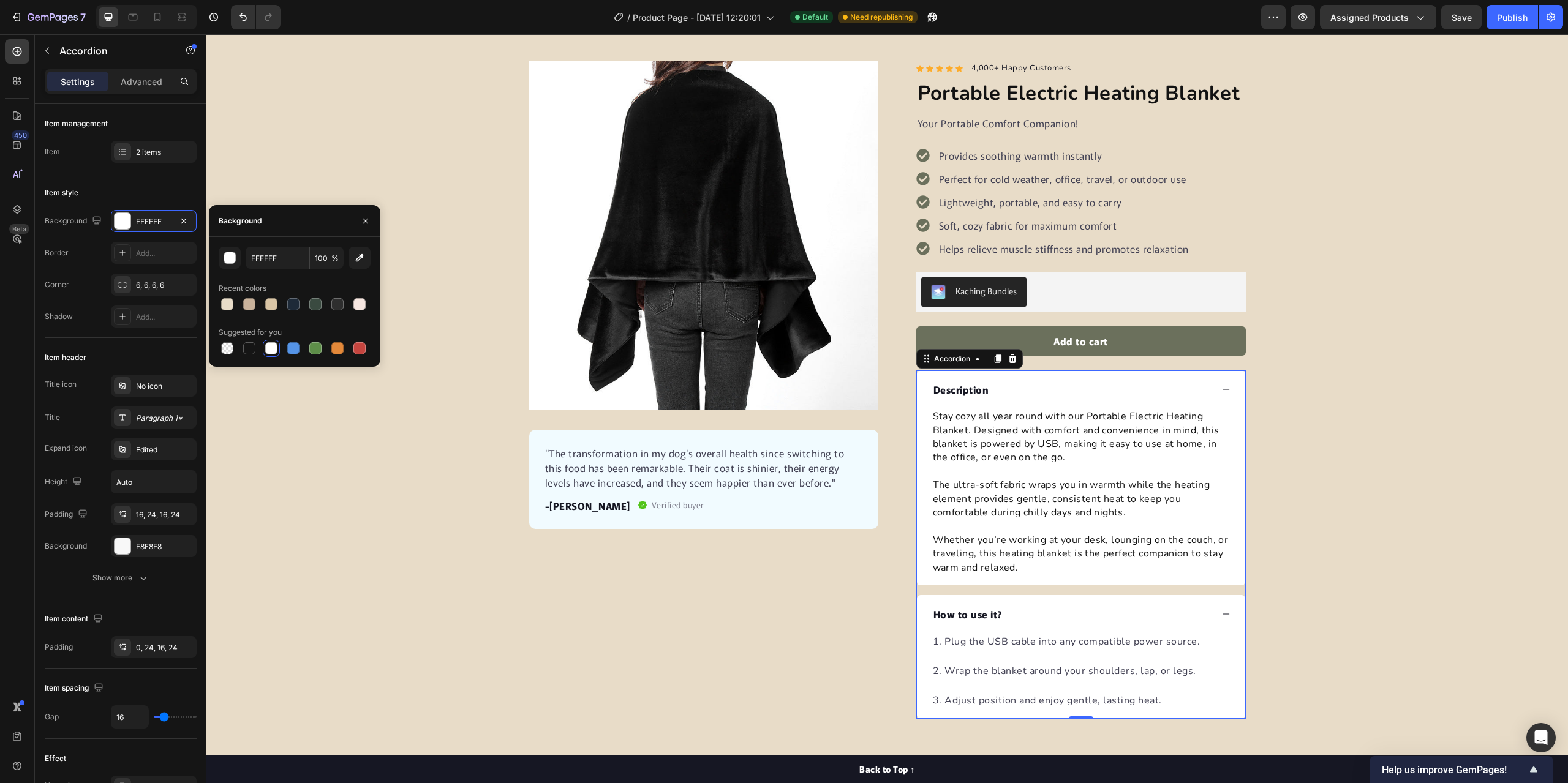
click at [269, 343] on div at bounding box center [271, 348] width 12 height 12
click at [156, 547] on div "F8F8F8" at bounding box center [153, 547] width 35 height 11
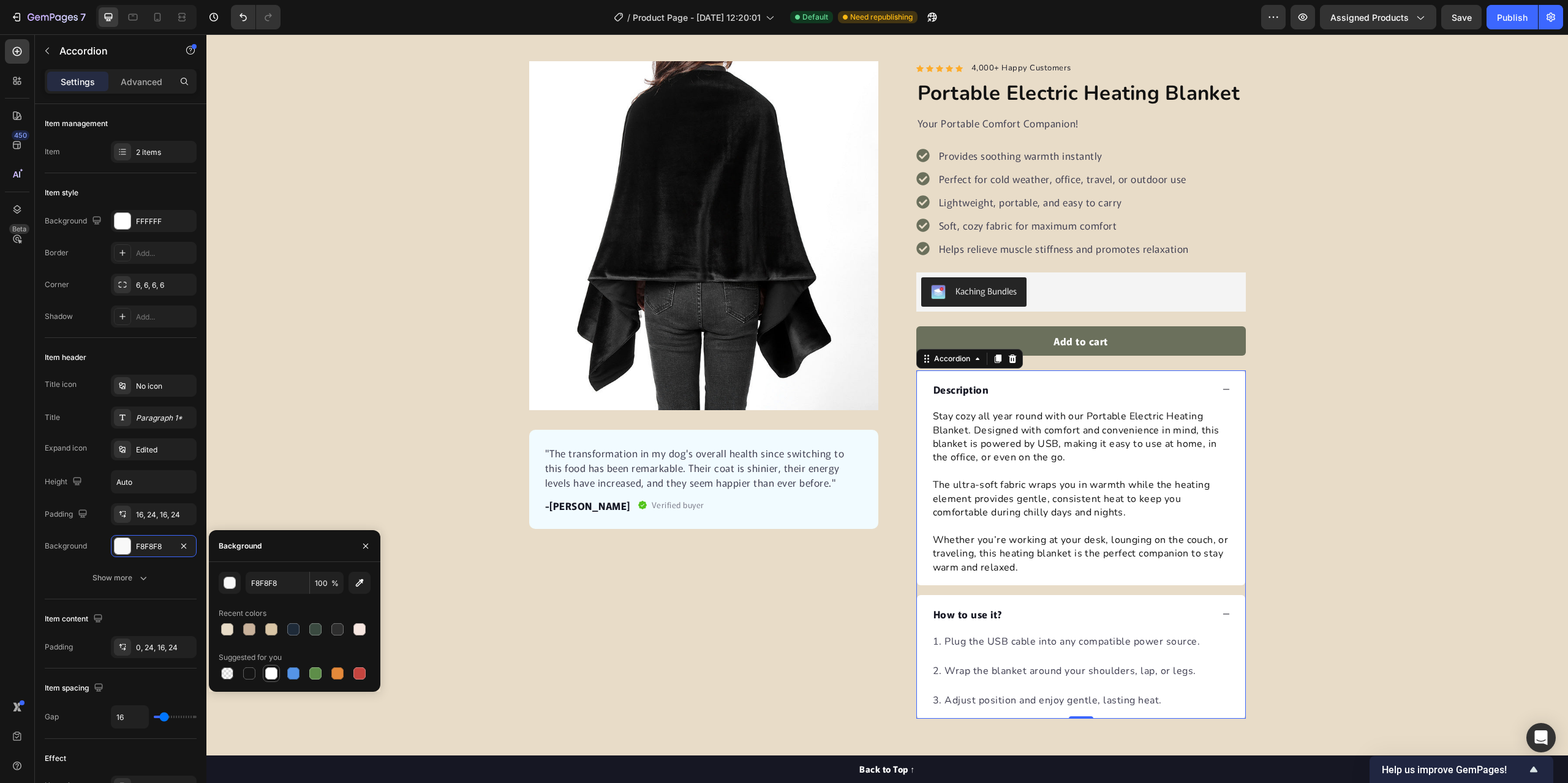
click at [274, 675] on div at bounding box center [271, 673] width 12 height 12
type input "FFFFFF"
click at [355, 434] on div "Product Images "The transformation in my dog's overall health since switching t…" at bounding box center [887, 390] width 1362 height 658
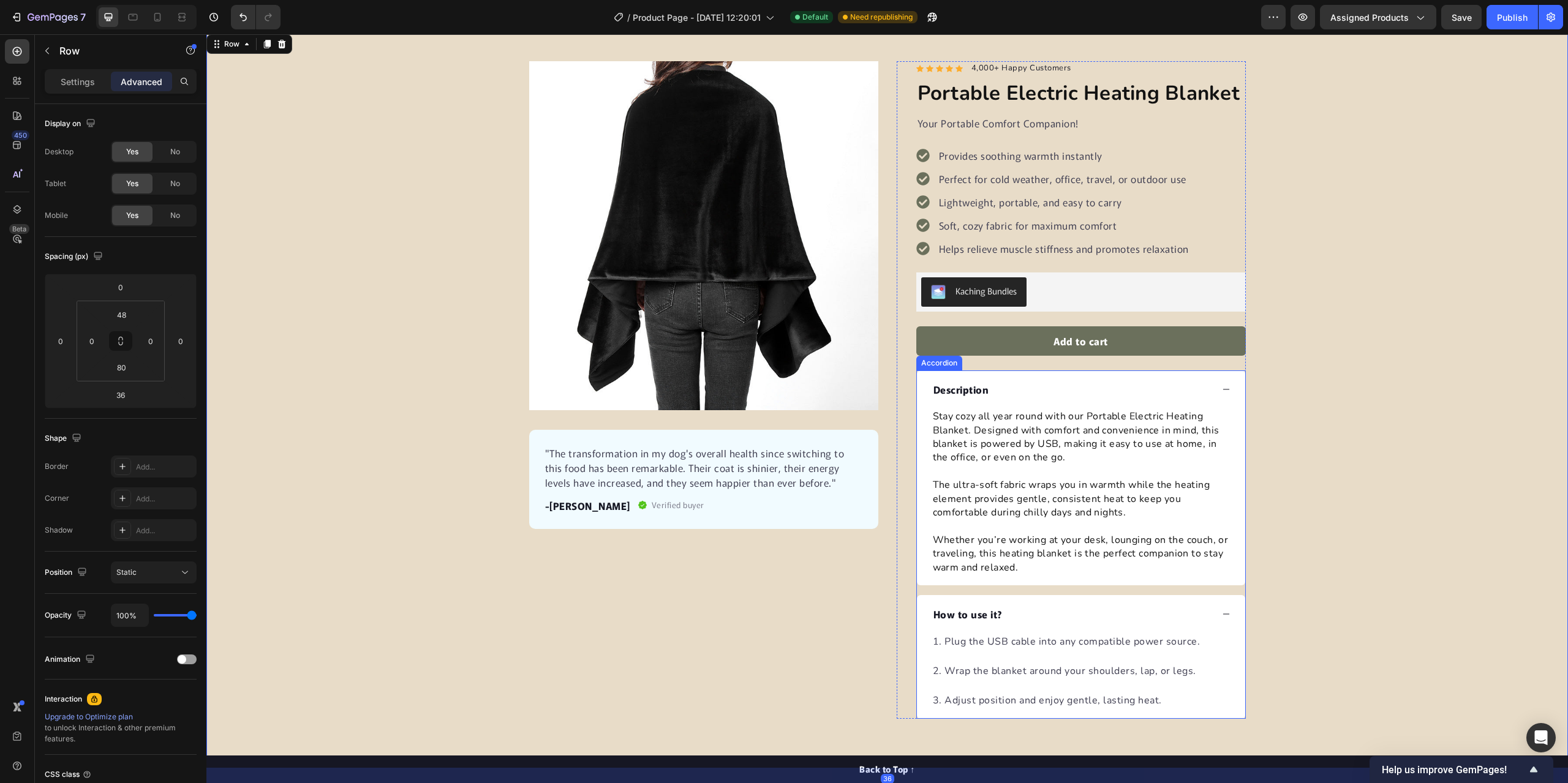
click at [1057, 386] on div "Description" at bounding box center [1071, 389] width 281 height 18
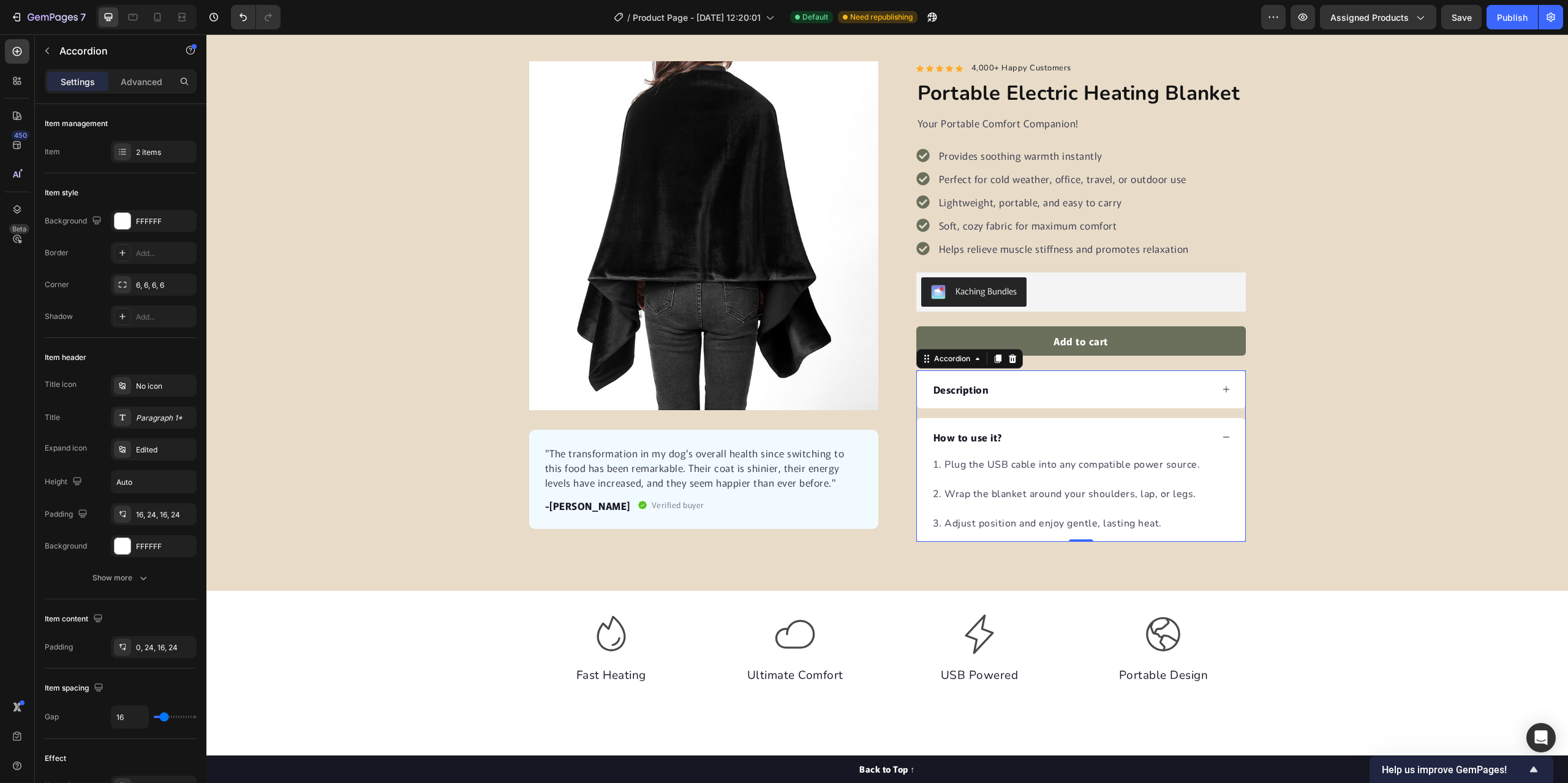
click at [1061, 437] on div "How to use it?" at bounding box center [1071, 437] width 281 height 18
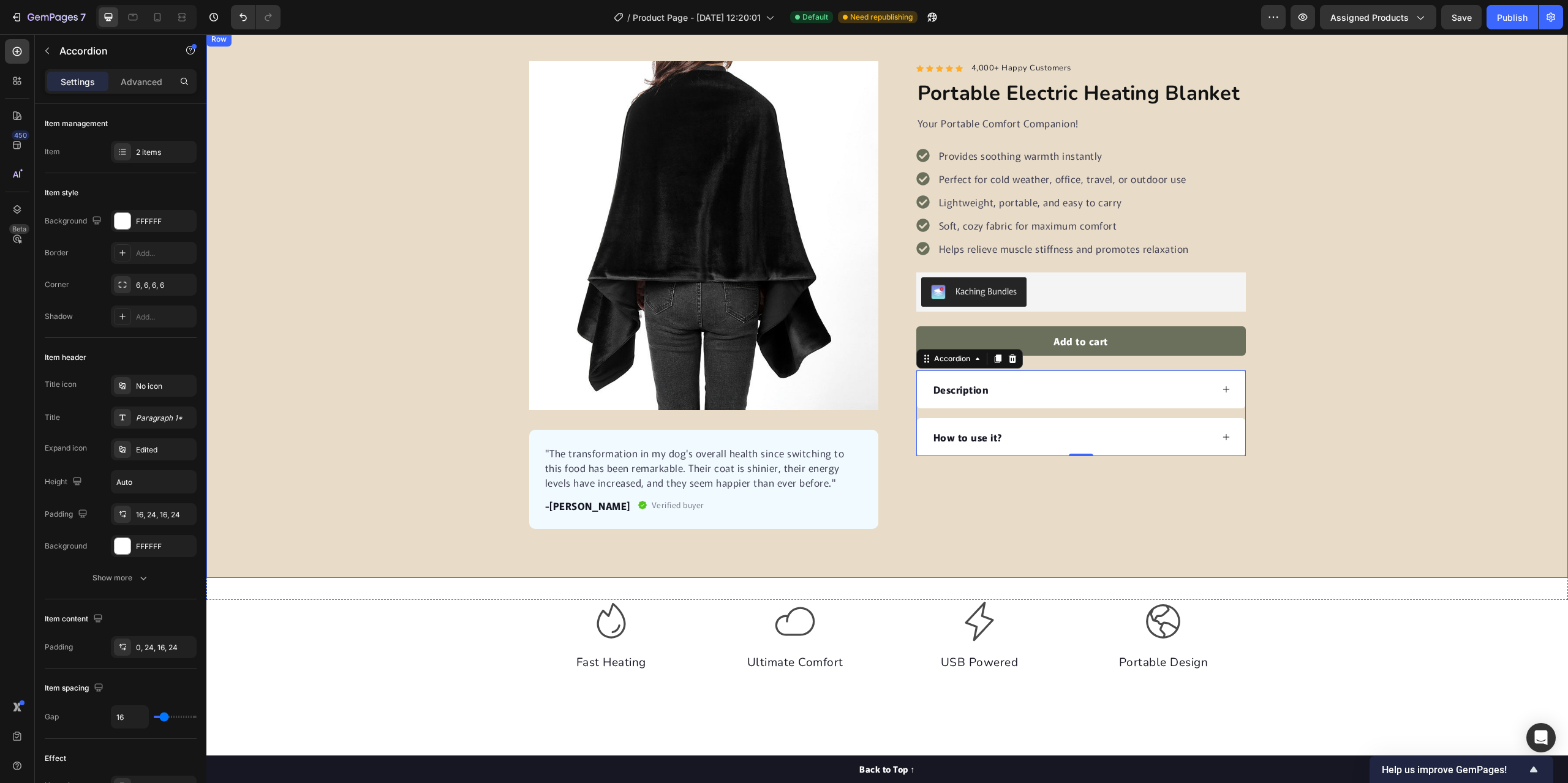
click at [312, 353] on div "Product Images "The transformation in my dog's overall health since switching t…" at bounding box center [887, 295] width 1362 height 468
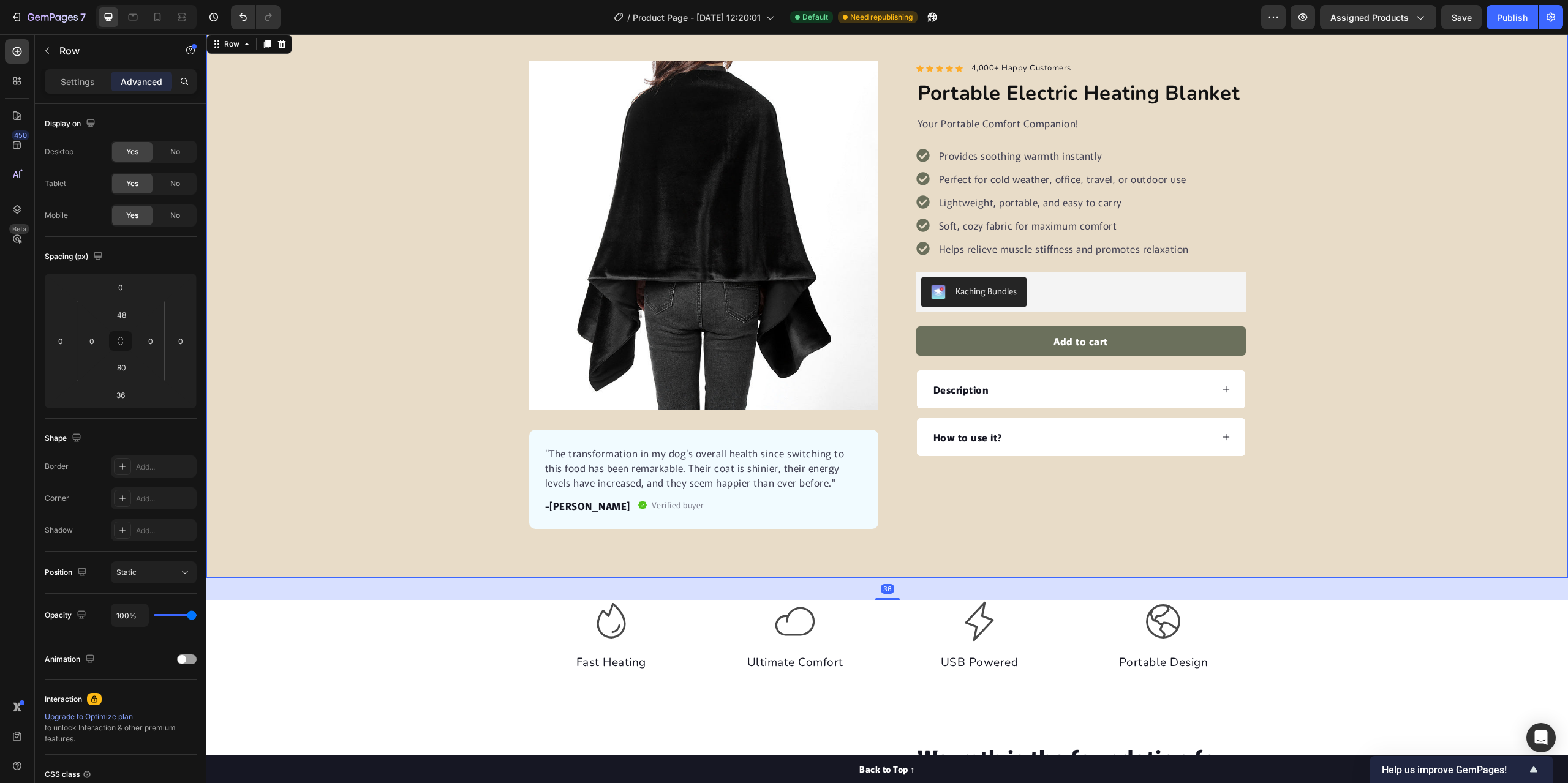
scroll to position [0, 0]
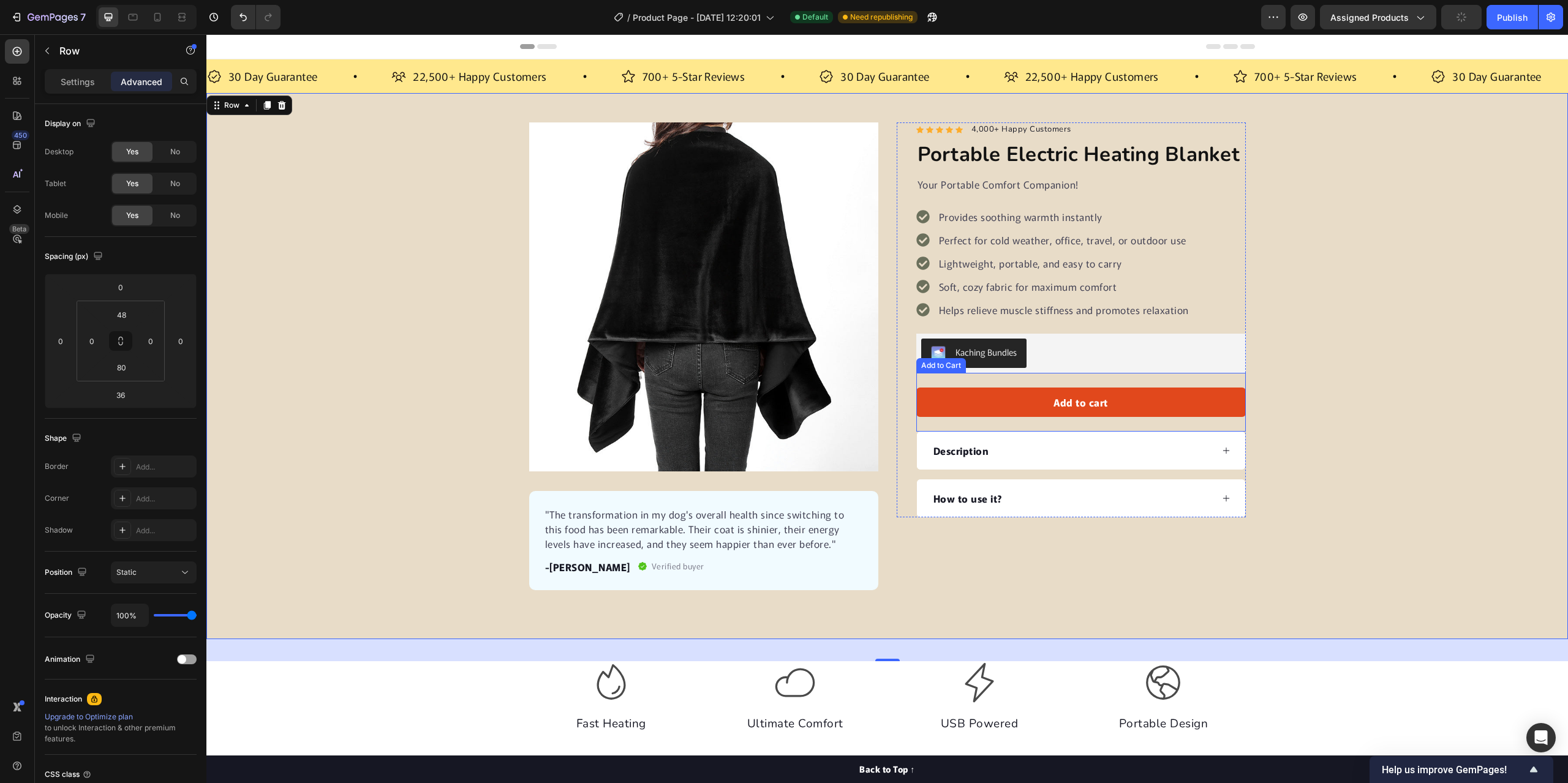
click at [1187, 405] on button "Add to cart" at bounding box center [1081, 403] width 330 height 29
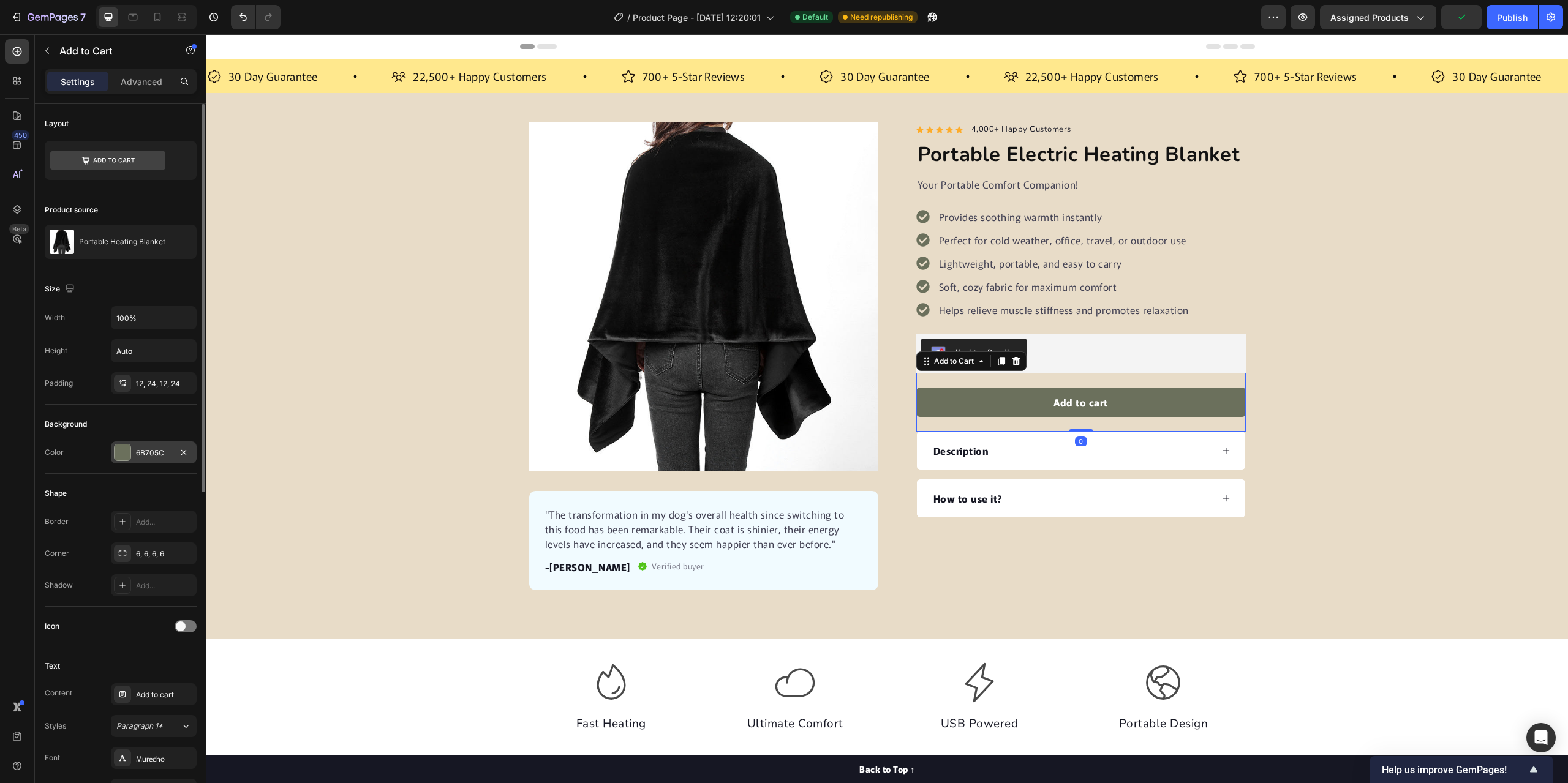
click at [146, 448] on div "6B705C" at bounding box center [153, 452] width 35 height 11
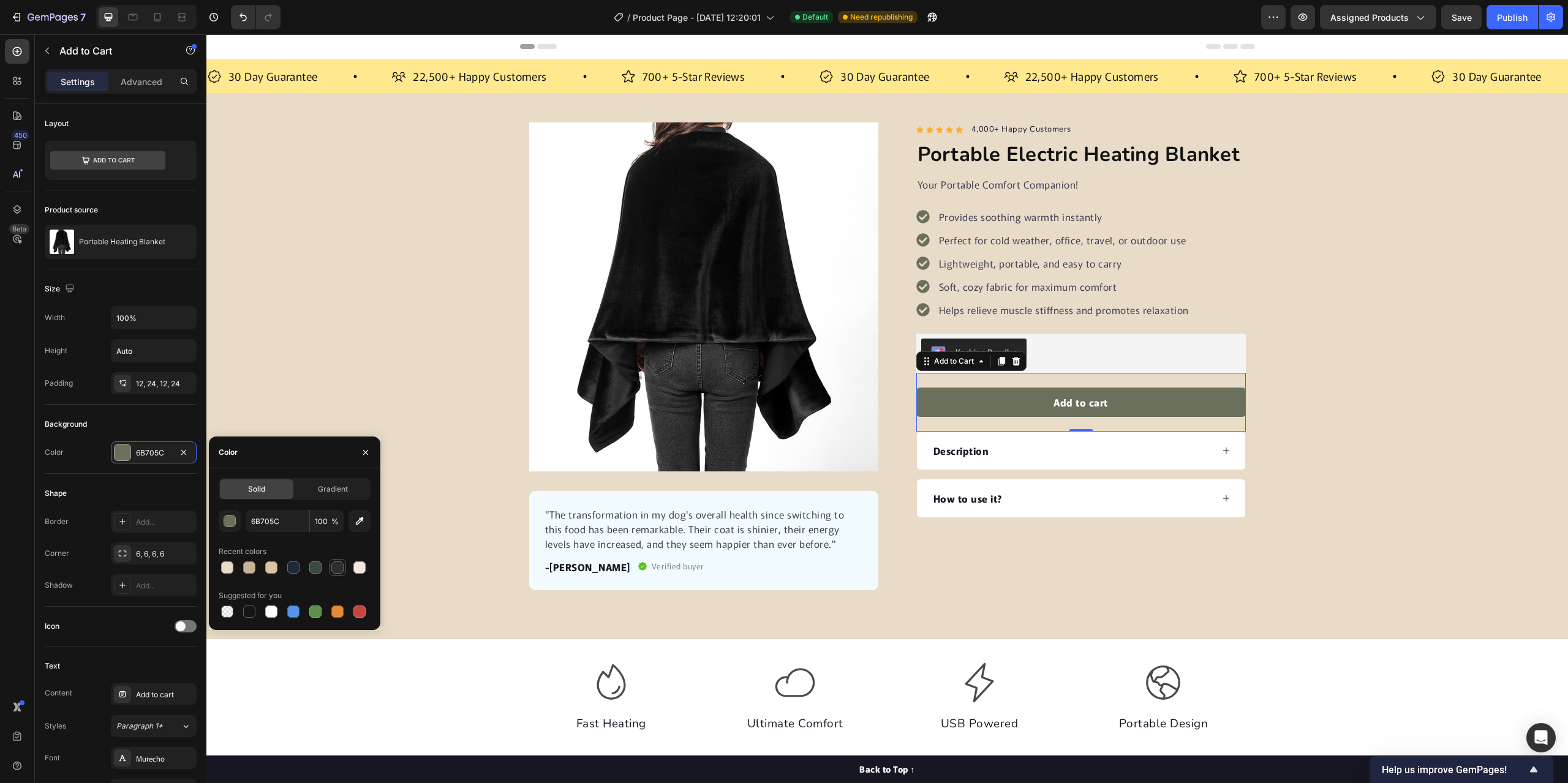
click at [340, 569] on div at bounding box center [337, 567] width 12 height 12
click at [315, 570] on div at bounding box center [315, 567] width 12 height 12
click at [277, 568] on div at bounding box center [272, 568] width 15 height 15
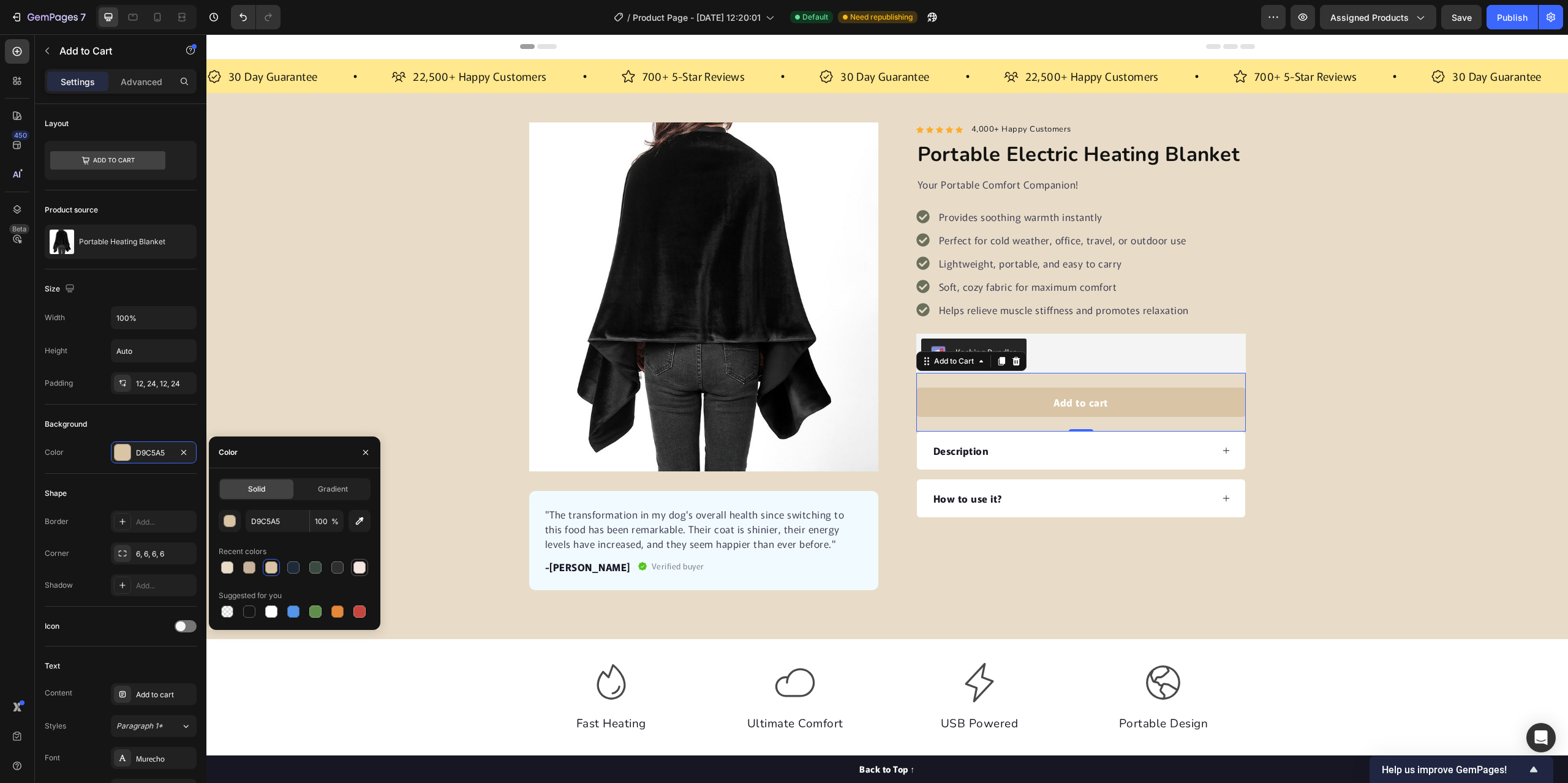
click at [366, 570] on div at bounding box center [359, 568] width 15 height 15
click at [340, 569] on div at bounding box center [337, 567] width 12 height 12
type input "2E2E2E"
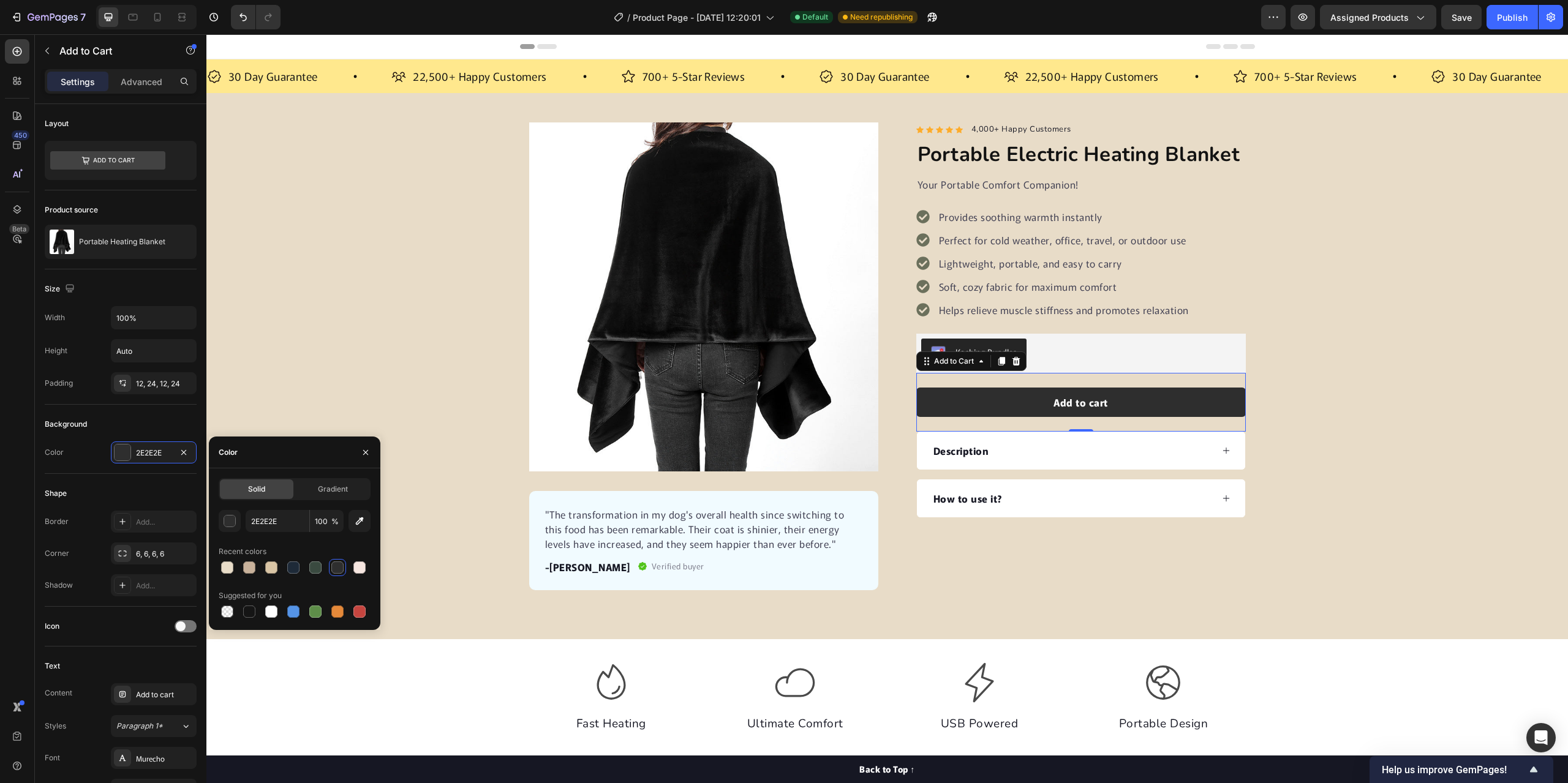
click at [394, 333] on div "Product Images "The transformation in my dog's overall health since switching t…" at bounding box center [887, 357] width 1362 height 468
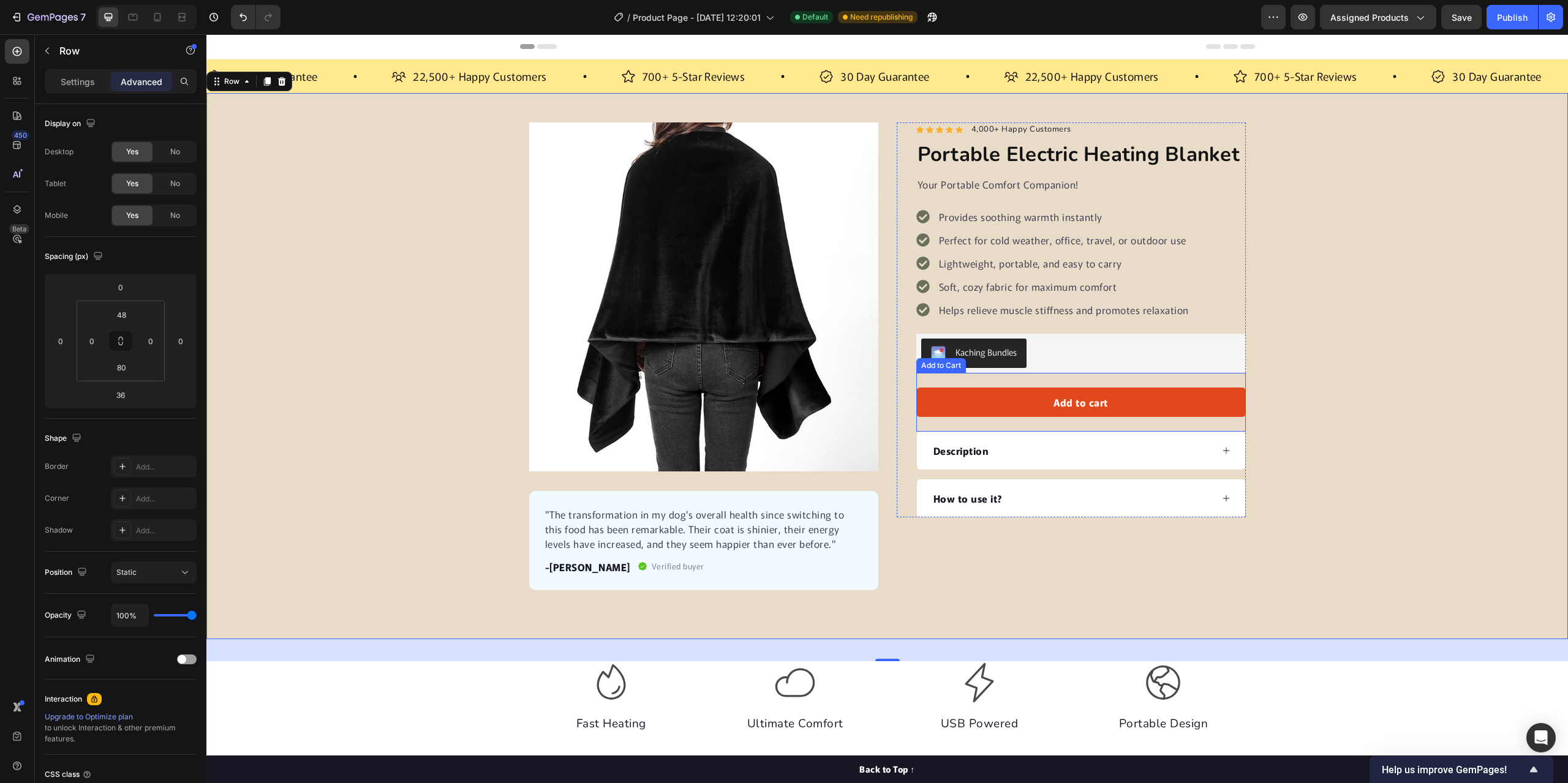
click at [1175, 403] on button "Add to cart" at bounding box center [1081, 403] width 330 height 29
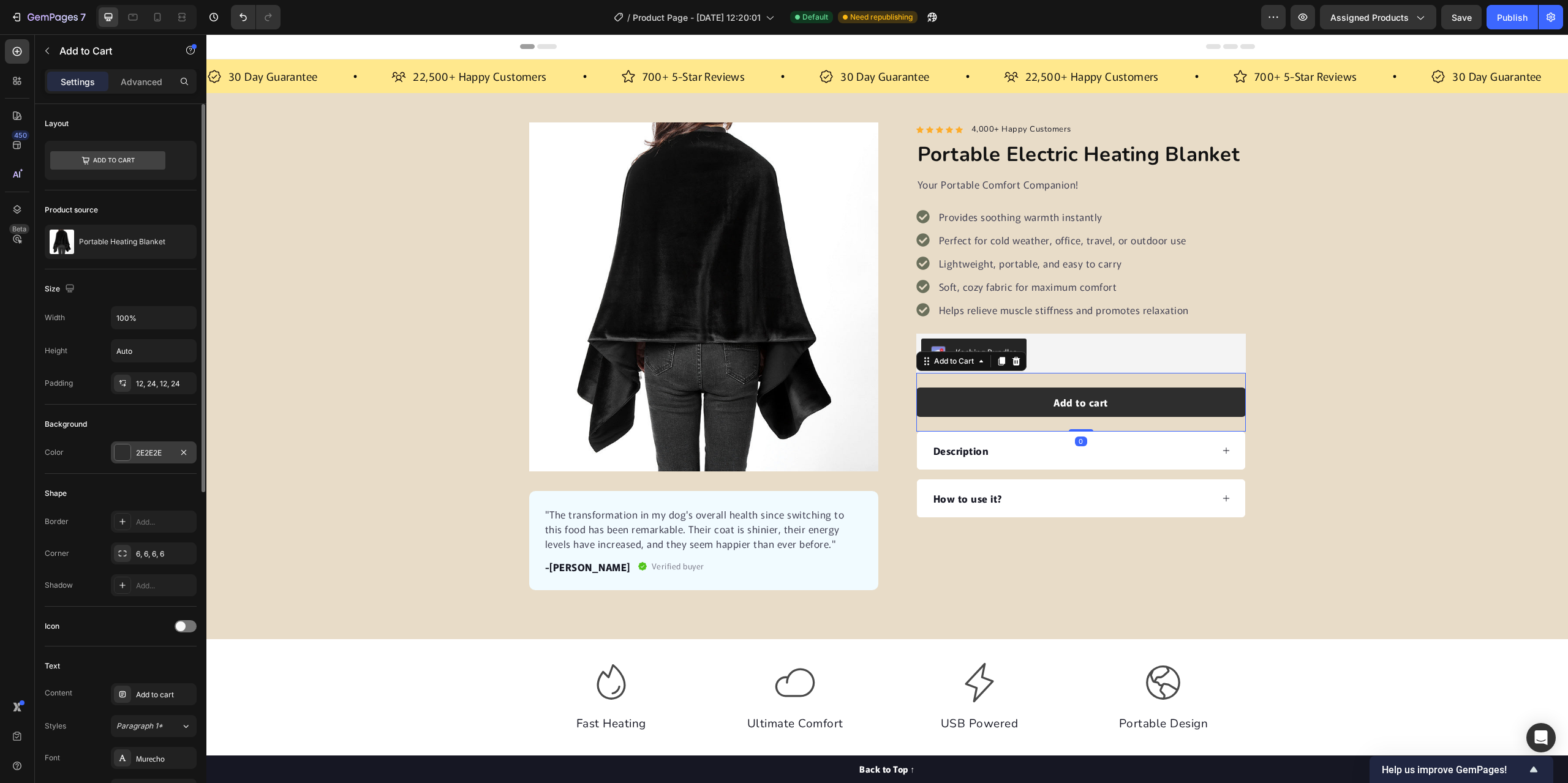
click at [164, 452] on div "2E2E2E" at bounding box center [153, 452] width 35 height 11
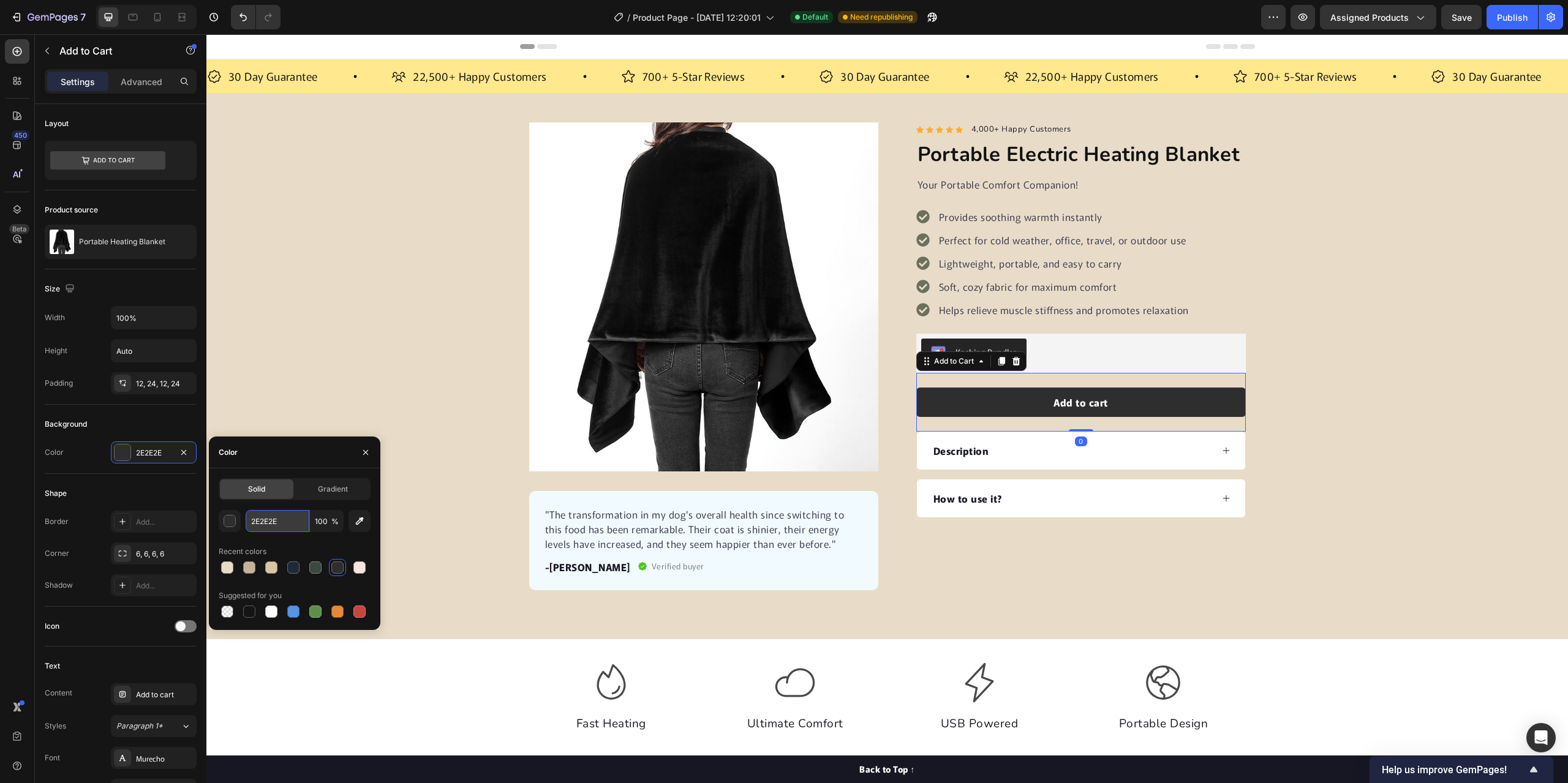
click at [288, 526] on input "2E2E2E" at bounding box center [277, 520] width 64 height 22
paste input "#D97B48"
type input "#D97B48"
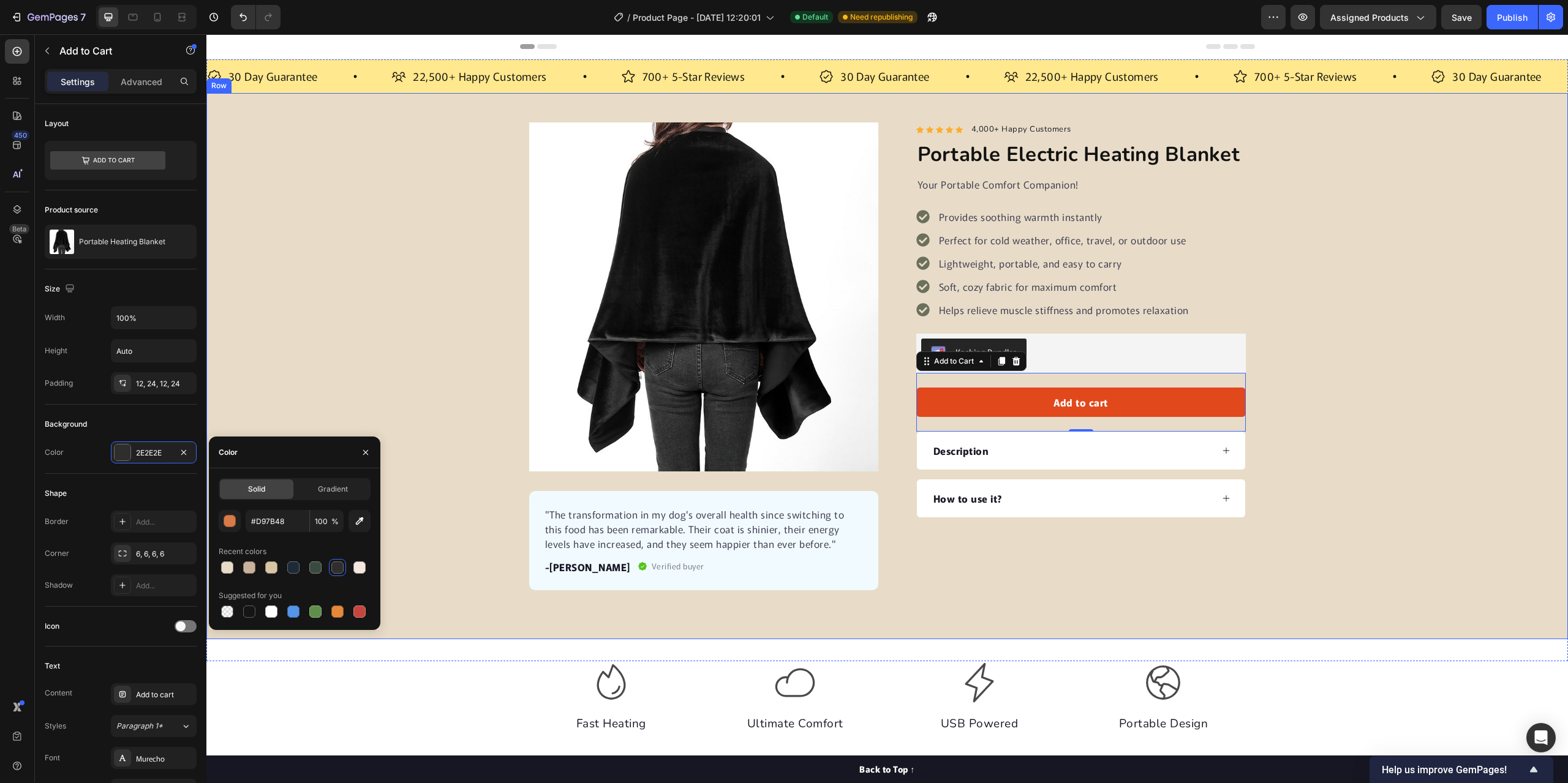
click at [317, 282] on div "Product Images "The transformation in my dog's overall health since switching t…" at bounding box center [887, 357] width 1362 height 468
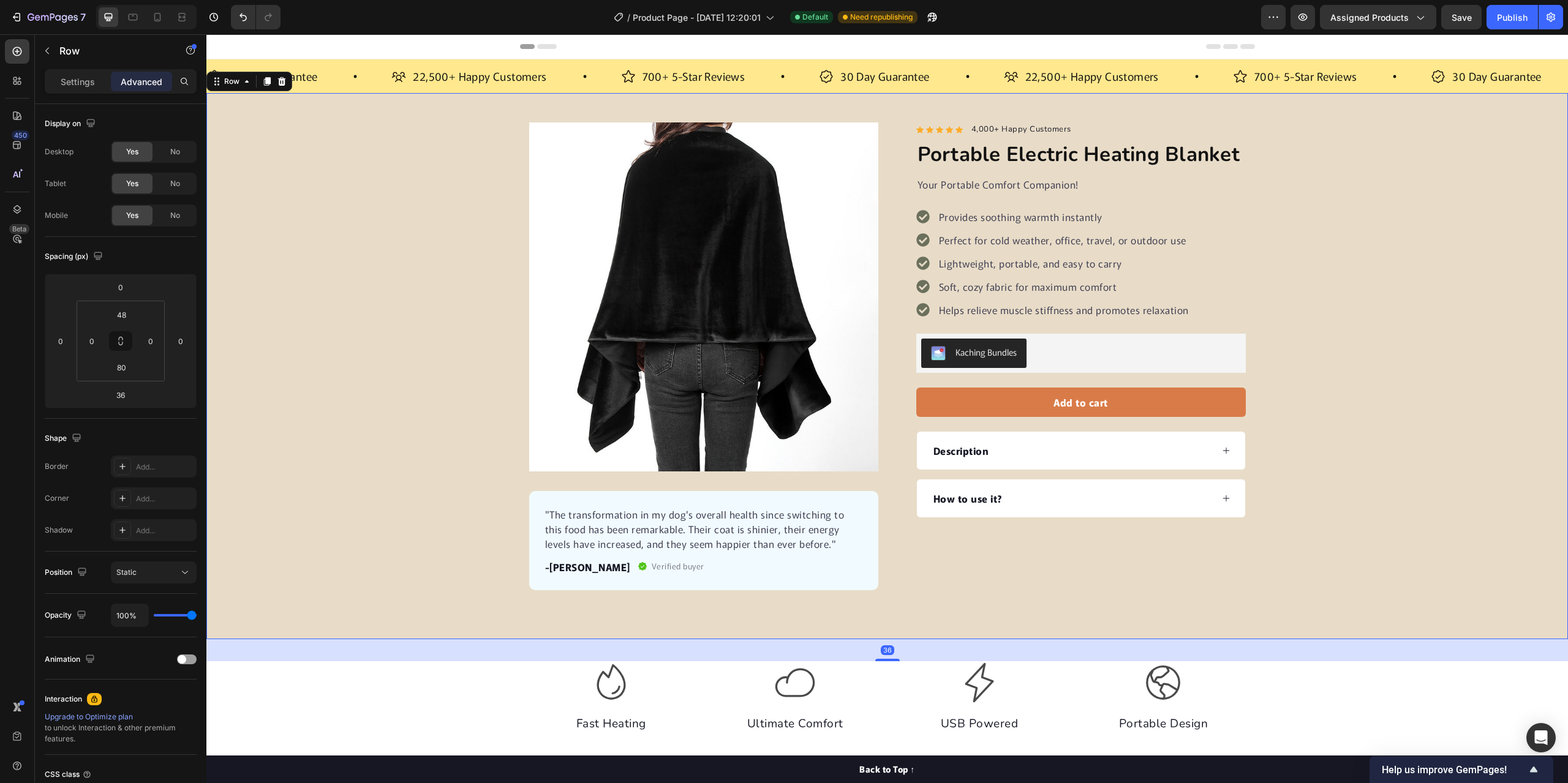
click at [1414, 360] on div "Product Images "The transformation in my dog's overall health since switching t…" at bounding box center [887, 357] width 1362 height 468
click at [1422, 287] on div "Product Images "The transformation in my dog's overall health since switching t…" at bounding box center [887, 357] width 1362 height 468
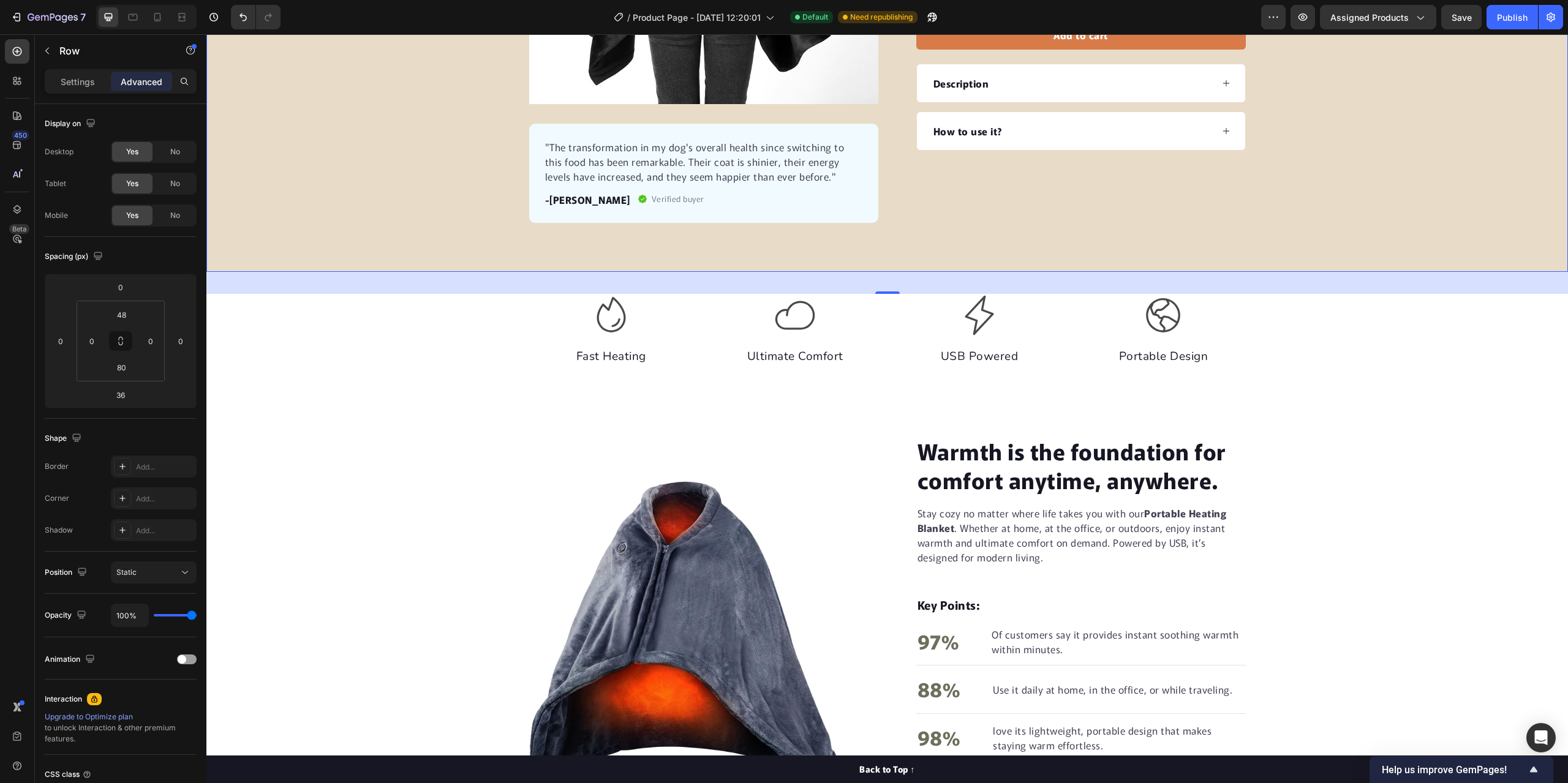
scroll to position [61, 0]
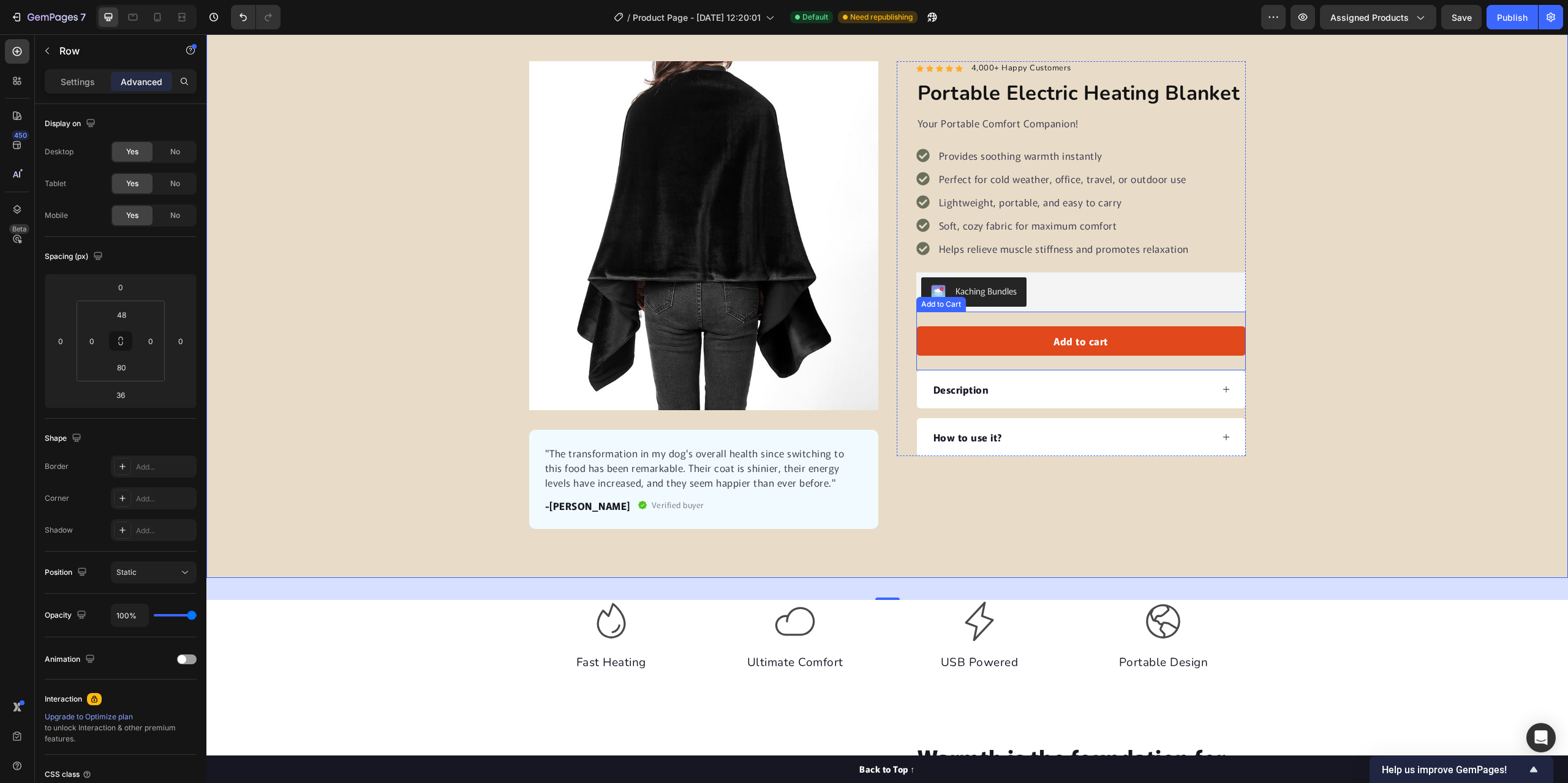
click at [1215, 341] on button "Add to cart" at bounding box center [1081, 341] width 330 height 29
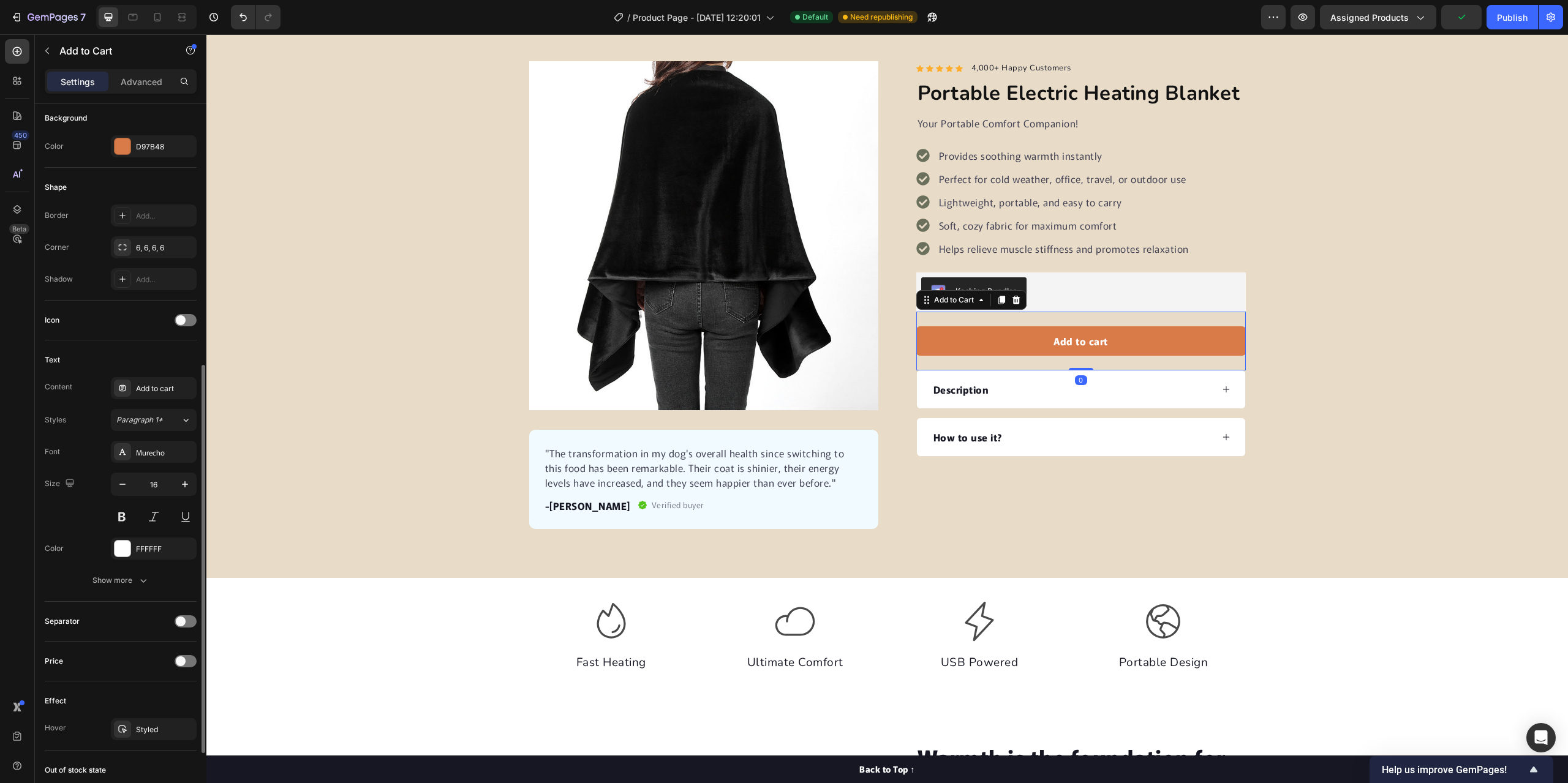
scroll to position [551, 0]
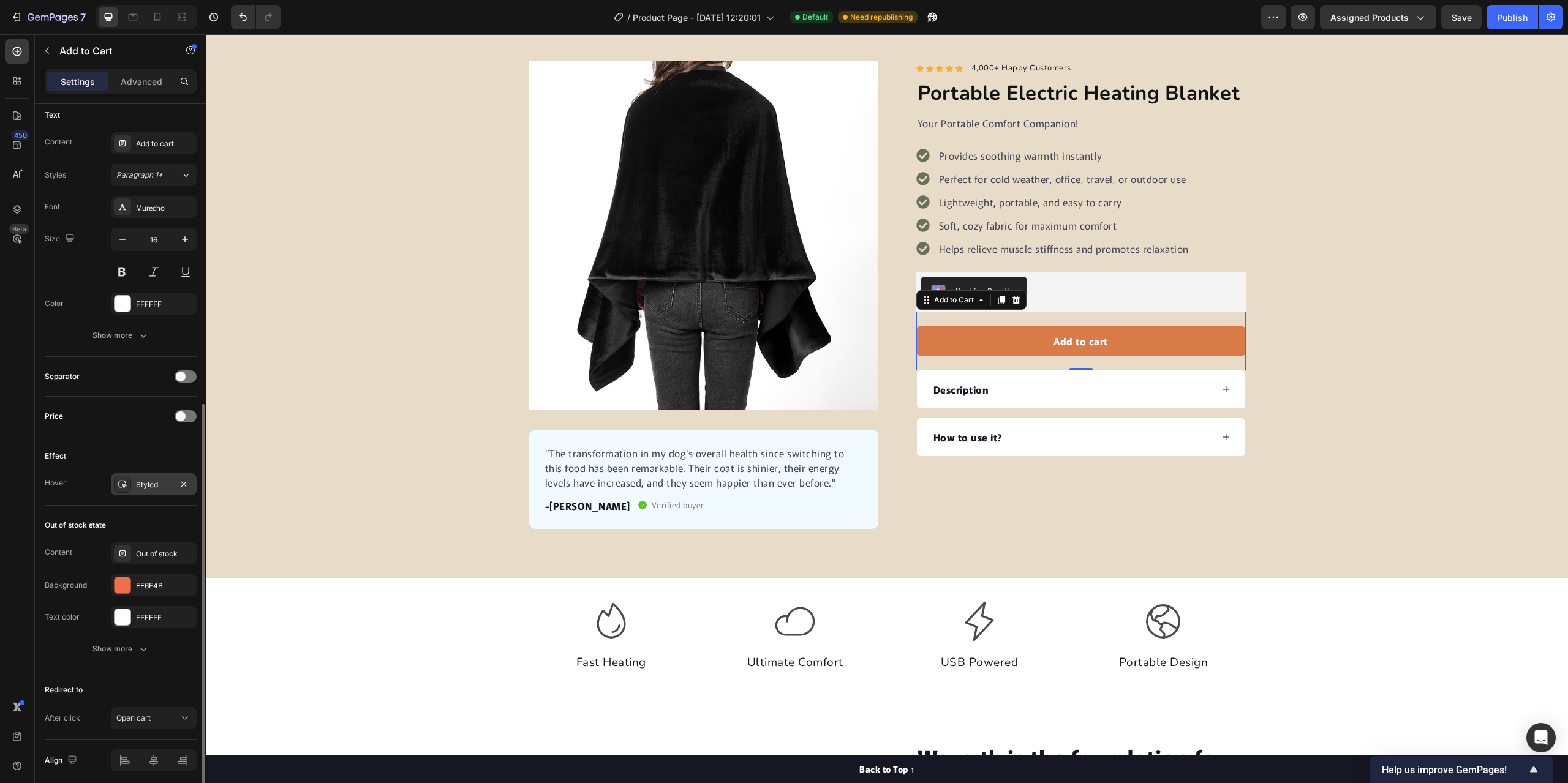
click at [131, 484] on div "Styled" at bounding box center [153, 484] width 86 height 22
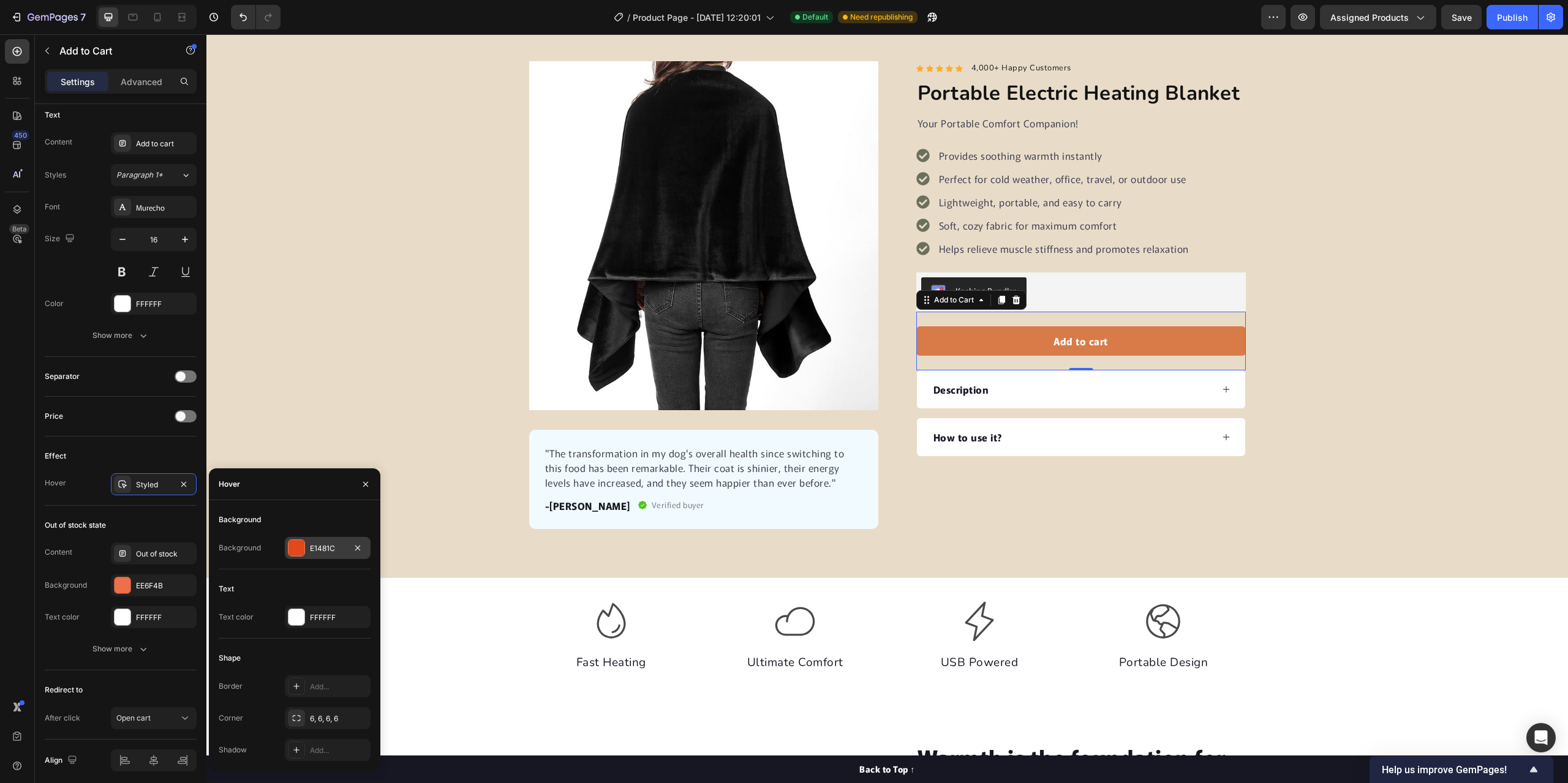
click at [330, 552] on div "E1481C" at bounding box center [327, 548] width 35 height 11
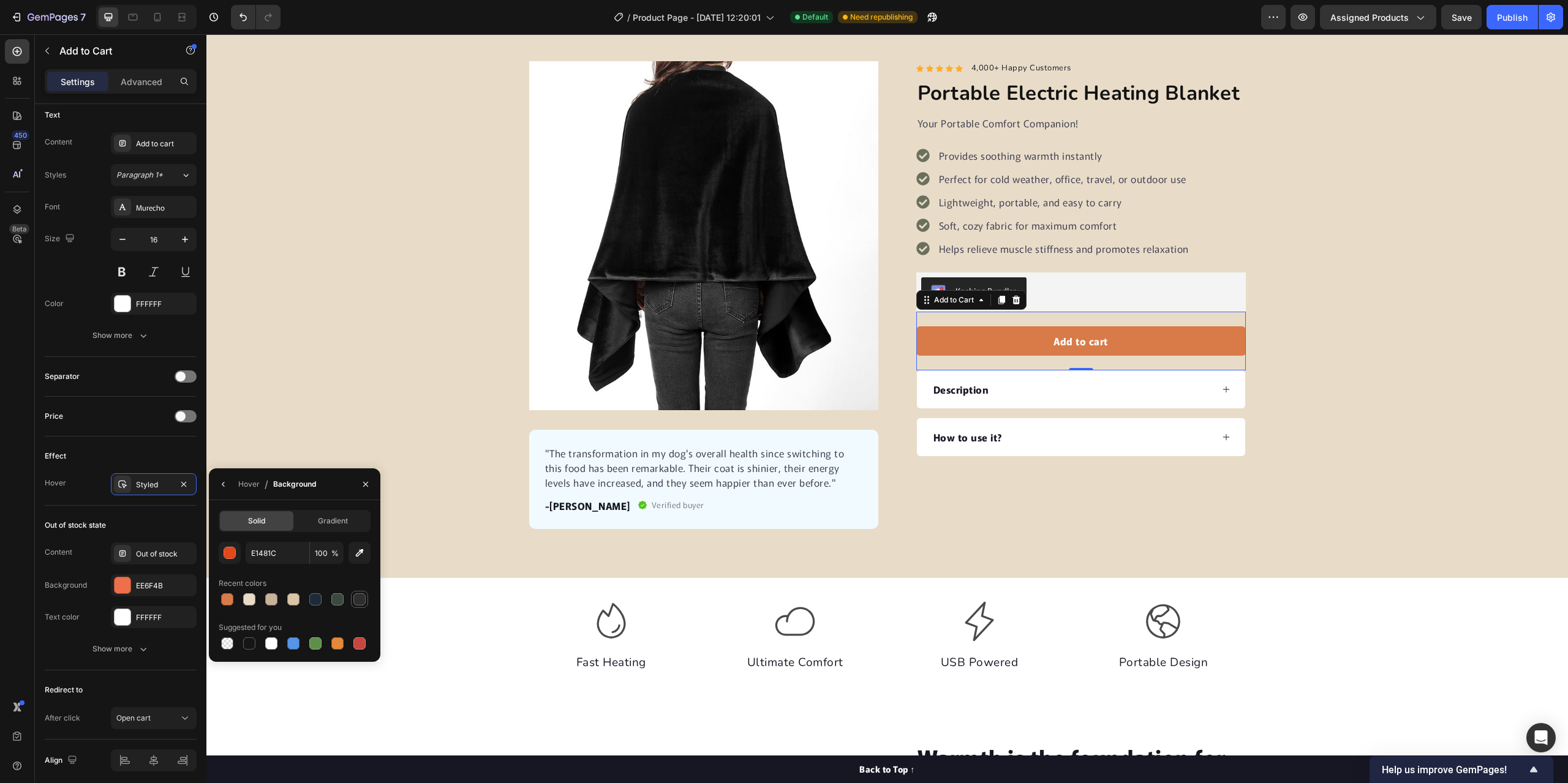
click at [359, 598] on div at bounding box center [359, 599] width 12 height 12
type input "2E2E2E"
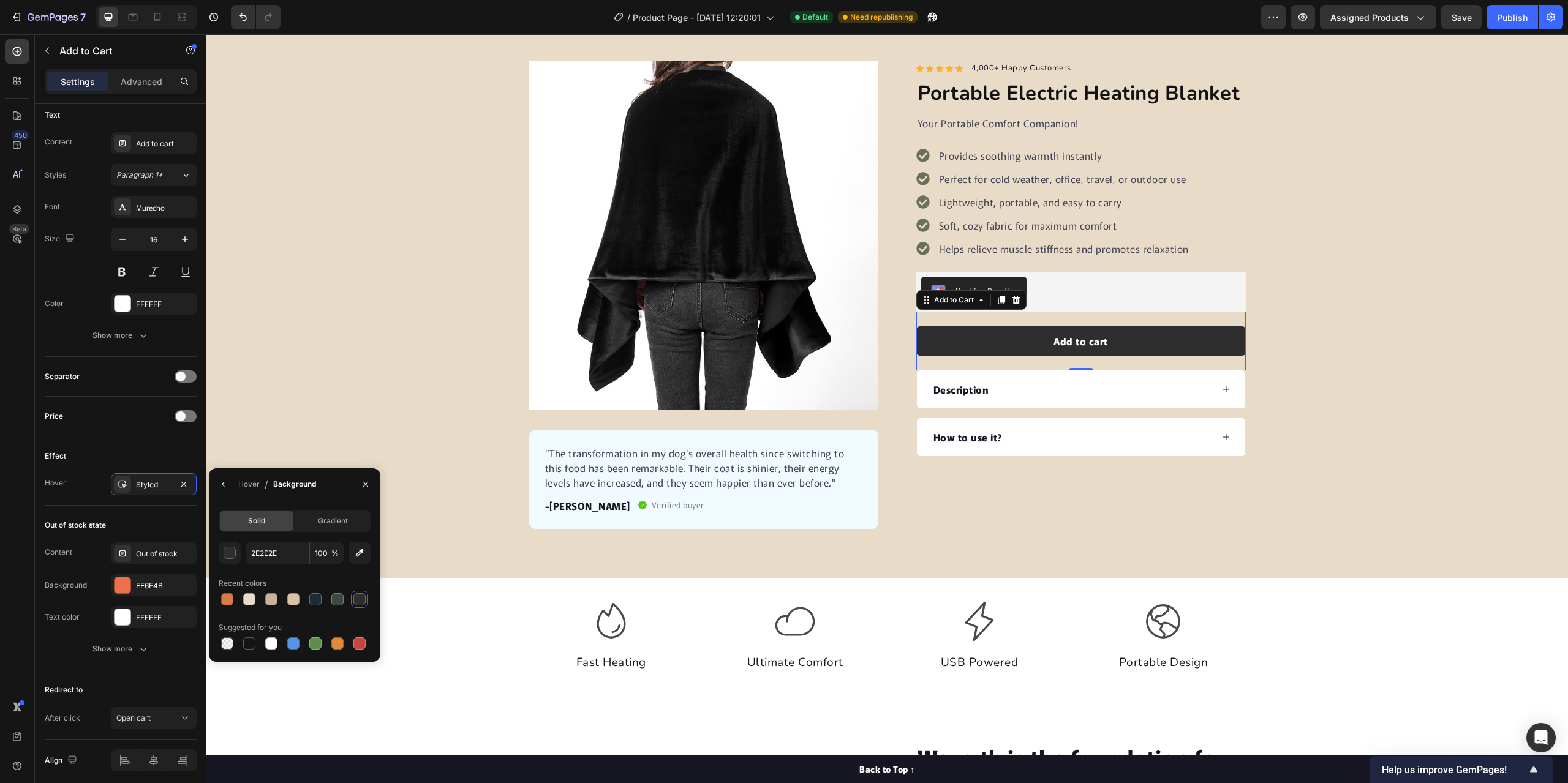
click at [351, 335] on div "Product Images "The transformation in my dog's overall health since switching t…" at bounding box center [887, 295] width 1362 height 468
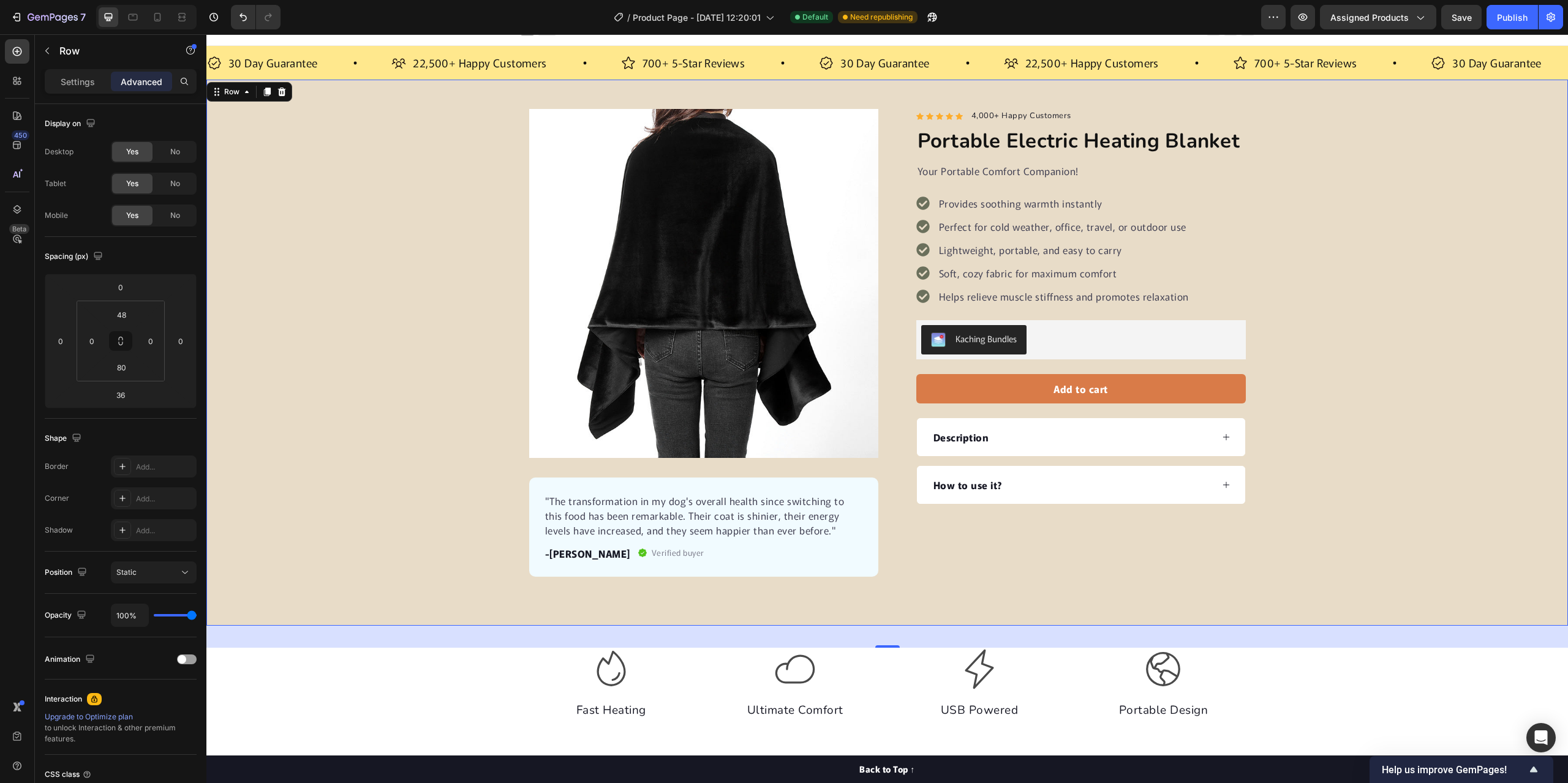
scroll to position [0, 0]
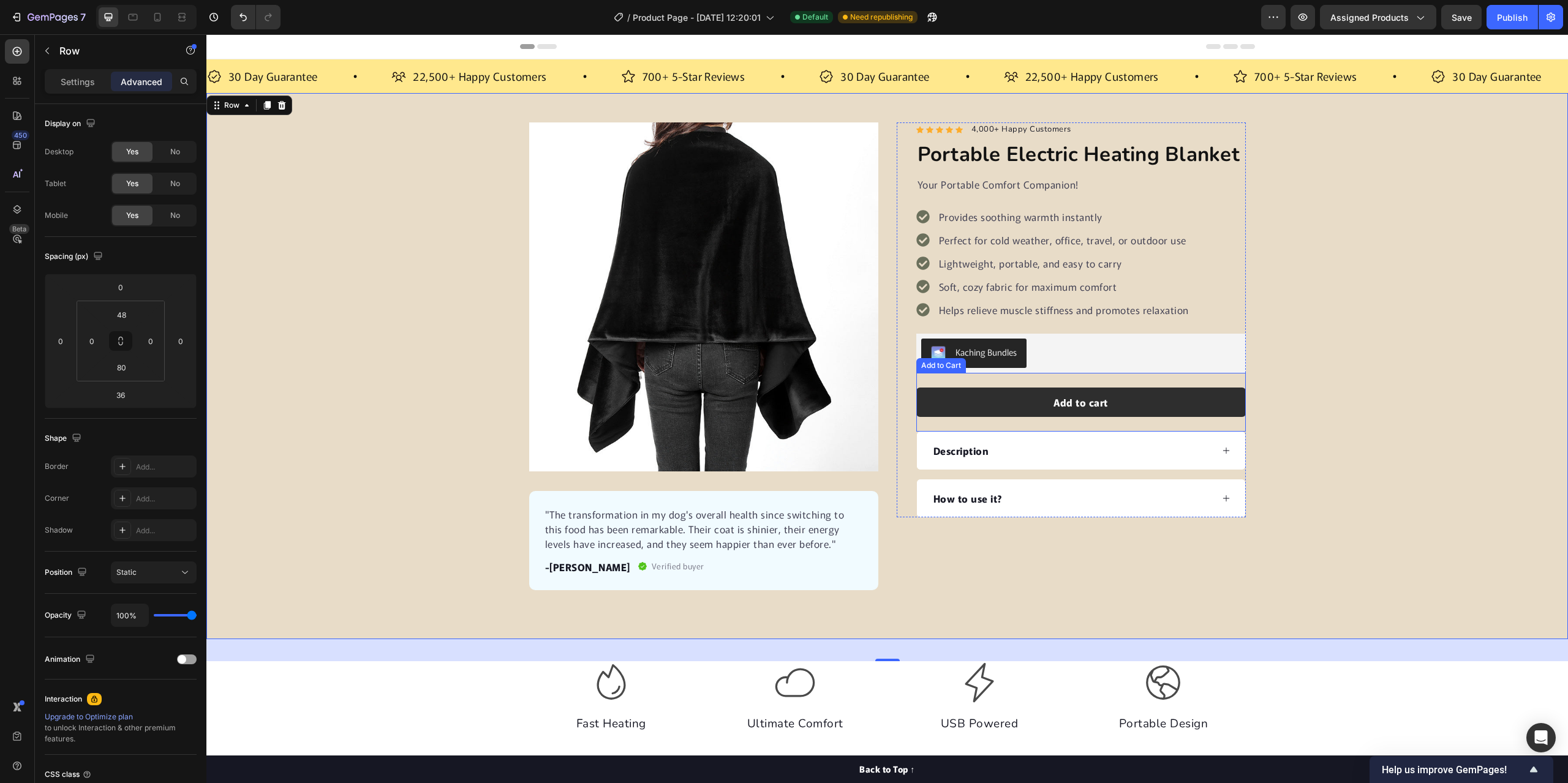
click at [1190, 408] on button "Add to cart" at bounding box center [1081, 403] width 330 height 29
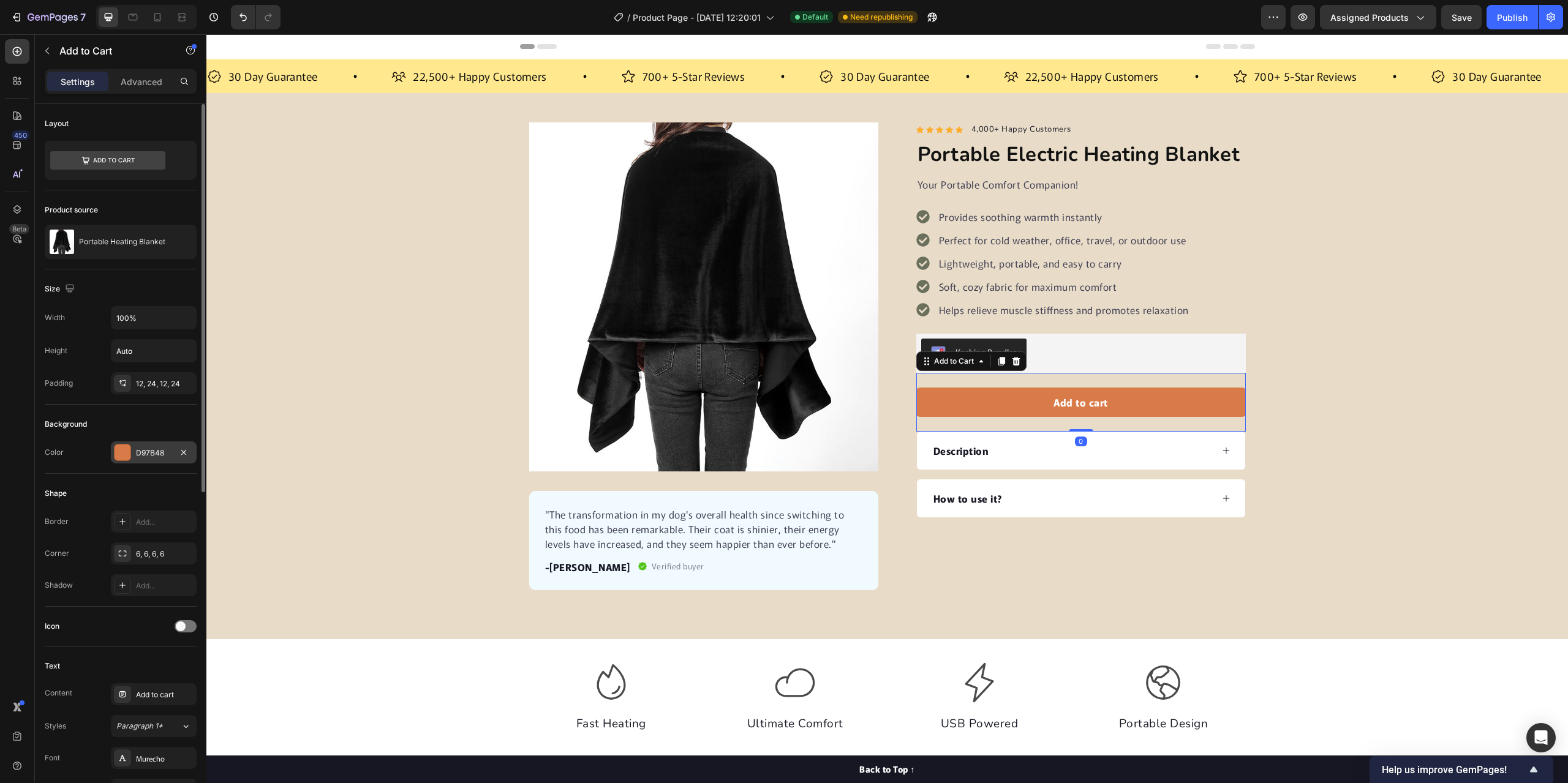
click at [130, 452] on div at bounding box center [122, 452] width 17 height 17
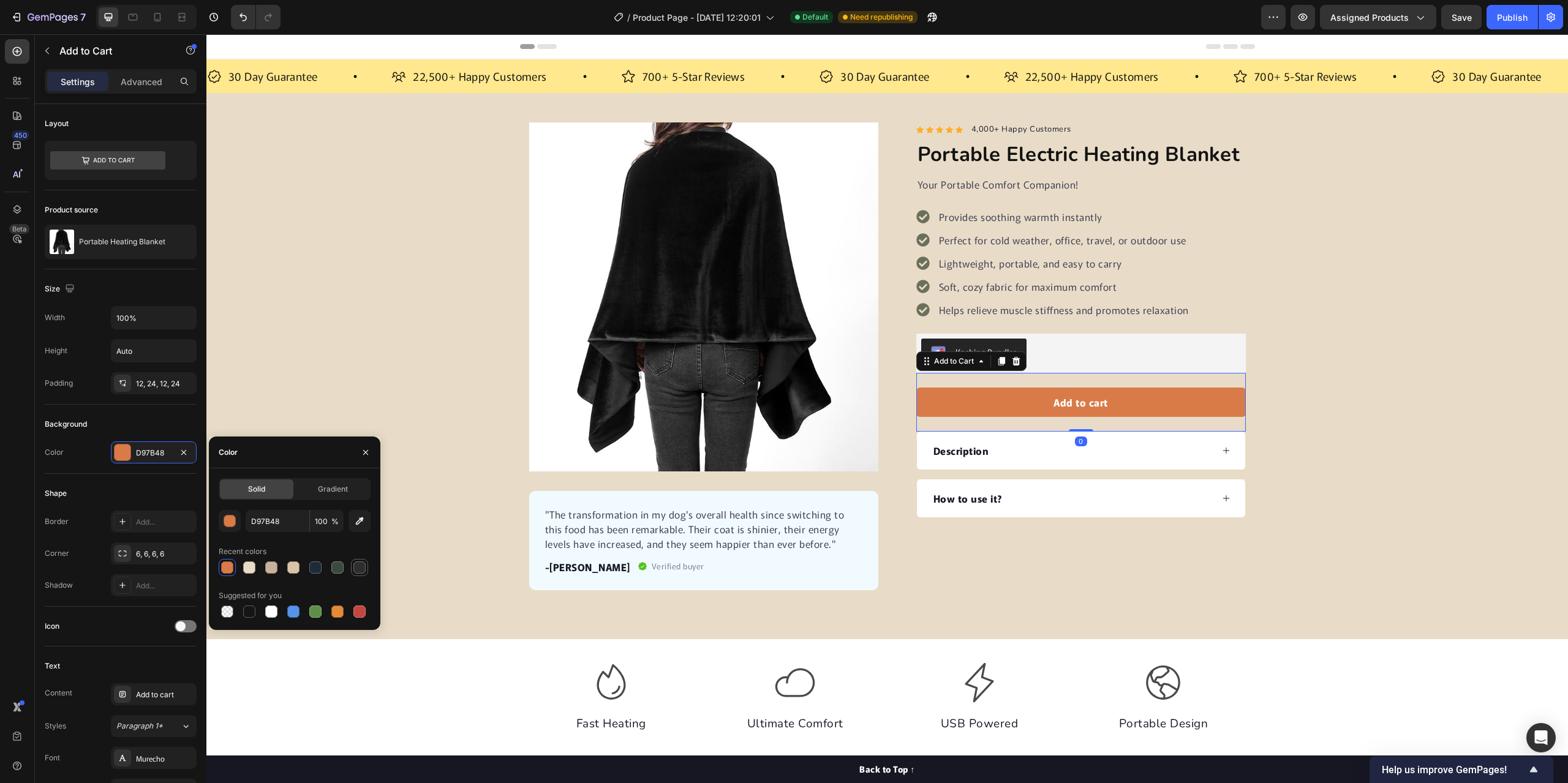
click at [363, 567] on div at bounding box center [359, 567] width 12 height 12
type input "2E2E2E"
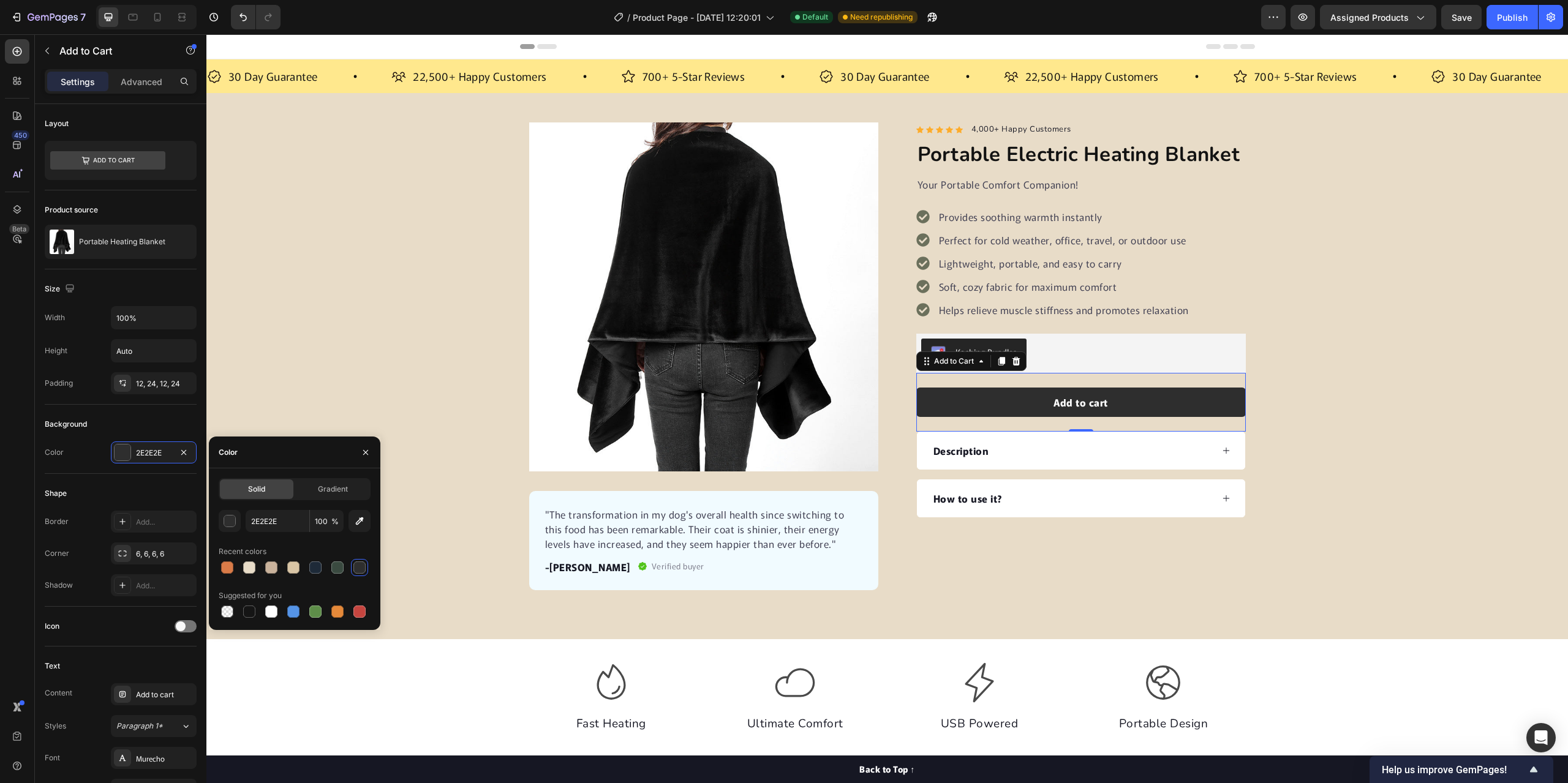
click at [1422, 392] on div "Product Images "The transformation in my dog's overall health since switching t…" at bounding box center [887, 357] width 1362 height 468
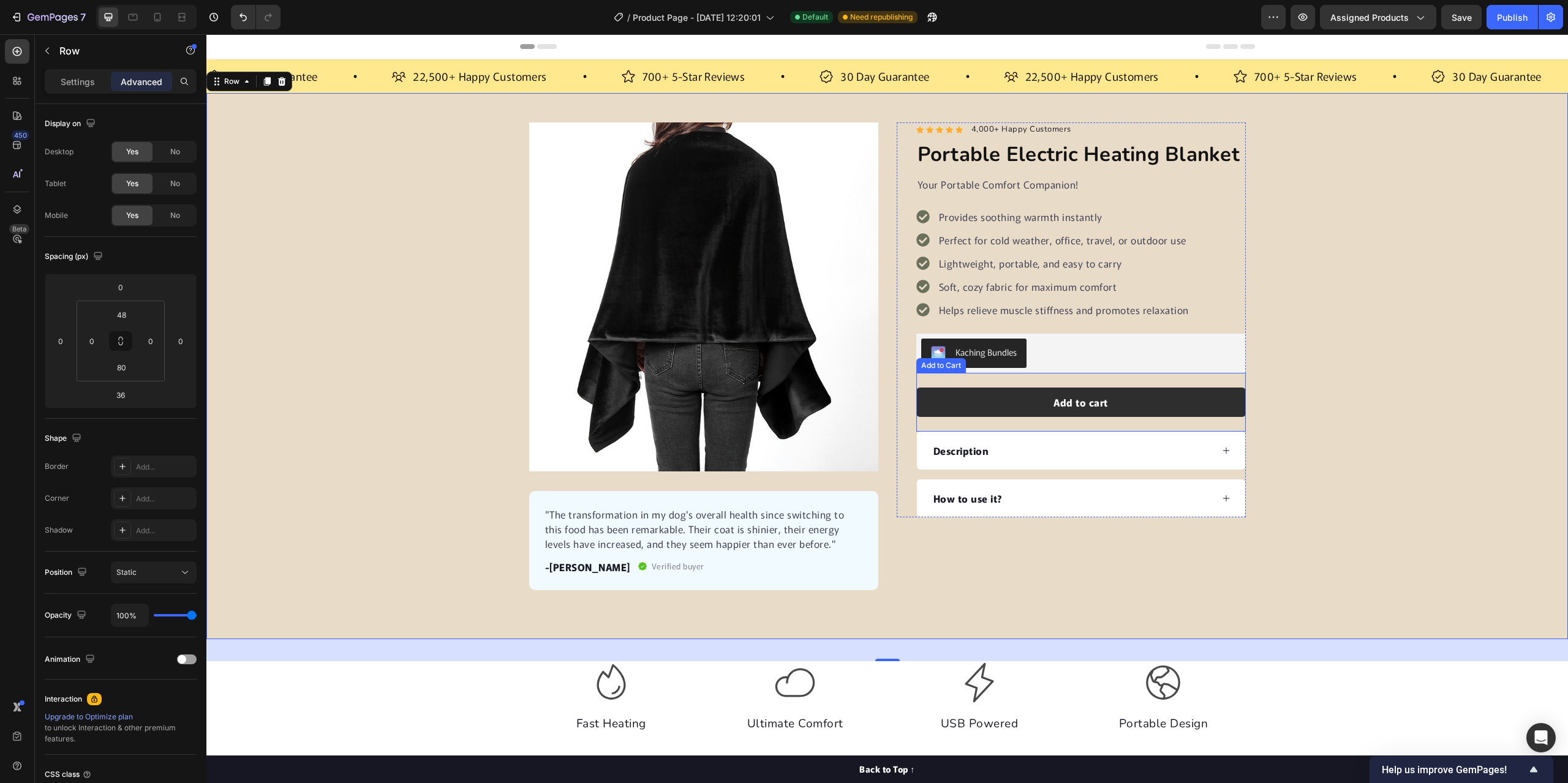
click at [1174, 402] on button "Add to cart" at bounding box center [1081, 403] width 330 height 29
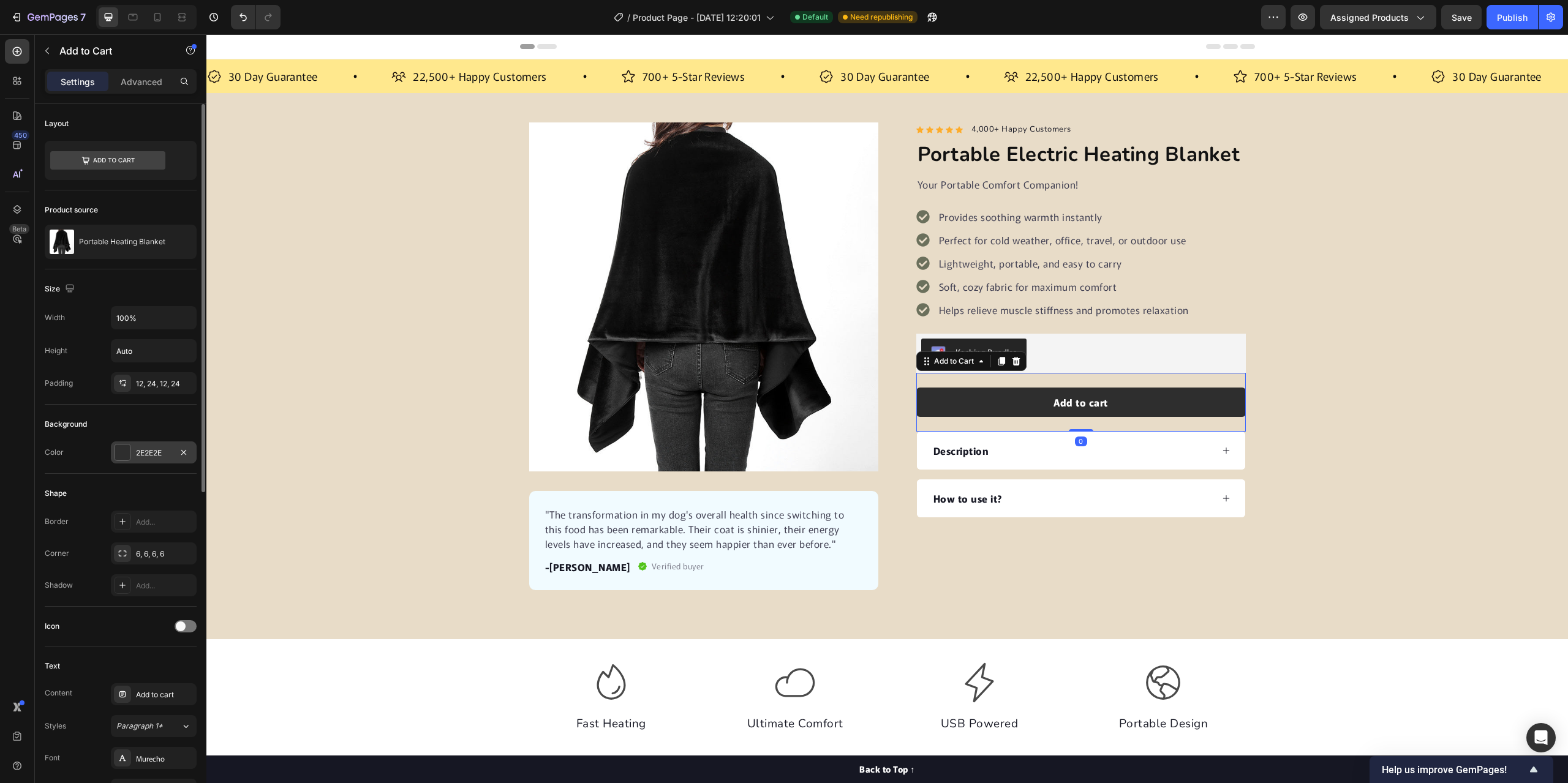
click at [151, 454] on div "2E2E2E" at bounding box center [153, 452] width 35 height 11
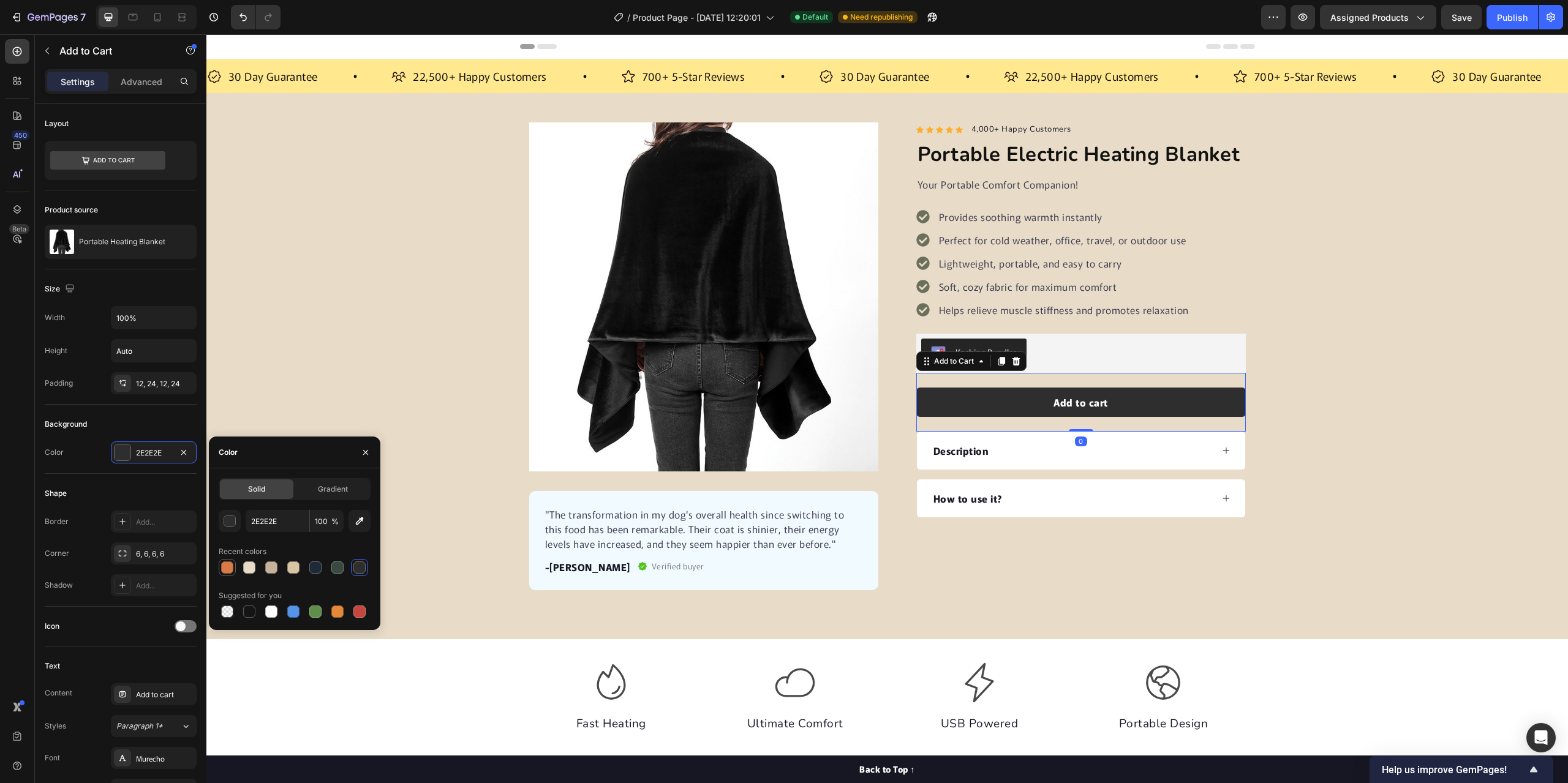
click at [226, 568] on div at bounding box center [227, 567] width 12 height 12
type input "D97B48"
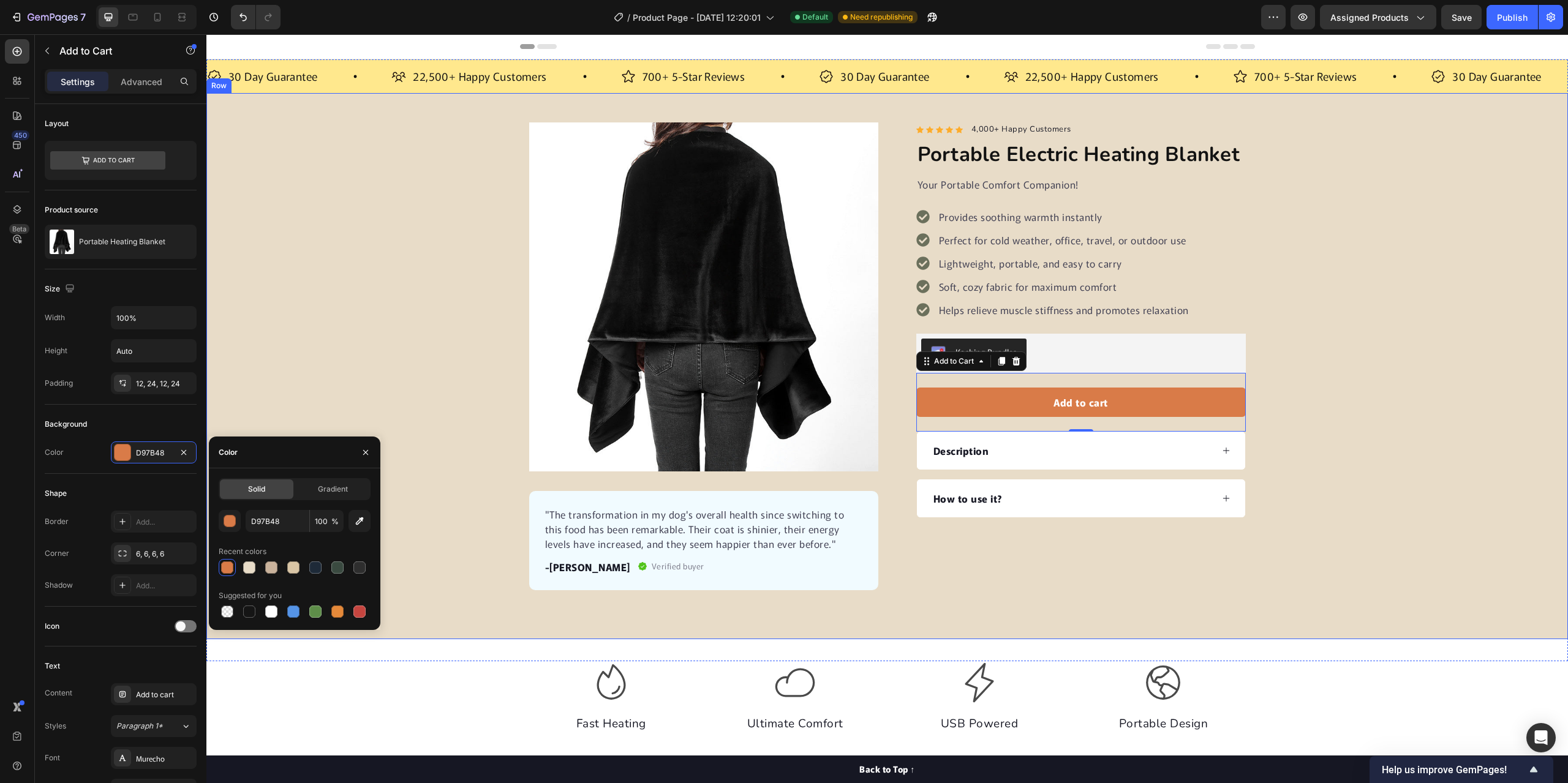
click at [307, 337] on div "Product Images "The transformation in my dog's overall health since switching t…" at bounding box center [887, 357] width 1362 height 468
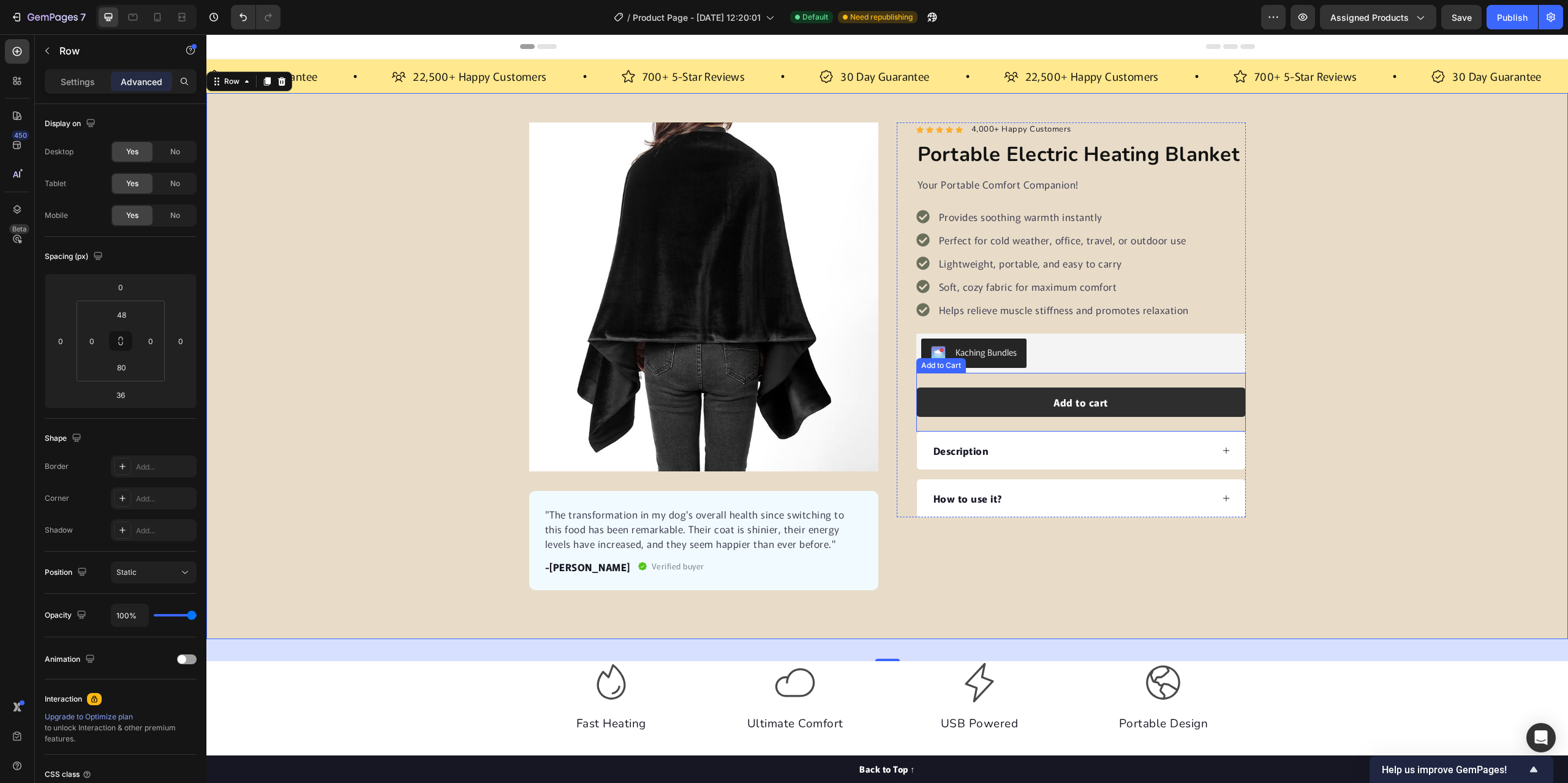
click at [1212, 403] on button "Add to cart" at bounding box center [1081, 403] width 330 height 29
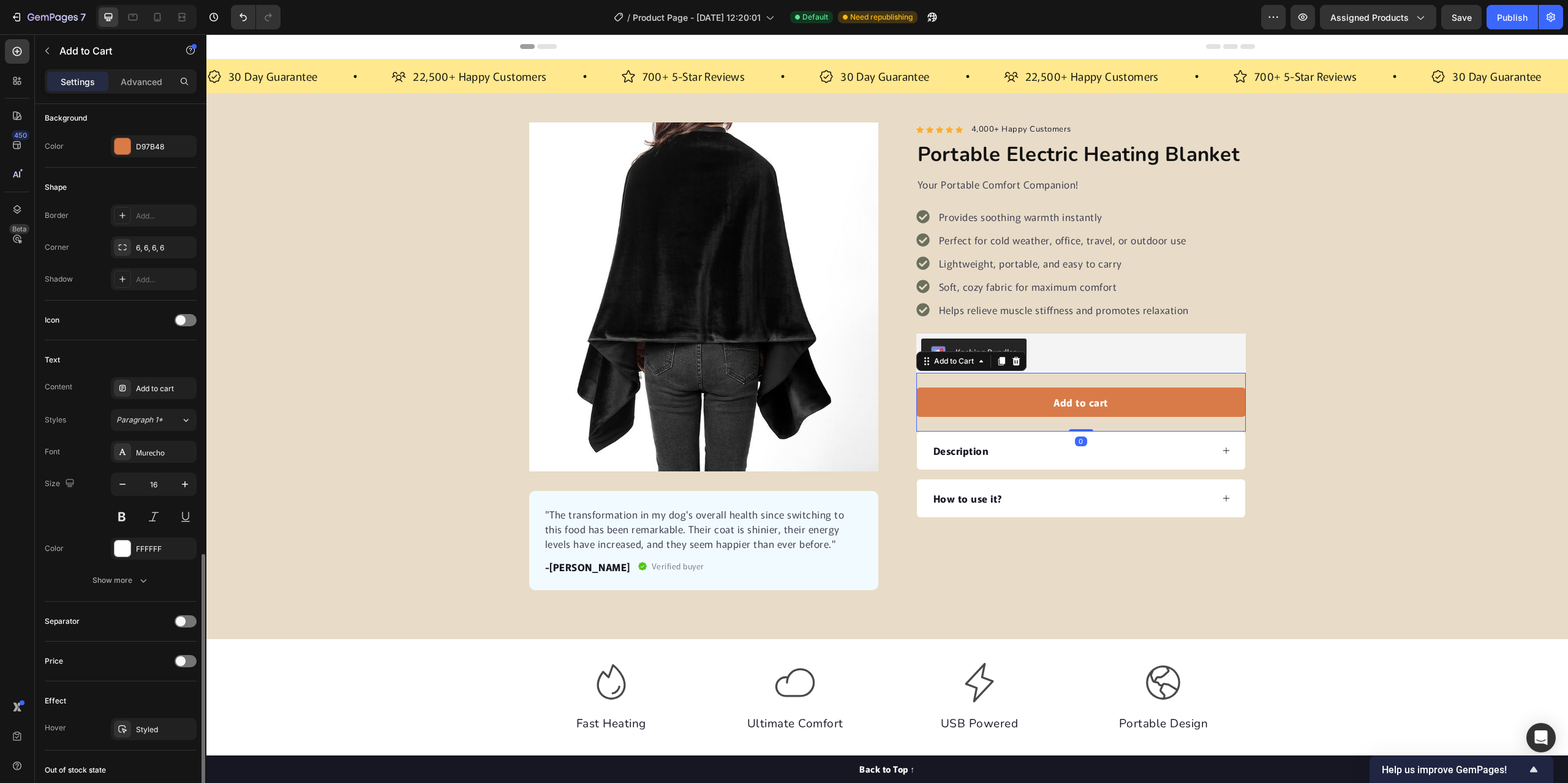
scroll to position [551, 0]
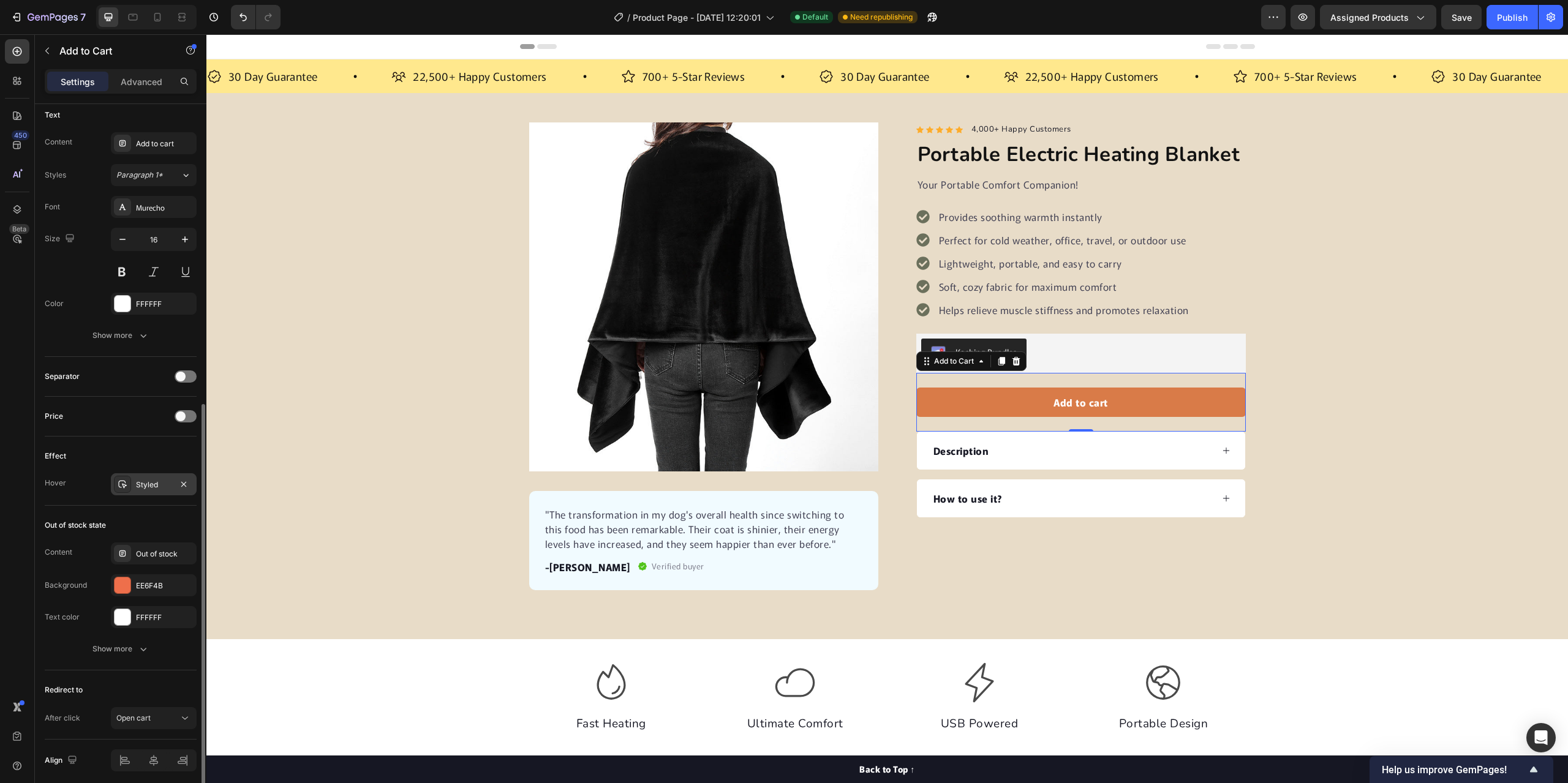
click at [145, 481] on div "Styled" at bounding box center [153, 484] width 35 height 11
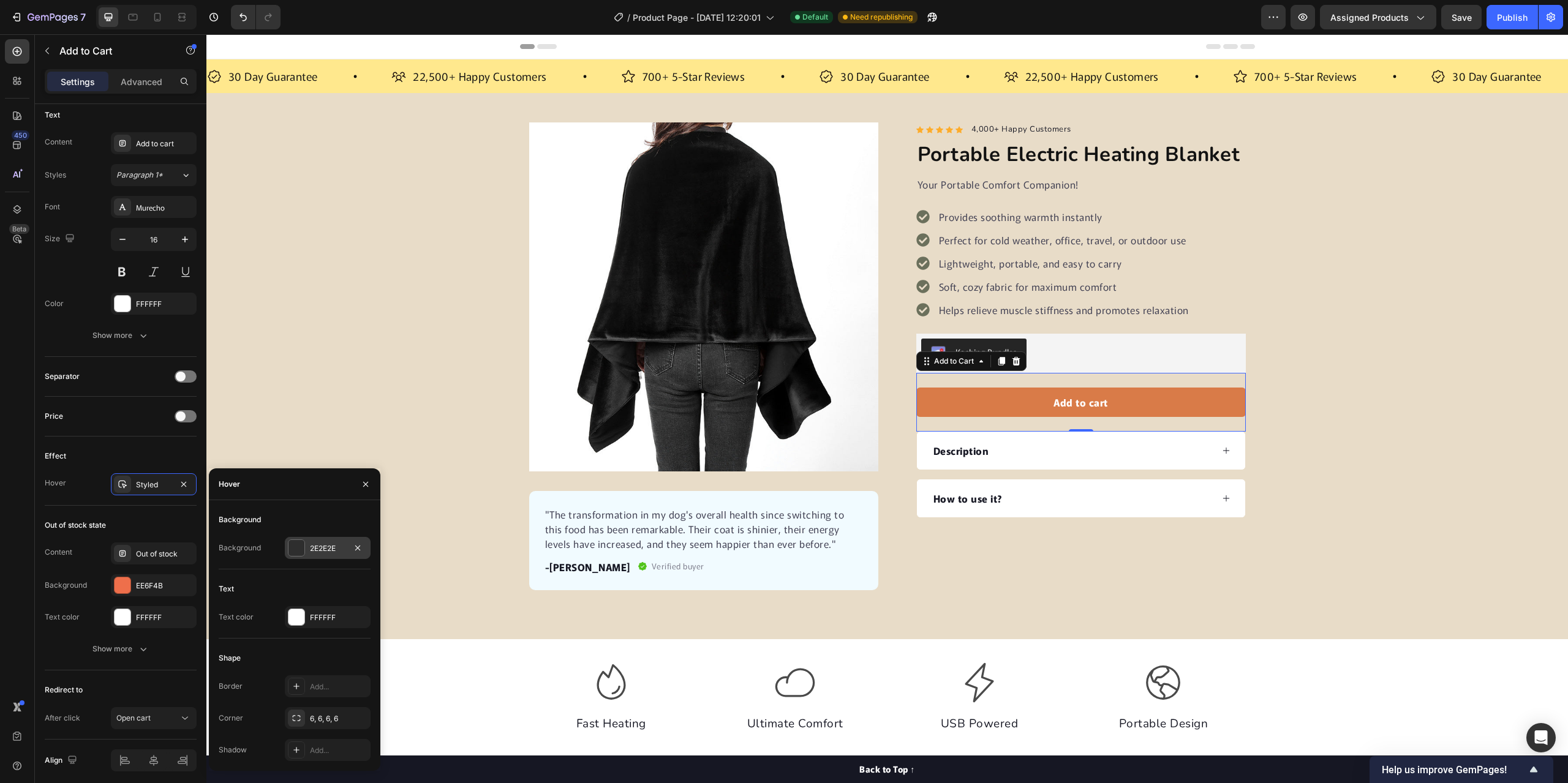
click at [304, 542] on div at bounding box center [295, 547] width 16 height 16
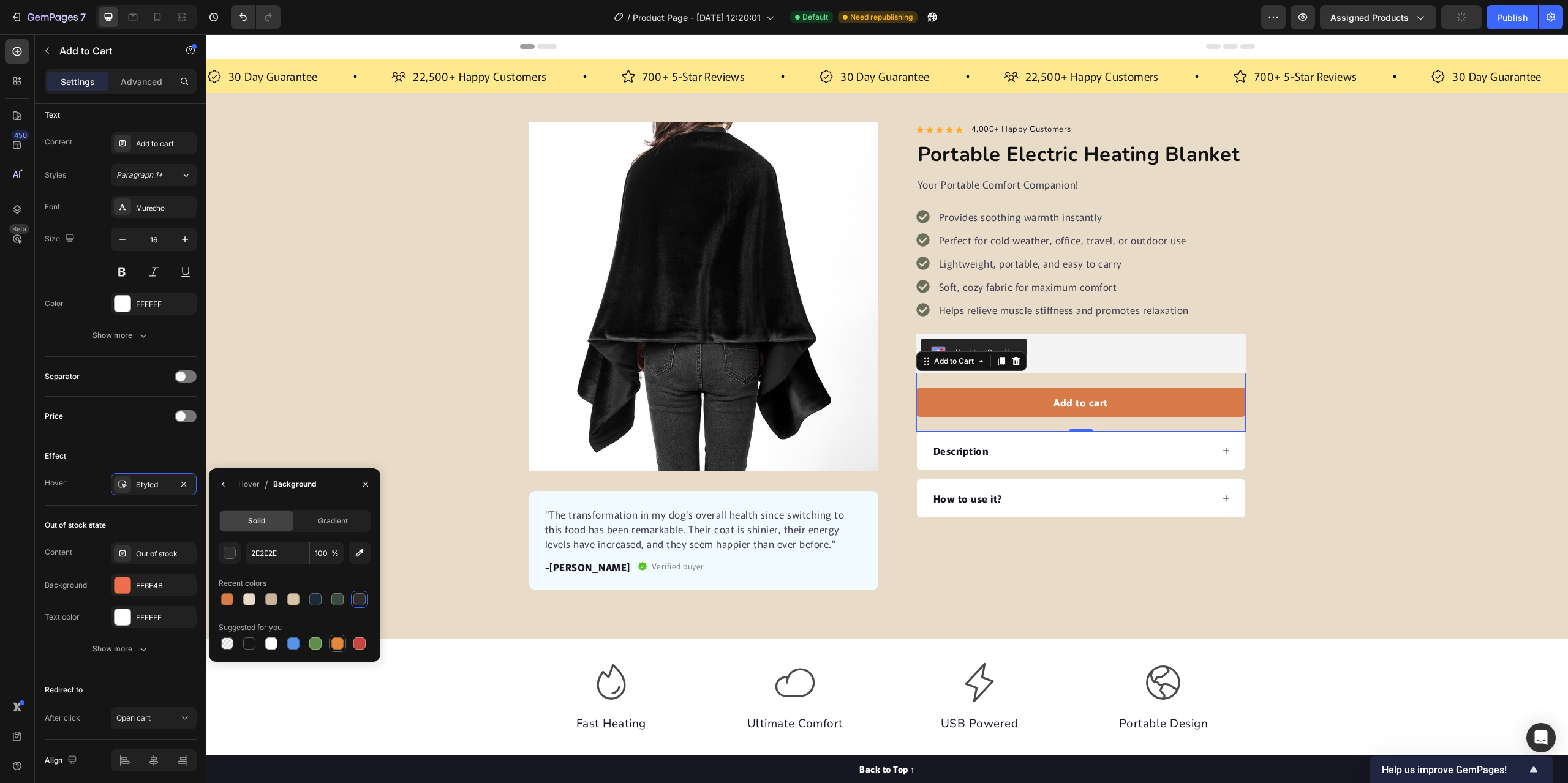
click at [335, 641] on div at bounding box center [337, 643] width 12 height 12
type input "E4893A"
click at [1446, 406] on div "Product Images "The transformation in my dog's overall health since switching t…" at bounding box center [887, 357] width 1362 height 468
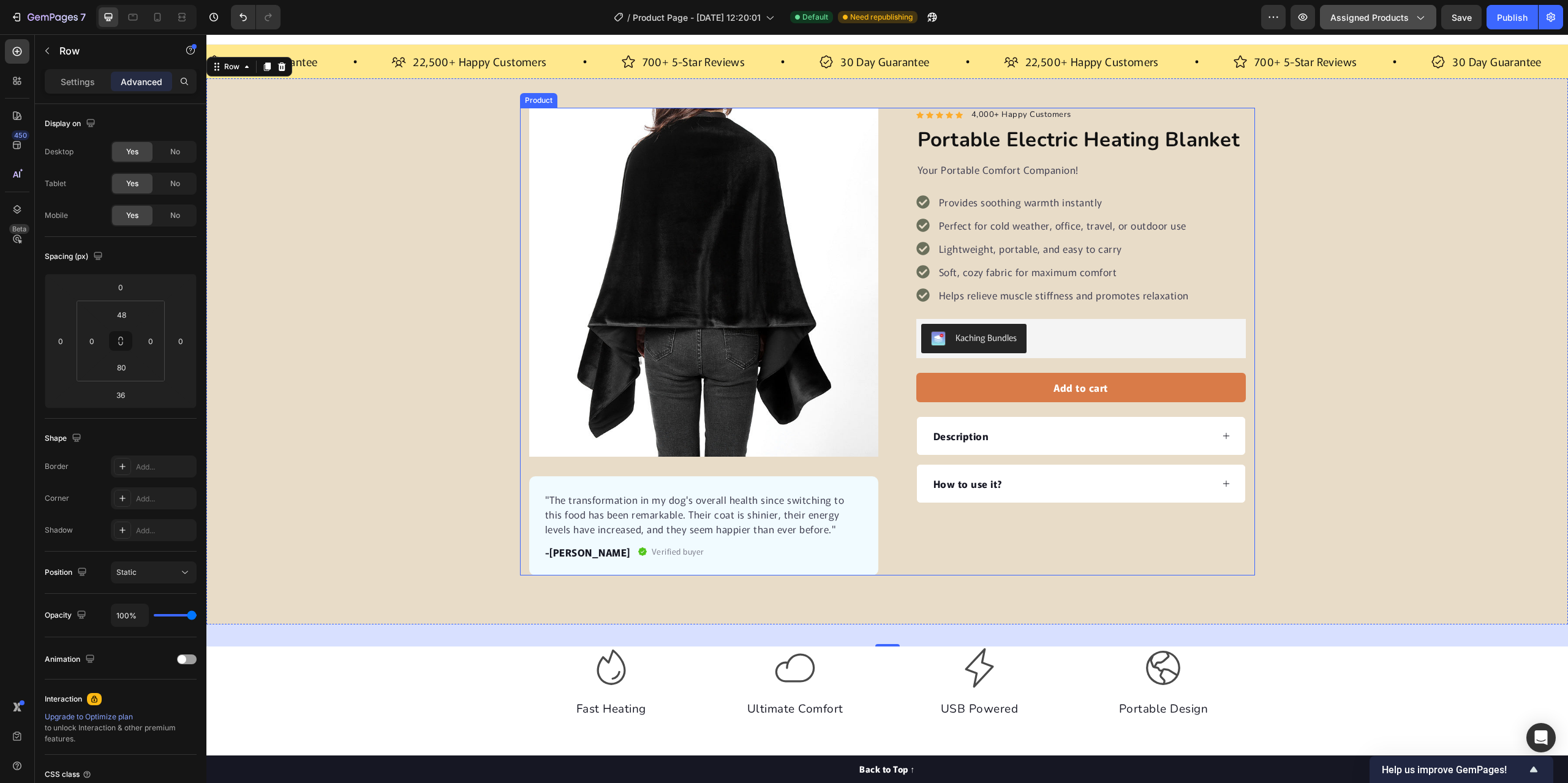
scroll to position [0, 0]
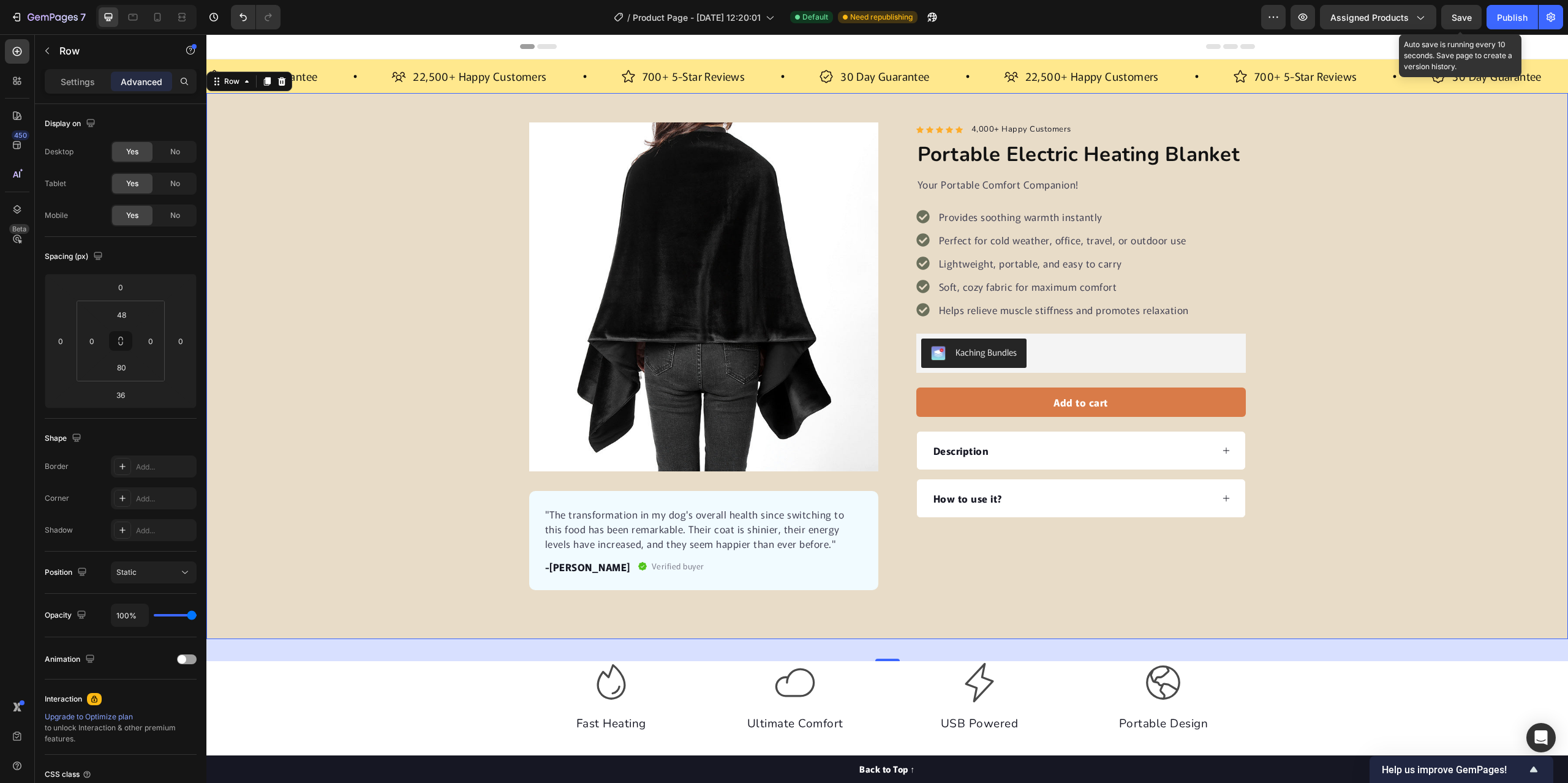
drag, startPoint x: 1465, startPoint y: 8, endPoint x: 1436, endPoint y: 28, distance: 35.2
click at [1465, 9] on button "Save" at bounding box center [1461, 17] width 40 height 25
